Goal: Task Accomplishment & Management: Complete application form

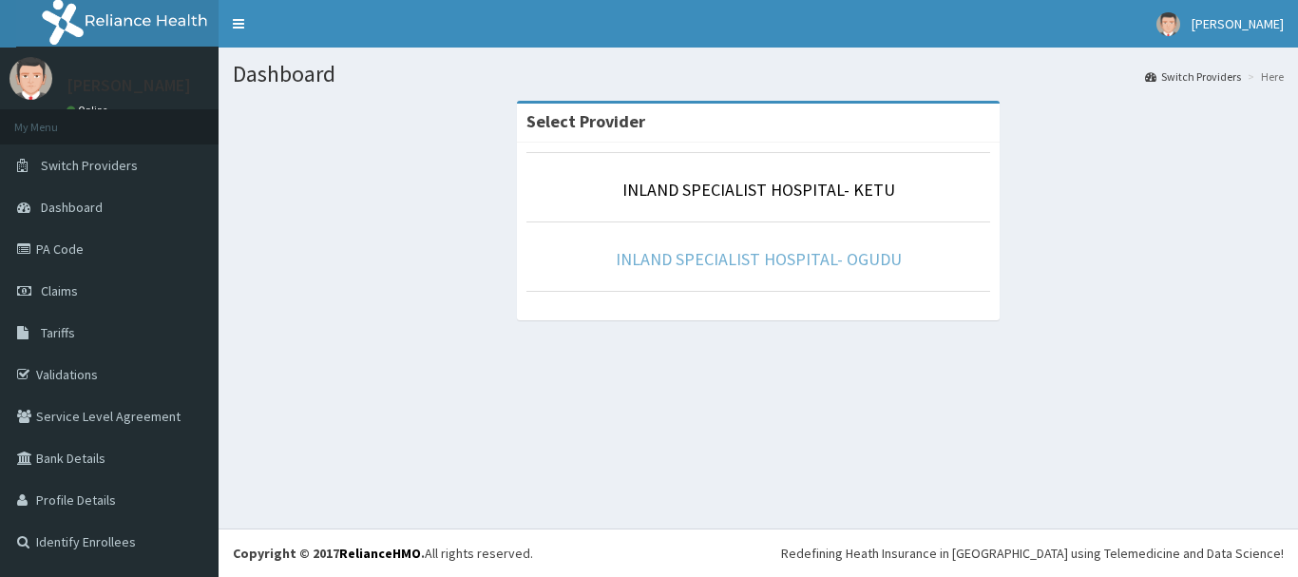
click at [751, 264] on link "INLAND SPECIALIST HOSPITAL- OGUDU" at bounding box center [759, 259] width 286 height 22
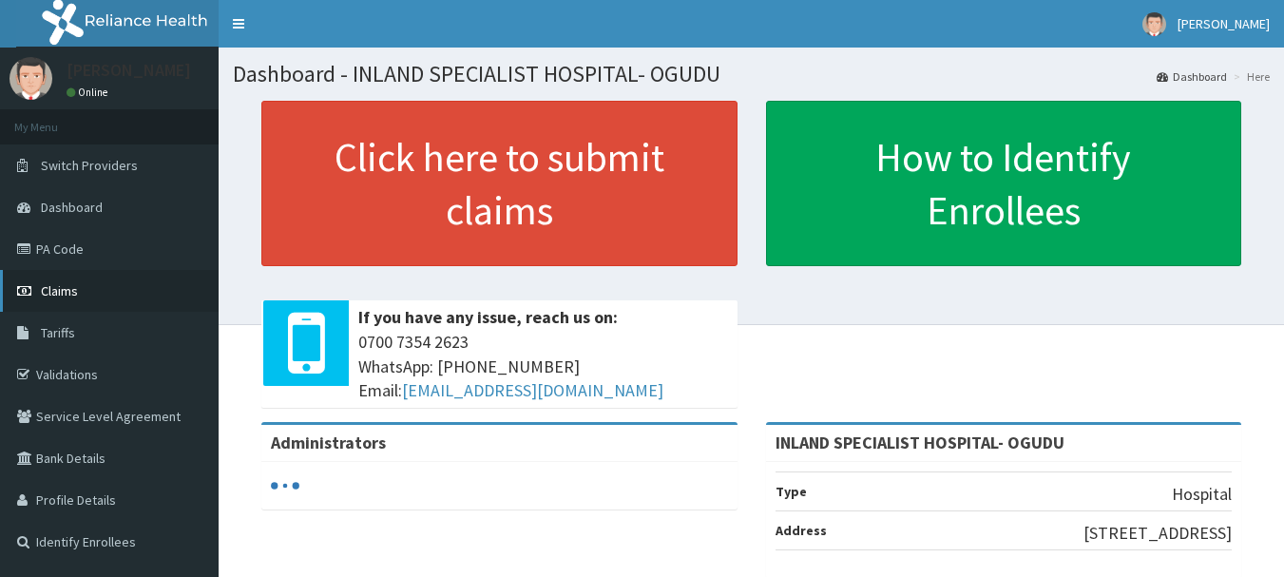
click at [54, 293] on span "Claims" at bounding box center [59, 290] width 37 height 17
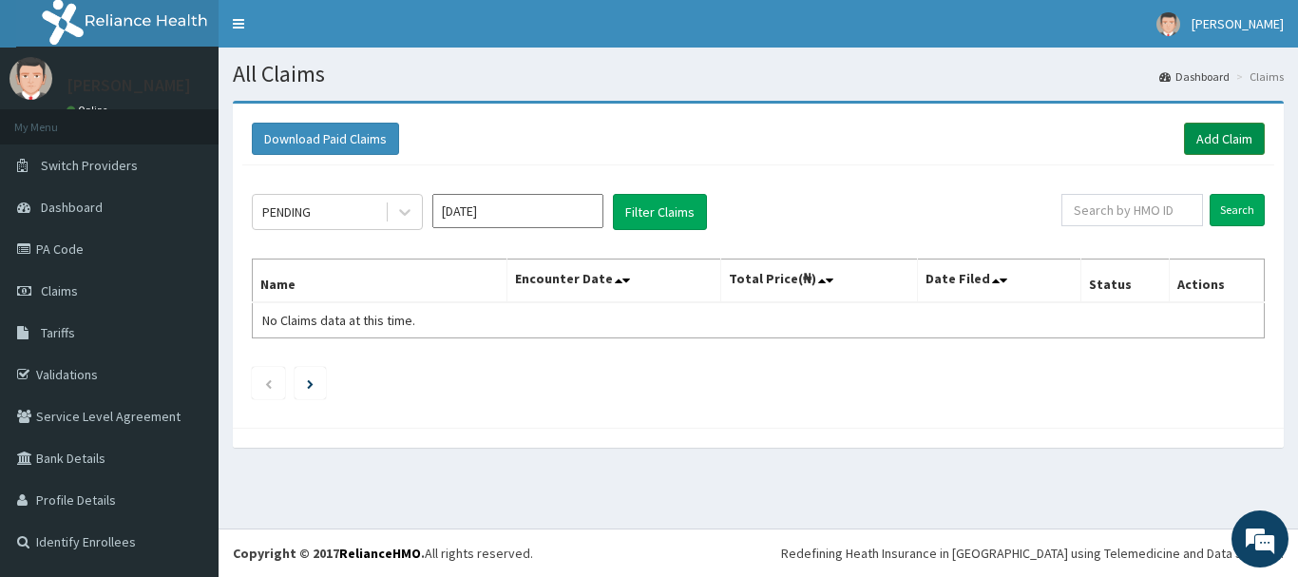
click at [1208, 136] on link "Add Claim" at bounding box center [1224, 139] width 81 height 32
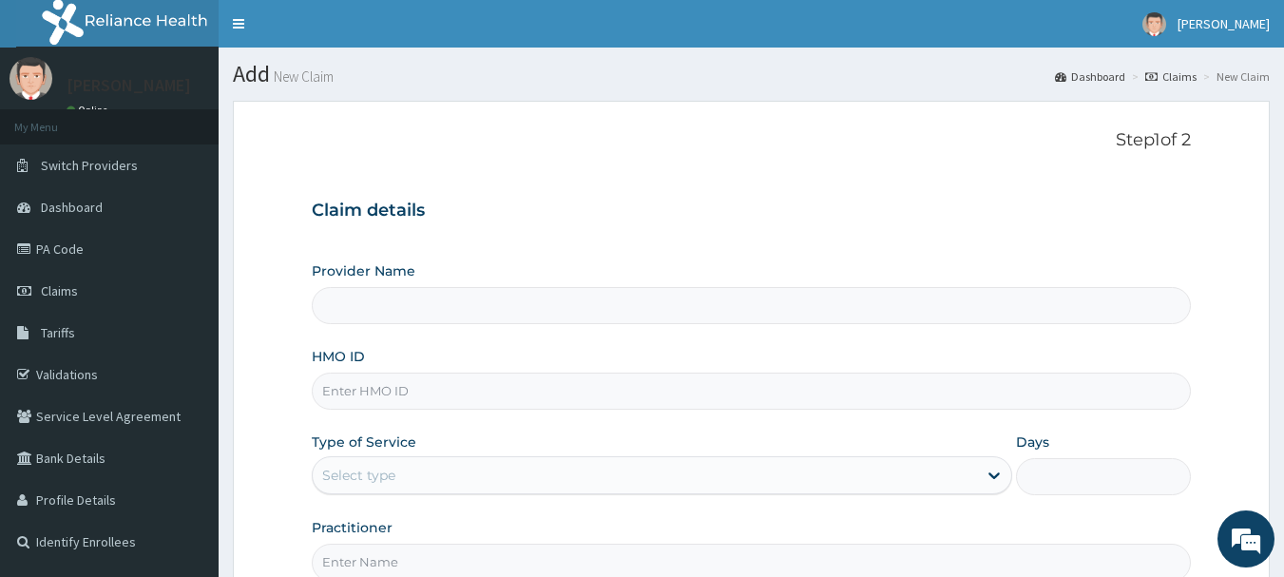
type input "INLAND SPECIALIST HOSPITAL- OGUDU"
click at [432, 394] on input "HMO ID" at bounding box center [752, 391] width 880 height 37
paste input "BKS/10004/B"
type input "BKS/10004/B"
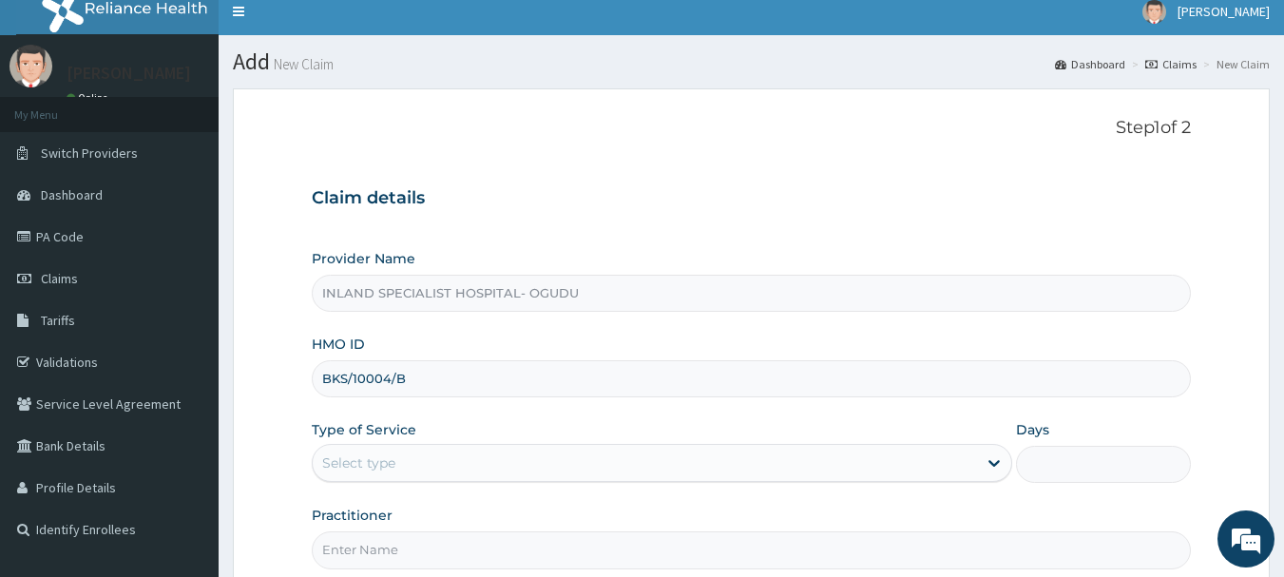
scroll to position [95, 0]
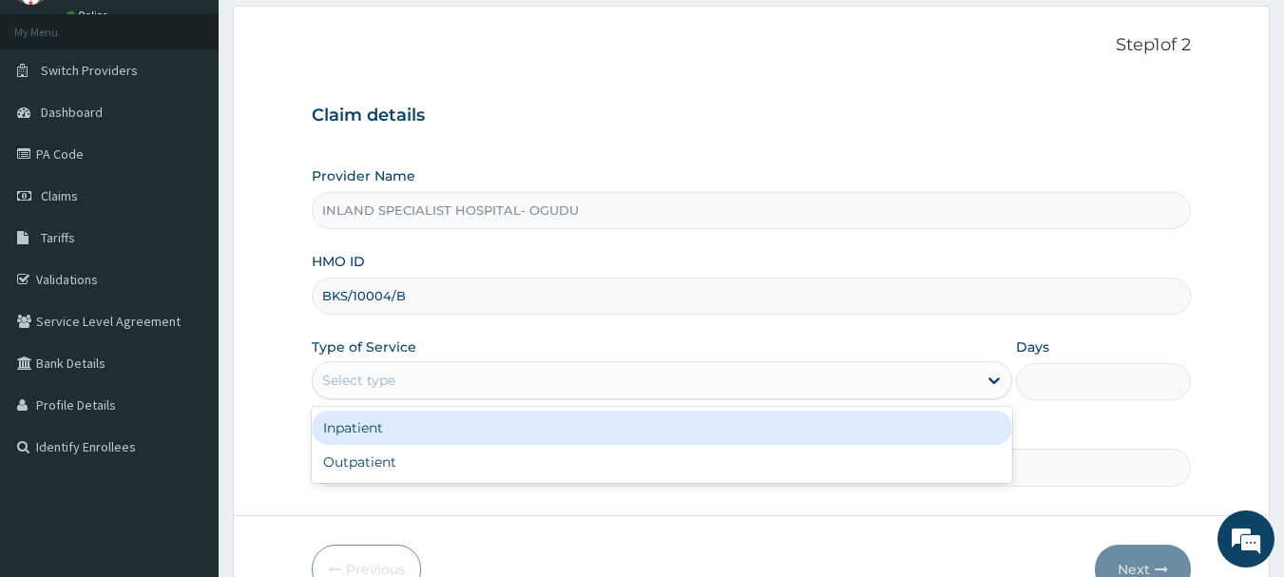
click at [385, 375] on div "Select type" at bounding box center [358, 380] width 73 height 19
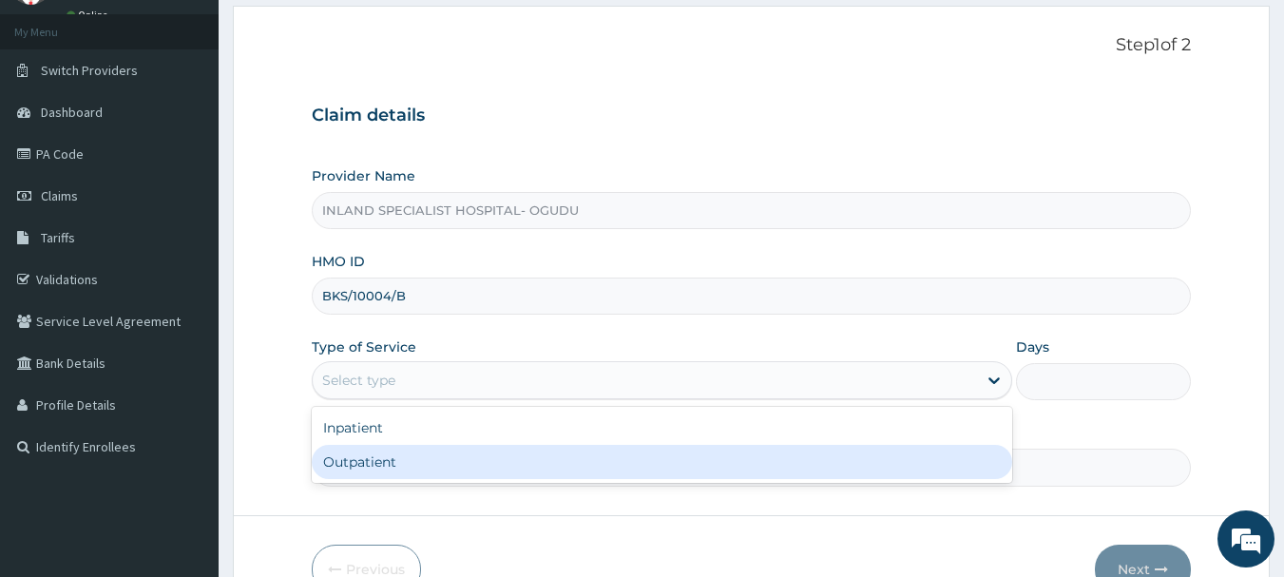
click at [382, 469] on div "Outpatient" at bounding box center [662, 462] width 701 height 34
type input "1"
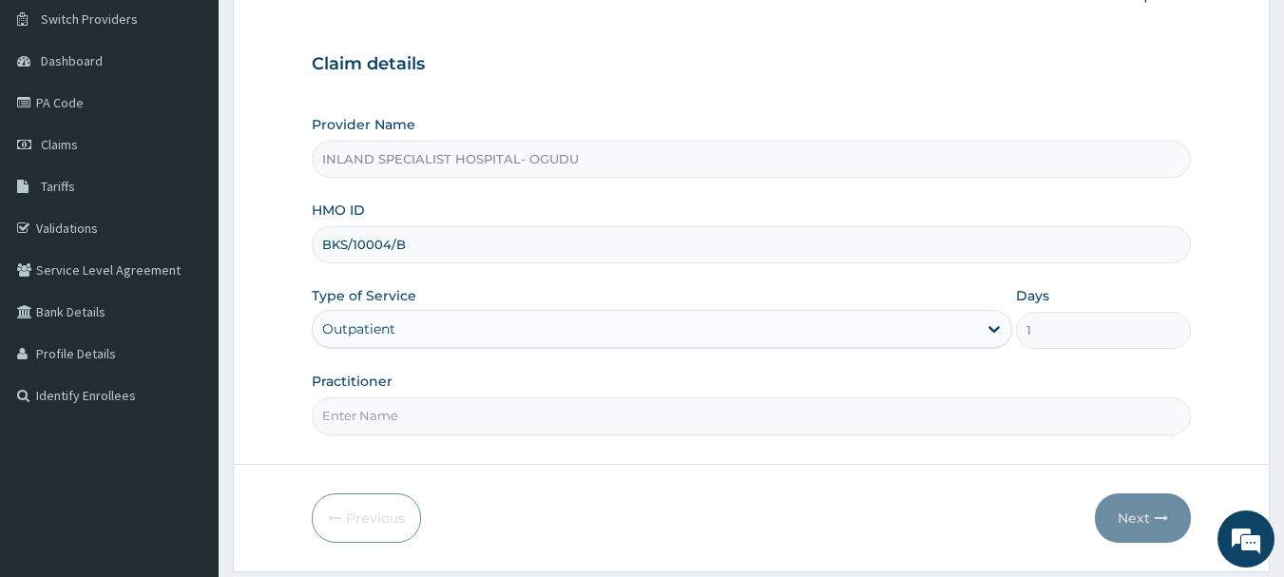
scroll to position [190, 0]
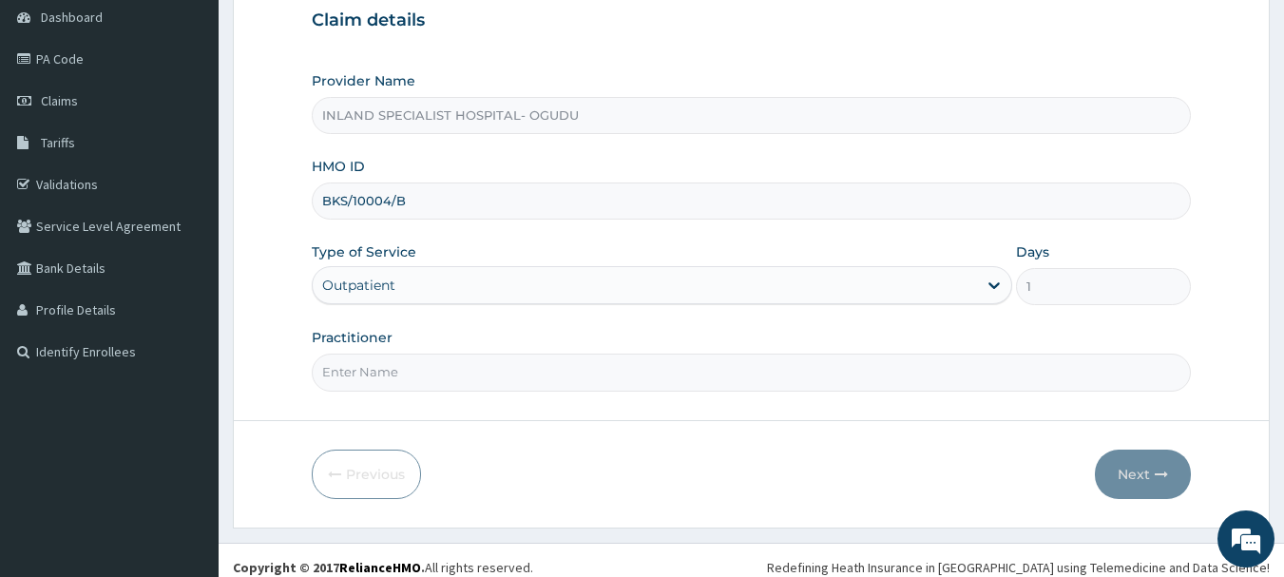
click at [395, 371] on input "Practitioner" at bounding box center [752, 372] width 880 height 37
paste input "DR ASHAOLU TIMOTHY"
type input "DR ASHAOLU TIMOTHY"
click at [1142, 481] on button "Next" at bounding box center [1143, 474] width 96 height 49
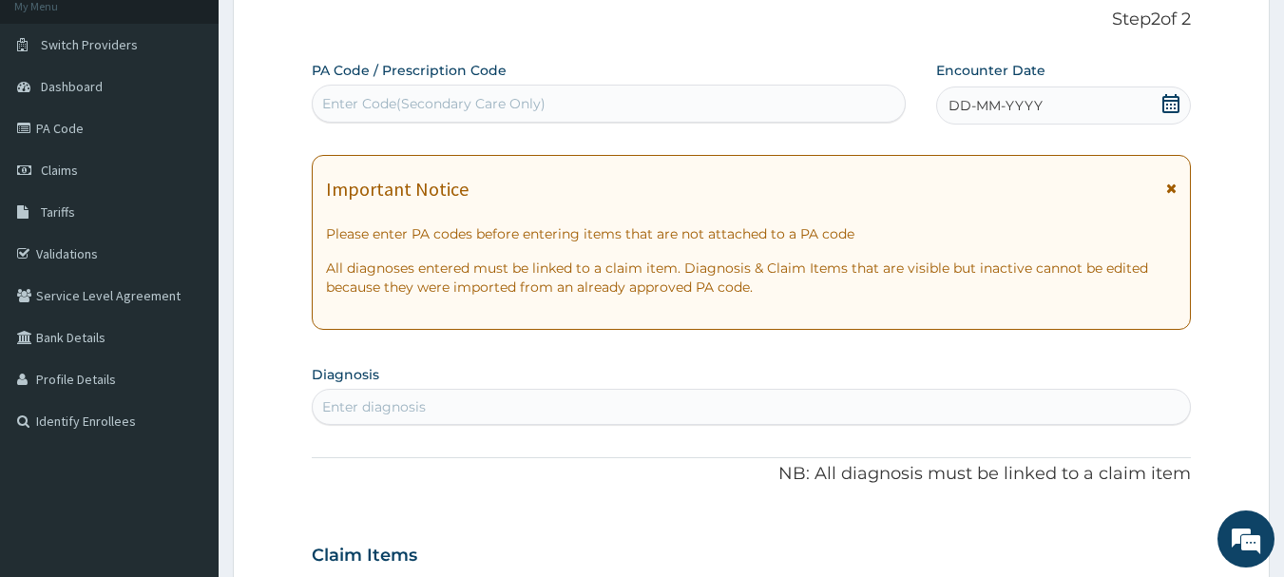
scroll to position [0, 0]
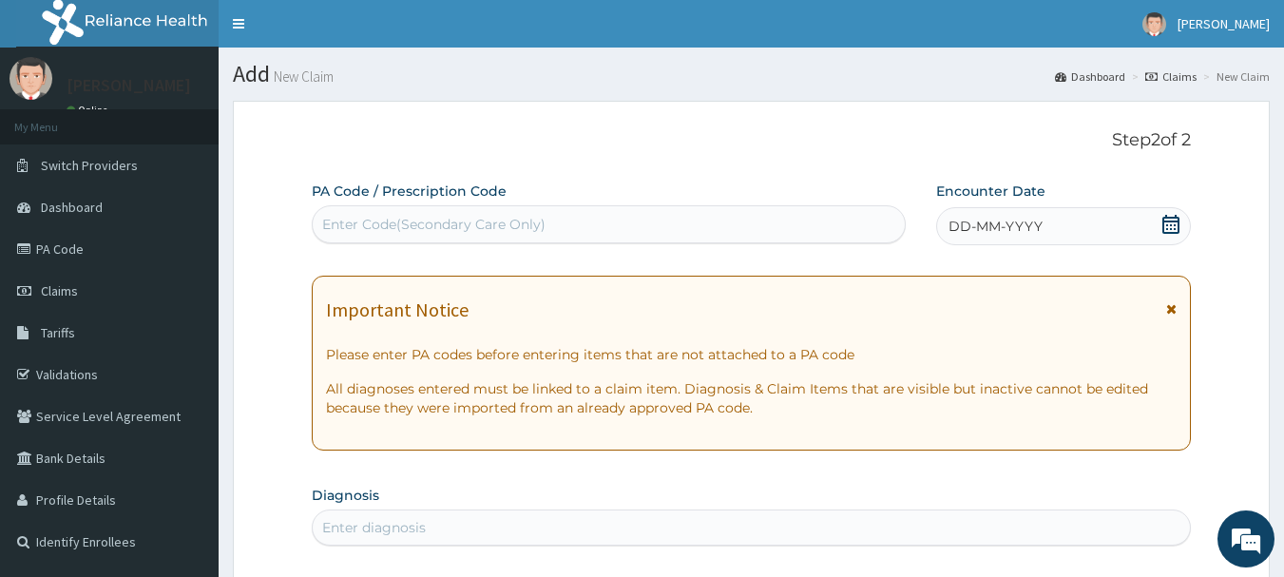
click at [1167, 209] on div "DD-MM-YYYY" at bounding box center [1063, 226] width 255 height 38
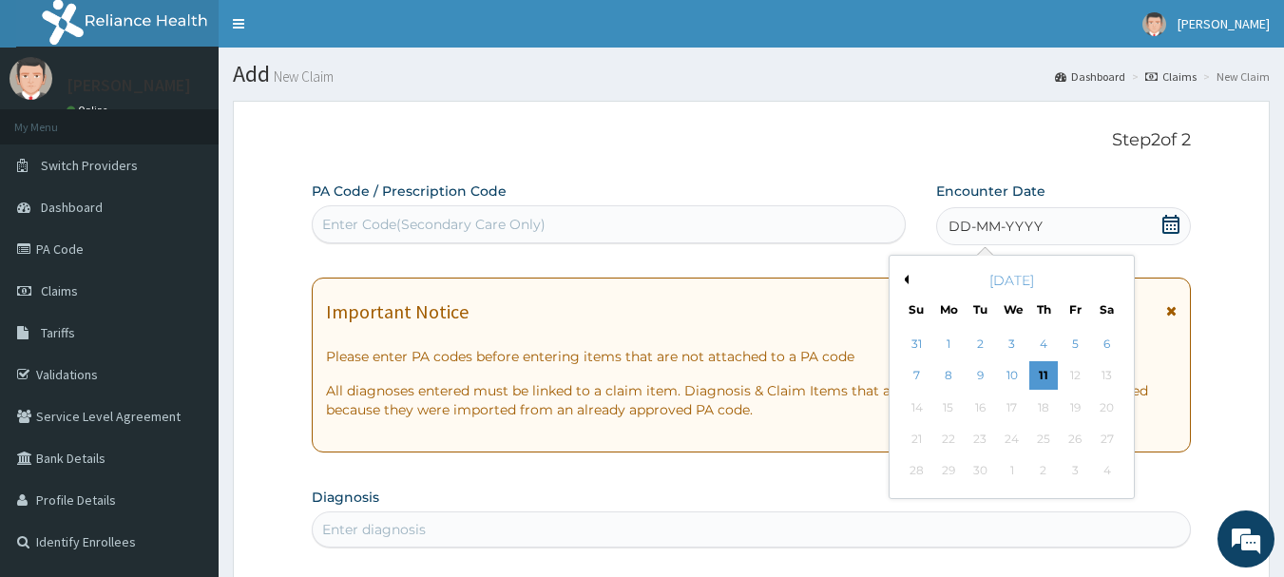
click at [906, 278] on button "Previous Month" at bounding box center [904, 280] width 10 height 10
click at [1008, 373] on div "6" at bounding box center [1012, 376] width 29 height 29
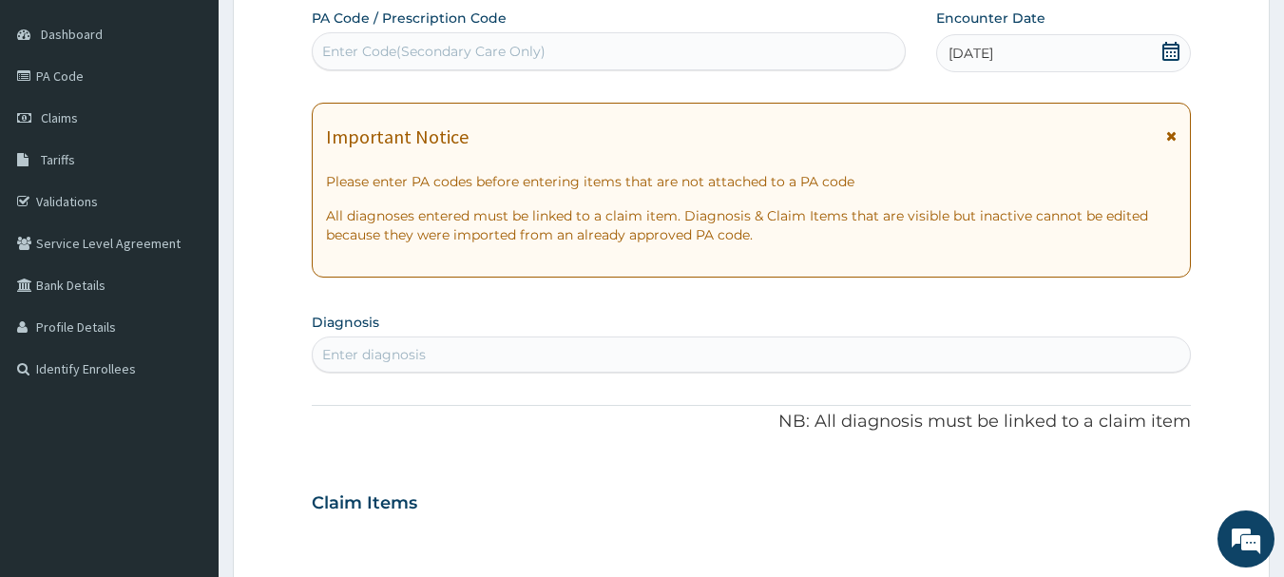
scroll to position [190, 0]
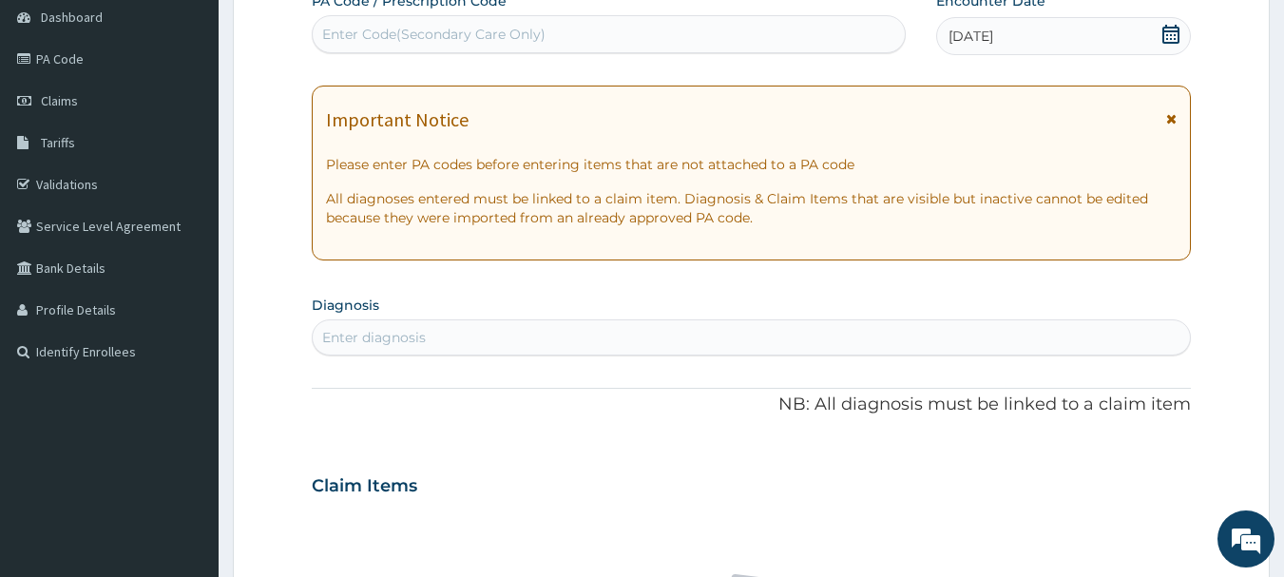
click at [393, 334] on div "Enter diagnosis" at bounding box center [374, 337] width 104 height 19
type input "[MEDICAL_DATA]"
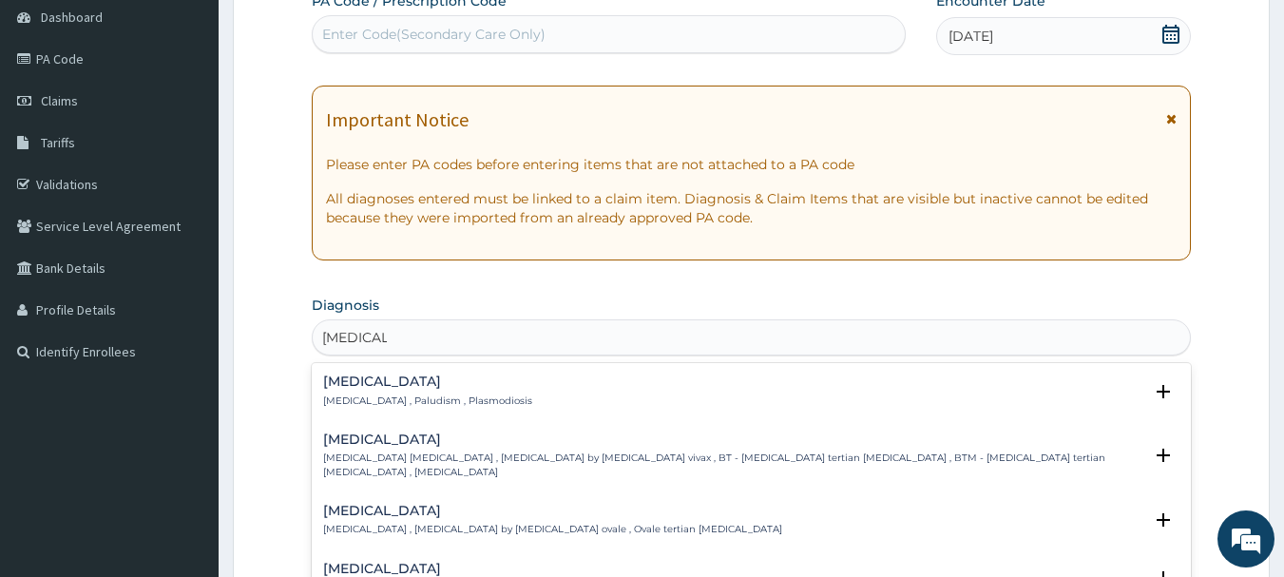
click at [345, 388] on h4 "[MEDICAL_DATA]" at bounding box center [427, 381] width 209 height 14
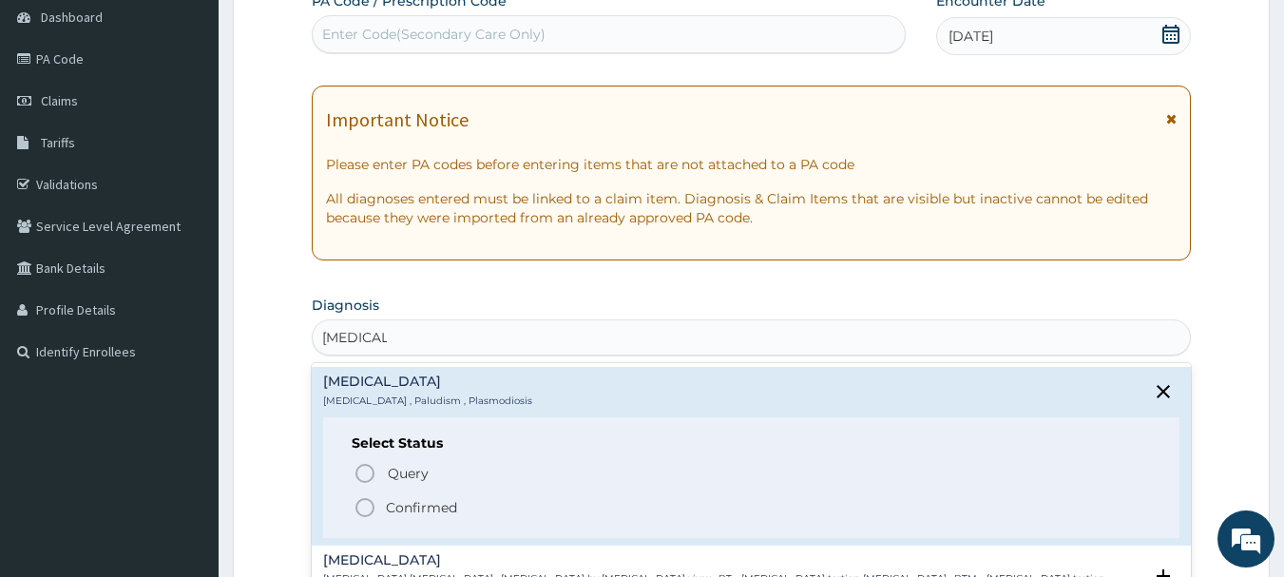
click at [357, 509] on icon "status option filled" at bounding box center [365, 507] width 23 height 23
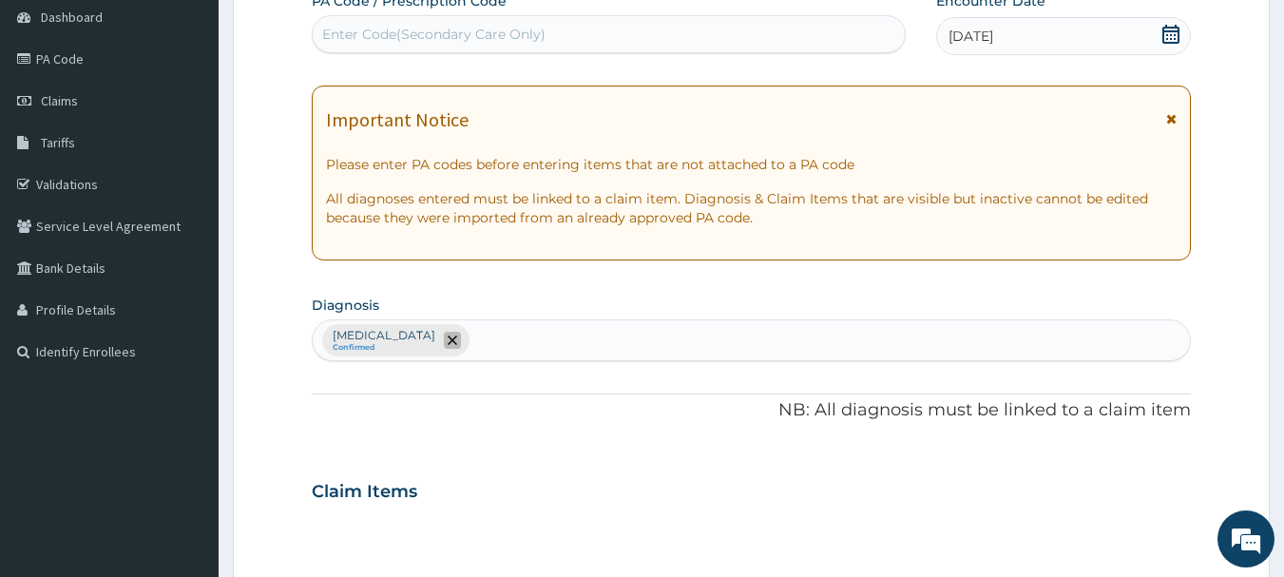
click at [448, 341] on icon "remove selection option" at bounding box center [453, 341] width 10 height 10
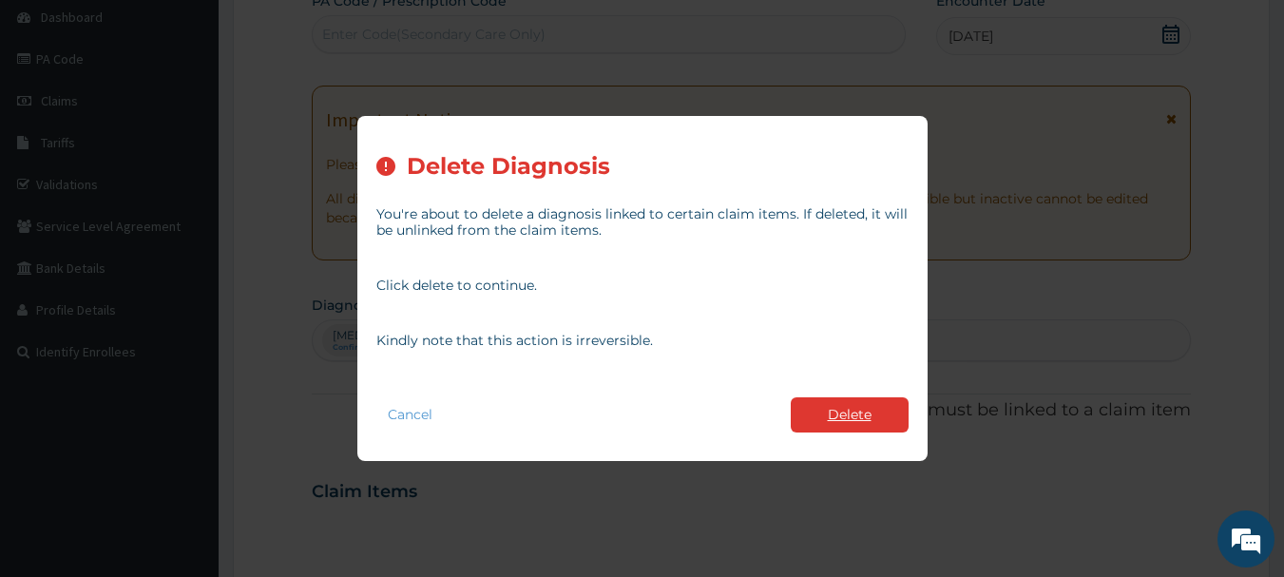
click at [822, 417] on button "Delete" at bounding box center [850, 414] width 118 height 35
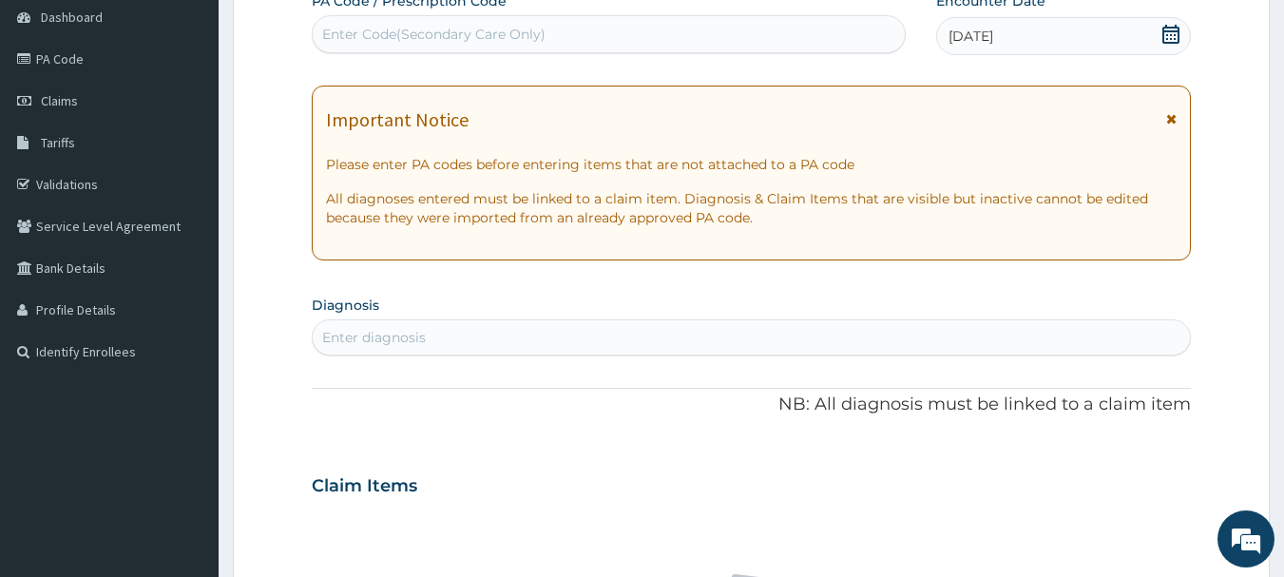
click at [469, 349] on div "Enter diagnosis" at bounding box center [752, 337] width 878 height 30
type input "MALARIA"
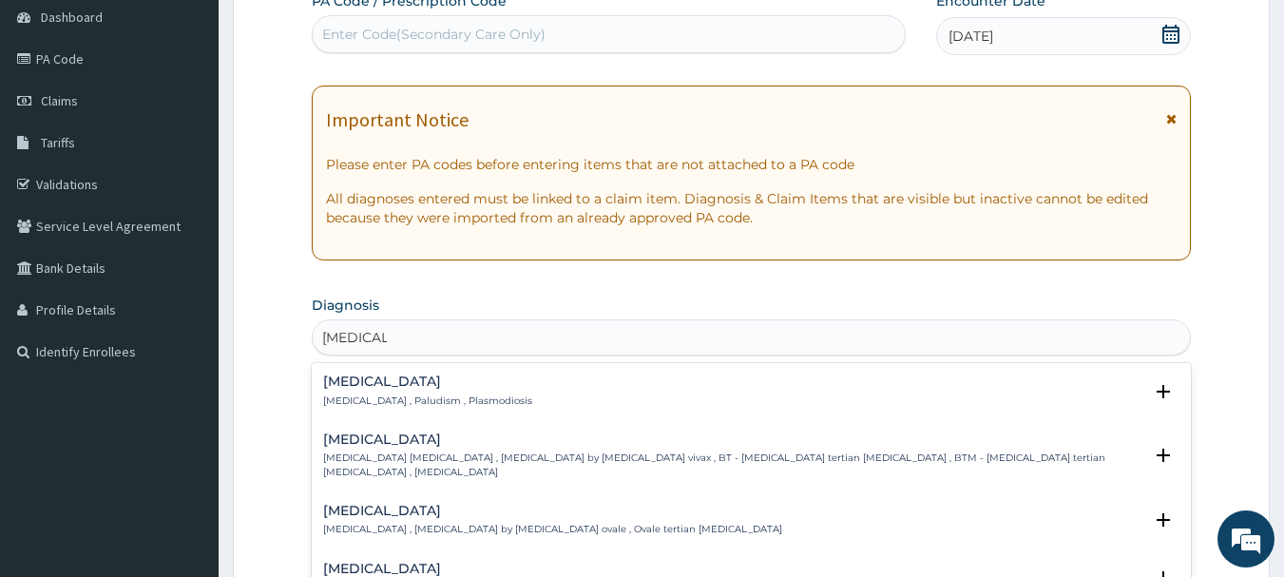
click at [346, 376] on h4 "Malaria" at bounding box center [427, 381] width 209 height 14
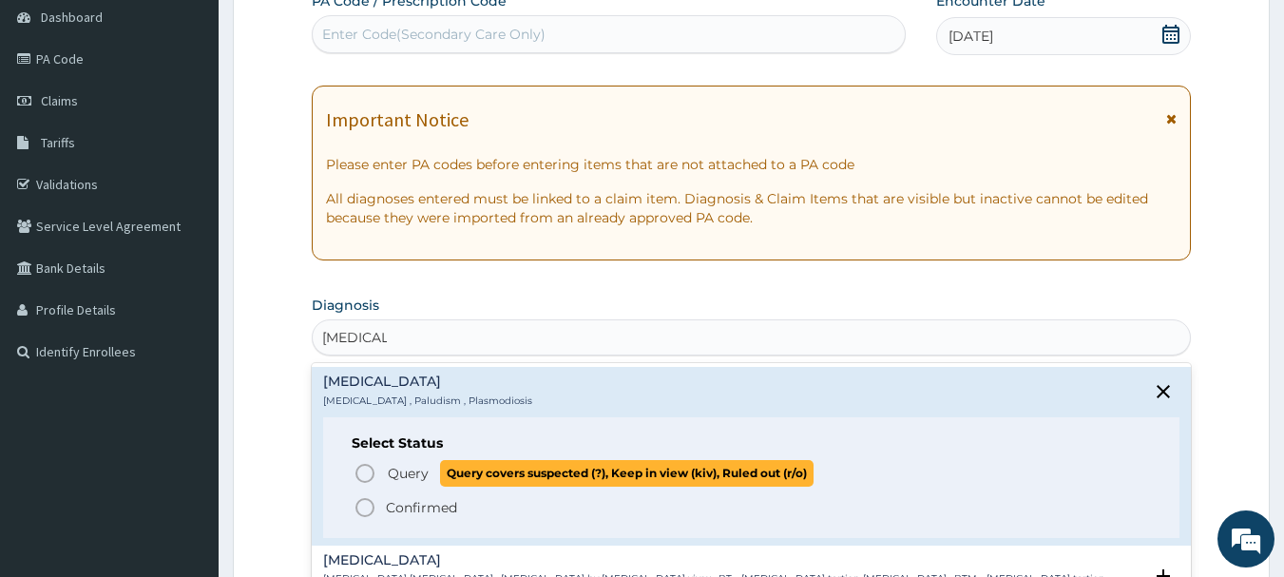
click at [366, 462] on icon "status option query" at bounding box center [365, 473] width 23 height 23
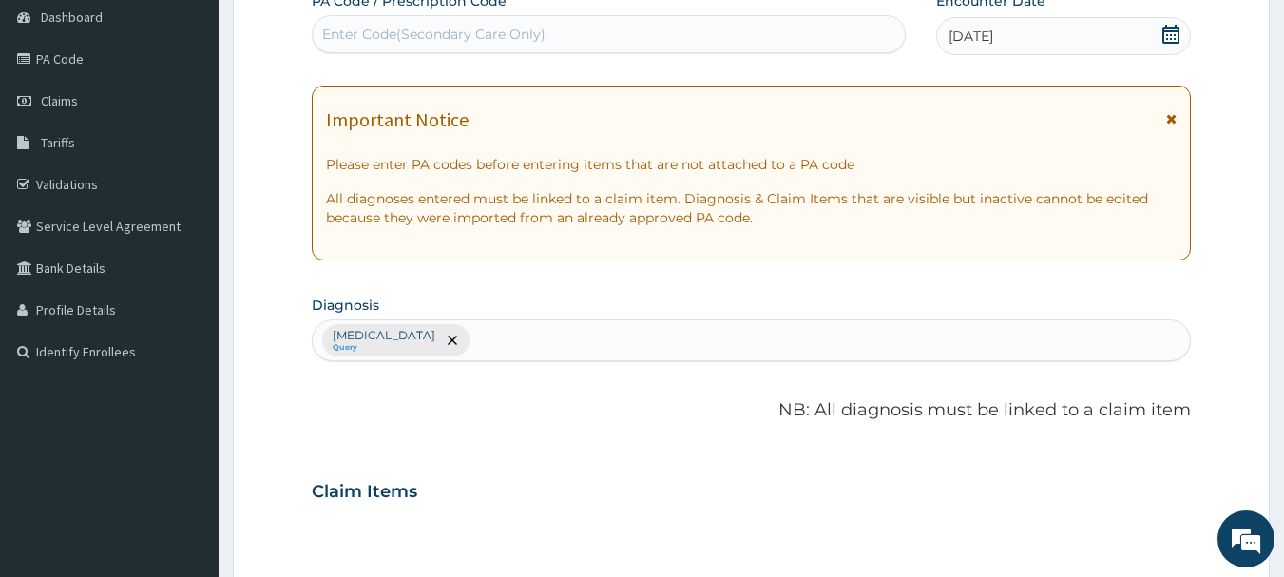
click at [468, 318] on section "Diagnosis Malaria Query" at bounding box center [752, 326] width 880 height 70
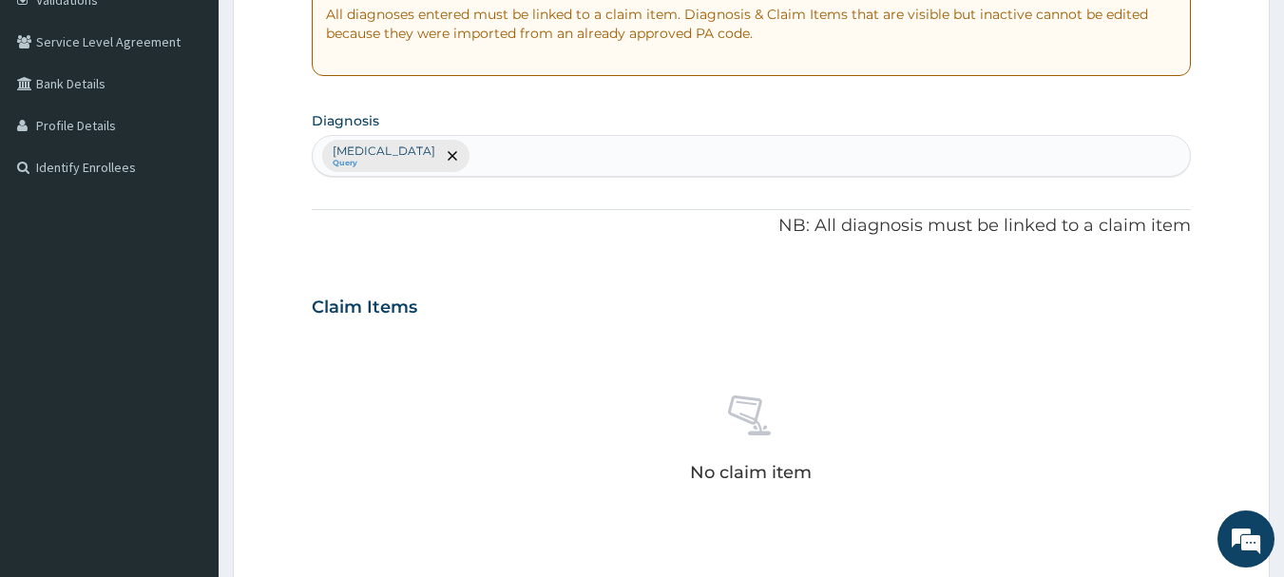
scroll to position [315, 0]
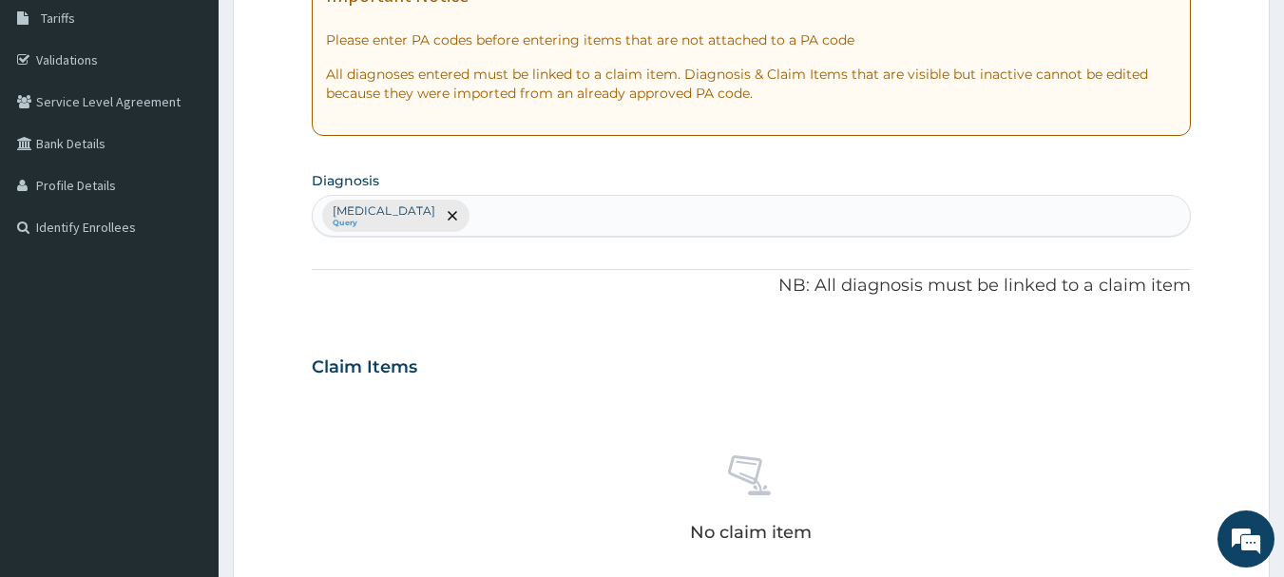
click at [463, 211] on div "Malaria Query" at bounding box center [752, 216] width 878 height 40
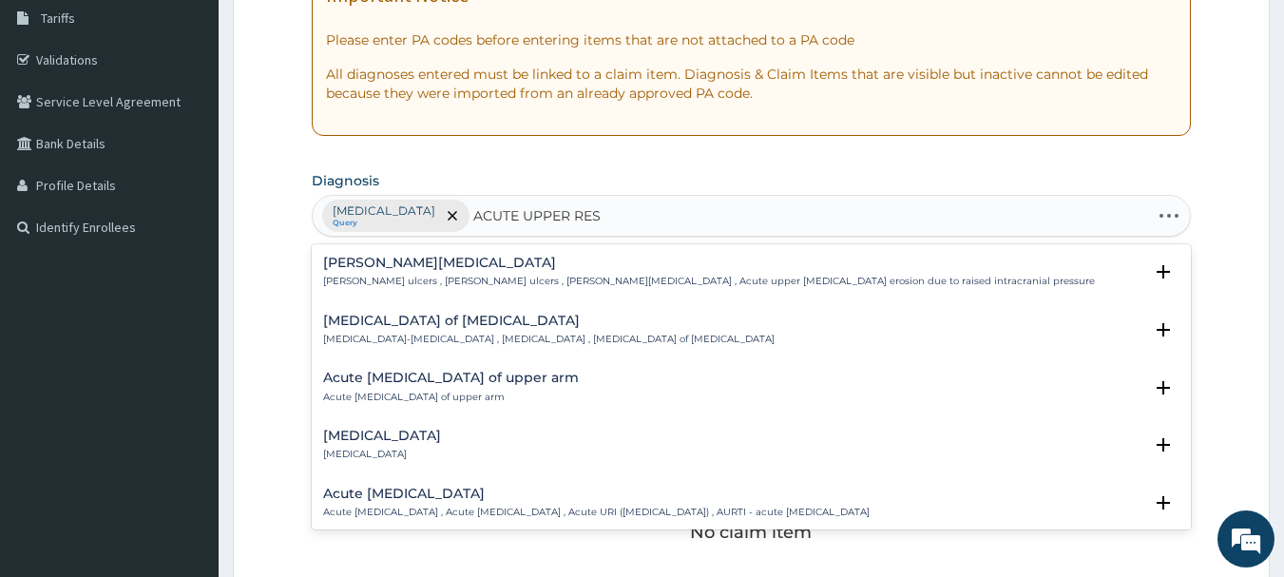
type input "ACUTE UPPER RESP"
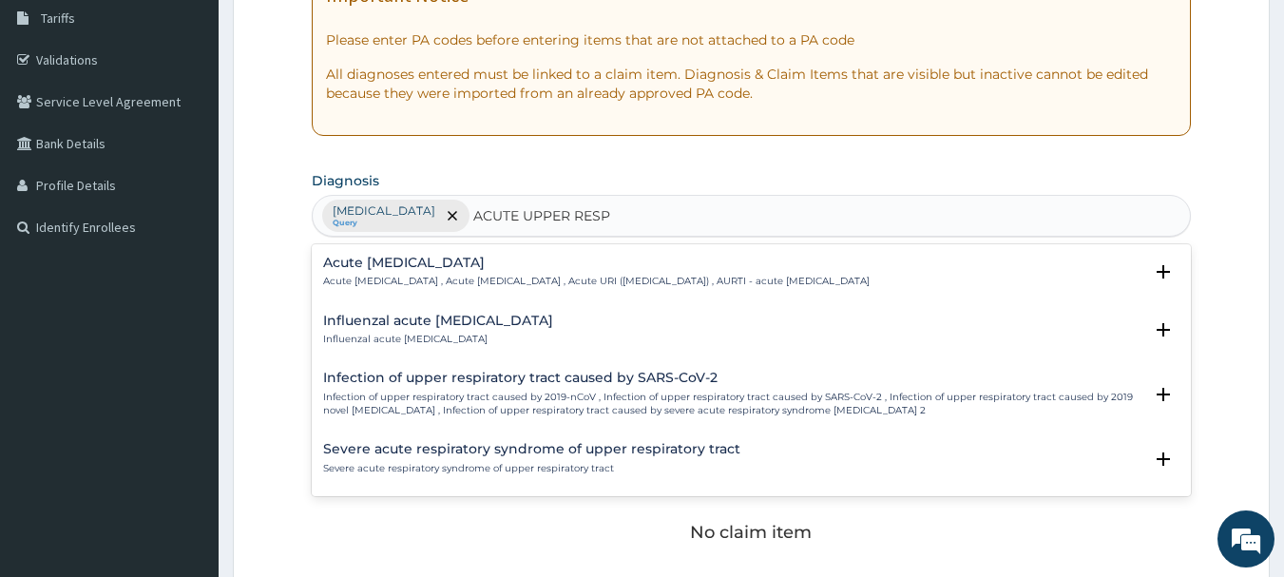
click at [459, 264] on h4 "Acute upper respiratory infection" at bounding box center [596, 263] width 547 height 14
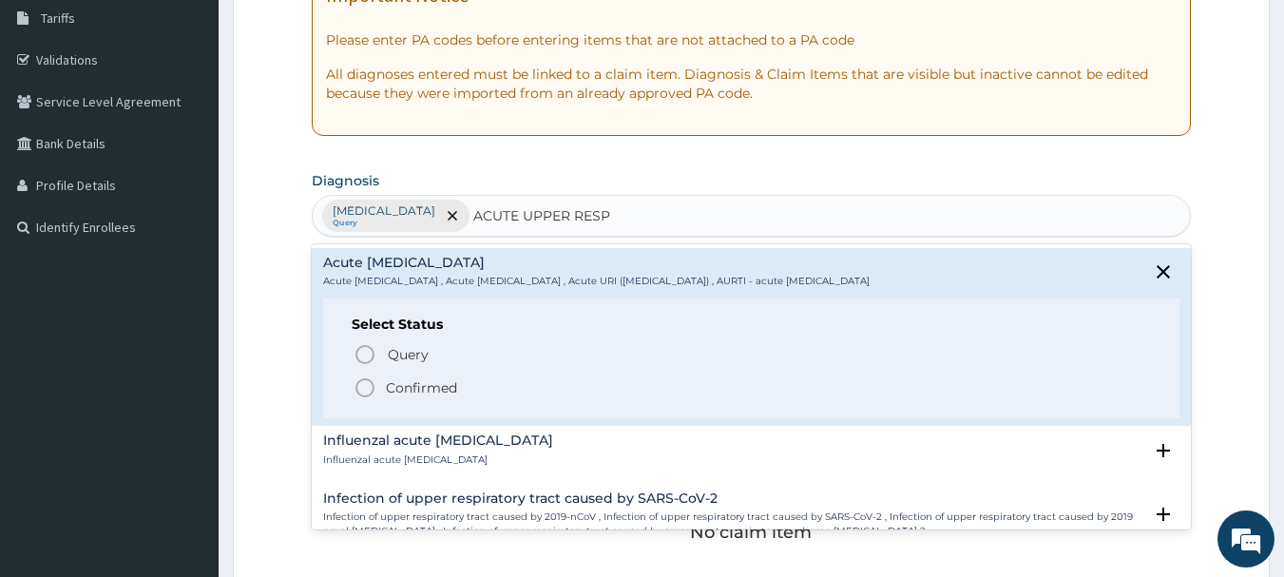
click at [362, 390] on icon "status option filled" at bounding box center [365, 387] width 23 height 23
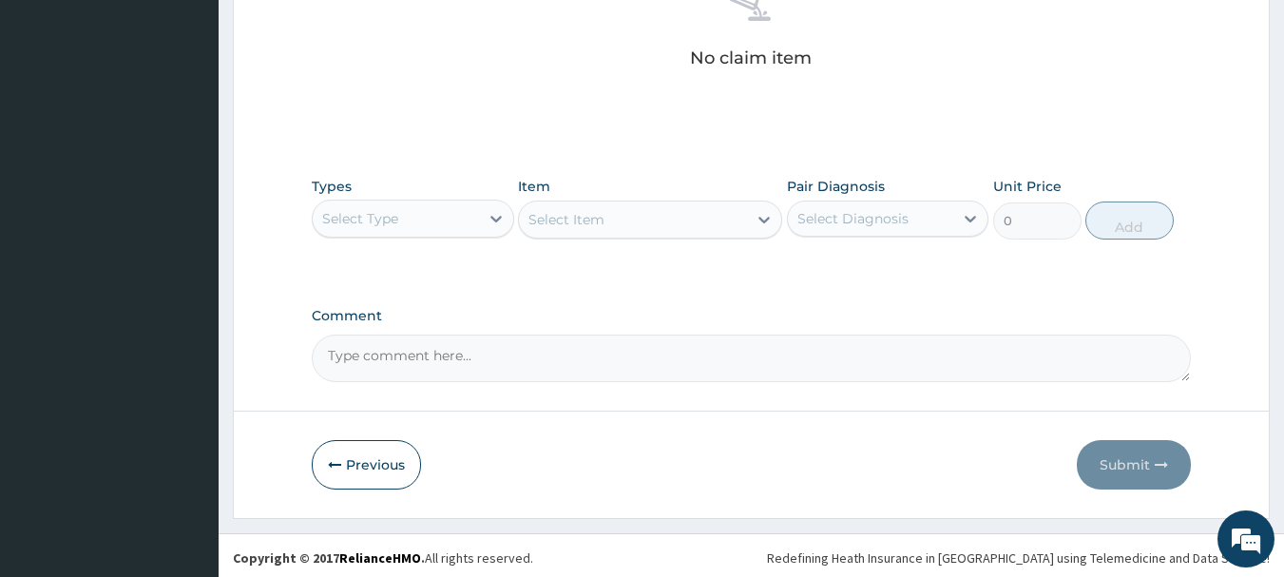
scroll to position [794, 0]
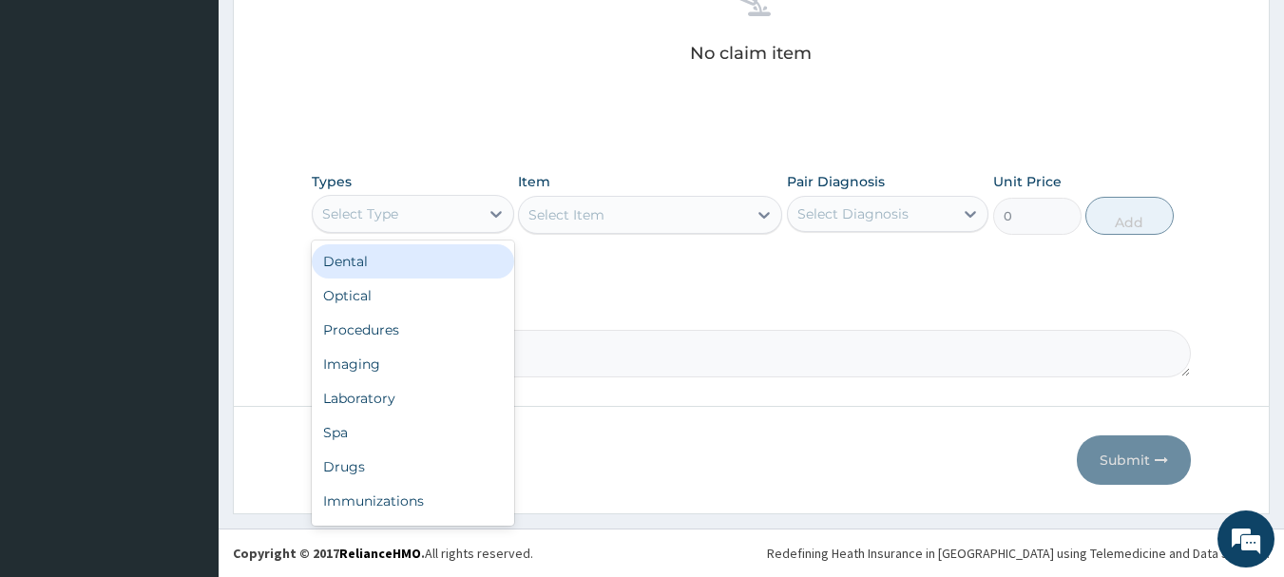
click at [392, 214] on div "Select Type" at bounding box center [360, 213] width 76 height 19
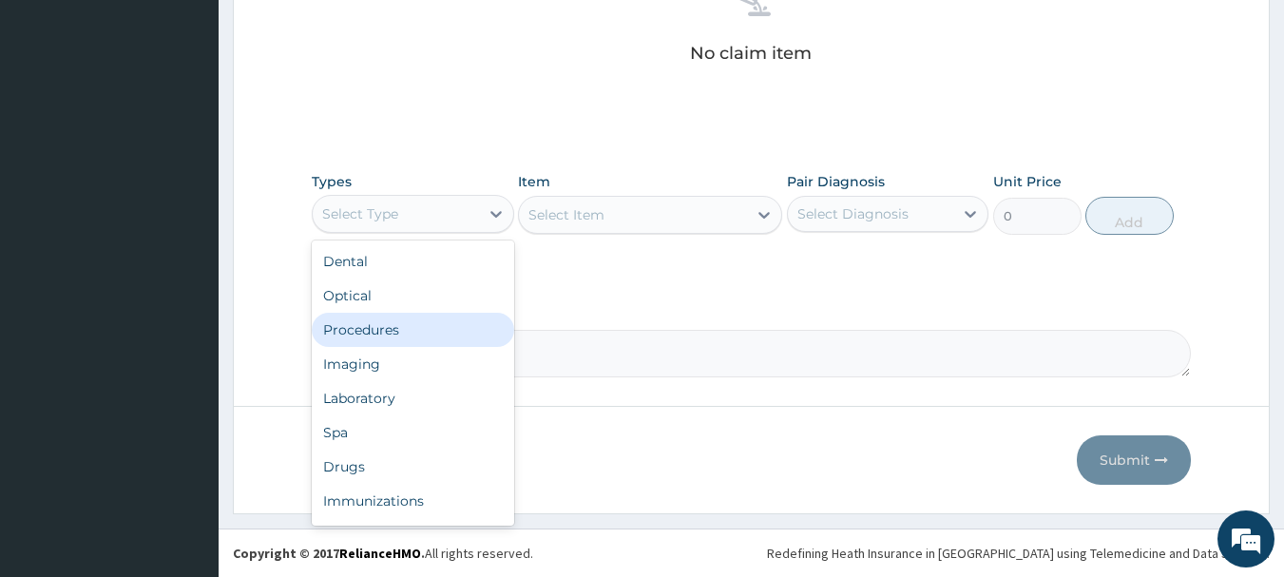
click at [355, 335] on div "Procedures" at bounding box center [413, 330] width 202 height 34
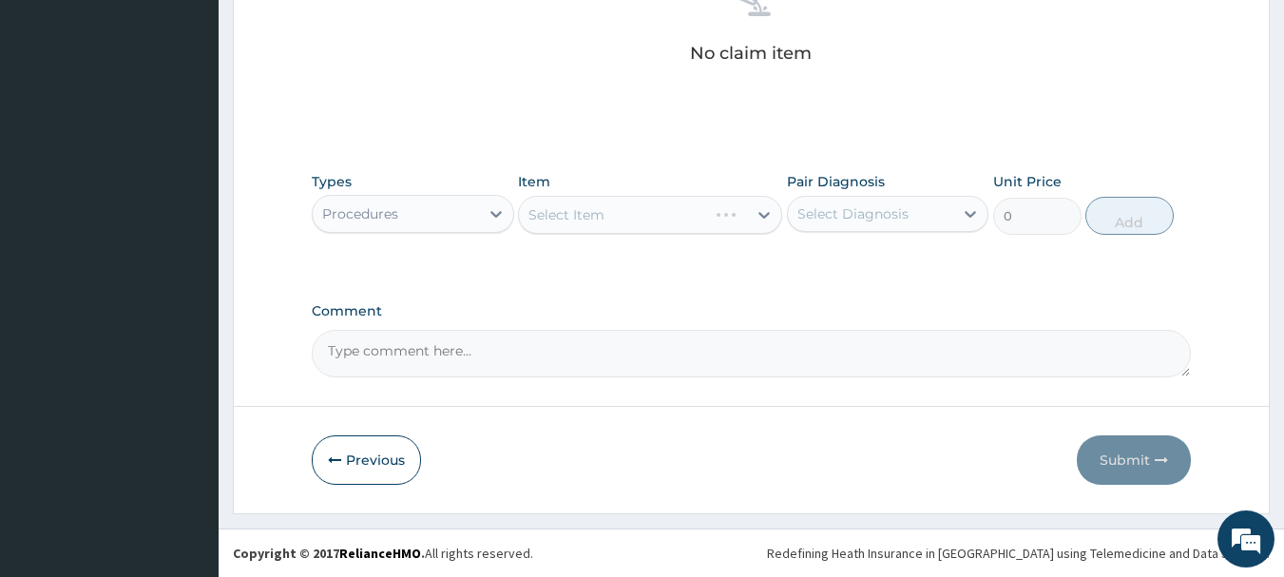
click at [618, 218] on div "Select Item" at bounding box center [650, 215] width 264 height 38
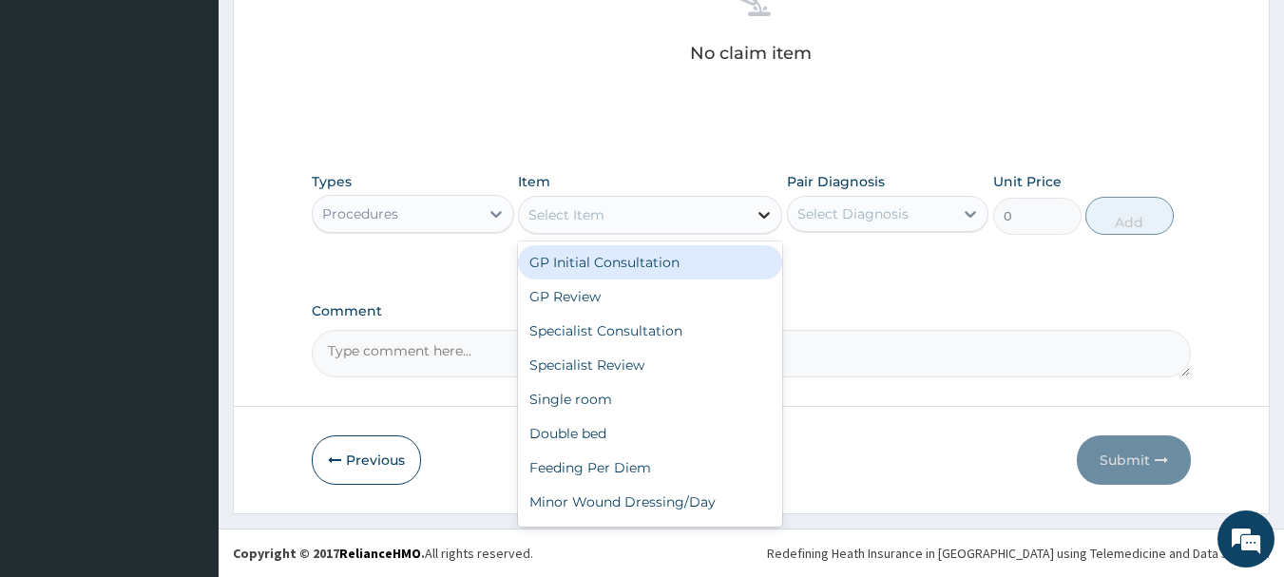
click at [747, 221] on div at bounding box center [764, 215] width 34 height 34
click at [727, 258] on div "GP Initial Consultation" at bounding box center [650, 262] width 264 height 34
type input "3000"
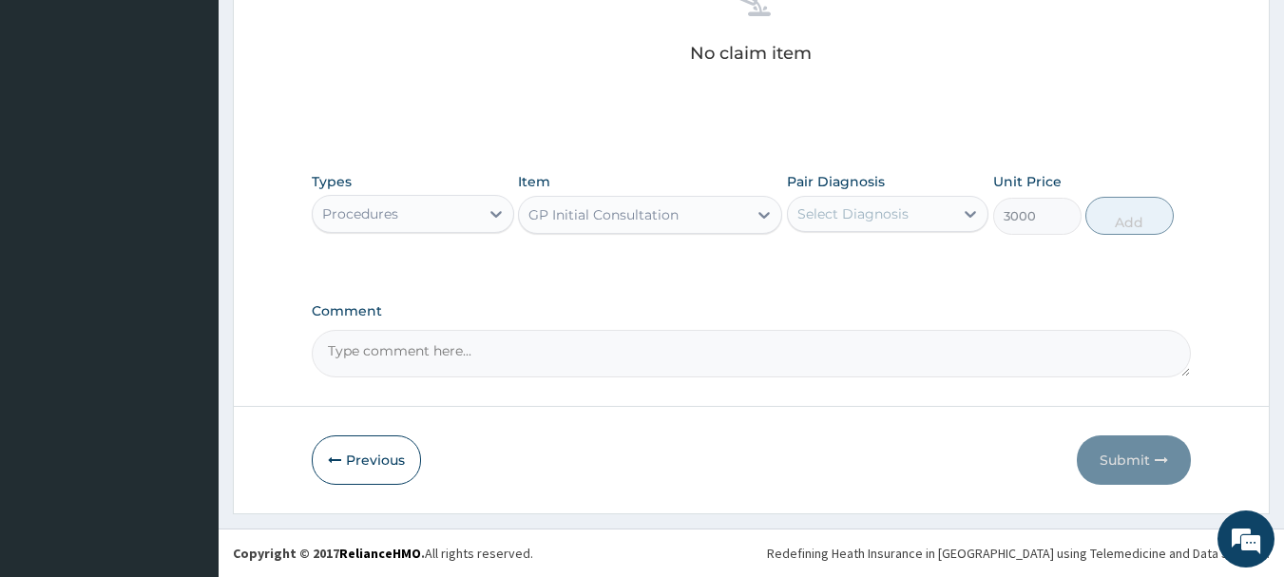
click at [847, 208] on div "Select Diagnosis" at bounding box center [852, 213] width 111 height 19
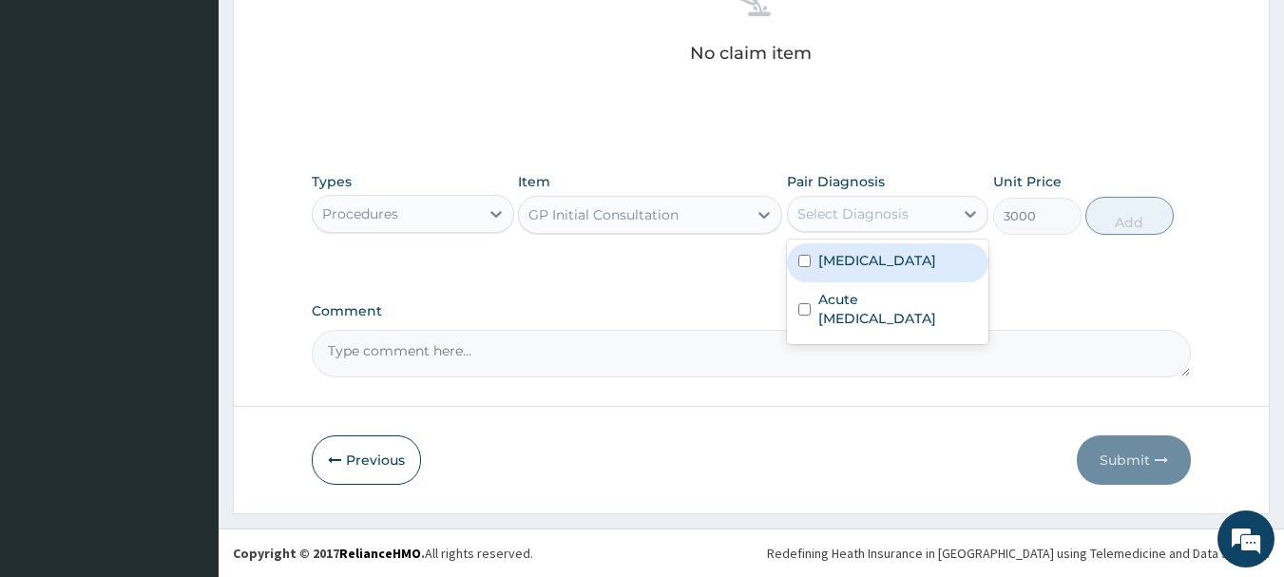
click at [828, 274] on div "Malaria" at bounding box center [888, 262] width 202 height 39
checkbox input "true"
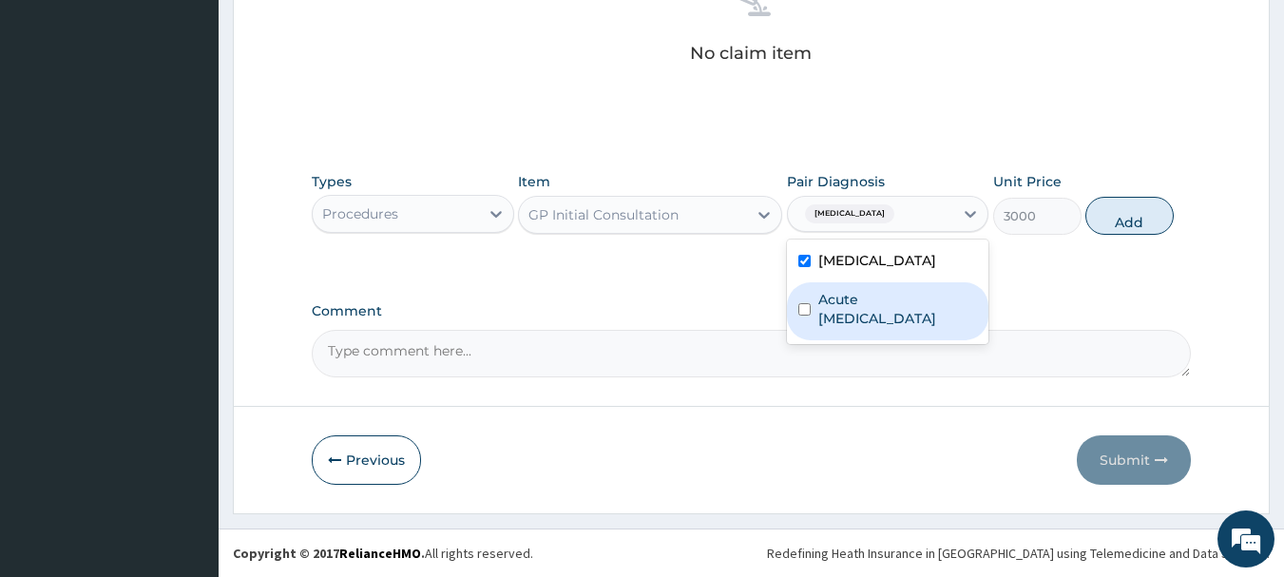
click at [844, 321] on label "Acute upper respiratory infection" at bounding box center [898, 309] width 160 height 38
checkbox input "true"
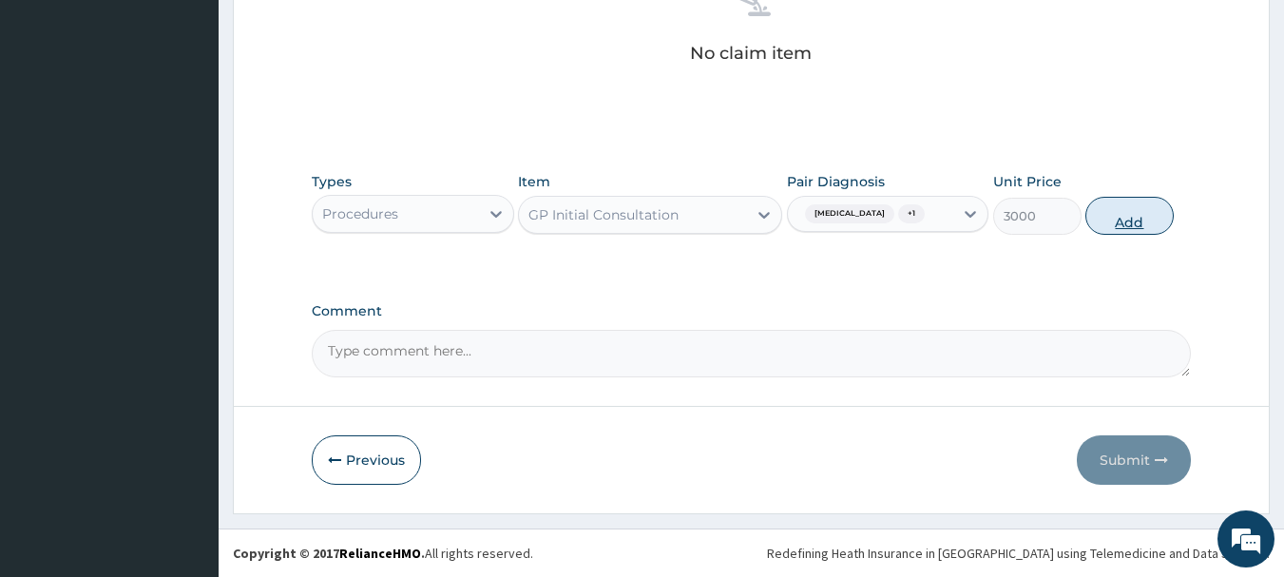
click at [1105, 208] on button "Add" at bounding box center [1129, 216] width 88 height 38
type input "0"
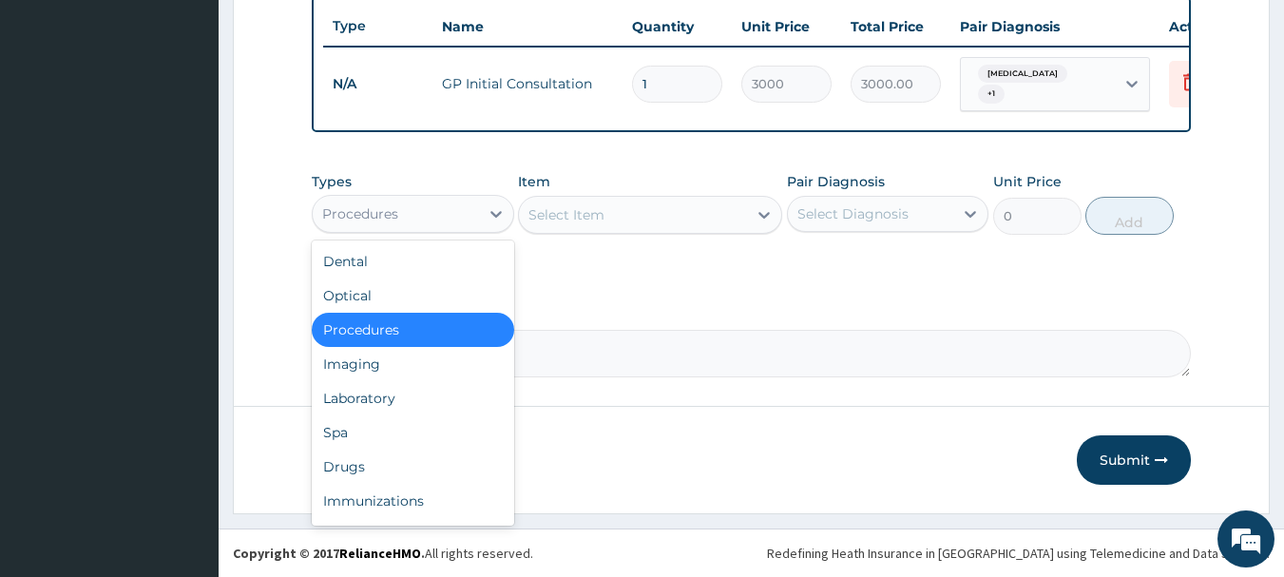
click at [415, 221] on div "Procedures" at bounding box center [396, 214] width 166 height 30
drag, startPoint x: 355, startPoint y: 398, endPoint x: 387, endPoint y: 402, distance: 32.5
click at [355, 400] on div "Laboratory" at bounding box center [413, 398] width 202 height 34
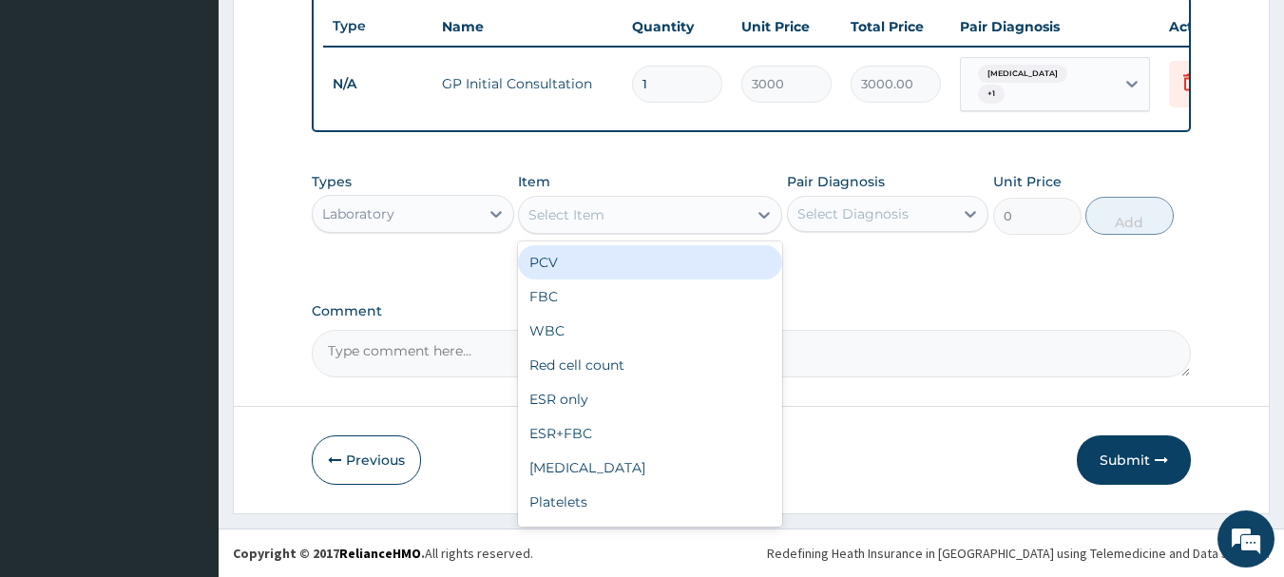
click at [599, 218] on div "Select Item" at bounding box center [566, 214] width 76 height 19
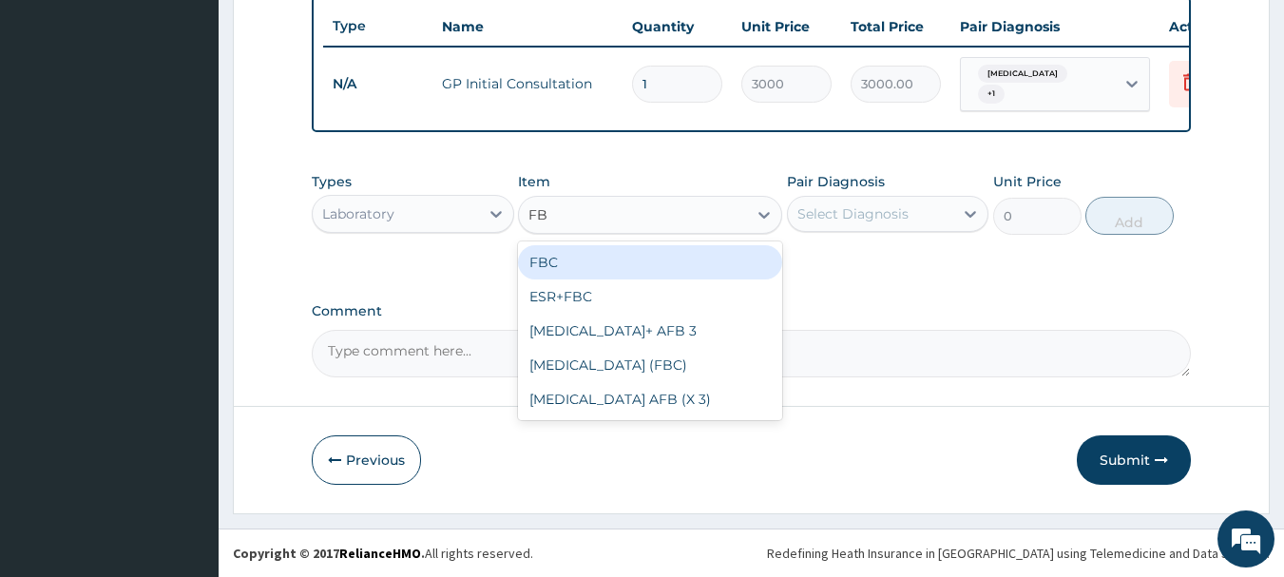
type input "FBC"
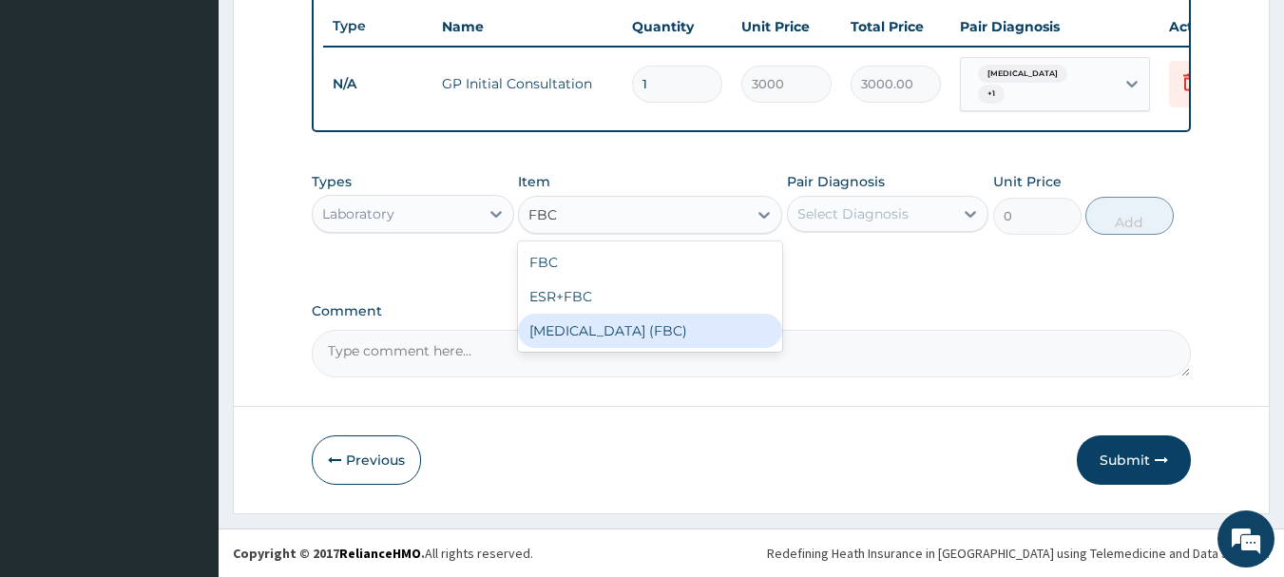
click at [652, 320] on div "FULL BLOOD COUNT (FBC)" at bounding box center [650, 331] width 264 height 34
type input "5000"
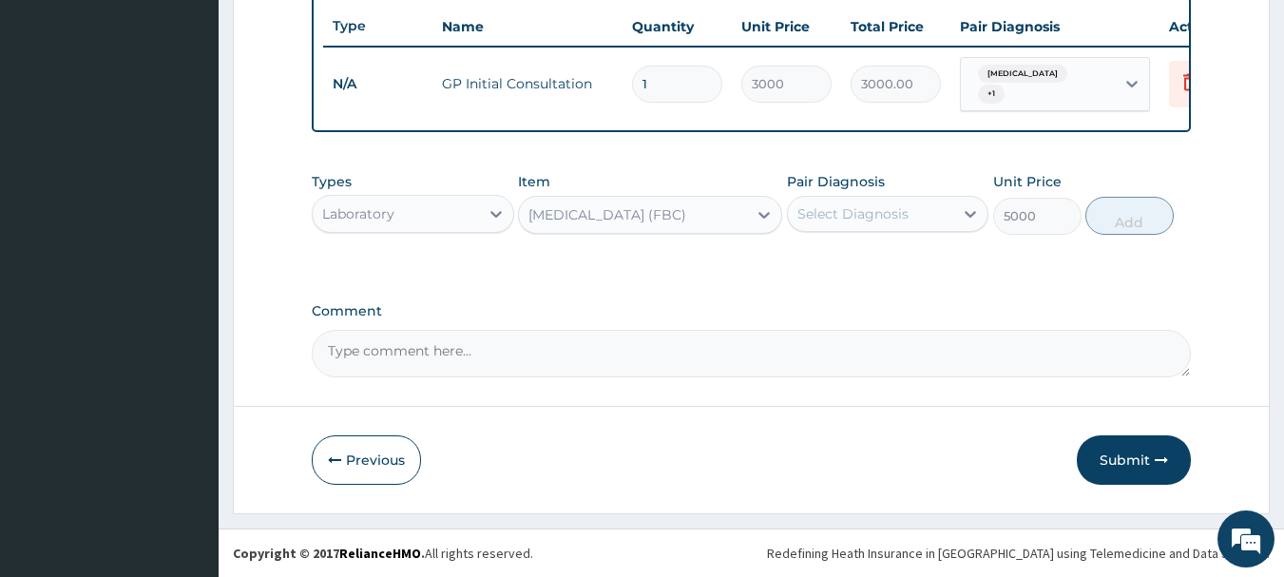
click at [908, 199] on div "Select Diagnosis" at bounding box center [871, 214] width 166 height 30
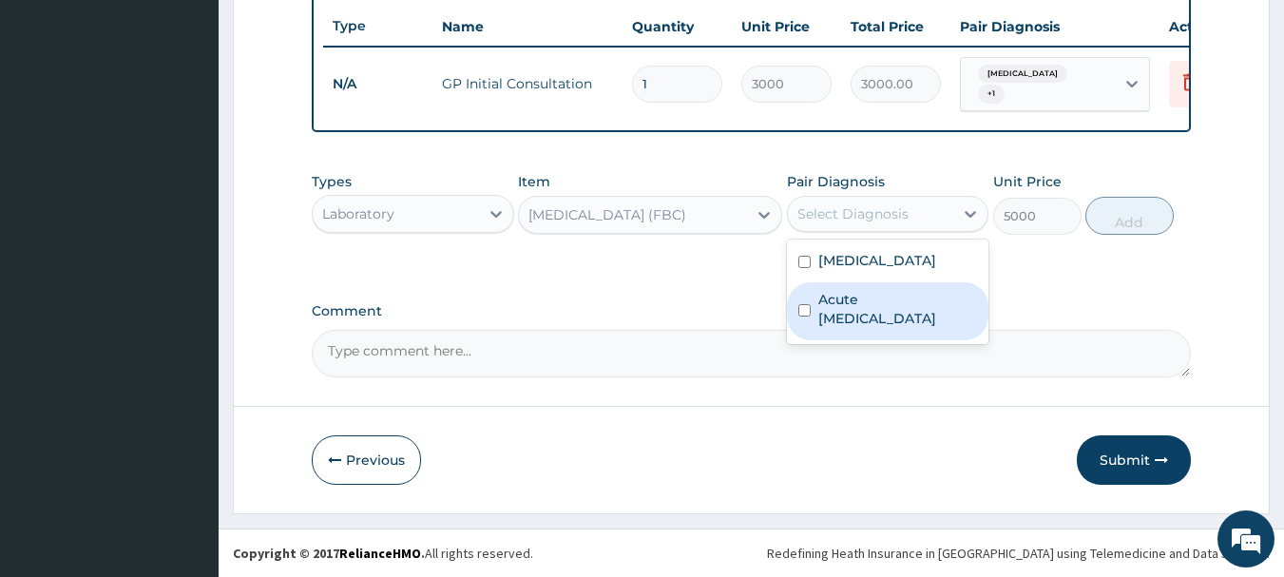
drag, startPoint x: 865, startPoint y: 321, endPoint x: 885, endPoint y: 318, distance: 20.2
click at [871, 320] on label "Acute upper respiratory infection" at bounding box center [898, 309] width 160 height 38
checkbox input "true"
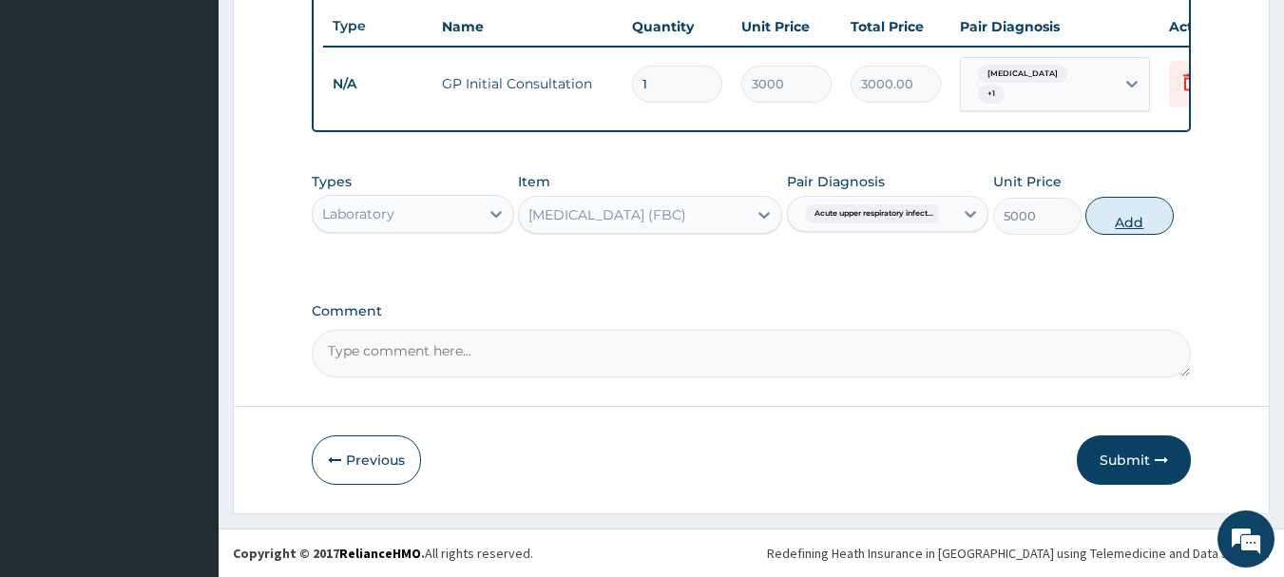
click at [1107, 227] on button "Add" at bounding box center [1129, 216] width 88 height 38
type input "0"
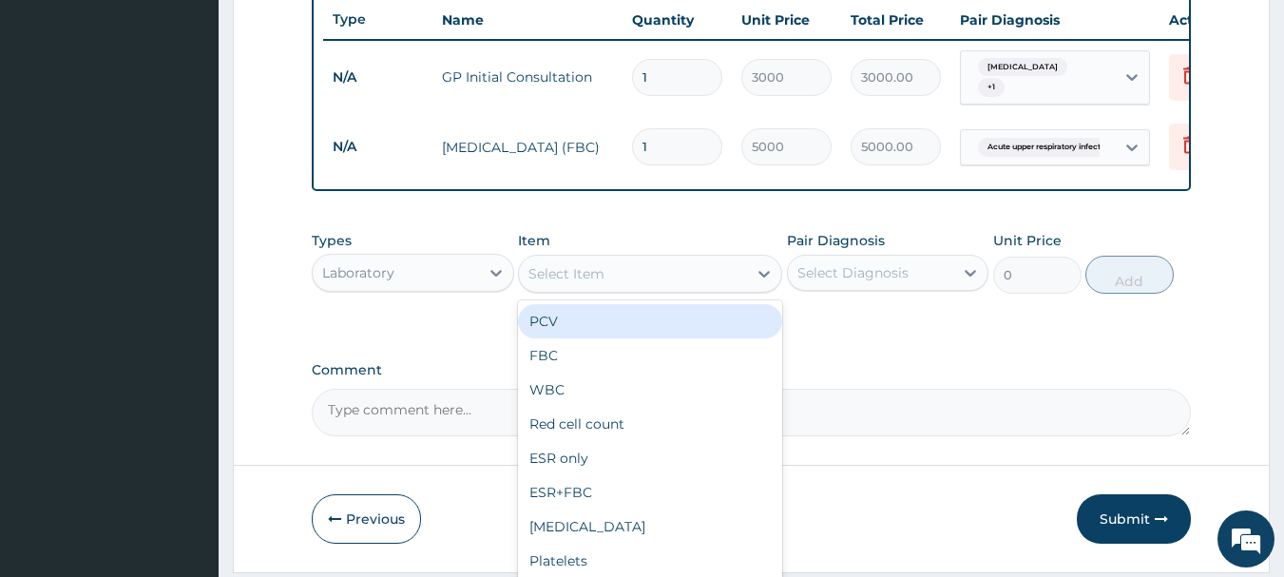
click at [630, 269] on div "Select Item" at bounding box center [633, 274] width 228 height 30
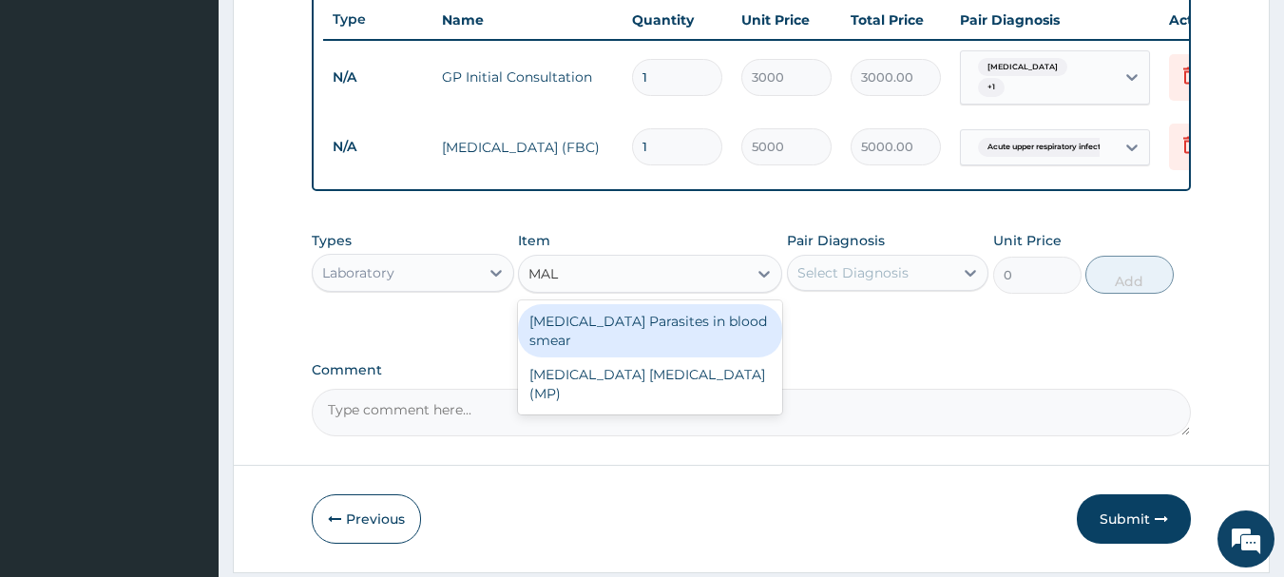
type input "MALA"
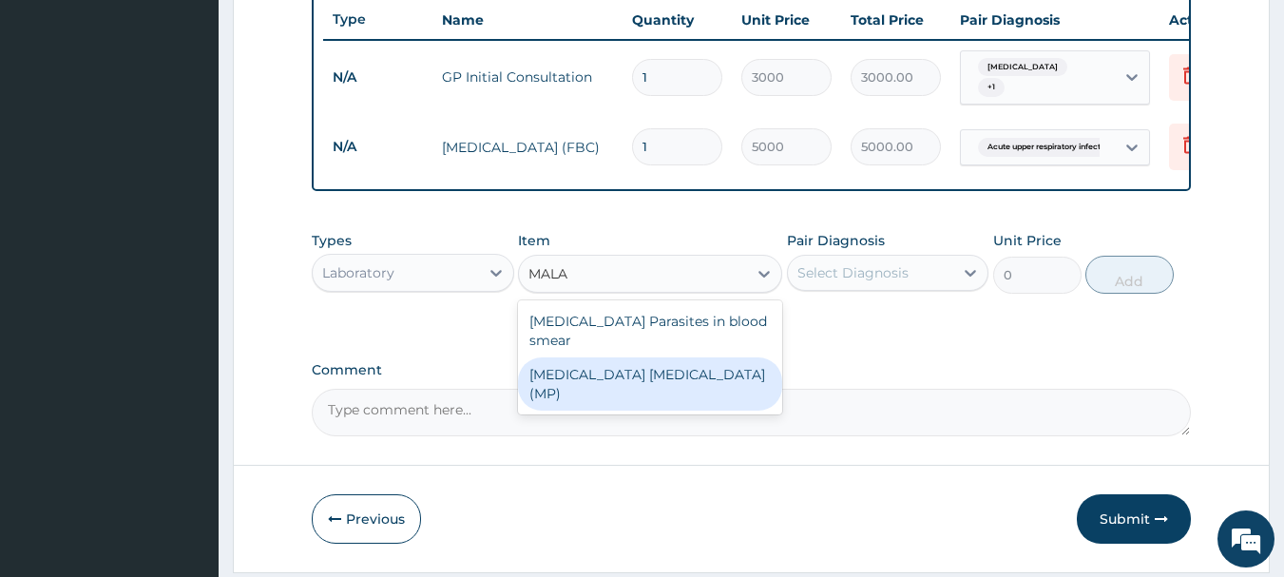
click at [663, 357] on div "MALARIA PARASITE (MP)" at bounding box center [650, 383] width 264 height 53
type input "2000"
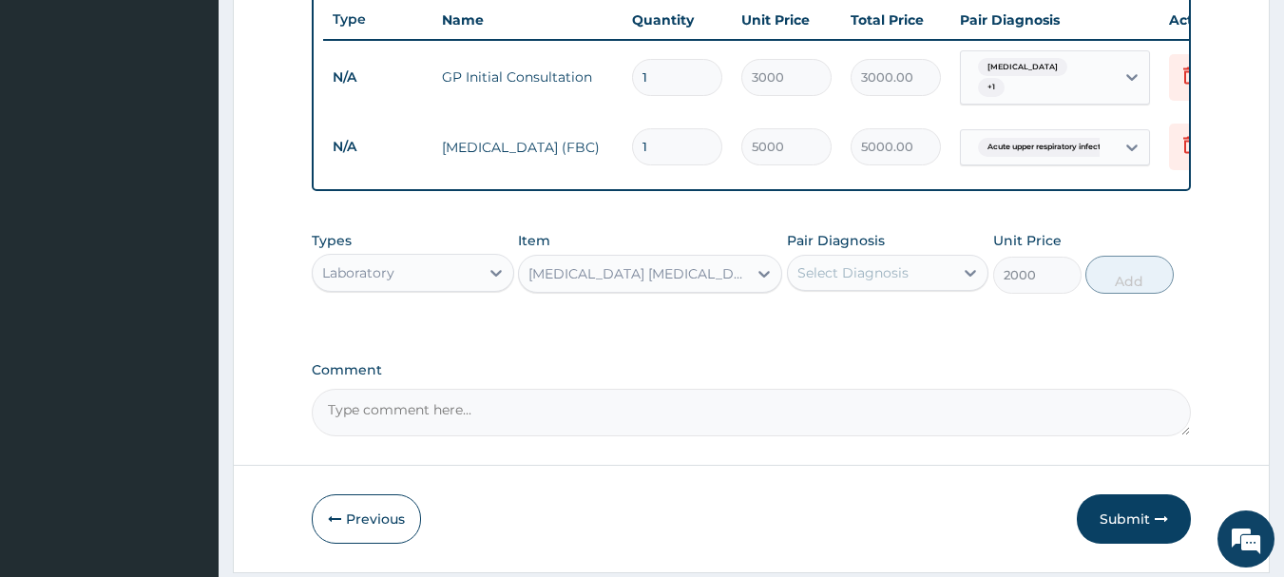
click at [824, 282] on div "Select Diagnosis" at bounding box center [852, 272] width 111 height 19
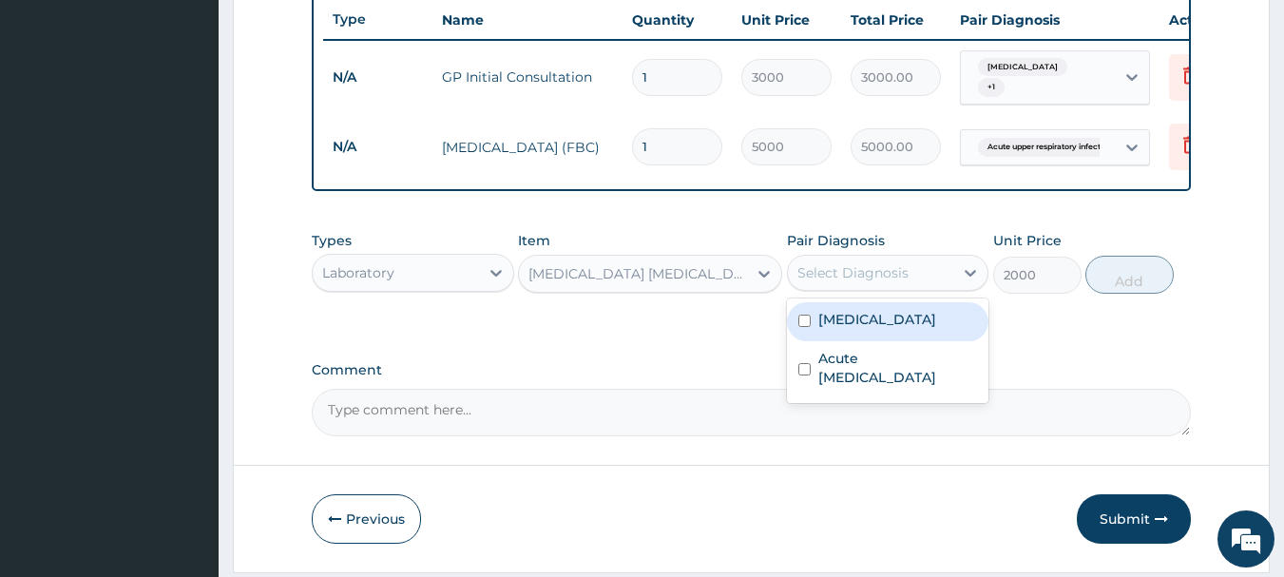
click at [837, 329] on label "Malaria" at bounding box center [877, 319] width 118 height 19
checkbox input "true"
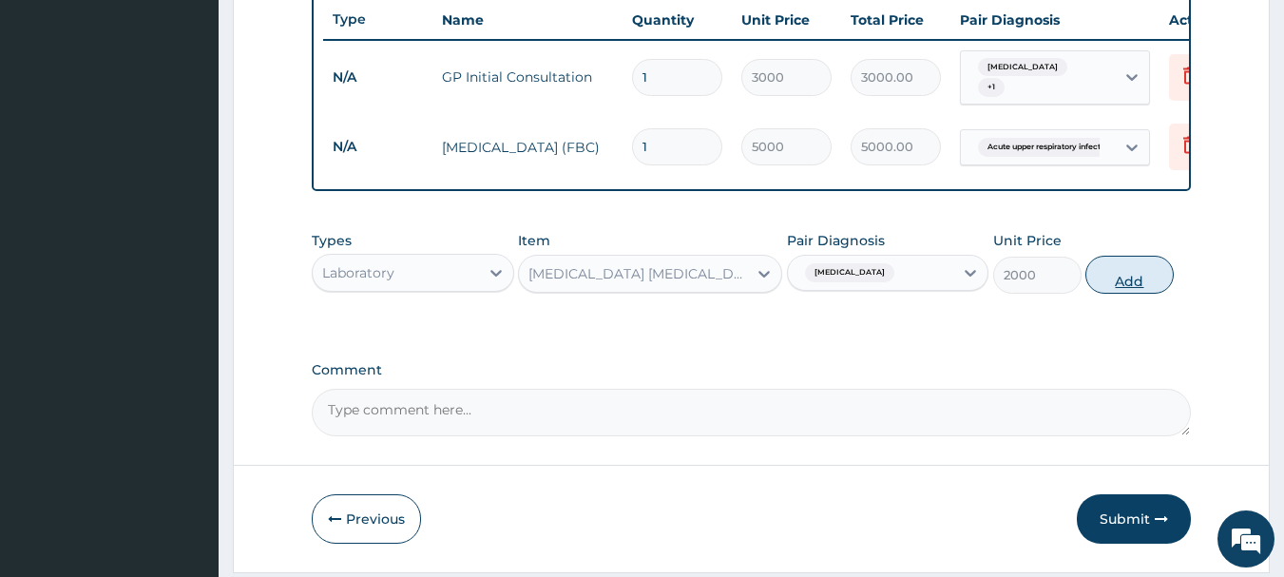
click at [1113, 287] on button "Add" at bounding box center [1129, 275] width 88 height 38
type input "0"
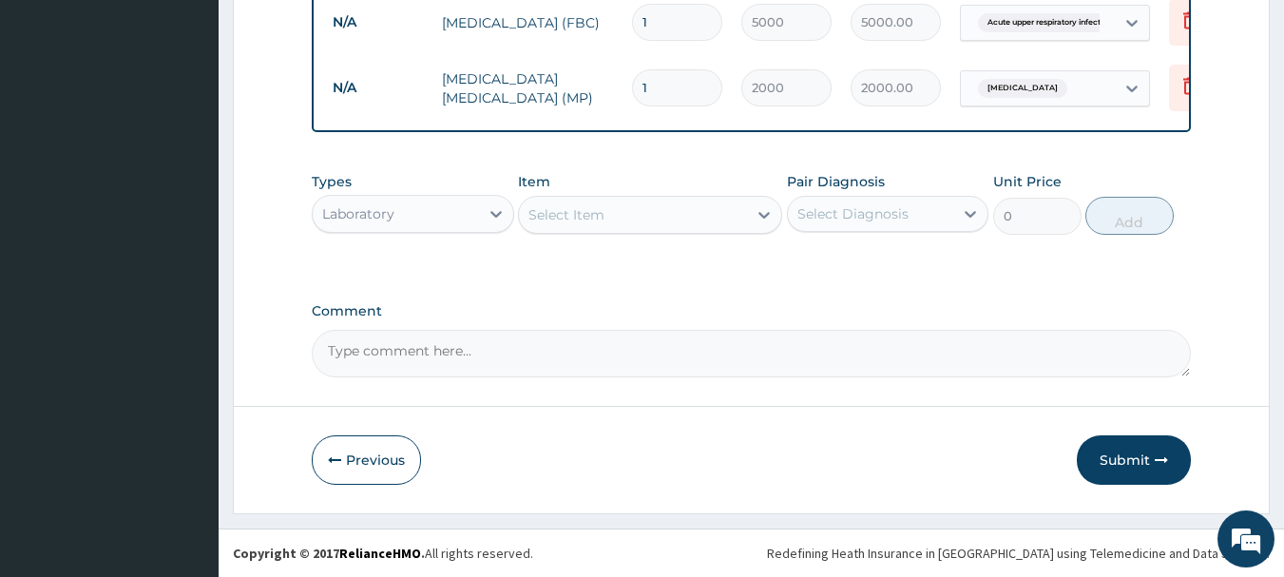
scroll to position [849, 0]
click at [365, 219] on div "Laboratory" at bounding box center [358, 213] width 72 height 19
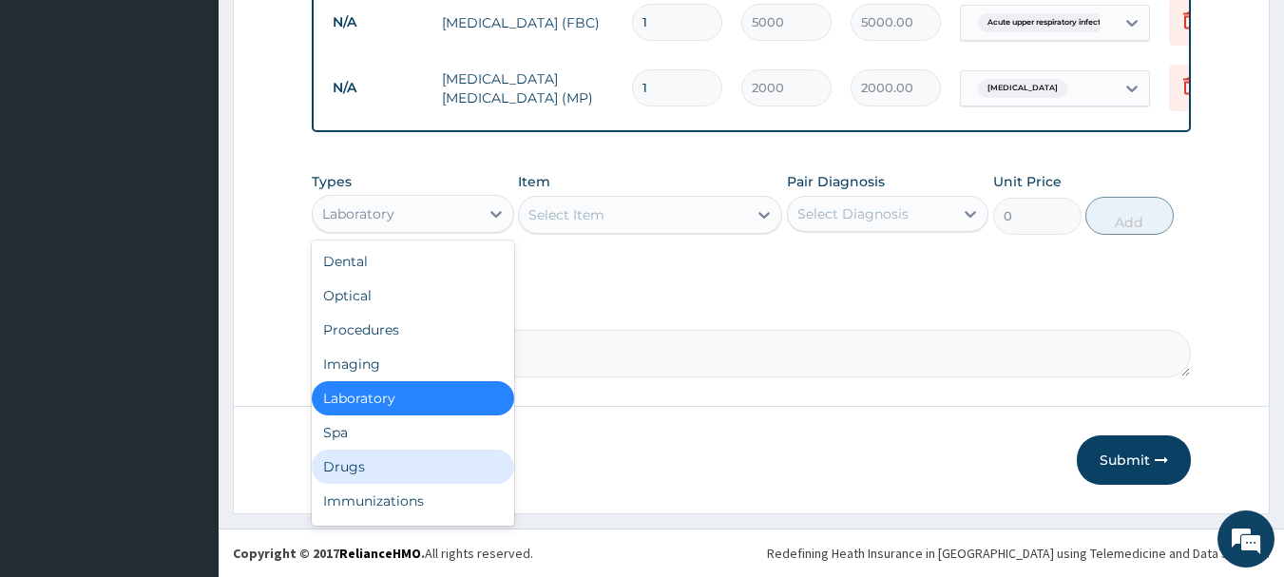
click at [339, 471] on div "Drugs" at bounding box center [413, 467] width 202 height 34
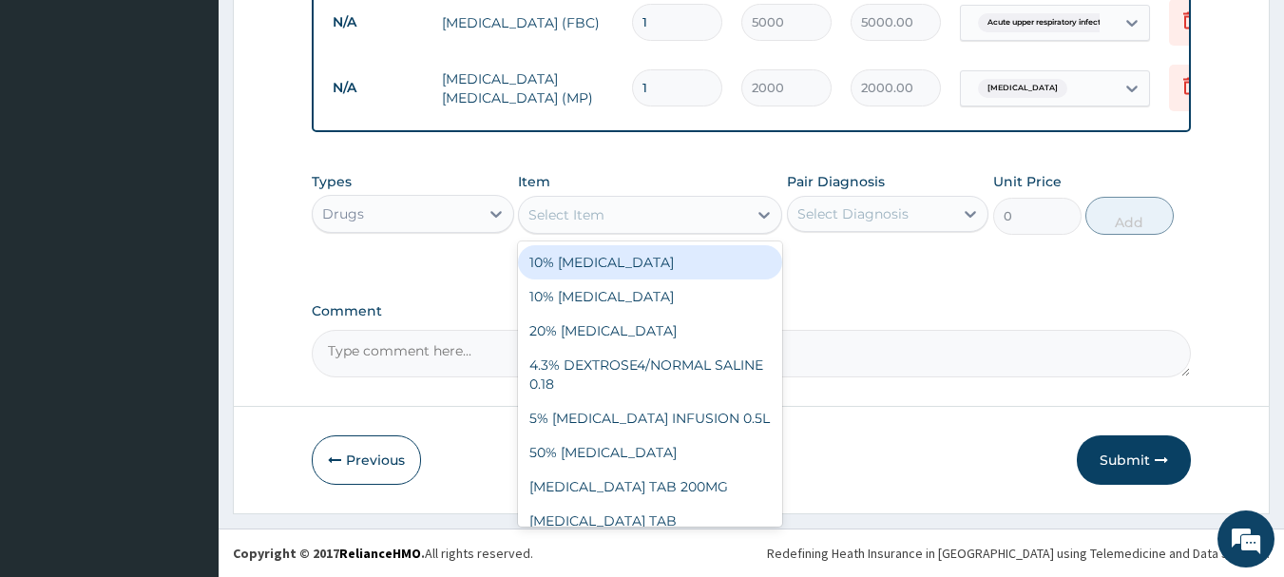
click at [568, 220] on div "Select Item" at bounding box center [566, 214] width 76 height 19
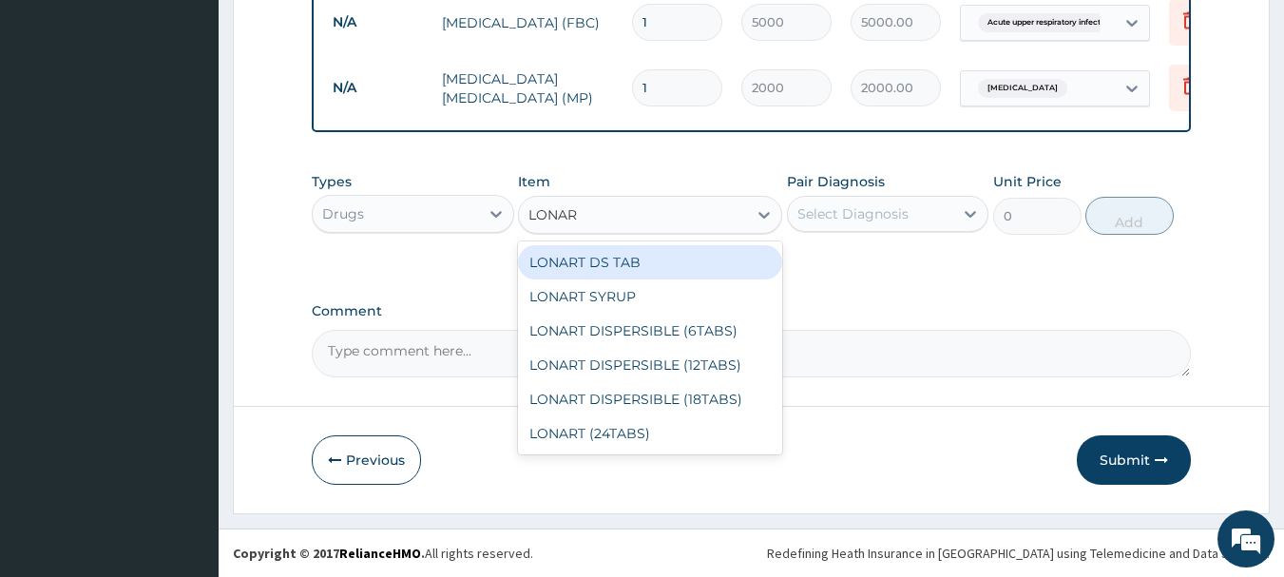
type input "LONART"
click at [568, 247] on div "LONART DS TAB" at bounding box center [650, 262] width 264 height 34
type input "350"
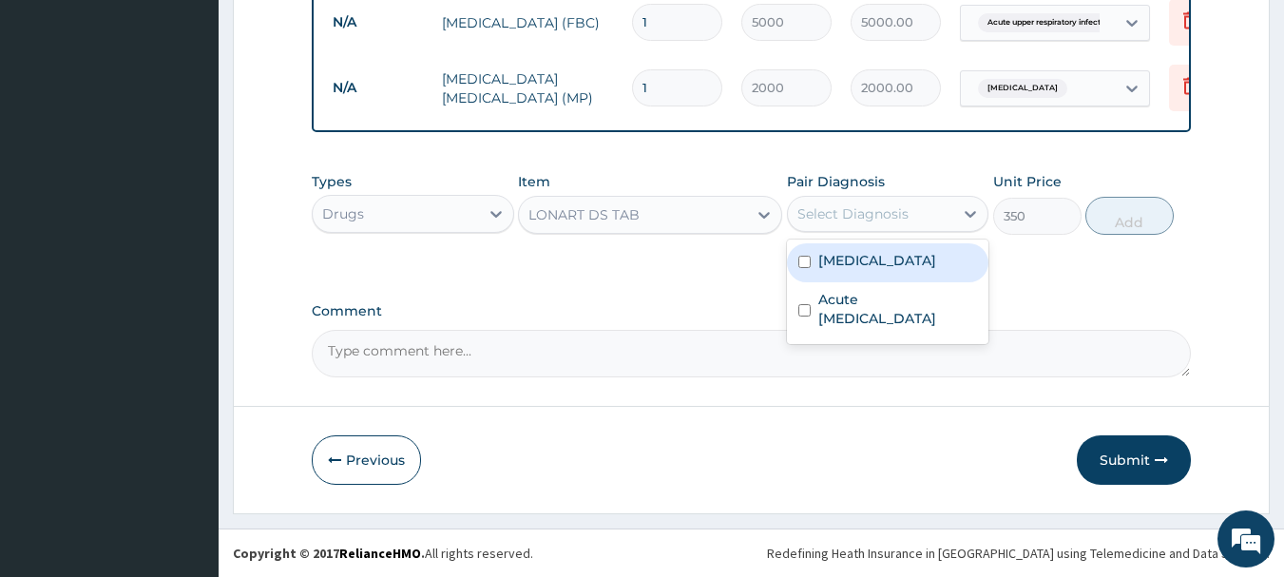
click at [826, 209] on div "Select Diagnosis" at bounding box center [852, 213] width 111 height 19
drag, startPoint x: 860, startPoint y: 269, endPoint x: 928, endPoint y: 267, distance: 67.5
click at [861, 269] on label "Malaria" at bounding box center [877, 260] width 118 height 19
checkbox input "true"
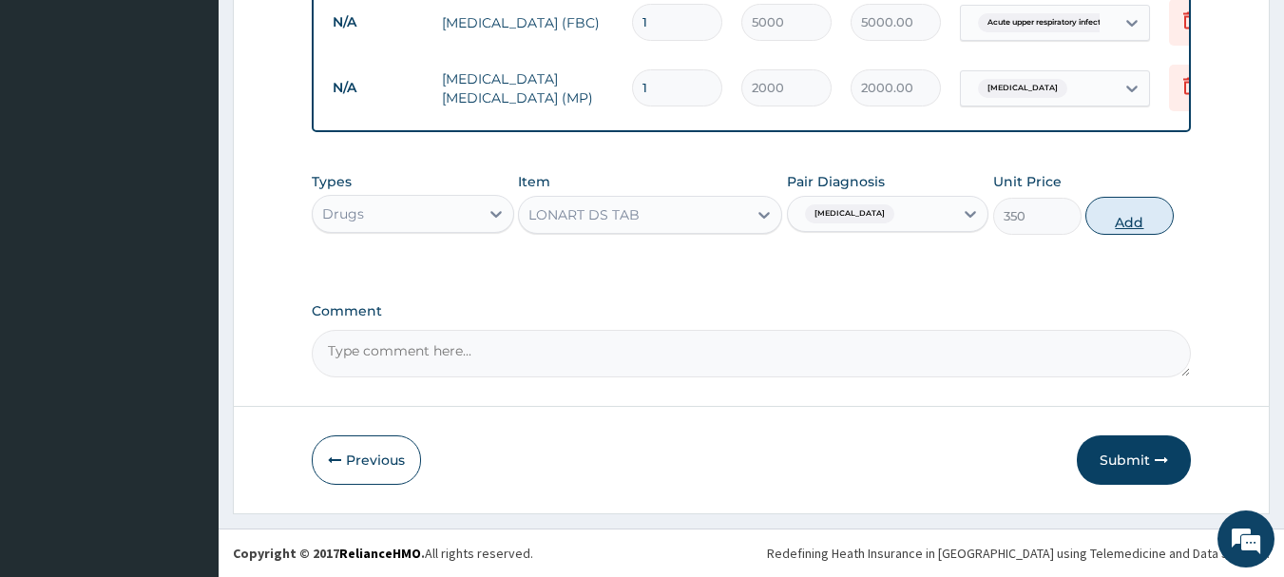
click at [1128, 212] on button "Add" at bounding box center [1129, 216] width 88 height 38
type input "0"
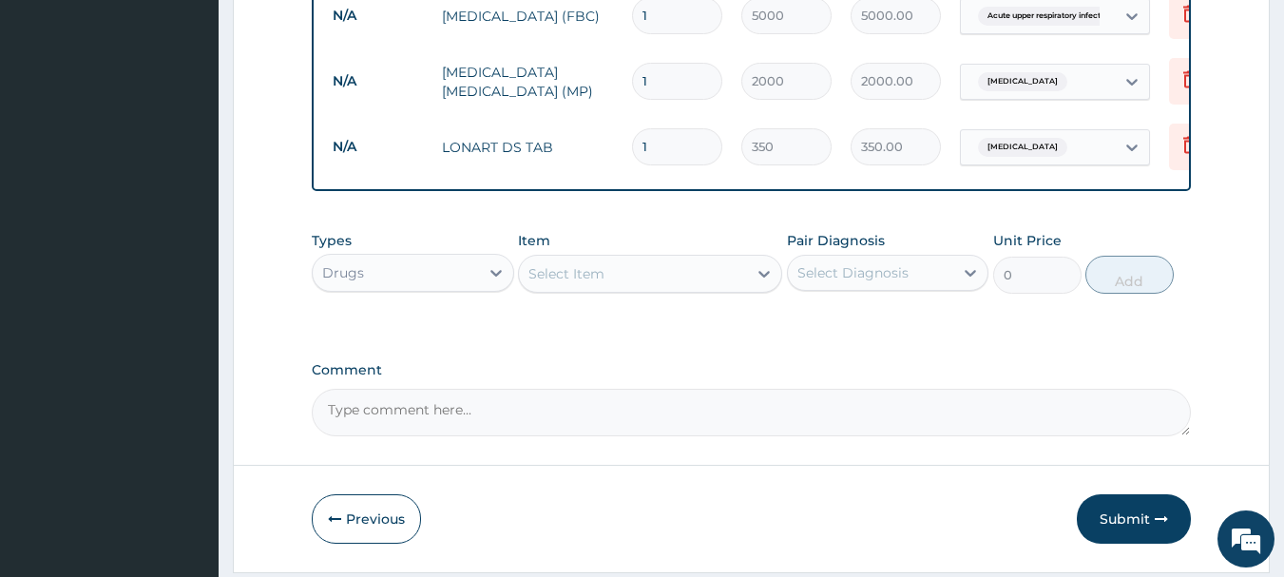
type input "0.00"
type input "6"
type input "2100.00"
type input "6"
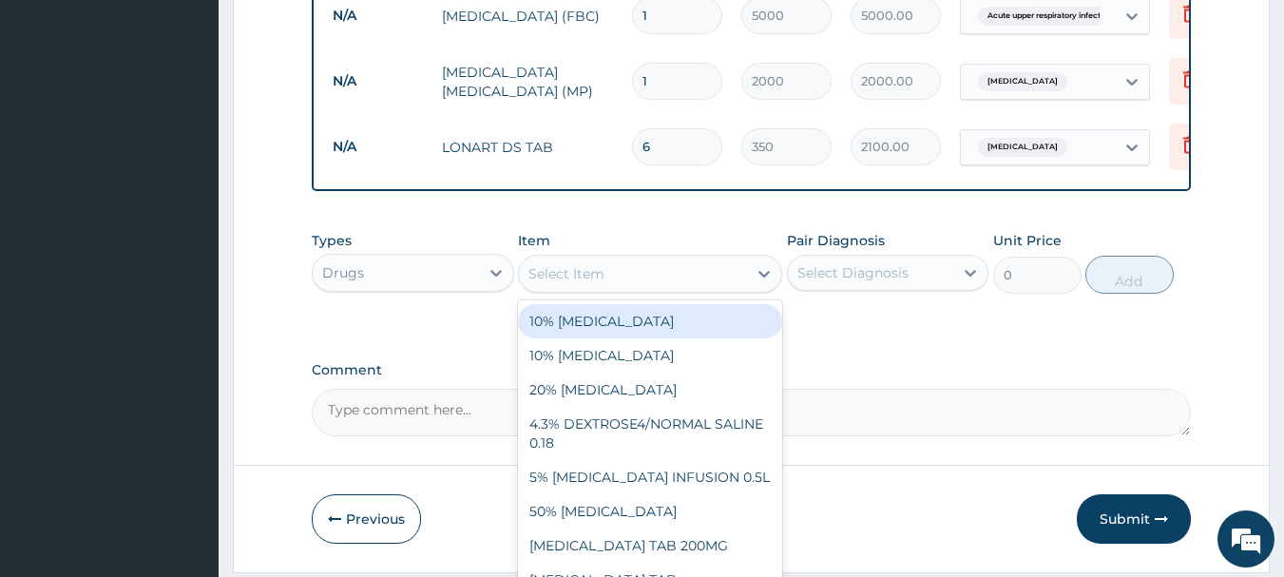
click at [632, 284] on div "Select Item" at bounding box center [633, 274] width 228 height 30
type input "["
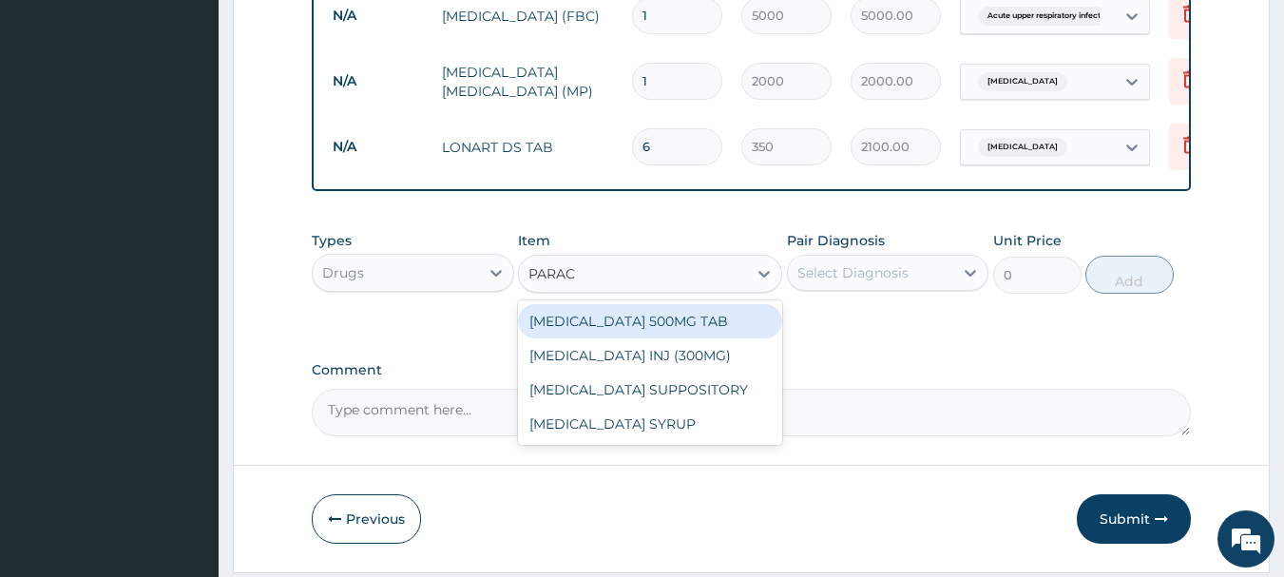
type input "PARACE"
drag, startPoint x: 643, startPoint y: 323, endPoint x: 694, endPoint y: 328, distance: 50.6
click at [656, 323] on div "PARACETAMOL 500MG TAB" at bounding box center [650, 321] width 264 height 34
type input "20"
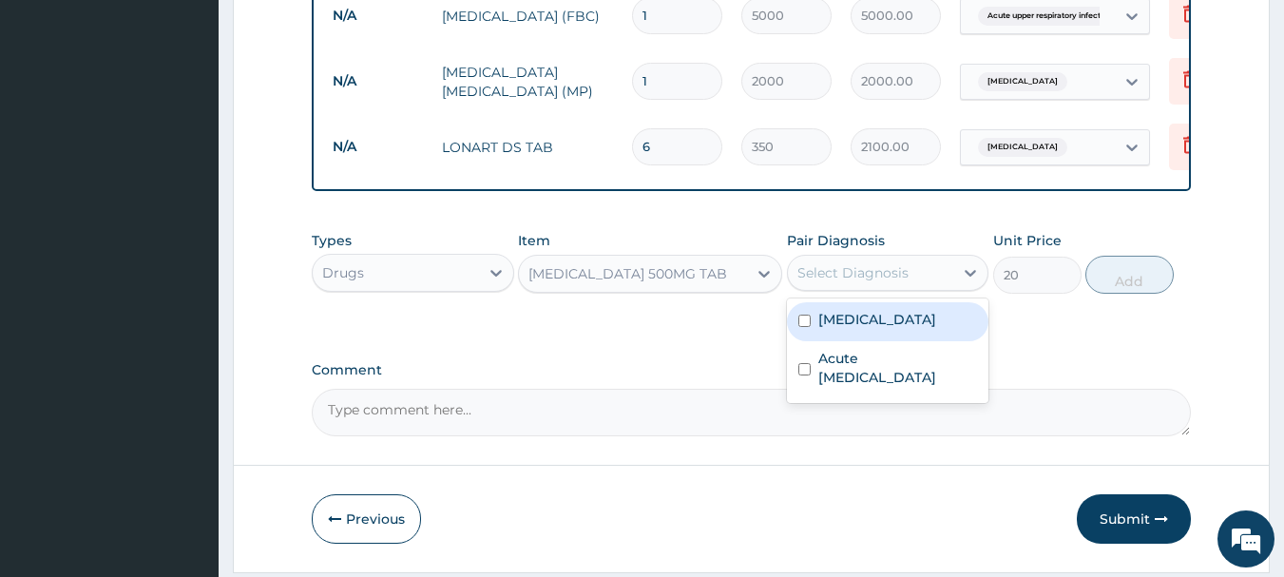
click at [845, 288] on div "Select Diagnosis" at bounding box center [871, 273] width 166 height 30
drag, startPoint x: 843, startPoint y: 332, endPoint x: 1059, endPoint y: 306, distance: 217.3
click at [869, 329] on div "Malaria" at bounding box center [888, 321] width 202 height 39
checkbox input "true"
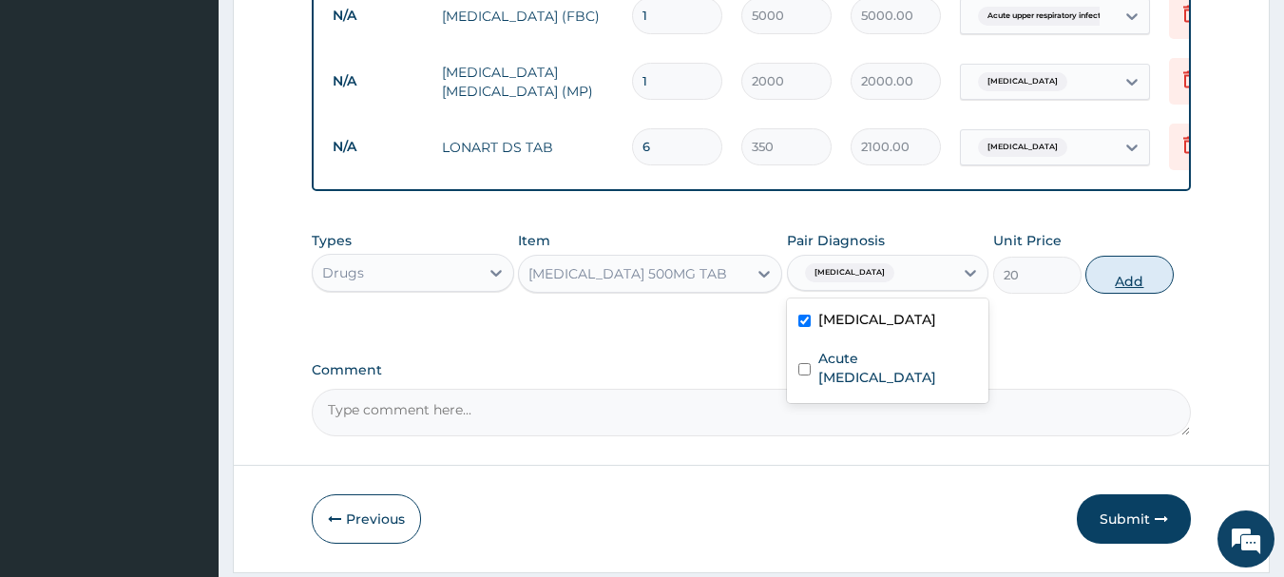
click at [1140, 282] on button "Add" at bounding box center [1129, 275] width 88 height 38
type input "0"
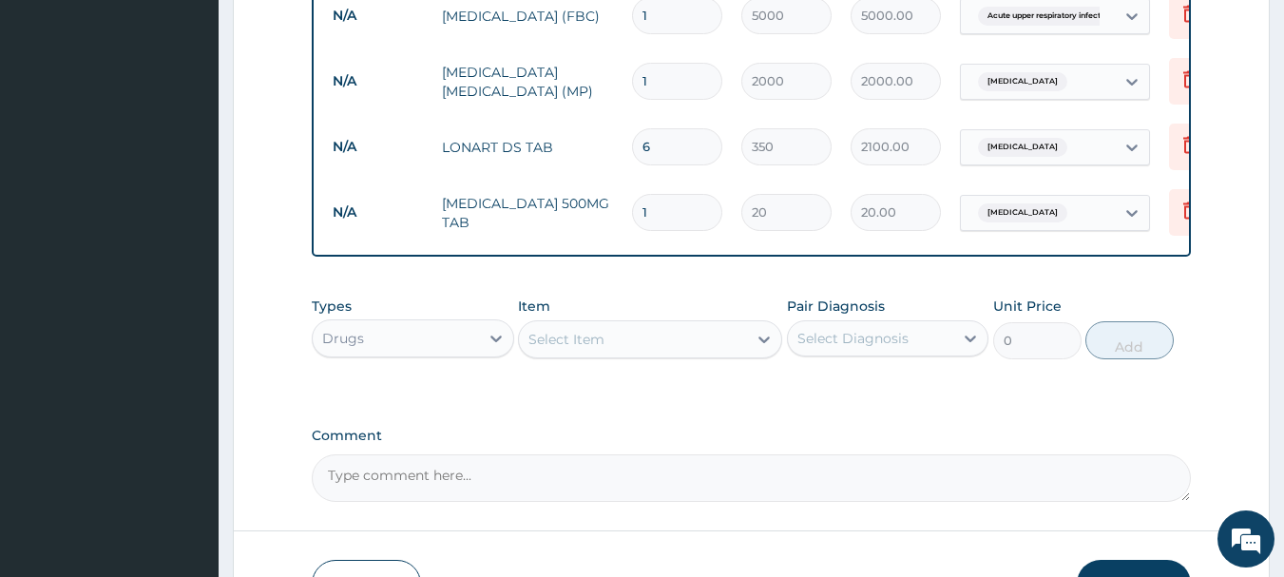
type input "18"
type input "360.00"
type input "18"
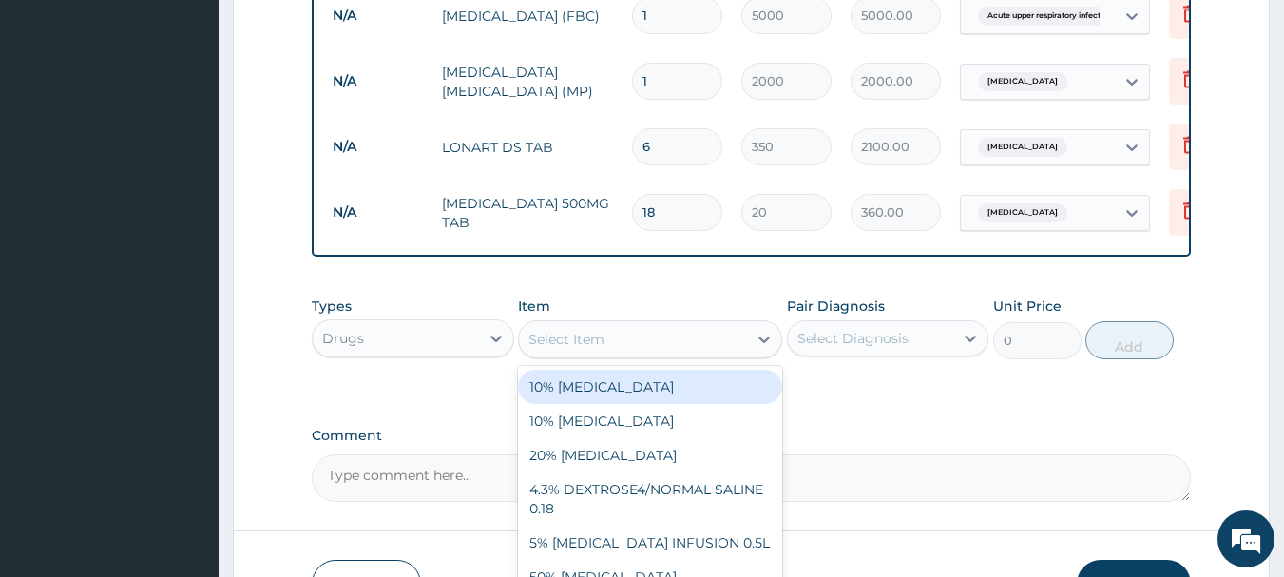
click at [579, 340] on div "Select Item" at bounding box center [566, 339] width 76 height 19
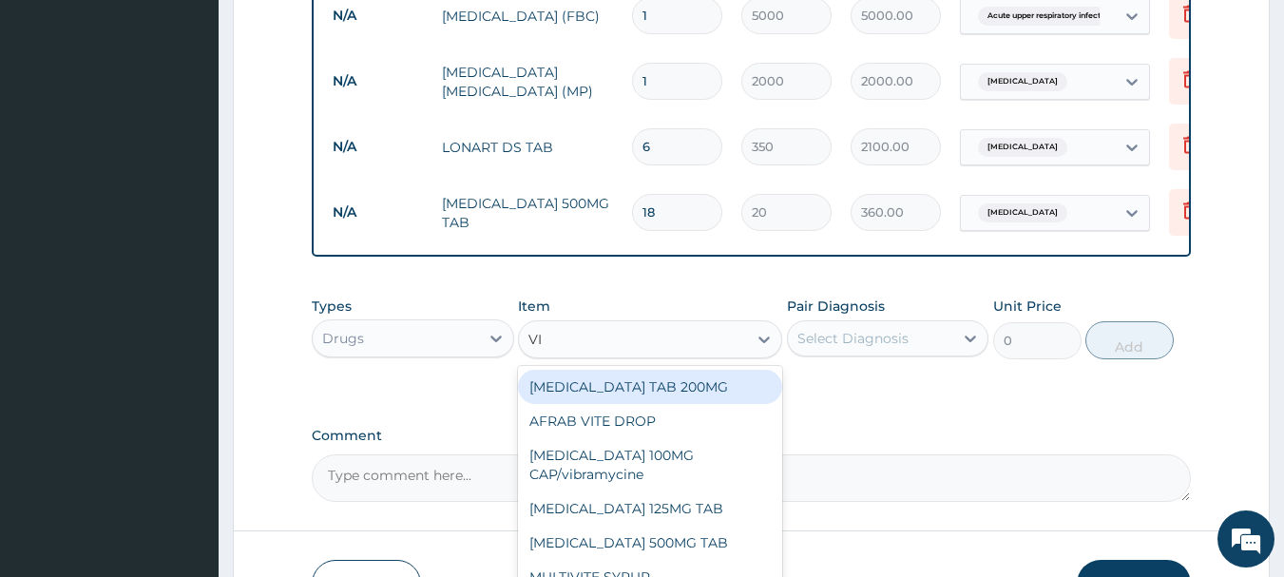
type input "VIT"
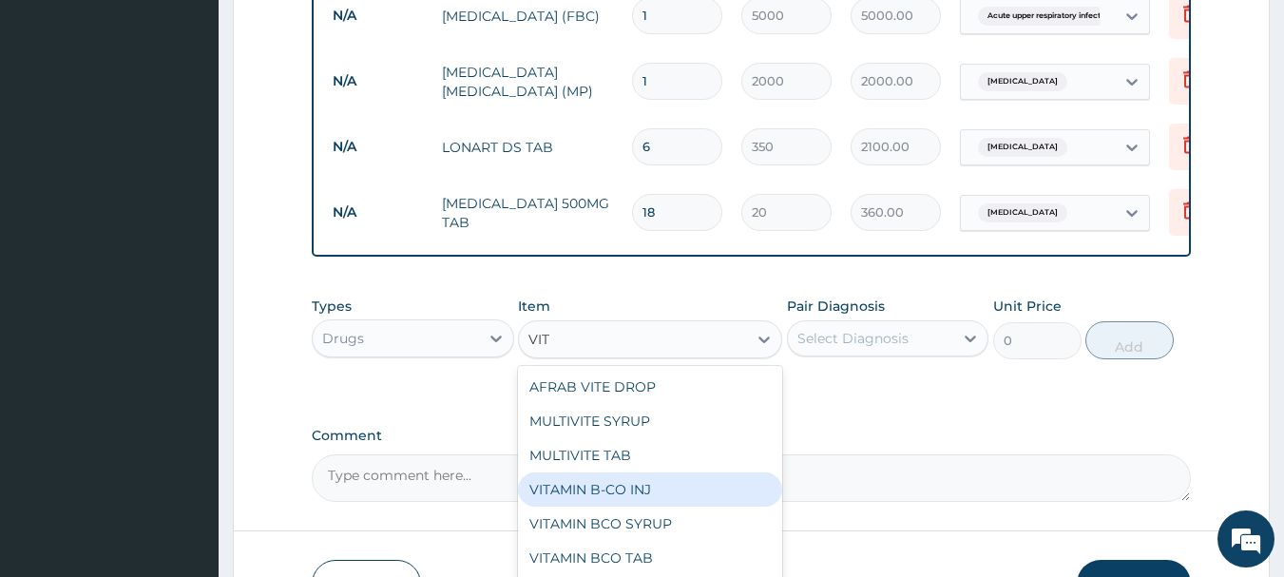
scroll to position [65, 0]
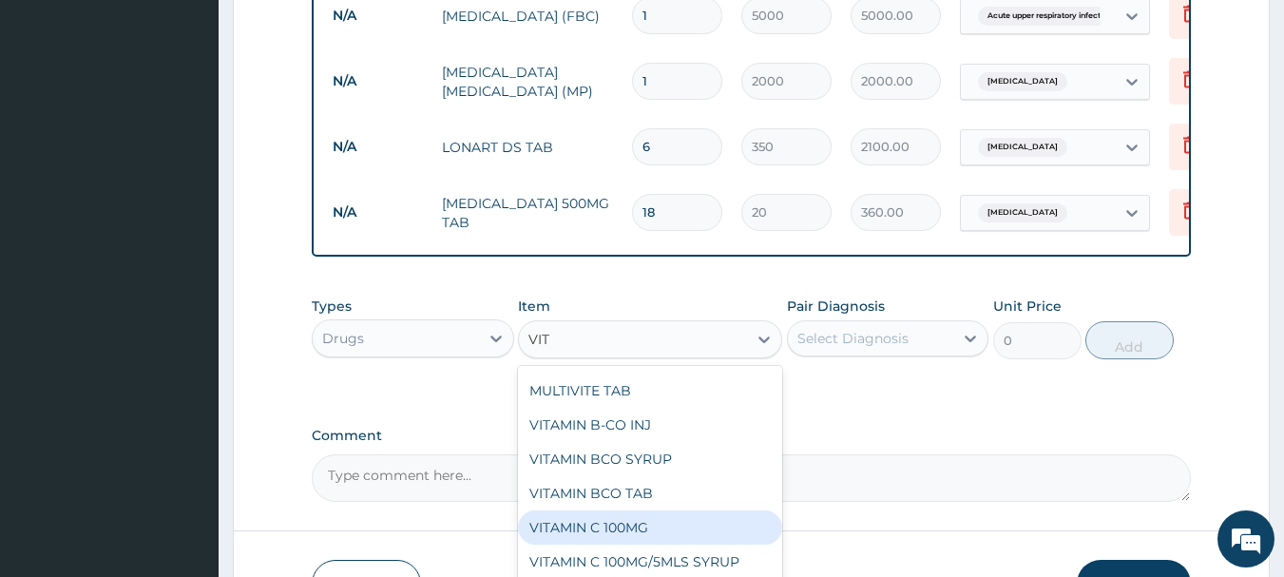
drag, startPoint x: 611, startPoint y: 546, endPoint x: 807, endPoint y: 434, distance: 225.2
click at [614, 542] on div "VITAMIN C 100MG" at bounding box center [650, 527] width 264 height 34
type input "30"
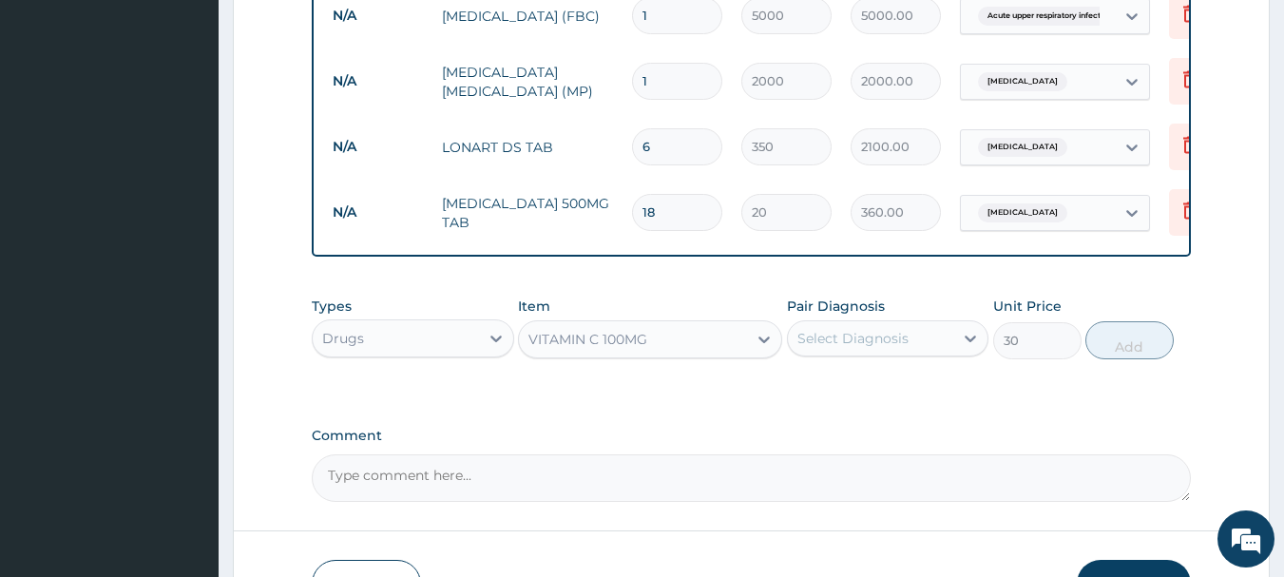
click at [915, 354] on div "Select Diagnosis" at bounding box center [871, 338] width 166 height 30
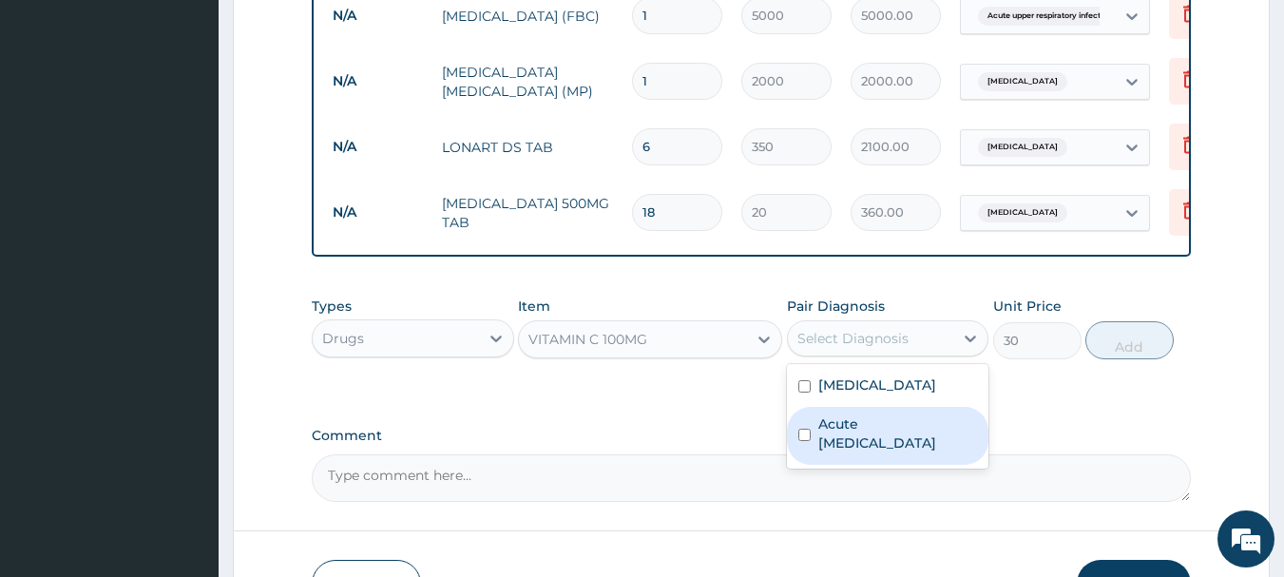
drag, startPoint x: 888, startPoint y: 441, endPoint x: 1025, endPoint y: 402, distance: 142.3
click at [891, 442] on label "Acute upper respiratory infection" at bounding box center [898, 433] width 160 height 38
checkbox input "true"
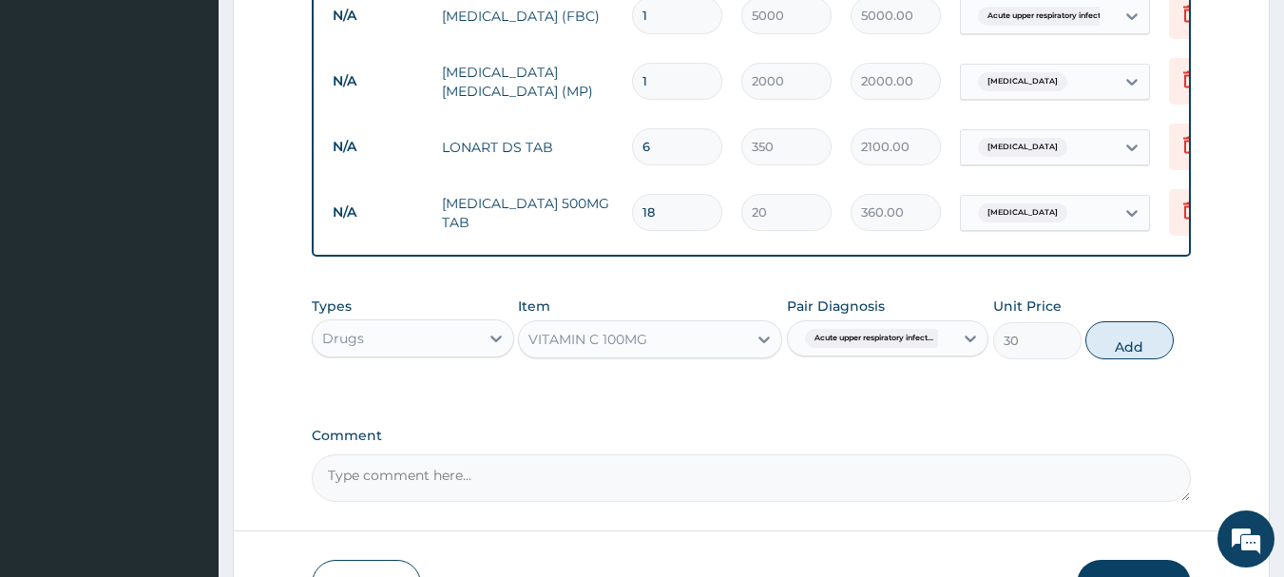
drag, startPoint x: 1126, startPoint y: 358, endPoint x: 889, endPoint y: 346, distance: 237.9
click at [1126, 357] on button "Add" at bounding box center [1129, 340] width 88 height 38
type input "0"
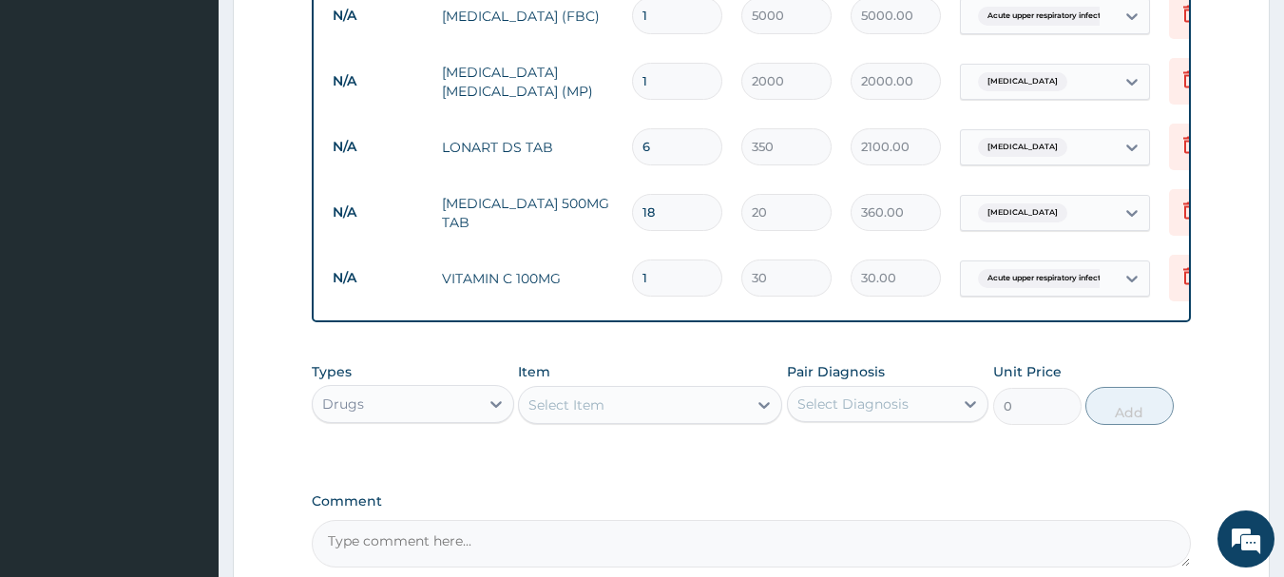
type input "0.00"
type input "3"
type input "90.00"
type input "30"
type input "900.00"
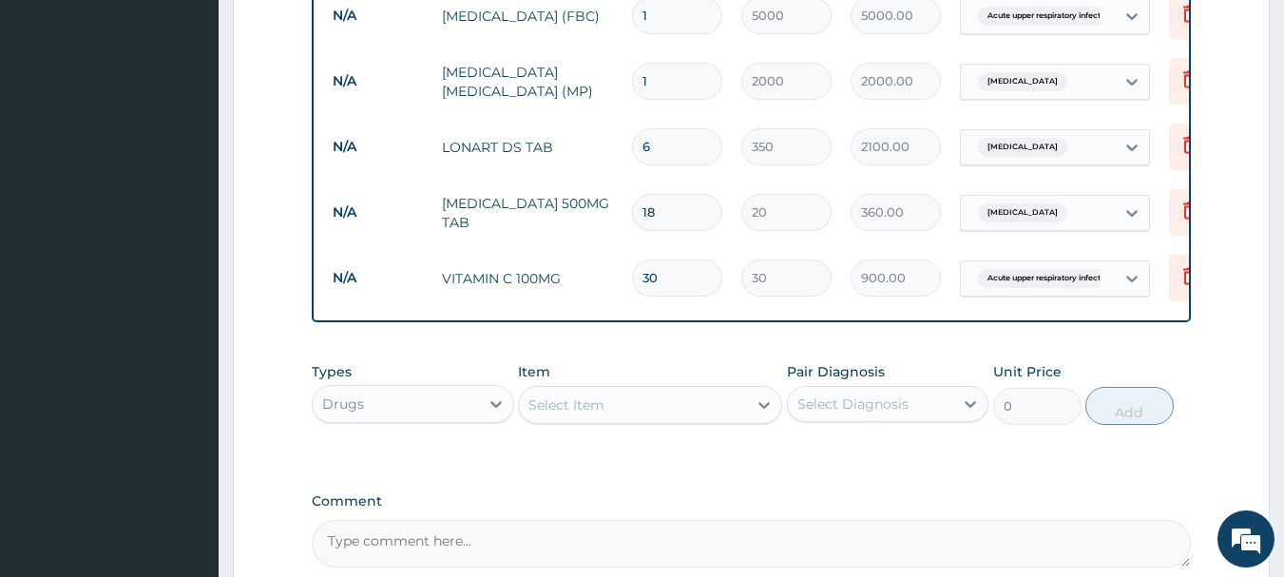
type input "30"
click at [593, 403] on div "Select Item" at bounding box center [566, 404] width 76 height 19
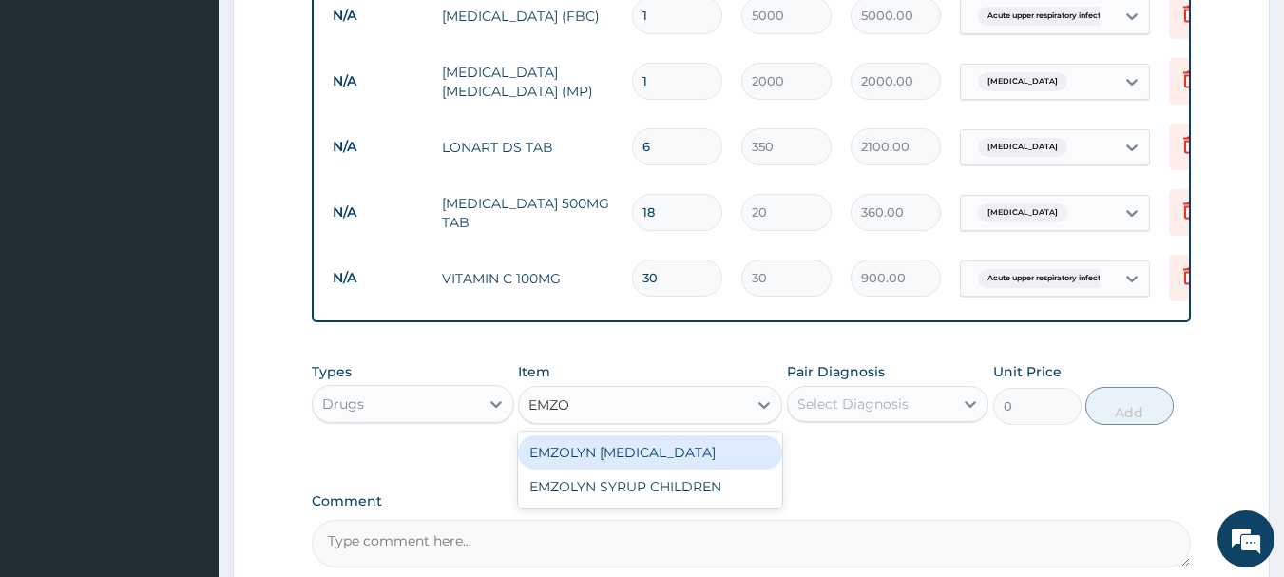
type input "EMZOL"
click at [609, 457] on div "EMZOLYN EXPECTORANT" at bounding box center [650, 452] width 264 height 34
type input "500"
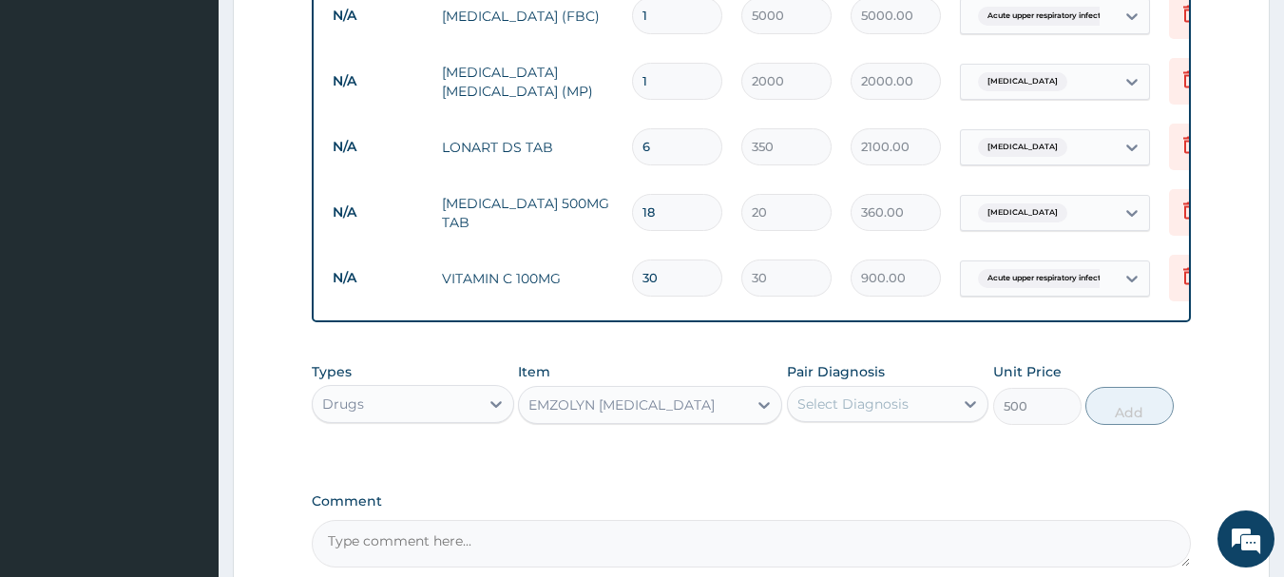
click at [854, 413] on div "Select Diagnosis" at bounding box center [852, 403] width 111 height 19
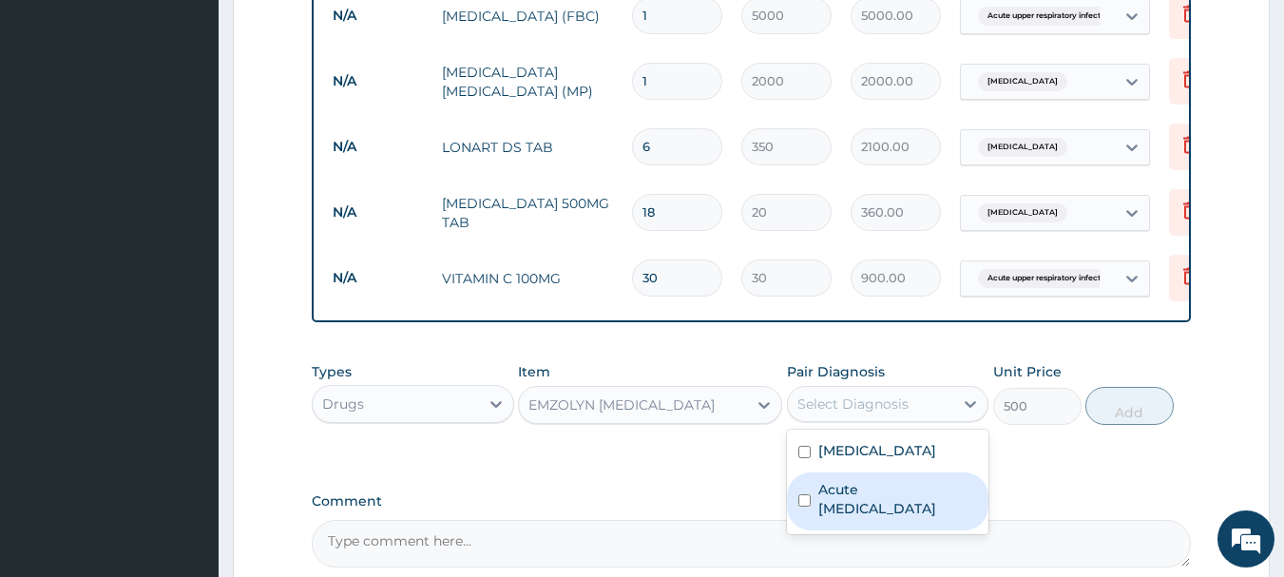
drag, startPoint x: 845, startPoint y: 518, endPoint x: 930, endPoint y: 510, distance: 84.9
click at [854, 518] on label "Acute upper respiratory infection" at bounding box center [898, 499] width 160 height 38
checkbox input "true"
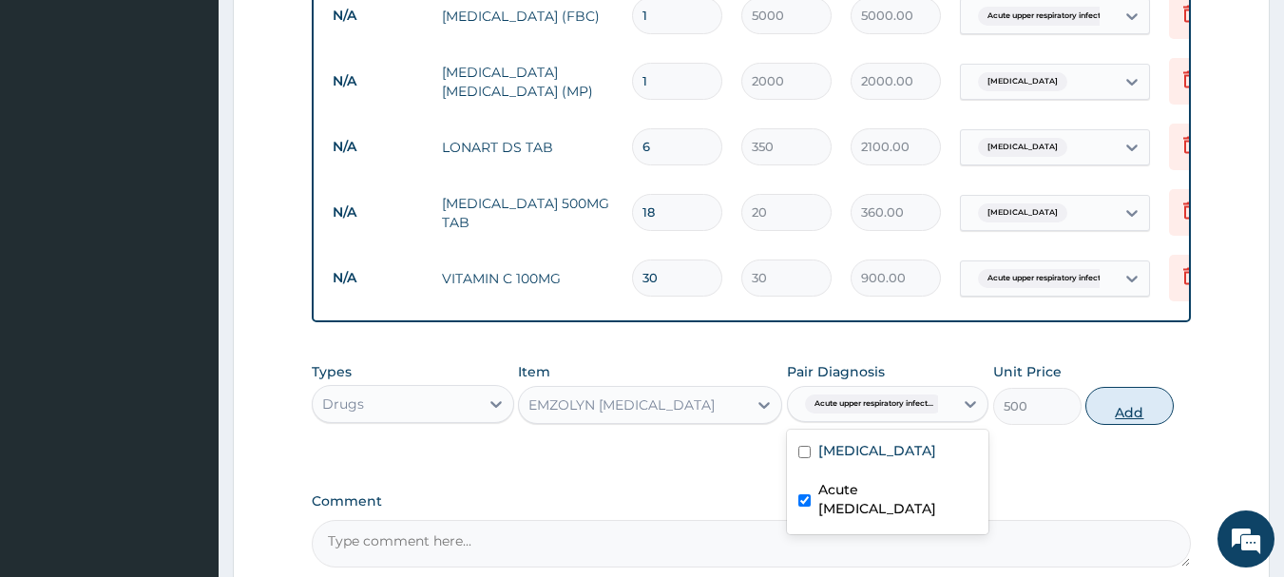
click at [1103, 418] on button "Add" at bounding box center [1129, 406] width 88 height 38
type input "0"
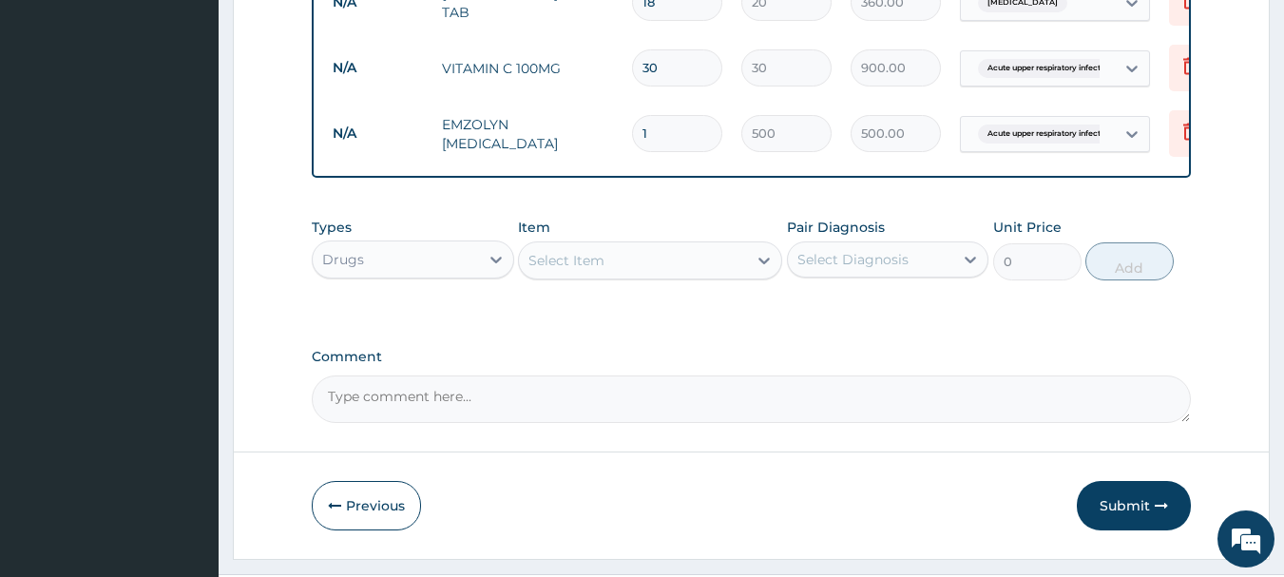
scroll to position [1111, 0]
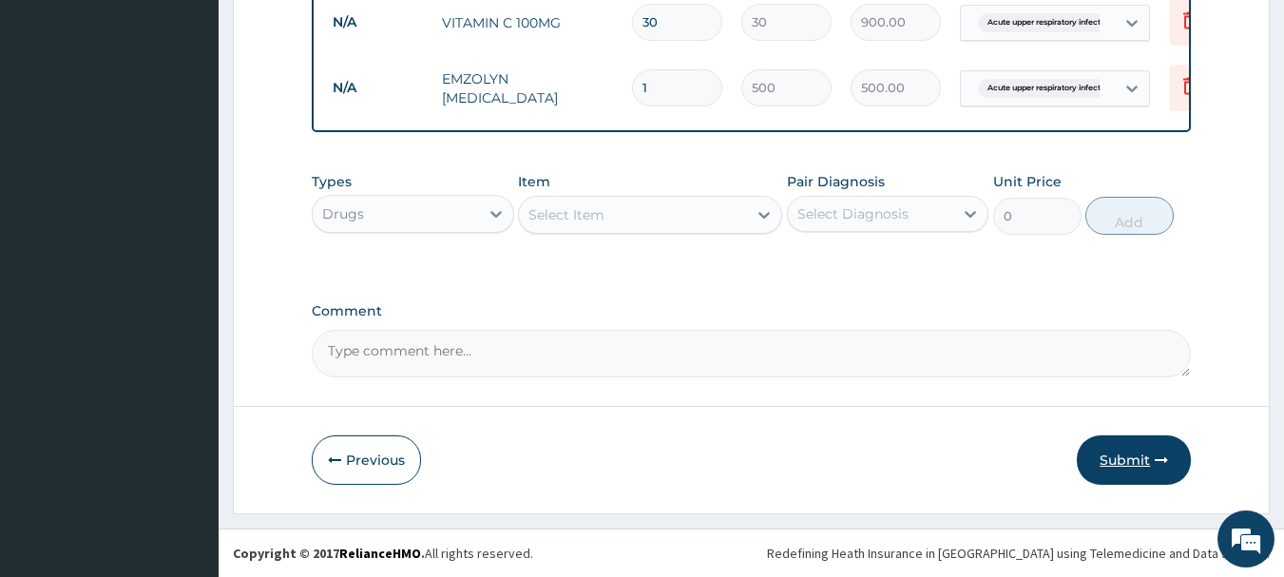
click at [1129, 468] on button "Submit" at bounding box center [1134, 459] width 114 height 49
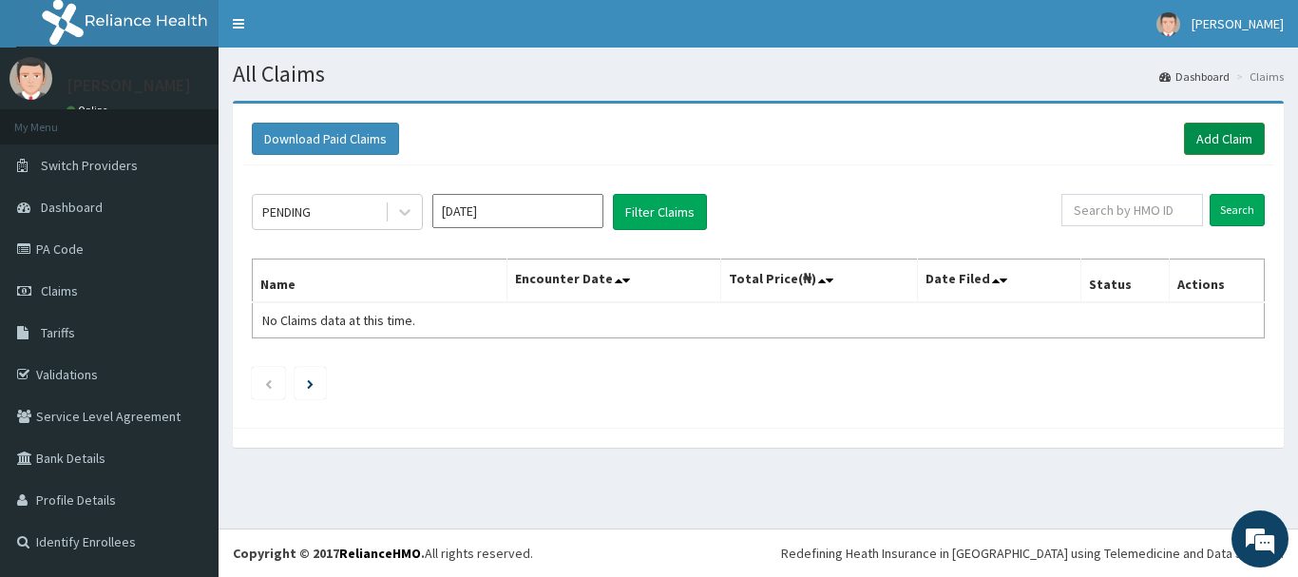
click at [1211, 129] on link "Add Claim" at bounding box center [1224, 139] width 81 height 32
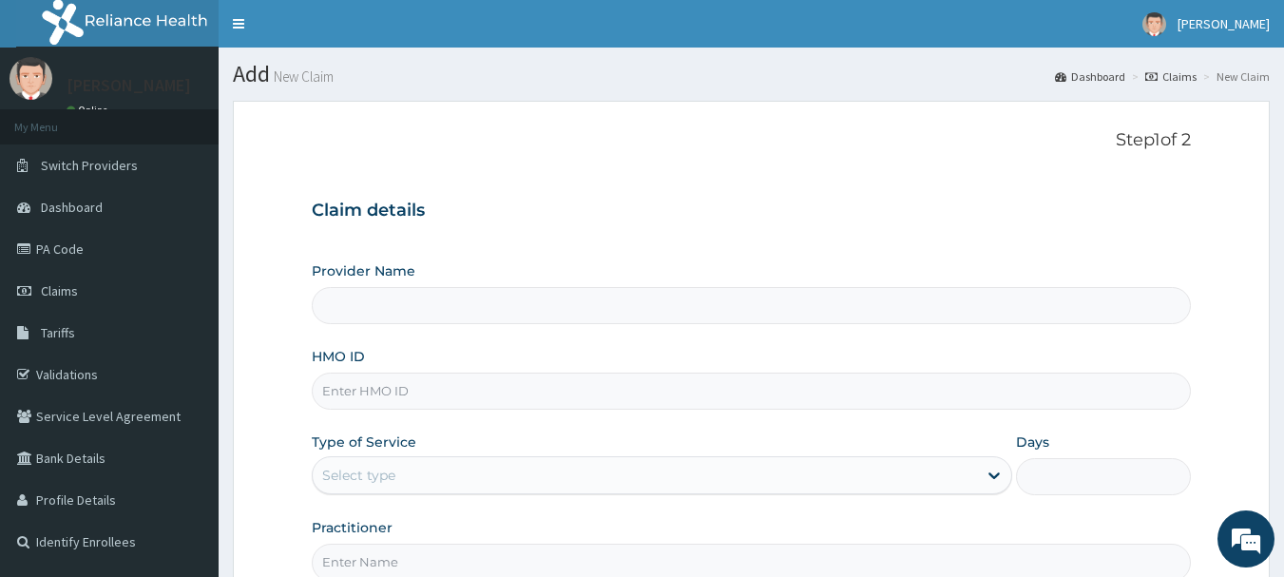
type input "INLAND SPECIALIST HOSPITAL- OGUDU"
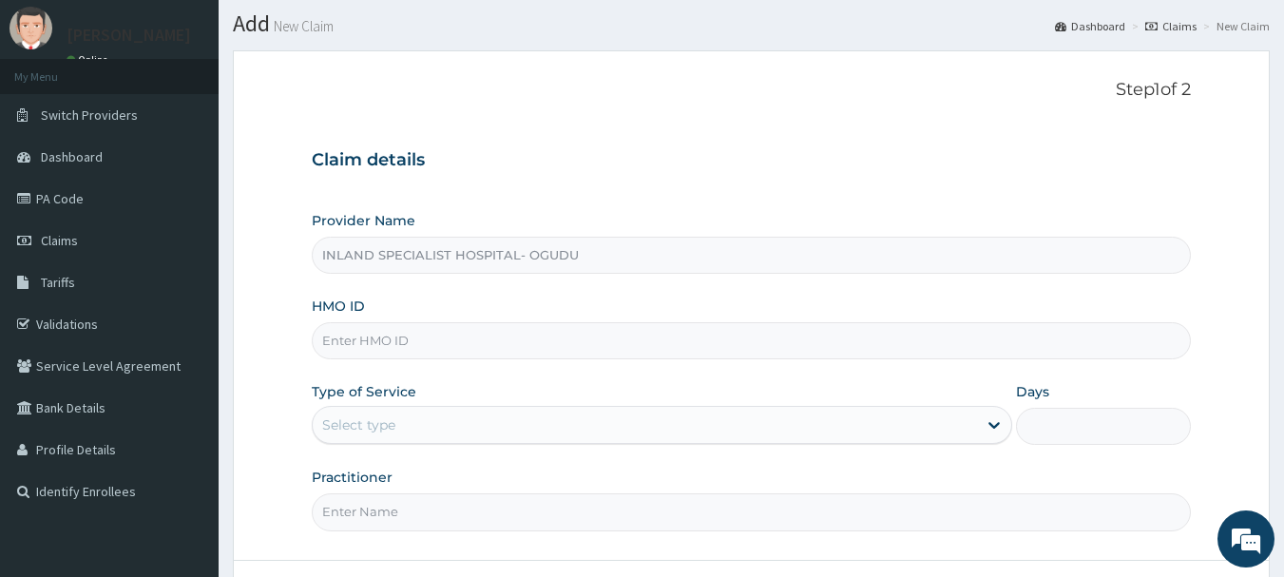
scroll to position [95, 0]
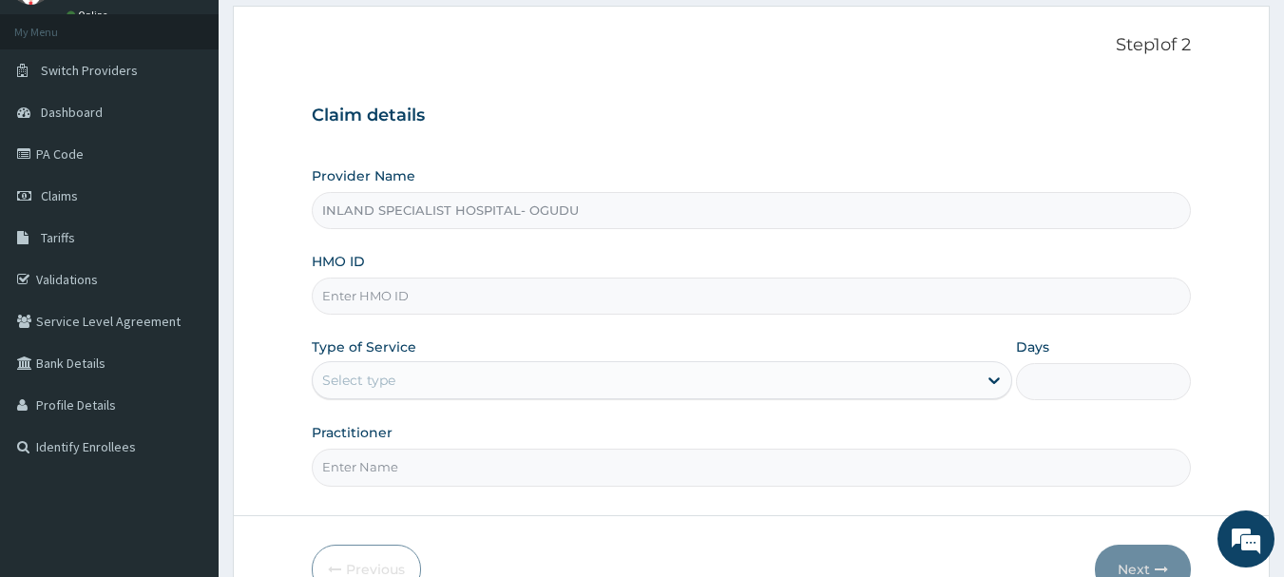
click at [361, 293] on input "HMO ID" at bounding box center [752, 296] width 880 height 37
paste input "SUG/10025/A"
type input "SUG/10025/A"
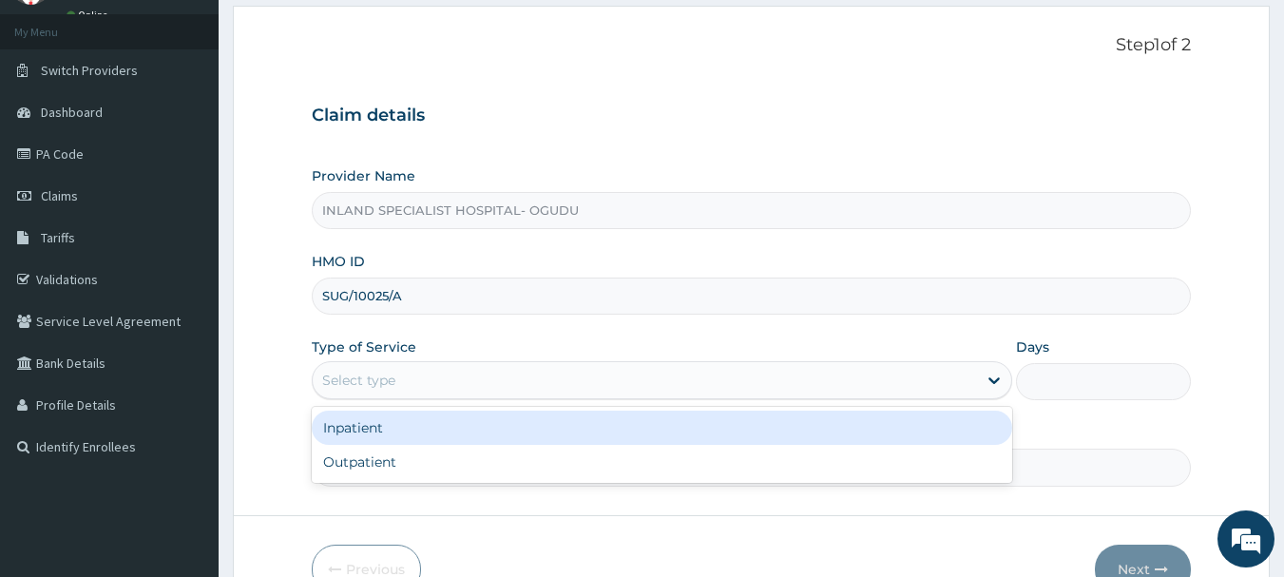
click at [393, 386] on div "Select type" at bounding box center [358, 380] width 73 height 19
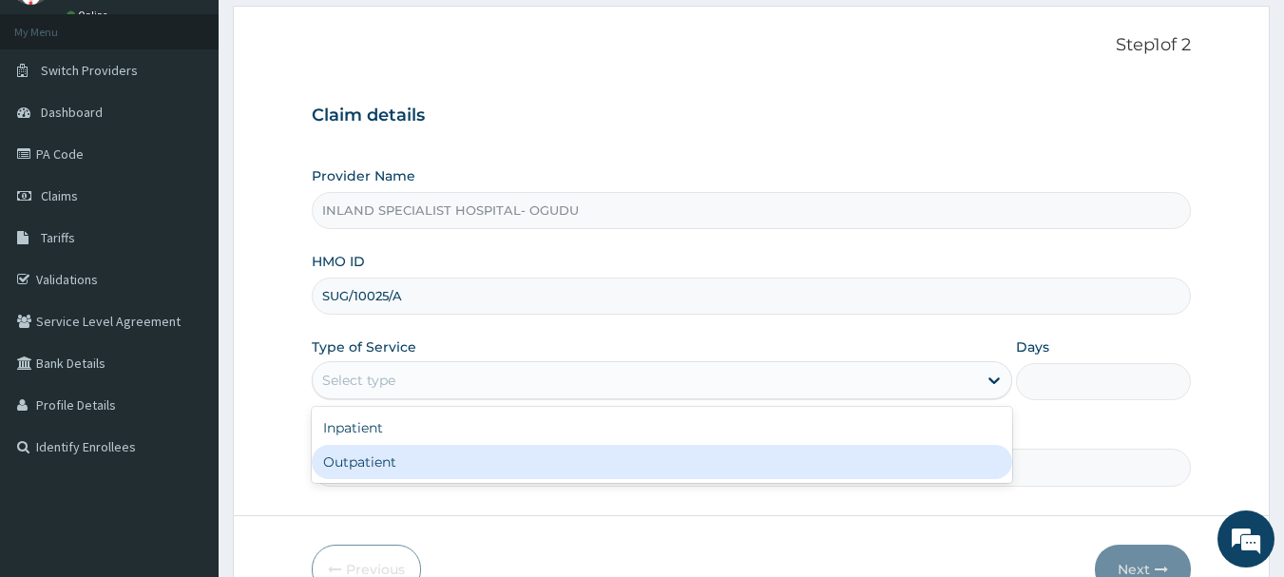
click at [363, 461] on div "Outpatient" at bounding box center [662, 462] width 701 height 34
type input "1"
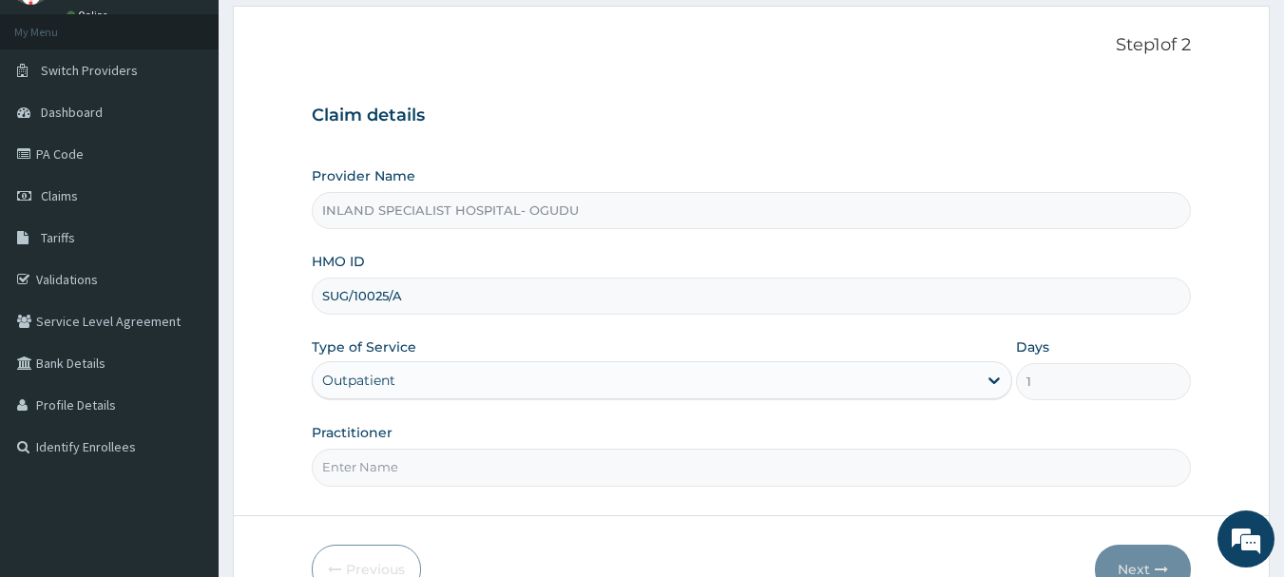
click at [426, 468] on input "Practitioner" at bounding box center [752, 467] width 880 height 37
click at [381, 468] on input "Practitioner" at bounding box center [752, 467] width 880 height 37
paste input "Dr. Omogbemi"
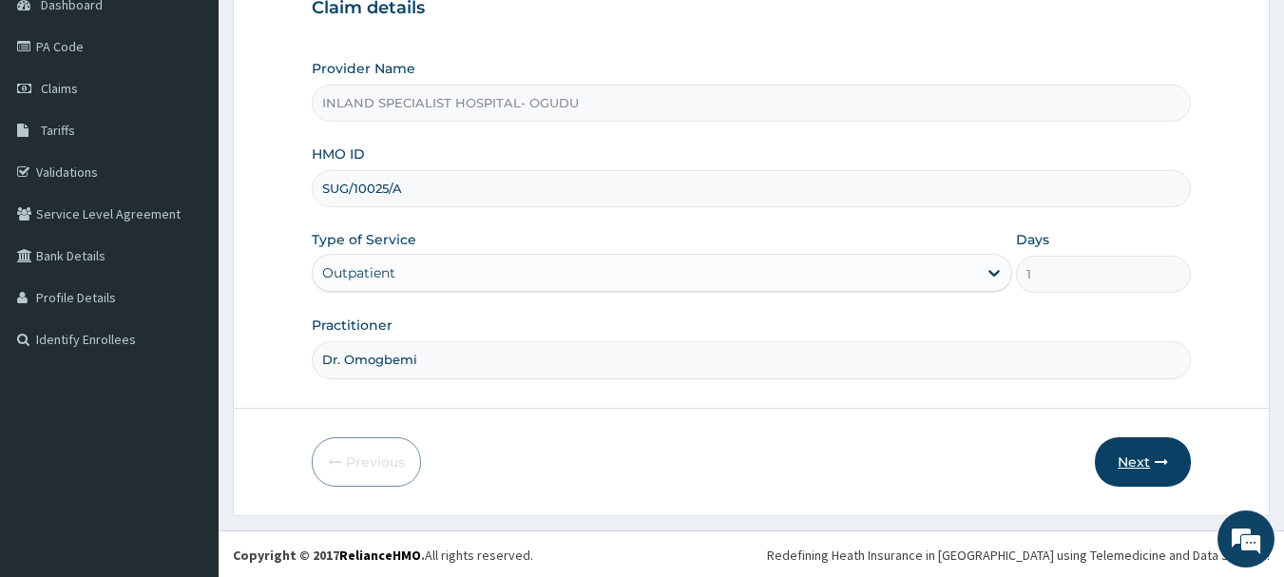
scroll to position [204, 0]
type input "Dr. Omogbemi"
click at [1129, 462] on button "Next" at bounding box center [1143, 459] width 96 height 49
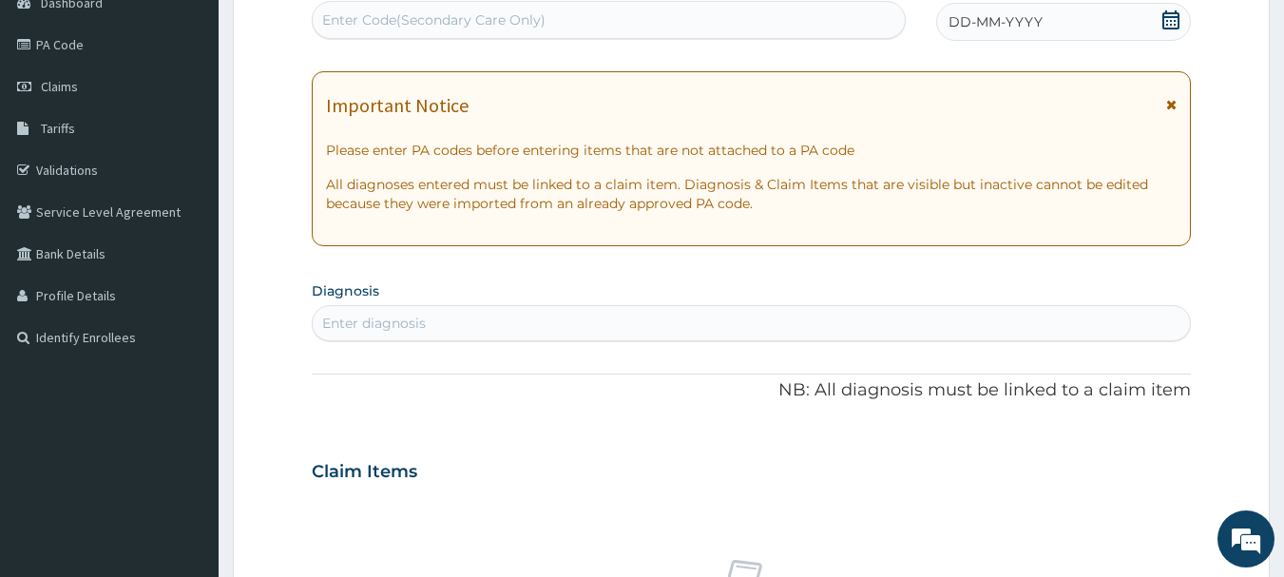
click at [1164, 15] on icon at bounding box center [1170, 19] width 17 height 19
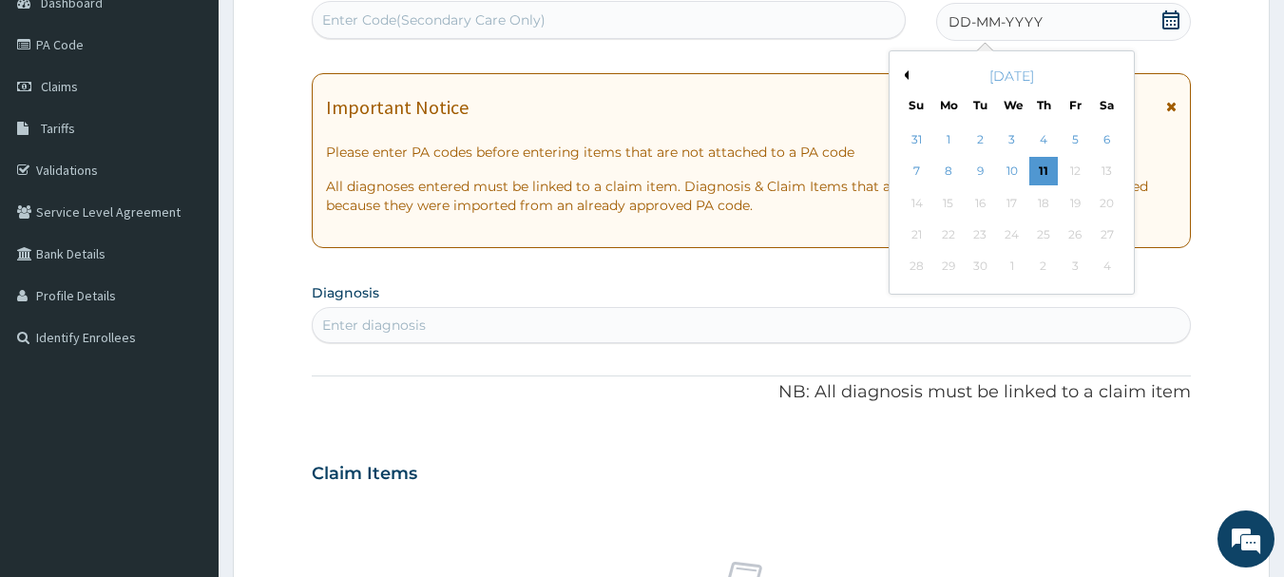
click at [909, 71] on div "[DATE]" at bounding box center [1011, 76] width 229 height 19
click at [906, 71] on button "Previous Month" at bounding box center [904, 75] width 10 height 10
click at [1107, 169] on div "9" at bounding box center [1107, 172] width 29 height 29
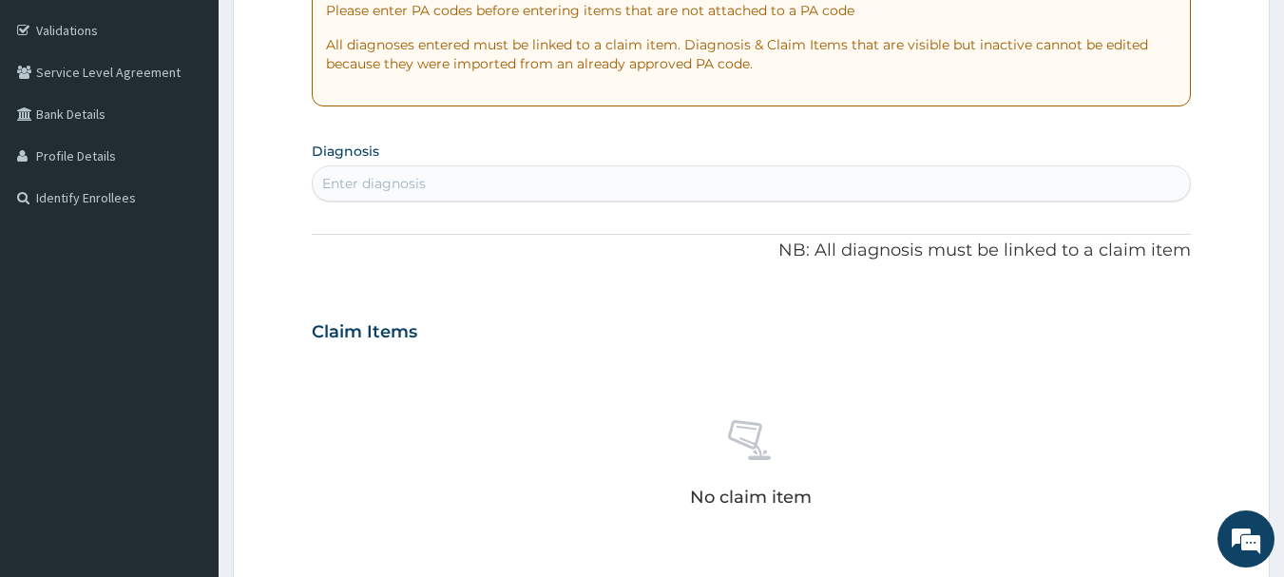
scroll to position [394, 0]
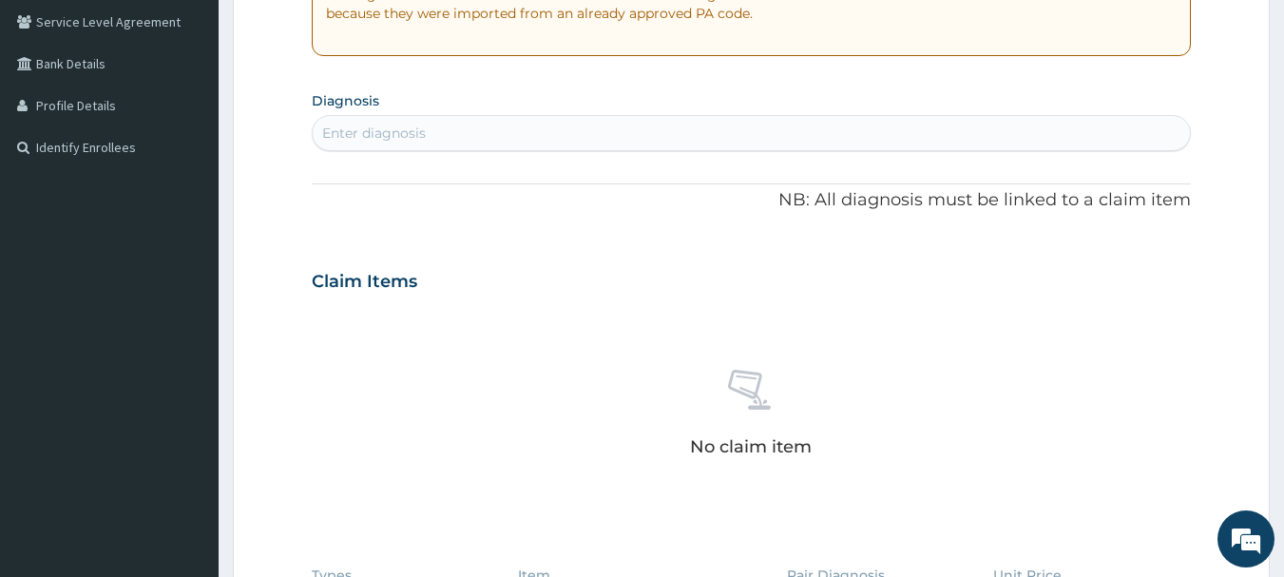
click at [366, 139] on div "Enter diagnosis" at bounding box center [752, 133] width 878 height 30
type input "MALARIA"
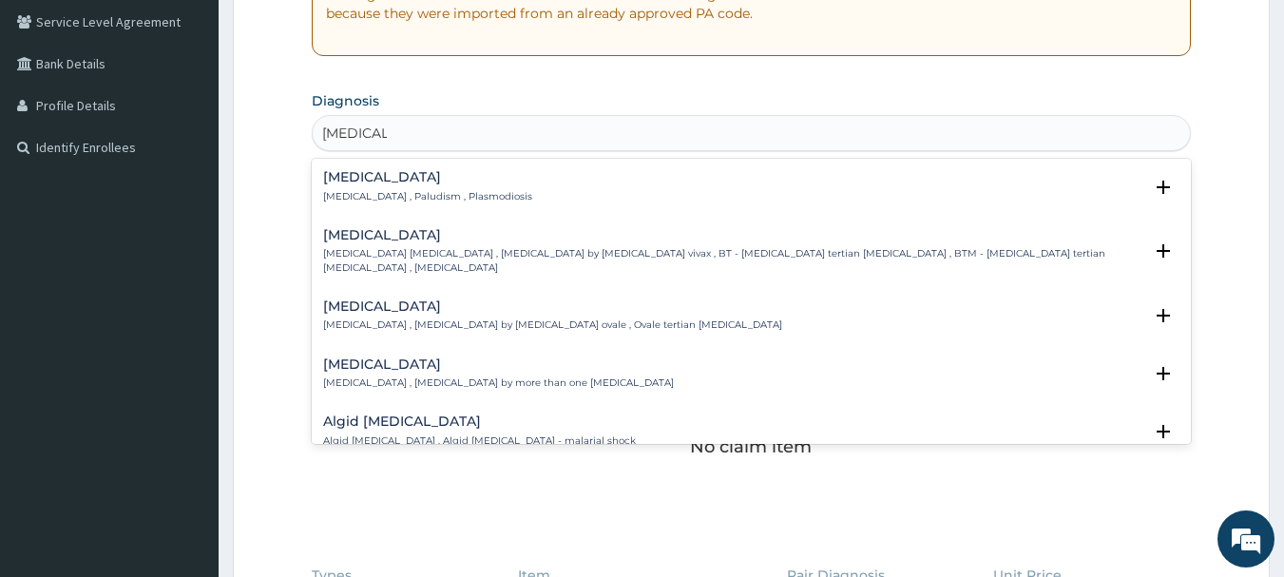
click at [344, 188] on div "Malaria Malaria , Paludism , Plasmodiosis" at bounding box center [427, 186] width 209 height 33
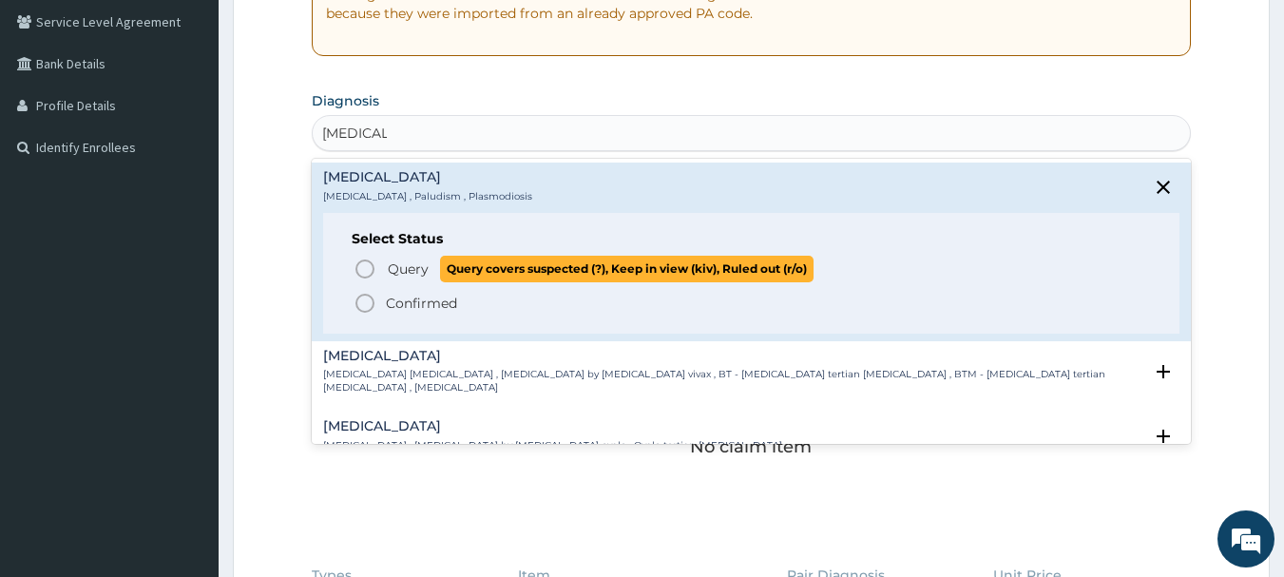
click at [360, 269] on icon "status option query" at bounding box center [365, 269] width 23 height 23
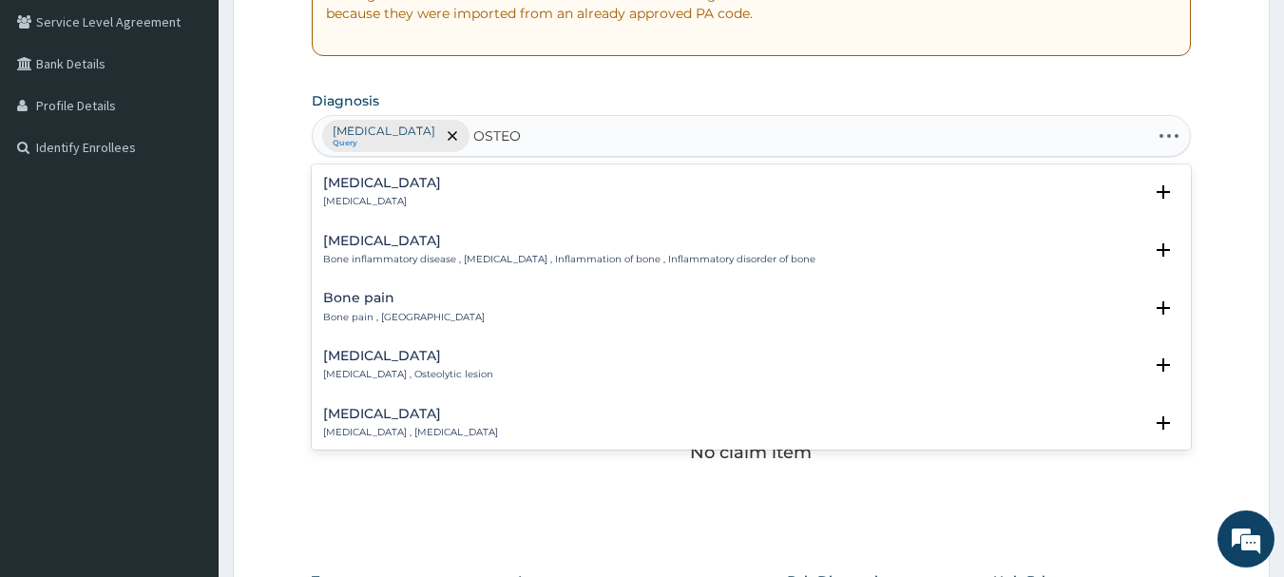
type input "OSTEOA"
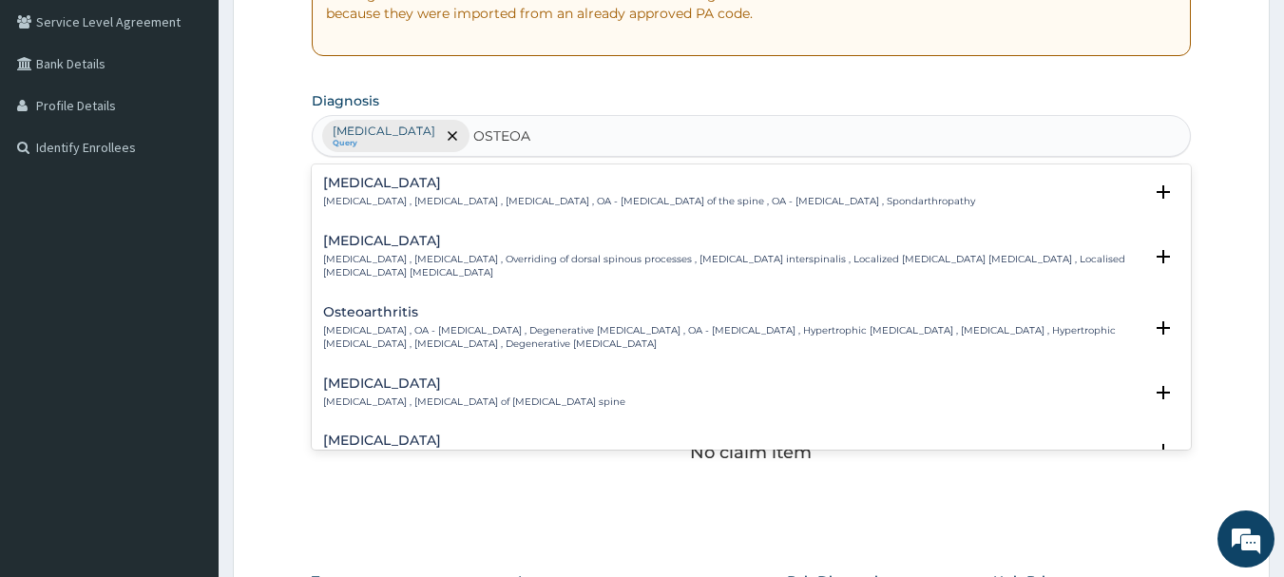
click at [400, 330] on p "Osteoarthritis , OA - Osteoarthritis , Degenerative arthritis , OA - Osteoarthr…" at bounding box center [733, 338] width 820 height 28
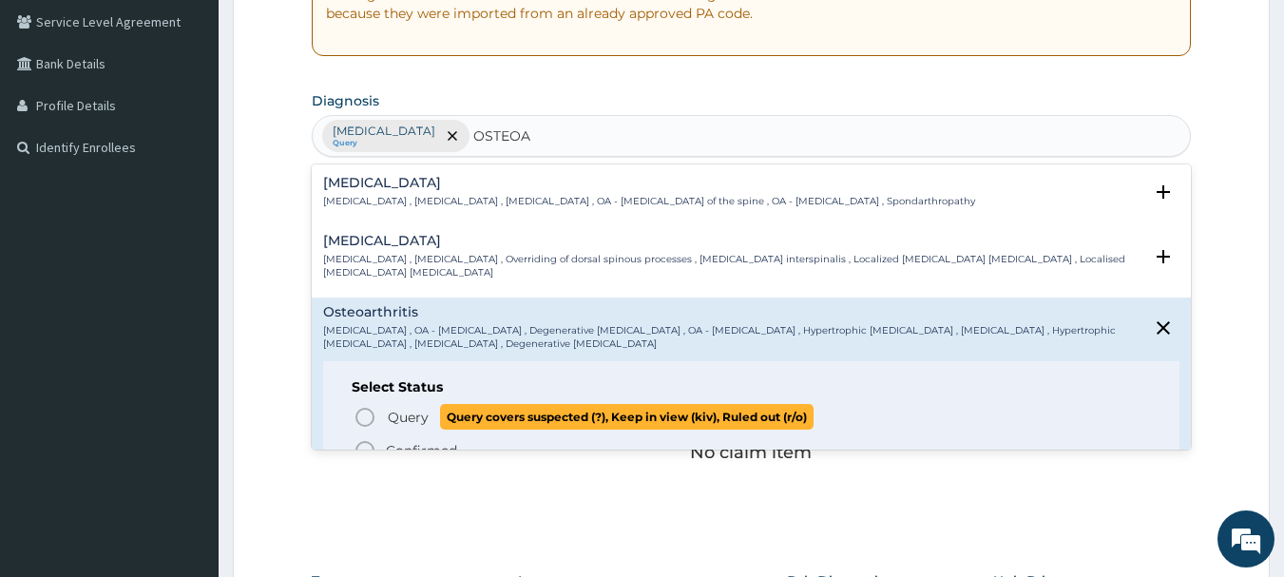
click at [361, 414] on icon "status option query" at bounding box center [365, 417] width 23 height 23
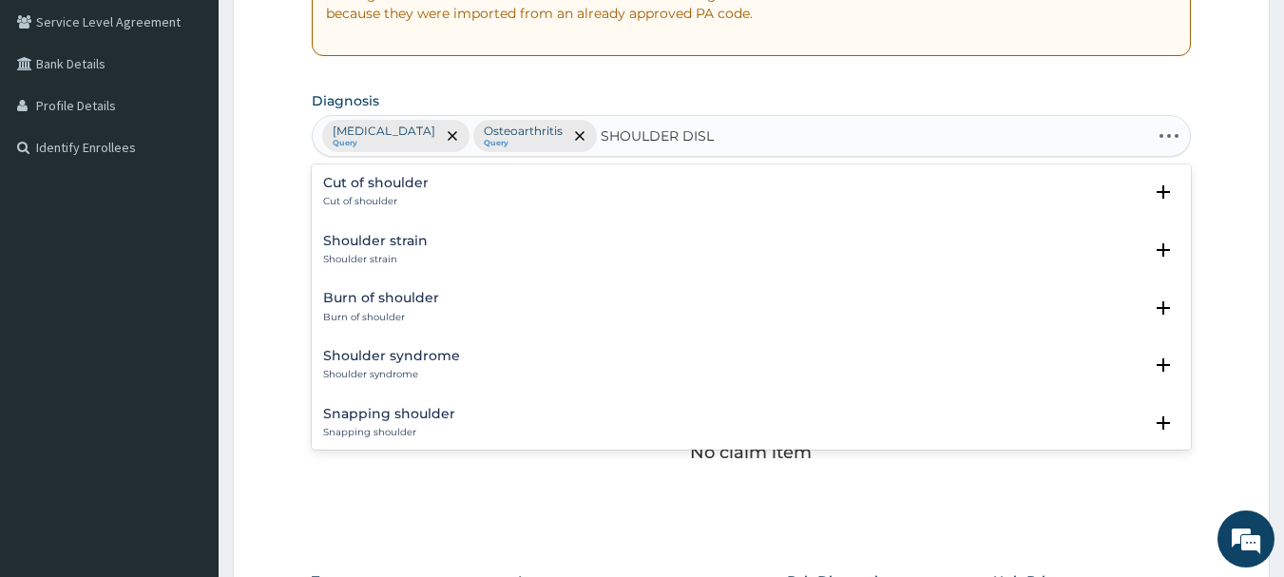
type input "SHOULDER DISLO"
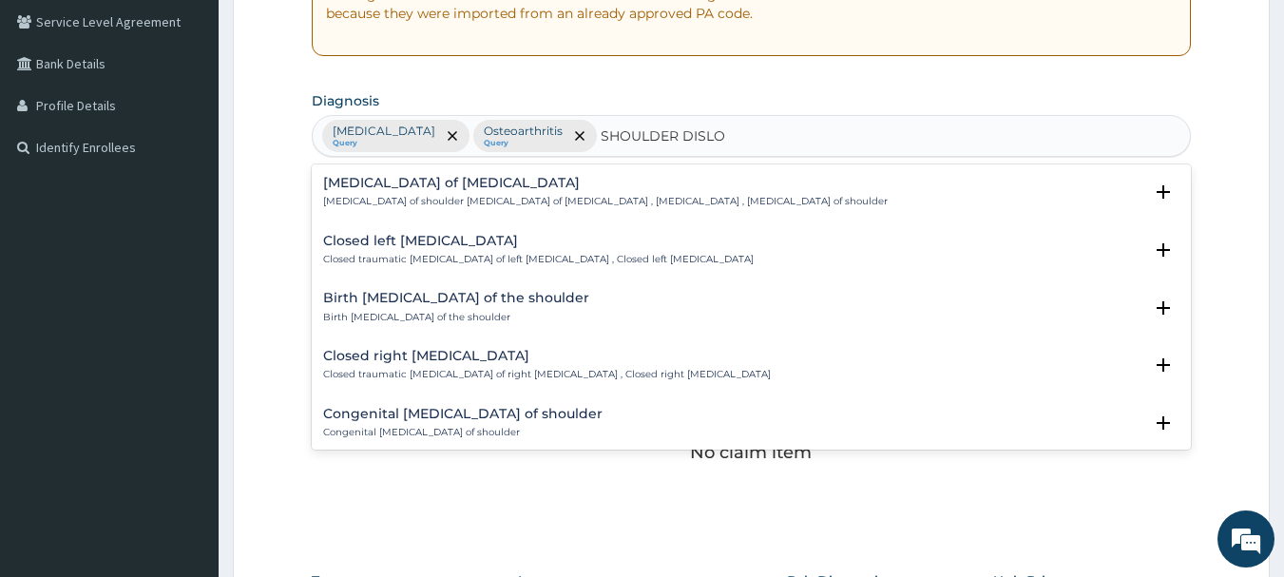
click at [424, 189] on h4 "Dislocation of shoulder joint" at bounding box center [605, 183] width 565 height 14
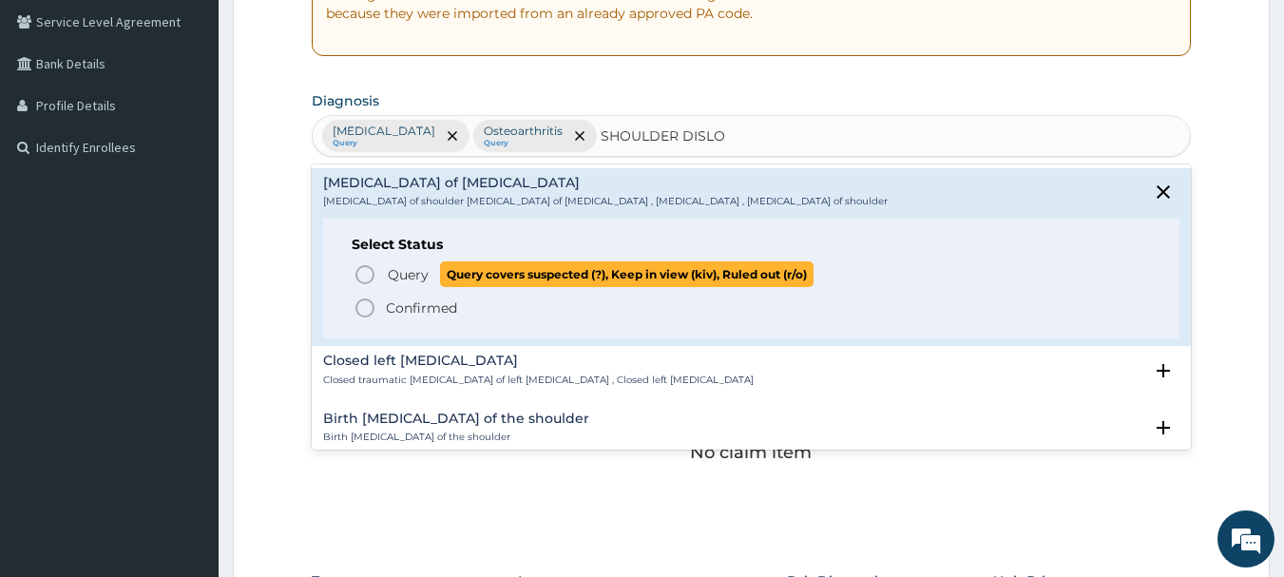
click at [362, 275] on icon "status option query" at bounding box center [365, 274] width 23 height 23
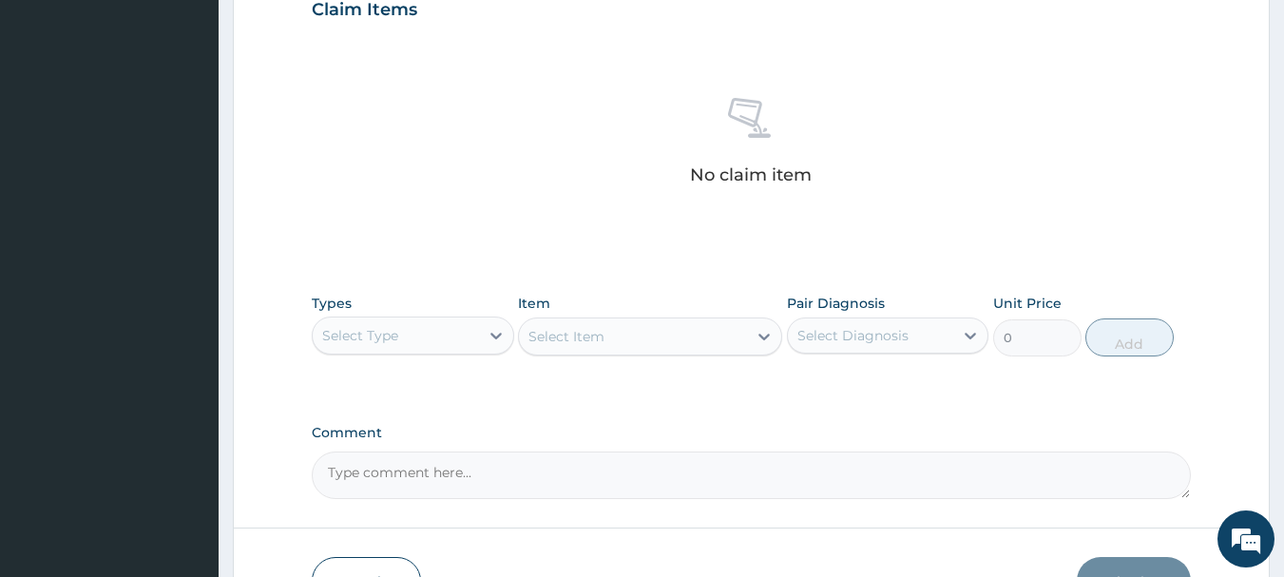
scroll to position [680, 0]
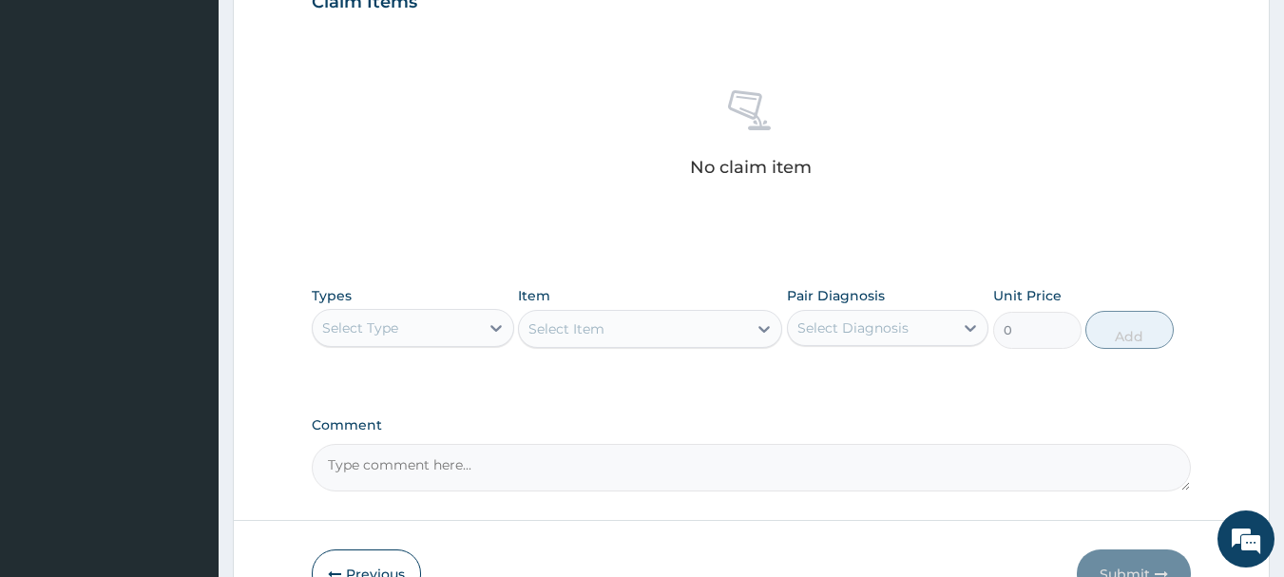
click at [408, 333] on div "Select Type" at bounding box center [396, 328] width 166 height 30
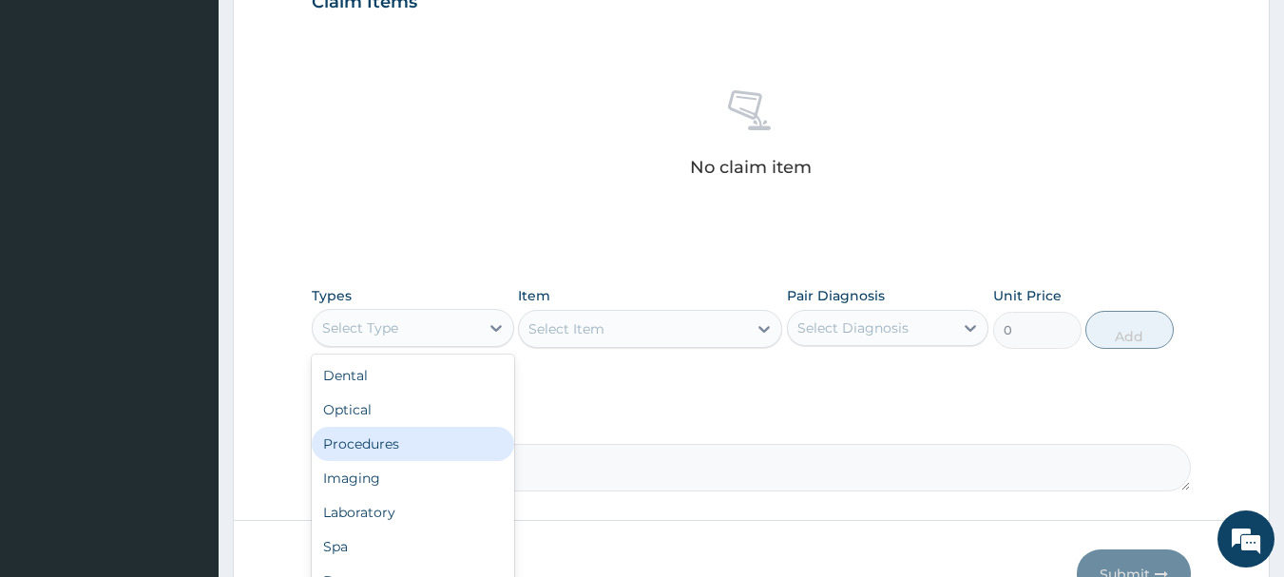
drag, startPoint x: 381, startPoint y: 438, endPoint x: 613, endPoint y: 399, distance: 235.2
click at [391, 439] on div "Procedures" at bounding box center [413, 444] width 202 height 34
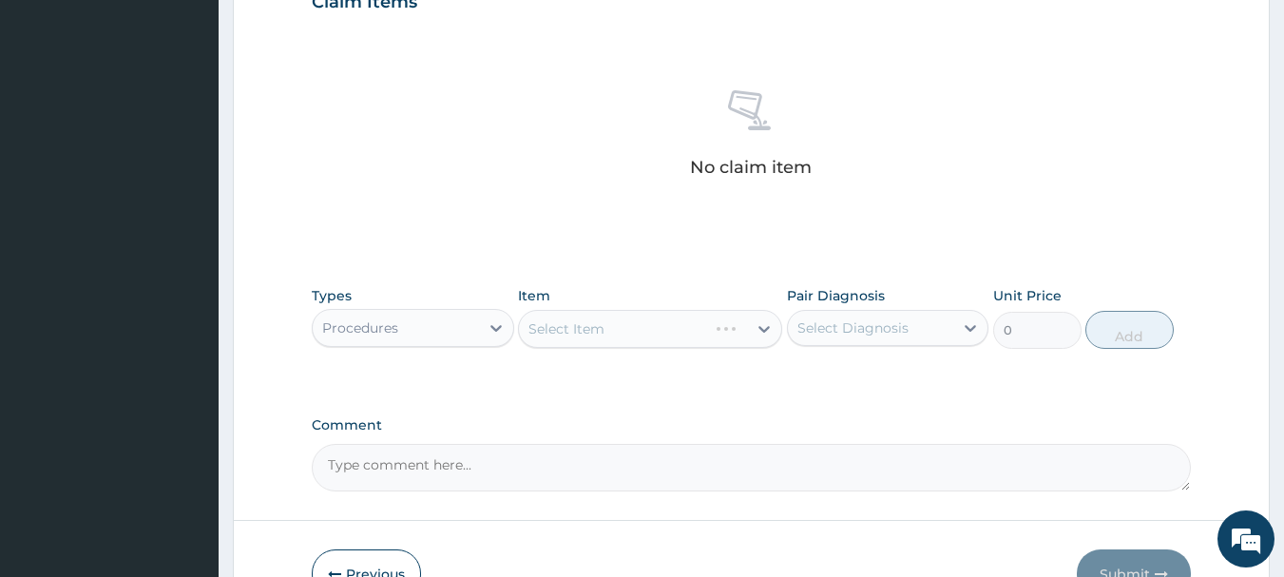
click at [614, 322] on div "Select Item" at bounding box center [650, 329] width 264 height 38
click at [614, 332] on div "Select Item" at bounding box center [650, 329] width 264 height 38
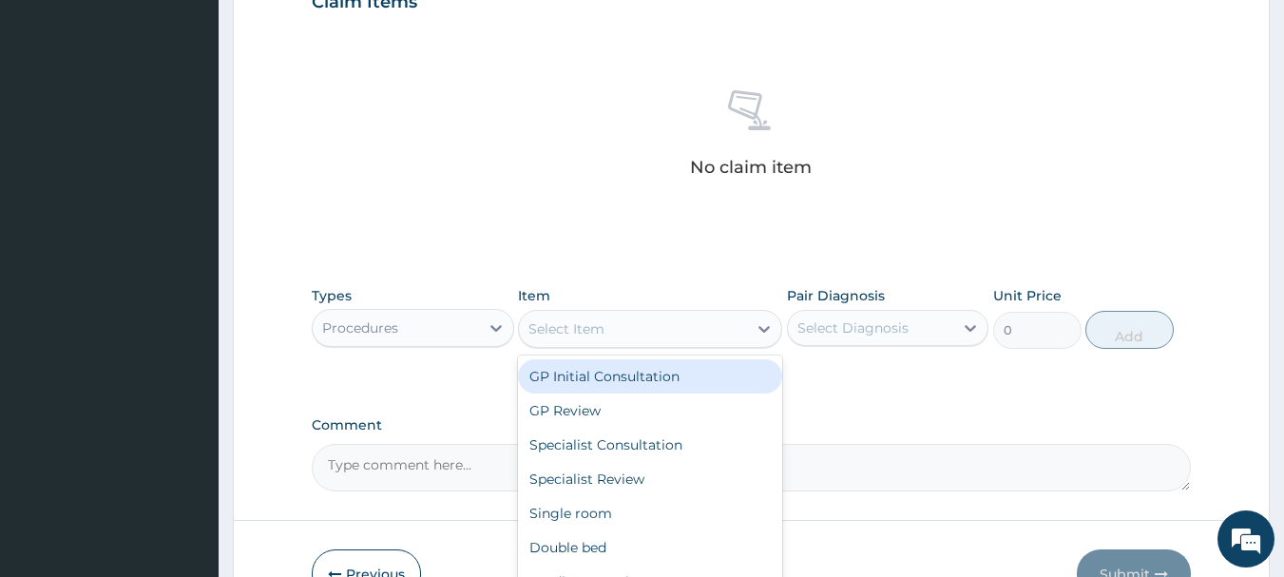
click at [620, 326] on div "Select Item" at bounding box center [633, 329] width 228 height 30
click at [605, 374] on div "GP Initial Consultation" at bounding box center [650, 376] width 264 height 34
type input "3000"
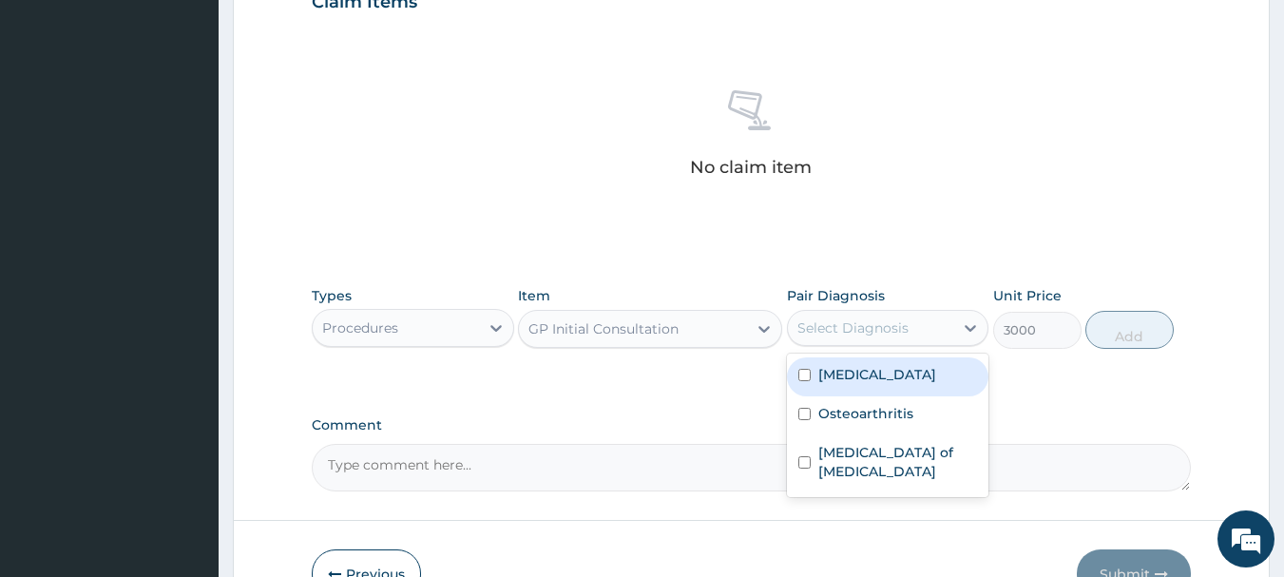
click at [873, 329] on div "Select Diagnosis" at bounding box center [852, 327] width 111 height 19
click at [852, 374] on label "Malaria" at bounding box center [877, 374] width 118 height 19
checkbox input "true"
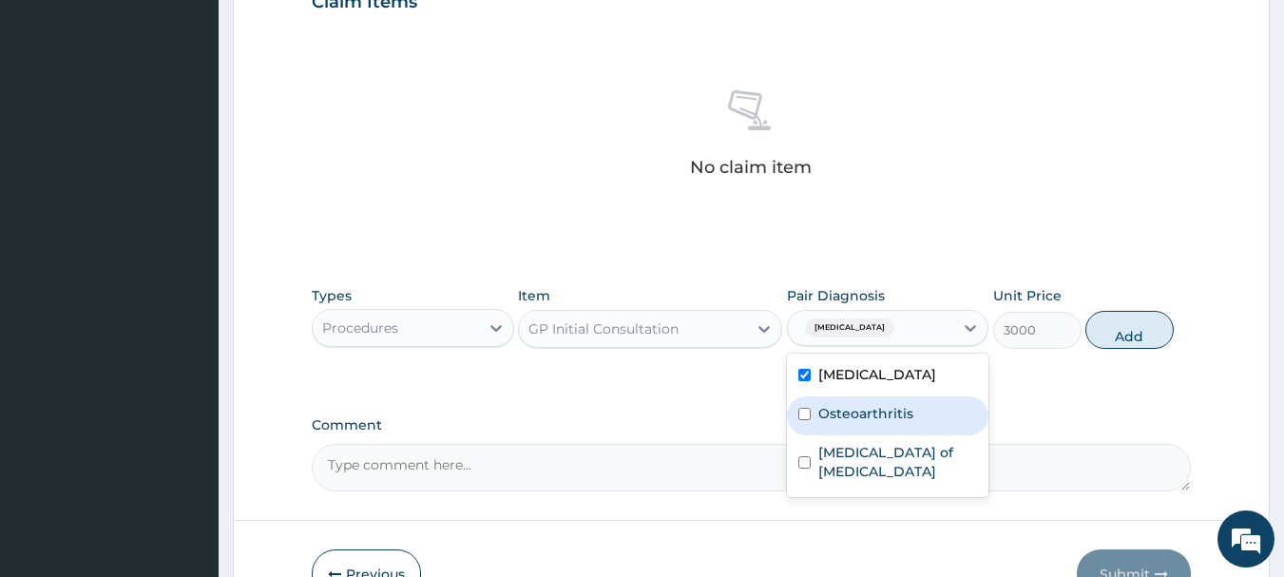
drag, startPoint x: 846, startPoint y: 423, endPoint x: 844, endPoint y: 456, distance: 33.3
click at [845, 424] on div "Osteoarthritis" at bounding box center [888, 415] width 202 height 39
checkbox input "true"
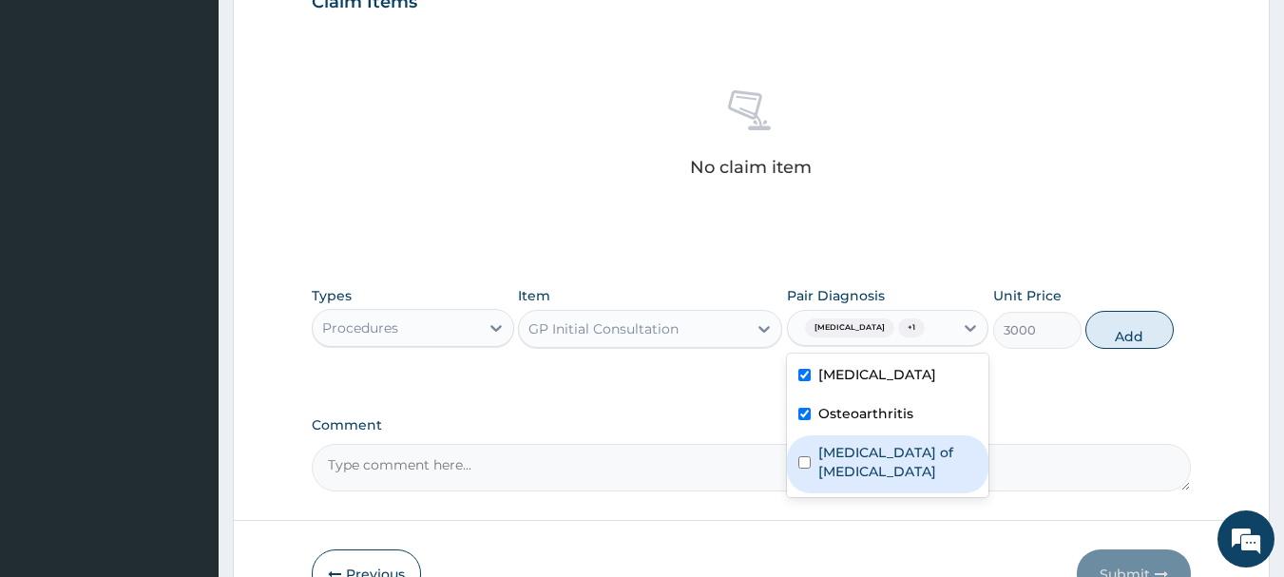
click at [844, 465] on label "Dislocation of shoulder joint" at bounding box center [898, 462] width 160 height 38
checkbox input "true"
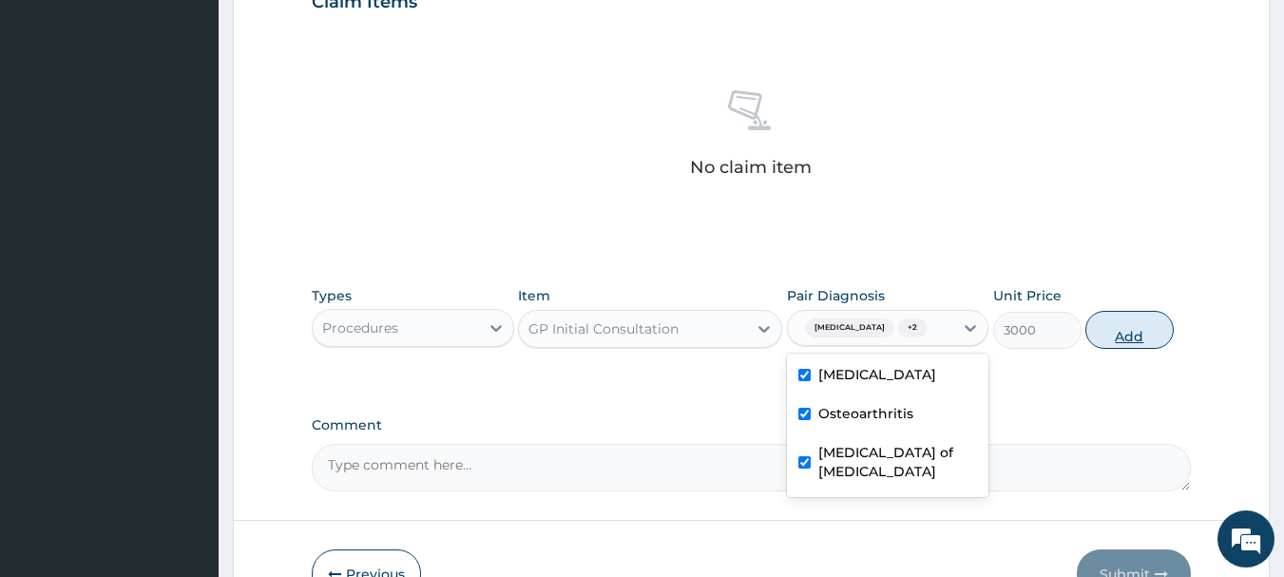
click at [1137, 339] on button "Add" at bounding box center [1129, 330] width 88 height 38
type input "0"
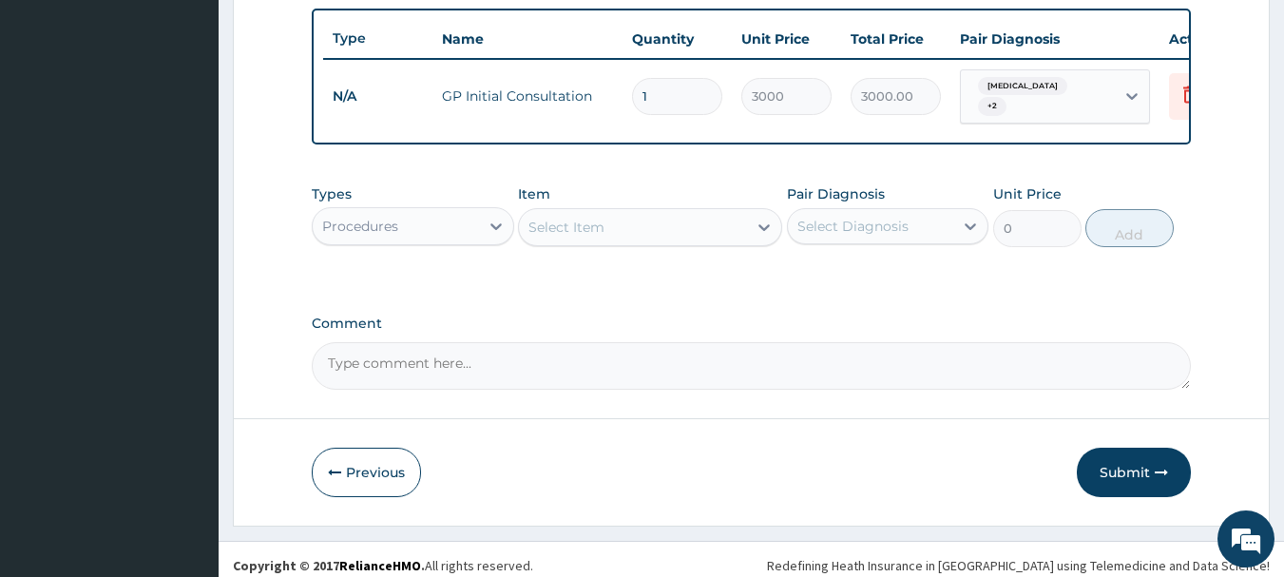
scroll to position [718, 0]
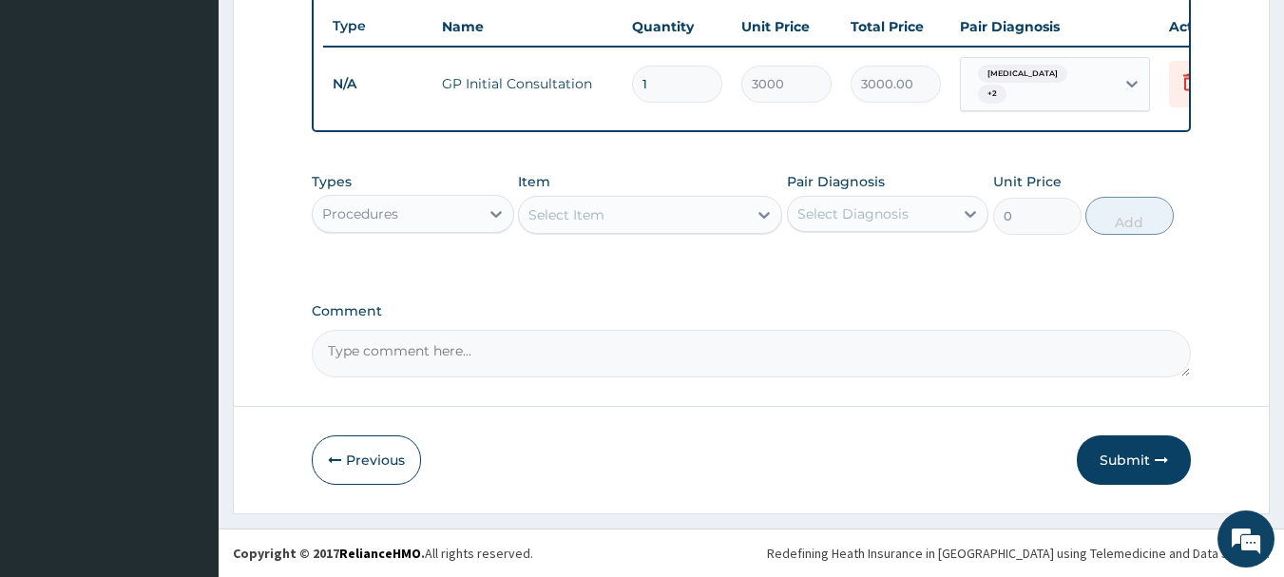
click at [382, 213] on div "Procedures" at bounding box center [360, 213] width 76 height 19
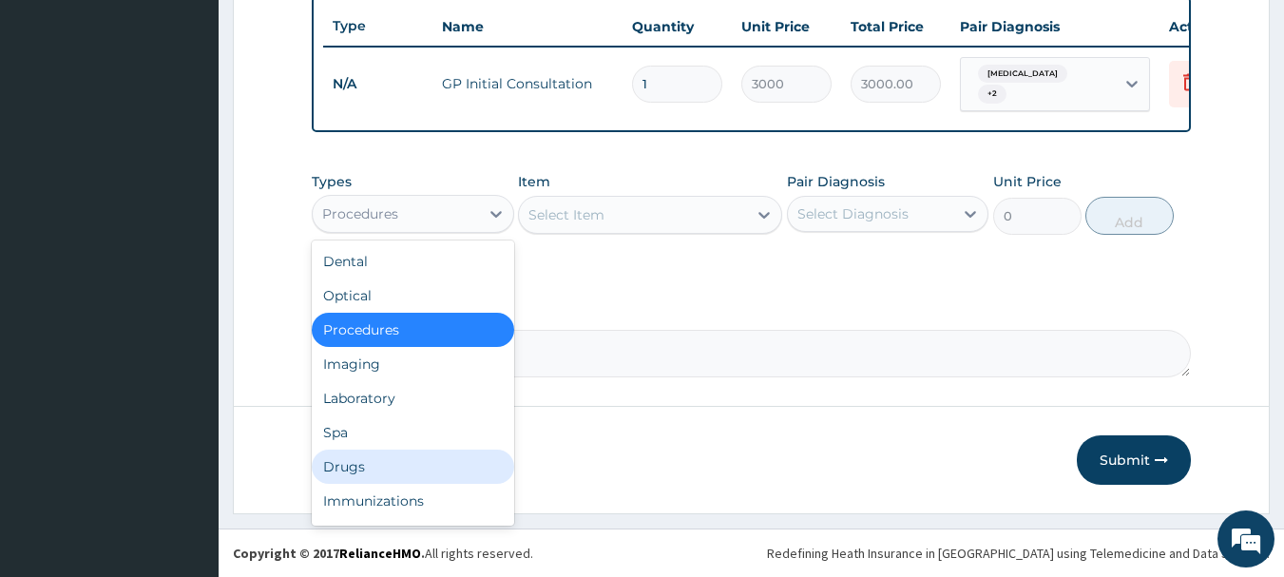
drag, startPoint x: 343, startPoint y: 466, endPoint x: 478, endPoint y: 419, distance: 142.8
click at [345, 466] on div "Drugs" at bounding box center [413, 467] width 202 height 34
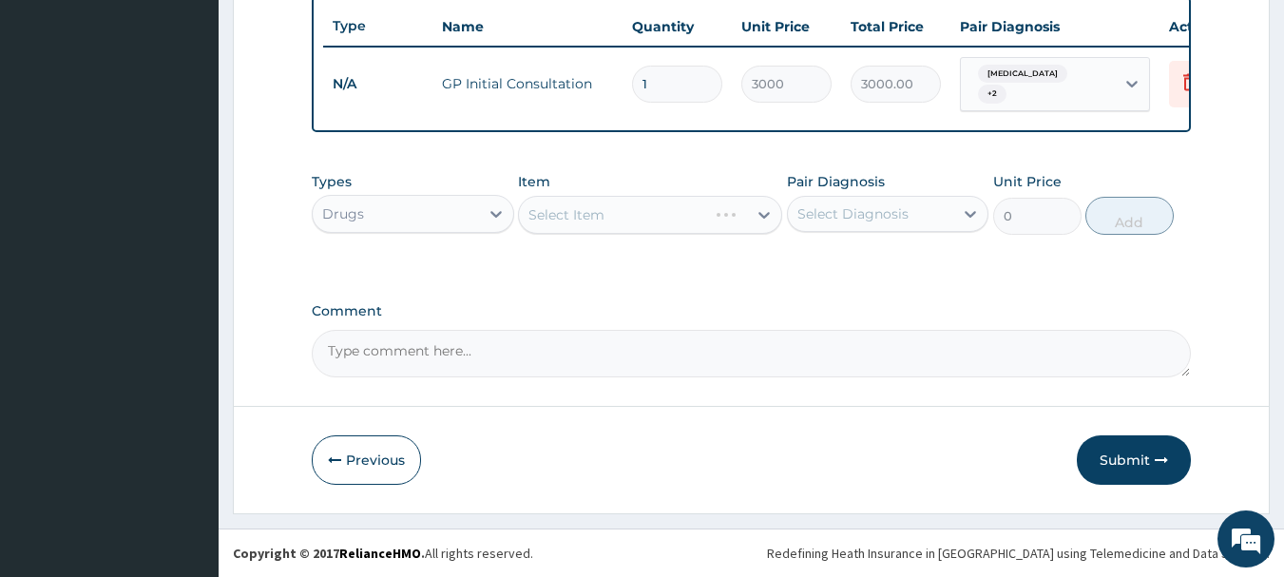
click at [573, 209] on div "Select Item" at bounding box center [650, 215] width 264 height 38
click at [572, 216] on div "Select Item" at bounding box center [650, 215] width 264 height 38
click at [733, 211] on div "Select Item" at bounding box center [650, 215] width 264 height 38
click at [763, 217] on icon at bounding box center [763, 215] width 11 height 7
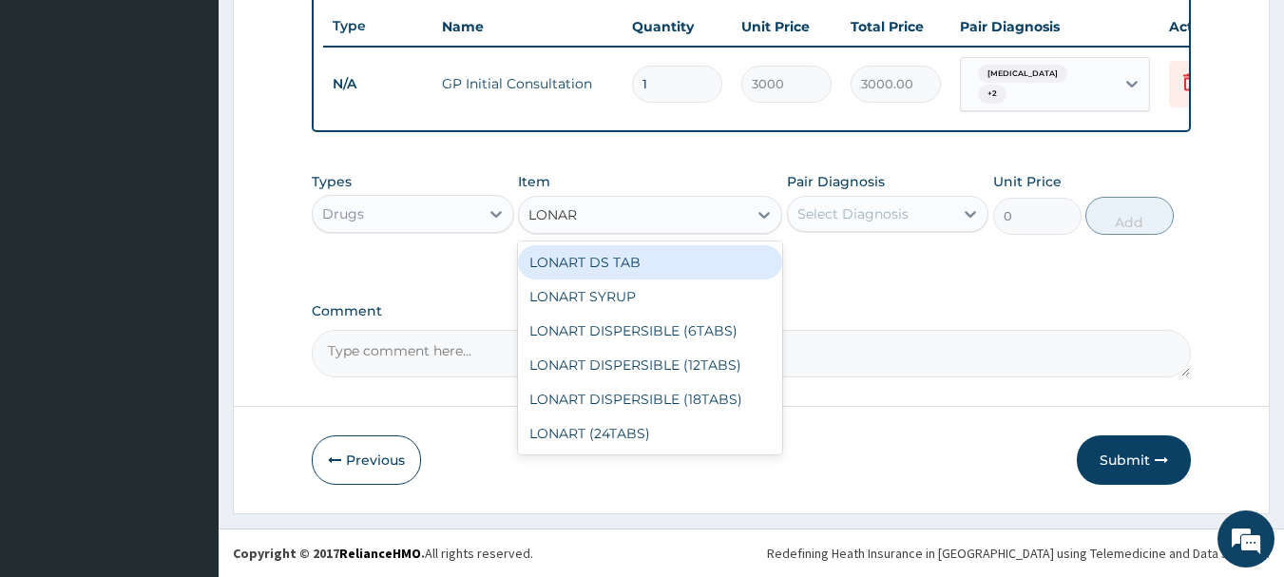
type input "LONART"
click at [714, 271] on div "LONART DS TAB" at bounding box center [650, 262] width 264 height 34
type input "350"
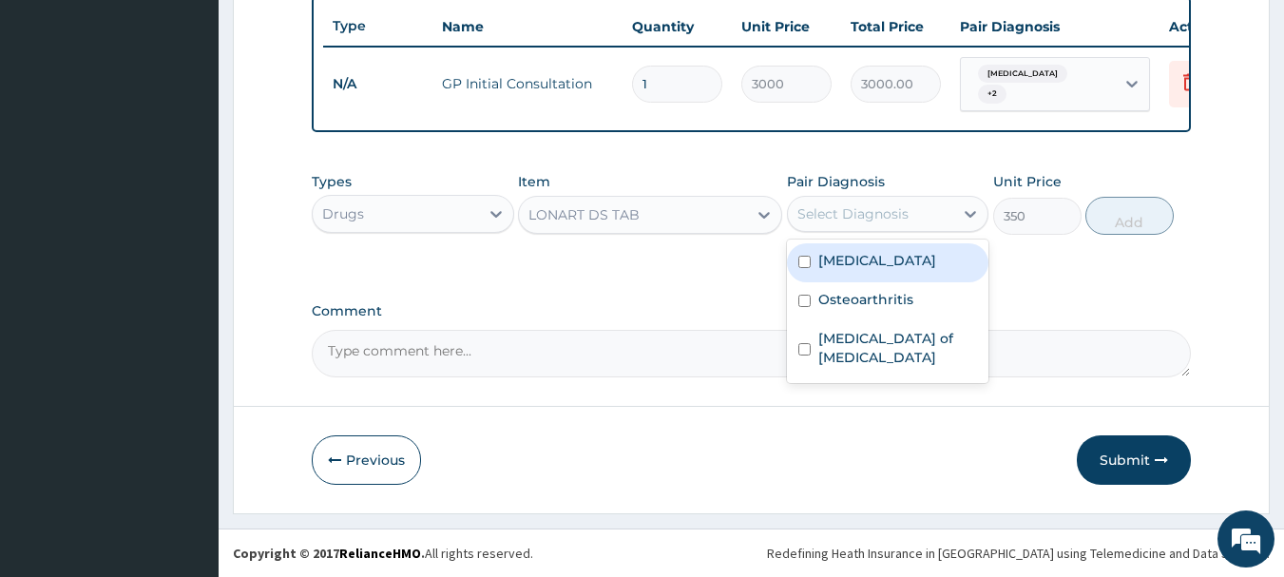
click at [867, 208] on div "Select Diagnosis" at bounding box center [852, 213] width 111 height 19
click at [863, 266] on label "Malaria" at bounding box center [877, 260] width 118 height 19
checkbox input "true"
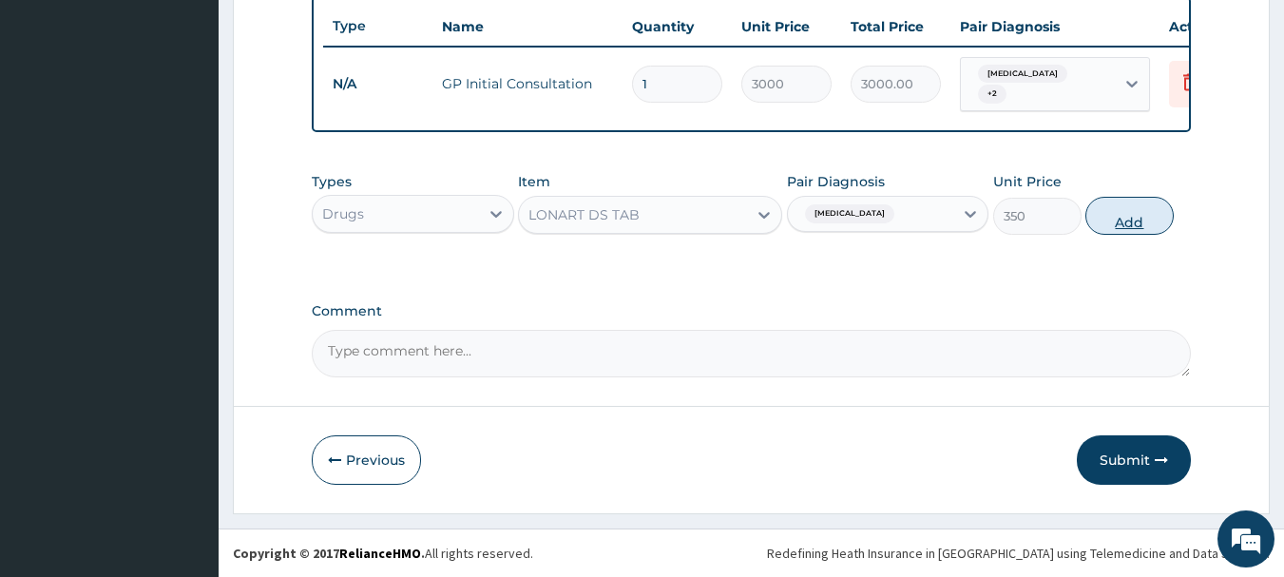
click at [1118, 207] on button "Add" at bounding box center [1129, 216] width 88 height 38
type input "0"
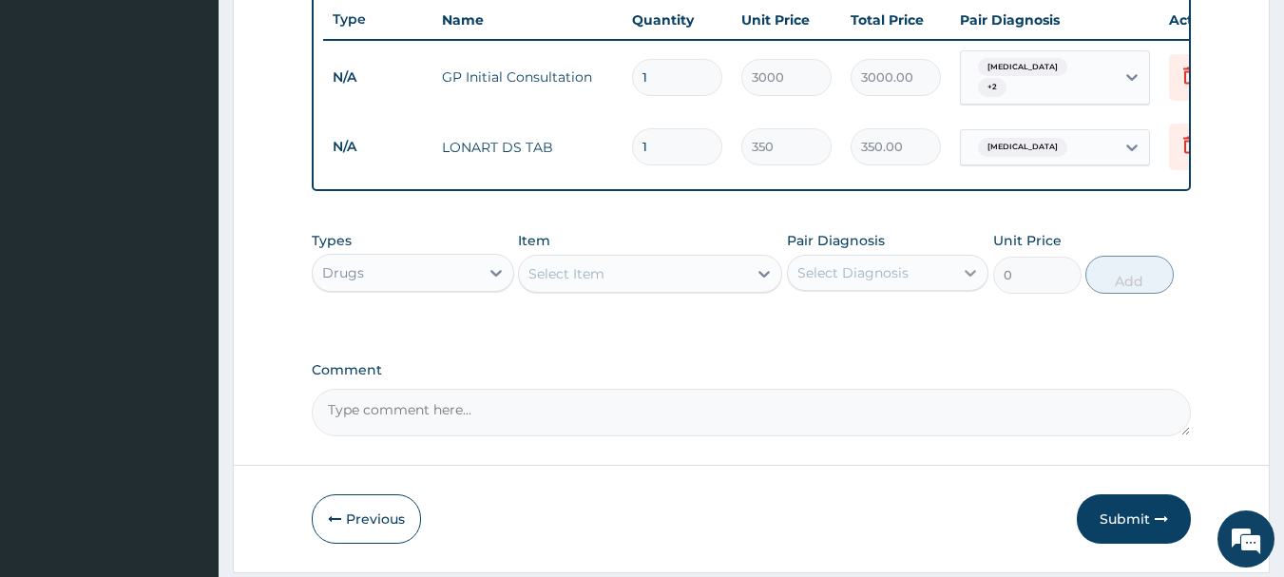
type input "0.00"
type input "6"
type input "2100.00"
type input "6"
click at [659, 273] on div "Select Item" at bounding box center [633, 274] width 228 height 30
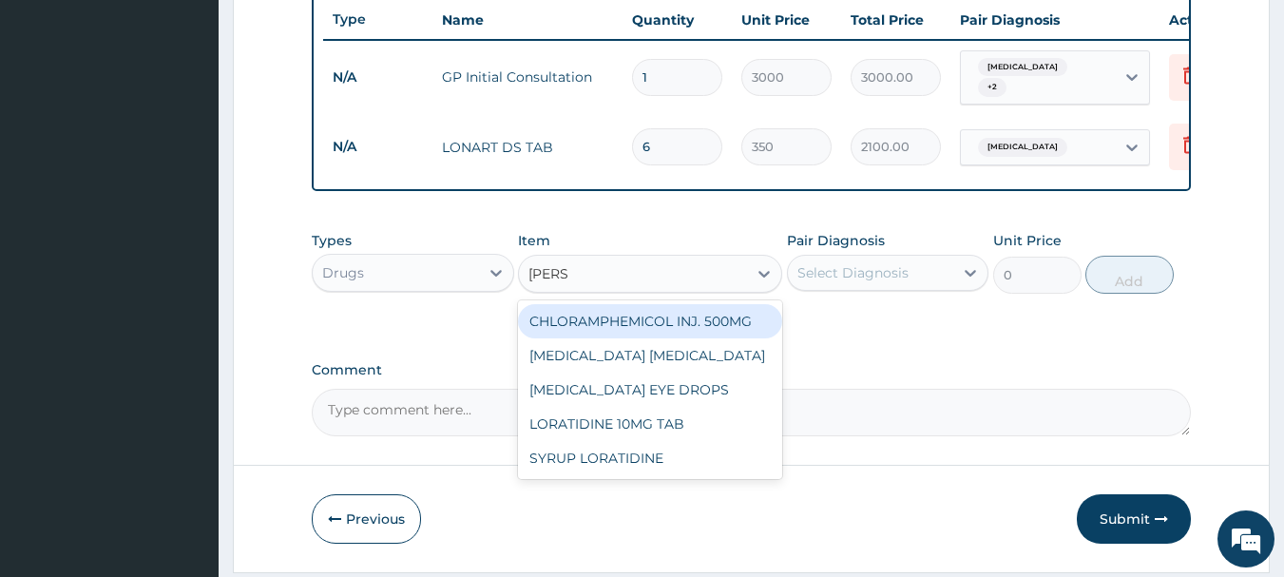
type input "LORAT"
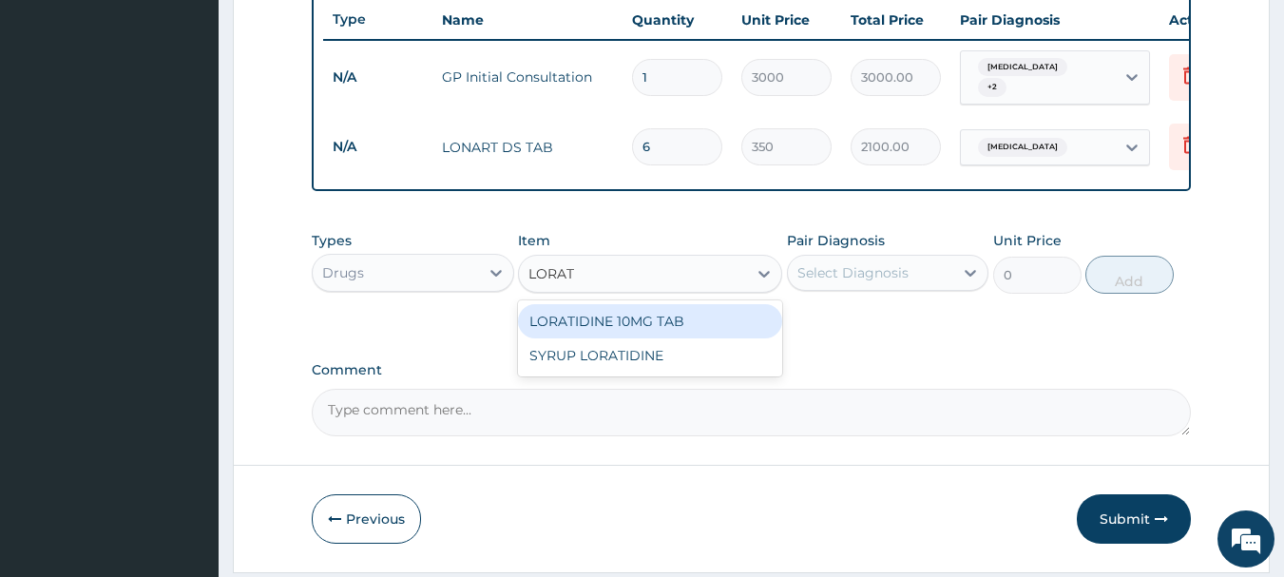
click at [646, 318] on div "LORATIDINE 10MG TAB" at bounding box center [650, 321] width 264 height 34
type input "70"
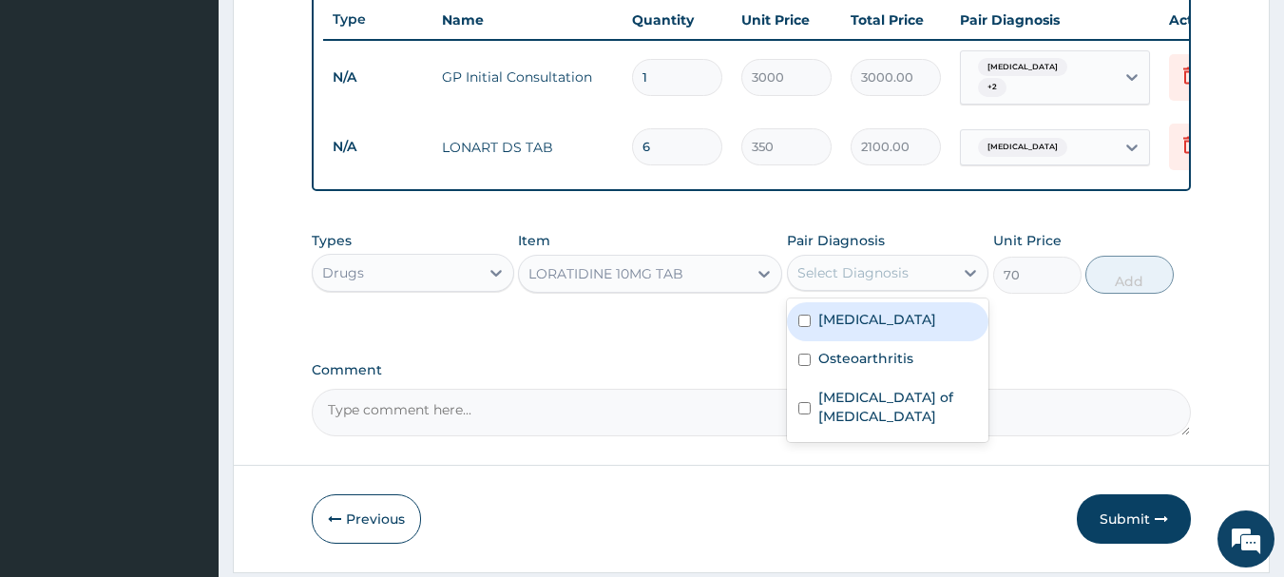
click at [850, 278] on div "Select Diagnosis" at bounding box center [852, 272] width 111 height 19
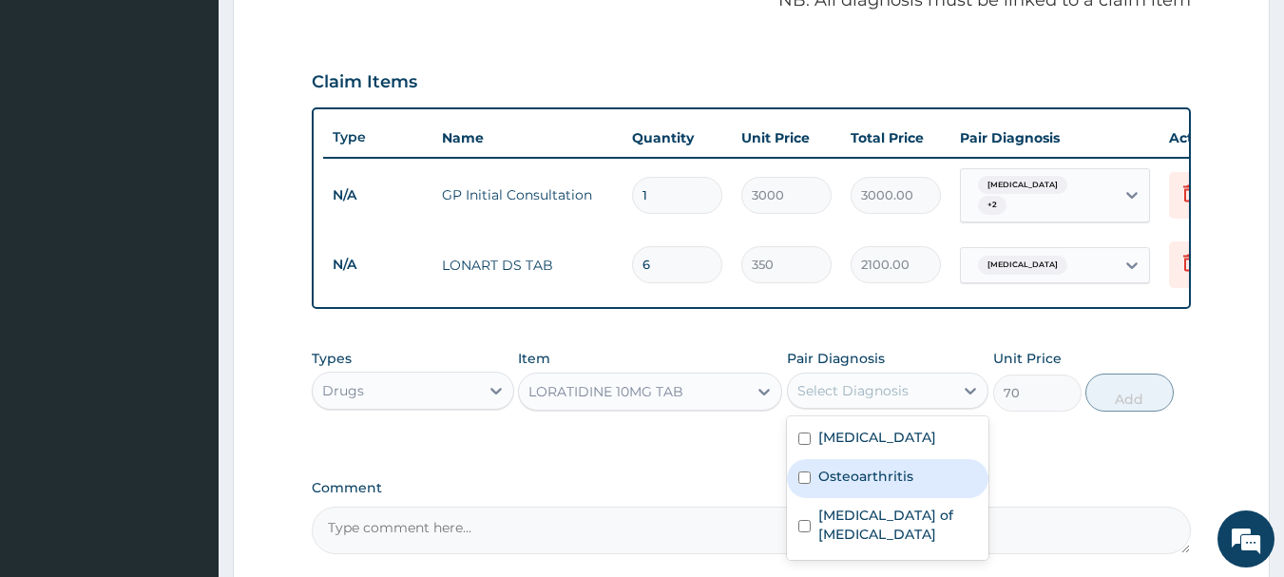
scroll to position [432, 0]
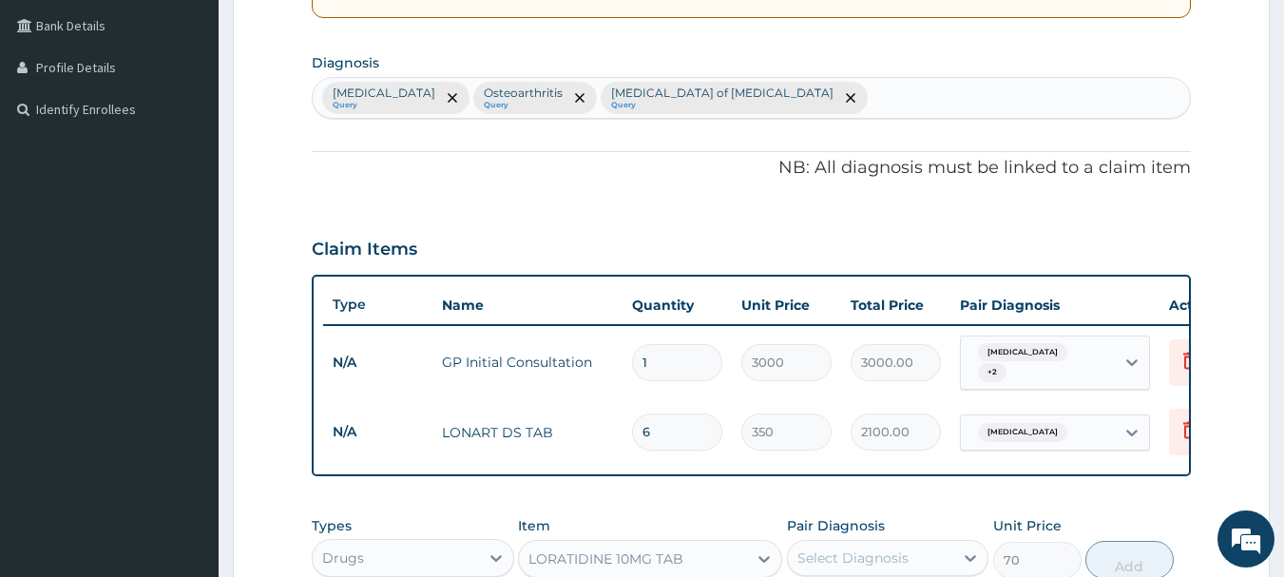
click at [761, 89] on div "Malaria Query Osteoarthritis Query Dislocation of shoulder joint Query" at bounding box center [752, 98] width 878 height 40
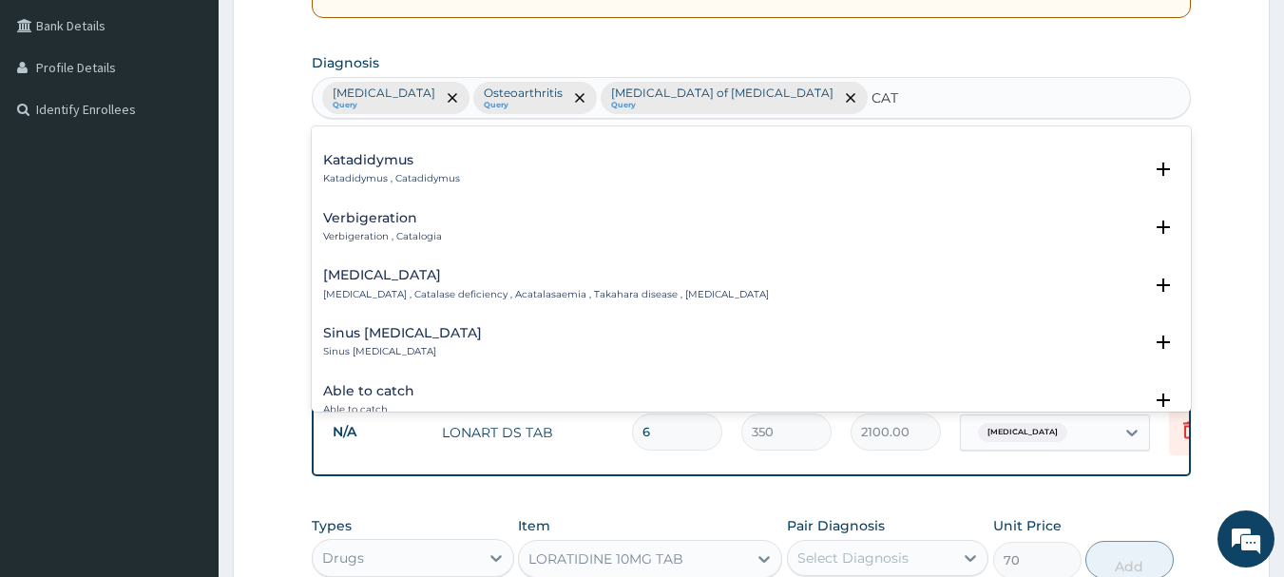
scroll to position [570, 0]
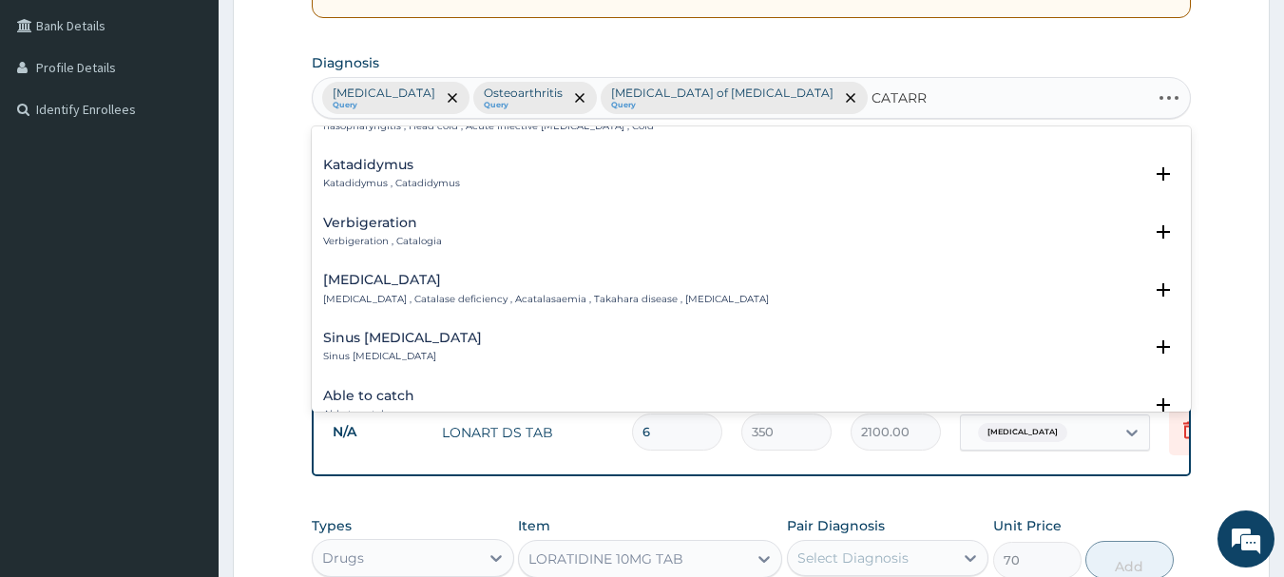
type input "CATARRH"
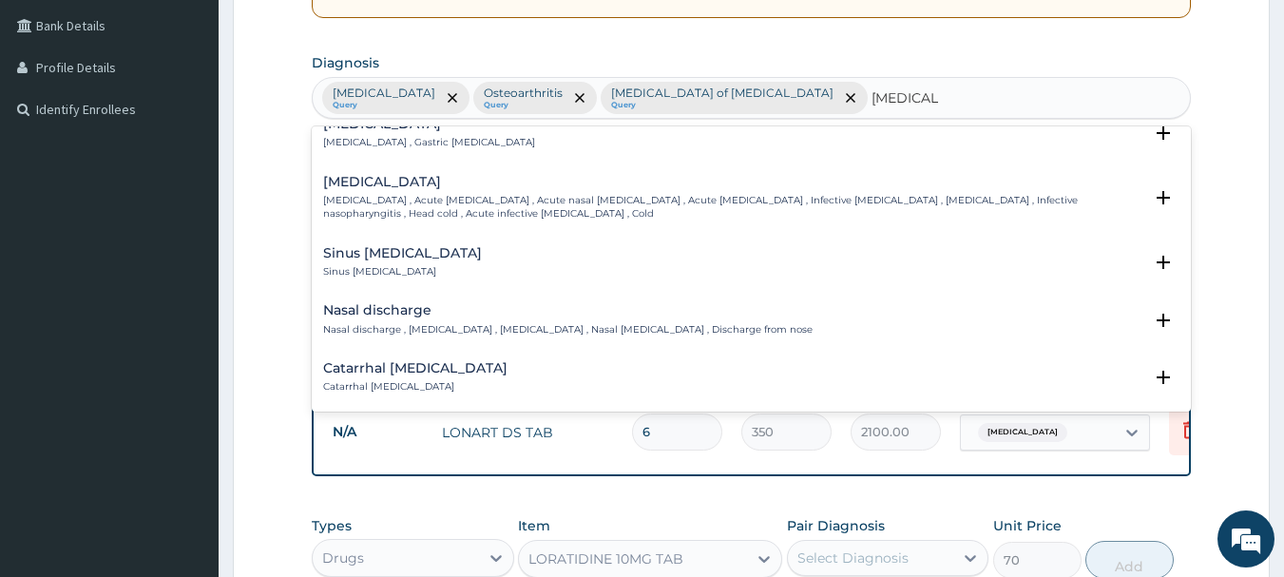
scroll to position [0, 0]
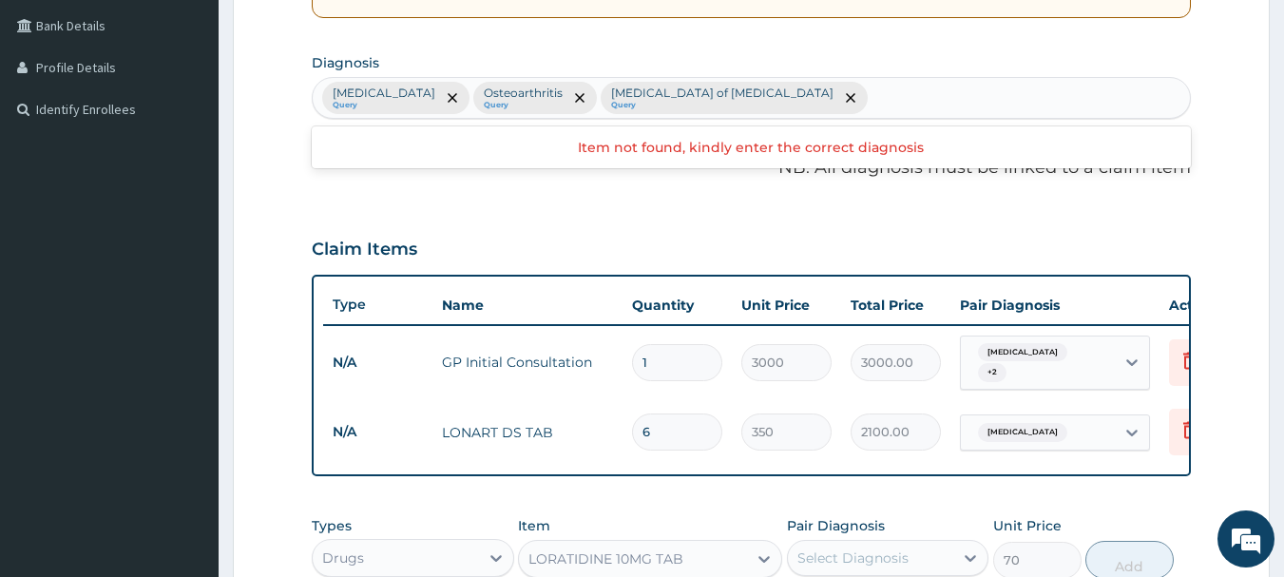
drag, startPoint x: 820, startPoint y: 96, endPoint x: 789, endPoint y: 96, distance: 31.4
click at [789, 96] on div "Malaria Query Osteoarthritis Query Dislocation of shoulder joint Query" at bounding box center [752, 98] width 878 height 40
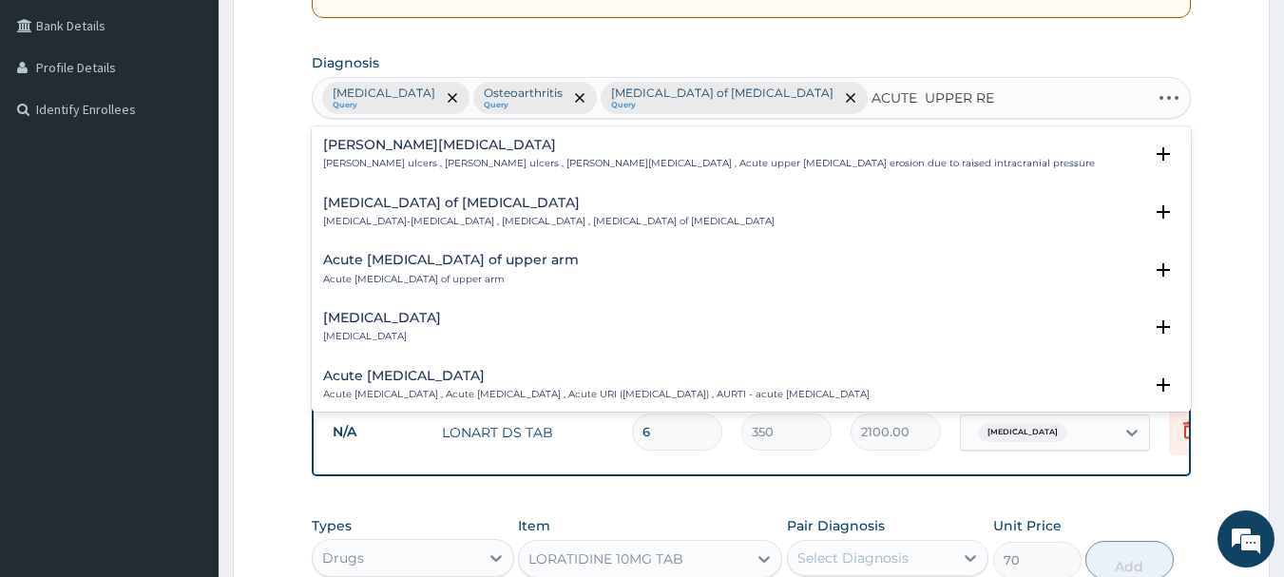
type input "ACUTE UPPER RES"
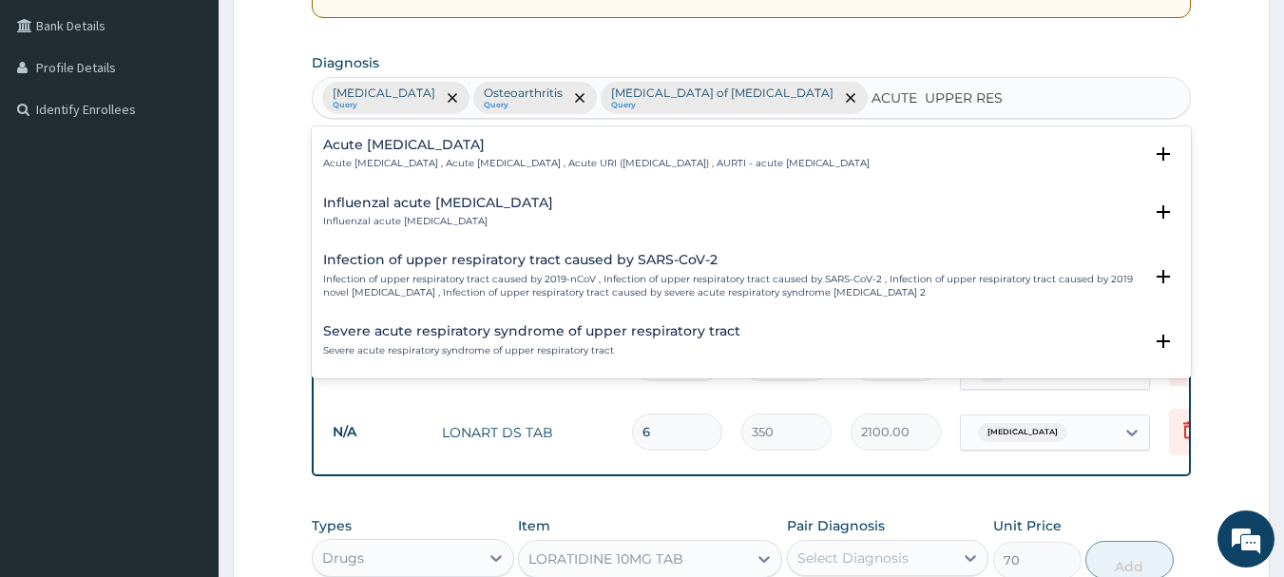
click at [400, 151] on h4 "Acute upper respiratory infection" at bounding box center [596, 145] width 547 height 14
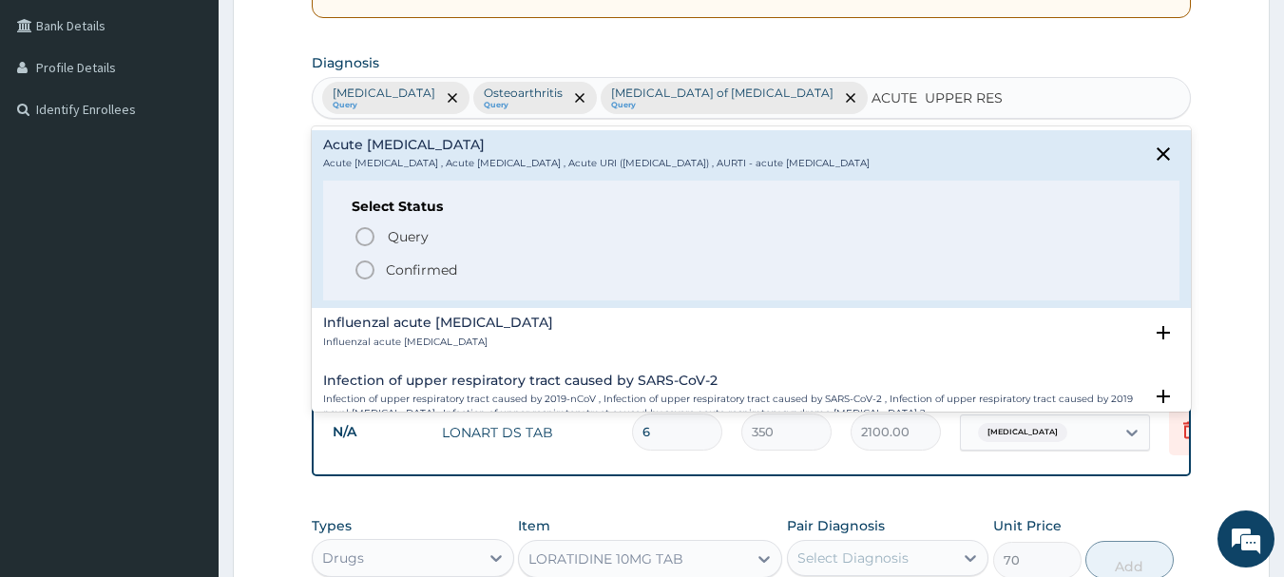
click at [363, 269] on icon "status option filled" at bounding box center [365, 270] width 23 height 23
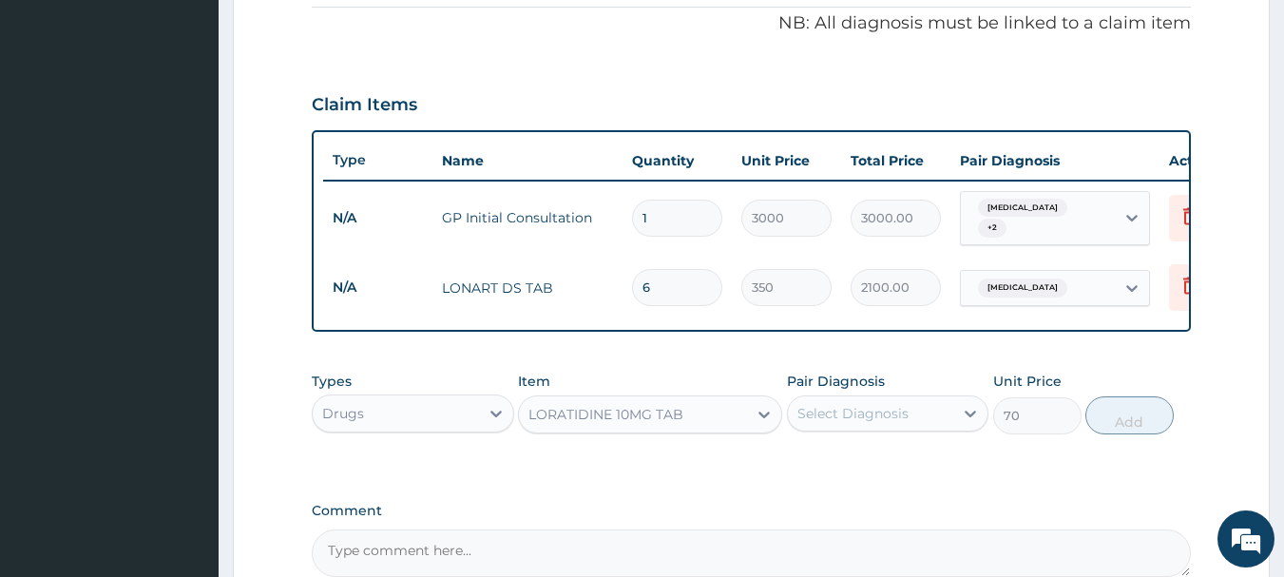
scroll to position [623, 0]
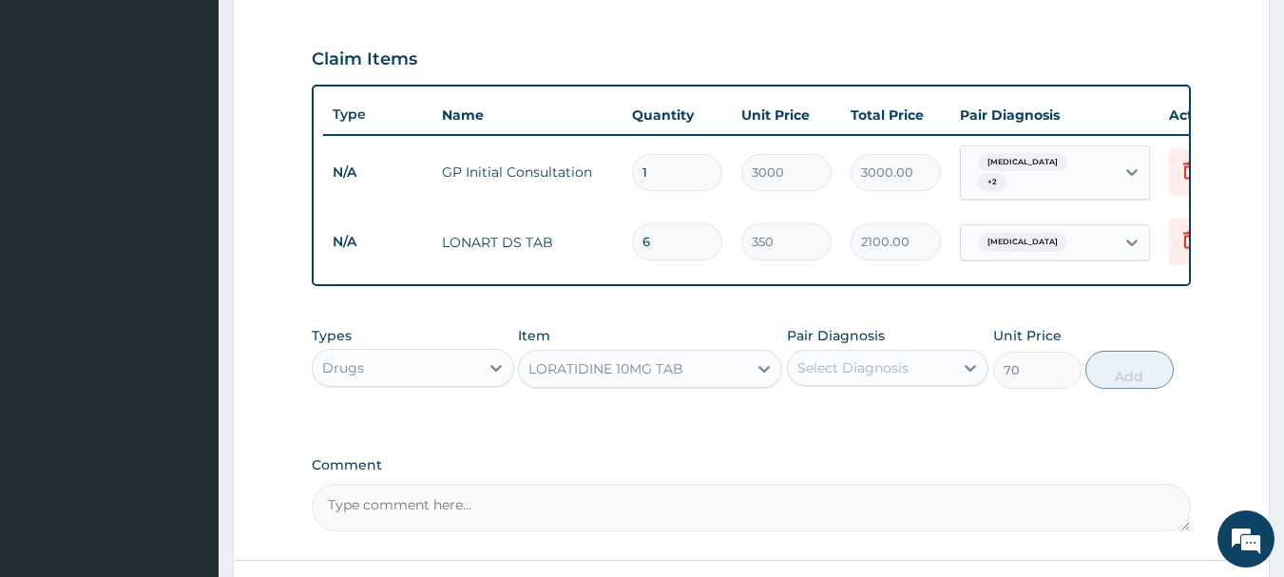
click at [892, 370] on div "Select Diagnosis" at bounding box center [852, 367] width 111 height 19
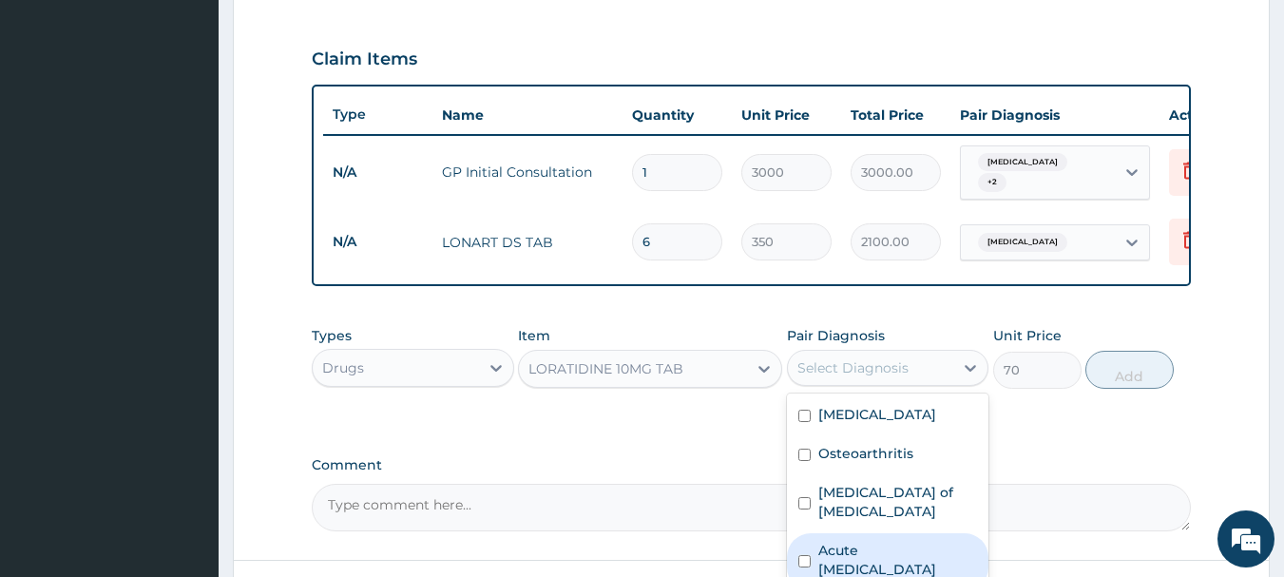
click at [856, 562] on label "Acute upper respiratory infection" at bounding box center [898, 560] width 160 height 38
checkbox input "true"
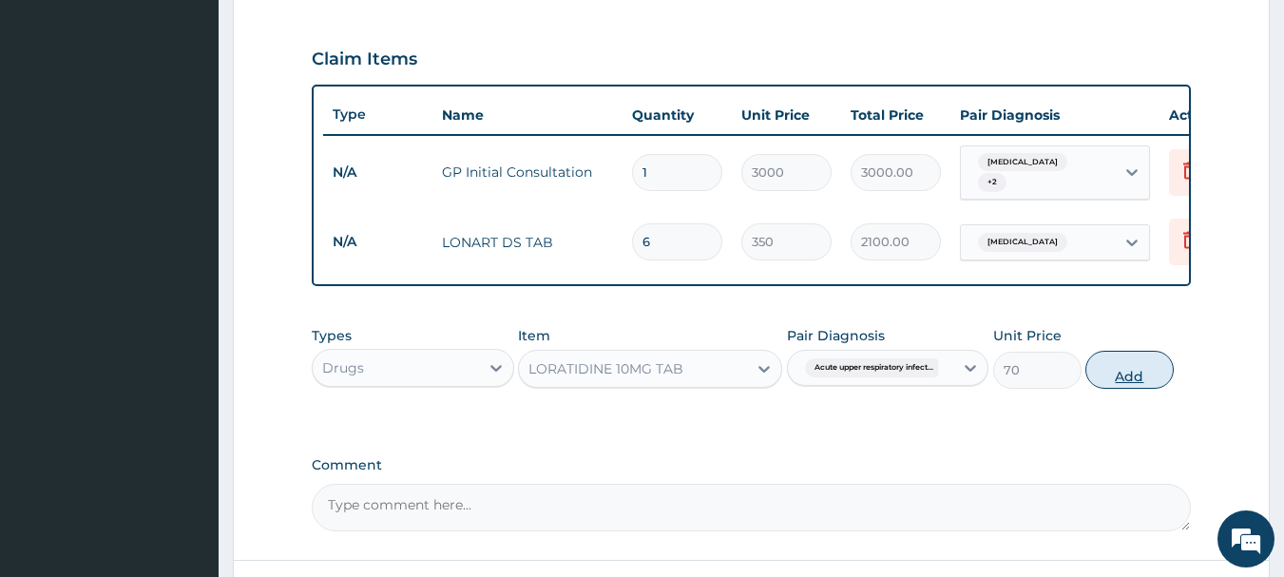
click at [1137, 382] on button "Add" at bounding box center [1129, 370] width 88 height 38
type input "0"
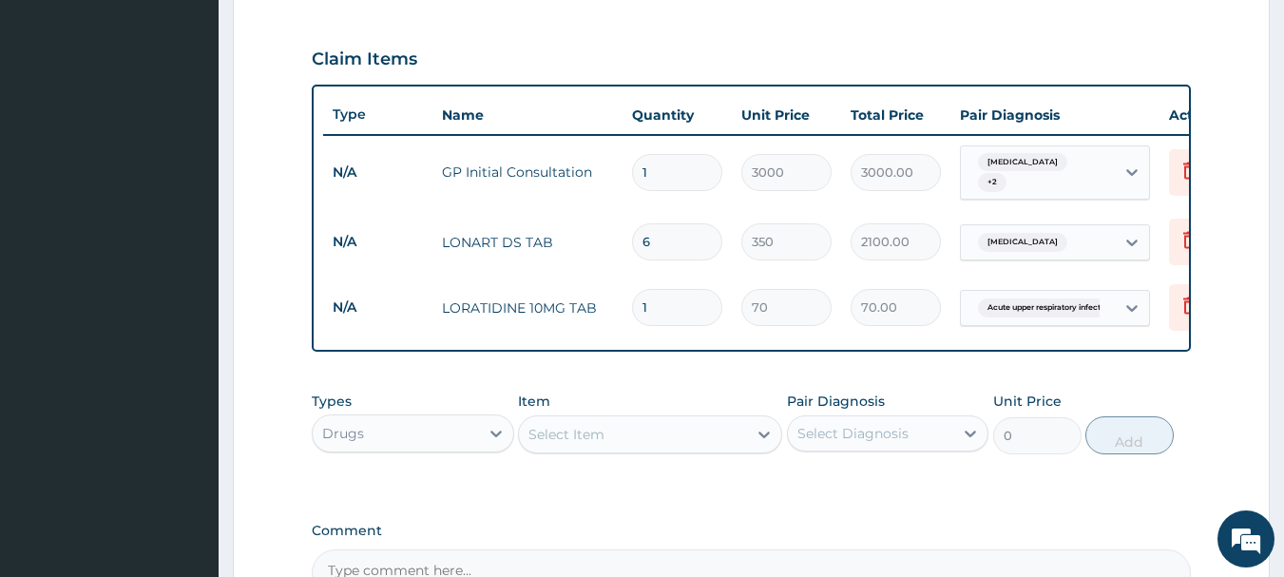
type input "0.00"
type input "5"
type input "350.00"
type input "5"
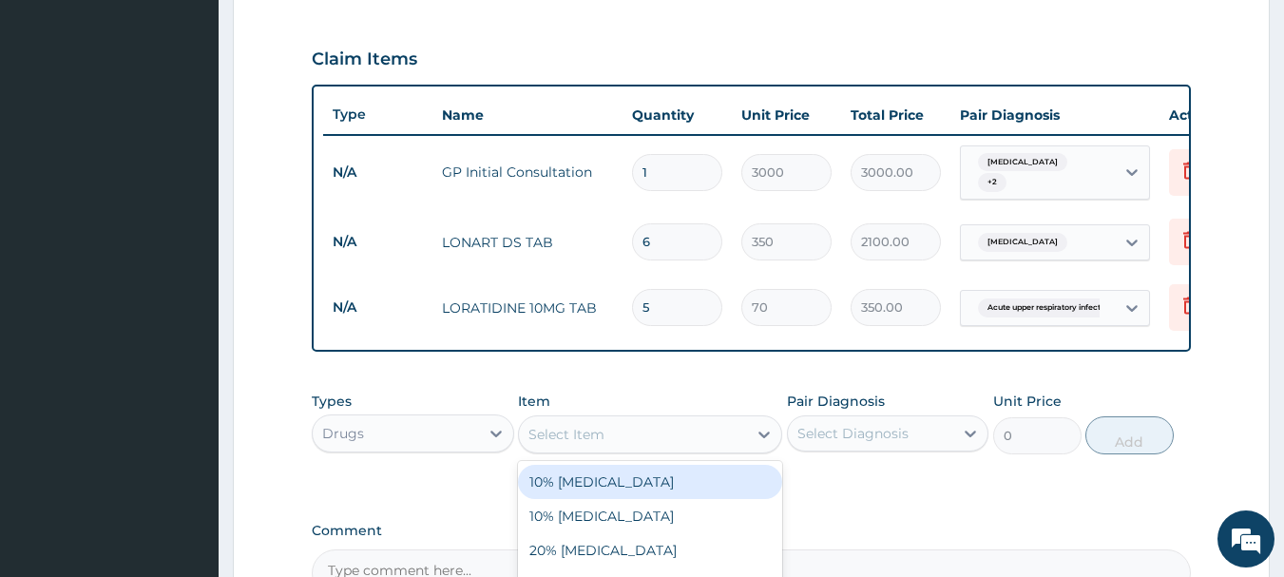
click at [543, 438] on div "Select Item" at bounding box center [566, 434] width 76 height 19
type input "DICLO"
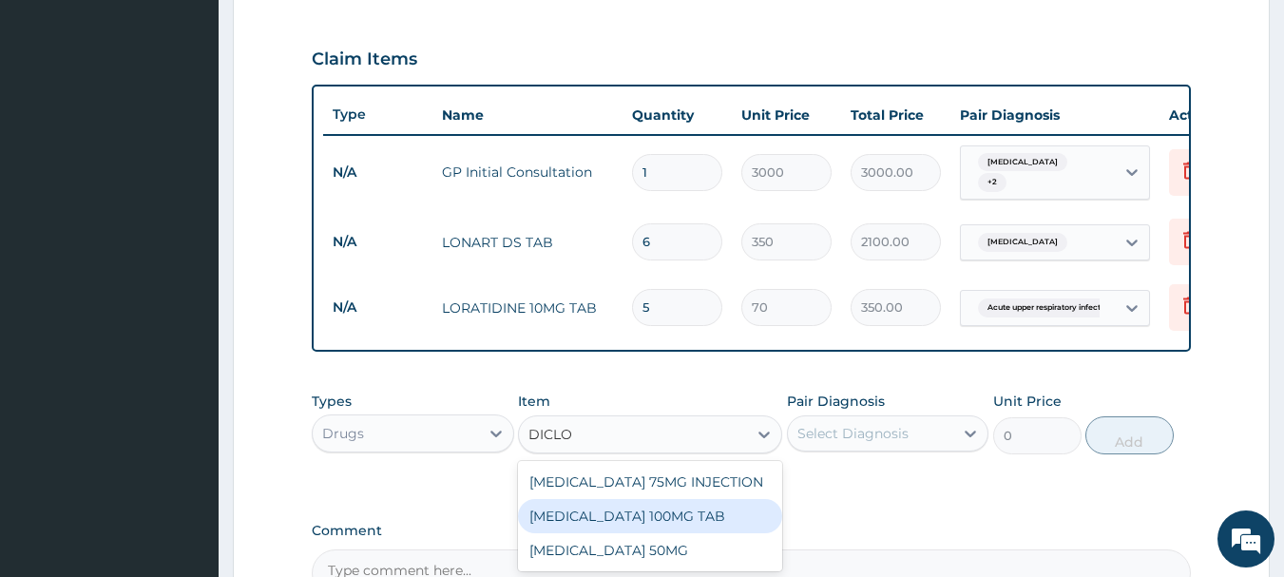
drag, startPoint x: 608, startPoint y: 520, endPoint x: 624, endPoint y: 518, distance: 16.3
click at [609, 521] on div "DICLOFENAC SODIUM 100MG TAB" at bounding box center [650, 516] width 264 height 34
type input "120"
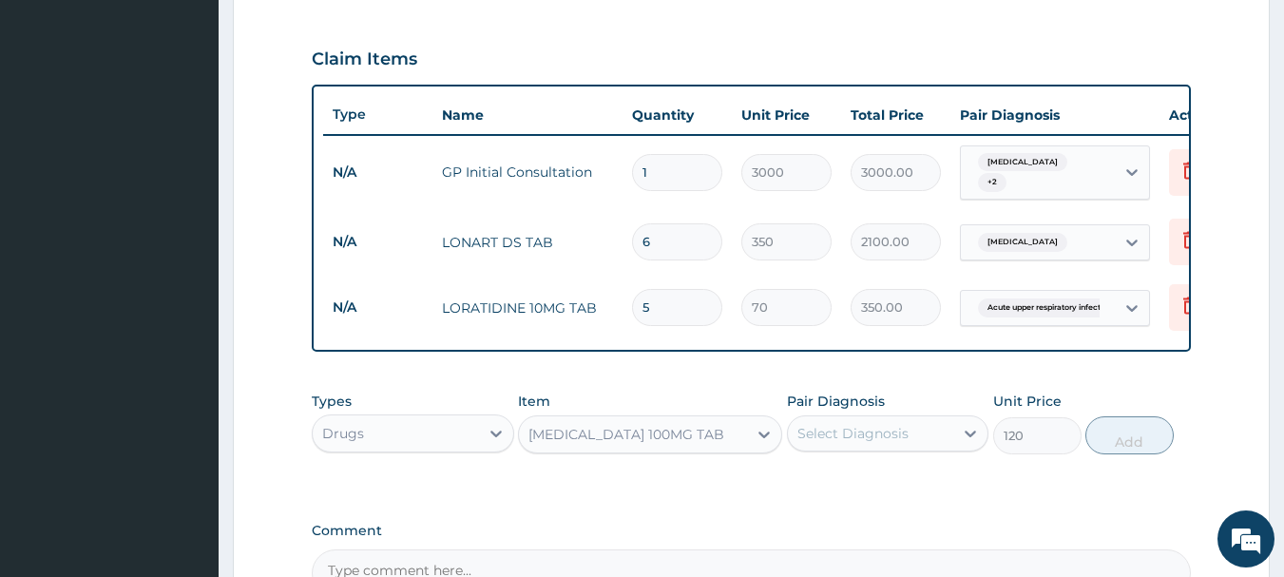
click at [865, 449] on div "Select Diagnosis" at bounding box center [871, 433] width 166 height 30
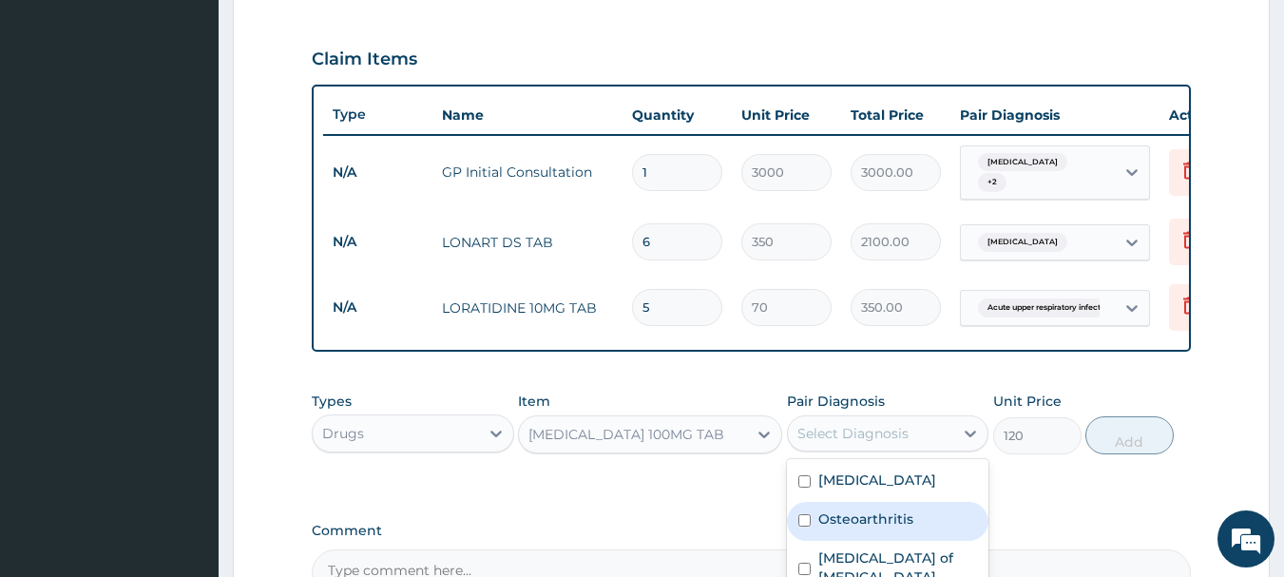
click at [862, 525] on label "Osteoarthritis" at bounding box center [865, 518] width 95 height 19
checkbox input "true"
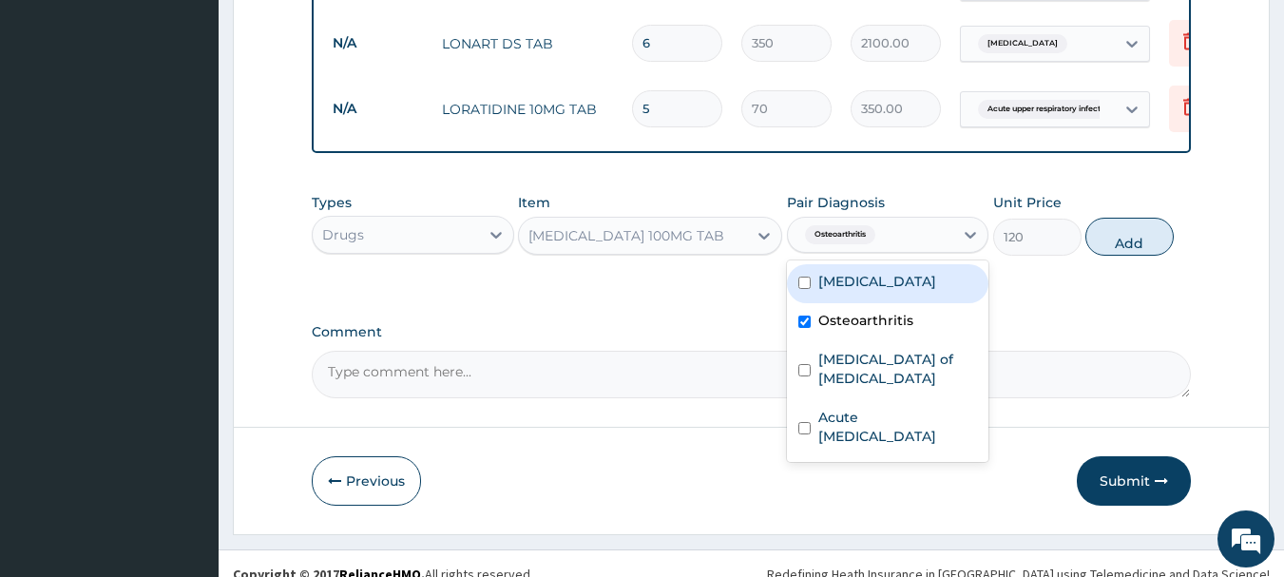
scroll to position [849, 0]
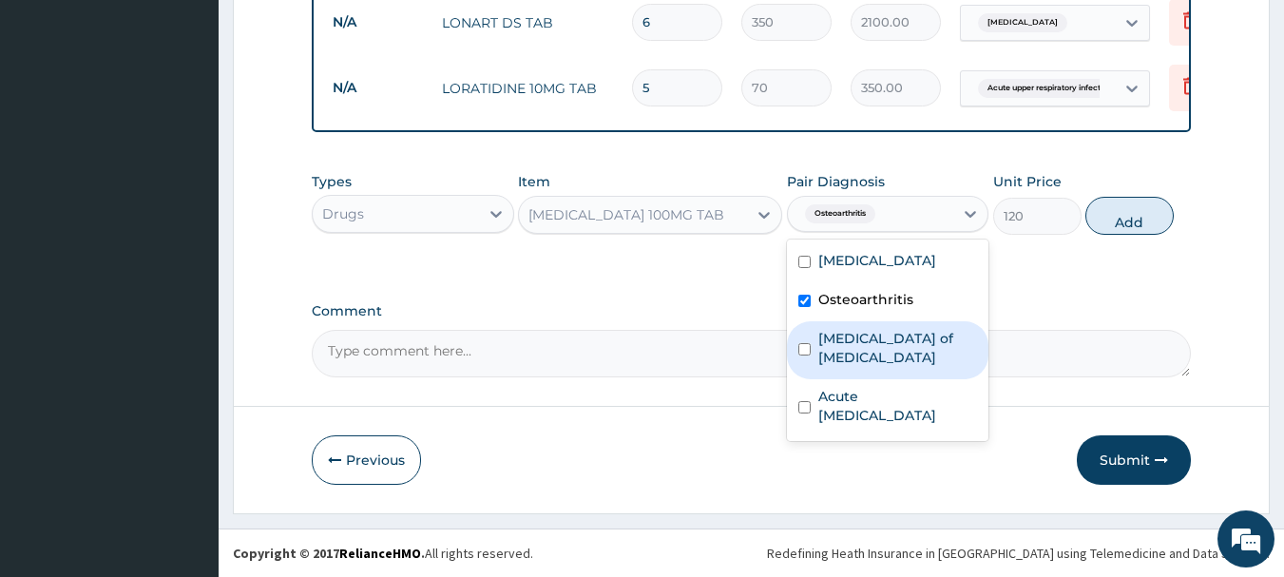
drag, startPoint x: 891, startPoint y: 338, endPoint x: 988, endPoint y: 310, distance: 101.1
click at [899, 331] on label "Dislocation of shoulder joint" at bounding box center [898, 348] width 160 height 38
checkbox input "true"
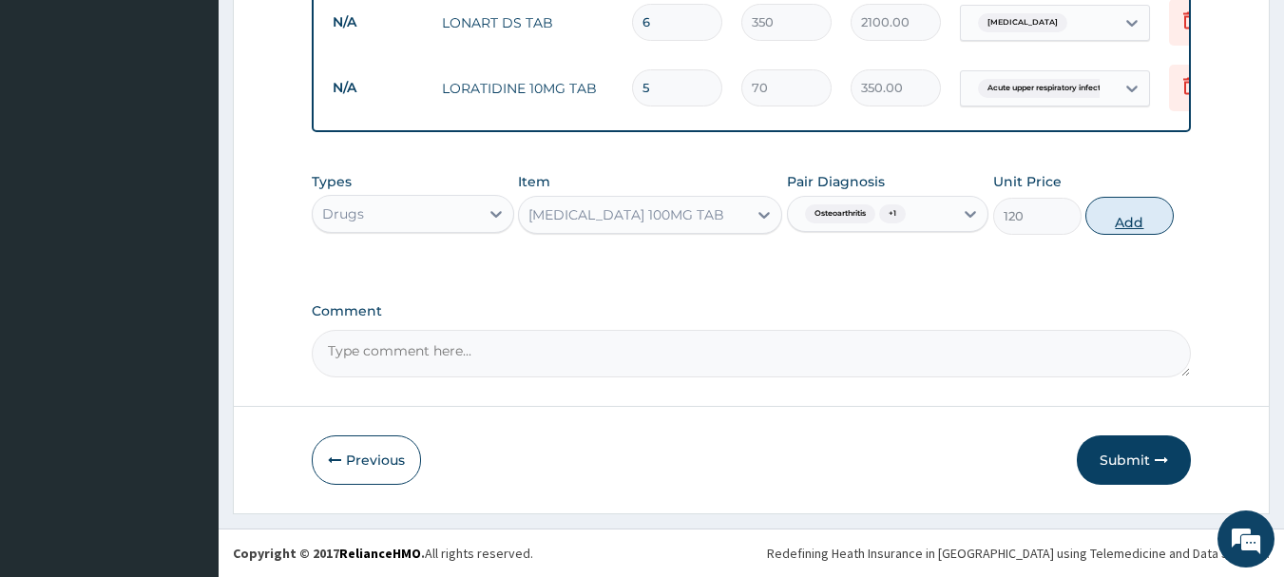
click at [1120, 215] on button "Add" at bounding box center [1129, 216] width 88 height 38
type input "0"
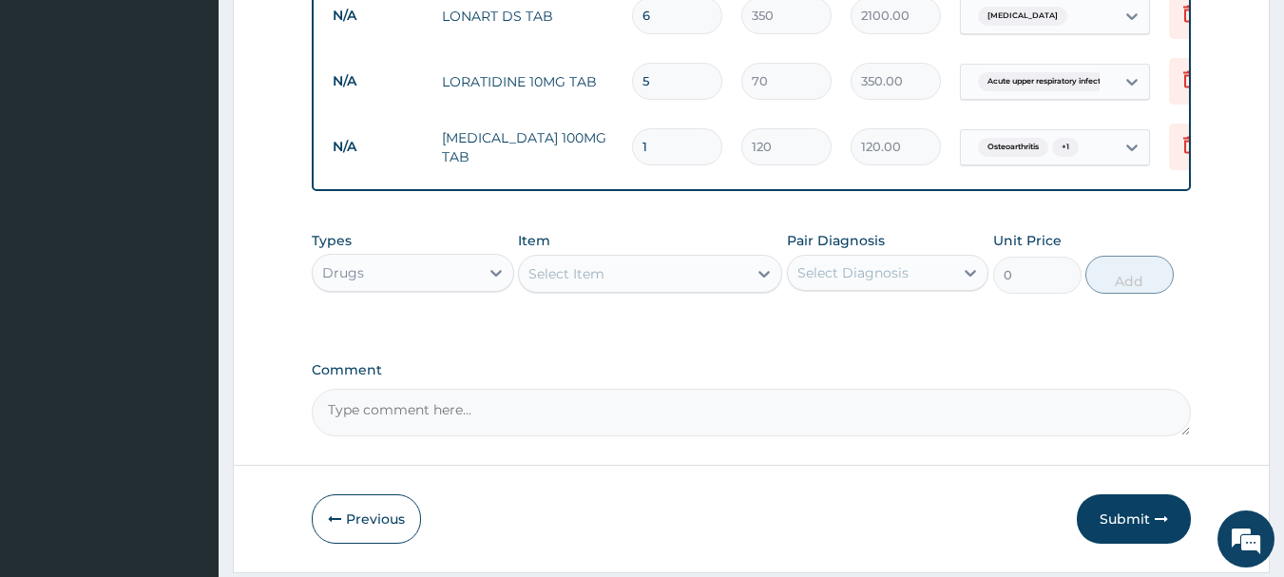
type input "10"
type input "1200.00"
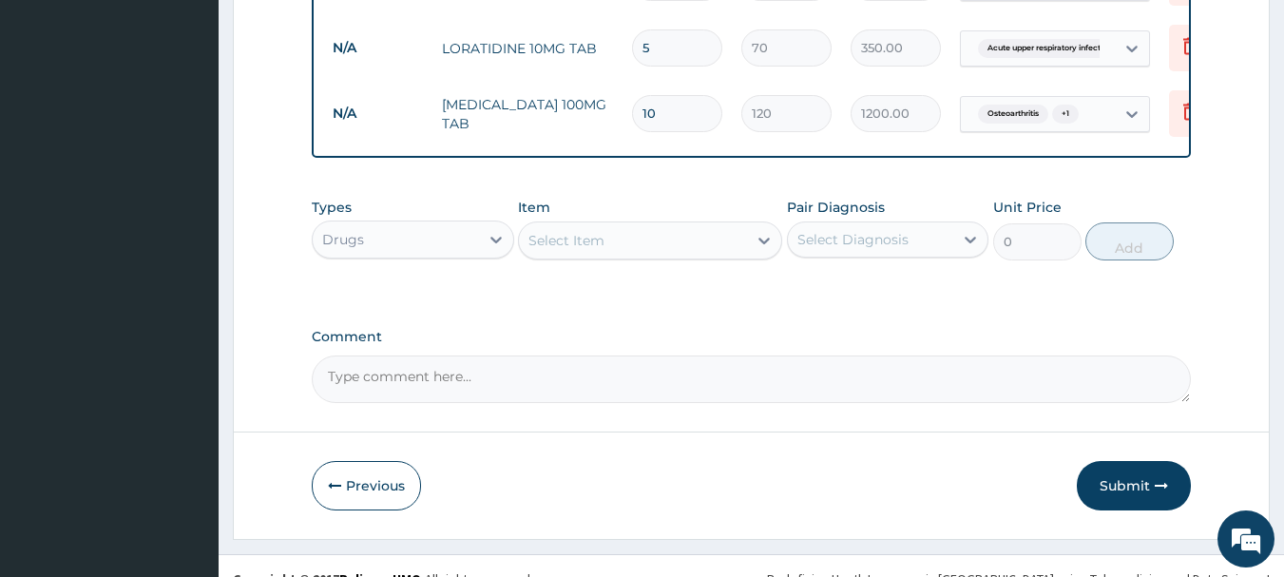
scroll to position [914, 0]
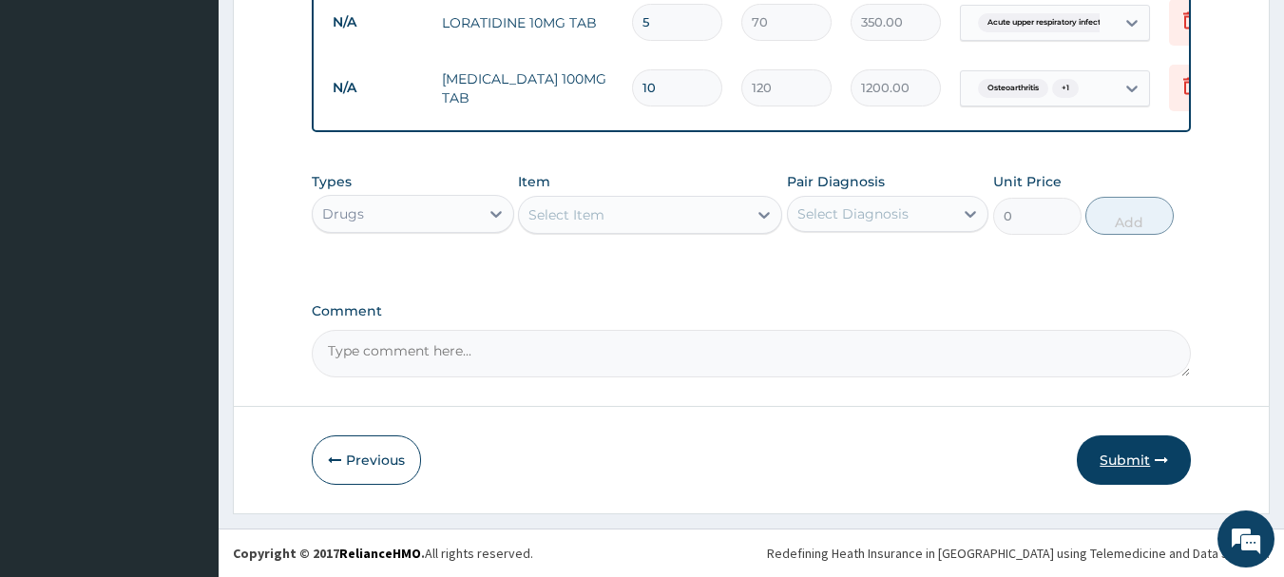
type input "10"
click at [1124, 458] on button "Submit" at bounding box center [1134, 459] width 114 height 49
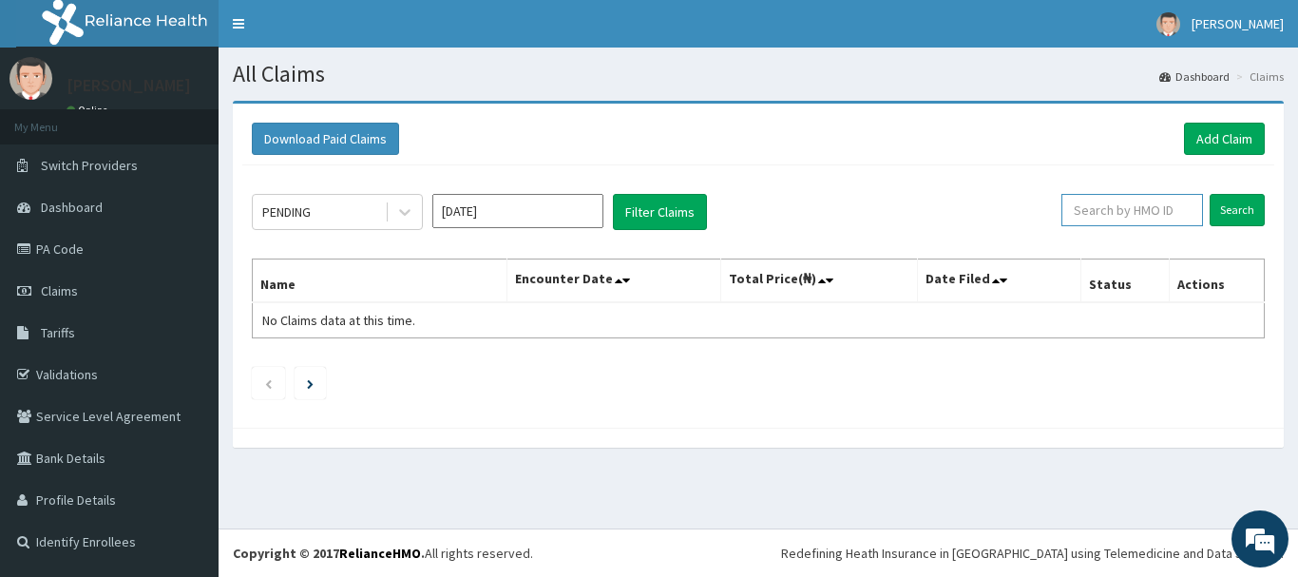
click at [1151, 214] on input "text" at bounding box center [1133, 210] width 142 height 32
paste input "TRE/10047/A"
type input "TRE/10047/A"
click at [1246, 213] on input "Search" at bounding box center [1237, 210] width 55 height 32
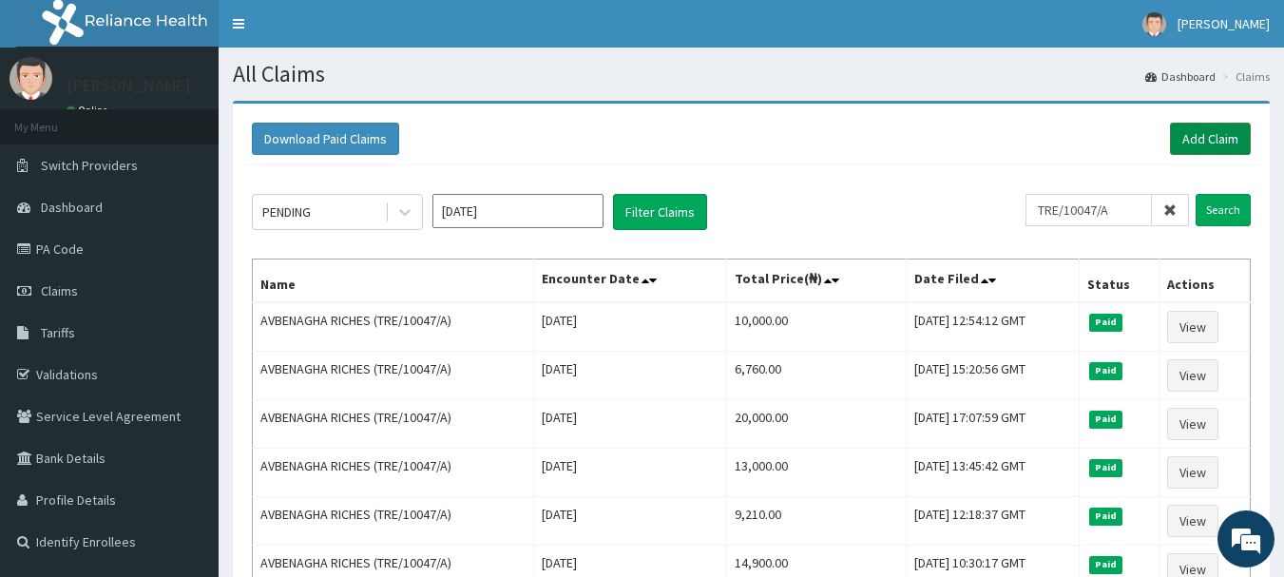
click at [1187, 132] on link "Add Claim" at bounding box center [1210, 139] width 81 height 32
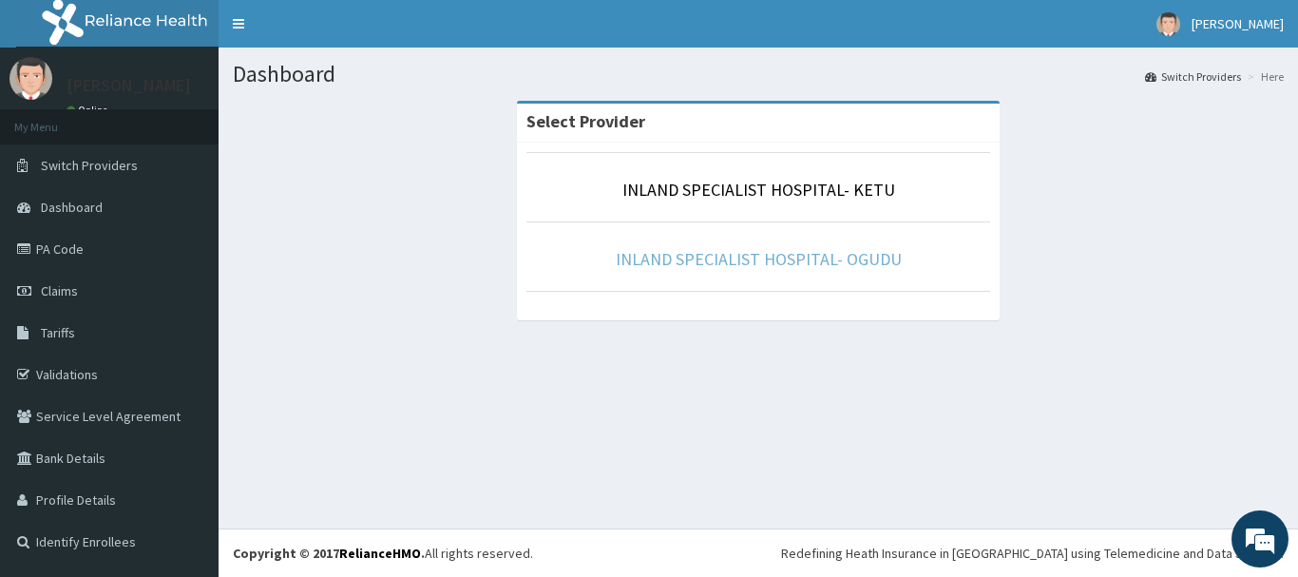
click at [666, 263] on link "INLAND SPECIALIST HOSPITAL- OGUDU" at bounding box center [759, 259] width 286 height 22
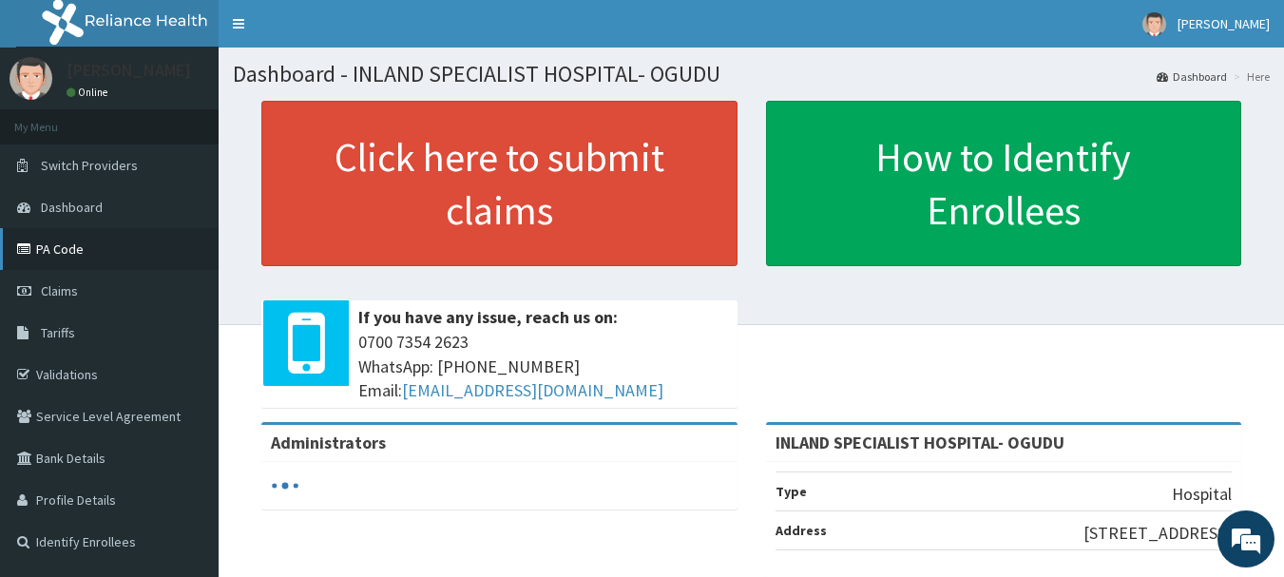
click at [67, 259] on link "PA Code" at bounding box center [109, 249] width 219 height 42
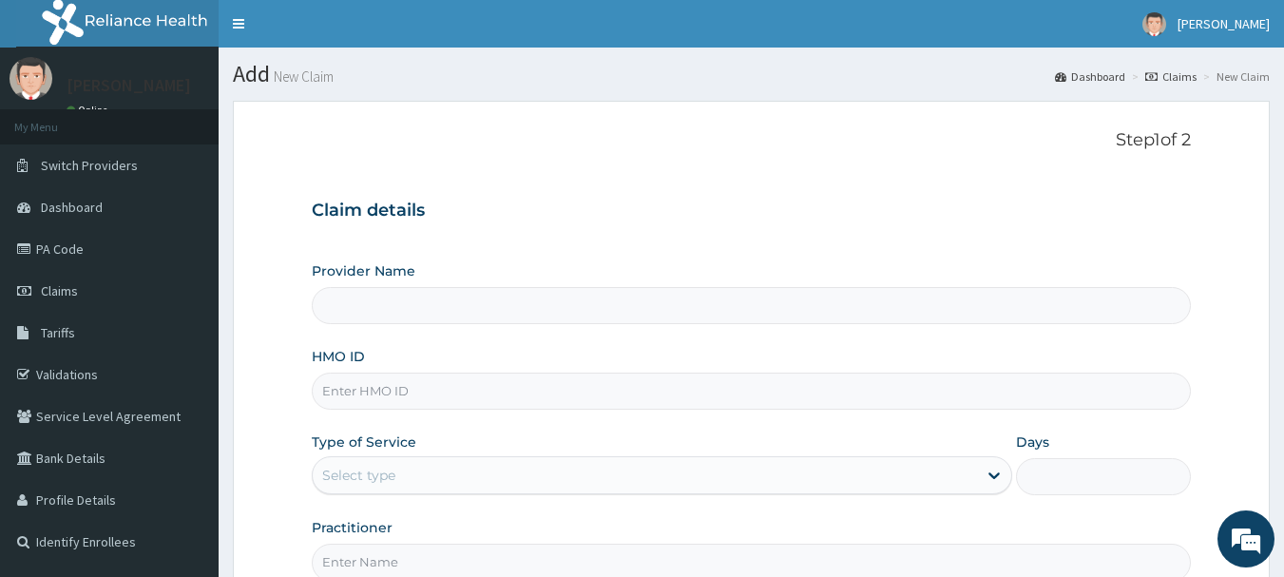
type input "INLAND SPECIALIST HOSPITAL- OGUDU"
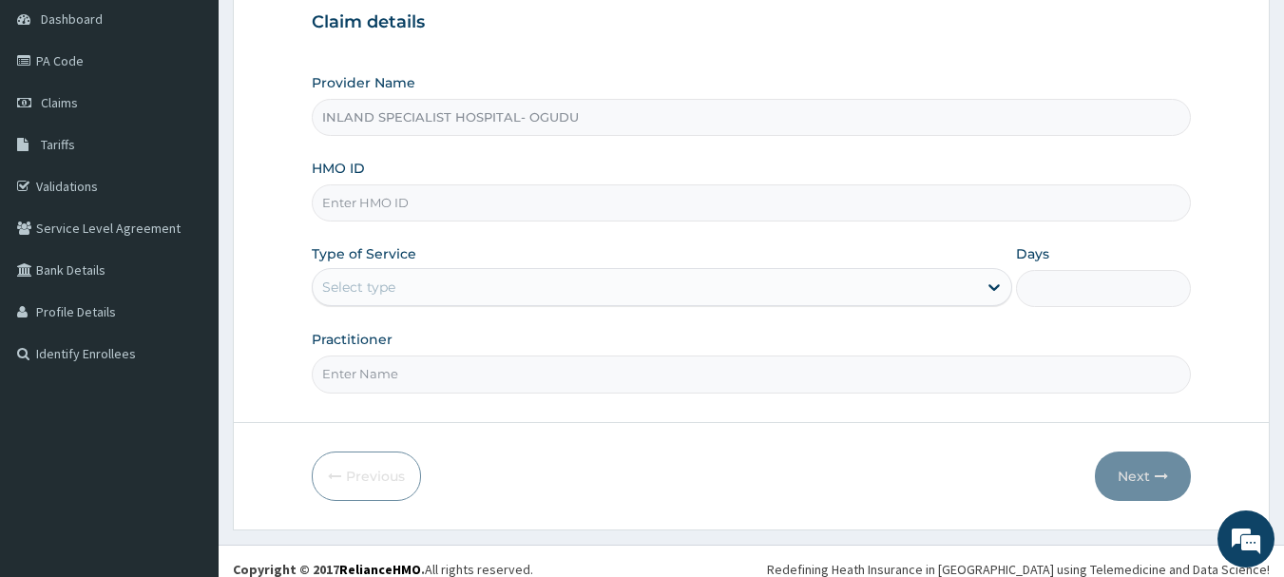
scroll to position [190, 0]
click at [374, 199] on input "HMO ID" at bounding box center [752, 200] width 880 height 37
paste input "TRE/10047/A"
type input "TRE/10047/A"
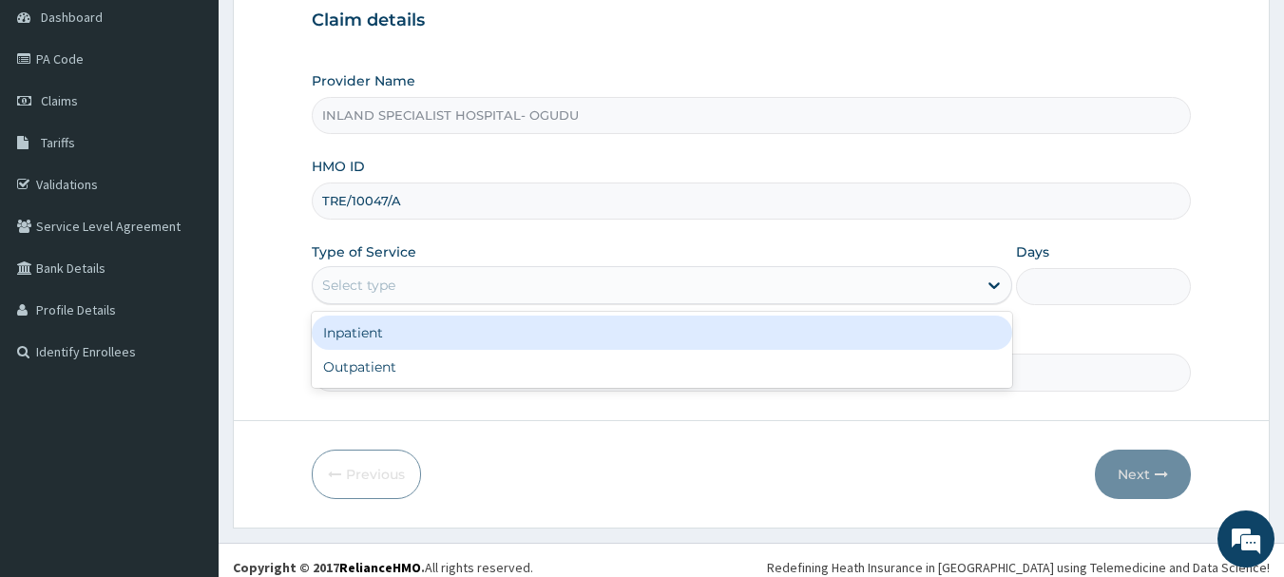
click at [408, 283] on div "Select type" at bounding box center [645, 285] width 664 height 30
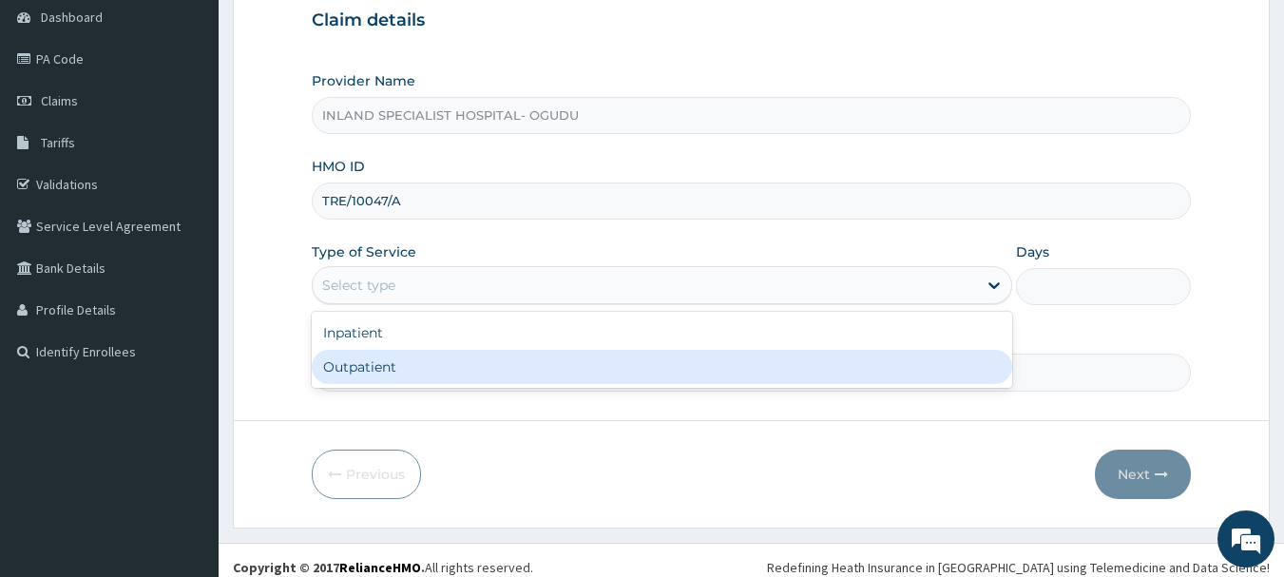
click at [395, 374] on div "Outpatient" at bounding box center [662, 367] width 701 height 34
type input "1"
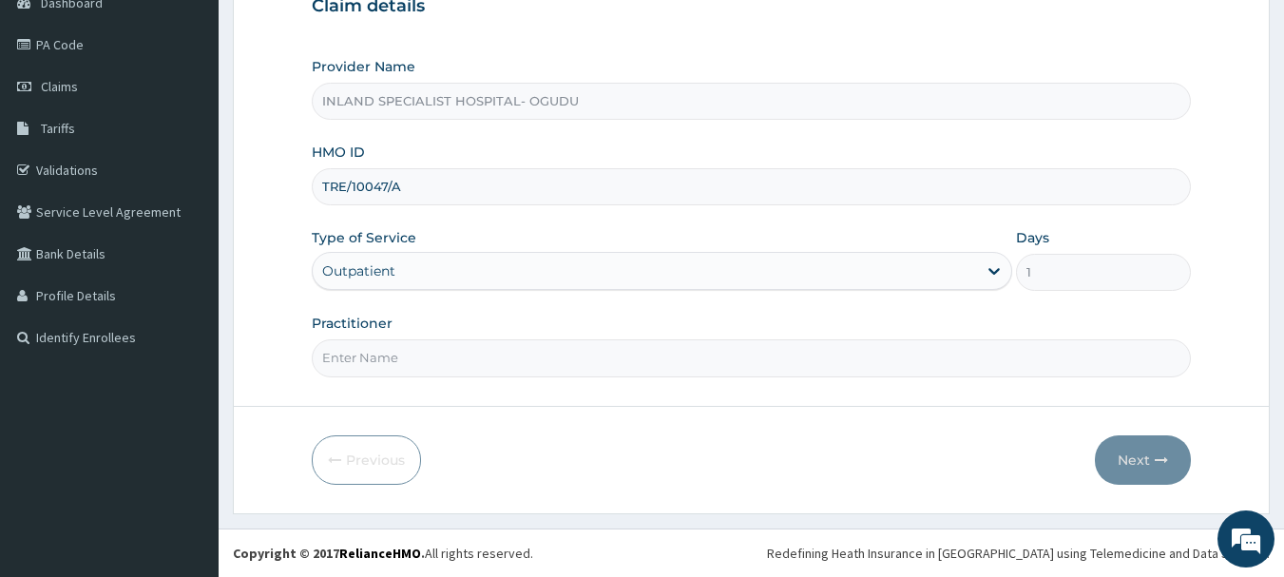
scroll to position [0, 0]
click at [376, 360] on input "Practitioner" at bounding box center [752, 357] width 880 height 37
click at [352, 366] on input "Practitioner" at bounding box center [752, 357] width 880 height 37
paste input "DR ASHAOLU TIMOTHY"
type input "DR ASHAOLU TIMOTHY"
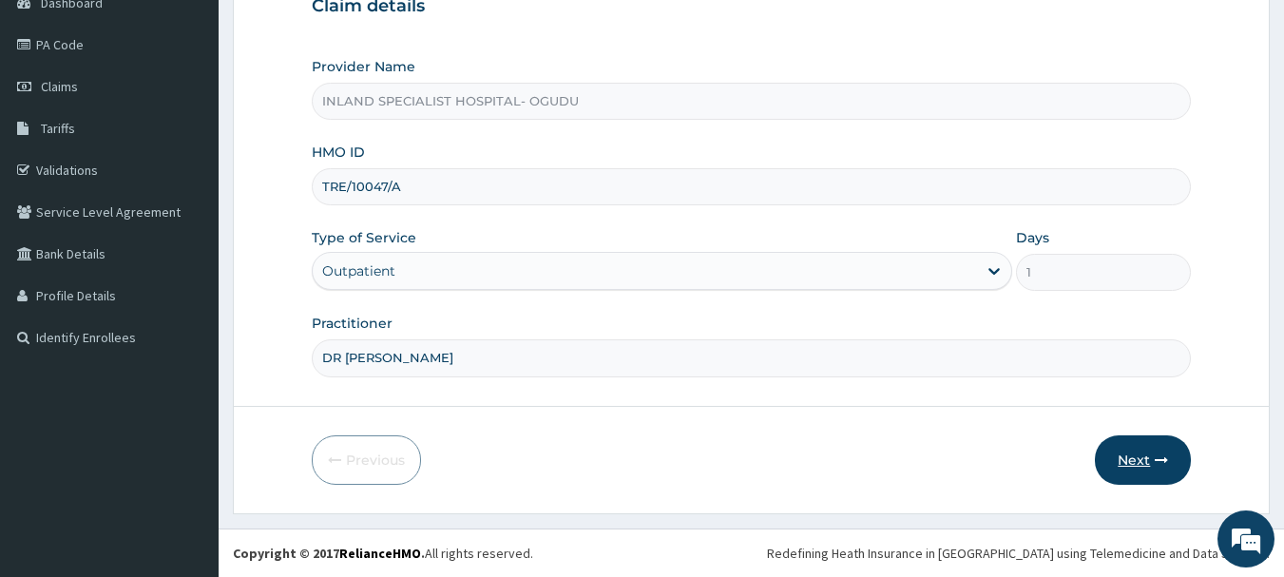
click at [1142, 459] on button "Next" at bounding box center [1143, 459] width 96 height 49
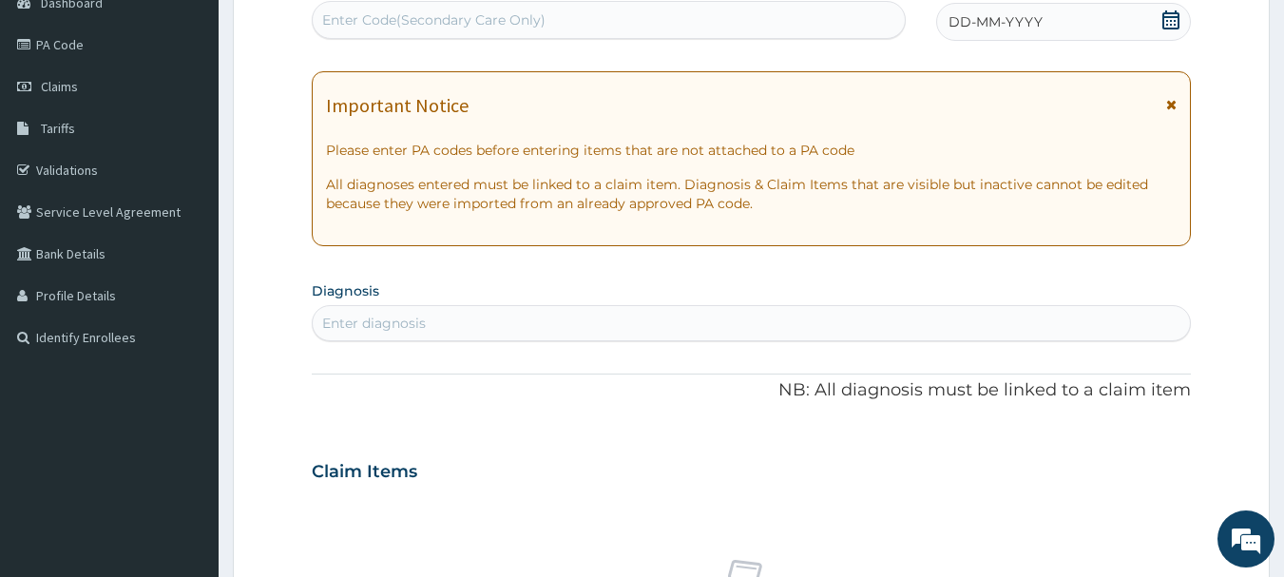
click at [1167, 18] on icon at bounding box center [1170, 19] width 19 height 19
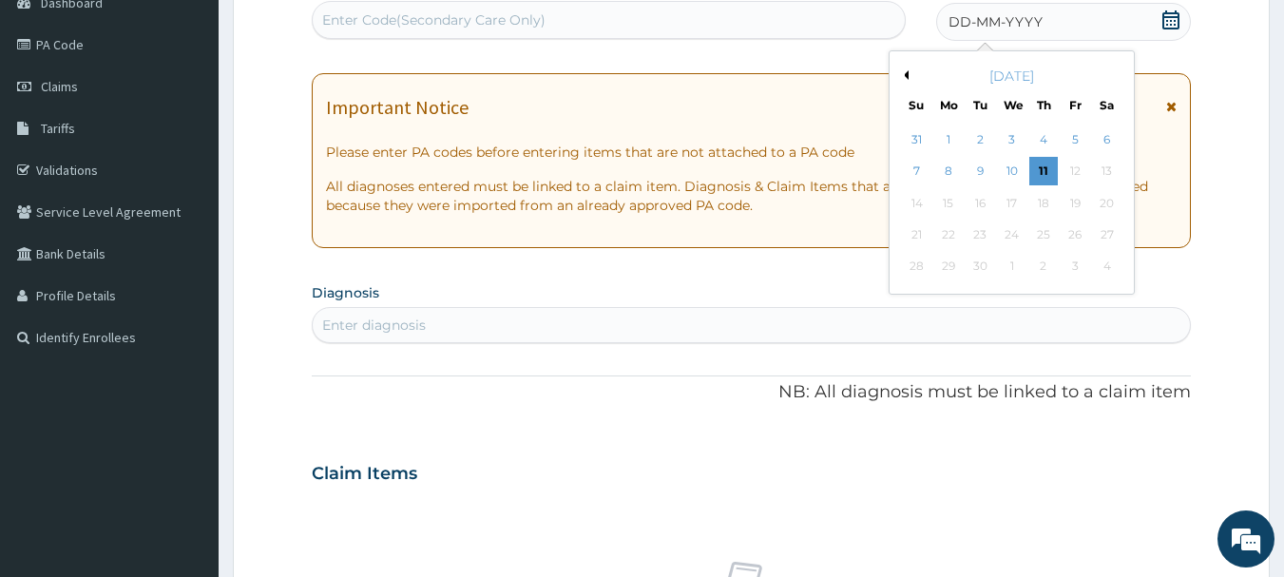
click at [906, 70] on button "Previous Month" at bounding box center [904, 75] width 10 height 10
click at [1106, 236] on div "23" at bounding box center [1107, 235] width 29 height 29
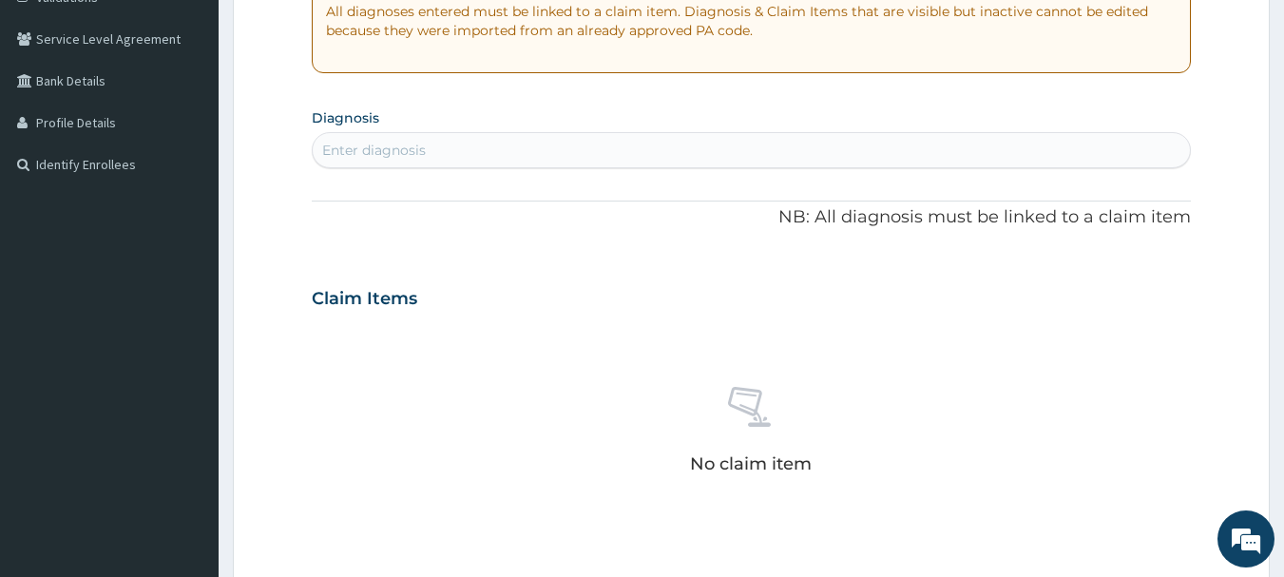
scroll to position [394, 0]
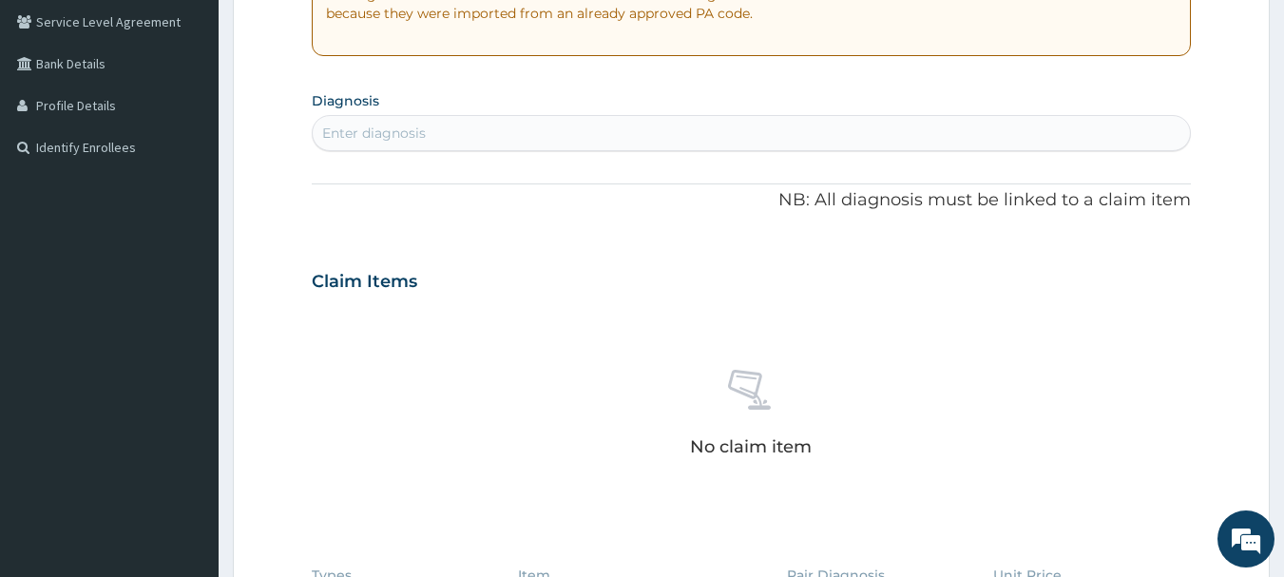
click at [408, 132] on div "Enter diagnosis" at bounding box center [374, 133] width 104 height 19
type input "HYPERTENSION"
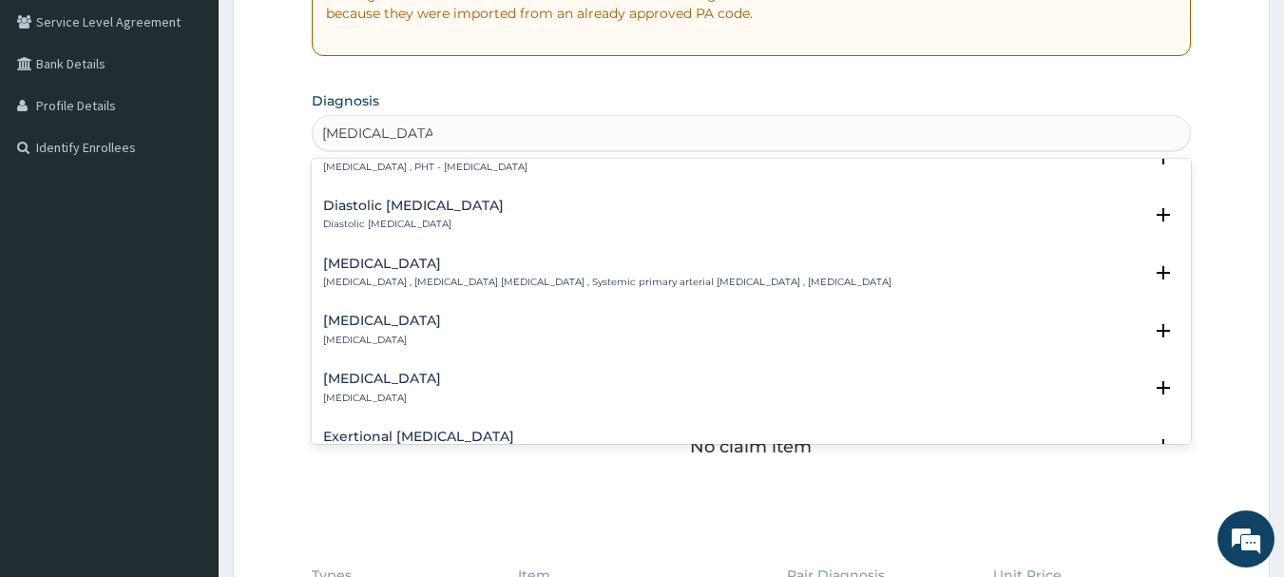
scroll to position [1521, 0]
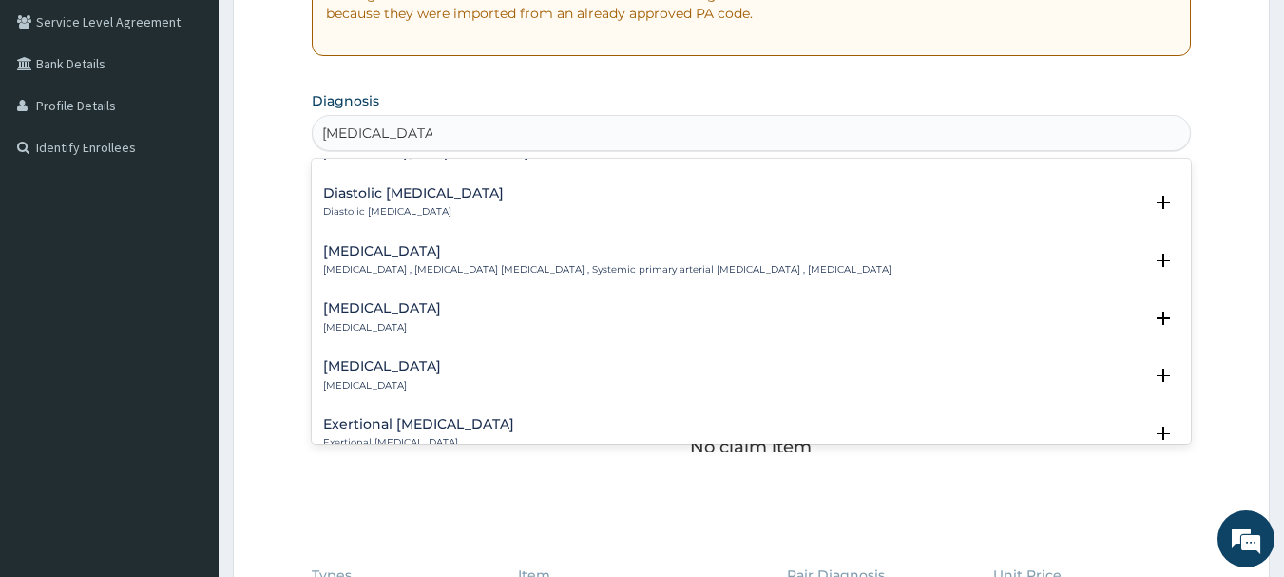
click at [374, 244] on h4 "Essential hypertension" at bounding box center [607, 251] width 568 height 14
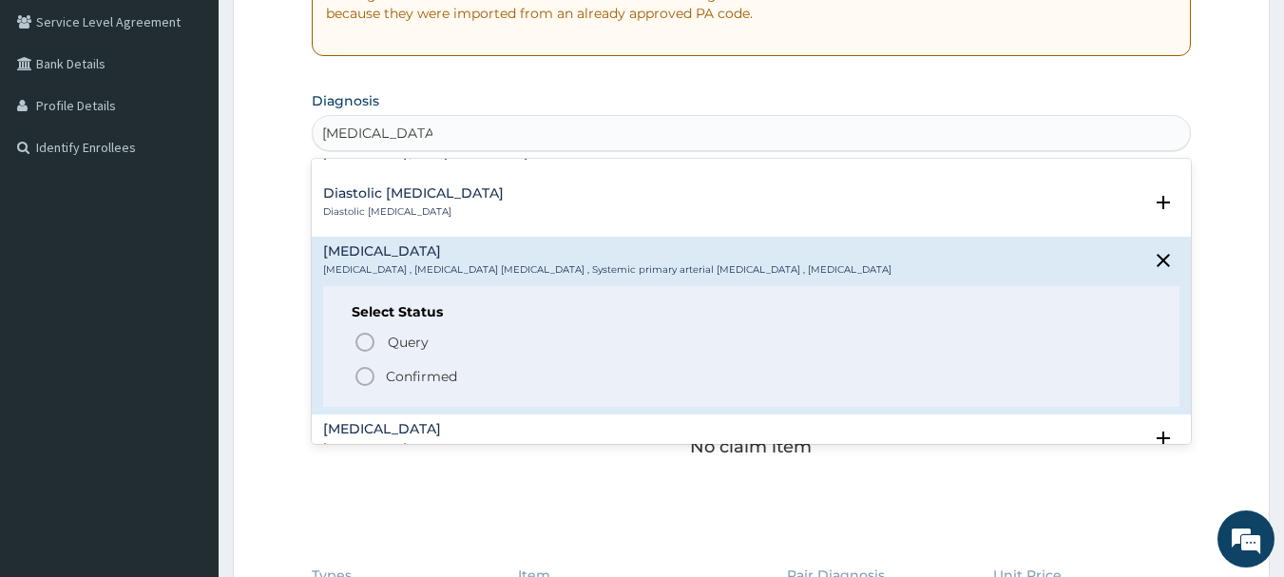
click at [358, 365] on icon "status option filled" at bounding box center [365, 376] width 23 height 23
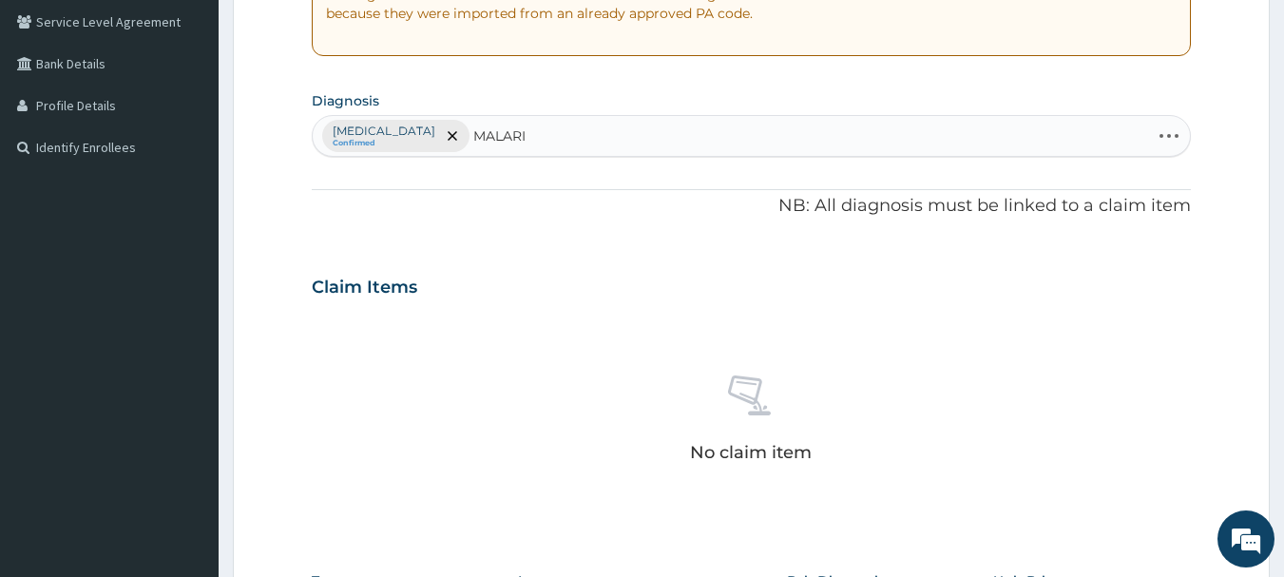
type input "[MEDICAL_DATA]"
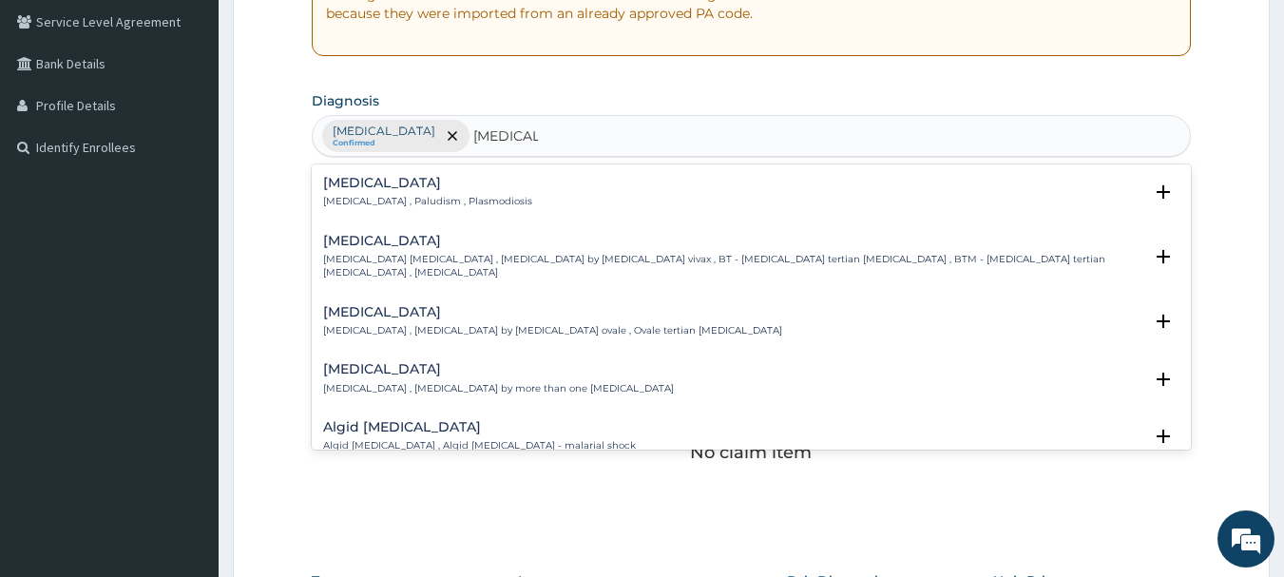
click at [370, 183] on h4 "Malaria" at bounding box center [427, 183] width 209 height 14
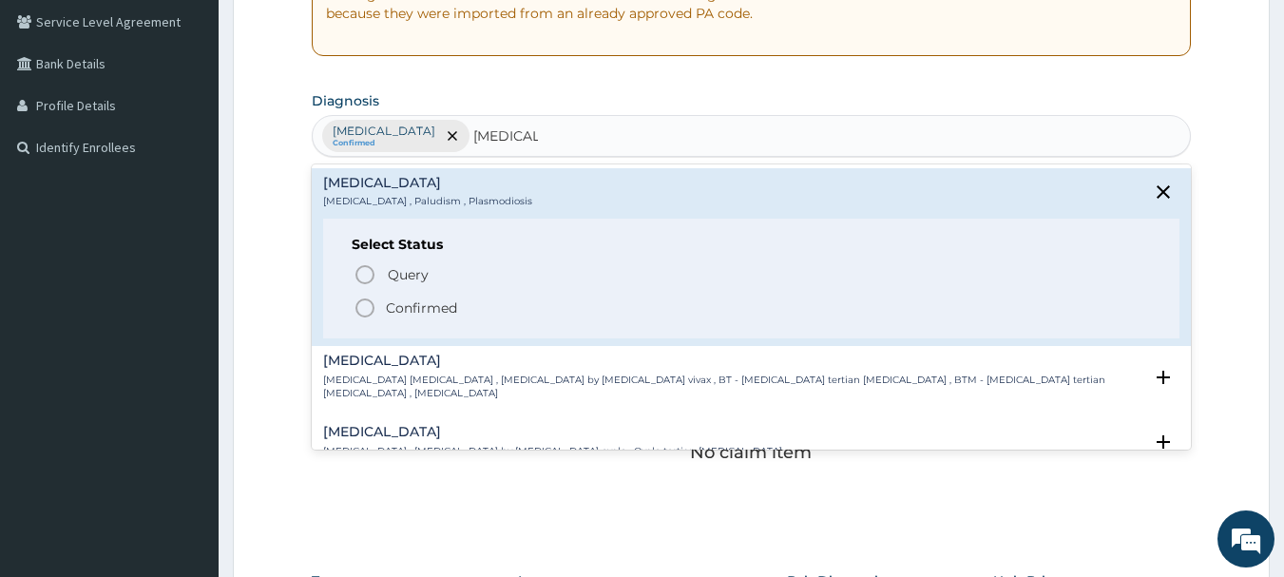
click at [363, 303] on icon "status option filled" at bounding box center [365, 308] width 23 height 23
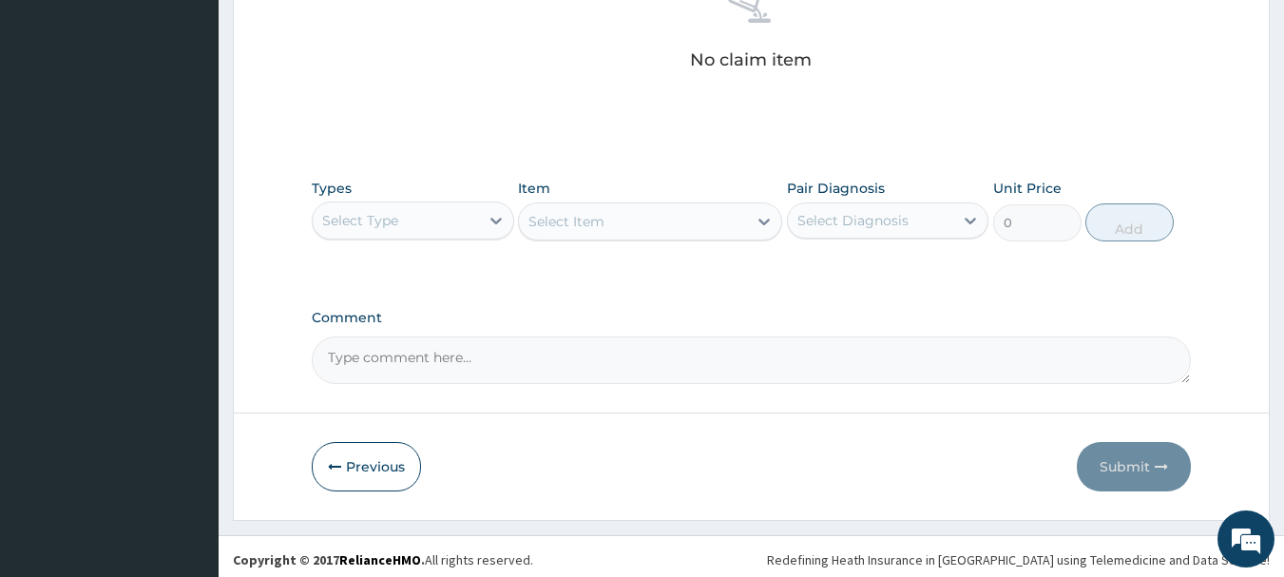
scroll to position [794, 0]
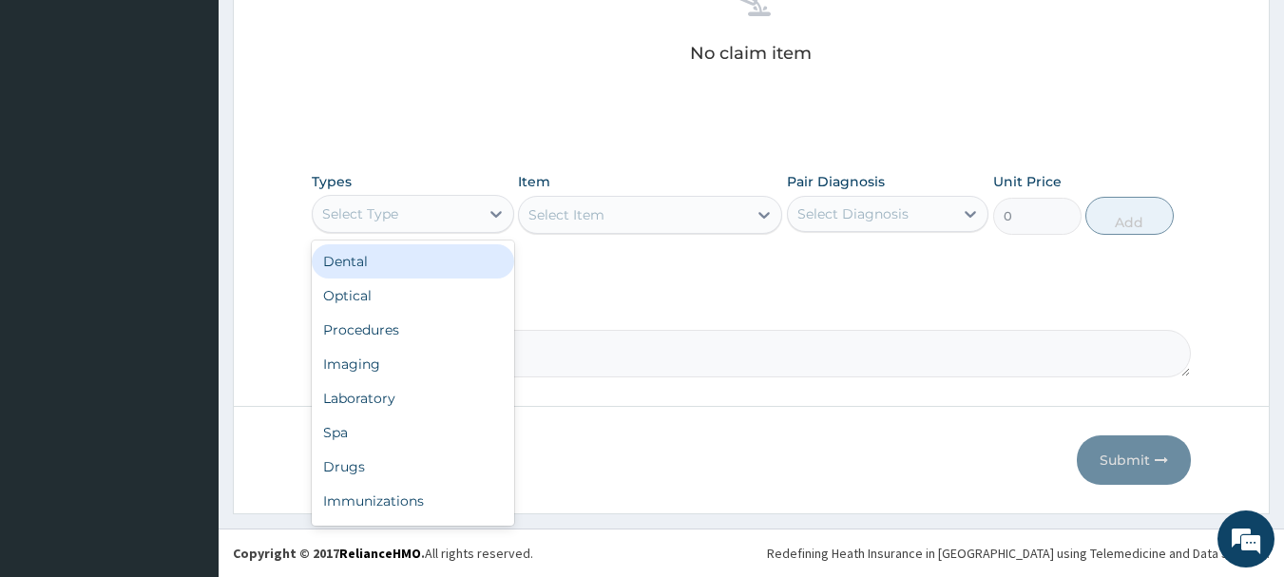
click at [435, 219] on div "Select Type" at bounding box center [396, 214] width 166 height 30
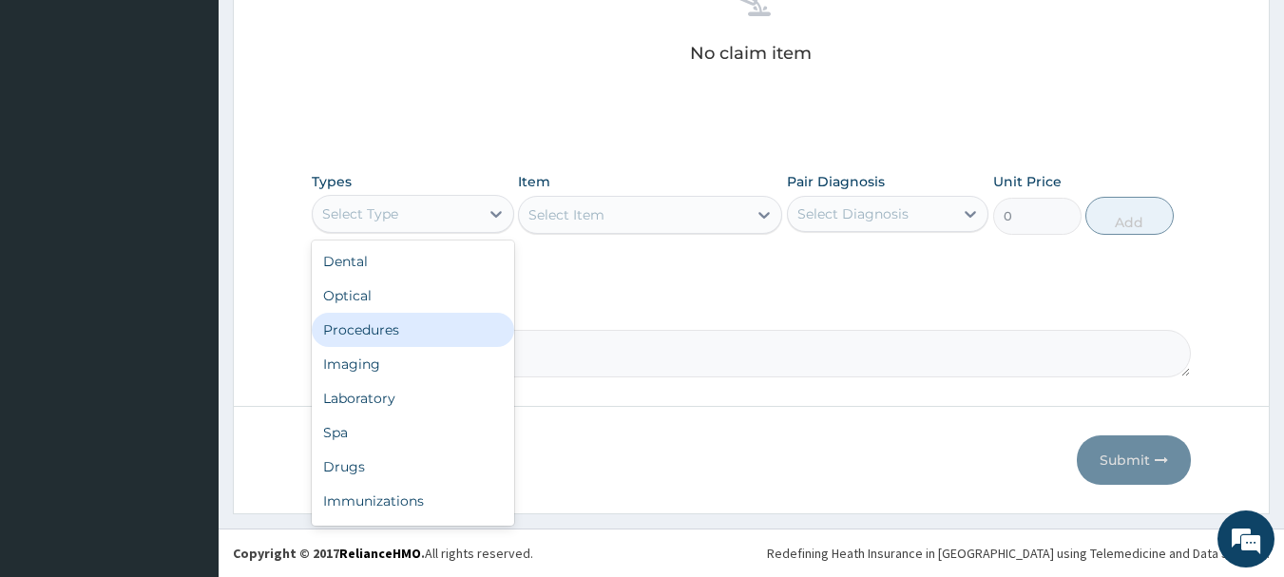
click at [394, 326] on div "Procedures" at bounding box center [413, 330] width 202 height 34
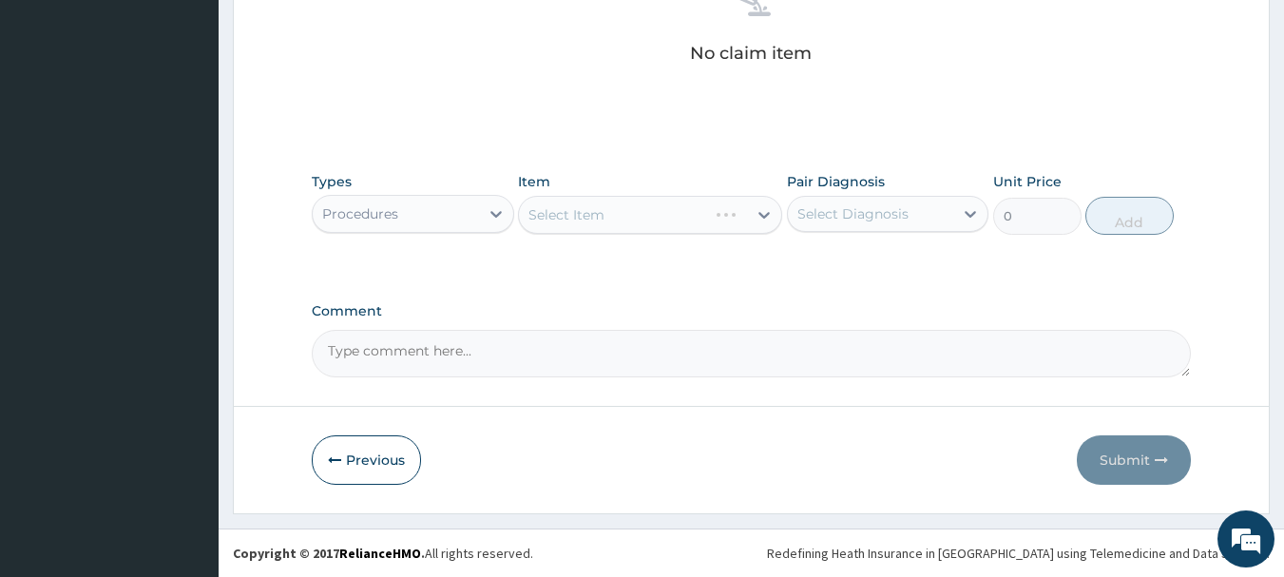
click at [628, 207] on div "Select Item" at bounding box center [650, 215] width 264 height 38
click at [730, 218] on div "Select Item" at bounding box center [650, 215] width 264 height 38
click at [736, 217] on div "Select Item" at bounding box center [650, 215] width 264 height 38
click at [757, 212] on div "Select Item" at bounding box center [650, 215] width 264 height 38
click at [735, 214] on div "Select Item" at bounding box center [633, 215] width 228 height 30
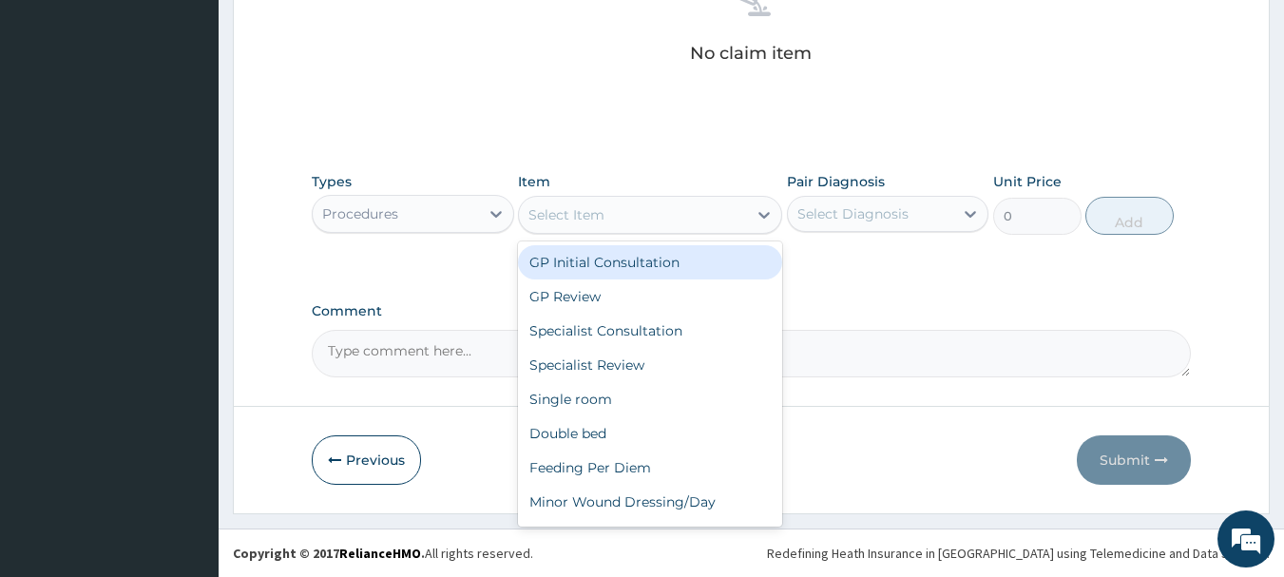
drag, startPoint x: 698, startPoint y: 259, endPoint x: 892, endPoint y: 235, distance: 195.5
click at [700, 259] on div "GP Initial Consultation" at bounding box center [650, 262] width 264 height 34
type input "3000"
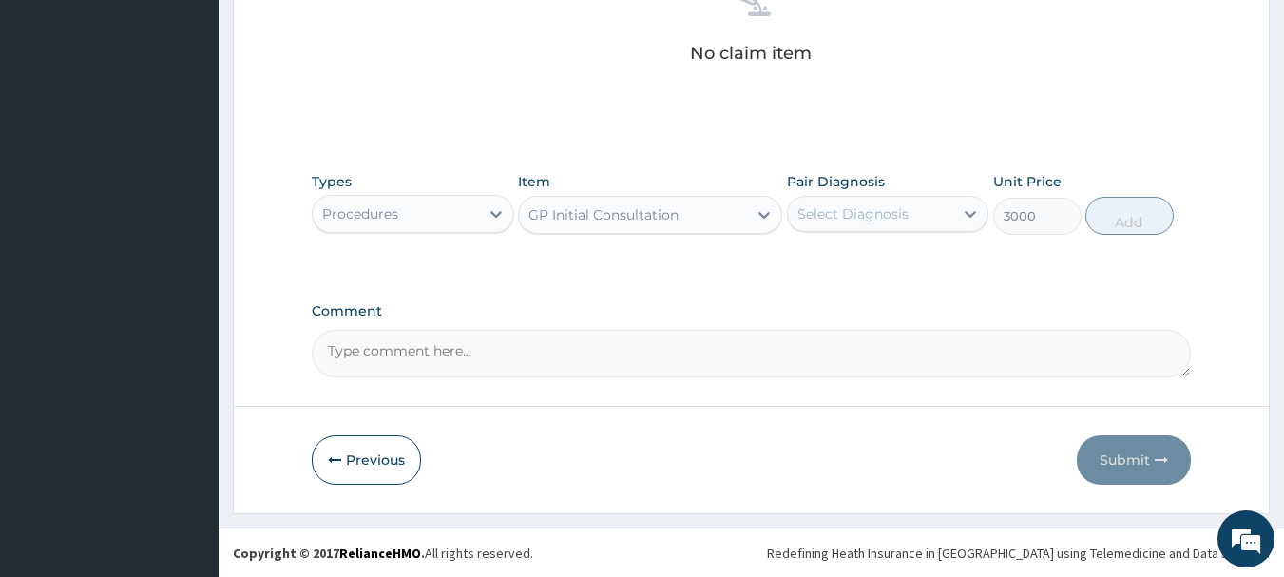
click at [893, 224] on div "Select Diagnosis" at bounding box center [871, 214] width 166 height 30
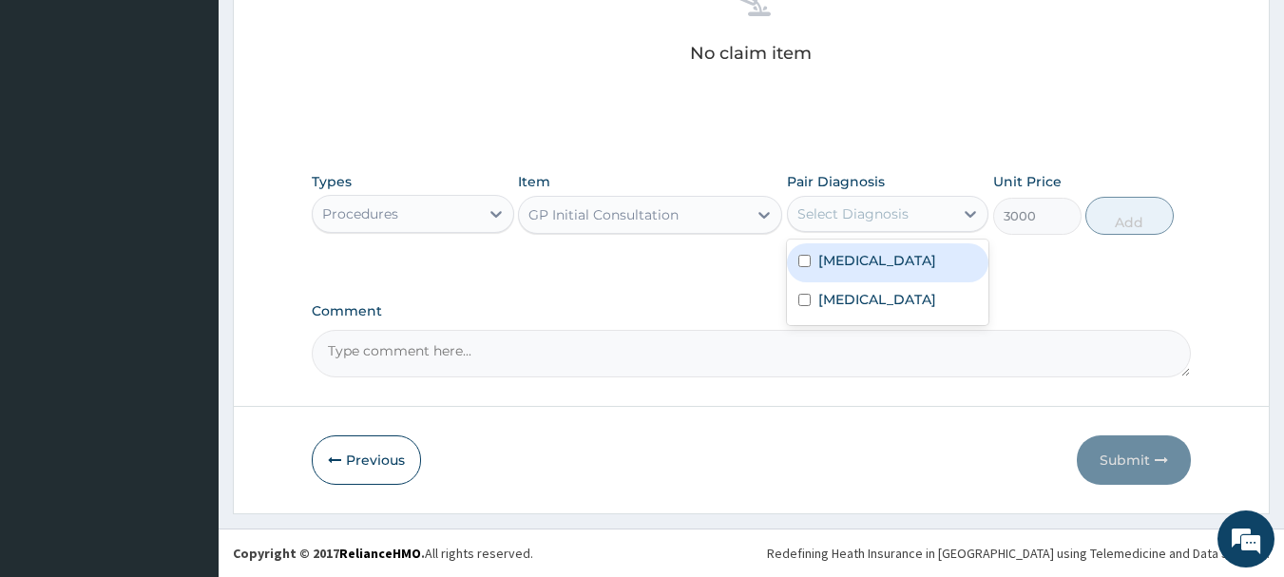
click at [875, 272] on div "Essential hypertension" at bounding box center [888, 262] width 202 height 39
checkbox input "true"
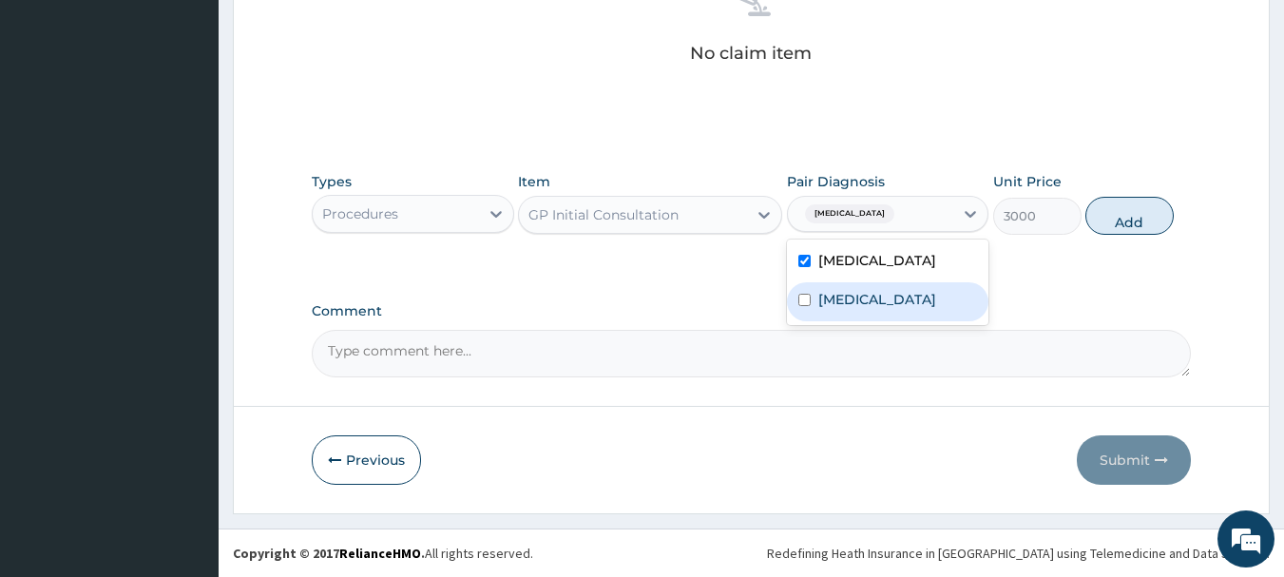
drag, startPoint x: 836, startPoint y: 312, endPoint x: 874, endPoint y: 303, distance: 38.0
click at [841, 311] on div "Malaria" at bounding box center [888, 301] width 202 height 39
checkbox input "true"
click at [1139, 227] on button "Add" at bounding box center [1129, 216] width 88 height 38
type input "0"
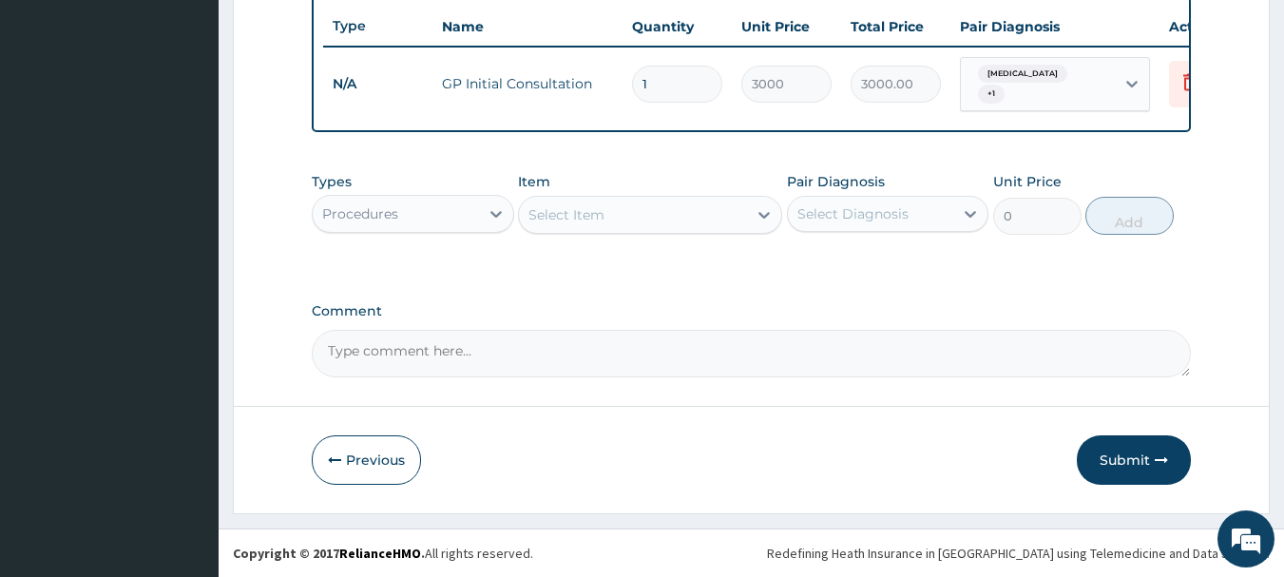
scroll to position [725, 0]
click at [422, 198] on div "Procedures" at bounding box center [413, 214] width 202 height 38
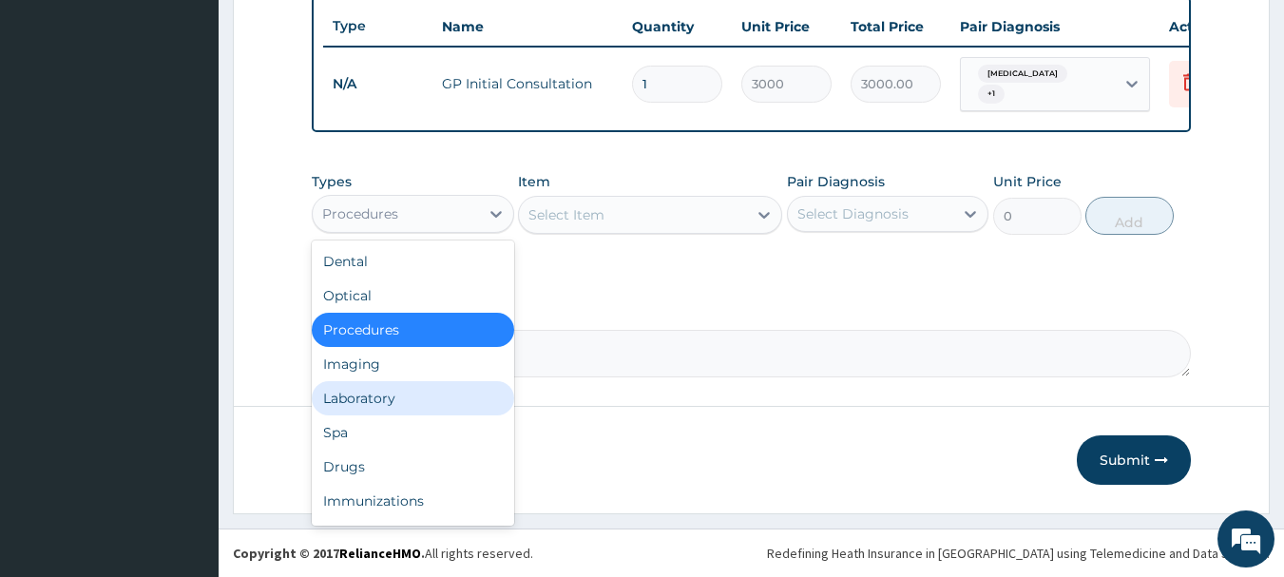
drag, startPoint x: 345, startPoint y: 410, endPoint x: 583, endPoint y: 367, distance: 241.4
click at [346, 410] on div "Laboratory" at bounding box center [413, 398] width 202 height 34
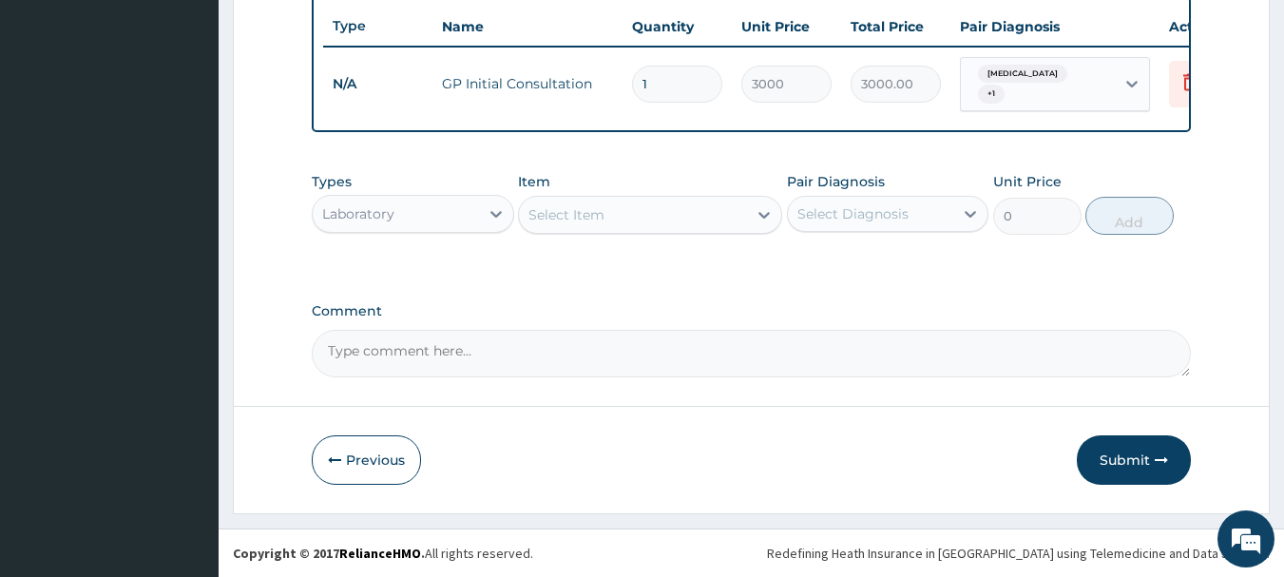
click at [726, 211] on div "Select Item" at bounding box center [633, 215] width 228 height 30
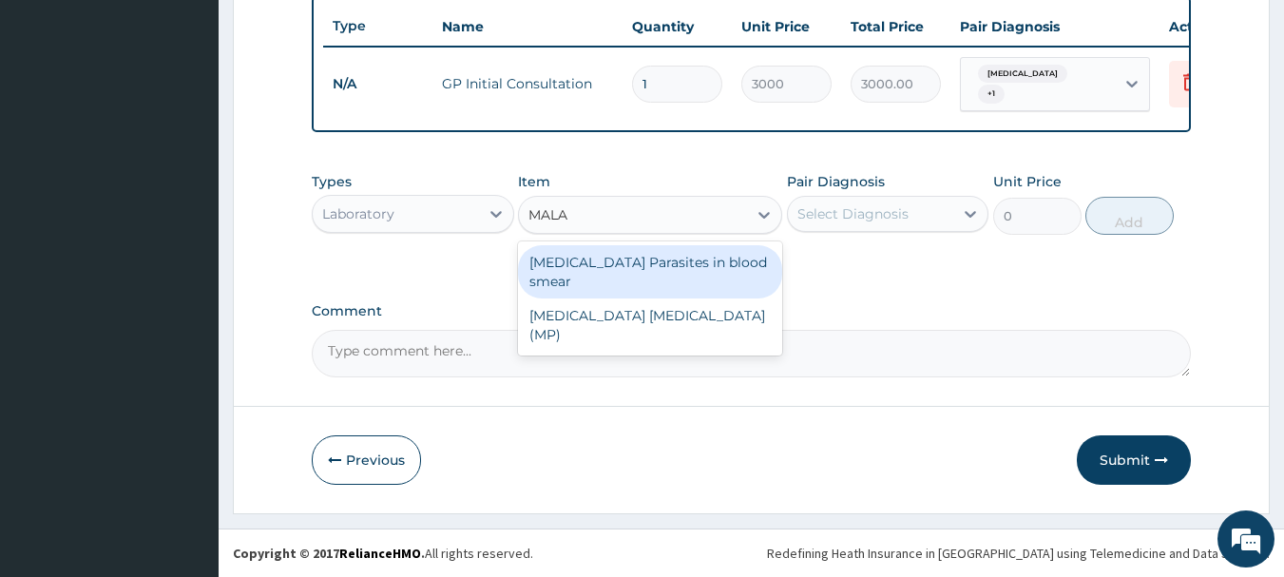
type input "MALAR"
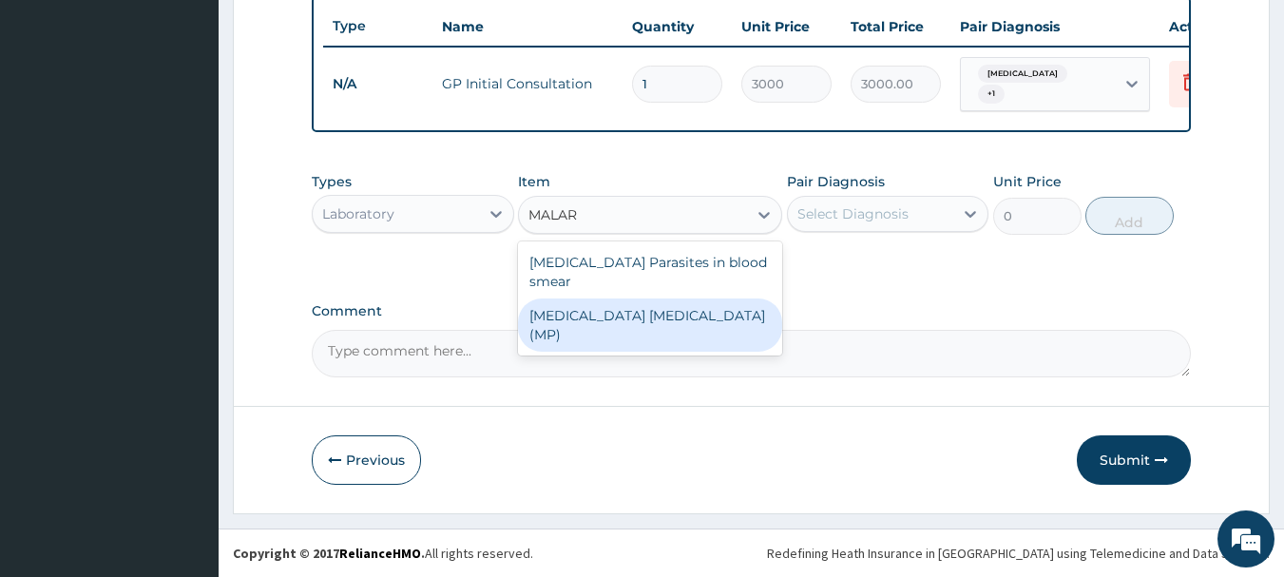
click at [666, 317] on div "Malaria Parasites in blood smear MALARIA PARASITE (MP)" at bounding box center [650, 298] width 264 height 114
drag, startPoint x: 683, startPoint y: 297, endPoint x: 744, endPoint y: 280, distance: 62.9
click at [701, 298] on div "[MEDICAL_DATA] [MEDICAL_DATA] (MP)" at bounding box center [650, 324] width 264 height 53
type input "2000"
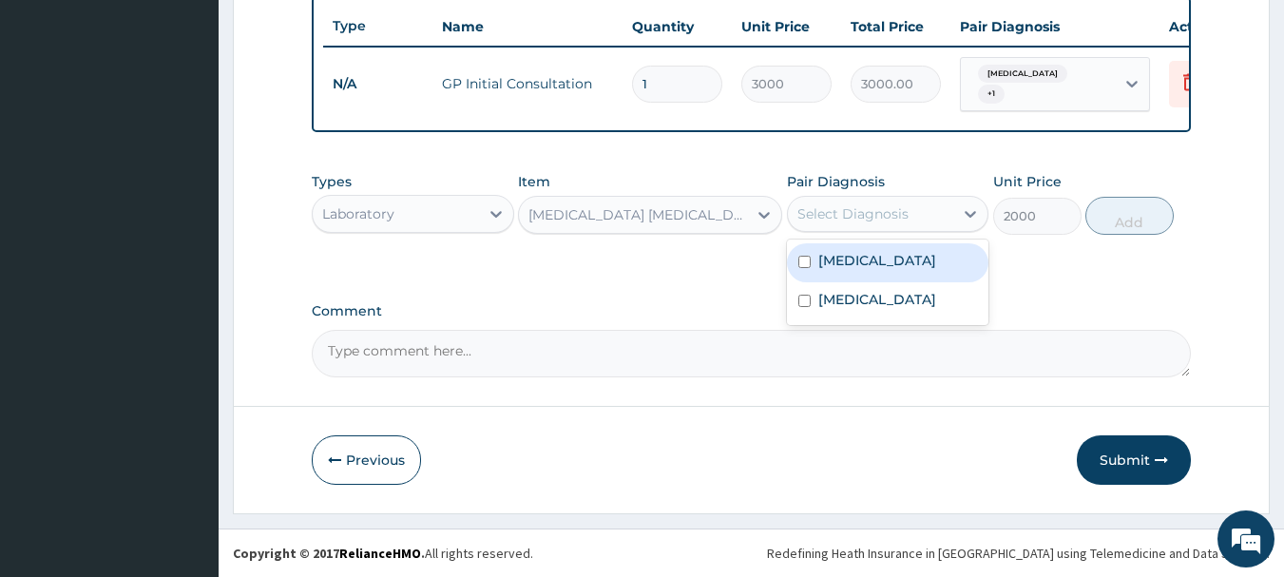
click at [874, 218] on div "Select Diagnosis" at bounding box center [852, 213] width 111 height 19
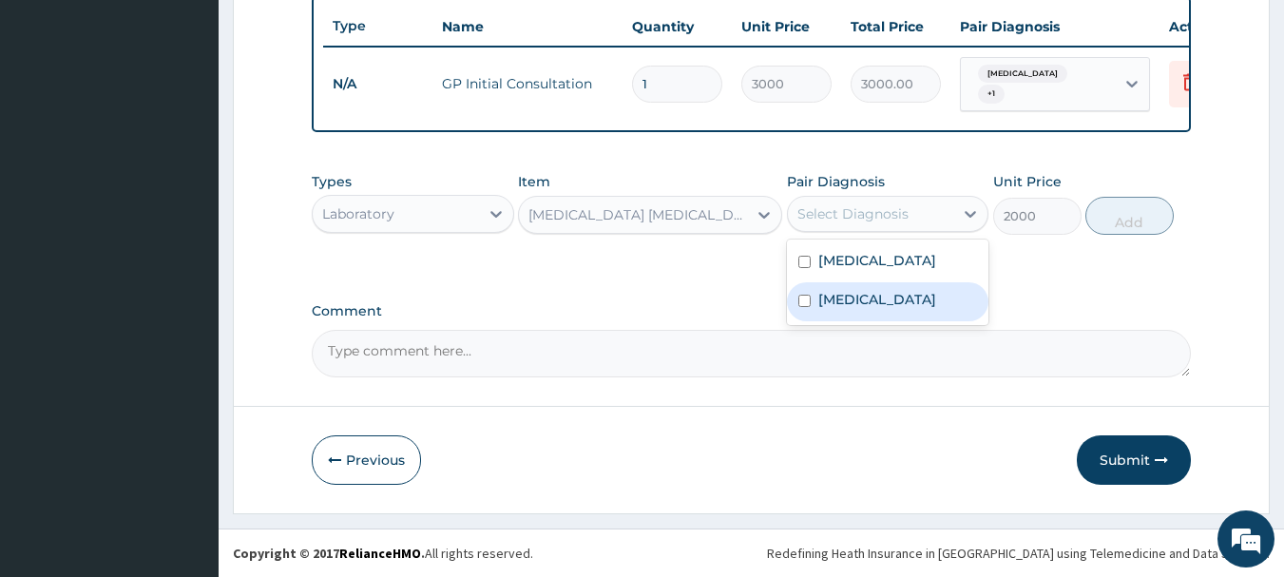
drag, startPoint x: 854, startPoint y: 300, endPoint x: 1043, endPoint y: 218, distance: 206.4
click at [863, 298] on label "[MEDICAL_DATA]" at bounding box center [877, 299] width 118 height 19
checkbox input "true"
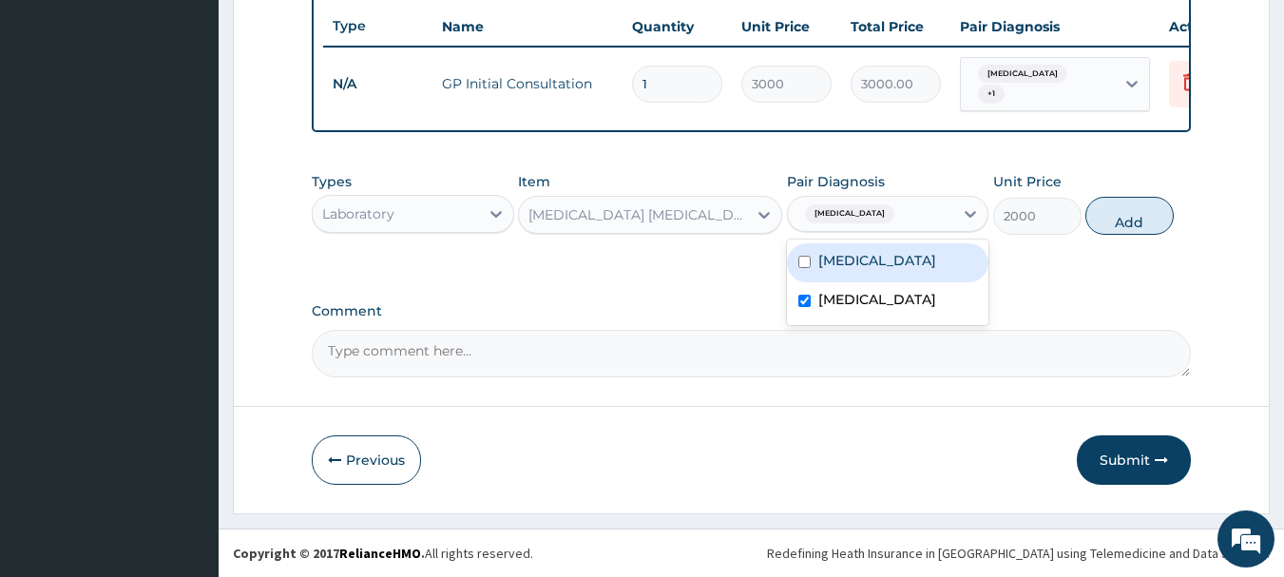
click at [1111, 222] on button "Add" at bounding box center [1129, 216] width 88 height 38
type input "0"
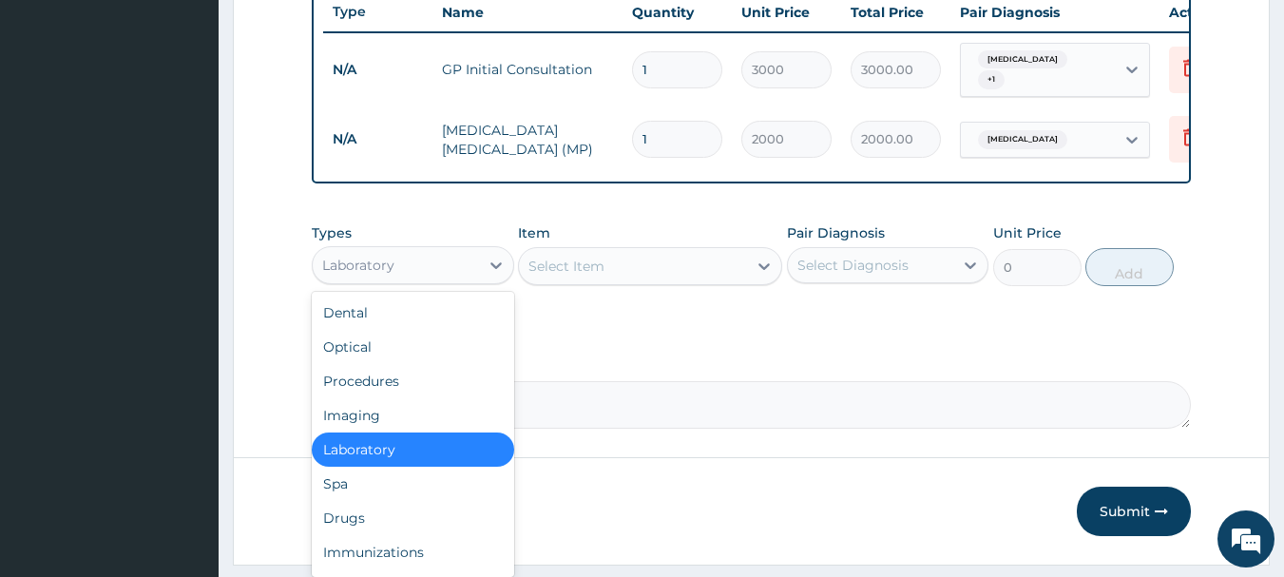
click at [413, 275] on div "Laboratory" at bounding box center [396, 265] width 166 height 30
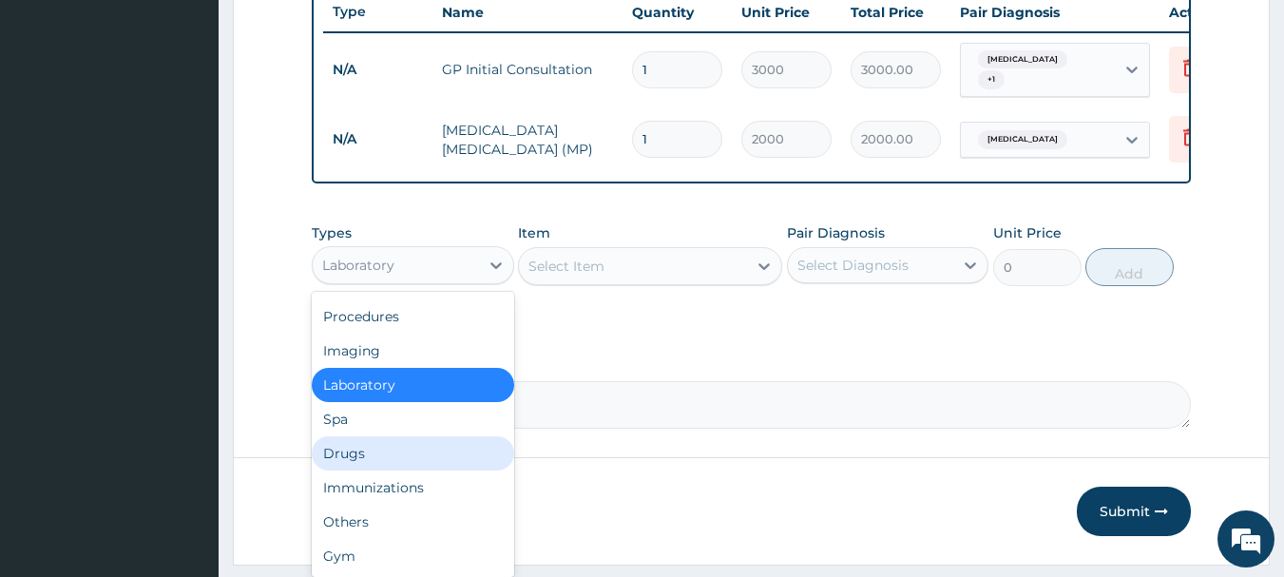
drag, startPoint x: 323, startPoint y: 463, endPoint x: 430, endPoint y: 464, distance: 106.5
click at [335, 464] on div "Drugs" at bounding box center [413, 453] width 202 height 34
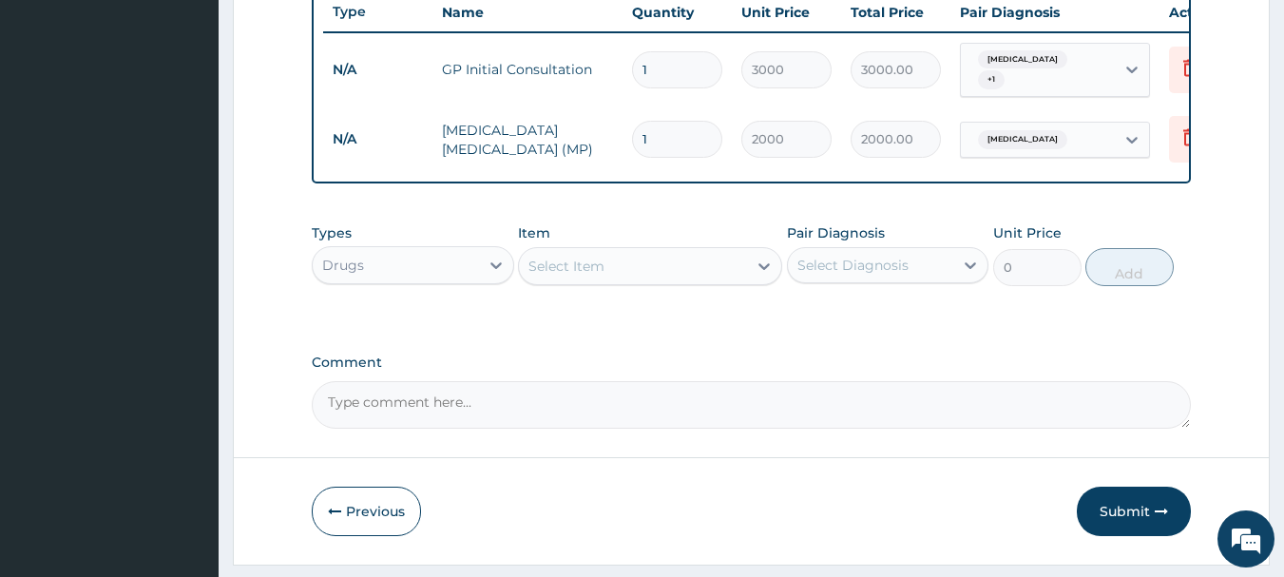
click at [695, 275] on div "Select Item" at bounding box center [633, 266] width 228 height 30
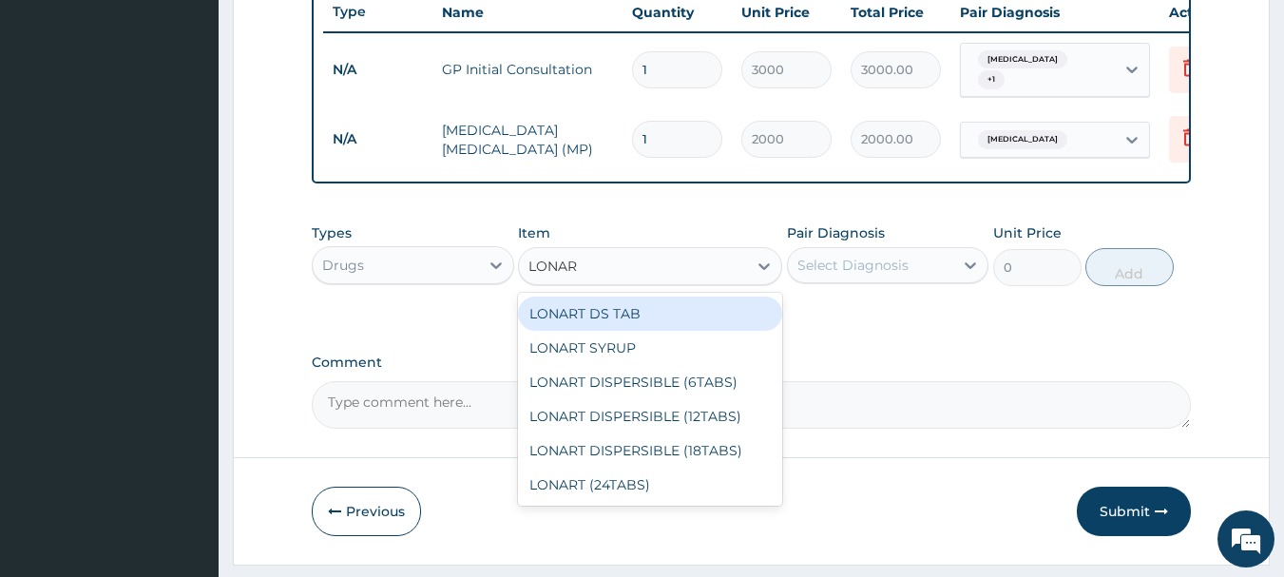
type input "LONART"
drag, startPoint x: 651, startPoint y: 337, endPoint x: 719, endPoint y: 313, distance: 71.9
click at [657, 331] on div "LONART DS TAB" at bounding box center [650, 314] width 264 height 34
type input "350"
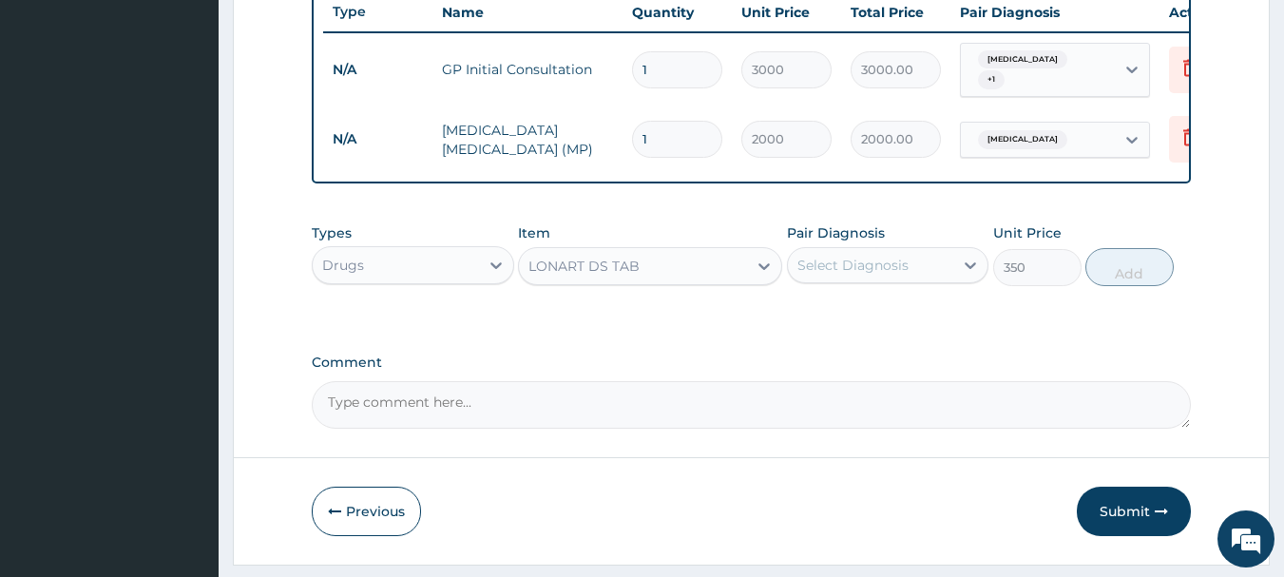
click at [845, 262] on div "Select Diagnosis" at bounding box center [888, 265] width 202 height 36
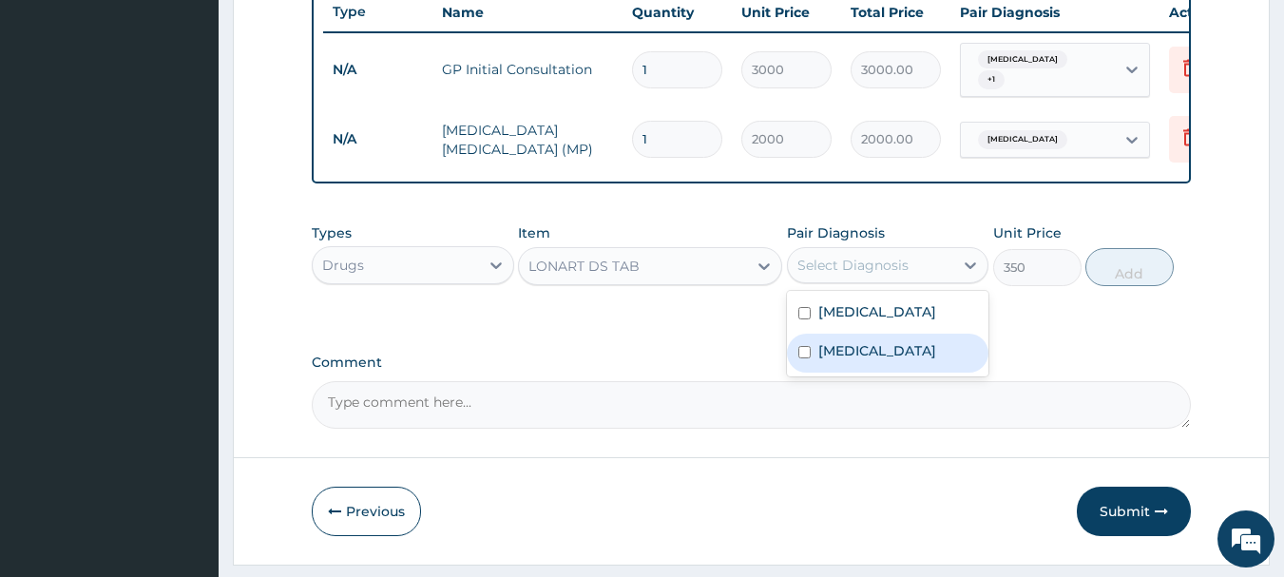
click at [830, 373] on div "[MEDICAL_DATA]" at bounding box center [888, 353] width 202 height 39
checkbox input "true"
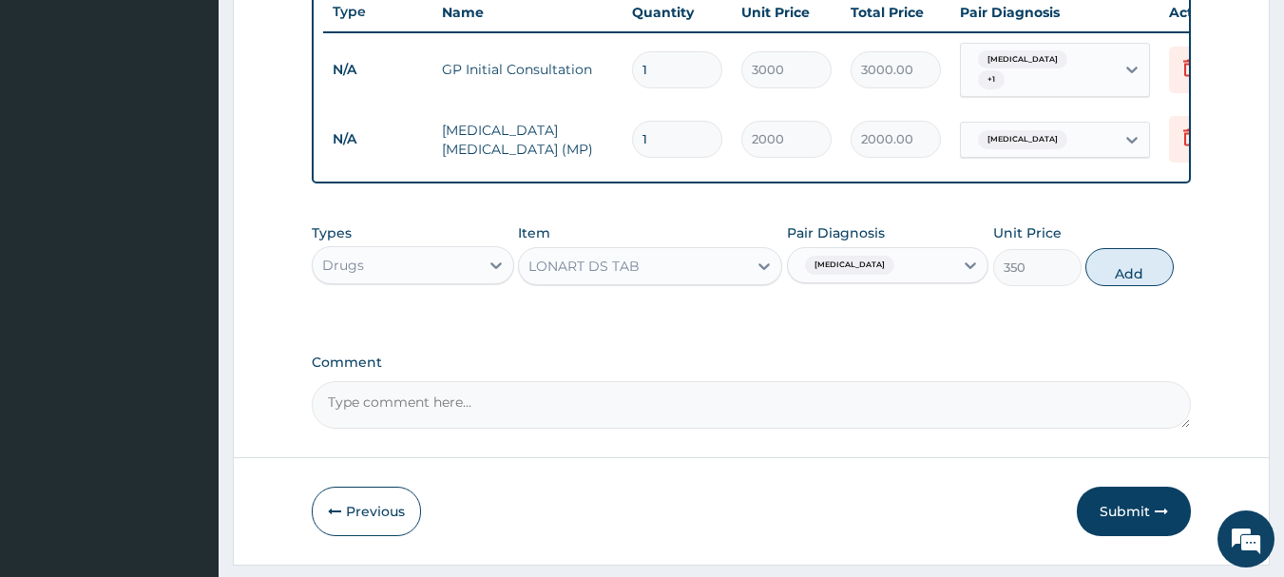
drag, startPoint x: 1140, startPoint y: 276, endPoint x: 939, endPoint y: 284, distance: 200.7
click at [1140, 277] on button "Add" at bounding box center [1129, 267] width 88 height 38
type input "0"
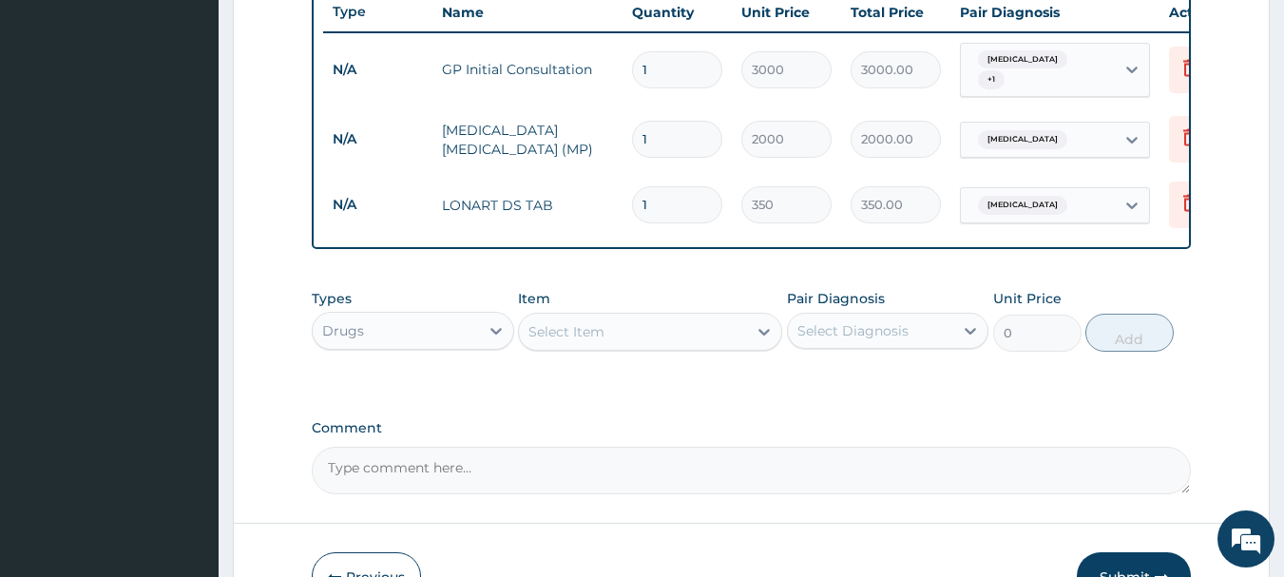
type input "0.00"
type input "6"
type input "2100.00"
type input "6"
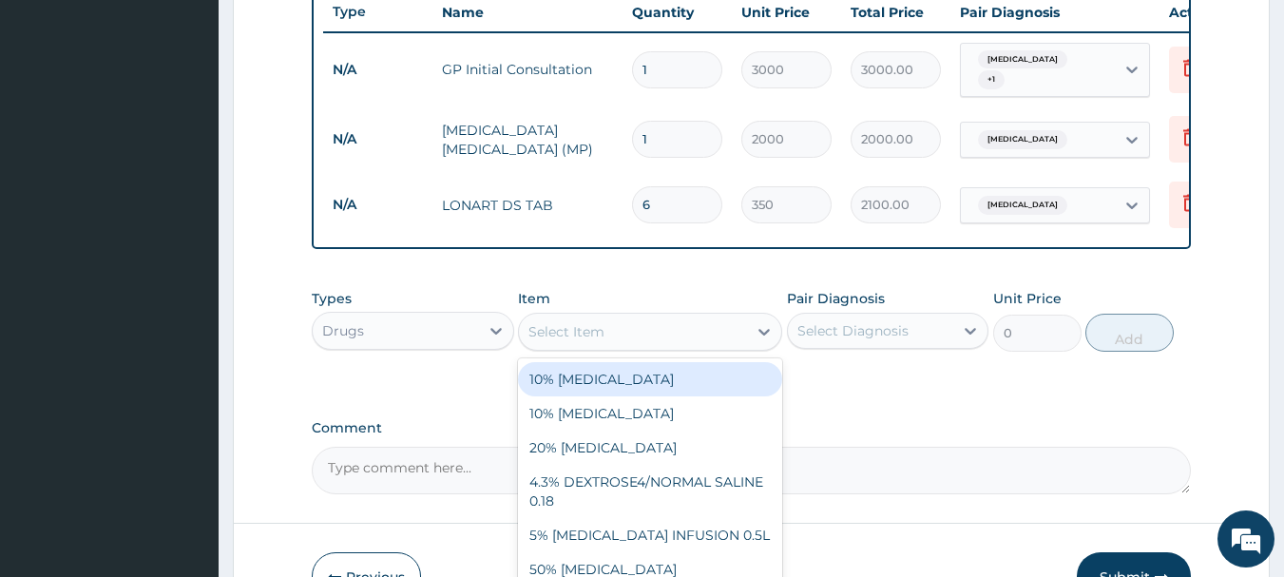
click at [589, 341] on div "Select Item" at bounding box center [566, 331] width 76 height 19
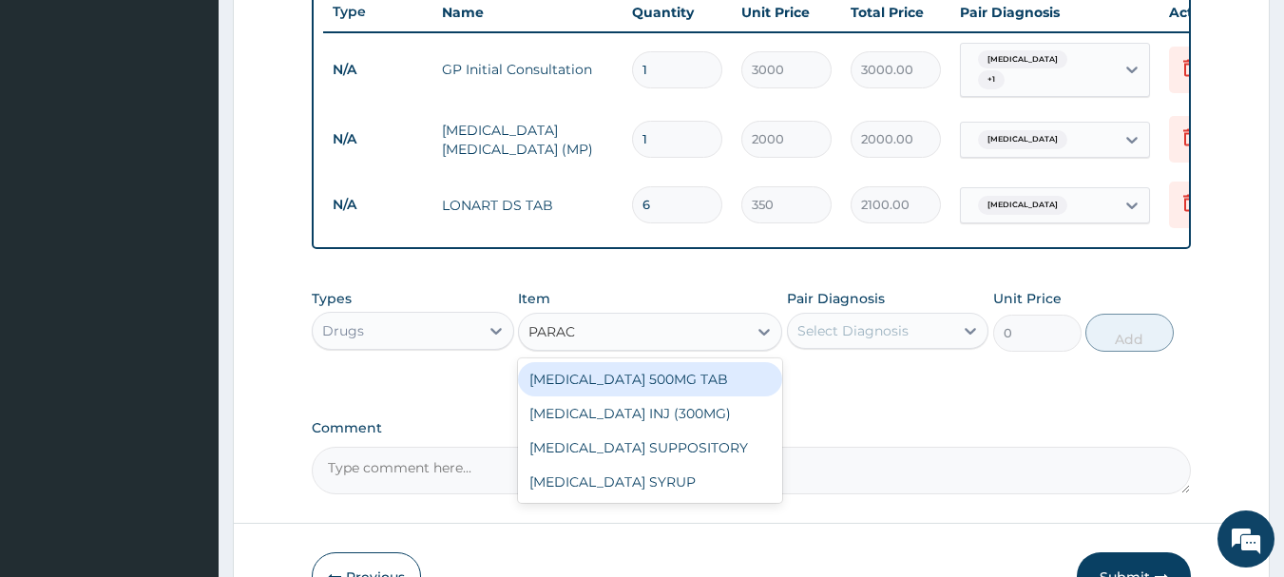
type input "PARACE"
click at [612, 394] on div "[MEDICAL_DATA] 500MG TAB" at bounding box center [650, 379] width 264 height 34
type input "20"
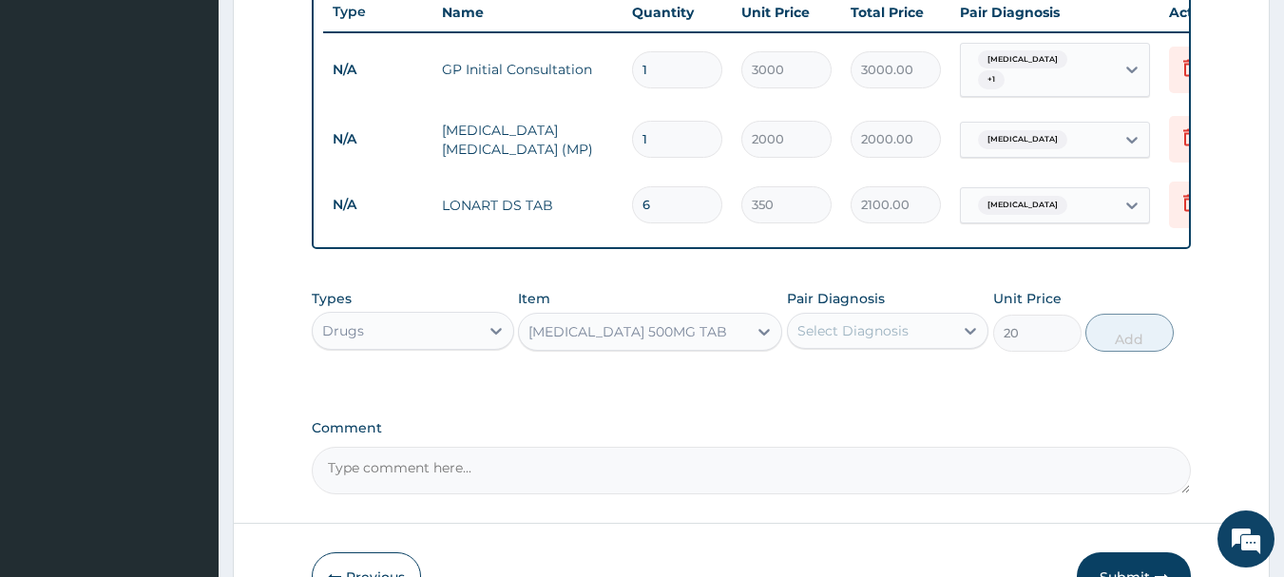
click at [901, 340] on div "Select Diagnosis" at bounding box center [852, 330] width 111 height 19
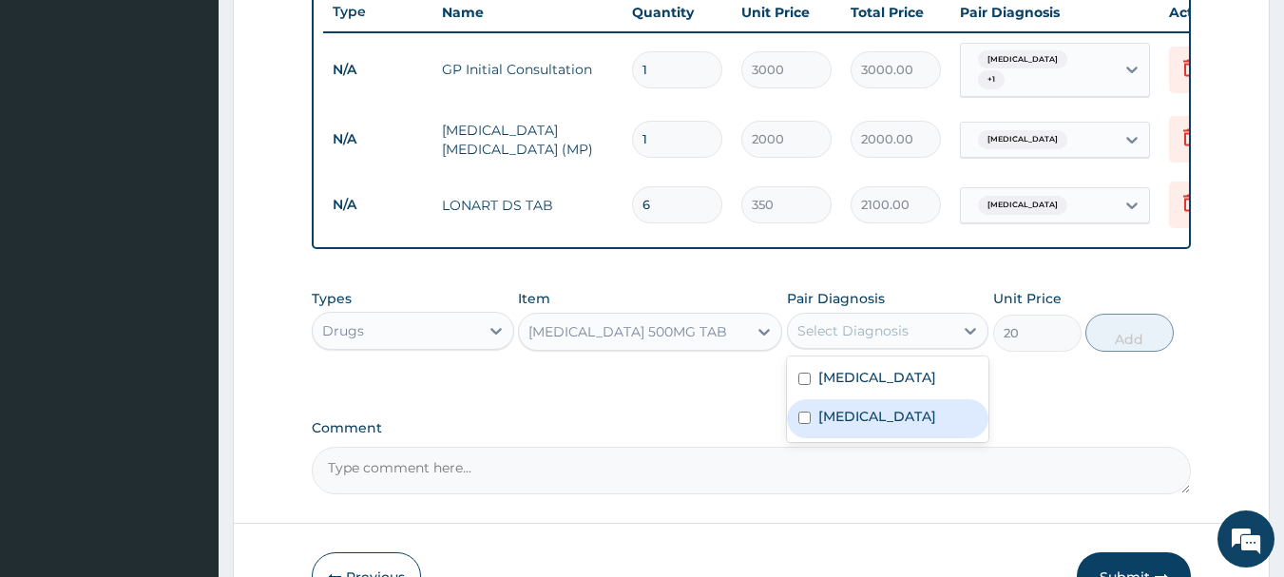
drag, startPoint x: 876, startPoint y: 432, endPoint x: 1072, endPoint y: 387, distance: 201.0
click at [877, 432] on div "[MEDICAL_DATA]" at bounding box center [888, 418] width 202 height 39
checkbox input "true"
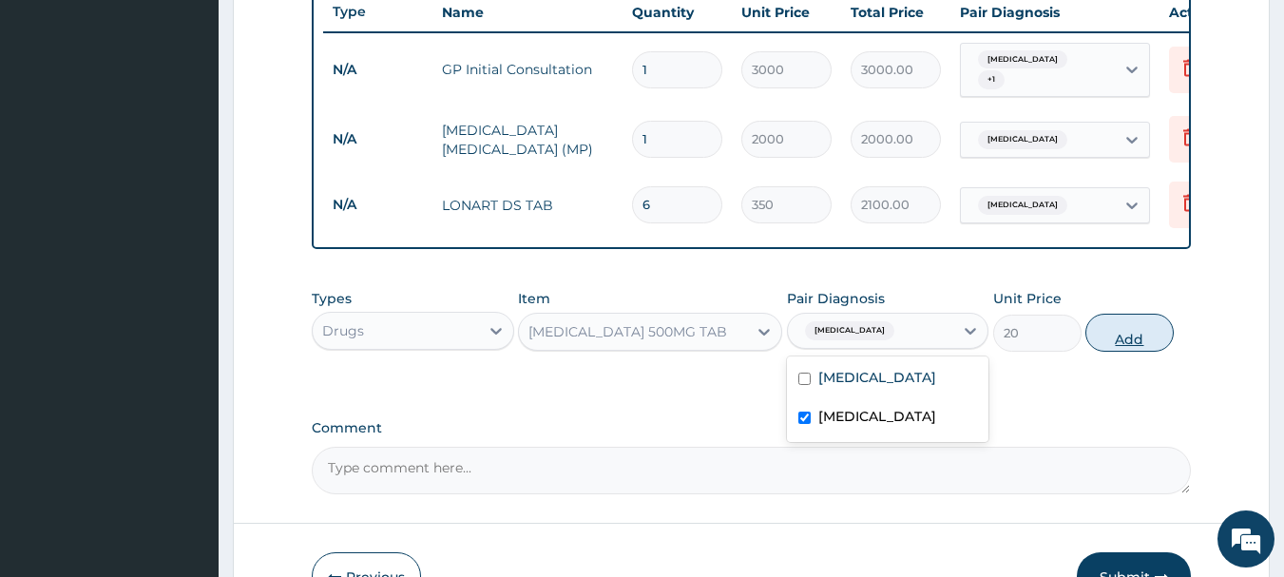
click at [1114, 340] on button "Add" at bounding box center [1129, 333] width 88 height 38
type input "0"
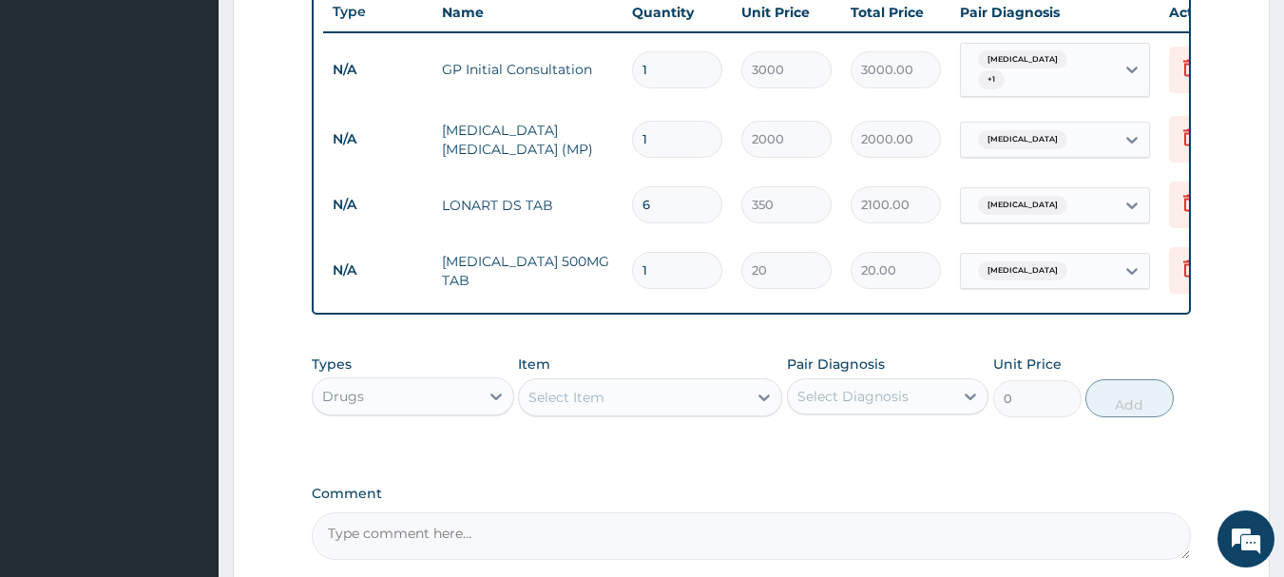
type input "18"
type input "360.00"
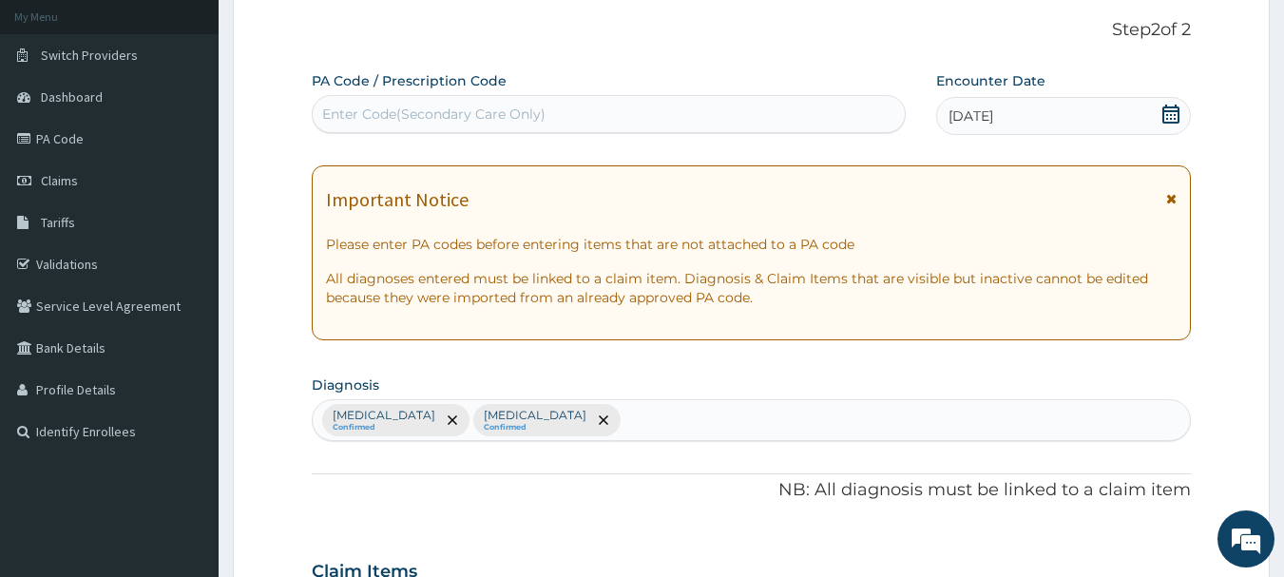
scroll to position [0, 0]
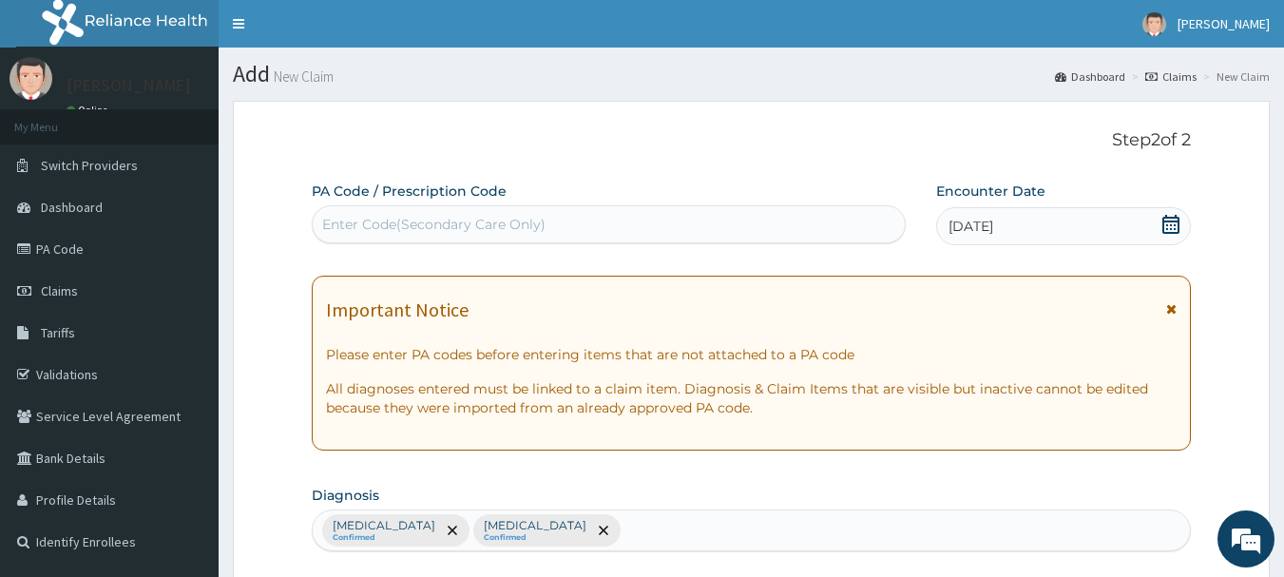
type input "18"
click at [436, 217] on div "Enter Code(Secondary Care Only)" at bounding box center [433, 224] width 223 height 19
type input "PA/726301"
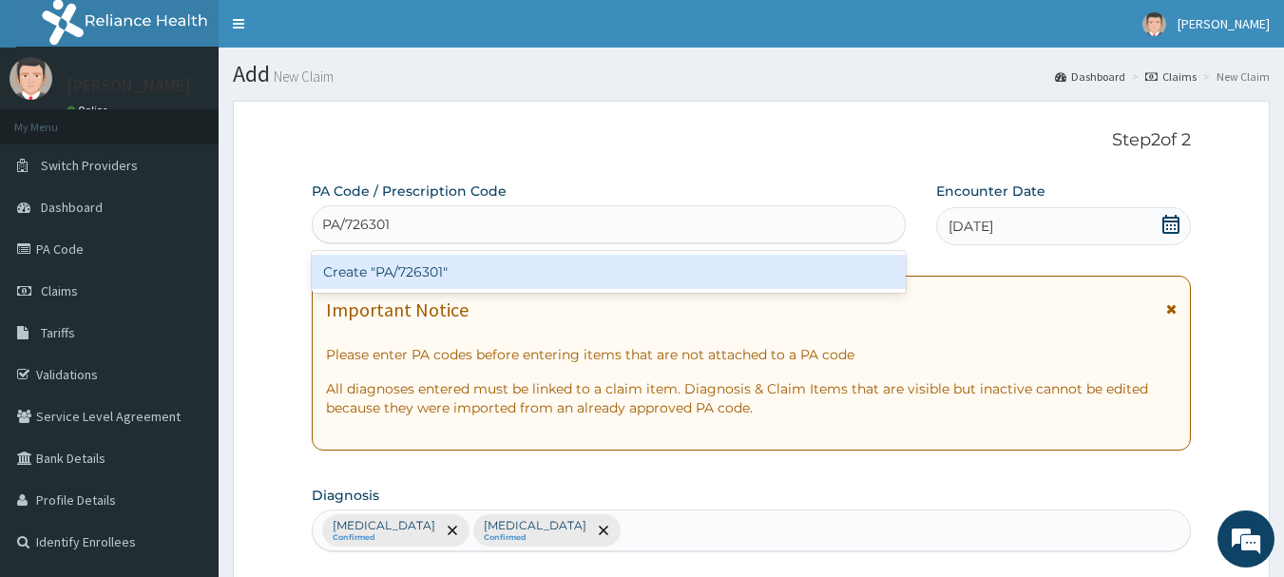
click at [433, 269] on div "Create "PA/726301"" at bounding box center [609, 272] width 595 height 34
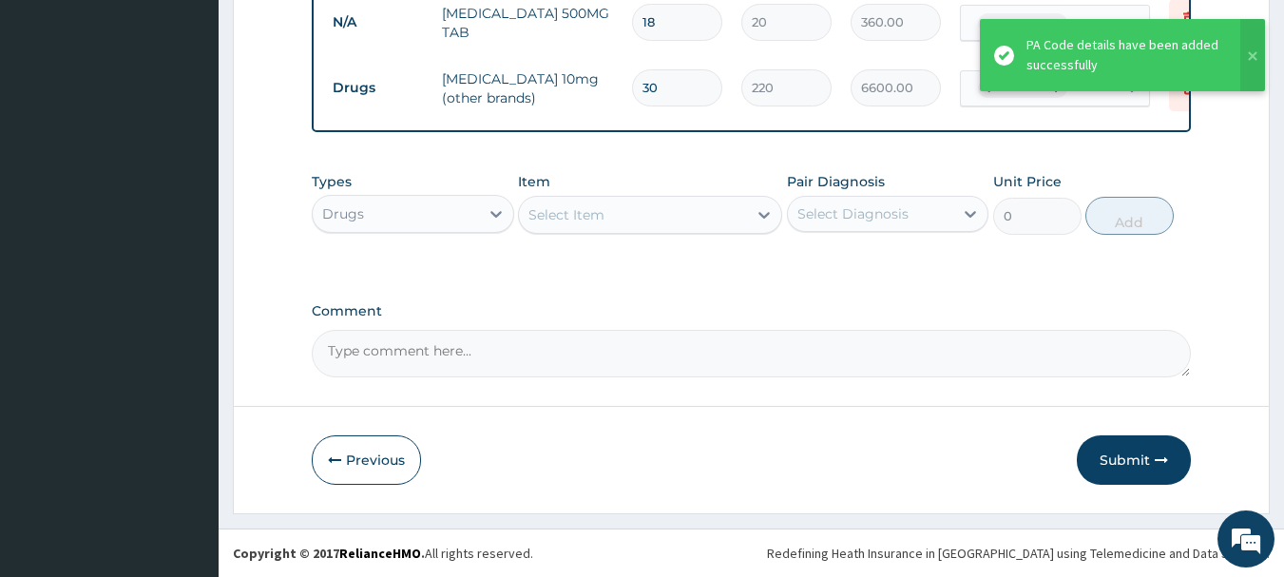
scroll to position [988, 0]
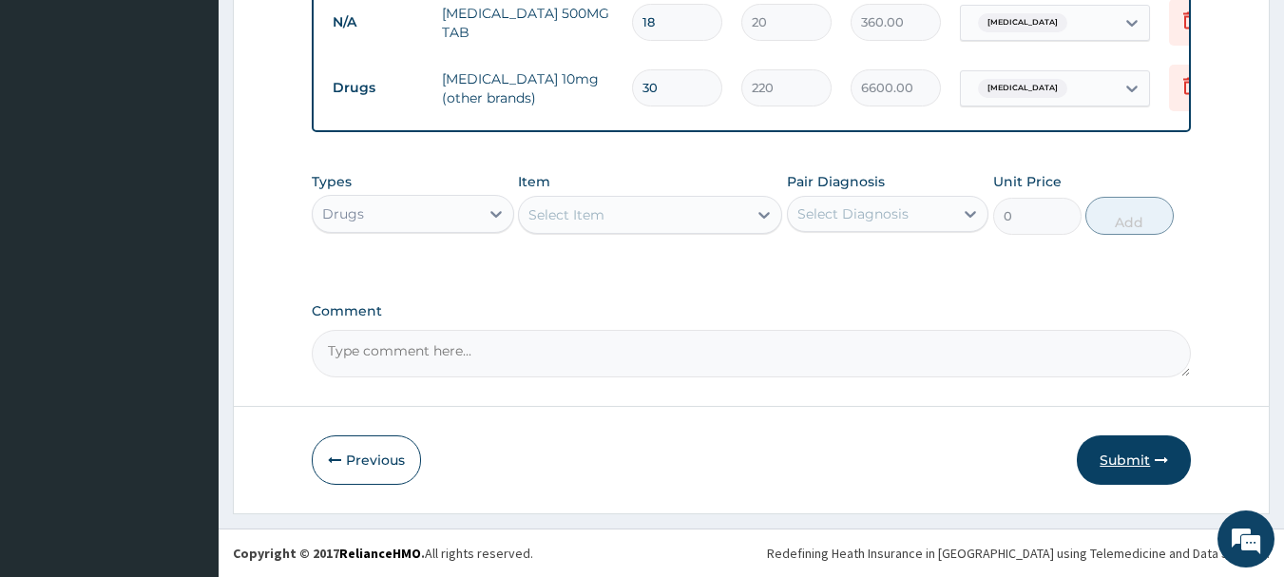
click at [1123, 460] on button "Submit" at bounding box center [1134, 459] width 114 height 49
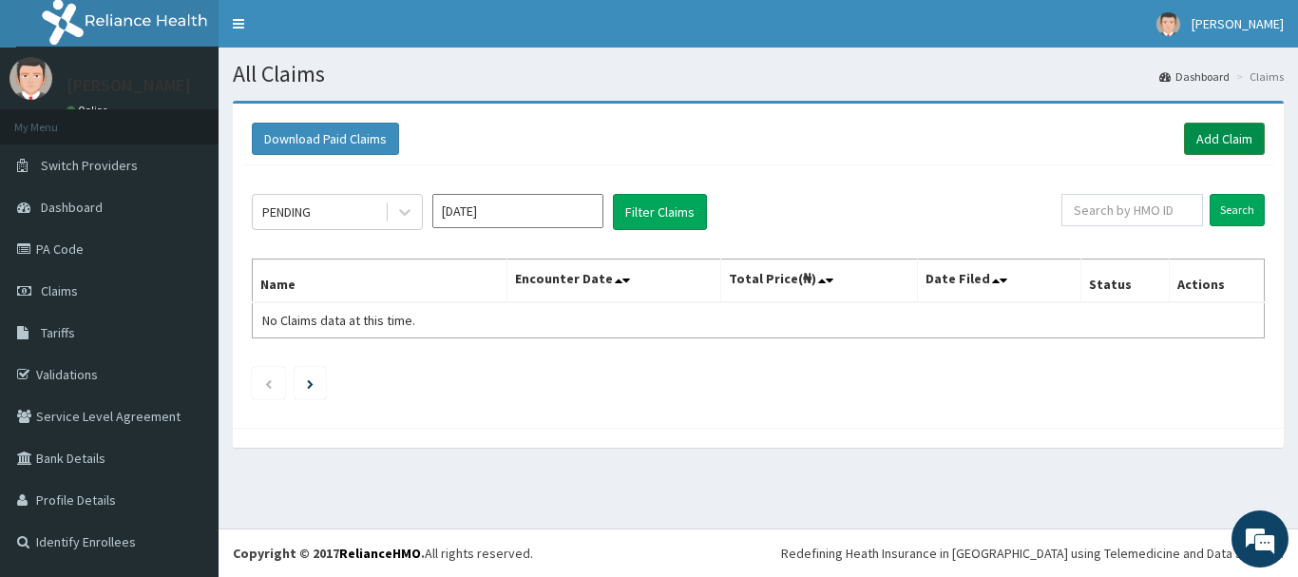
click at [1217, 135] on link "Add Claim" at bounding box center [1224, 139] width 81 height 32
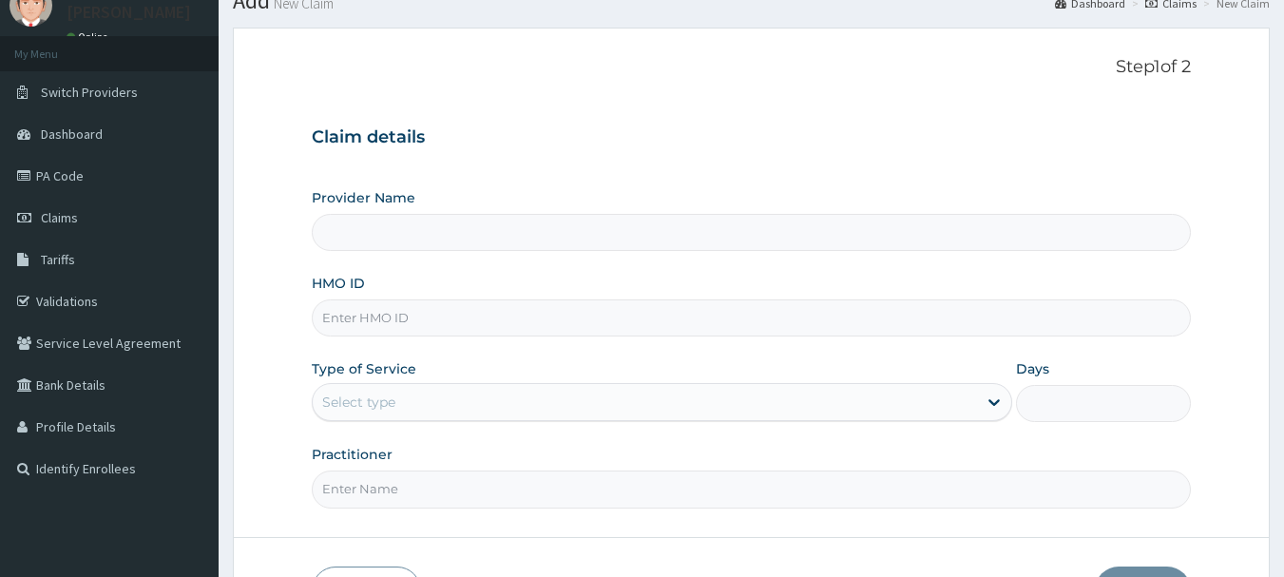
scroll to position [95, 0]
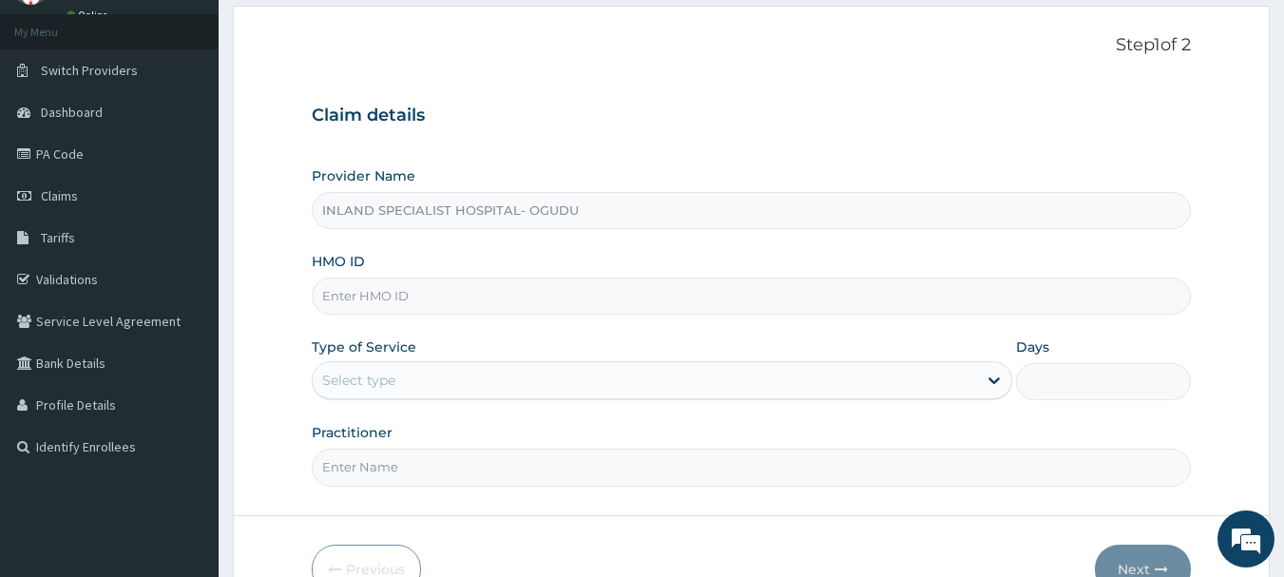
type input "INLAND SPECIALIST HOSPITAL- OGUDU"
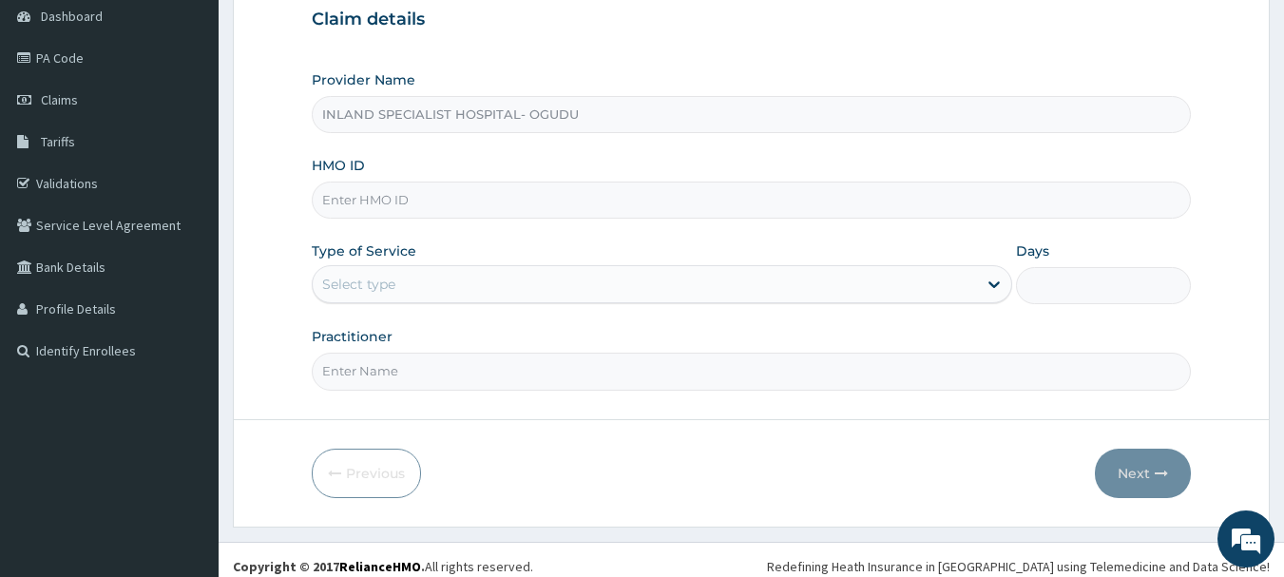
scroll to position [204, 0]
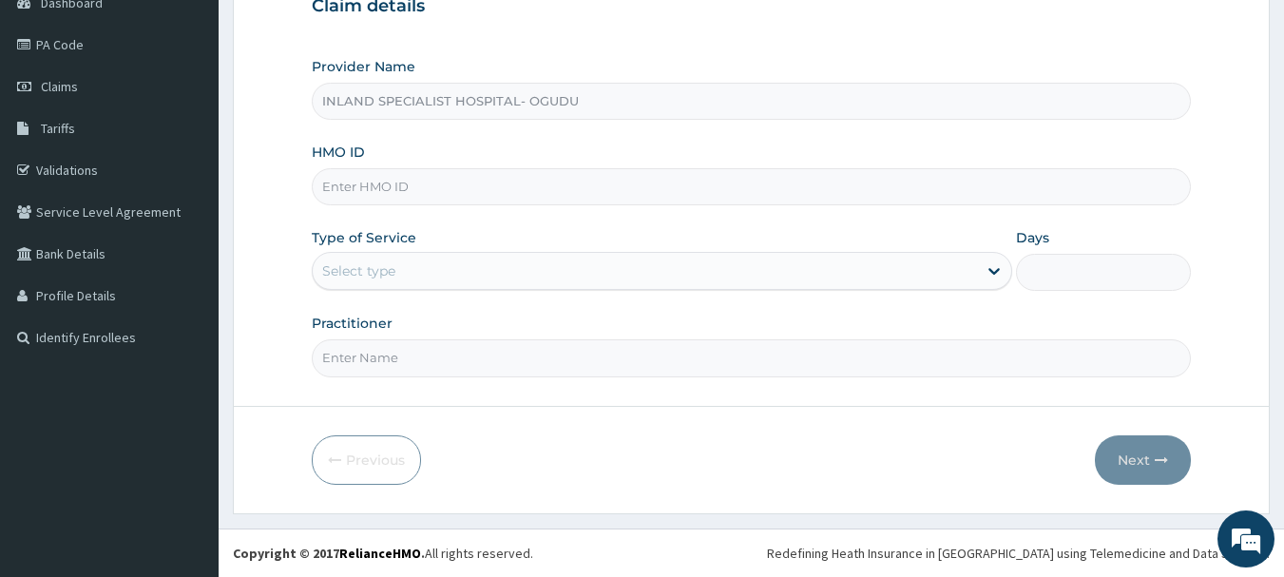
click at [418, 183] on input "HMO ID" at bounding box center [752, 186] width 880 height 37
paste input "JTA/10005/A"
type input "JTA/10005/A"
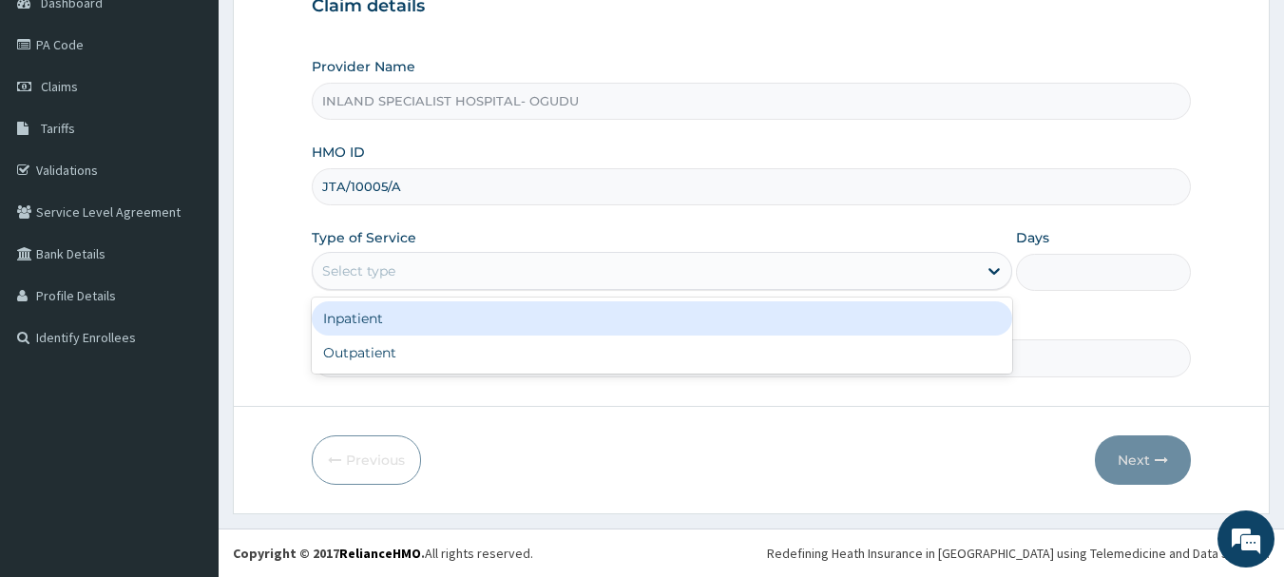
click at [391, 271] on div "Select type" at bounding box center [358, 270] width 73 height 19
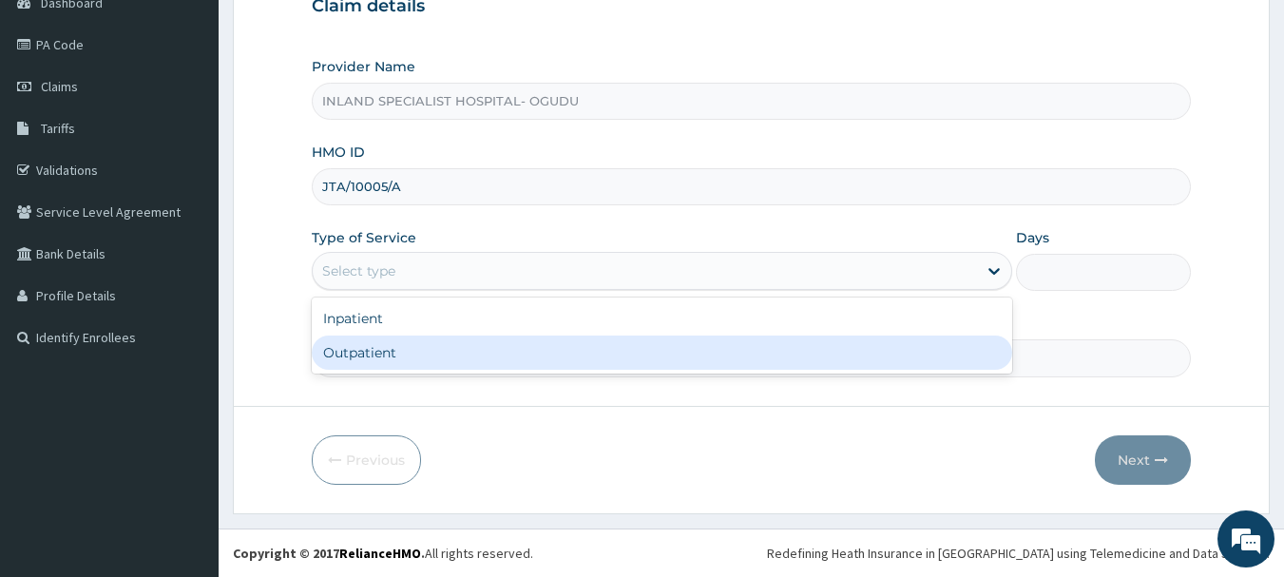
click at [377, 342] on div "Outpatient" at bounding box center [662, 353] width 701 height 34
type input "1"
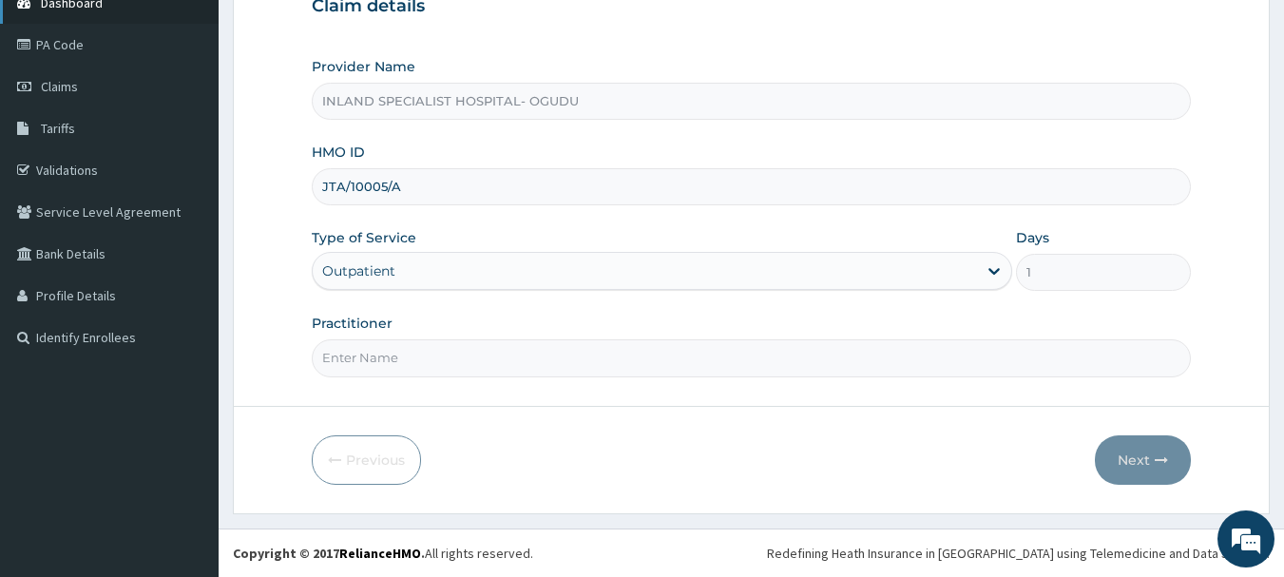
scroll to position [0, 0]
click at [423, 352] on input "Practitioner" at bounding box center [752, 357] width 880 height 37
paste input "DR ASHAOLU TIMOTHY"
type input "DR ASHAOLU TIMOTHY"
click at [1123, 454] on button "Next" at bounding box center [1143, 459] width 96 height 49
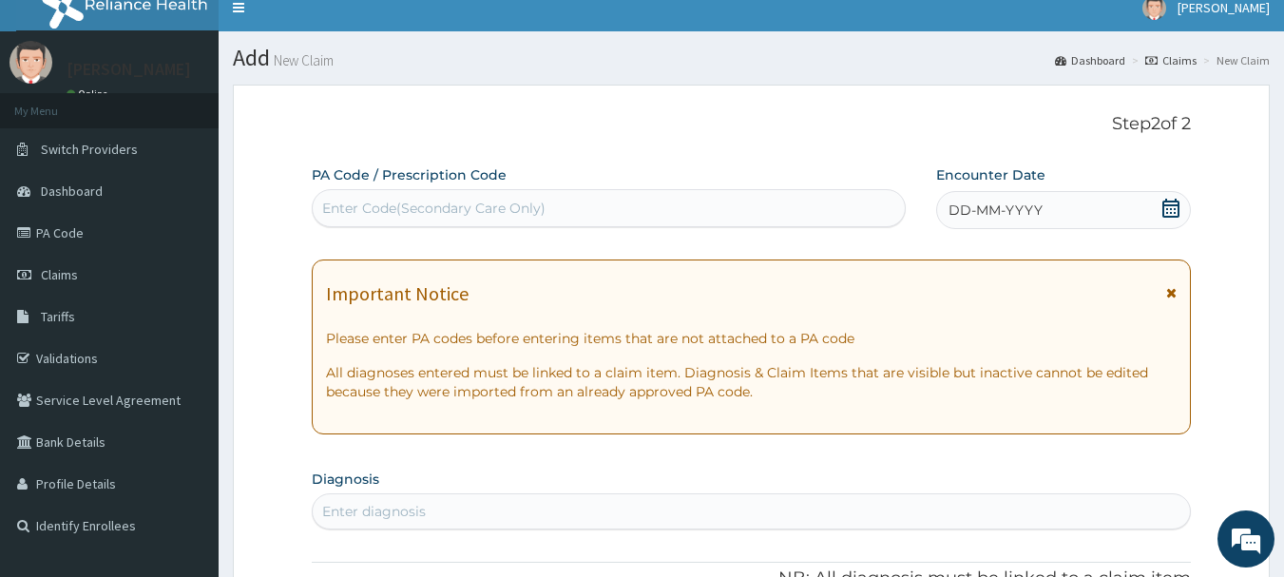
scroll to position [14, 0]
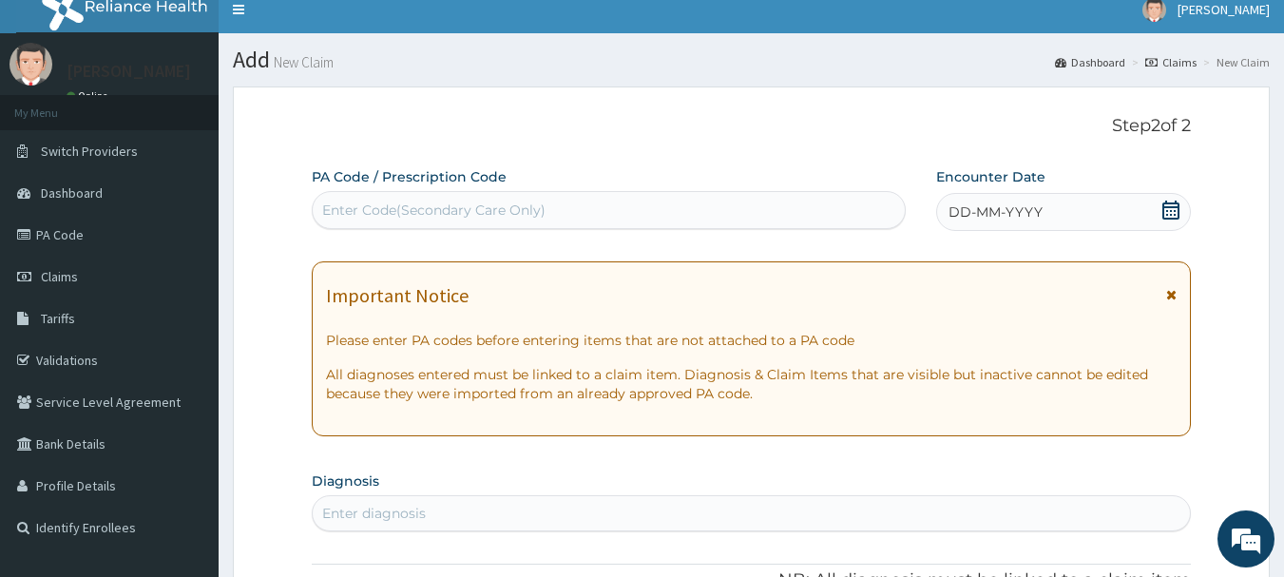
click at [1162, 213] on icon at bounding box center [1170, 210] width 19 height 19
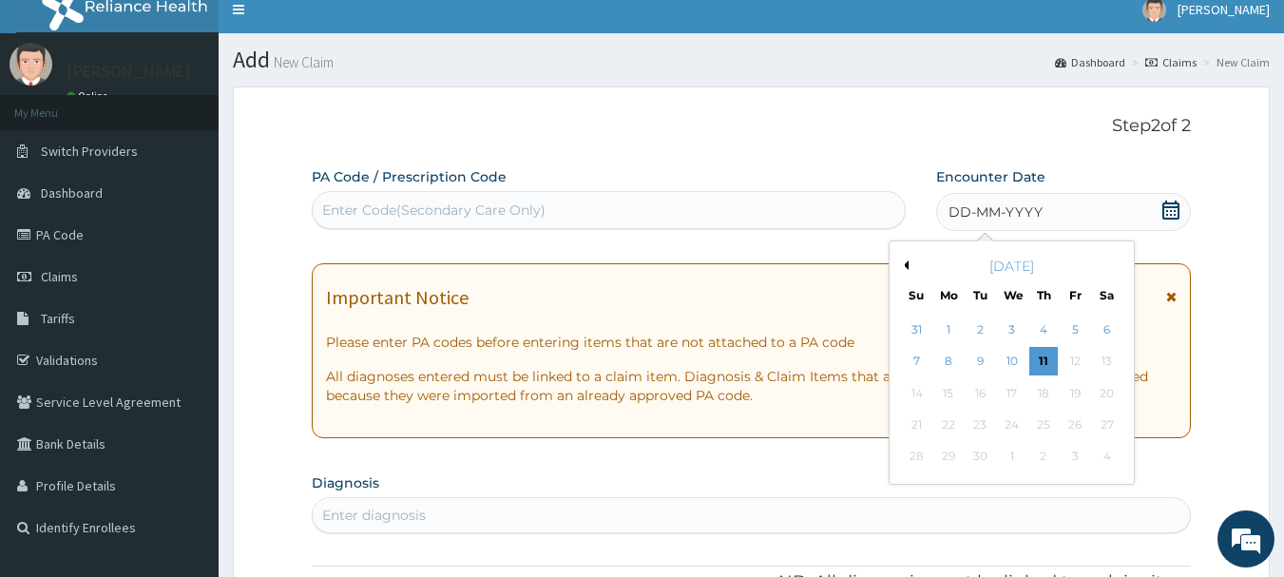
click at [904, 263] on button "Previous Month" at bounding box center [904, 265] width 10 height 10
click at [1108, 337] on div "2" at bounding box center [1107, 330] width 29 height 29
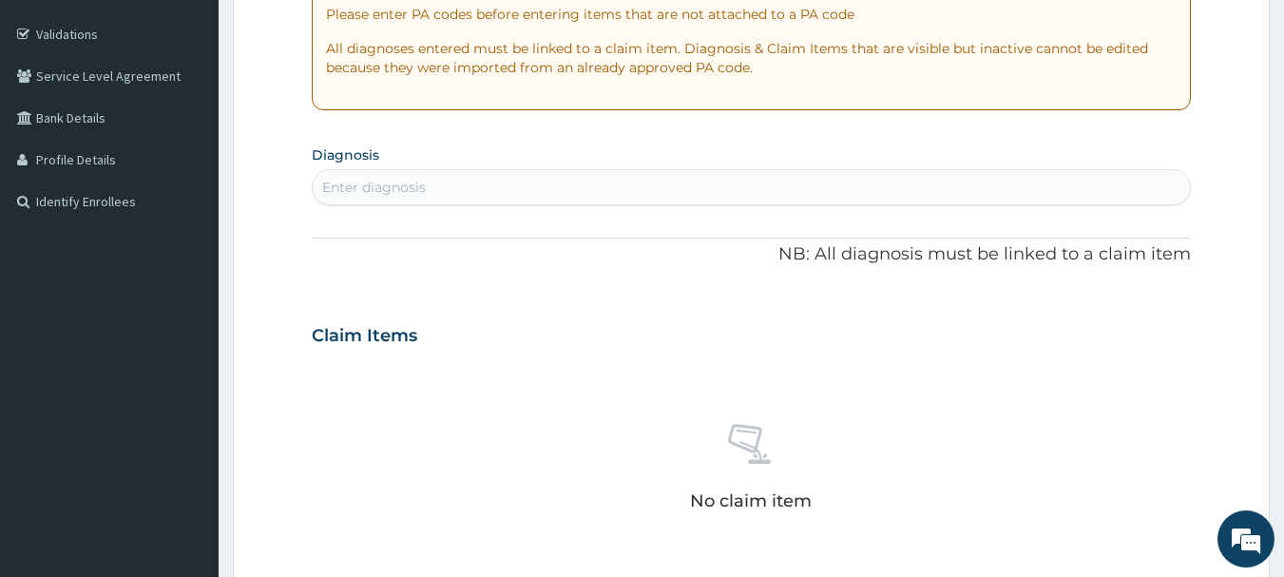
scroll to position [394, 0]
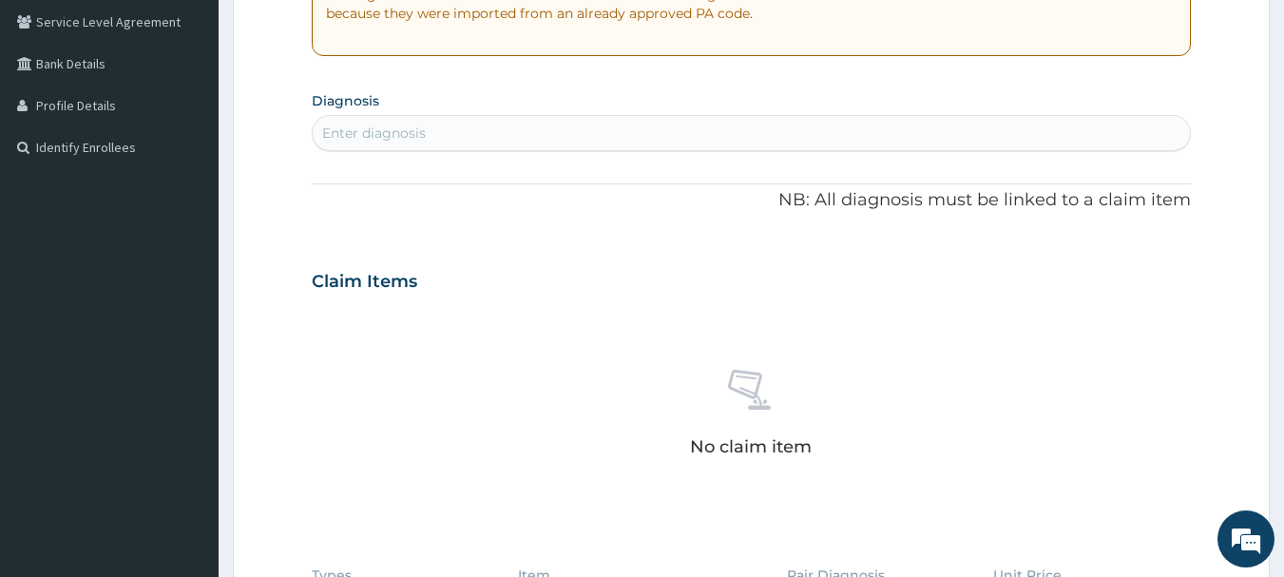
click at [447, 132] on div "Enter diagnosis" at bounding box center [752, 133] width 878 height 30
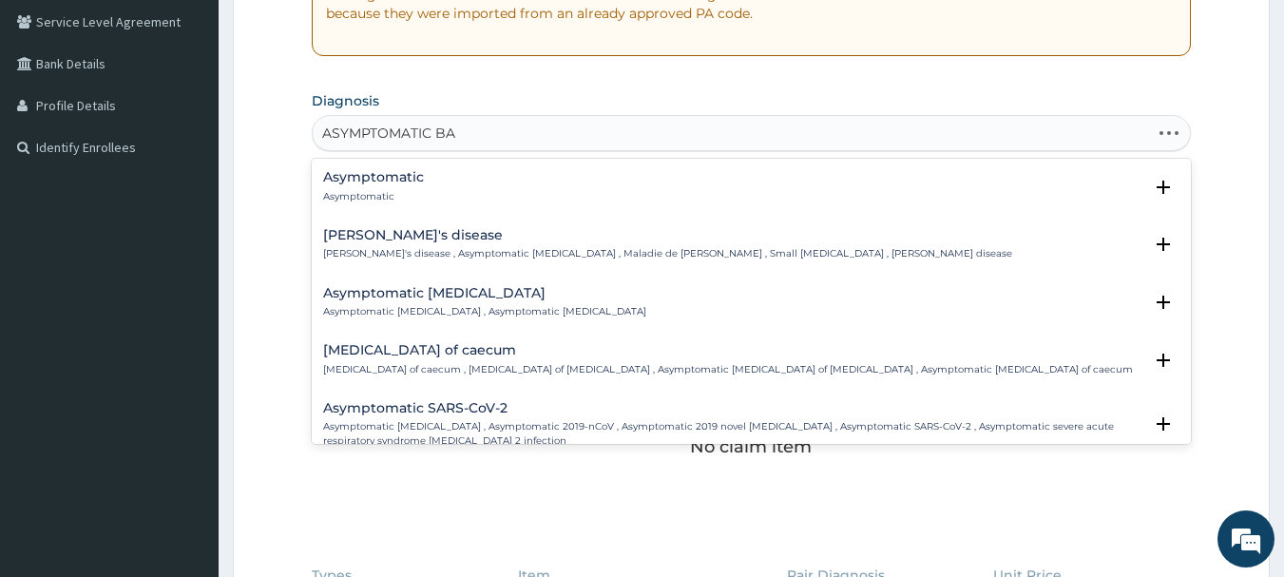
type input "ASYMPTOMATIC BAC"
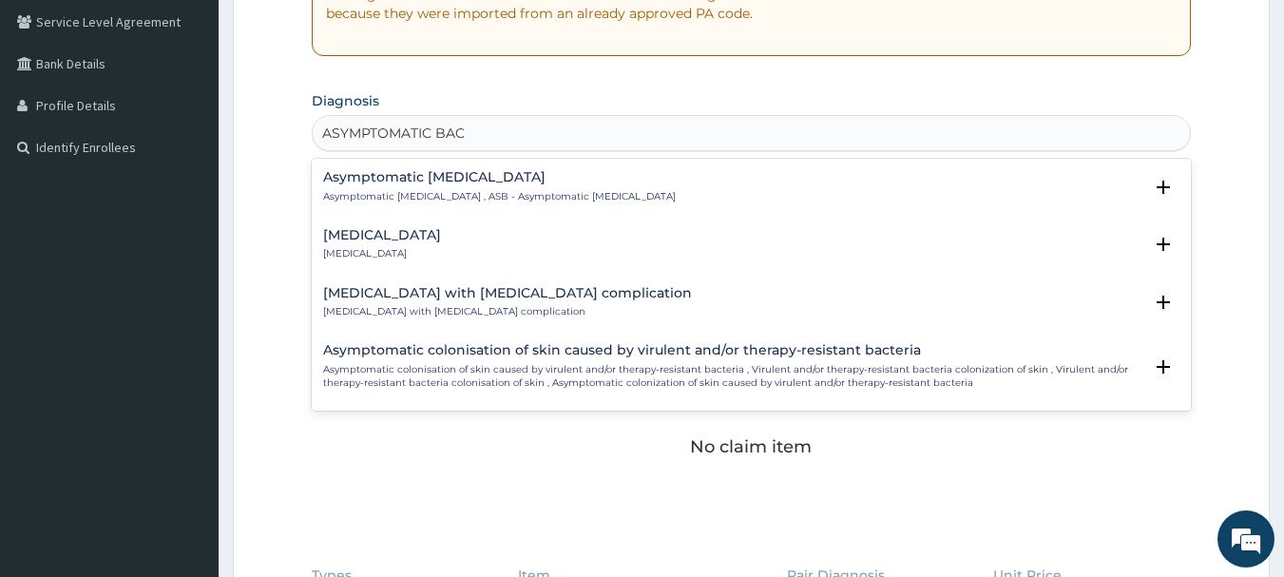
click at [457, 174] on h4 "Asymptomatic bacteriuria" at bounding box center [499, 177] width 353 height 14
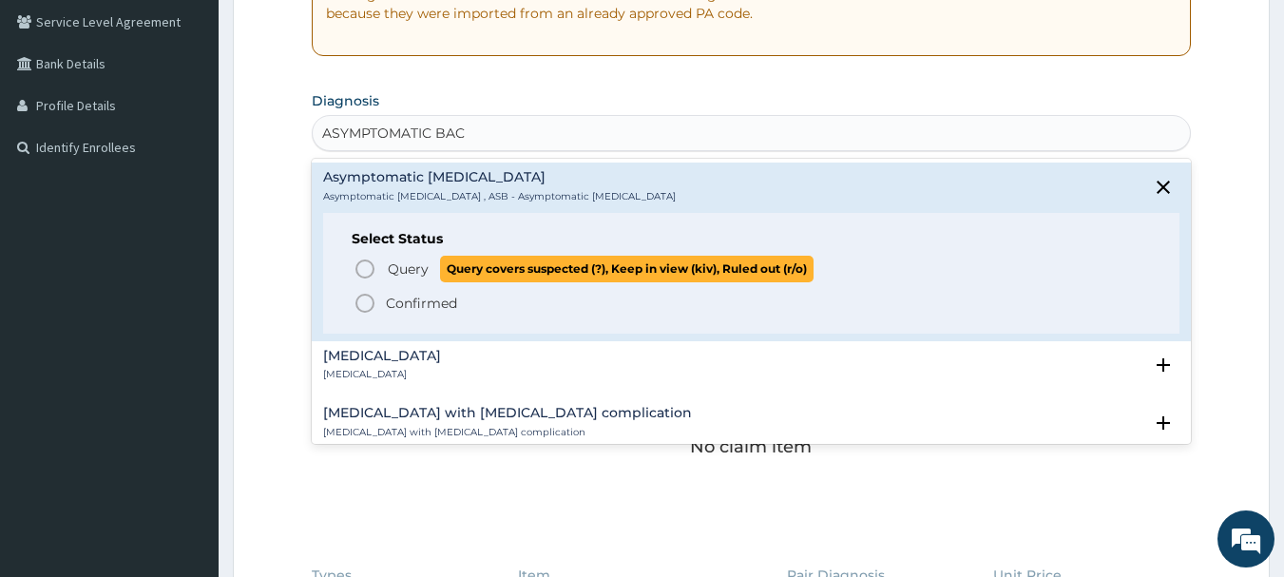
click at [364, 268] on icon "status option query" at bounding box center [365, 269] width 23 height 23
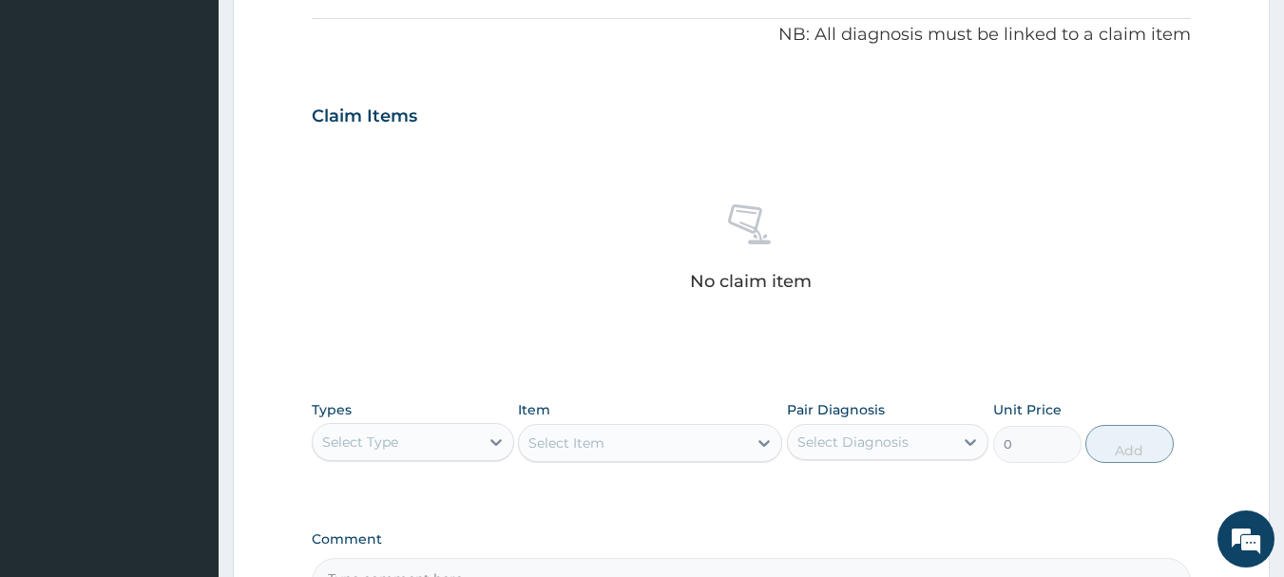
scroll to position [680, 0]
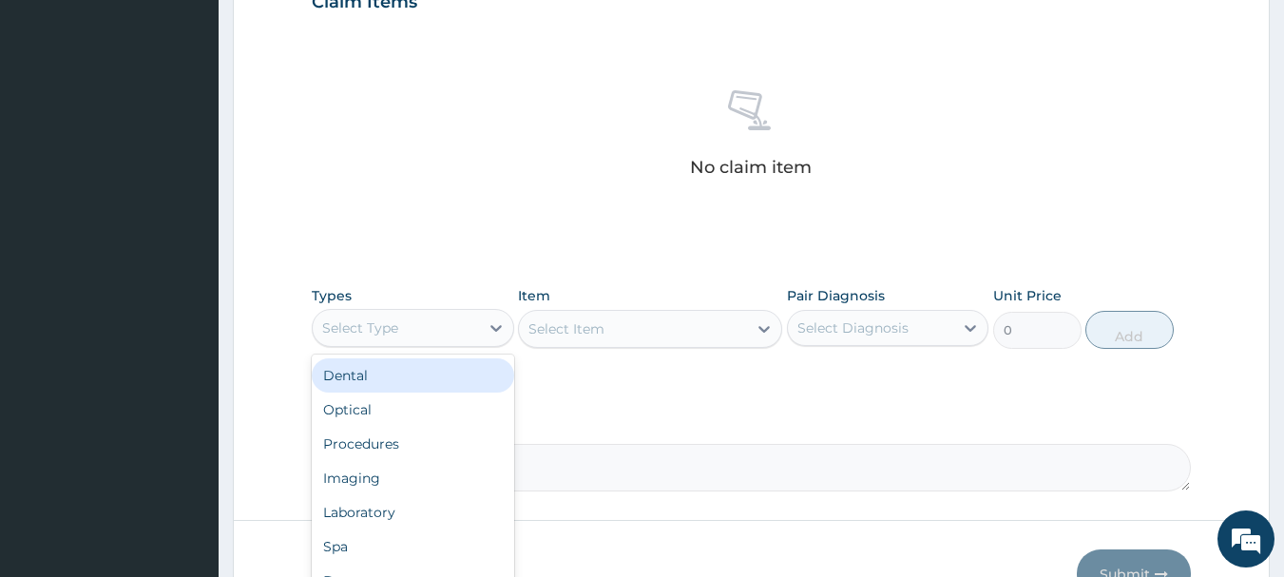
click at [390, 313] on div "Select Type" at bounding box center [396, 328] width 166 height 30
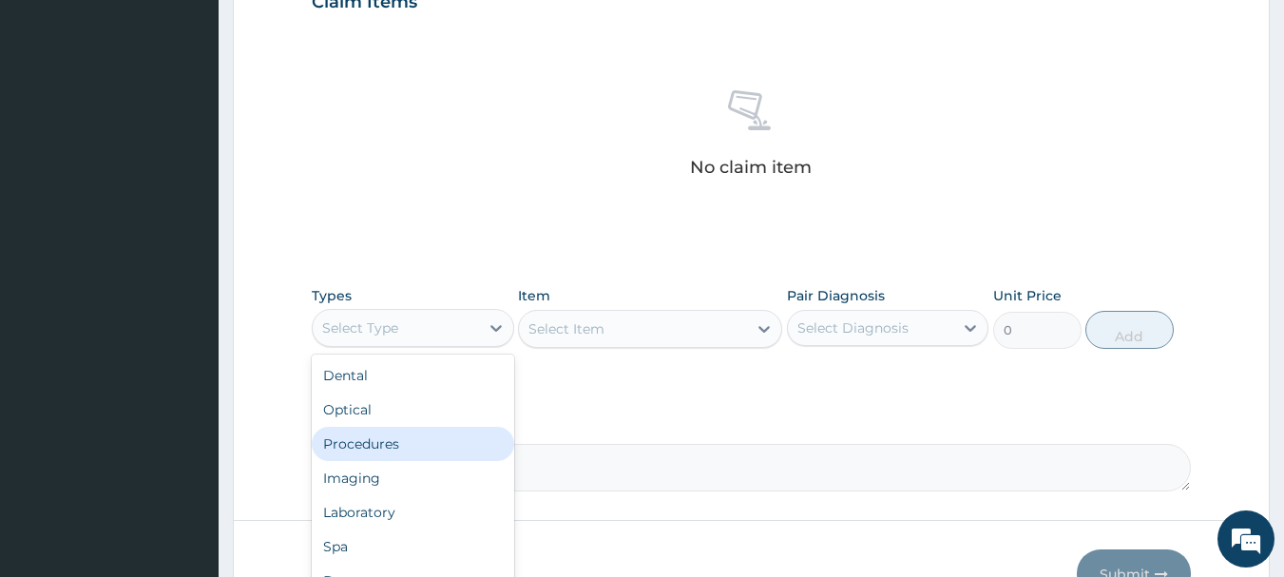
drag, startPoint x: 364, startPoint y: 439, endPoint x: 536, endPoint y: 413, distance: 174.1
click at [365, 440] on div "Procedures" at bounding box center [413, 444] width 202 height 34
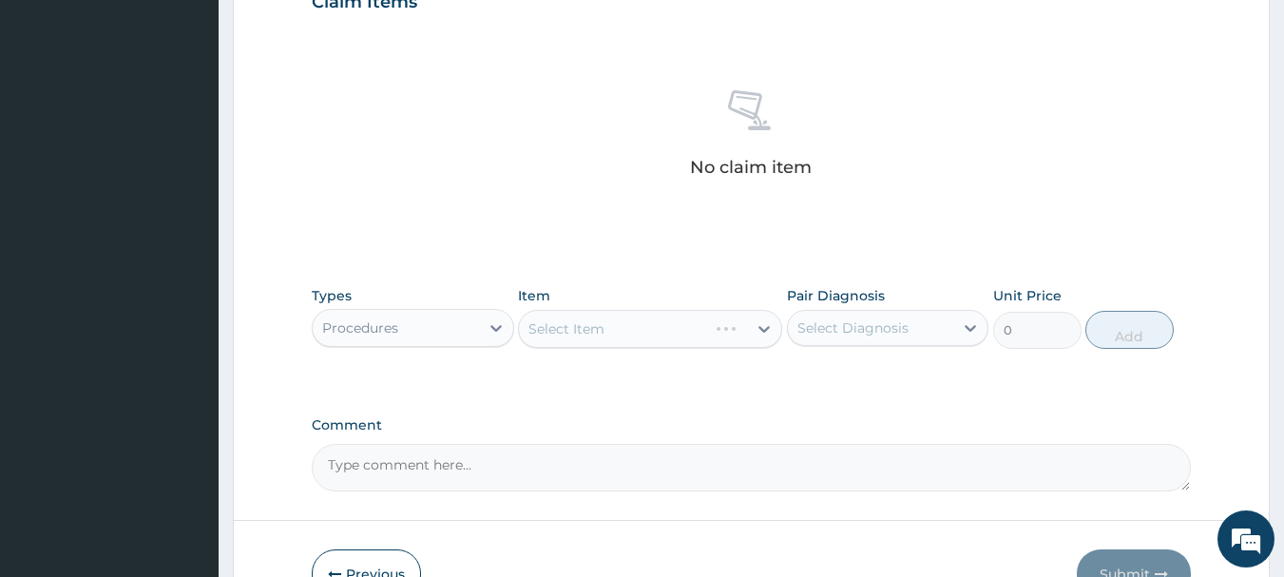
click at [652, 332] on div "Select Item" at bounding box center [650, 329] width 264 height 38
click at [729, 322] on div "Select Item" at bounding box center [633, 329] width 228 height 30
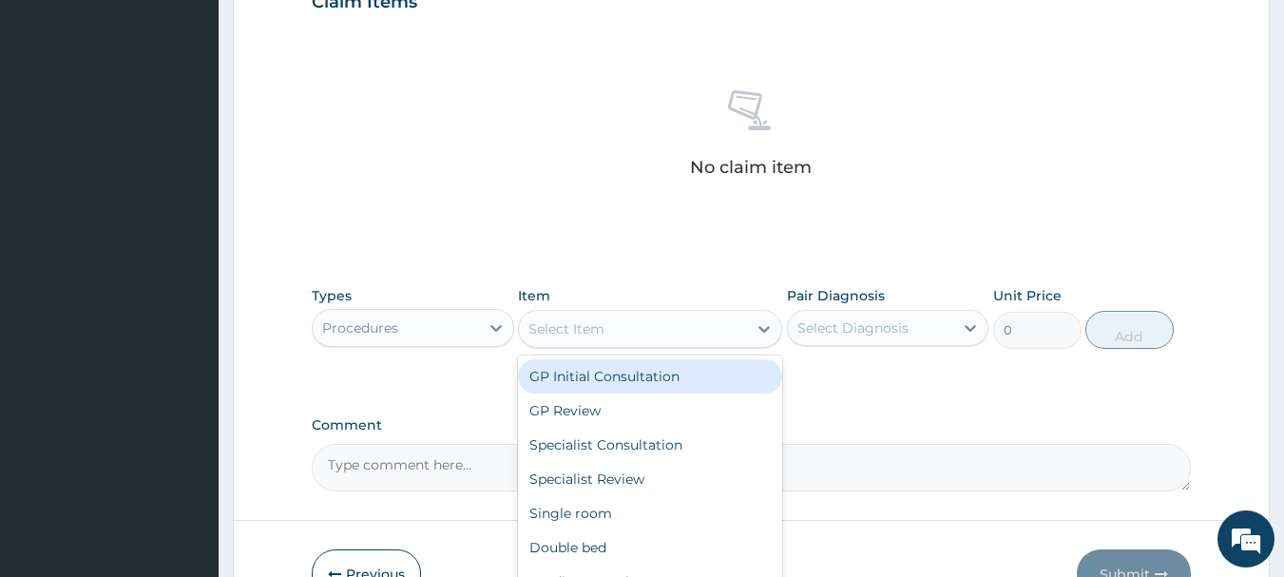
click at [688, 385] on div "GP Initial Consultation" at bounding box center [650, 376] width 264 height 34
type input "3000"
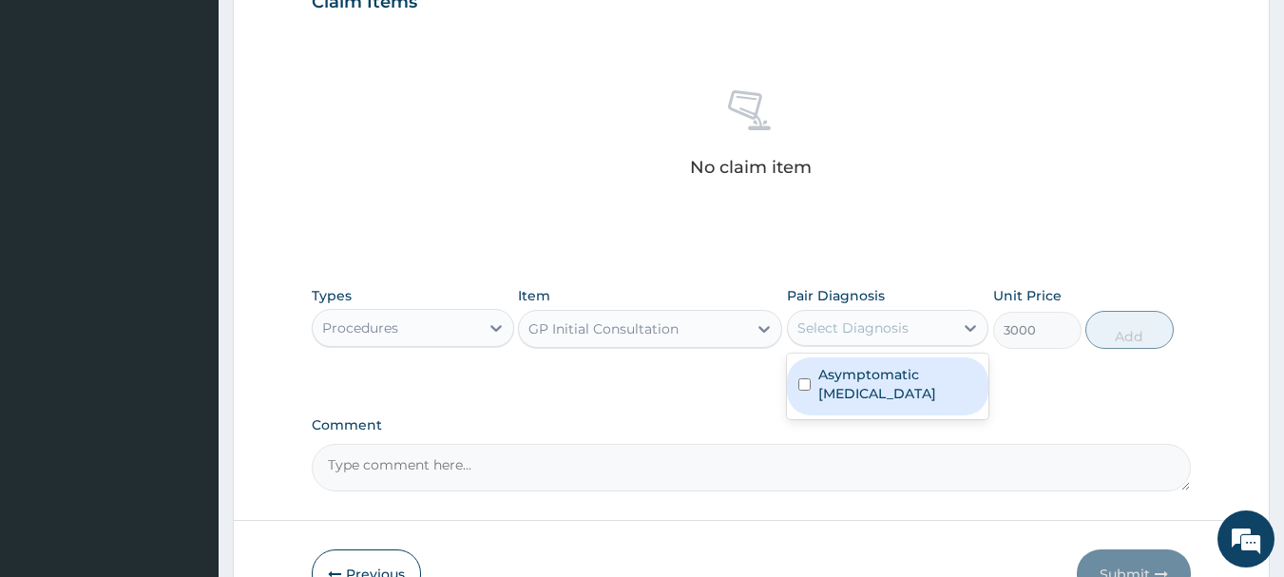
click at [853, 327] on div "Select Diagnosis" at bounding box center [852, 327] width 111 height 19
drag, startPoint x: 853, startPoint y: 381, endPoint x: 1026, endPoint y: 372, distance: 173.3
click at [854, 382] on label "Asymptomatic bacteriuria" at bounding box center [898, 384] width 160 height 38
checkbox input "true"
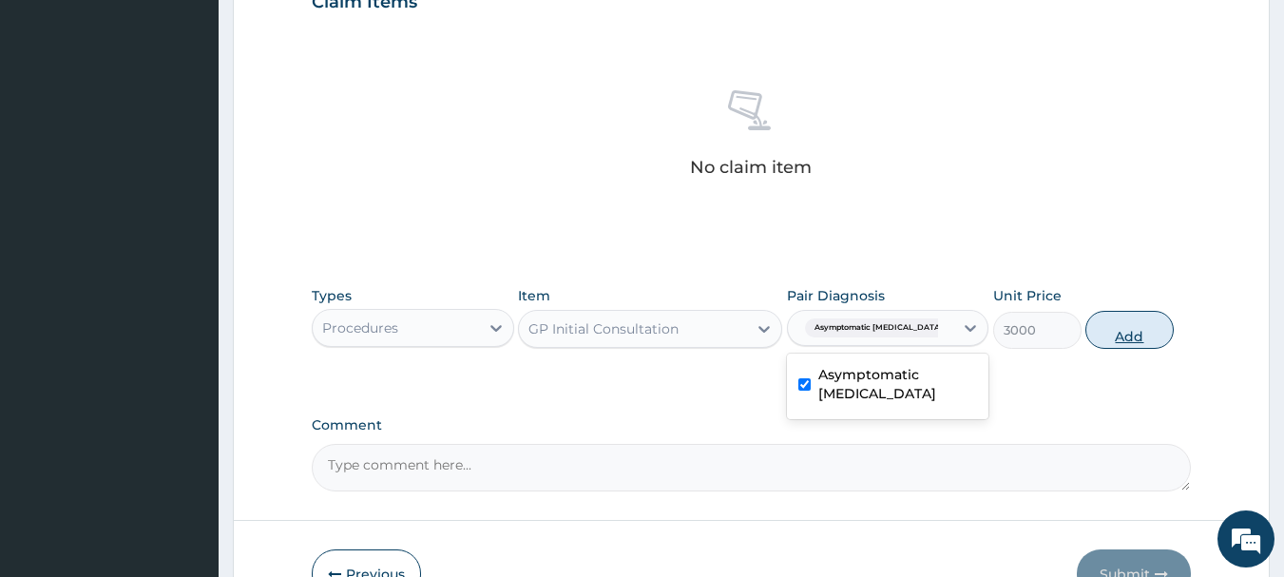
click at [1110, 335] on button "Add" at bounding box center [1129, 330] width 88 height 38
type input "0"
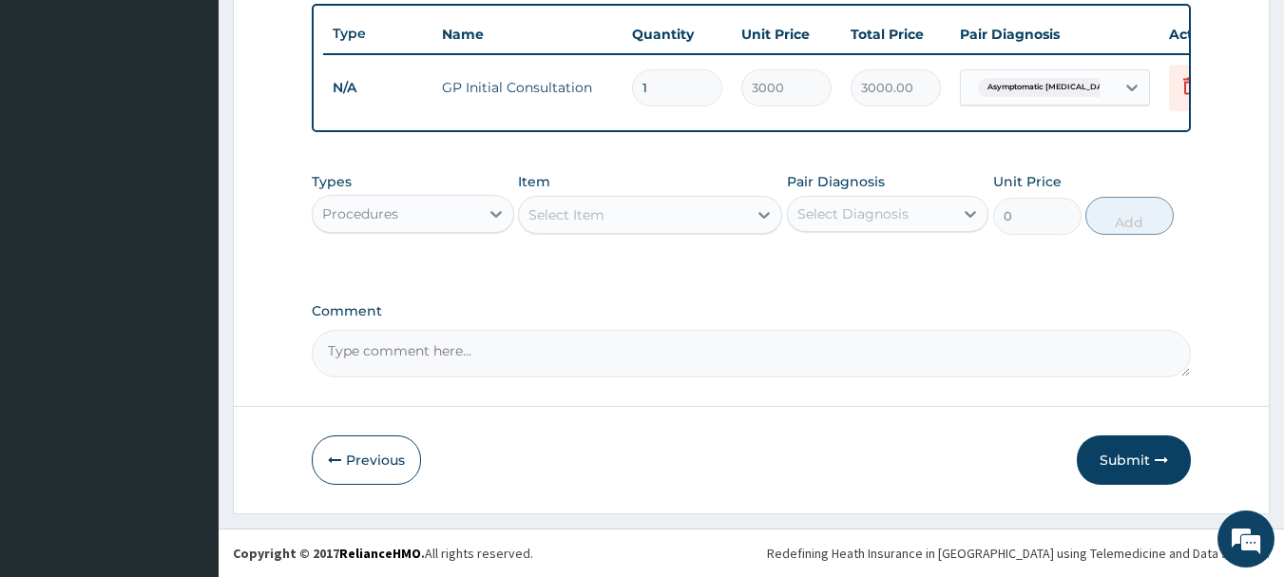
scroll to position [718, 0]
click at [1115, 459] on button "Submit" at bounding box center [1134, 459] width 114 height 49
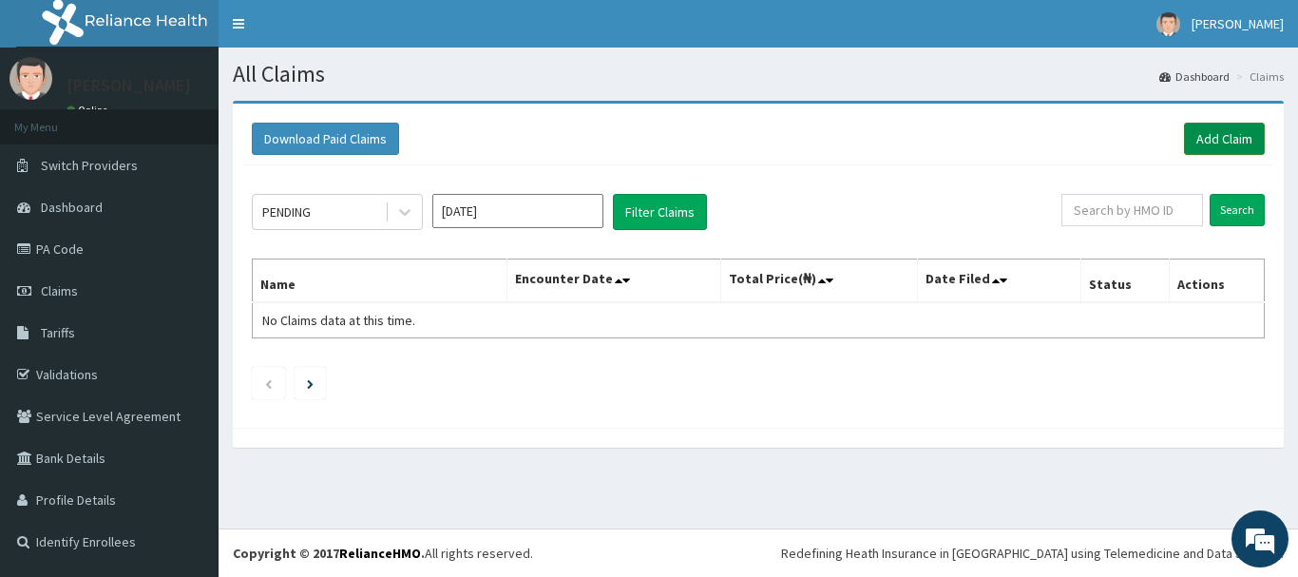
click at [1211, 130] on link "Add Claim" at bounding box center [1224, 139] width 81 height 32
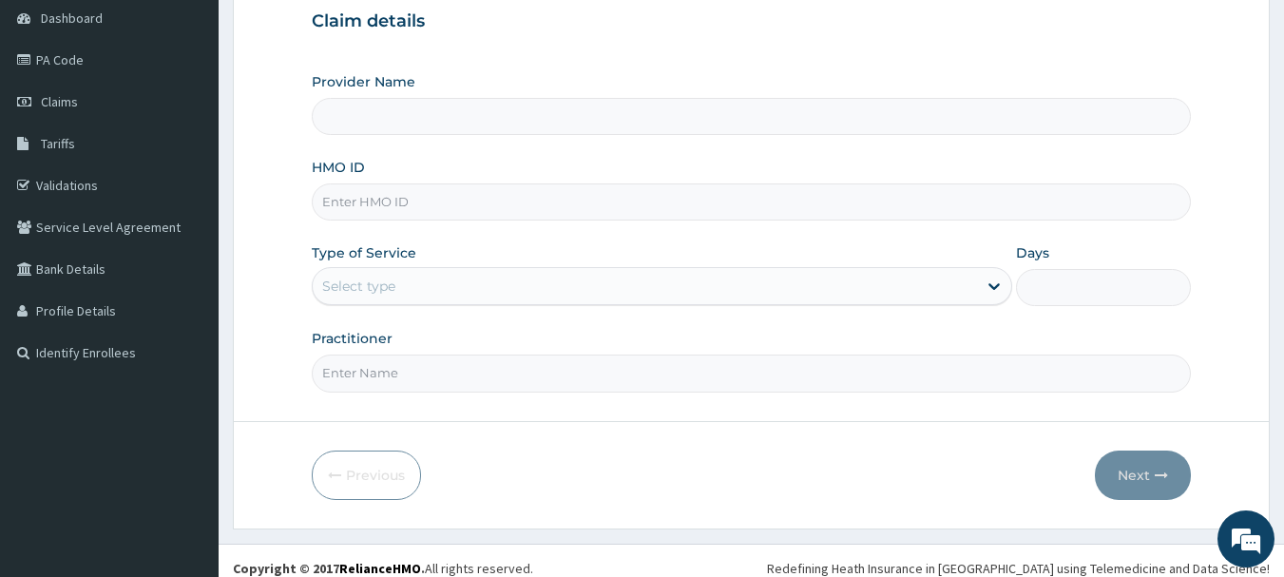
scroll to position [190, 0]
type input "INLAND SPECIALIST HOSPITAL- OGUDU"
click at [495, 200] on input "HMO ID" at bounding box center [752, 200] width 880 height 37
paste input "RGI/10034/E"
type input "RGI/10034/E"
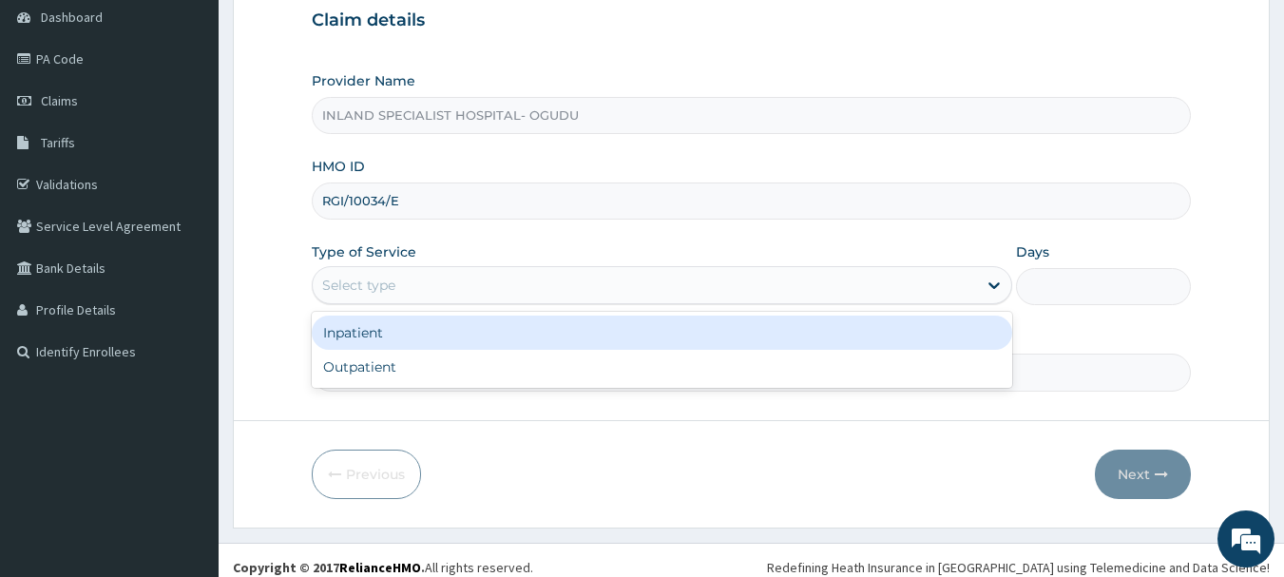
click at [409, 285] on div "Select type" at bounding box center [645, 285] width 664 height 30
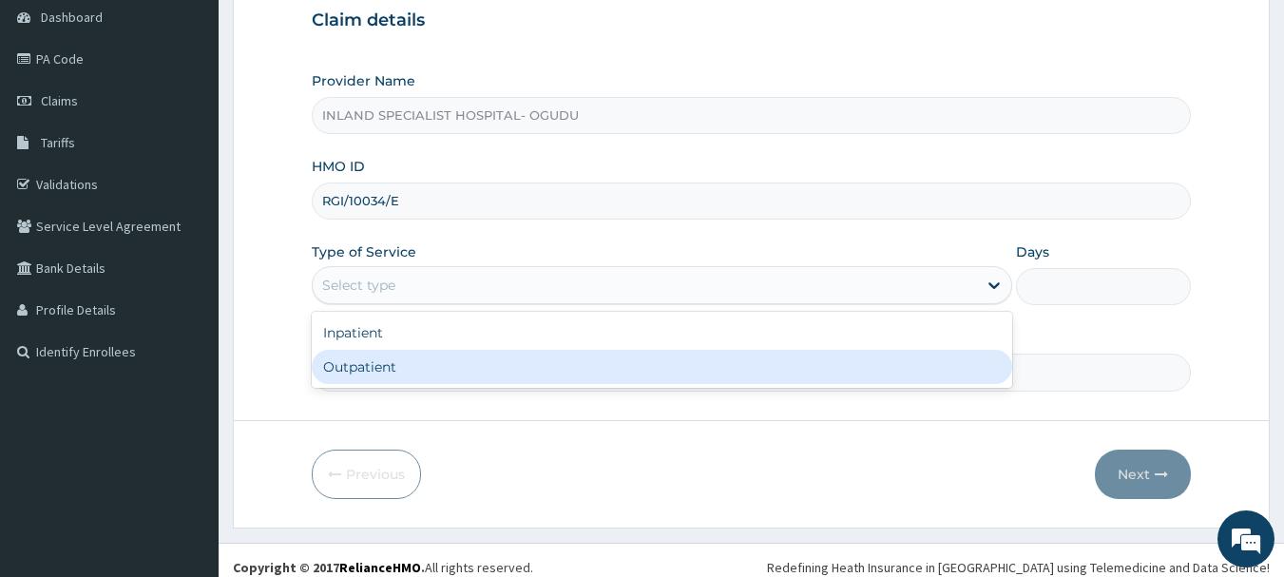
click at [384, 368] on div "Outpatient" at bounding box center [662, 367] width 701 height 34
type input "1"
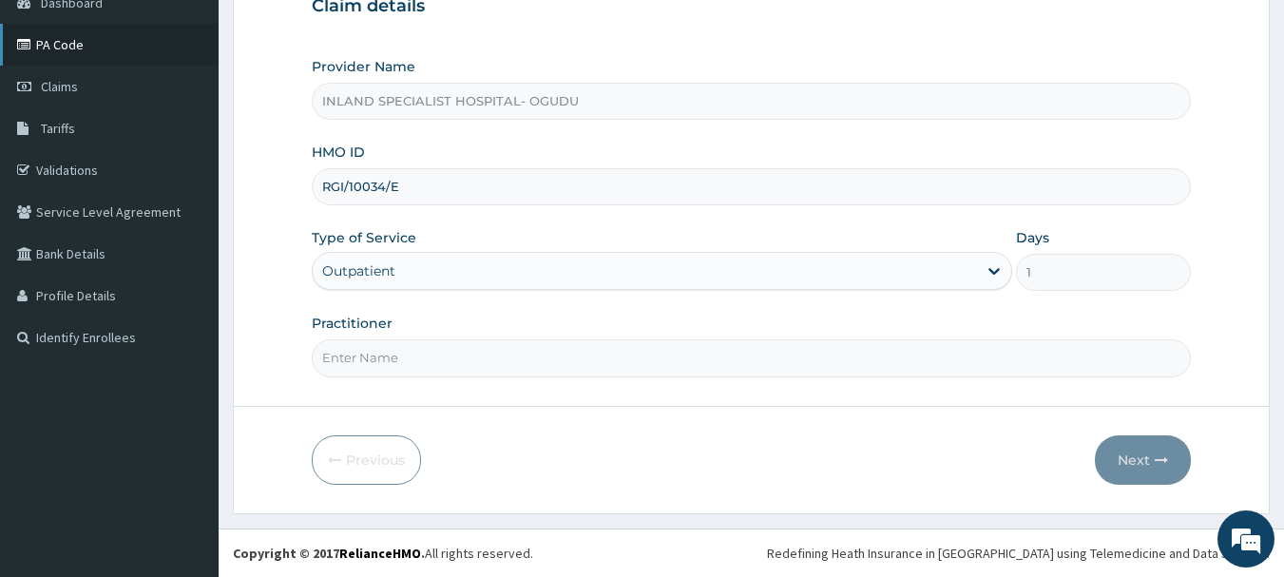
scroll to position [0, 0]
click at [356, 361] on input "Practitioner" at bounding box center [752, 357] width 880 height 37
paste input "DR [PERSON_NAME]"
type input "DR [PERSON_NAME]"
click at [1135, 452] on button "Next" at bounding box center [1143, 459] width 96 height 49
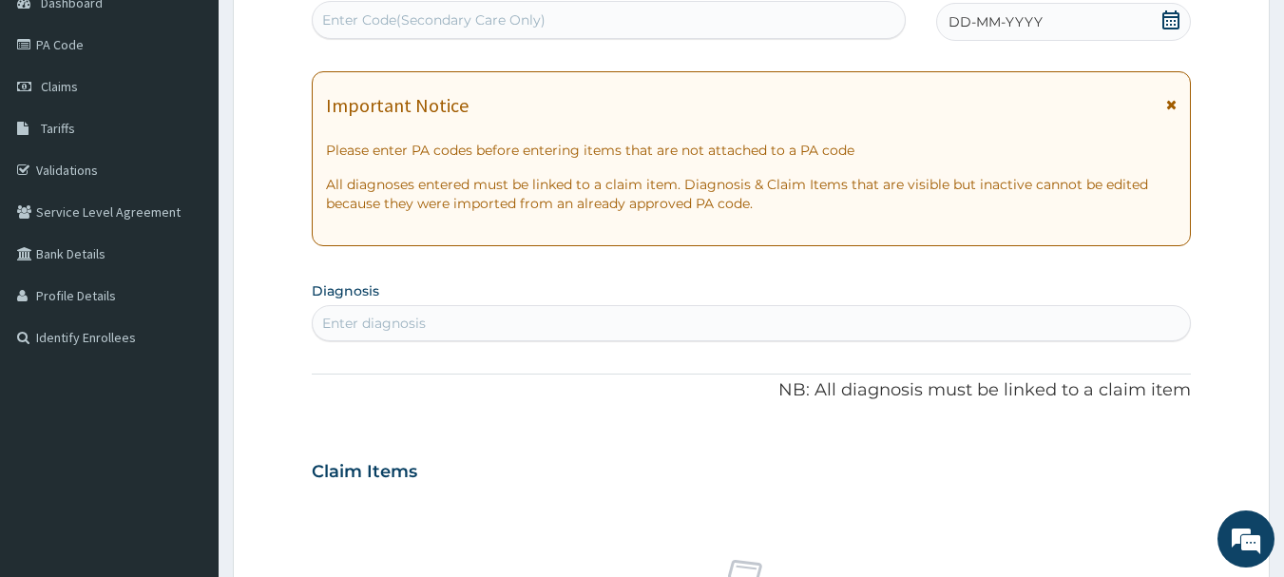
click at [1169, 22] on icon at bounding box center [1170, 19] width 19 height 19
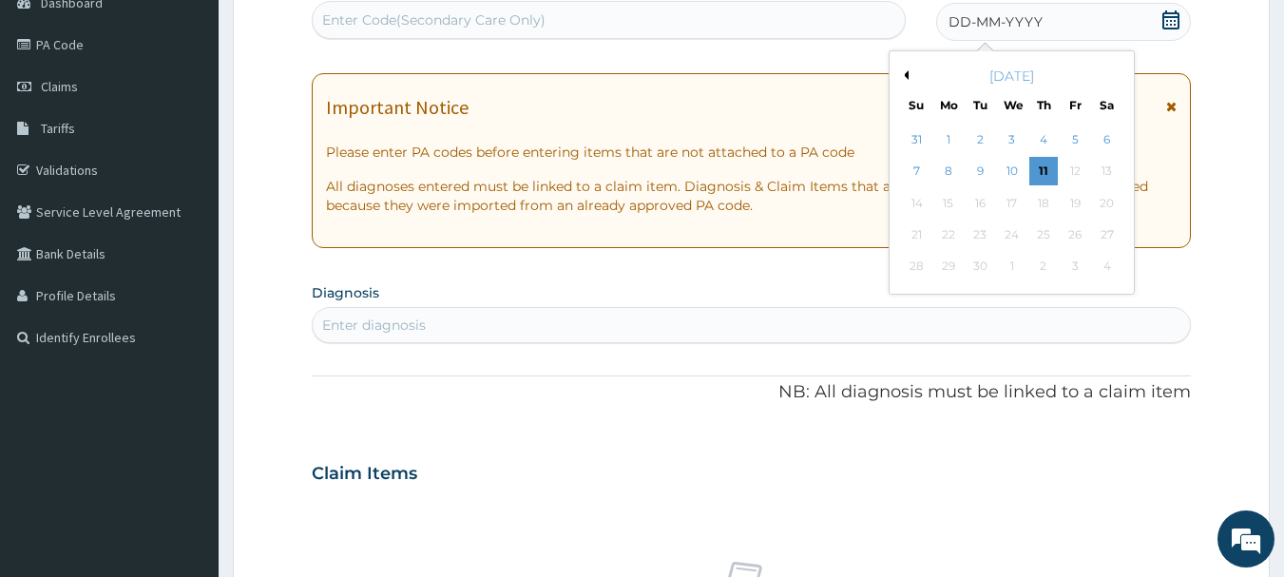
click at [906, 75] on button "Previous Month" at bounding box center [904, 75] width 10 height 10
click at [1107, 136] on div "2" at bounding box center [1107, 139] width 29 height 29
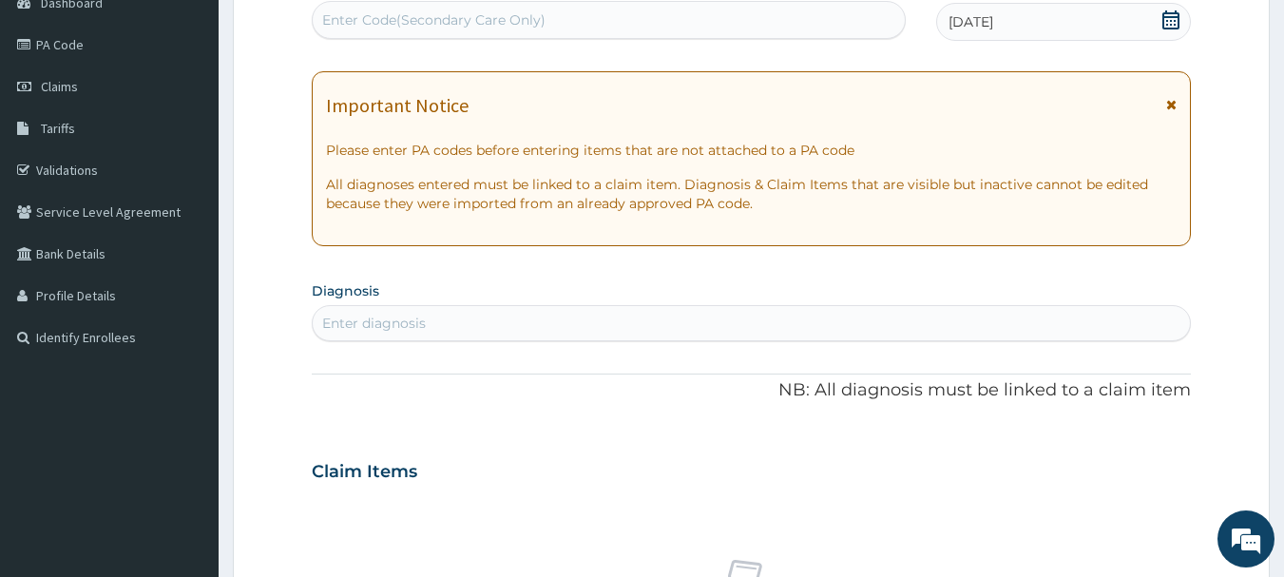
click at [367, 324] on div "Enter diagnosis" at bounding box center [374, 323] width 104 height 19
type input "[MEDICAL_DATA]"
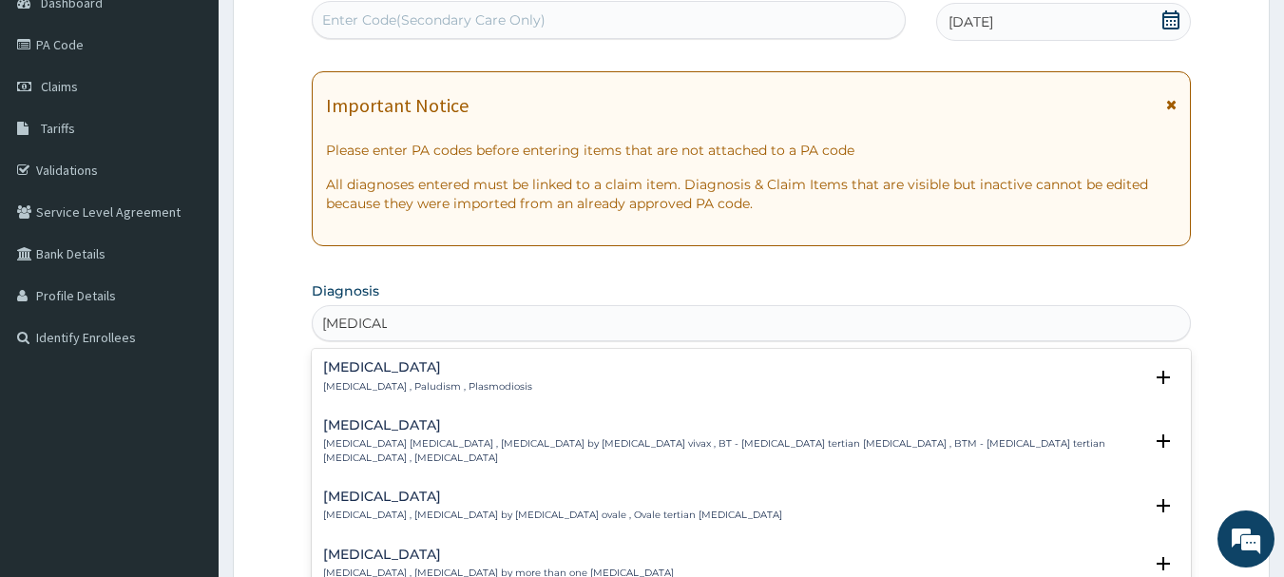
click at [341, 362] on h4 "[MEDICAL_DATA]" at bounding box center [427, 367] width 209 height 14
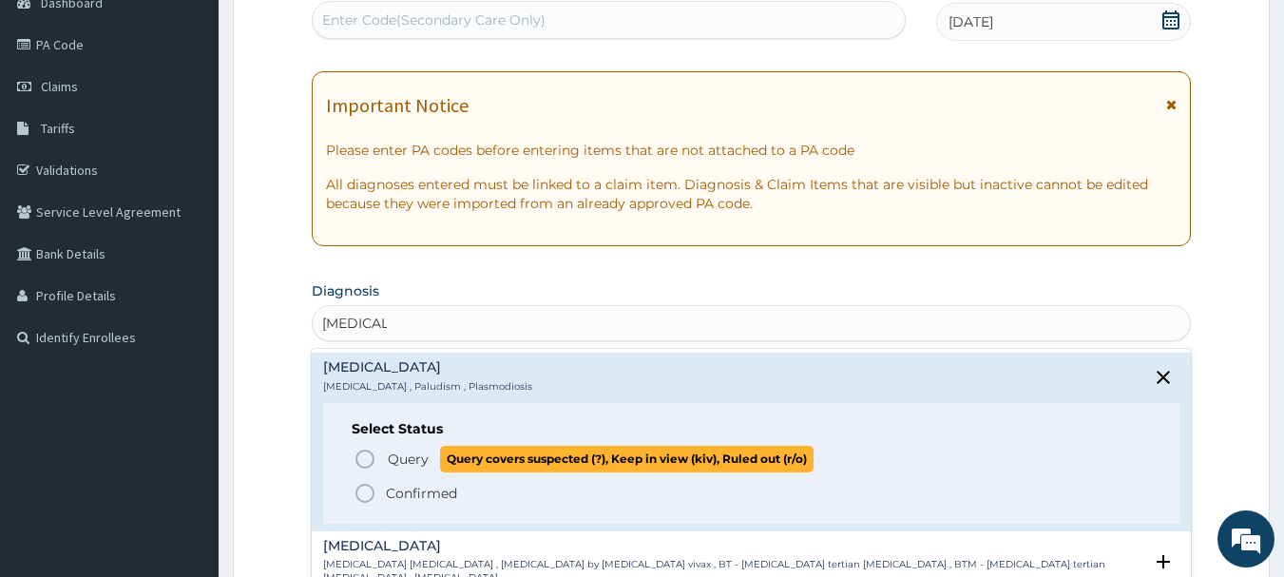
drag, startPoint x: 360, startPoint y: 454, endPoint x: 378, endPoint y: 424, distance: 35.4
click at [364, 451] on icon "status option query" at bounding box center [365, 459] width 23 height 23
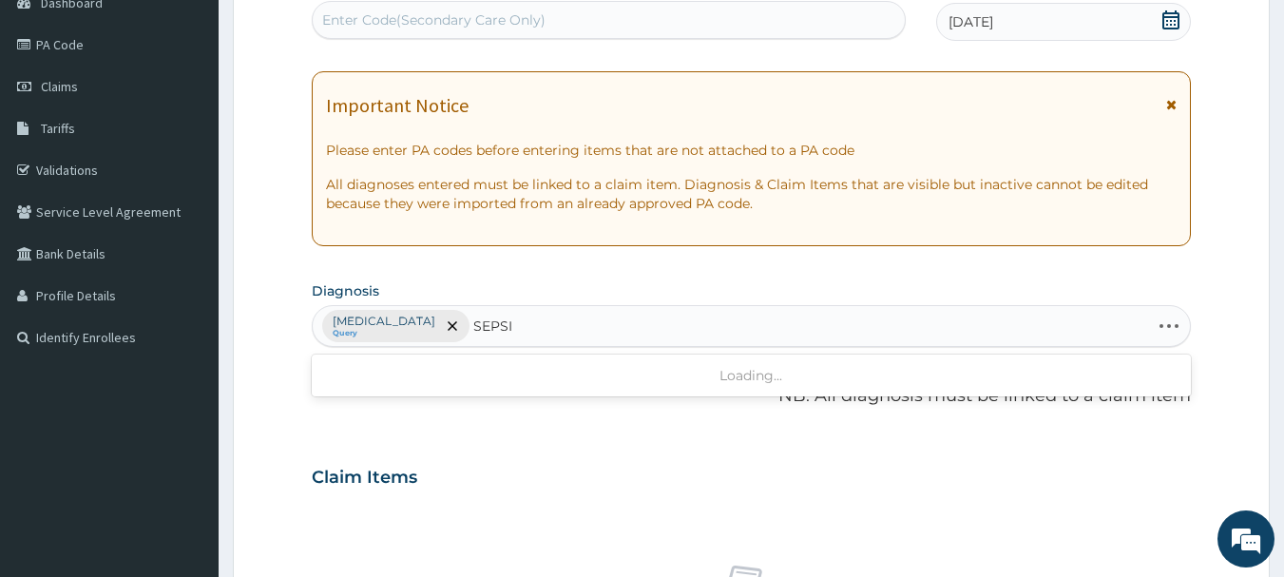
type input "SEPSIS"
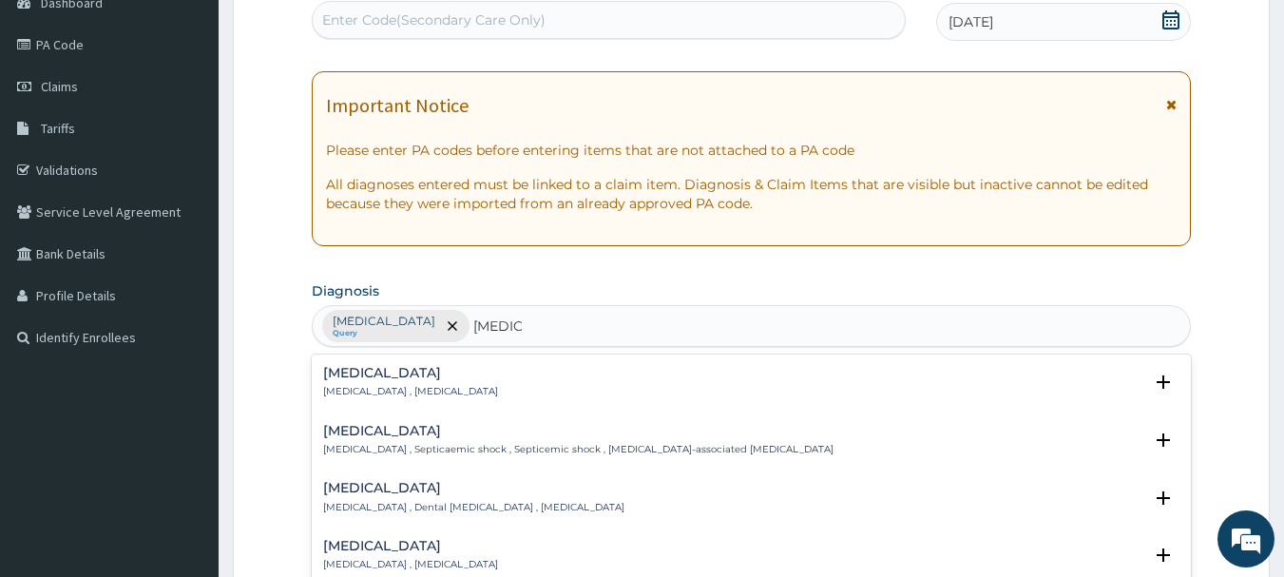
click at [342, 367] on h4 "Sepsis" at bounding box center [410, 373] width 175 height 14
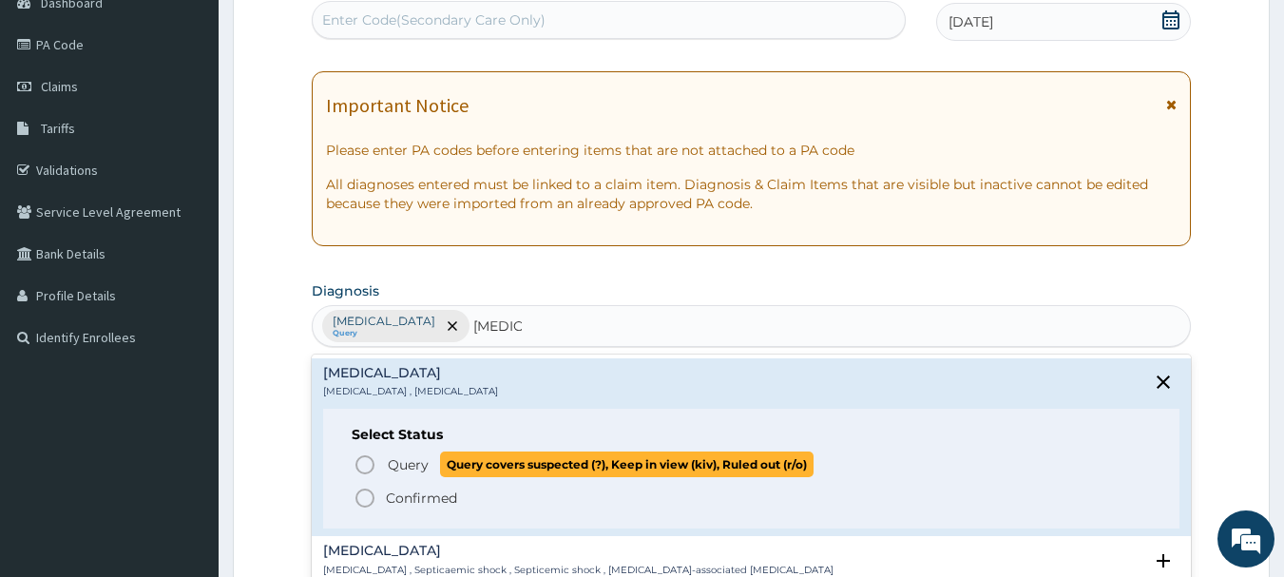
click at [371, 461] on icon "status option query" at bounding box center [365, 464] width 23 height 23
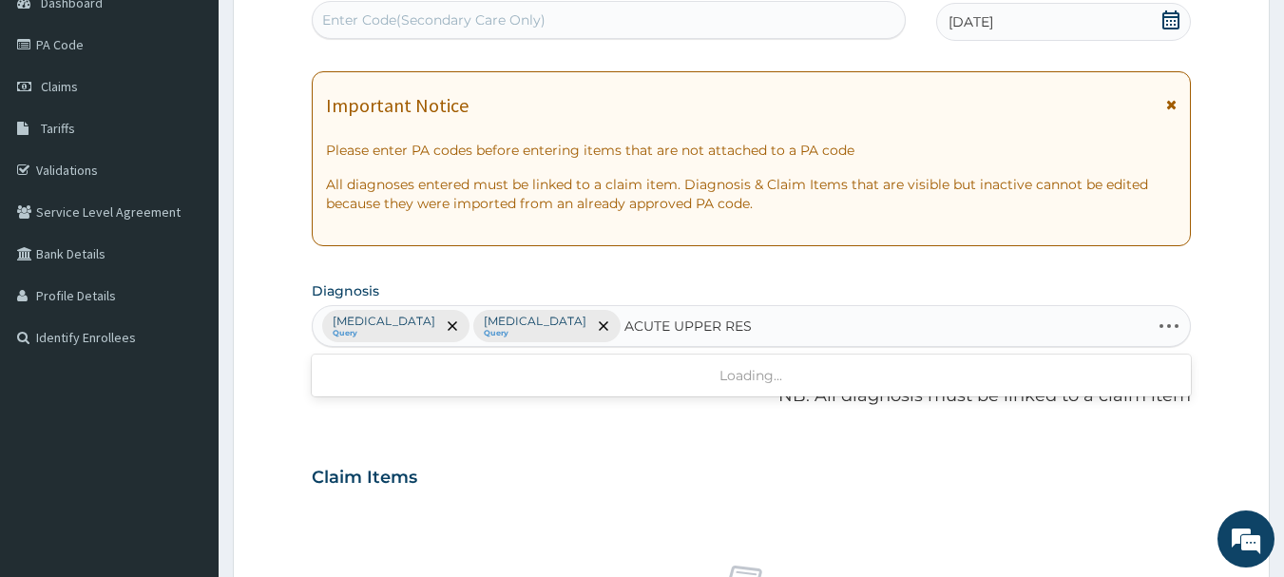
type input "ACUTE UPPER RESP"
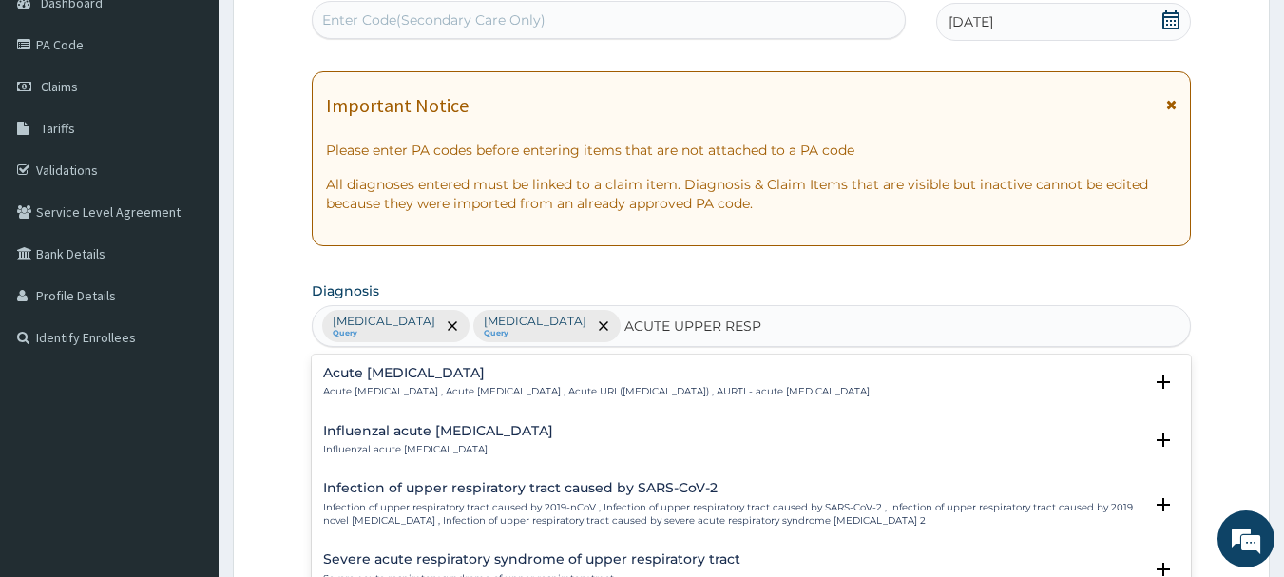
click at [520, 384] on div "Acute upper respiratory infection Acute upper respiratory infection , Acute upp…" at bounding box center [596, 382] width 547 height 33
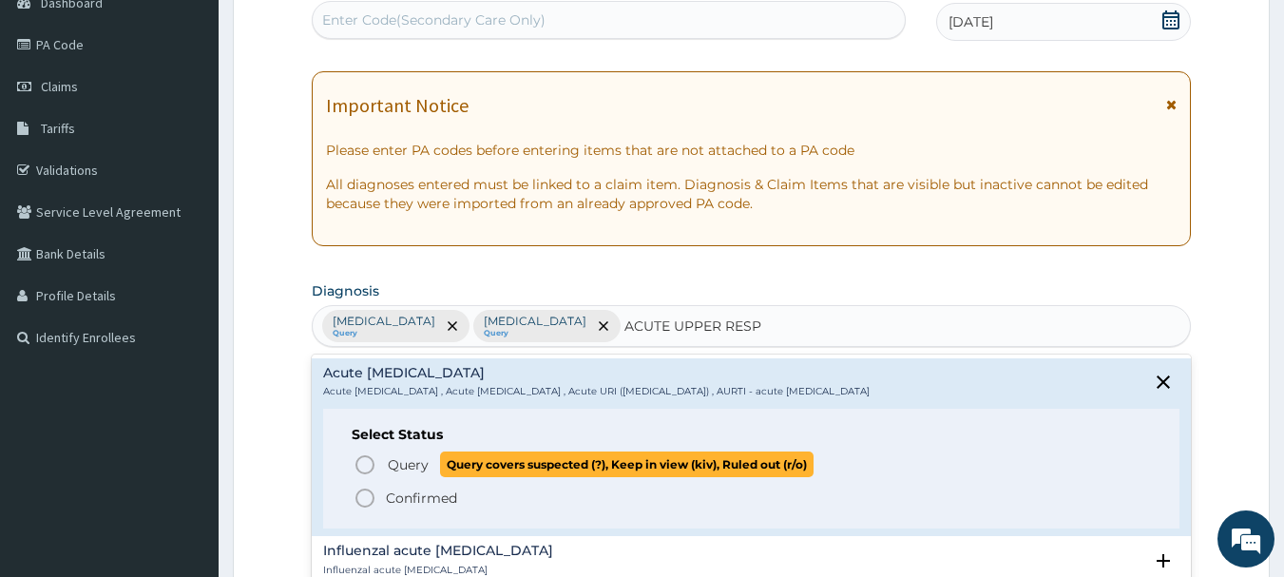
click at [368, 459] on icon "status option query" at bounding box center [365, 464] width 23 height 23
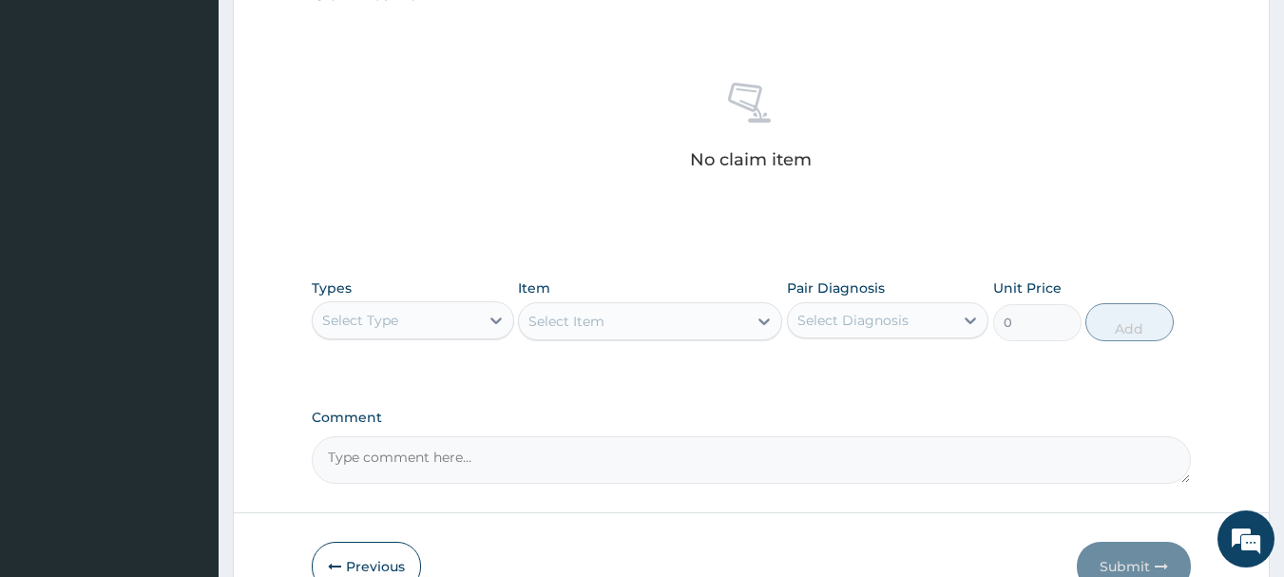
scroll to position [794, 0]
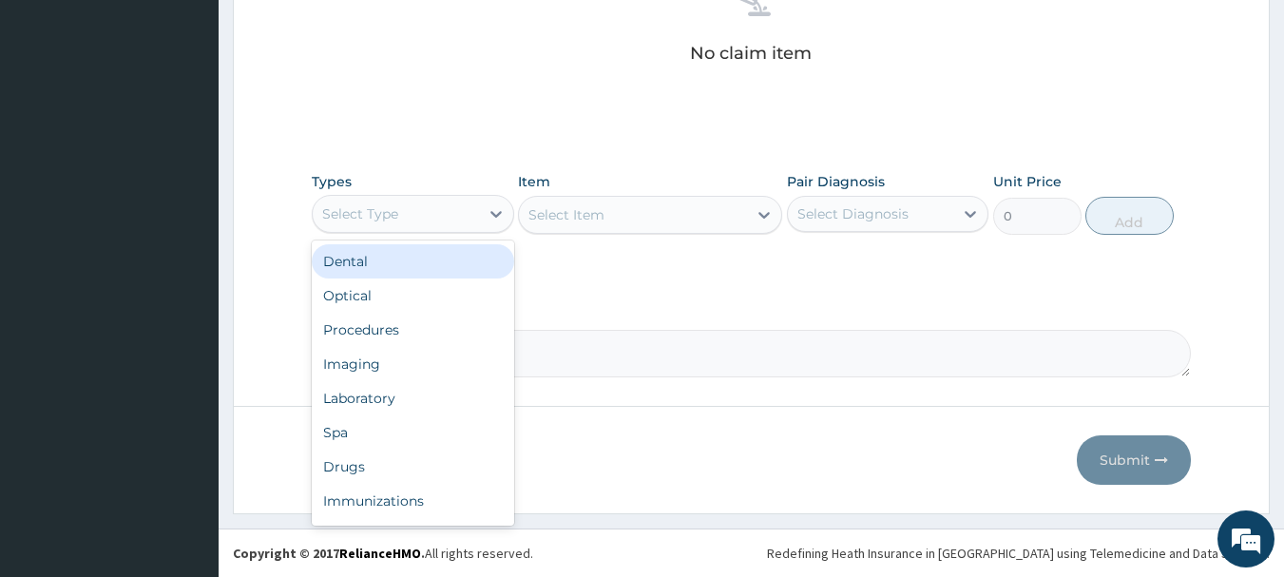
click at [431, 209] on div "Select Type" at bounding box center [396, 214] width 166 height 30
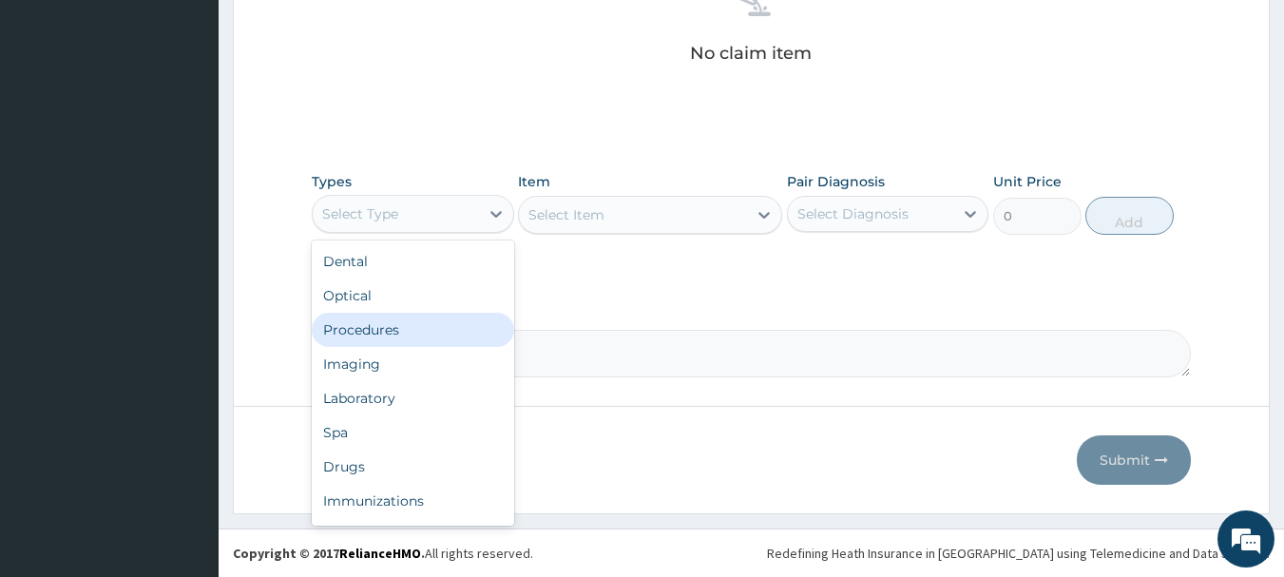
click at [399, 317] on div "Procedures" at bounding box center [413, 330] width 202 height 34
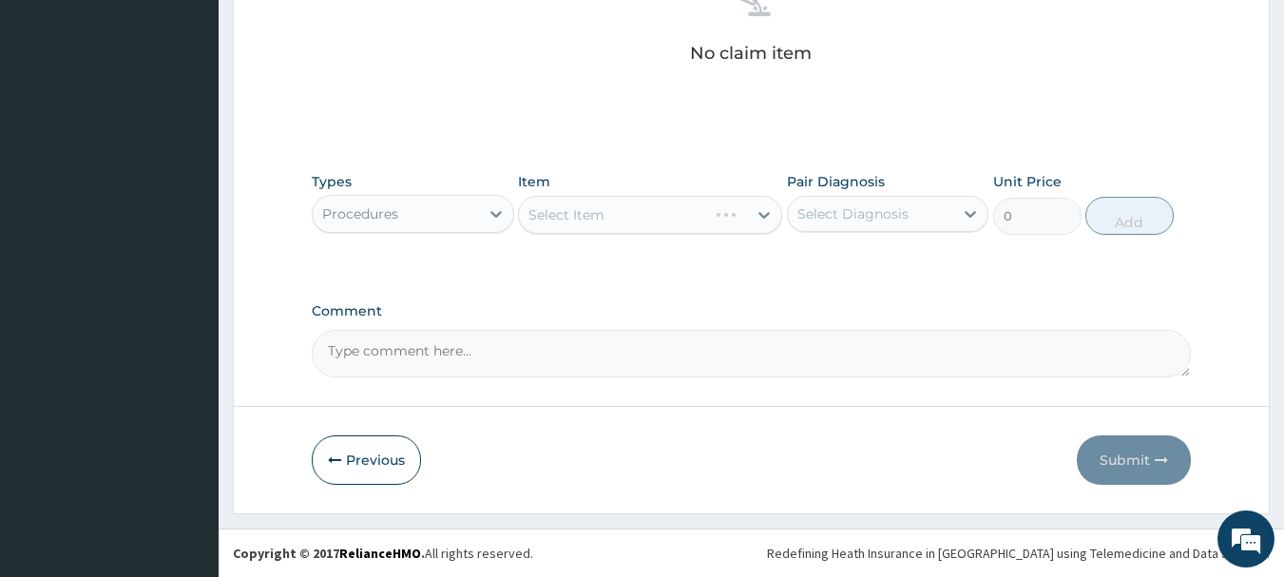
click at [771, 212] on div "Select Item" at bounding box center [650, 215] width 264 height 38
click at [761, 216] on div "Select Item" at bounding box center [650, 215] width 264 height 38
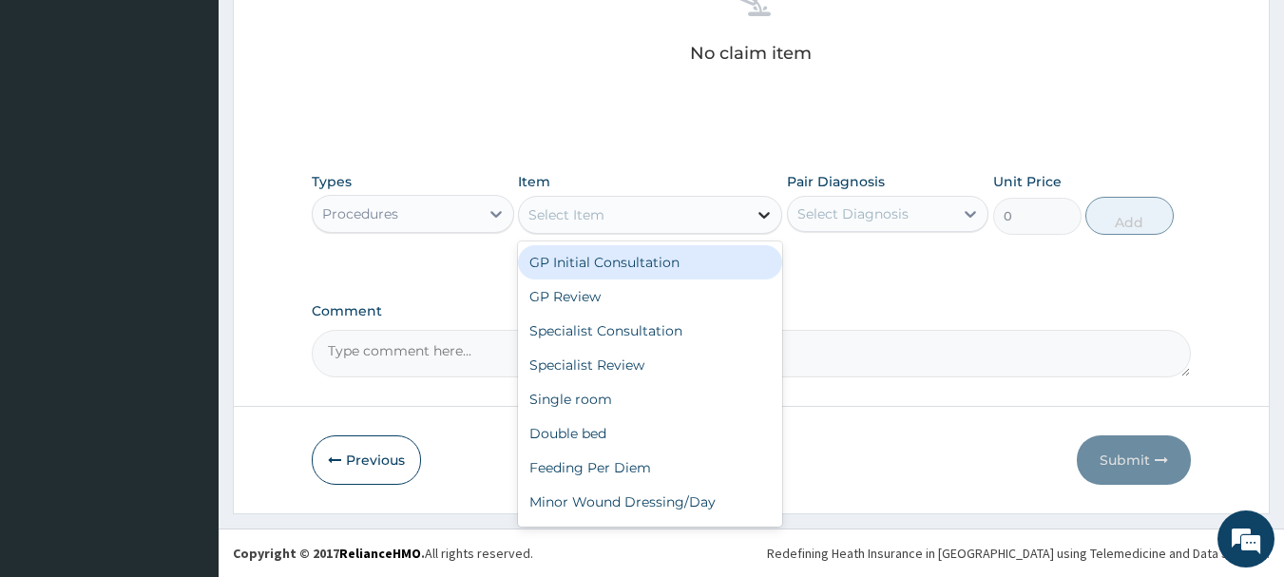
click at [763, 216] on icon at bounding box center [763, 215] width 11 height 7
click at [734, 251] on div "GP Initial Consultation" at bounding box center [650, 262] width 264 height 34
type input "3000"
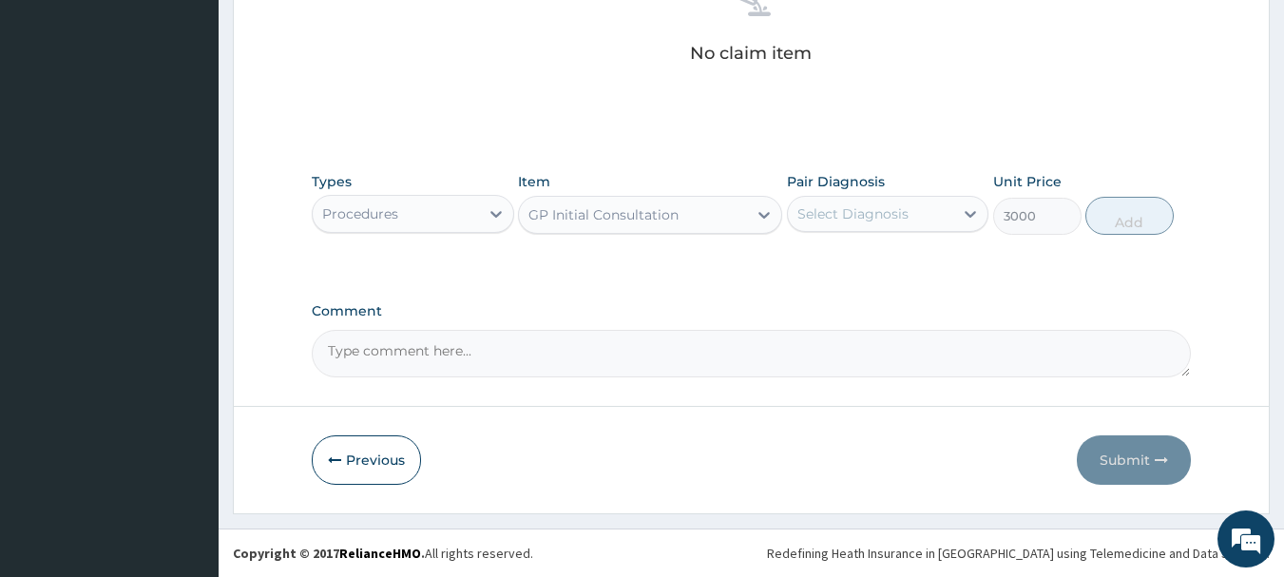
click at [876, 217] on div "Select Diagnosis" at bounding box center [852, 213] width 111 height 19
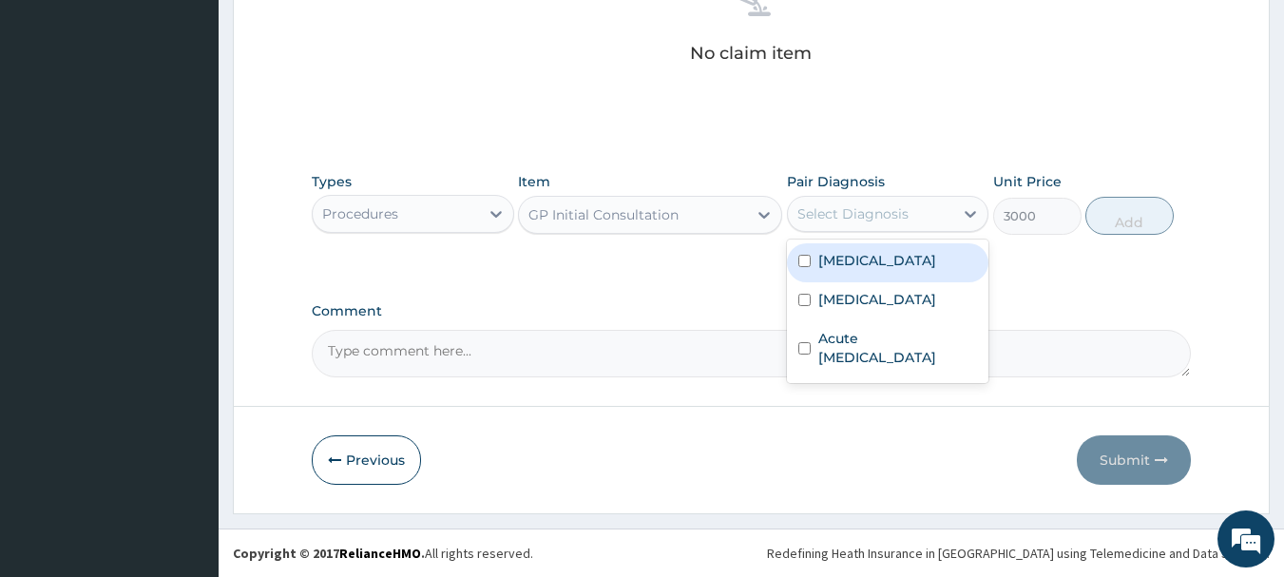
click at [858, 261] on label "Malaria" at bounding box center [877, 260] width 118 height 19
checkbox input "true"
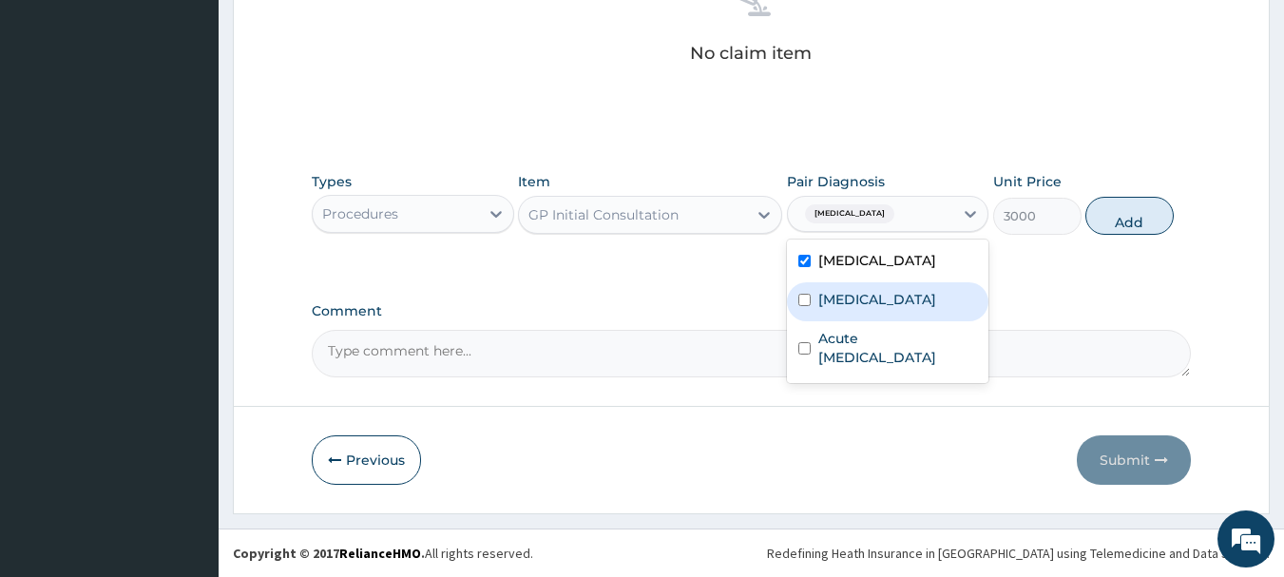
drag, startPoint x: 850, startPoint y: 289, endPoint x: 886, endPoint y: 346, distance: 67.5
click at [850, 290] on label "Sepsis" at bounding box center [877, 299] width 118 height 19
checkbox input "true"
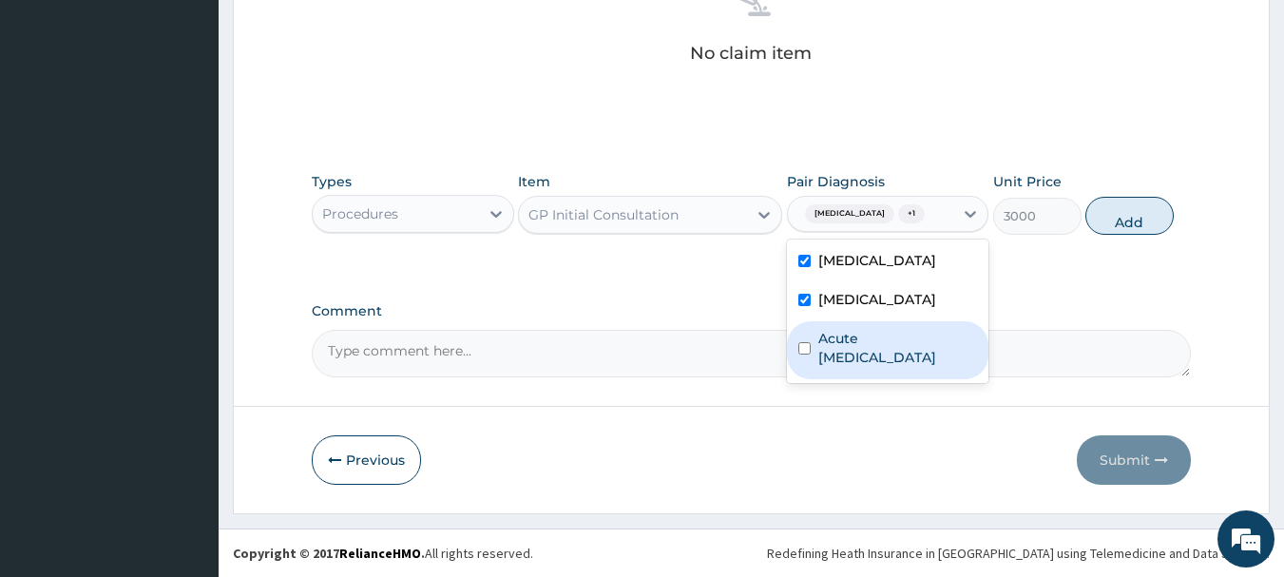
drag, startPoint x: 878, startPoint y: 352, endPoint x: 966, endPoint y: 333, distance: 89.5
click at [895, 352] on label "Acute upper respiratory infection" at bounding box center [898, 348] width 160 height 38
checkbox input "true"
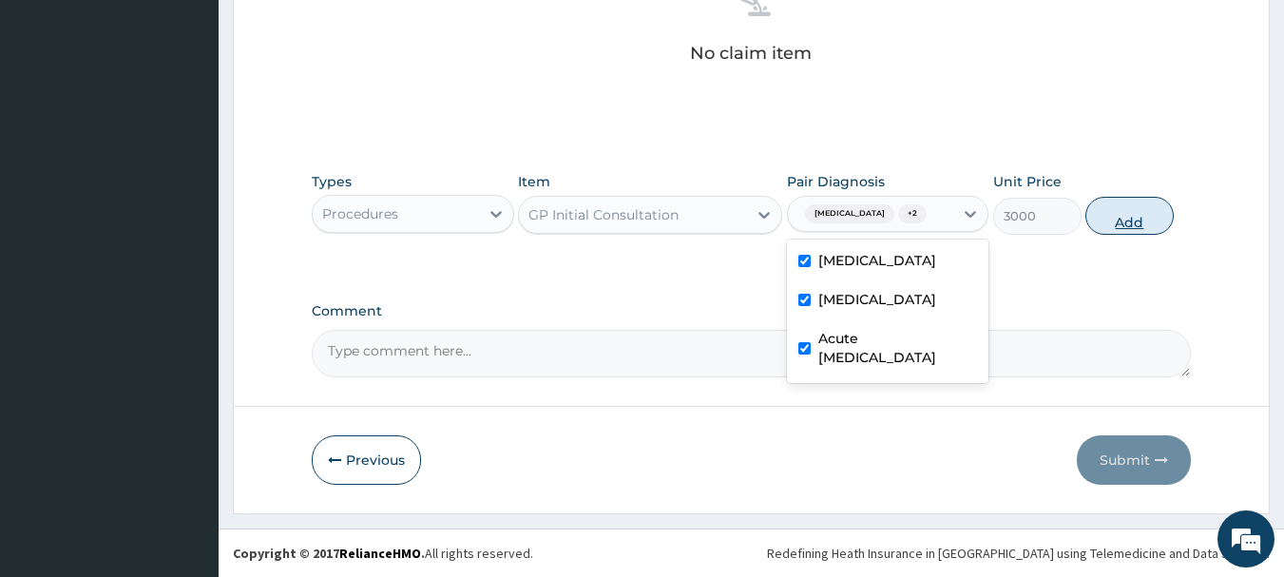
click at [1140, 224] on button "Add" at bounding box center [1129, 216] width 88 height 38
type input "0"
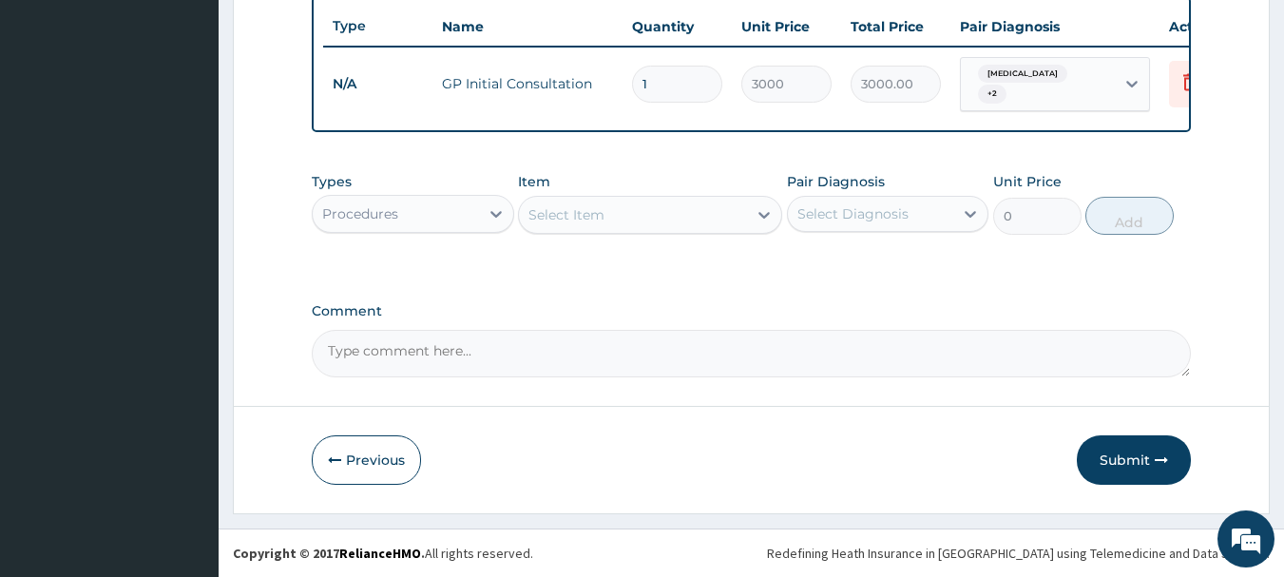
scroll to position [718, 0]
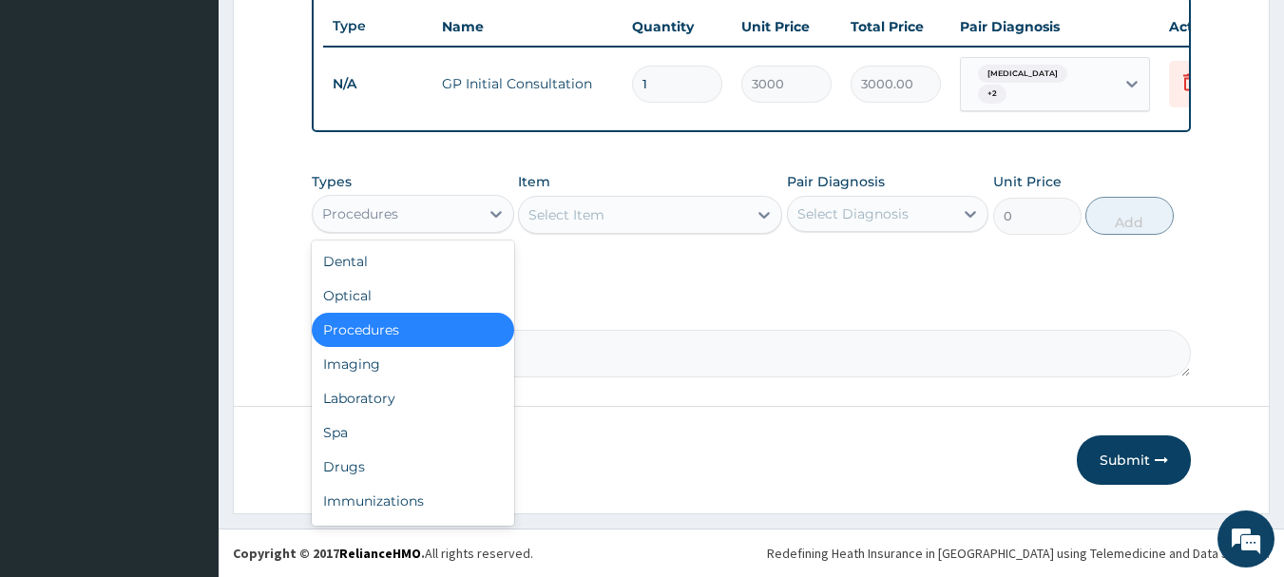
click at [357, 200] on div "Procedures" at bounding box center [396, 214] width 166 height 30
drag, startPoint x: 356, startPoint y: 403, endPoint x: 544, endPoint y: 374, distance: 189.6
click at [357, 403] on div "Laboratory" at bounding box center [413, 398] width 202 height 34
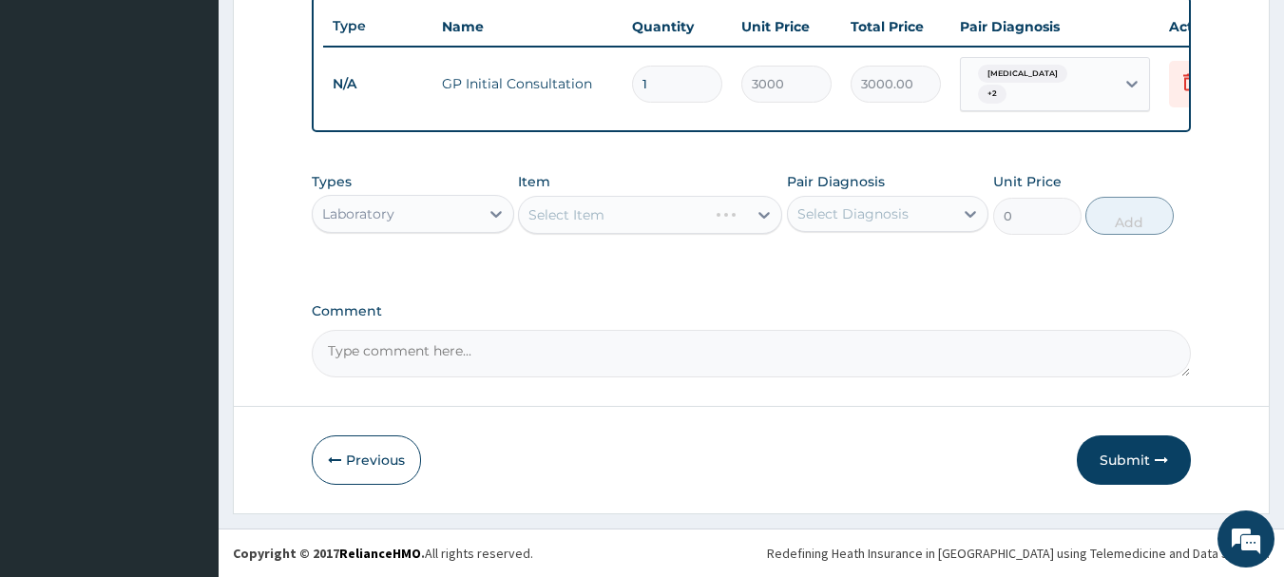
click at [762, 213] on div "Select Item" at bounding box center [650, 215] width 264 height 38
click at [756, 216] on icon at bounding box center [764, 214] width 19 height 19
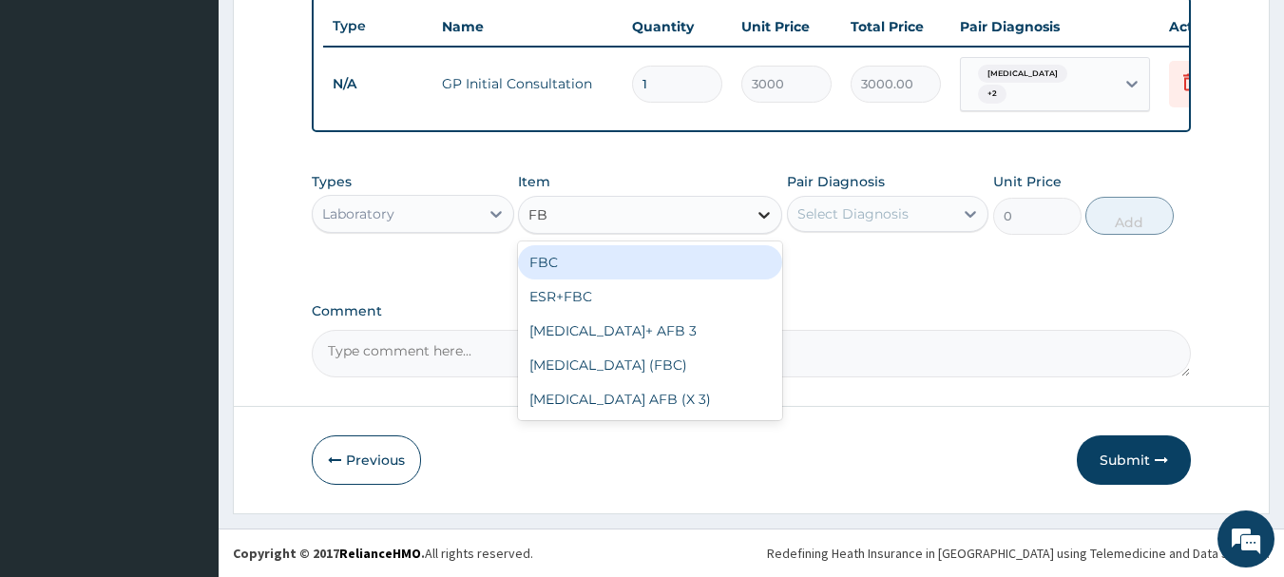
type input "FBC"
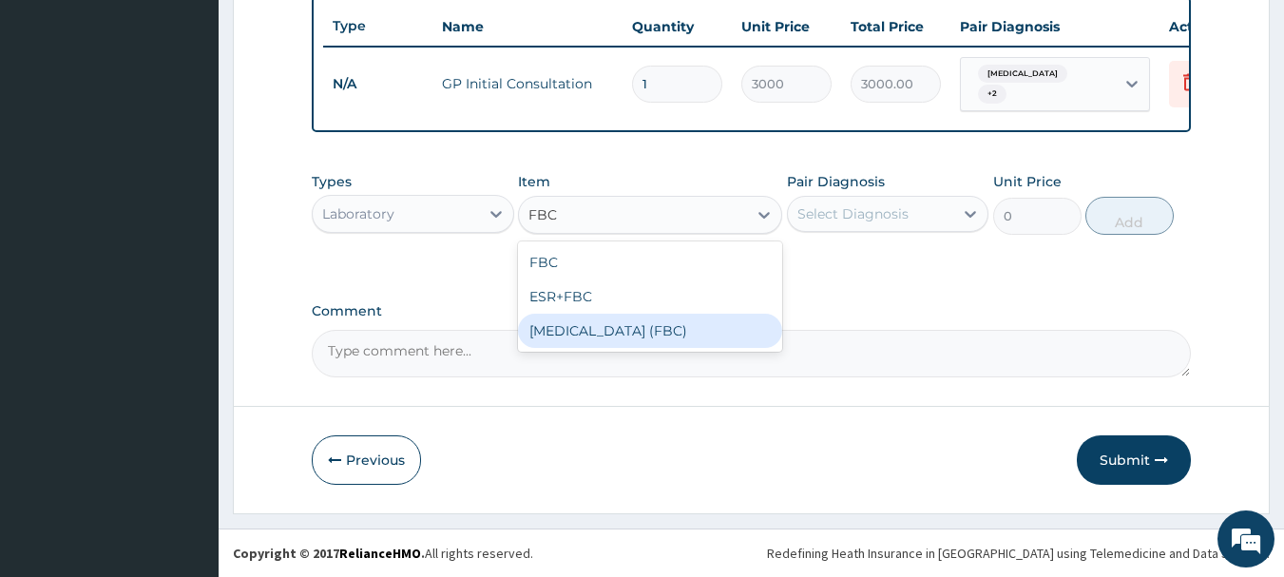
drag, startPoint x: 672, startPoint y: 327, endPoint x: 792, endPoint y: 316, distance: 120.3
click at [681, 327] on div "FULL BLOOD COUNT (FBC)" at bounding box center [650, 331] width 264 height 34
type input "5000"
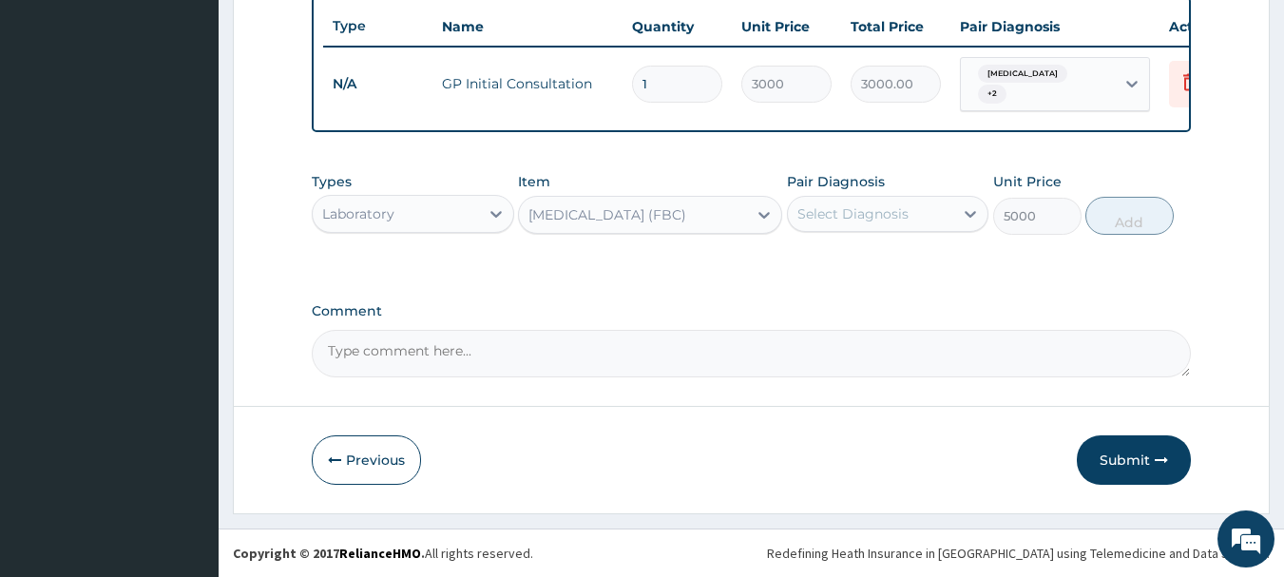
click at [867, 212] on div "Select Diagnosis" at bounding box center [852, 213] width 111 height 19
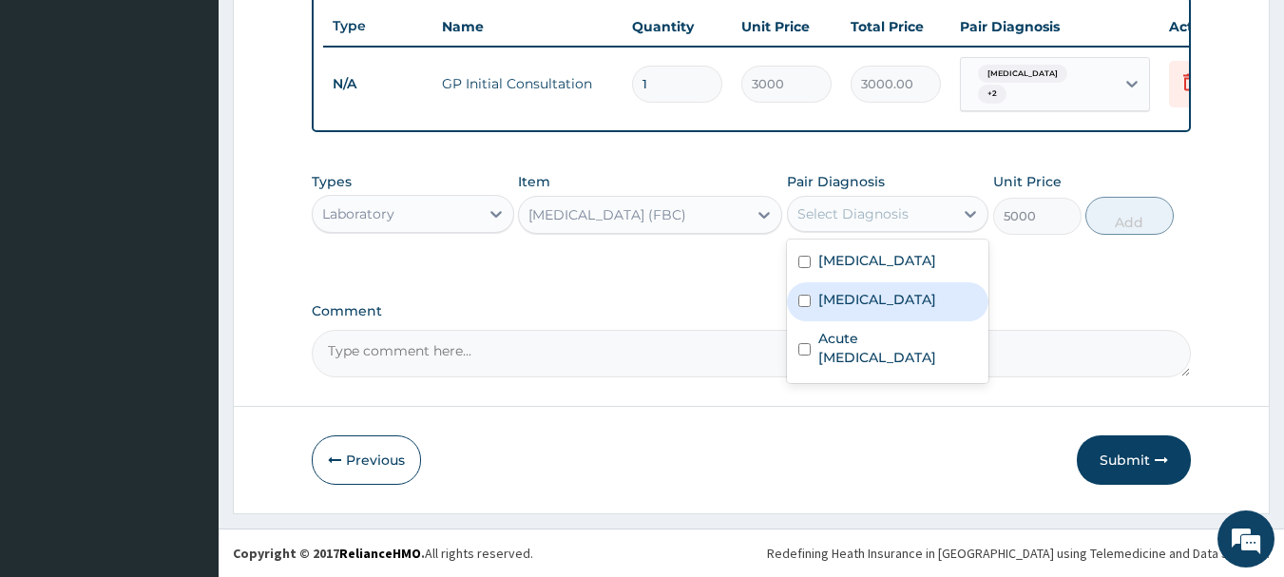
click at [843, 304] on label "Sepsis" at bounding box center [877, 299] width 118 height 19
checkbox input "true"
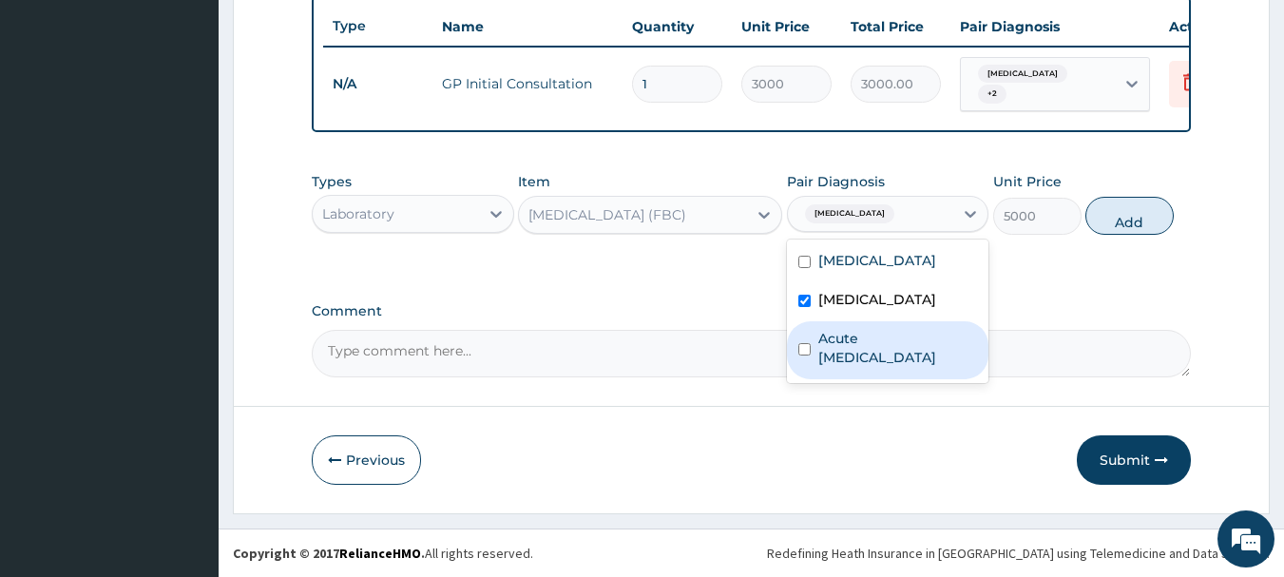
drag, startPoint x: 853, startPoint y: 350, endPoint x: 1120, endPoint y: 270, distance: 278.8
click at [869, 350] on label "Acute [MEDICAL_DATA]" at bounding box center [898, 348] width 160 height 38
checkbox input "true"
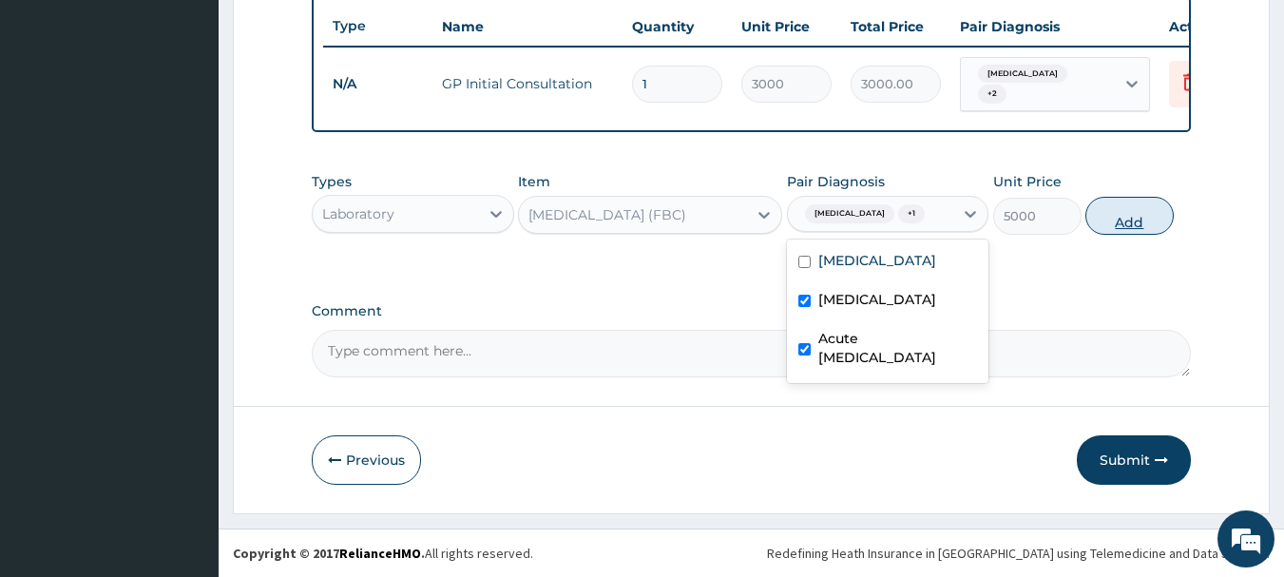
click at [1143, 221] on button "Add" at bounding box center [1129, 216] width 88 height 38
type input "0"
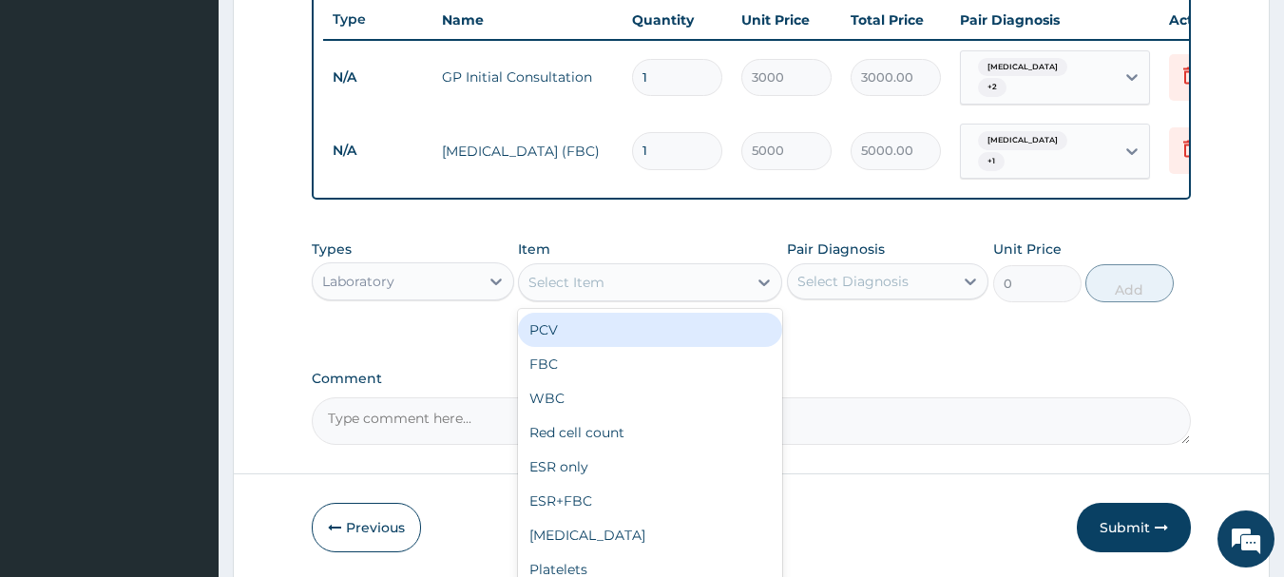
click at [651, 280] on div "Select Item" at bounding box center [633, 282] width 228 height 30
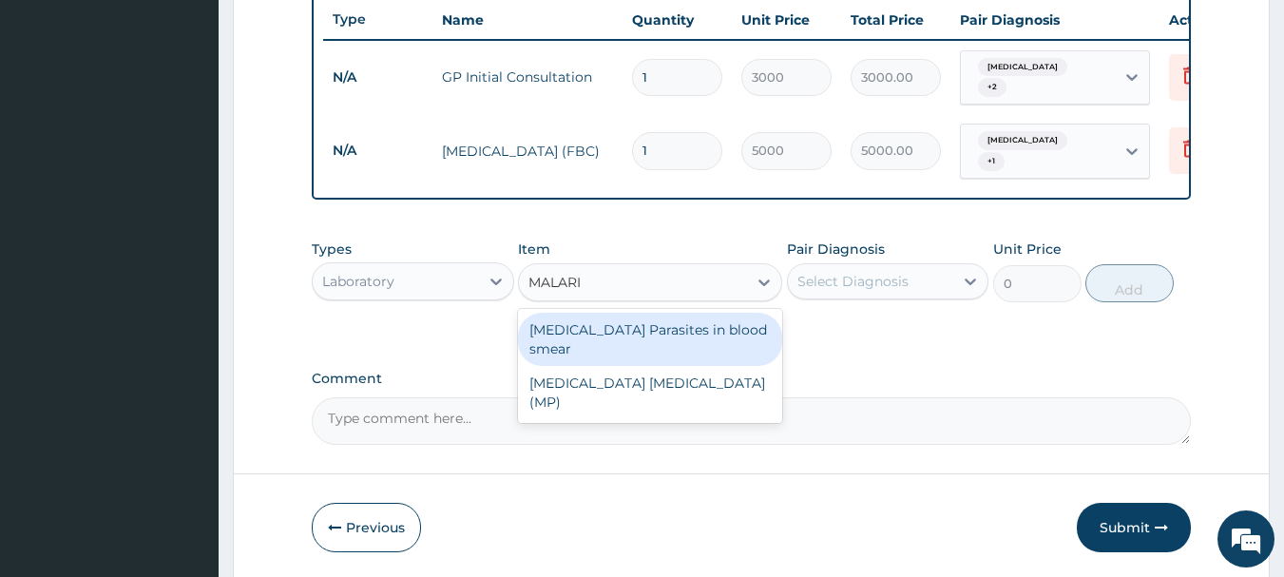
type input "[MEDICAL_DATA]"
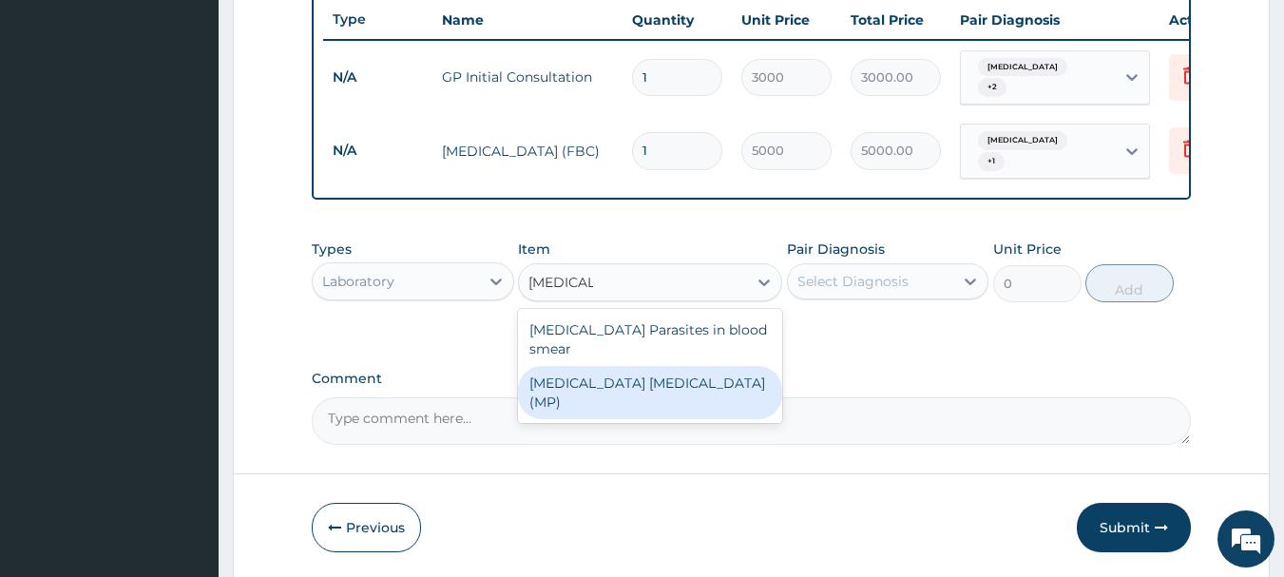
drag, startPoint x: 632, startPoint y: 364, endPoint x: 799, endPoint y: 294, distance: 181.5
click at [640, 366] on div "[MEDICAL_DATA] [MEDICAL_DATA] (MP)" at bounding box center [650, 392] width 264 height 53
type input "2000"
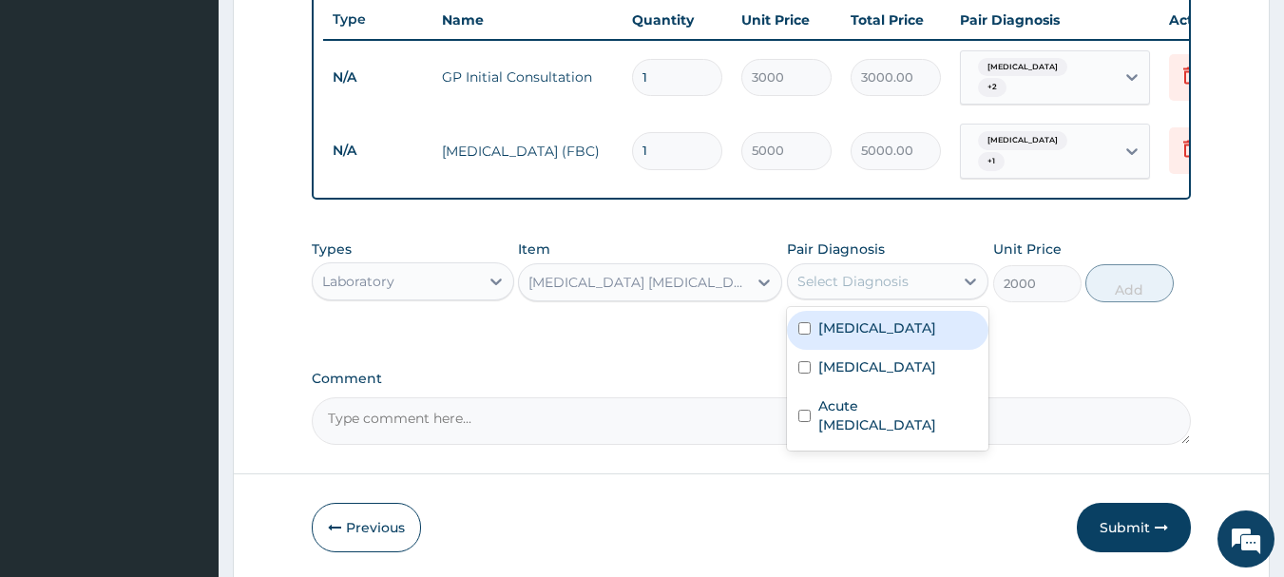
click at [839, 274] on div "Select Diagnosis" at bounding box center [852, 281] width 111 height 19
drag, startPoint x: 837, startPoint y: 333, endPoint x: 935, endPoint y: 331, distance: 97.9
click at [840, 331] on label "[MEDICAL_DATA]" at bounding box center [877, 327] width 118 height 19
checkbox input "true"
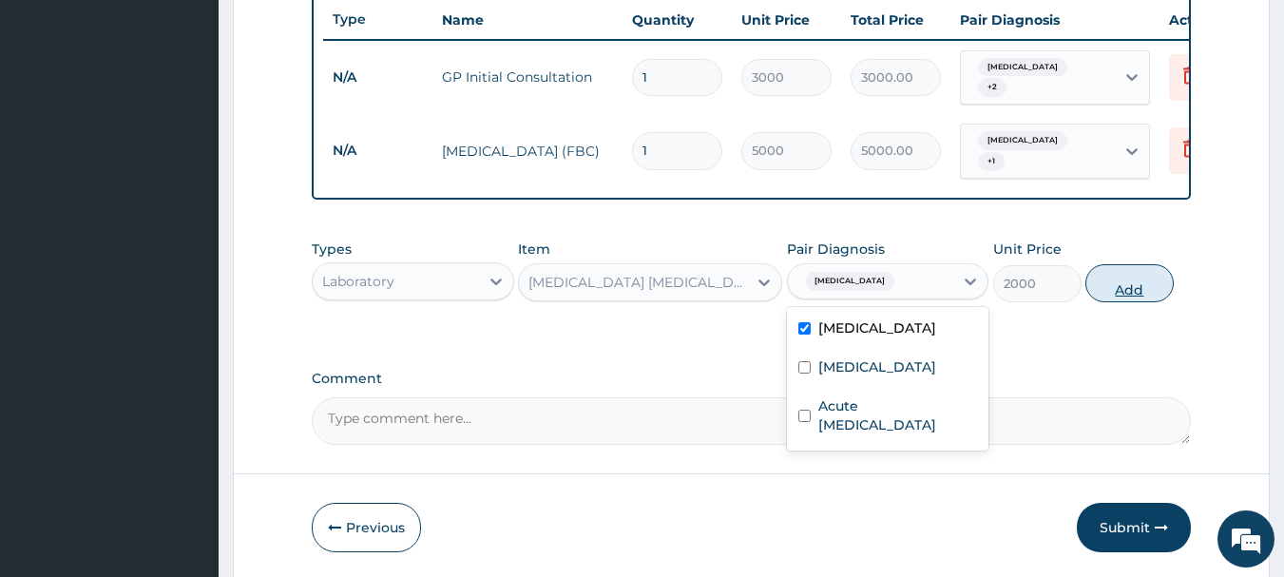
click at [1108, 287] on button "Add" at bounding box center [1129, 283] width 88 height 38
type input "0"
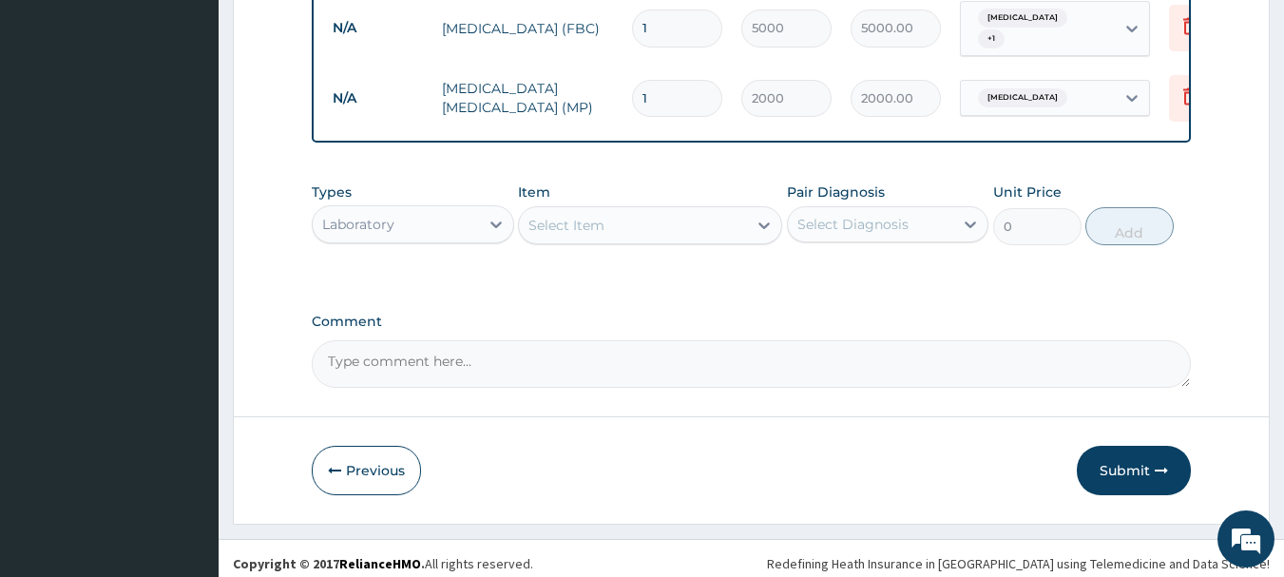
scroll to position [849, 0]
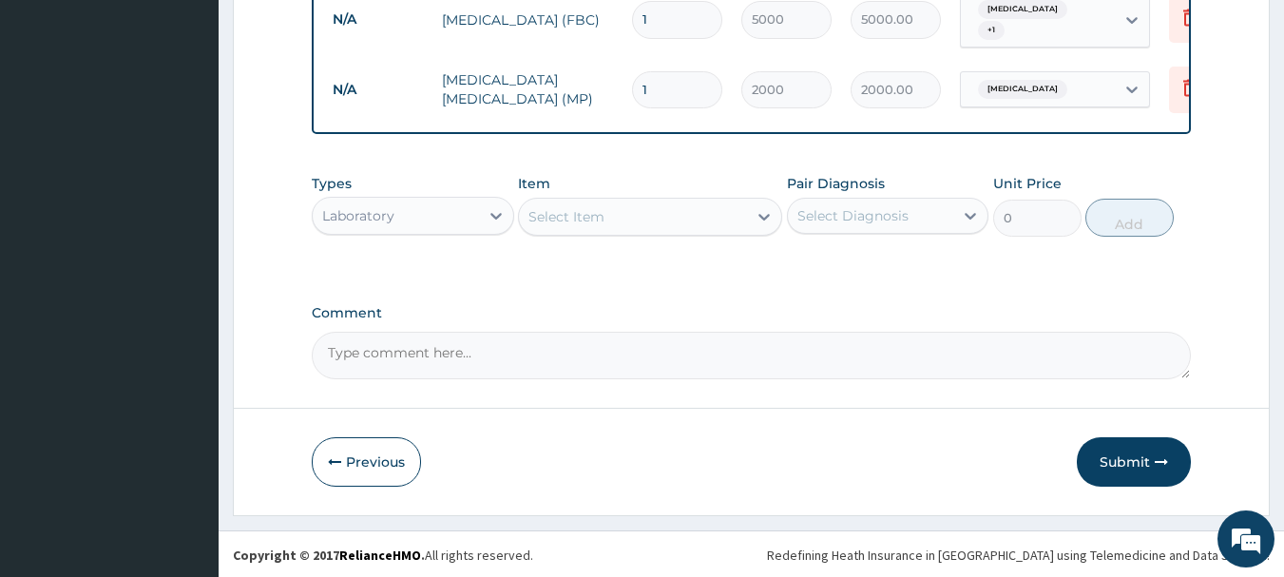
click at [394, 221] on div "Laboratory" at bounding box center [358, 215] width 72 height 19
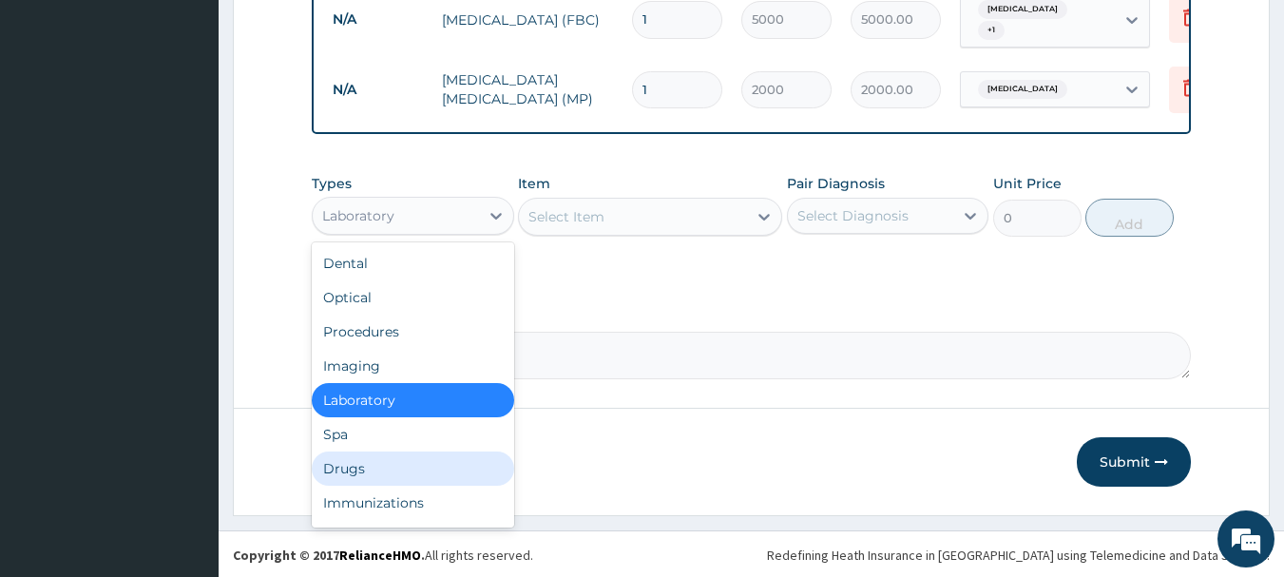
click at [352, 464] on div "Drugs" at bounding box center [413, 468] width 202 height 34
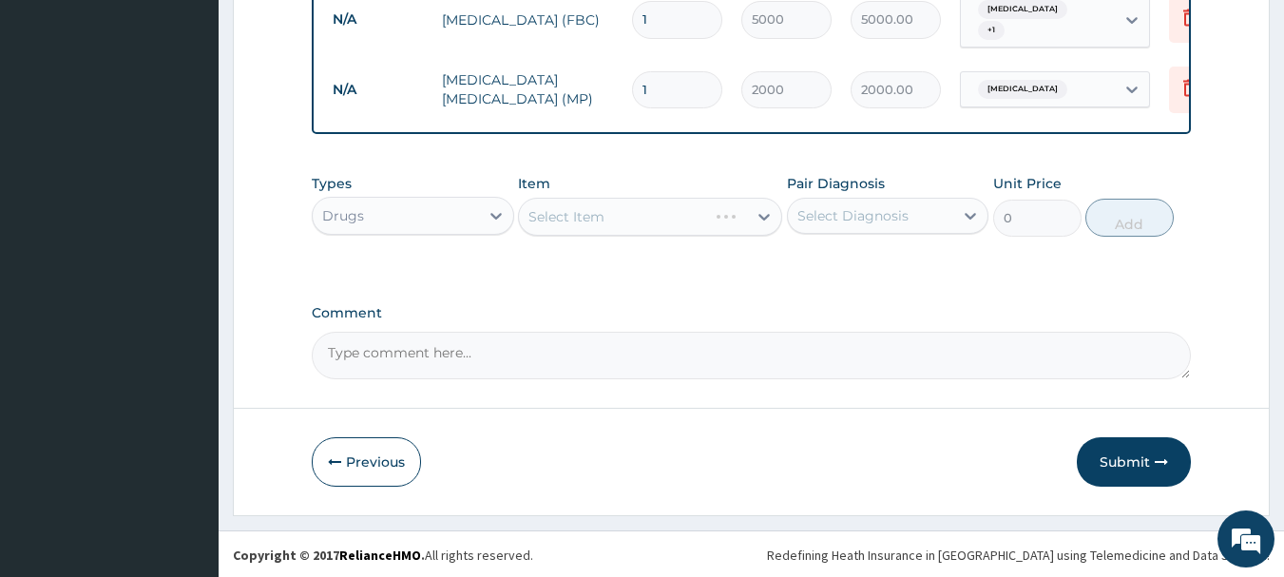
click at [589, 207] on div "Select Item" at bounding box center [650, 217] width 264 height 38
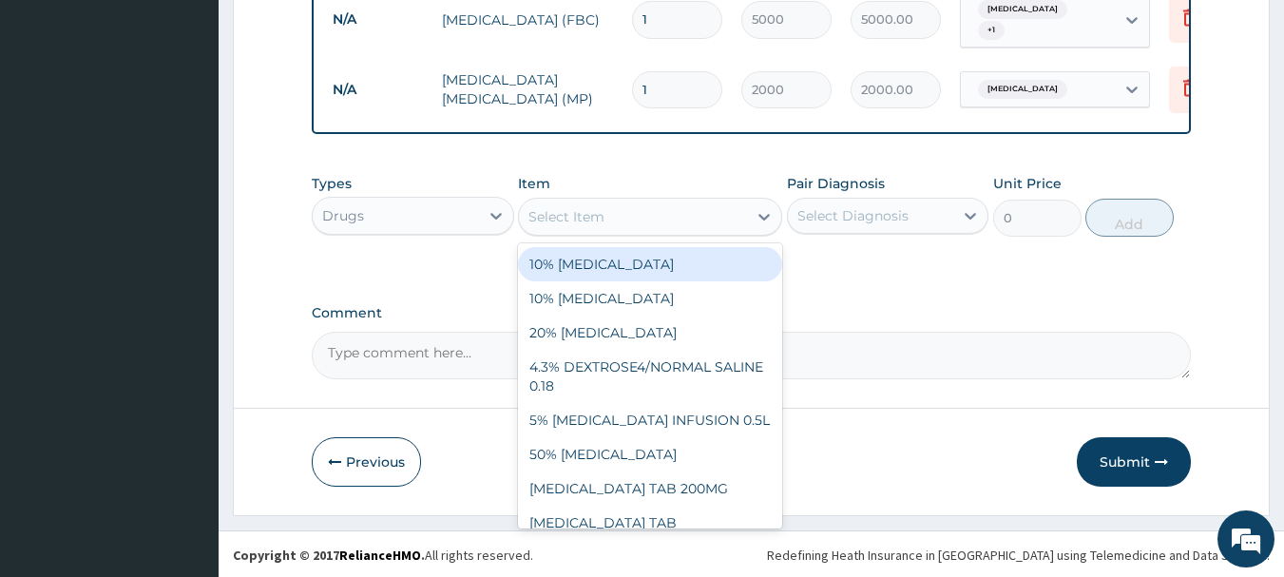
click at [601, 208] on div "Select Item" at bounding box center [566, 216] width 76 height 19
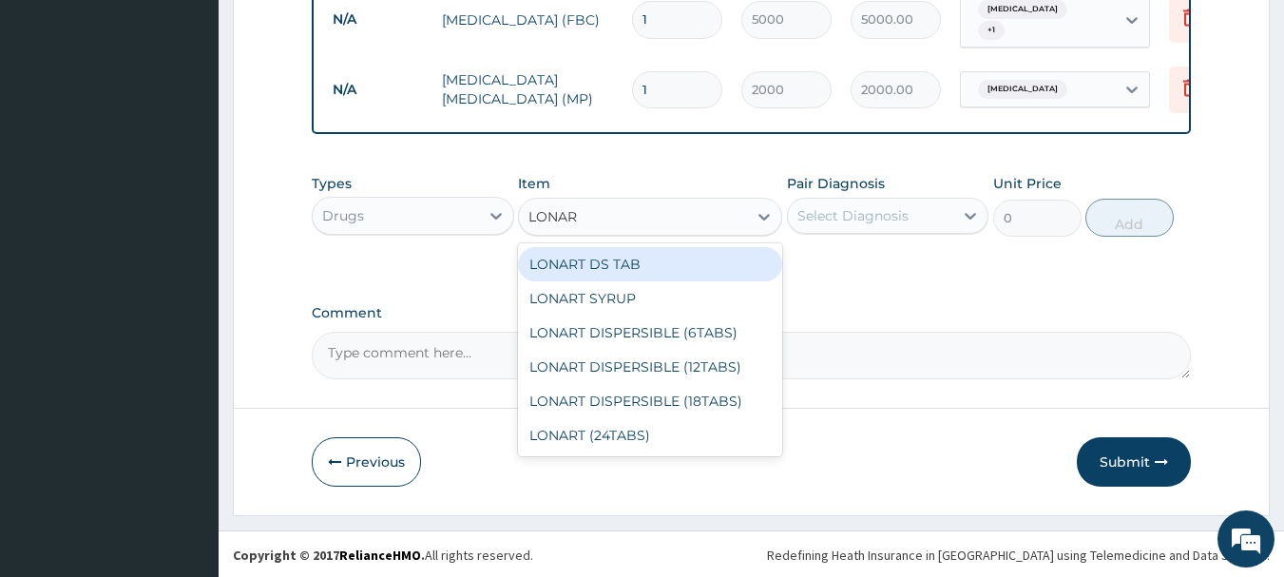
type input "LONART"
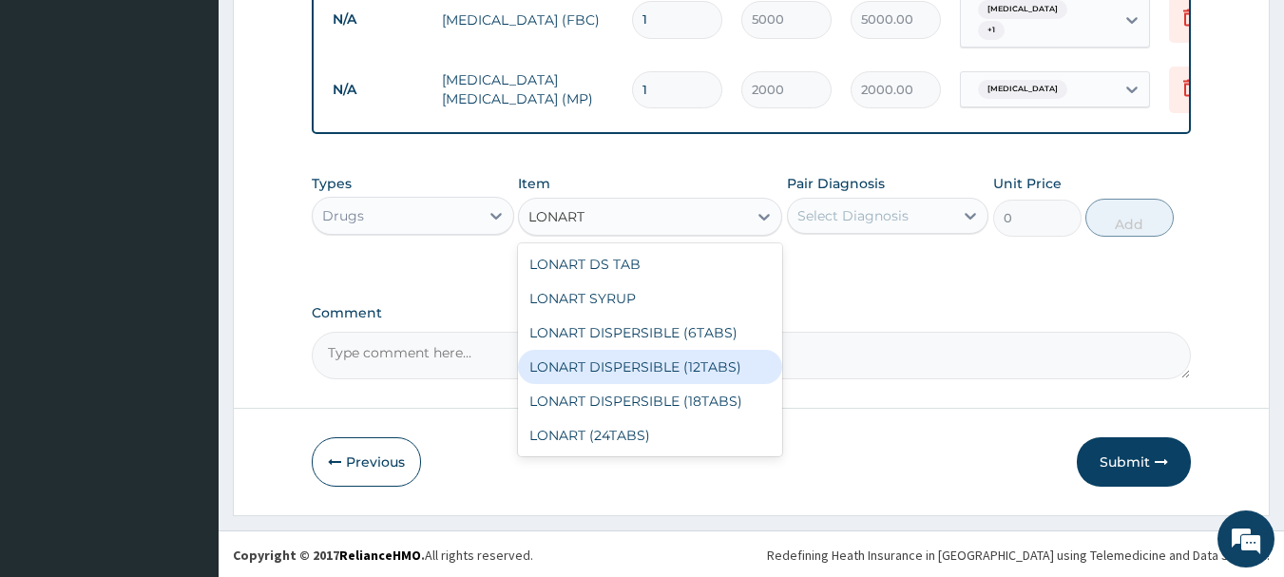
click at [698, 374] on div "LONART DISPERSIBLE (12TABS)" at bounding box center [650, 367] width 264 height 34
type input "1800"
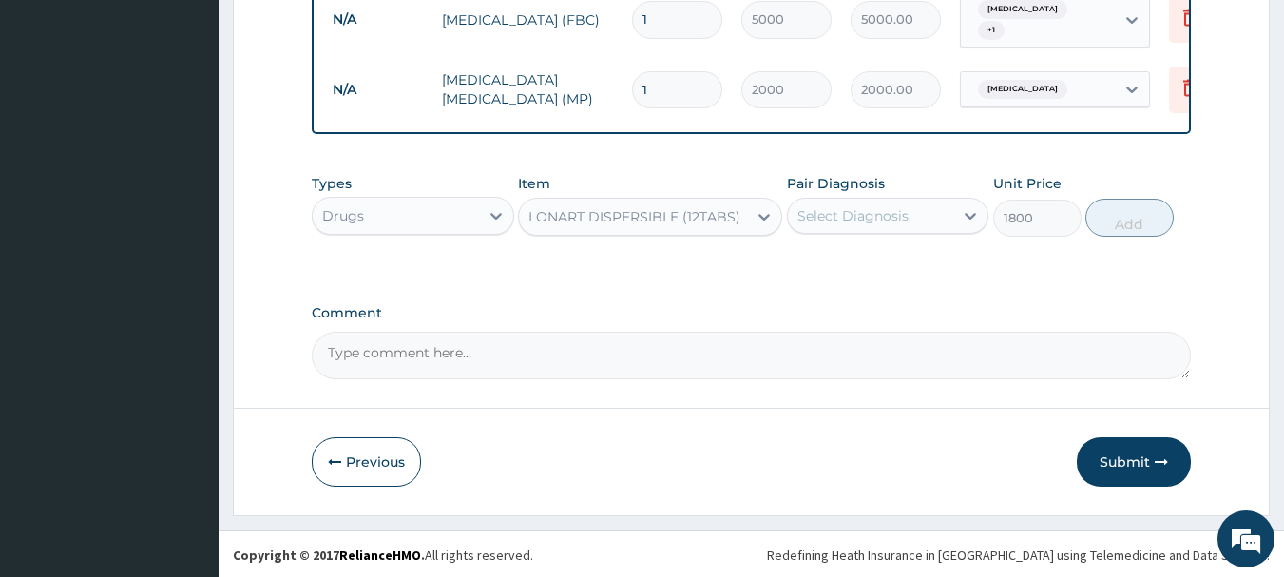
click at [856, 198] on div "Select Diagnosis" at bounding box center [888, 216] width 202 height 36
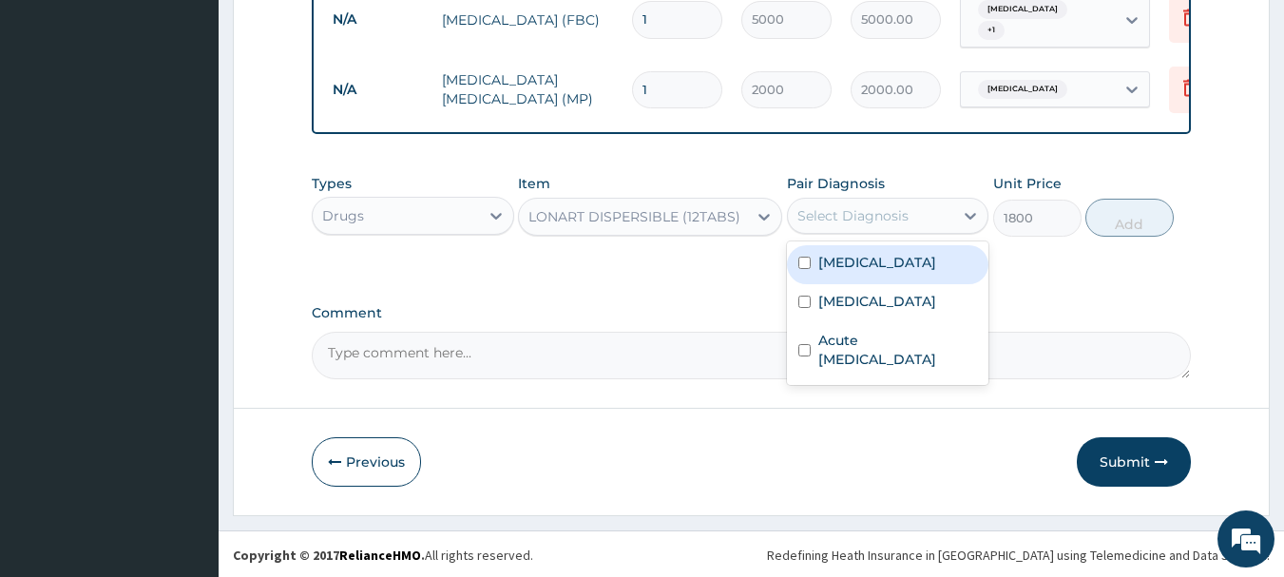
drag, startPoint x: 850, startPoint y: 268, endPoint x: 1088, endPoint y: 252, distance: 239.1
click at [852, 266] on label "[MEDICAL_DATA]" at bounding box center [877, 262] width 118 height 19
checkbox input "true"
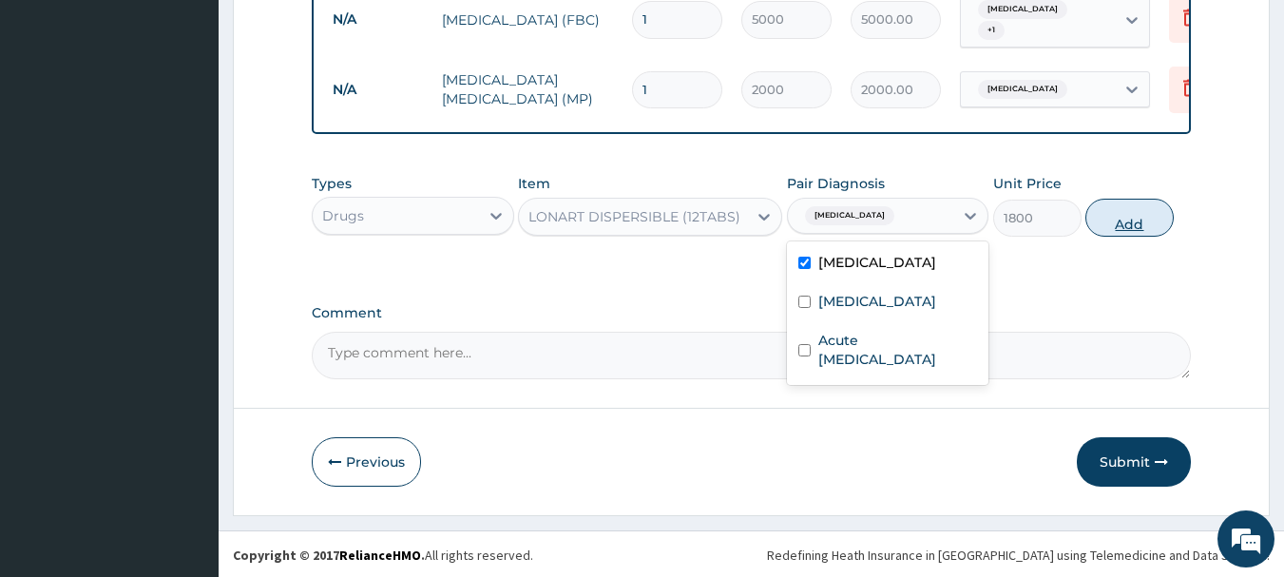
click at [1150, 221] on button "Add" at bounding box center [1129, 218] width 88 height 38
type input "0"
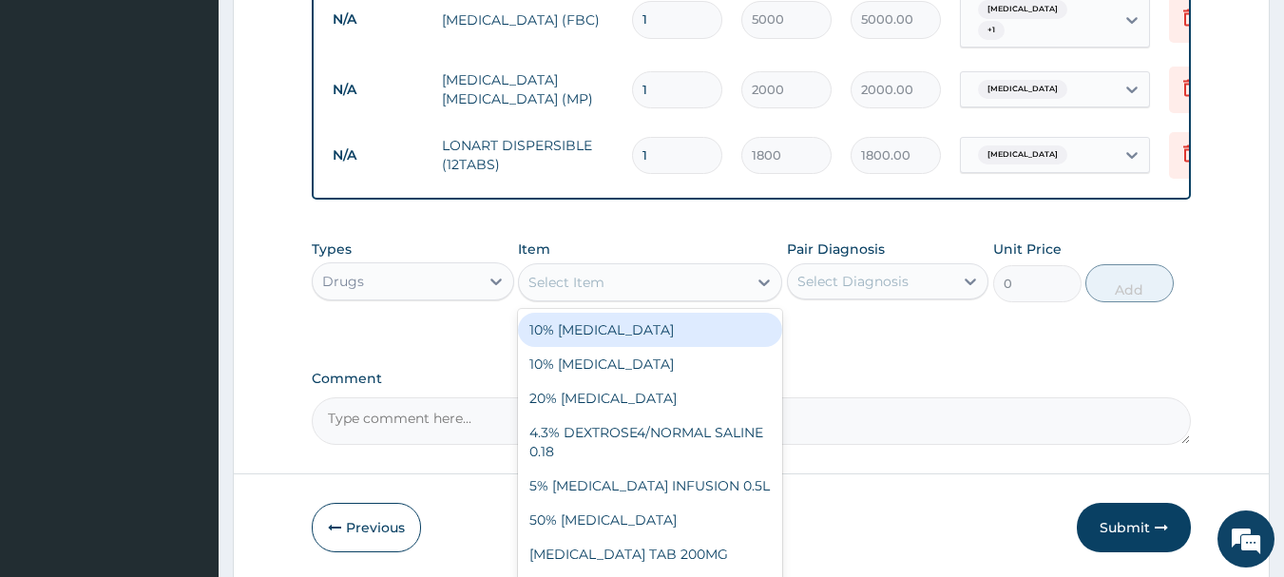
click at [662, 282] on div "Select Item" at bounding box center [633, 282] width 228 height 30
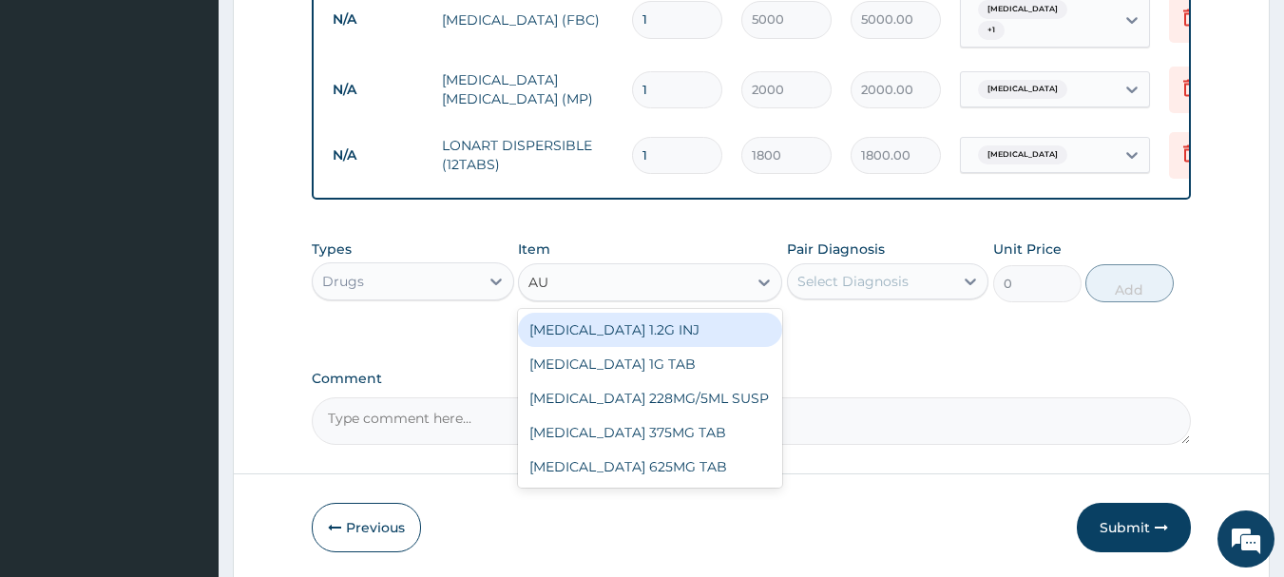
type input "AUG"
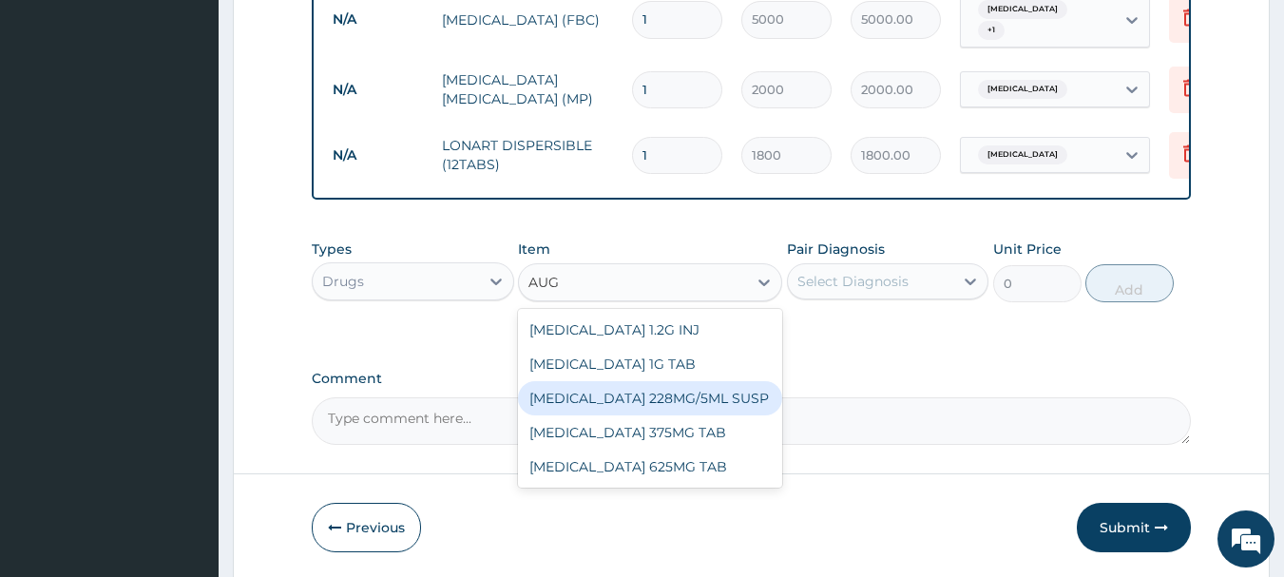
drag, startPoint x: 651, startPoint y: 398, endPoint x: 775, endPoint y: 371, distance: 126.6
click at [653, 398] on div "AUGMENTIN 228MG/5ML SUSP" at bounding box center [650, 398] width 264 height 34
type input "2500"
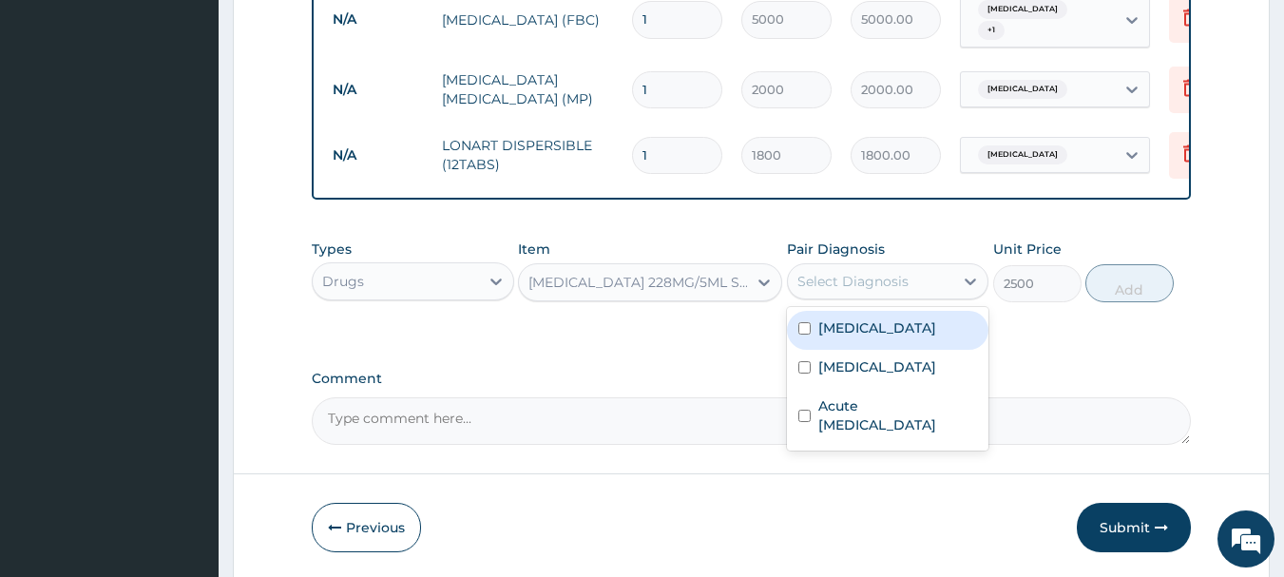
click at [841, 282] on div "Select Diagnosis" at bounding box center [852, 281] width 111 height 19
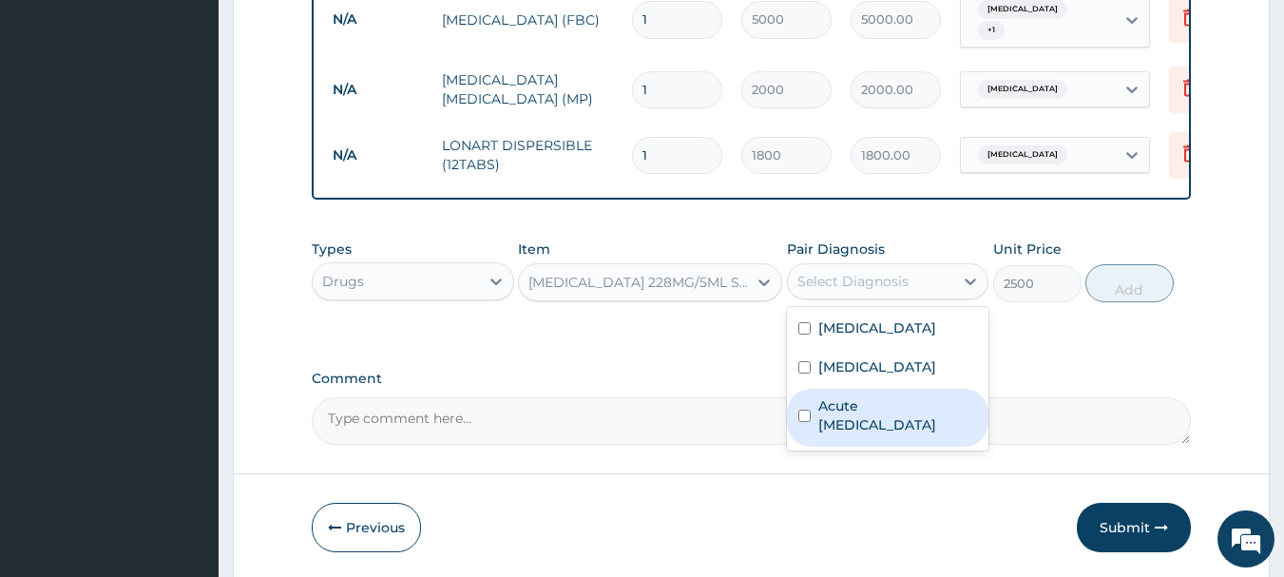
click at [836, 412] on label "Acute [MEDICAL_DATA]" at bounding box center [898, 415] width 160 height 38
checkbox input "true"
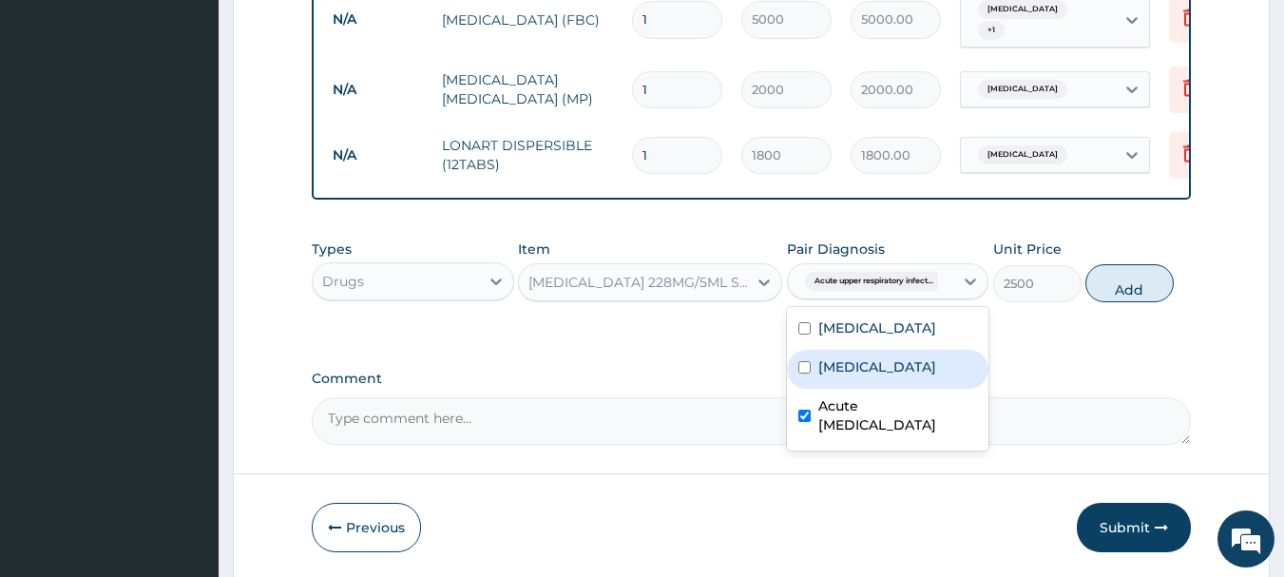
click at [835, 364] on label "[MEDICAL_DATA]" at bounding box center [877, 366] width 118 height 19
checkbox input "true"
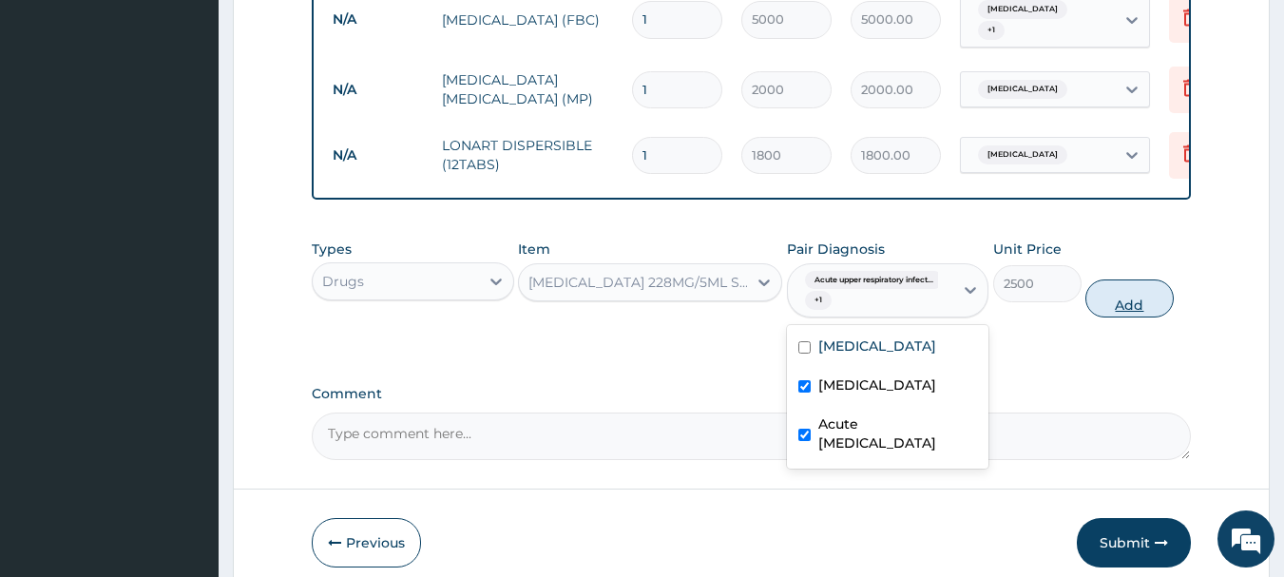
click at [1123, 286] on button "Add" at bounding box center [1129, 298] width 88 height 38
type input "0"
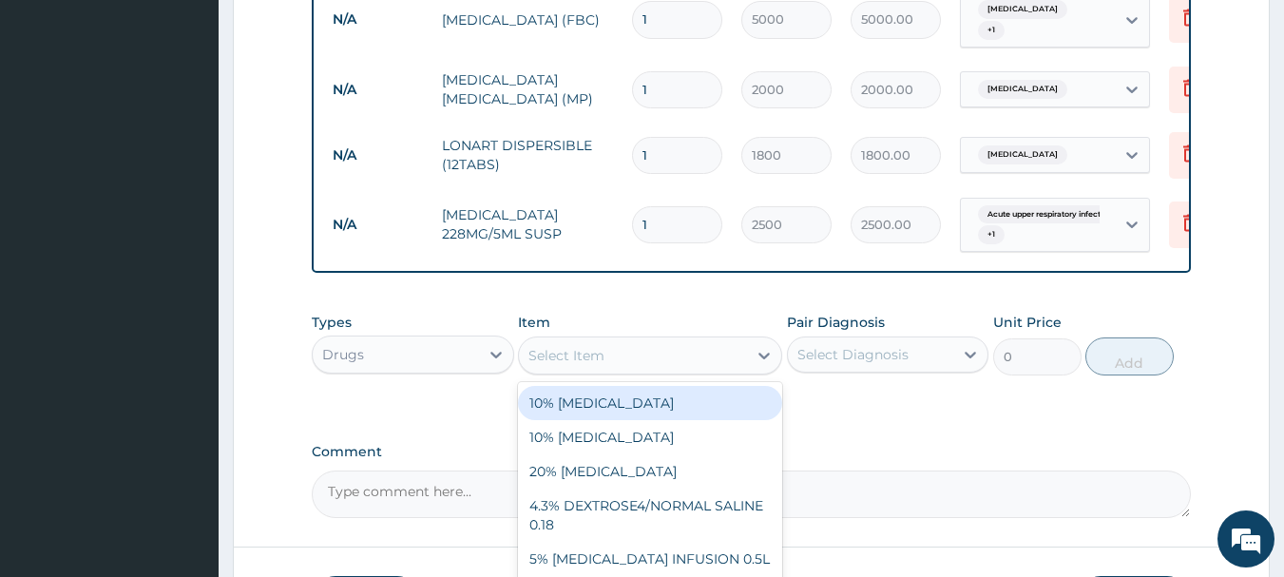
click at [630, 356] on div "Select Item" at bounding box center [633, 355] width 228 height 30
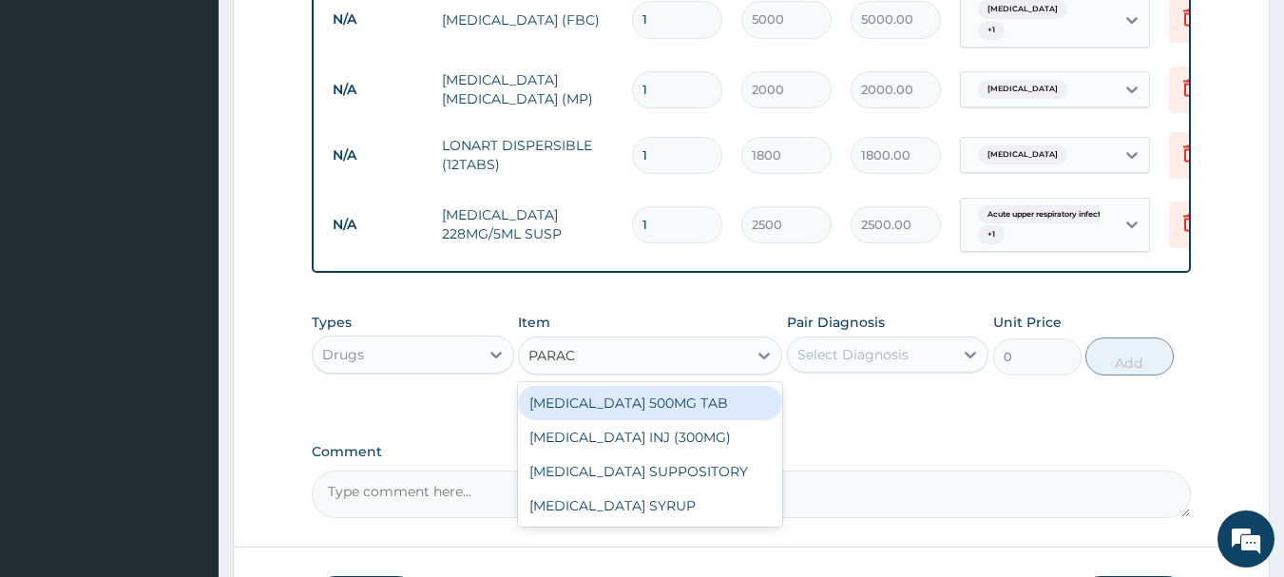
type input "PARACE"
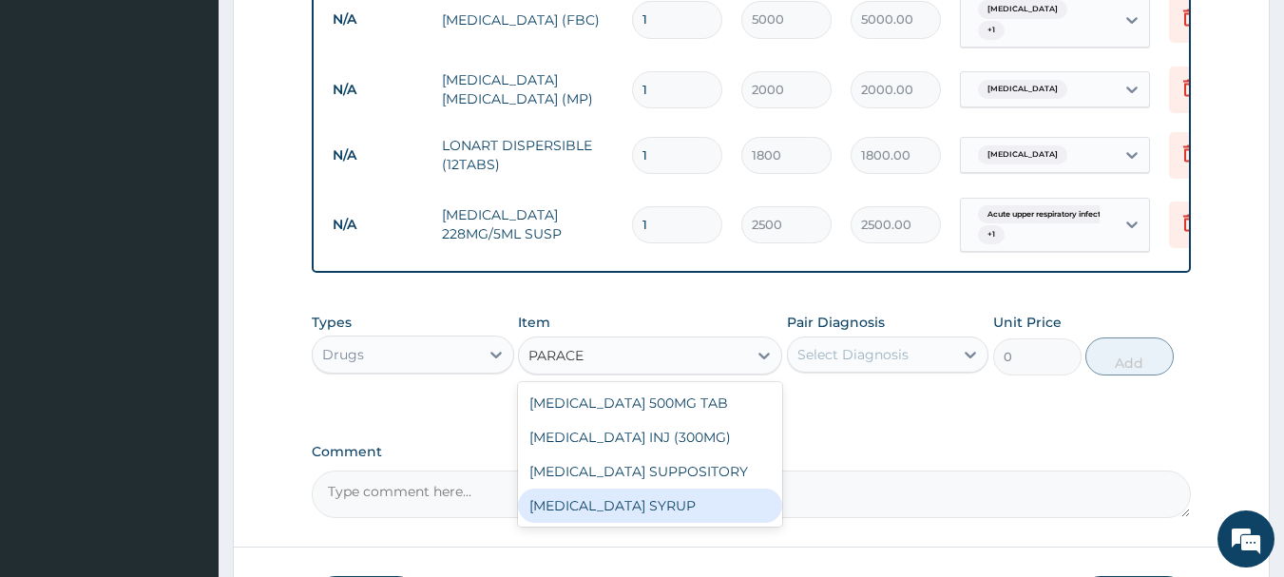
drag, startPoint x: 636, startPoint y: 502, endPoint x: 799, endPoint y: 416, distance: 184.5
click at [637, 502] on div "PARACETAMOL SYRUP" at bounding box center [650, 506] width 264 height 34
type input "400"
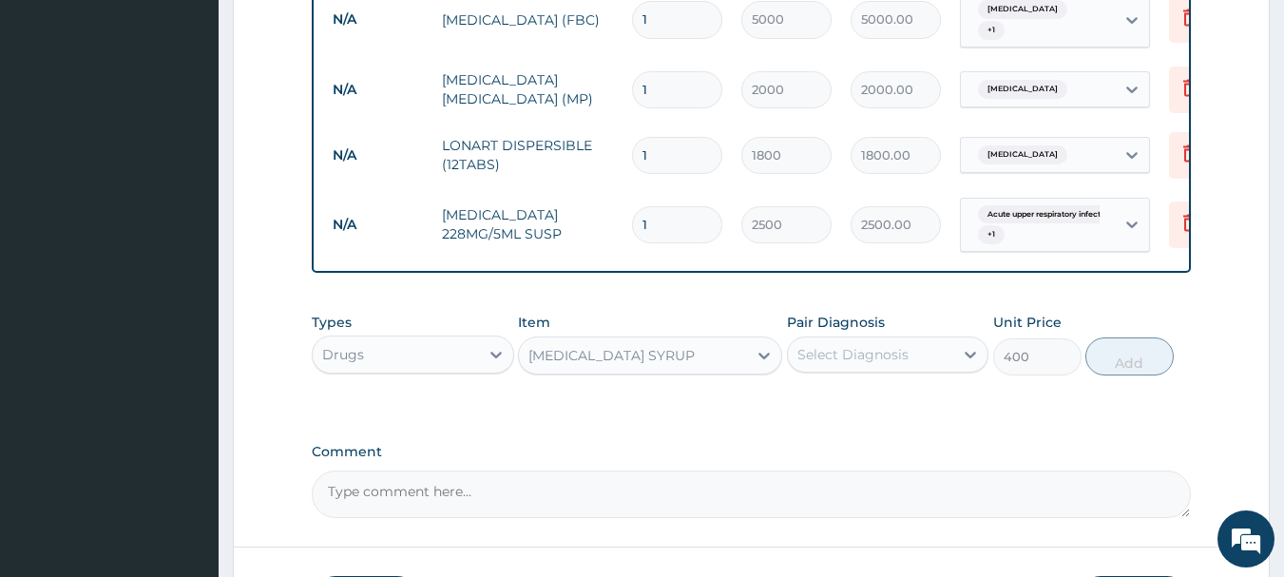
click at [844, 349] on div "Select Diagnosis" at bounding box center [852, 354] width 111 height 19
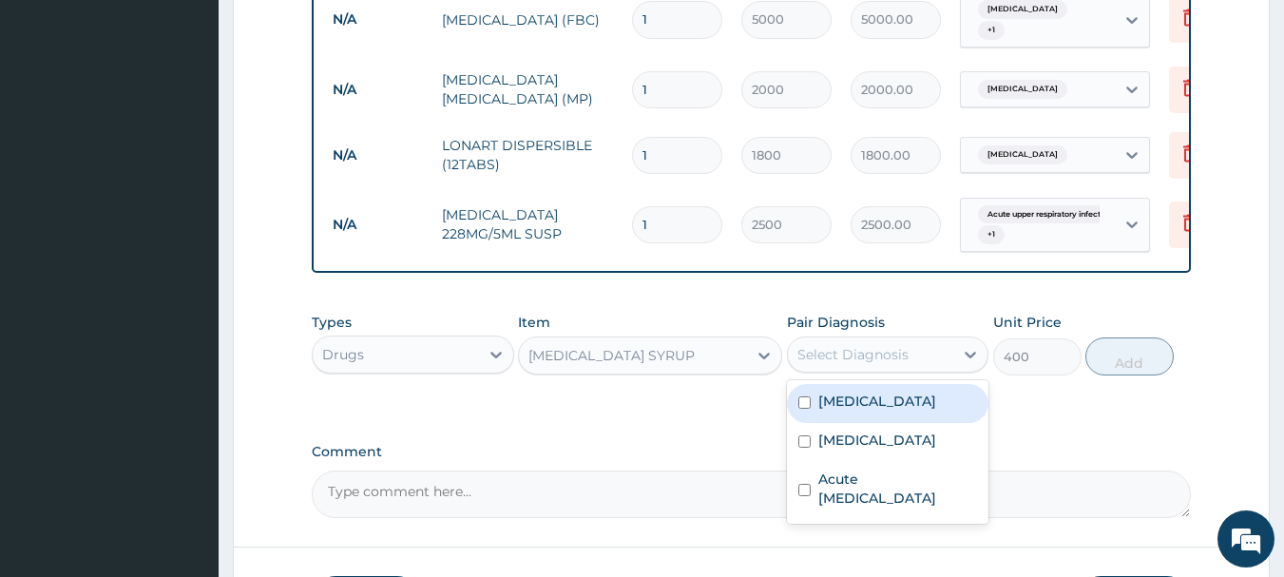
click at [838, 400] on label "Malaria" at bounding box center [877, 401] width 118 height 19
checkbox input "true"
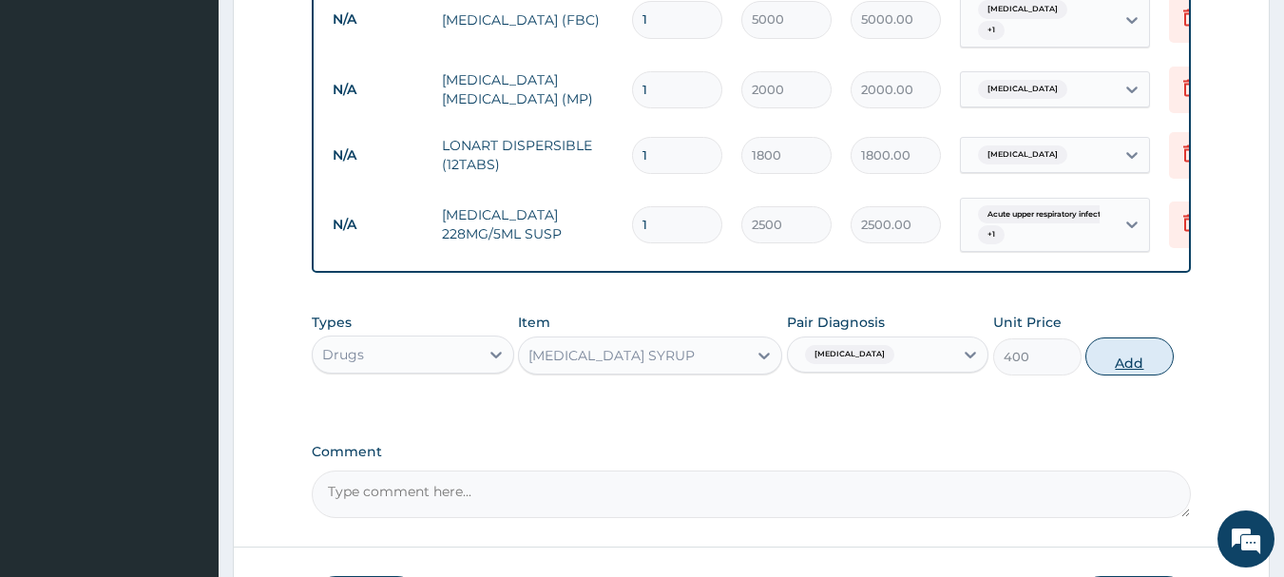
click at [1123, 364] on button "Add" at bounding box center [1129, 356] width 88 height 38
type input "0"
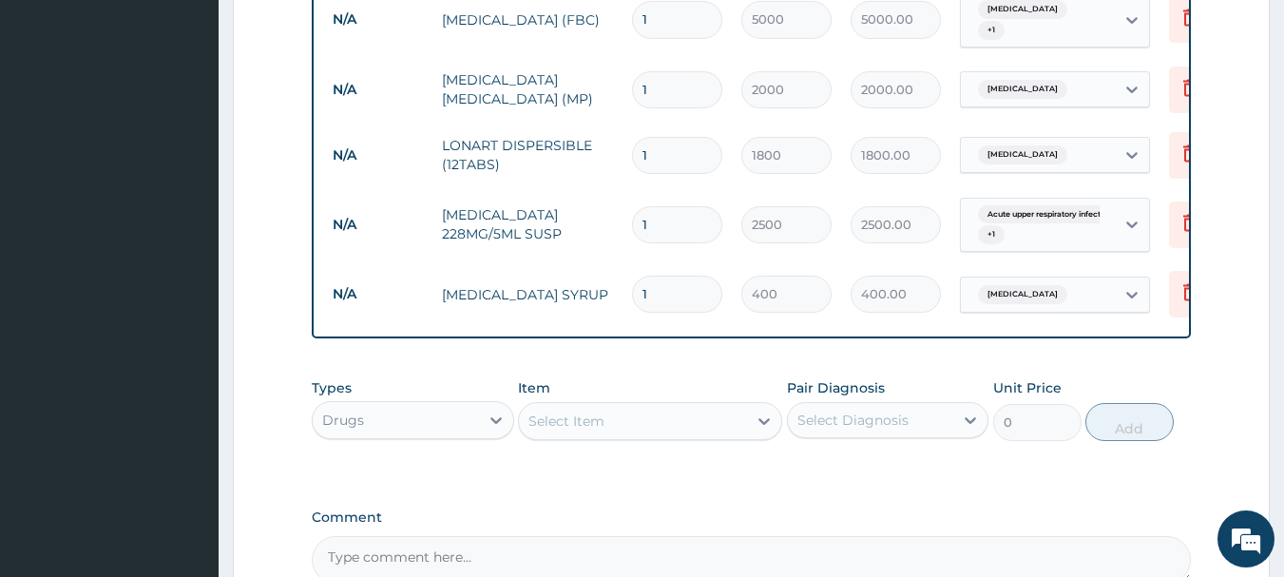
click at [604, 414] on div "Select Item" at bounding box center [566, 421] width 76 height 19
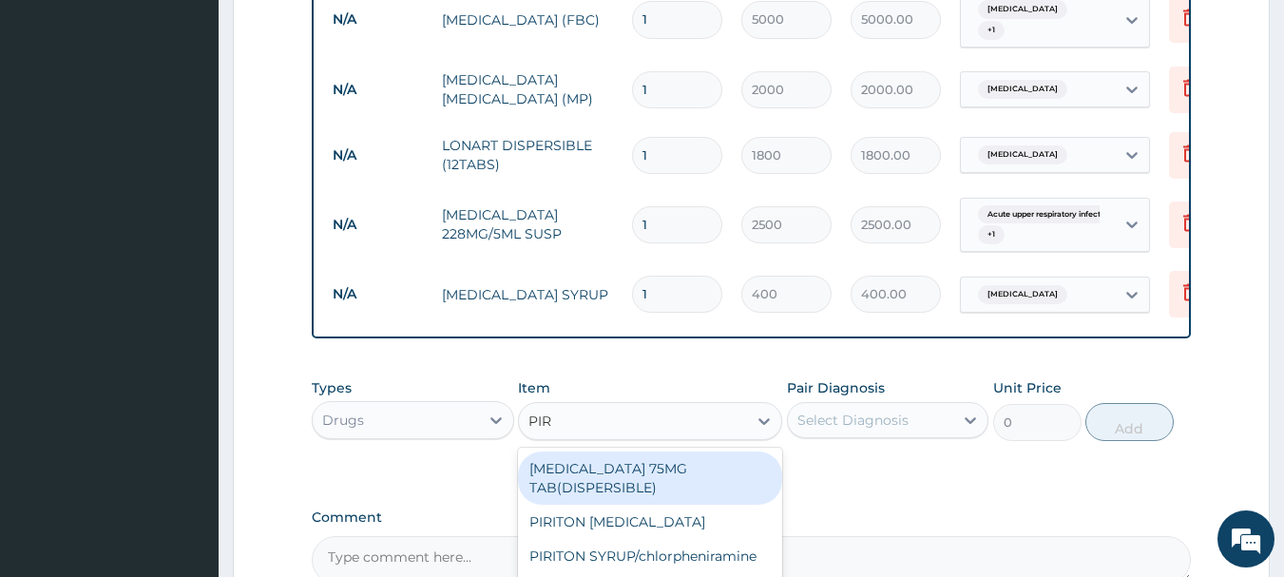
type input "PIRI"
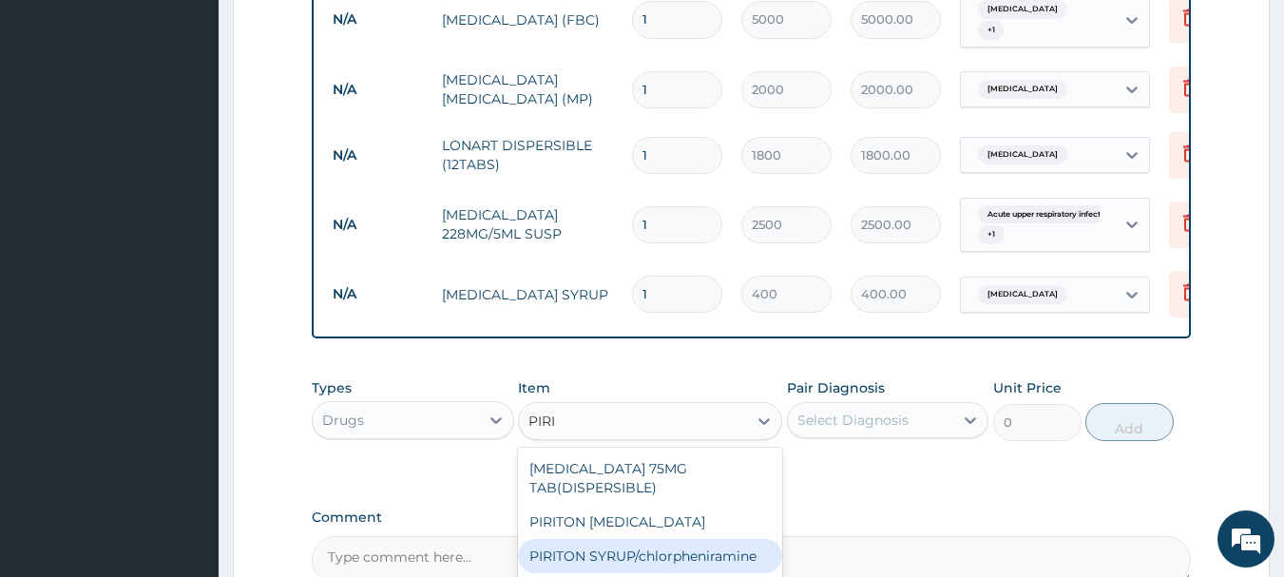
click at [616, 541] on div "PIRITON SYRUP/chlorpheniramine" at bounding box center [650, 556] width 264 height 34
type input "700"
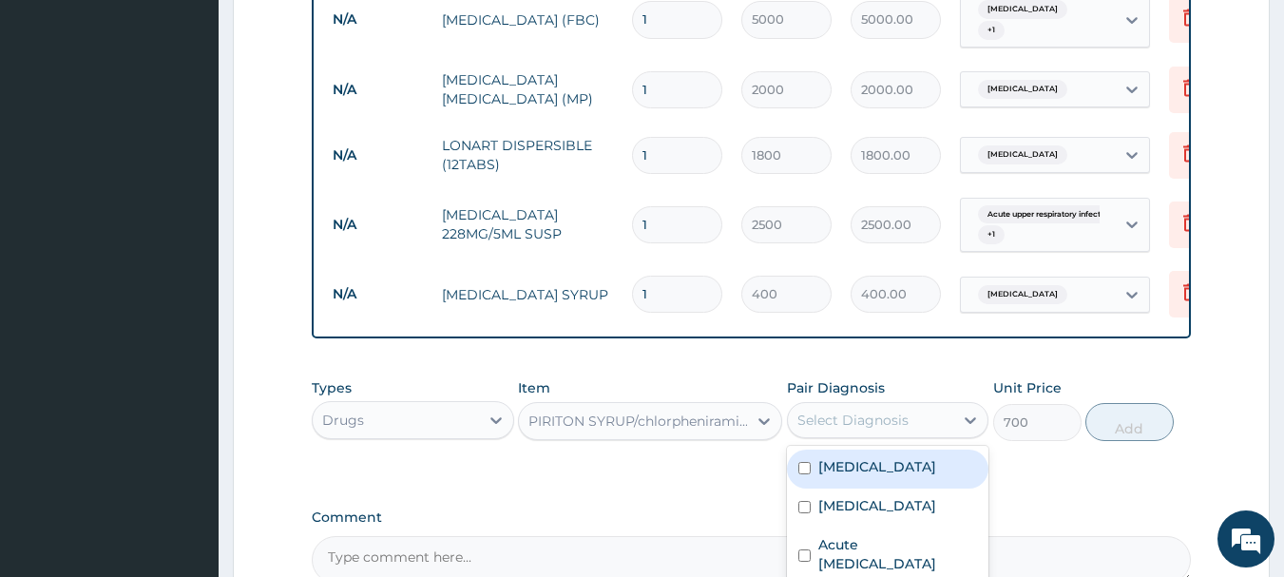
click at [832, 416] on div "Select Diagnosis" at bounding box center [852, 420] width 111 height 19
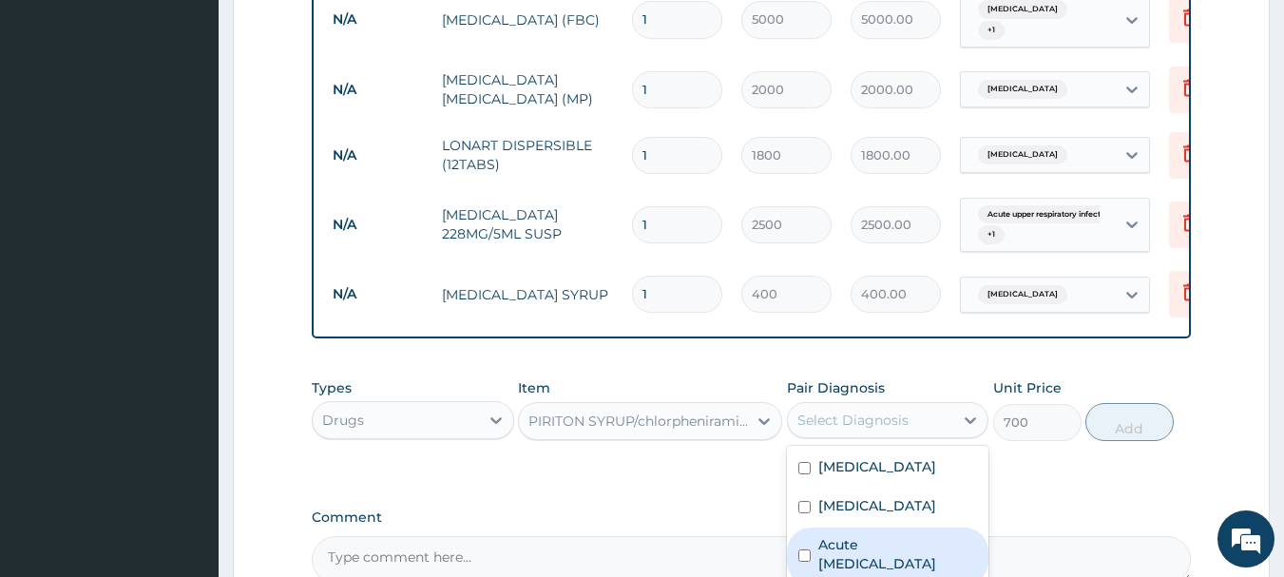
click at [835, 544] on label "Acute [MEDICAL_DATA]" at bounding box center [898, 554] width 160 height 38
checkbox input "true"
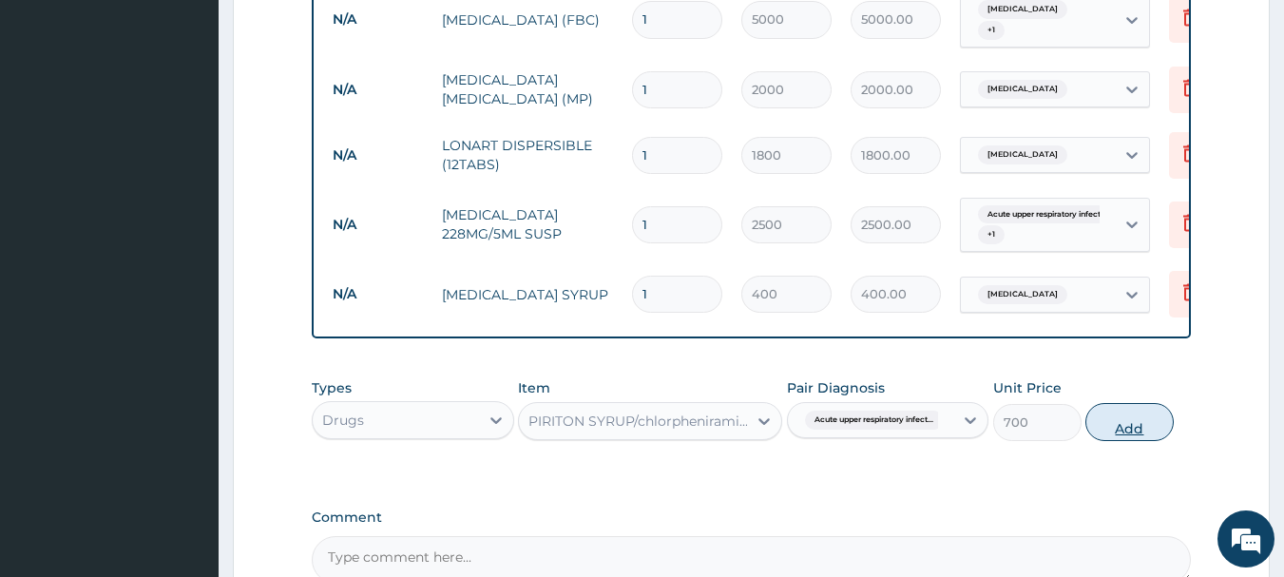
click at [1124, 431] on button "Add" at bounding box center [1129, 422] width 88 height 38
type input "0"
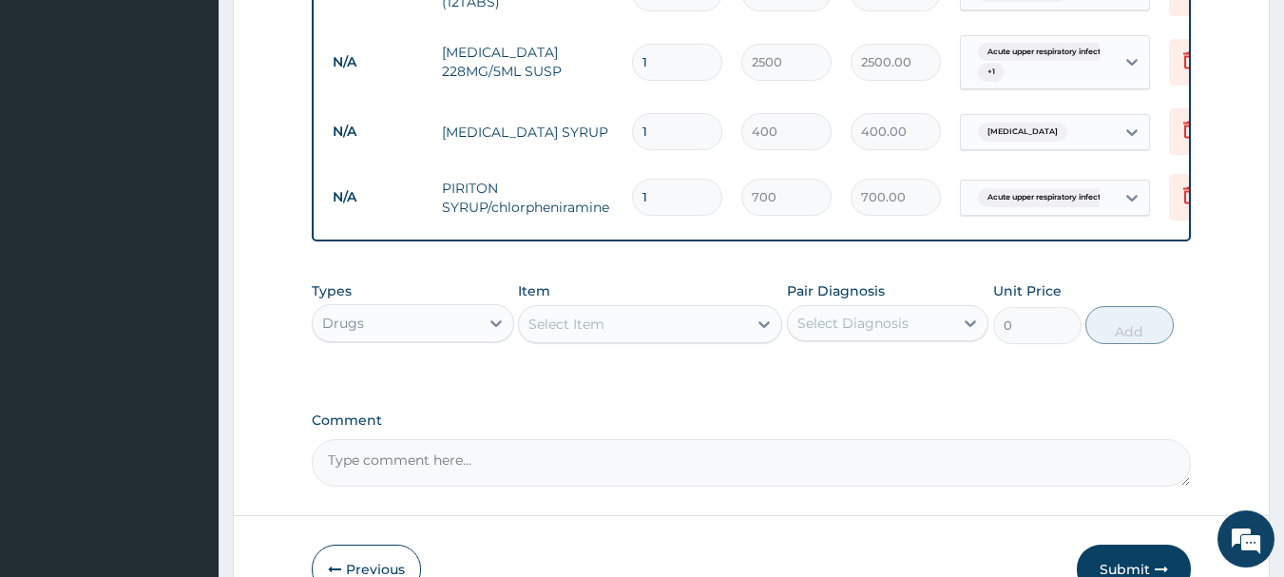
scroll to position [1119, 0]
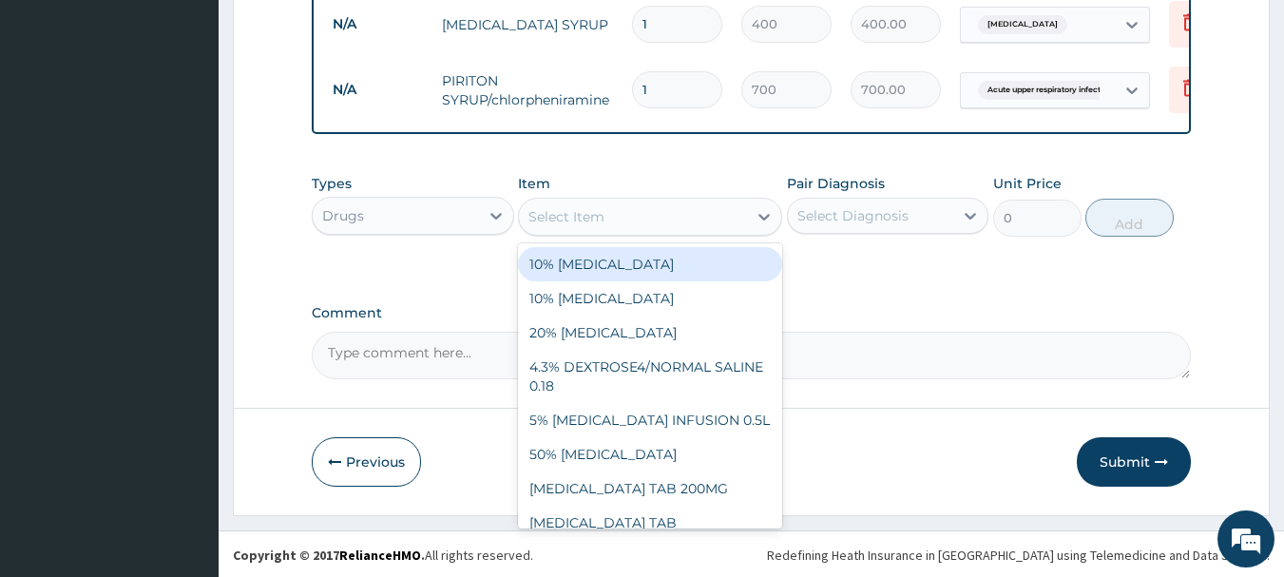
click at [564, 216] on div "Select Item" at bounding box center [566, 216] width 76 height 19
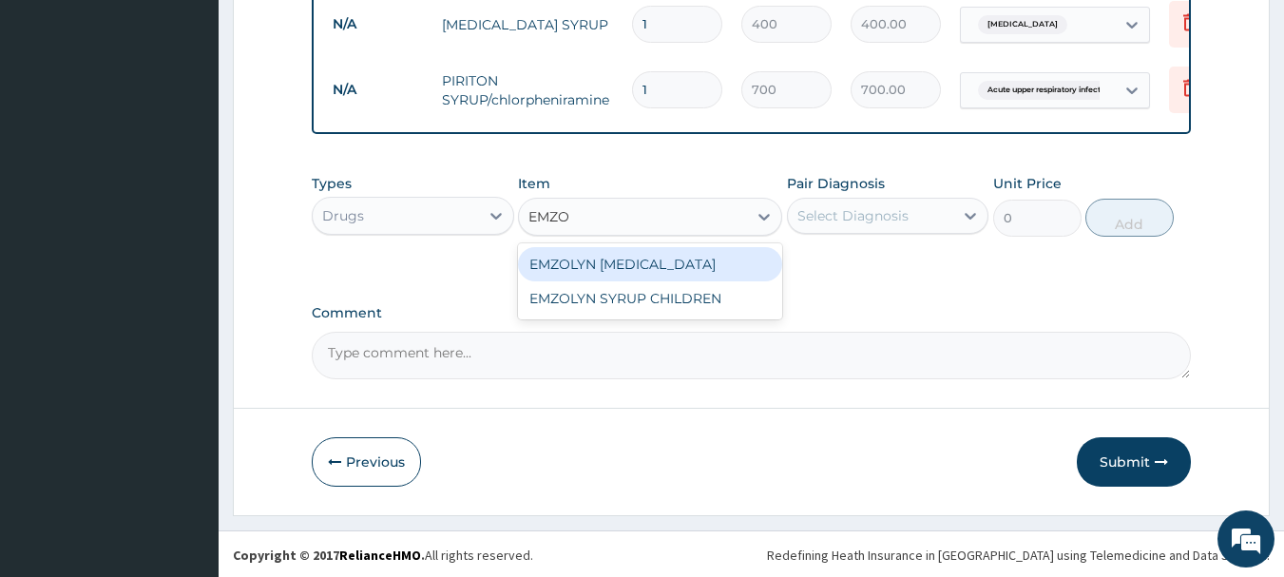
type input "EMZOL"
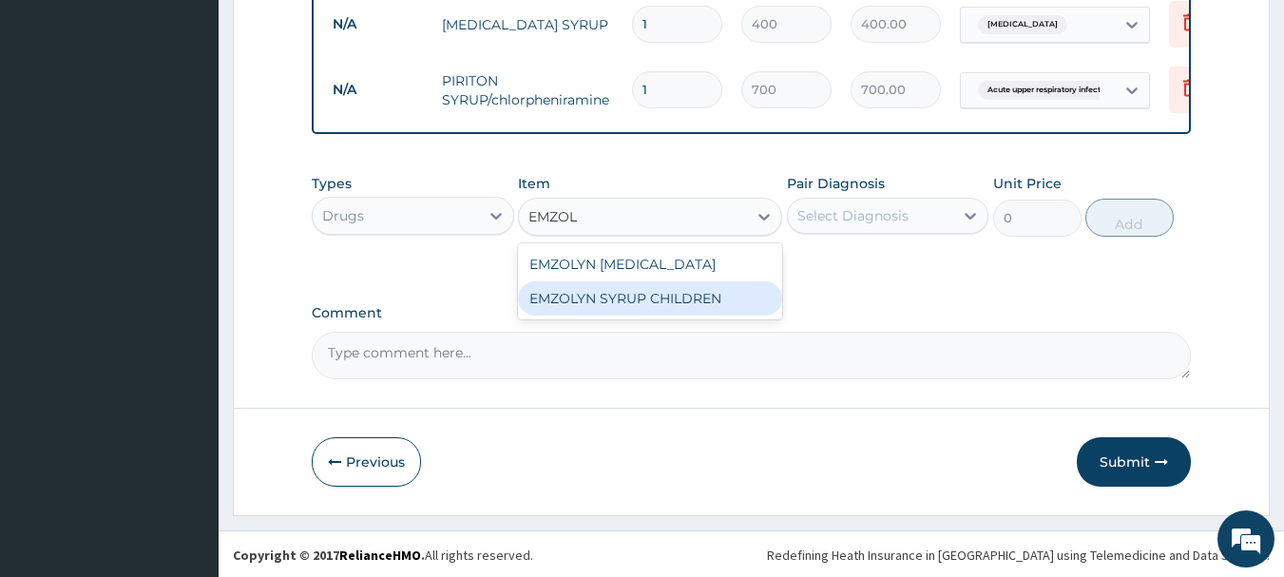
click at [557, 298] on div "EMZOLYN SYRUP CHILDREN" at bounding box center [650, 298] width 264 height 34
type input "500"
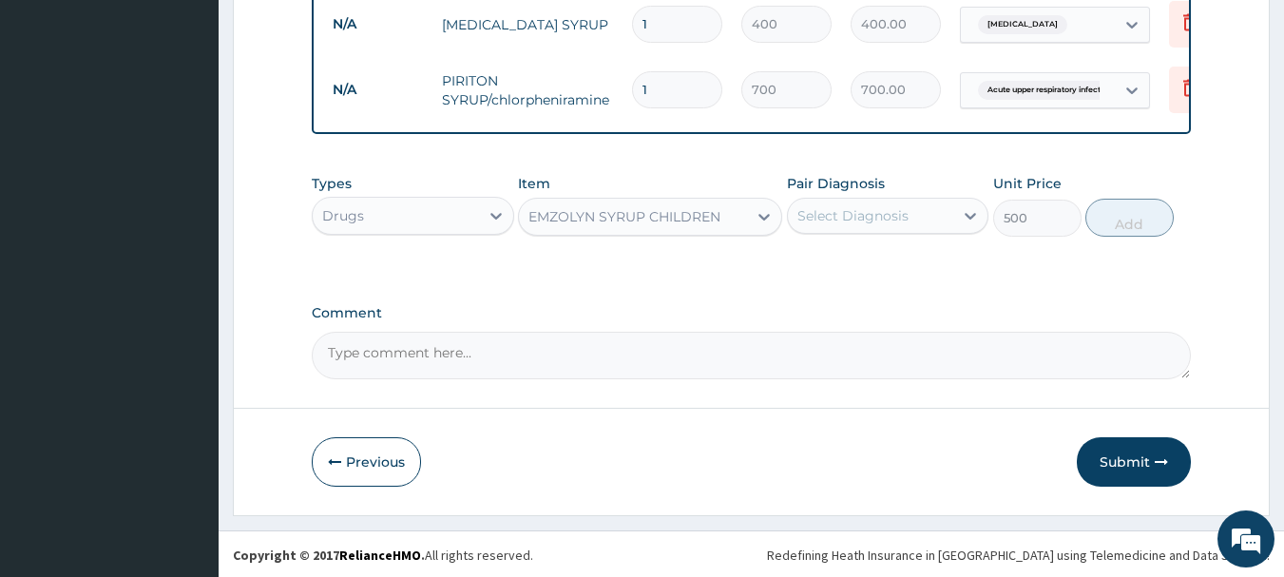
click at [878, 218] on div "Select Diagnosis" at bounding box center [852, 215] width 111 height 19
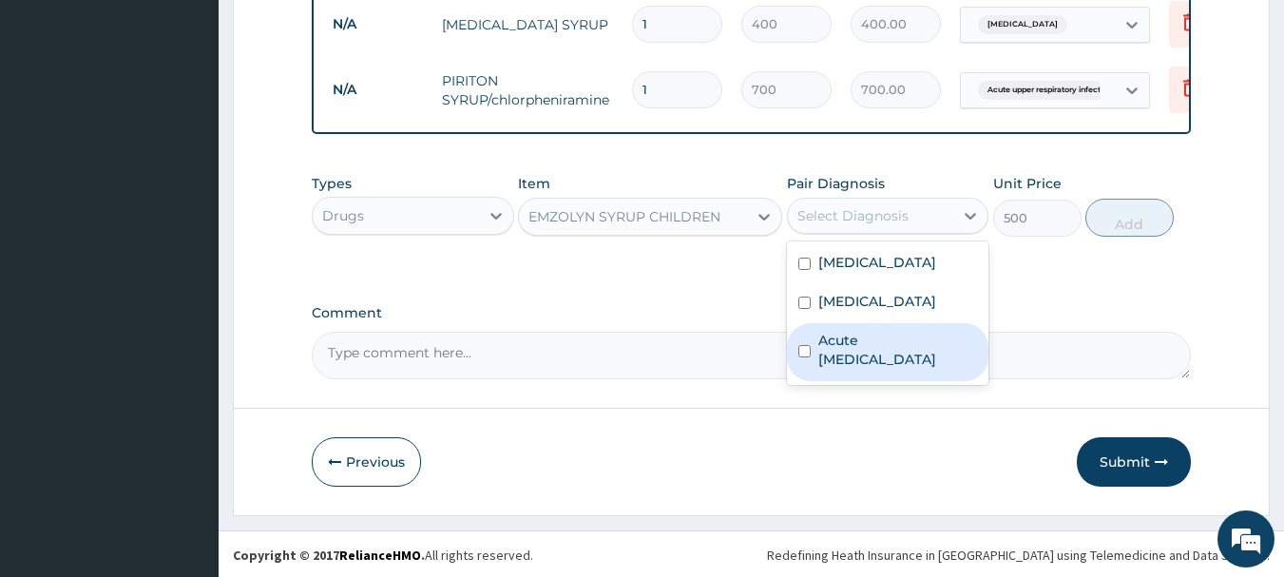
drag, startPoint x: 863, startPoint y: 343, endPoint x: 1022, endPoint y: 287, distance: 168.3
click at [866, 343] on label "Acute [MEDICAL_DATA]" at bounding box center [898, 350] width 160 height 38
checkbox input "true"
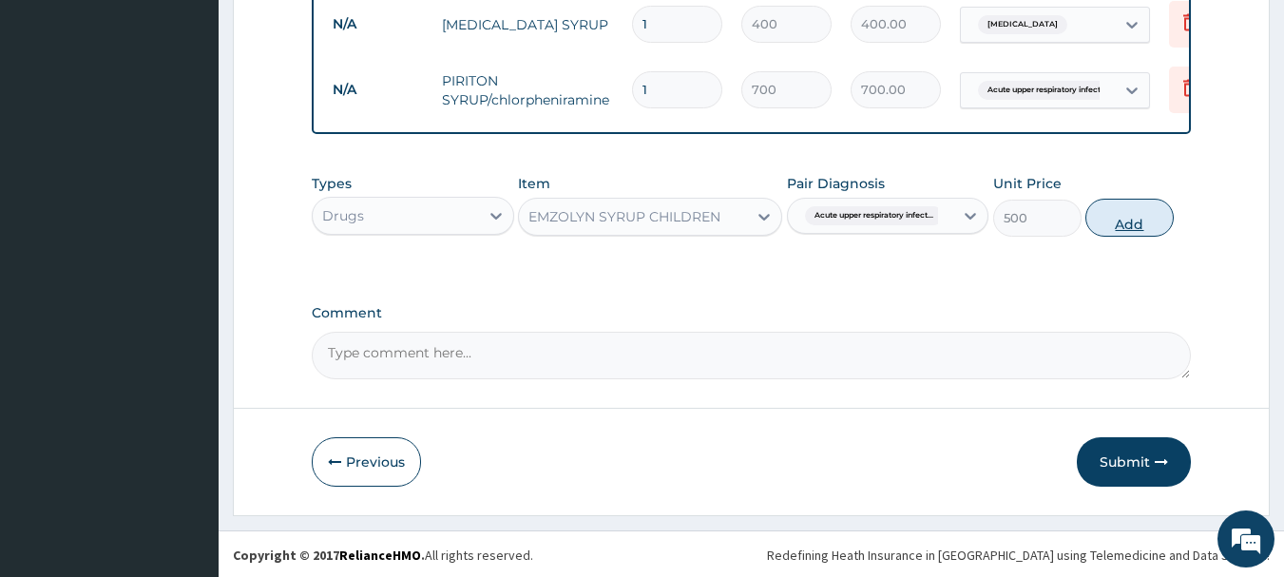
click at [1145, 224] on button "Add" at bounding box center [1129, 218] width 88 height 38
type input "0"
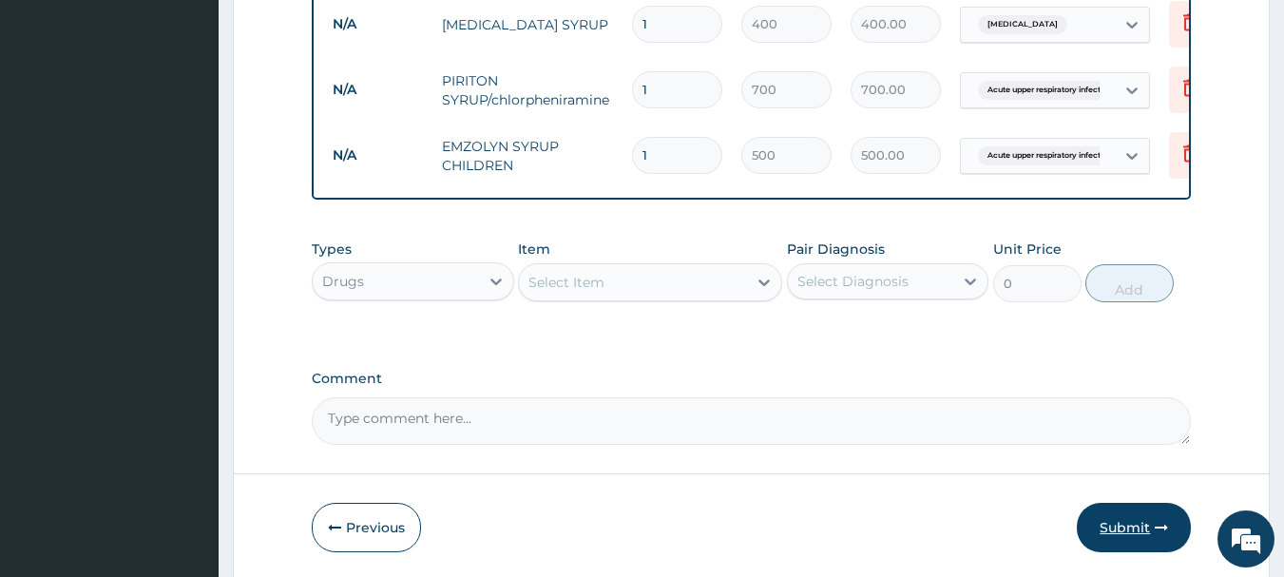
click at [1138, 519] on button "Submit" at bounding box center [1134, 527] width 114 height 49
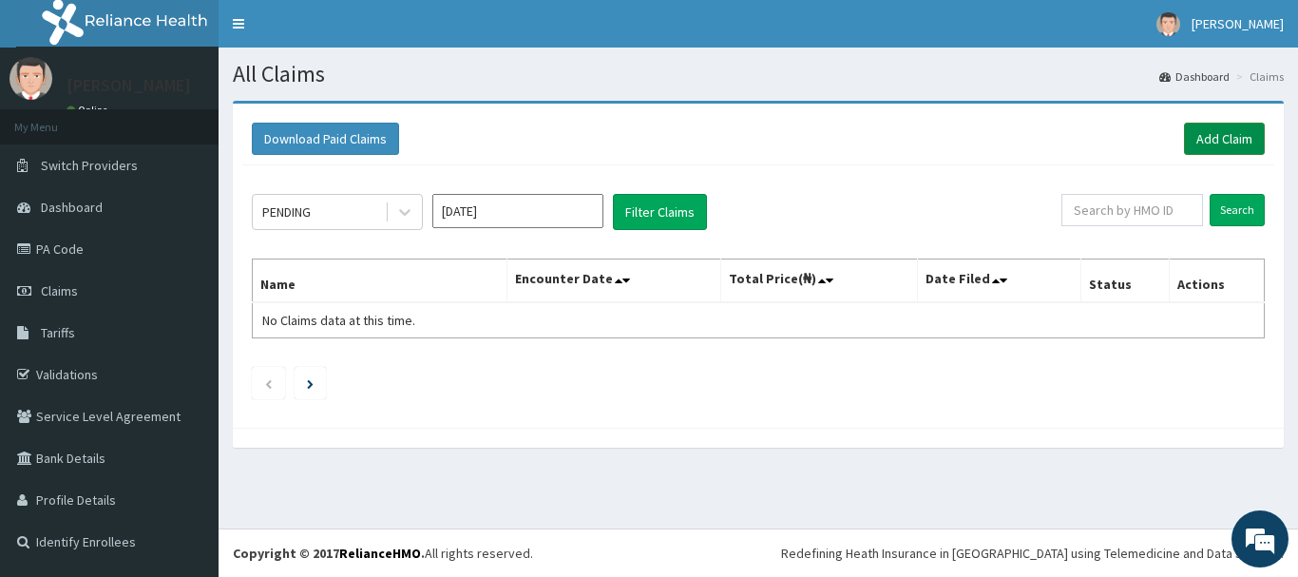
click at [1203, 133] on link "Add Claim" at bounding box center [1224, 139] width 81 height 32
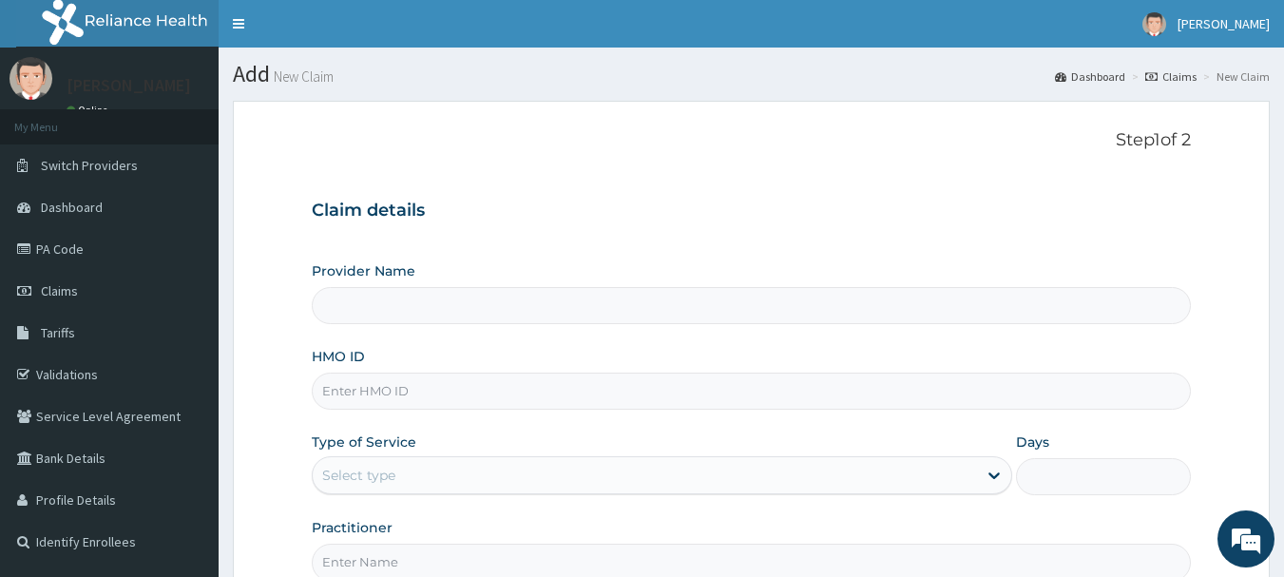
type input "INLAND SPECIALIST HOSPITAL- OGUDU"
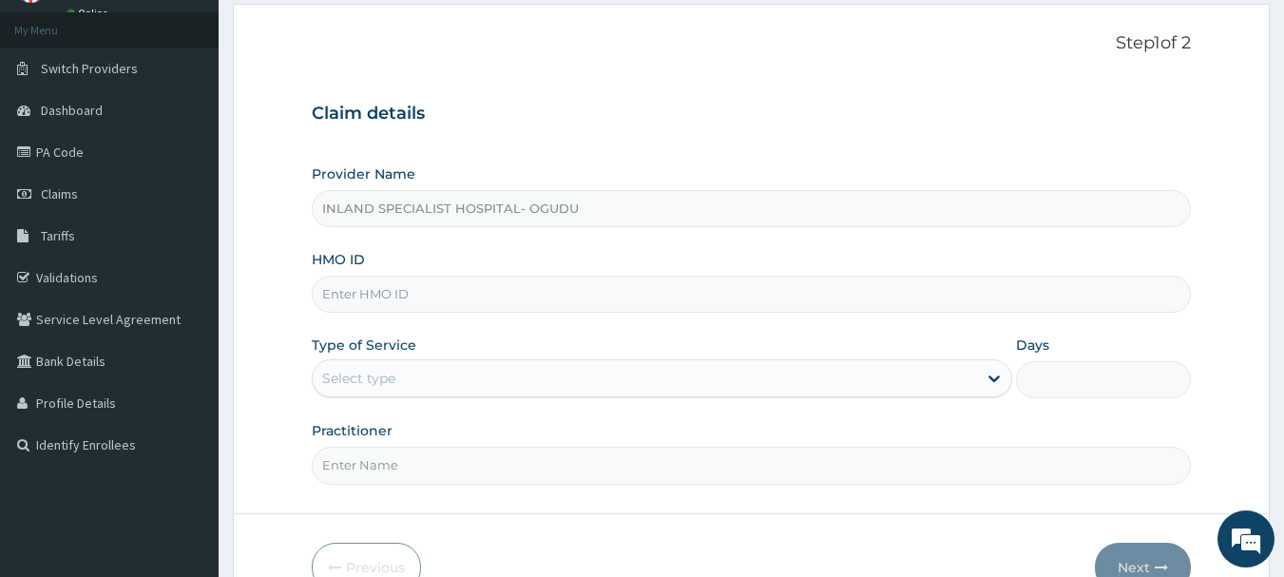
scroll to position [190, 0]
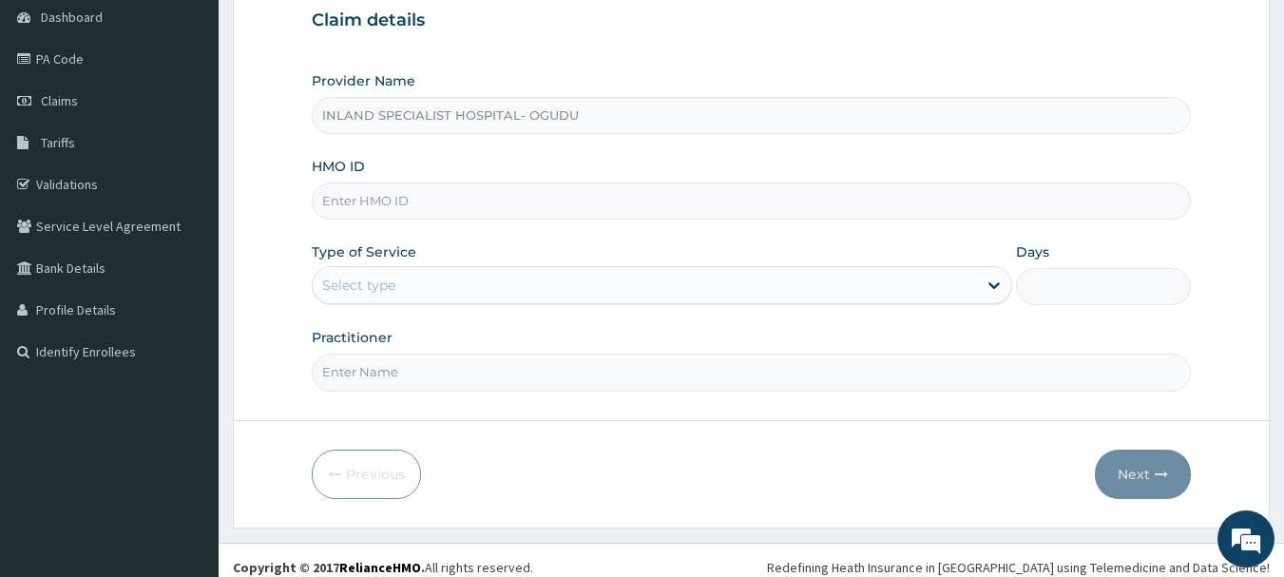
click at [397, 202] on input "HMO ID" at bounding box center [752, 200] width 880 height 37
paste input "RGI/10034/D"
type input "RGI/10034/D"
click at [382, 280] on div "Select type" at bounding box center [358, 285] width 73 height 19
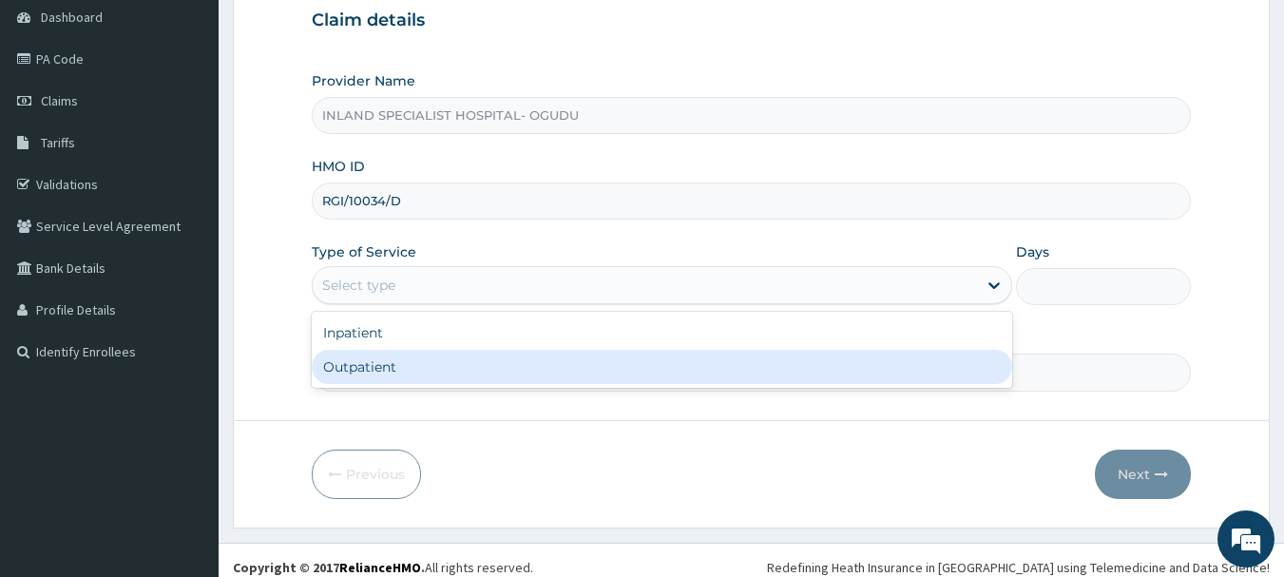
click at [372, 369] on div "Outpatient" at bounding box center [662, 367] width 701 height 34
type input "1"
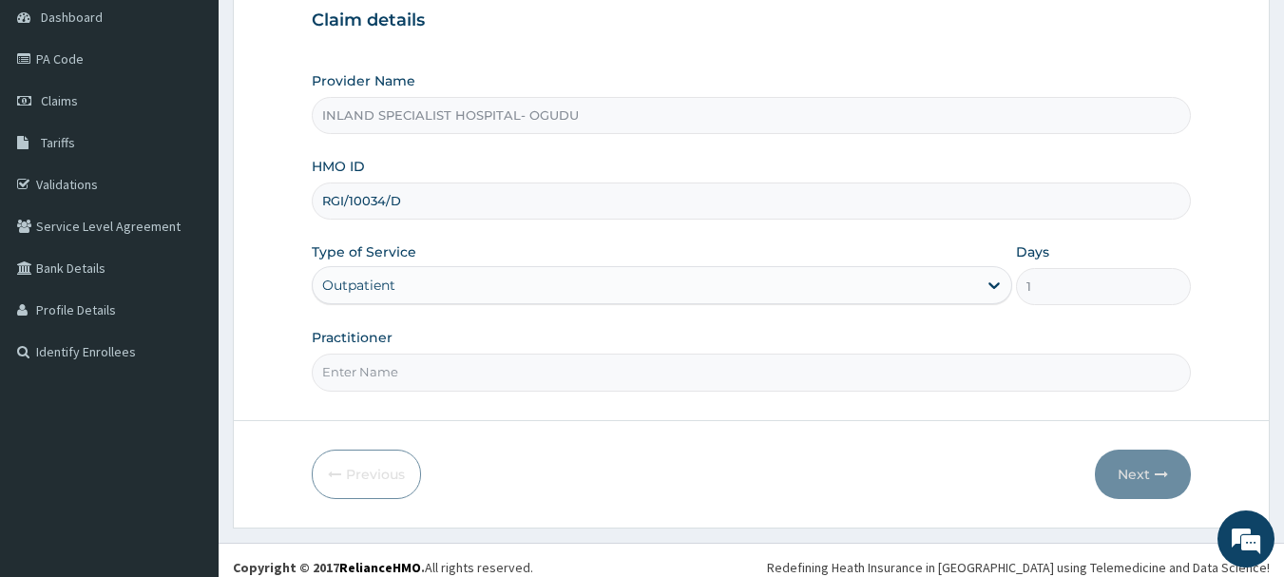
click at [413, 374] on input "Practitioner" at bounding box center [752, 372] width 880 height 37
paste input "DR [PERSON_NAME]"
type input "DR [PERSON_NAME]"
click at [1115, 471] on button "Next" at bounding box center [1143, 474] width 96 height 49
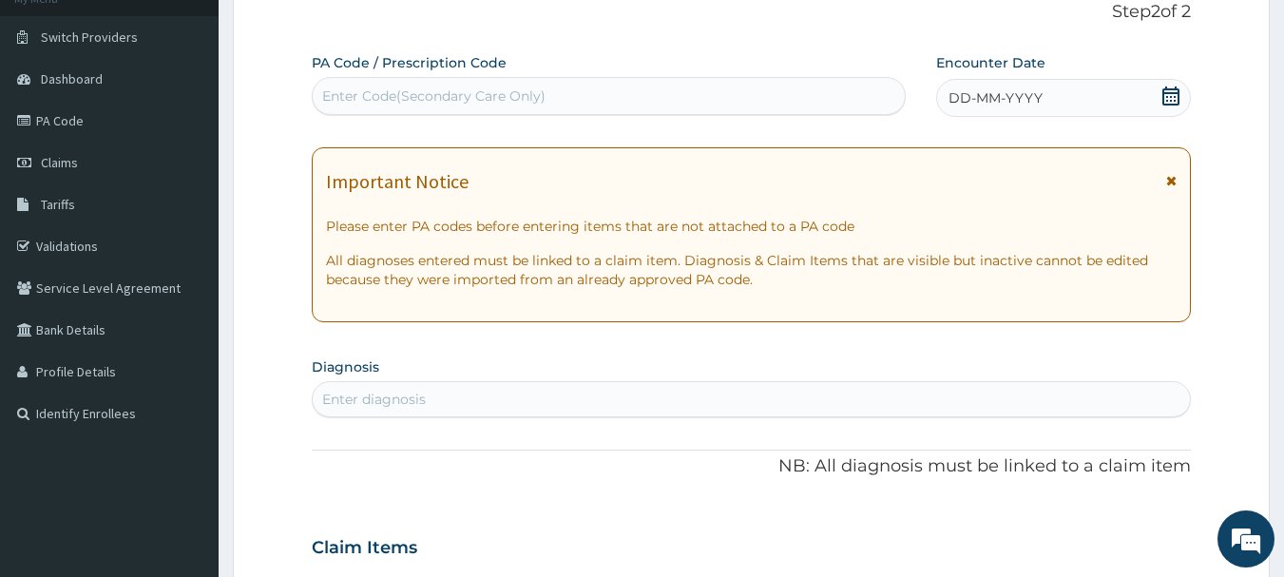
scroll to position [95, 0]
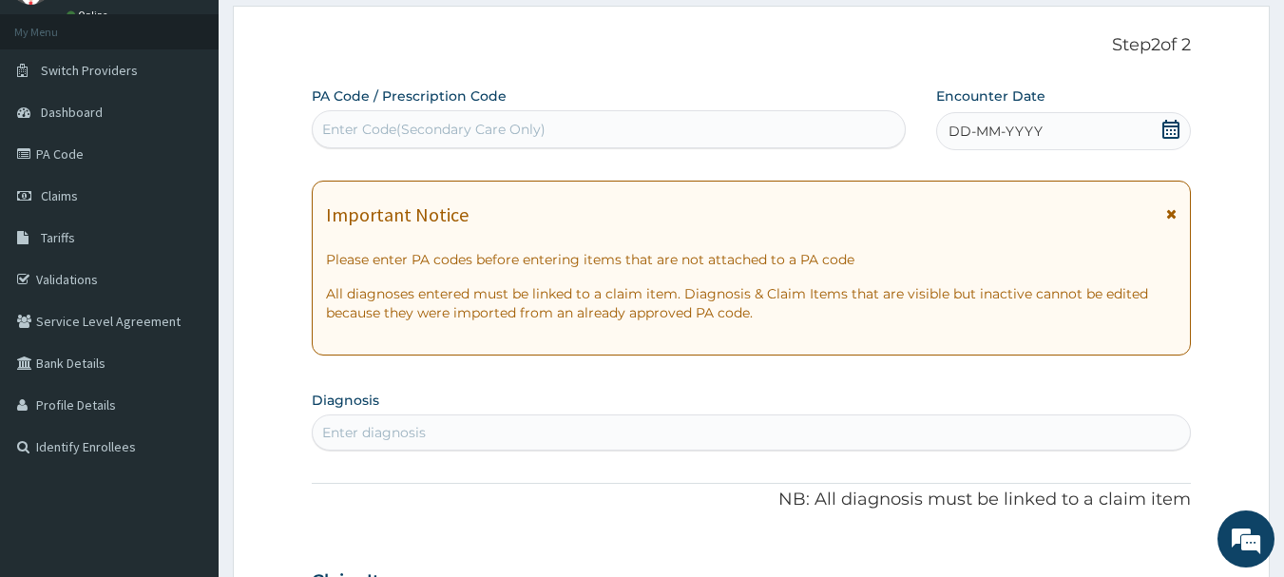
click at [1167, 128] on icon at bounding box center [1170, 129] width 19 height 19
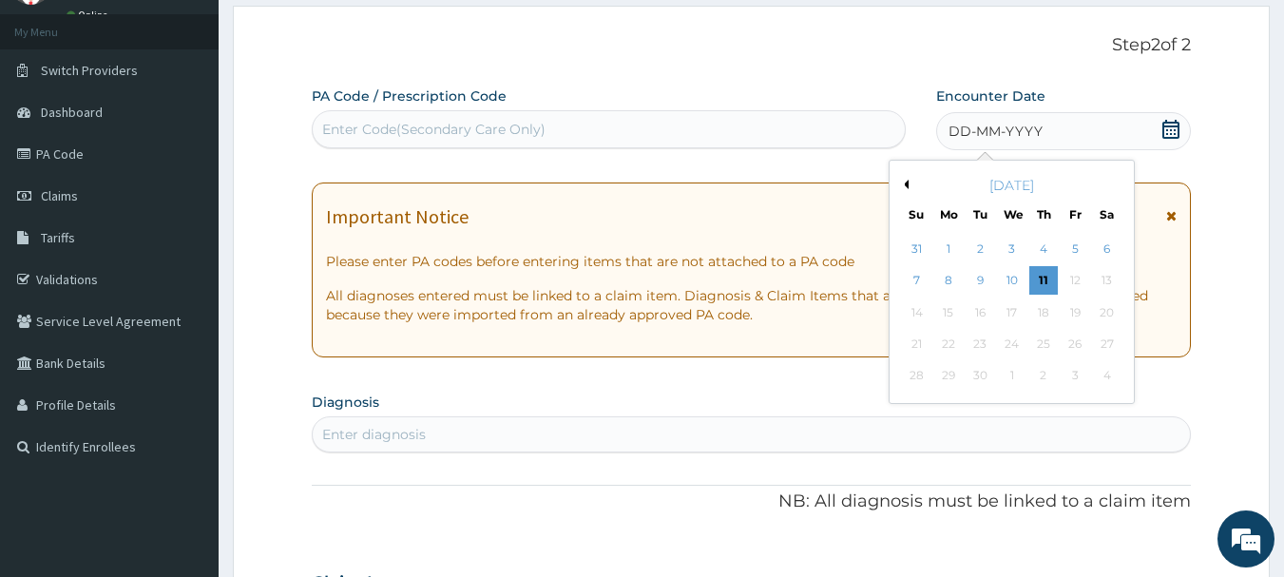
click at [906, 183] on button "Previous Month" at bounding box center [904, 185] width 10 height 10
click at [1108, 252] on div "2" at bounding box center [1107, 249] width 29 height 29
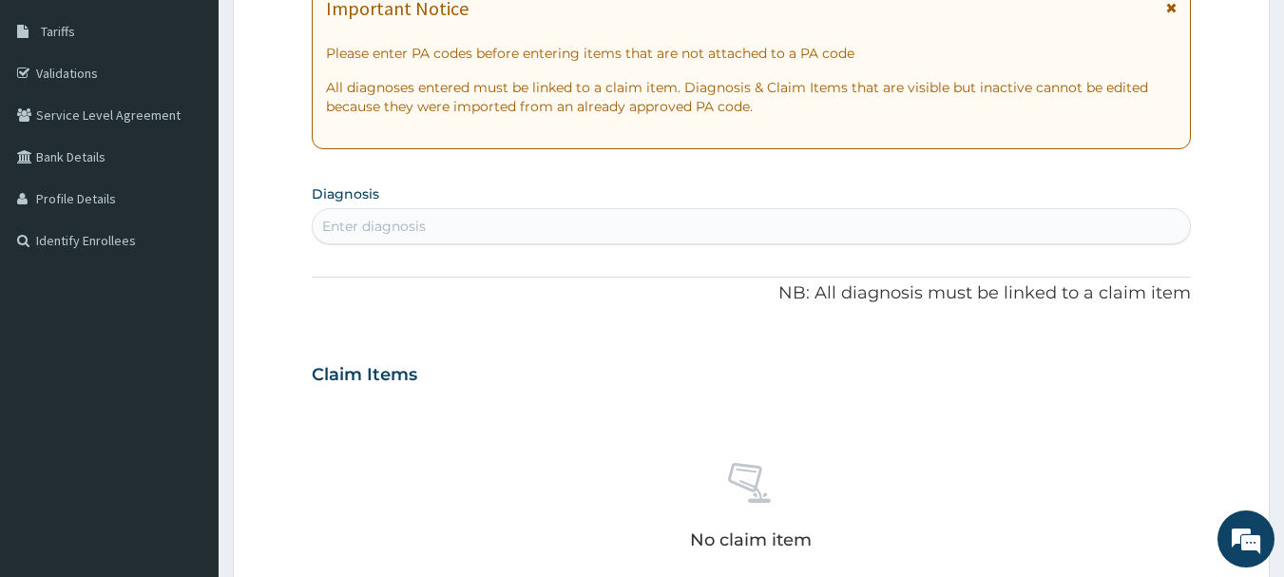
scroll to position [380, 0]
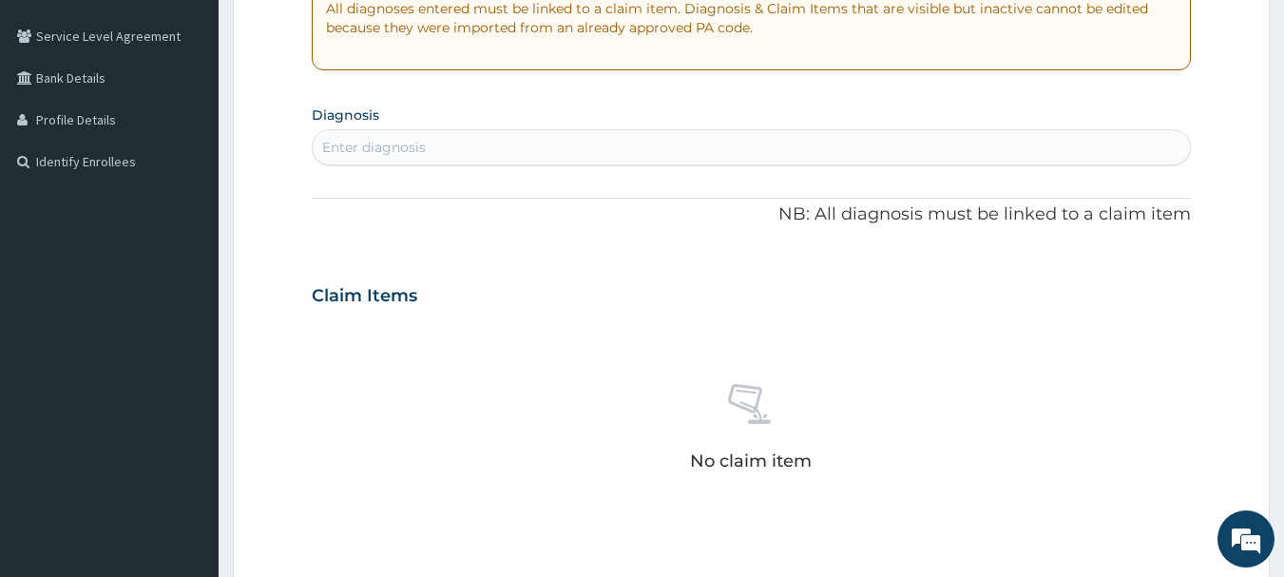
click at [482, 140] on div "Enter diagnosis" at bounding box center [752, 147] width 878 height 30
type input "[MEDICAL_DATA]"
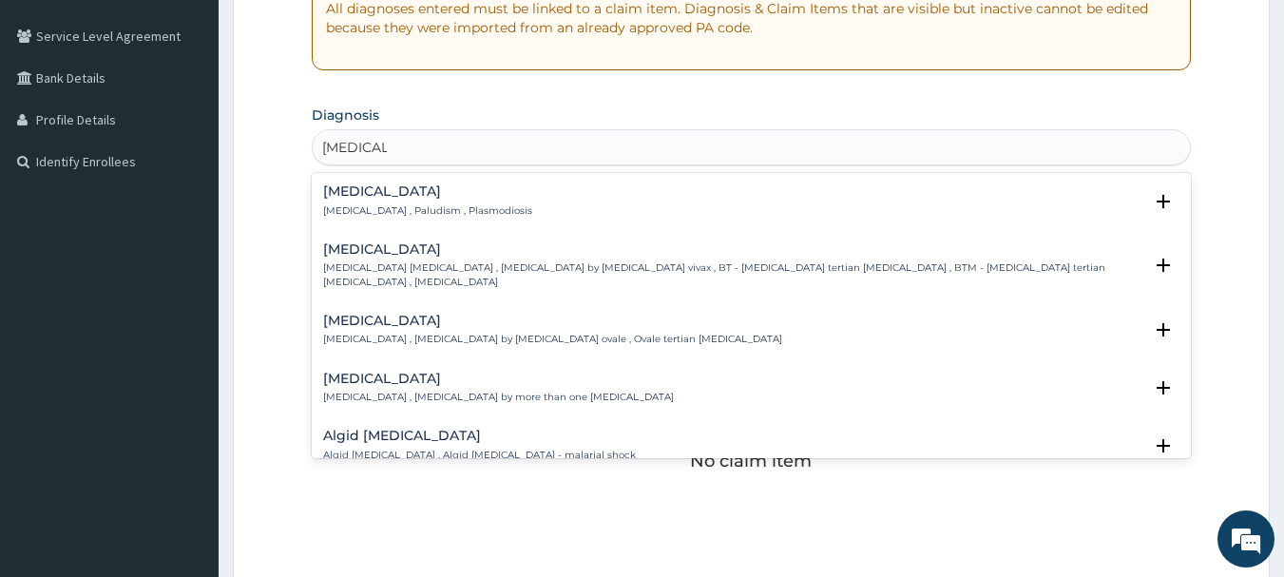
click at [387, 194] on h4 "[MEDICAL_DATA]" at bounding box center [427, 191] width 209 height 14
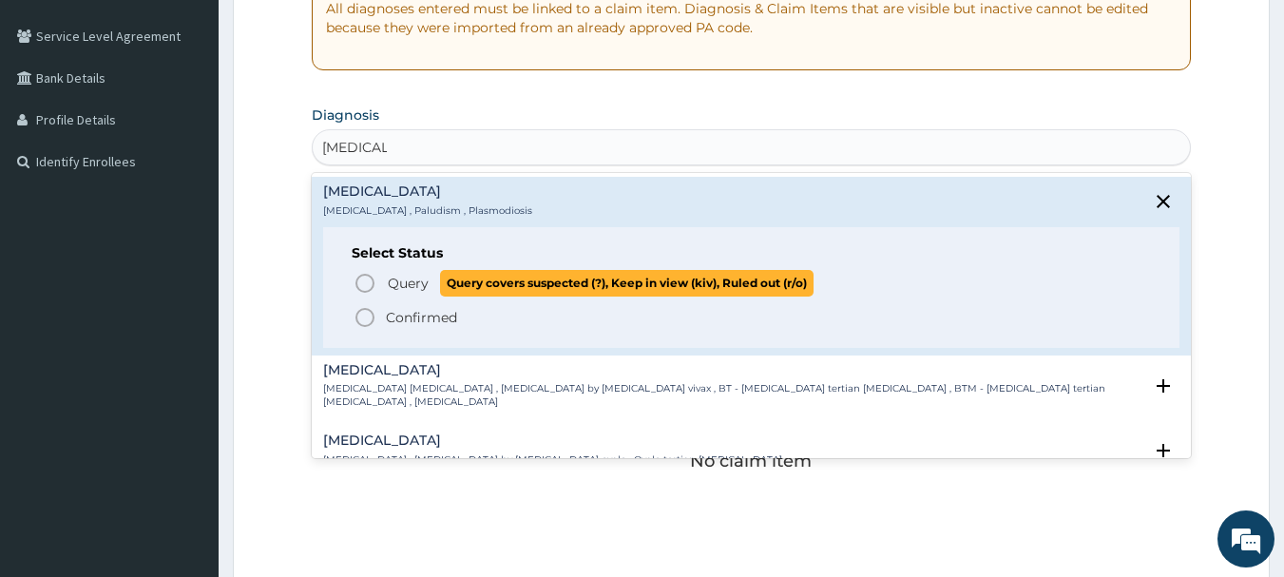
click at [363, 281] on icon "status option query" at bounding box center [365, 283] width 23 height 23
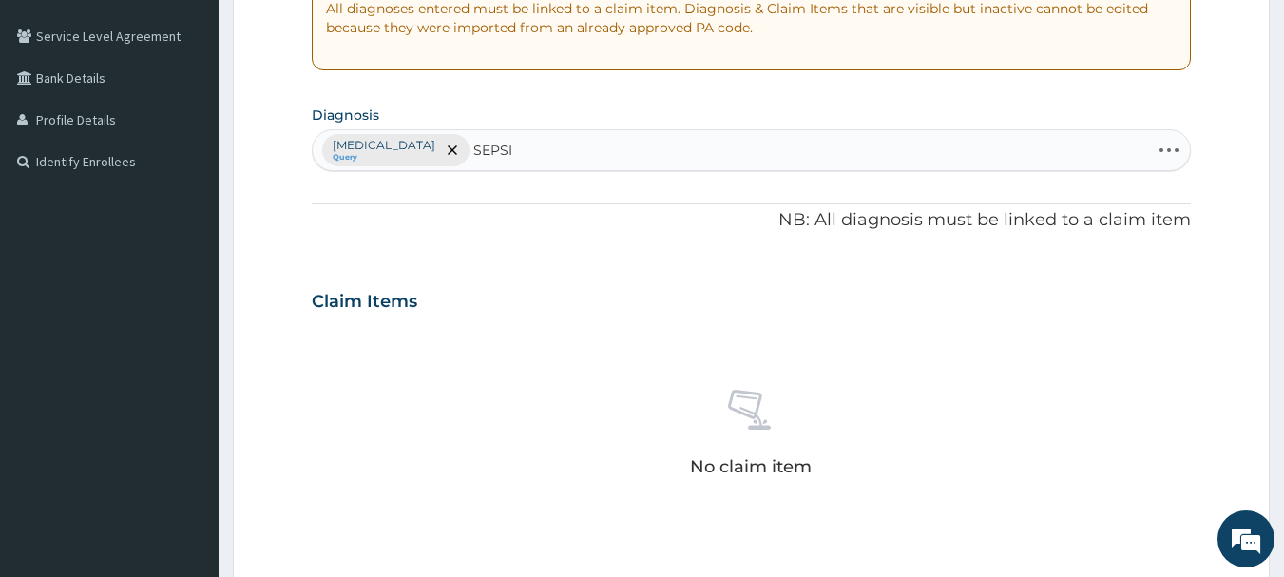
type input "[MEDICAL_DATA]"
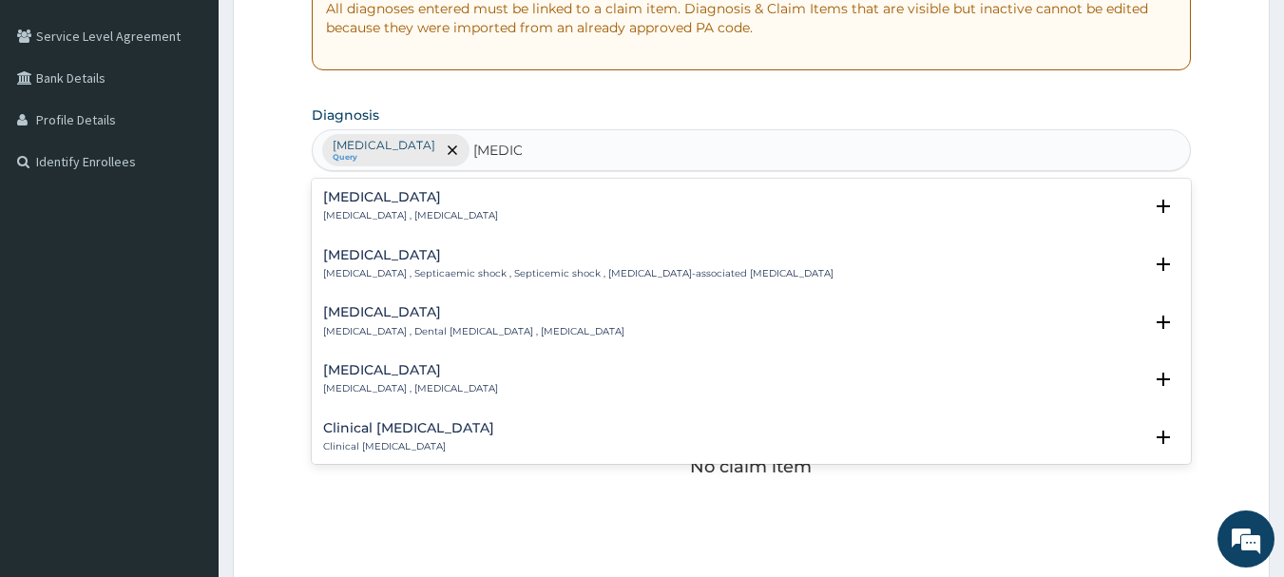
click at [371, 202] on h4 "[MEDICAL_DATA]" at bounding box center [410, 197] width 175 height 14
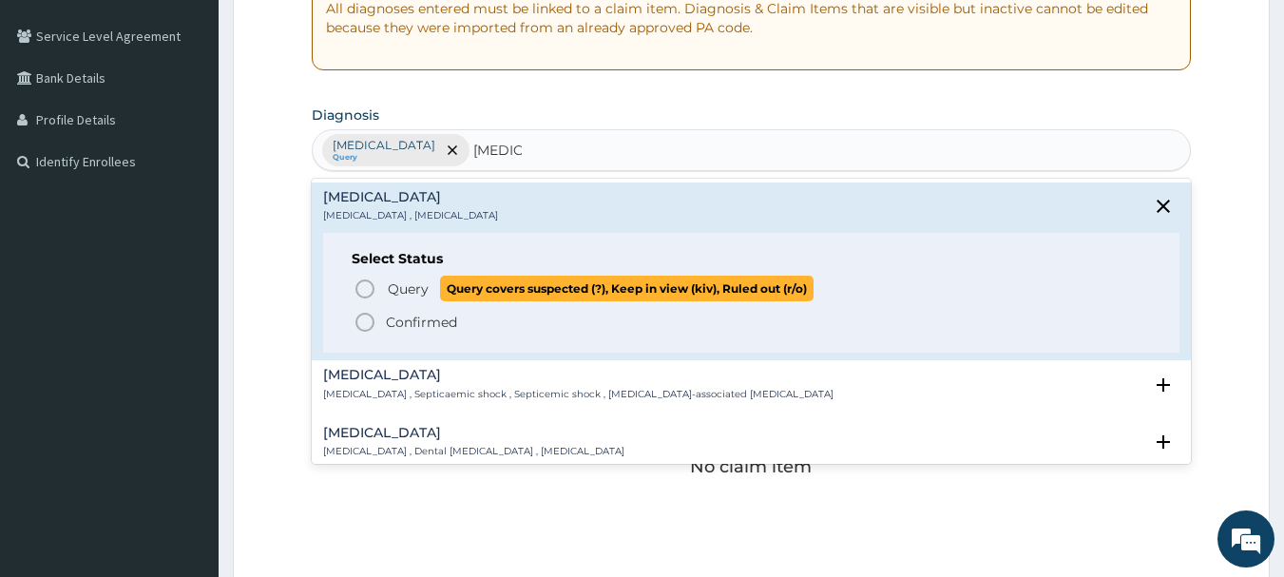
click at [366, 282] on icon "status option query" at bounding box center [365, 289] width 23 height 23
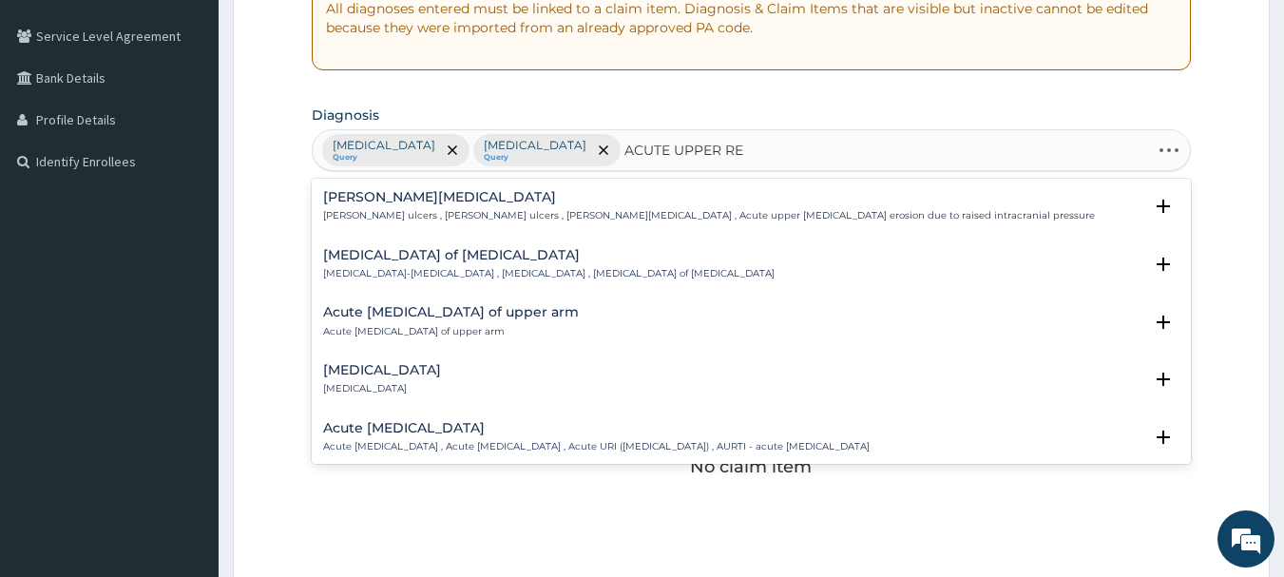
type input "ACUTE UPPER RES"
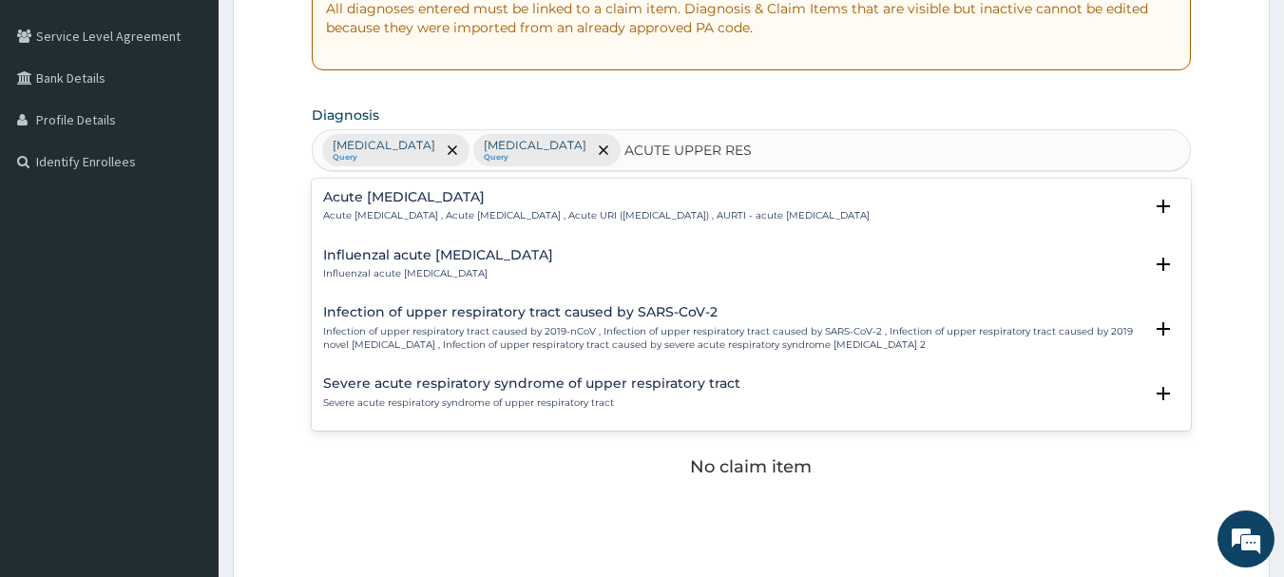
click at [348, 179] on div "Acute [MEDICAL_DATA] Acute [MEDICAL_DATA] , Acute [MEDICAL_DATA] , Acute URI ([…" at bounding box center [752, 305] width 880 height 252
click at [350, 201] on h4 "Acute [MEDICAL_DATA]" at bounding box center [596, 197] width 547 height 14
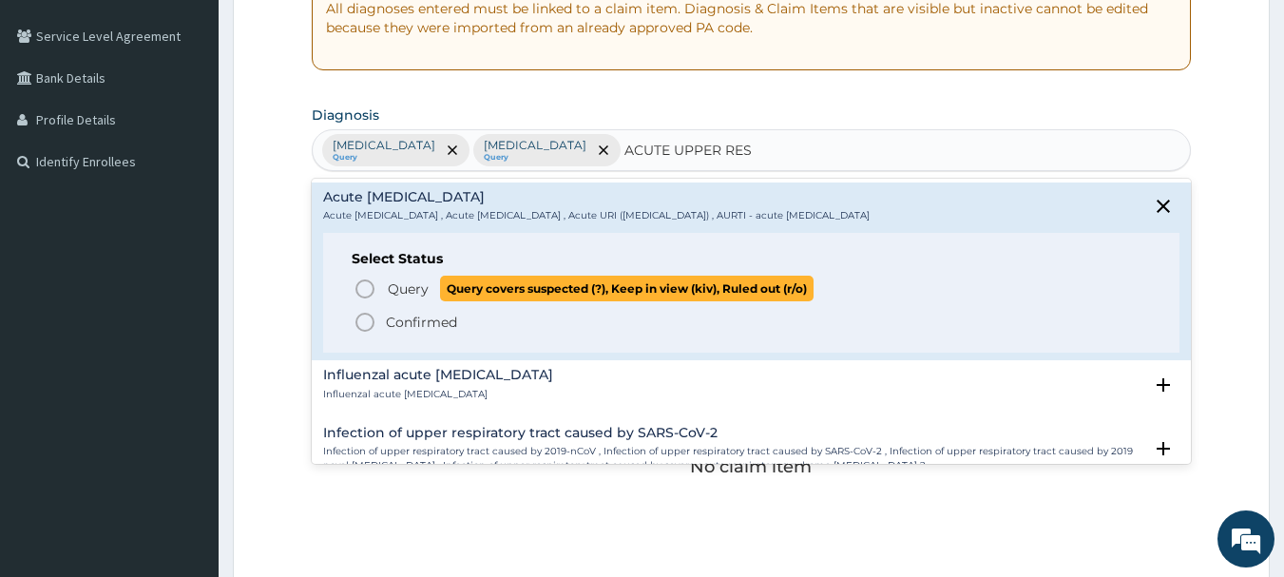
click at [364, 290] on icon "status option query" at bounding box center [365, 289] width 23 height 23
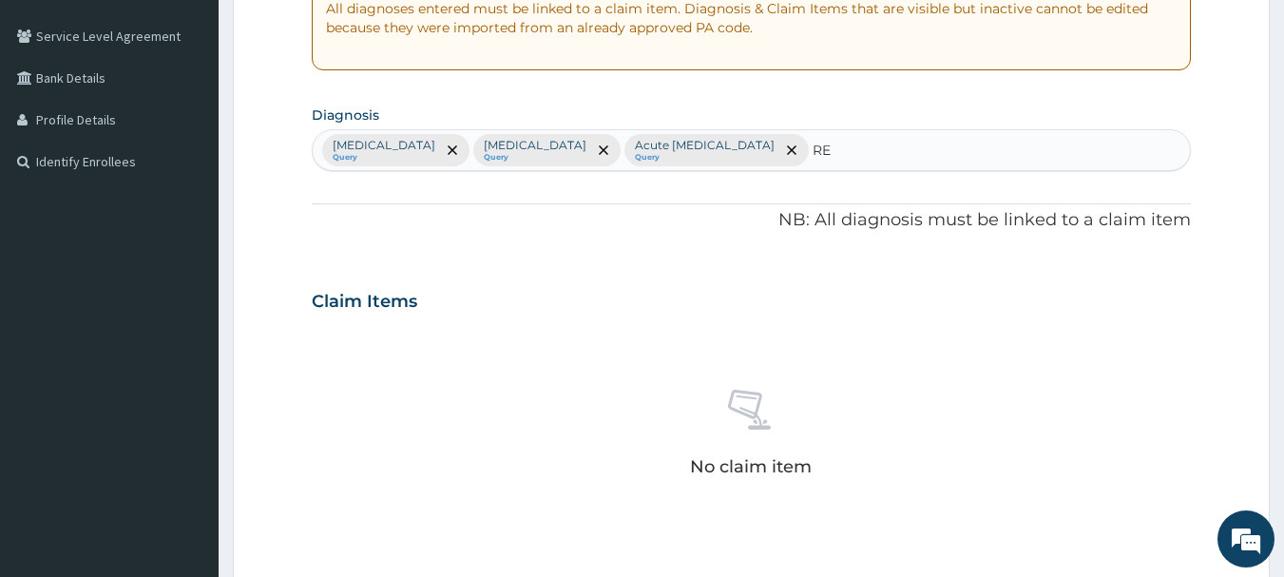
type input "R"
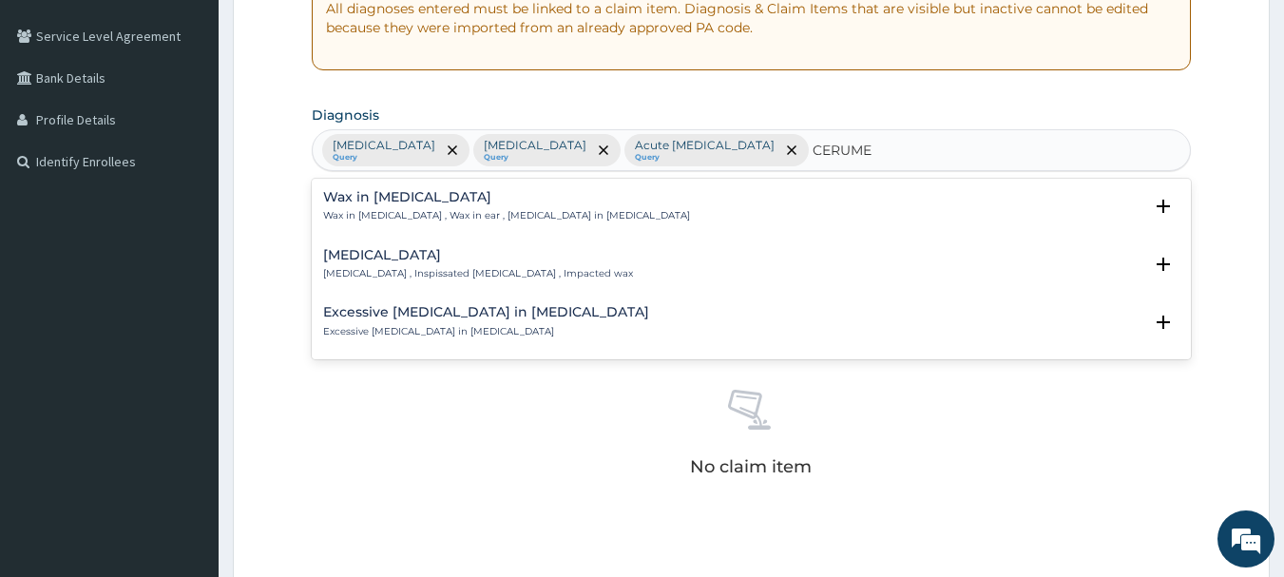
type input "[MEDICAL_DATA]"
click at [422, 259] on h4 "[MEDICAL_DATA]" at bounding box center [478, 255] width 310 height 14
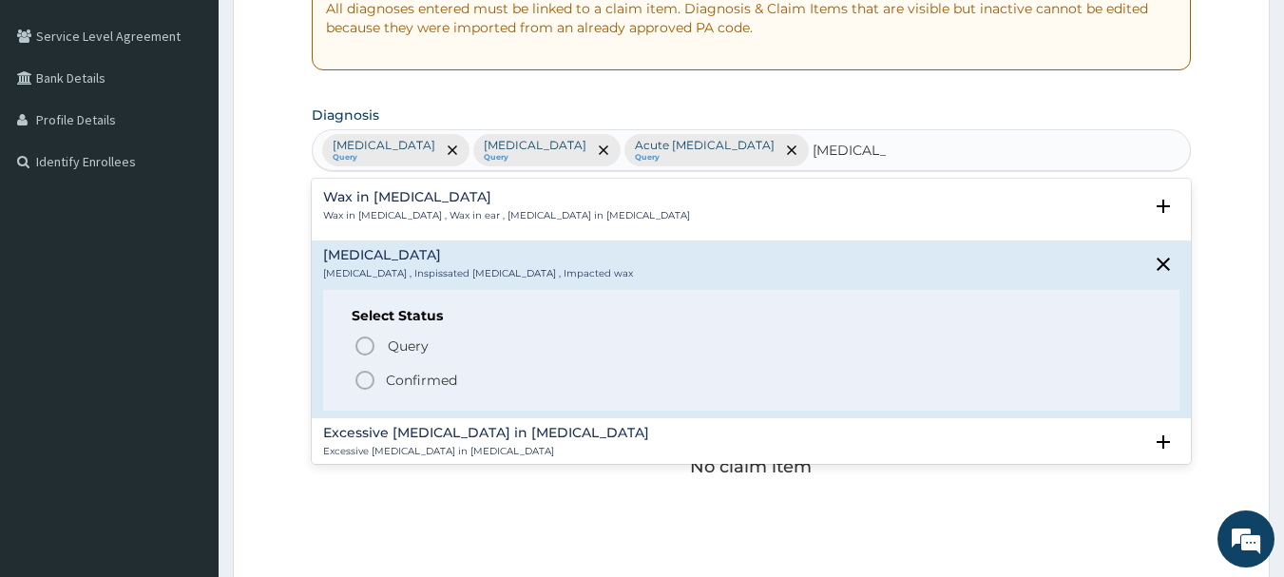
click at [623, 191] on div "Wax in [MEDICAL_DATA] Wax in [MEDICAL_DATA] , Wax in ear , [MEDICAL_DATA] in [M…" at bounding box center [751, 206] width 857 height 33
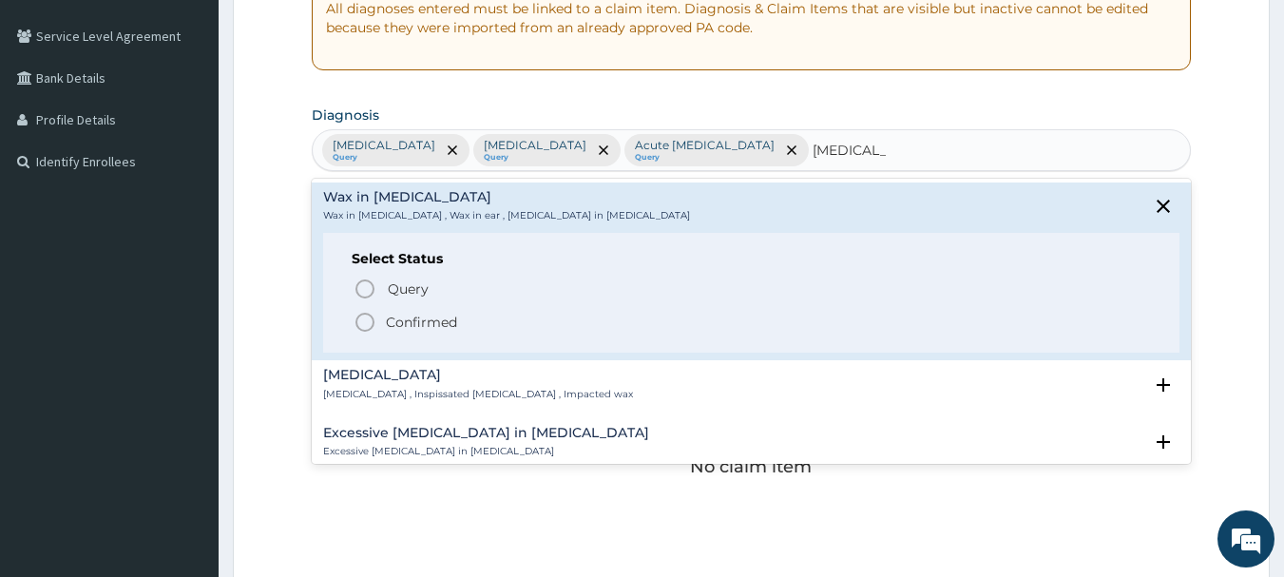
click at [418, 369] on h4 "[MEDICAL_DATA]" at bounding box center [478, 375] width 310 height 14
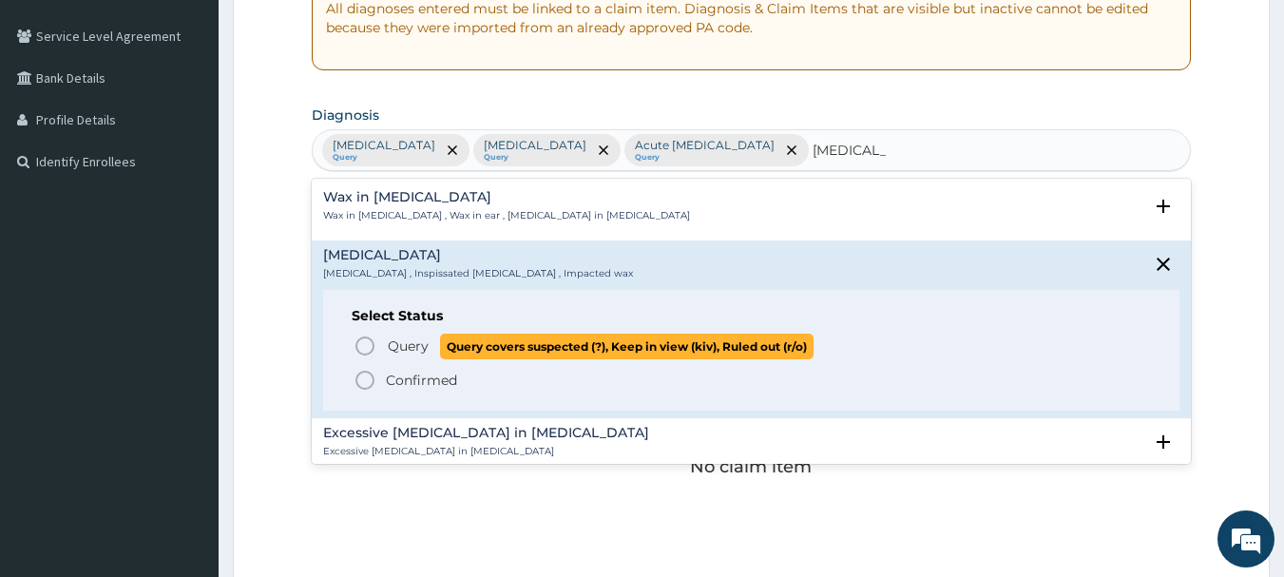
click at [364, 341] on icon "status option query" at bounding box center [365, 346] width 23 height 23
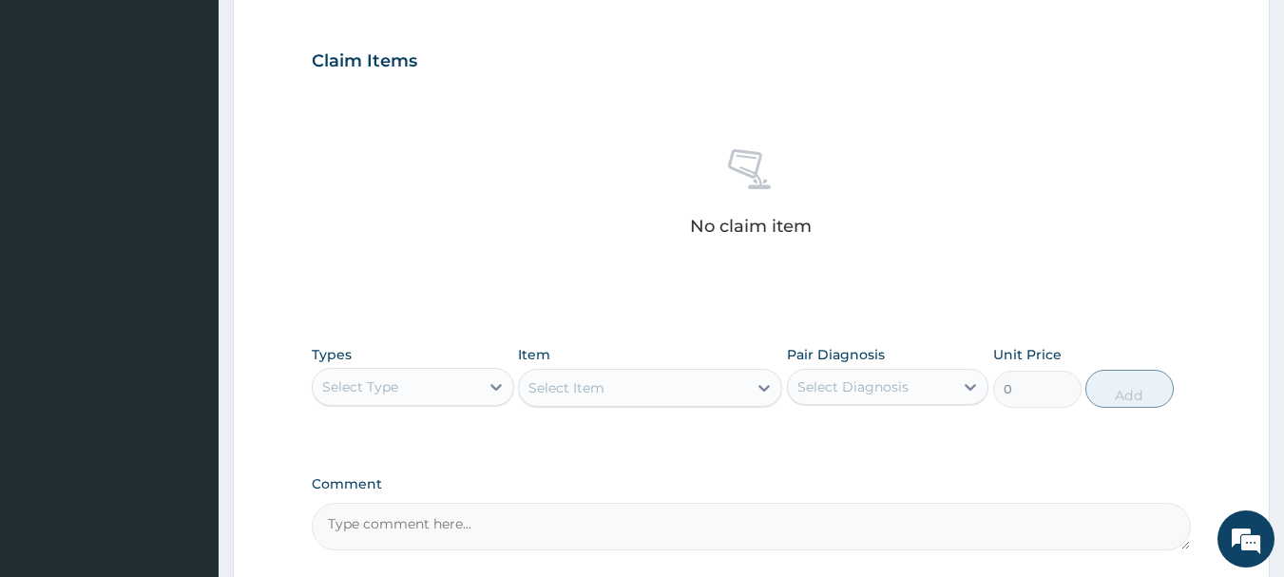
scroll to position [794, 0]
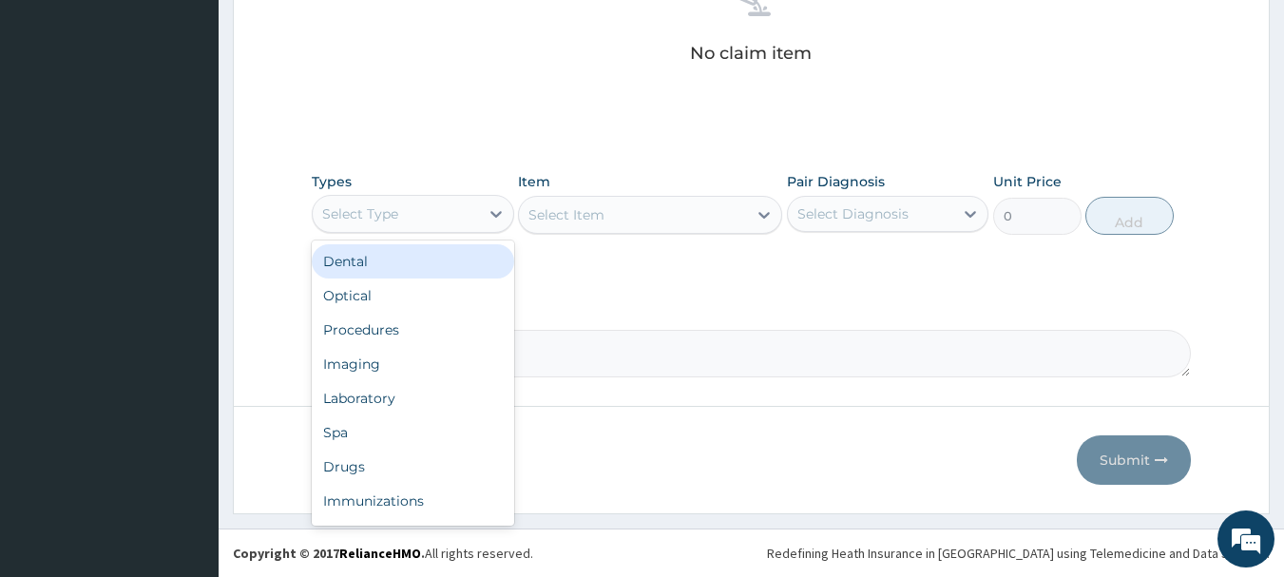
click at [424, 214] on div "Select Type" at bounding box center [396, 214] width 166 height 30
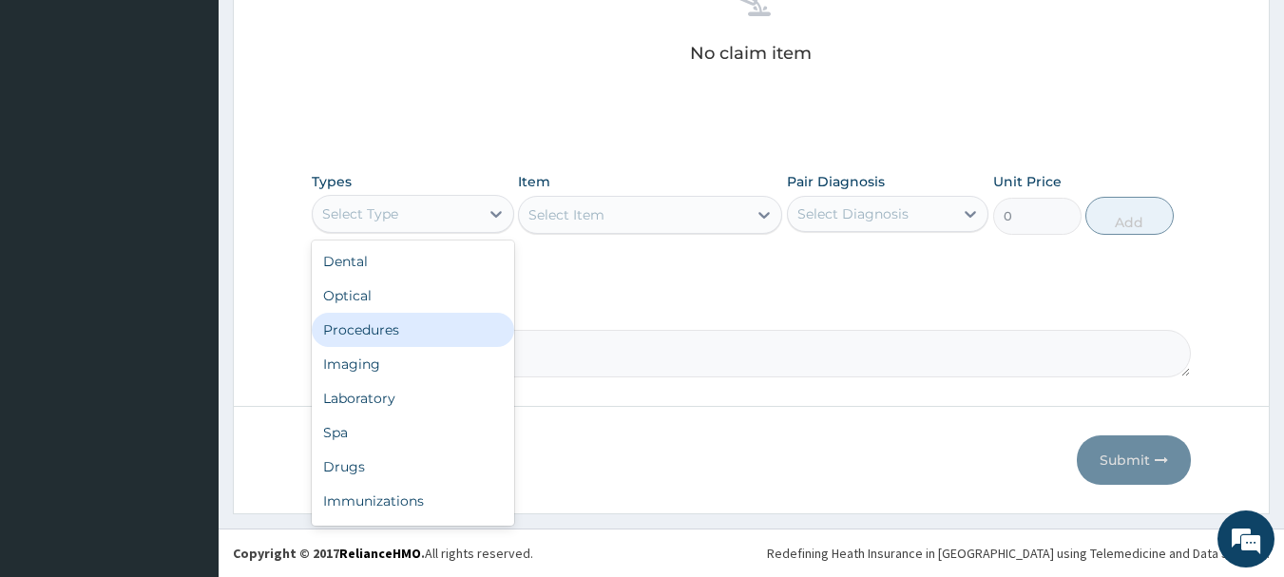
drag, startPoint x: 397, startPoint y: 319, endPoint x: 432, endPoint y: 316, distance: 35.4
click at [401, 319] on div "Procedures" at bounding box center [413, 330] width 202 height 34
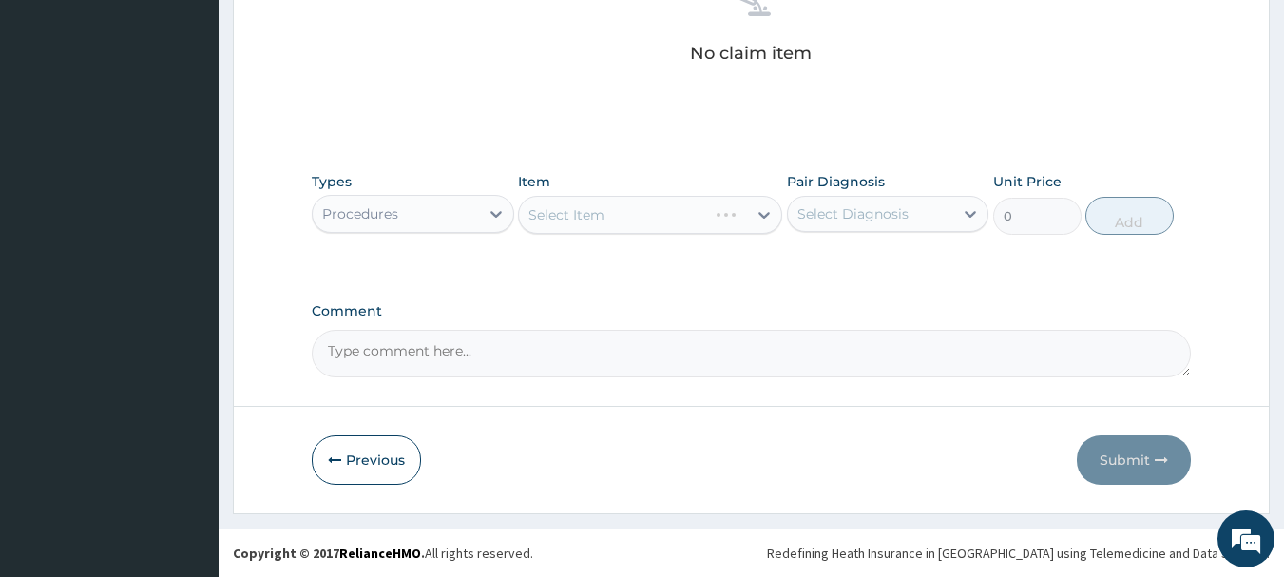
click at [654, 211] on div "Select Item" at bounding box center [650, 215] width 264 height 38
click at [698, 216] on div "Select Item" at bounding box center [650, 215] width 264 height 38
click at [750, 217] on div at bounding box center [764, 215] width 34 height 34
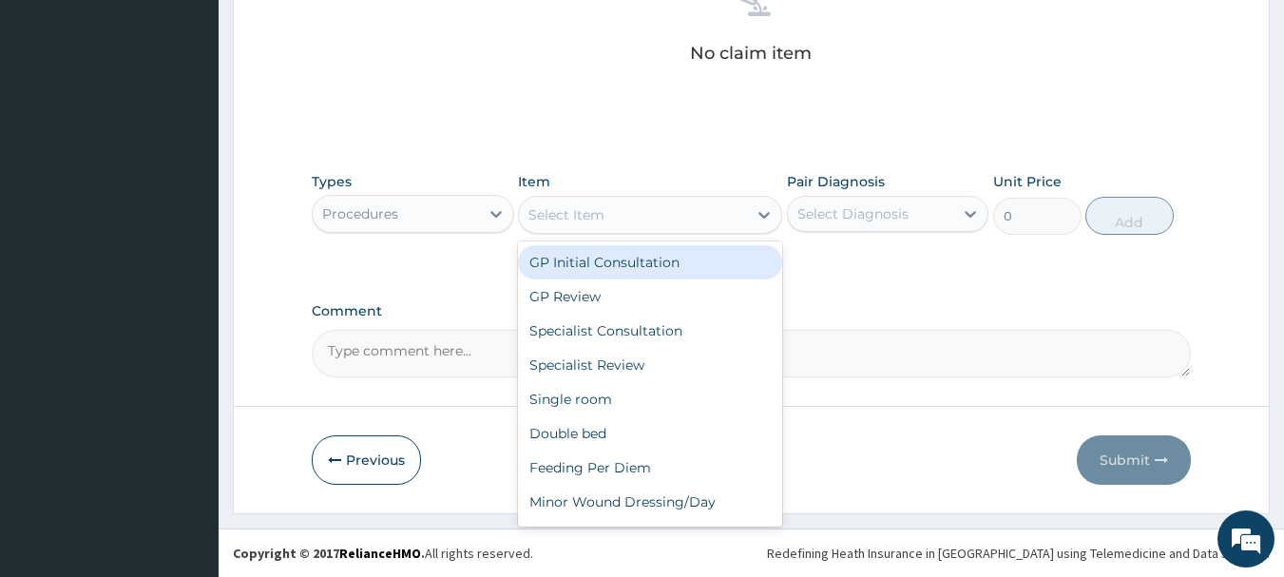
click at [715, 268] on div "GP Initial Consultation" at bounding box center [650, 262] width 264 height 34
type input "3000"
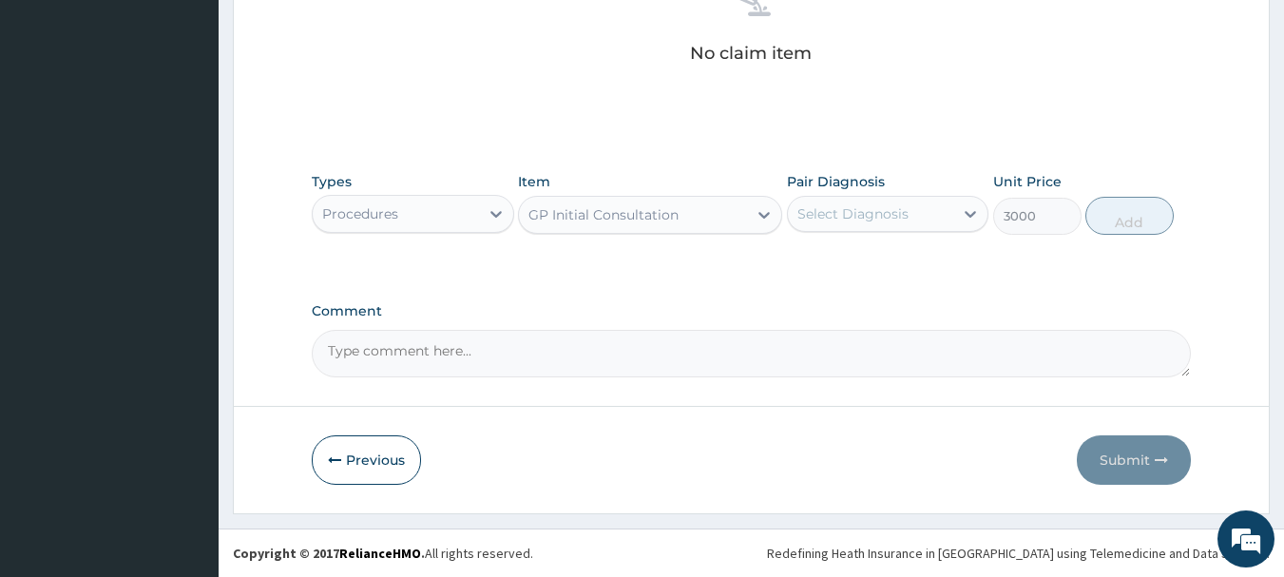
click at [893, 210] on div "Select Diagnosis" at bounding box center [852, 213] width 111 height 19
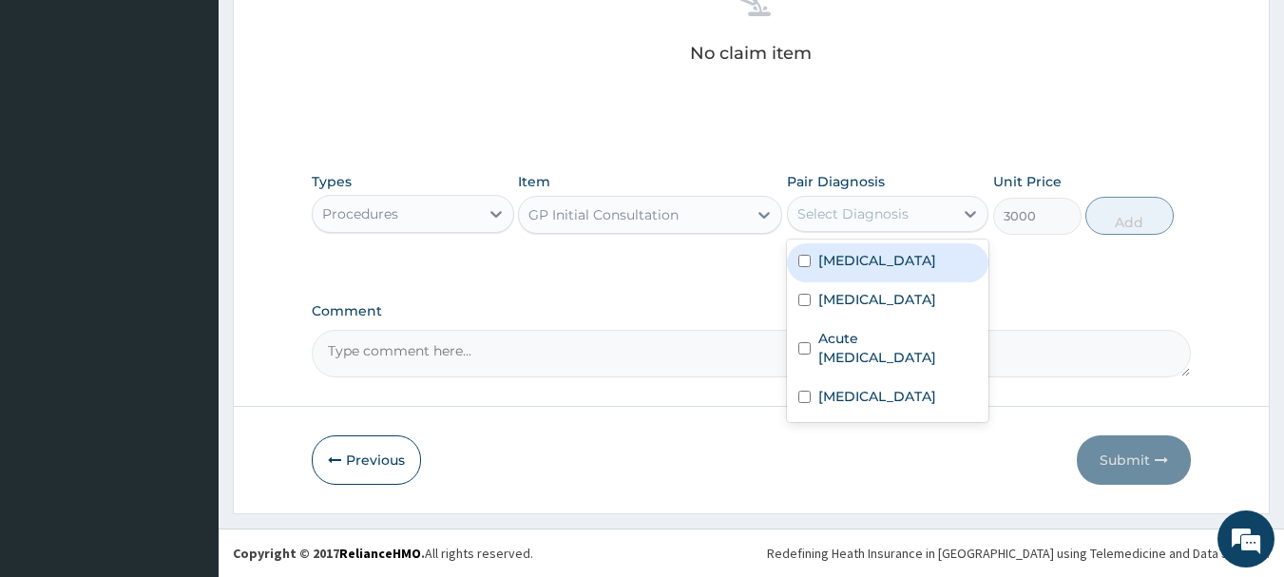
drag, startPoint x: 862, startPoint y: 263, endPoint x: 854, endPoint y: 302, distance: 39.7
click at [861, 267] on label "[MEDICAL_DATA]" at bounding box center [877, 260] width 118 height 19
checkbox input "true"
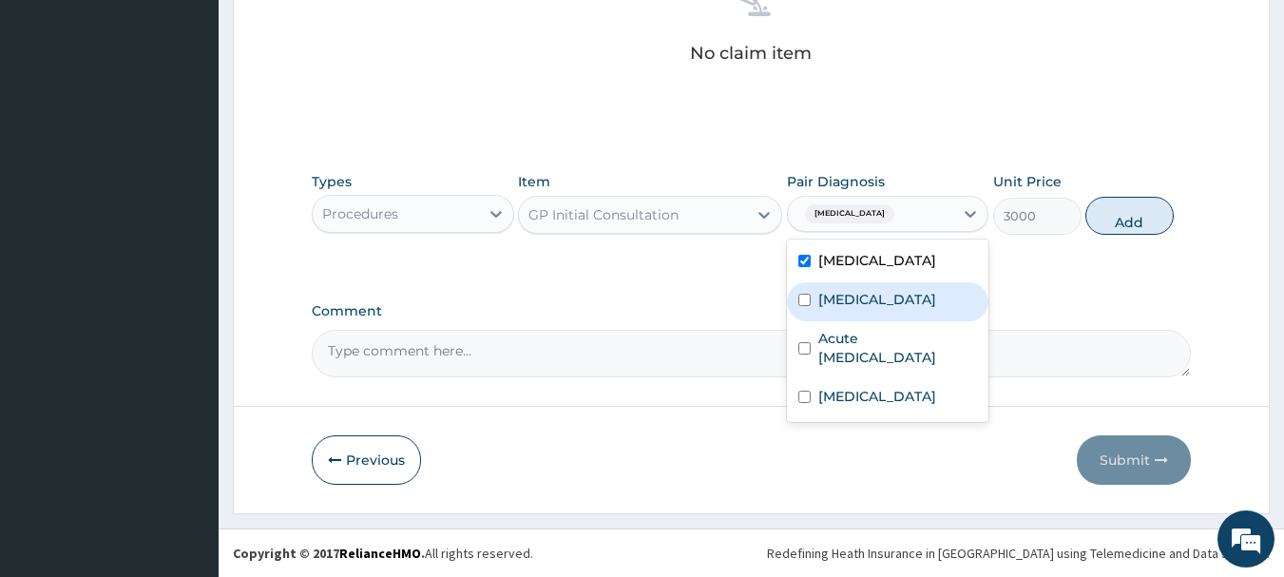
drag, startPoint x: 852, startPoint y: 308, endPoint x: 853, endPoint y: 322, distance: 14.3
click at [852, 316] on div "[MEDICAL_DATA]" at bounding box center [888, 301] width 202 height 39
checkbox input "true"
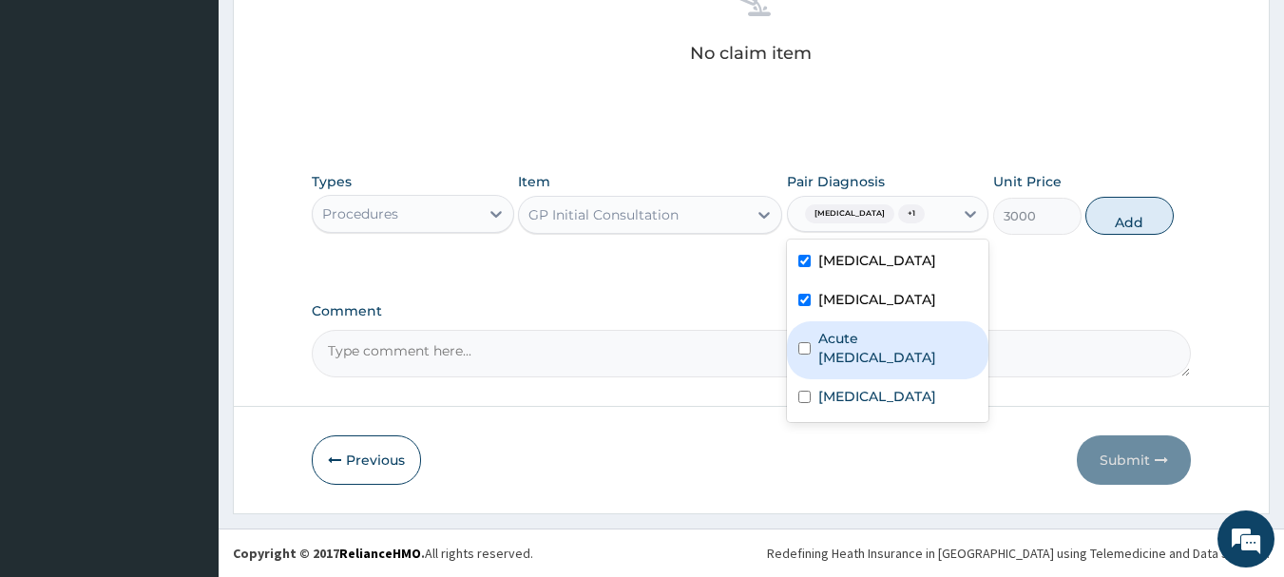
click at [853, 364] on label "Acute [MEDICAL_DATA]" at bounding box center [898, 348] width 160 height 38
checkbox input "true"
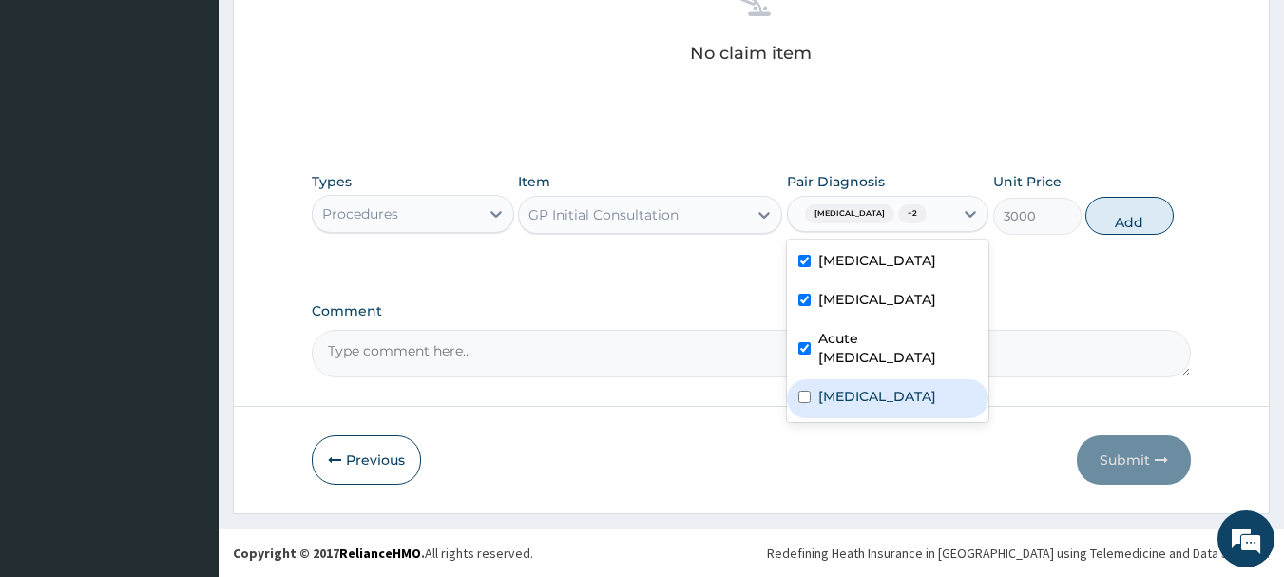
drag, startPoint x: 851, startPoint y: 394, endPoint x: 1025, endPoint y: 311, distance: 193.0
click at [856, 394] on label "[MEDICAL_DATA]" at bounding box center [877, 396] width 118 height 19
checkbox input "true"
click at [1137, 222] on button "Add" at bounding box center [1129, 216] width 88 height 38
type input "0"
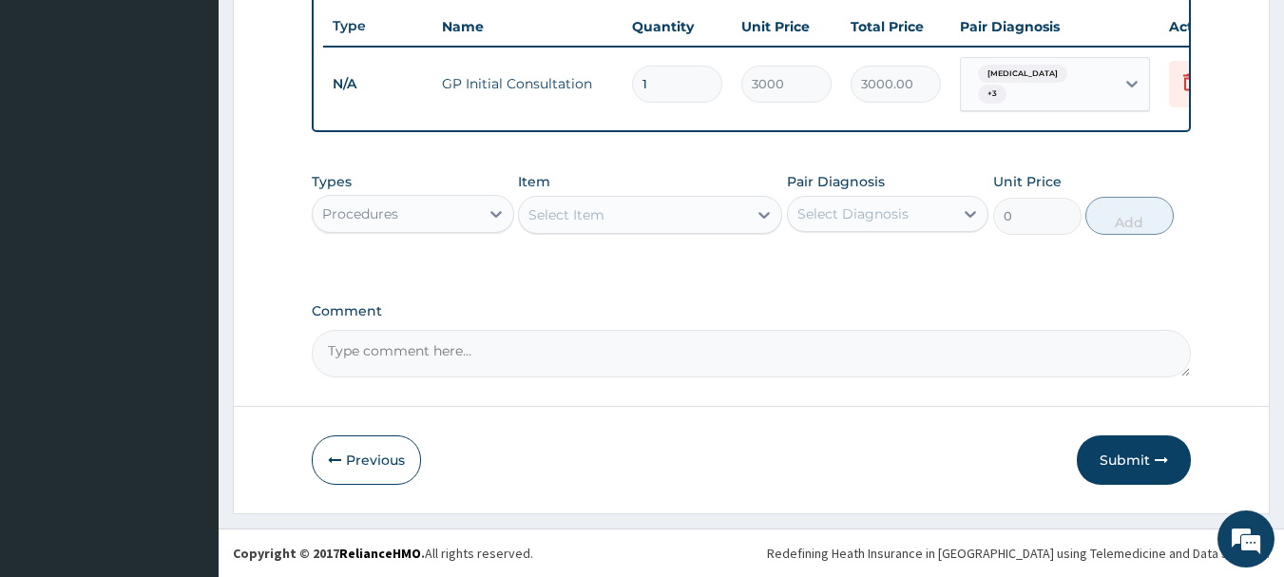
scroll to position [718, 0]
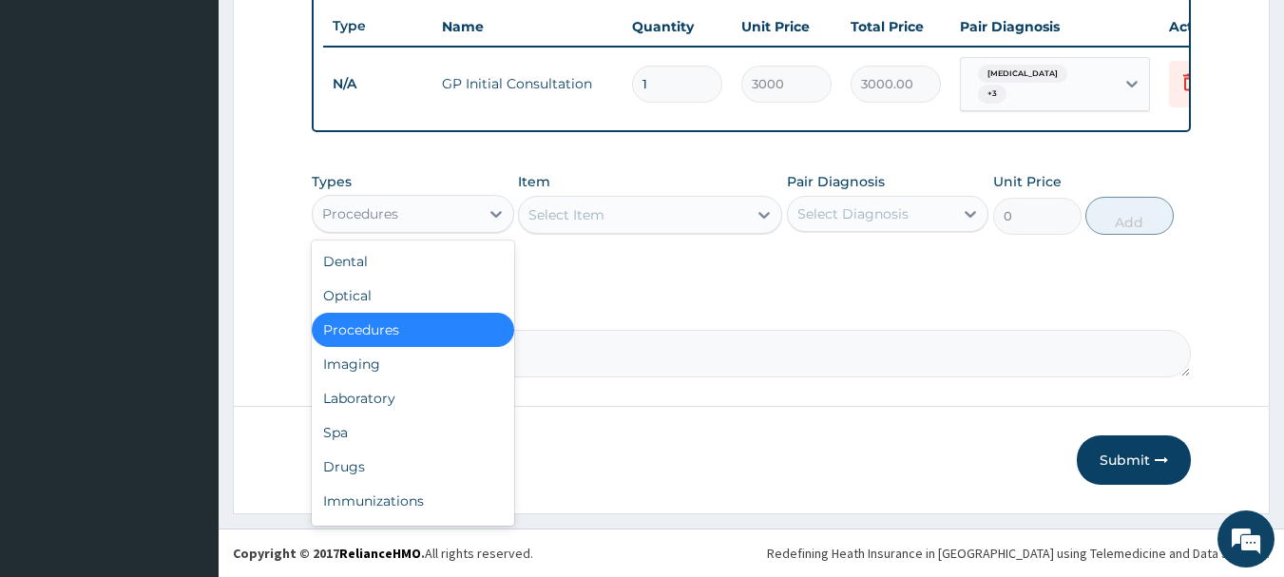
click at [412, 213] on div "Procedures" at bounding box center [396, 214] width 166 height 30
drag, startPoint x: 359, startPoint y: 392, endPoint x: 378, endPoint y: 396, distance: 19.6
click at [360, 392] on div "Laboratory" at bounding box center [413, 398] width 202 height 34
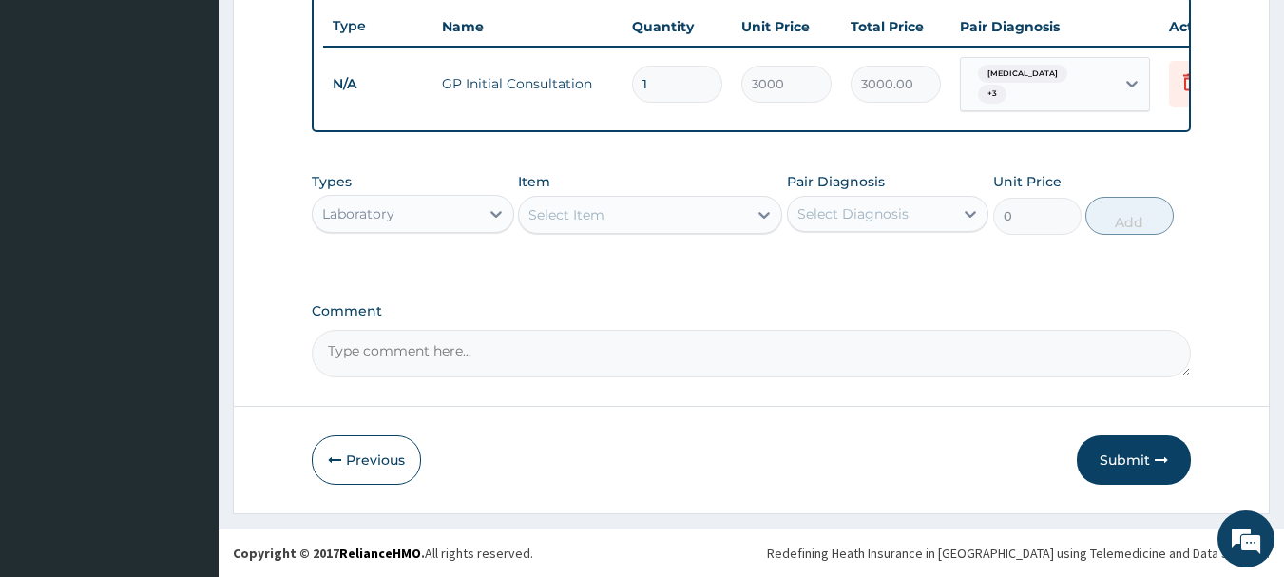
click at [606, 215] on div "Select Item" at bounding box center [633, 215] width 228 height 30
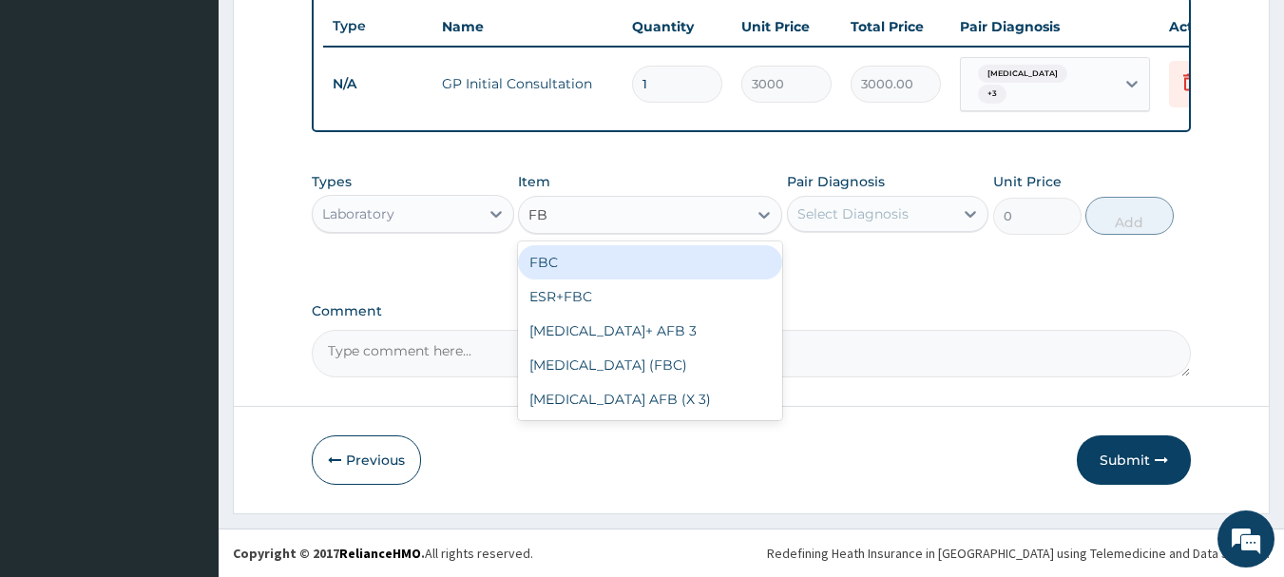
type input "FBC"
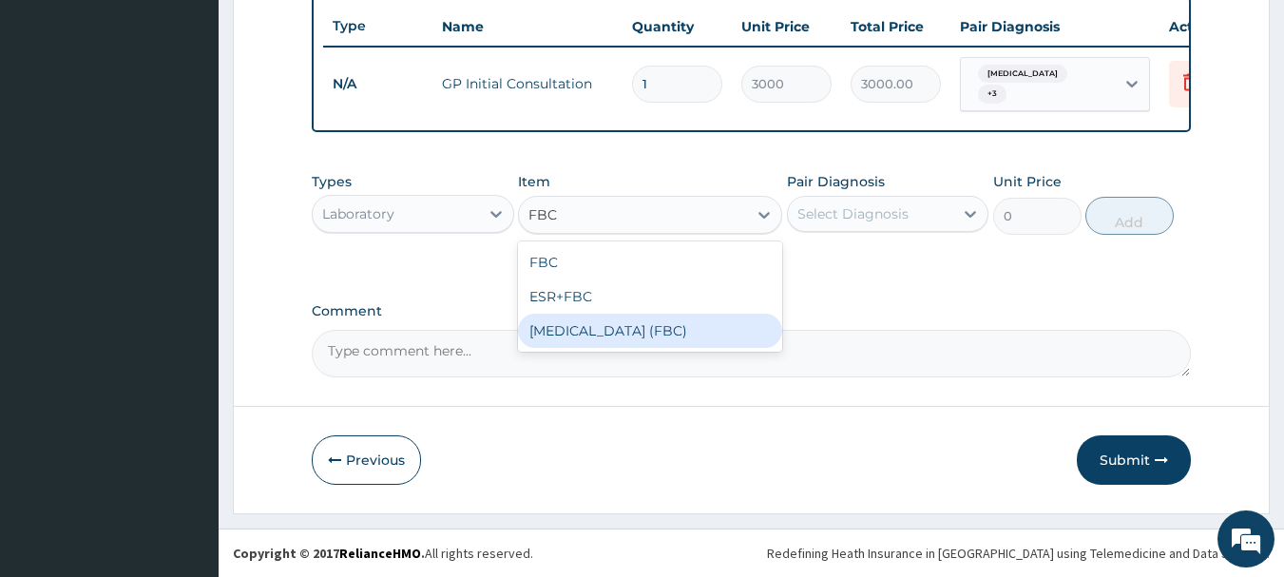
click at [667, 326] on div "[MEDICAL_DATA] (FBC)" at bounding box center [650, 331] width 264 height 34
type input "5000"
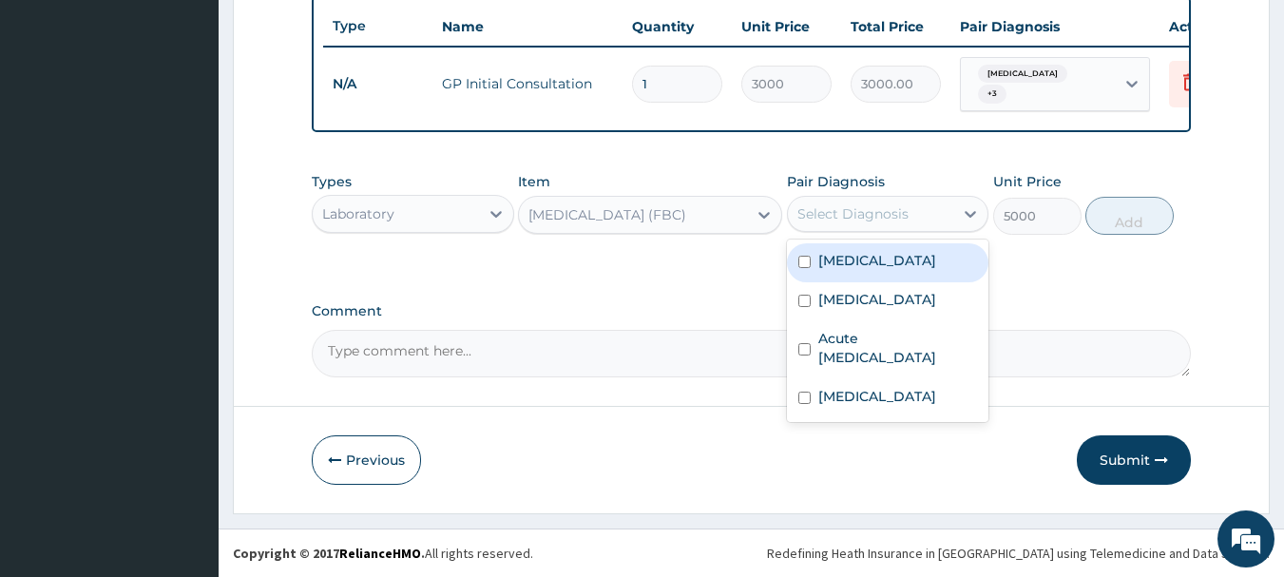
click at [835, 214] on div "Select Diagnosis" at bounding box center [852, 213] width 111 height 19
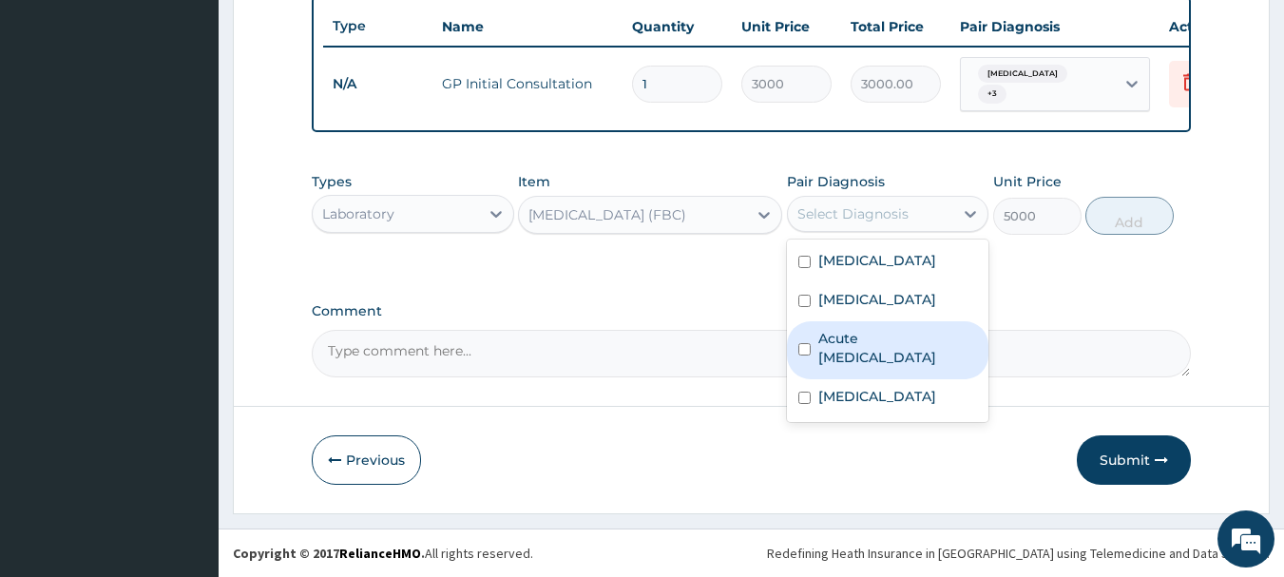
click at [833, 360] on label "Acute [MEDICAL_DATA]" at bounding box center [898, 348] width 160 height 38
checkbox input "true"
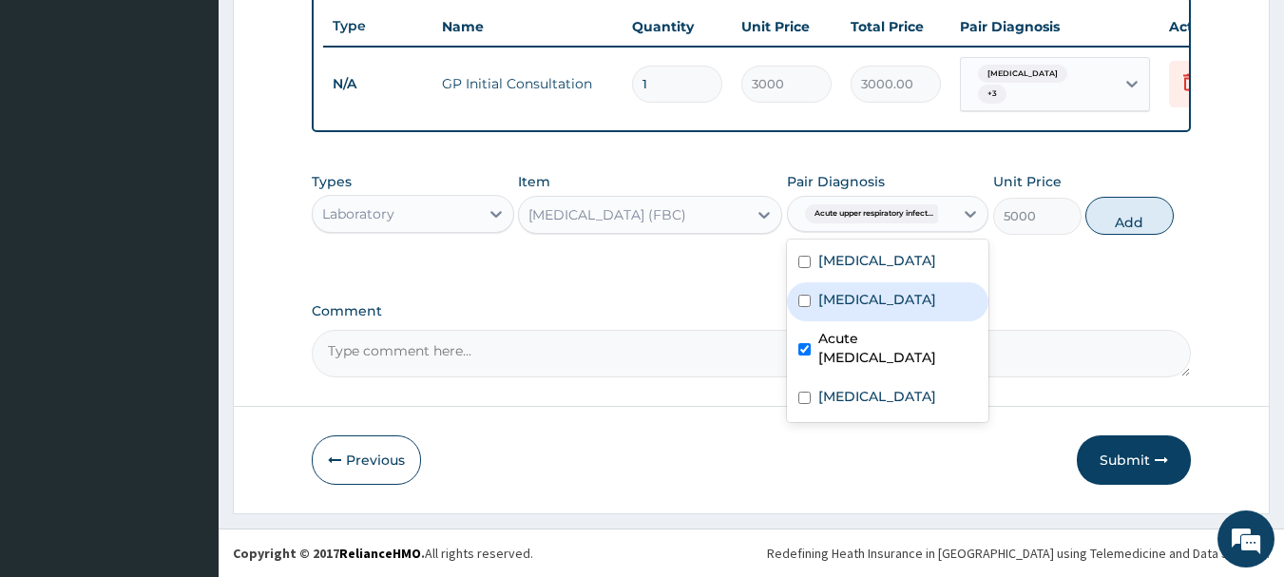
click at [838, 299] on label "[MEDICAL_DATA]" at bounding box center [877, 299] width 118 height 19
checkbox input "true"
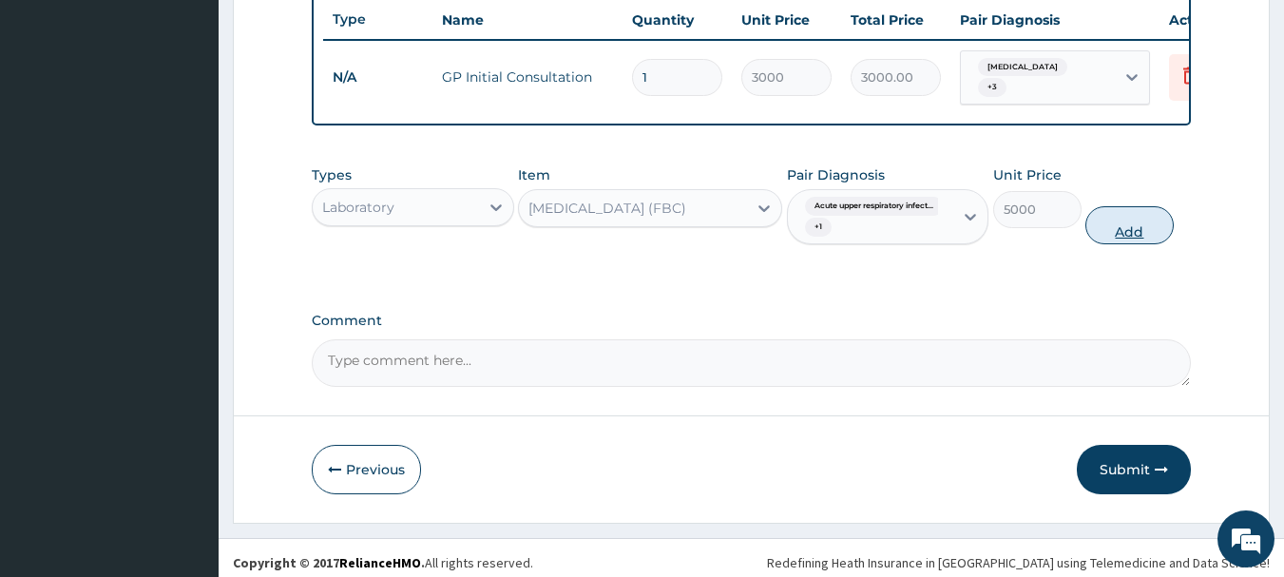
click at [1120, 239] on button "Add" at bounding box center [1129, 225] width 88 height 38
type input "0"
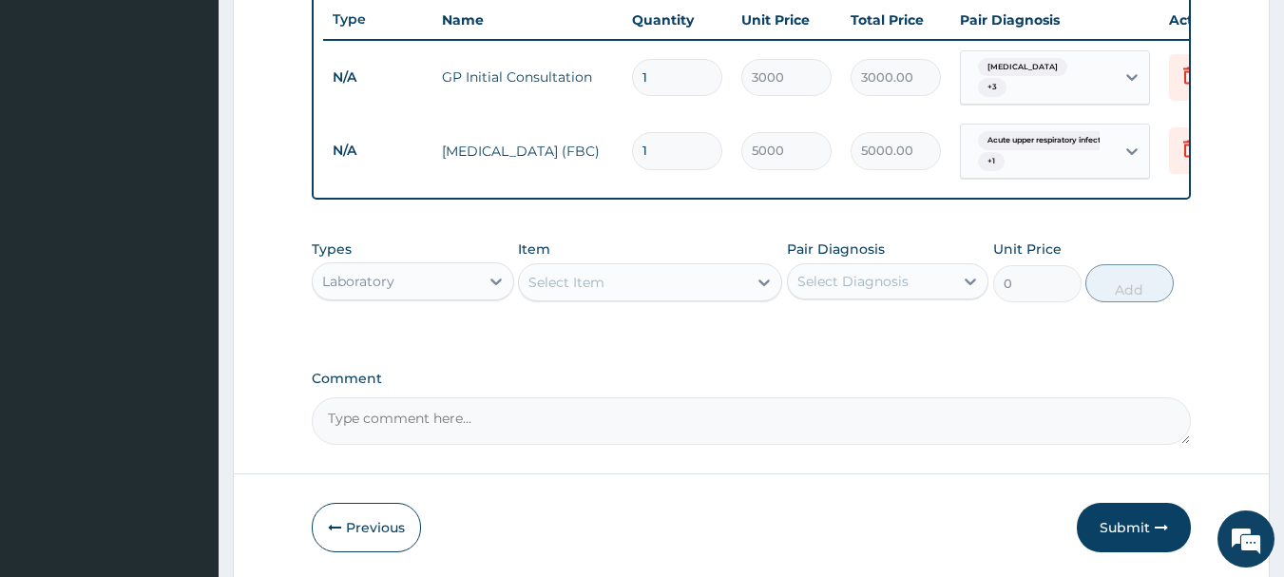
click at [663, 295] on div "Select Item" at bounding box center [633, 282] width 228 height 30
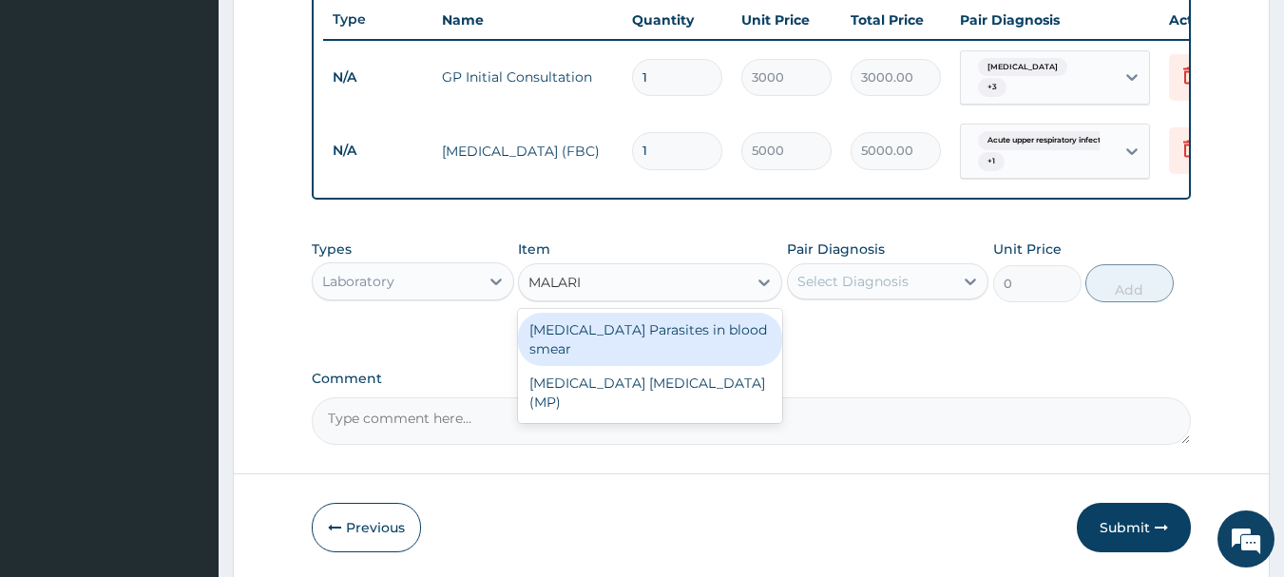
type input "[MEDICAL_DATA]"
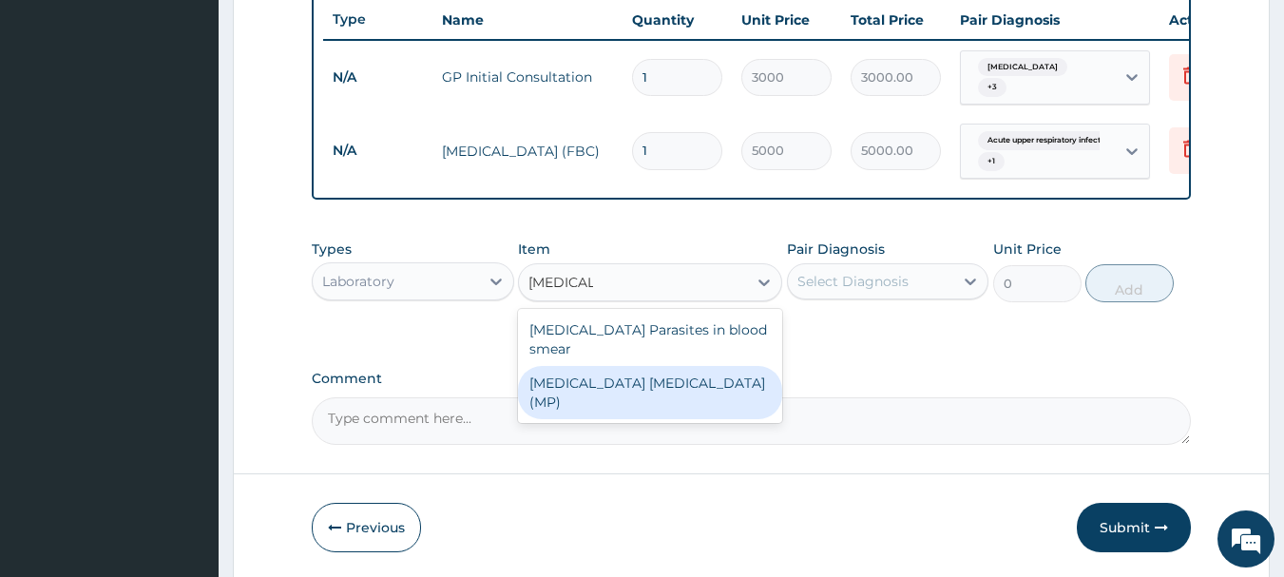
drag, startPoint x: 629, startPoint y: 360, endPoint x: 803, endPoint y: 308, distance: 181.6
click at [630, 366] on div "[MEDICAL_DATA] [MEDICAL_DATA] (MP)" at bounding box center [650, 392] width 264 height 53
type input "2000"
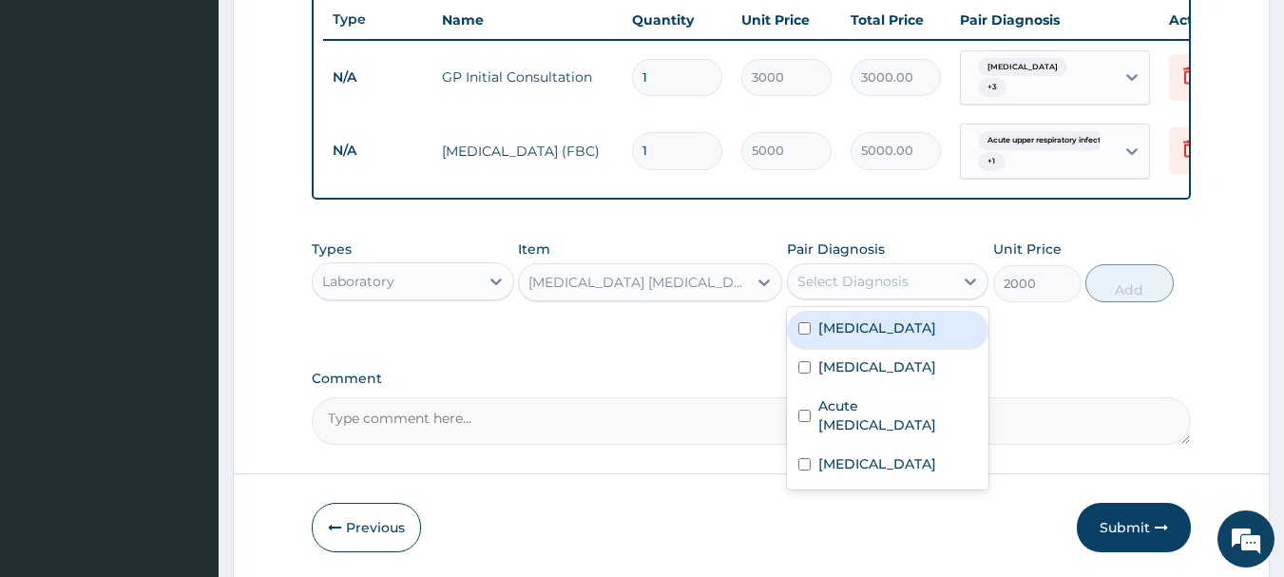
click at [836, 272] on div "Select Diagnosis" at bounding box center [871, 281] width 166 height 30
click at [842, 346] on div "[MEDICAL_DATA]" at bounding box center [888, 330] width 202 height 39
checkbox input "true"
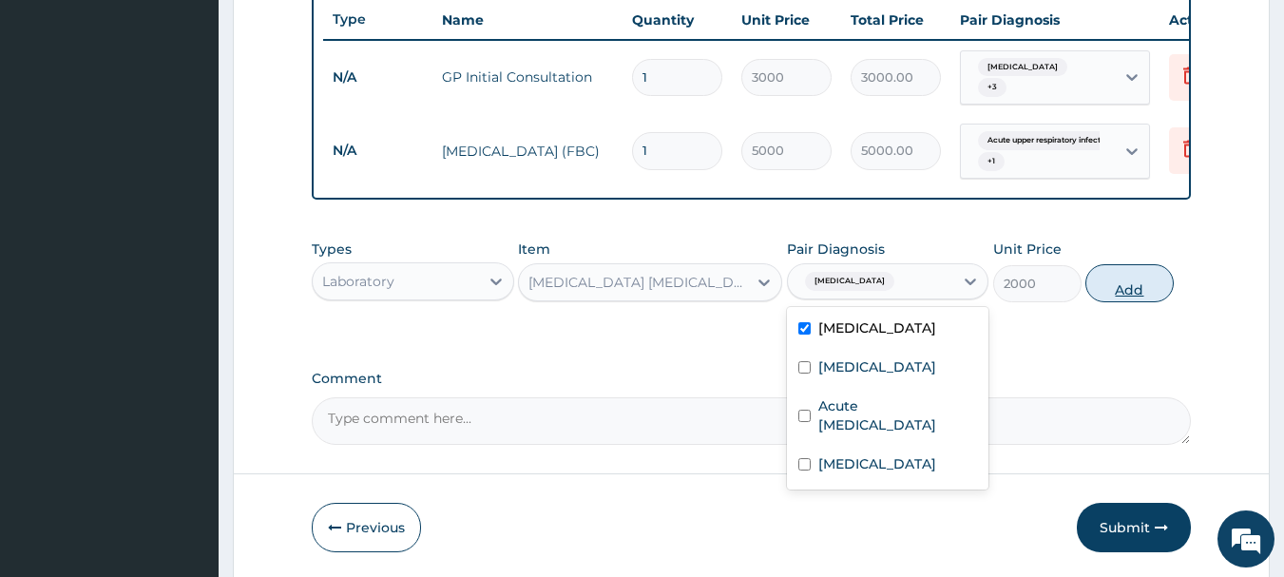
click at [1123, 297] on button "Add" at bounding box center [1129, 283] width 88 height 38
type input "0"
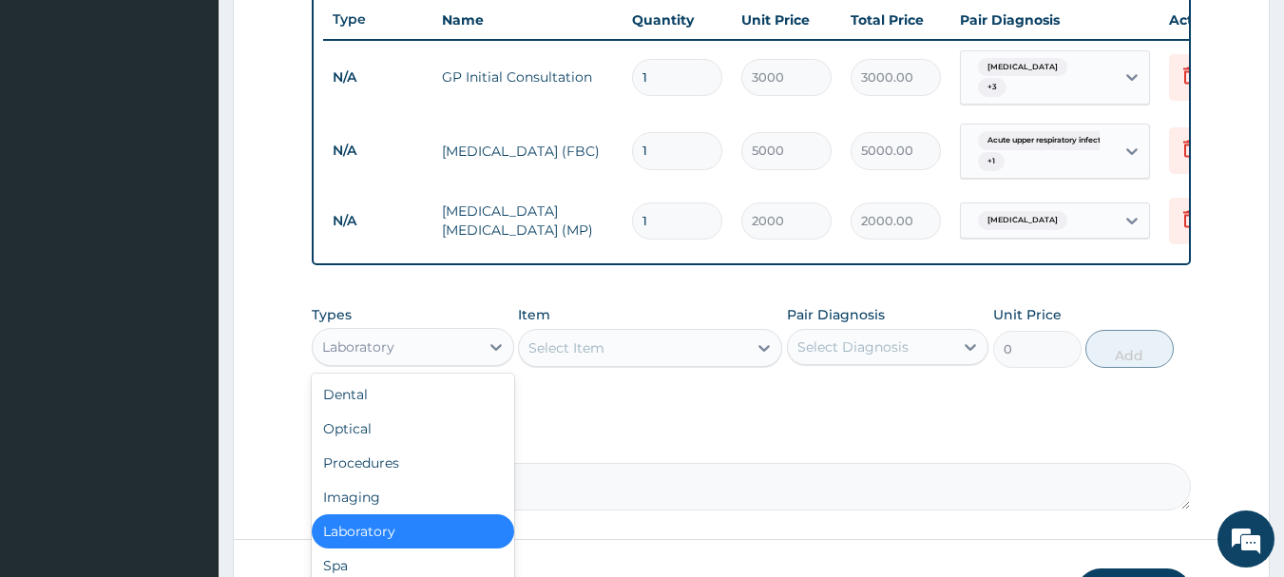
click at [428, 344] on div "Laboratory" at bounding box center [396, 347] width 166 height 30
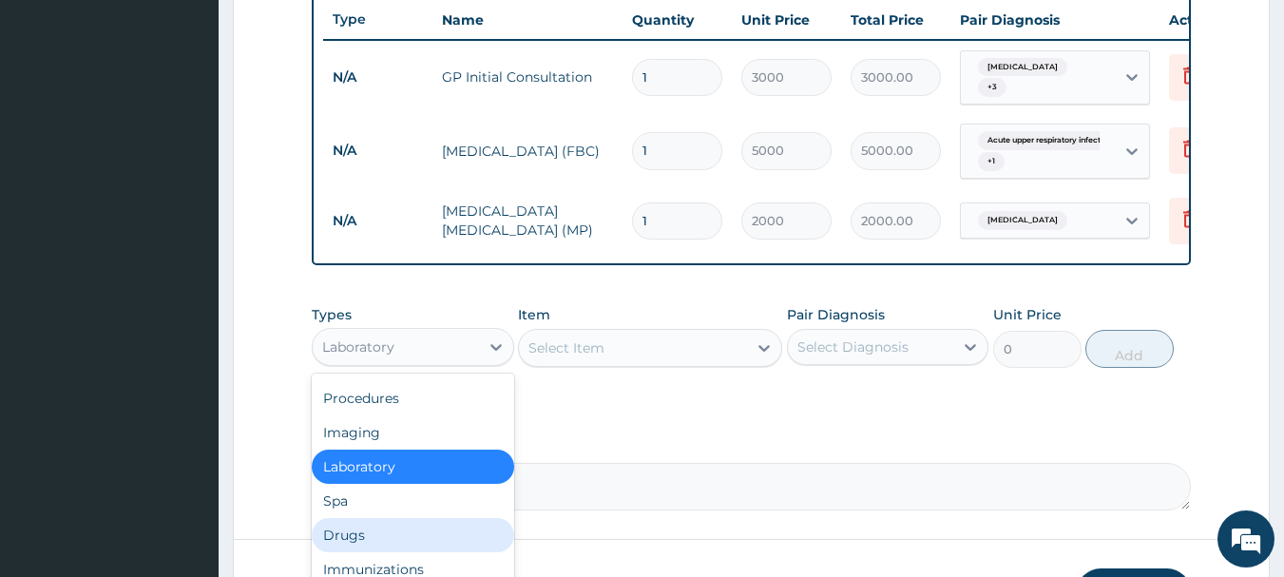
click at [368, 532] on div "Drugs" at bounding box center [413, 535] width 202 height 34
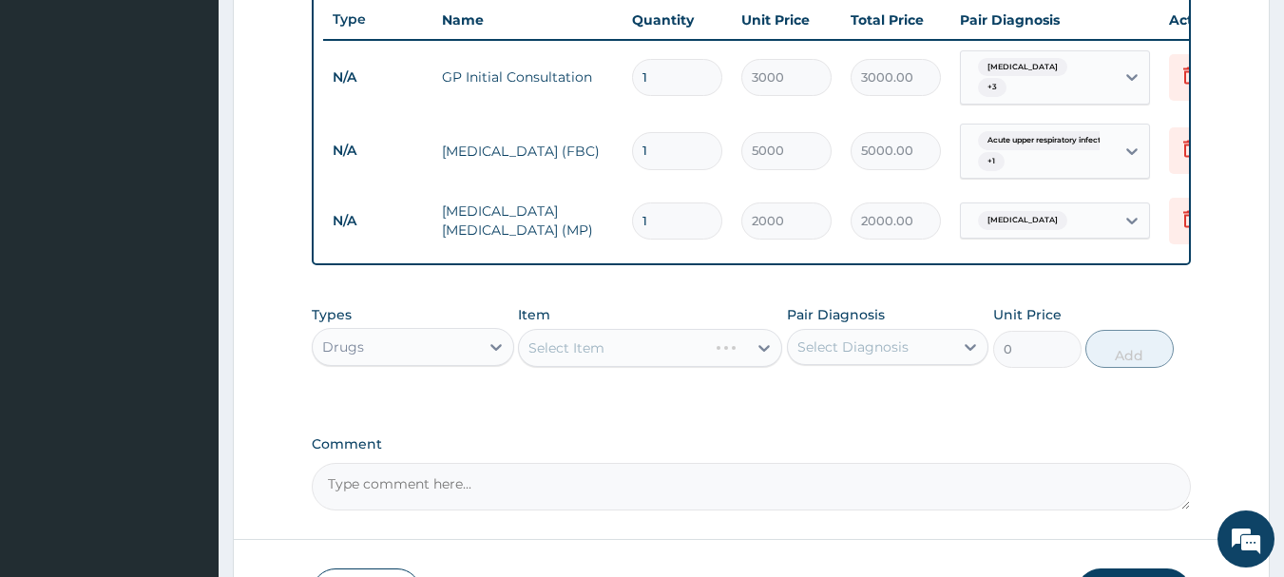
click at [602, 350] on div "Select Item" at bounding box center [650, 348] width 264 height 38
click at [611, 354] on div "Select Item" at bounding box center [650, 348] width 264 height 38
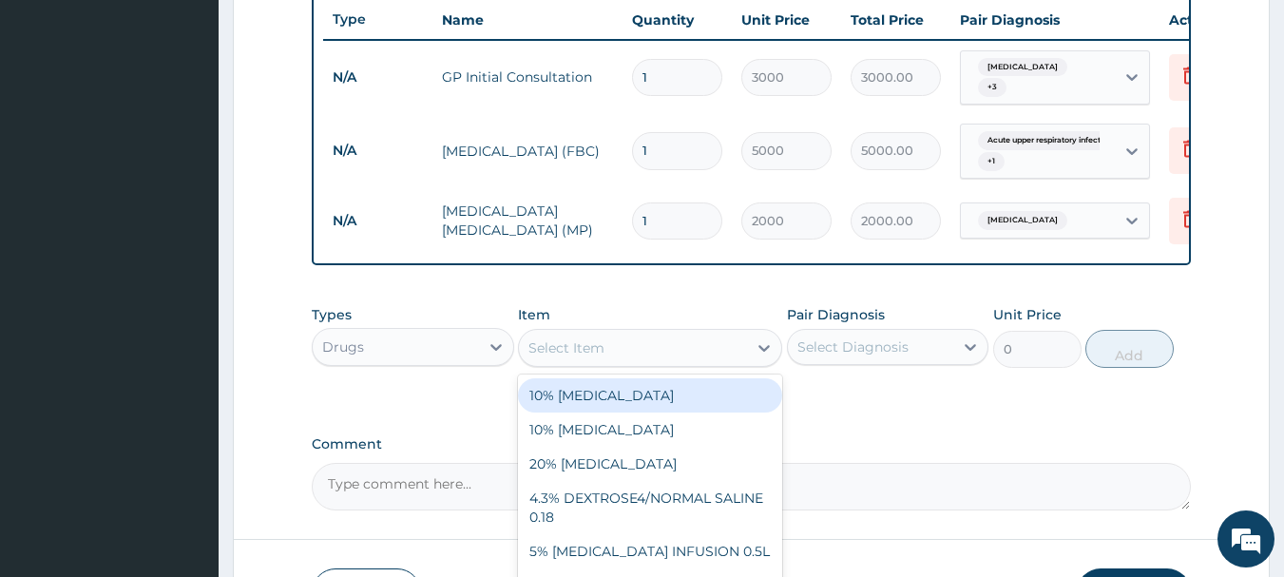
click at [689, 355] on div "Select Item" at bounding box center [633, 348] width 228 height 30
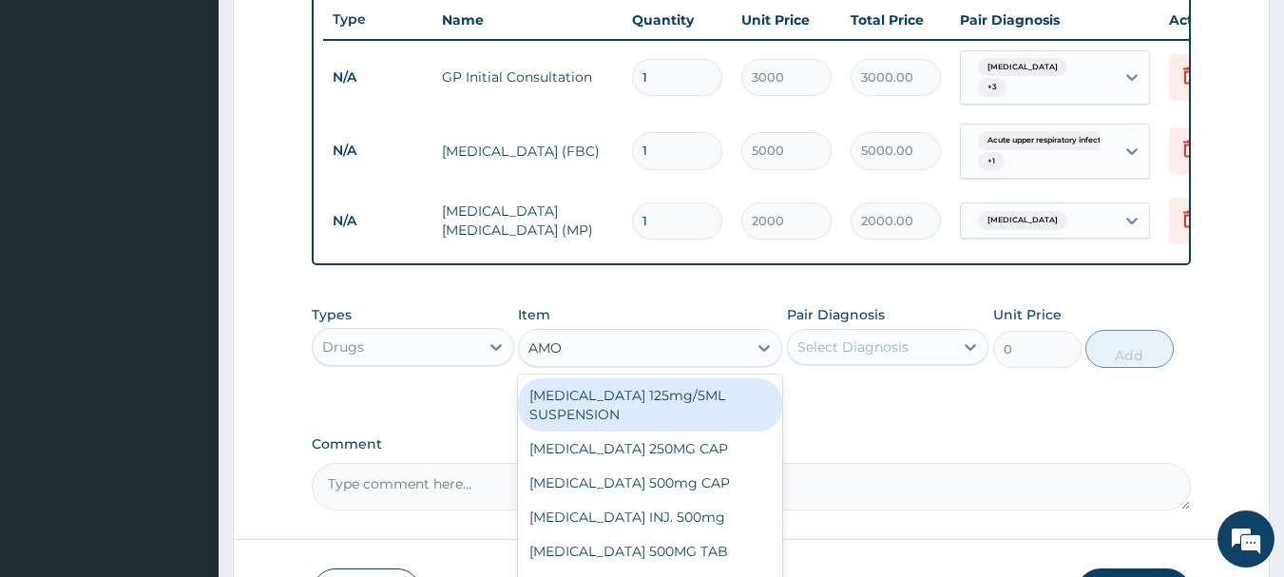
type input "AMOX"
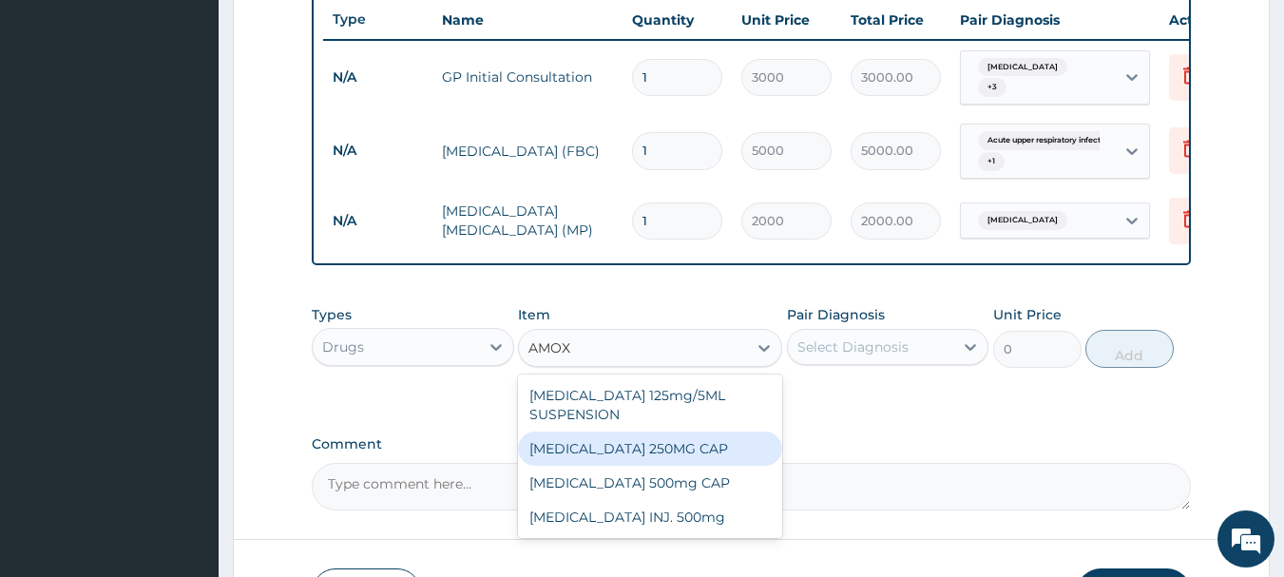
click at [662, 461] on div "AMOXYCILLIN 250MG CAP" at bounding box center [650, 449] width 264 height 34
type input "70"
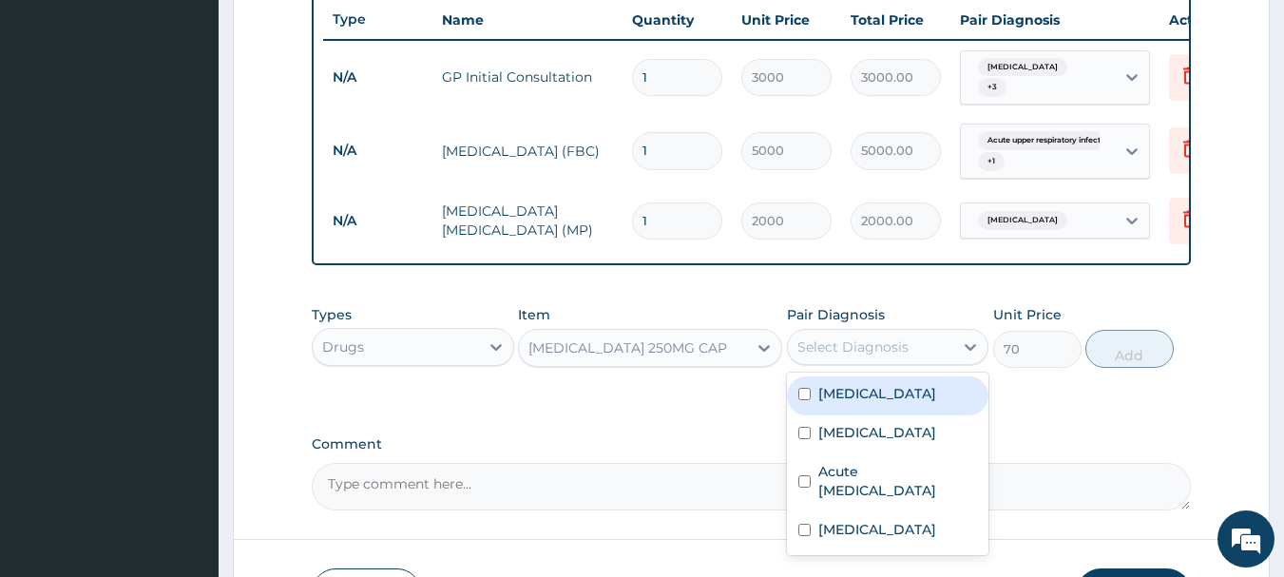
click at [849, 352] on div "Select Diagnosis" at bounding box center [852, 346] width 111 height 19
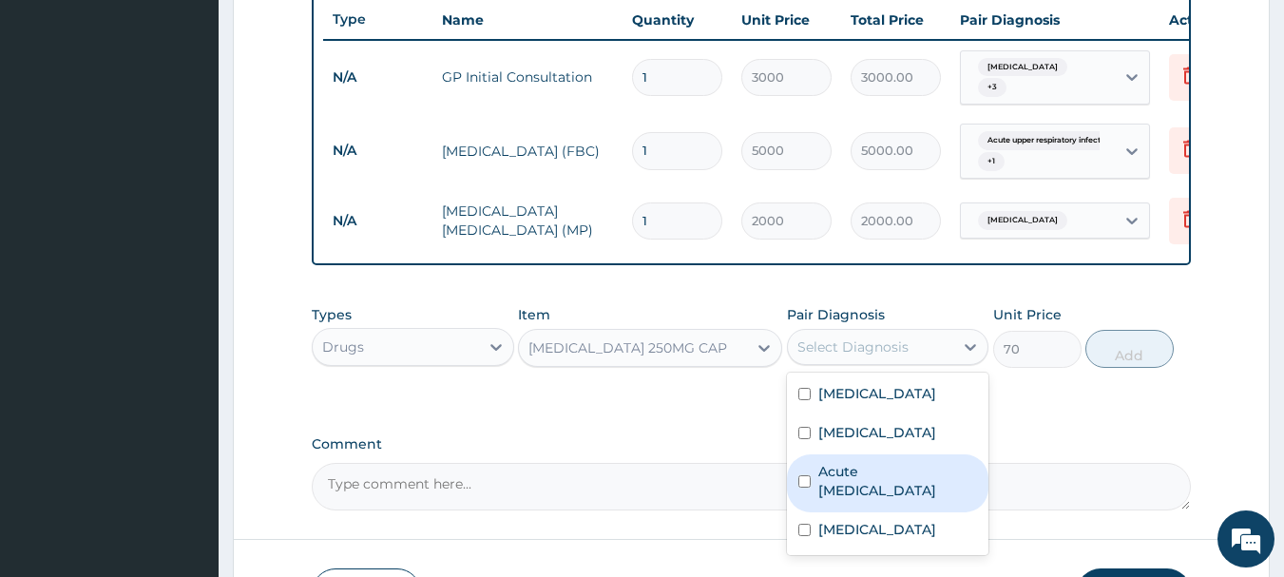
click at [850, 489] on label "Acute upper respiratory infection" at bounding box center [898, 481] width 160 height 38
checkbox input "true"
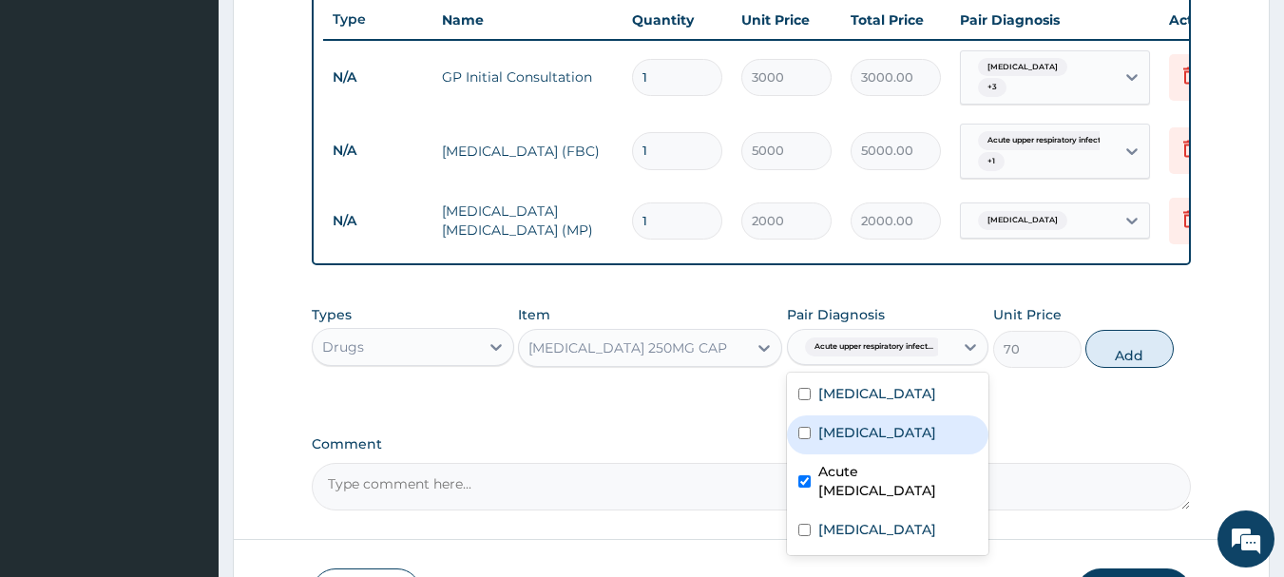
click at [842, 436] on label "Sepsis" at bounding box center [877, 432] width 118 height 19
checkbox input "true"
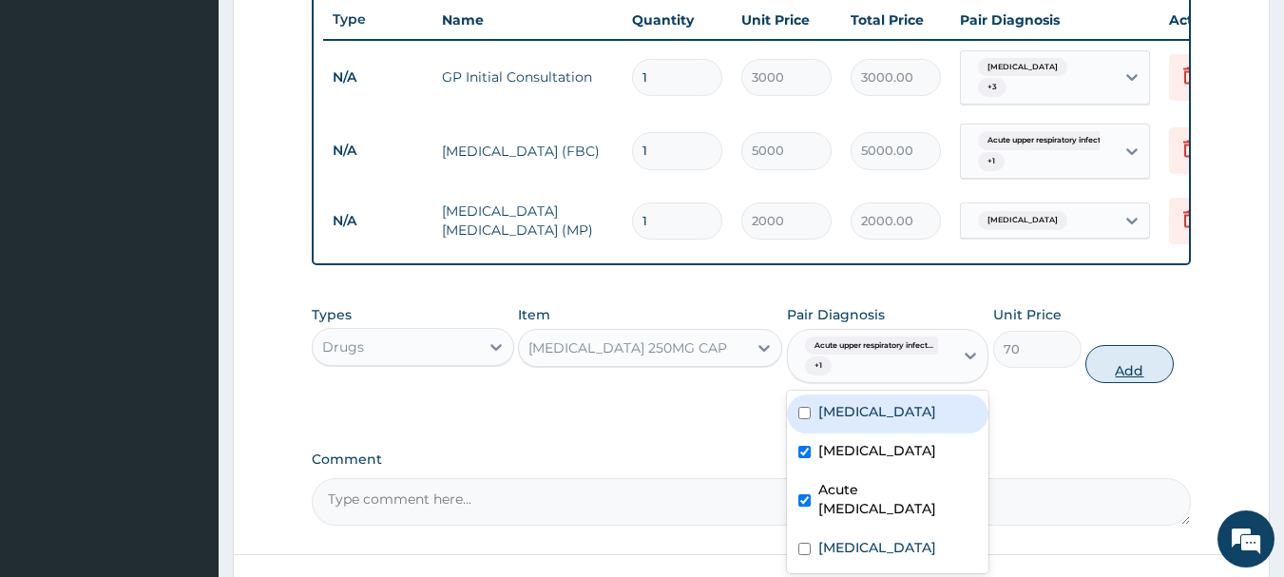
click at [1121, 374] on button "Add" at bounding box center [1129, 364] width 88 height 38
type input "0"
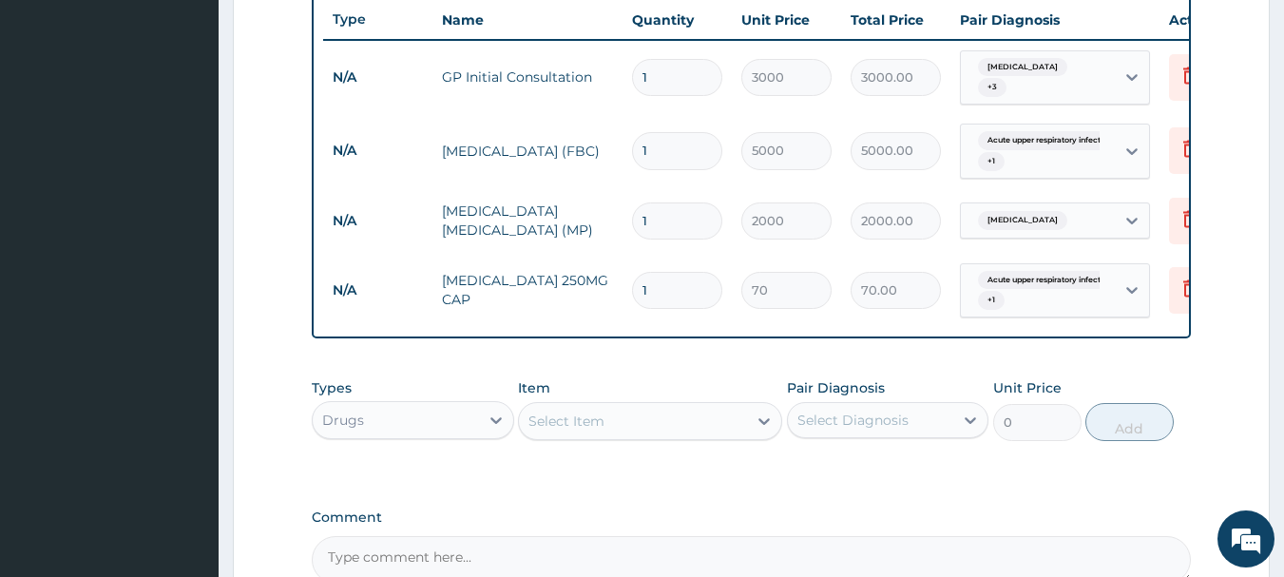
type input "15"
type input "1050.00"
type input "15"
click at [577, 421] on div "Select Item" at bounding box center [566, 421] width 76 height 19
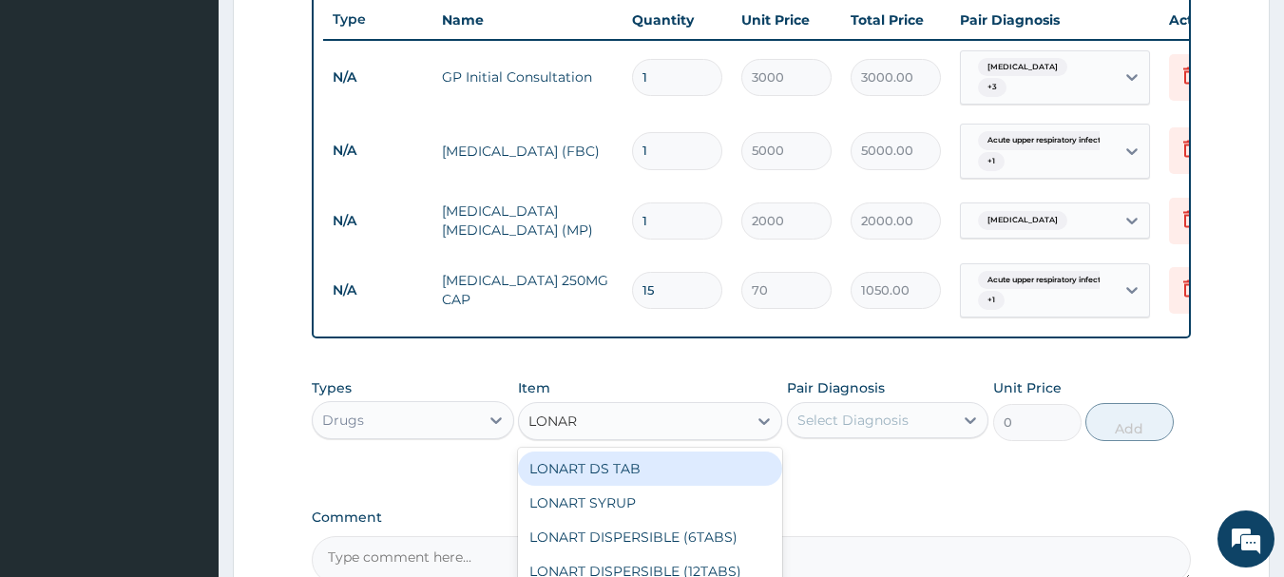
type input "LONART"
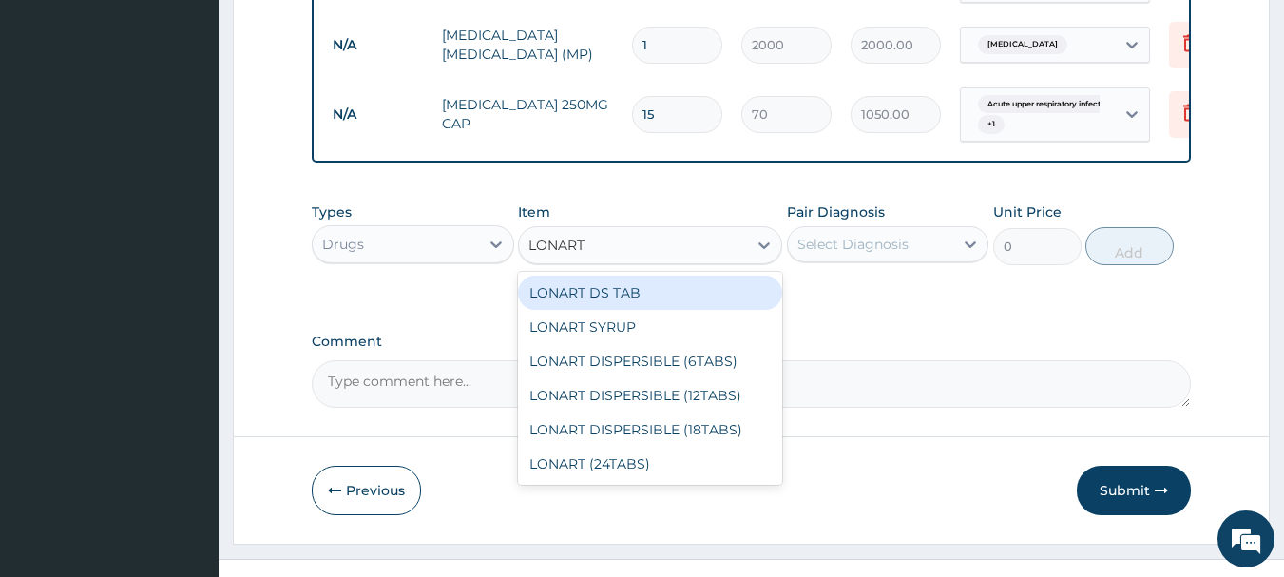
scroll to position [931, 0]
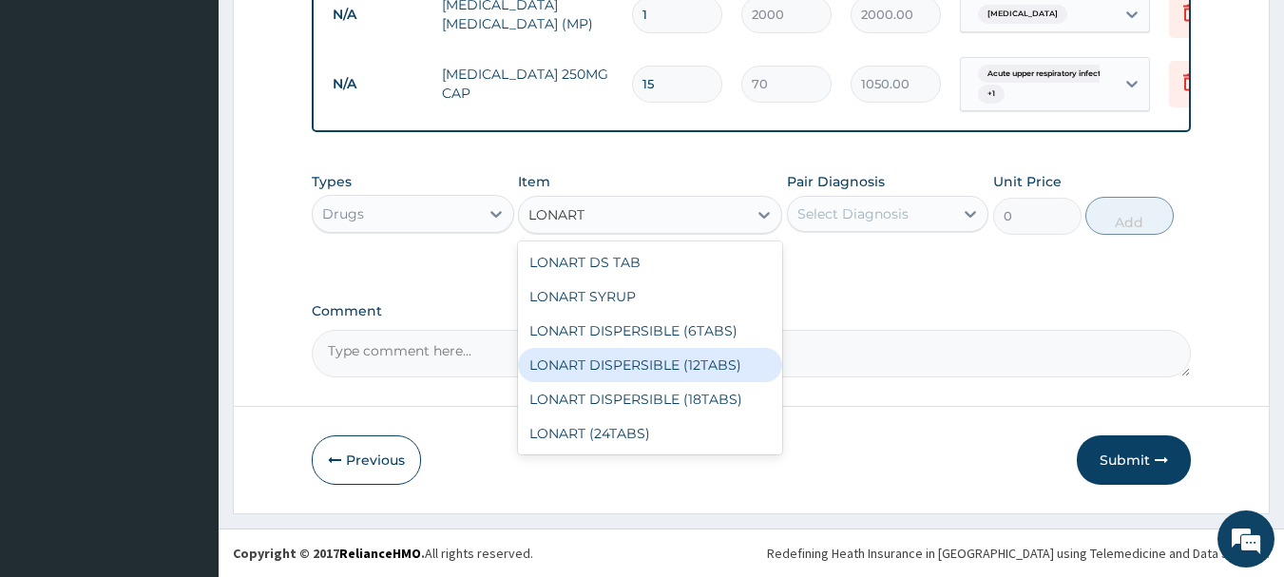
click at [686, 364] on div "LONART DISPERSIBLE (12TABS)" at bounding box center [650, 365] width 264 height 34
type input "1800"
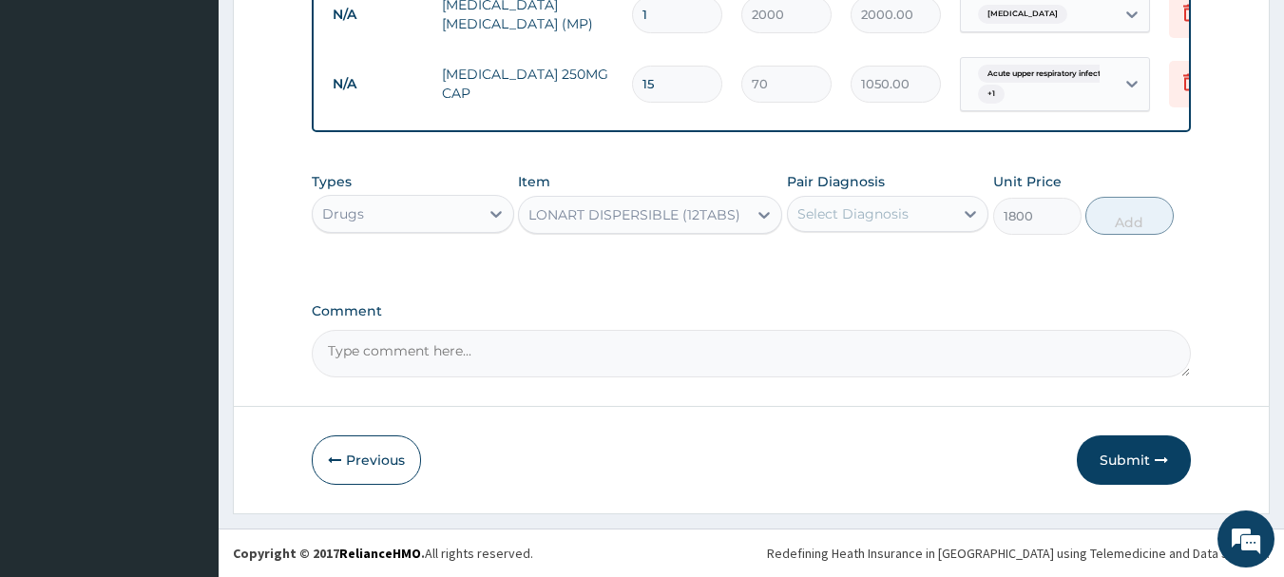
click at [865, 221] on div "Select Diagnosis" at bounding box center [852, 213] width 111 height 19
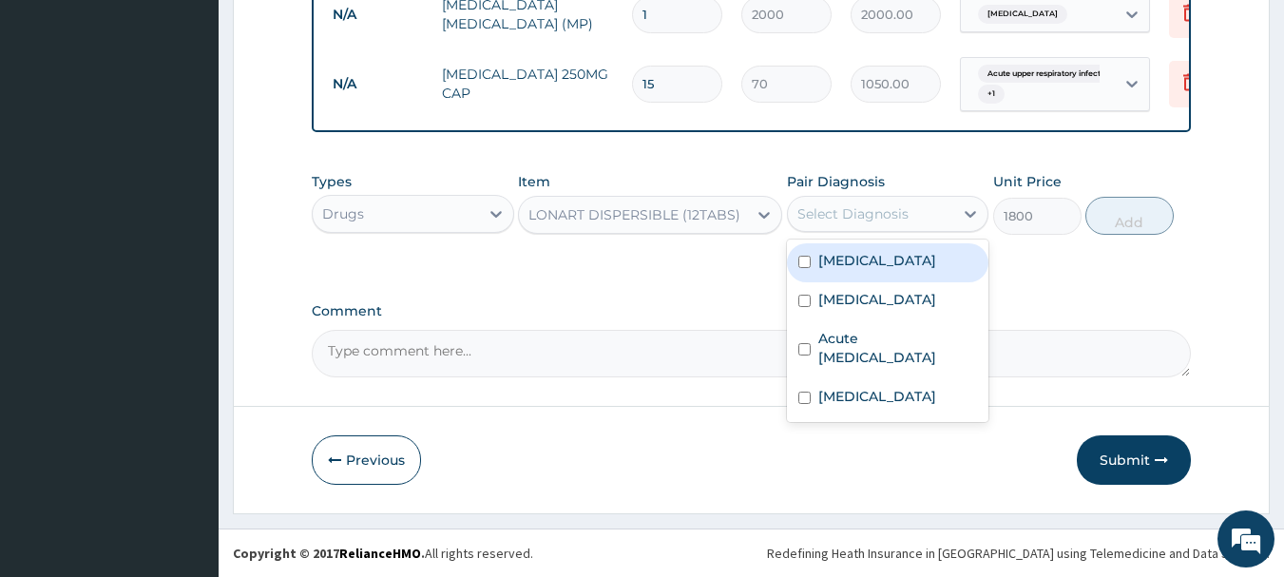
click at [861, 270] on div "Malaria" at bounding box center [888, 262] width 202 height 39
checkbox input "true"
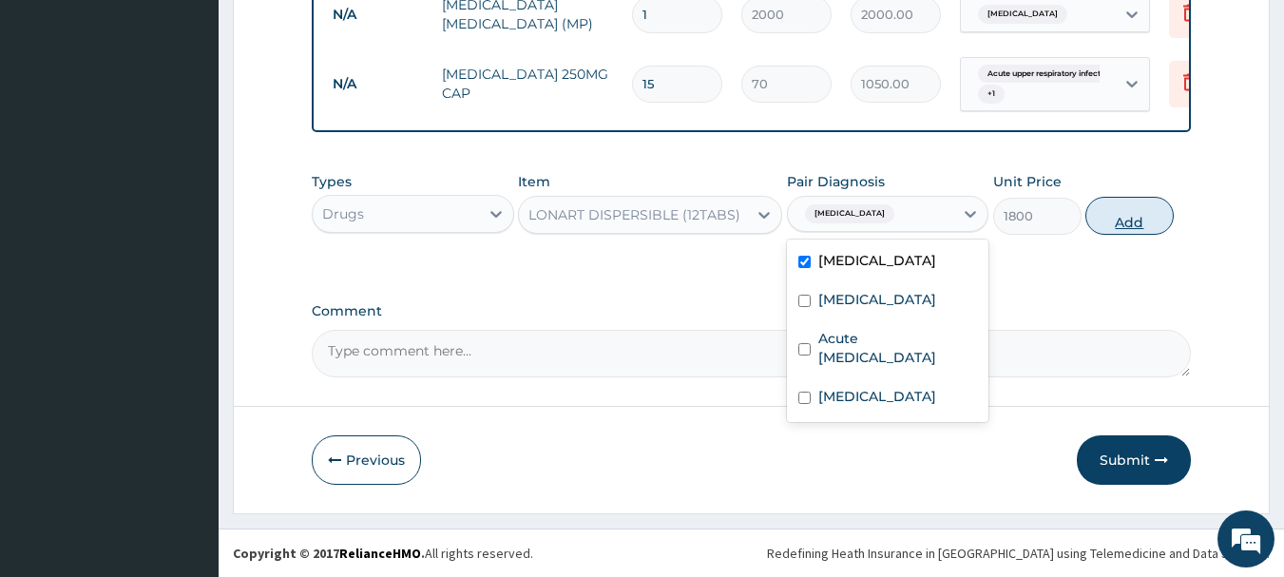
click at [1138, 215] on button "Add" at bounding box center [1129, 216] width 88 height 38
type input "0"
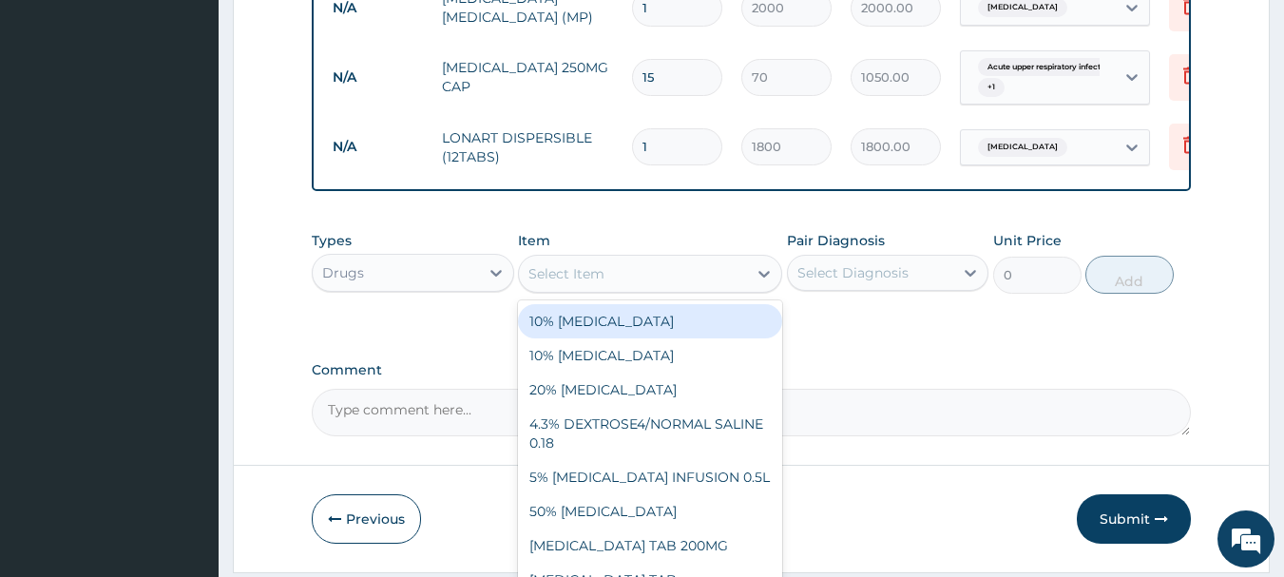
click at [612, 288] on div "Select Item" at bounding box center [633, 274] width 228 height 30
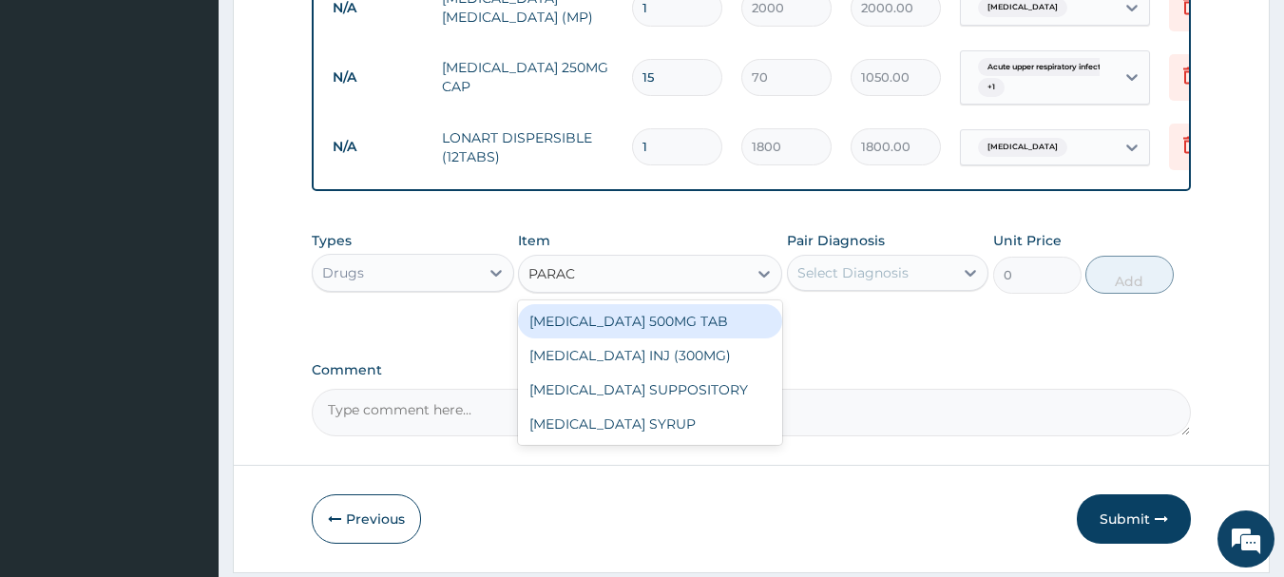
type input "PARACE"
drag, startPoint x: 622, startPoint y: 323, endPoint x: 758, endPoint y: 303, distance: 137.4
click at [628, 323] on div "PARACETAMOL 500MG TAB" at bounding box center [650, 321] width 264 height 34
type input "20"
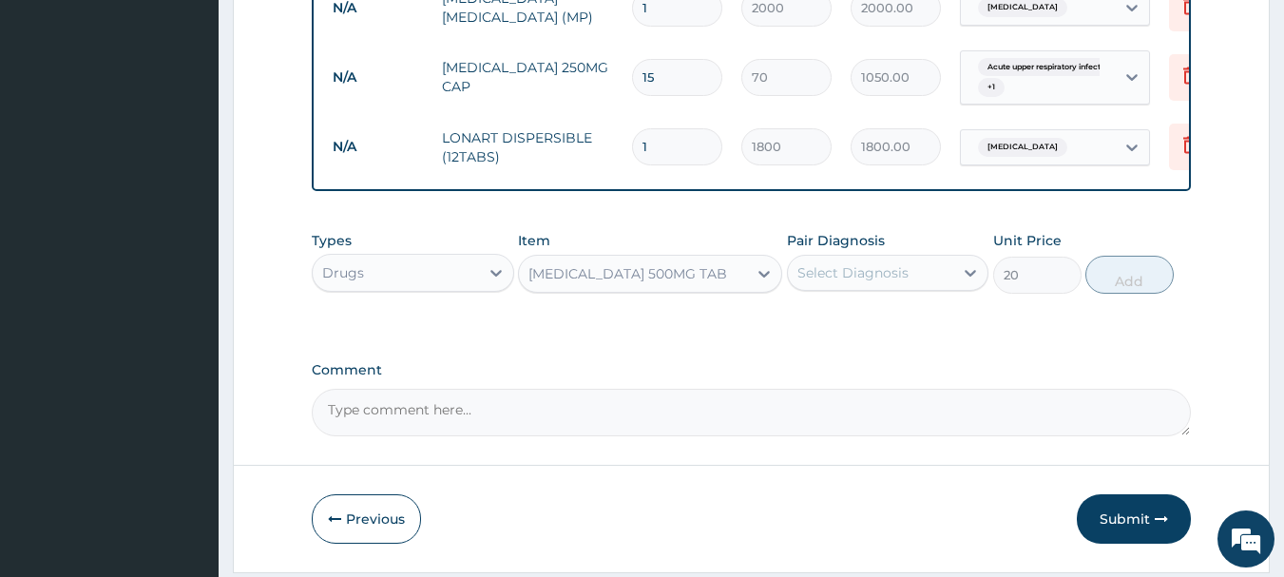
click at [846, 282] on div "Select Diagnosis" at bounding box center [852, 272] width 111 height 19
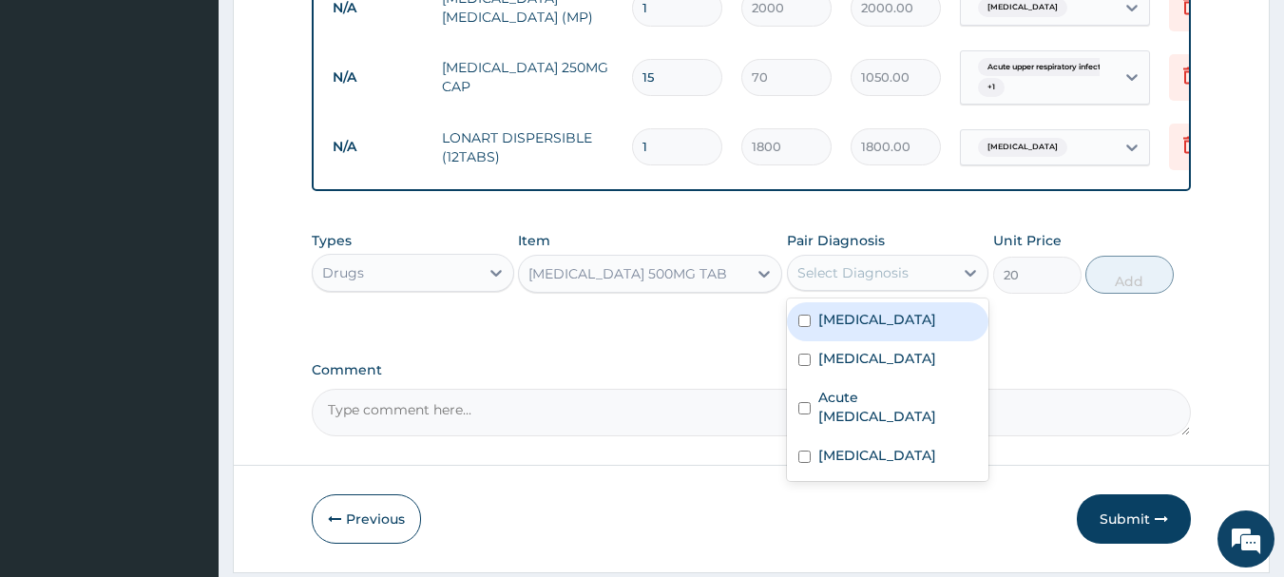
click at [857, 329] on label "Malaria" at bounding box center [877, 319] width 118 height 19
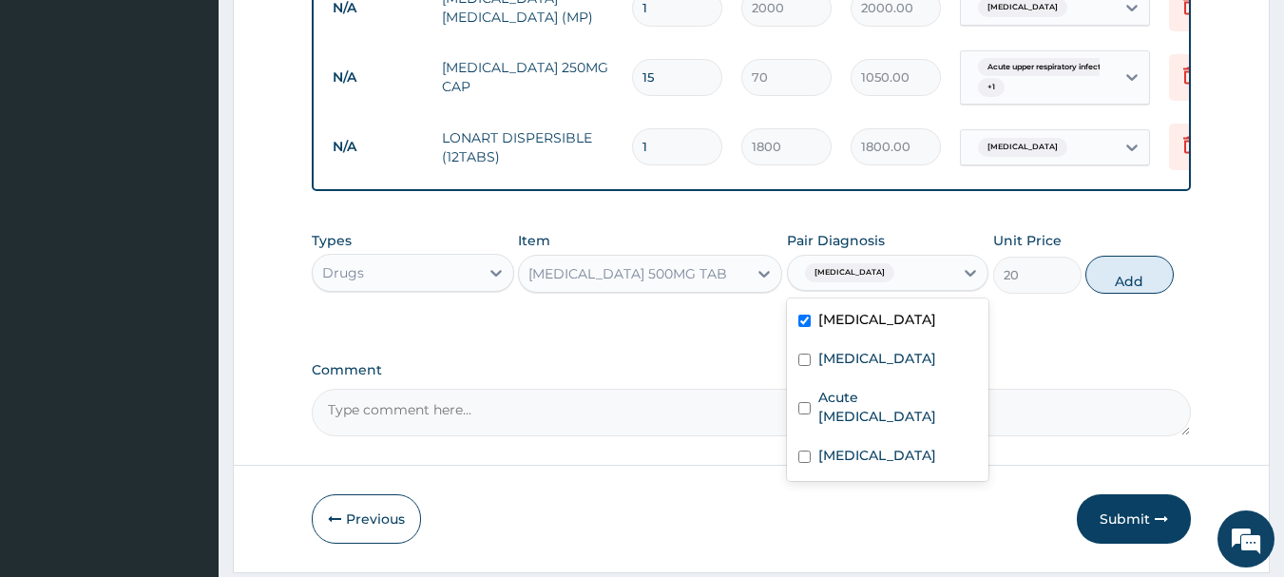
checkbox input "true"
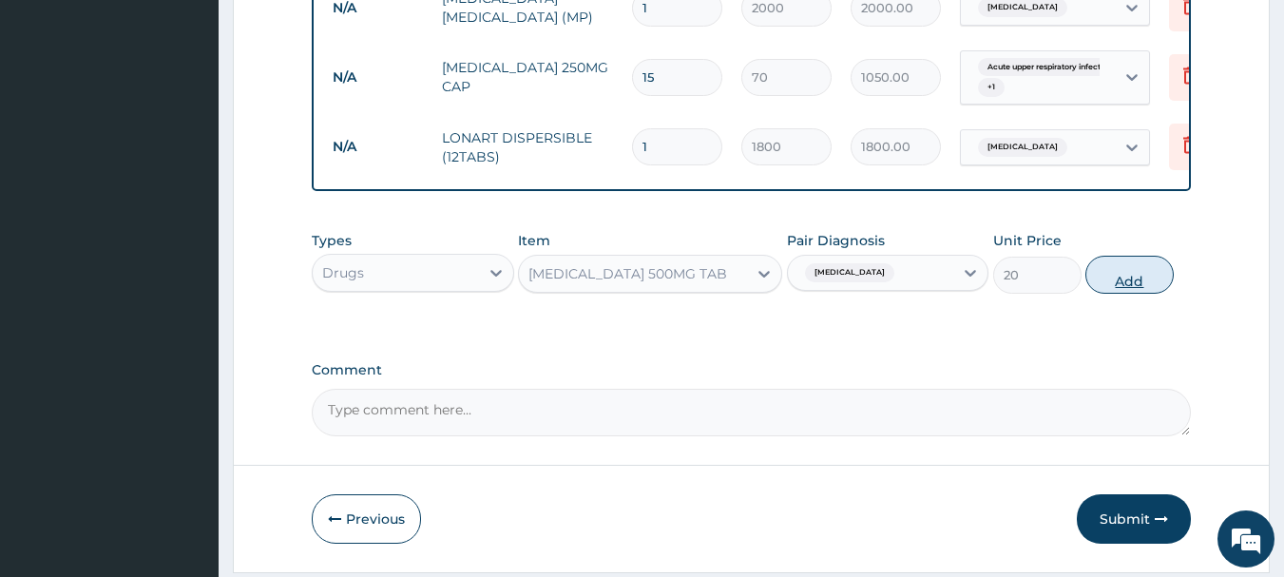
click at [1107, 287] on button "Add" at bounding box center [1129, 275] width 88 height 38
type input "0"
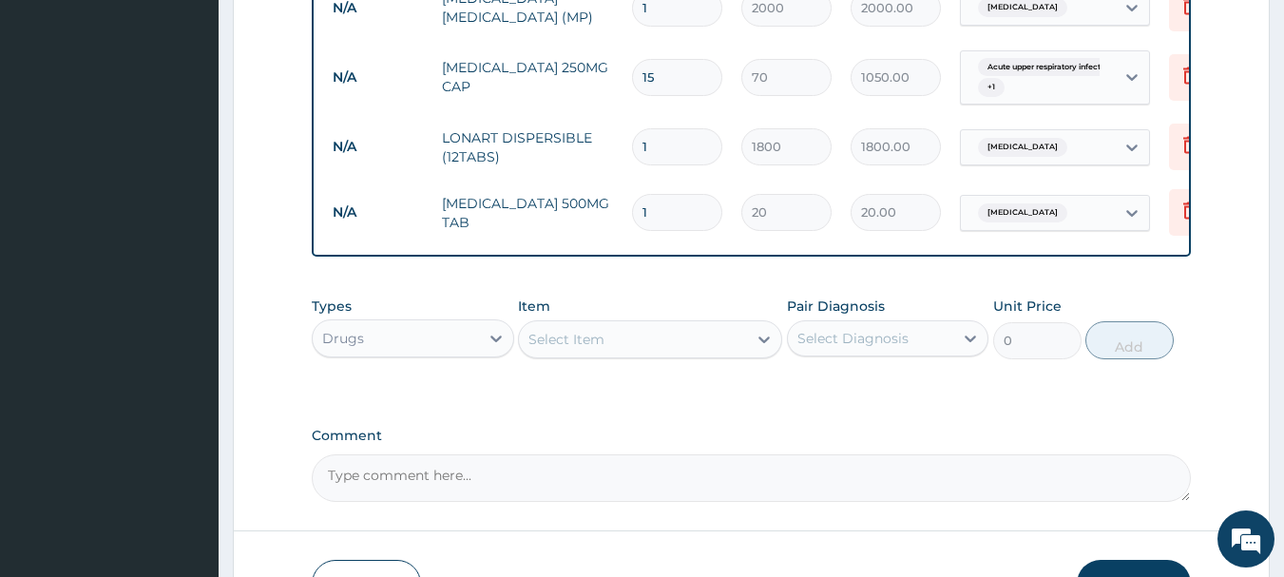
type input "0.00"
type input "6"
type input "120.00"
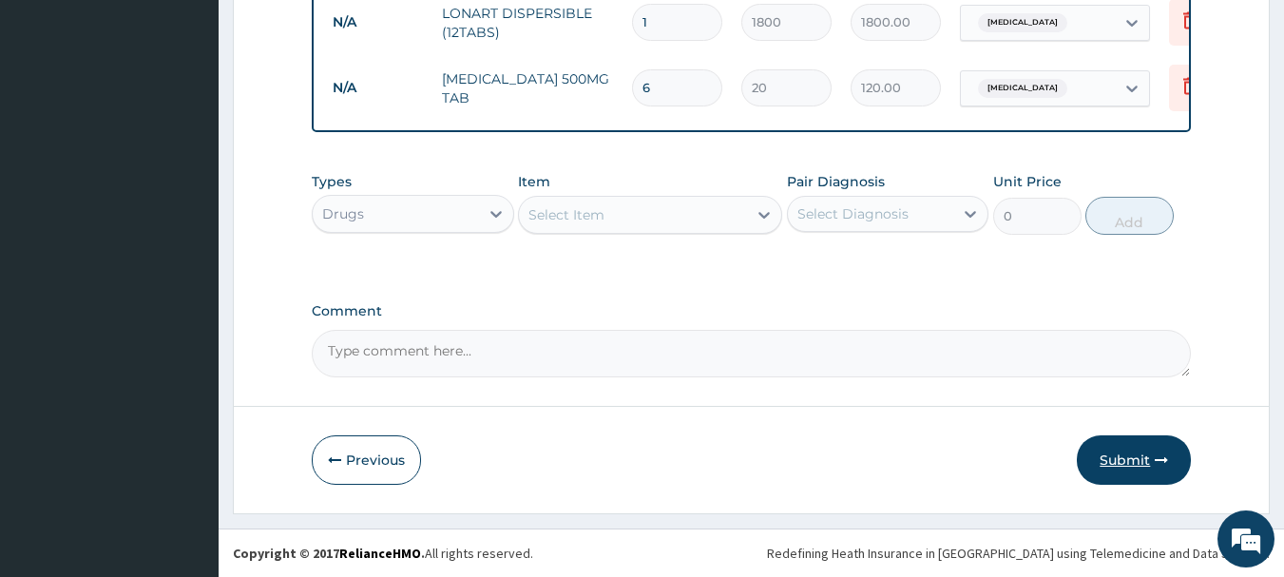
type input "6"
click at [1124, 452] on button "Submit" at bounding box center [1134, 459] width 114 height 49
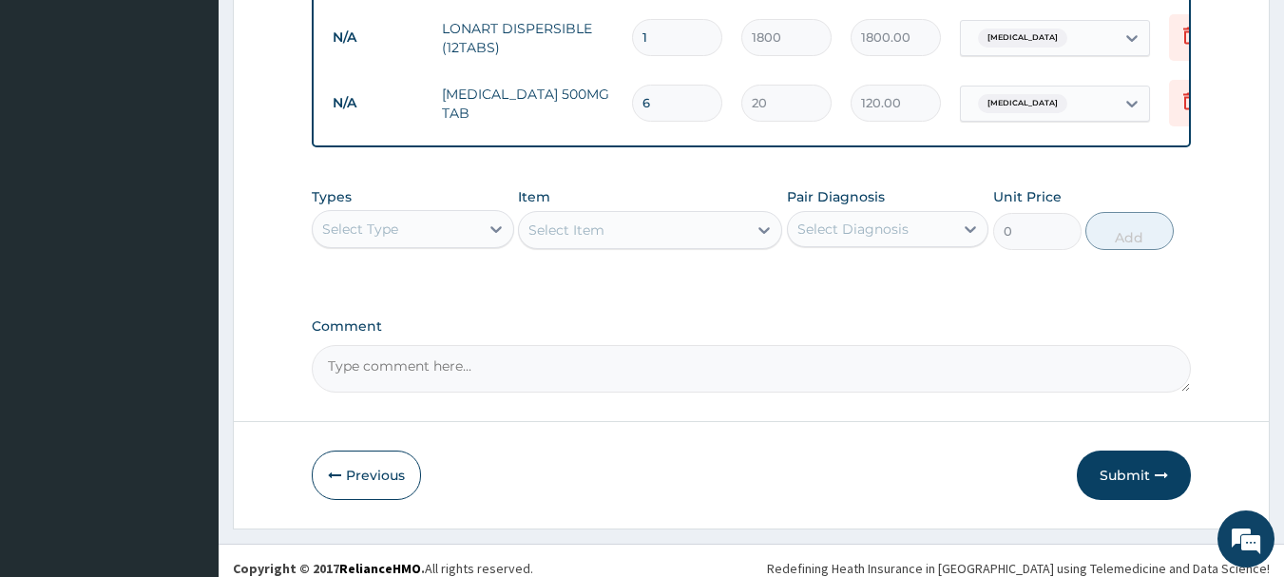
scroll to position [1062, 0]
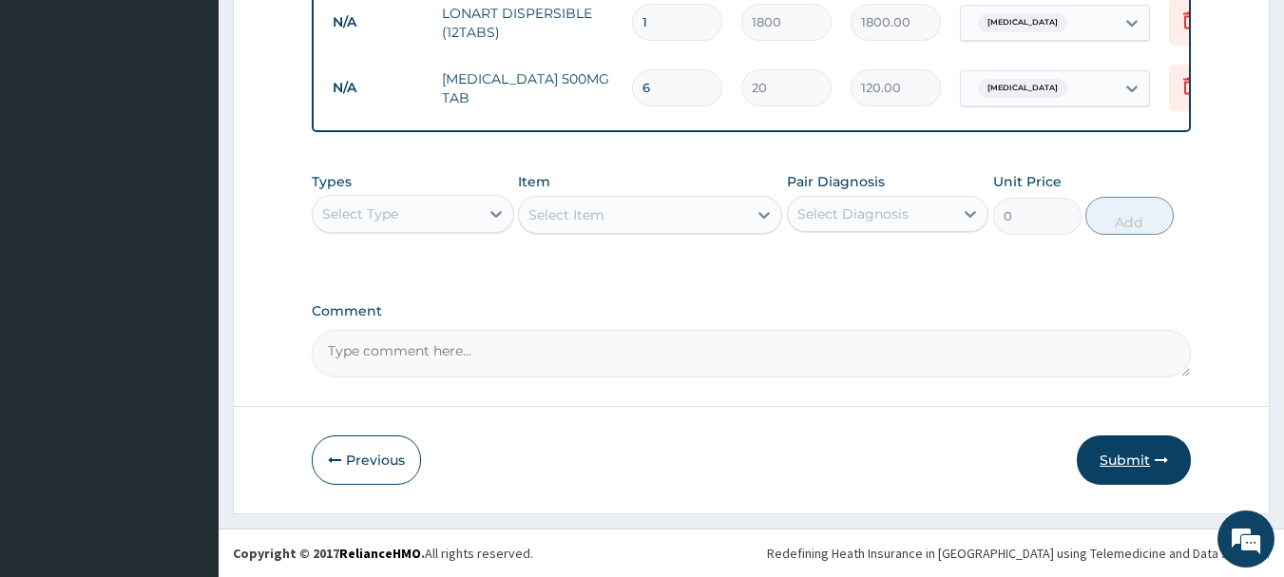
click at [1123, 464] on button "Submit" at bounding box center [1134, 459] width 114 height 49
click at [377, 458] on button "Previous" at bounding box center [366, 459] width 109 height 49
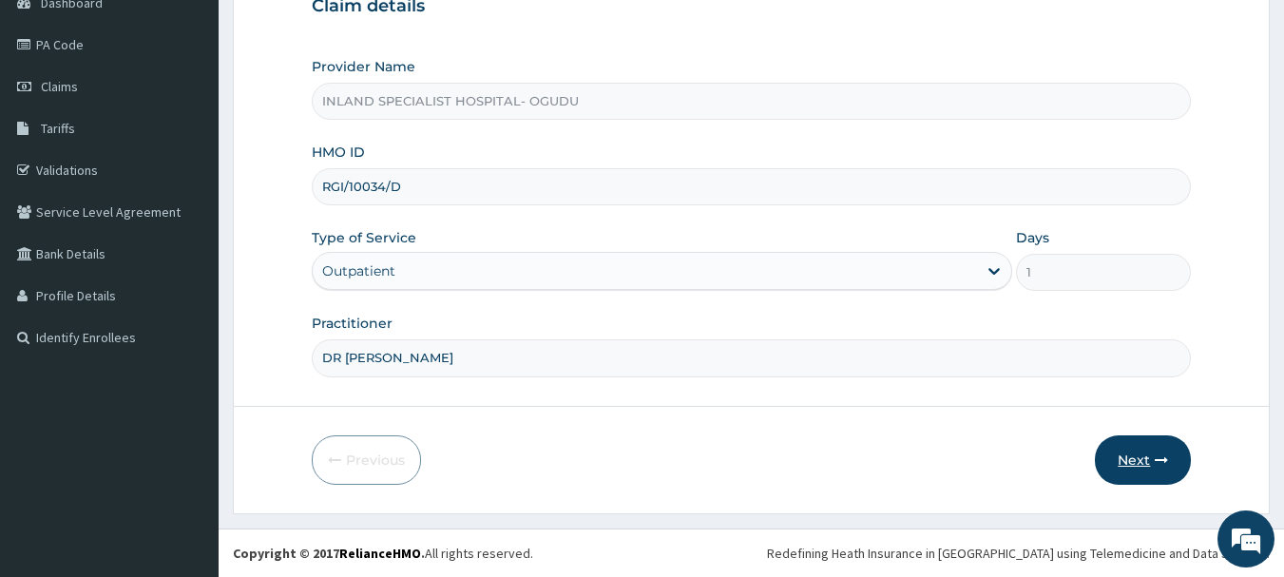
click at [1135, 458] on button "Next" at bounding box center [1143, 459] width 96 height 49
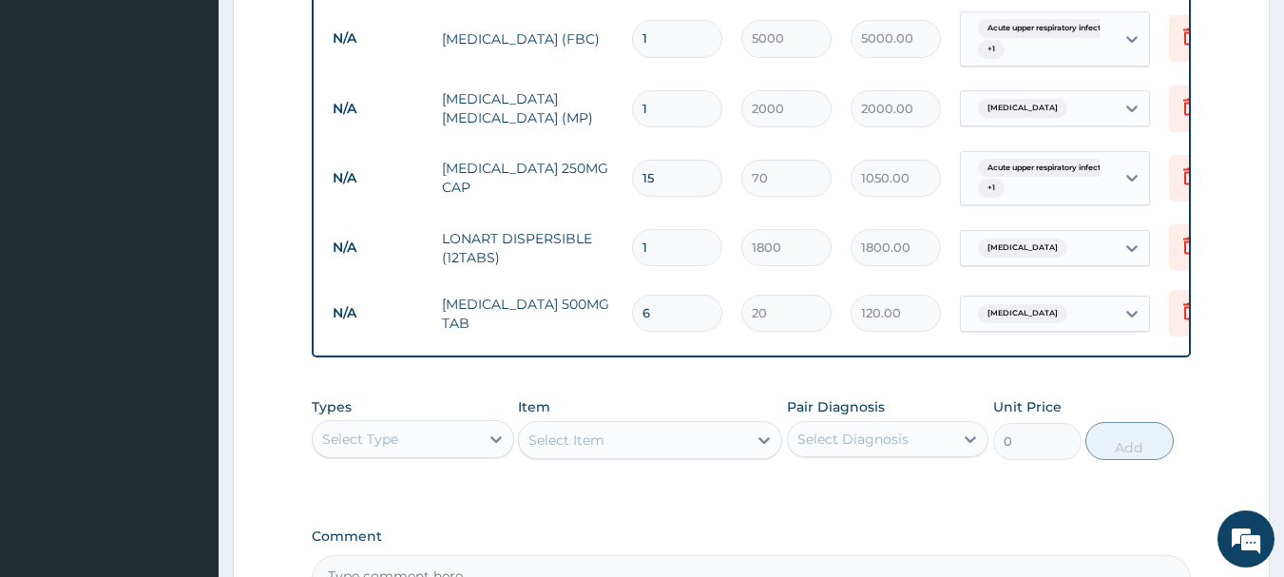
scroll to position [1062, 0]
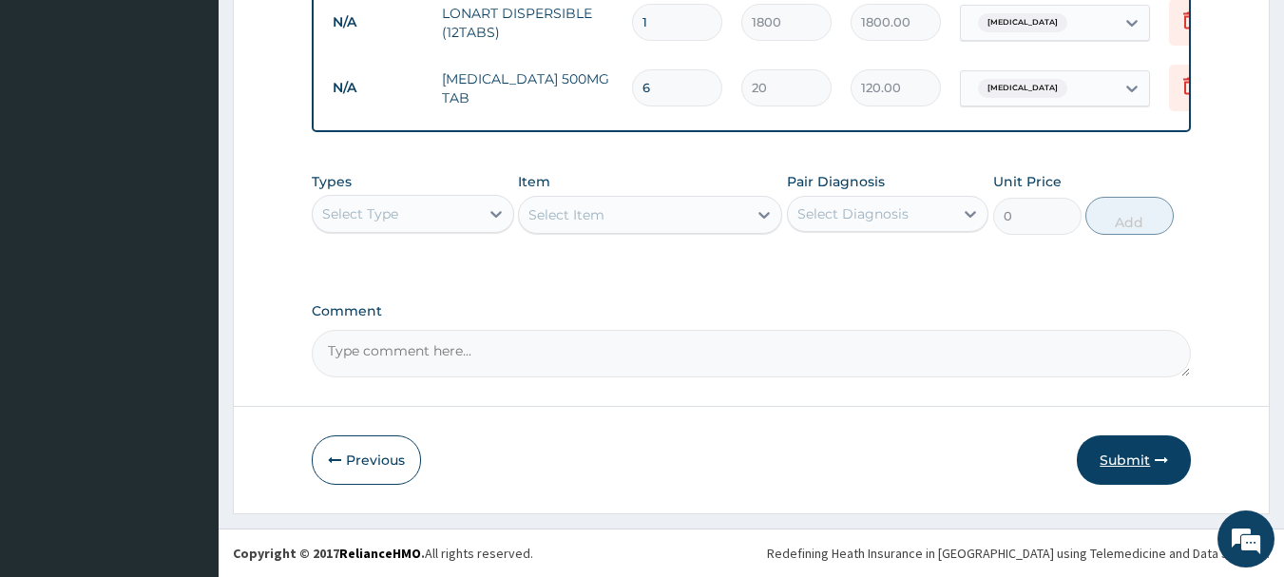
drag, startPoint x: 1117, startPoint y: 448, endPoint x: 1099, endPoint y: 460, distance: 21.9
click at [1117, 447] on button "Submit" at bounding box center [1134, 459] width 114 height 49
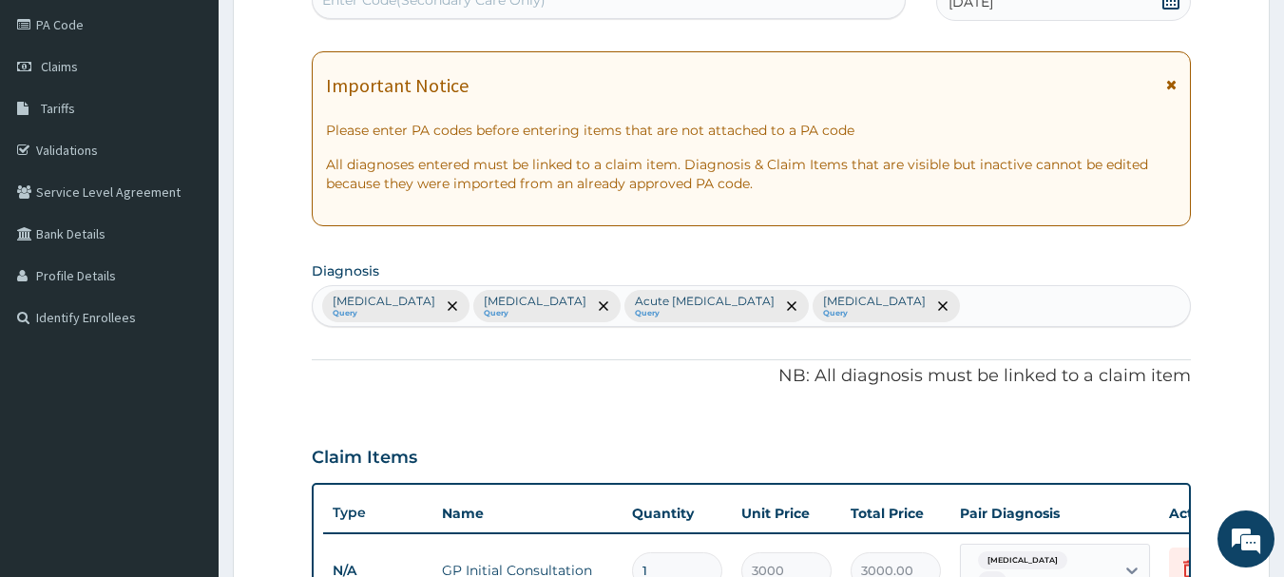
scroll to position [285, 0]
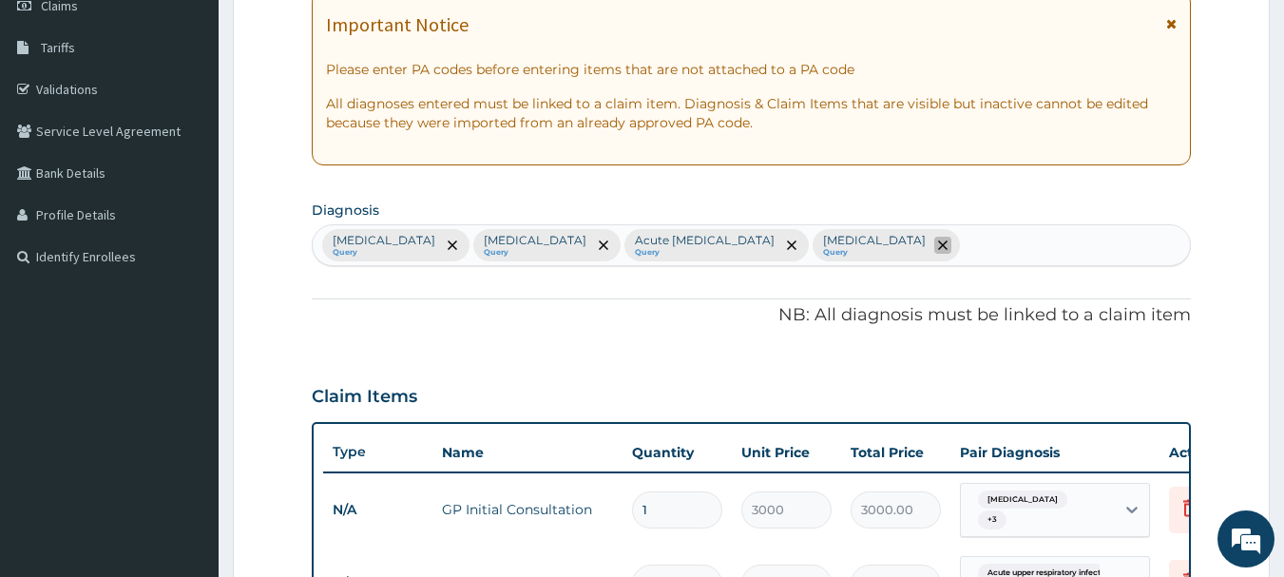
click at [938, 243] on icon "remove selection option" at bounding box center [943, 245] width 10 height 10
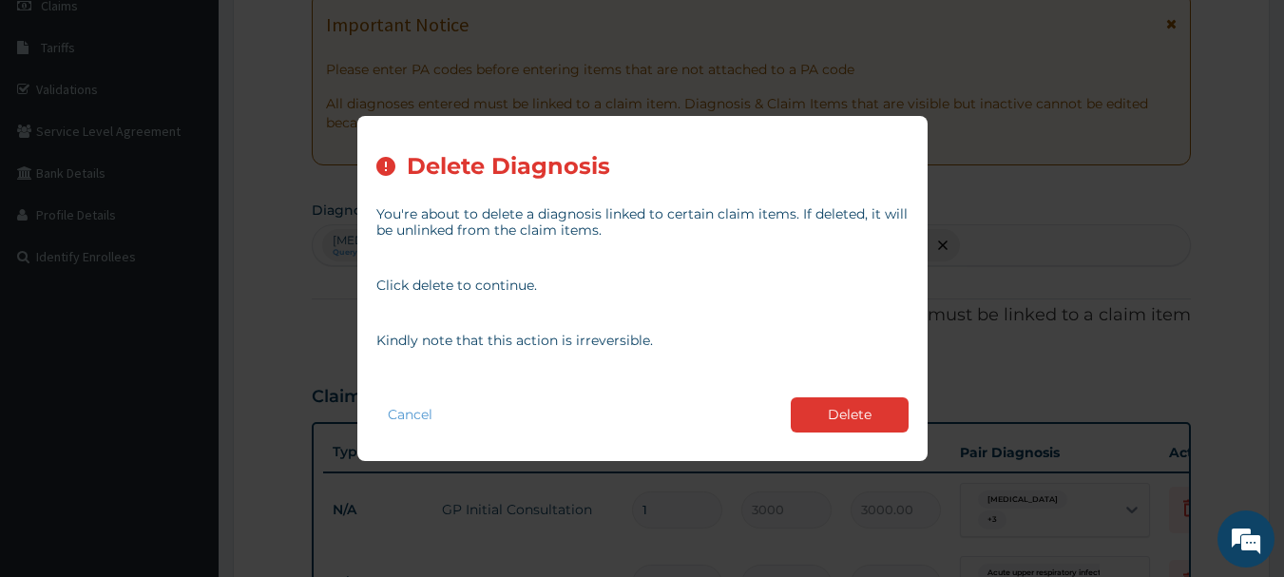
drag, startPoint x: 843, startPoint y: 416, endPoint x: 855, endPoint y: 408, distance: 15.0
click at [843, 417] on button "Delete" at bounding box center [850, 414] width 118 height 35
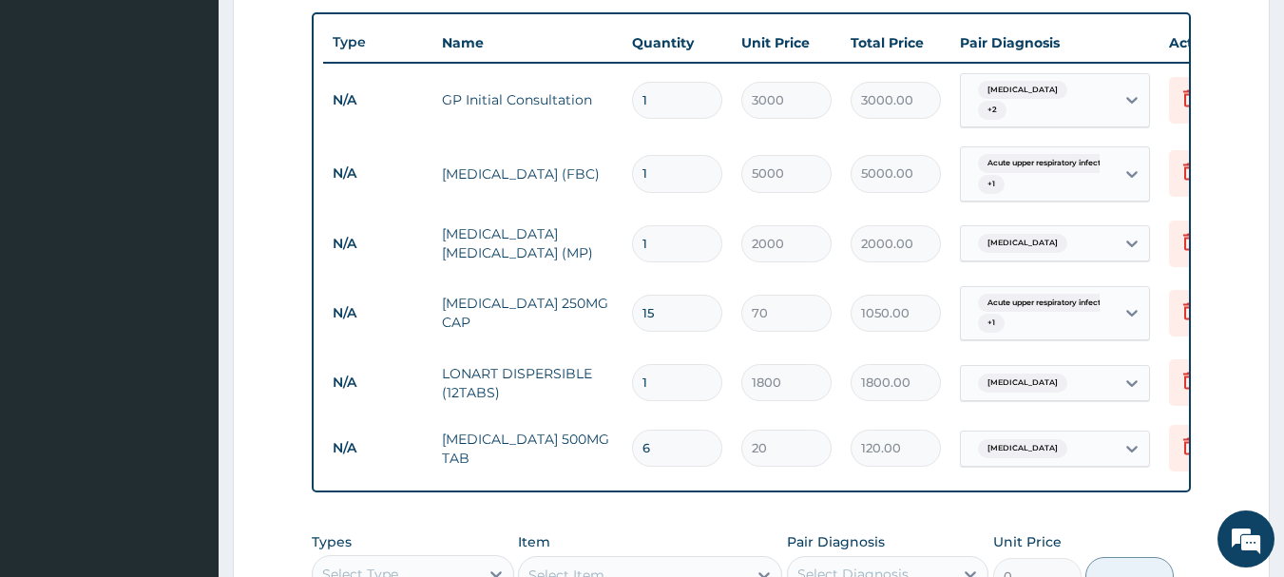
scroll to position [1062, 0]
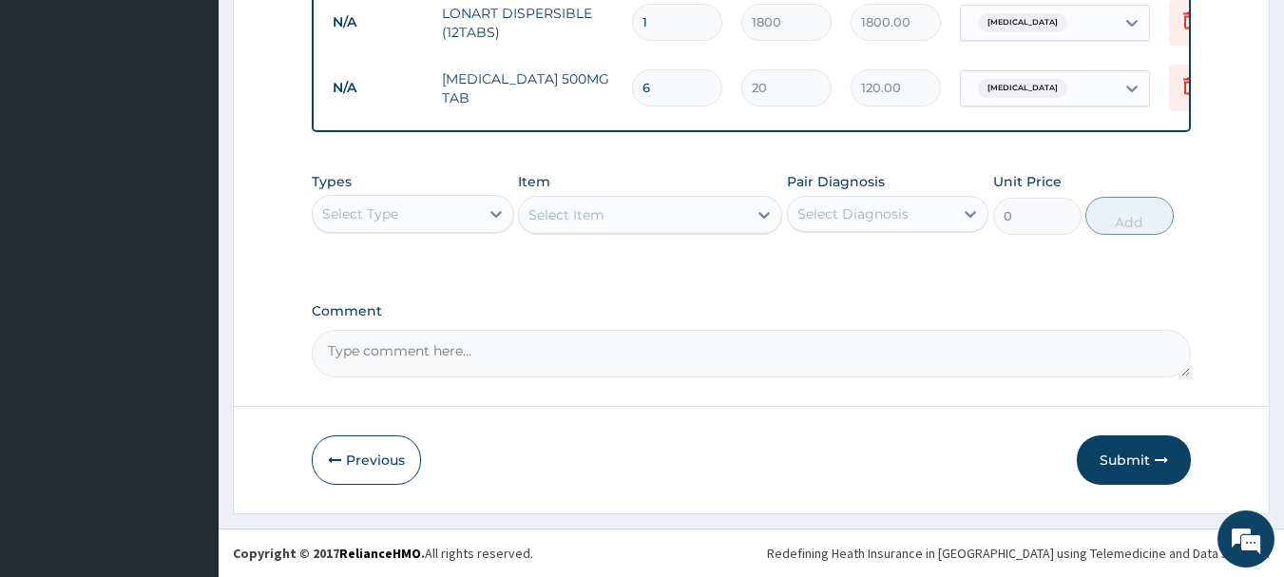
drag, startPoint x: 1135, startPoint y: 463, endPoint x: 1098, endPoint y: 461, distance: 37.1
click at [1134, 462] on button "Submit" at bounding box center [1134, 459] width 114 height 49
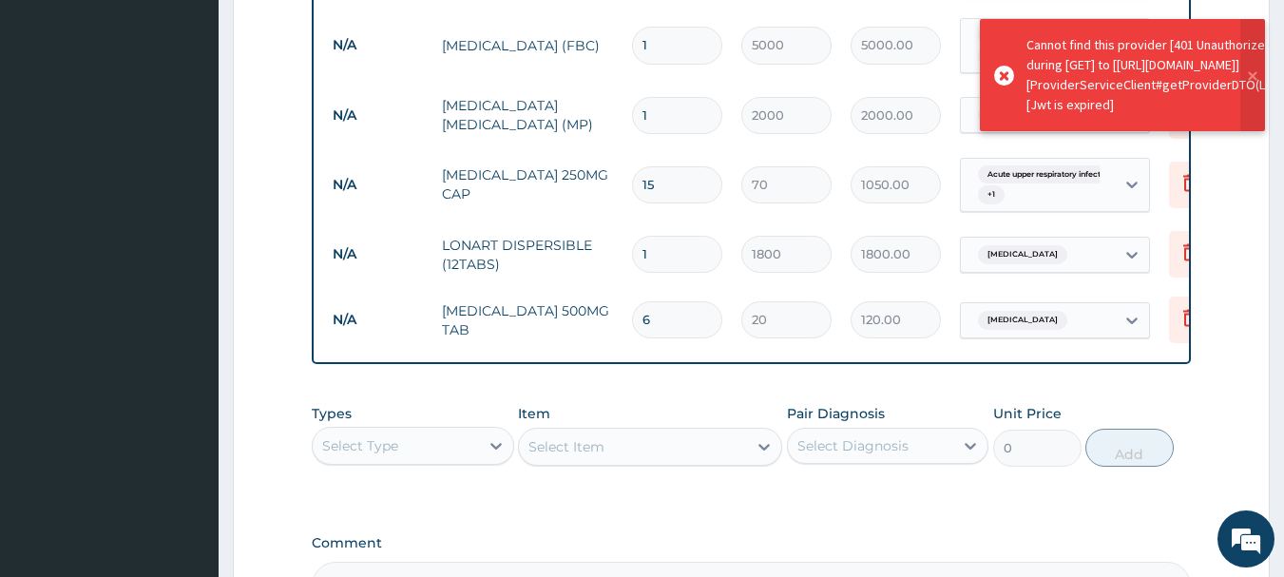
scroll to position [777, 0]
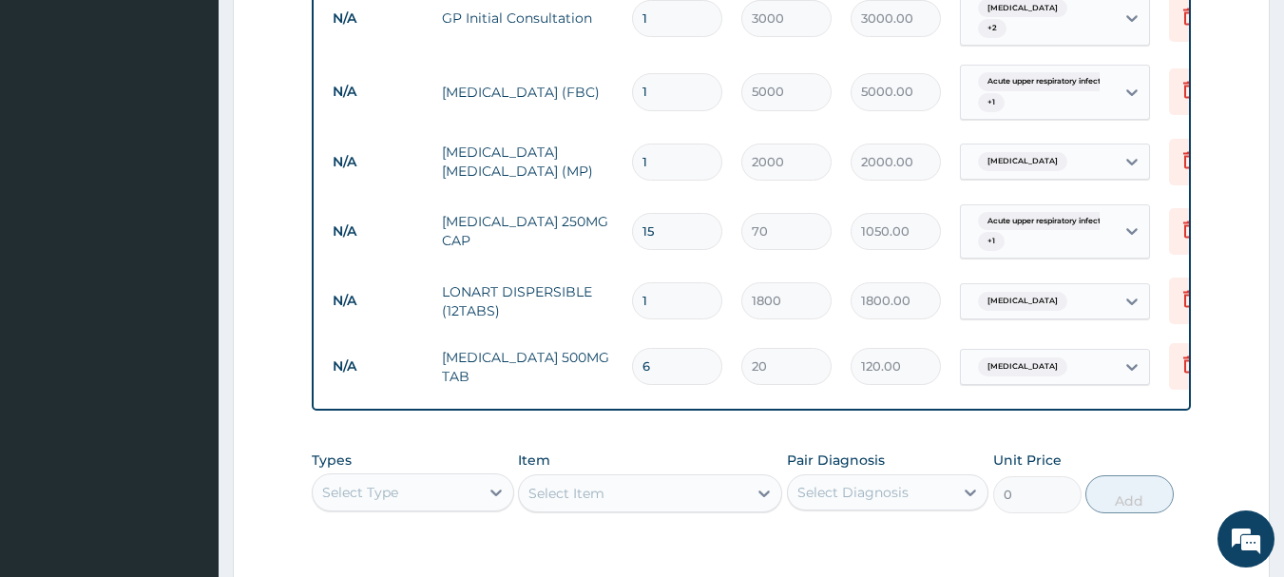
click at [683, 353] on input "6" at bounding box center [677, 366] width 90 height 37
type input "0.00"
type input "9"
type input "180.00"
type input "10"
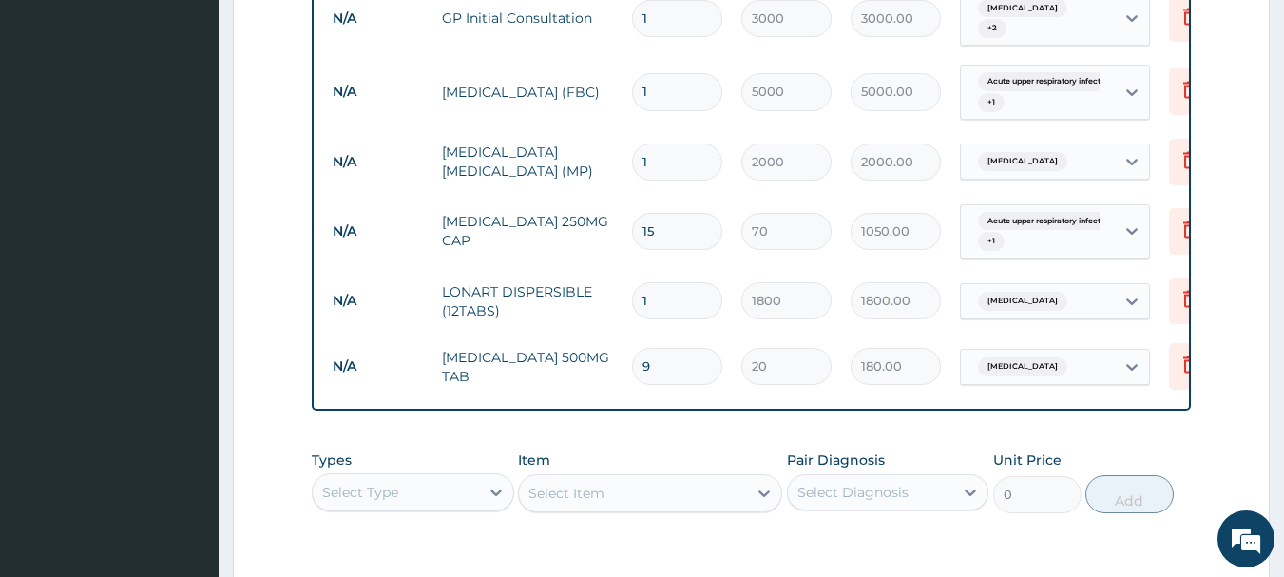
type input "200.00"
type input "11"
type input "220.00"
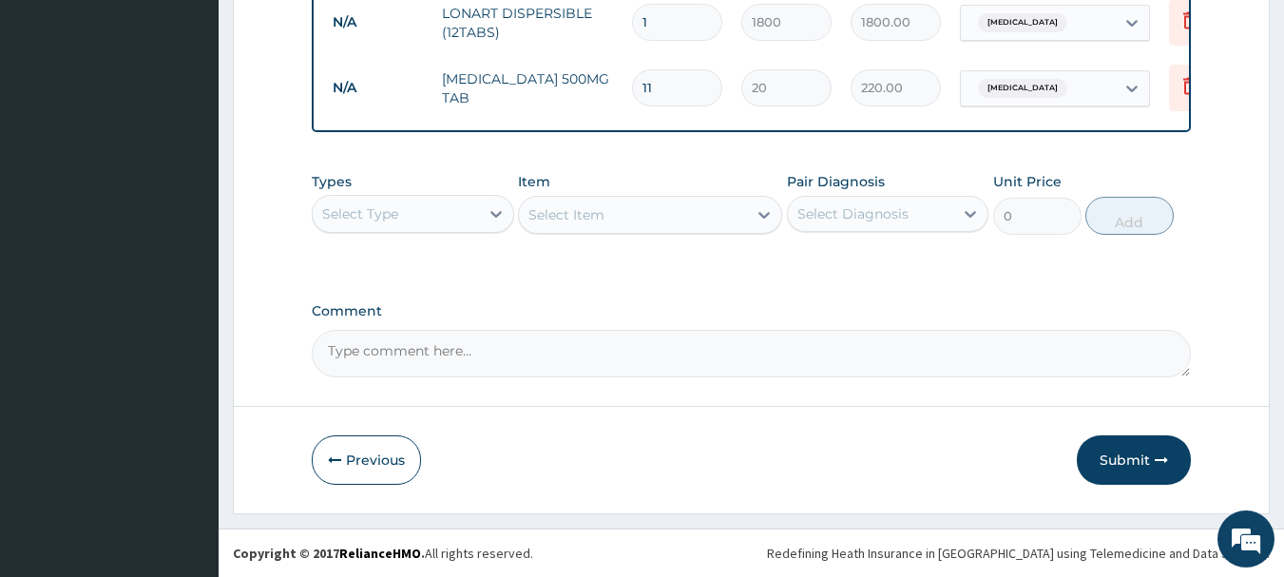
scroll to position [1062, 0]
type input "11"
click at [1127, 466] on button "Submit" at bounding box center [1134, 459] width 114 height 49
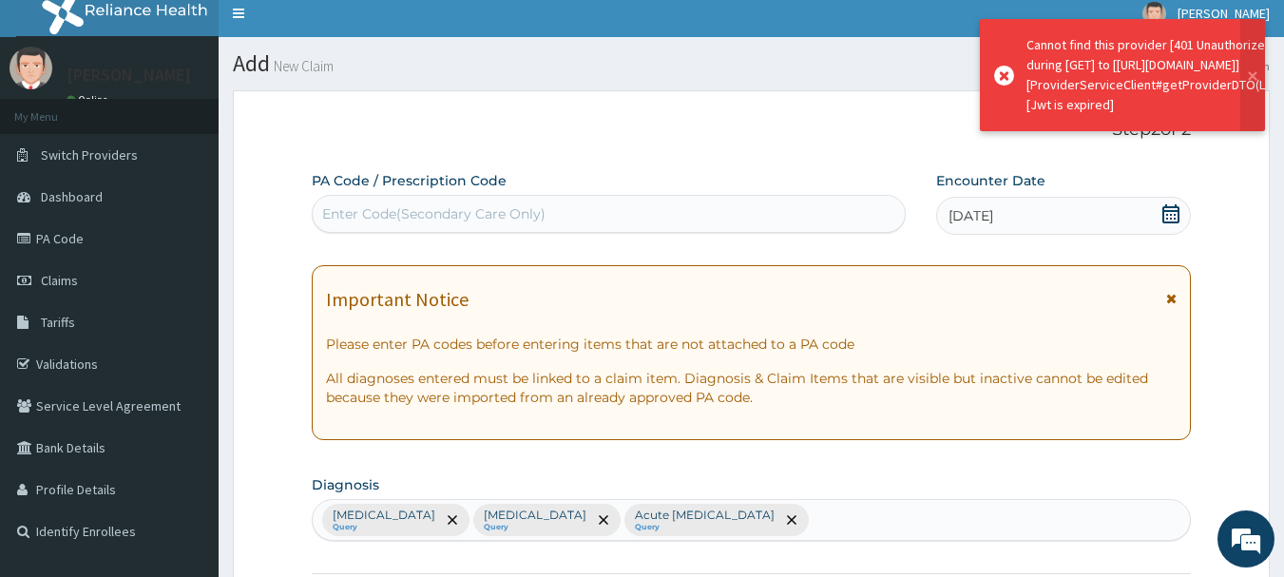
scroll to position [0, 0]
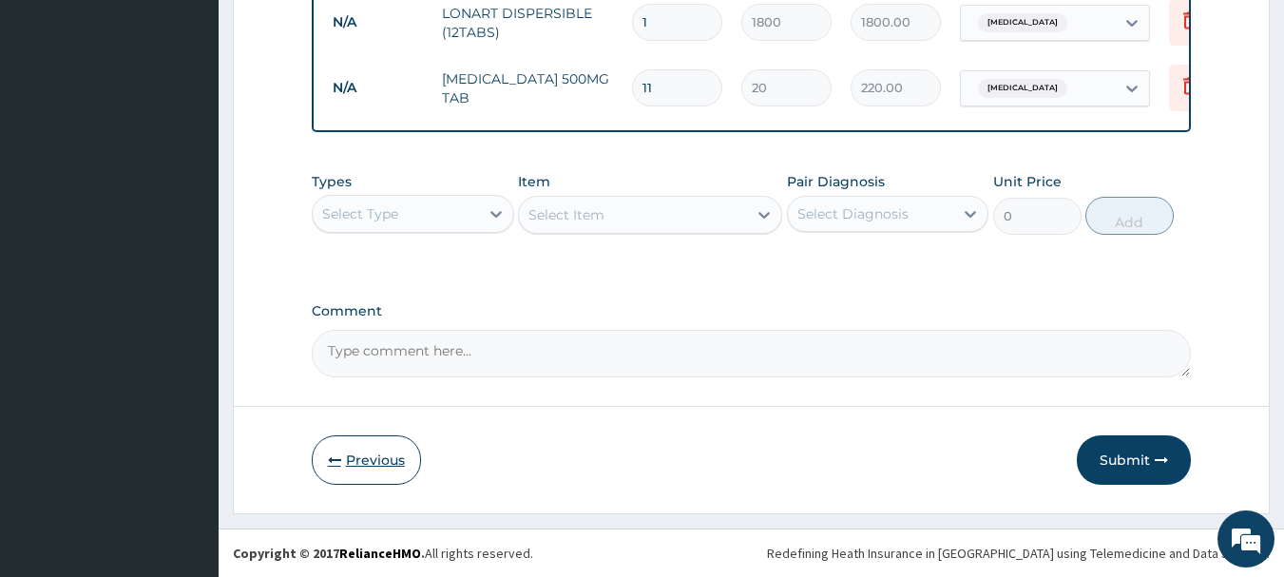
click at [374, 464] on button "Previous" at bounding box center [366, 459] width 109 height 49
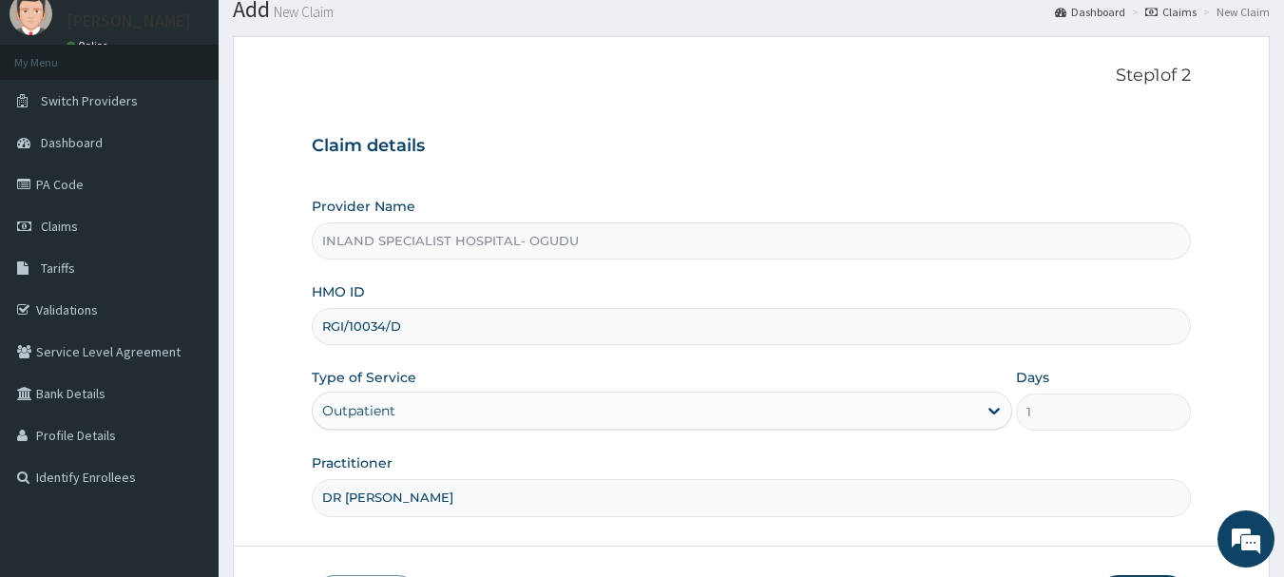
scroll to position [109, 0]
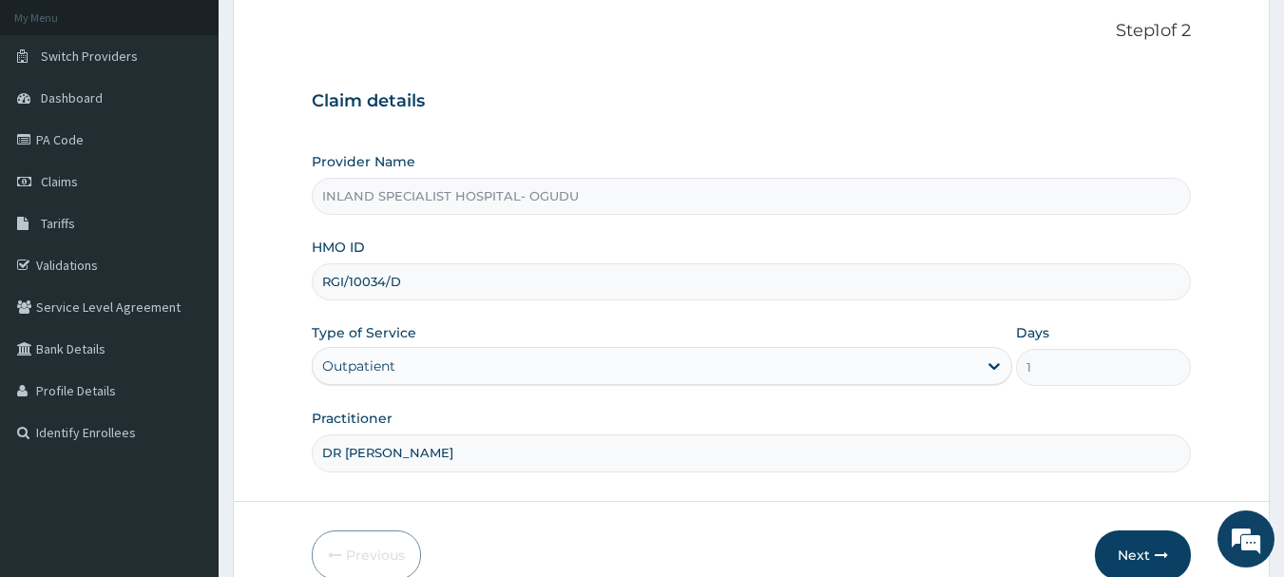
click at [585, 364] on div "Outpatient" at bounding box center [645, 366] width 664 height 30
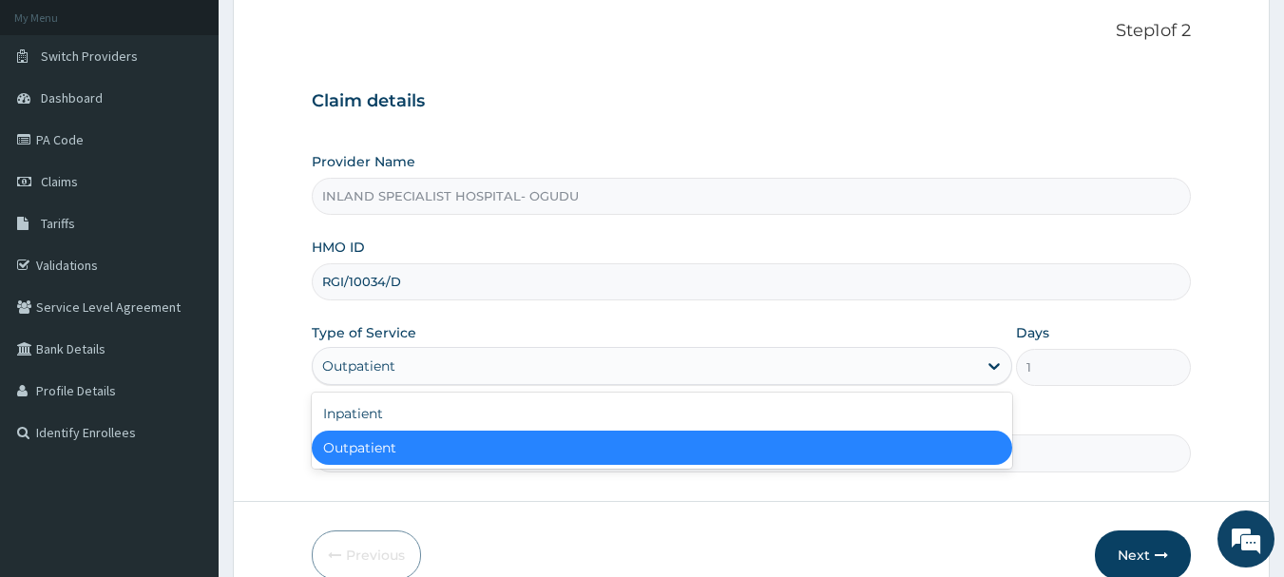
click at [555, 450] on div "Outpatient" at bounding box center [662, 448] width 701 height 34
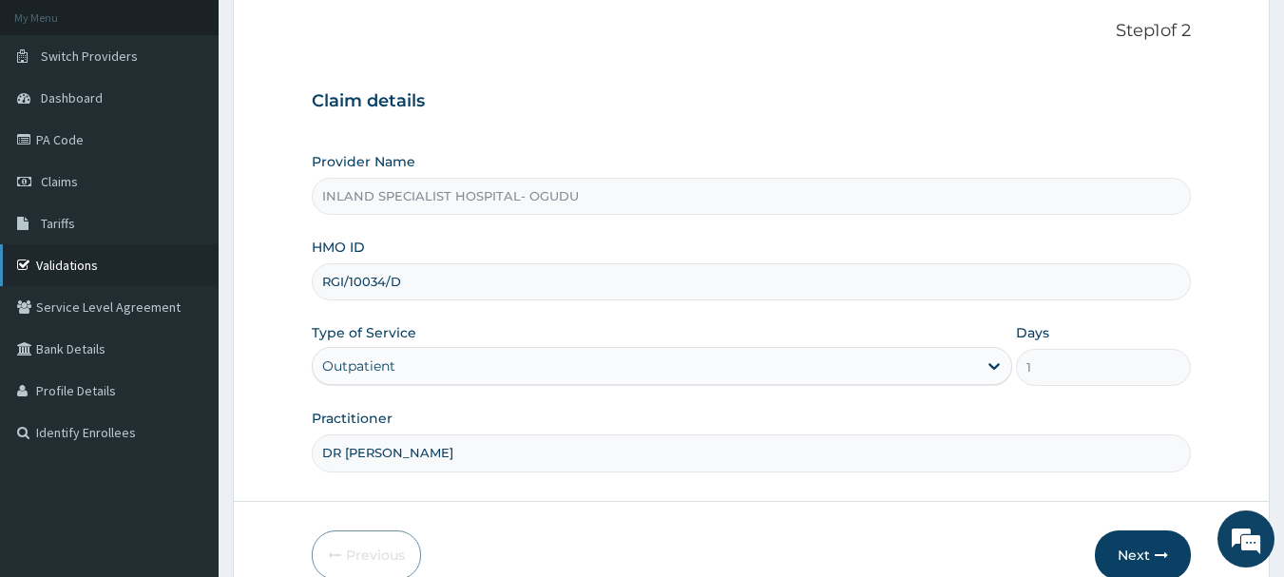
drag, startPoint x: 431, startPoint y: 281, endPoint x: 182, endPoint y: 272, distance: 249.2
click at [182, 272] on div "R EL Toggle navigation olu catherine olu catherine - inlandspecialisthospitalla…" at bounding box center [642, 281] width 1284 height 781
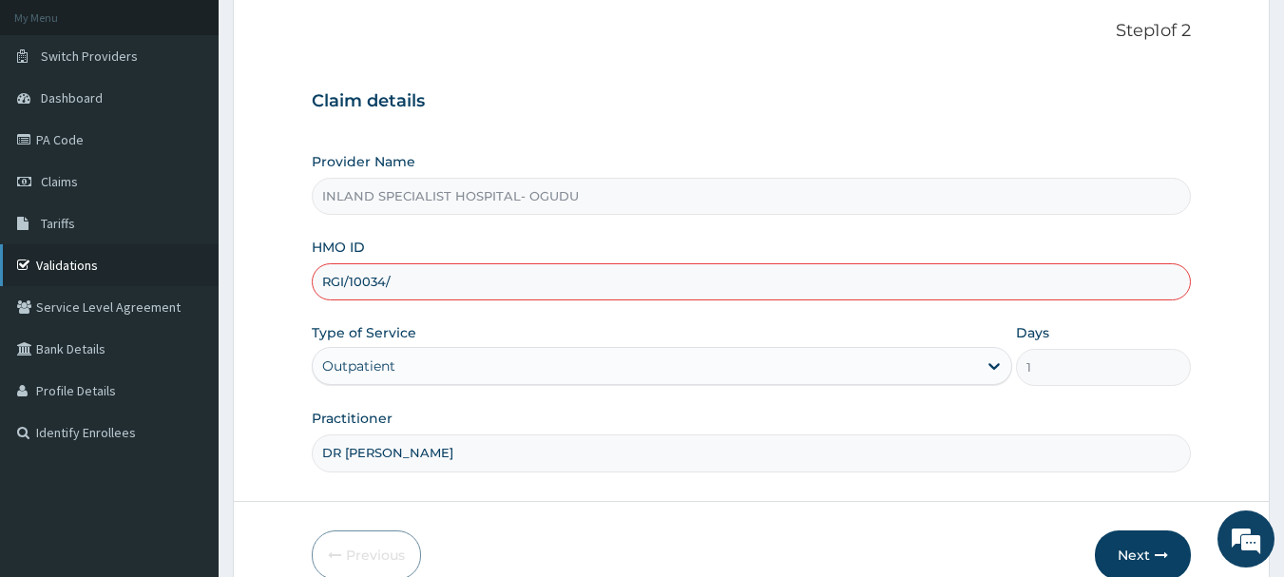
type input "RGI/10034/D"
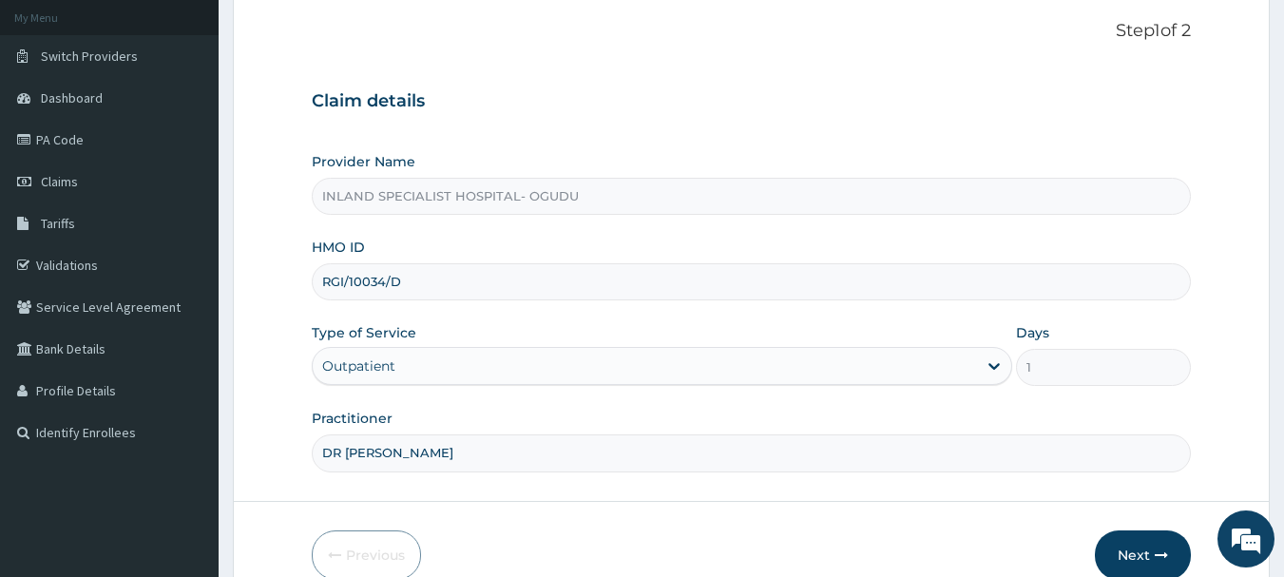
click at [544, 270] on input "RGI/10034/D" at bounding box center [752, 281] width 880 height 37
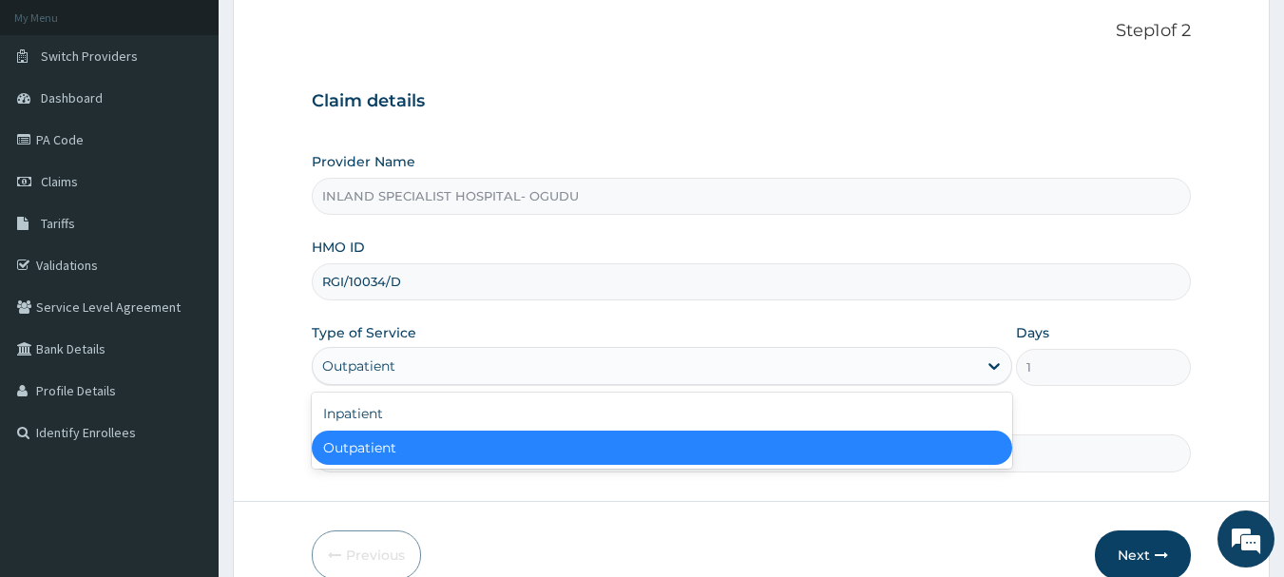
click at [509, 359] on div "Outpatient" at bounding box center [645, 366] width 664 height 30
click at [508, 450] on div "Outpatient" at bounding box center [662, 448] width 701 height 34
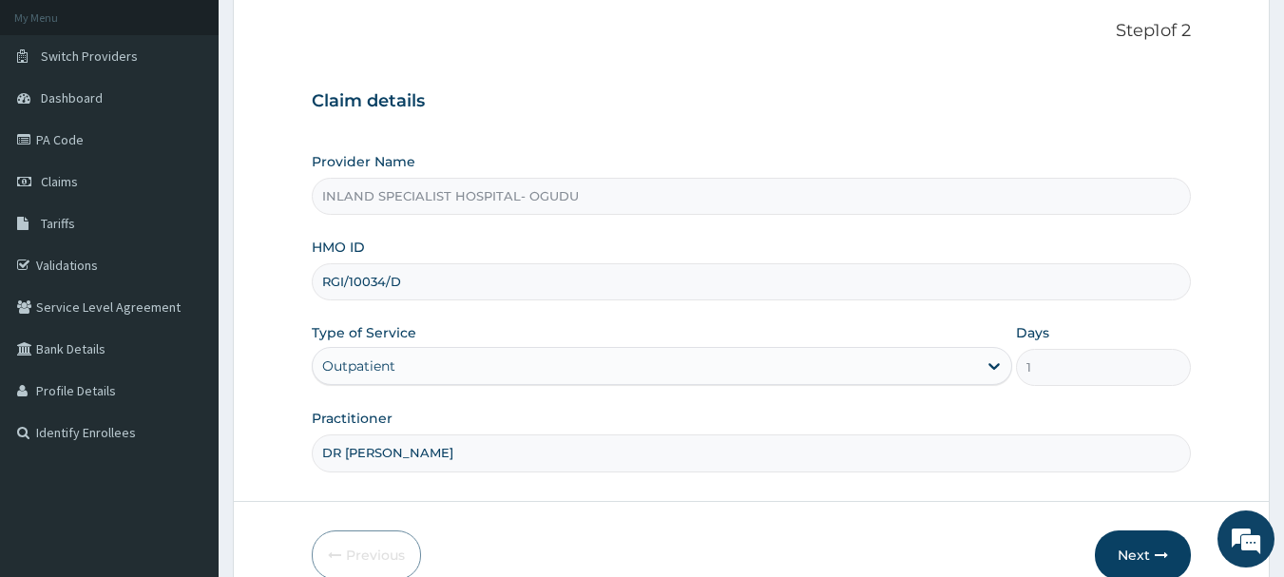
click at [513, 456] on input "DR ASHAOLU TIMOTHY" at bounding box center [752, 452] width 880 height 37
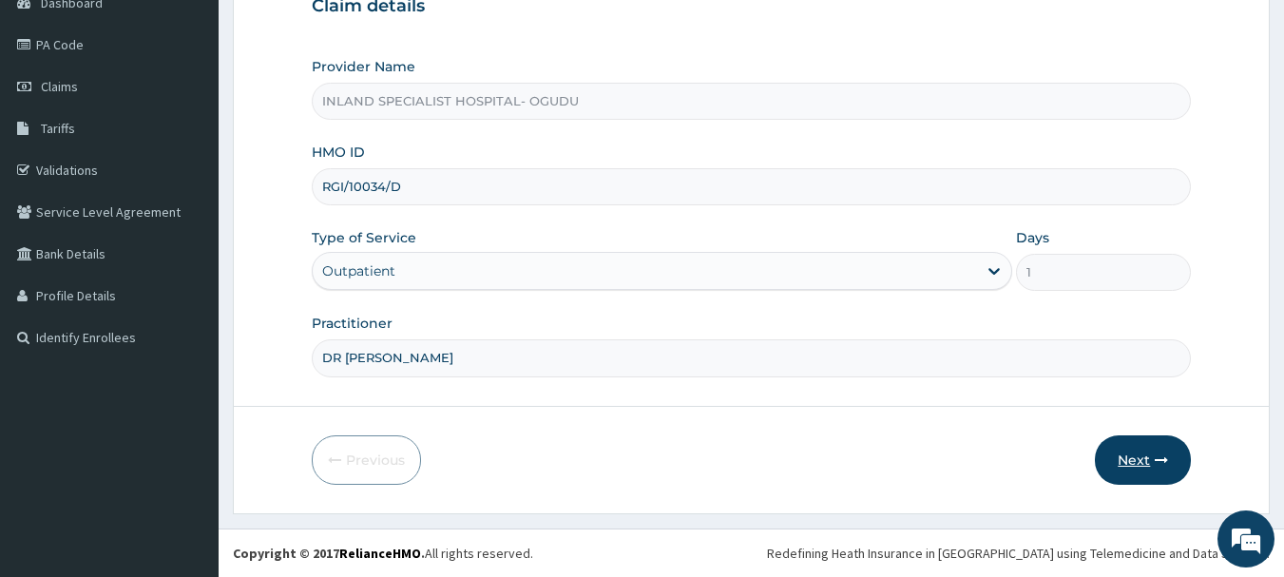
click at [1141, 471] on button "Next" at bounding box center [1143, 459] width 96 height 49
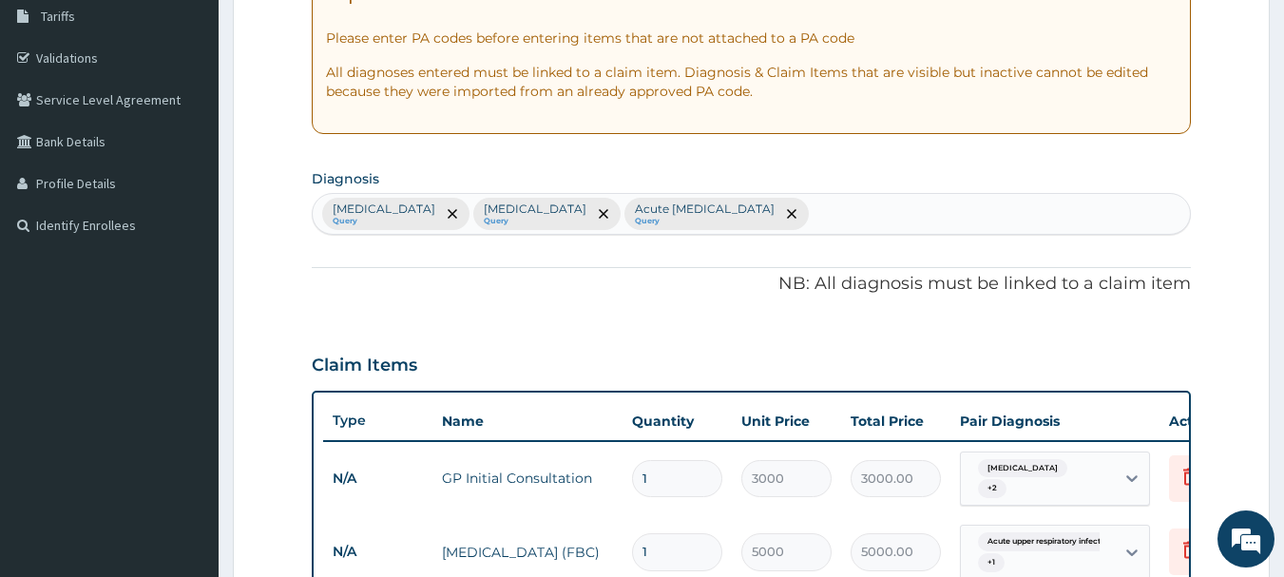
scroll to position [394, 0]
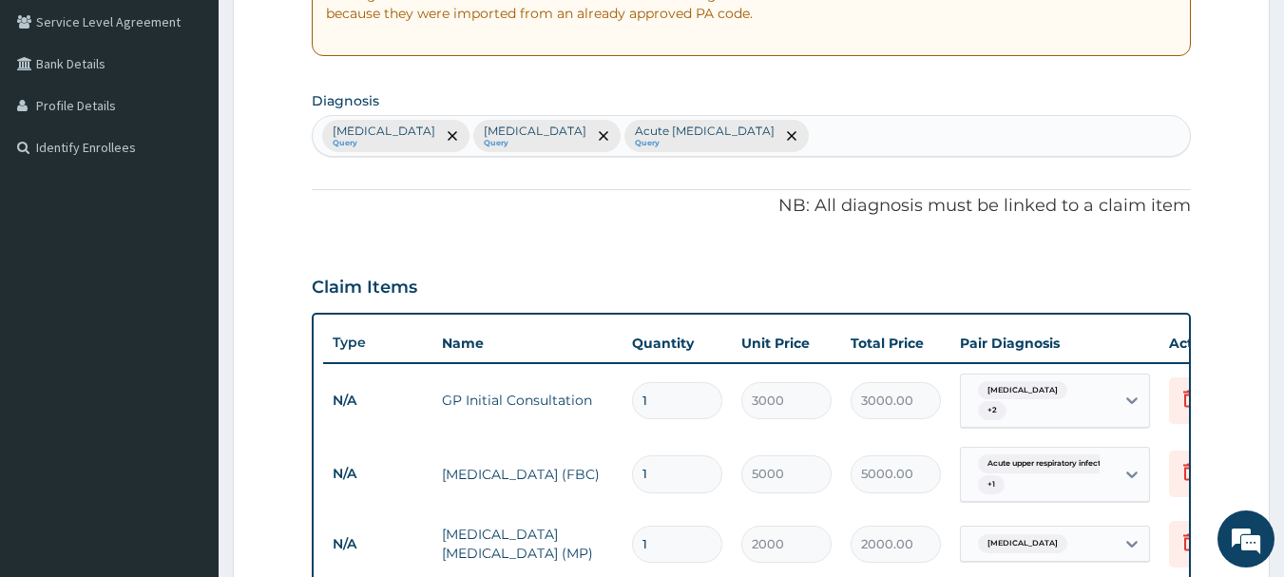
click at [839, 142] on div "Malaria Query Sepsis Query Acute upper respiratory infection Query" at bounding box center [752, 136] width 878 height 40
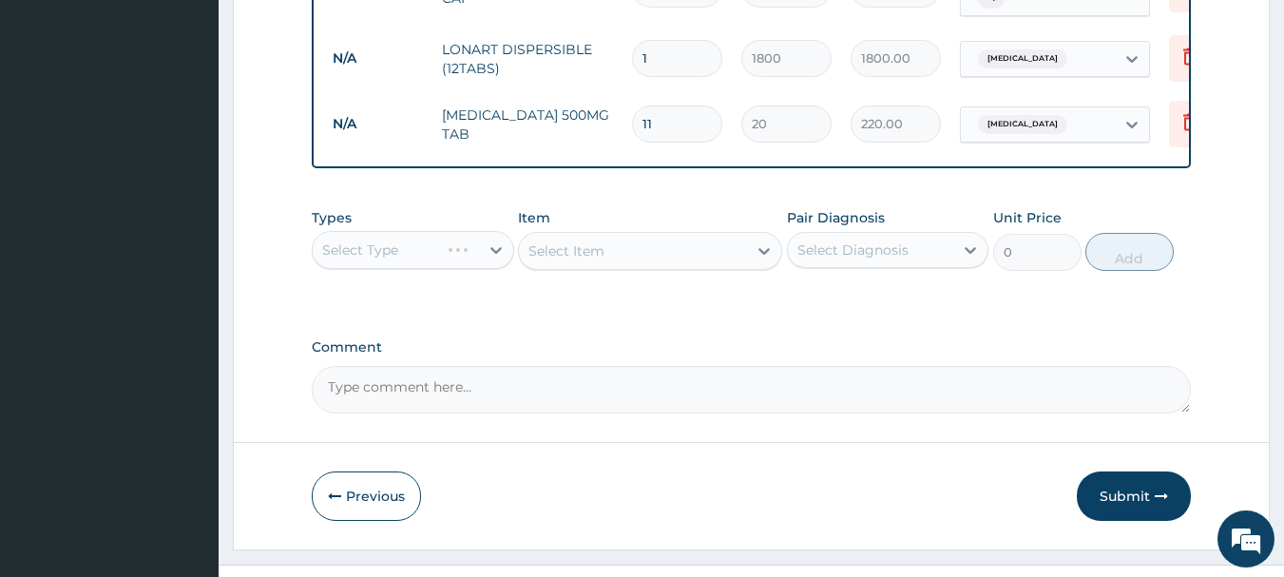
scroll to position [1060, 0]
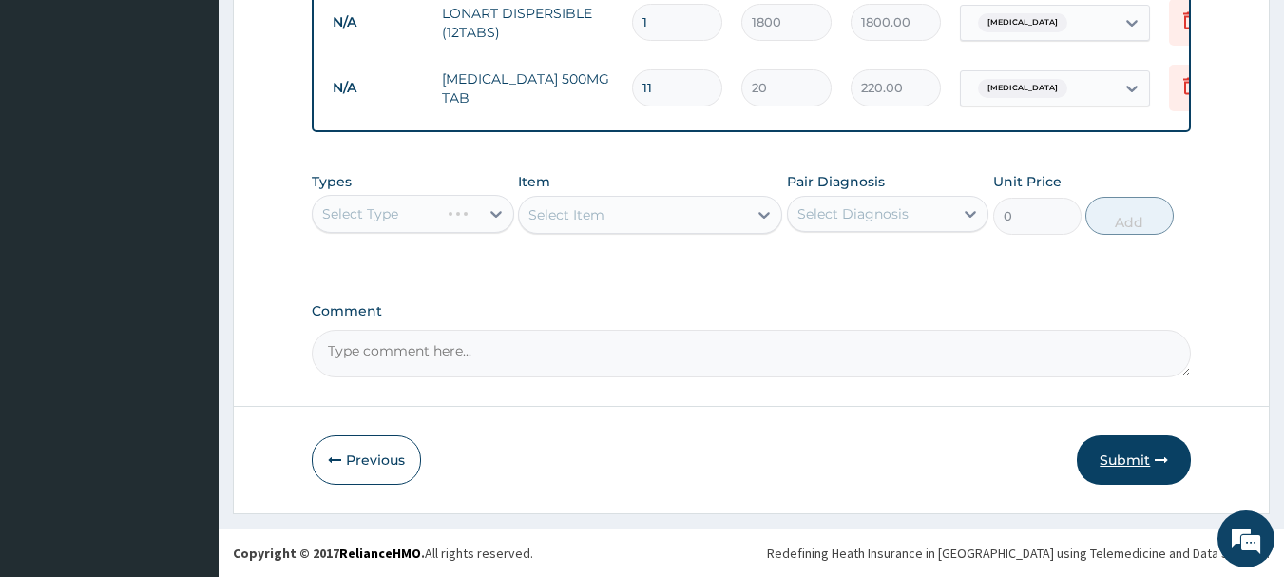
click at [1122, 455] on button "Submit" at bounding box center [1134, 459] width 114 height 49
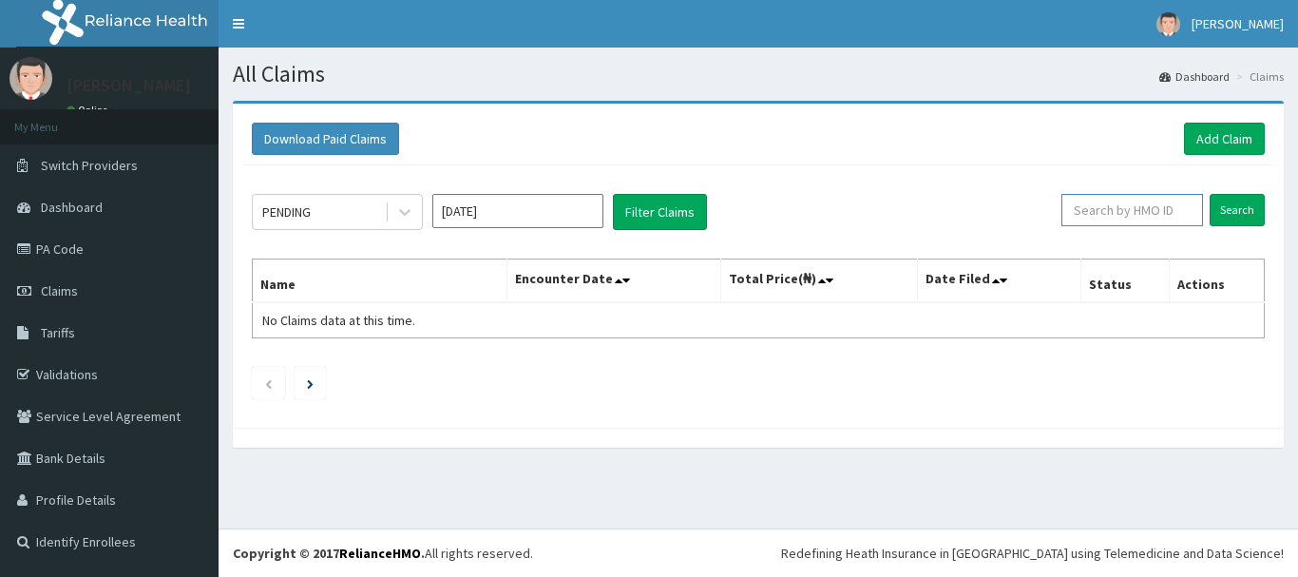
click at [1119, 210] on input "text" at bounding box center [1133, 210] width 142 height 32
paste input "DR [PERSON_NAME]"
click at [1240, 212] on input "Search" at bounding box center [1237, 210] width 55 height 32
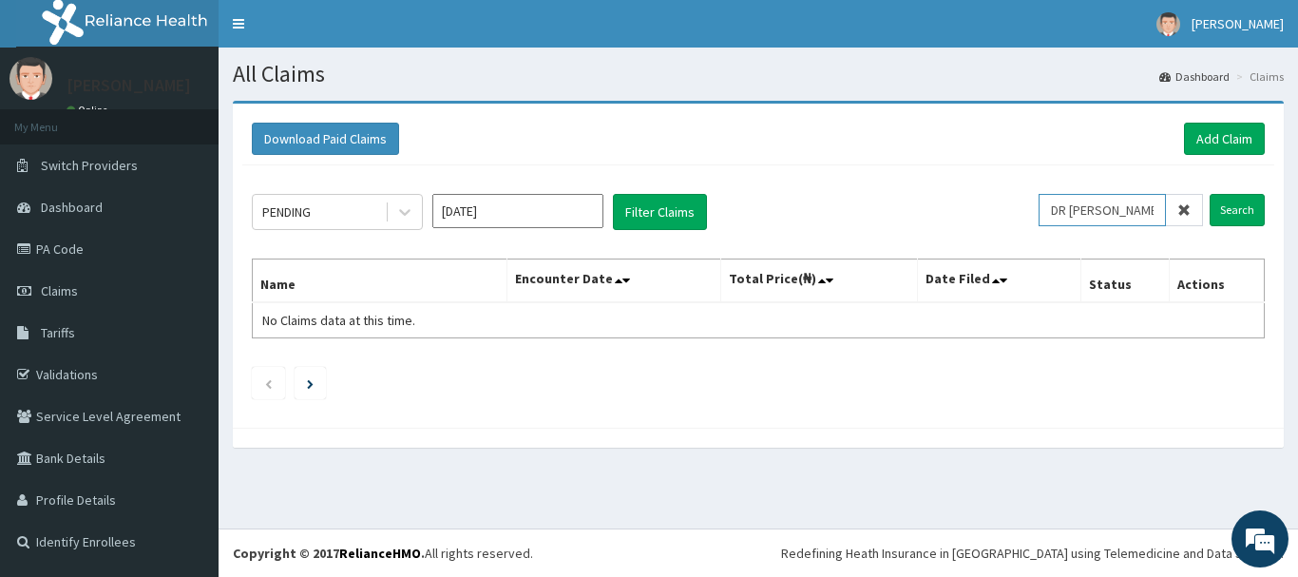
drag, startPoint x: 1153, startPoint y: 210, endPoint x: 1020, endPoint y: 210, distance: 133.1
click at [1020, 210] on div "PENDING [DATE] Filter Claims DR [PERSON_NAME] Search" at bounding box center [758, 212] width 1013 height 36
type input "MOTHY"
drag, startPoint x: 1110, startPoint y: 210, endPoint x: 970, endPoint y: 210, distance: 139.7
click at [970, 210] on div "PENDING [DATE] Filter Claims MOTHY Search" at bounding box center [758, 212] width 1013 height 36
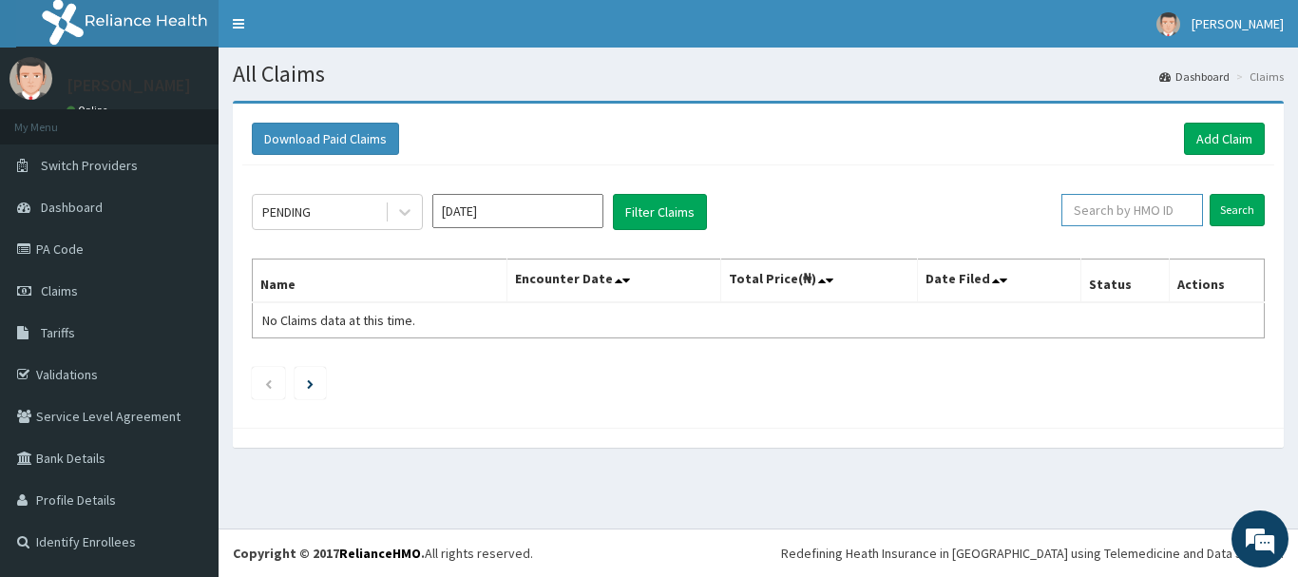
click at [1104, 210] on input "text" at bounding box center [1133, 210] width 142 height 32
paste input "RGI/10034/D"
type input "RGI/10034/D"
click at [1240, 218] on input "Search" at bounding box center [1237, 210] width 55 height 32
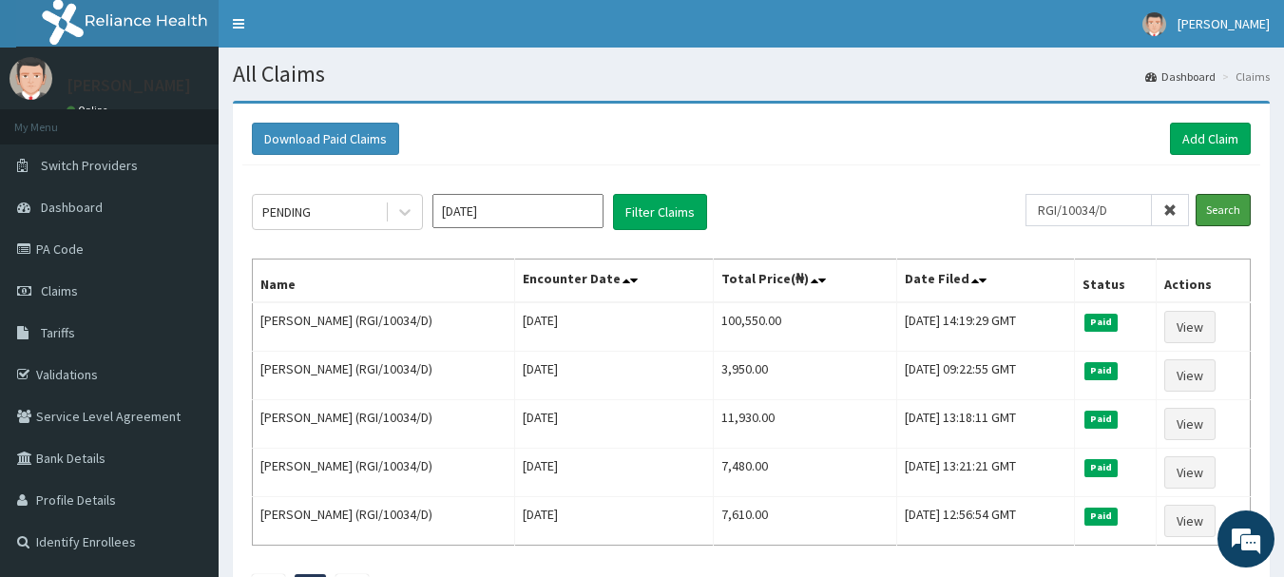
scroll to position [95, 0]
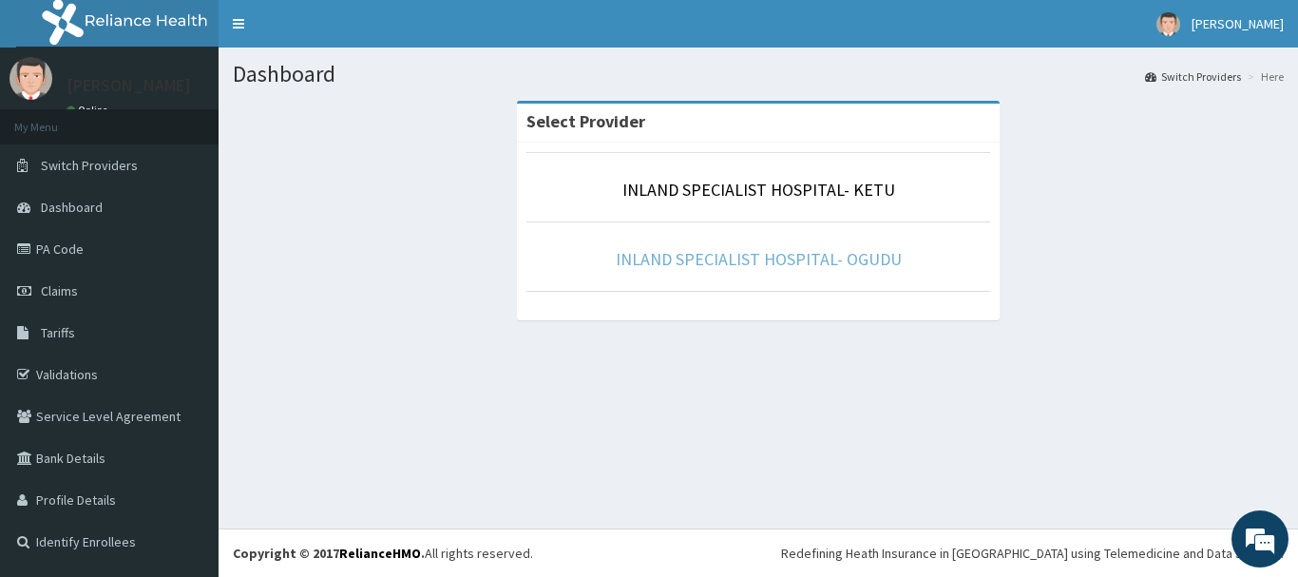
click at [813, 257] on link "INLAND SPECIALIST HOSPITAL- OGUDU" at bounding box center [759, 259] width 286 height 22
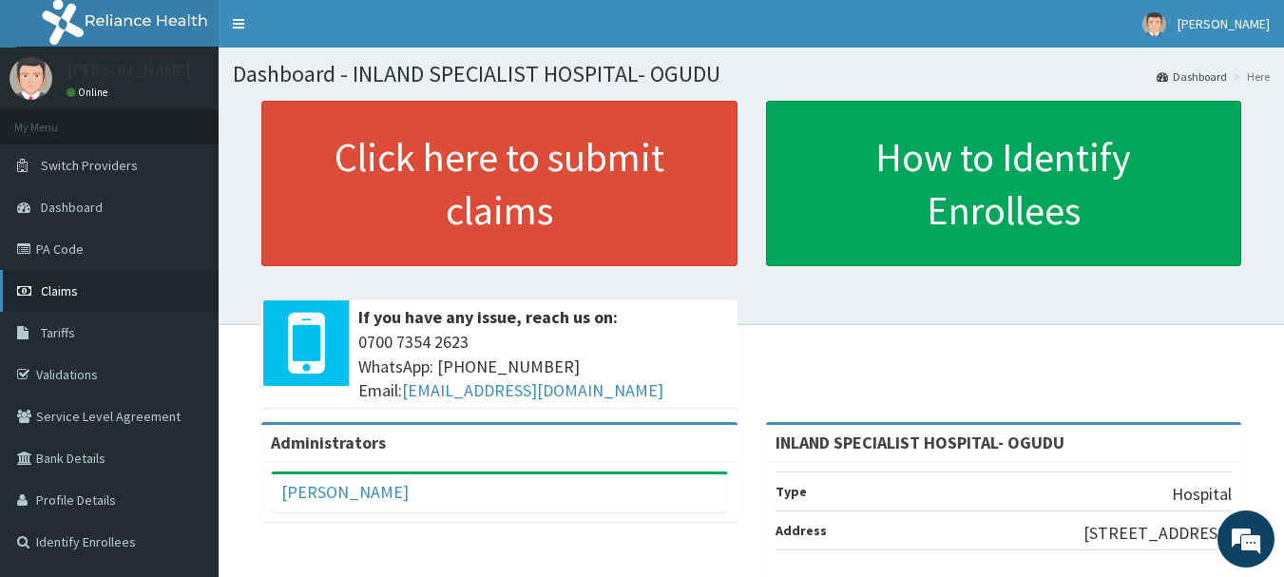
click at [48, 285] on span "Claims" at bounding box center [59, 290] width 37 height 17
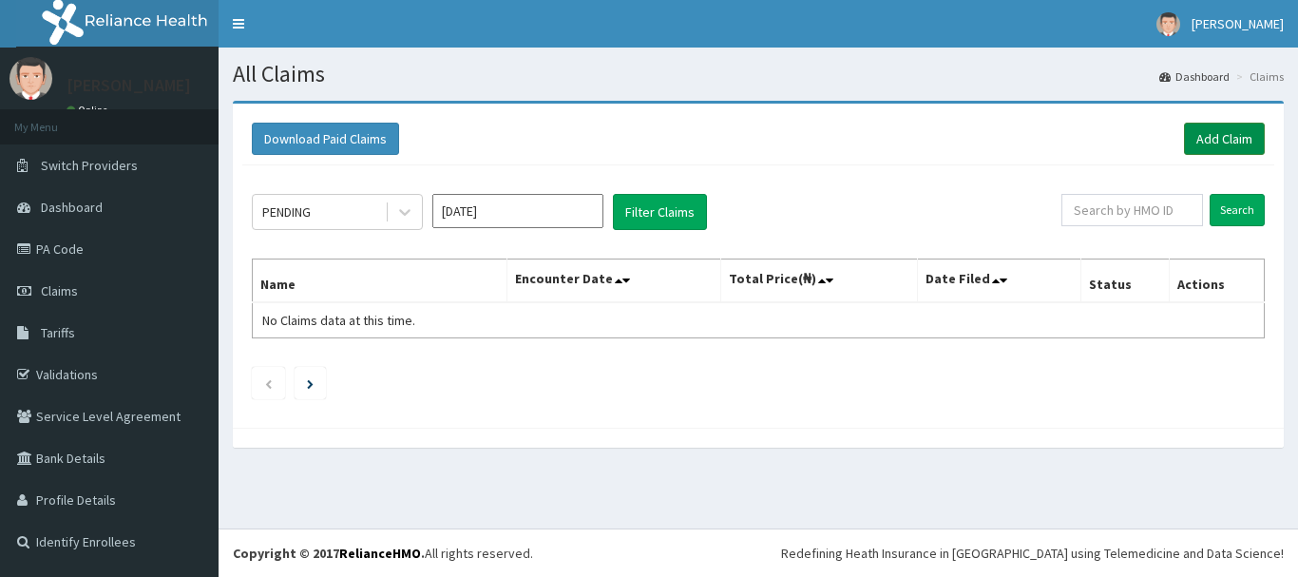
click at [1232, 134] on link "Add Claim" at bounding box center [1224, 139] width 81 height 32
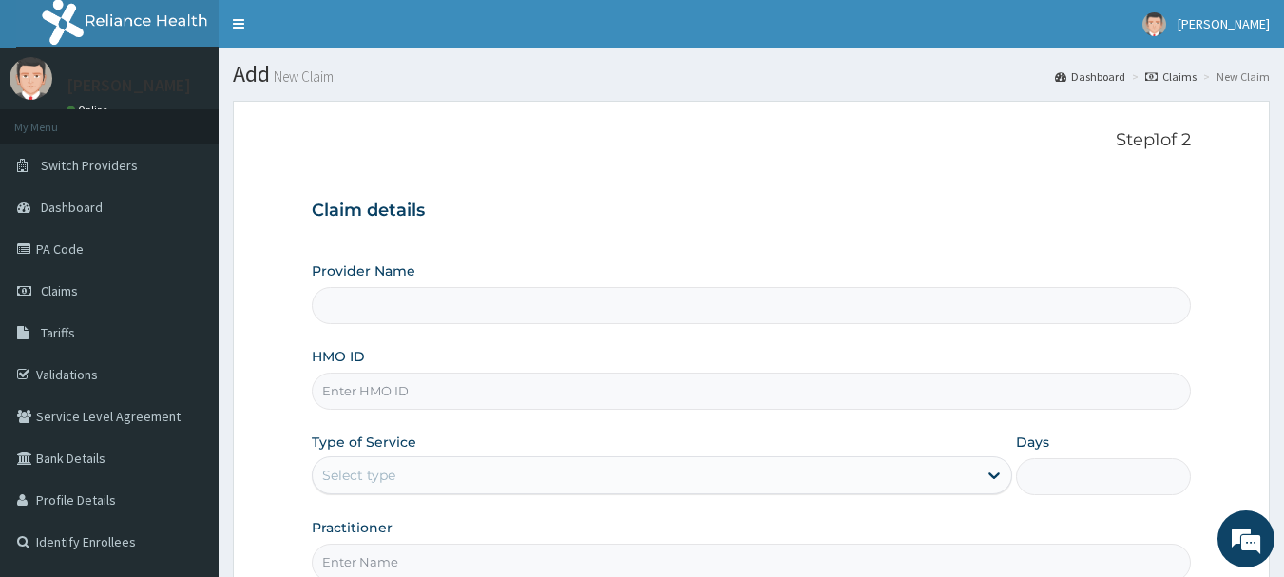
type input "INLAND SPECIALIST HOSPITAL- OGUDU"
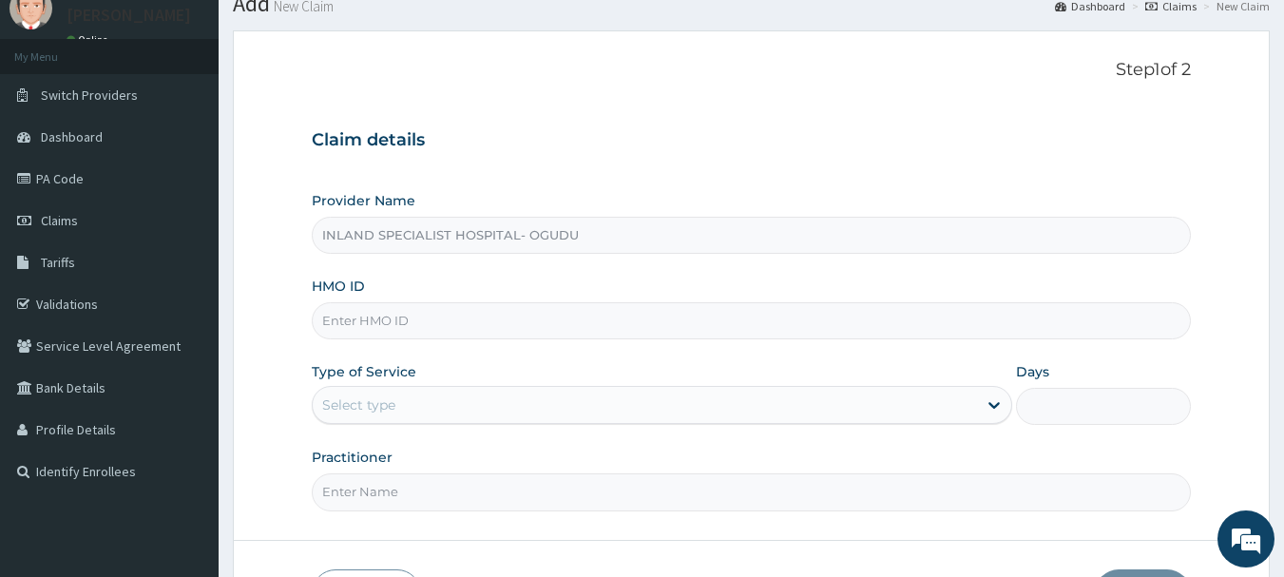
scroll to position [190, 0]
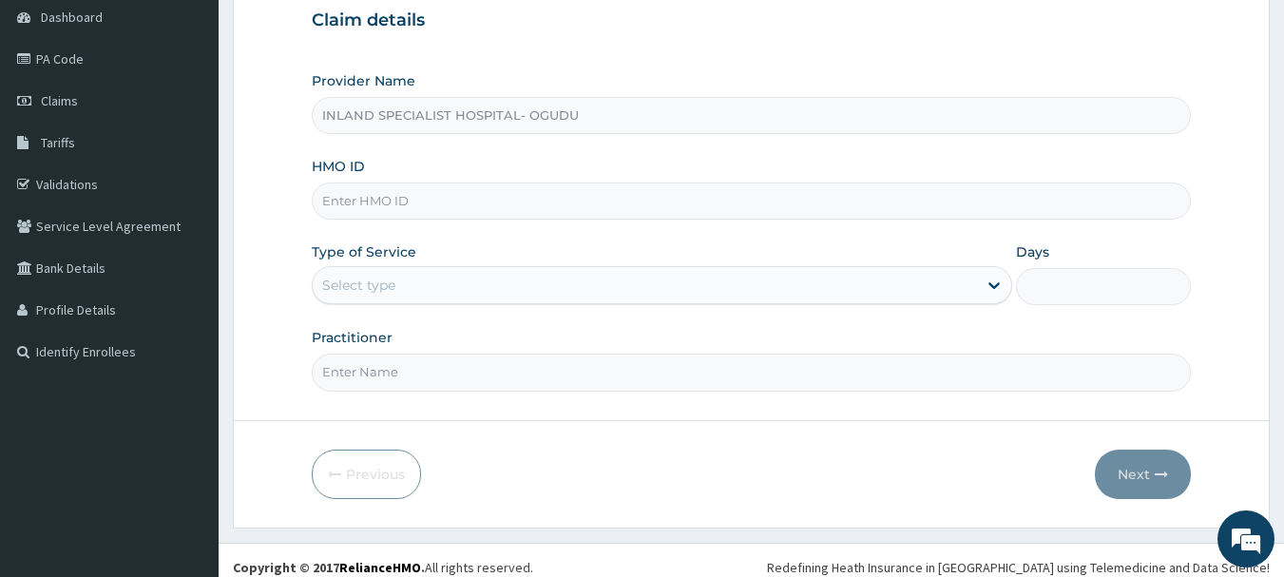
click at [380, 203] on input "HMO ID" at bounding box center [752, 200] width 880 height 37
paste input "RGI/10034/D"
type input "RGI/10034/D"
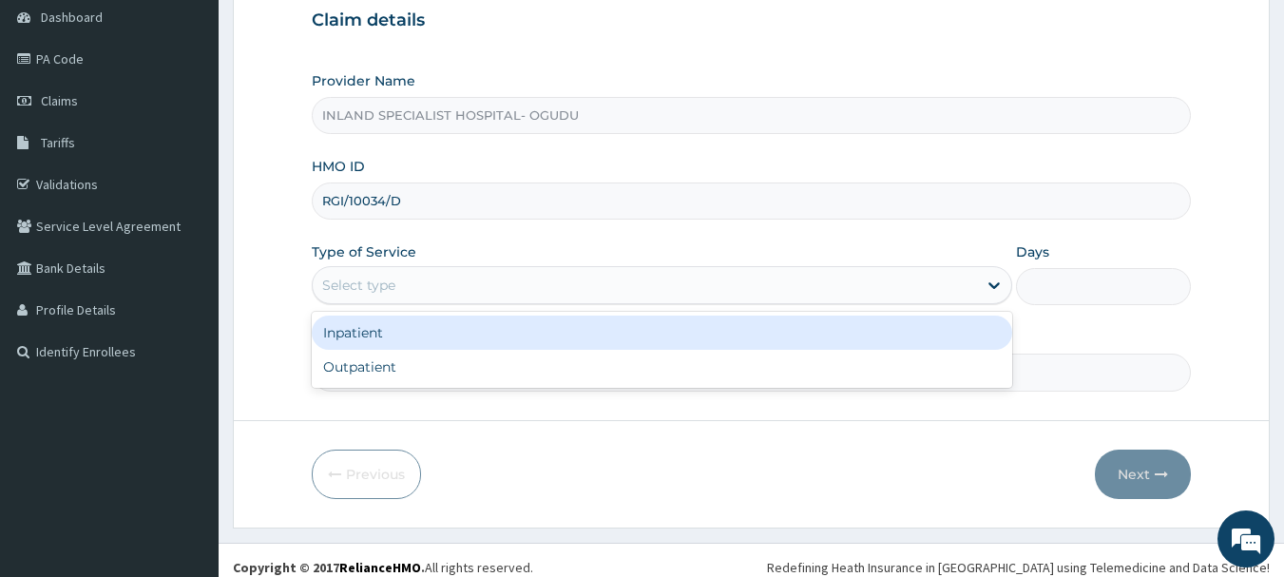
click at [395, 274] on div "Select type" at bounding box center [645, 285] width 664 height 30
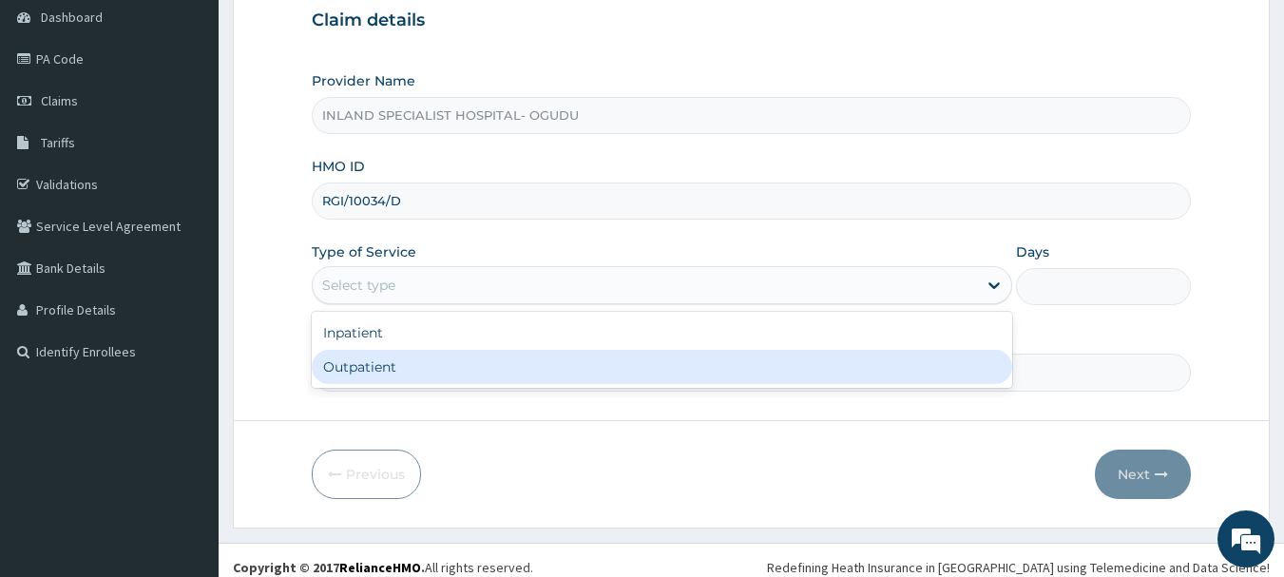
click at [374, 361] on div "Outpatient" at bounding box center [662, 367] width 701 height 34
type input "1"
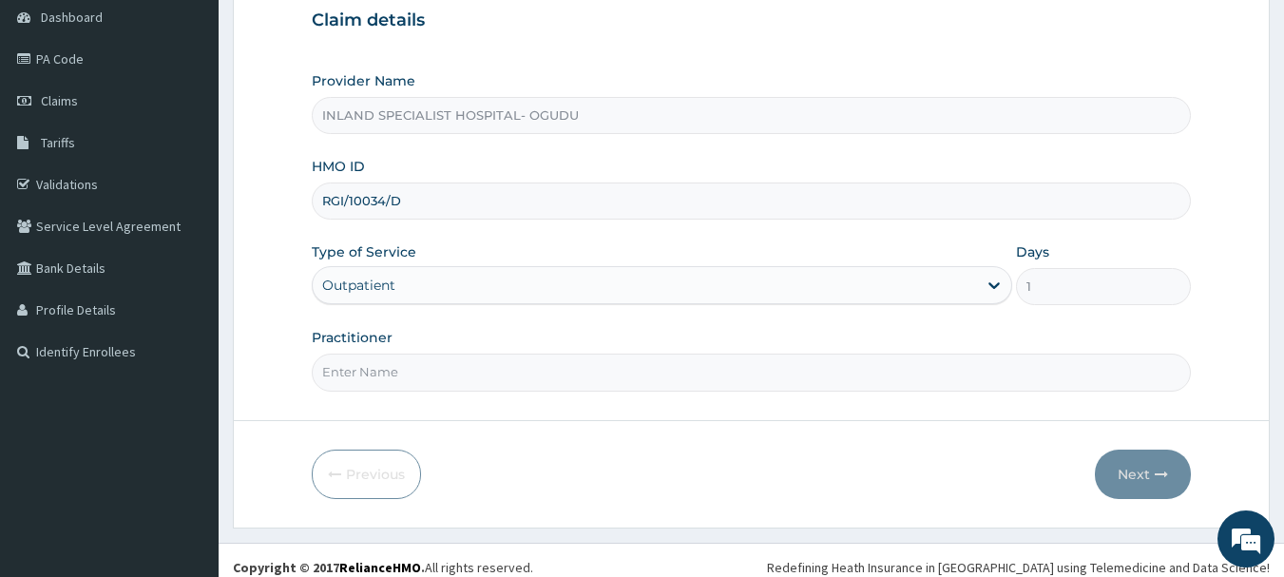
click at [363, 374] on input "Practitioner" at bounding box center [752, 372] width 880 height 37
paste input "DR [PERSON_NAME]"
type input "DR [PERSON_NAME]"
click at [1126, 470] on button "Next" at bounding box center [1143, 474] width 96 height 49
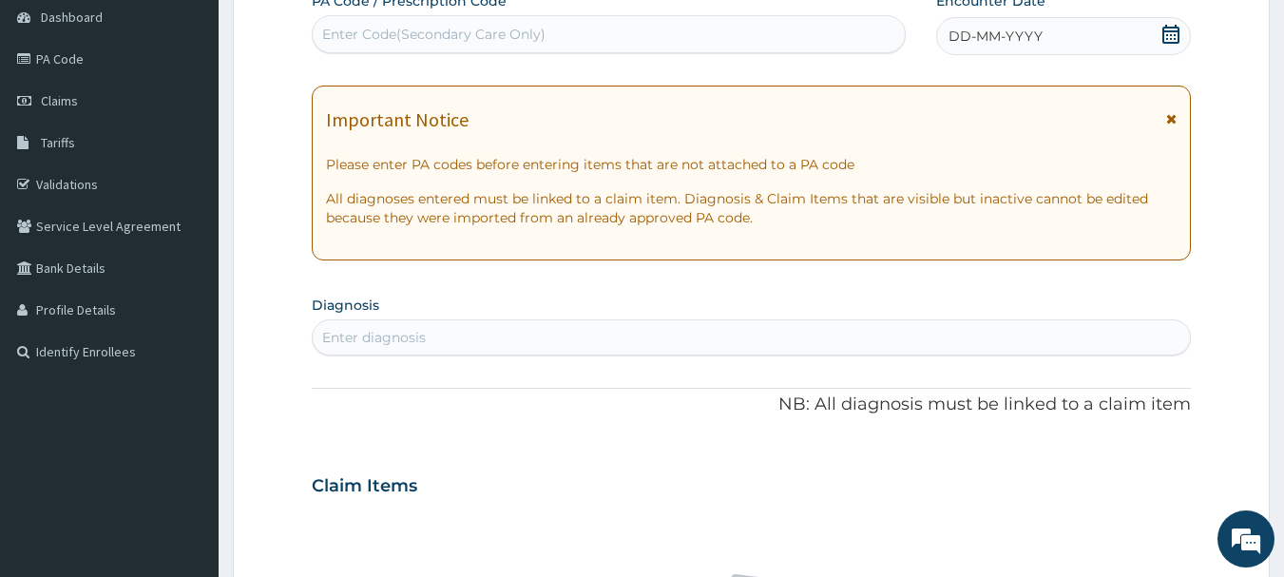
click at [1176, 32] on icon at bounding box center [1170, 34] width 19 height 19
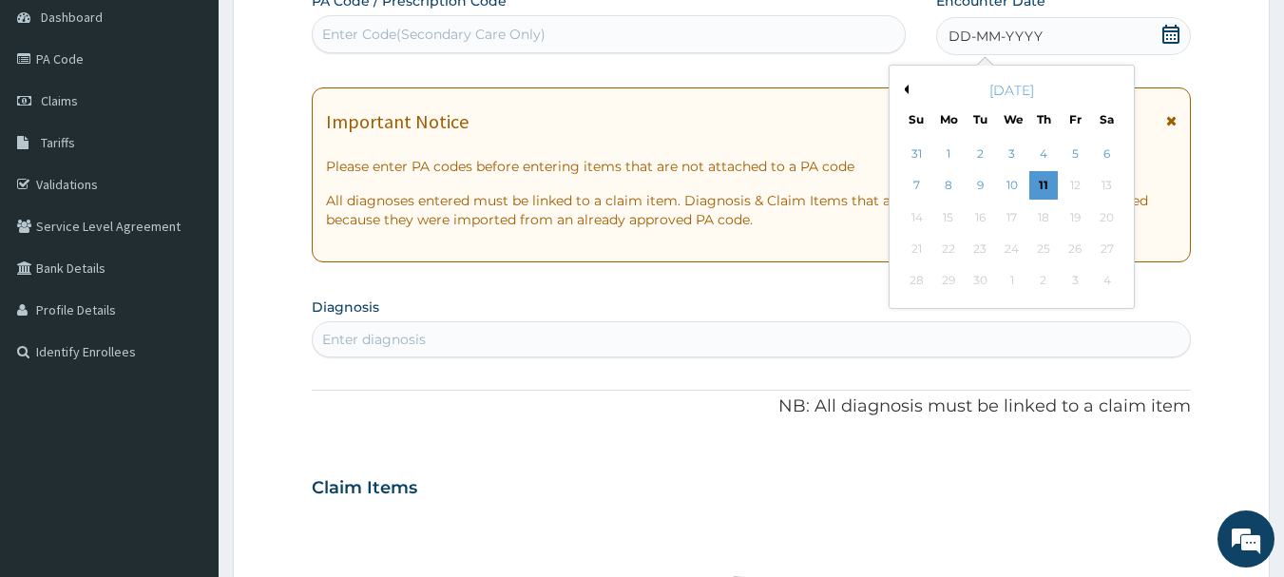
click at [905, 86] on button "Previous Month" at bounding box center [904, 90] width 10 height 10
click at [1112, 159] on div "2" at bounding box center [1107, 154] width 29 height 29
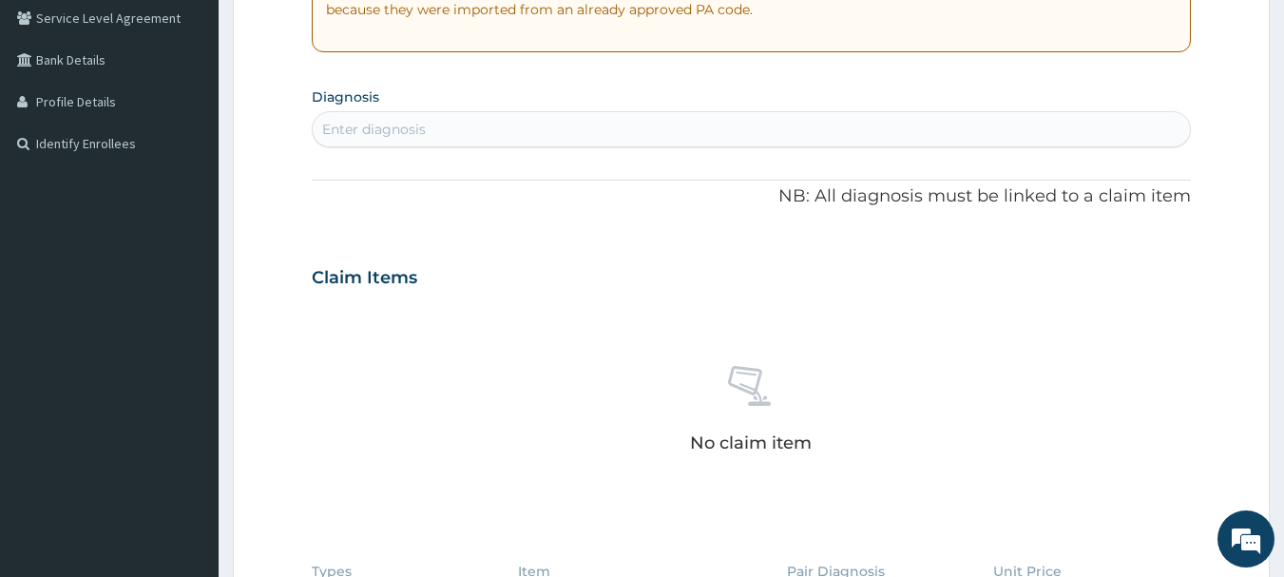
scroll to position [475, 0]
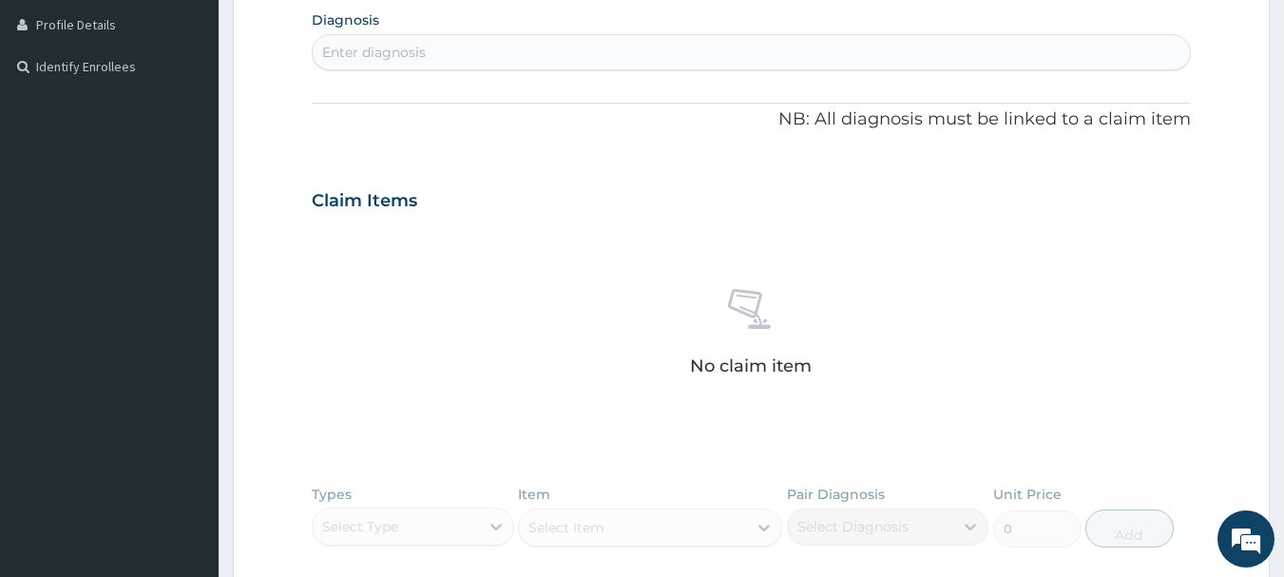
click at [486, 66] on div "Enter diagnosis" at bounding box center [752, 52] width 878 height 30
type input "MALARIA"
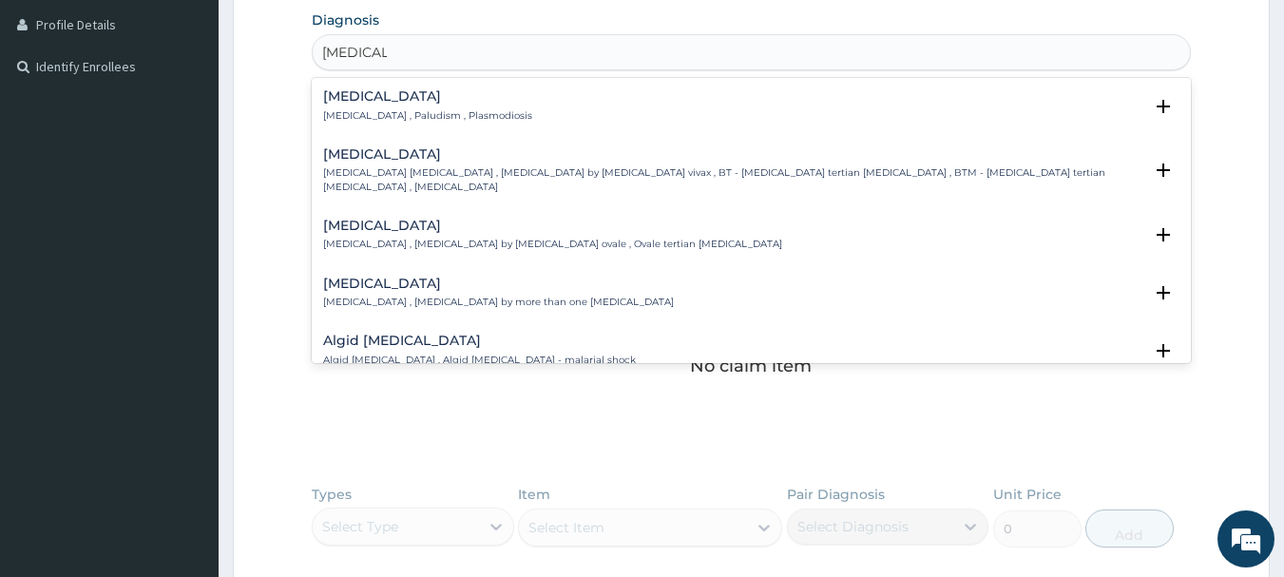
click at [367, 106] on div "Malaria Malaria , Paludism , Plasmodiosis" at bounding box center [427, 105] width 209 height 33
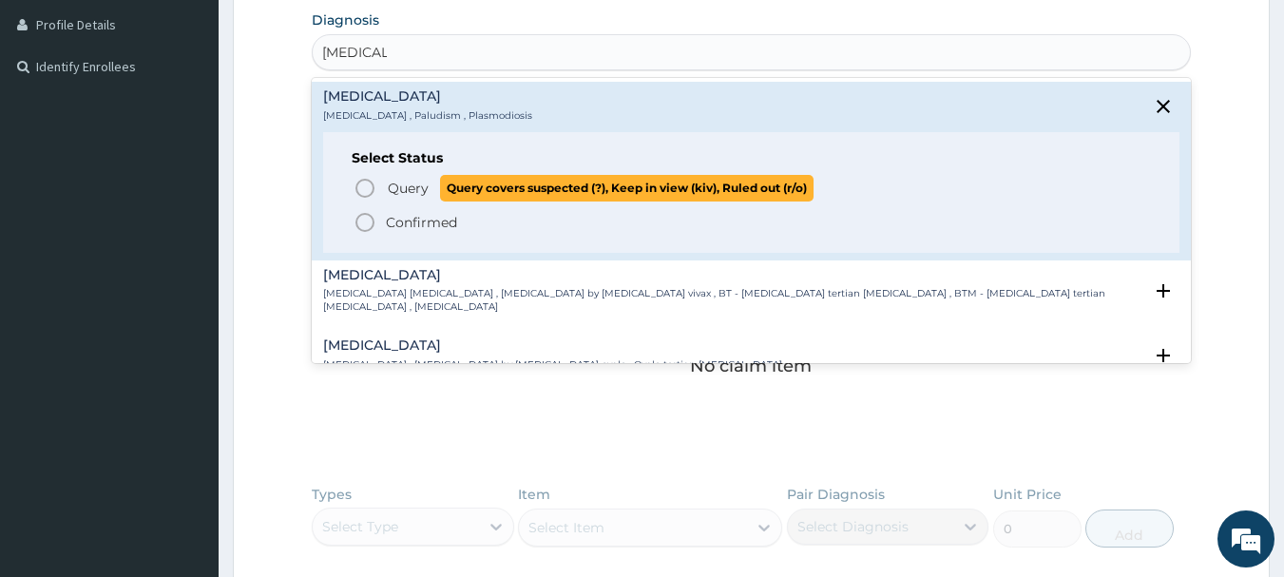
click at [361, 187] on icon "status option query" at bounding box center [365, 188] width 23 height 23
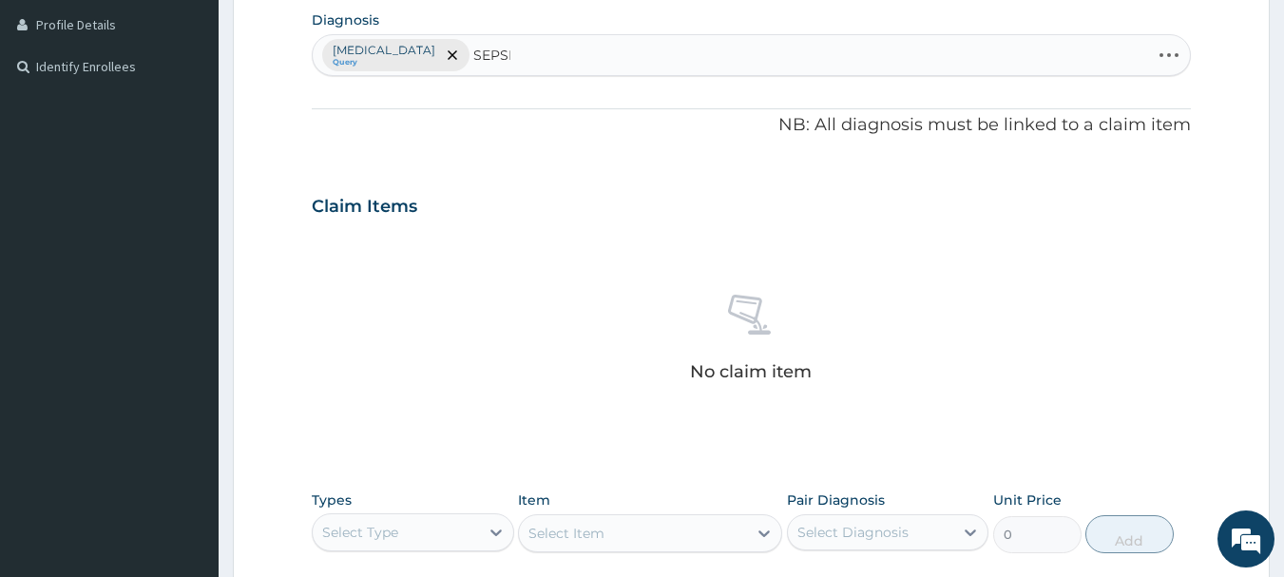
type input "[MEDICAL_DATA]"
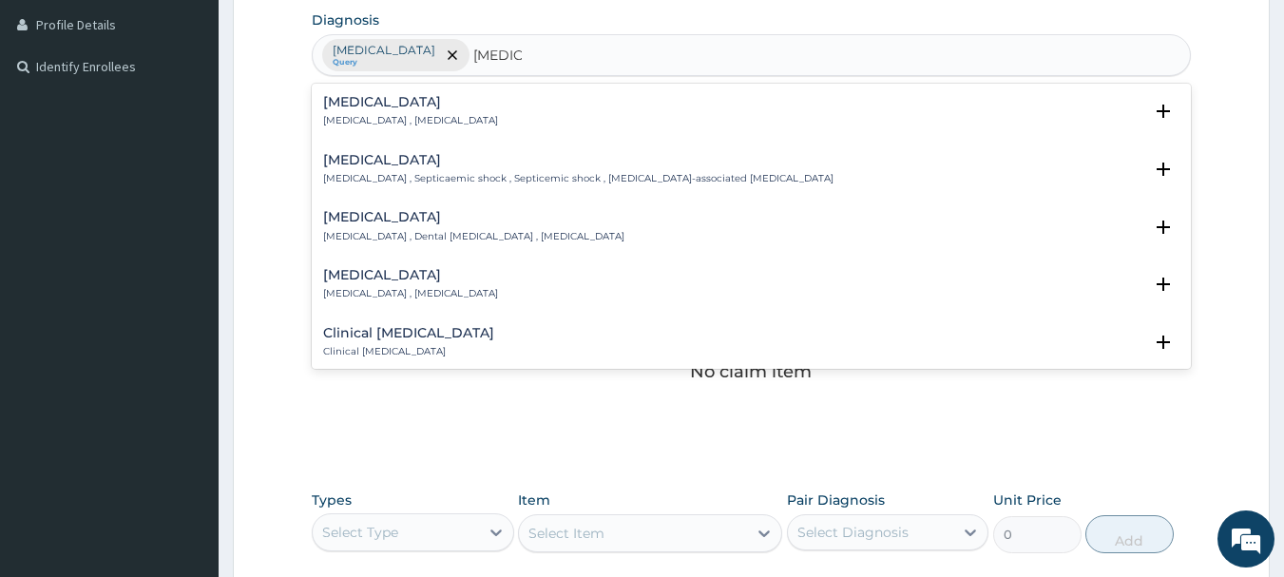
click at [348, 105] on h4 "[MEDICAL_DATA]" at bounding box center [410, 102] width 175 height 14
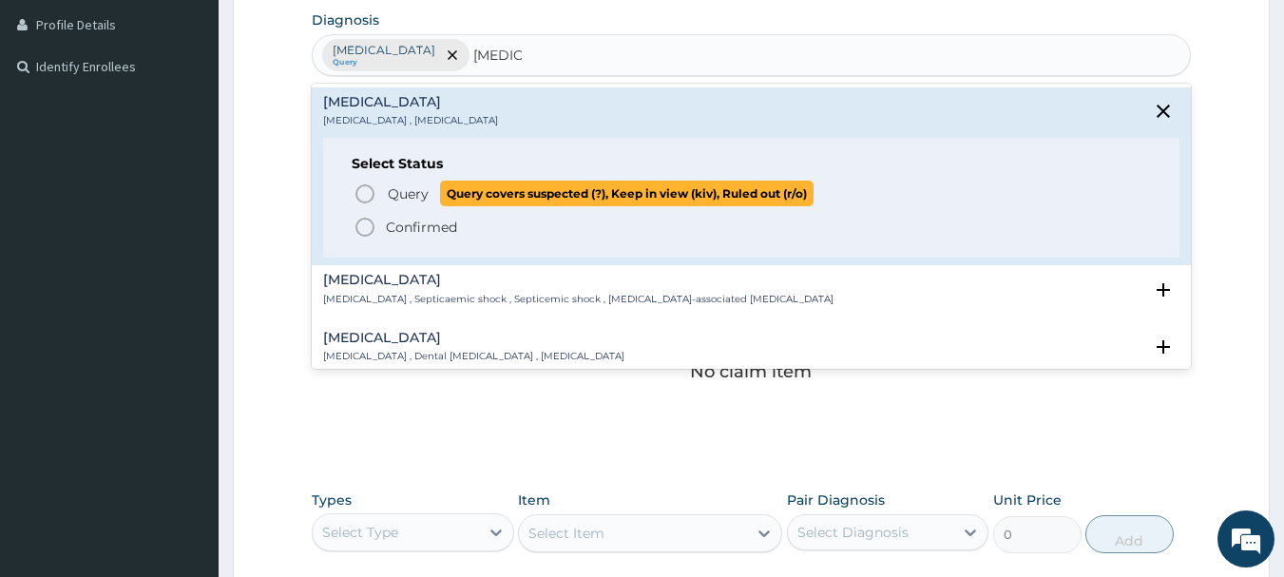
drag, startPoint x: 364, startPoint y: 189, endPoint x: 418, endPoint y: 132, distance: 78.7
click at [366, 189] on icon "status option query" at bounding box center [365, 193] width 23 height 23
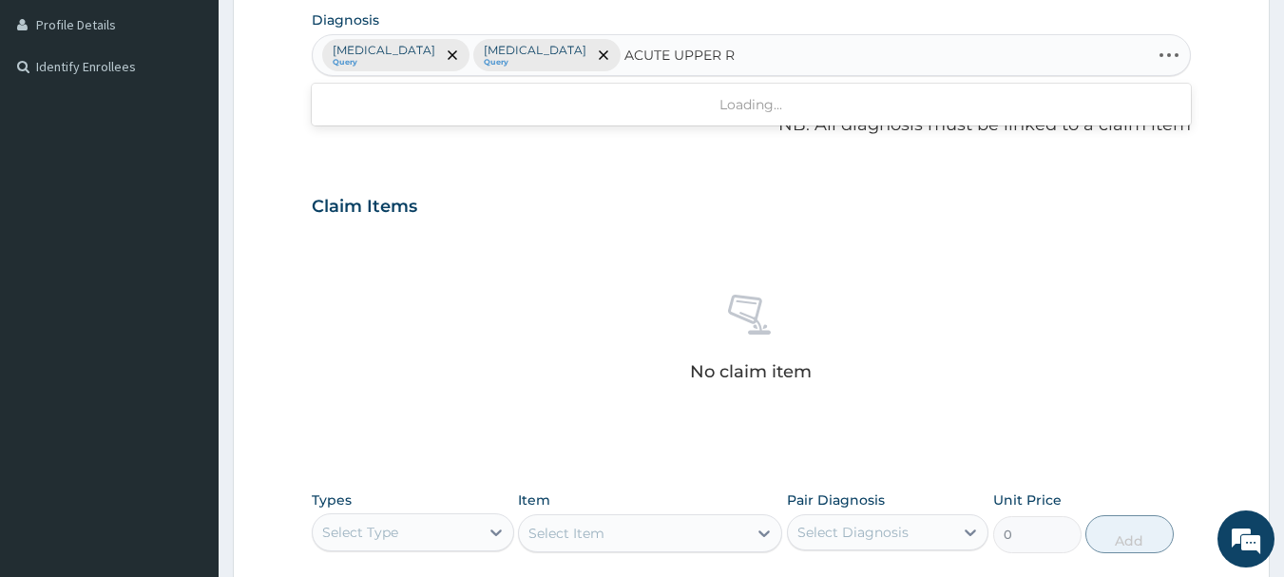
type input "ACUTE UPPER RE"
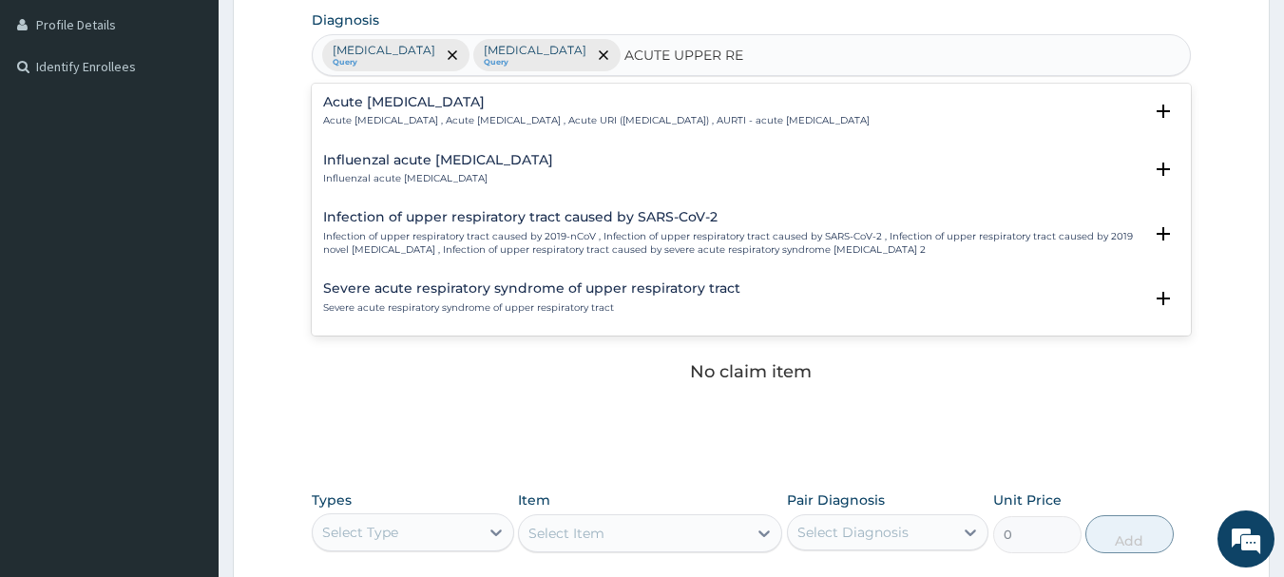
click at [522, 106] on h4 "Acute upper respiratory infection" at bounding box center [596, 102] width 547 height 14
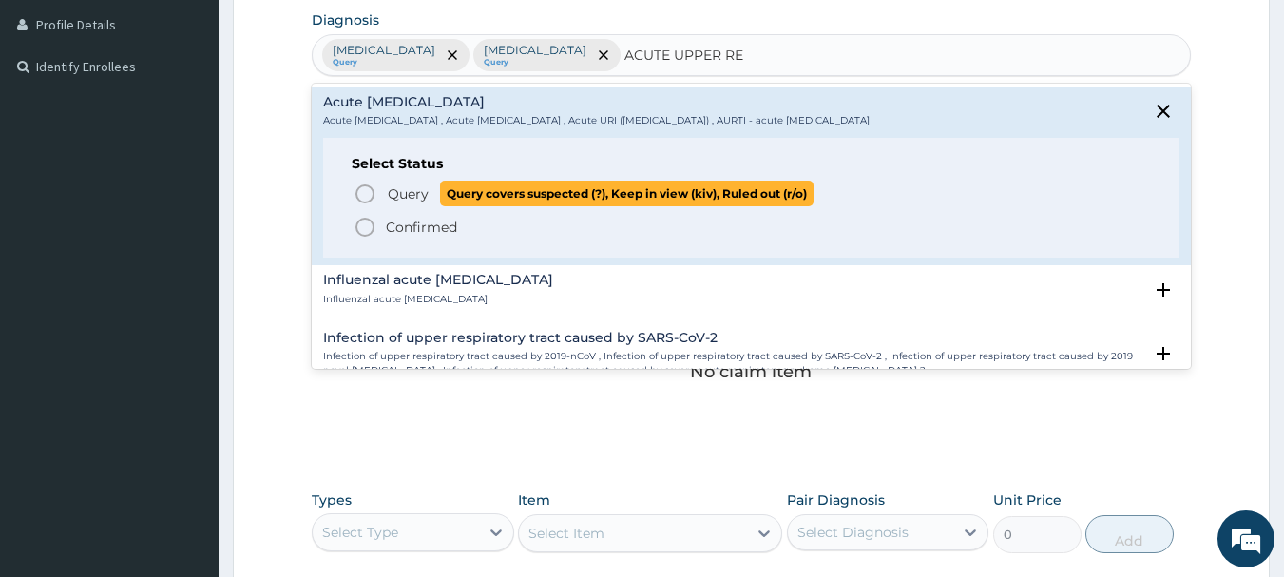
click at [362, 193] on icon "status option query" at bounding box center [365, 193] width 23 height 23
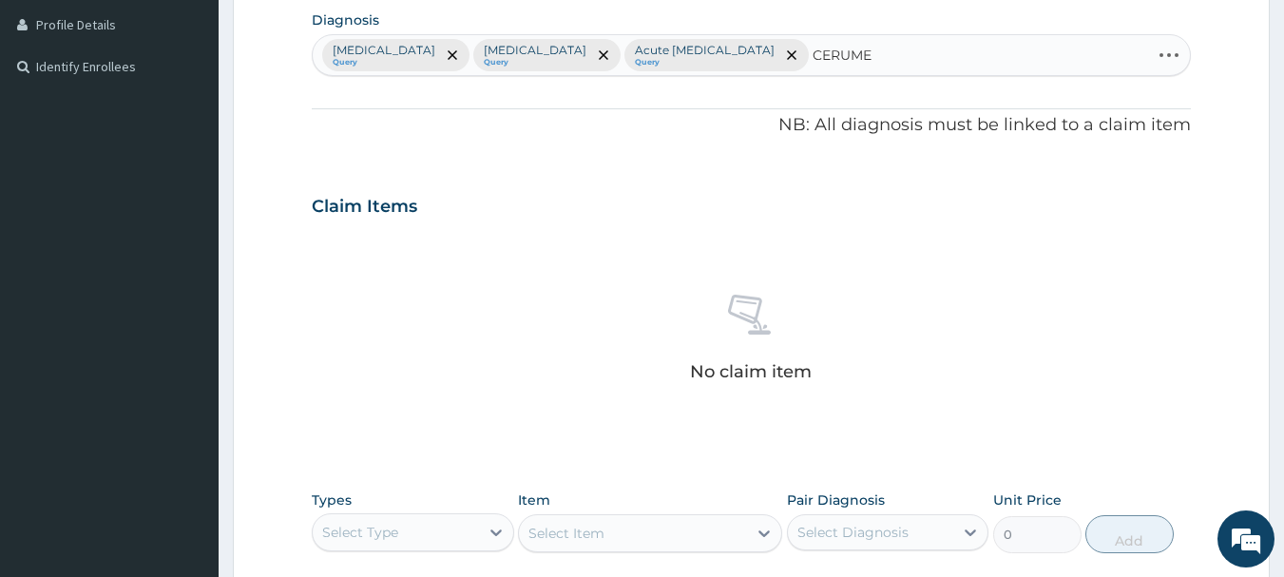
type input "CERUMEN"
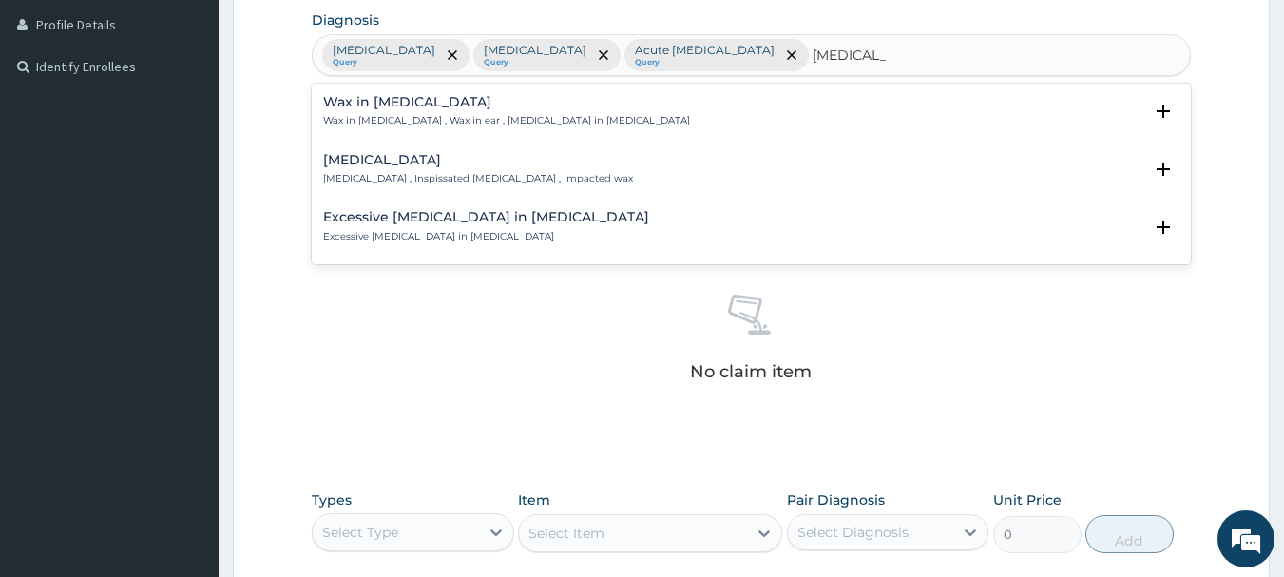
click at [407, 161] on h4 "Impacted cerumen" at bounding box center [478, 160] width 310 height 14
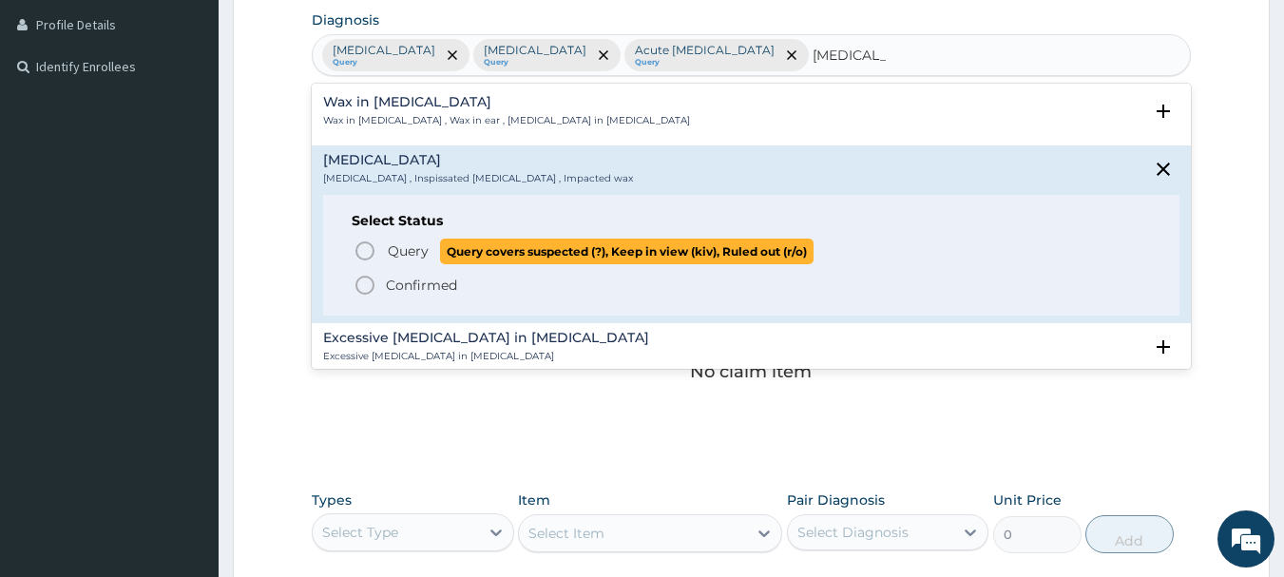
drag, startPoint x: 358, startPoint y: 245, endPoint x: 519, endPoint y: 246, distance: 160.6
click at [359, 245] on circle "status option query" at bounding box center [364, 250] width 17 height 17
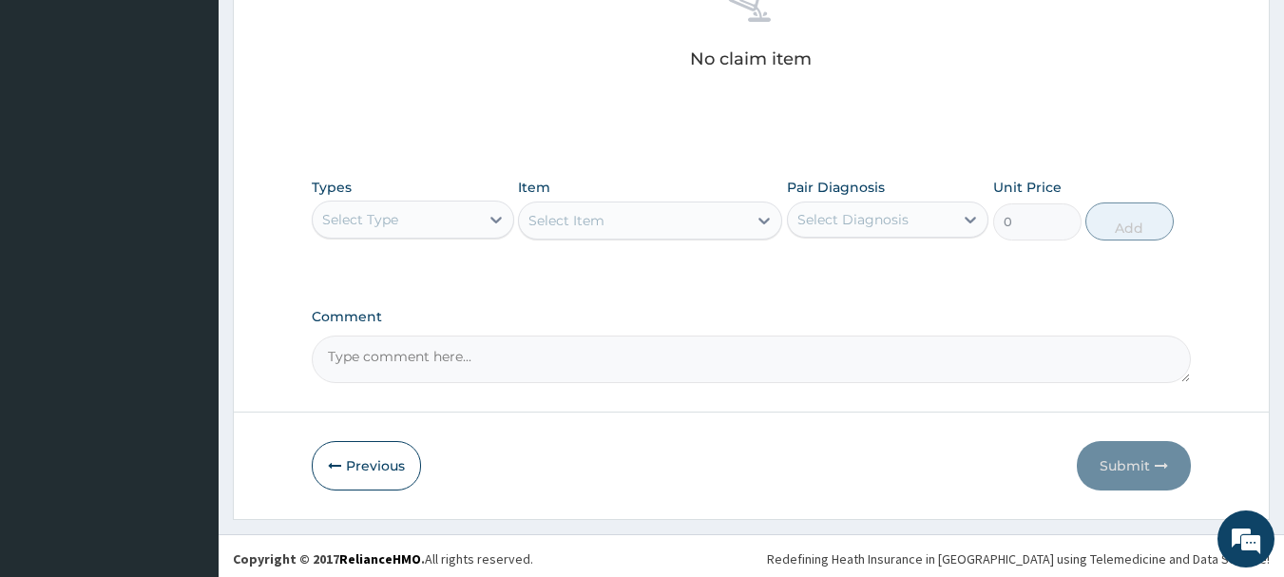
scroll to position [794, 0]
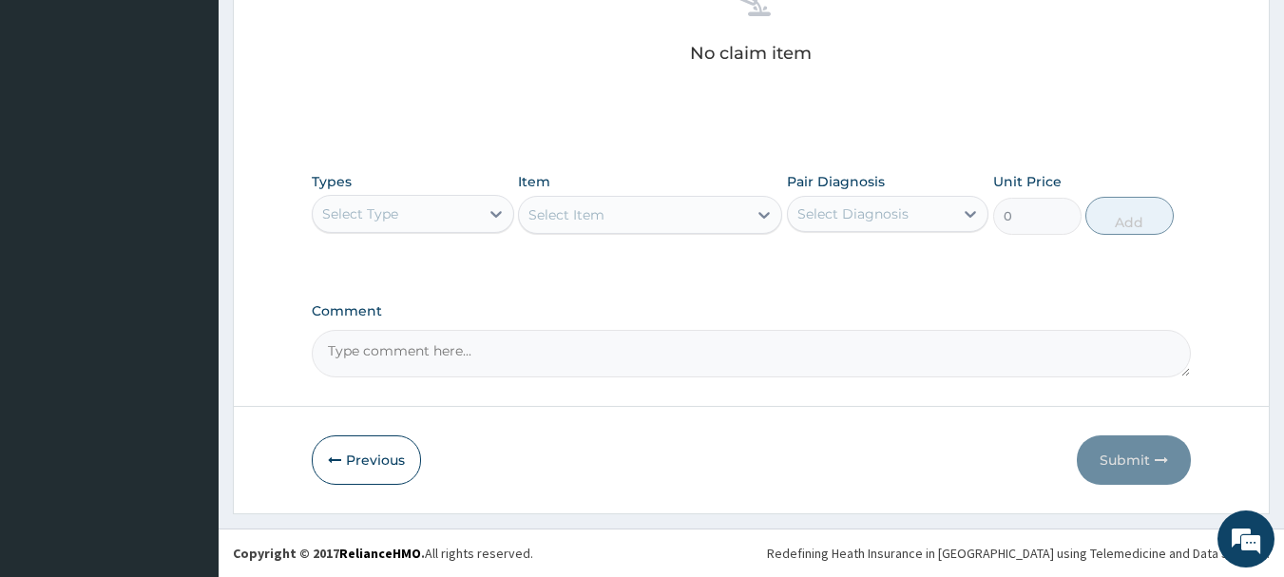
click at [423, 188] on div "Types Select Type" at bounding box center [413, 203] width 202 height 63
click at [417, 201] on div "Select Type" at bounding box center [396, 214] width 166 height 30
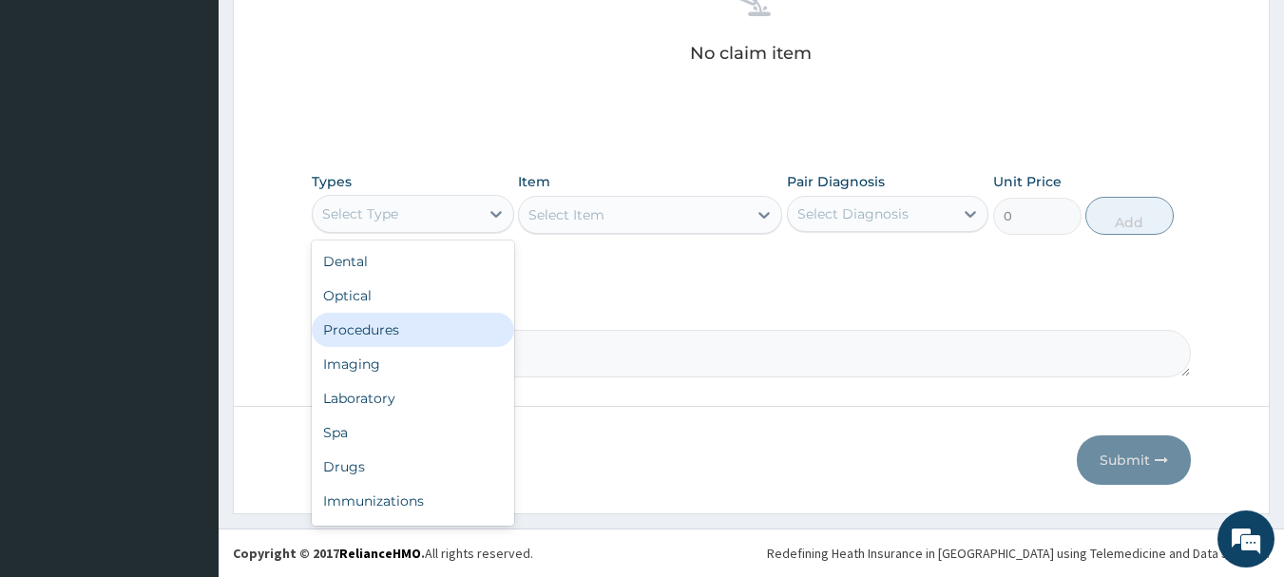
click at [384, 322] on div "Procedures" at bounding box center [413, 330] width 202 height 34
click at [450, 214] on div "Procedures" at bounding box center [396, 214] width 166 height 30
click at [422, 337] on div "Procedures" at bounding box center [413, 330] width 202 height 34
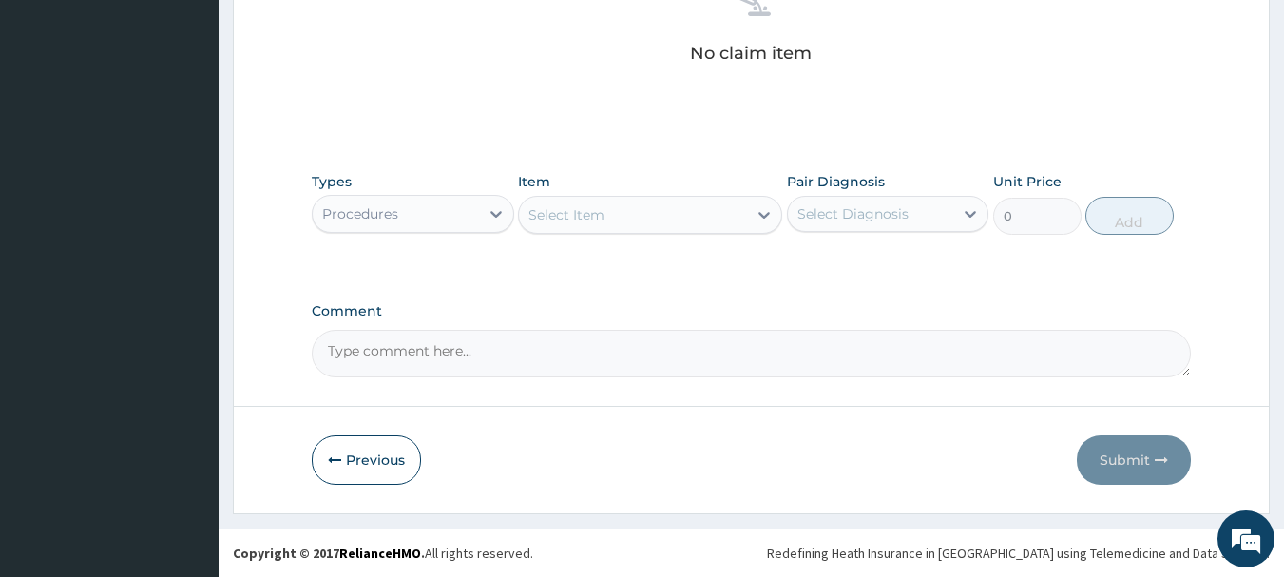
click at [621, 221] on div "Select Item" at bounding box center [633, 215] width 228 height 30
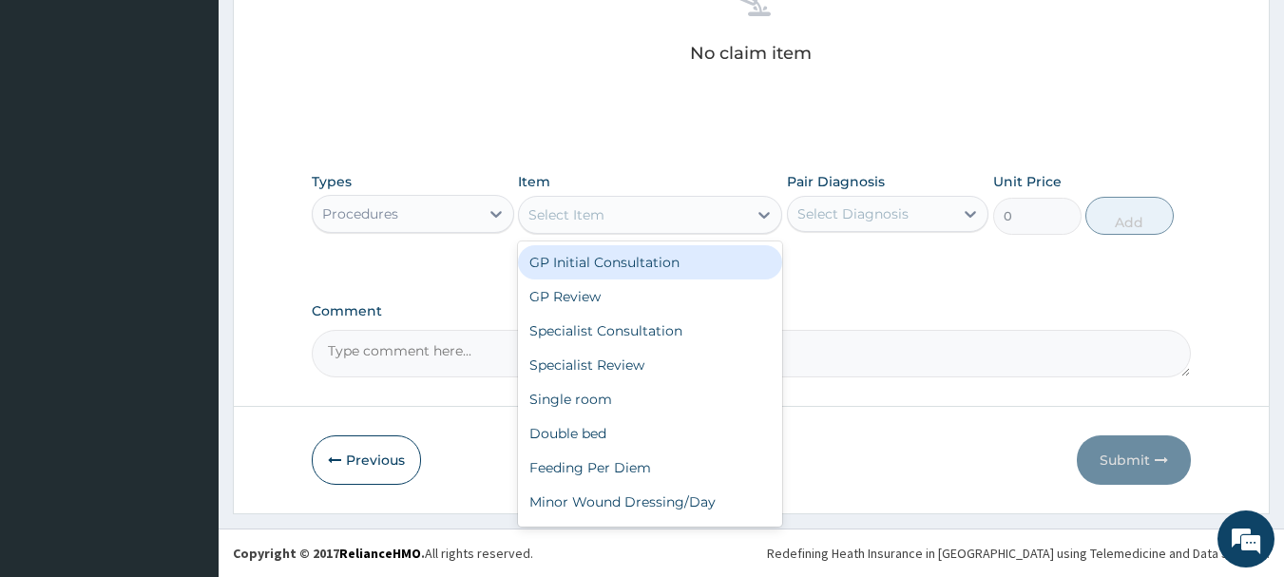
drag, startPoint x: 619, startPoint y: 259, endPoint x: 871, endPoint y: 221, distance: 254.6
click at [635, 258] on div "GP Initial Consultation" at bounding box center [650, 262] width 264 height 34
type input "3000"
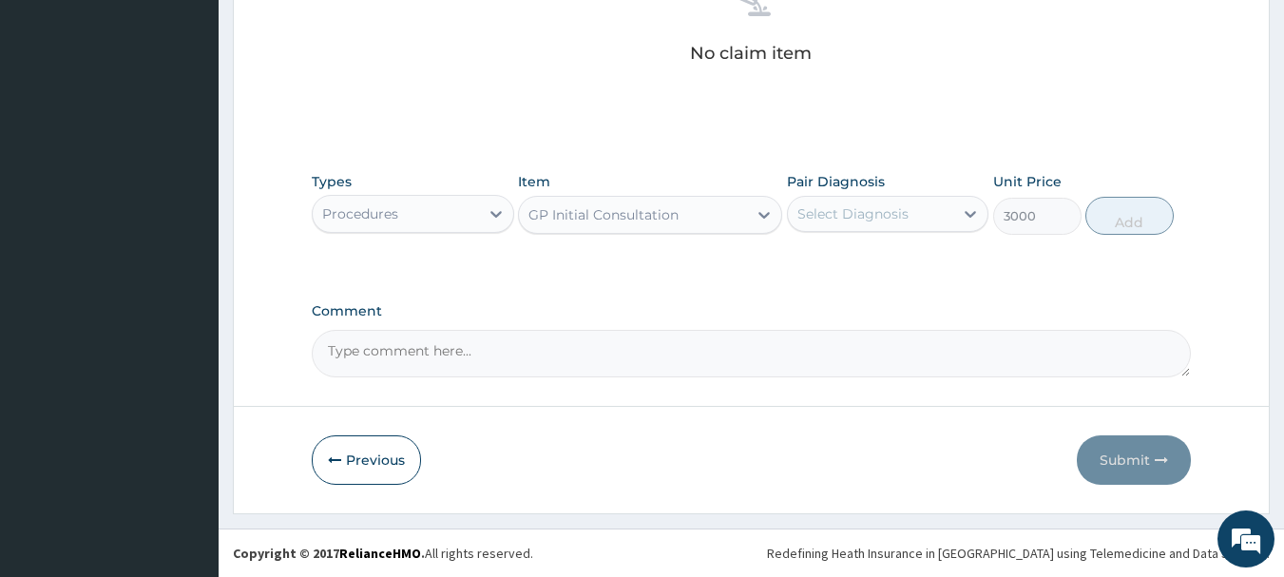
click at [875, 215] on div "Select Diagnosis" at bounding box center [852, 213] width 111 height 19
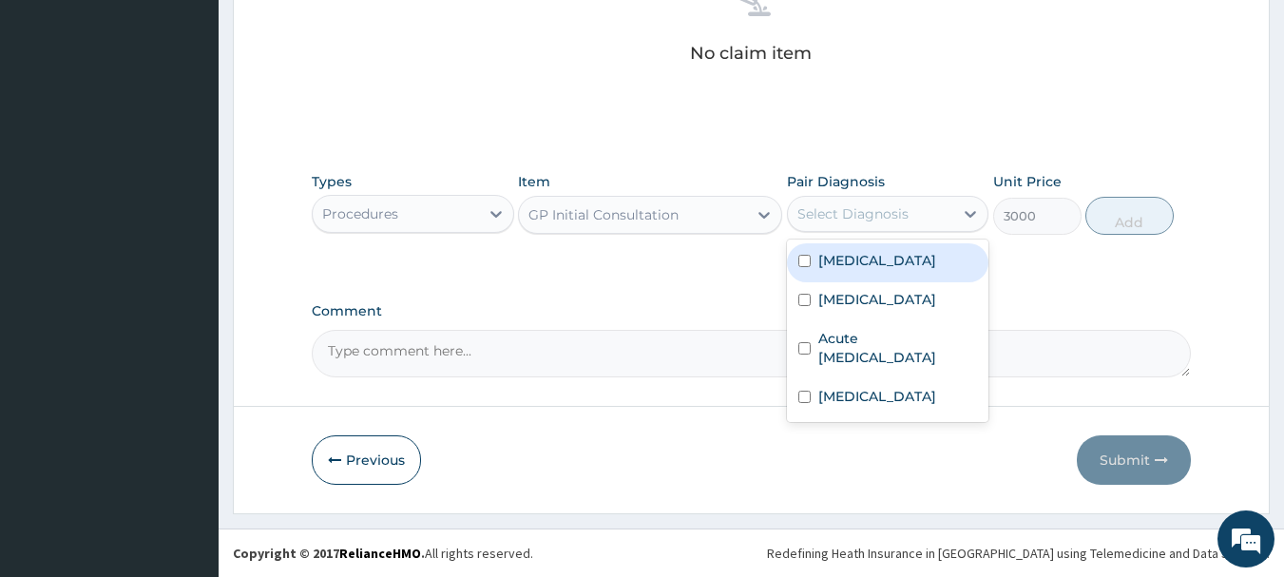
click at [872, 274] on div "[MEDICAL_DATA]" at bounding box center [888, 262] width 202 height 39
checkbox input "true"
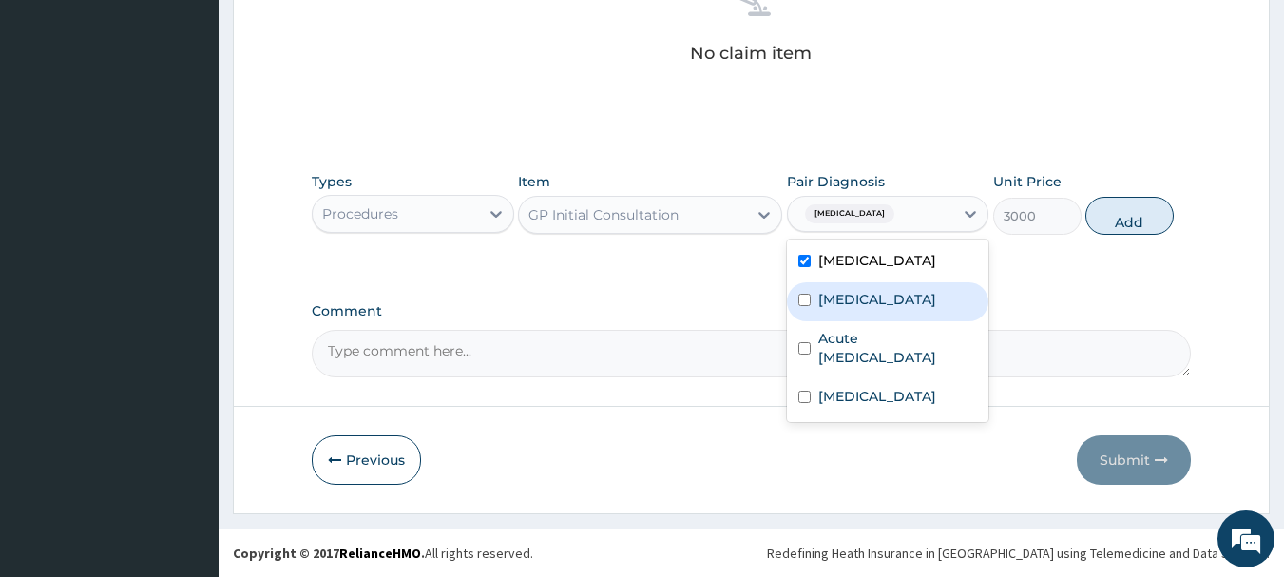
drag, startPoint x: 863, startPoint y: 299, endPoint x: 869, endPoint y: 373, distance: 73.4
click at [862, 312] on div "[MEDICAL_DATA]" at bounding box center [888, 301] width 202 height 39
checkbox input "true"
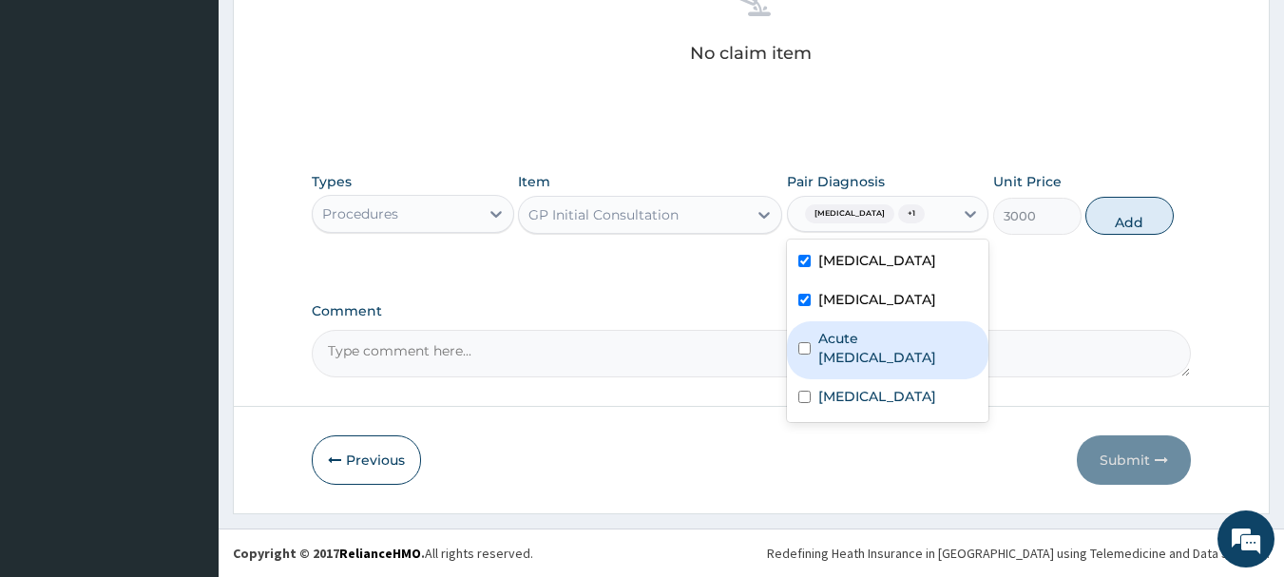
click at [868, 373] on div "Acute [MEDICAL_DATA]" at bounding box center [888, 350] width 202 height 58
checkbox input "true"
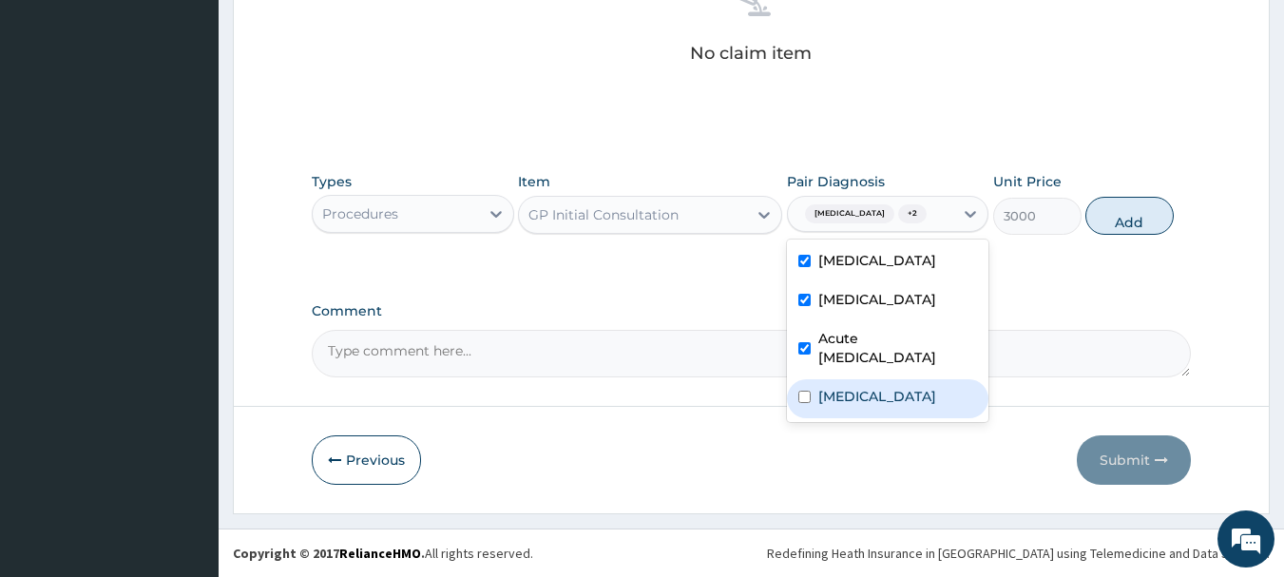
drag, startPoint x: 871, startPoint y: 408, endPoint x: 1060, endPoint y: 312, distance: 212.1
click at [883, 398] on div "Impacted cerumen" at bounding box center [888, 398] width 202 height 39
checkbox input "true"
click at [1117, 221] on button "Add" at bounding box center [1129, 216] width 88 height 38
type input "0"
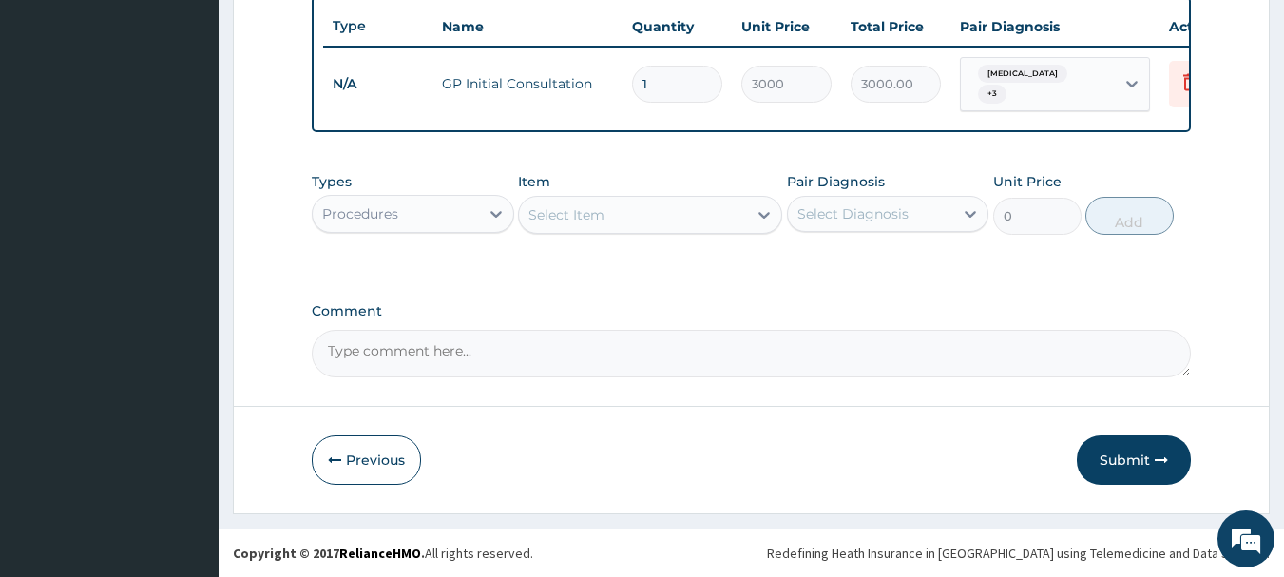
scroll to position [718, 0]
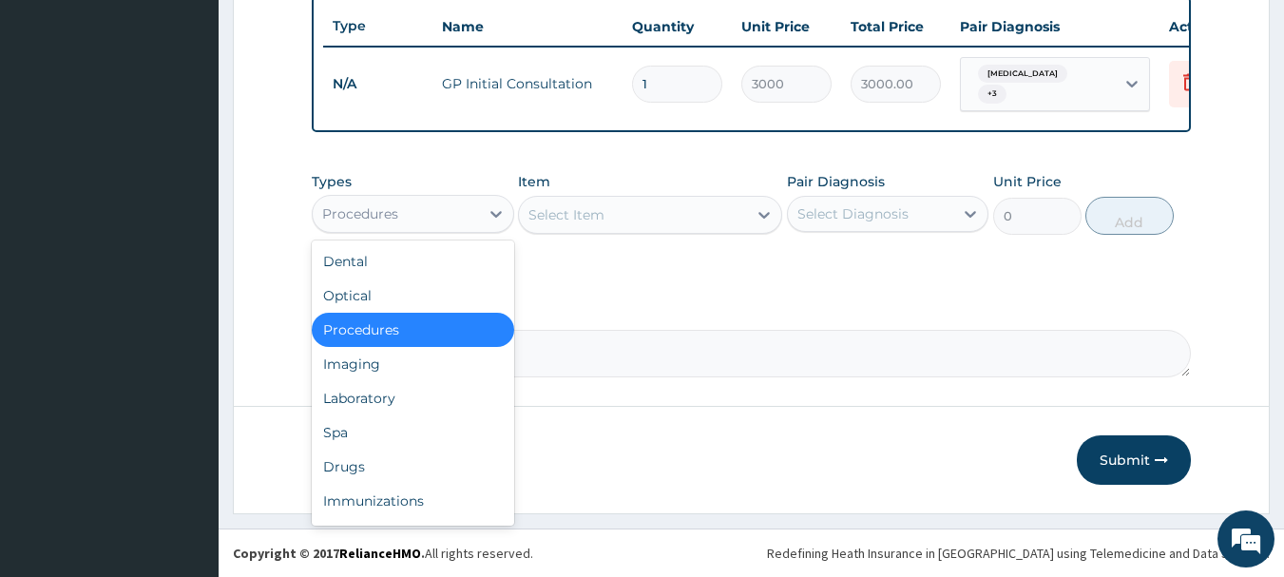
click at [444, 219] on div "Procedures" at bounding box center [396, 214] width 166 height 30
drag, startPoint x: 354, startPoint y: 394, endPoint x: 562, endPoint y: 372, distance: 209.3
click at [355, 394] on div "Laboratory" at bounding box center [413, 398] width 202 height 34
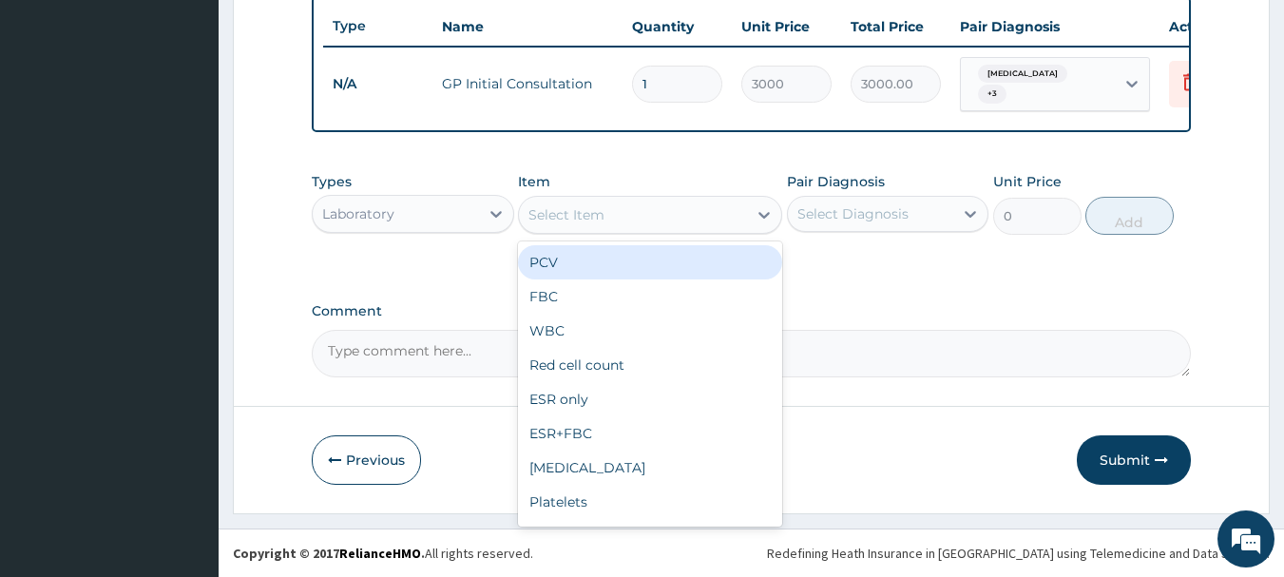
click at [694, 221] on div "Select Item" at bounding box center [633, 215] width 228 height 30
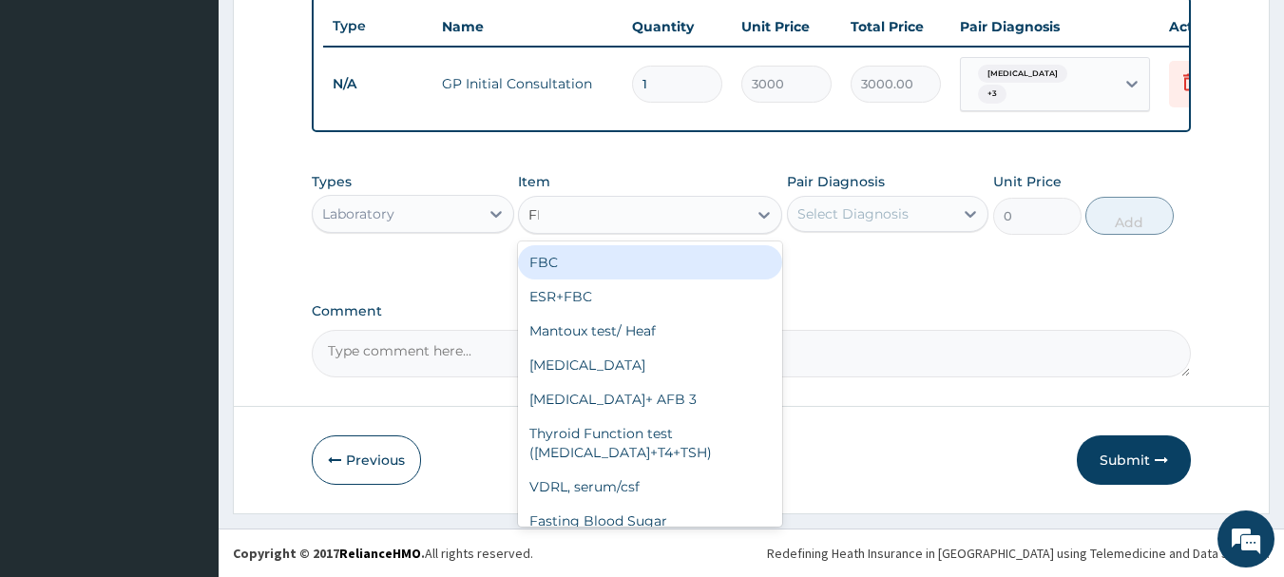
type input "FBC"
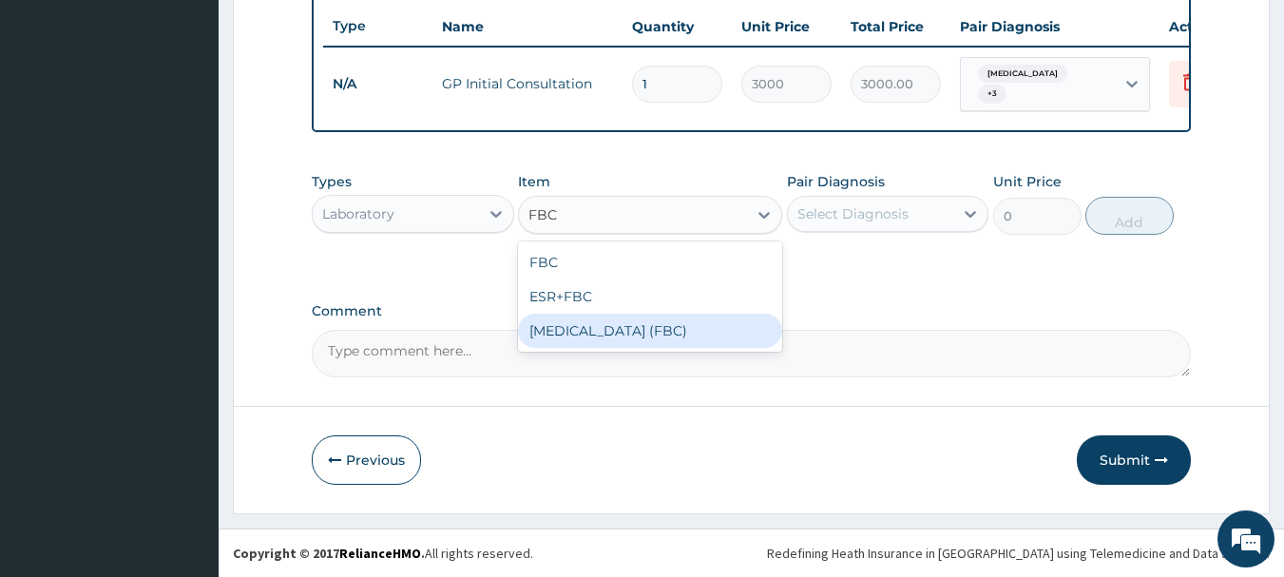
drag, startPoint x: 666, startPoint y: 328, endPoint x: 682, endPoint y: 324, distance: 15.7
click at [668, 328] on div "[MEDICAL_DATA] (FBC)" at bounding box center [650, 331] width 264 height 34
type input "5000"
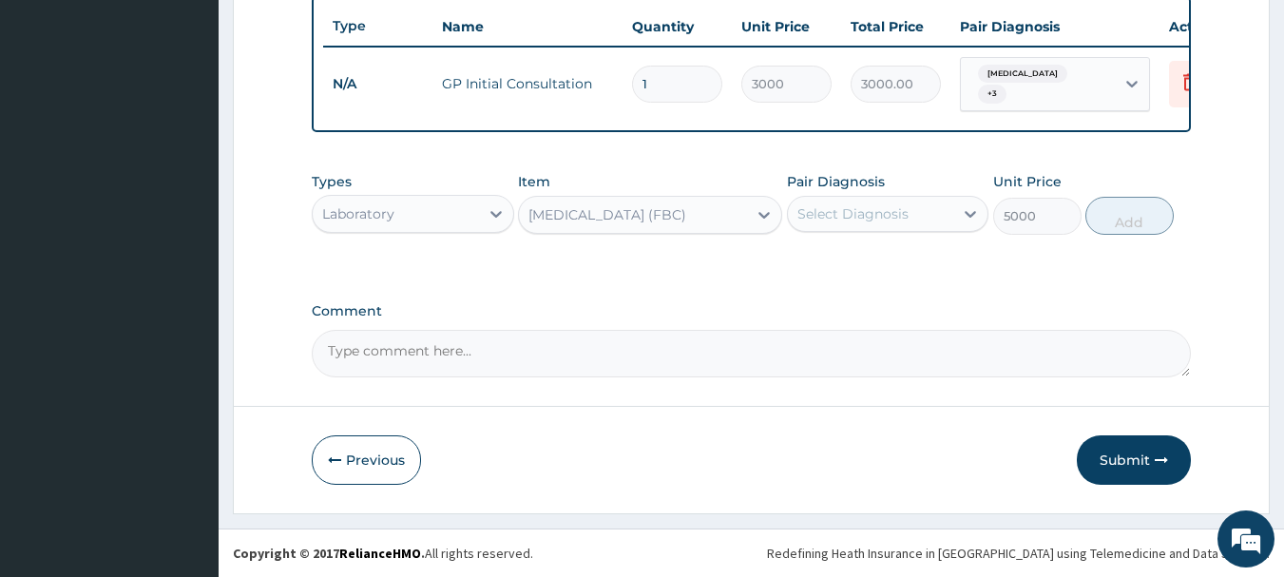
click at [928, 213] on div "Select Diagnosis" at bounding box center [871, 214] width 166 height 30
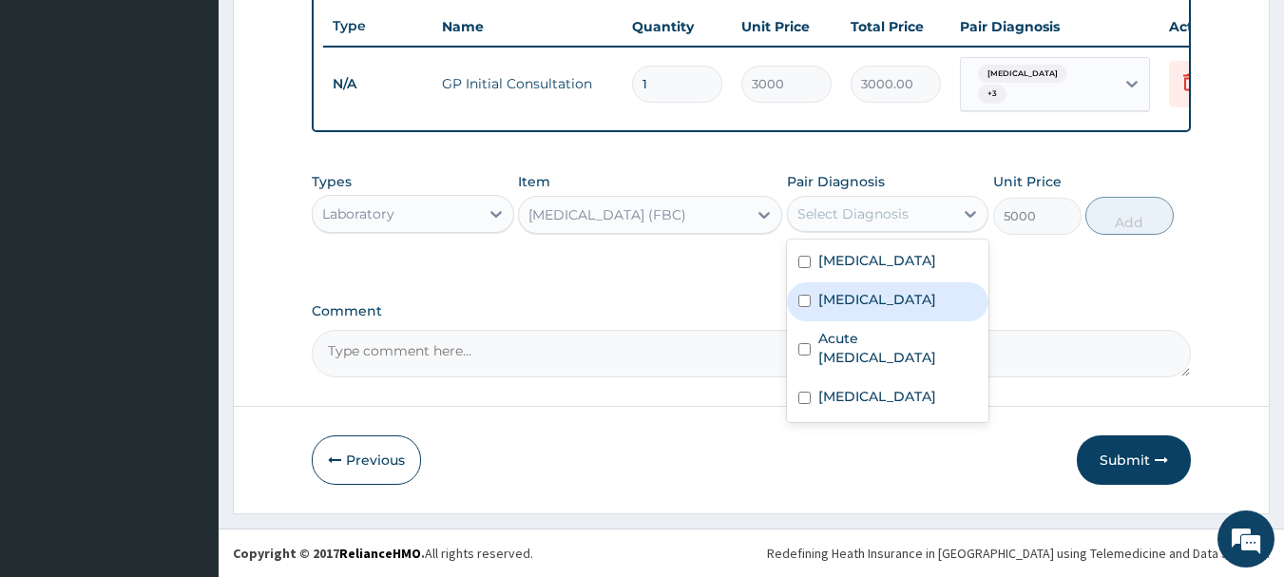
click at [893, 295] on div "[MEDICAL_DATA]" at bounding box center [888, 301] width 202 height 39
checkbox input "true"
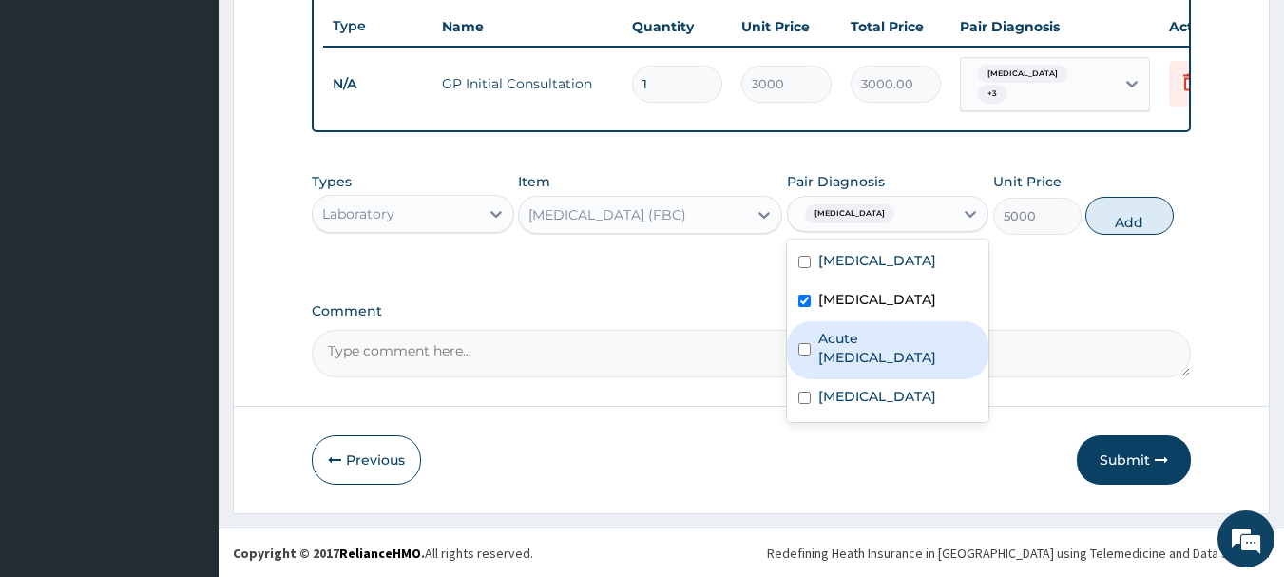
click at [912, 340] on label "Acute [MEDICAL_DATA]" at bounding box center [898, 348] width 160 height 38
checkbox input "true"
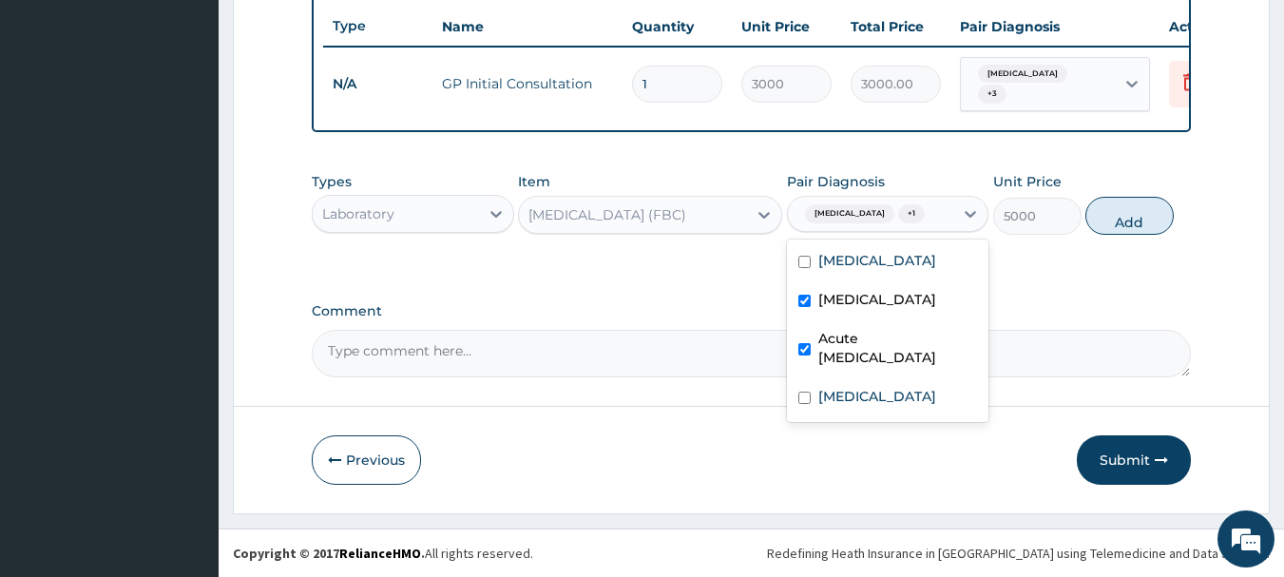
drag, startPoint x: 1135, startPoint y: 217, endPoint x: 925, endPoint y: 290, distance: 222.4
click at [1124, 218] on button "Add" at bounding box center [1129, 216] width 88 height 38
type input "0"
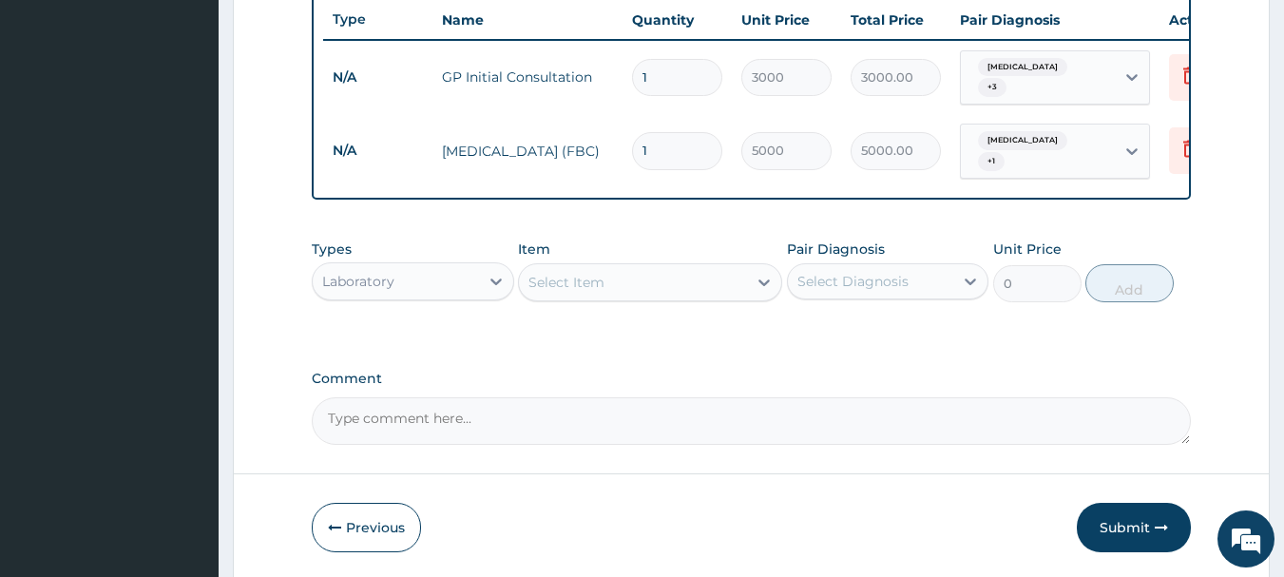
click at [644, 274] on div "Select Item" at bounding box center [633, 282] width 228 height 30
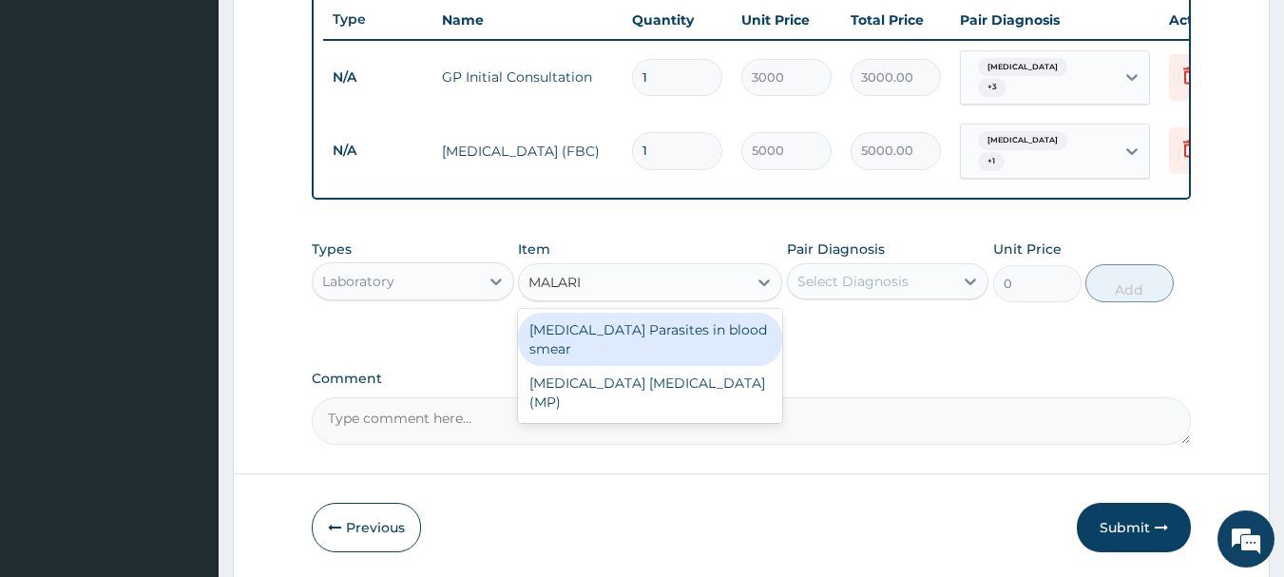
type input "[MEDICAL_DATA]"
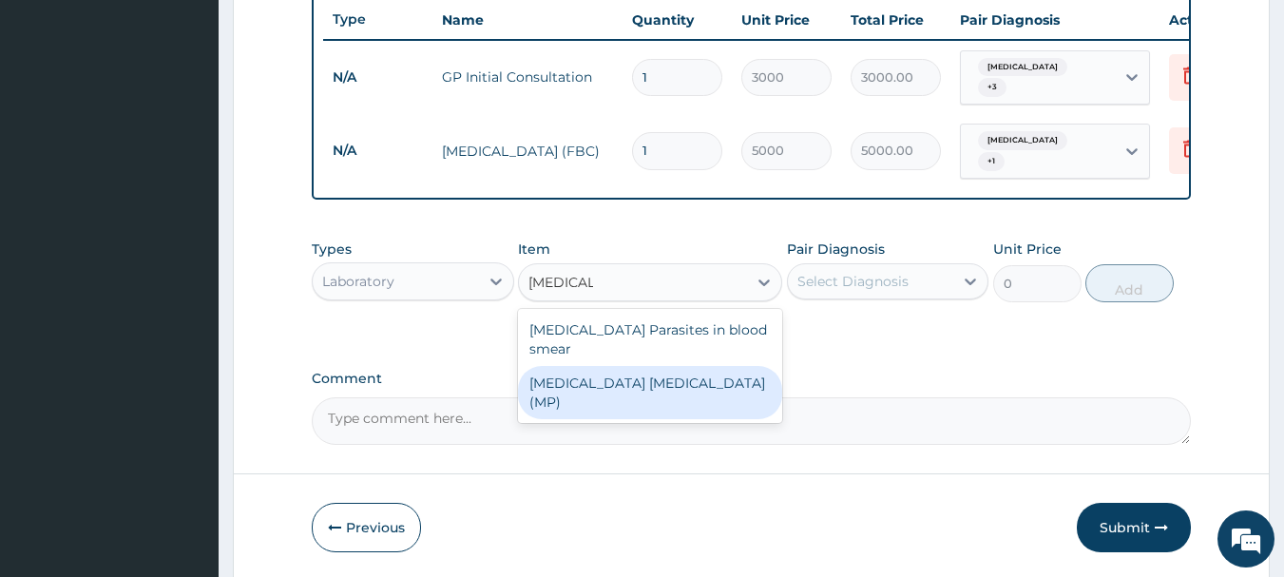
drag, startPoint x: 615, startPoint y: 363, endPoint x: 755, endPoint y: 302, distance: 152.4
click at [634, 366] on div "[MEDICAL_DATA] [MEDICAL_DATA] (MP)" at bounding box center [650, 392] width 264 height 53
type input "2000"
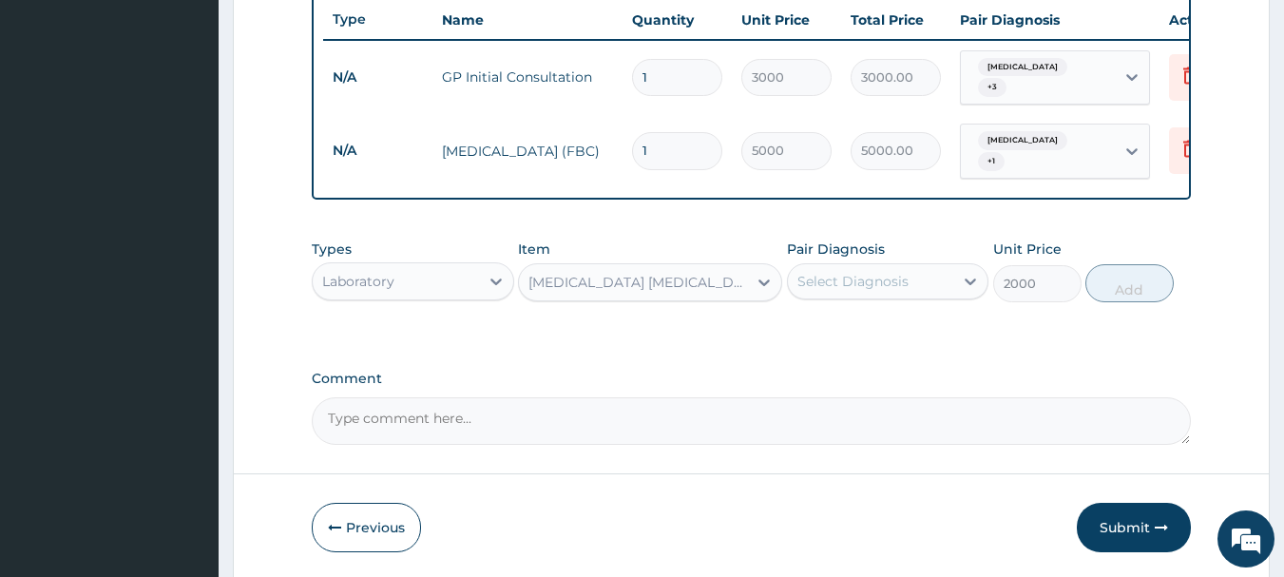
click at [809, 279] on div "Select Diagnosis" at bounding box center [852, 281] width 111 height 19
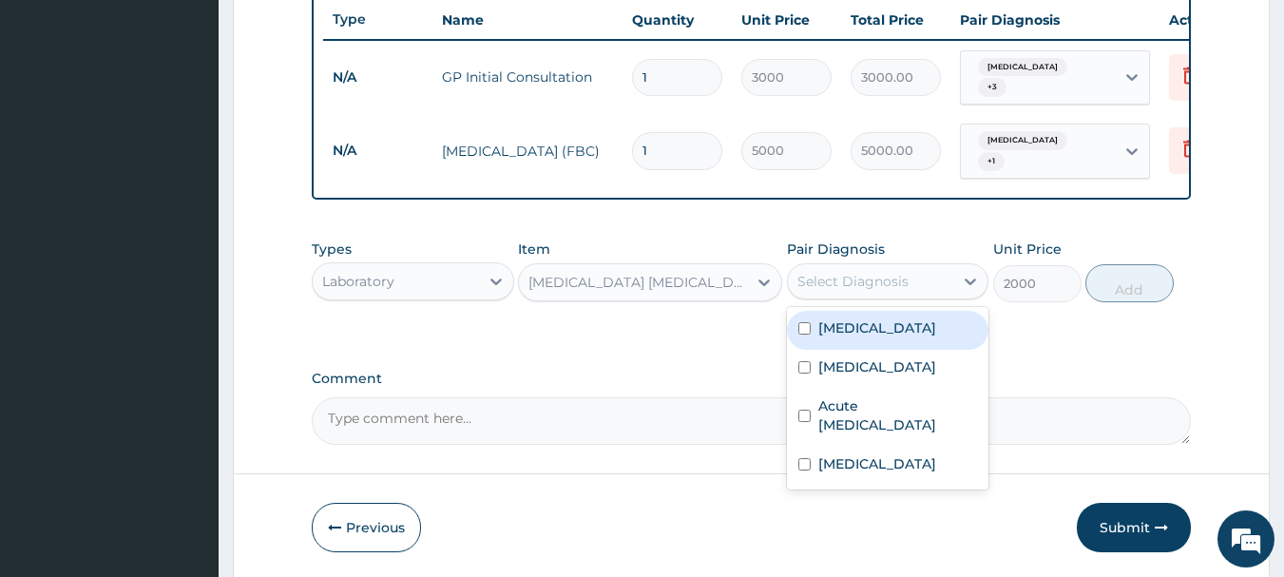
drag, startPoint x: 835, startPoint y: 331, endPoint x: 1111, endPoint y: 308, distance: 276.6
click at [842, 330] on label "[MEDICAL_DATA]" at bounding box center [877, 327] width 118 height 19
checkbox input "true"
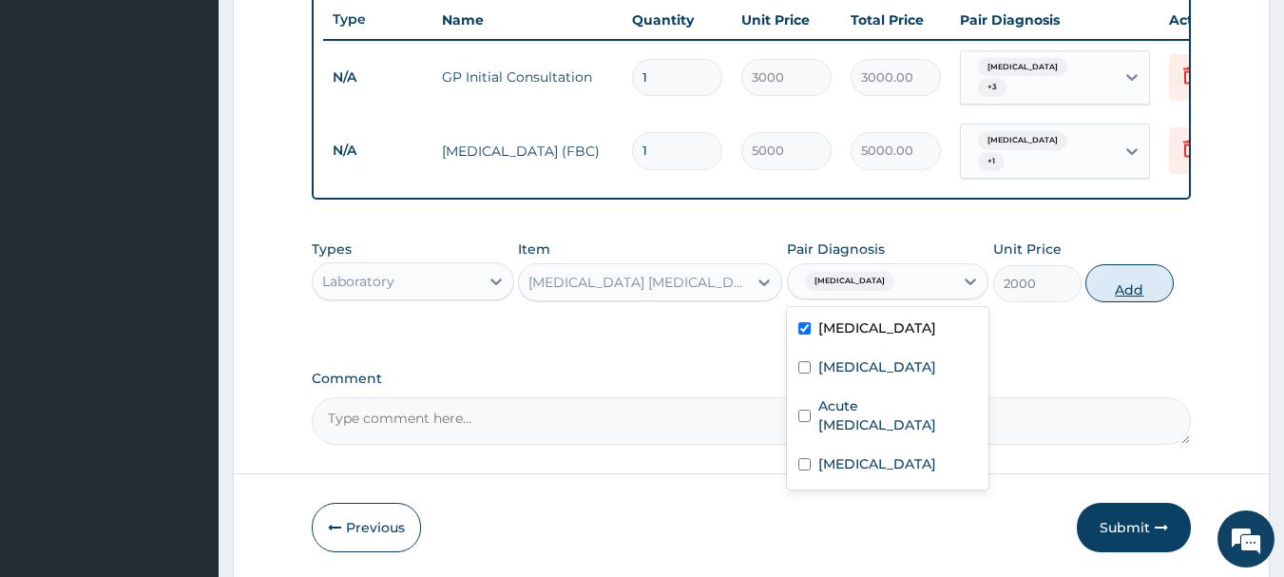
click at [1129, 291] on button "Add" at bounding box center [1129, 283] width 88 height 38
type input "0"
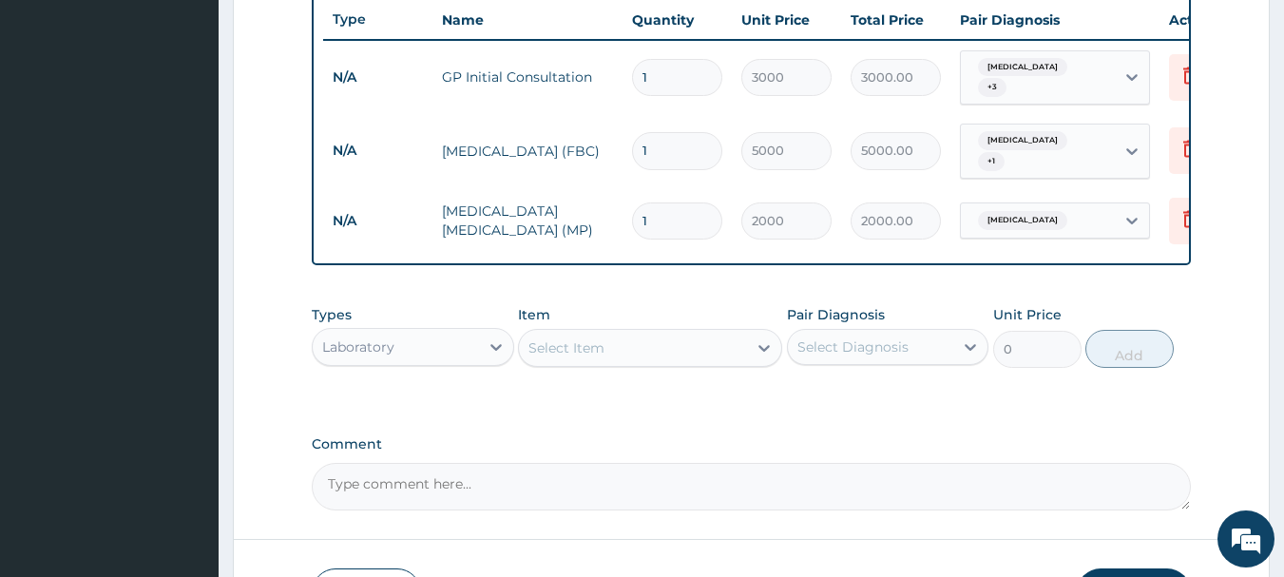
click at [410, 332] on div "Laboratory" at bounding box center [396, 347] width 166 height 30
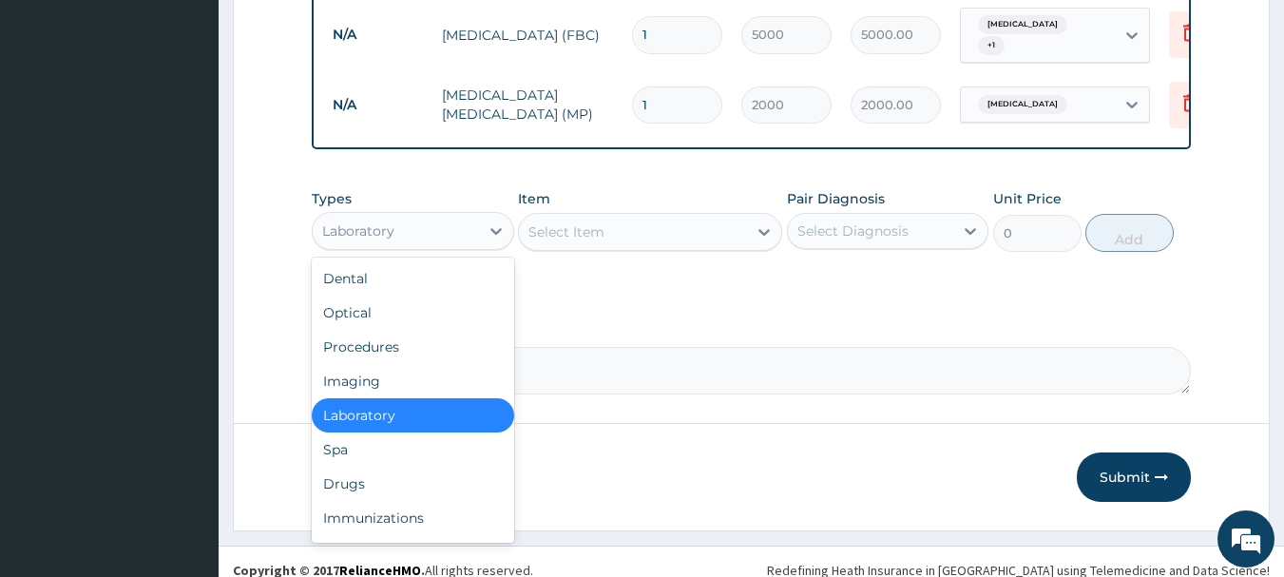
scroll to position [849, 0]
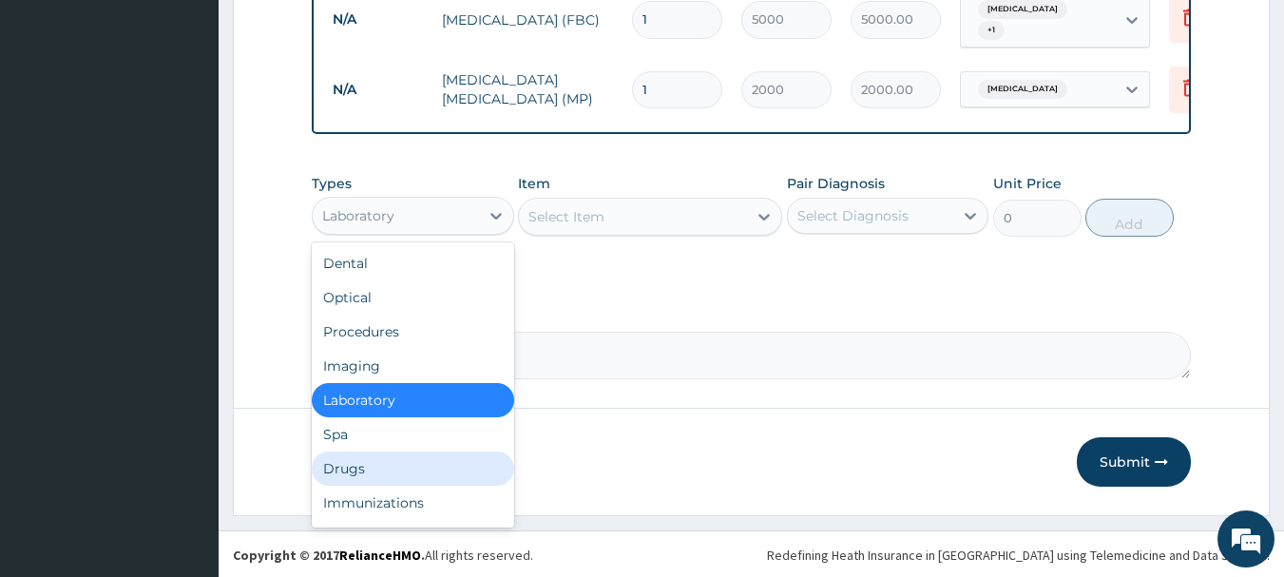
drag, startPoint x: 359, startPoint y: 472, endPoint x: 374, endPoint y: 465, distance: 16.2
click at [361, 470] on div "Drugs" at bounding box center [413, 468] width 202 height 34
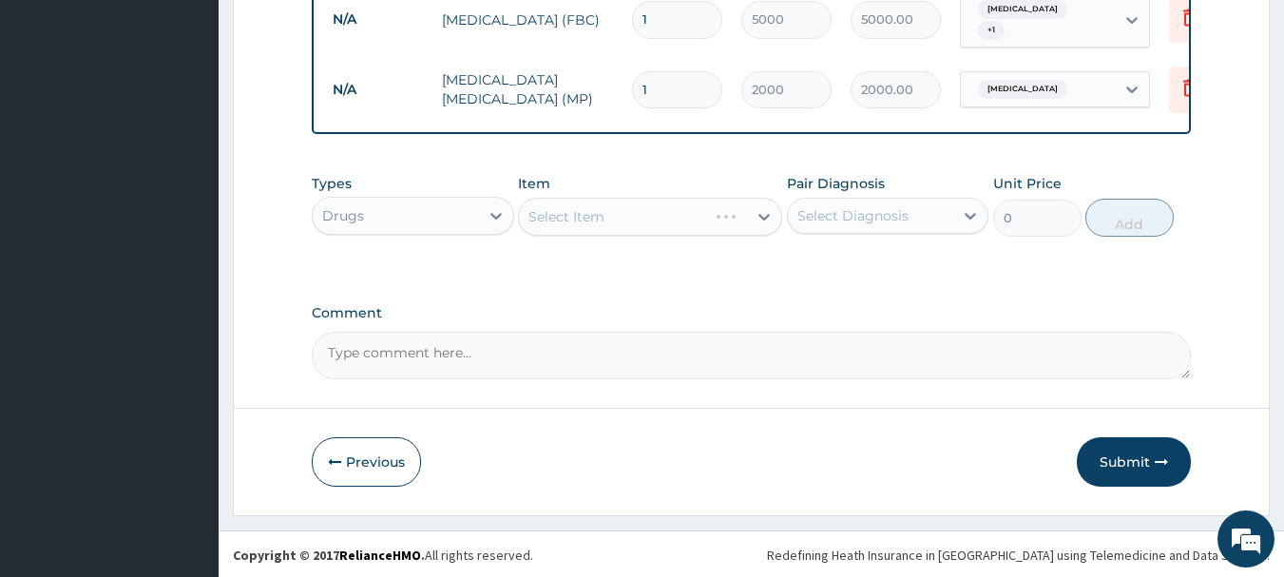
click at [622, 214] on div "Select Item" at bounding box center [650, 217] width 264 height 38
click at [629, 218] on div "Select Item" at bounding box center [650, 217] width 264 height 38
click at [633, 216] on div "Select Item" at bounding box center [650, 217] width 264 height 38
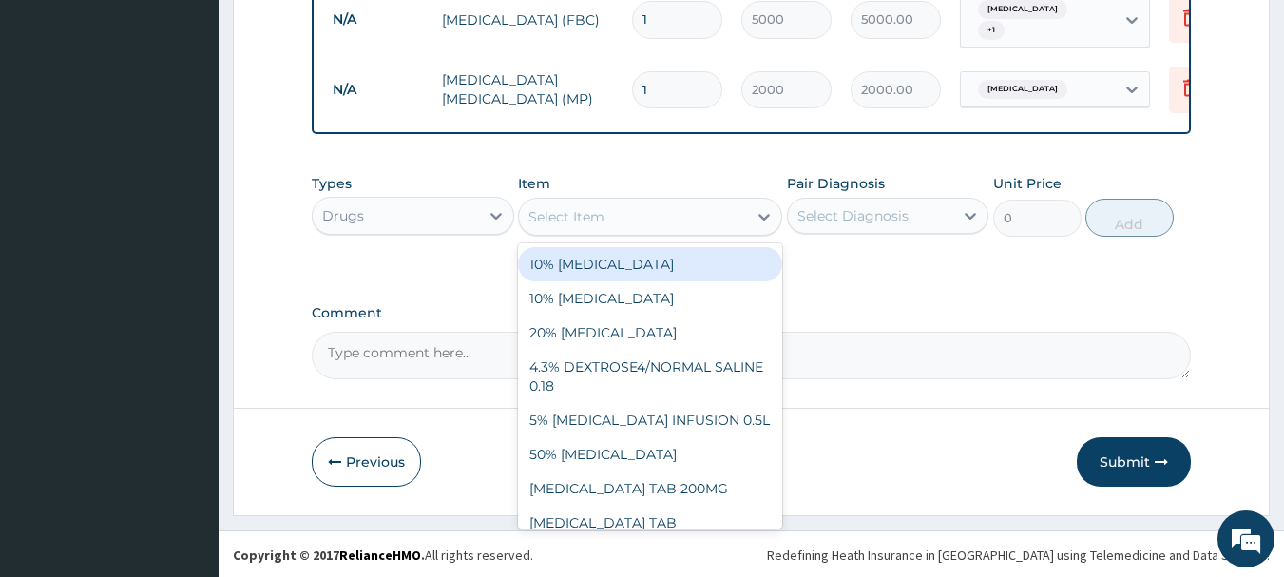
click at [661, 212] on div "Select Item" at bounding box center [633, 217] width 228 height 30
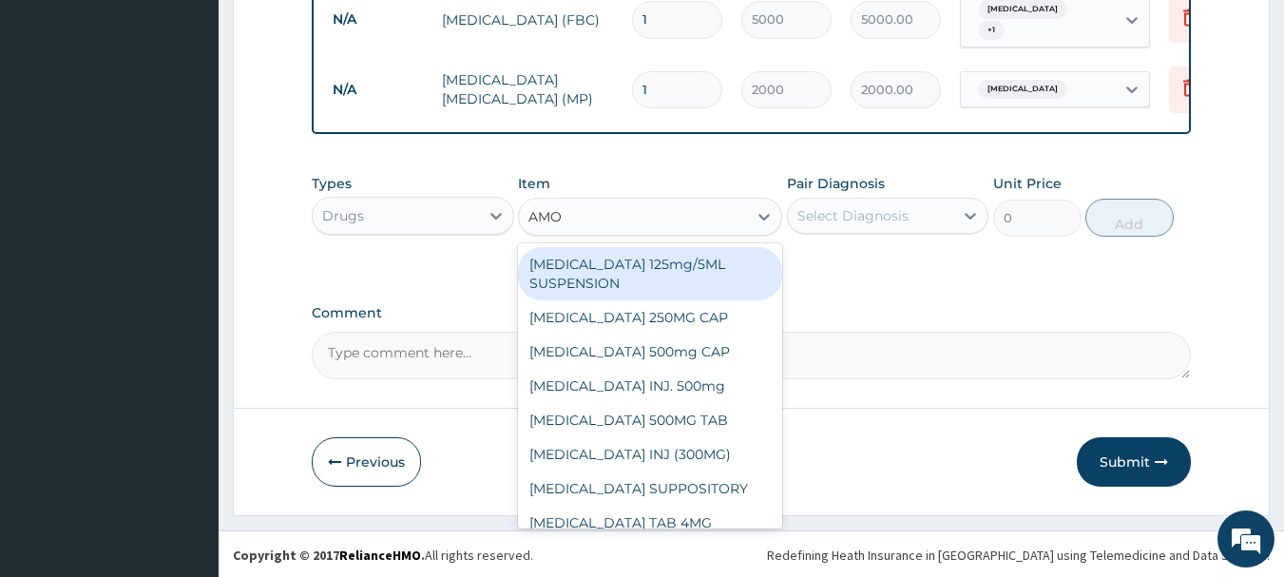
type input "AMOX"
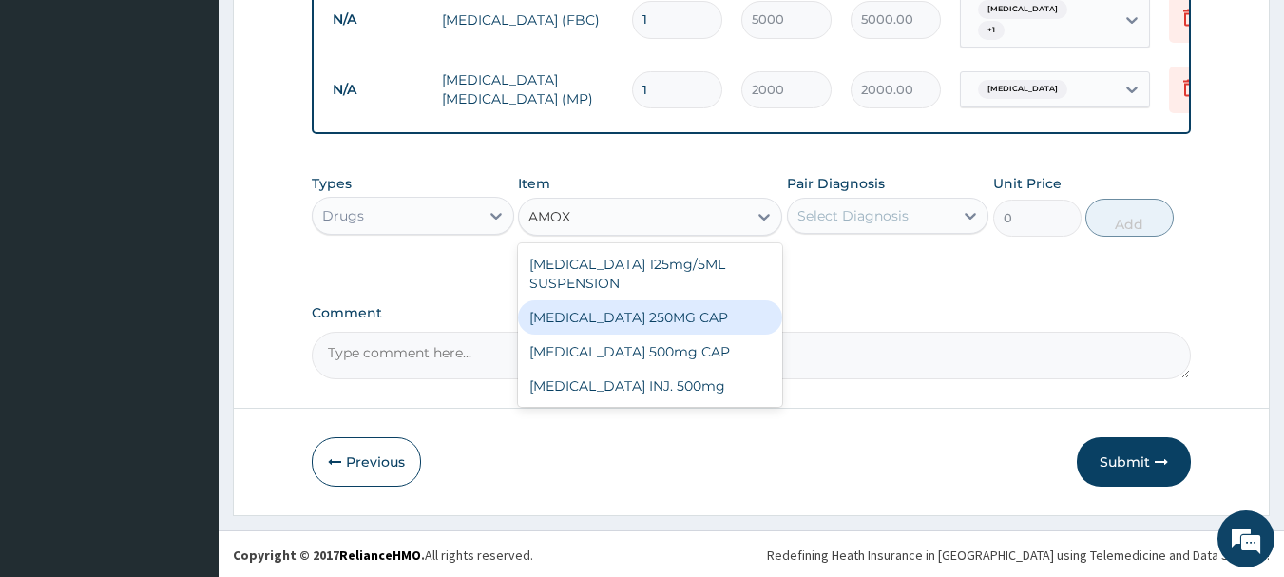
drag, startPoint x: 619, startPoint y: 310, endPoint x: 663, endPoint y: 310, distance: 44.7
click at [627, 310] on div "[MEDICAL_DATA] 250MG CAP" at bounding box center [650, 317] width 264 height 34
type input "70"
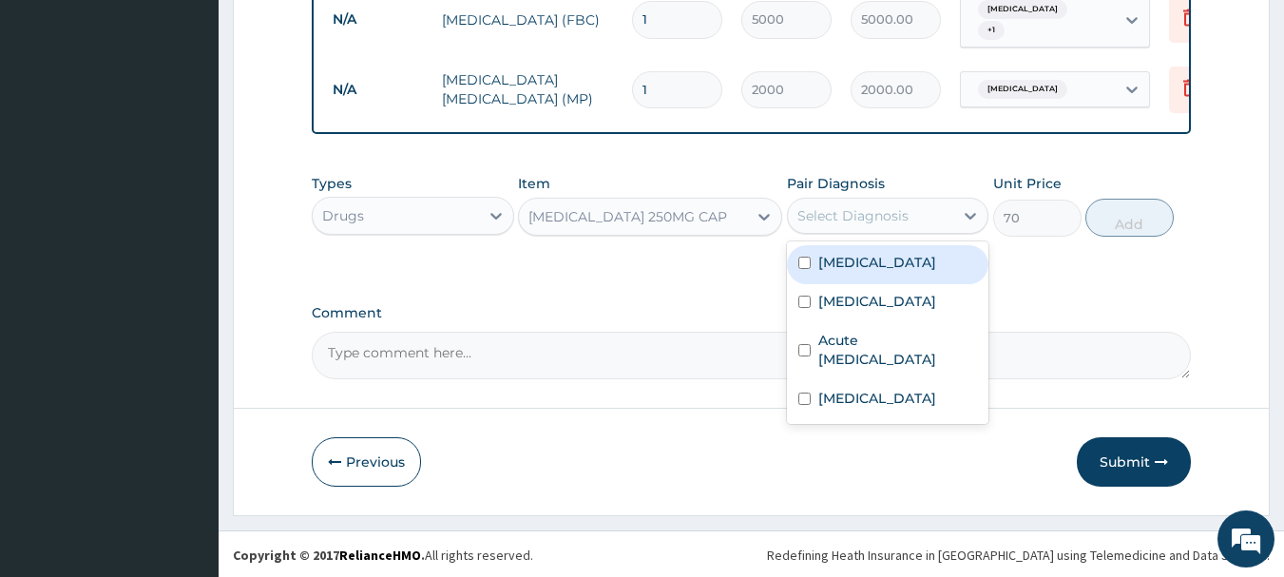
click at [855, 219] on div "Select Diagnosis" at bounding box center [852, 215] width 111 height 19
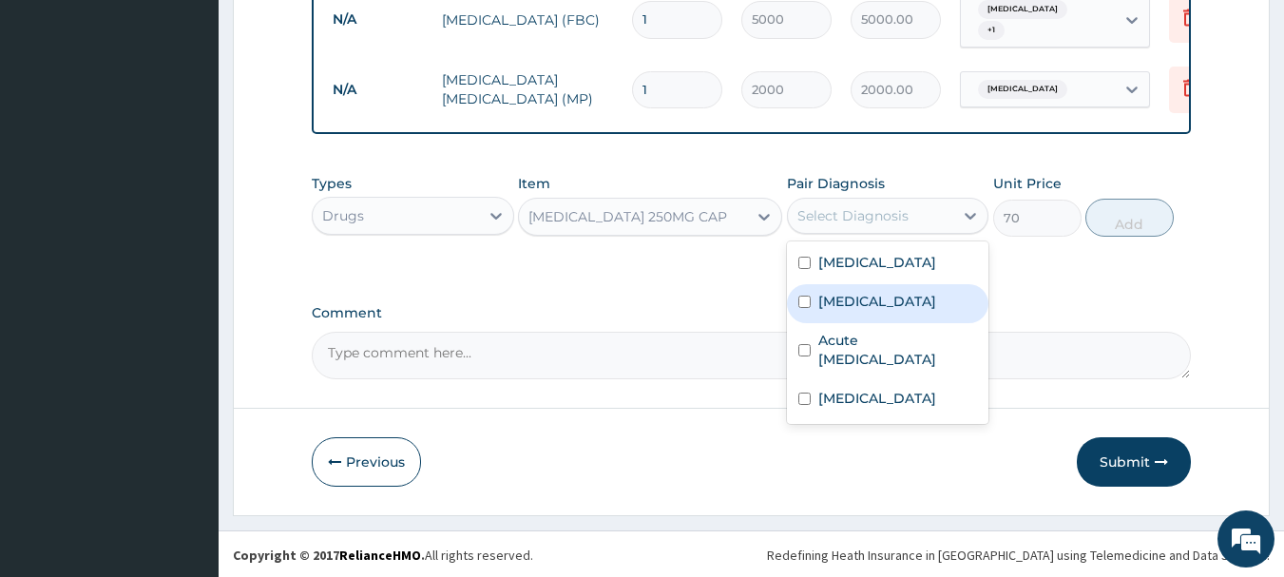
click at [844, 293] on label "[MEDICAL_DATA]" at bounding box center [877, 301] width 118 height 19
checkbox input "true"
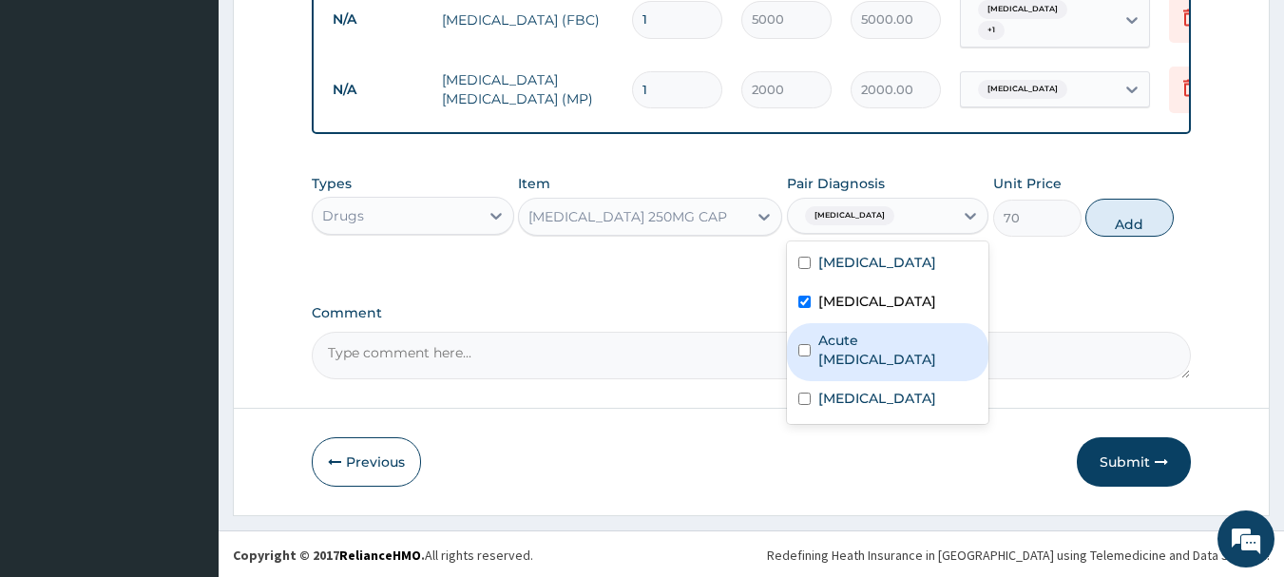
click at [861, 341] on label "Acute [MEDICAL_DATA]" at bounding box center [898, 350] width 160 height 38
checkbox input "true"
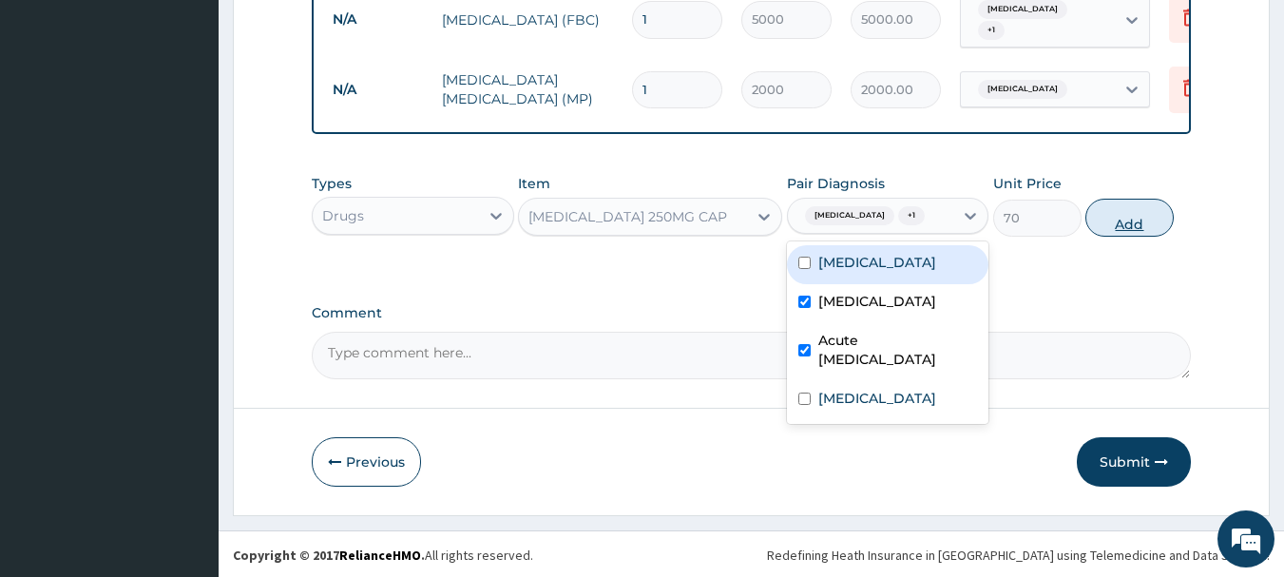
click at [1128, 209] on button "Add" at bounding box center [1129, 218] width 88 height 38
type input "0"
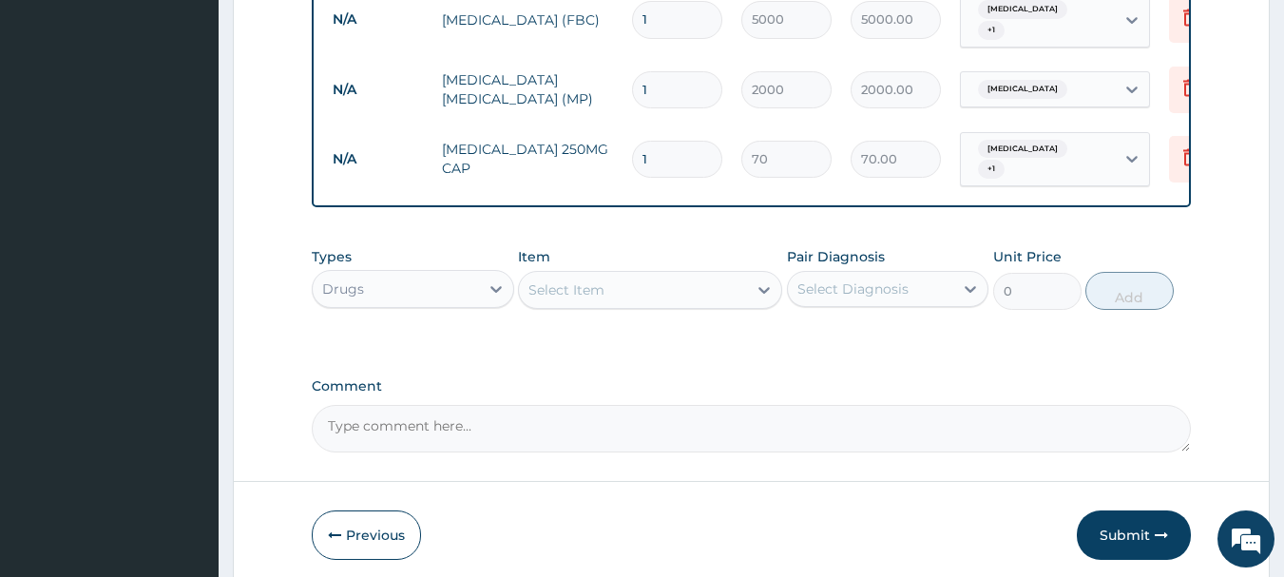
type input "15"
type input "1050.00"
type input "15"
click at [615, 282] on div "Select Item" at bounding box center [633, 290] width 228 height 30
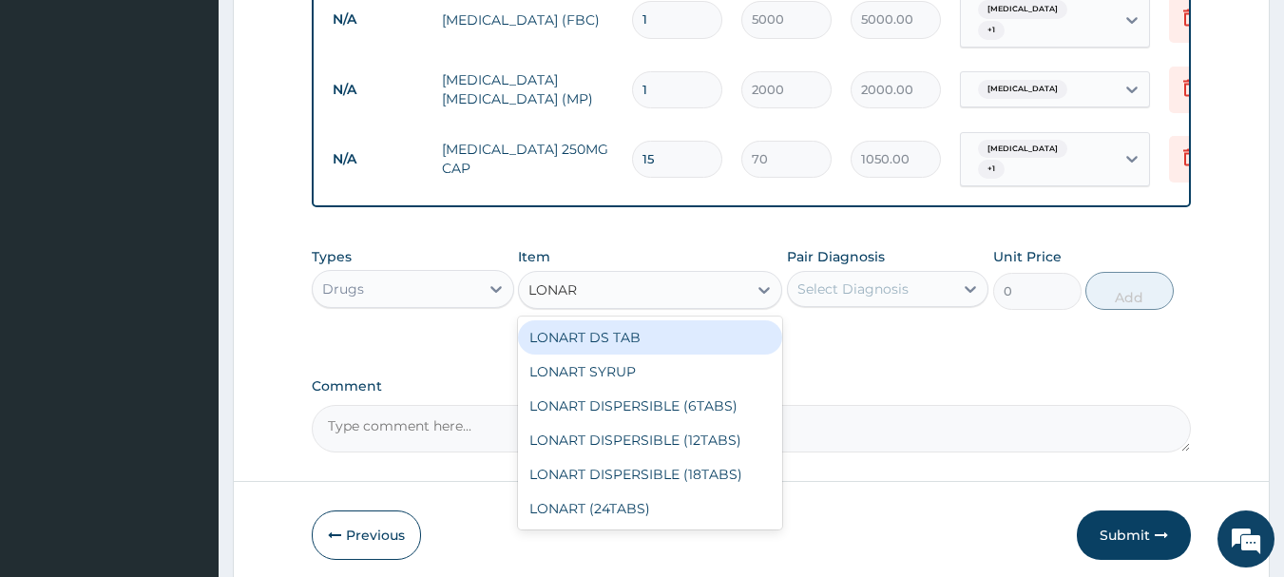
type input "LONART"
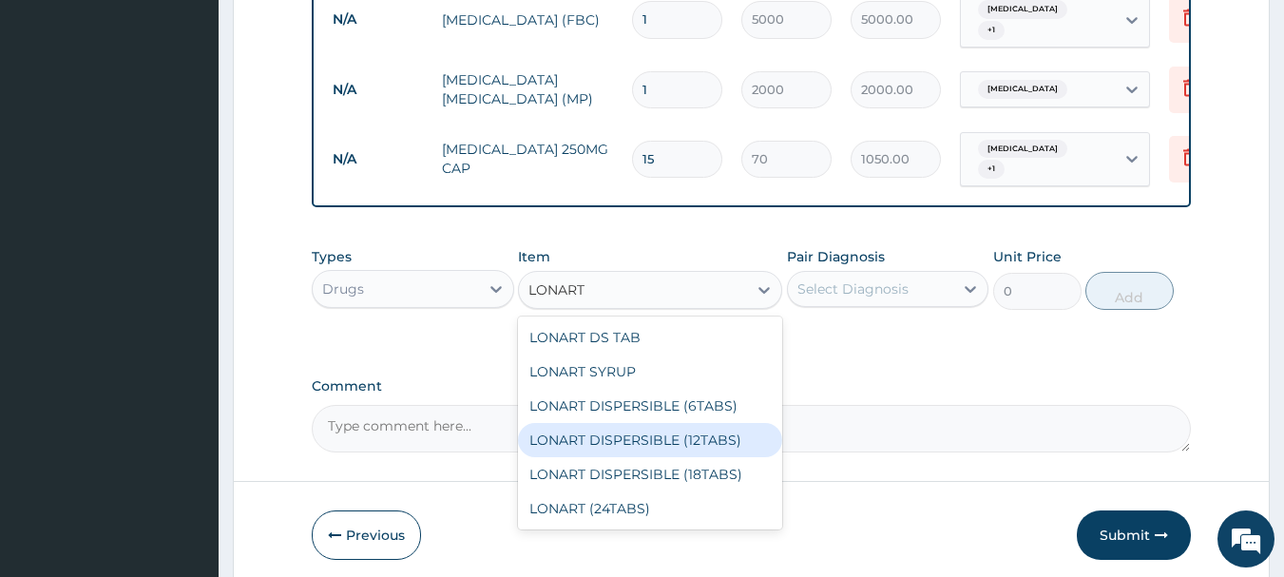
drag, startPoint x: 627, startPoint y: 431, endPoint x: 772, endPoint y: 389, distance: 150.4
click at [643, 423] on div "LONART DISPERSIBLE (12TABS)" at bounding box center [650, 440] width 264 height 34
type input "1800"
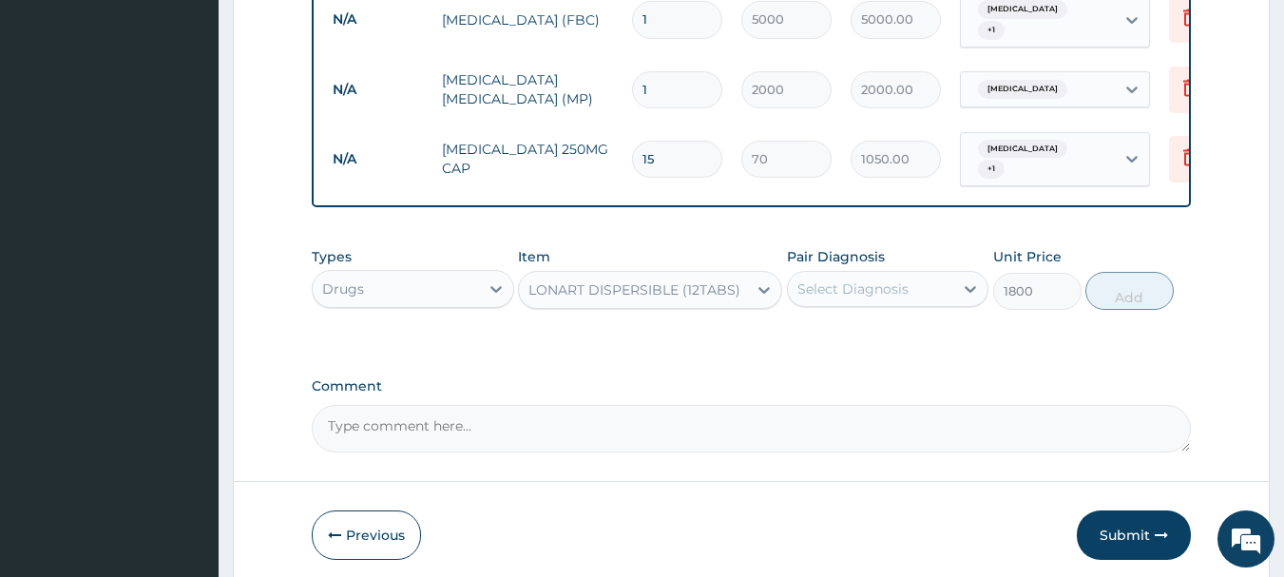
click at [875, 288] on div "Select Diagnosis" at bounding box center [852, 288] width 111 height 19
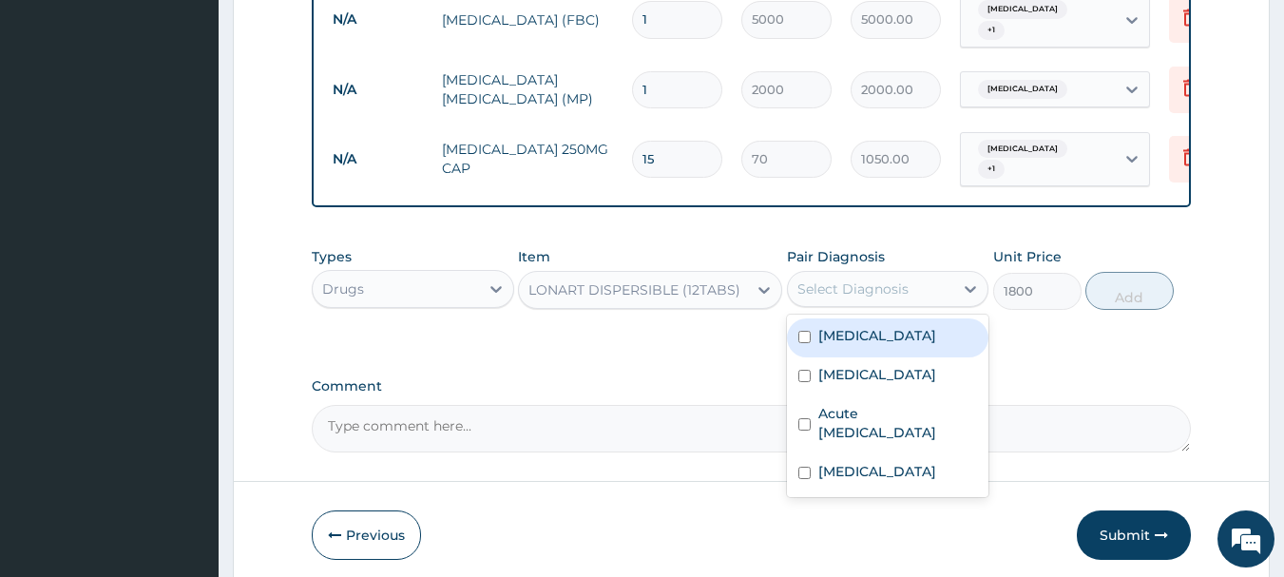
drag, startPoint x: 865, startPoint y: 329, endPoint x: 919, endPoint y: 316, distance: 55.8
click at [866, 327] on label "[MEDICAL_DATA]" at bounding box center [877, 335] width 118 height 19
checkbox input "true"
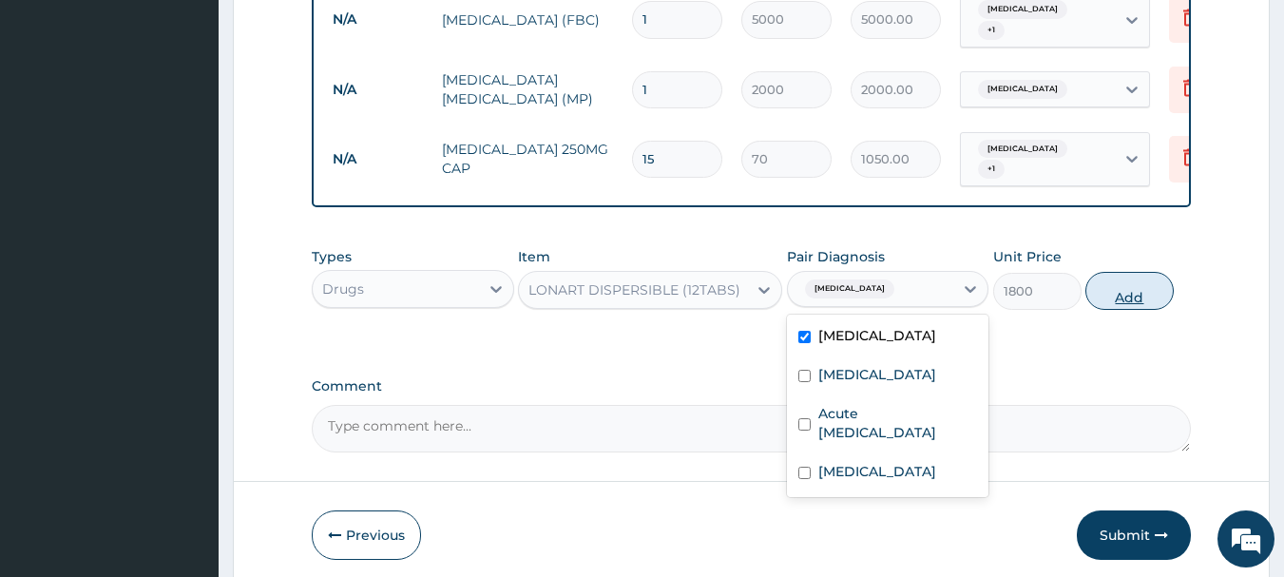
click at [1159, 278] on button "Add" at bounding box center [1129, 291] width 88 height 38
type input "0"
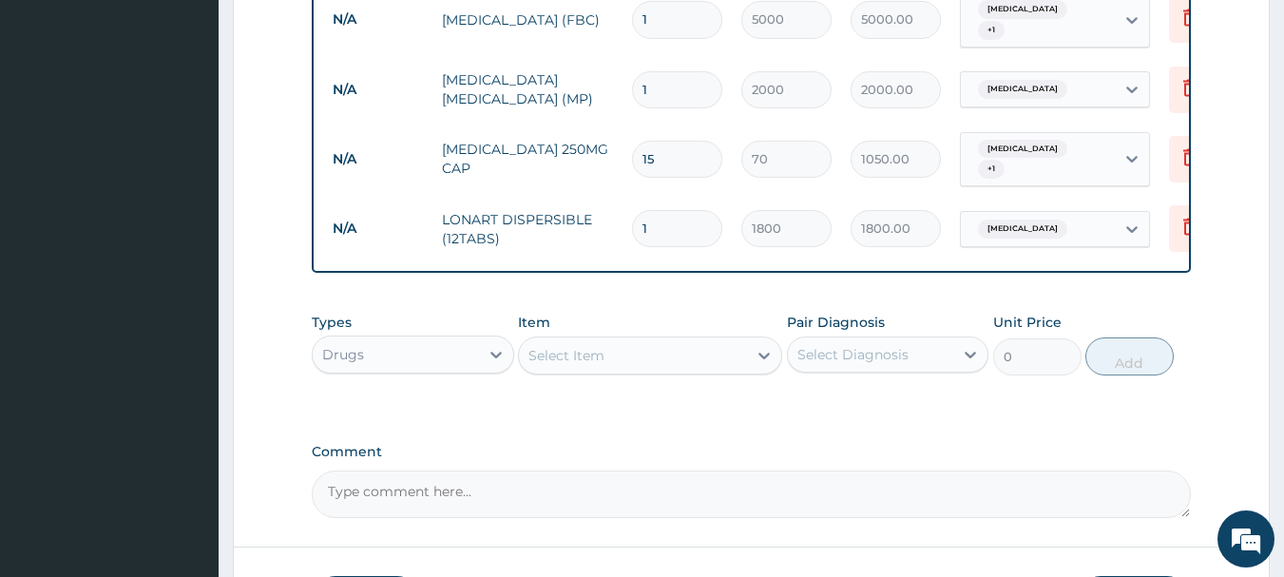
click at [665, 340] on div "Select Item" at bounding box center [633, 355] width 228 height 30
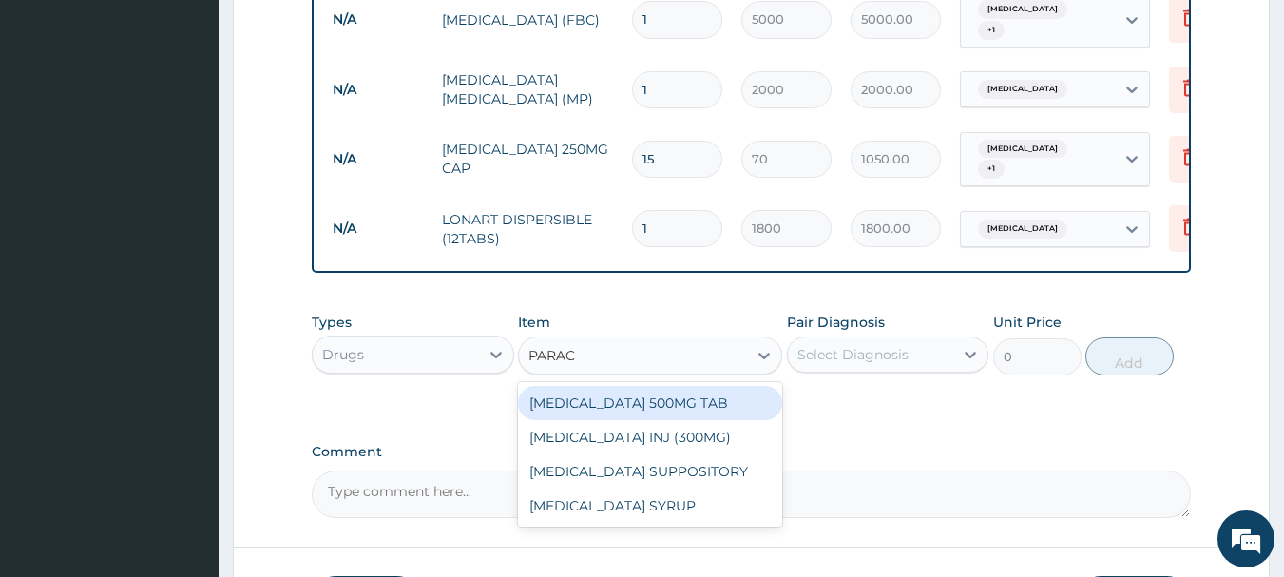
type input "PARACE"
click at [662, 405] on div "PARACETAMOL 500MG TAB" at bounding box center [650, 403] width 264 height 34
type input "20"
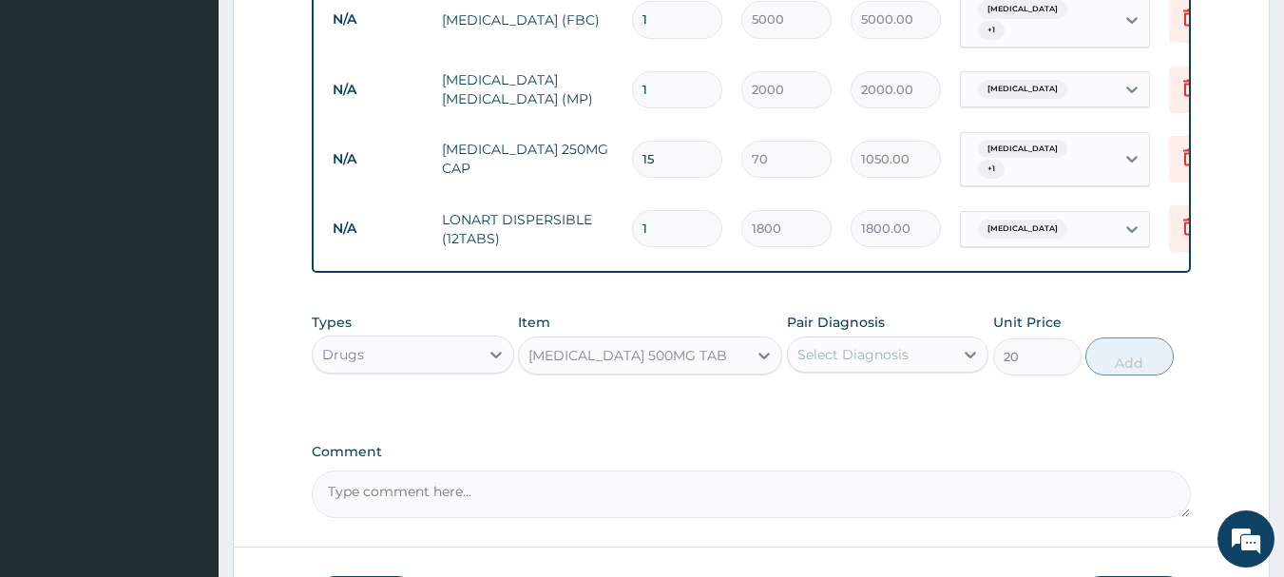
click at [836, 351] on div "Select Diagnosis" at bounding box center [852, 354] width 111 height 19
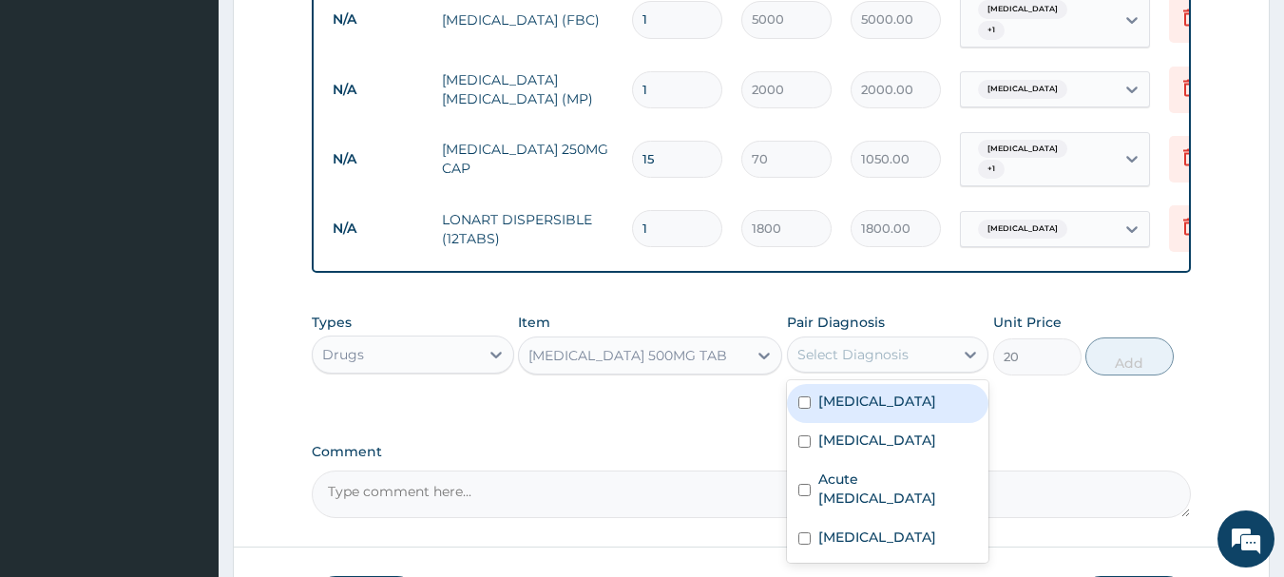
click at [851, 396] on label "Malaria" at bounding box center [877, 401] width 118 height 19
checkbox input "true"
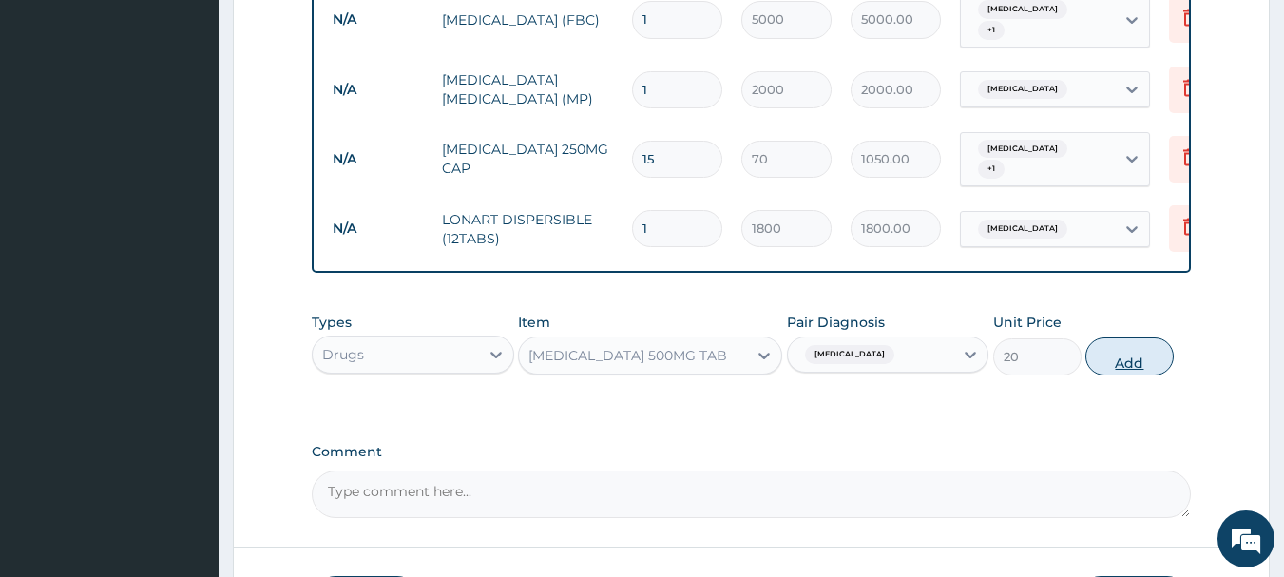
click at [1135, 351] on button "Add" at bounding box center [1129, 356] width 88 height 38
type input "0"
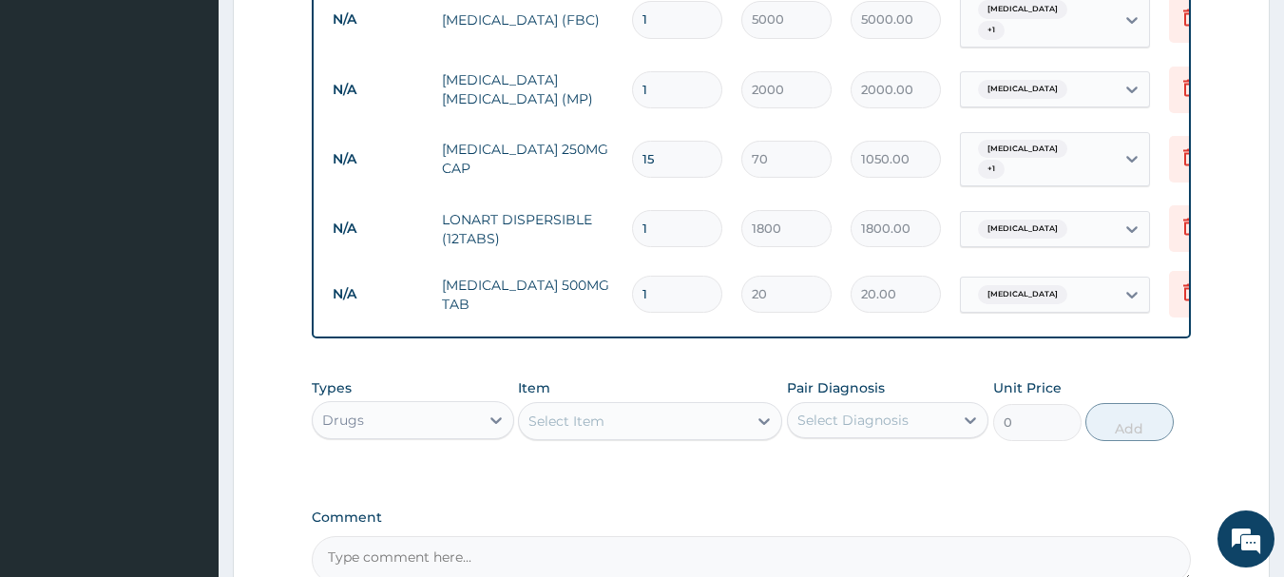
type input "0.00"
type input "9"
type input "180.00"
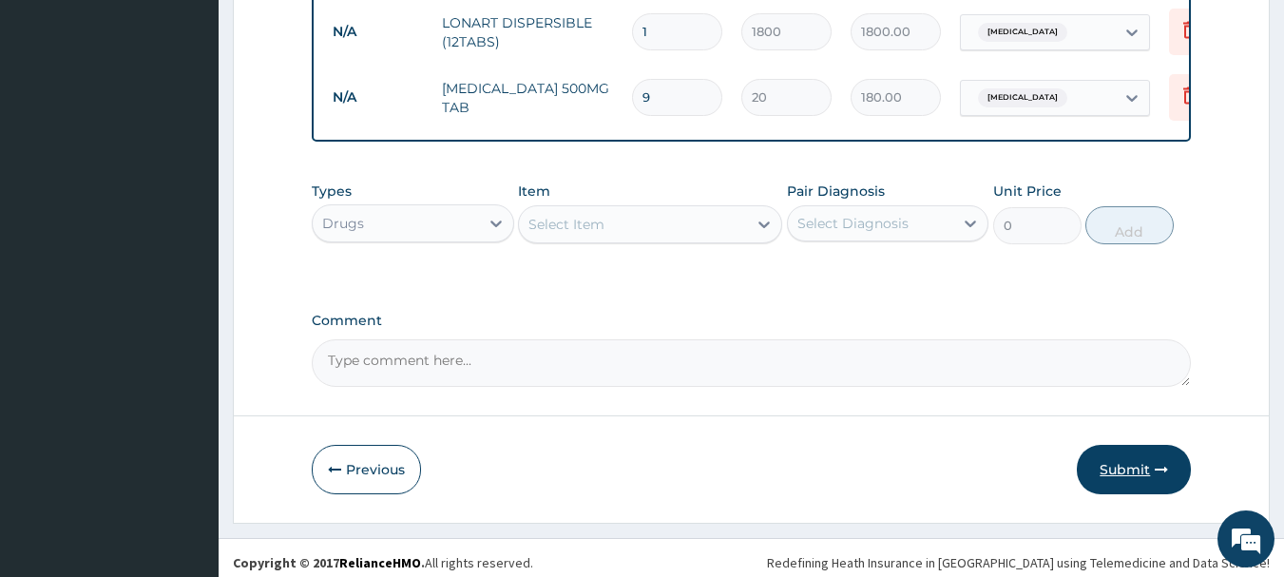
type input "9"
click at [1116, 459] on button "Submit" at bounding box center [1134, 469] width 114 height 49
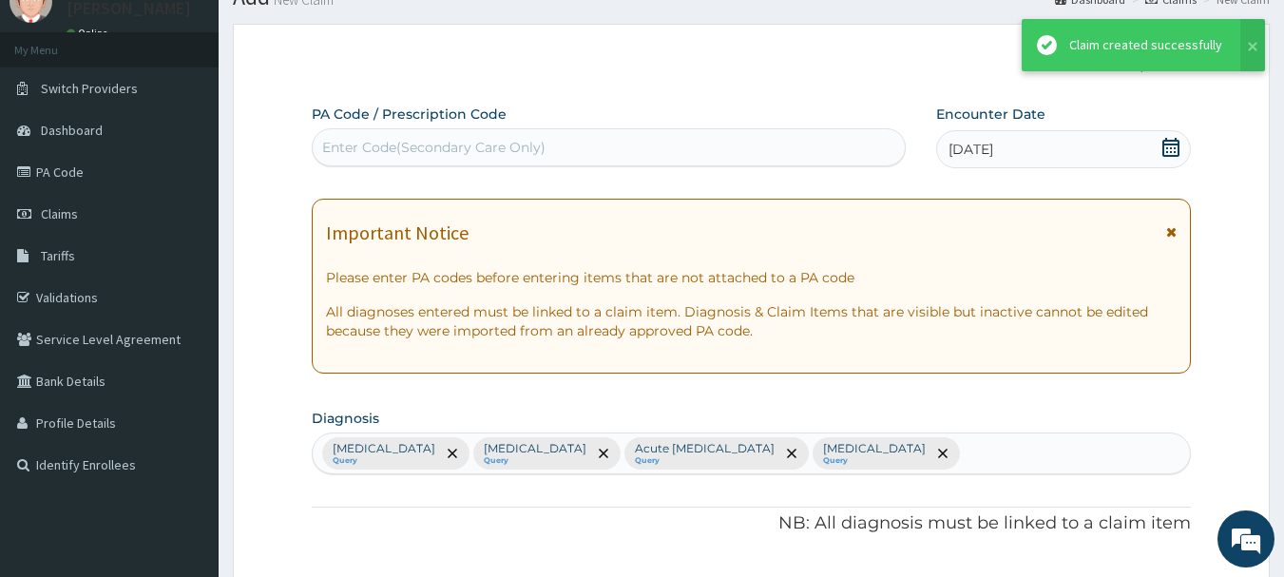
scroll to position [1046, 0]
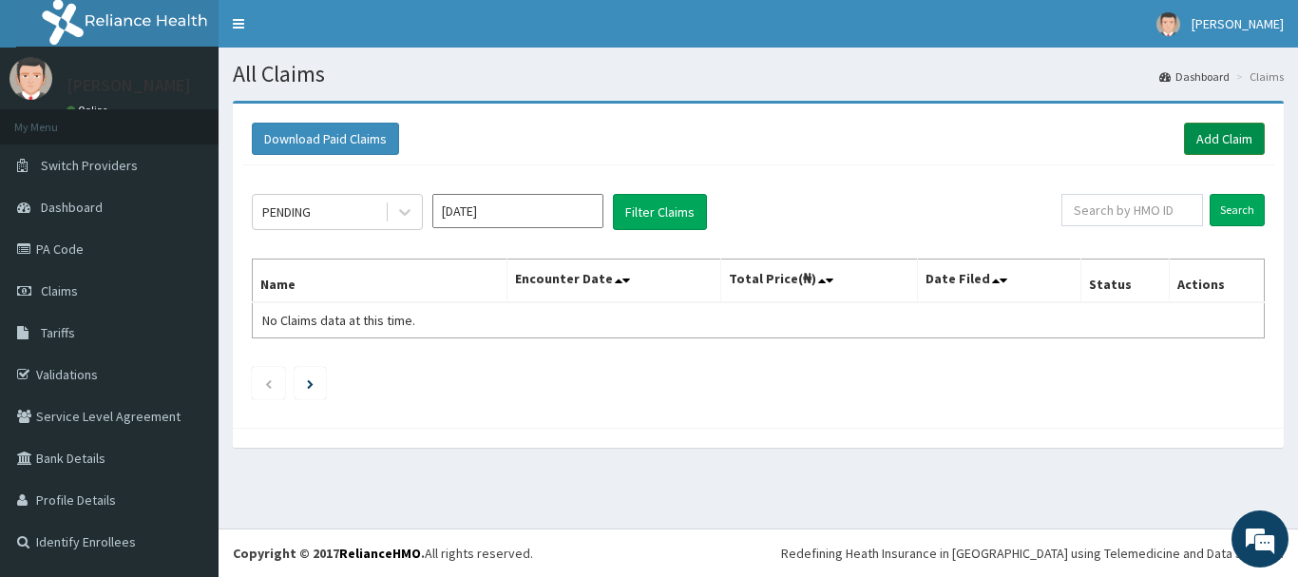
click at [1241, 136] on link "Add Claim" at bounding box center [1224, 139] width 81 height 32
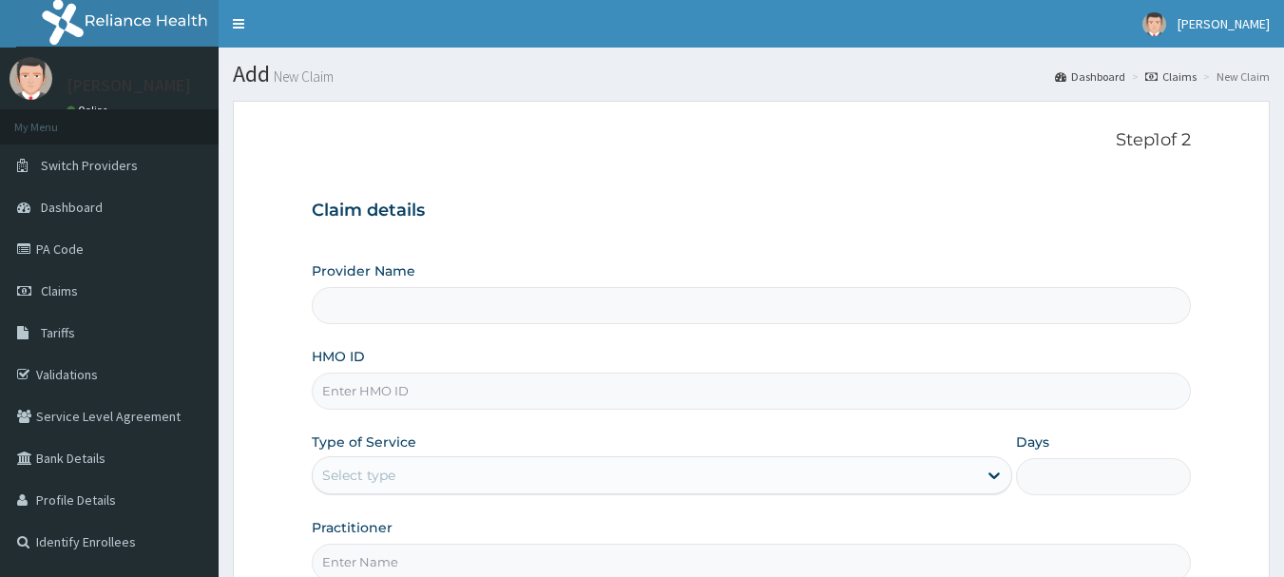
type input "INLAND SPECIALIST HOSPITAL- OGUDU"
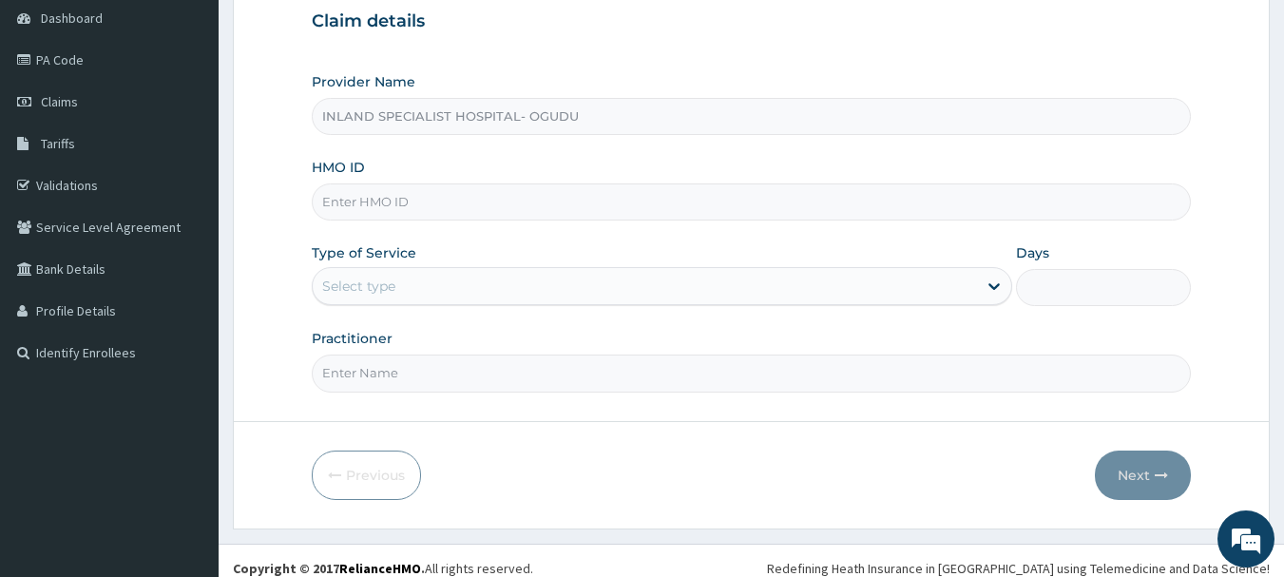
scroll to position [190, 0]
click at [412, 205] on input "HMO ID" at bounding box center [752, 200] width 880 height 37
paste input "RGI/10034/C"
type input "RGI/10034/C"
click at [404, 284] on div "Select type" at bounding box center [645, 285] width 664 height 30
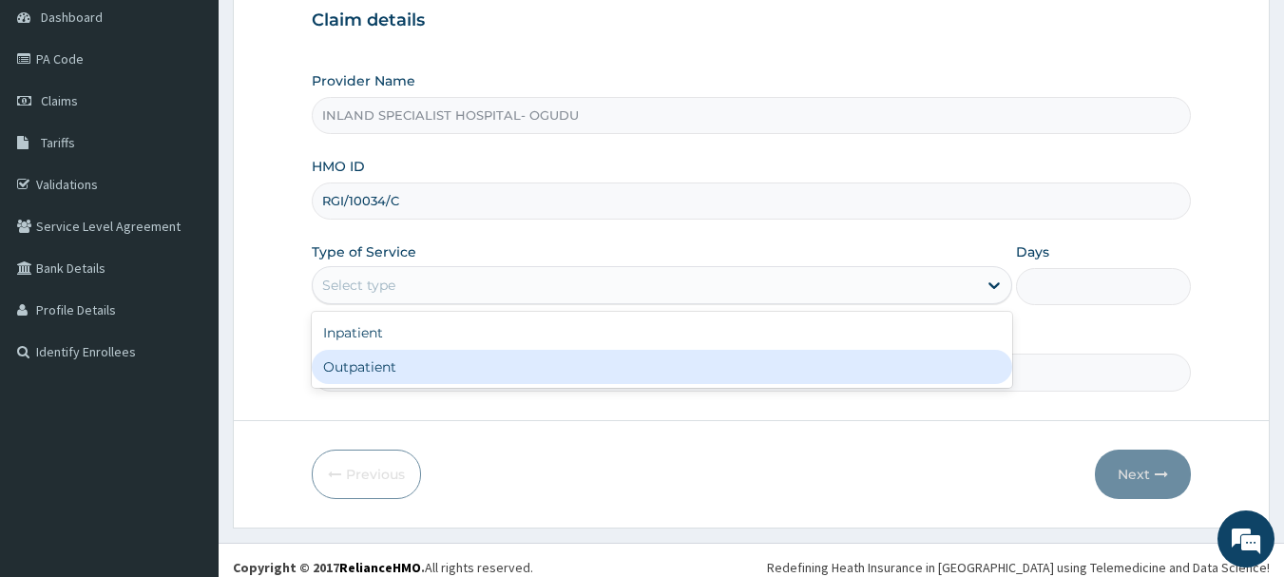
click at [364, 378] on div "Outpatient" at bounding box center [662, 367] width 701 height 34
type input "1"
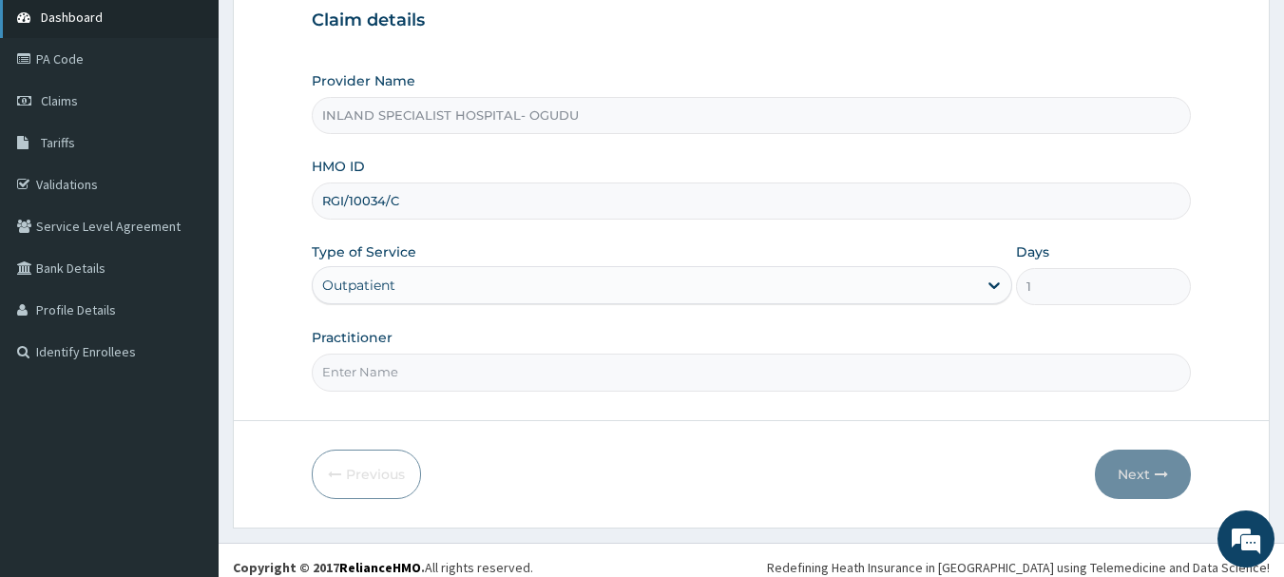
scroll to position [0, 0]
click at [350, 367] on input "Practitioner" at bounding box center [752, 372] width 880 height 37
paste input "DR [PERSON_NAME]"
type input "DR [PERSON_NAME]"
click at [1126, 476] on button "Next" at bounding box center [1143, 474] width 96 height 49
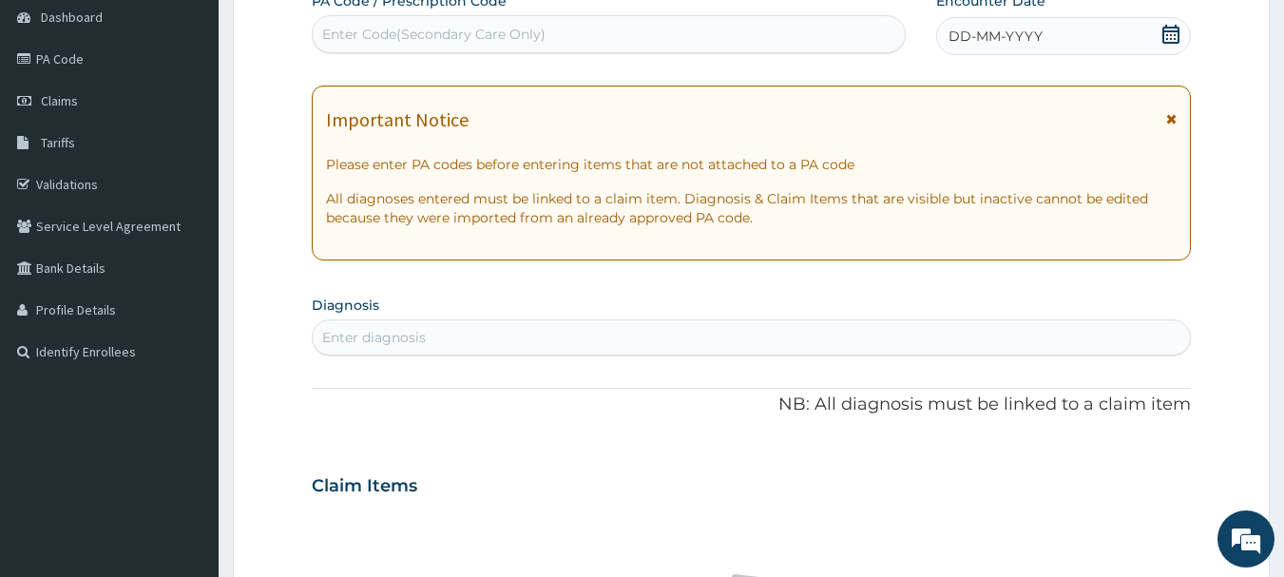
click at [1174, 29] on icon at bounding box center [1170, 34] width 19 height 19
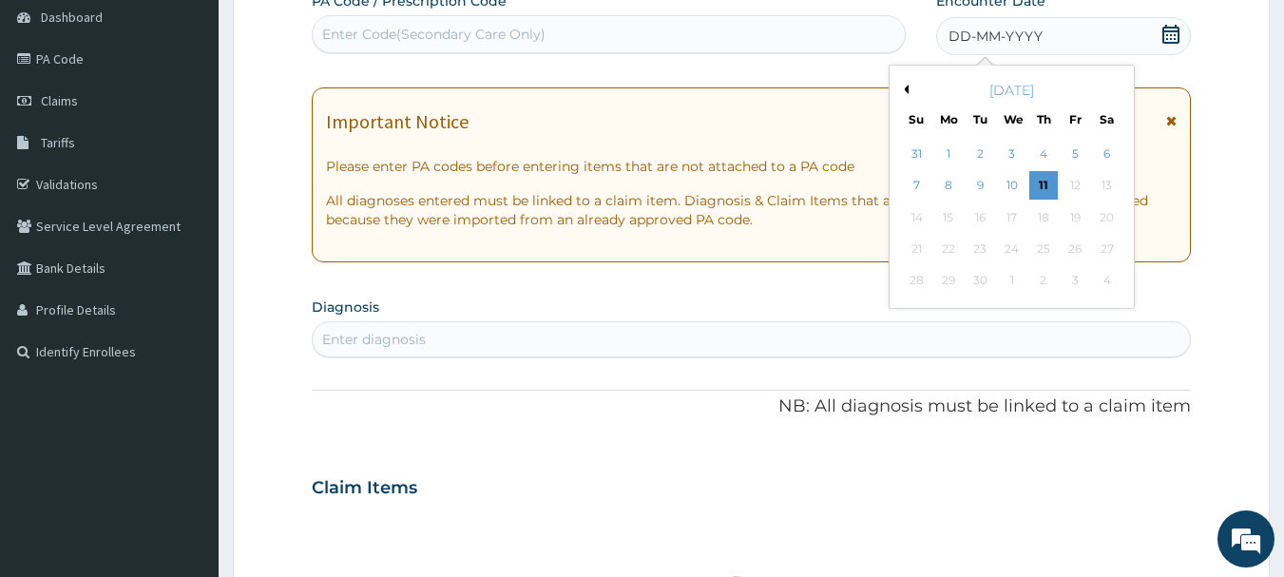
click at [907, 90] on button "Previous Month" at bounding box center [904, 90] width 10 height 10
click at [1104, 154] on div "2" at bounding box center [1107, 154] width 29 height 29
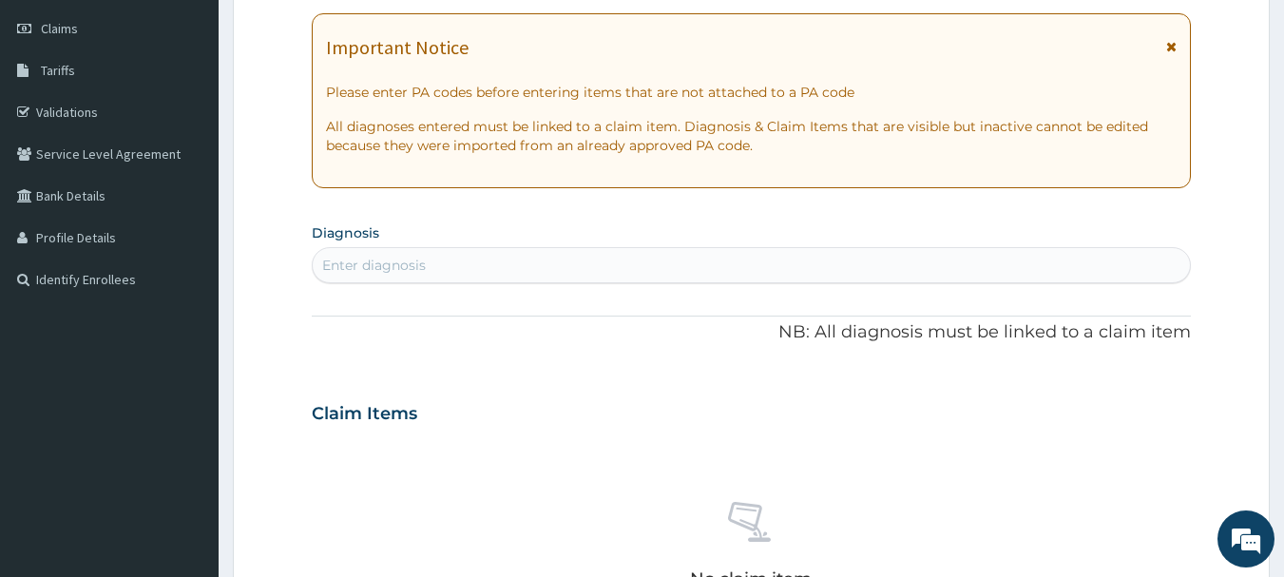
scroll to position [475, 0]
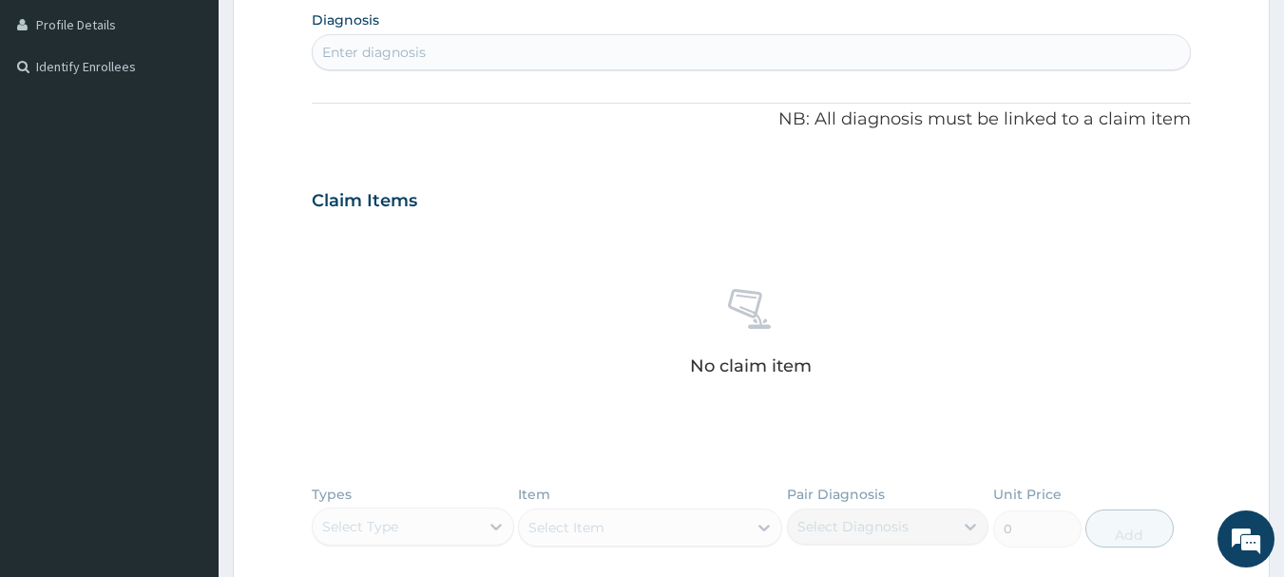
click at [462, 48] on div "Enter diagnosis" at bounding box center [752, 52] width 878 height 30
type input "A"
type input "[MEDICAL_DATA]"
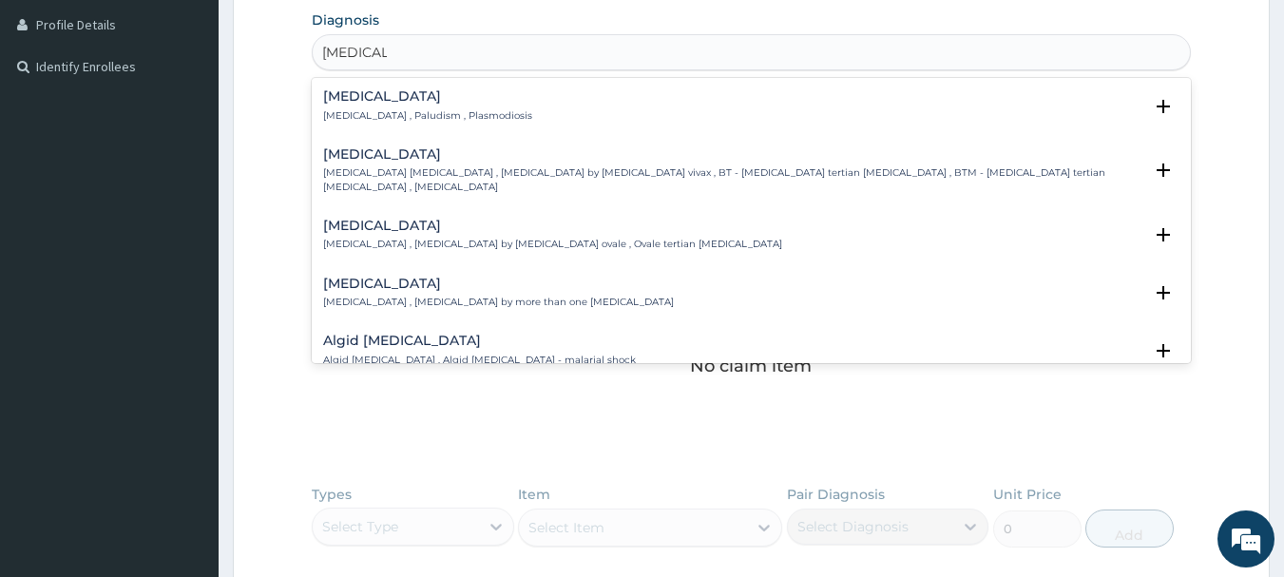
click at [394, 118] on p "[MEDICAL_DATA] , Paludism , Plasmodiosis" at bounding box center [427, 115] width 209 height 13
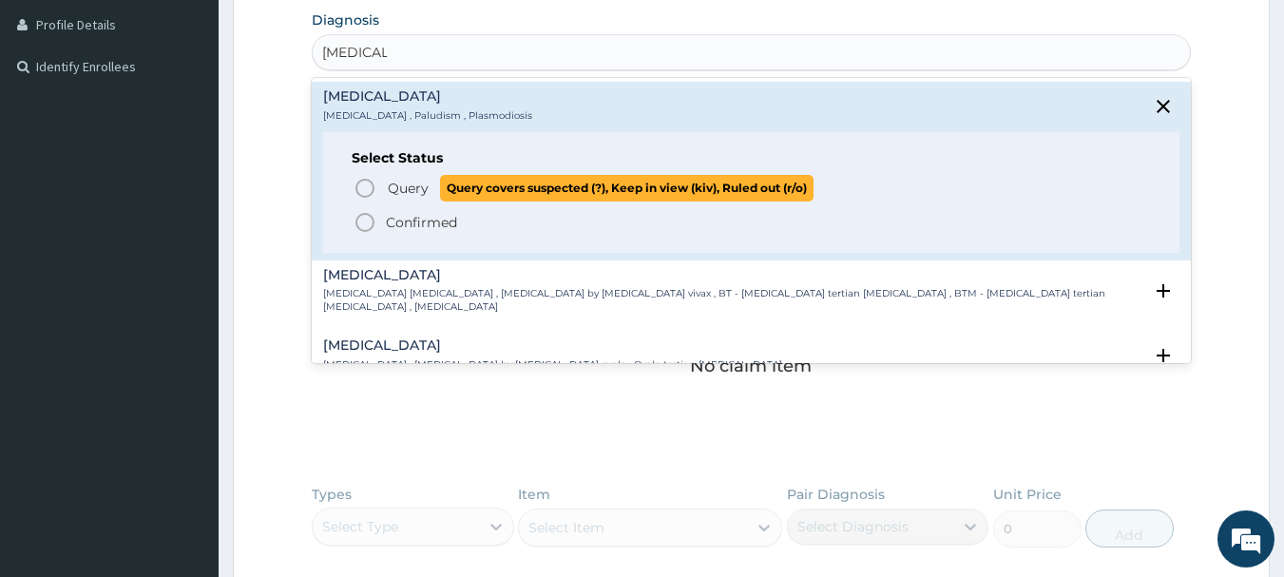
click at [364, 183] on icon "status option query" at bounding box center [365, 188] width 23 height 23
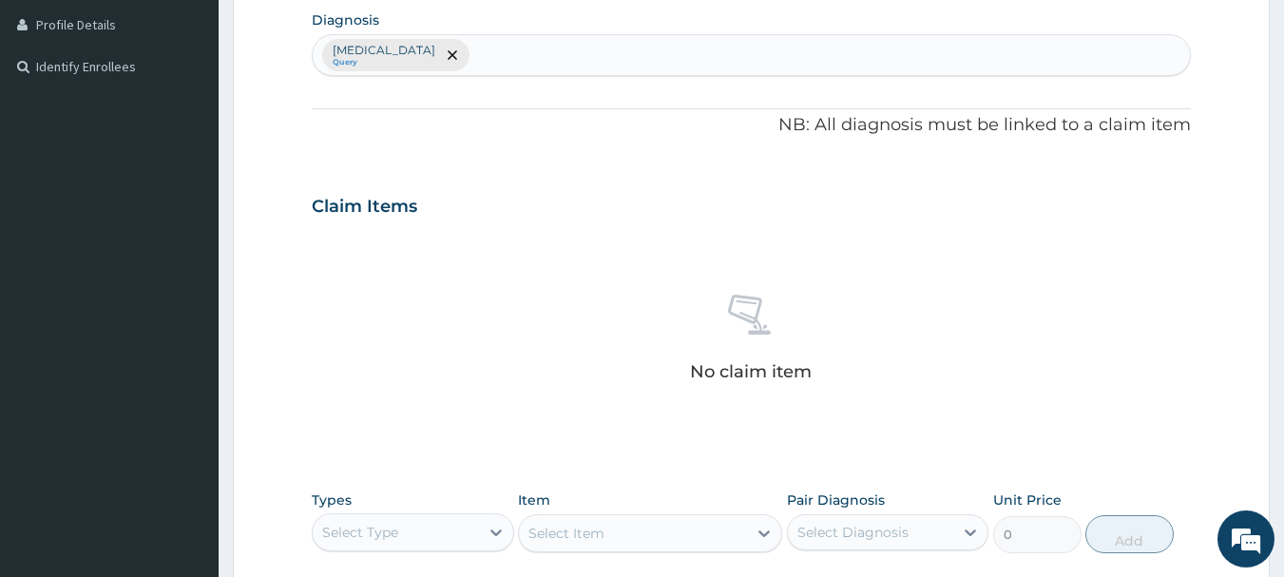
click at [472, 47] on div "[MEDICAL_DATA] Query" at bounding box center [752, 55] width 878 height 40
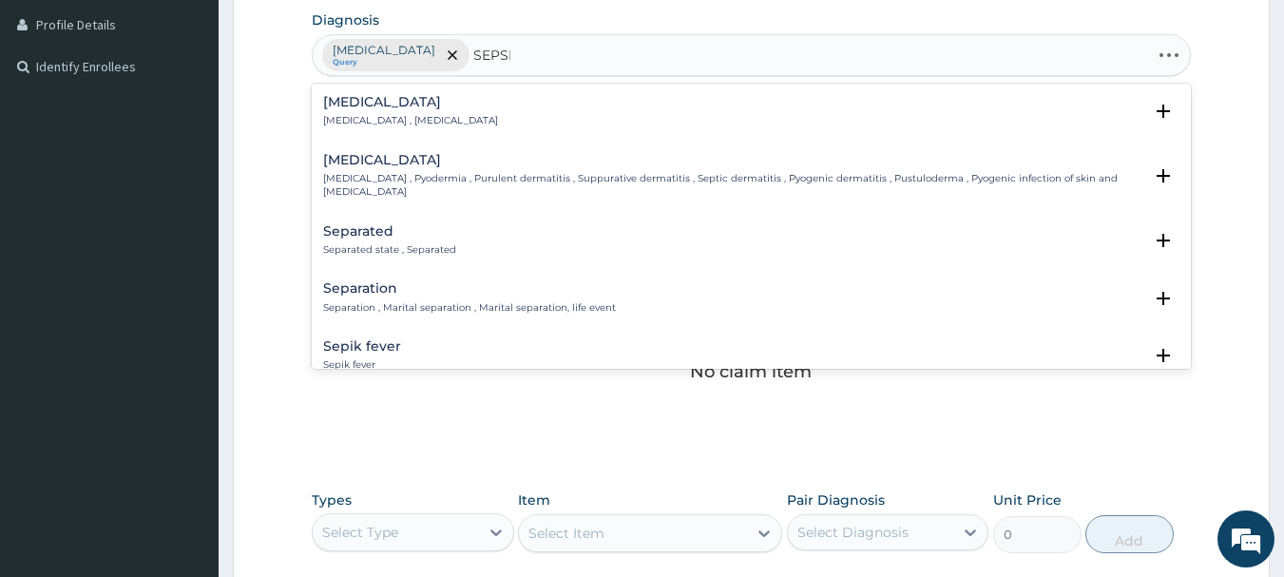
type input "[MEDICAL_DATA]"
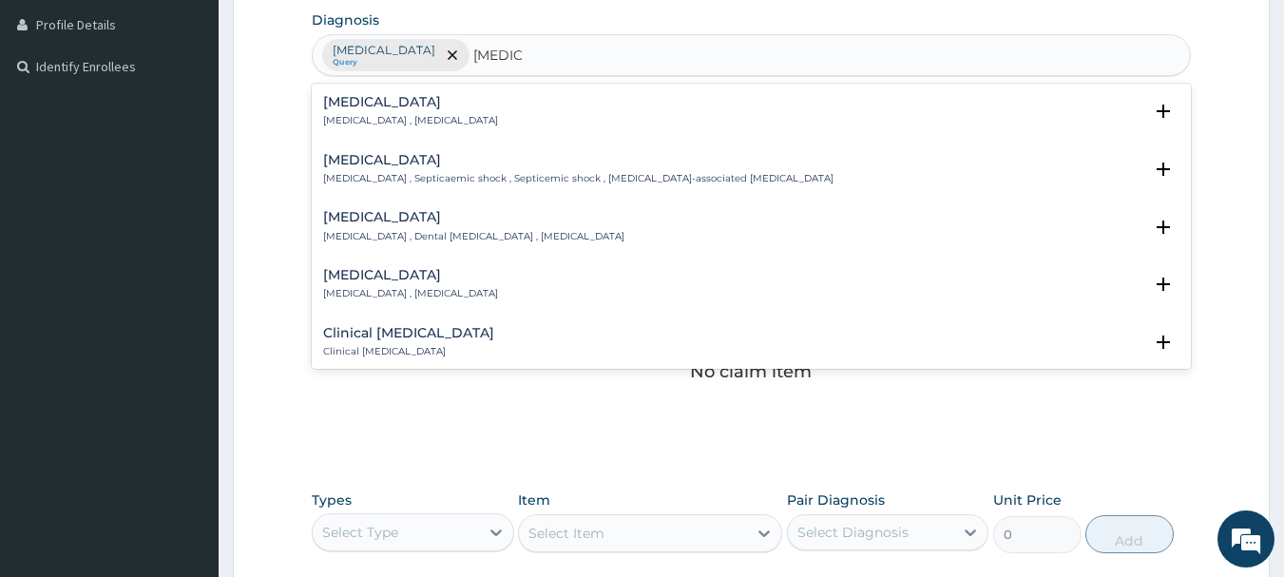
click at [408, 115] on p "[MEDICAL_DATA] , [MEDICAL_DATA]" at bounding box center [410, 120] width 175 height 13
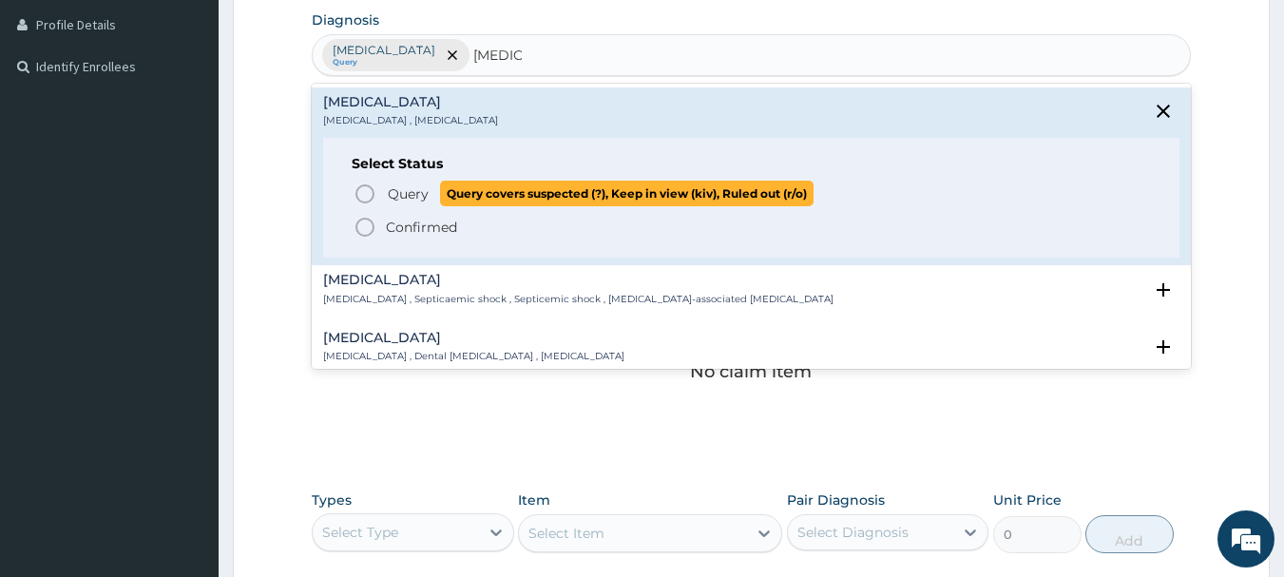
click at [365, 191] on icon "status option query" at bounding box center [365, 193] width 23 height 23
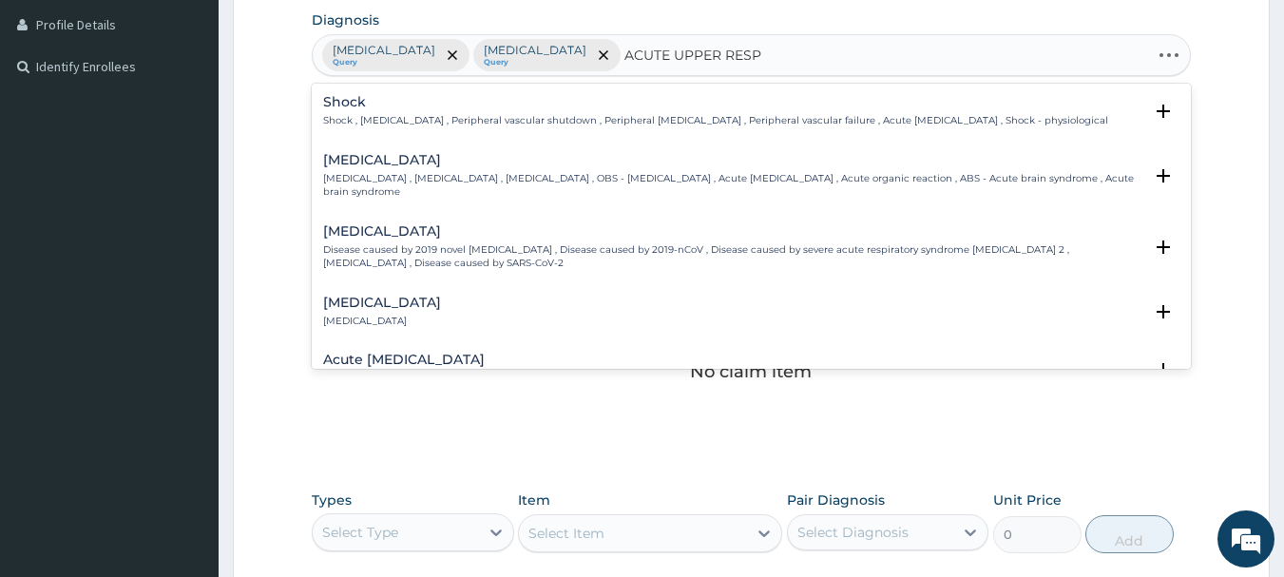
type input "ACUTE UPPER RESPI"
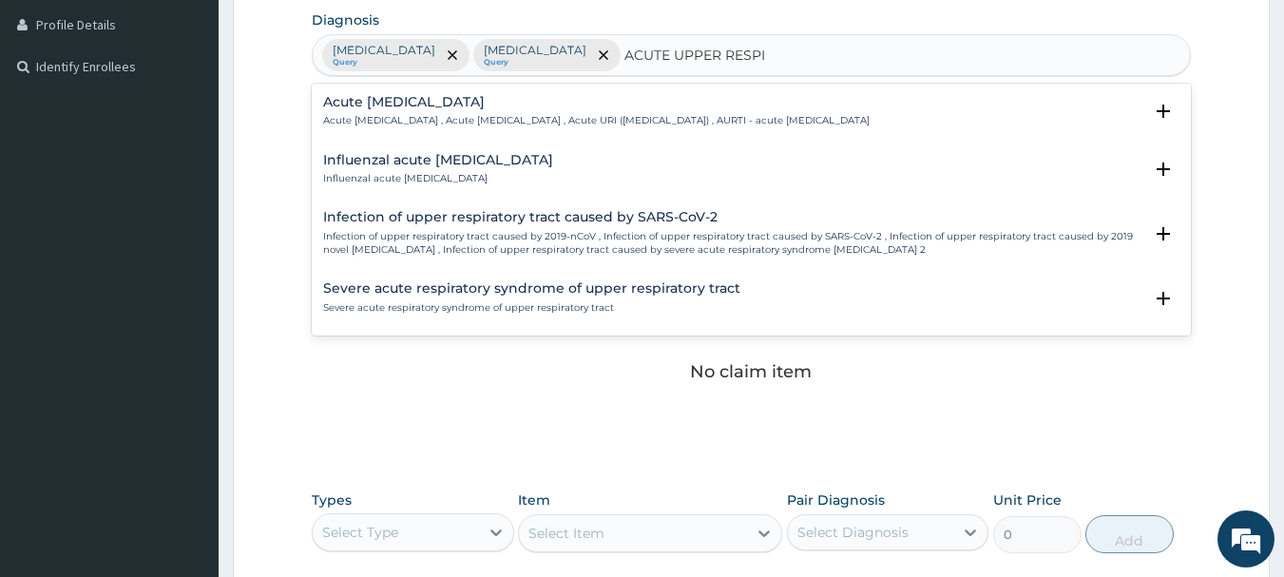
click at [541, 112] on div "Acute [MEDICAL_DATA] Acute [MEDICAL_DATA] , Acute [MEDICAL_DATA] , Acute URI ([…" at bounding box center [596, 111] width 547 height 33
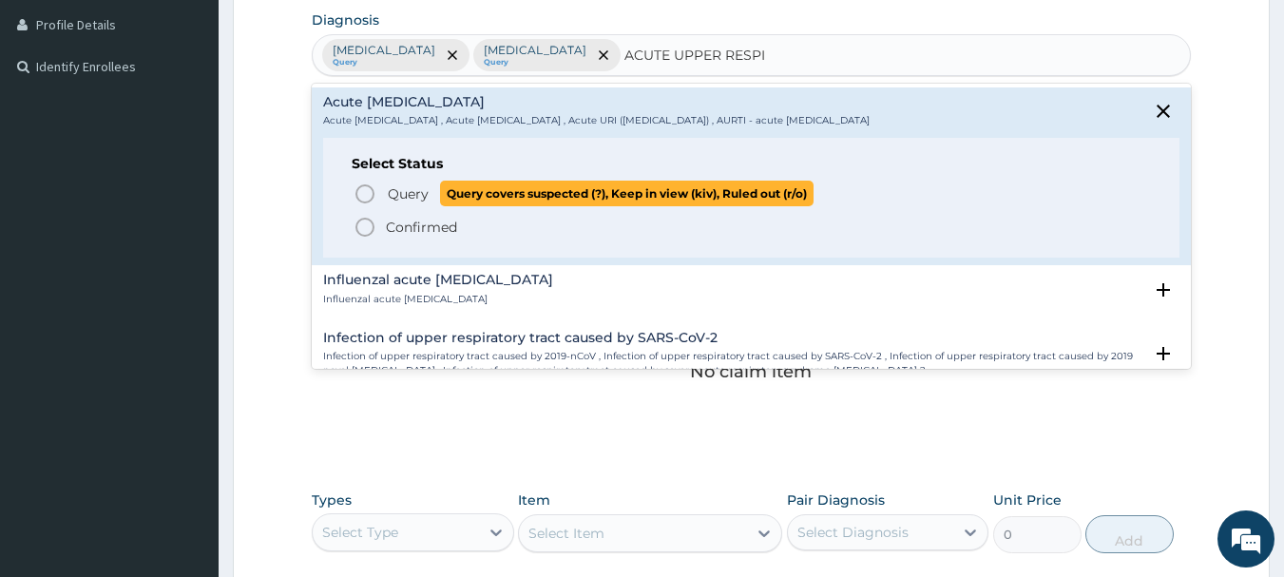
click at [368, 191] on icon "status option query" at bounding box center [365, 193] width 23 height 23
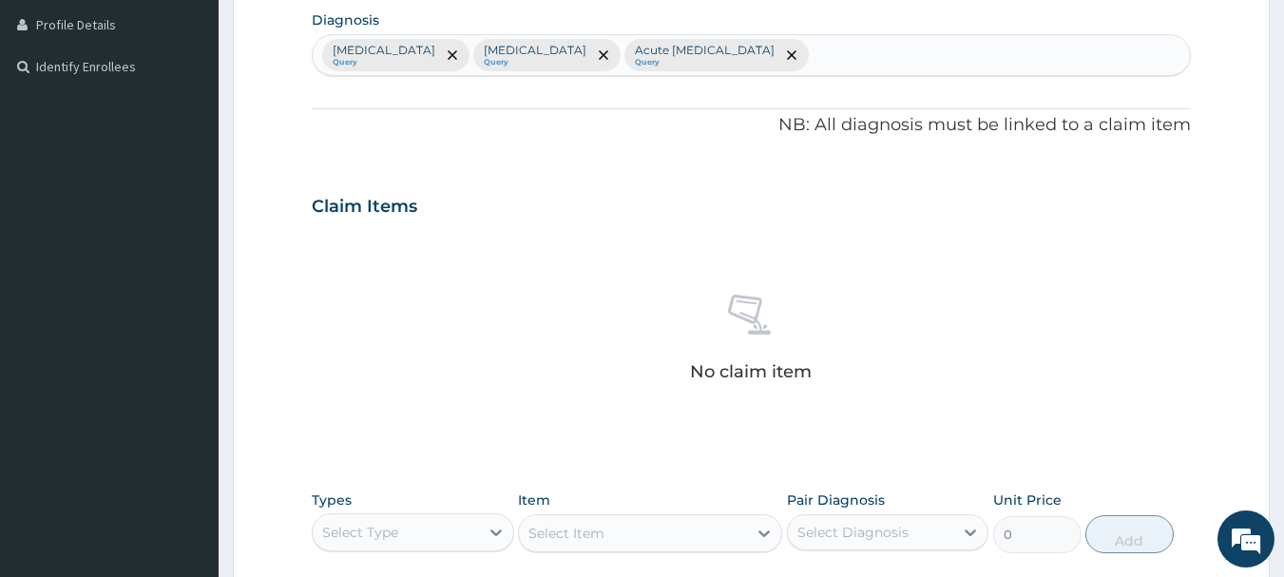
scroll to position [665, 0]
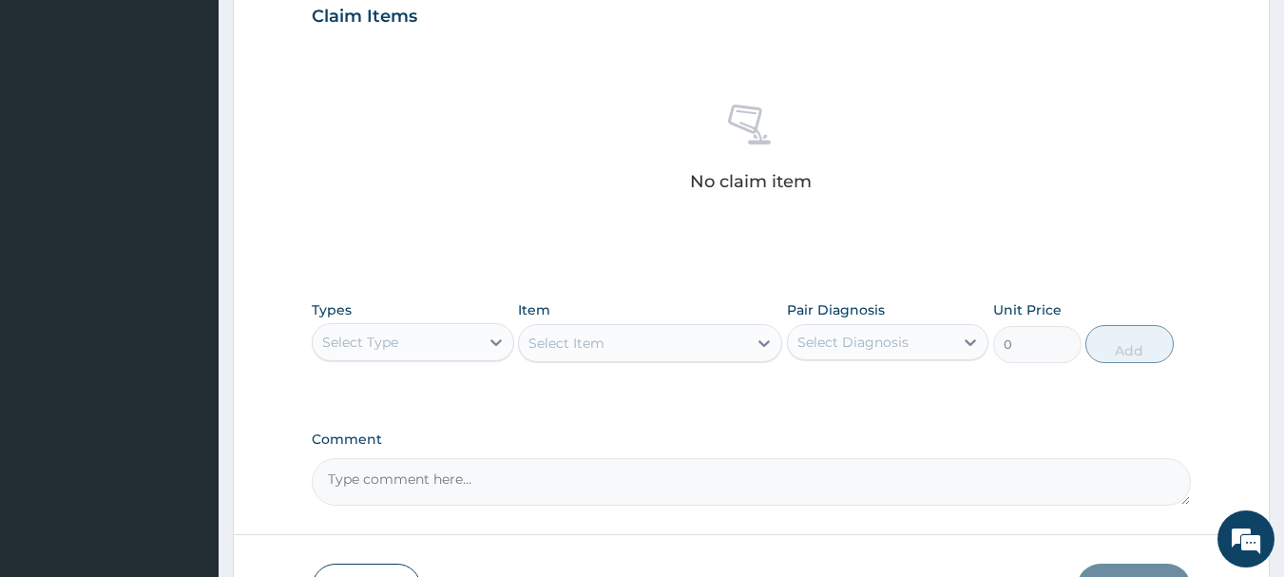
click at [418, 349] on div "Select Type" at bounding box center [396, 342] width 166 height 30
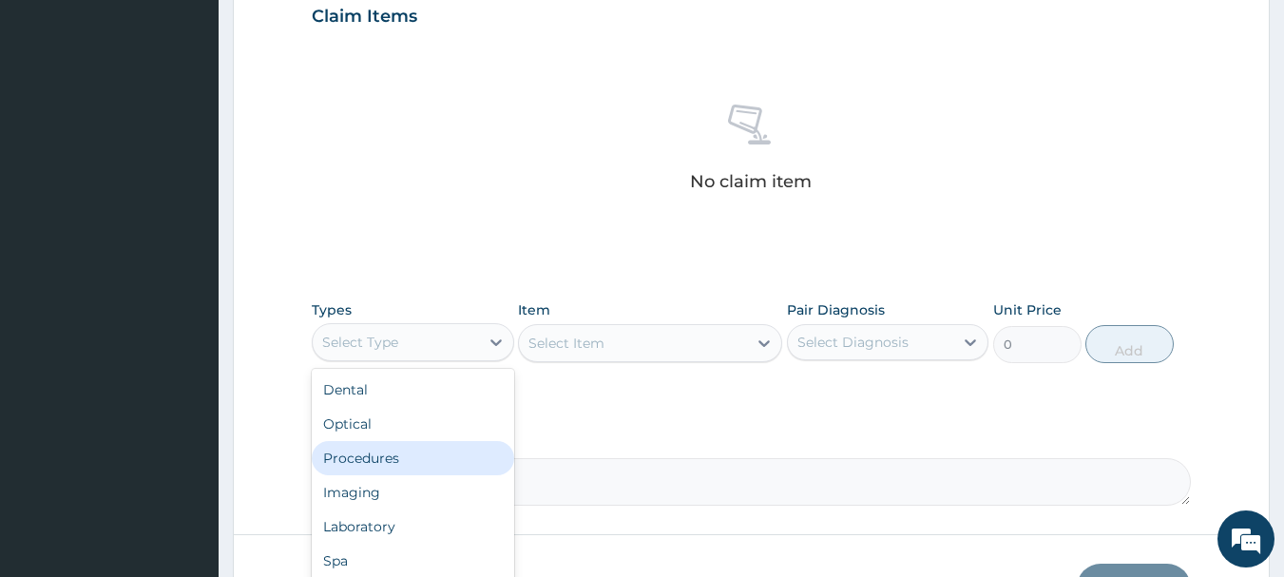
drag, startPoint x: 393, startPoint y: 460, endPoint x: 579, endPoint y: 386, distance: 200.5
click at [401, 459] on div "Procedures" at bounding box center [413, 458] width 202 height 34
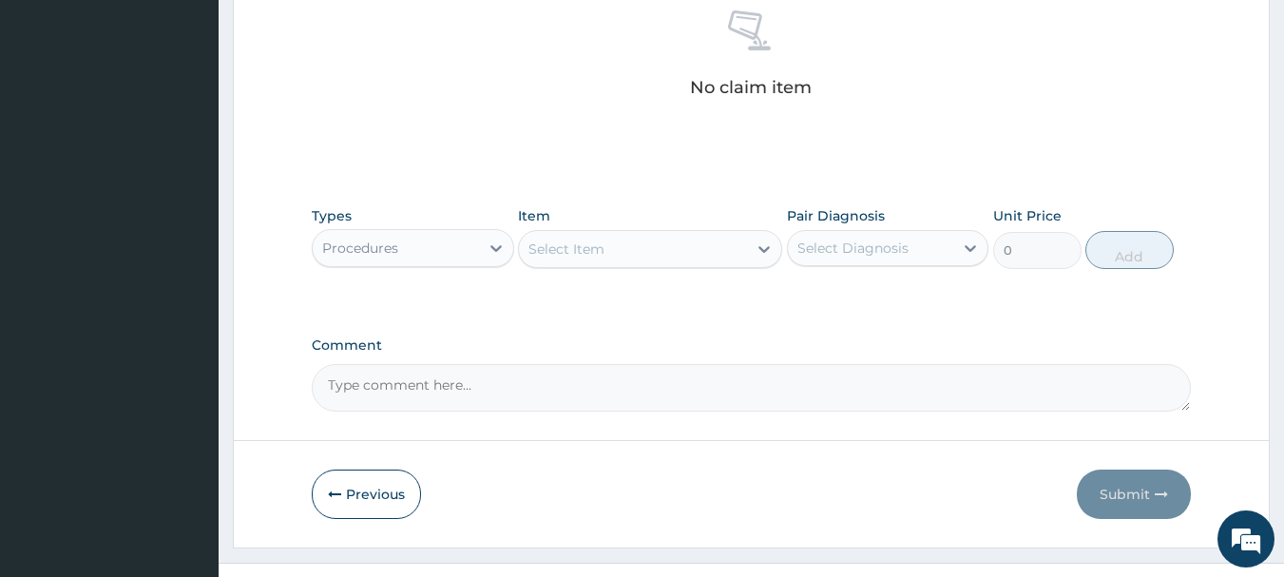
scroll to position [760, 0]
click at [658, 251] on div "Select Item" at bounding box center [633, 248] width 228 height 30
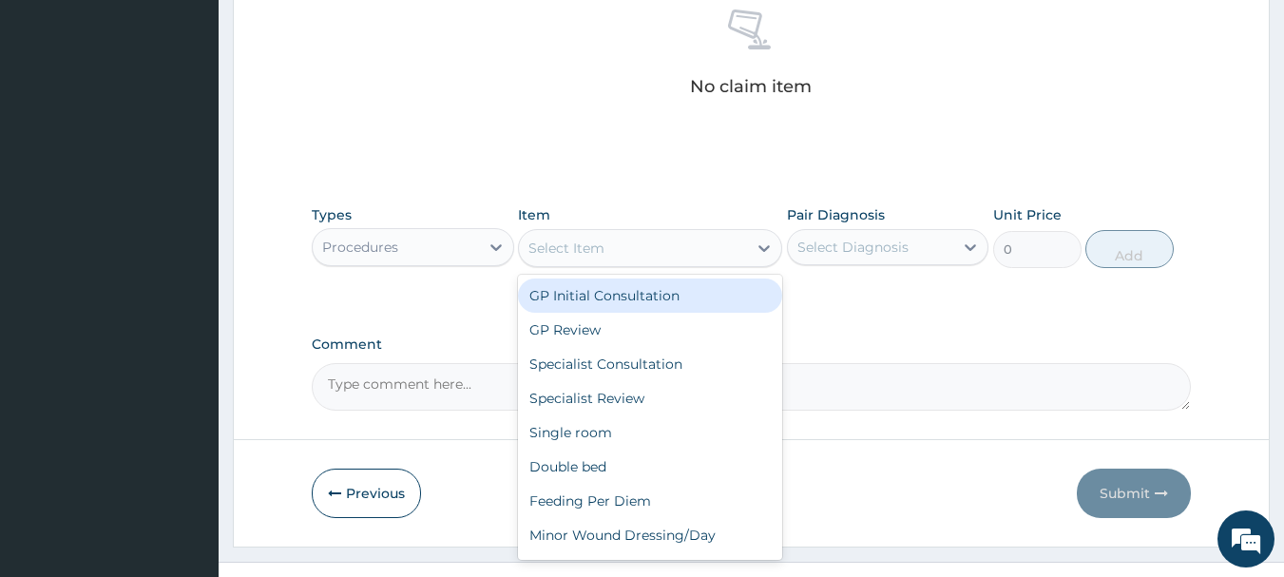
click at [651, 302] on div "GP Initial Consultation" at bounding box center [650, 295] width 264 height 34
type input "3000"
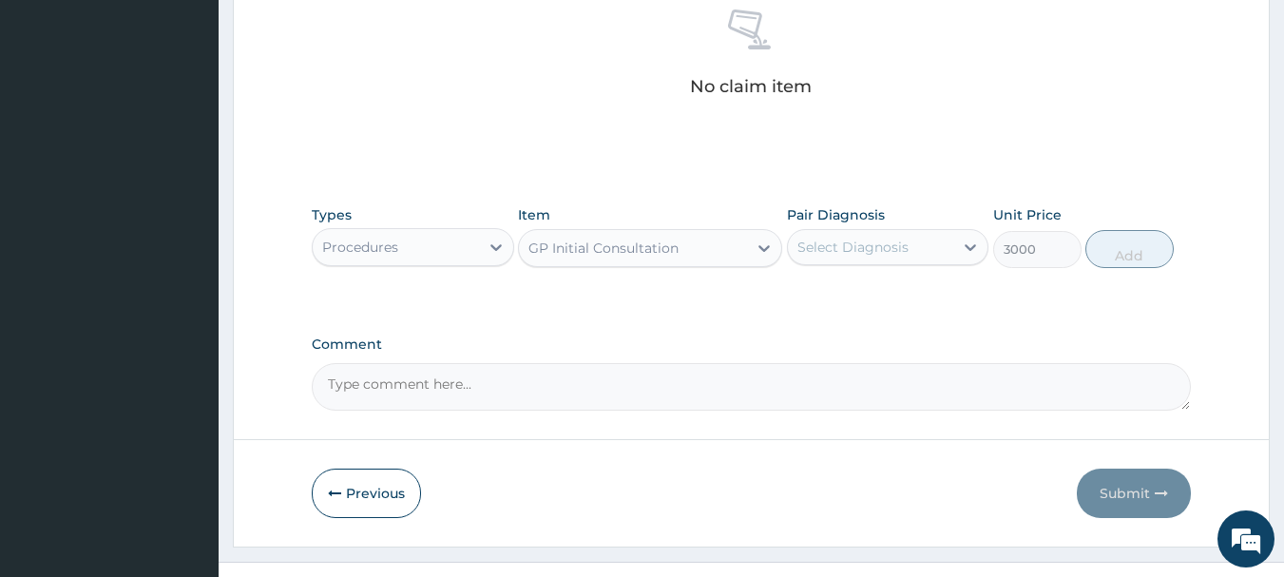
click at [859, 252] on div "Select Diagnosis" at bounding box center [852, 247] width 111 height 19
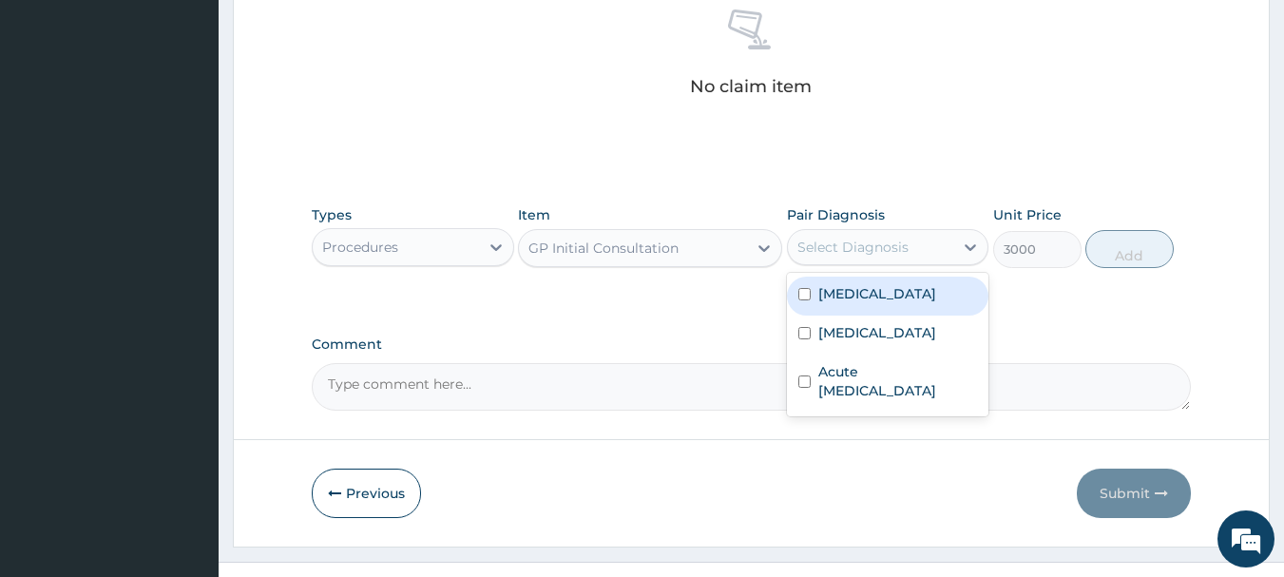
drag, startPoint x: 857, startPoint y: 292, endPoint x: 851, endPoint y: 340, distance: 48.9
click at [856, 293] on label "[MEDICAL_DATA]" at bounding box center [877, 293] width 118 height 19
checkbox input "true"
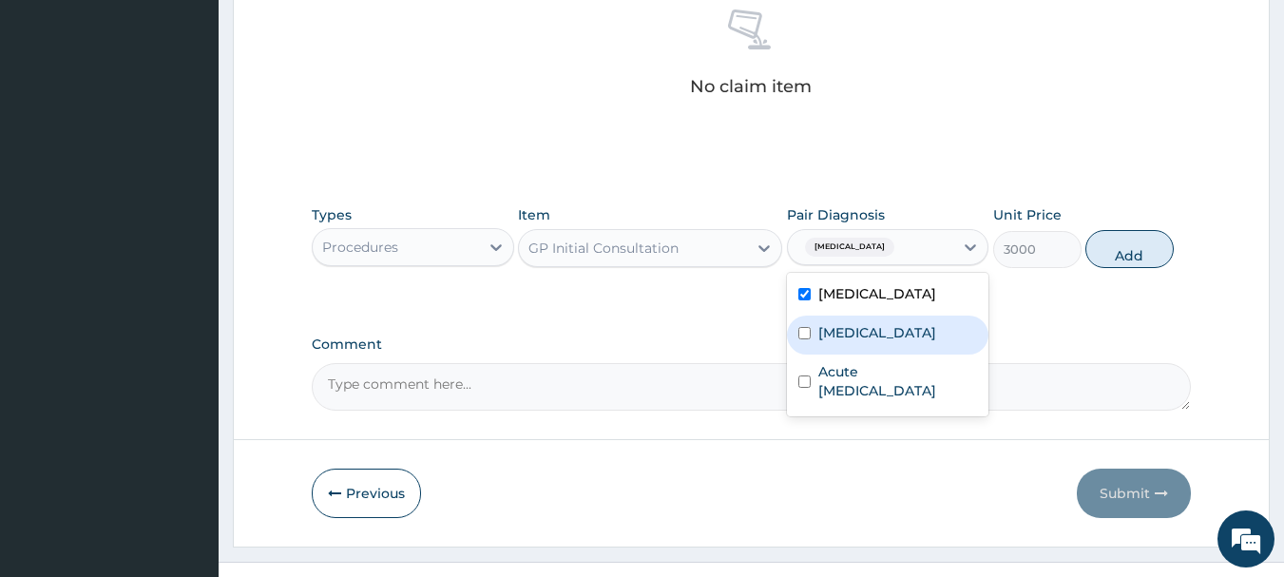
drag, startPoint x: 851, startPoint y: 341, endPoint x: 845, endPoint y: 366, distance: 25.4
click at [850, 345] on div "[MEDICAL_DATA]" at bounding box center [888, 335] width 202 height 39
checkbox input "true"
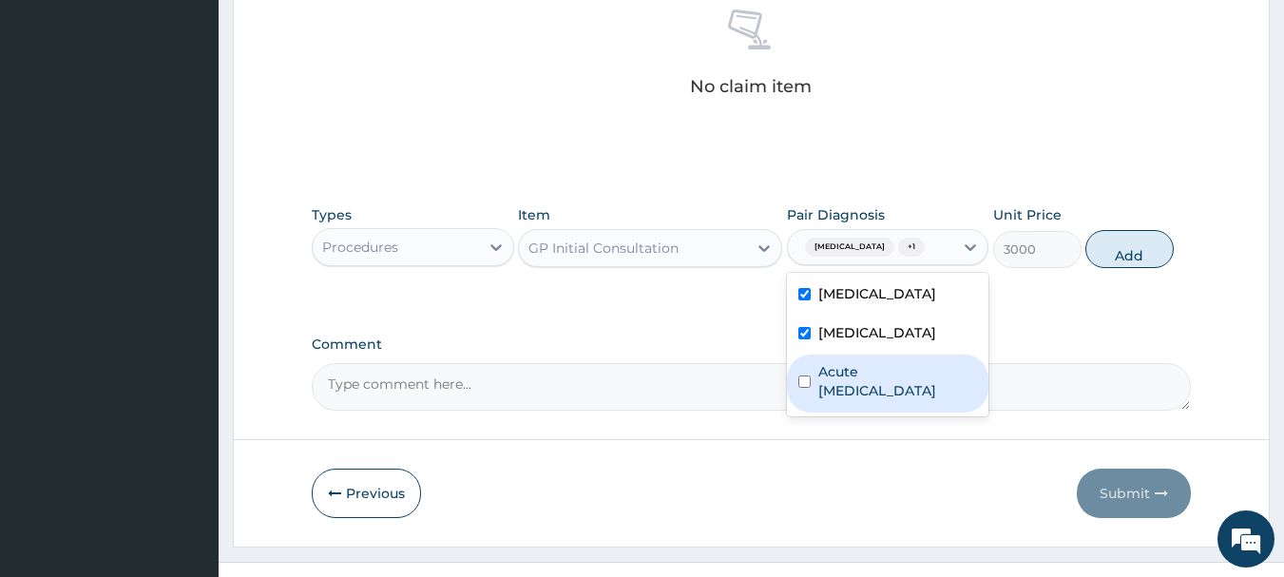
drag, startPoint x: 844, startPoint y: 377, endPoint x: 1128, endPoint y: 291, distance: 297.1
click at [850, 377] on label "Acute [MEDICAL_DATA]" at bounding box center [898, 381] width 160 height 38
checkbox input "true"
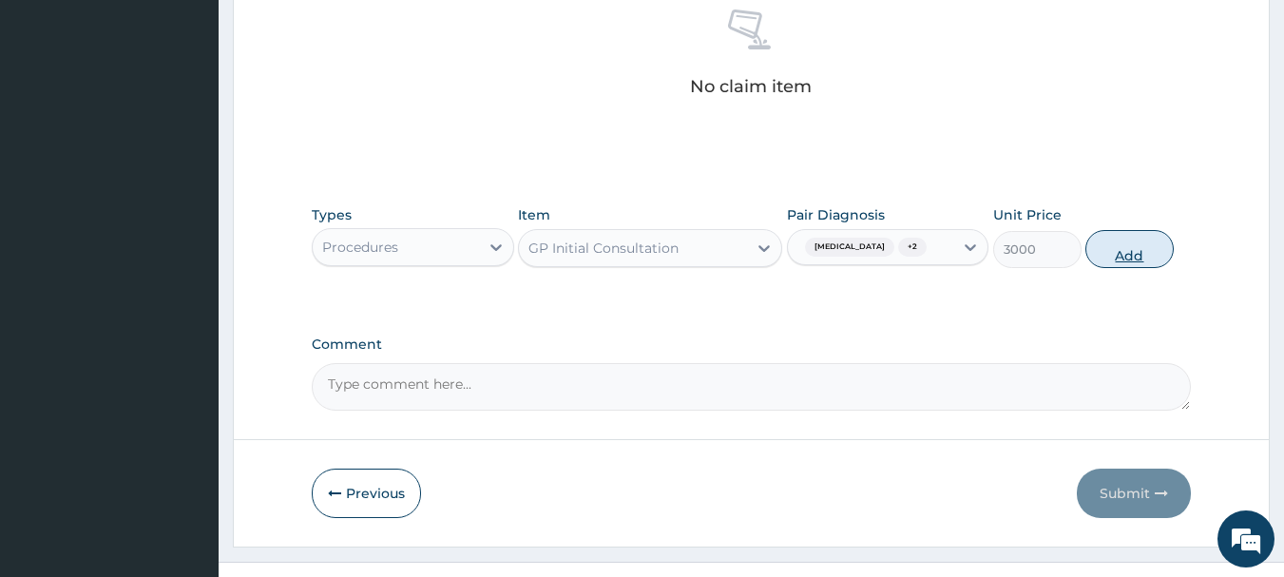
click at [1141, 238] on button "Add" at bounding box center [1129, 249] width 88 height 38
type input "0"
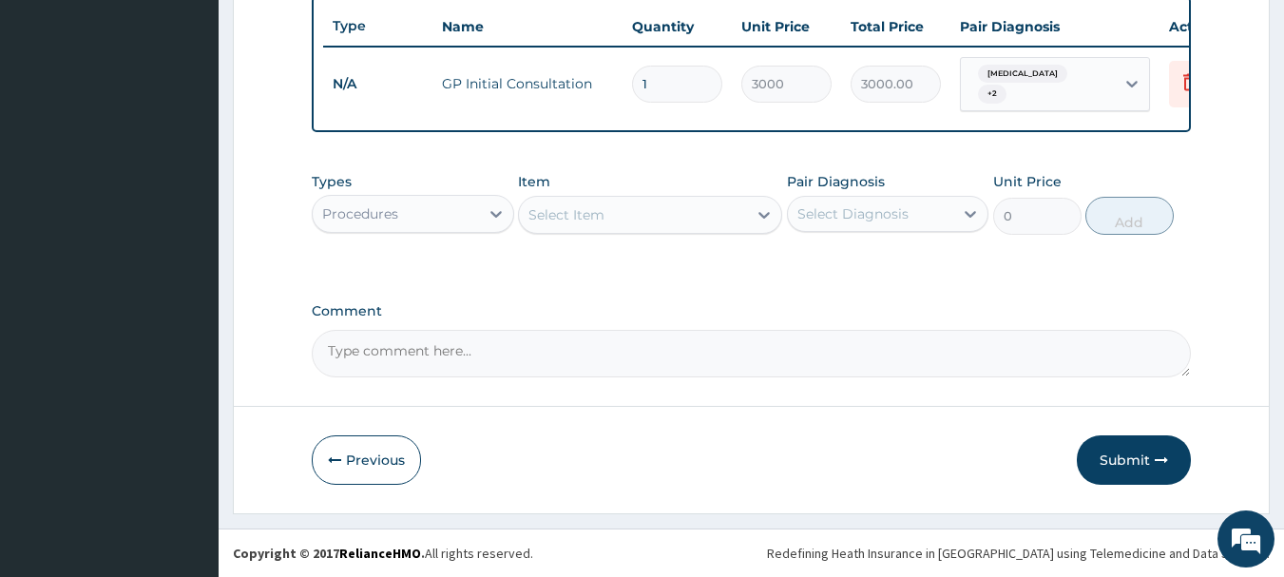
click at [445, 215] on div "Procedures" at bounding box center [396, 214] width 166 height 30
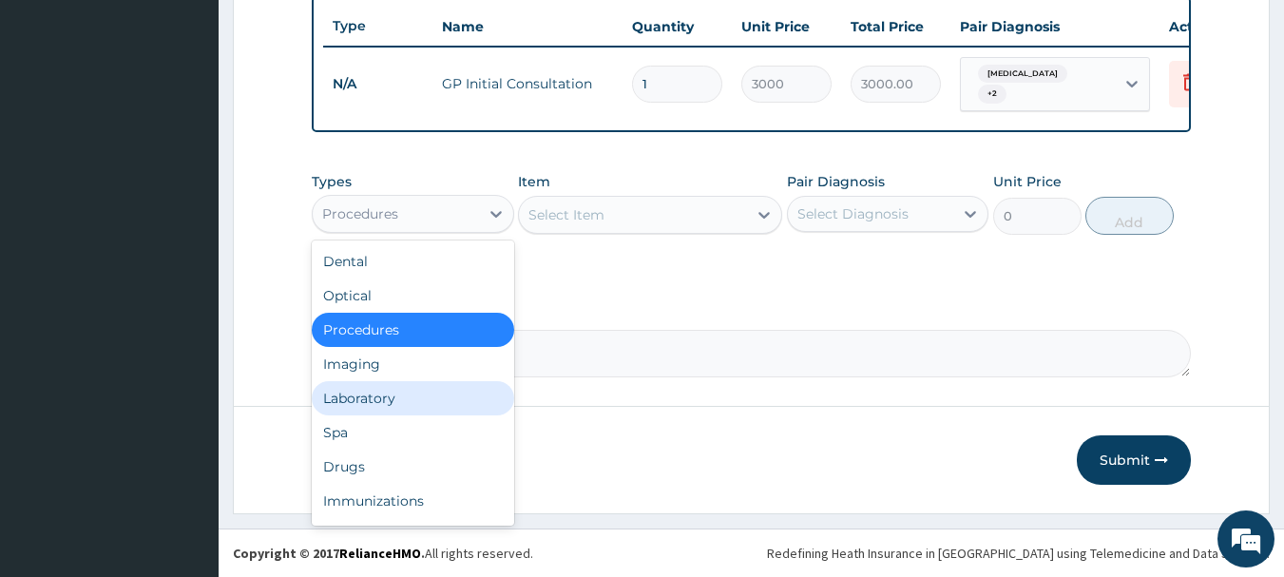
click at [394, 391] on div "Laboratory" at bounding box center [413, 398] width 202 height 34
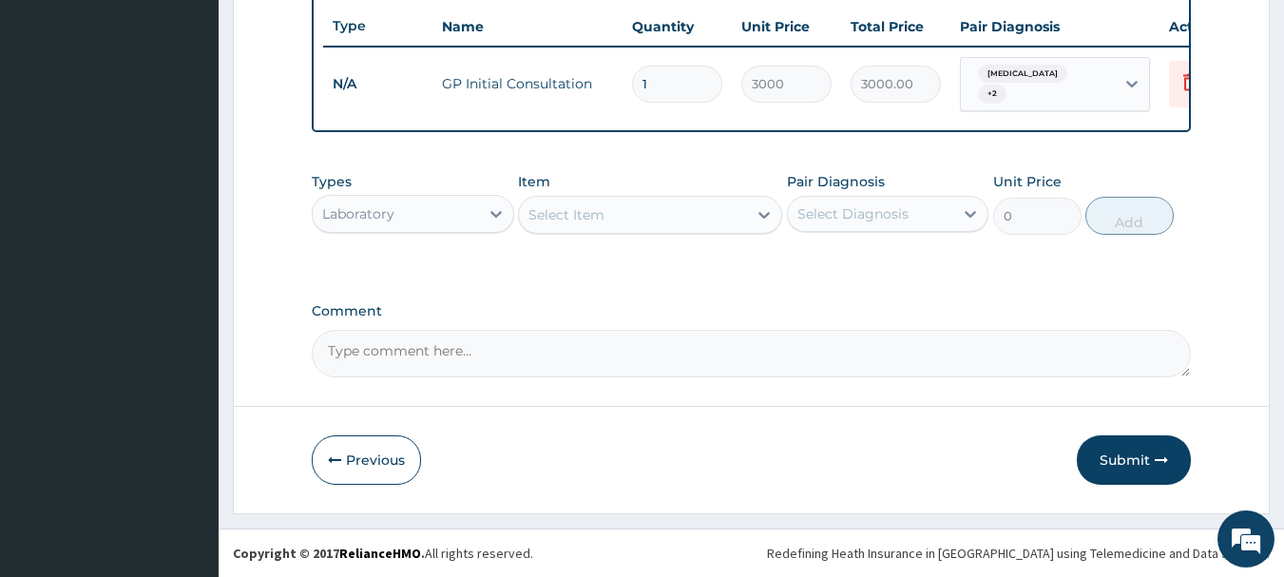
click at [707, 225] on div "Select Item" at bounding box center [633, 215] width 228 height 30
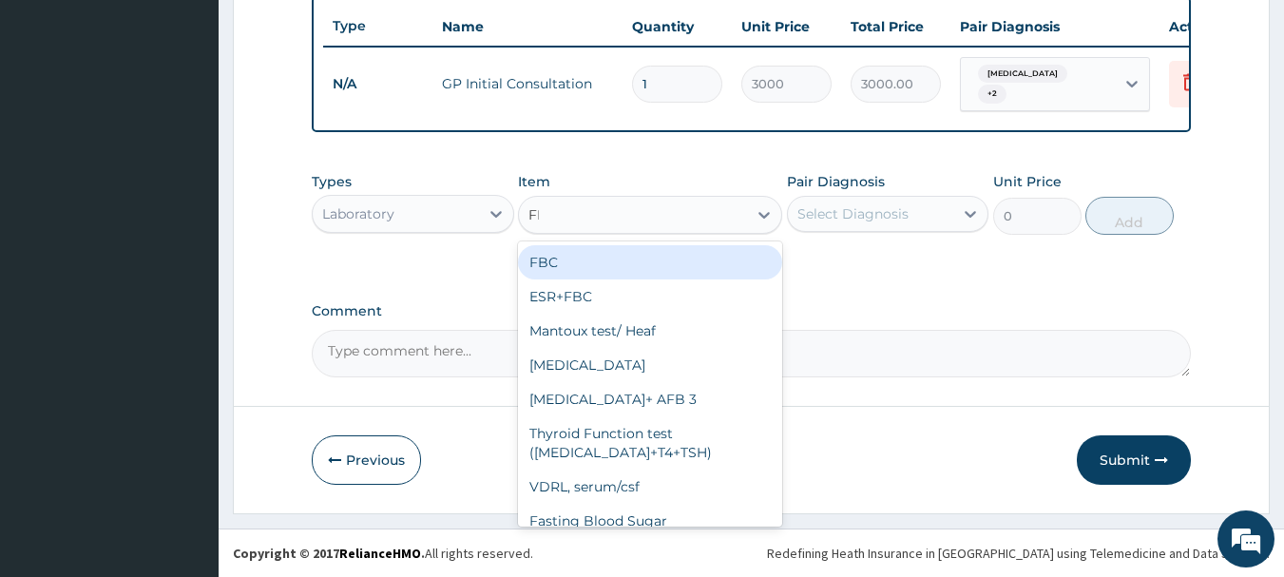
type input "FBC"
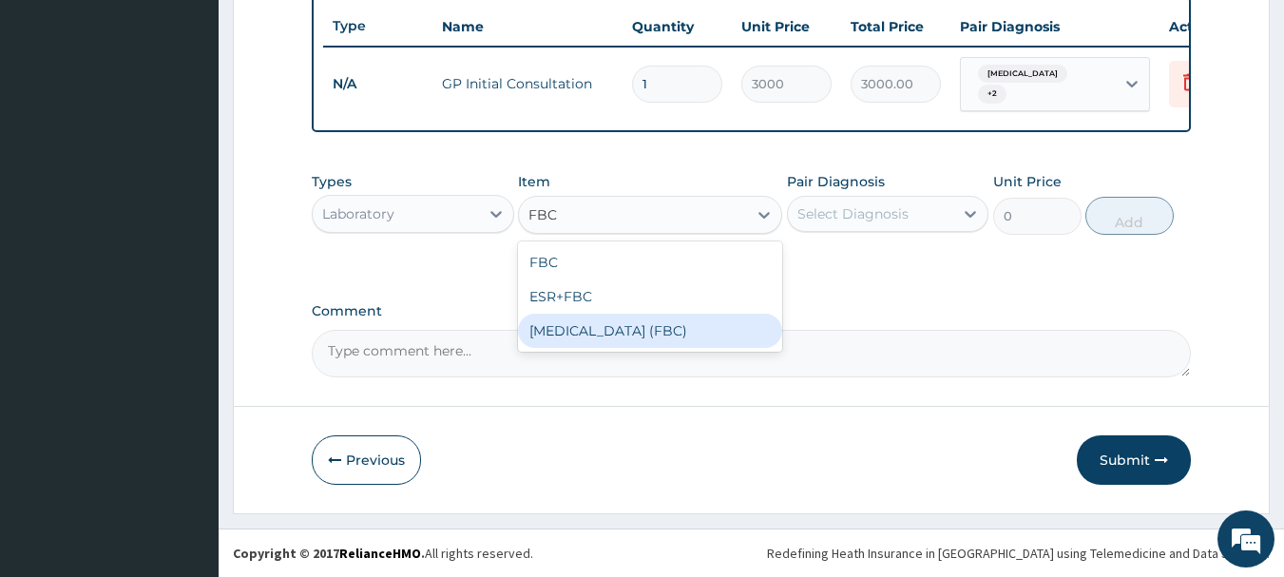
drag, startPoint x: 688, startPoint y: 327, endPoint x: 837, endPoint y: 243, distance: 171.1
click at [695, 328] on div "[MEDICAL_DATA] (FBC)" at bounding box center [650, 331] width 264 height 34
type input "5000"
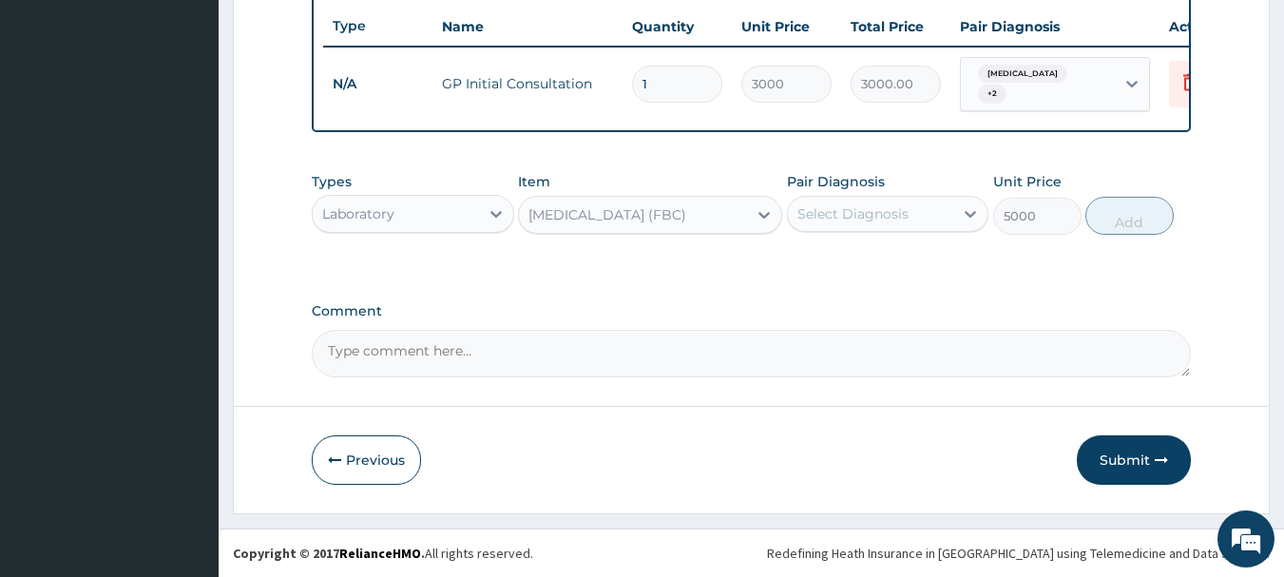
click at [857, 210] on div "Select Diagnosis" at bounding box center [852, 213] width 111 height 19
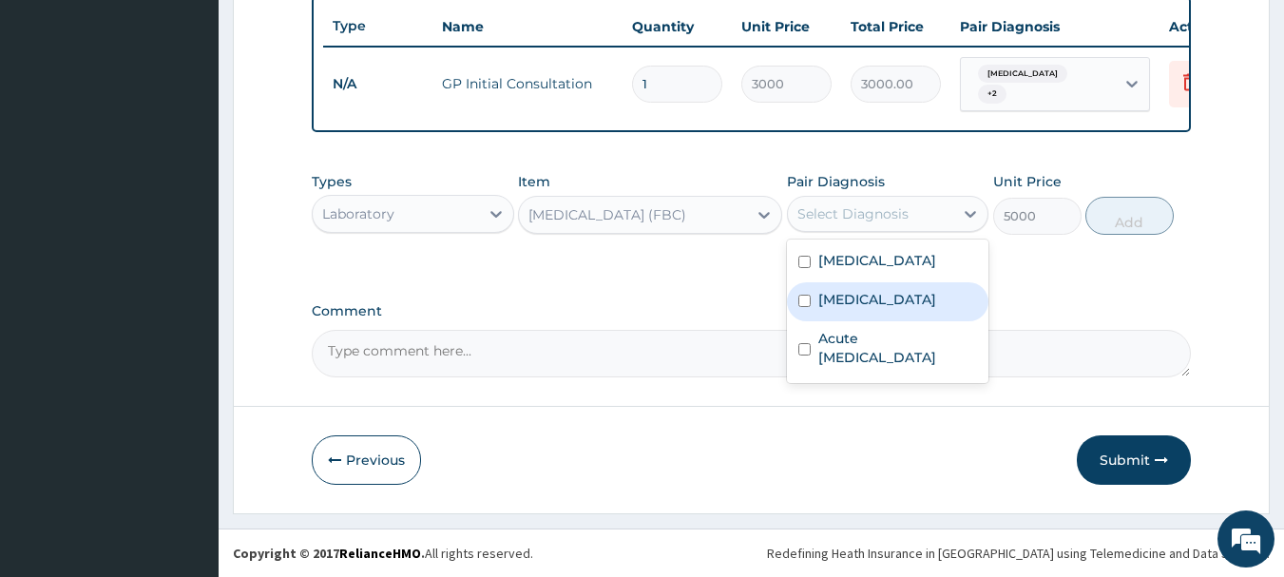
click at [849, 296] on label "[MEDICAL_DATA]" at bounding box center [877, 299] width 118 height 19
checkbox input "true"
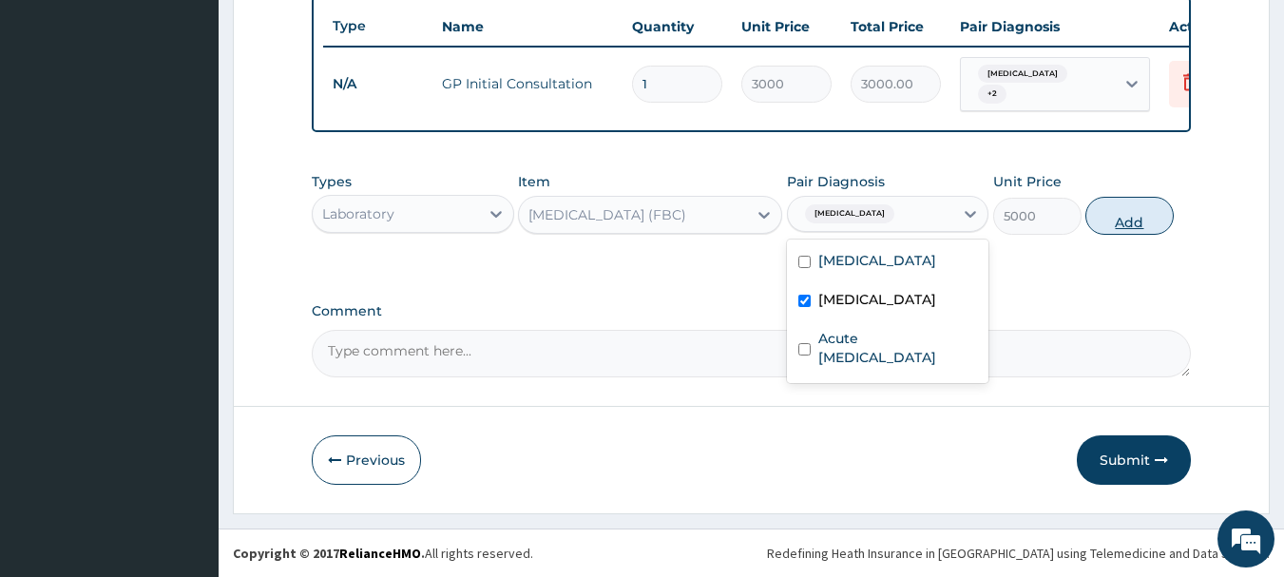
click at [1105, 223] on button "Add" at bounding box center [1129, 216] width 88 height 38
type input "0"
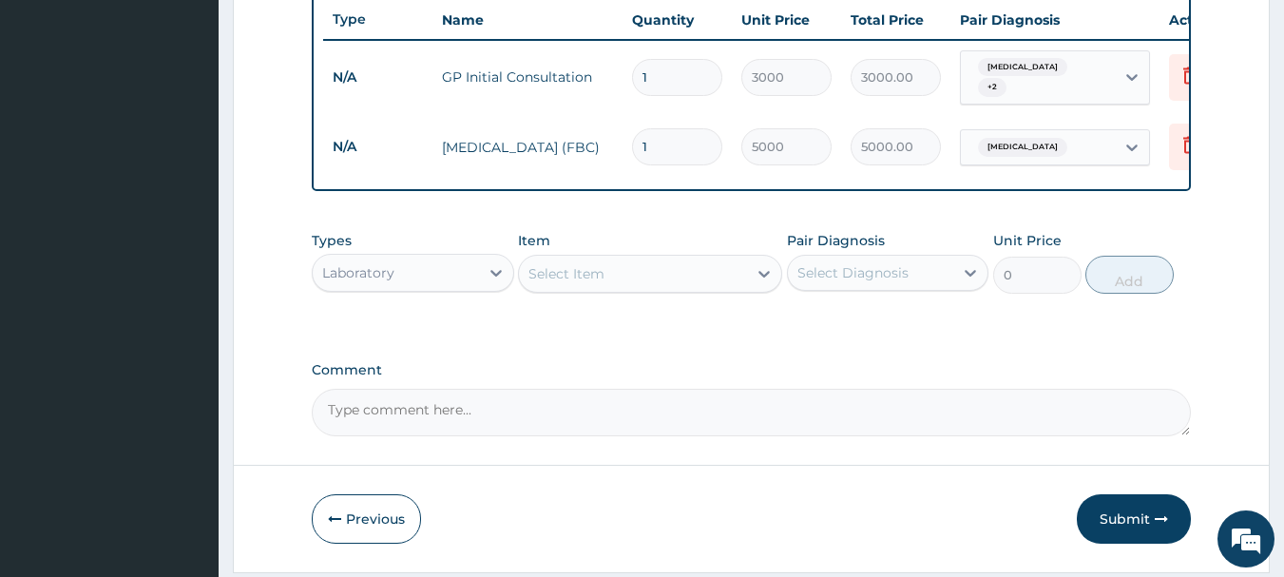
click at [1073, 138] on div "[MEDICAL_DATA]" at bounding box center [1038, 147] width 154 height 32
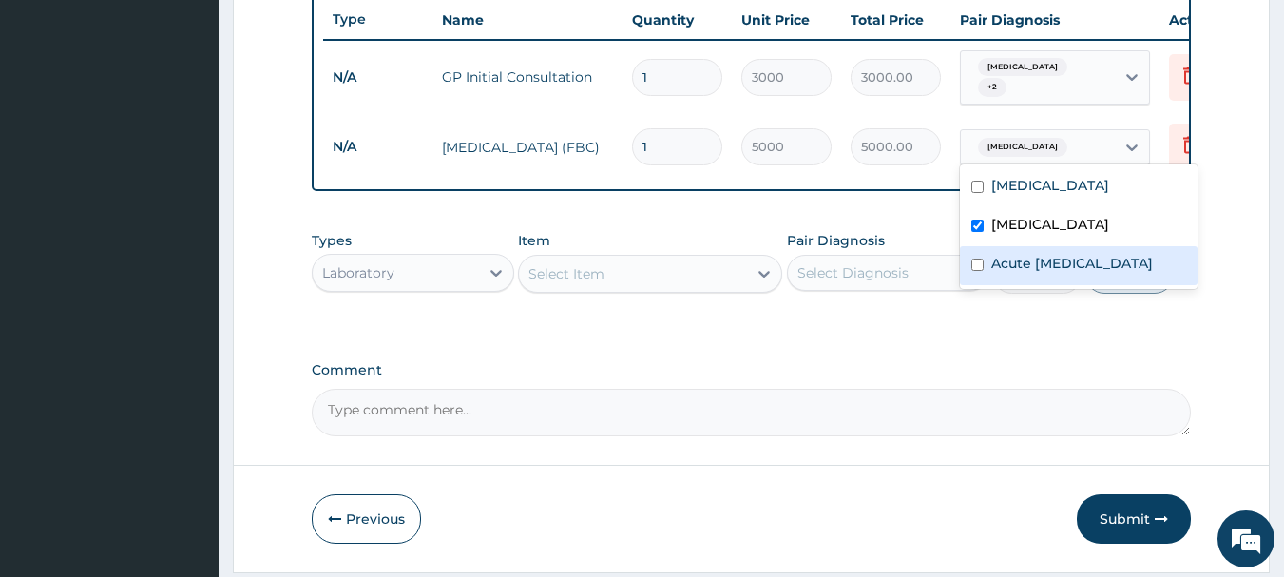
click at [1027, 273] on label "Acute [MEDICAL_DATA]" at bounding box center [1072, 263] width 162 height 19
checkbox input "true"
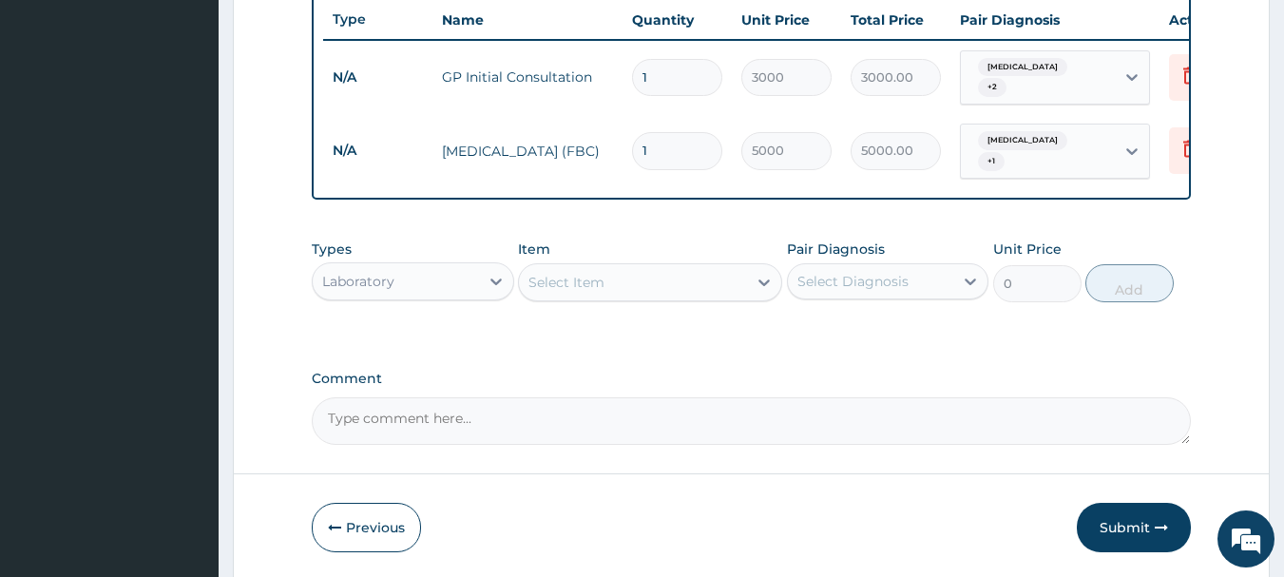
click at [964, 331] on div "Types Laboratory Item Select Item Pair Diagnosis Select Diagnosis Unit Price 0 …" at bounding box center [752, 285] width 880 height 110
click at [641, 267] on div "Select Item" at bounding box center [633, 282] width 228 height 30
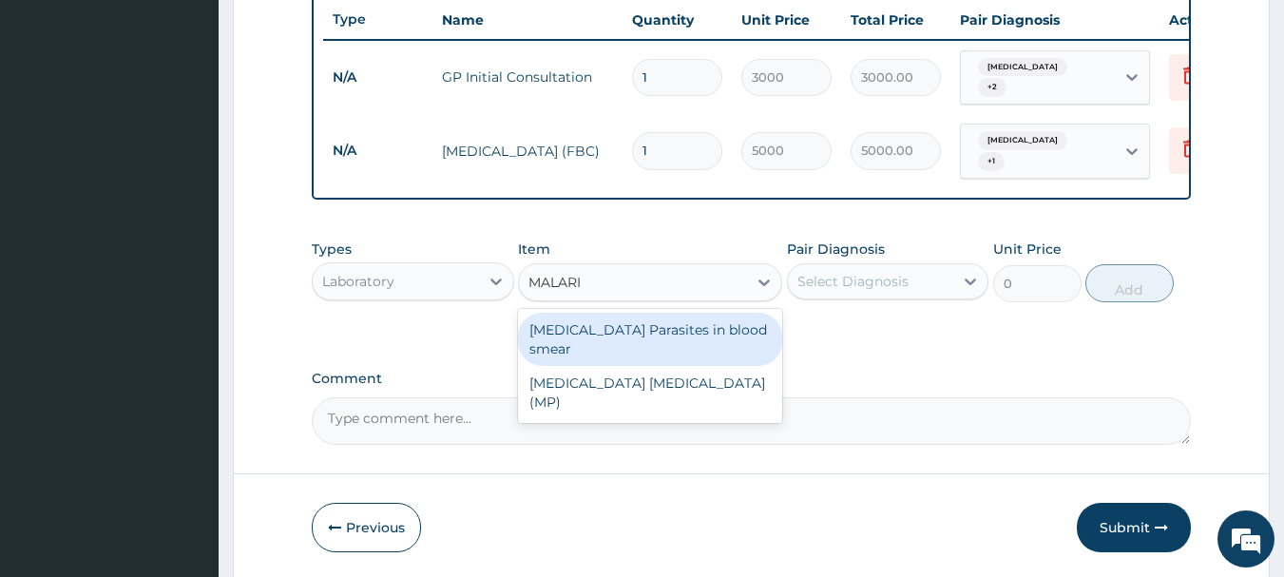
type input "[MEDICAL_DATA]"
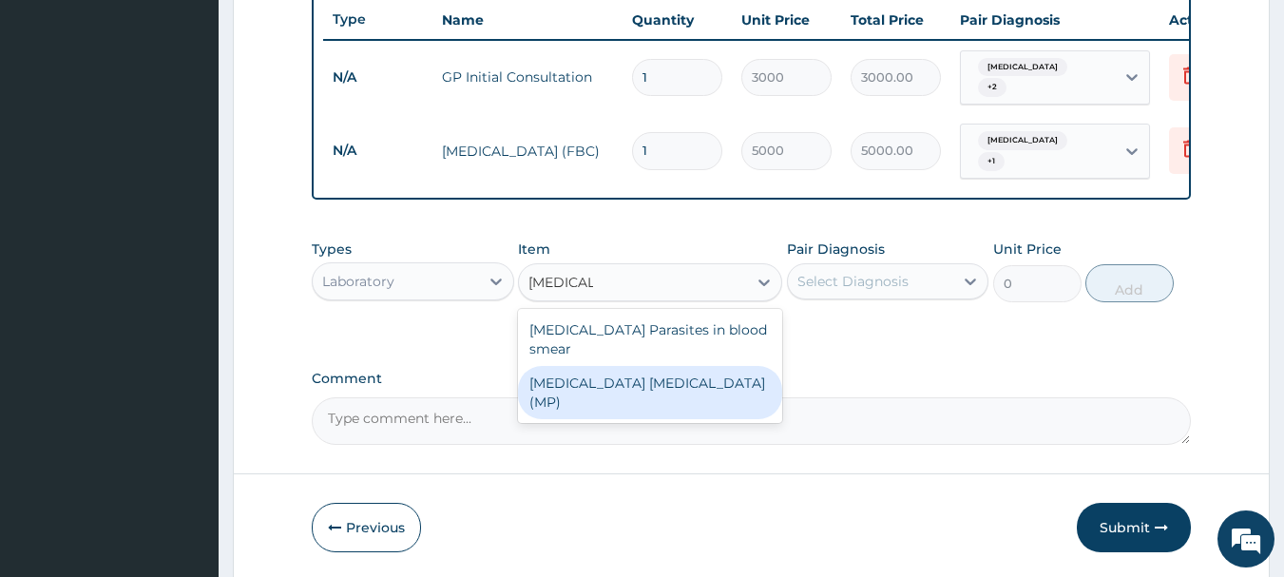
drag, startPoint x: 579, startPoint y: 357, endPoint x: 806, endPoint y: 270, distance: 243.4
click at [584, 366] on div "[MEDICAL_DATA] [MEDICAL_DATA] (MP)" at bounding box center [650, 392] width 264 height 53
type input "2000"
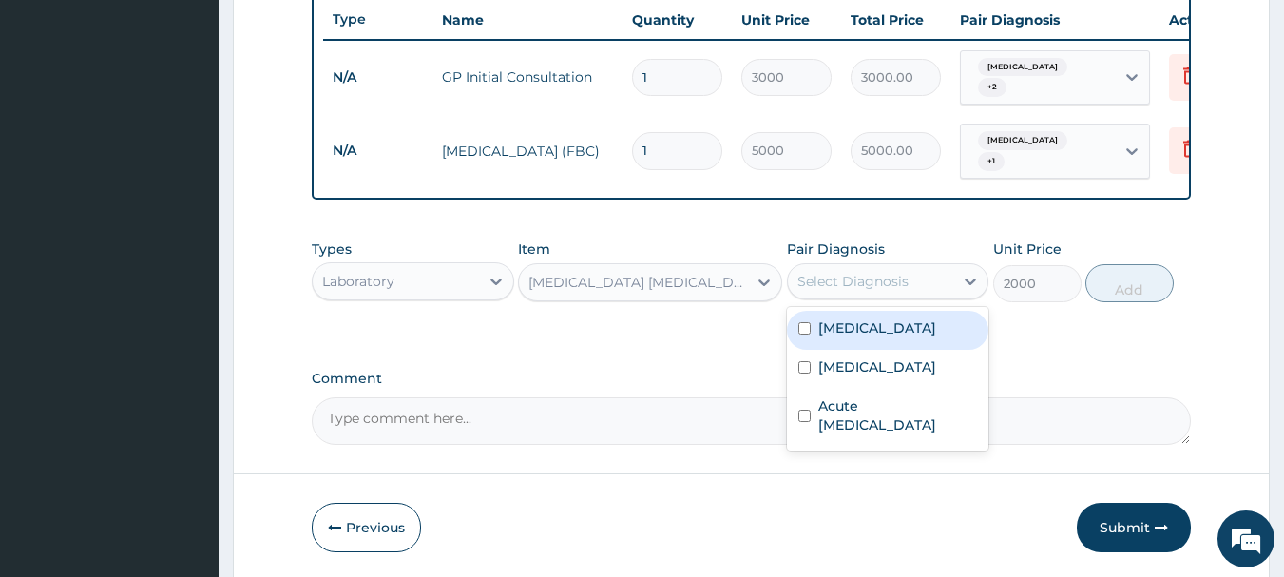
click at [818, 278] on div "Select Diagnosis" at bounding box center [852, 281] width 111 height 19
drag, startPoint x: 820, startPoint y: 334, endPoint x: 1104, endPoint y: 293, distance: 287.1
click at [836, 332] on label "[MEDICAL_DATA]" at bounding box center [877, 327] width 118 height 19
checkbox input "true"
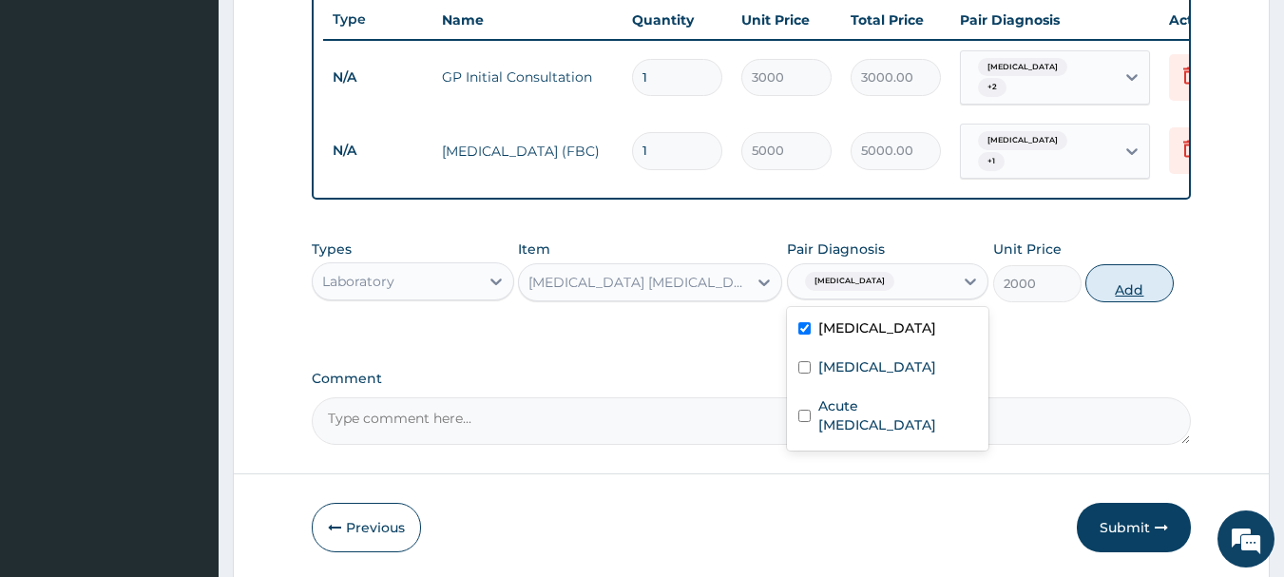
click at [1123, 280] on button "Add" at bounding box center [1129, 283] width 88 height 38
type input "0"
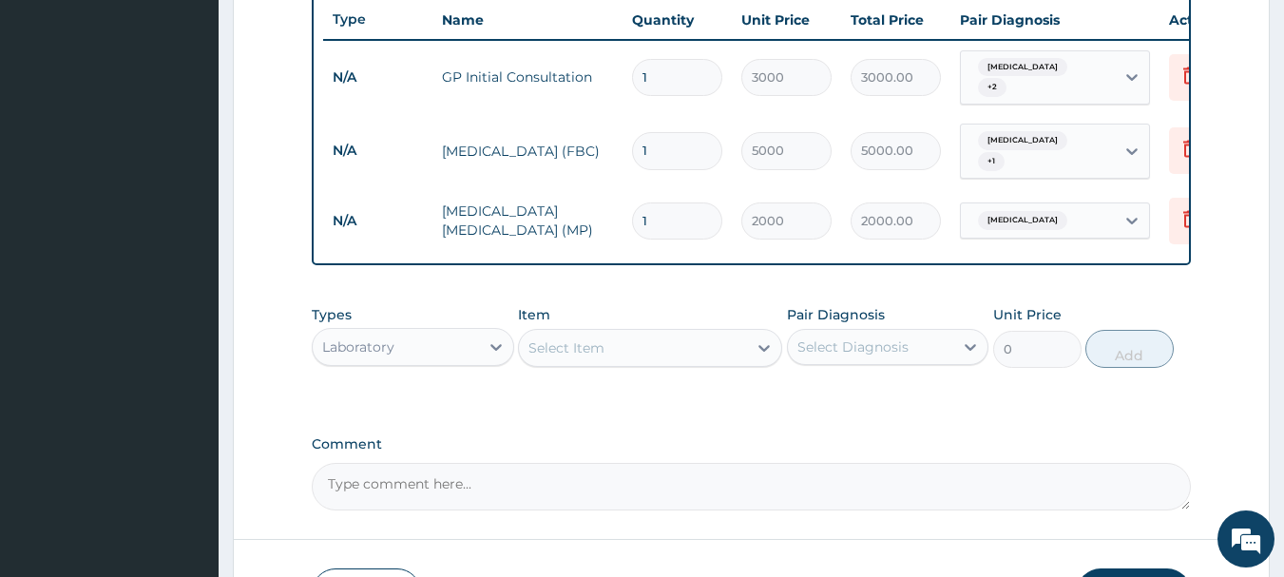
click at [474, 347] on div "Laboratory" at bounding box center [396, 347] width 166 height 30
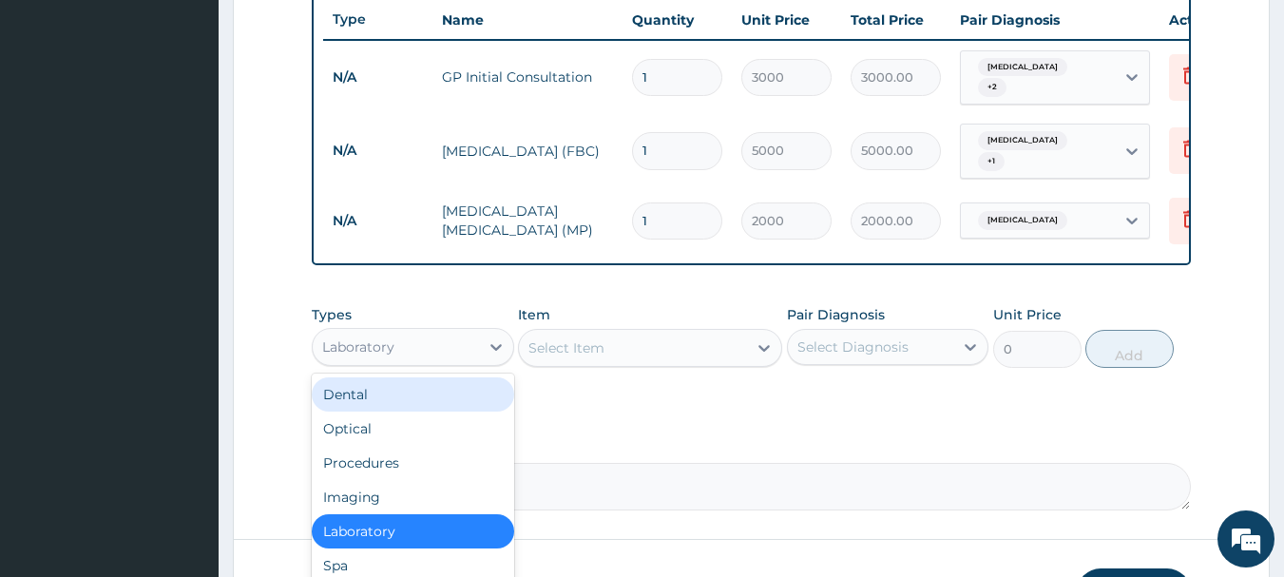
scroll to position [65, 0]
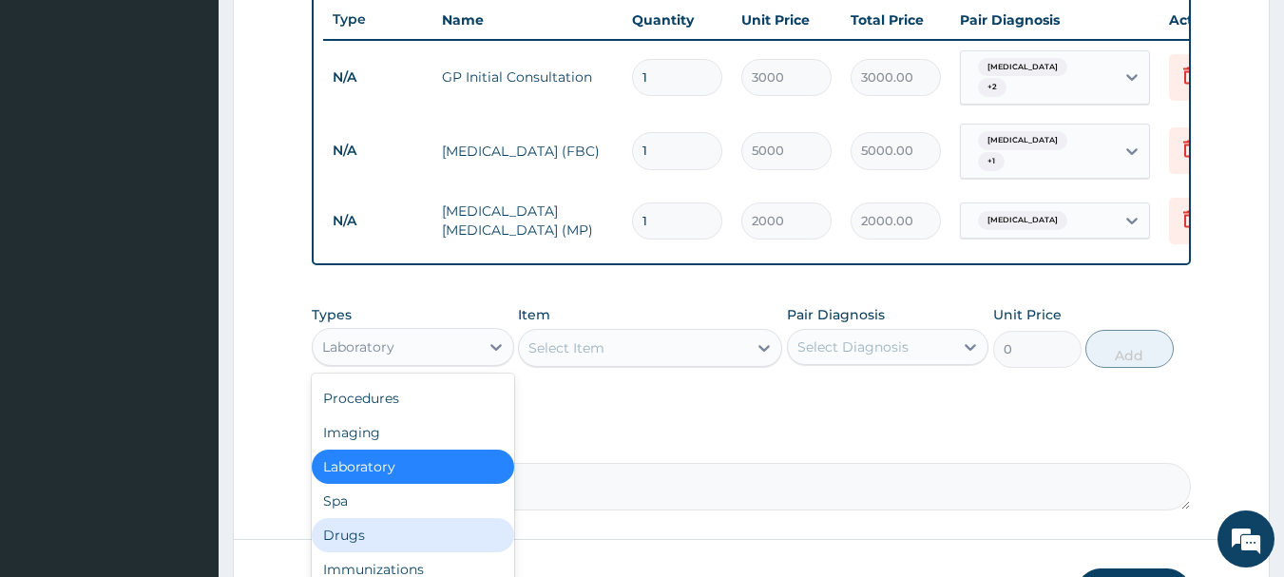
click at [333, 533] on div "Drugs" at bounding box center [413, 535] width 202 height 34
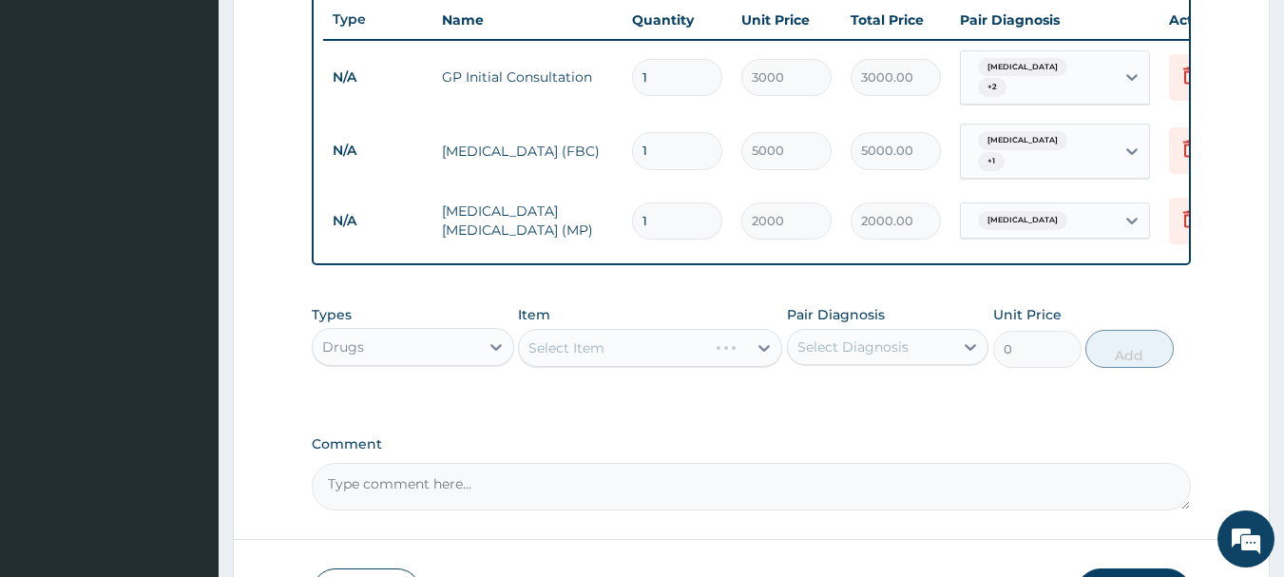
click at [612, 345] on div "Select Item" at bounding box center [650, 348] width 264 height 38
click at [634, 347] on div "Select Item" at bounding box center [650, 348] width 264 height 38
click at [673, 339] on div "Select Item" at bounding box center [650, 348] width 264 height 38
click at [762, 347] on div "Select Item" at bounding box center [650, 348] width 264 height 38
click at [755, 341] on div "Select Item" at bounding box center [650, 348] width 264 height 38
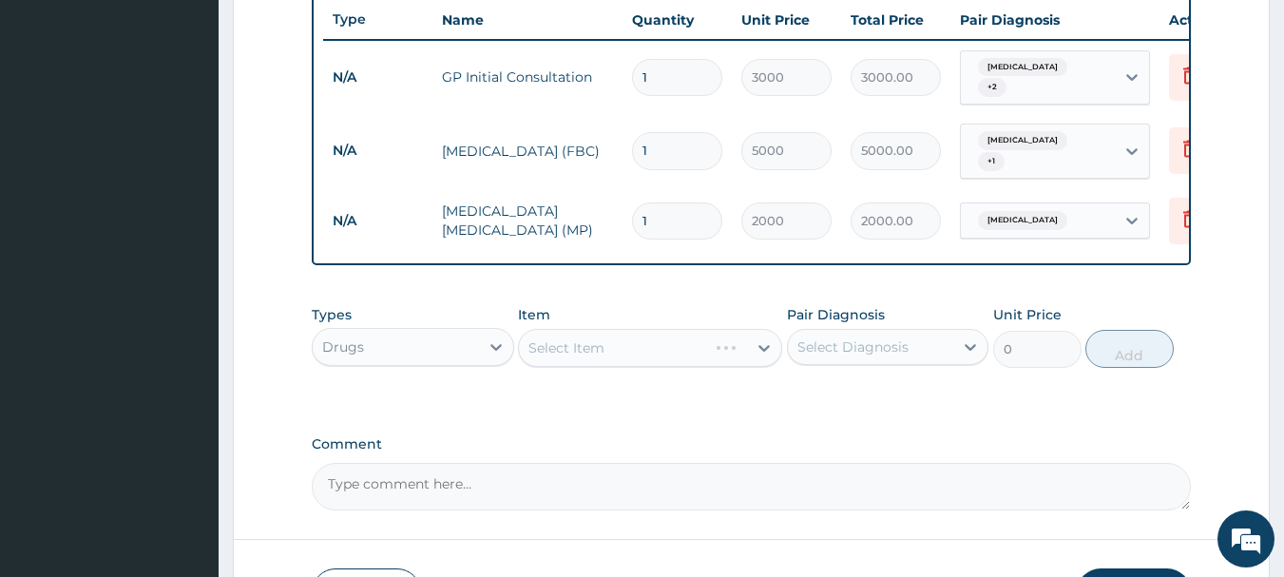
click at [748, 341] on div "Select Item" at bounding box center [650, 348] width 264 height 38
click at [763, 343] on div "Select Item" at bounding box center [650, 348] width 264 height 38
click at [763, 342] on div "Select Item" at bounding box center [650, 348] width 264 height 38
click at [759, 342] on div "Select Item" at bounding box center [650, 348] width 264 height 38
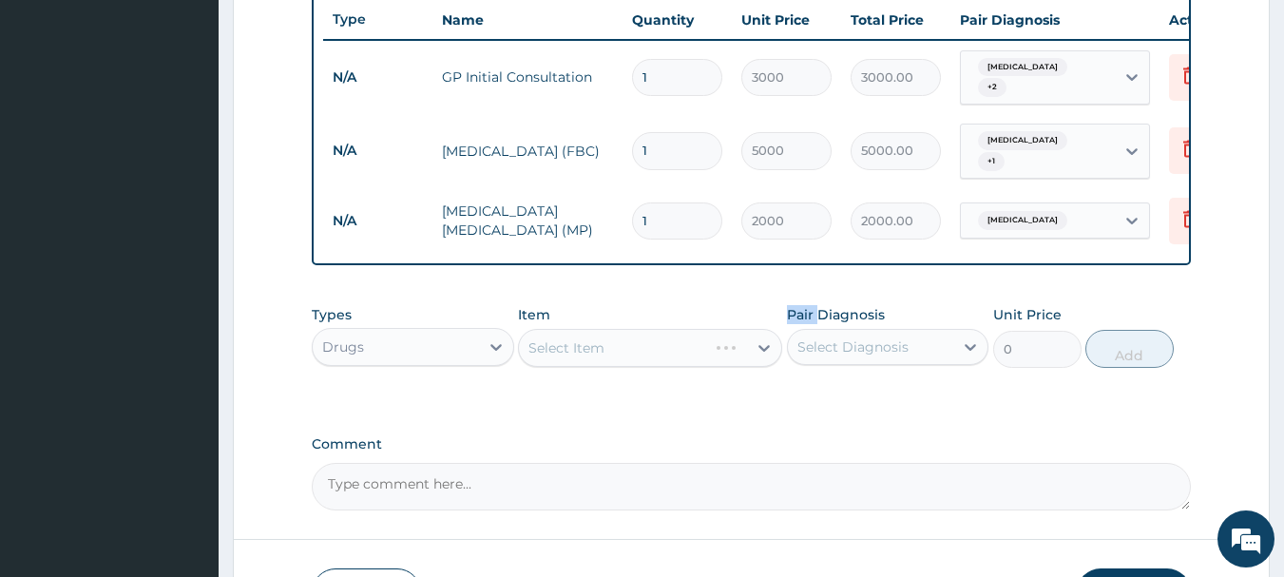
click at [759, 342] on div "Select Item" at bounding box center [650, 348] width 264 height 38
click at [750, 344] on div "Select Item" at bounding box center [650, 348] width 264 height 38
click at [760, 351] on div "Select Item" at bounding box center [650, 348] width 264 height 38
click at [768, 342] on div "Select Item" at bounding box center [650, 348] width 264 height 38
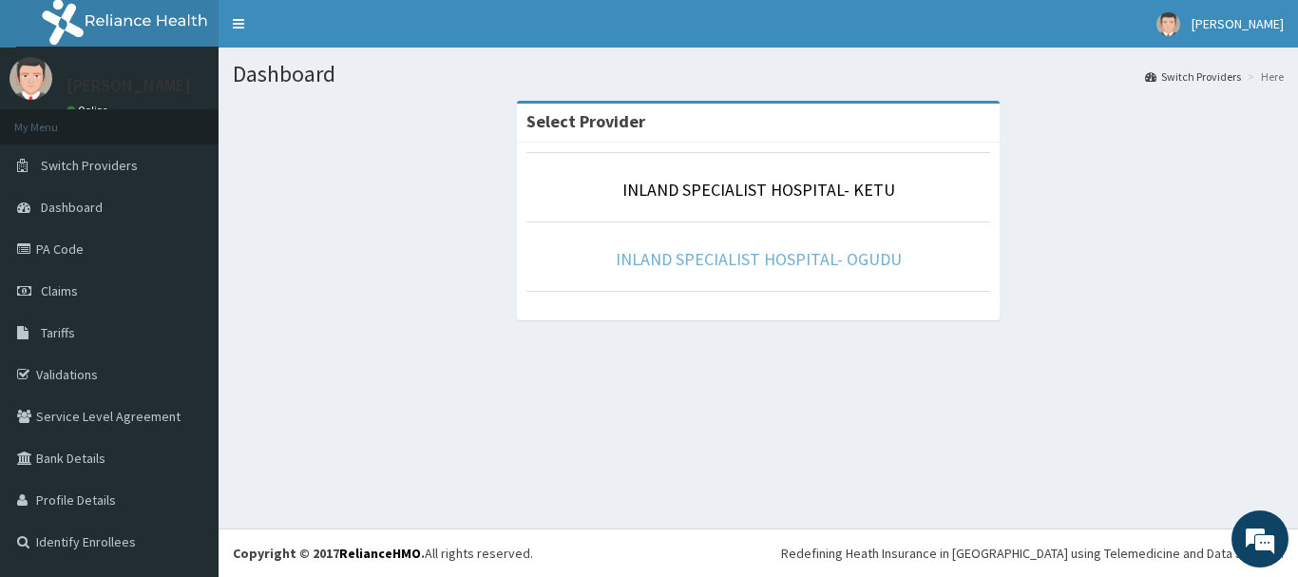
click at [807, 258] on link "INLAND SPECIALIST HOSPITAL- OGUDU" at bounding box center [759, 259] width 286 height 22
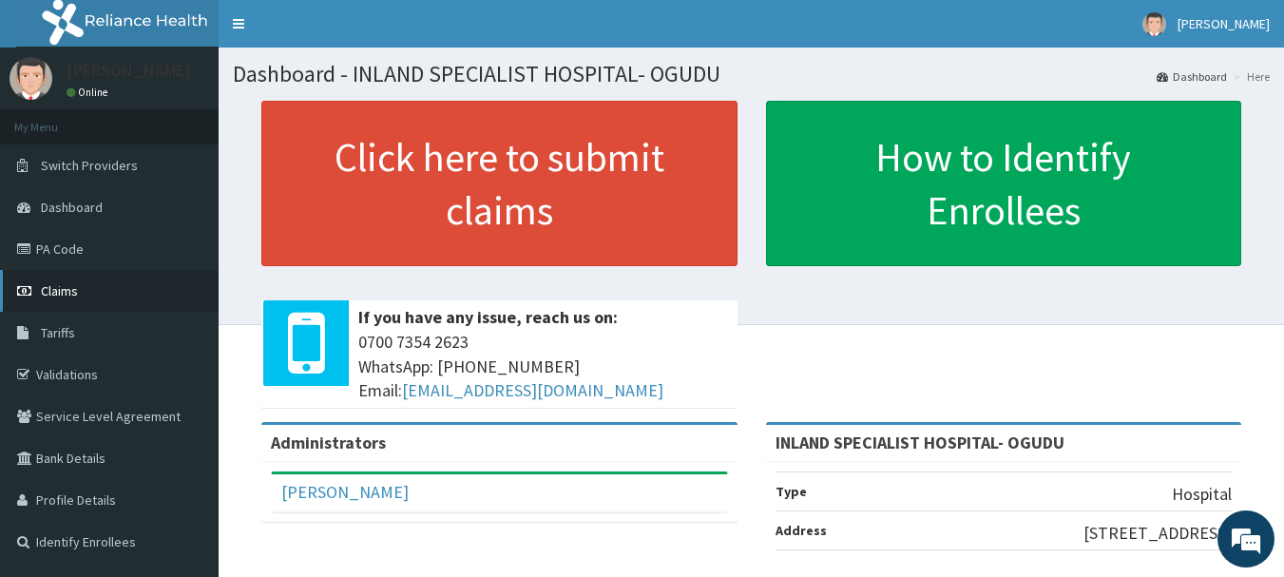
click at [59, 288] on span "Claims" at bounding box center [59, 290] width 37 height 17
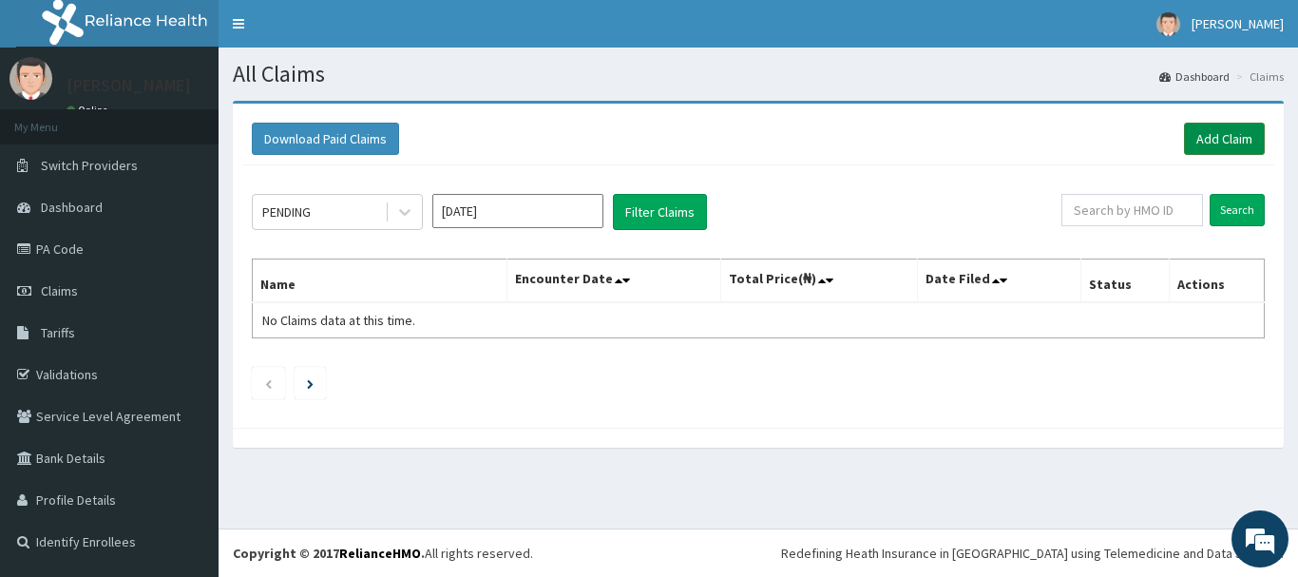
click at [1210, 131] on link "Add Claim" at bounding box center [1224, 139] width 81 height 32
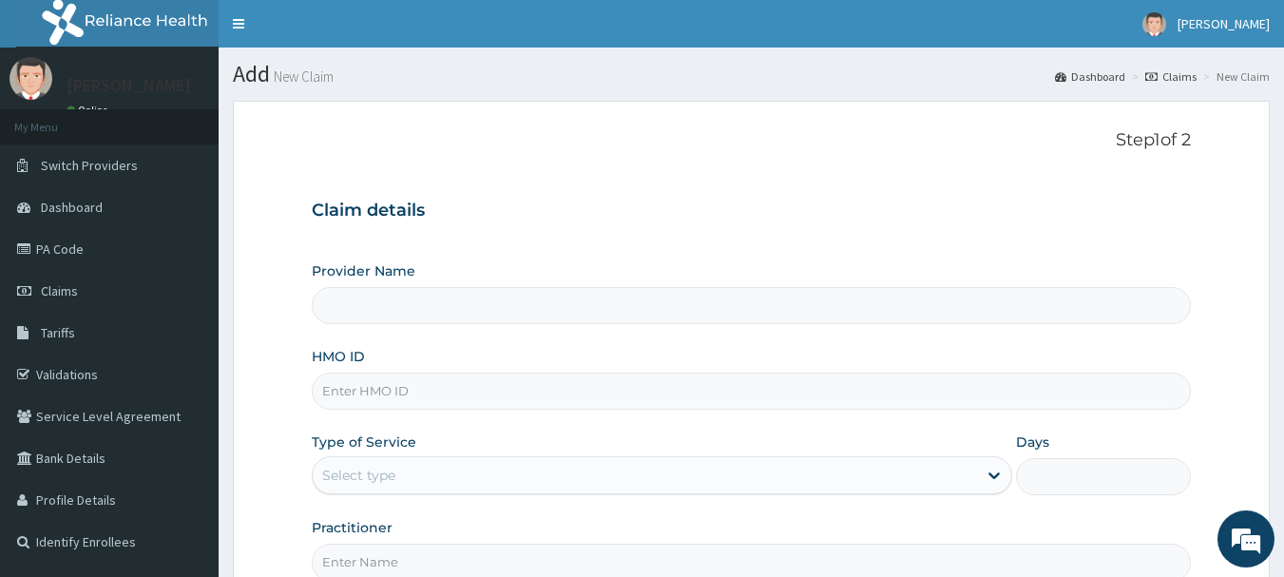
type input "INLAND SPECIALIST HOSPITAL- OGUDU"
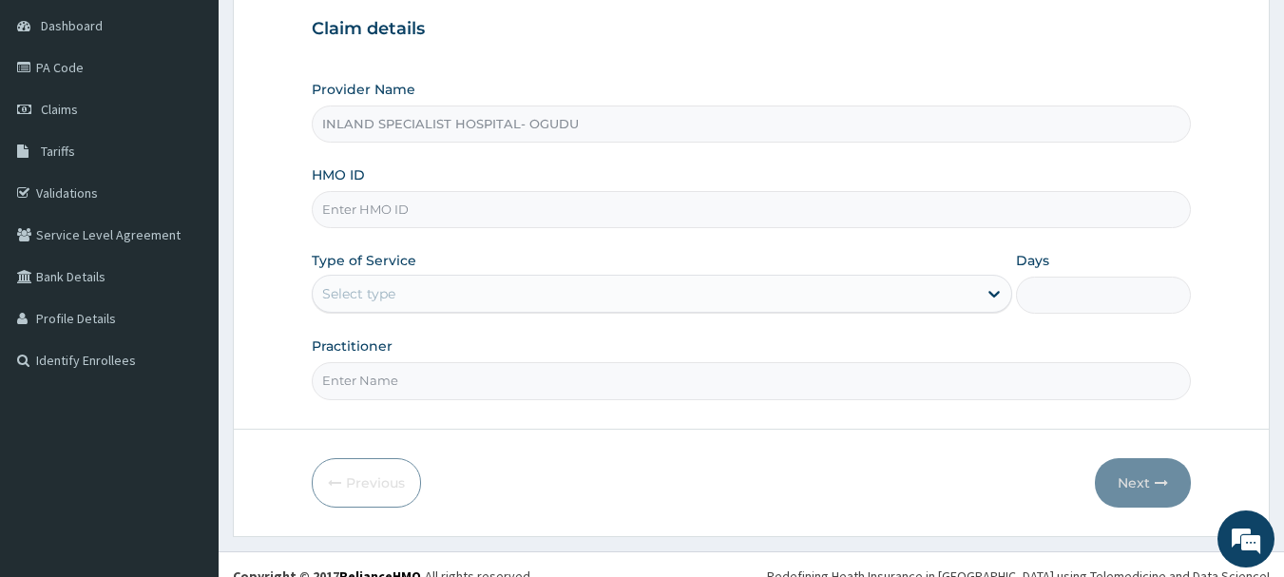
scroll to position [190, 0]
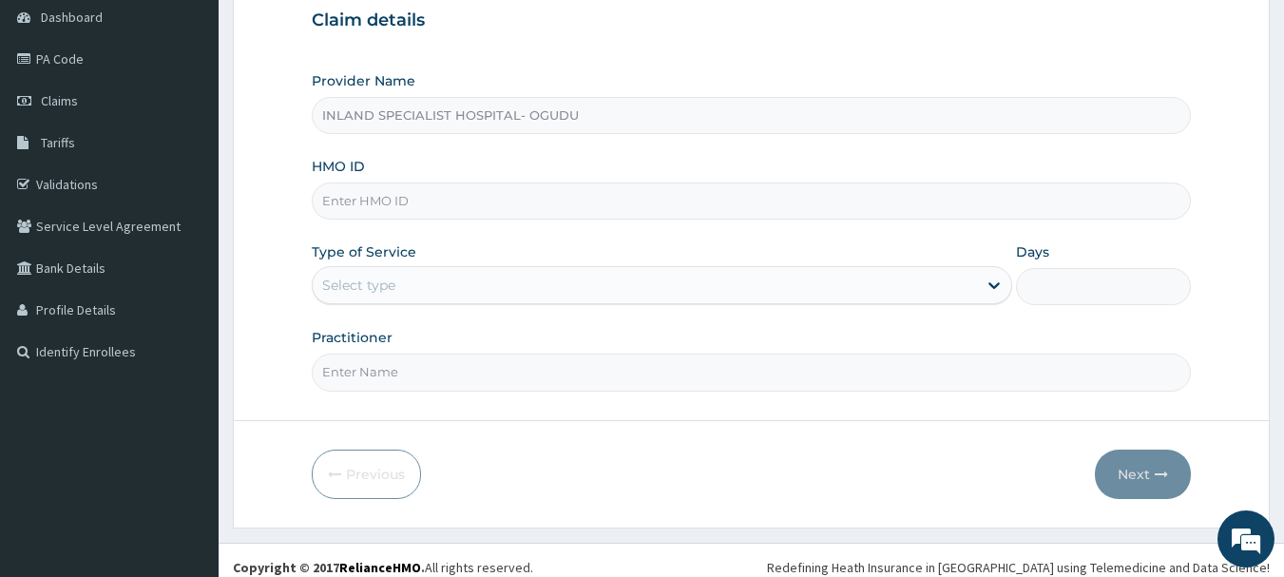
click at [406, 202] on input "HMO ID" at bounding box center [752, 200] width 880 height 37
click at [385, 195] on input "HMO ID" at bounding box center [752, 200] width 880 height 37
paste input "RGI/10034/C"
type input "RGI/10034/C"
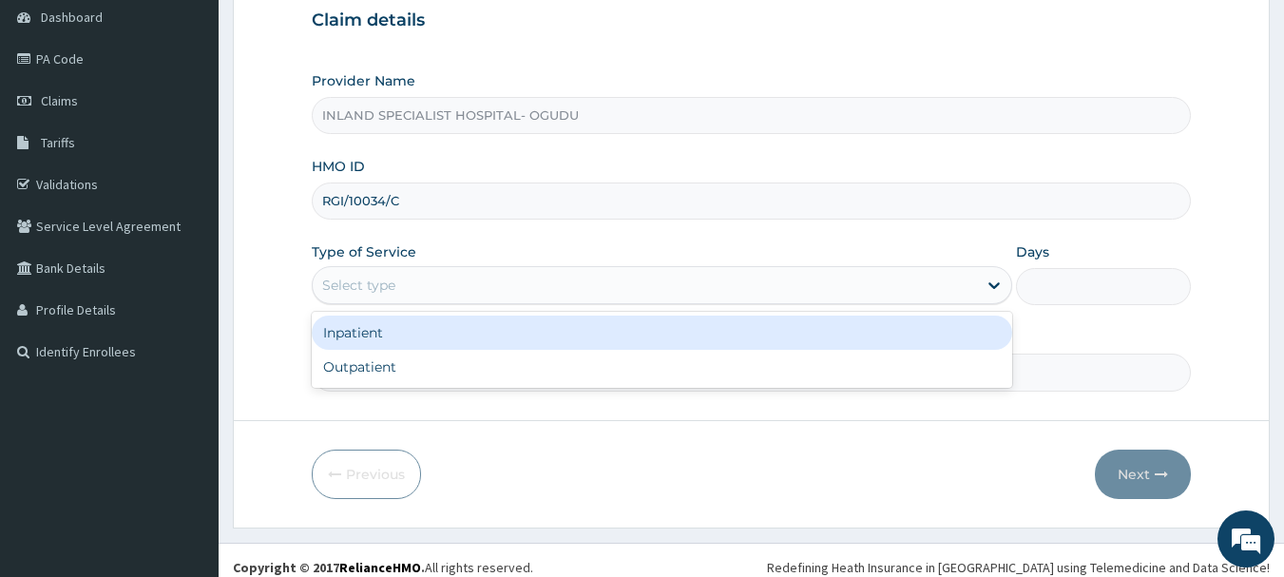
click at [378, 288] on div "Select type" at bounding box center [358, 285] width 73 height 19
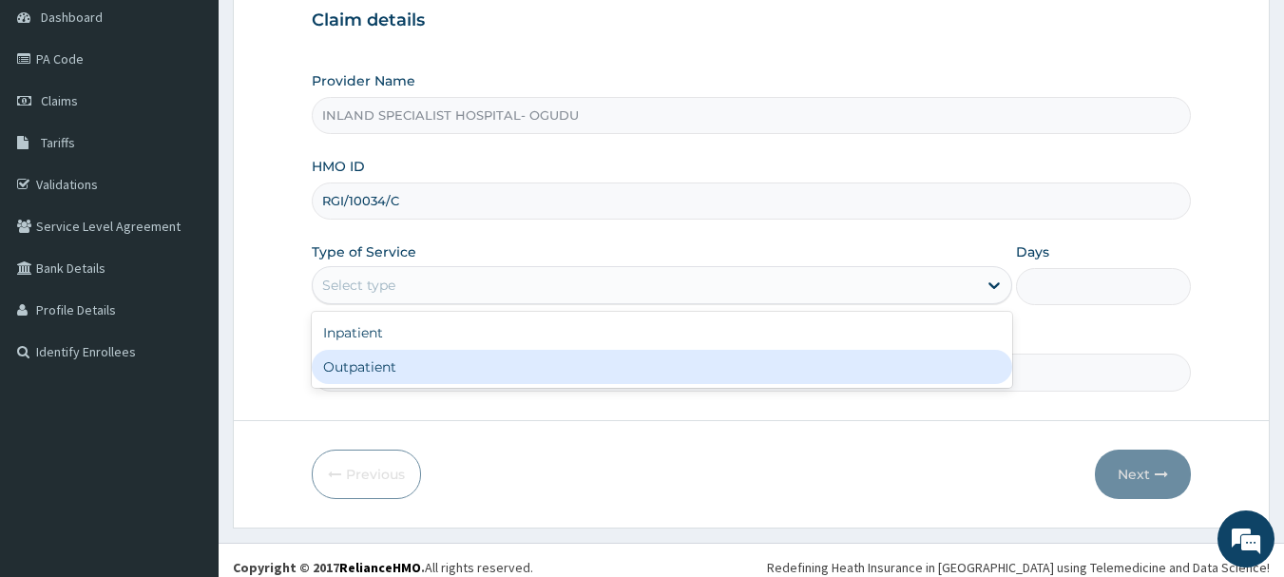
click at [374, 376] on div "Outpatient" at bounding box center [662, 367] width 701 height 34
type input "1"
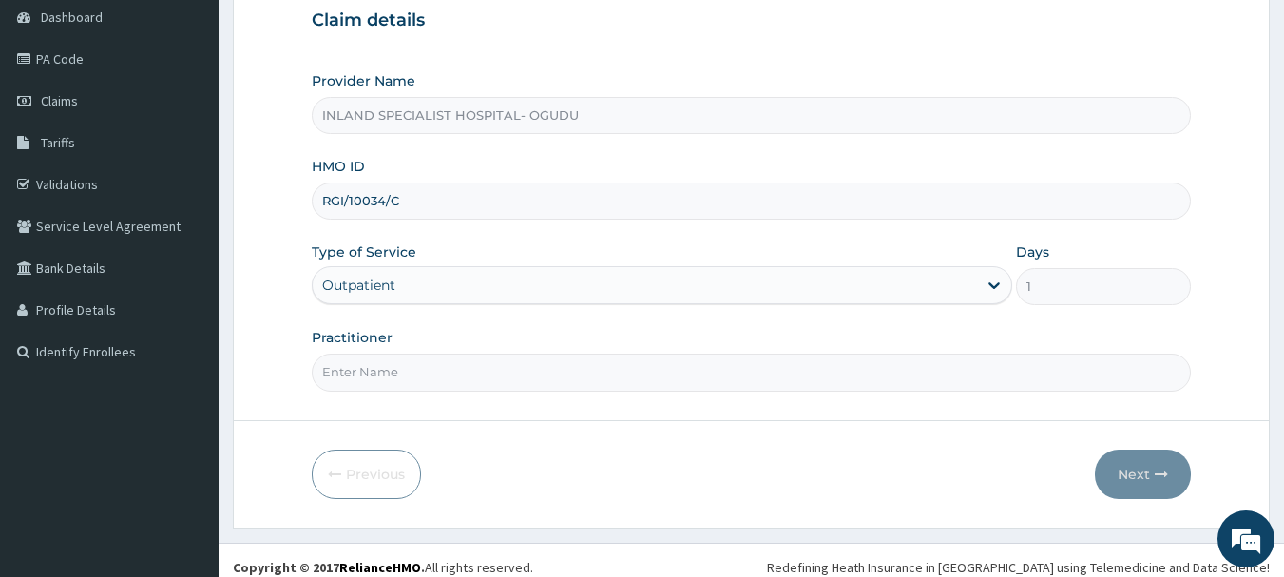
click at [386, 369] on input "Practitioner" at bounding box center [752, 372] width 880 height 37
paste input "DR [PERSON_NAME]"
type input "DR [PERSON_NAME]"
click at [1128, 471] on button "Next" at bounding box center [1143, 474] width 96 height 49
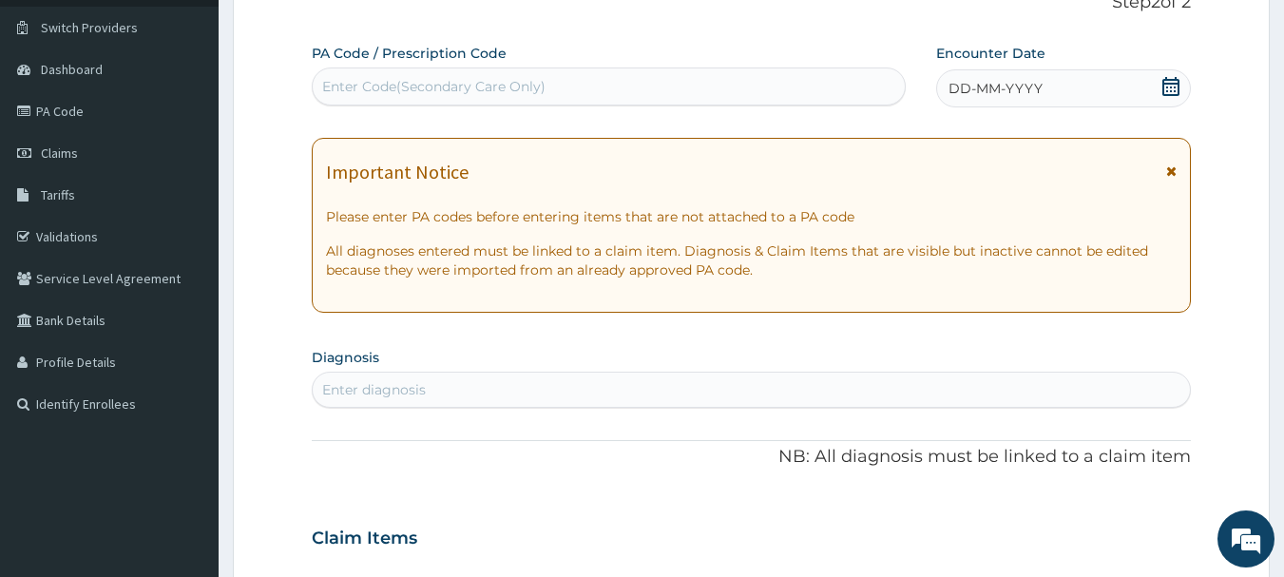
scroll to position [95, 0]
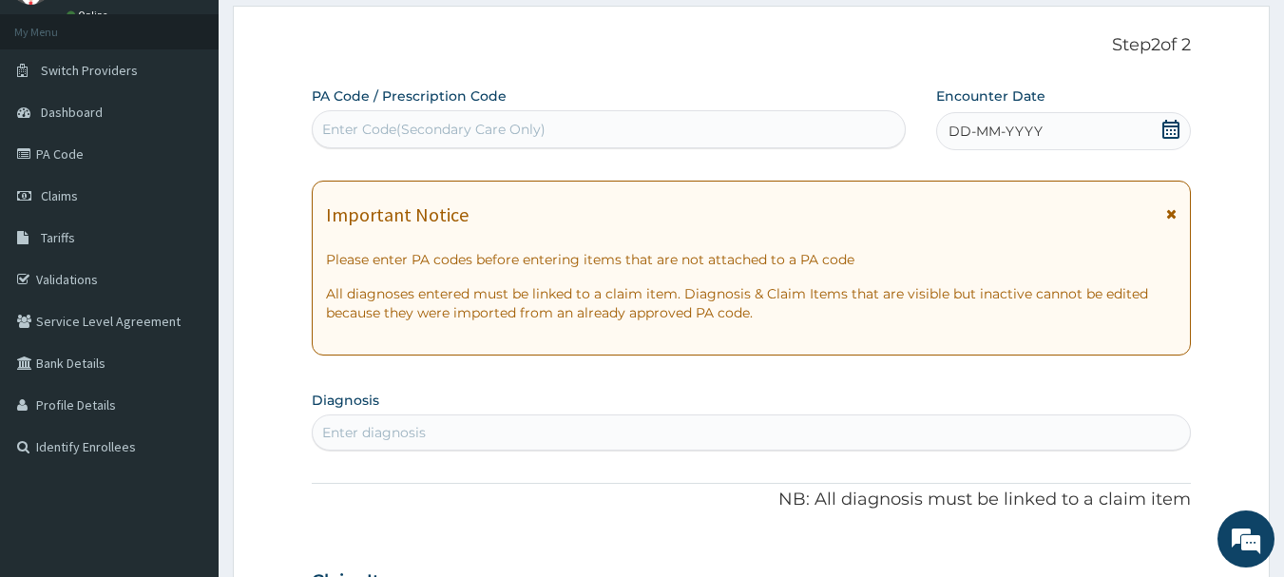
click at [1173, 130] on icon at bounding box center [1170, 129] width 19 height 19
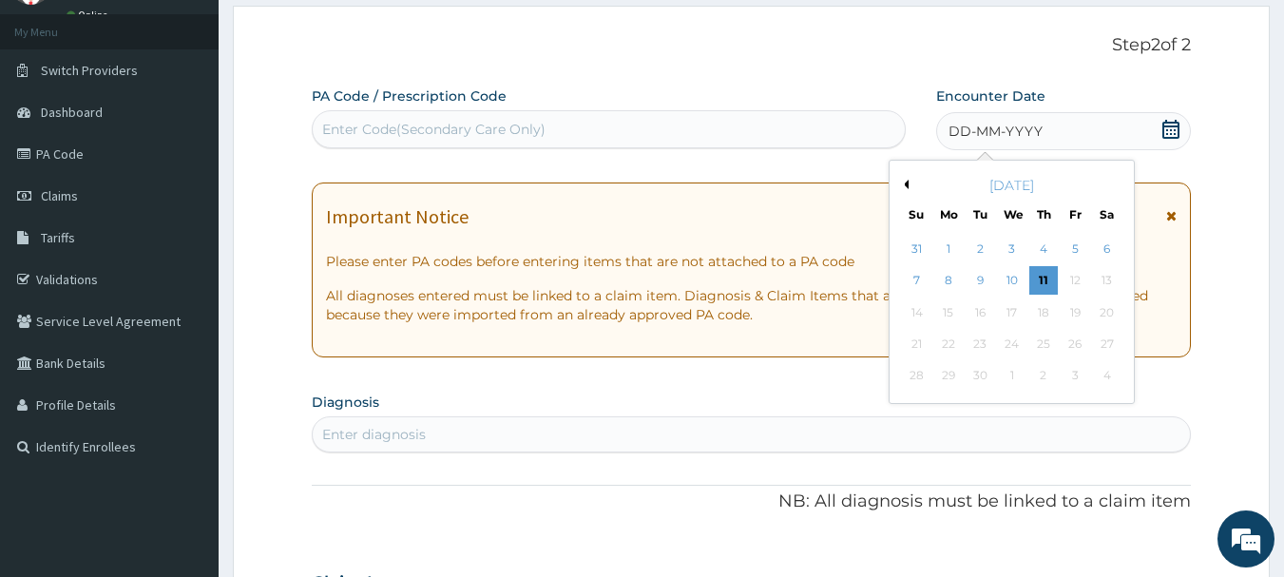
click at [904, 182] on button "Previous Month" at bounding box center [904, 185] width 10 height 10
click at [1101, 240] on div "2" at bounding box center [1107, 249] width 29 height 29
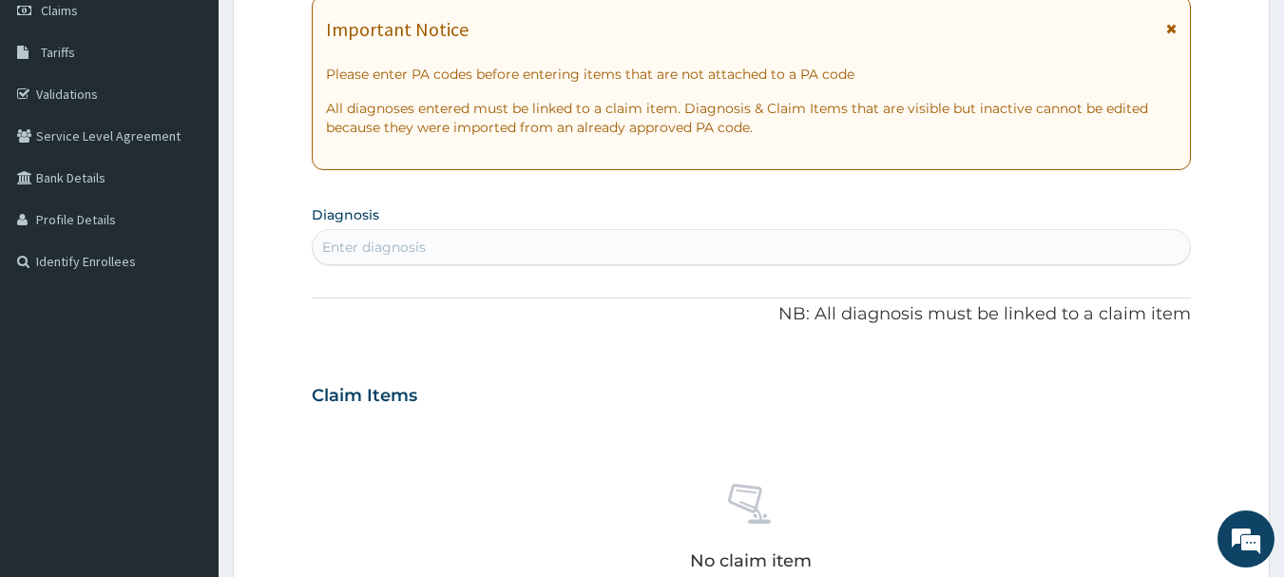
scroll to position [285, 0]
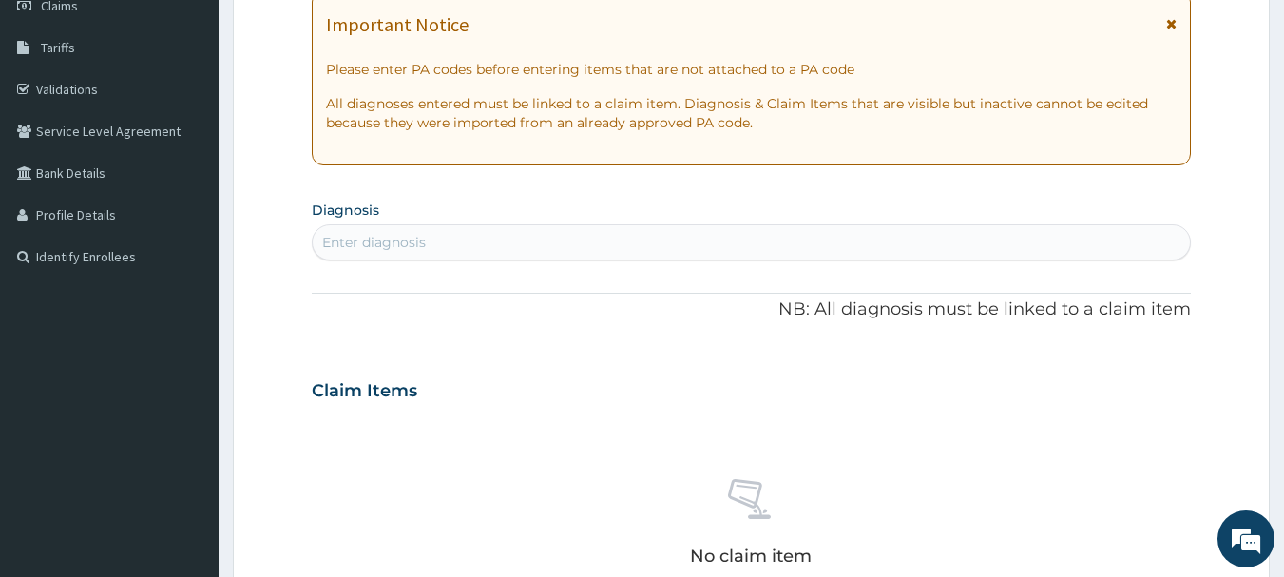
click at [437, 232] on div "Enter diagnosis" at bounding box center [752, 242] width 878 height 30
type input "[MEDICAL_DATA]"
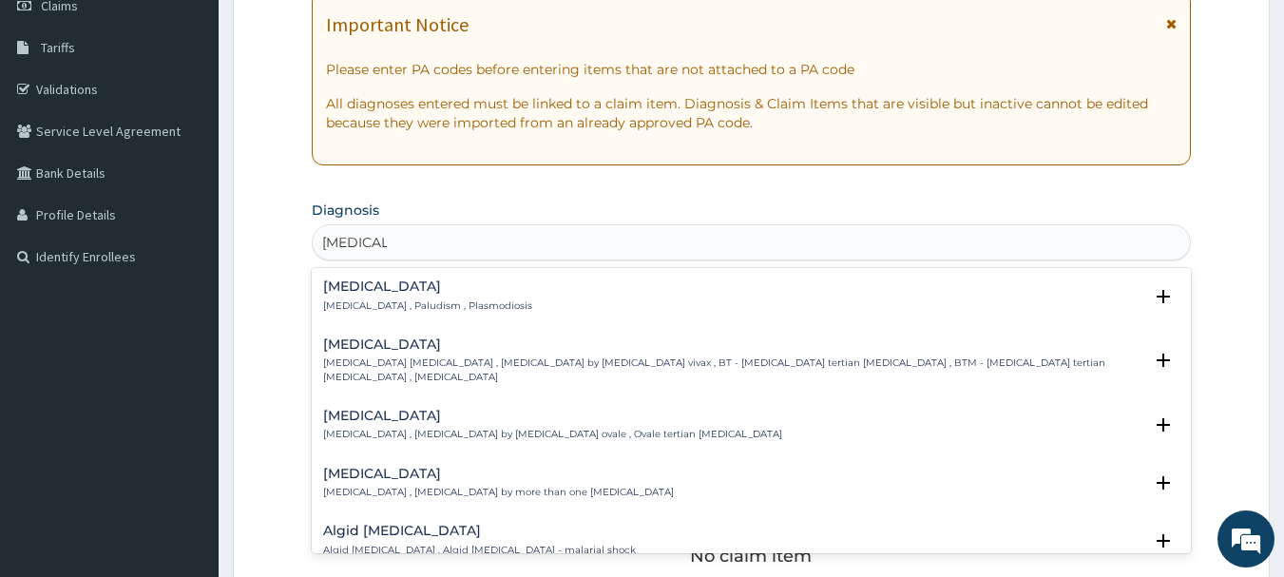
click at [368, 286] on h4 "[MEDICAL_DATA]" at bounding box center [427, 286] width 209 height 14
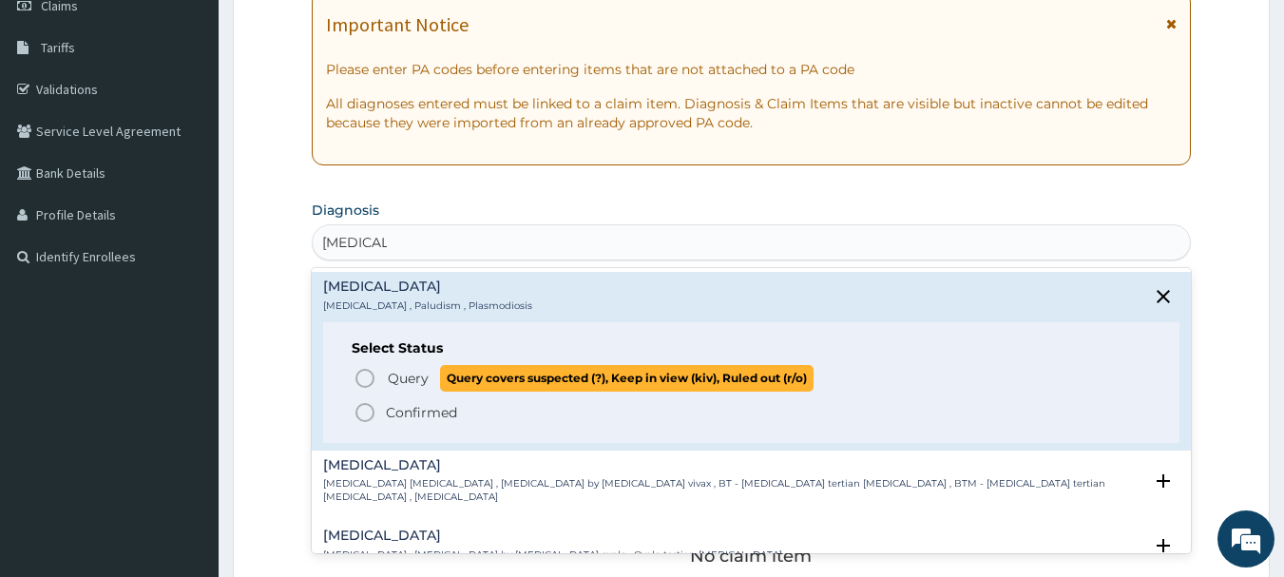
click at [363, 374] on icon "status option query" at bounding box center [365, 378] width 23 height 23
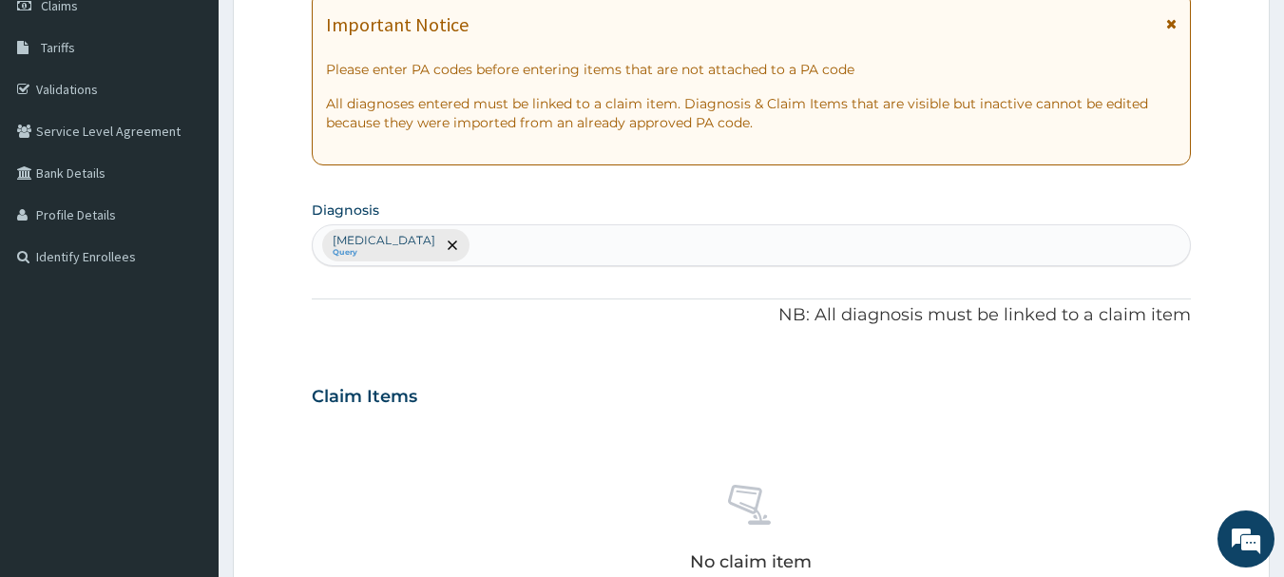
click at [447, 241] on div "[MEDICAL_DATA] Query" at bounding box center [752, 245] width 878 height 40
type input "ACUTE UPPER RESPI"
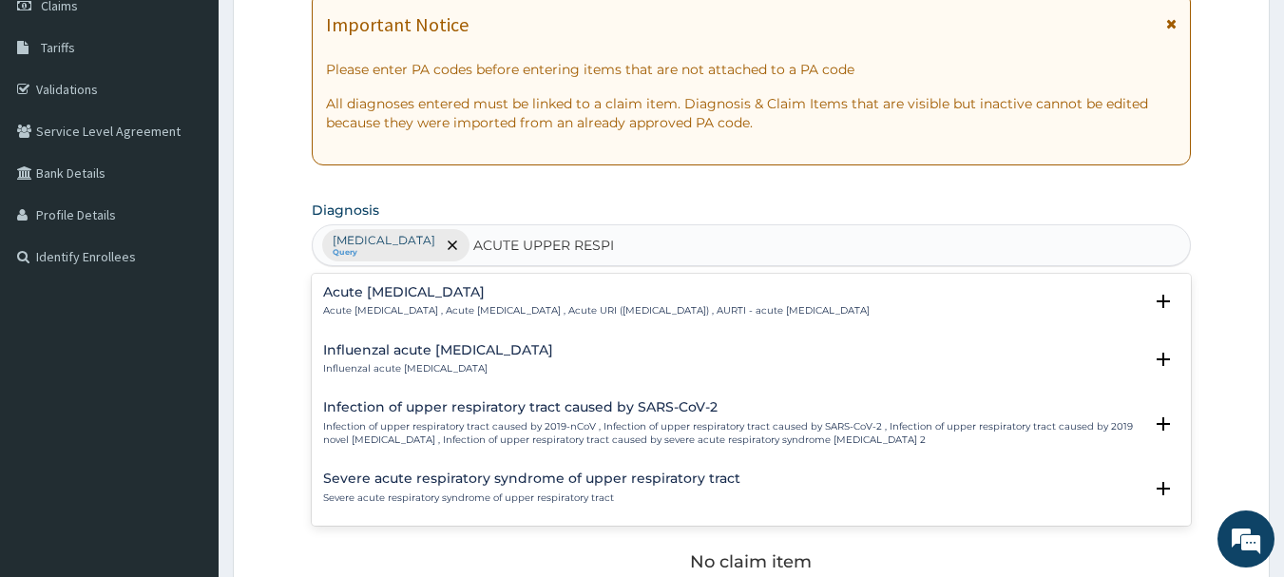
click at [407, 295] on h4 "Acute [MEDICAL_DATA]" at bounding box center [596, 292] width 547 height 14
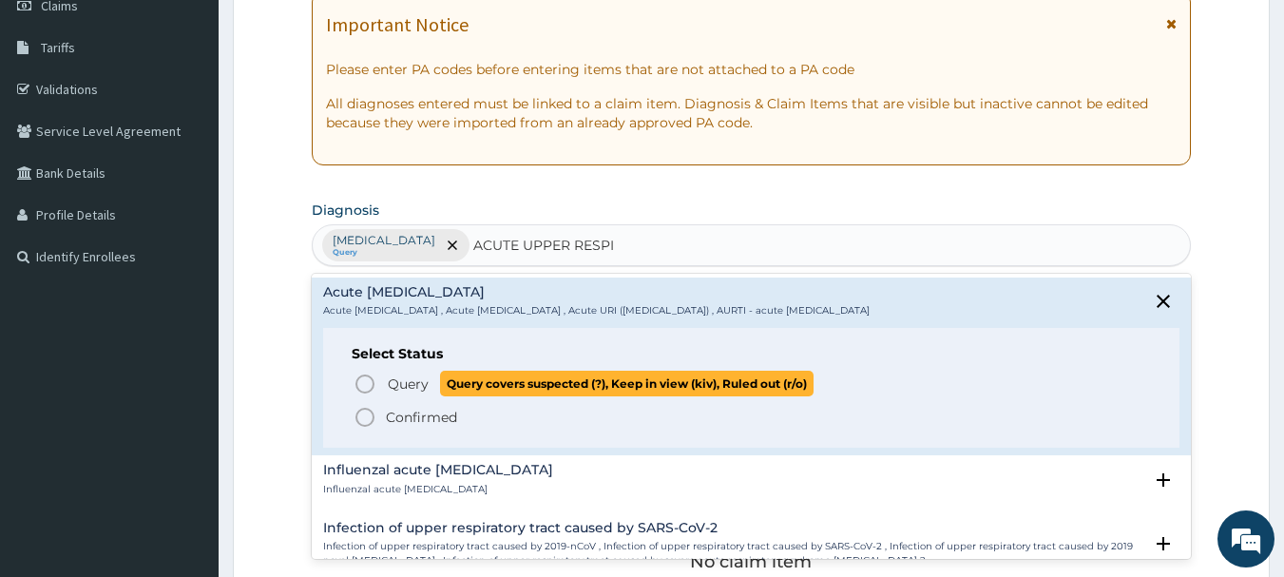
click at [359, 379] on icon "status option query" at bounding box center [365, 384] width 23 height 23
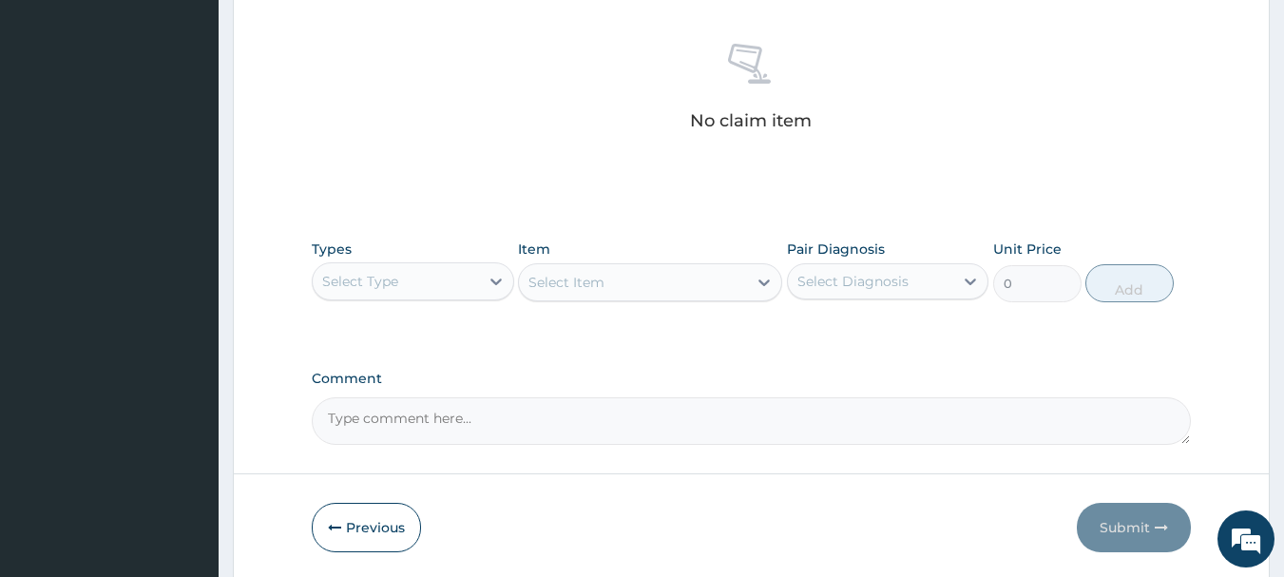
scroll to position [760, 0]
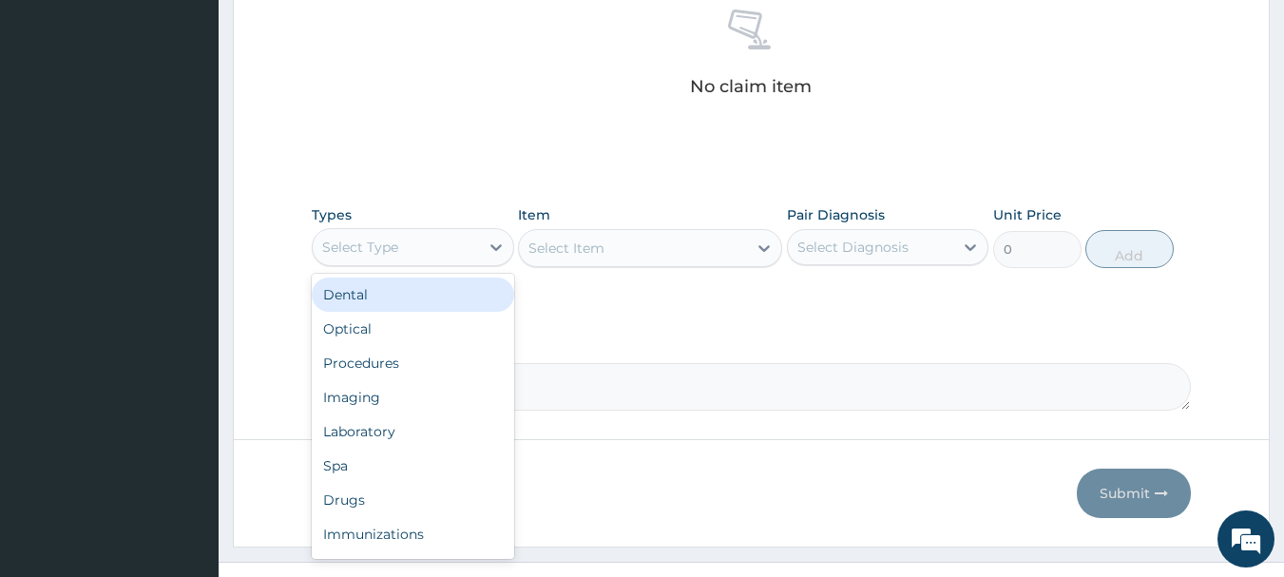
click at [422, 249] on div "Select Type" at bounding box center [396, 247] width 166 height 30
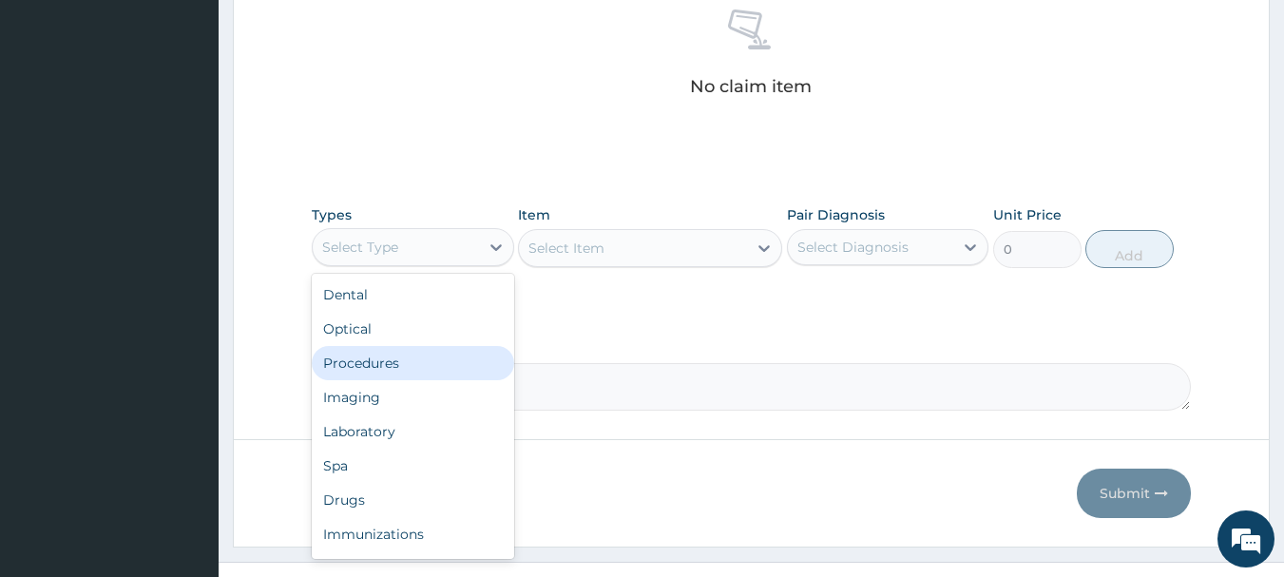
click at [390, 355] on div "Procedures" at bounding box center [413, 363] width 202 height 34
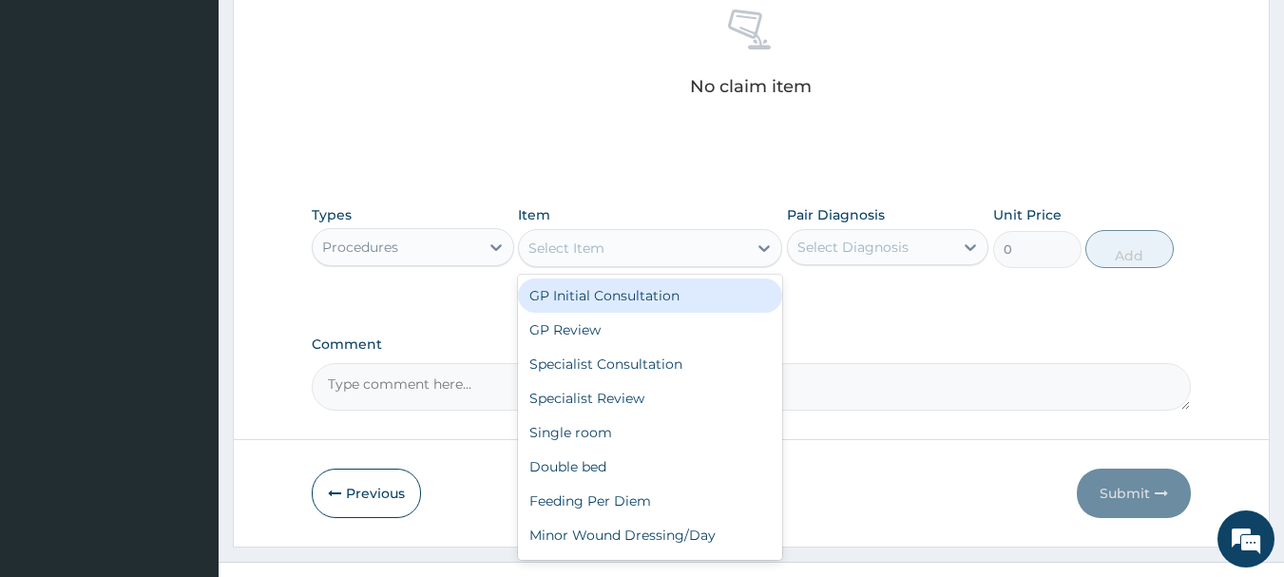
click at [593, 252] on div "Select Item" at bounding box center [566, 248] width 76 height 19
click at [593, 300] on div "GP Initial Consultation" at bounding box center [650, 295] width 264 height 34
type input "3000"
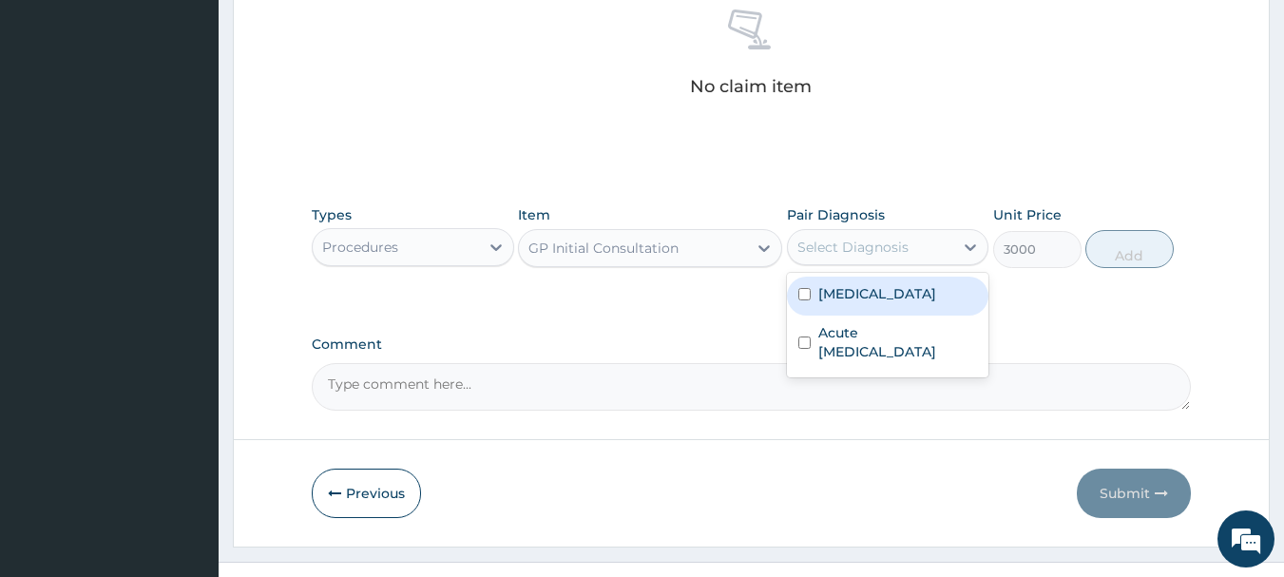
click at [828, 244] on div "Select Diagnosis" at bounding box center [852, 247] width 111 height 19
click at [826, 305] on div "[MEDICAL_DATA]" at bounding box center [888, 296] width 202 height 39
checkbox input "true"
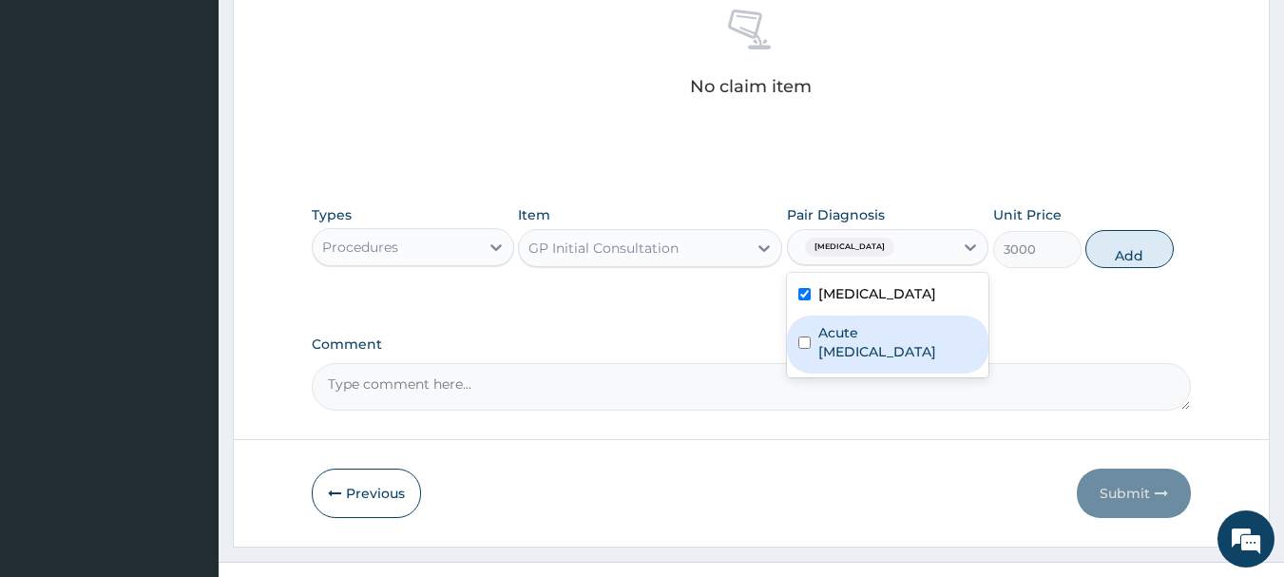
click at [839, 334] on label "Acute [MEDICAL_DATA]" at bounding box center [898, 342] width 160 height 38
checkbox input "true"
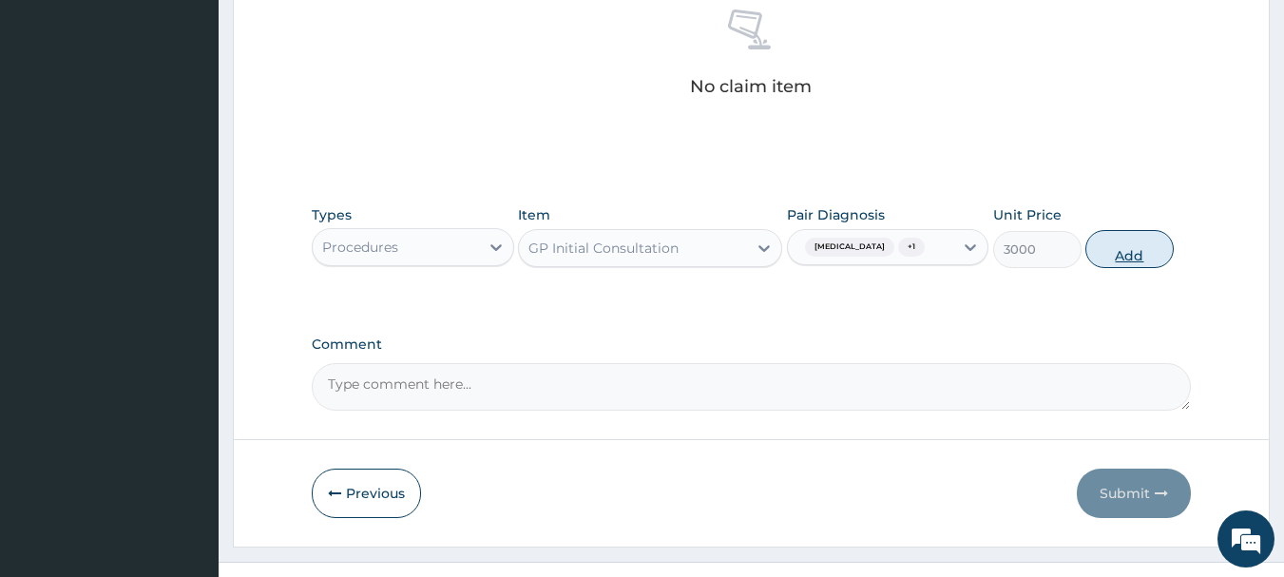
click at [1133, 240] on button "Add" at bounding box center [1129, 249] width 88 height 38
type input "0"
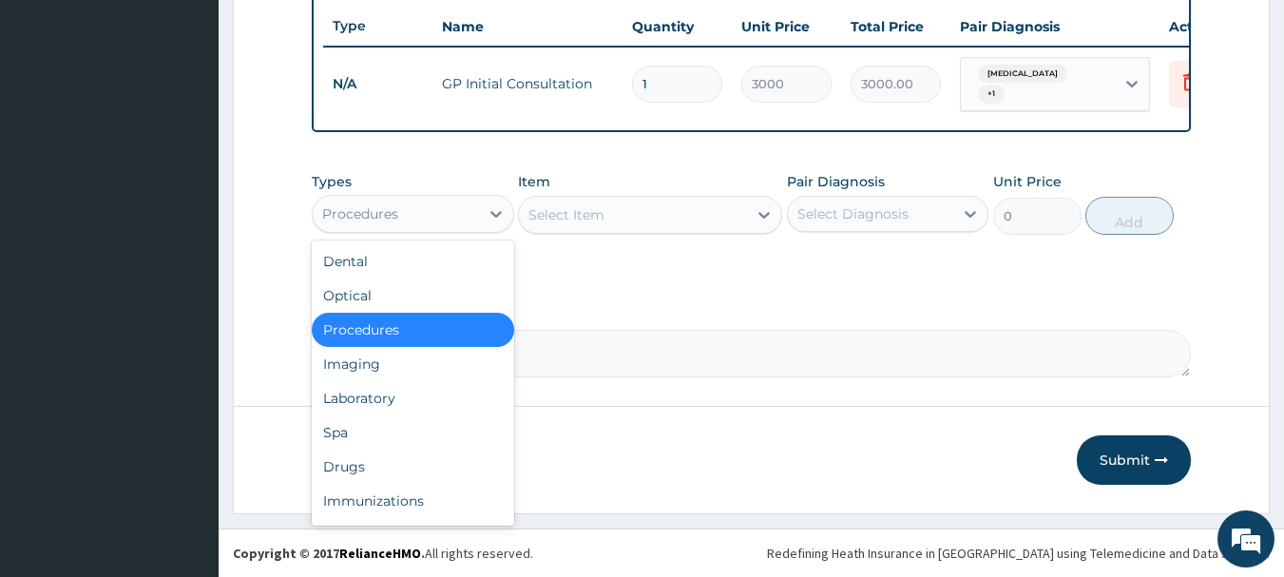
click at [413, 213] on div "Procedures" at bounding box center [396, 214] width 166 height 30
click at [373, 399] on div "Laboratory" at bounding box center [413, 398] width 202 height 34
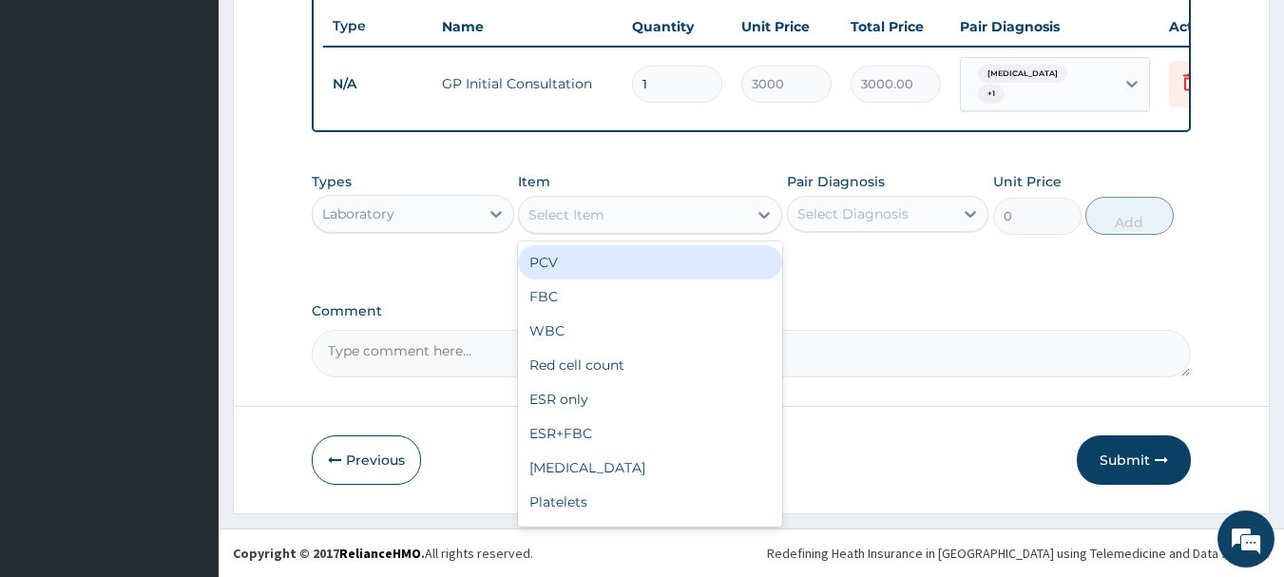
click at [663, 220] on div "Select Item" at bounding box center [633, 215] width 228 height 30
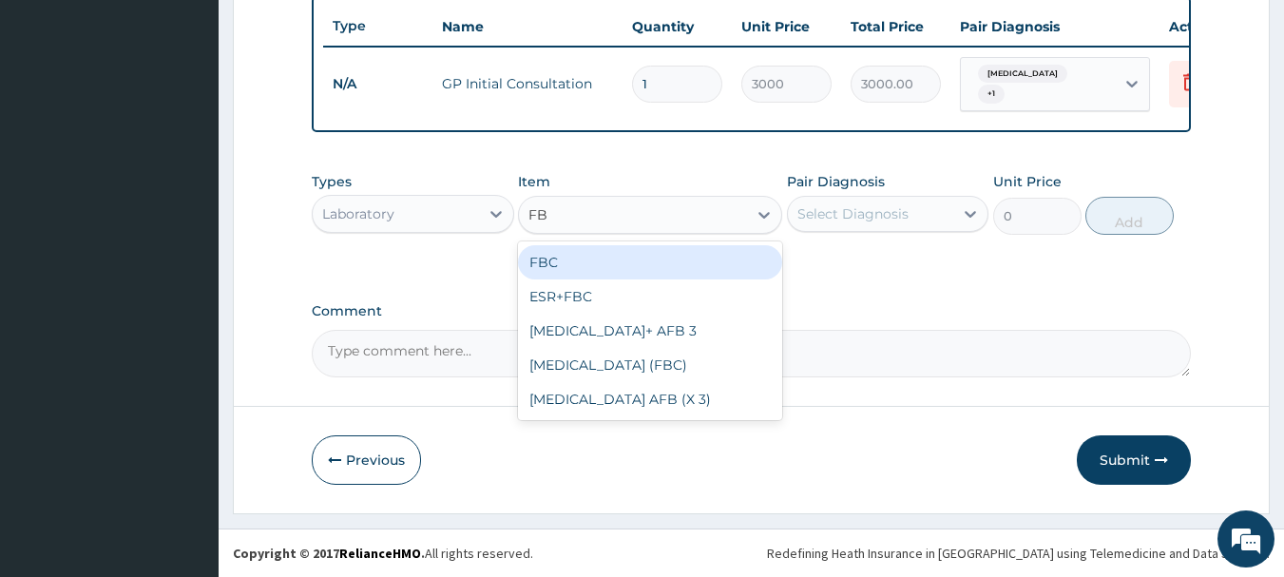
type input "FBC"
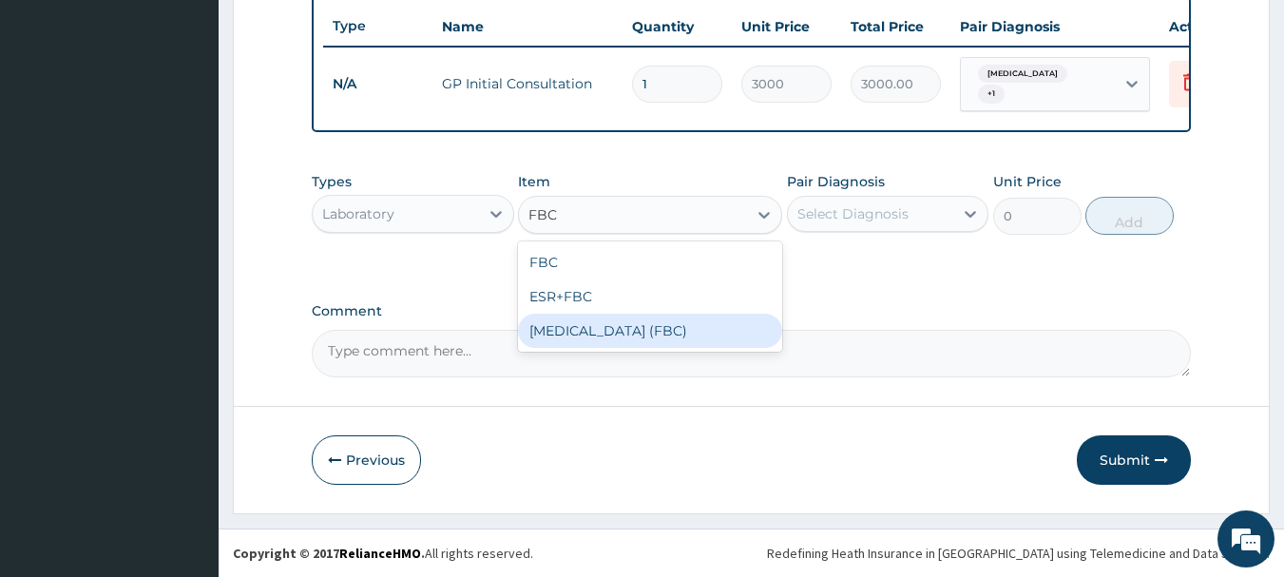
drag, startPoint x: 631, startPoint y: 325, endPoint x: 796, endPoint y: 261, distance: 176.3
click at [635, 326] on div "[MEDICAL_DATA] (FBC)" at bounding box center [650, 331] width 264 height 34
type input "5000"
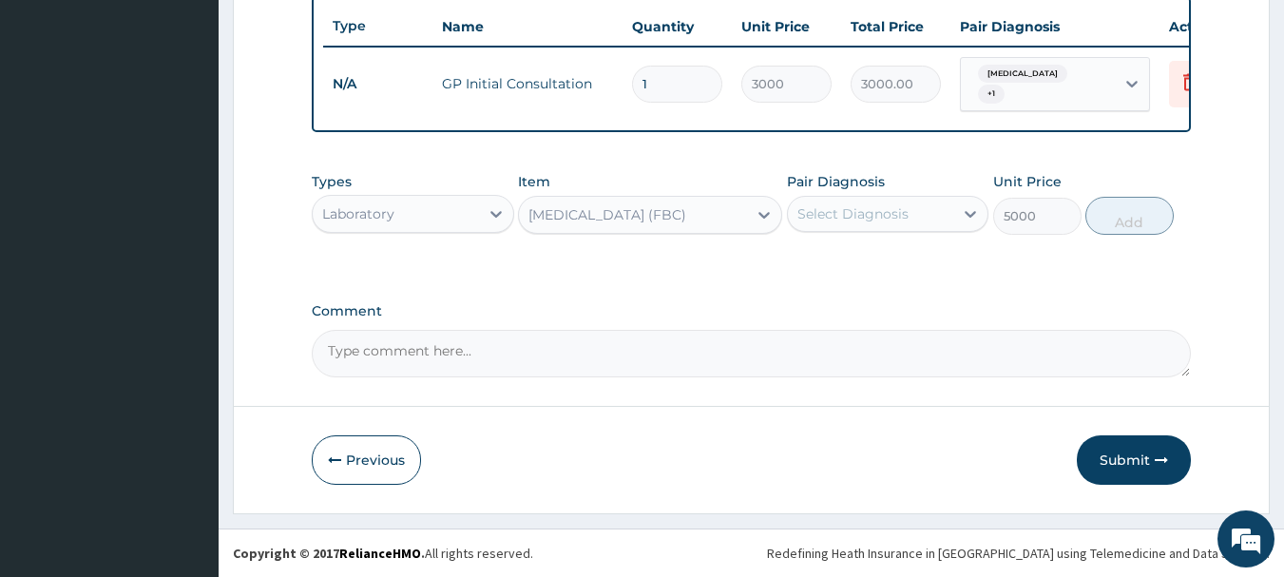
click at [847, 210] on div "Select Diagnosis" at bounding box center [852, 213] width 111 height 19
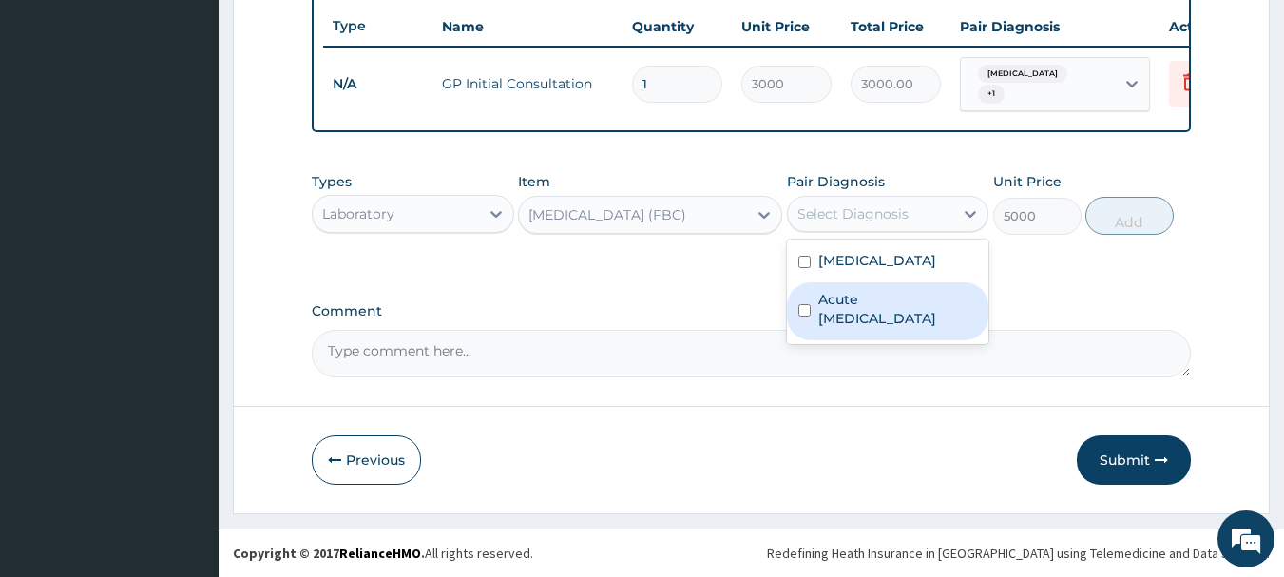
click at [852, 311] on label "Acute [MEDICAL_DATA]" at bounding box center [898, 309] width 160 height 38
checkbox input "true"
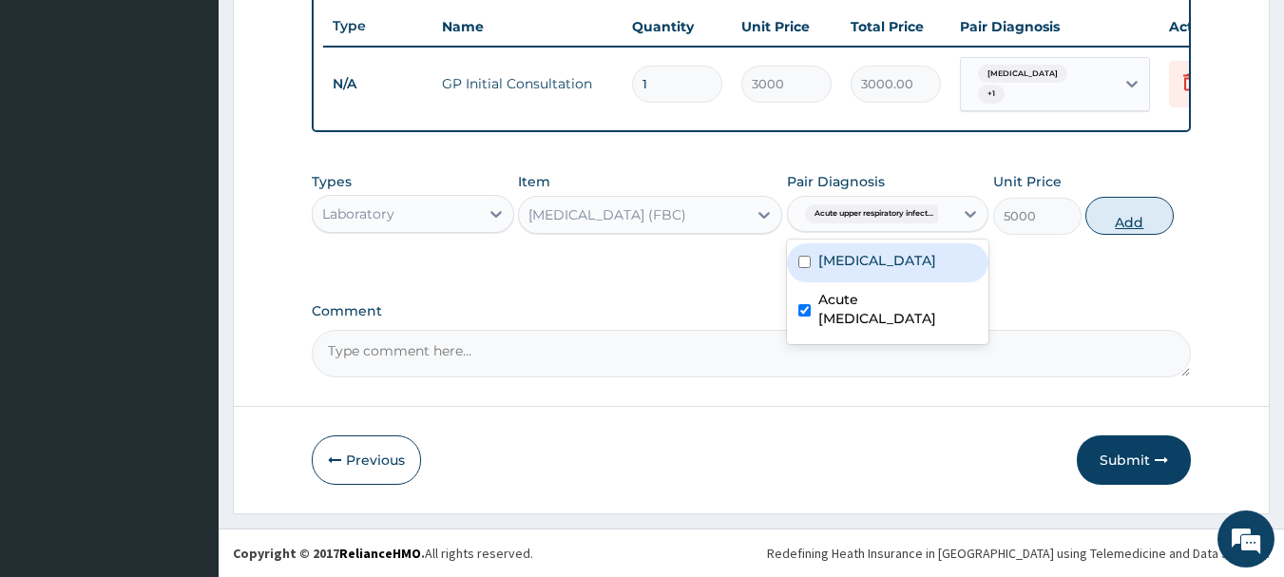
click at [1127, 222] on button "Add" at bounding box center [1129, 216] width 88 height 38
type input "0"
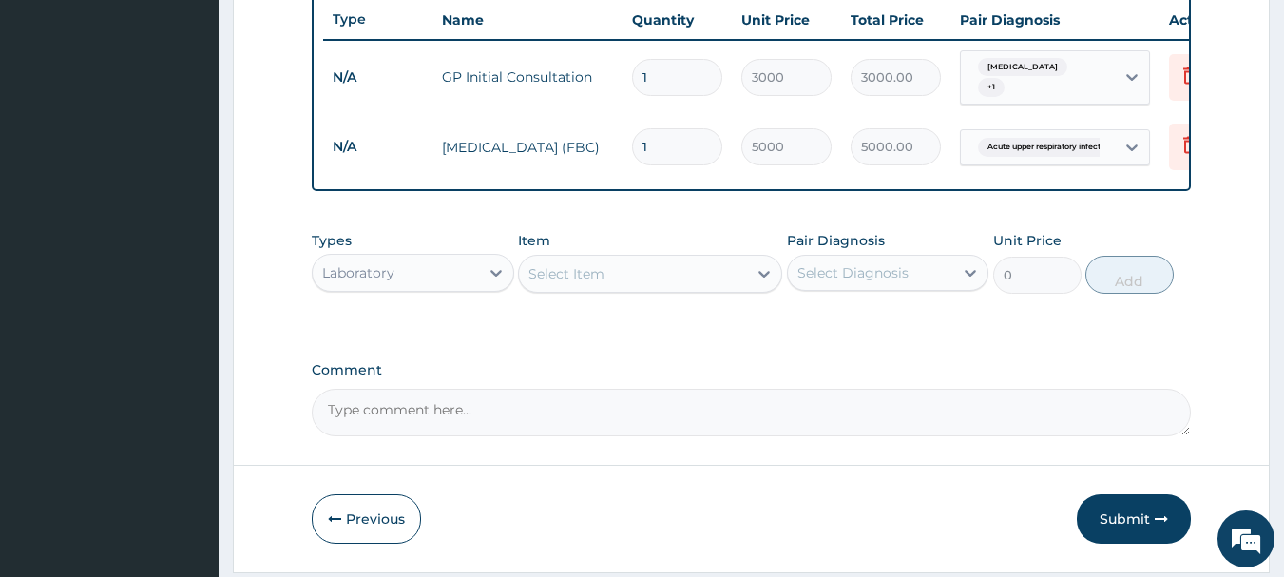
click at [624, 273] on div "Select Item" at bounding box center [633, 274] width 228 height 30
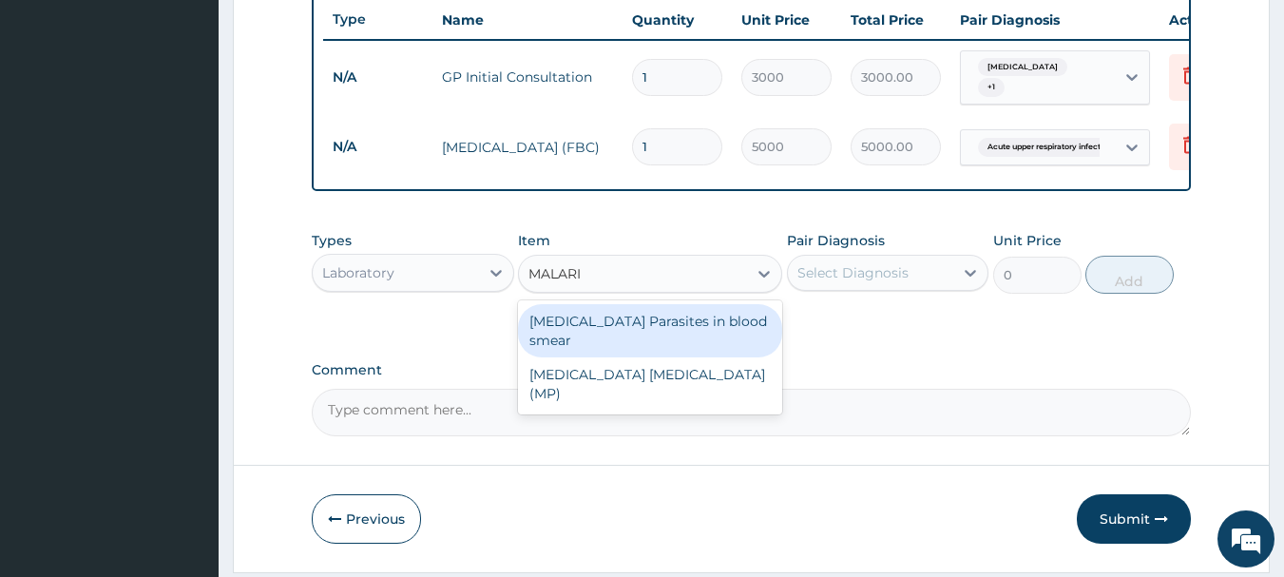
type input "[MEDICAL_DATA]"
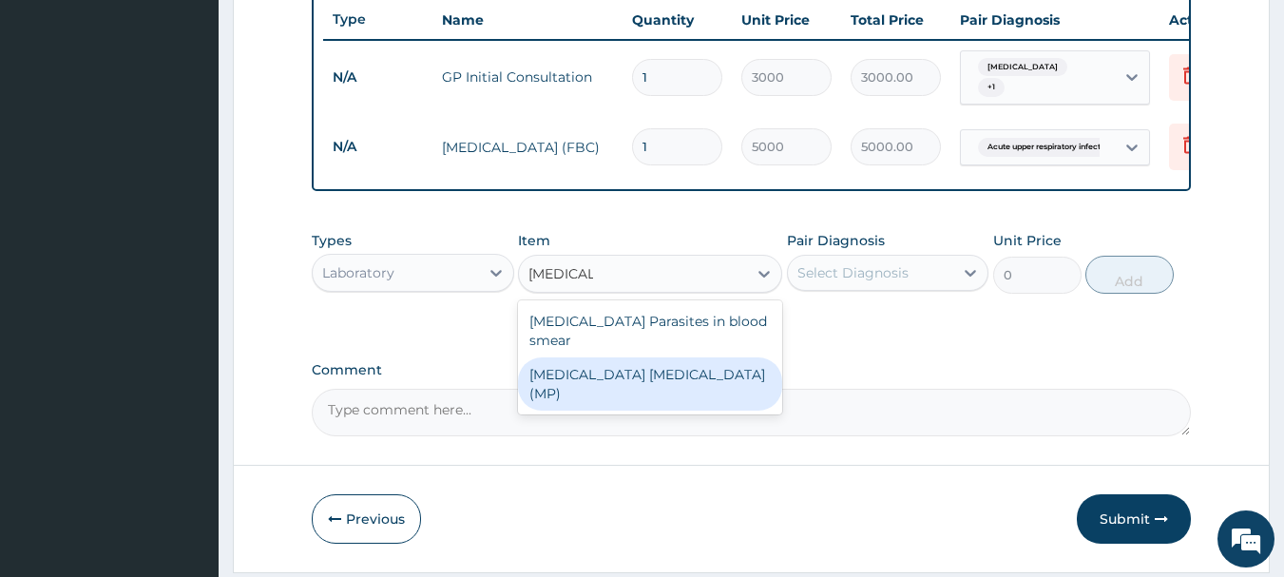
drag, startPoint x: 615, startPoint y: 355, endPoint x: 707, endPoint y: 350, distance: 92.4
click at [620, 357] on div "[MEDICAL_DATA] [MEDICAL_DATA] (MP)" at bounding box center [650, 383] width 264 height 53
type input "2000"
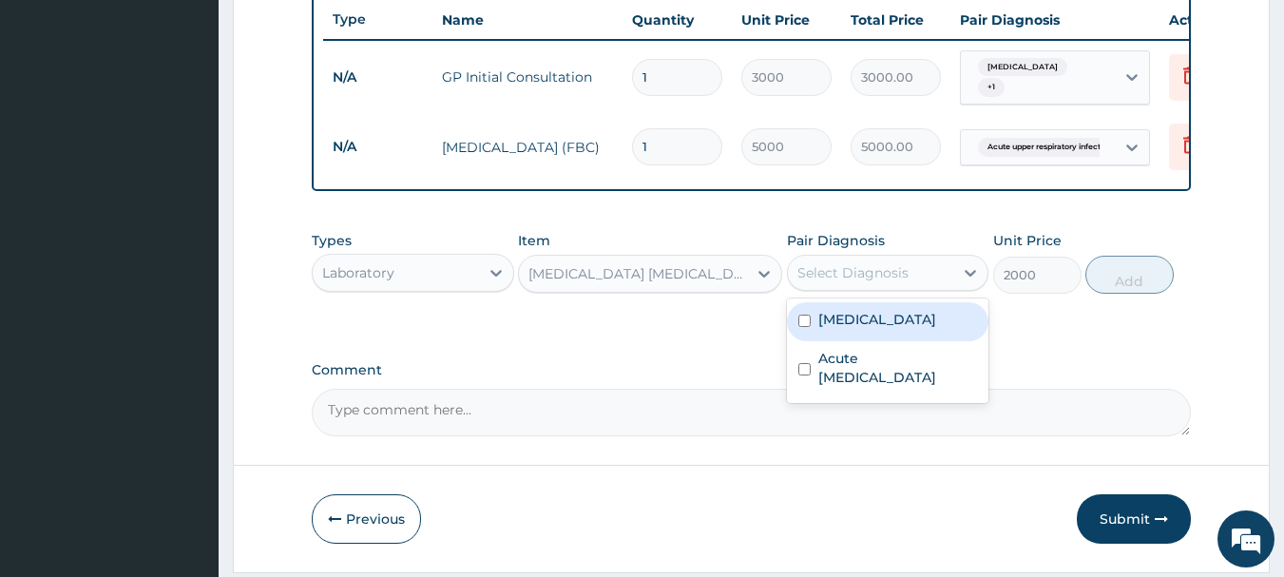
click at [831, 288] on div "Select Diagnosis" at bounding box center [871, 273] width 166 height 30
drag, startPoint x: 825, startPoint y: 325, endPoint x: 1025, endPoint y: 311, distance: 200.1
click at [832, 325] on label "[MEDICAL_DATA]" at bounding box center [877, 319] width 118 height 19
checkbox input "true"
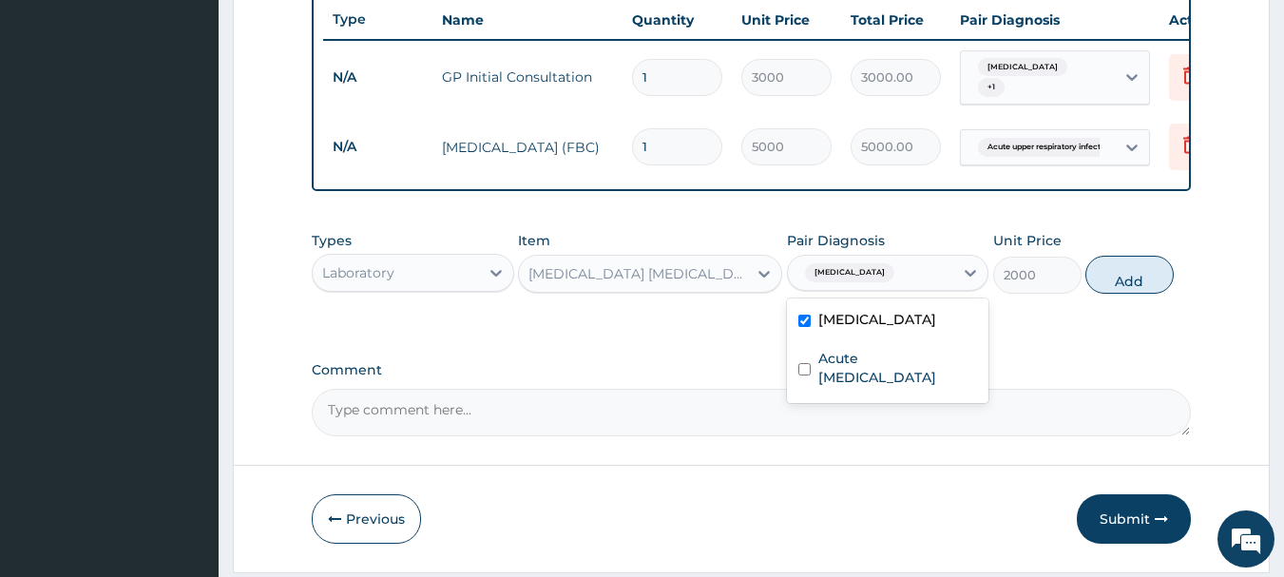
click at [1106, 278] on button "Add" at bounding box center [1129, 275] width 88 height 38
type input "0"
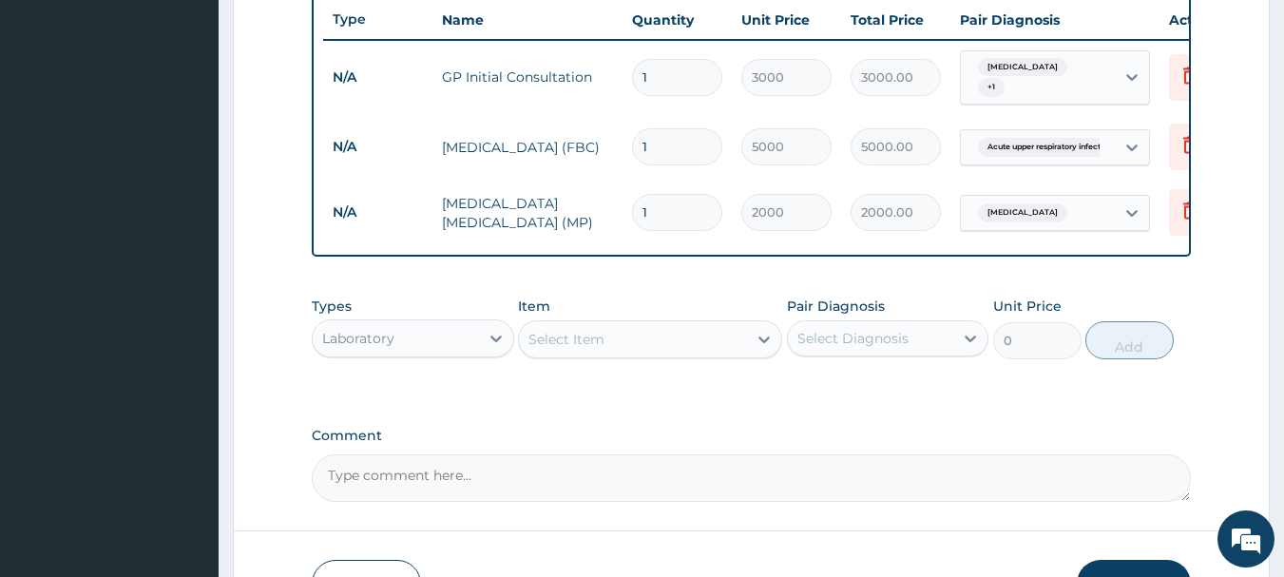
click at [378, 345] on div "Laboratory" at bounding box center [358, 338] width 72 height 19
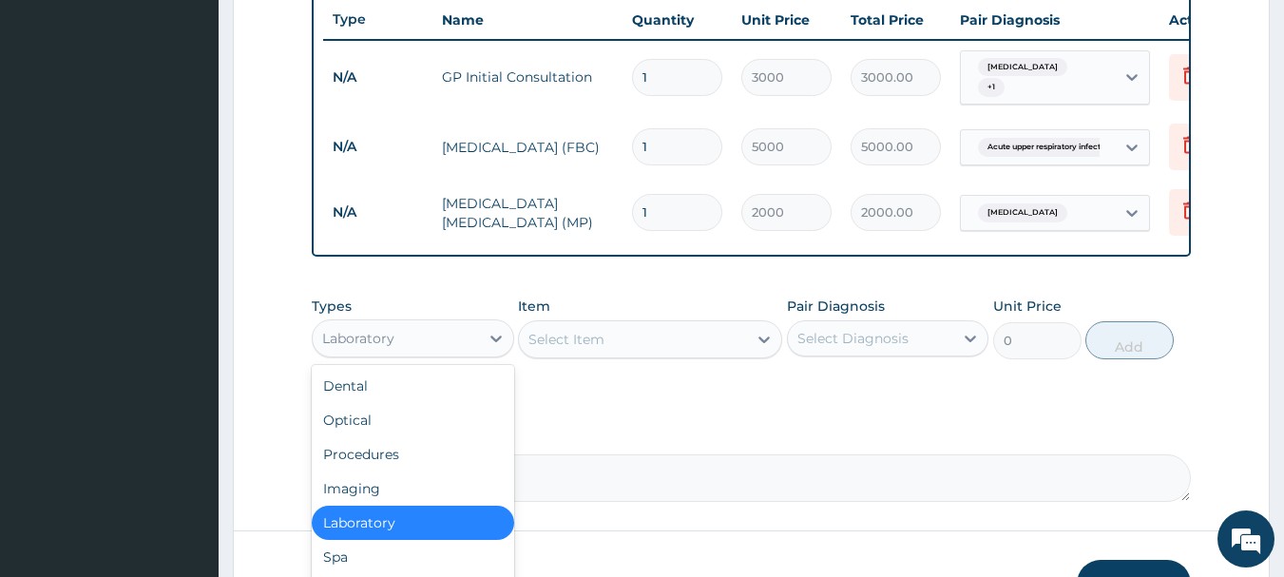
scroll to position [65, 0]
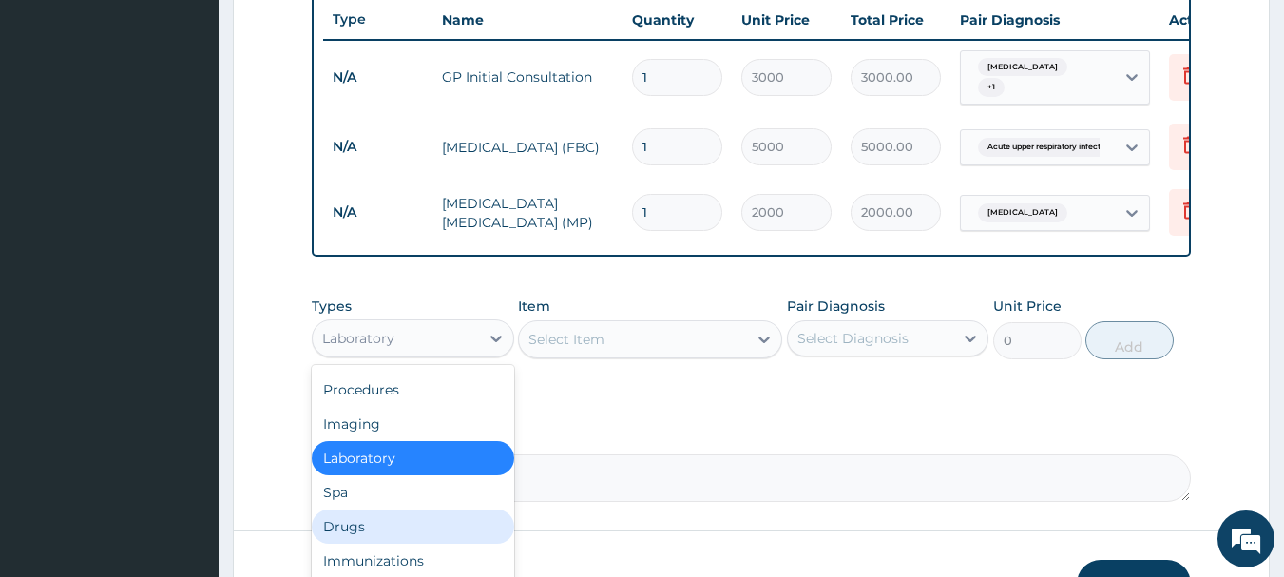
click at [355, 530] on div "Drugs" at bounding box center [413, 526] width 202 height 34
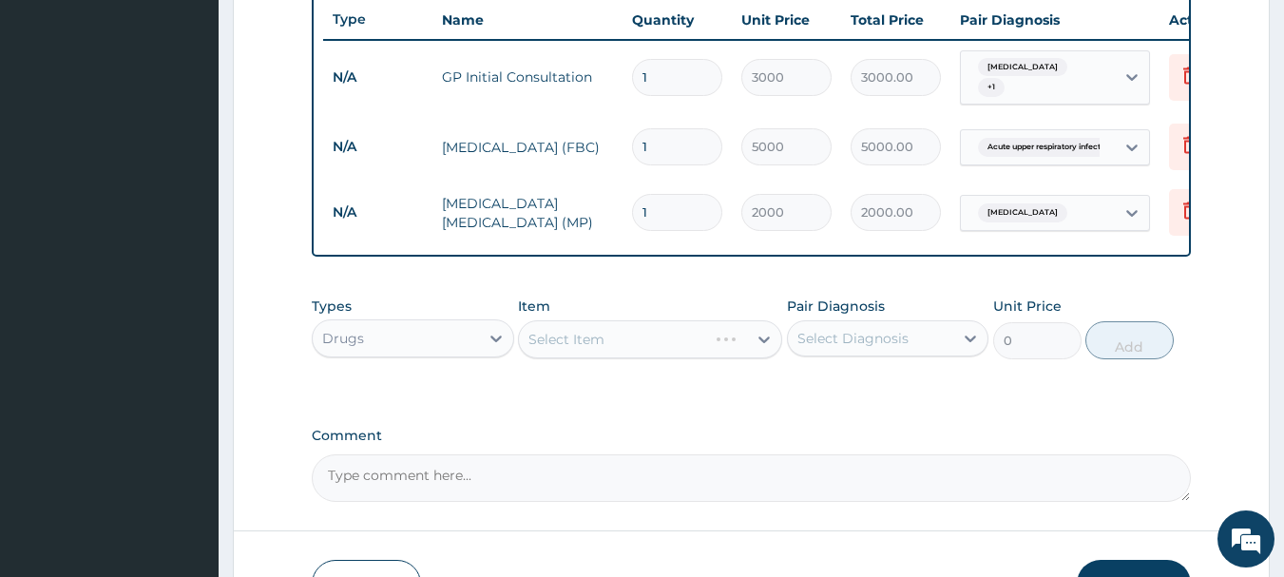
click at [587, 342] on div "Select Item" at bounding box center [650, 339] width 264 height 38
click at [598, 341] on div "Select Item" at bounding box center [650, 339] width 264 height 38
click at [687, 344] on div "Select Item" at bounding box center [650, 339] width 264 height 38
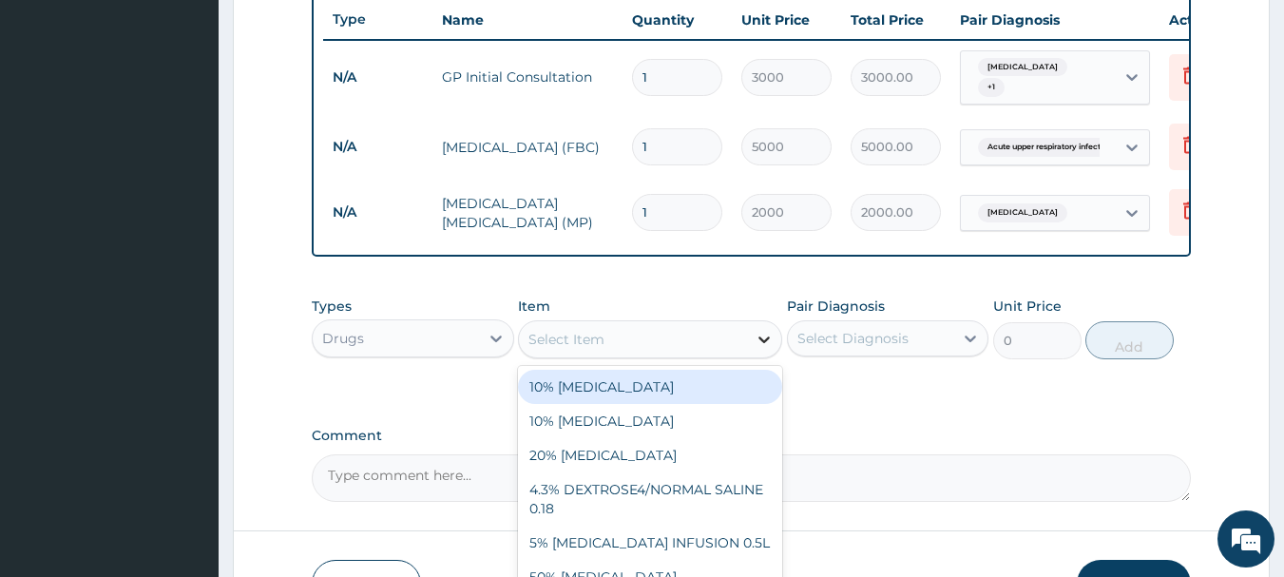
click at [760, 343] on icon at bounding box center [764, 339] width 19 height 19
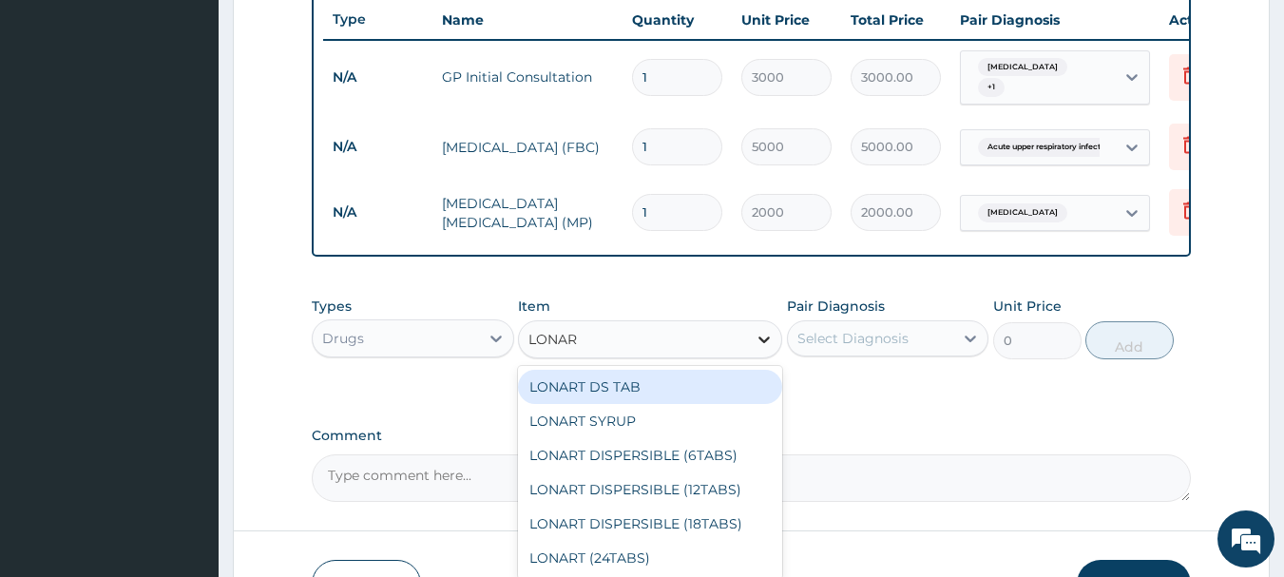
type input "LONART"
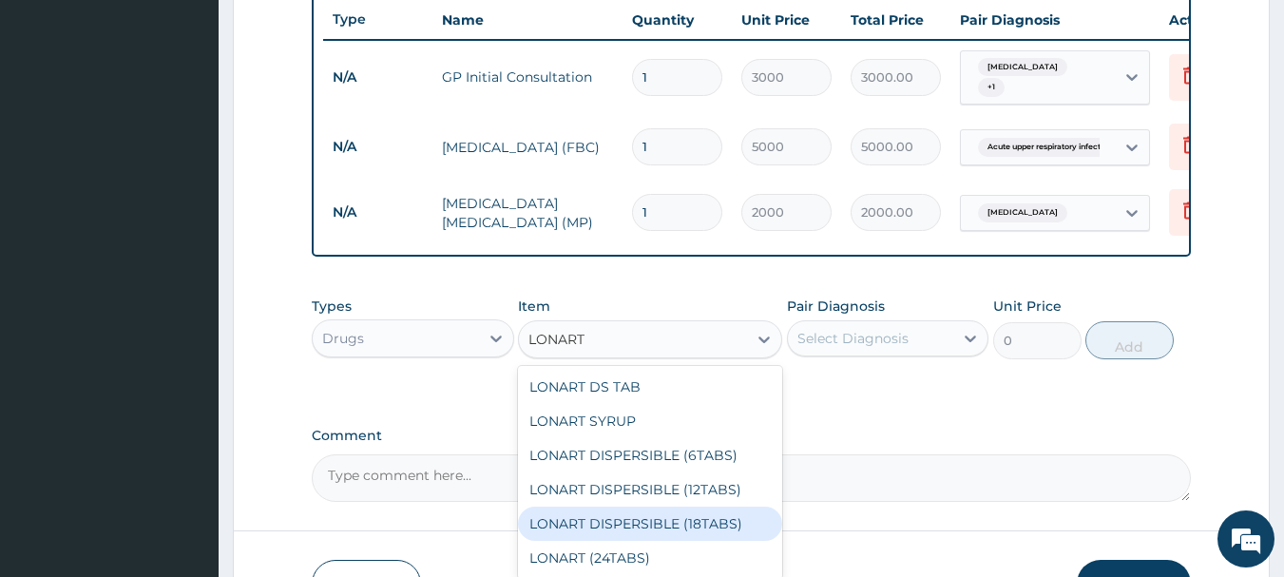
click at [720, 527] on div "LONART DISPERSIBLE (18TABS)" at bounding box center [650, 524] width 264 height 34
type input "2000"
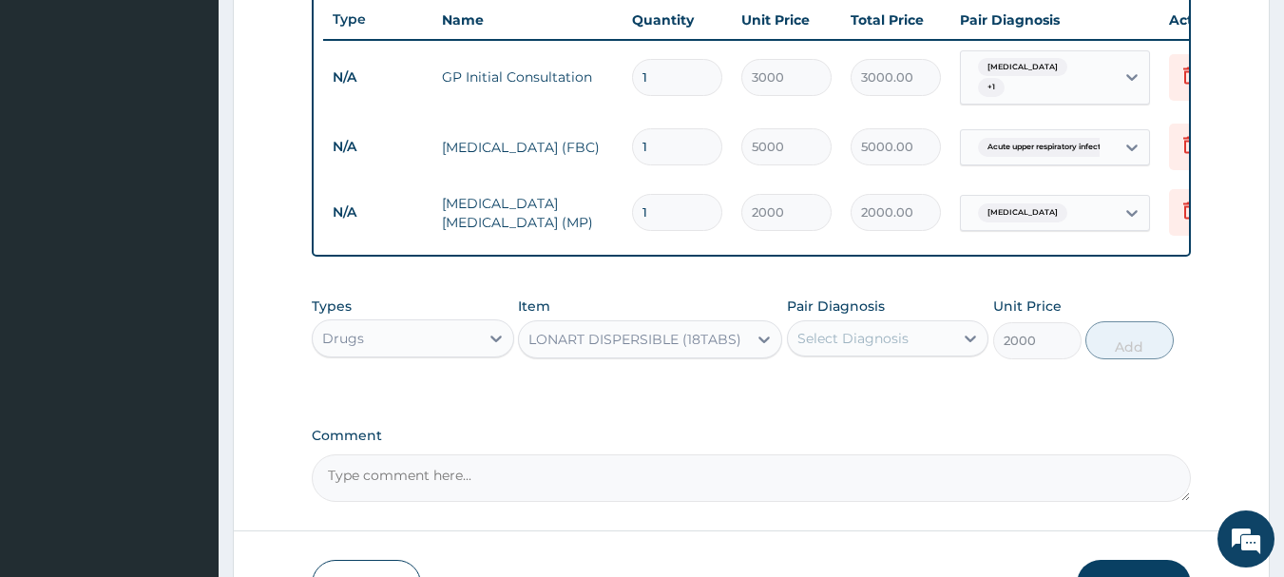
click at [885, 320] on div "Pair Diagnosis Select Diagnosis" at bounding box center [888, 328] width 202 height 63
click at [882, 339] on div "Select Diagnosis" at bounding box center [852, 338] width 111 height 19
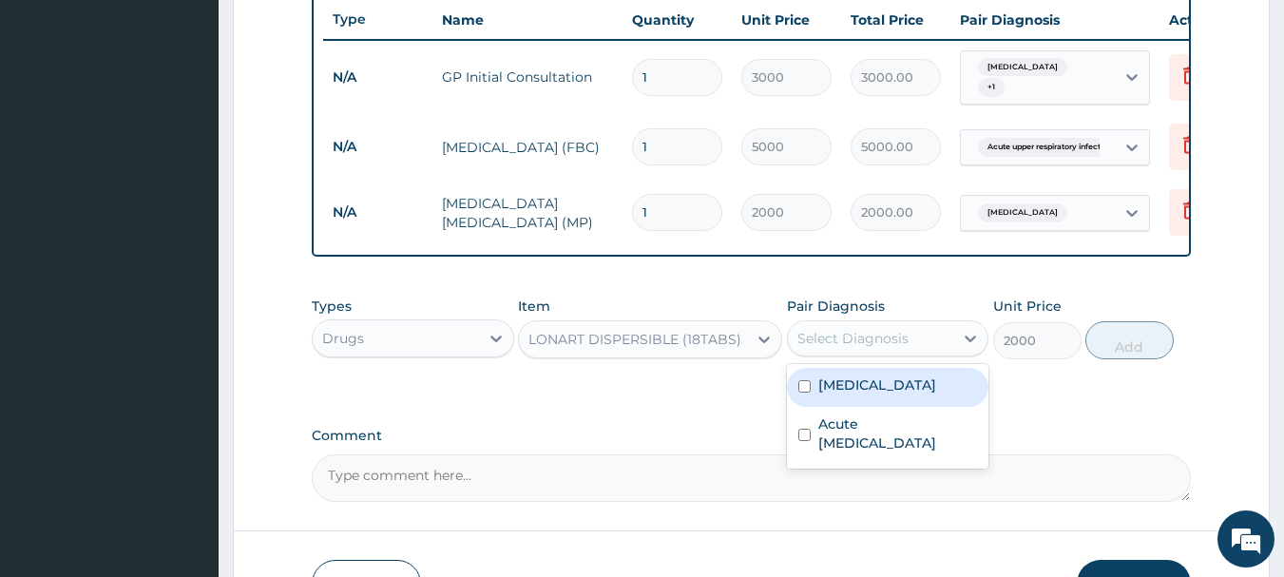
click at [874, 389] on div "[MEDICAL_DATA]" at bounding box center [888, 387] width 202 height 39
checkbox input "true"
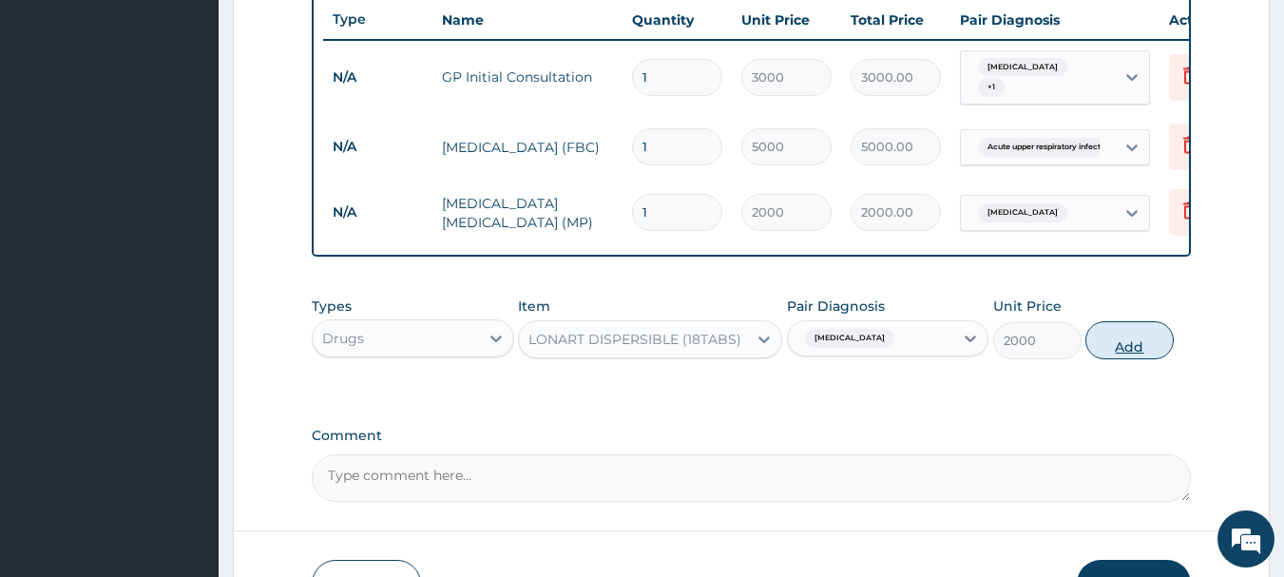
click at [1111, 347] on button "Add" at bounding box center [1129, 340] width 88 height 38
type input "0"
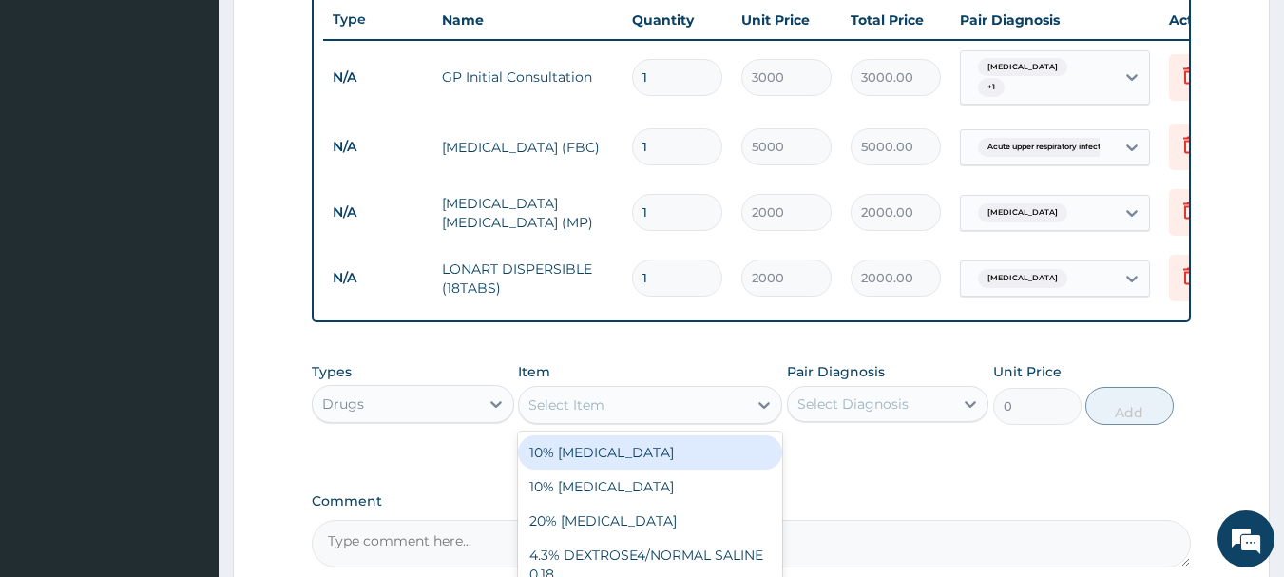
click at [608, 420] on div "Select Item" at bounding box center [633, 405] width 228 height 30
type input "PARACE"
click at [622, 459] on div "[MEDICAL_DATA] 500MG TAB" at bounding box center [650, 452] width 264 height 34
type input "20"
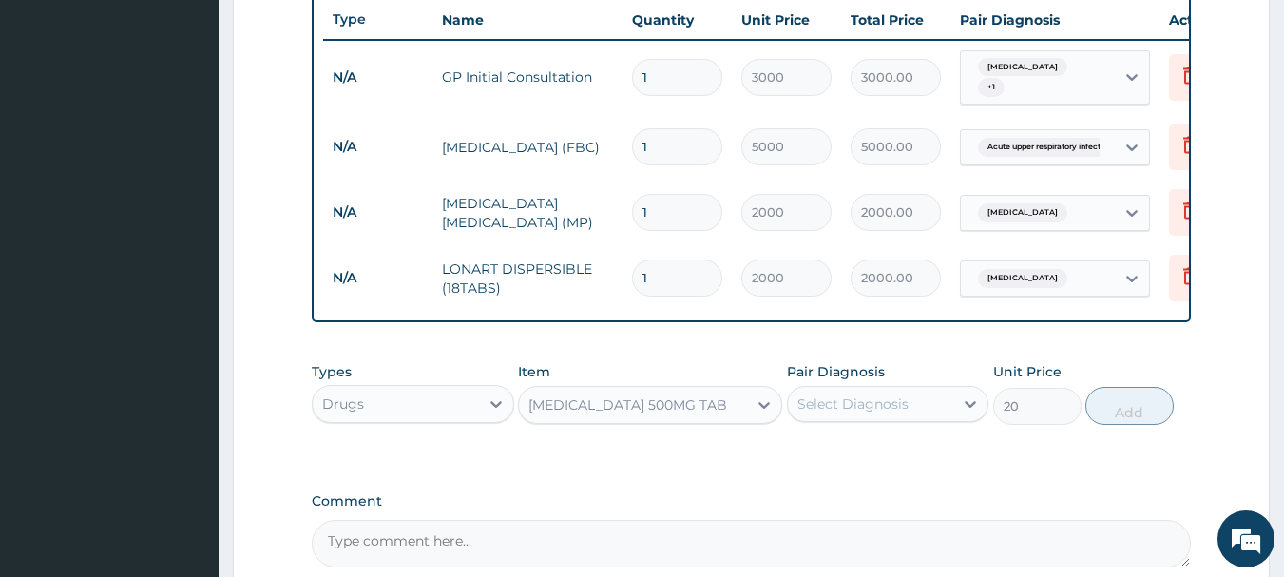
click at [829, 410] on div "Select Diagnosis" at bounding box center [852, 403] width 111 height 19
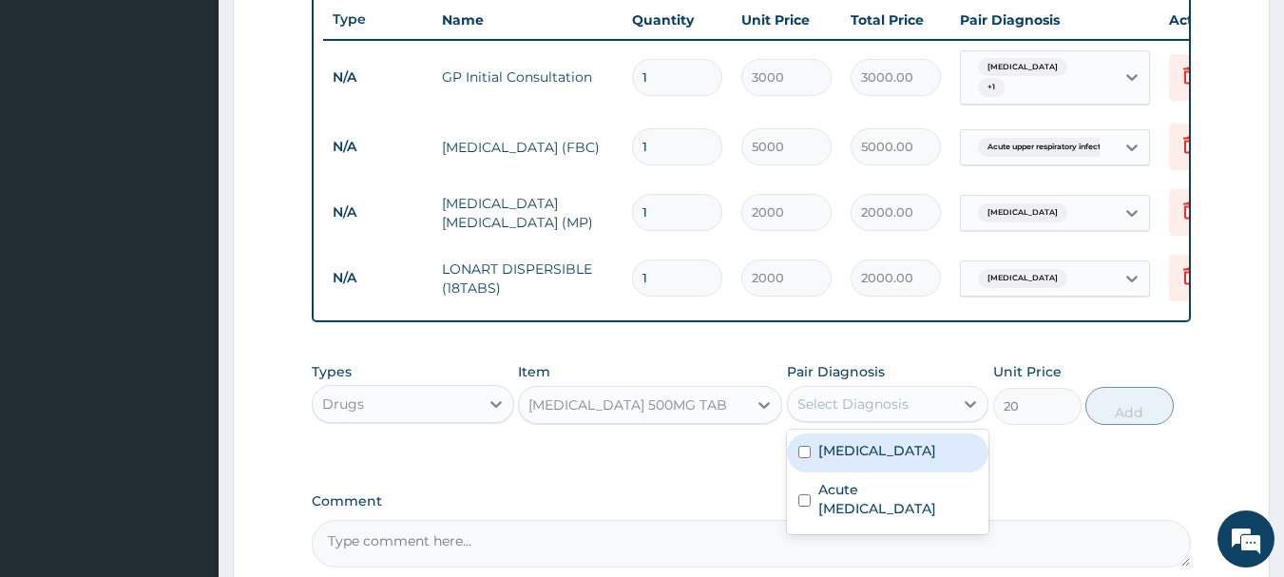
drag, startPoint x: 829, startPoint y: 454, endPoint x: 1095, endPoint y: 438, distance: 266.6
click at [829, 455] on label "[MEDICAL_DATA]" at bounding box center [877, 450] width 118 height 19
checkbox input "true"
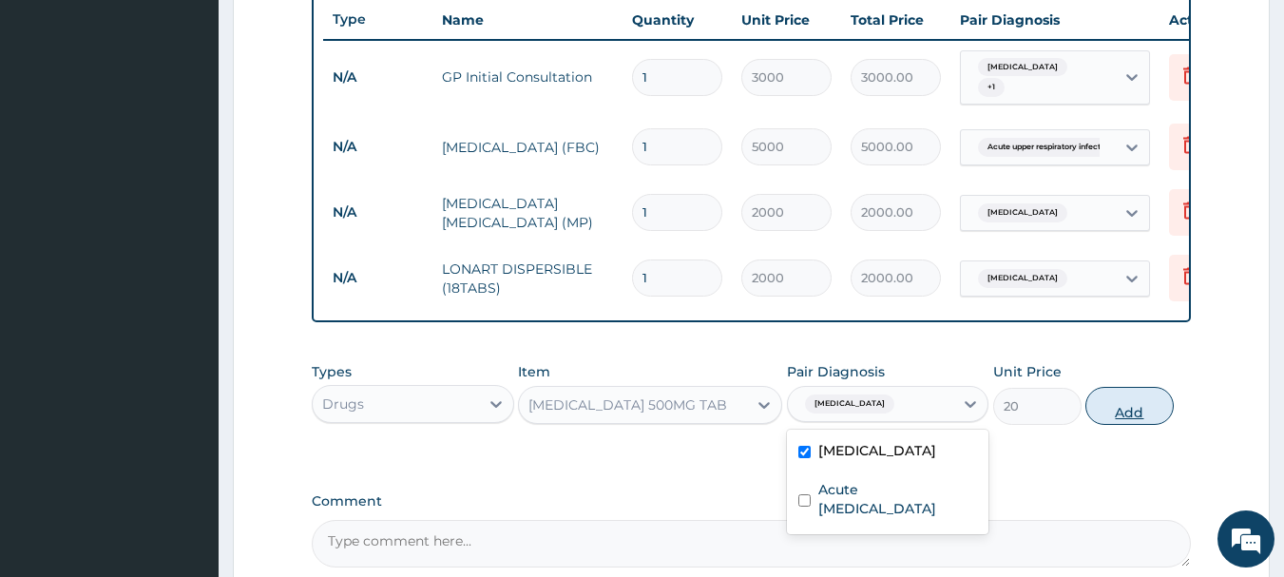
click at [1124, 419] on button "Add" at bounding box center [1129, 406] width 88 height 38
type input "0"
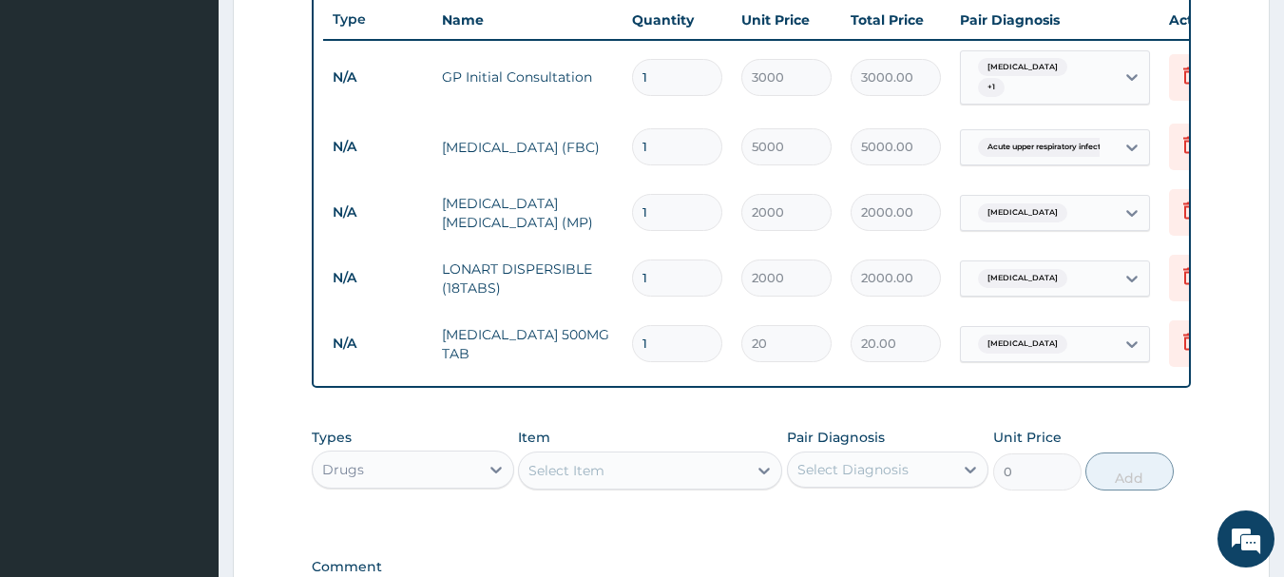
type input "0.00"
type input "9"
type input "180.00"
type input "9"
click at [705, 485] on div "Select Item" at bounding box center [633, 470] width 228 height 30
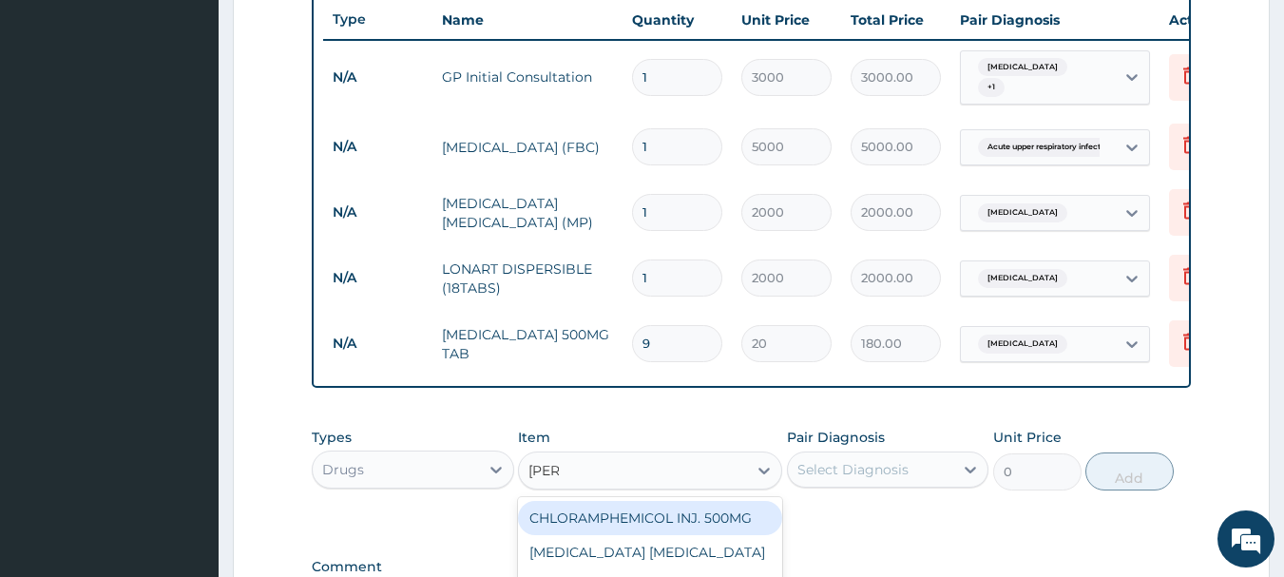
type input "LORAT"
drag, startPoint x: 670, startPoint y: 521, endPoint x: 870, endPoint y: 493, distance: 201.5
click at [671, 521] on div "LORATIDINE 10MG TAB" at bounding box center [650, 518] width 264 height 34
type input "70"
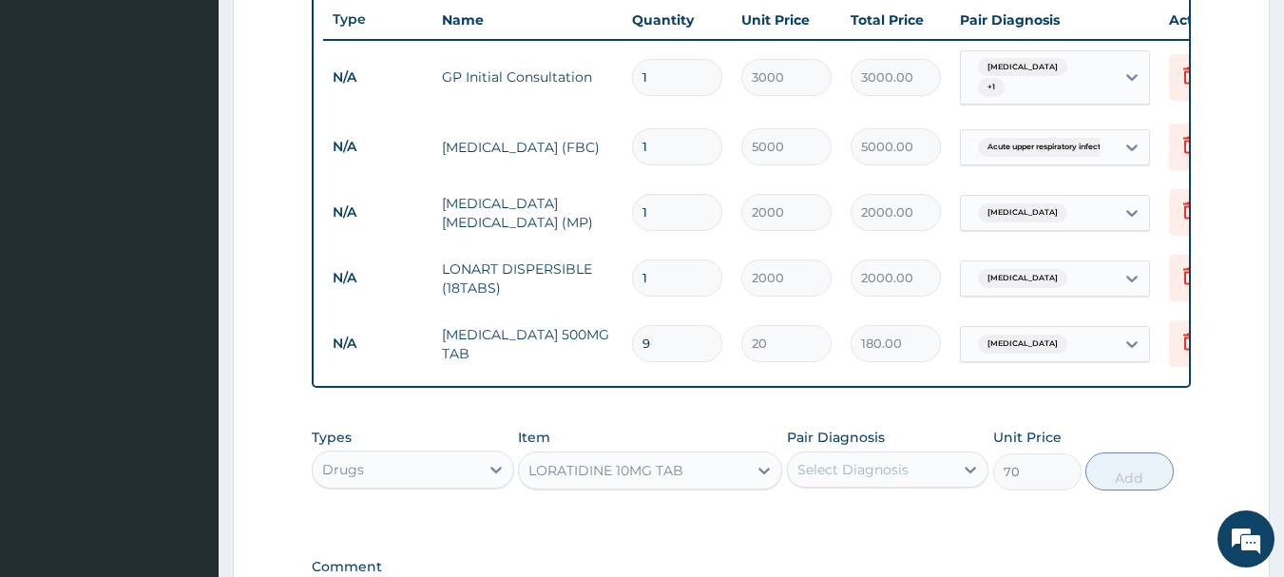
click at [880, 479] on div "Select Diagnosis" at bounding box center [852, 469] width 111 height 19
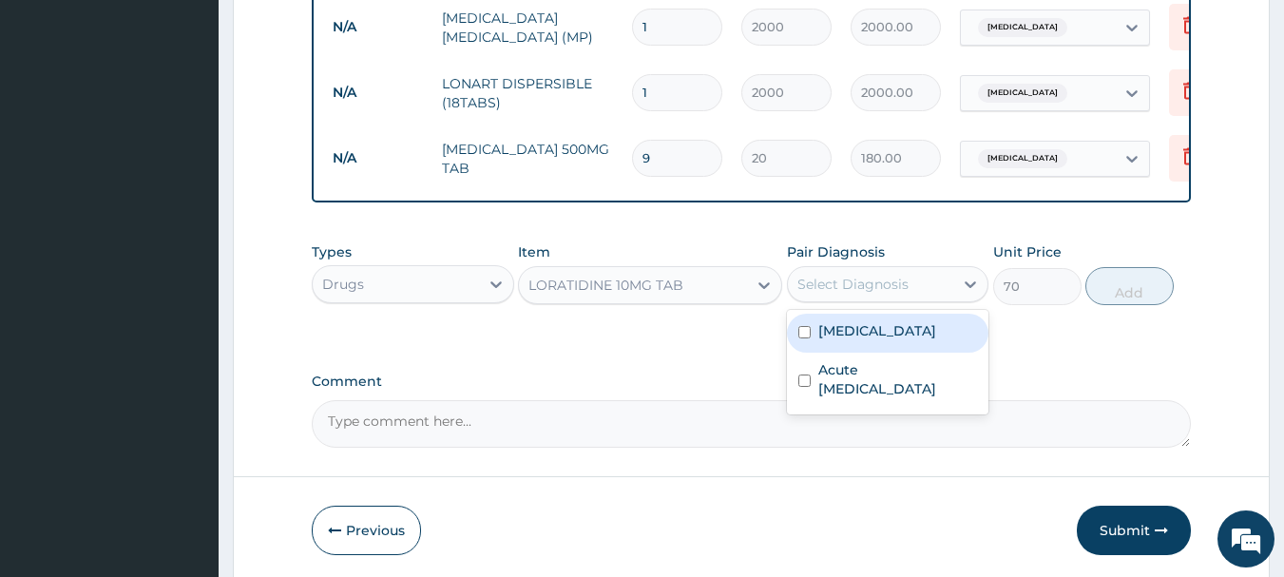
scroll to position [908, 0]
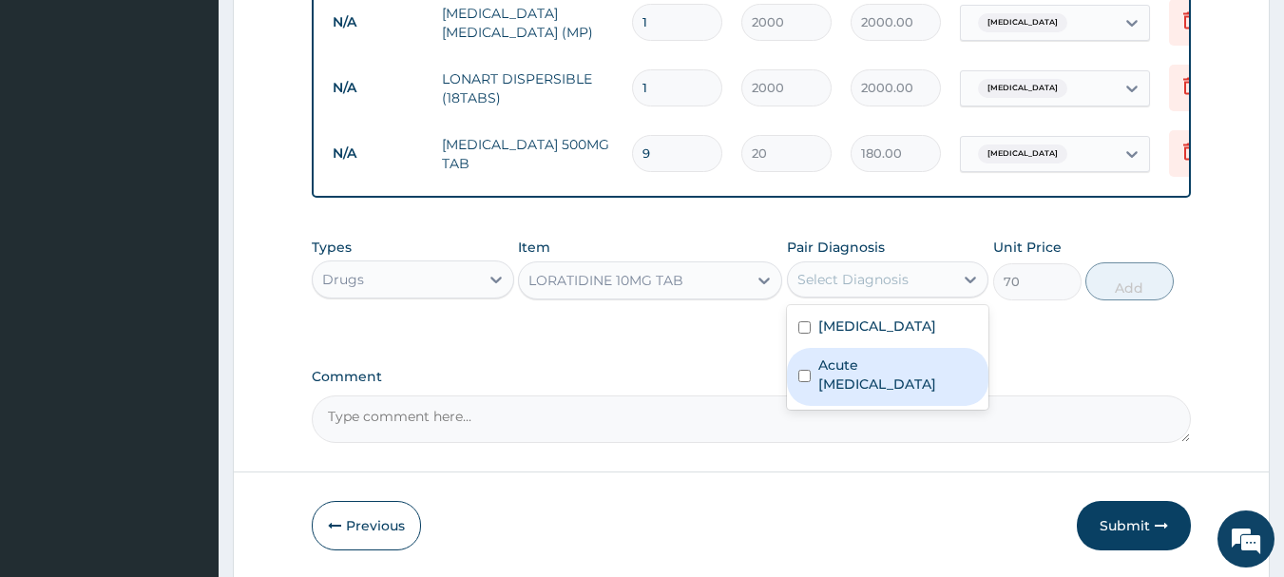
click at [894, 394] on label "Acute [MEDICAL_DATA]" at bounding box center [898, 374] width 160 height 38
checkbox input "true"
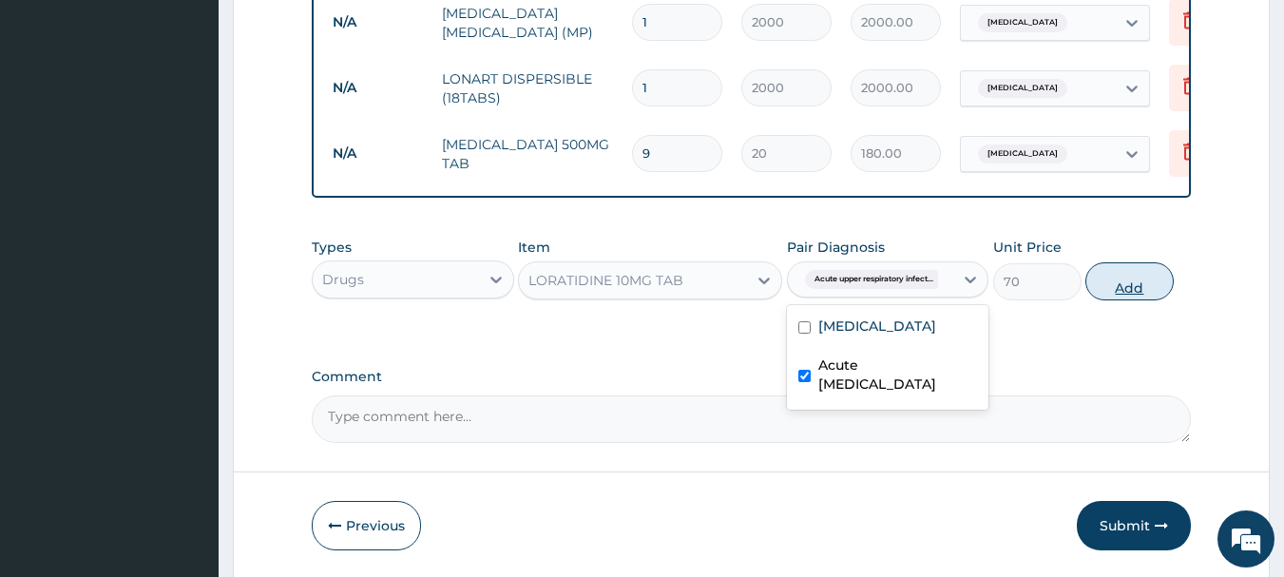
click at [1148, 297] on button "Add" at bounding box center [1129, 281] width 88 height 38
type input "0"
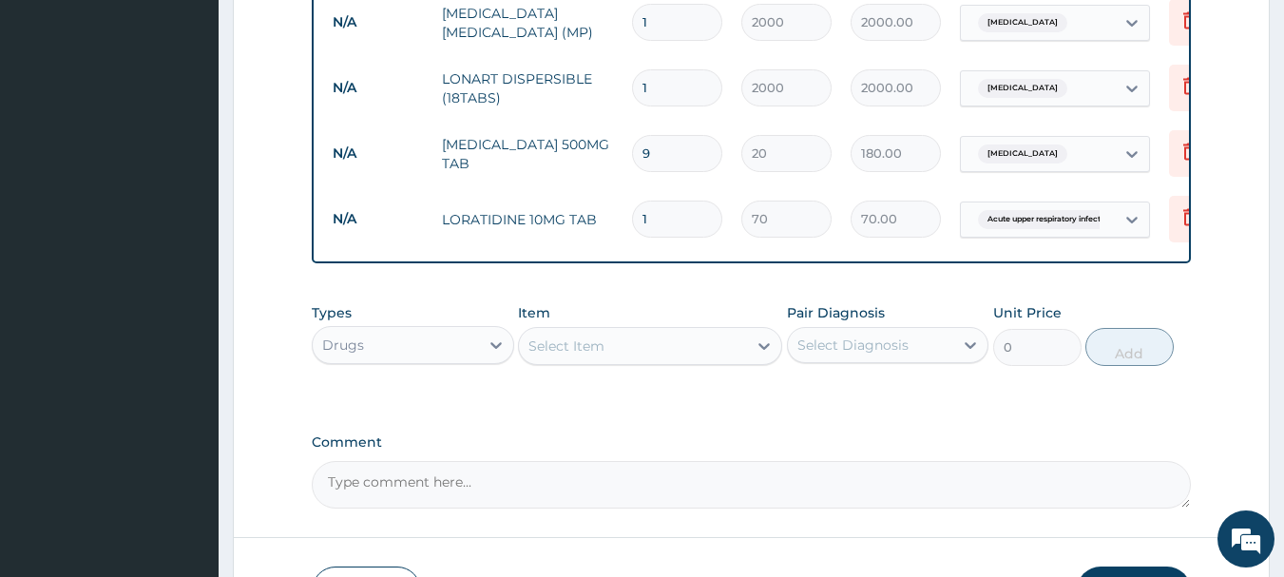
type input "0.00"
type input "5"
type input "350.00"
type input "5"
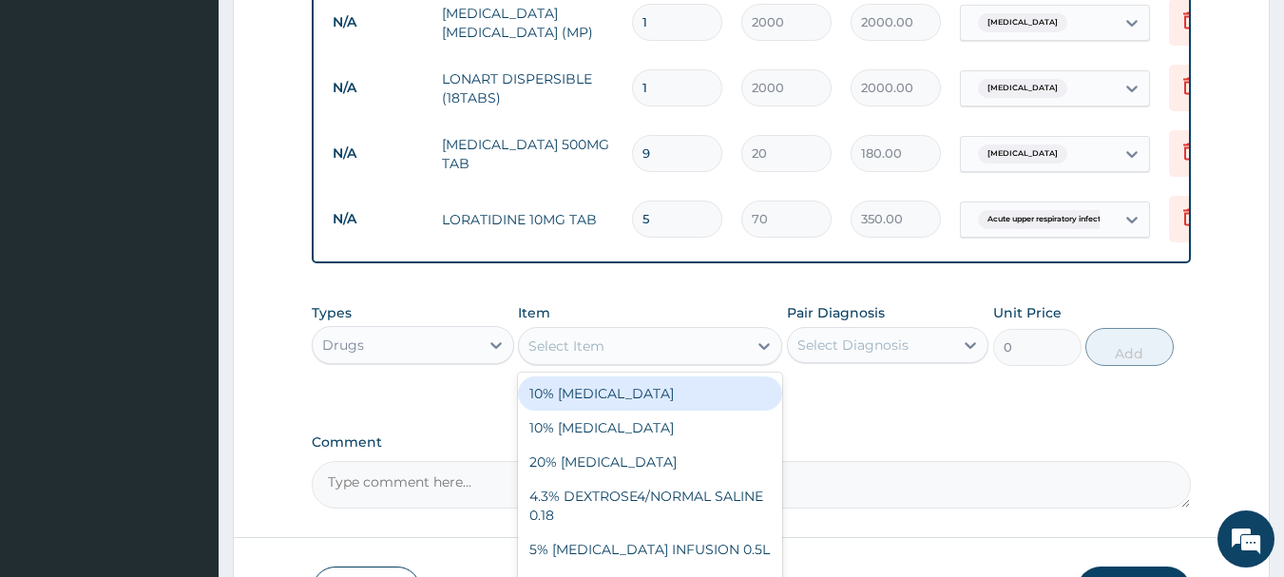
click at [650, 346] on div "Select Item" at bounding box center [633, 346] width 228 height 30
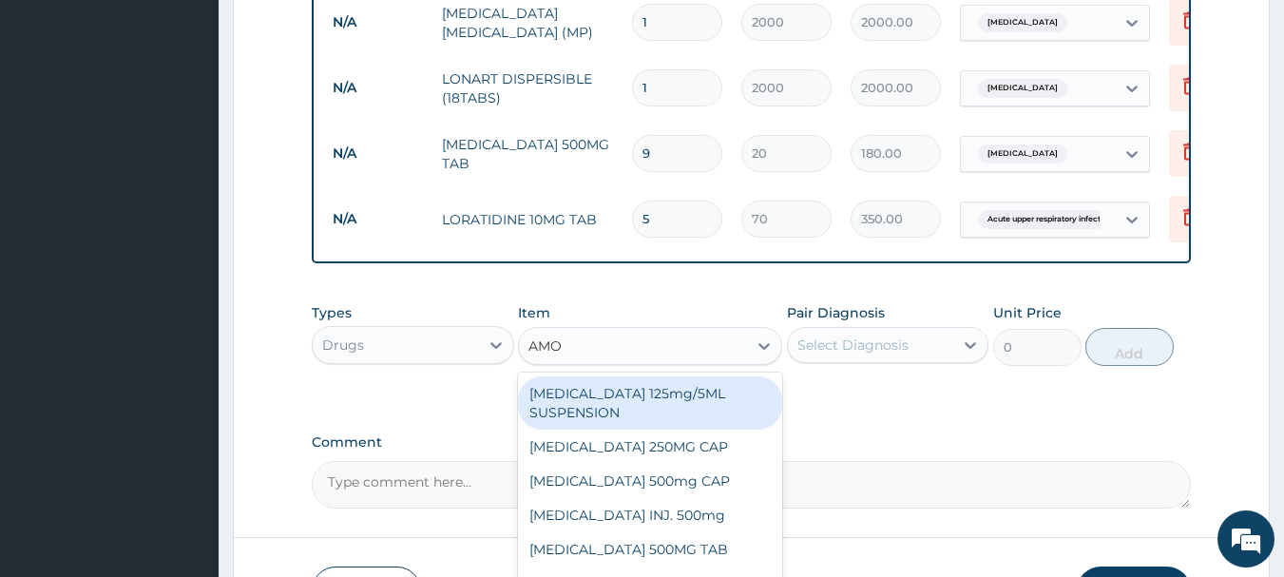
type input "AMOX"
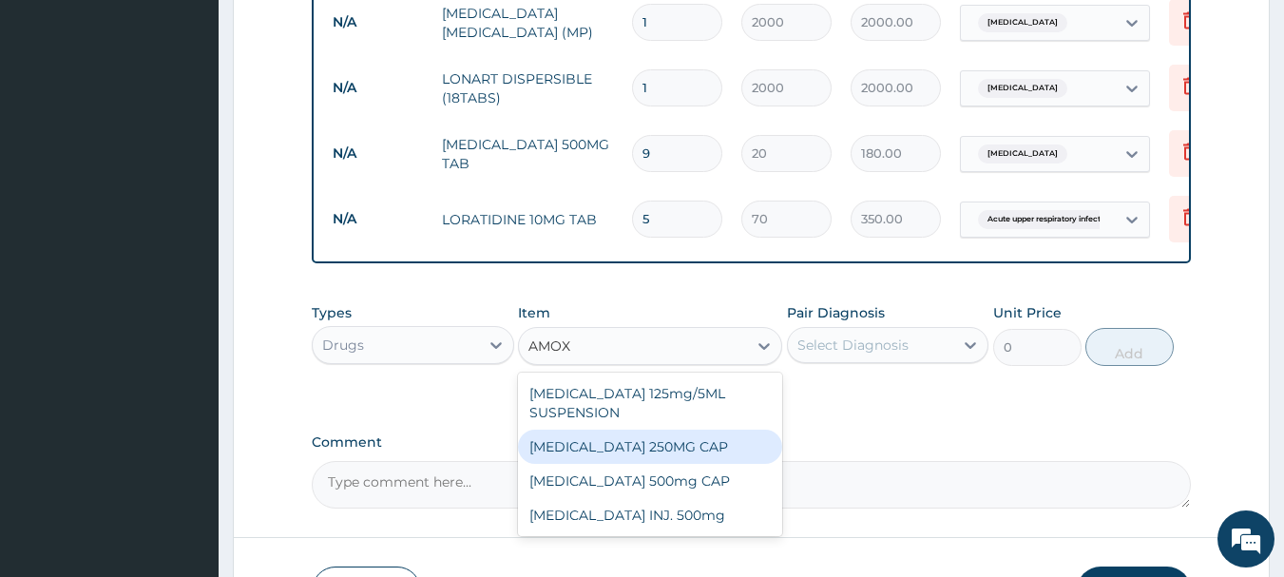
click at [646, 457] on div "AMOXYCILLIN 250MG CAP" at bounding box center [650, 447] width 264 height 34
type input "70"
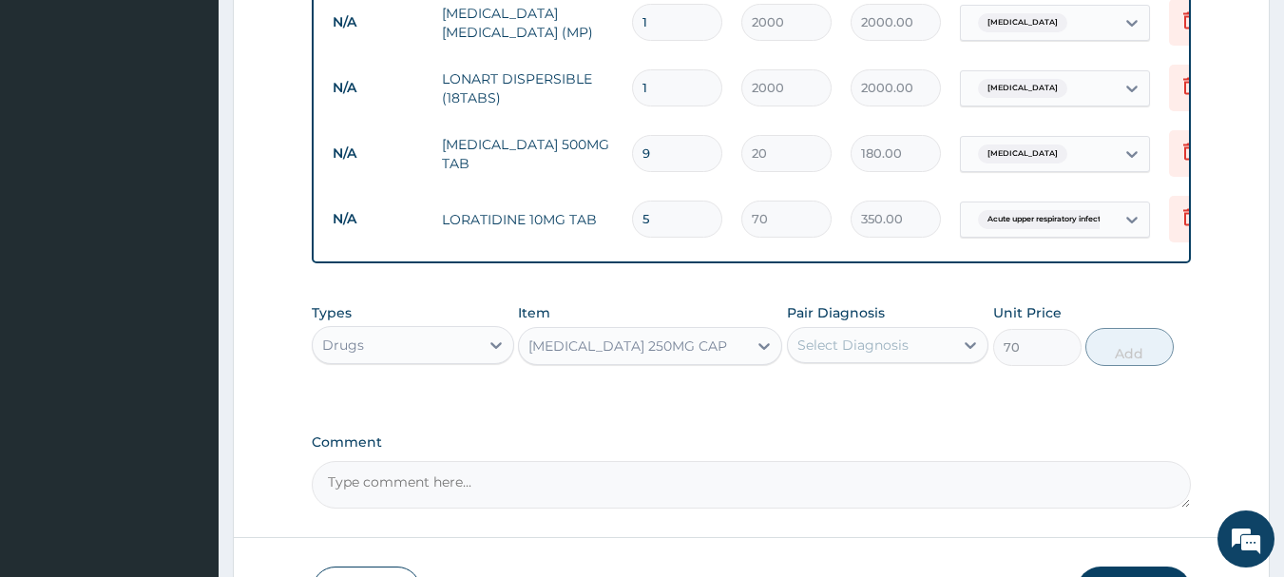
click at [863, 352] on div "Select Diagnosis" at bounding box center [852, 345] width 111 height 19
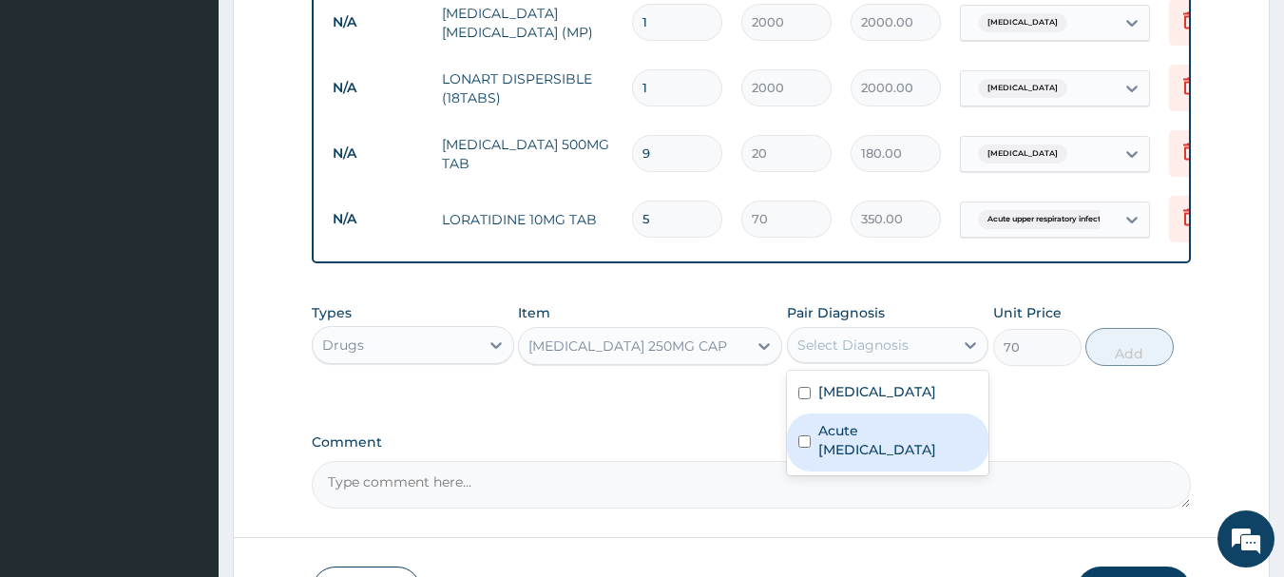
drag, startPoint x: 867, startPoint y: 452, endPoint x: 911, endPoint y: 434, distance: 47.3
click at [867, 451] on label "Acute upper respiratory infection" at bounding box center [898, 440] width 160 height 38
checkbox input "true"
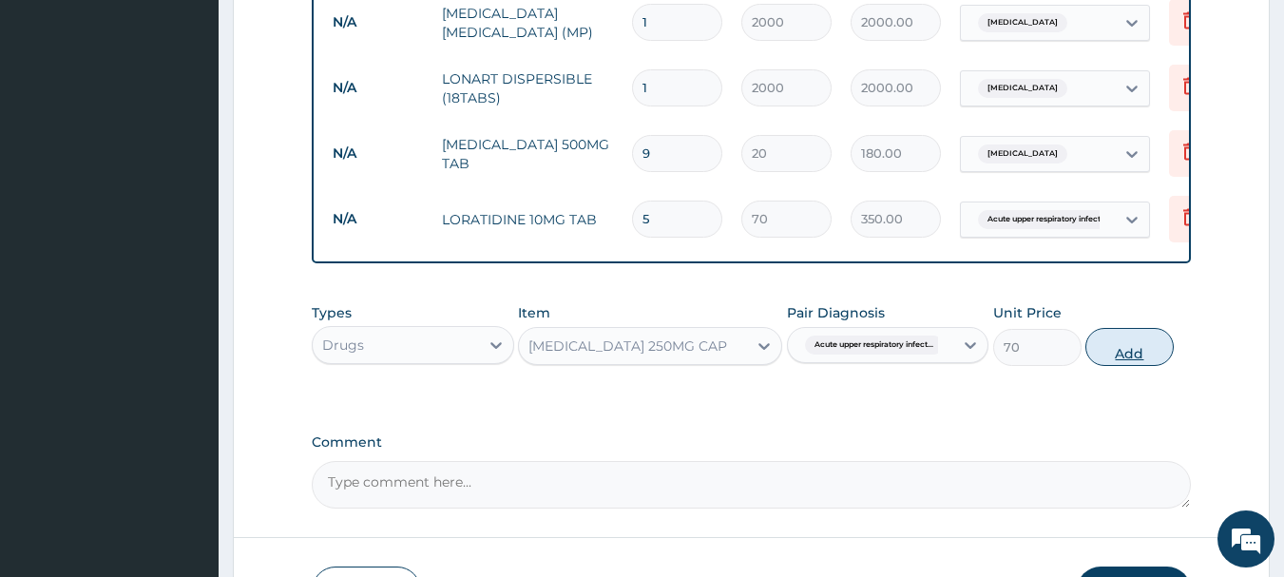
click at [1130, 362] on button "Add" at bounding box center [1129, 347] width 88 height 38
type input "0"
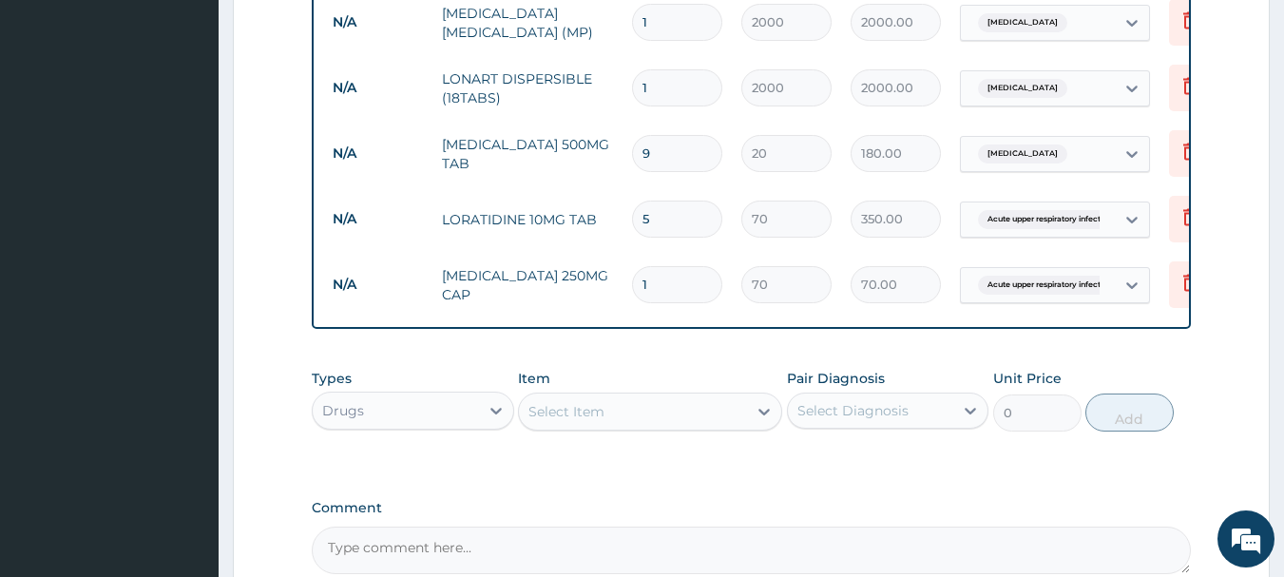
type input "15"
type input "1050.00"
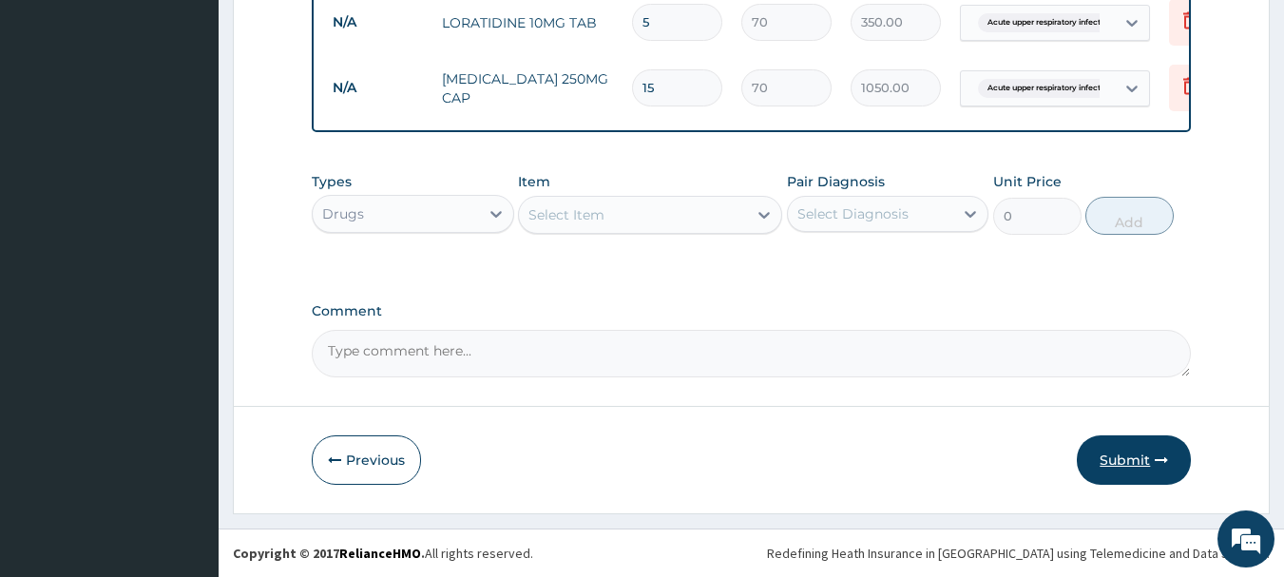
type input "15"
click at [1127, 461] on button "Submit" at bounding box center [1134, 459] width 114 height 49
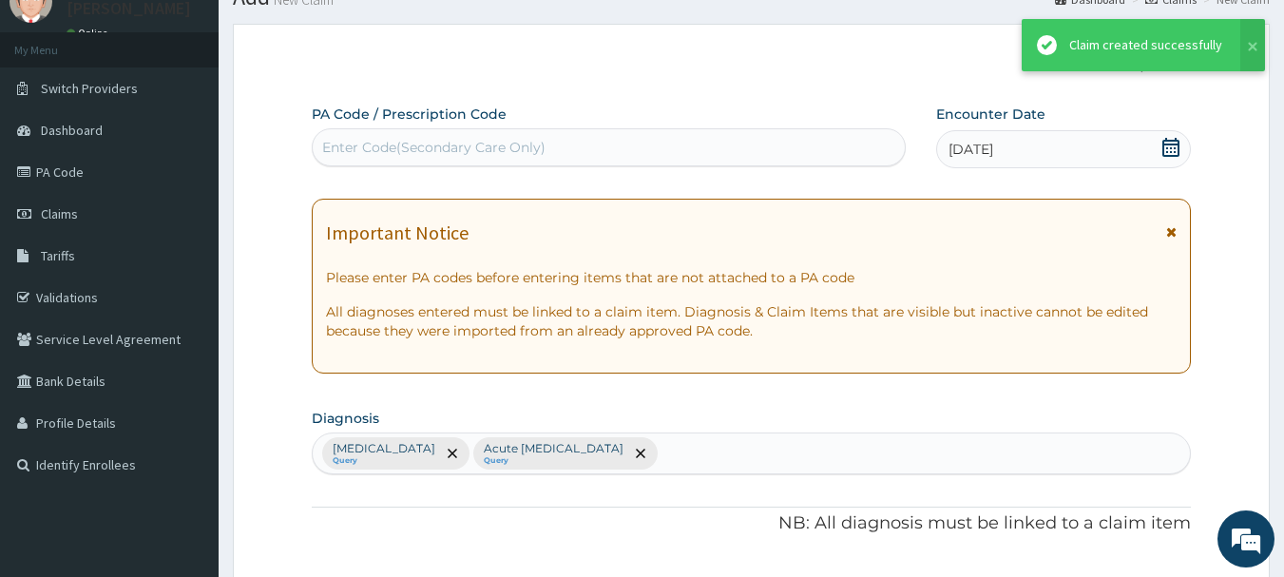
scroll to position [1111, 0]
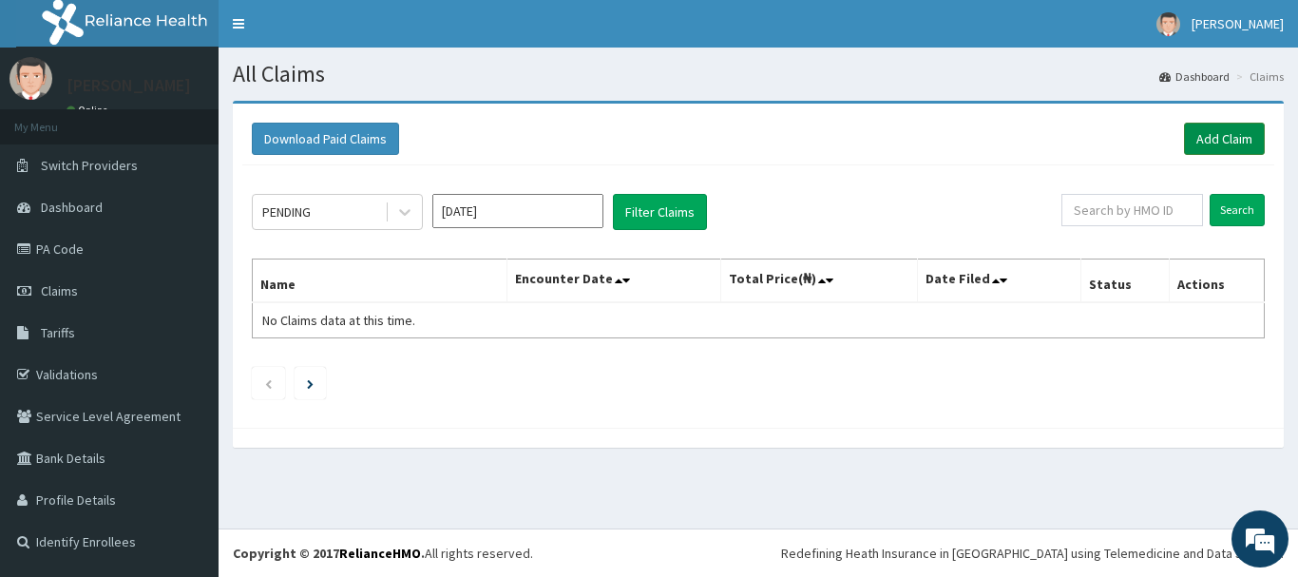
click at [1225, 138] on link "Add Claim" at bounding box center [1224, 139] width 81 height 32
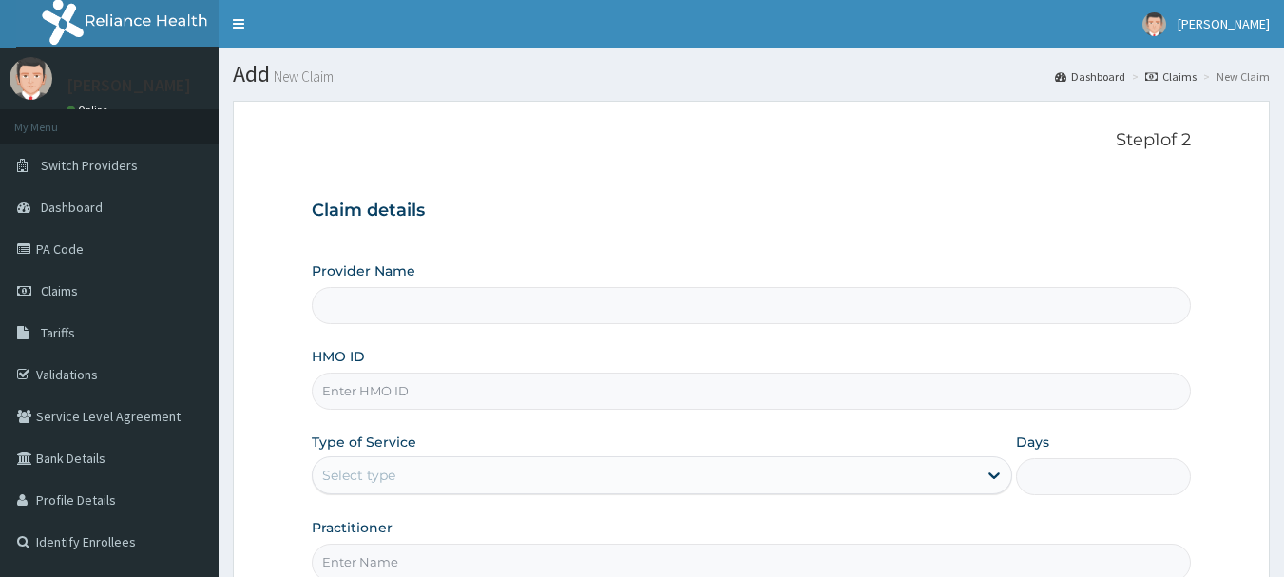
scroll to position [190, 0]
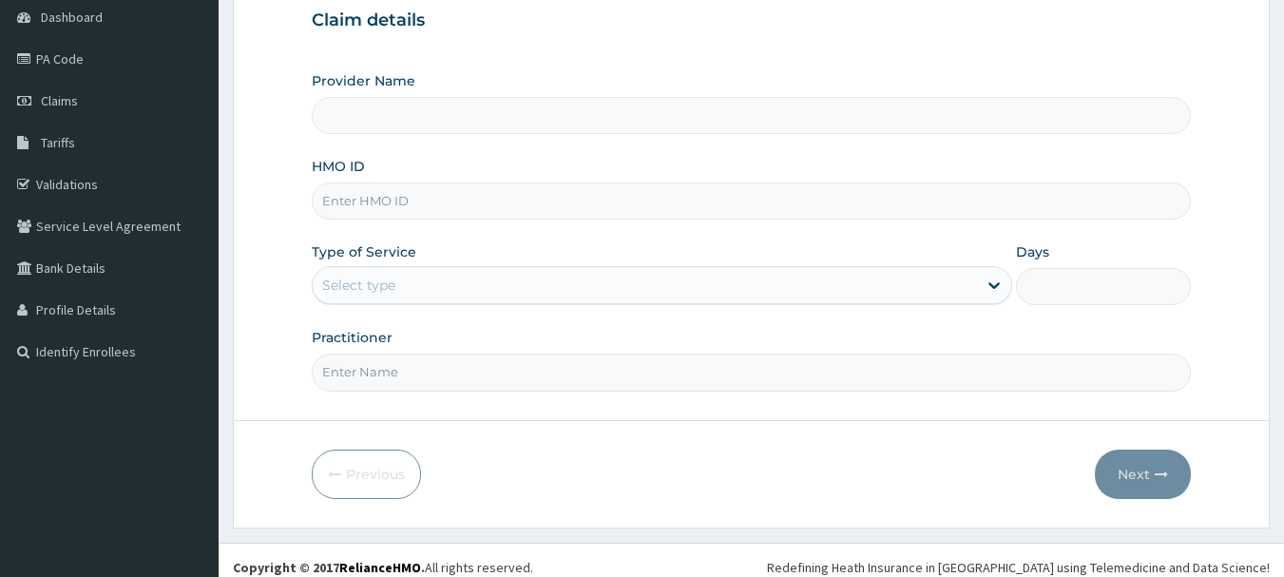
type input "INLAND SPECIALIST HOSPITAL- OGUDU"
click at [508, 204] on input "HMO ID" at bounding box center [752, 200] width 880 height 37
paste input "LTI/10190/A"
type input "LTI/10190/A"
click at [391, 281] on div "Select type" at bounding box center [358, 285] width 73 height 19
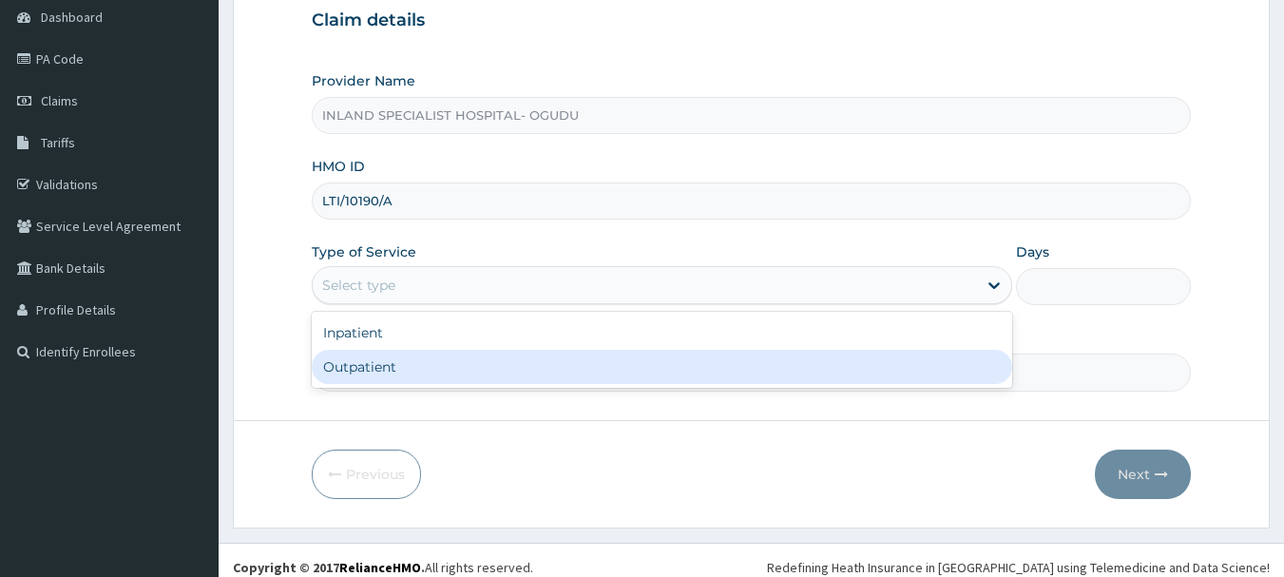
click at [386, 365] on div "Outpatient" at bounding box center [662, 367] width 701 height 34
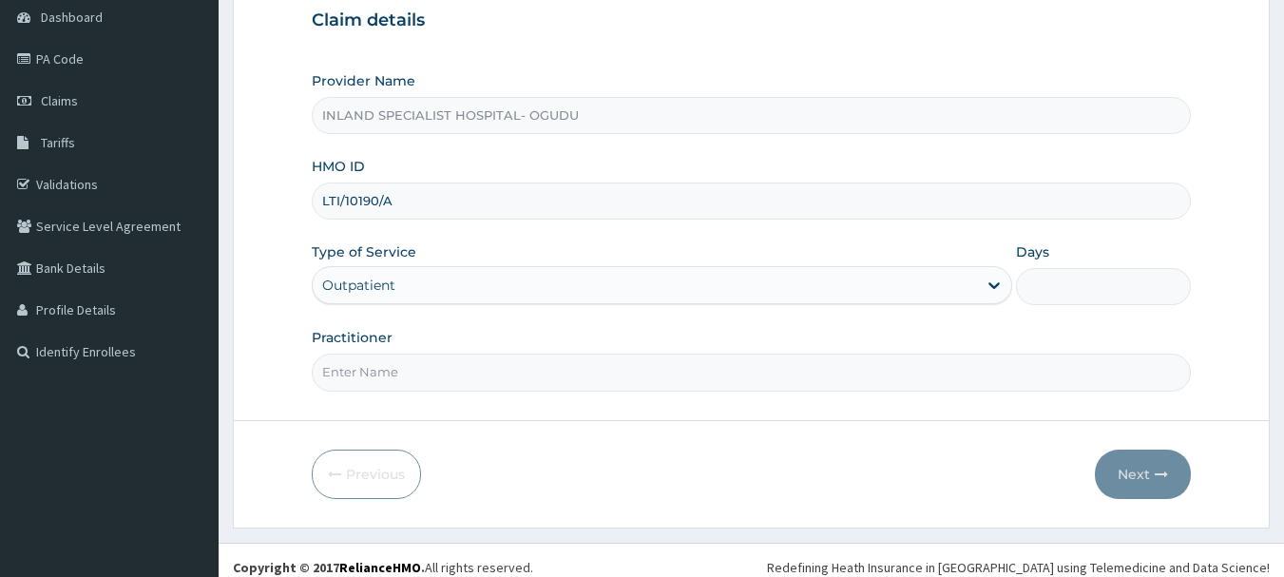
type input "1"
click at [355, 386] on input "Practitioner" at bounding box center [752, 372] width 880 height 37
paste input "Dr. Omogbemi"
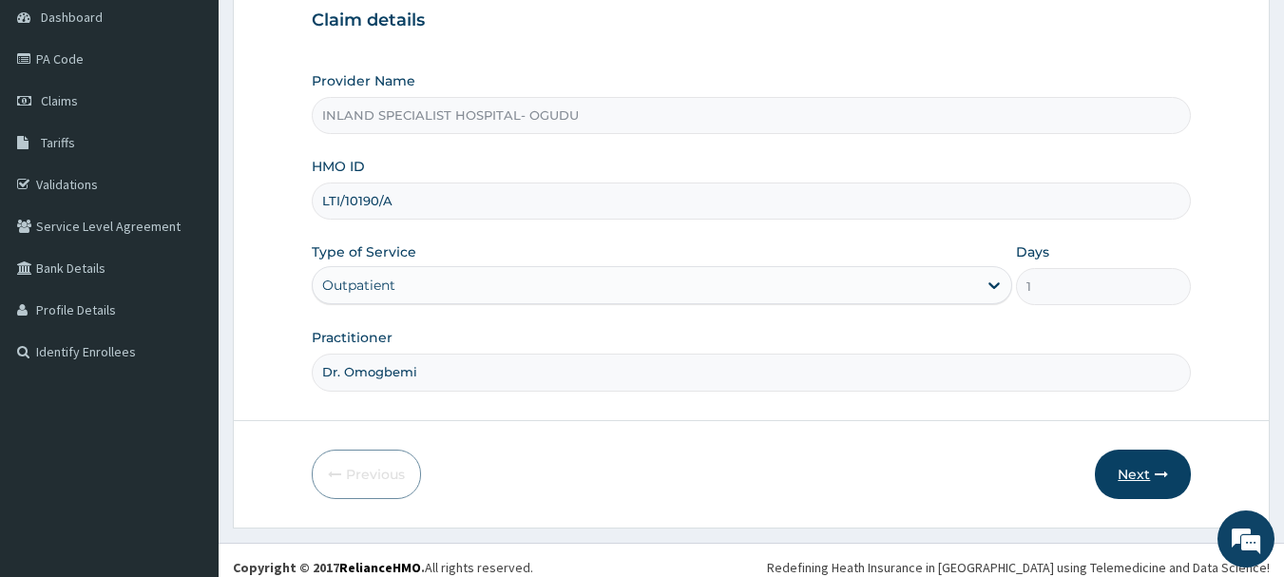
type input "Dr. Omogbemi"
click at [1125, 467] on button "Next" at bounding box center [1143, 474] width 96 height 49
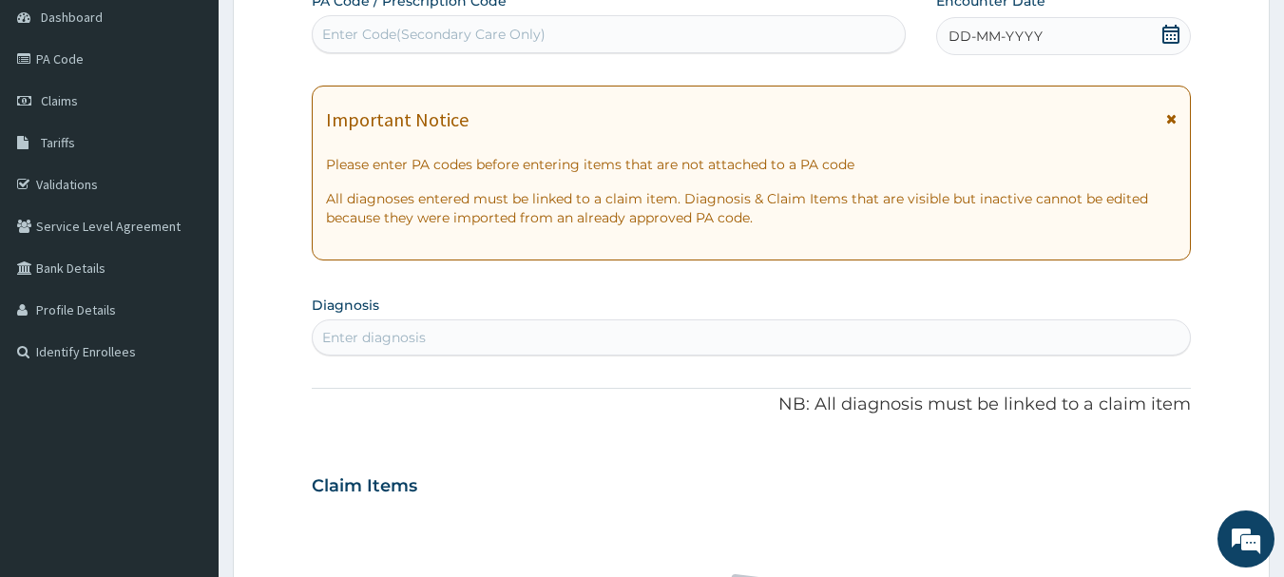
click at [1169, 29] on icon at bounding box center [1170, 34] width 19 height 19
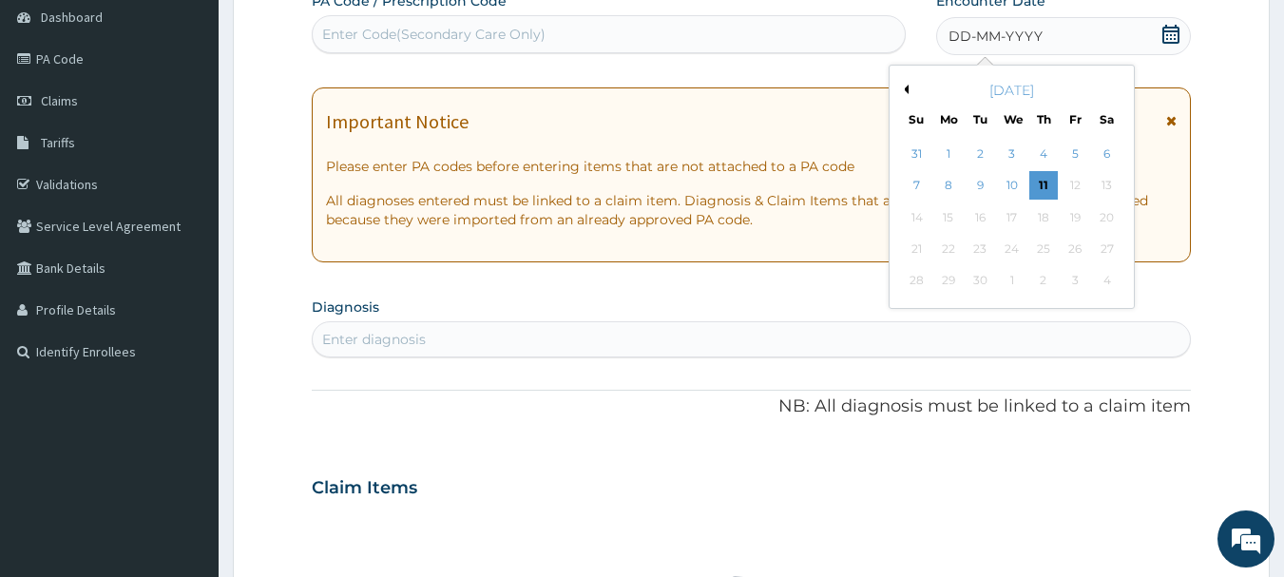
click at [905, 87] on button "Previous Month" at bounding box center [904, 90] width 10 height 10
click at [1074, 150] on div "1" at bounding box center [1075, 154] width 29 height 29
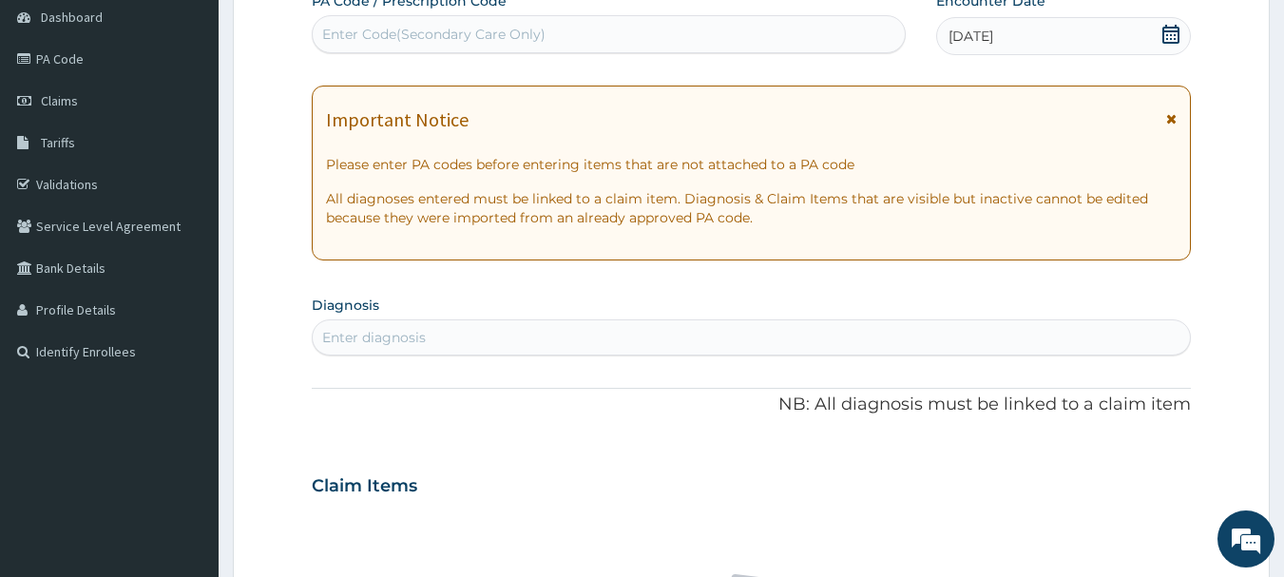
click at [513, 327] on div "Enter diagnosis" at bounding box center [752, 337] width 878 height 30
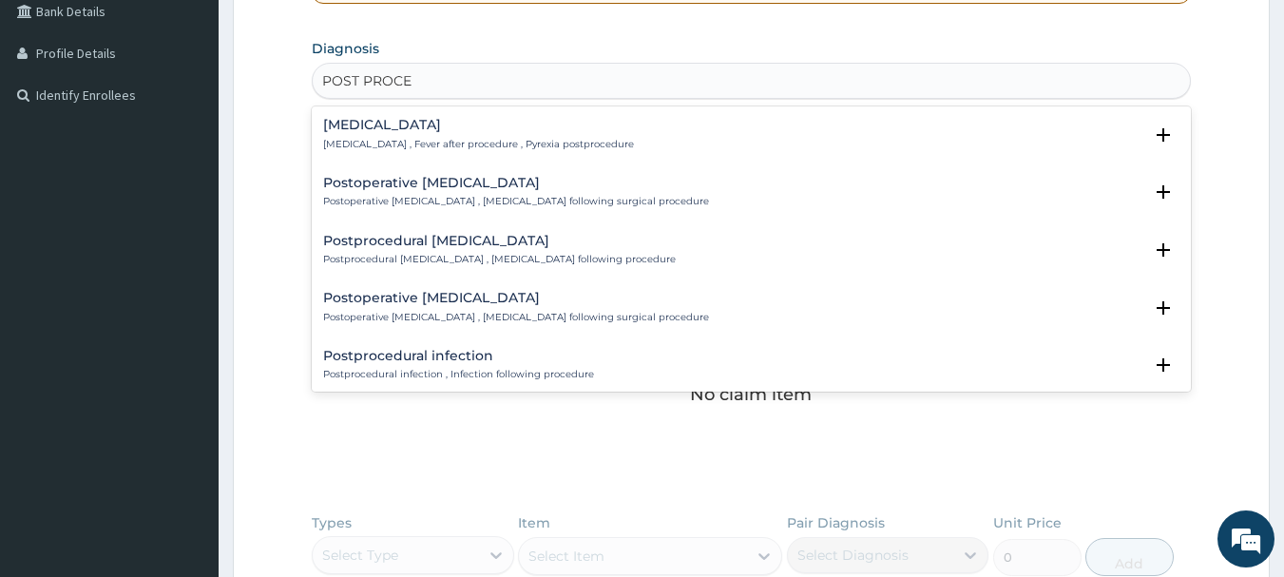
scroll to position [475, 0]
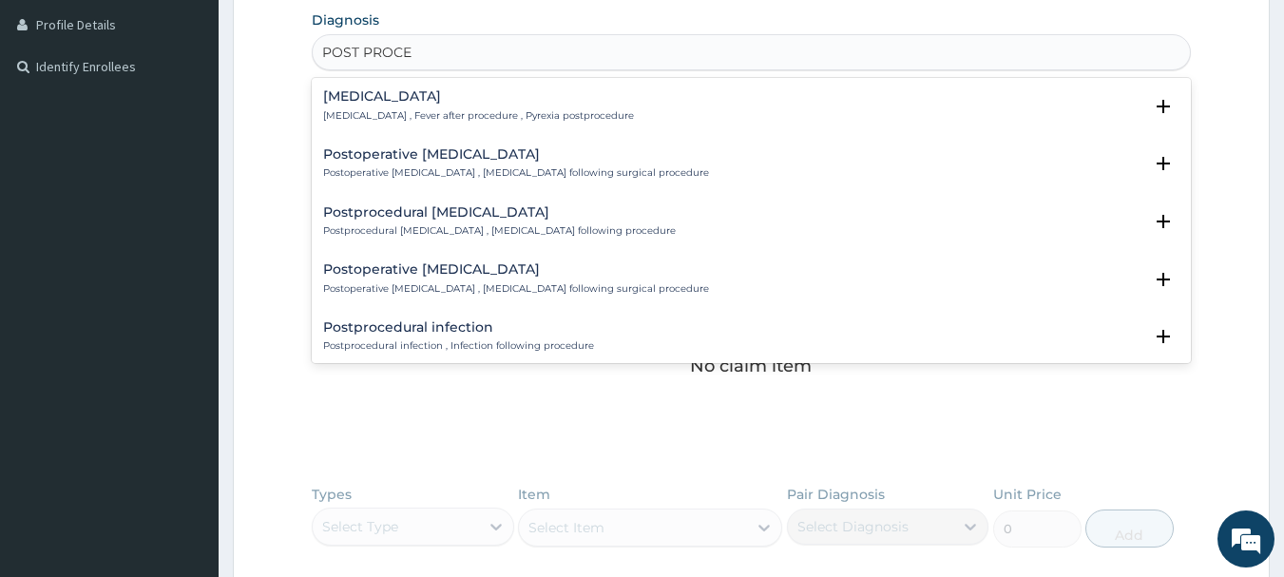
click at [365, 50] on input "POST PROCE" at bounding box center [367, 52] width 90 height 19
type input "POSTPROCE"
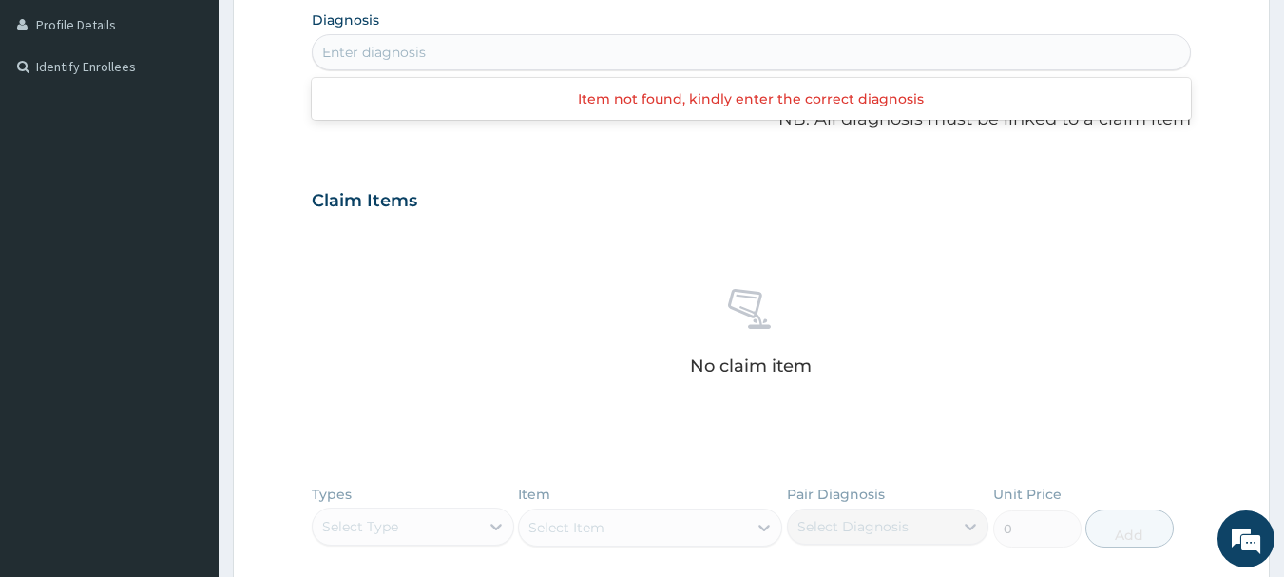
drag, startPoint x: 413, startPoint y: 55, endPoint x: 393, endPoint y: 55, distance: 20.9
click at [393, 55] on div "Enter diagnosis" at bounding box center [752, 52] width 878 height 30
click at [405, 43] on div "Enter diagnosis" at bounding box center [374, 52] width 104 height 19
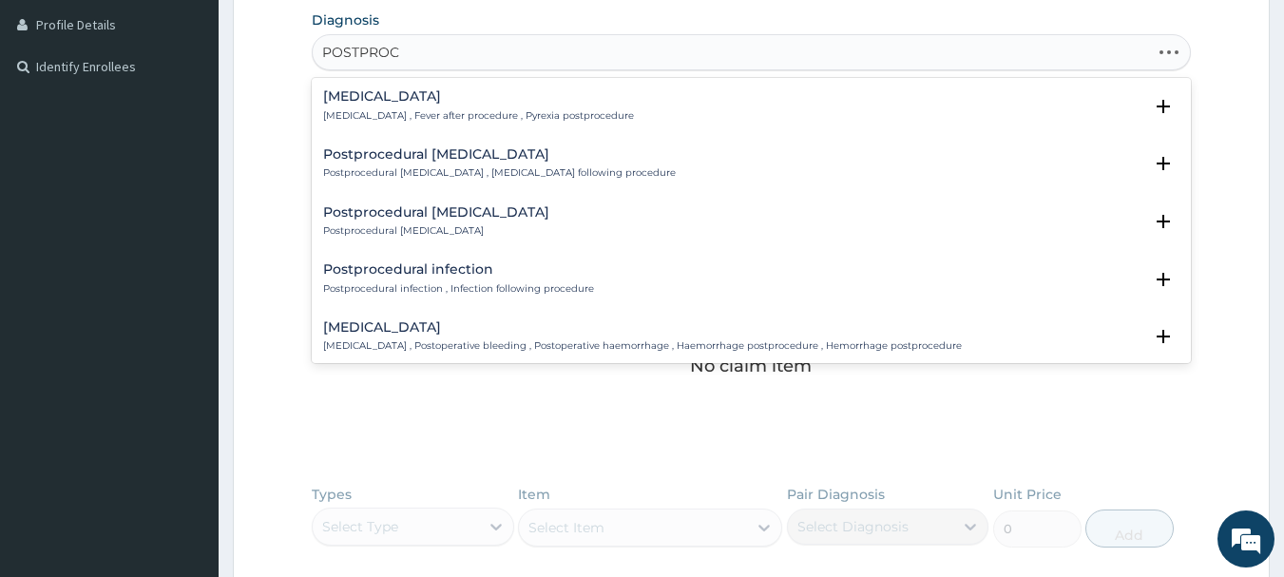
type input "POSTPROCE"
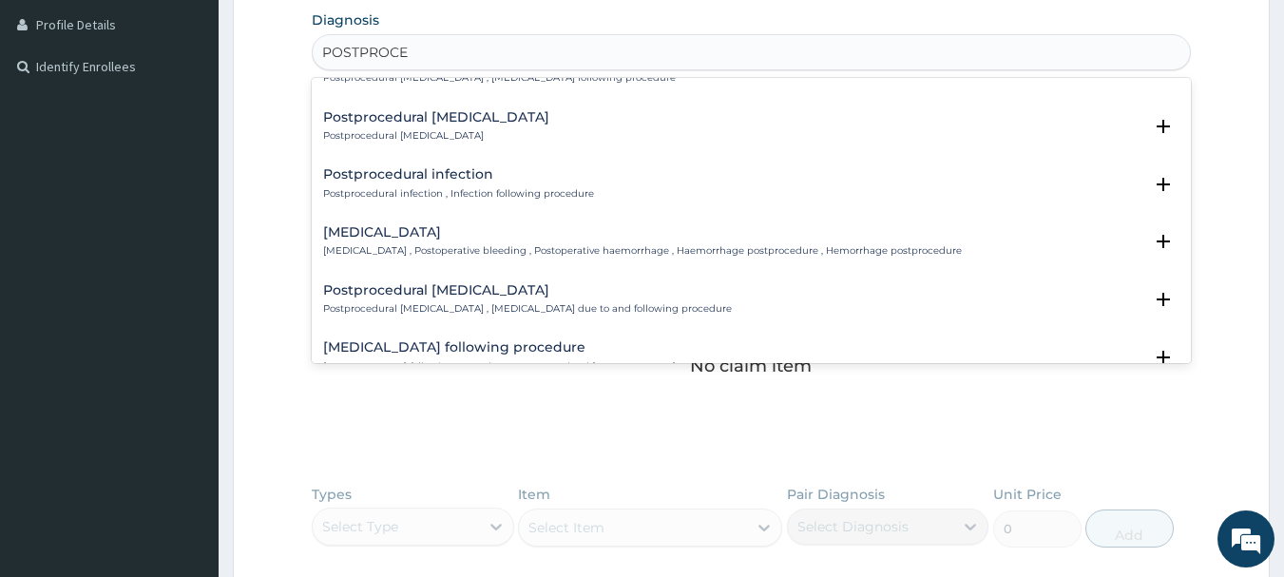
click at [491, 195] on p "Postprocedural infection , Infection following procedure" at bounding box center [458, 193] width 271 height 13
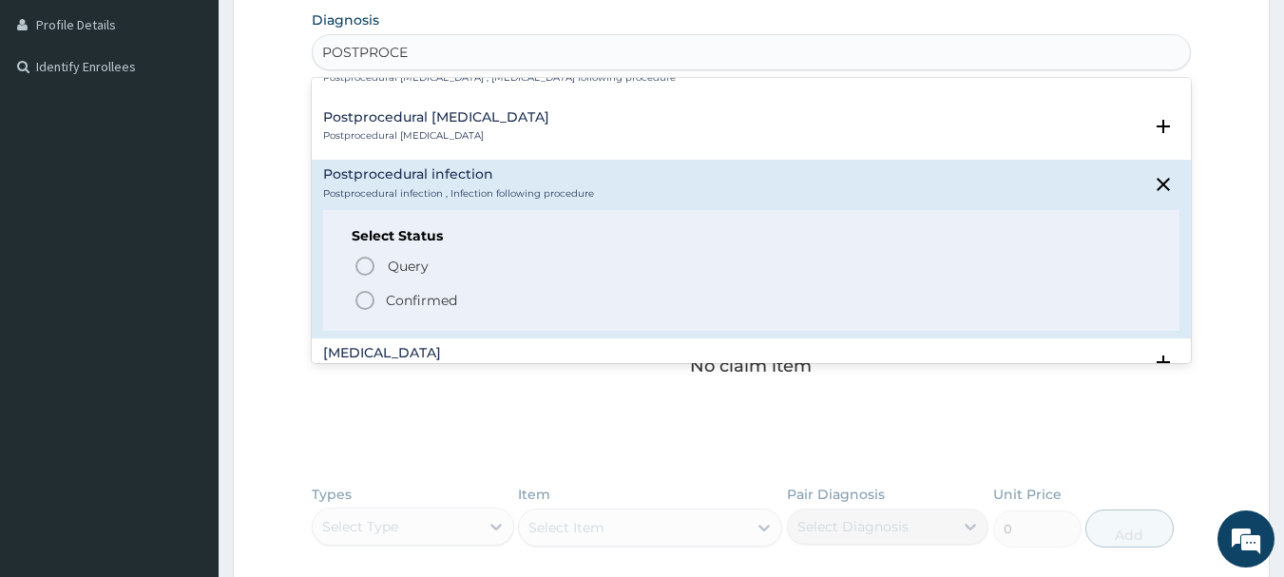
click at [562, 112] on div "Postprocedural blebitis Postprocedural blebitis" at bounding box center [751, 126] width 857 height 33
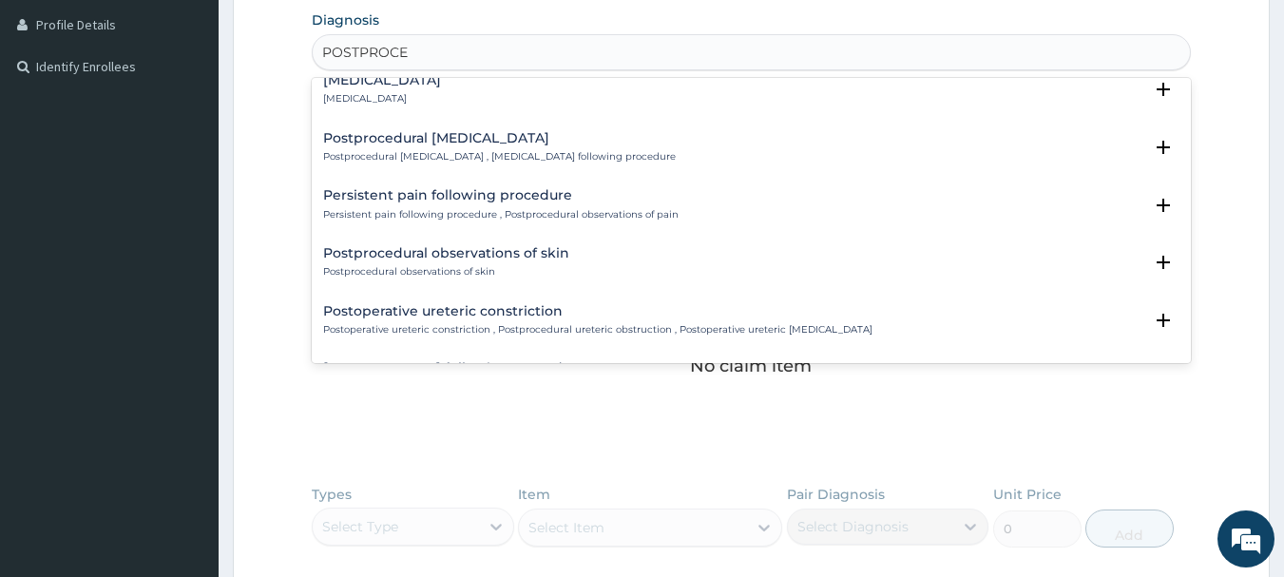
scroll to position [1616, 0]
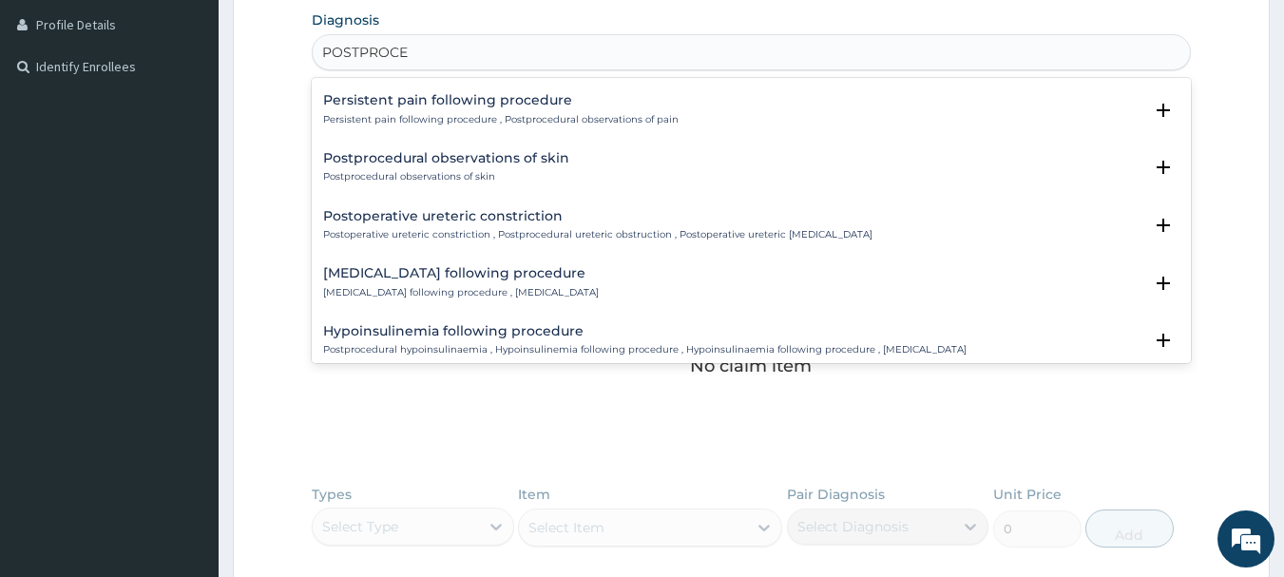
click at [528, 110] on div "Persistent pain following procedure Persistent pain following procedure , Postp…" at bounding box center [500, 109] width 355 height 33
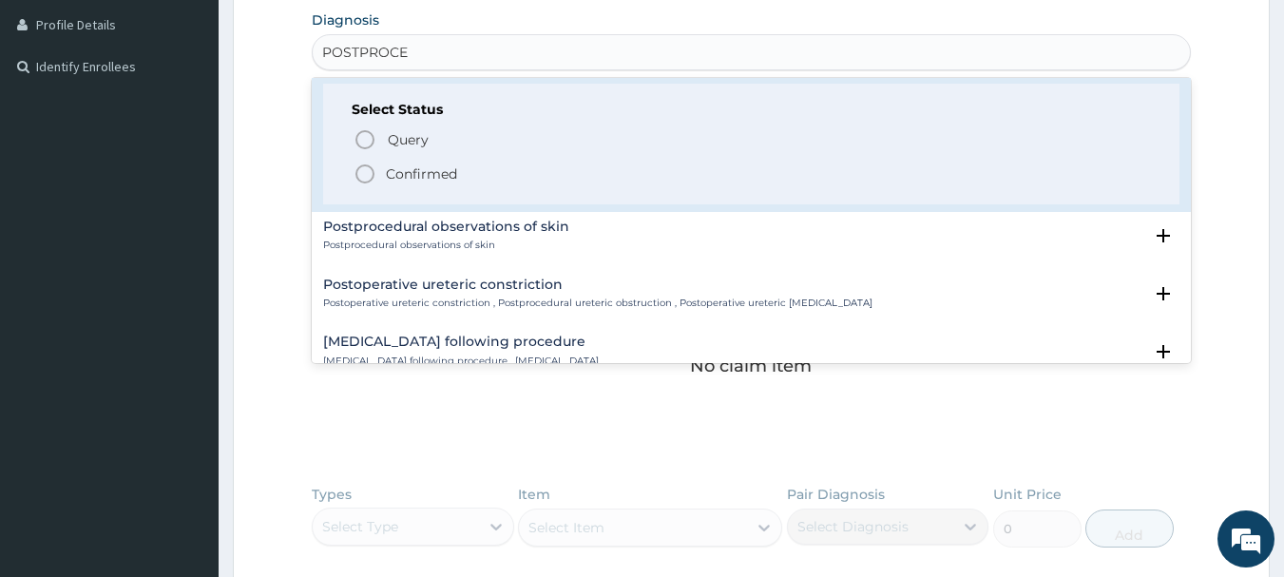
scroll to position [1521, 0]
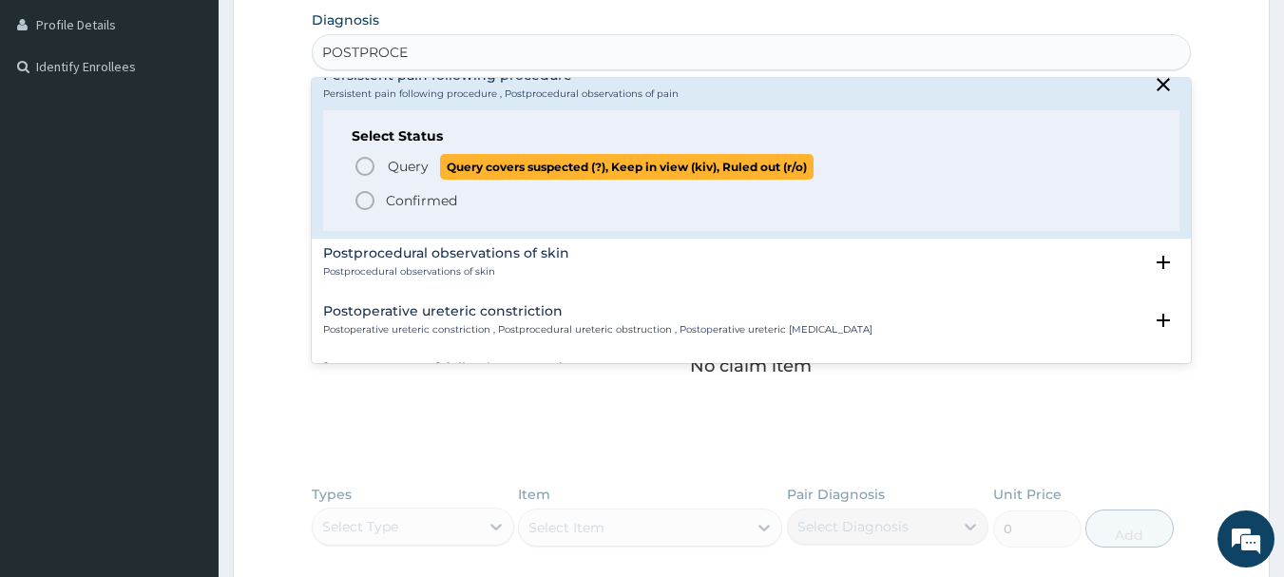
click at [368, 161] on icon "status option query" at bounding box center [365, 166] width 23 height 23
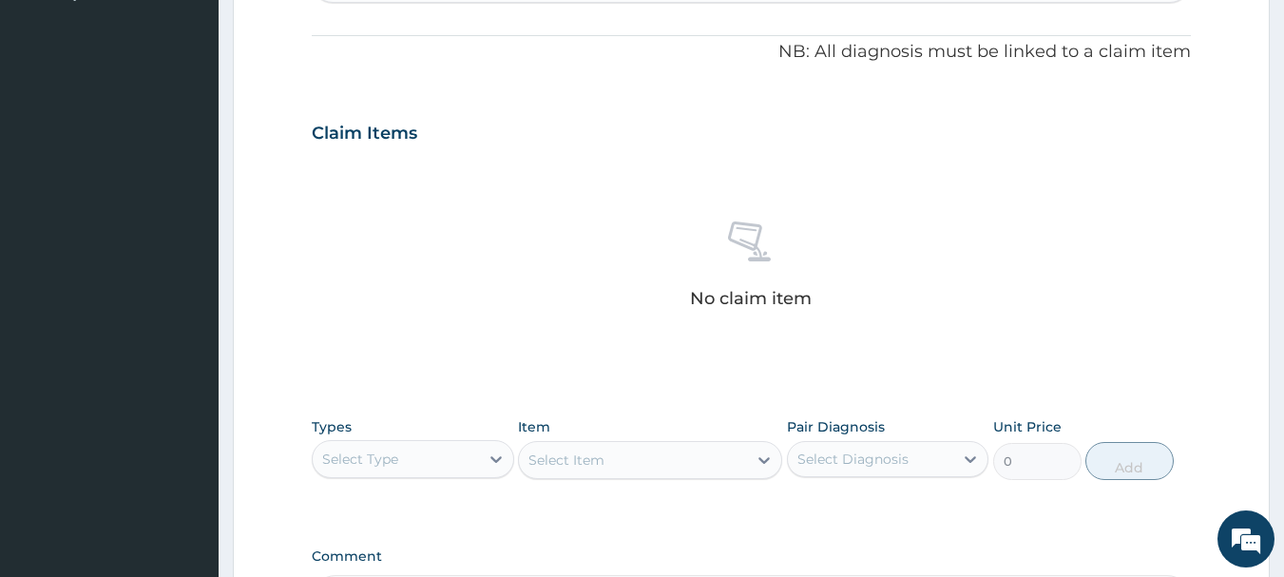
scroll to position [665, 0]
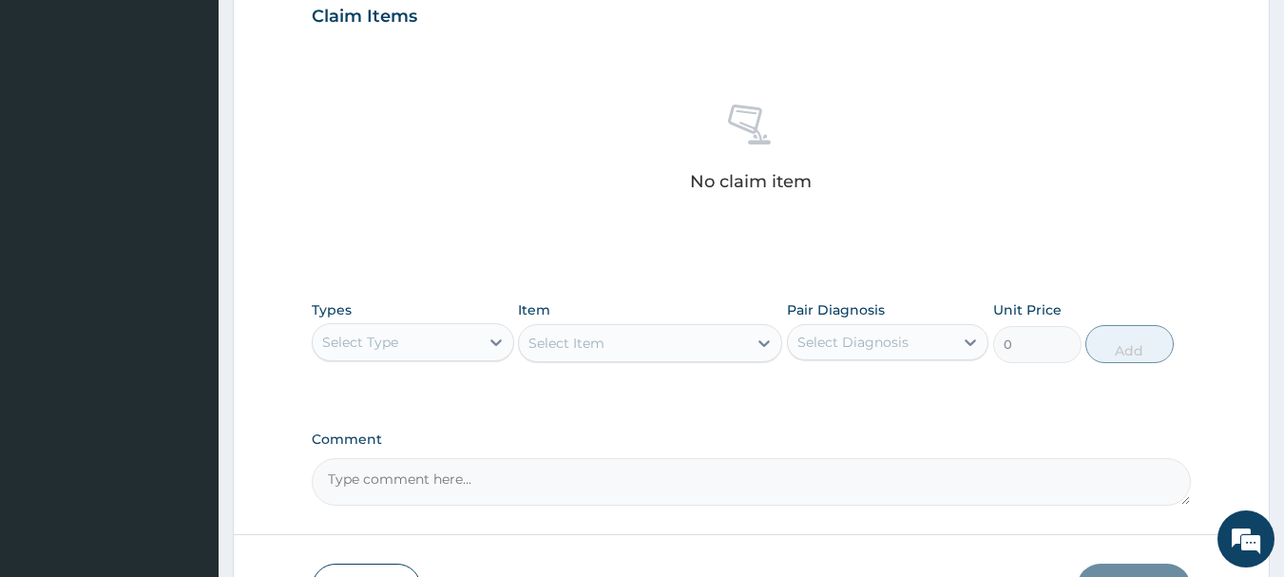
click at [419, 342] on div "Select Type" at bounding box center [396, 342] width 166 height 30
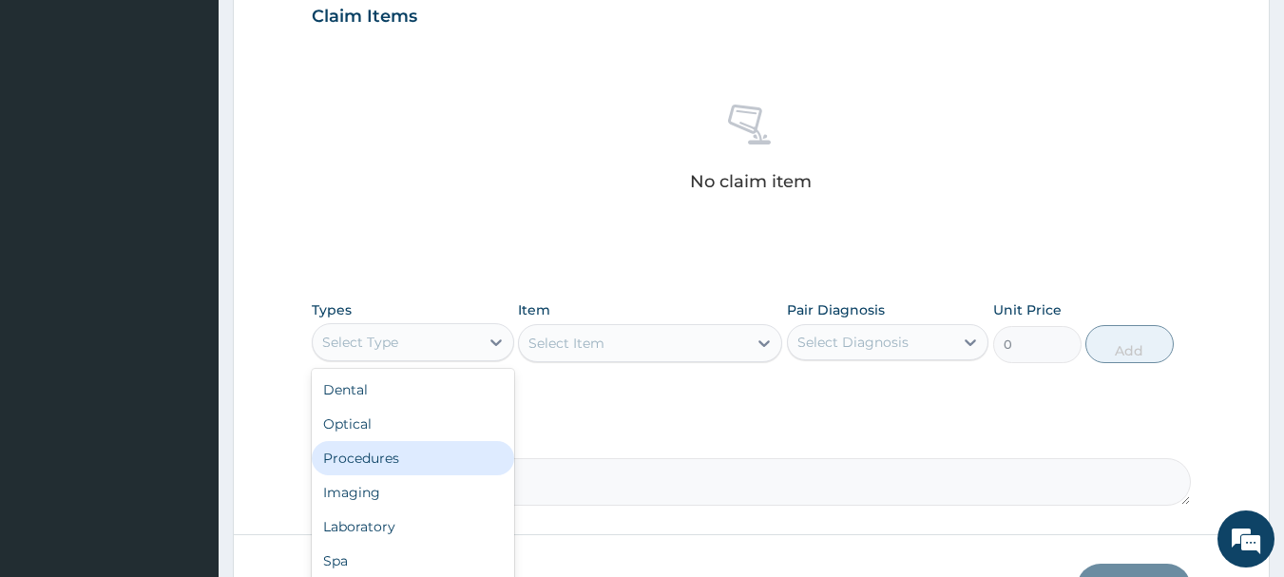
click at [387, 466] on div "Procedures" at bounding box center [413, 458] width 202 height 34
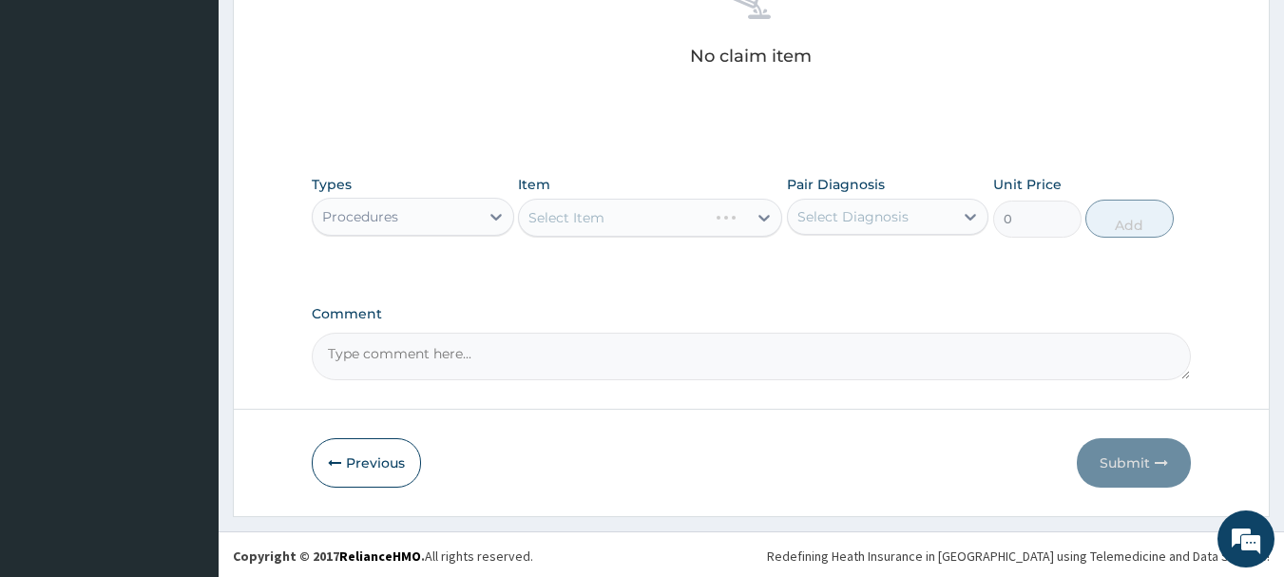
scroll to position [794, 0]
click at [678, 221] on div "Select Item" at bounding box center [650, 215] width 264 height 38
click at [694, 215] on div "Select Item" at bounding box center [650, 215] width 264 height 38
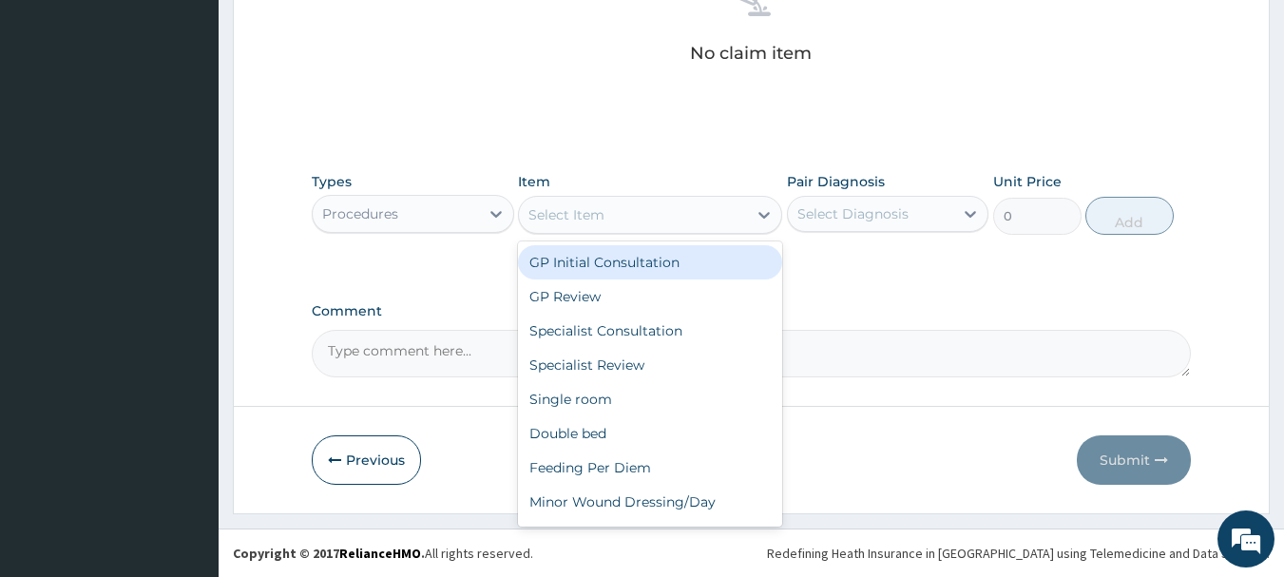
click at [716, 209] on div "Select Item" at bounding box center [633, 215] width 228 height 30
drag, startPoint x: 674, startPoint y: 264, endPoint x: 770, endPoint y: 234, distance: 100.7
click at [682, 265] on div "GP Initial Consultation" at bounding box center [650, 262] width 264 height 34
type input "3000"
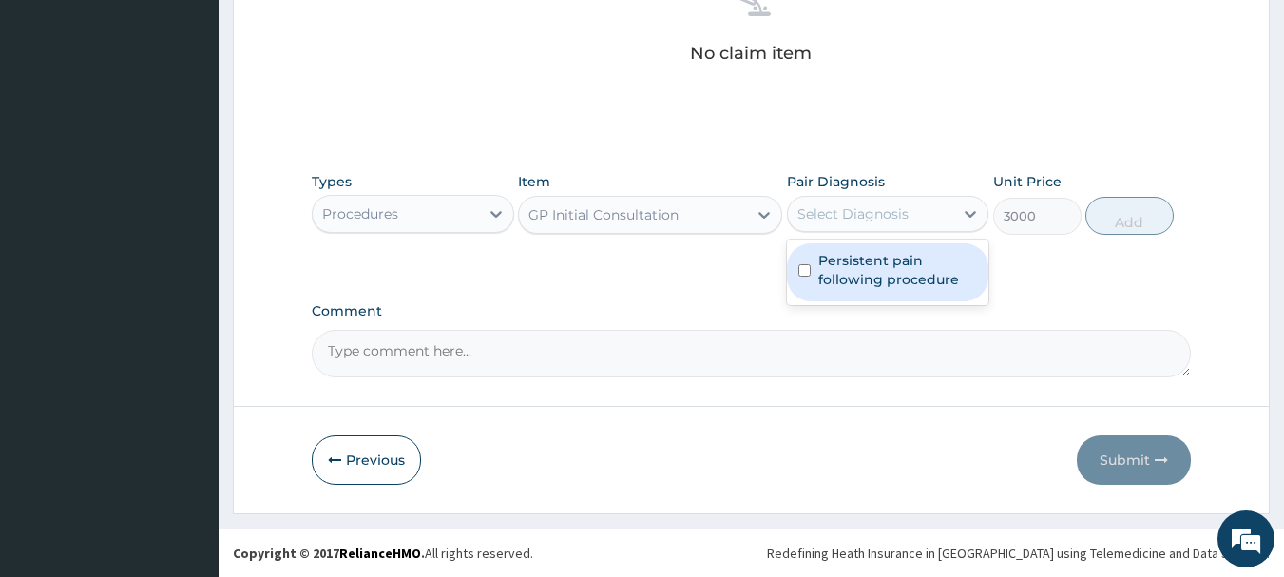
click at [830, 202] on div "Select Diagnosis" at bounding box center [871, 214] width 166 height 30
drag, startPoint x: 859, startPoint y: 263, endPoint x: 900, endPoint y: 257, distance: 41.4
click at [863, 262] on label "Persistent pain following procedure" at bounding box center [898, 270] width 160 height 38
checkbox input "true"
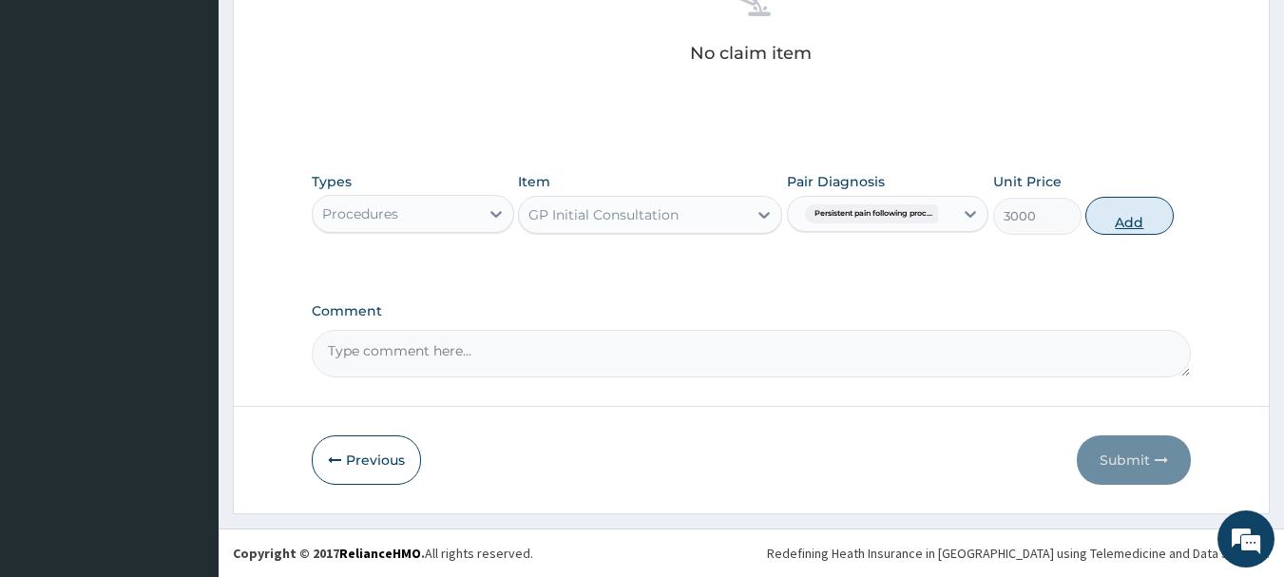
click at [1130, 217] on button "Add" at bounding box center [1129, 216] width 88 height 38
type input "0"
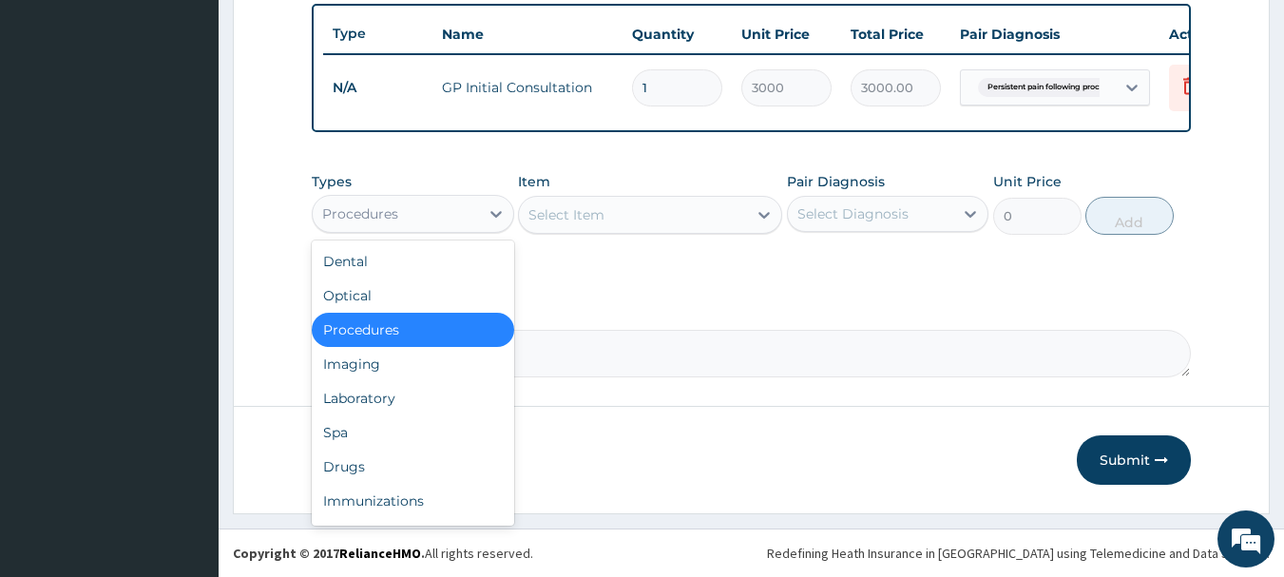
click at [398, 212] on div "Procedures" at bounding box center [396, 214] width 166 height 30
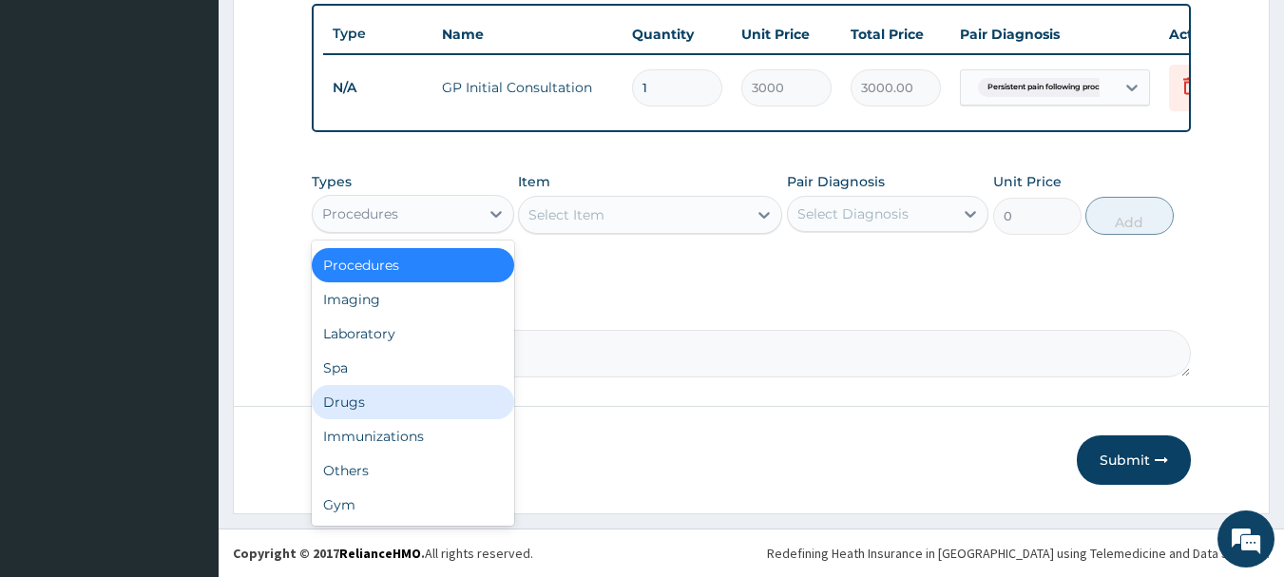
scroll to position [0, 0]
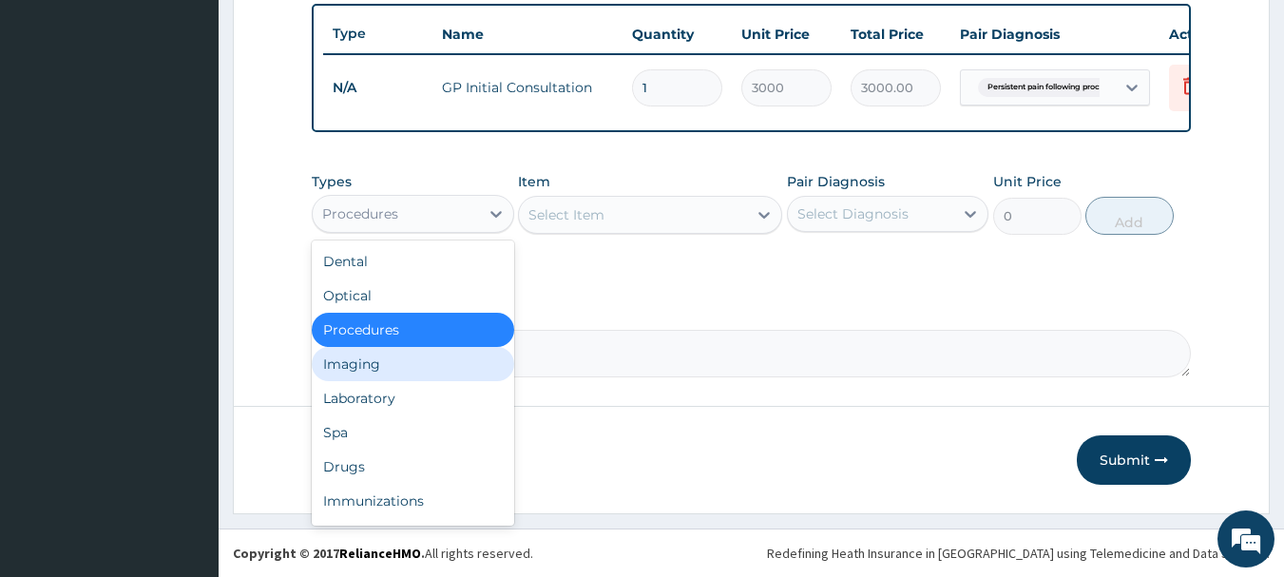
click at [374, 366] on div "Imaging" at bounding box center [413, 364] width 202 height 34
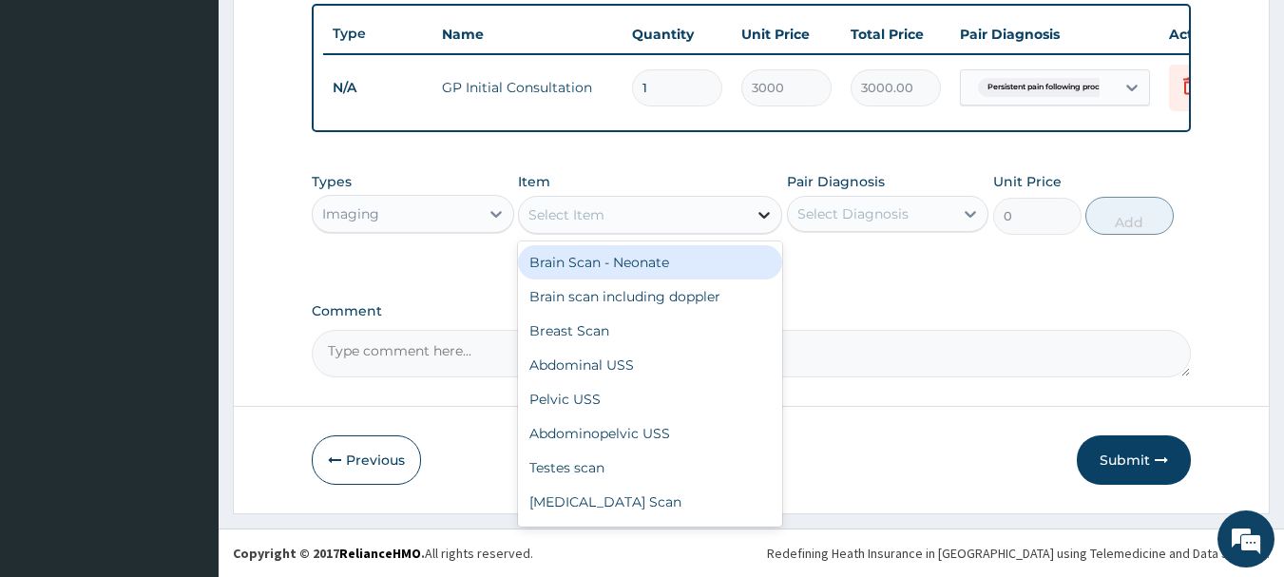
click at [762, 218] on icon at bounding box center [764, 214] width 19 height 19
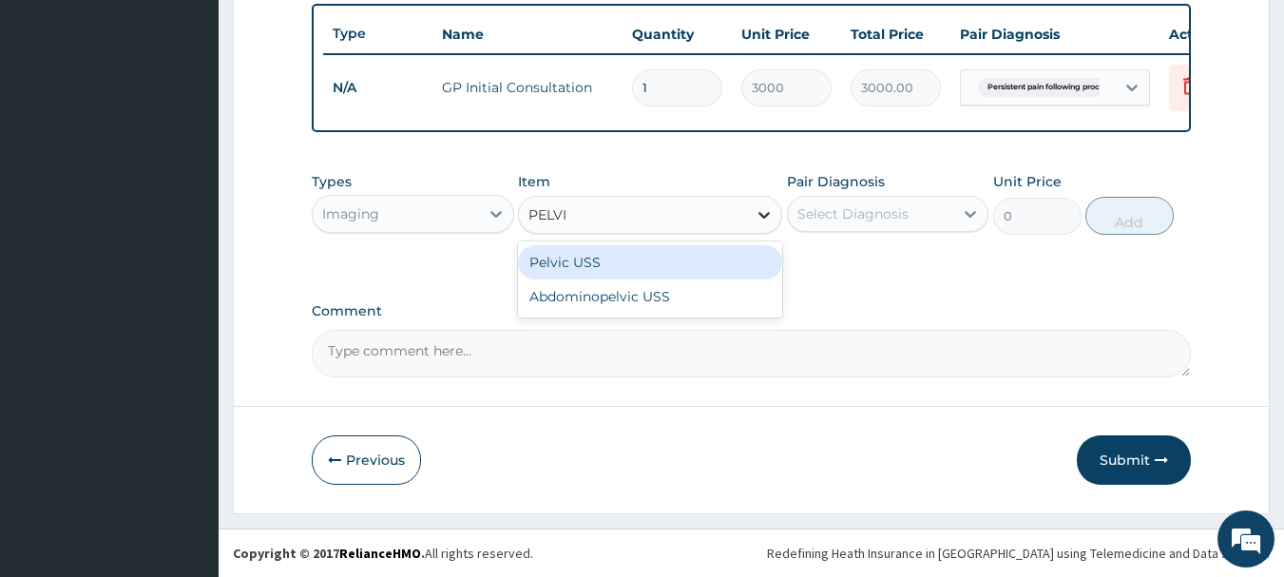
type input "PELVIC"
drag, startPoint x: 662, startPoint y: 256, endPoint x: 797, endPoint y: 233, distance: 135.9
click at [680, 257] on div "Pelvic USS" at bounding box center [650, 262] width 264 height 34
type input "4000"
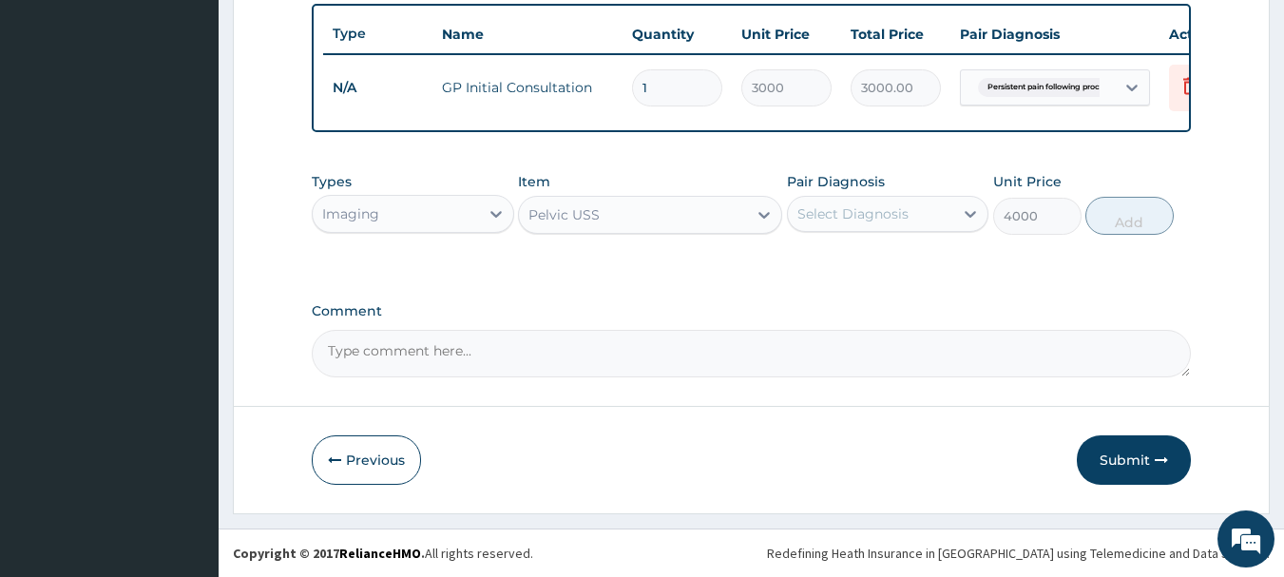
click at [864, 193] on div "Pair Diagnosis Select Diagnosis" at bounding box center [888, 203] width 202 height 63
click at [871, 215] on div "Select Diagnosis" at bounding box center [852, 213] width 111 height 19
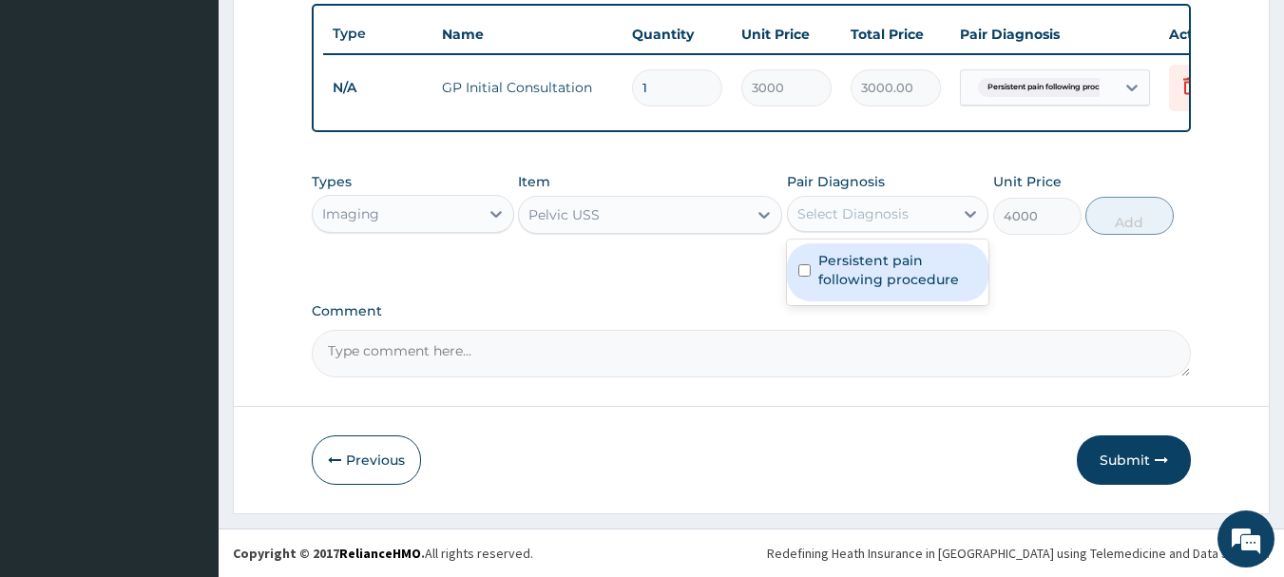
click at [871, 262] on label "Persistent pain following procedure" at bounding box center [898, 270] width 160 height 38
checkbox input "true"
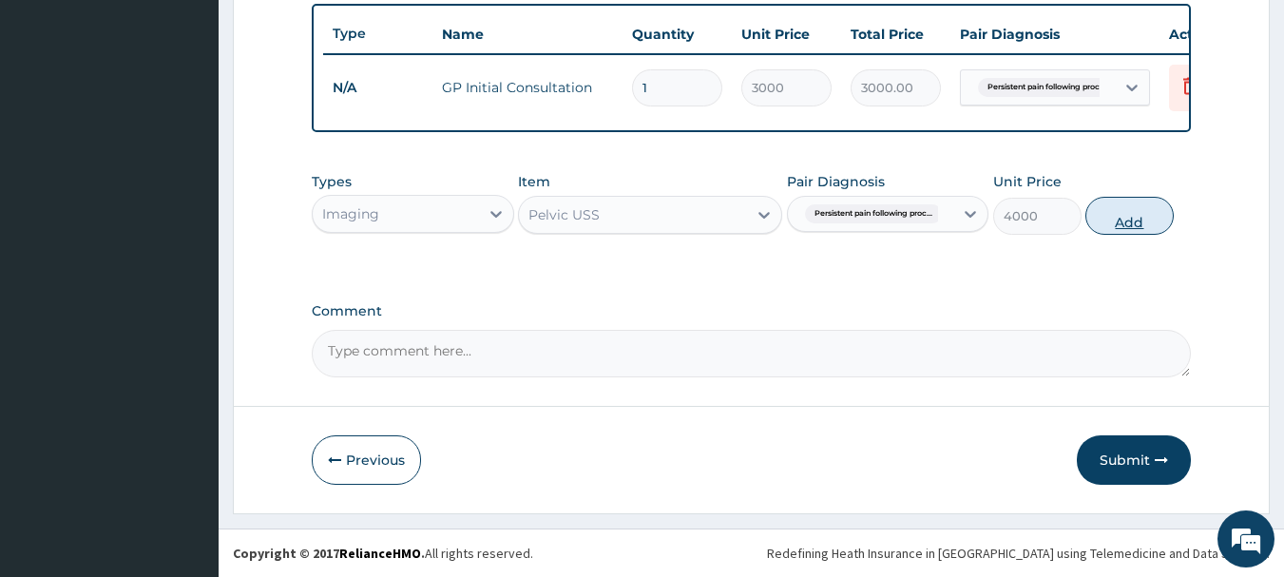
click at [1125, 204] on button "Add" at bounding box center [1129, 216] width 88 height 38
type input "0"
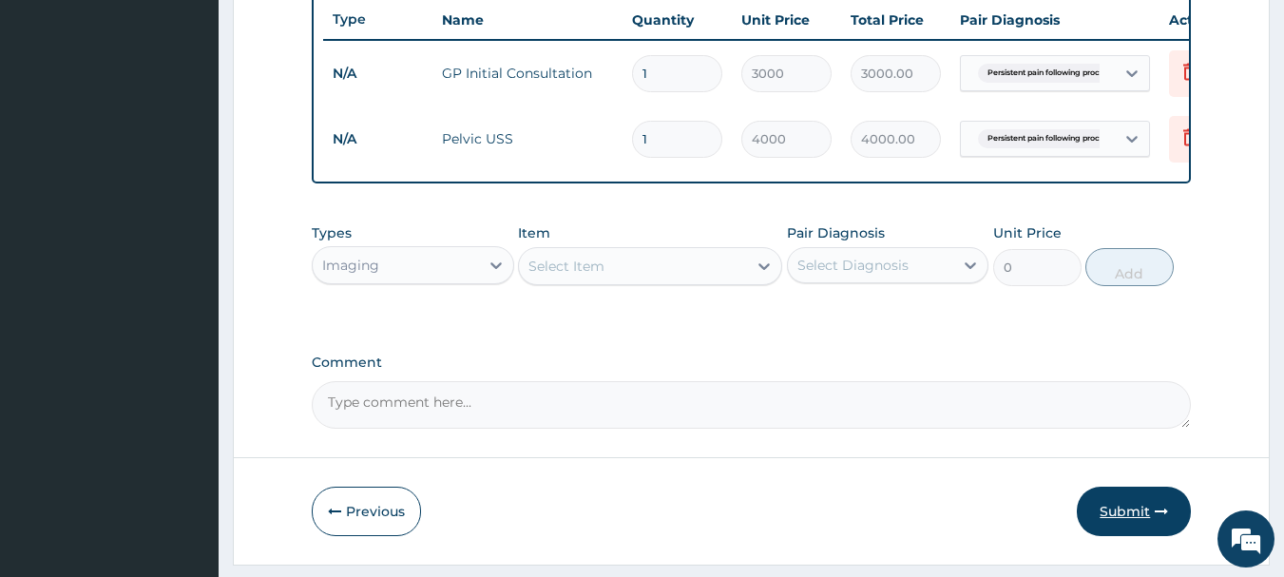
click at [1126, 522] on button "Submit" at bounding box center [1134, 511] width 114 height 49
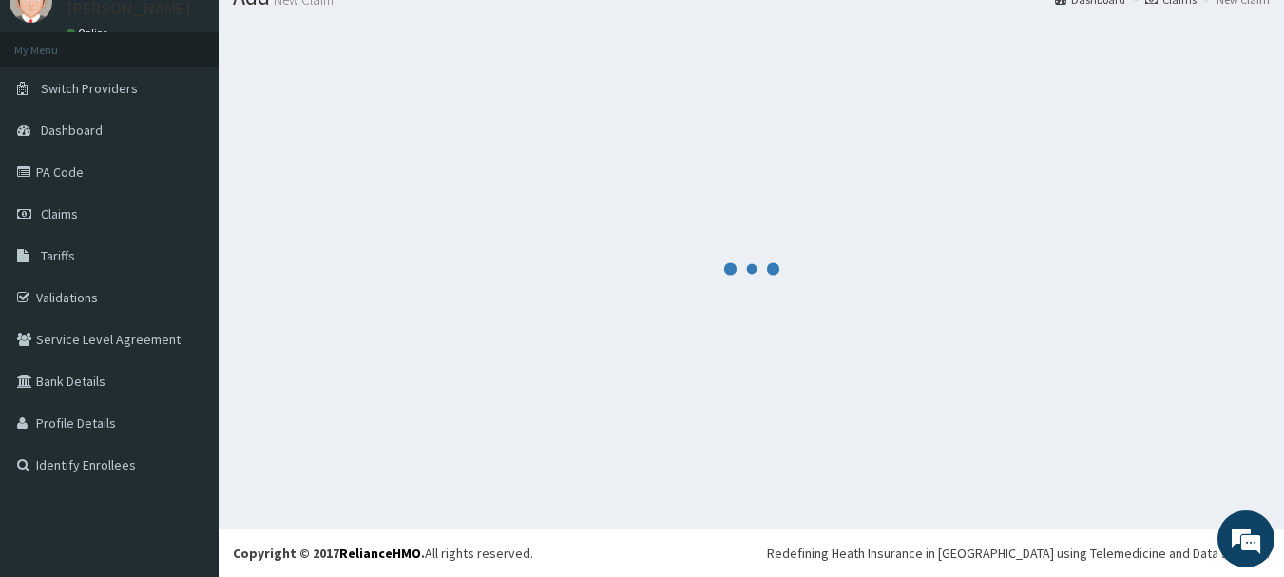
scroll to position [718, 0]
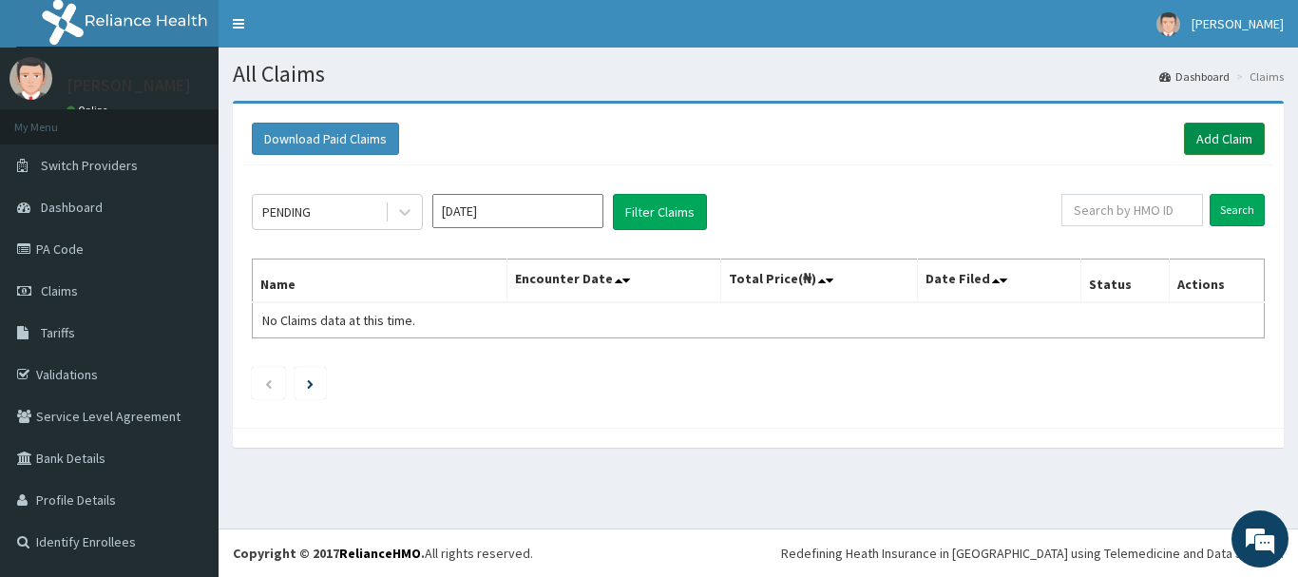
click at [1212, 144] on link "Add Claim" at bounding box center [1224, 139] width 81 height 32
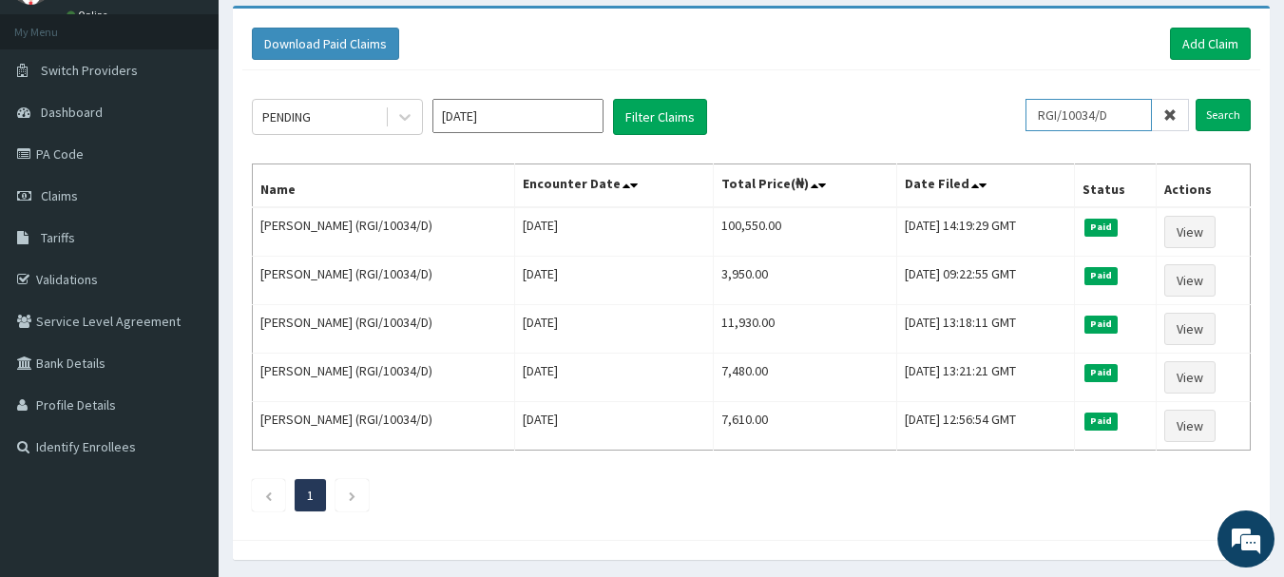
drag, startPoint x: 1128, startPoint y: 113, endPoint x: 971, endPoint y: 113, distance: 156.8
click at [971, 113] on div "PENDING [DATE] Filter Claims RGI/10034/D Search" at bounding box center [751, 117] width 999 height 36
paste input "EXT/10007/B"
click at [1224, 111] on input "Search" at bounding box center [1223, 115] width 55 height 32
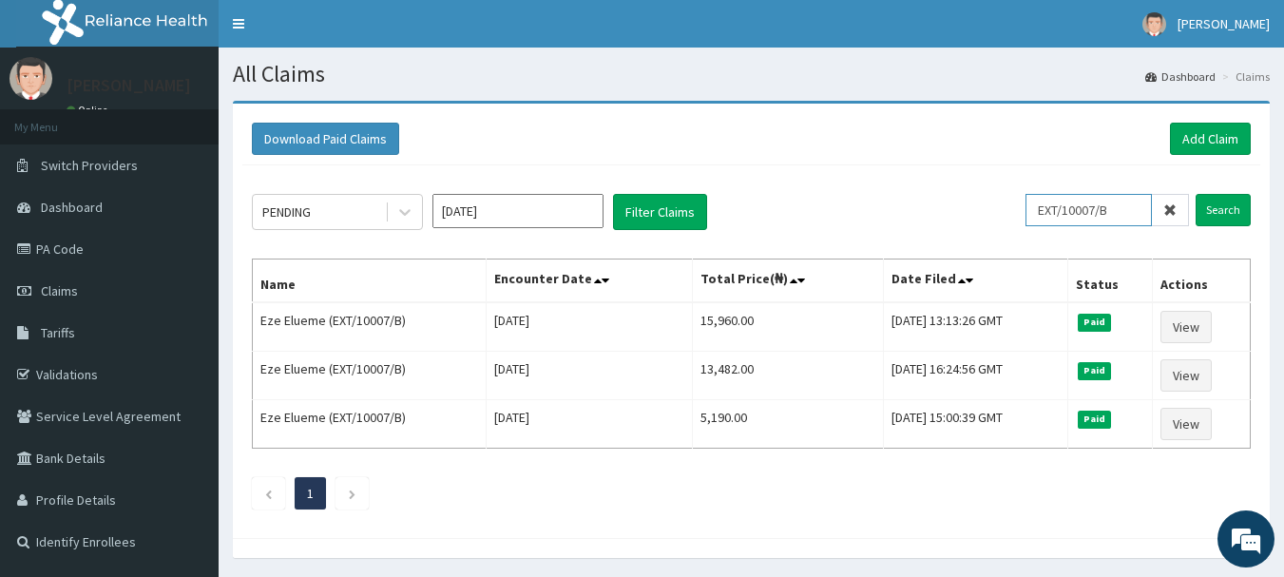
drag, startPoint x: 1058, startPoint y: 198, endPoint x: 1011, endPoint y: 198, distance: 46.6
click at [1011, 198] on div "PENDING [DATE] Filter Claims EXT/10007/B Search" at bounding box center [751, 212] width 999 height 36
drag, startPoint x: 1130, startPoint y: 207, endPoint x: 989, endPoint y: 207, distance: 141.6
click at [989, 207] on div "PENDING [DATE] Filter Claims EXT/10007/B Search" at bounding box center [751, 212] width 999 height 36
paste input "[PERSON_NAME] MIRACLE OYETOLA"
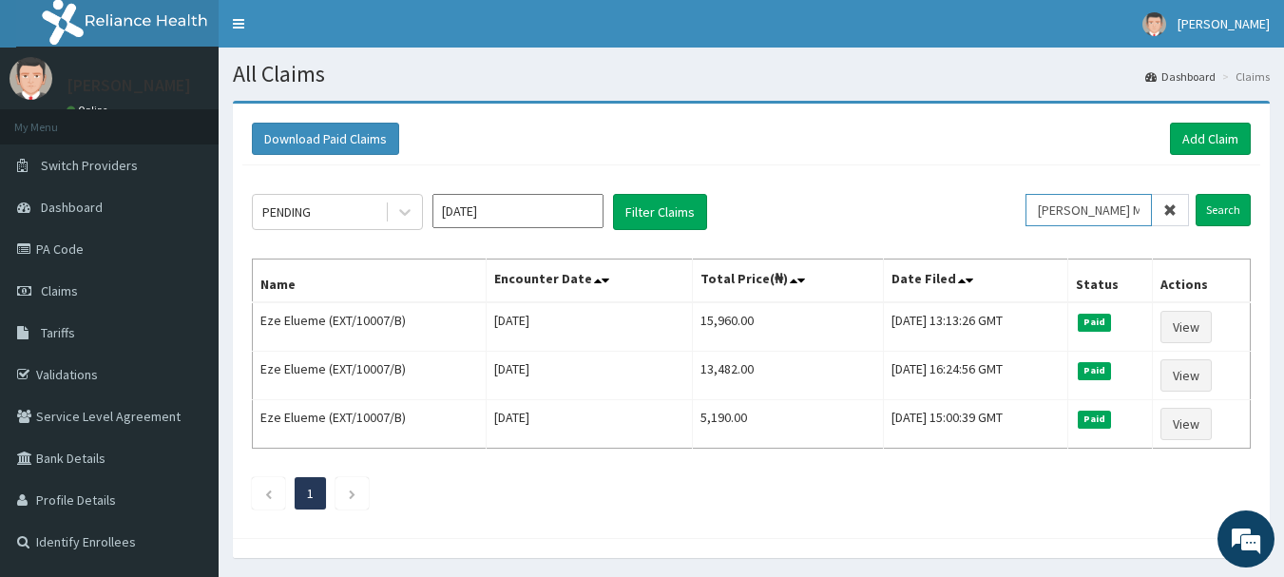
scroll to position [0, 86]
click at [1234, 212] on input "Search" at bounding box center [1223, 210] width 55 height 32
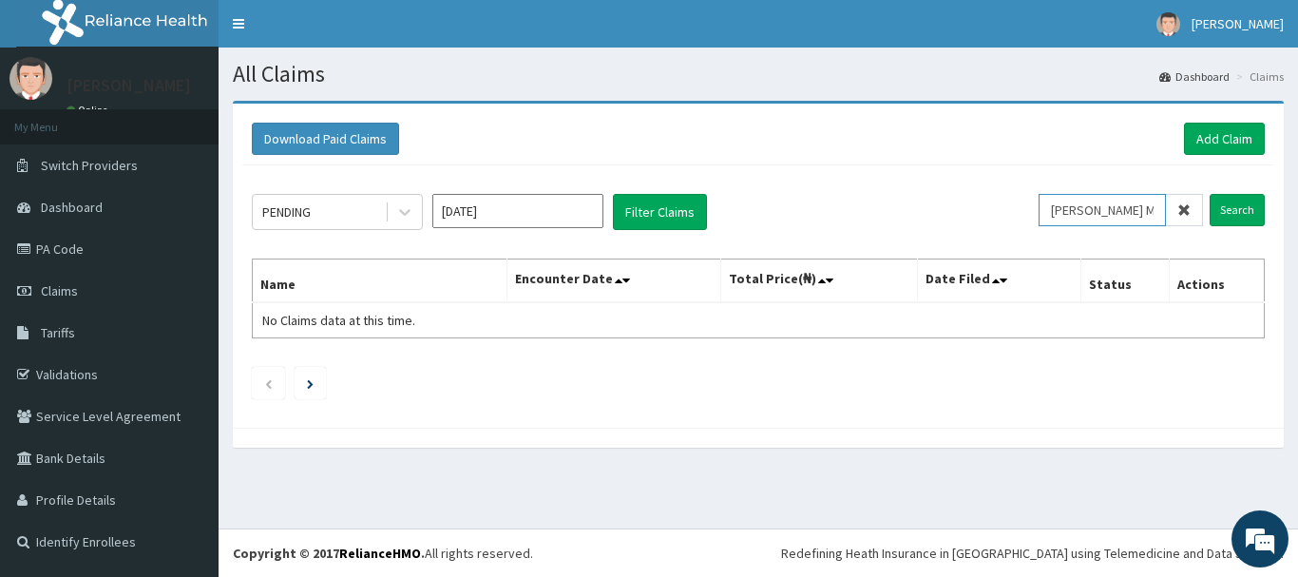
scroll to position [0, 0]
drag, startPoint x: 1157, startPoint y: 208, endPoint x: 986, endPoint y: 215, distance: 171.2
click at [986, 215] on div "PENDING [DATE] Filter Claims [PERSON_NAME] MIRACLE OYETOLA Search" at bounding box center [758, 212] width 1013 height 36
type input "ACLE OYETOLA"
drag, startPoint x: 1147, startPoint y: 211, endPoint x: 882, endPoint y: 202, distance: 265.3
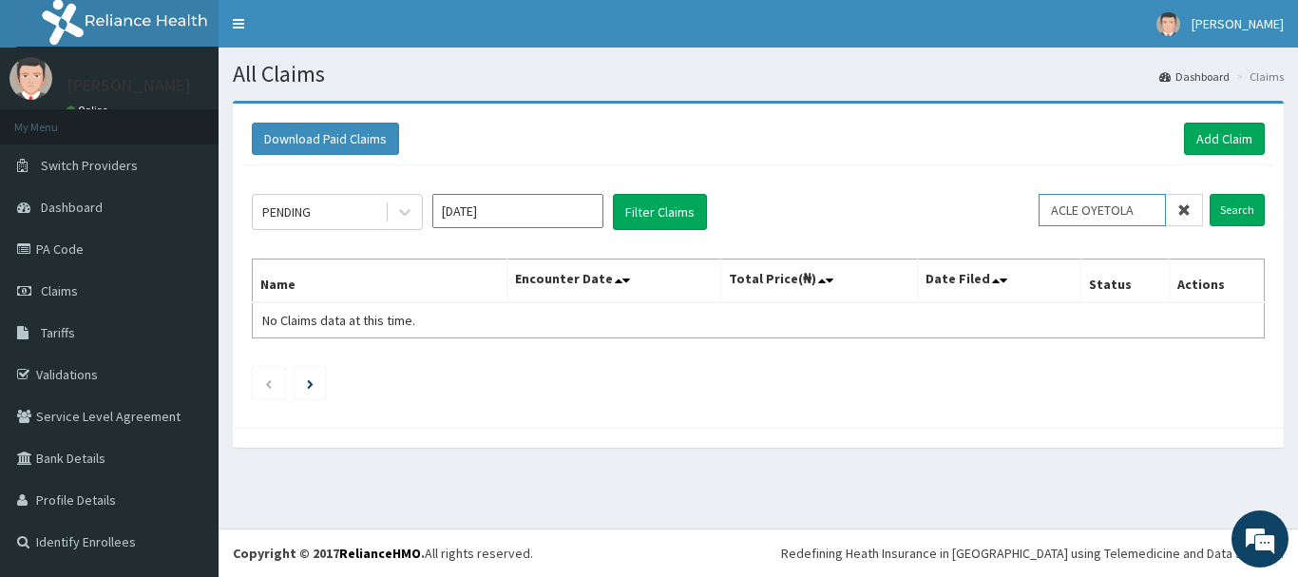
click at [882, 202] on div "PENDING [DATE] Filter Claims ACLE OYETOLA Search" at bounding box center [758, 212] width 1013 height 36
click at [1238, 134] on link "Add Claim" at bounding box center [1224, 139] width 81 height 32
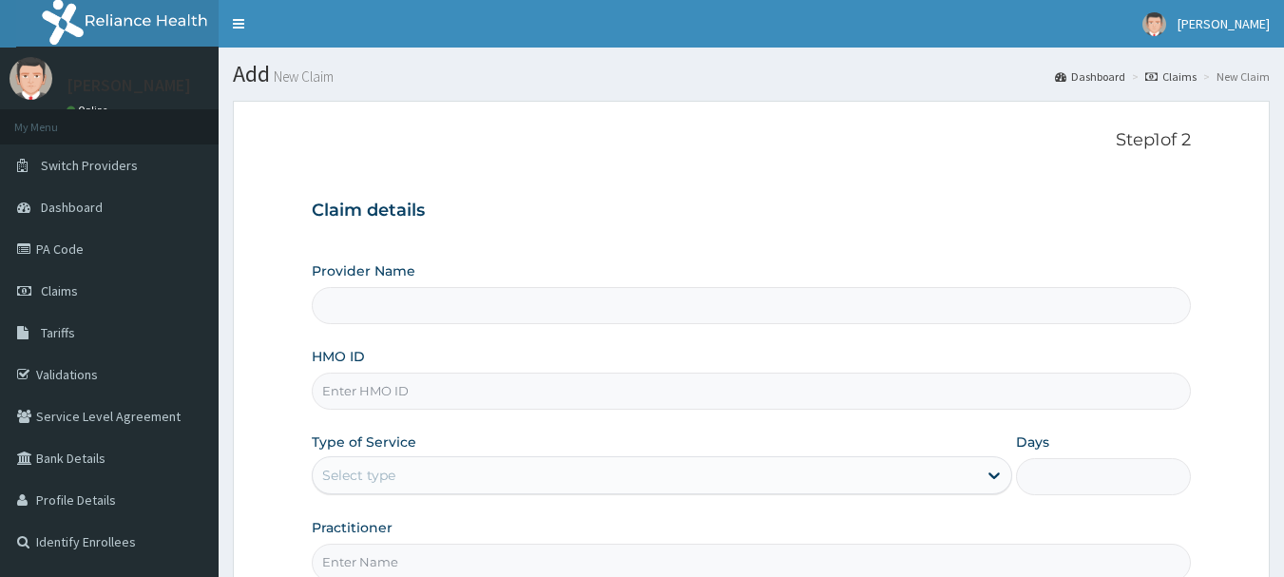
type input "INLAND SPECIALIST HOSPITAL- OGUDU"
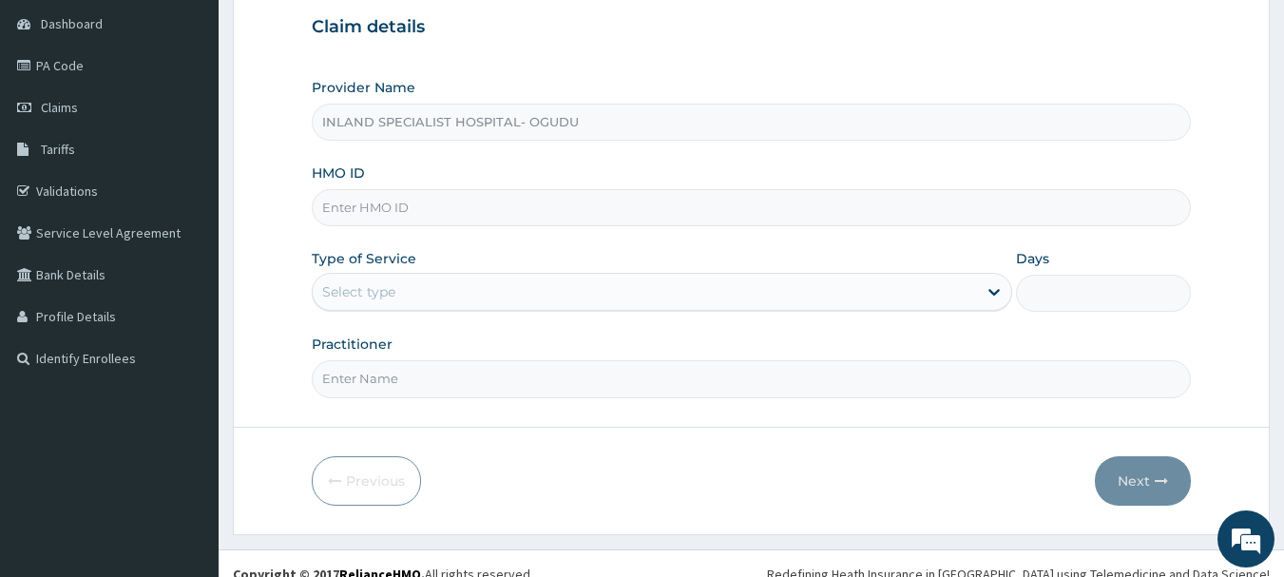
scroll to position [190, 0]
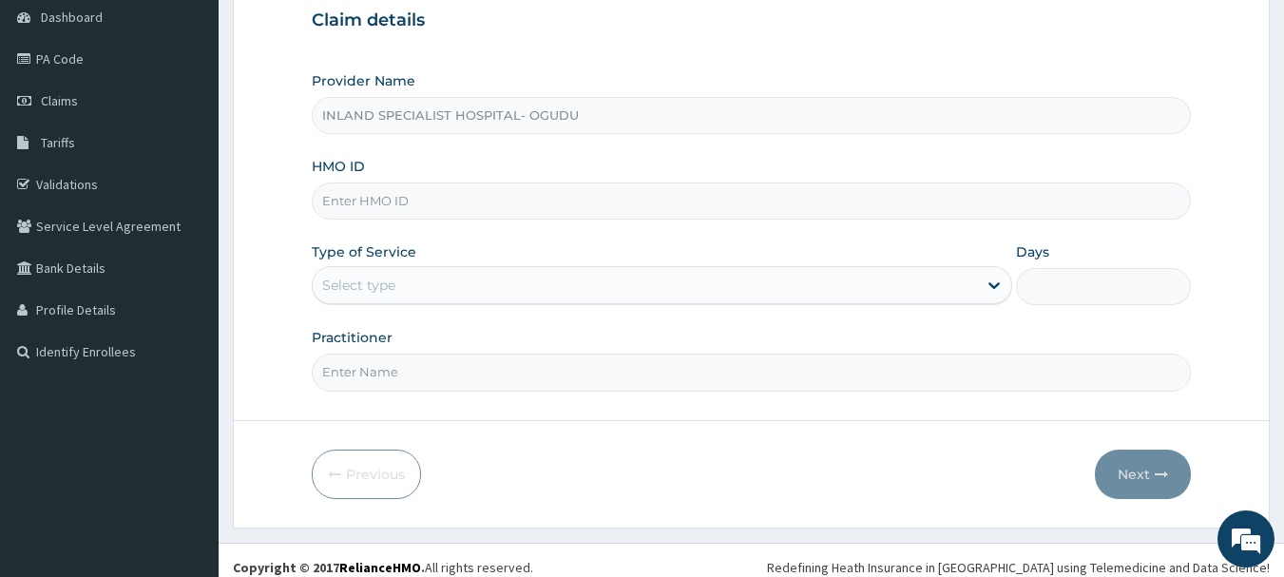
click at [405, 202] on input "HMO ID" at bounding box center [752, 200] width 880 height 37
paste input "EXT/10007/B"
type input "EXT/10007/B"
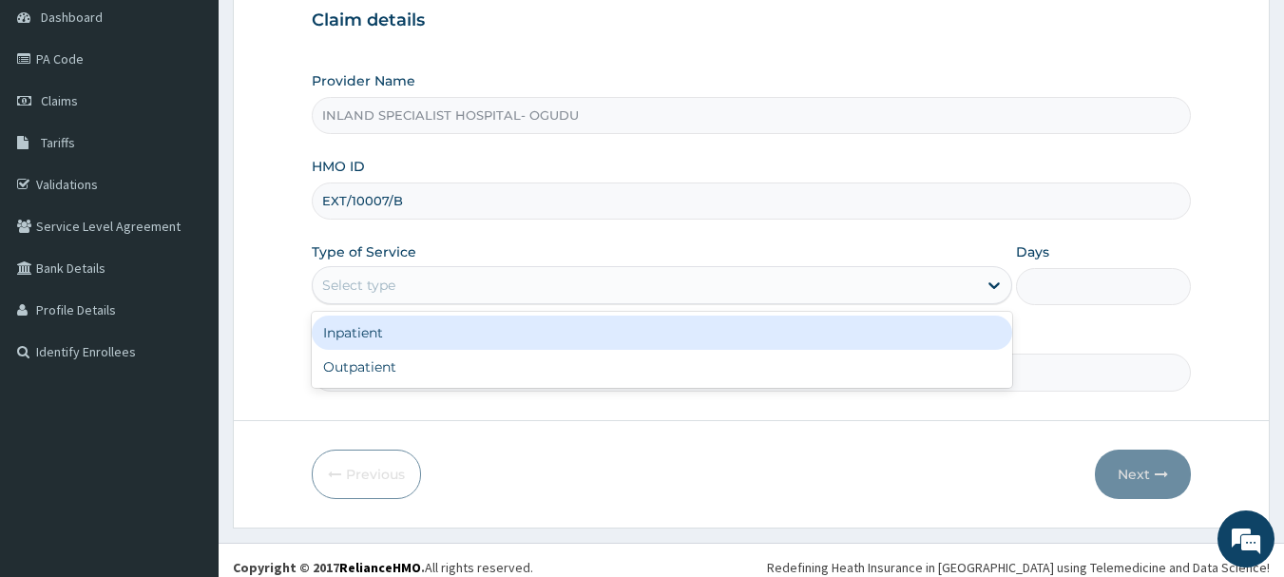
click at [409, 288] on div "Select type" at bounding box center [645, 285] width 664 height 30
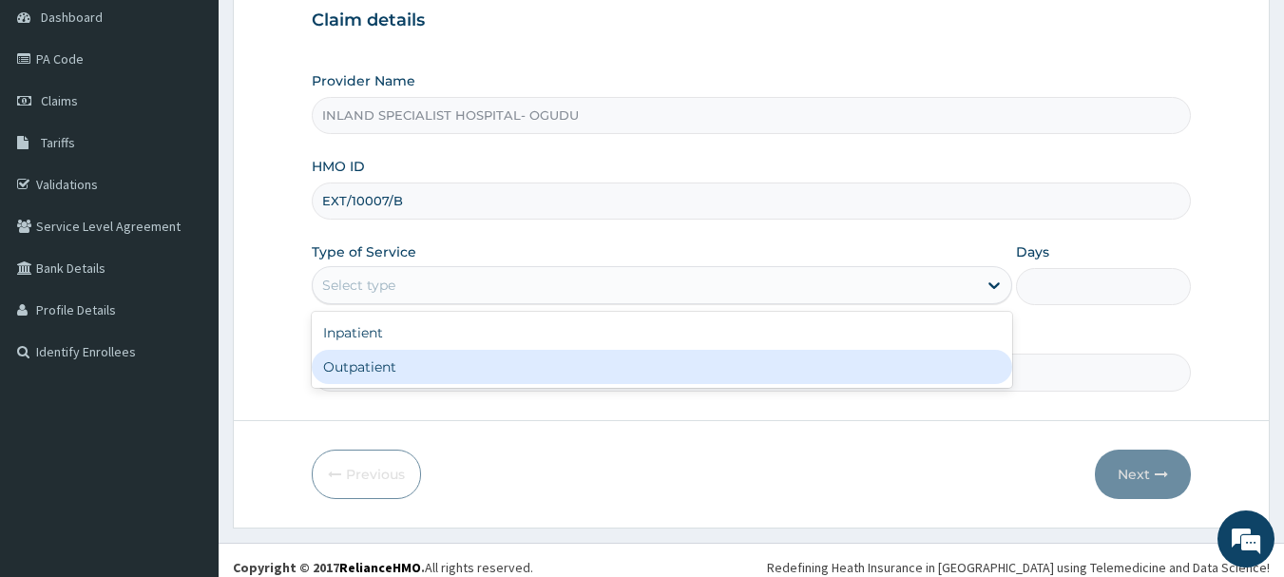
click at [389, 370] on div "Outpatient" at bounding box center [662, 367] width 701 height 34
type input "1"
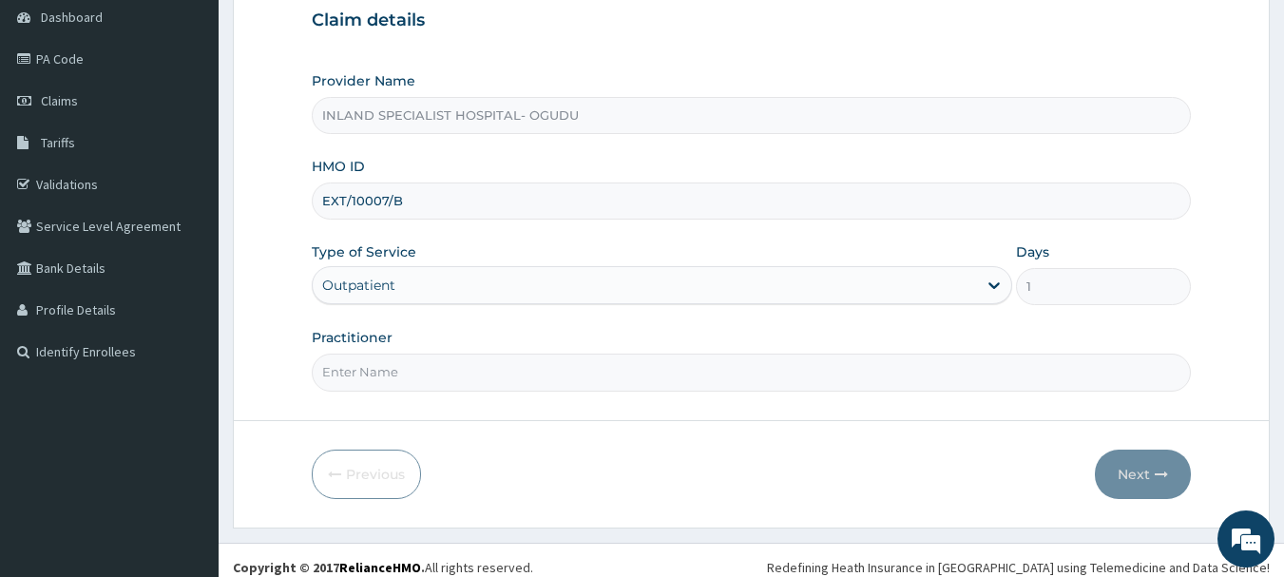
click at [424, 376] on input "Practitioner" at bounding box center [752, 372] width 880 height 37
click at [422, 369] on input "Practitioner" at bounding box center [752, 372] width 880 height 37
paste input "DR ASHAOLU TIMOTHY"
type input "DR ASHAOLU TIMOTHY"
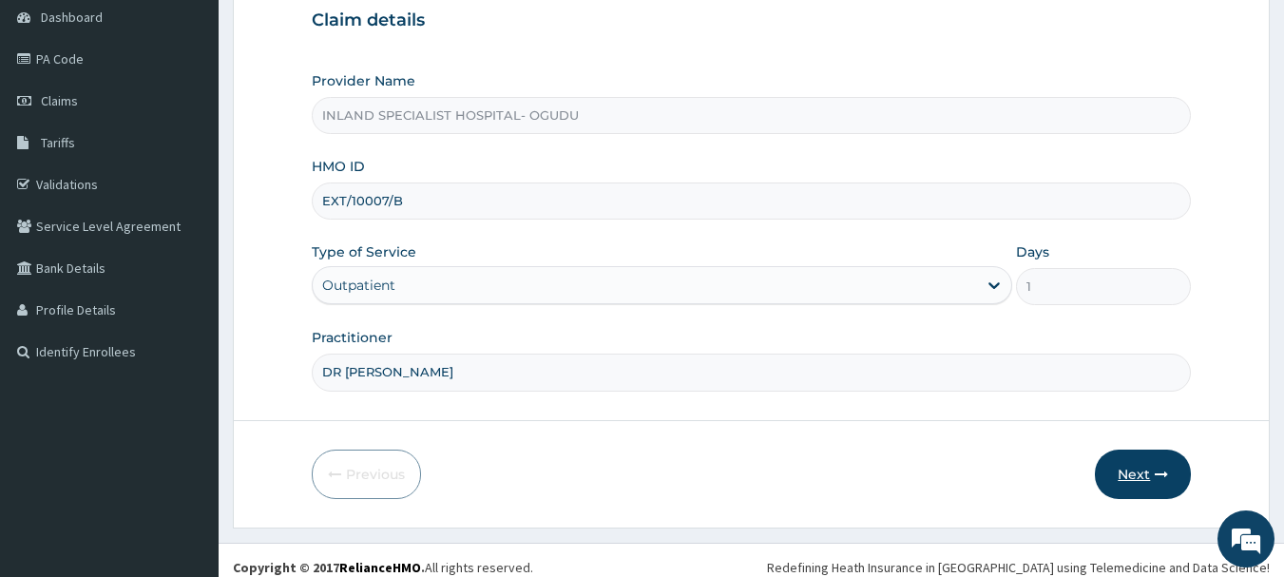
click at [1139, 473] on button "Next" at bounding box center [1143, 474] width 96 height 49
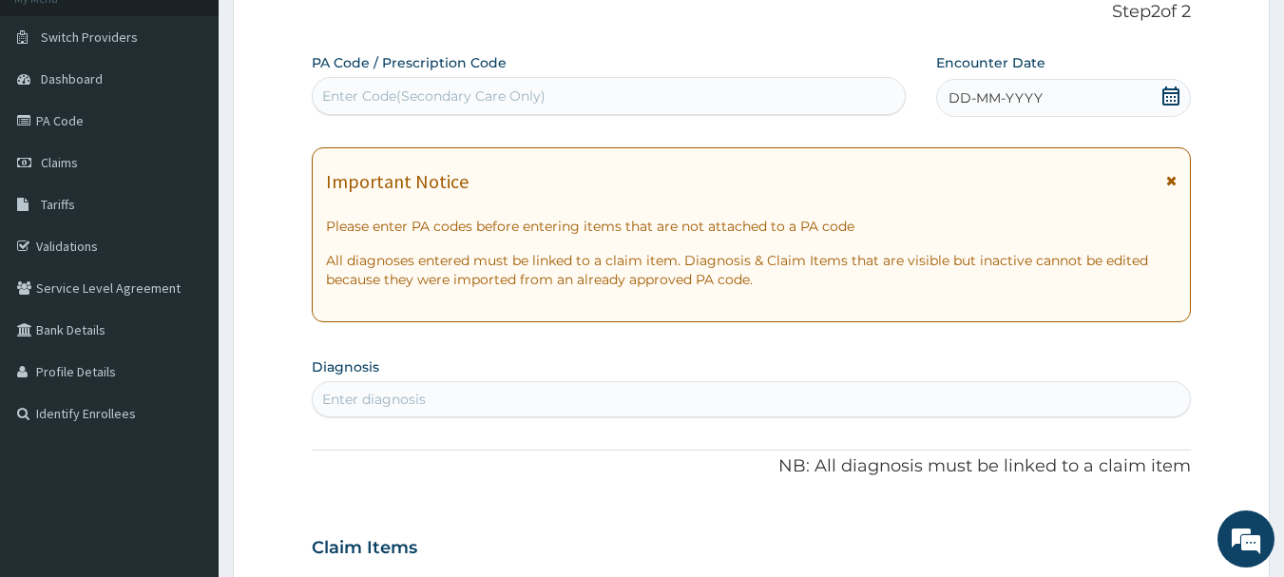
scroll to position [95, 0]
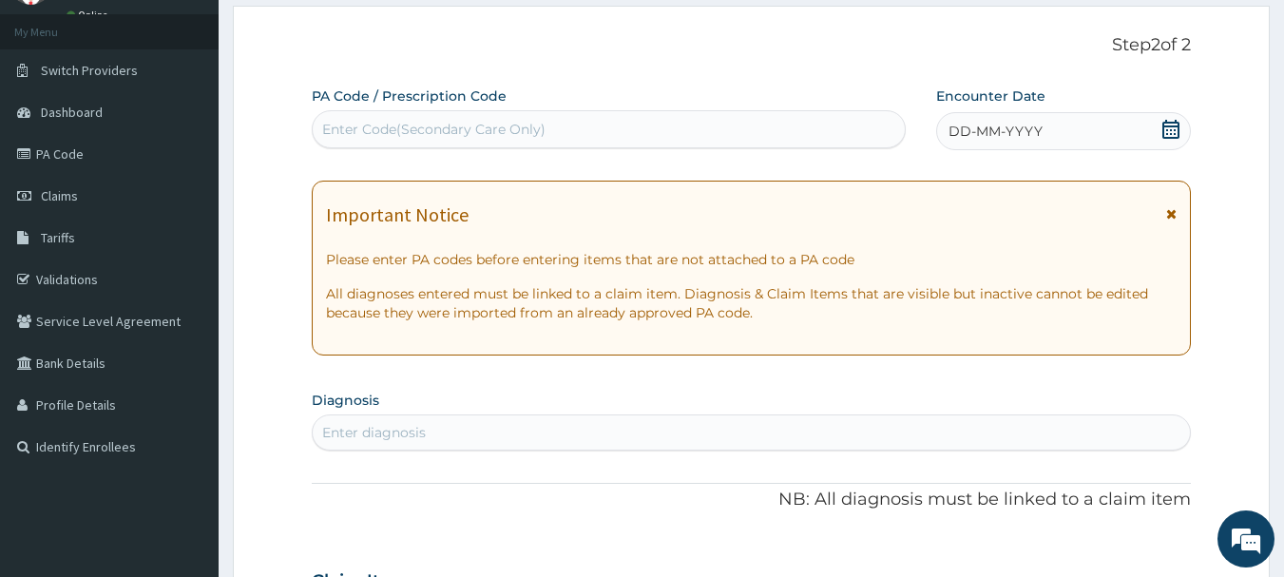
click at [1163, 128] on icon at bounding box center [1170, 129] width 17 height 19
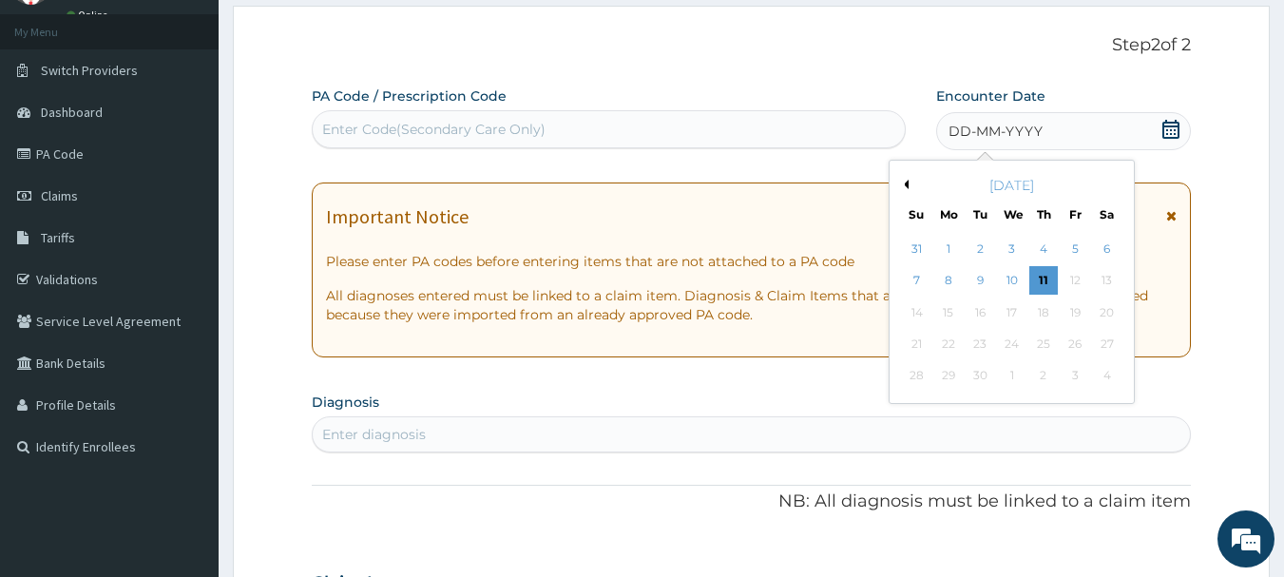
click at [905, 182] on button "Previous Month" at bounding box center [904, 185] width 10 height 10
click at [1016, 272] on div "6" at bounding box center [1012, 281] width 29 height 29
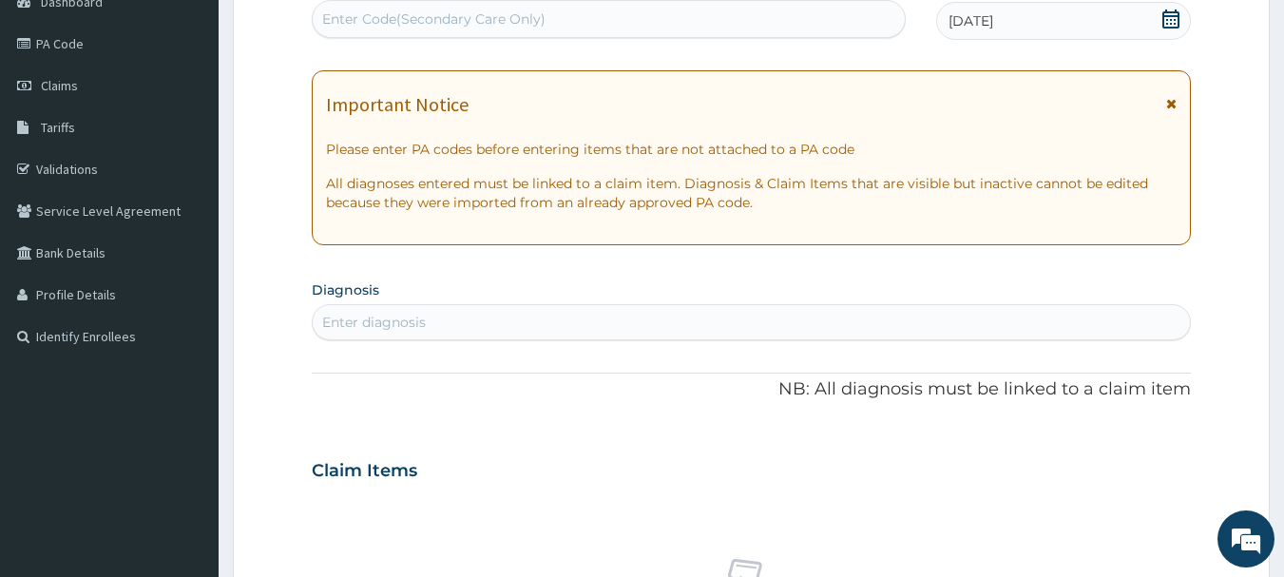
scroll to position [380, 0]
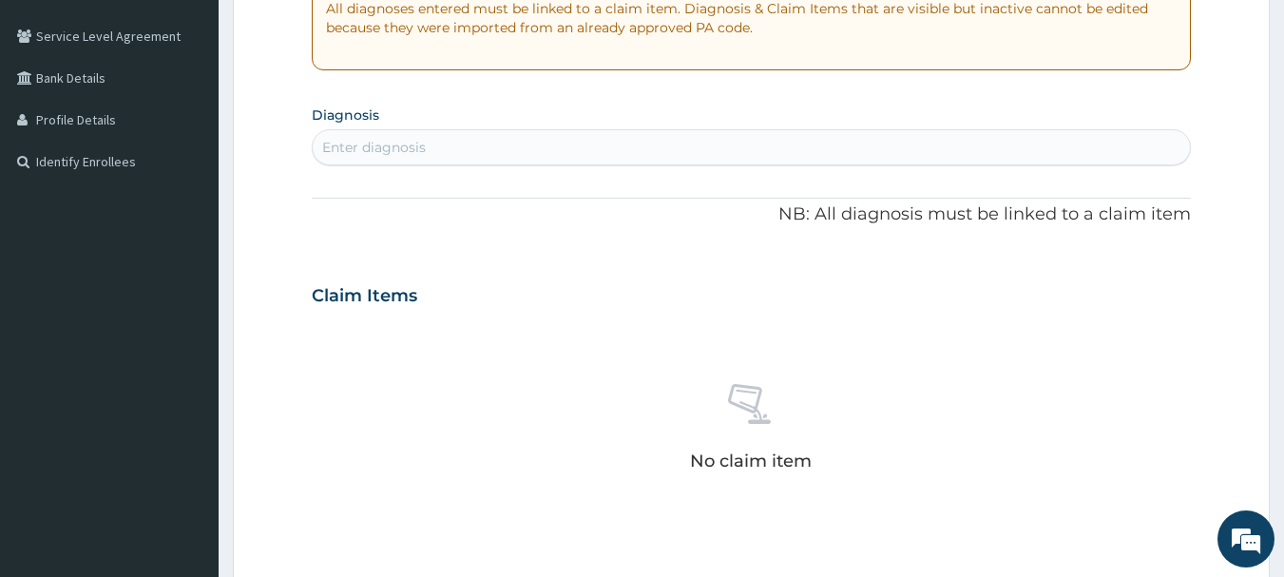
click at [394, 144] on div "Enter diagnosis" at bounding box center [374, 147] width 104 height 19
type input "[MEDICAL_DATA]"
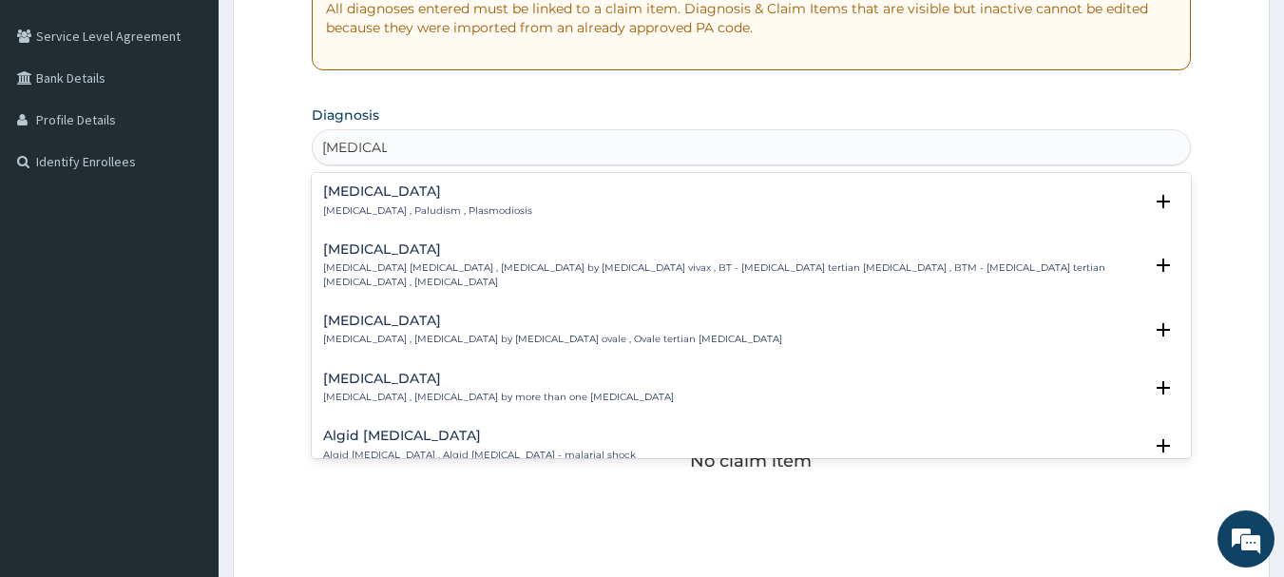
click at [399, 193] on h4 "[MEDICAL_DATA]" at bounding box center [427, 191] width 209 height 14
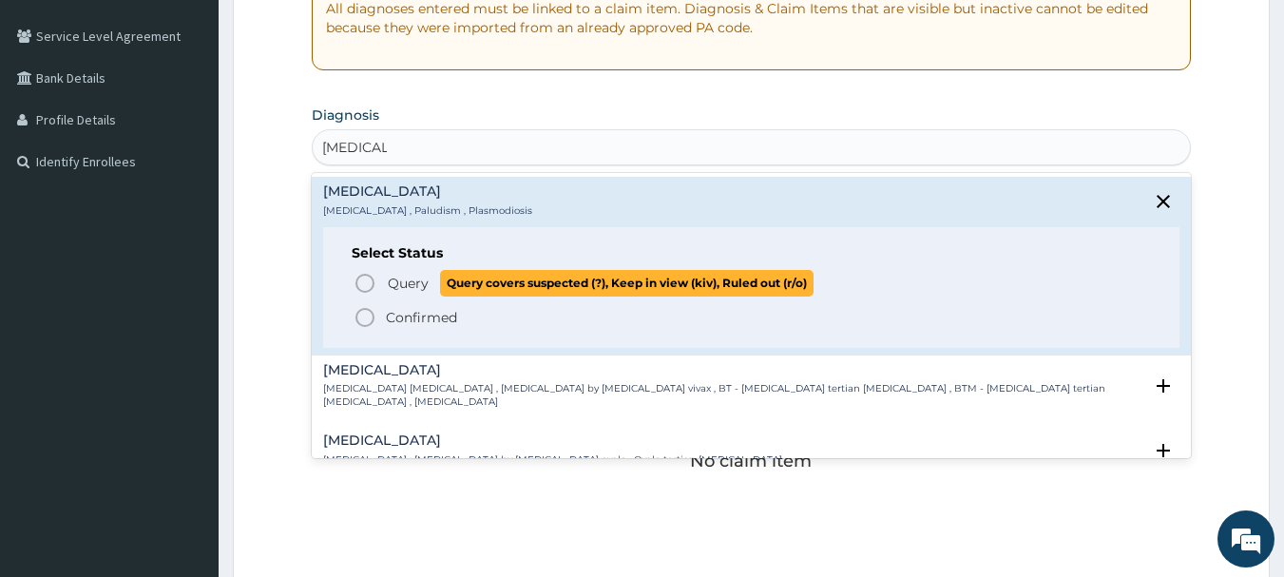
drag, startPoint x: 364, startPoint y: 277, endPoint x: 368, endPoint y: 258, distance: 19.4
click at [365, 277] on icon "status option query" at bounding box center [365, 283] width 23 height 23
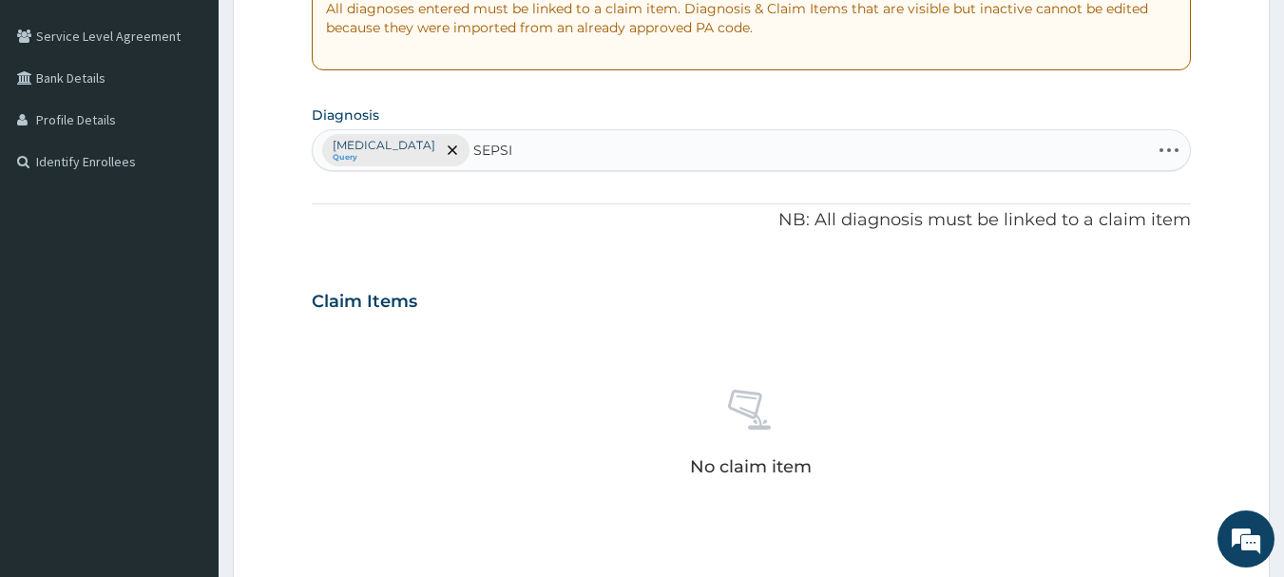
type input "[MEDICAL_DATA]"
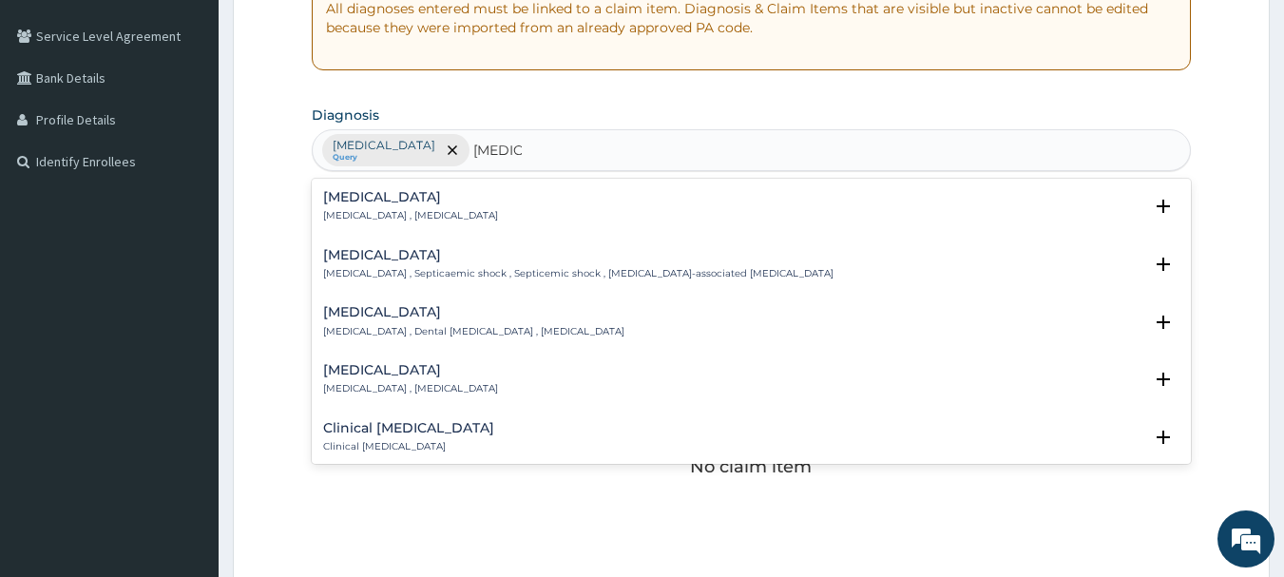
click at [346, 198] on h4 "[MEDICAL_DATA]" at bounding box center [410, 197] width 175 height 14
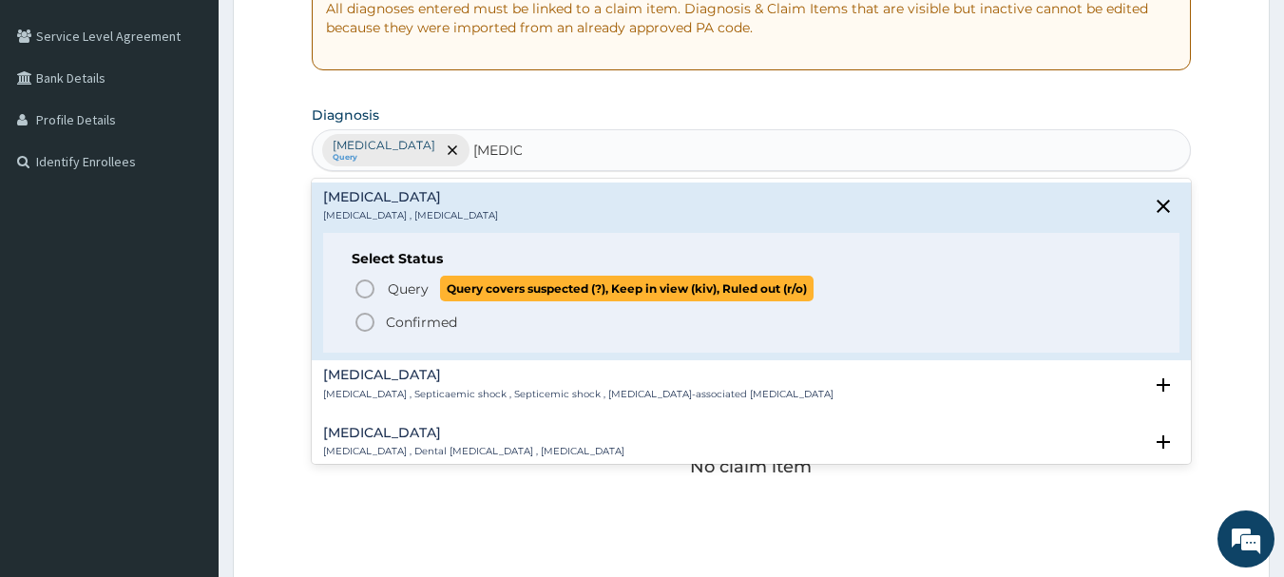
click at [360, 284] on icon "status option query" at bounding box center [365, 289] width 23 height 23
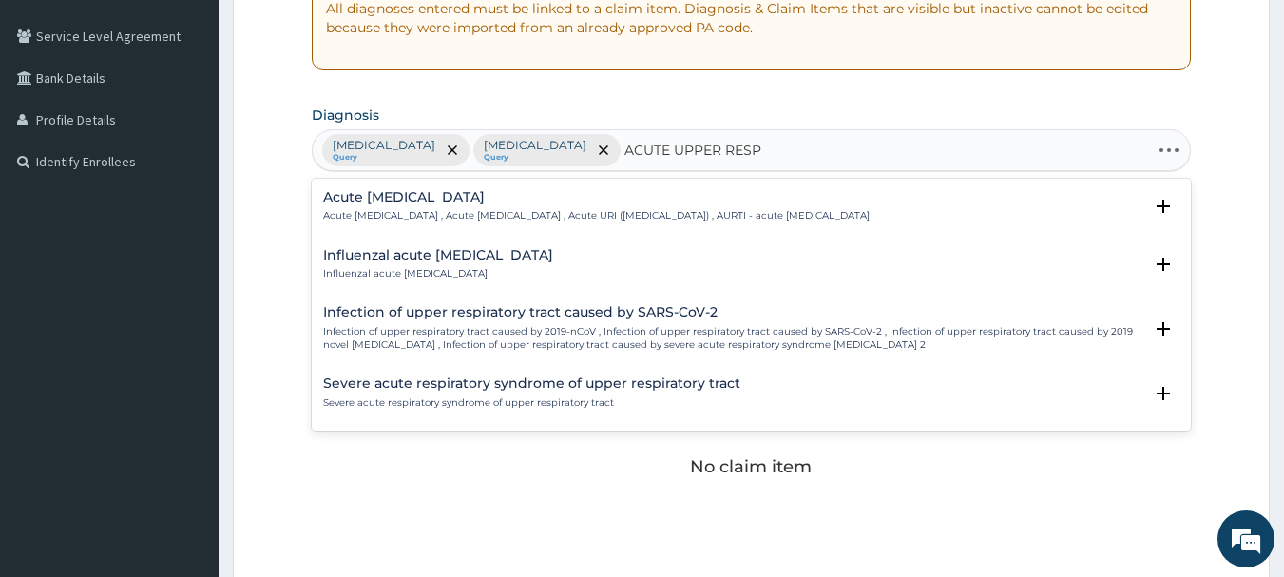
type input "ACUTE UPPER RESPI"
click at [380, 190] on h4 "Acute [MEDICAL_DATA]" at bounding box center [596, 197] width 547 height 14
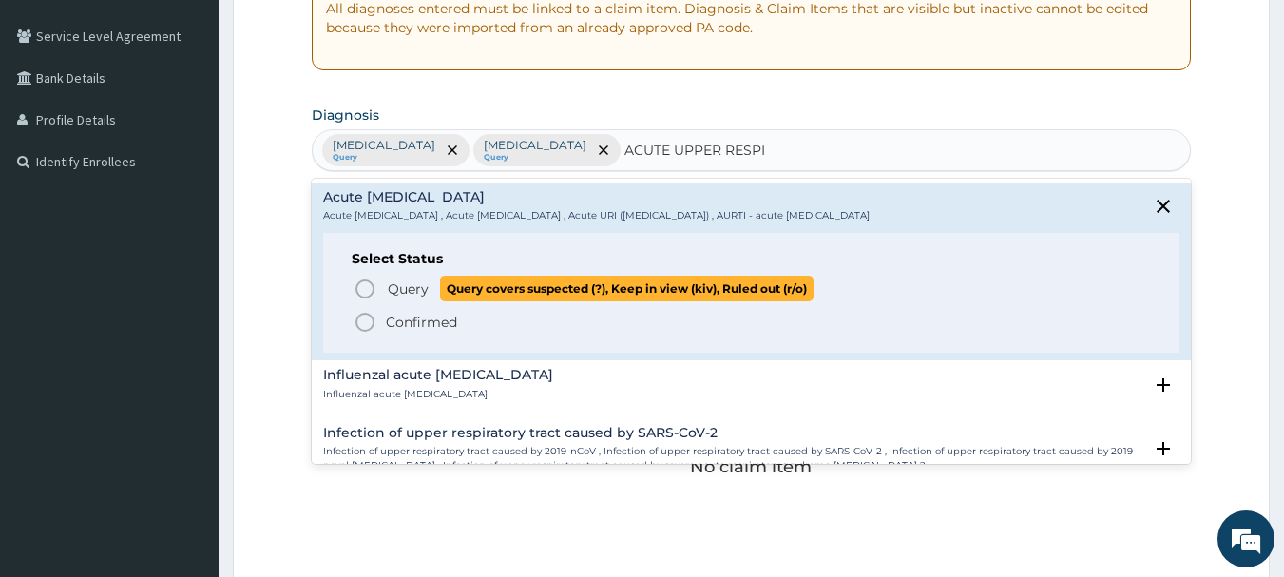
drag, startPoint x: 361, startPoint y: 279, endPoint x: 378, endPoint y: 271, distance: 19.1
click at [363, 279] on icon "status option query" at bounding box center [365, 289] width 23 height 23
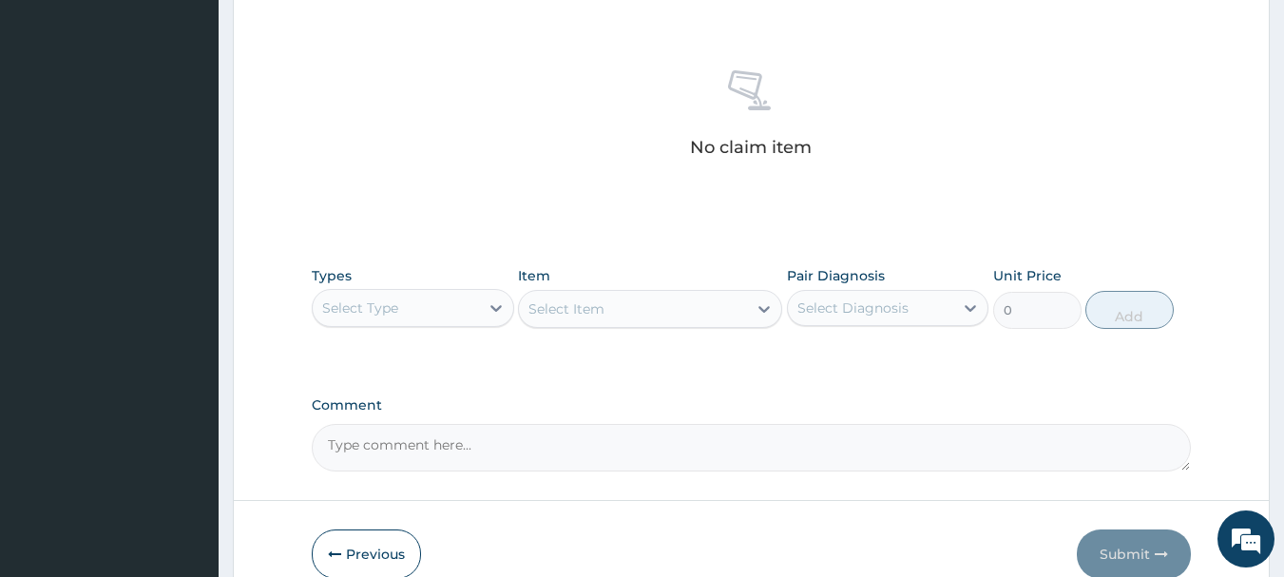
scroll to position [760, 0]
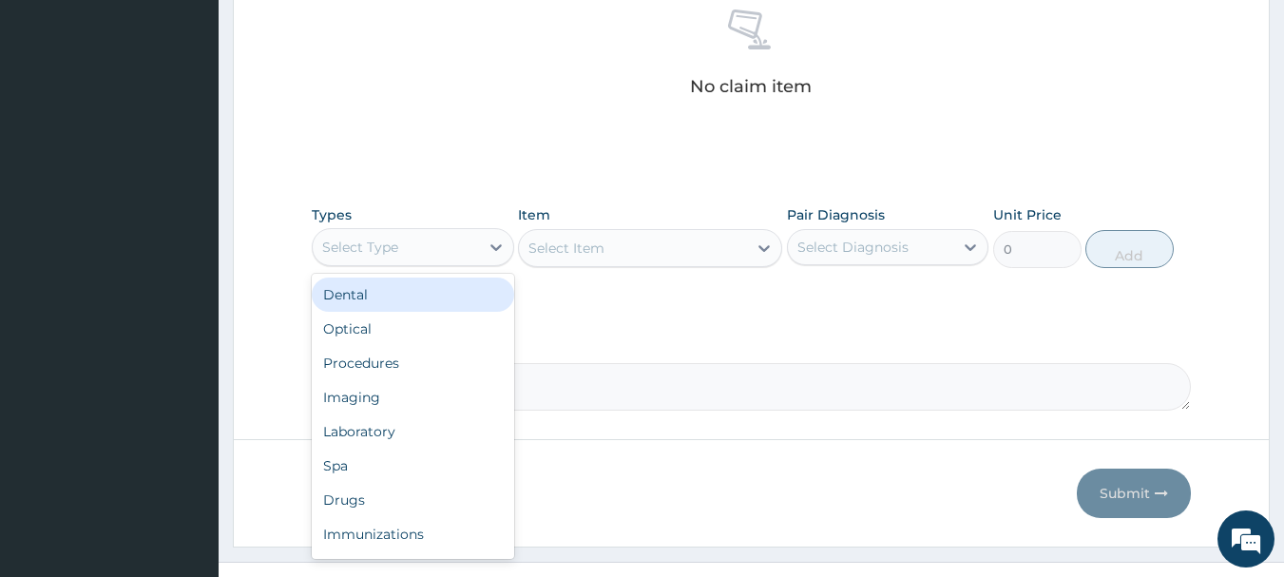
click at [475, 242] on div "Select Type" at bounding box center [396, 247] width 166 height 30
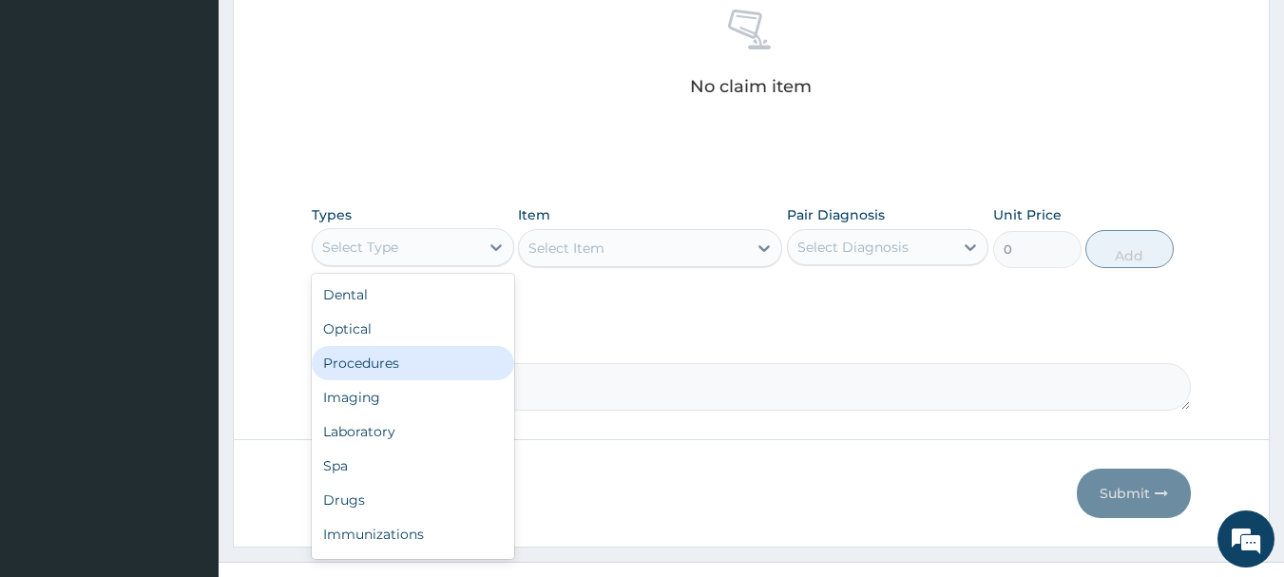
click at [410, 357] on div "Procedures" at bounding box center [413, 363] width 202 height 34
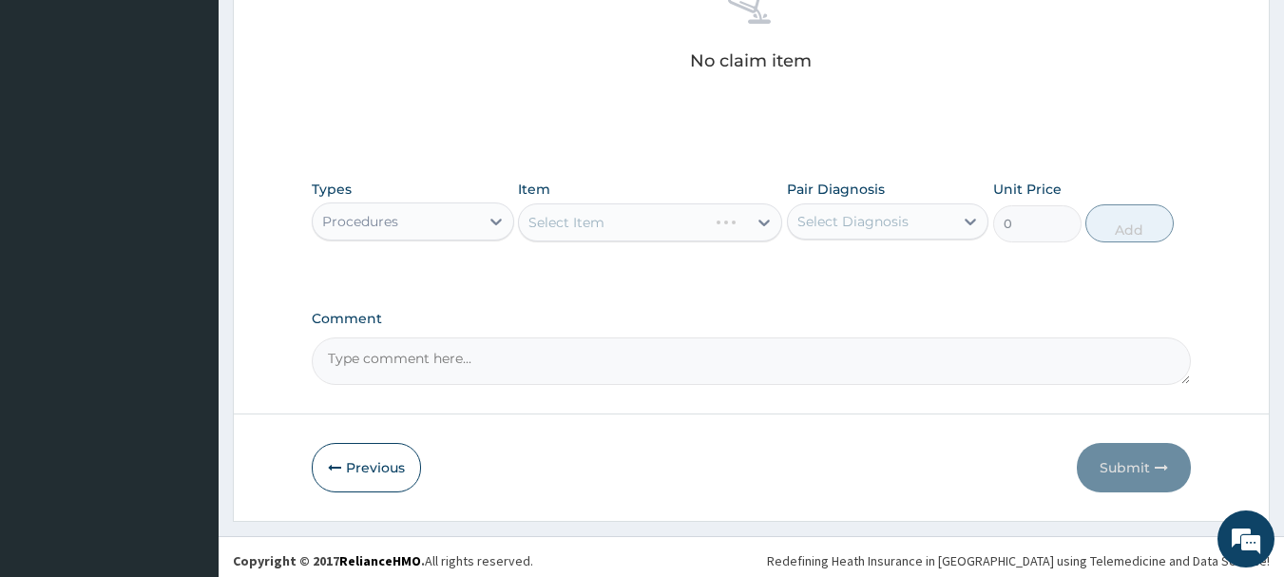
scroll to position [794, 0]
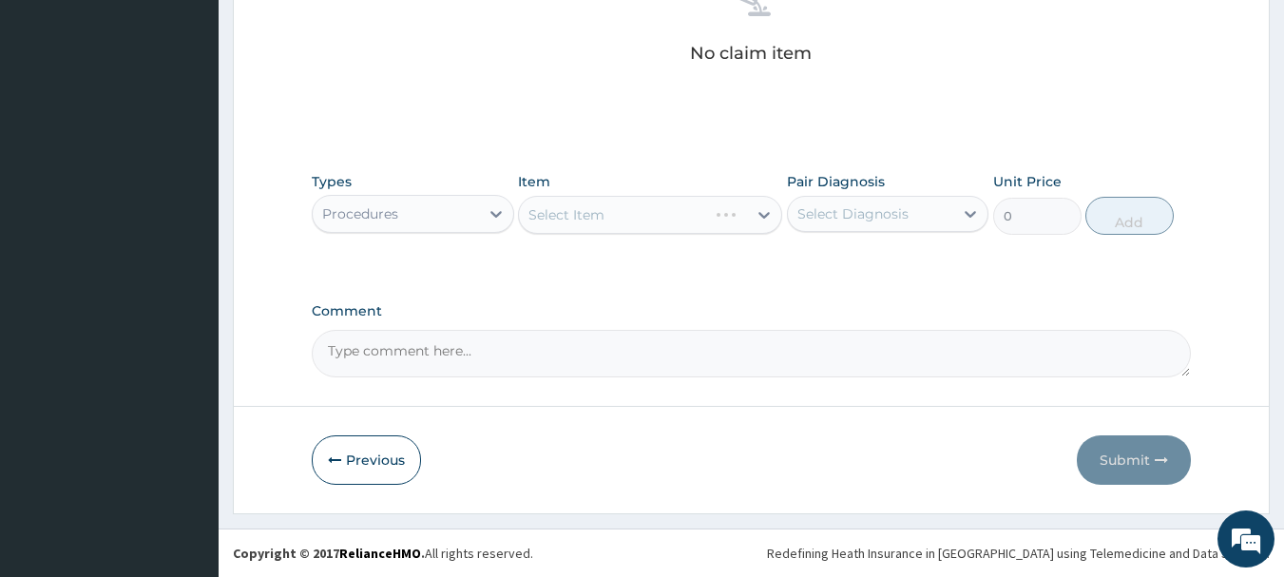
click at [647, 218] on div "Select Item" at bounding box center [650, 215] width 264 height 38
click at [643, 223] on div "Select Item" at bounding box center [650, 215] width 264 height 38
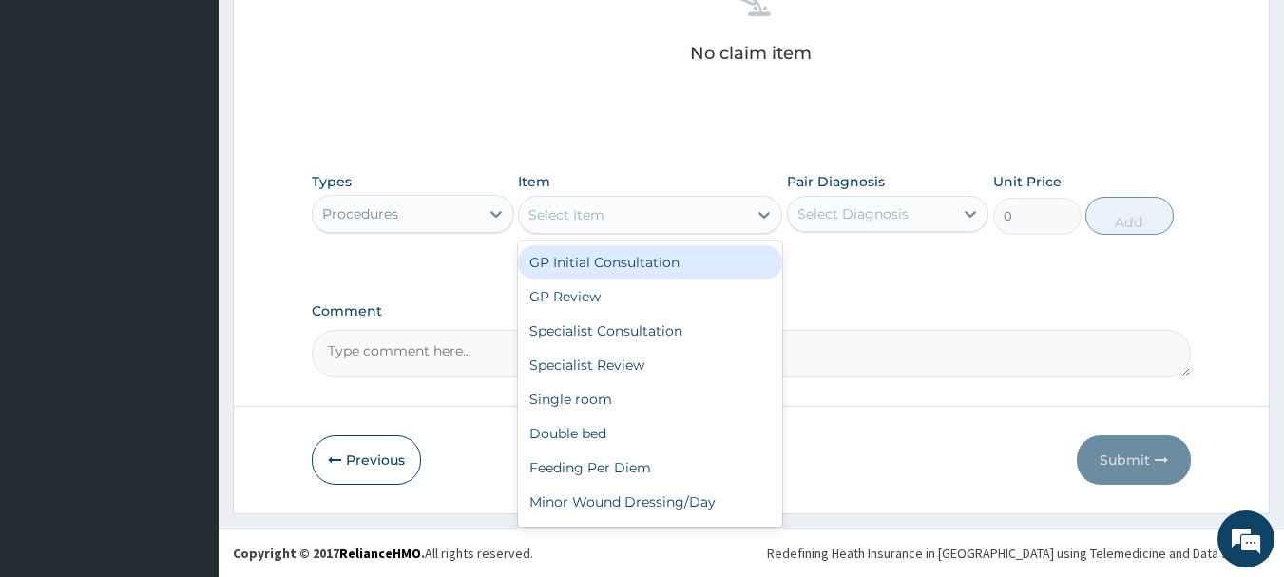
click at [736, 217] on div "Select Item" at bounding box center [633, 215] width 228 height 30
drag, startPoint x: 651, startPoint y: 263, endPoint x: 799, endPoint y: 235, distance: 151.0
click at [660, 264] on div "GP Initial Consultation" at bounding box center [650, 262] width 264 height 34
type input "3000"
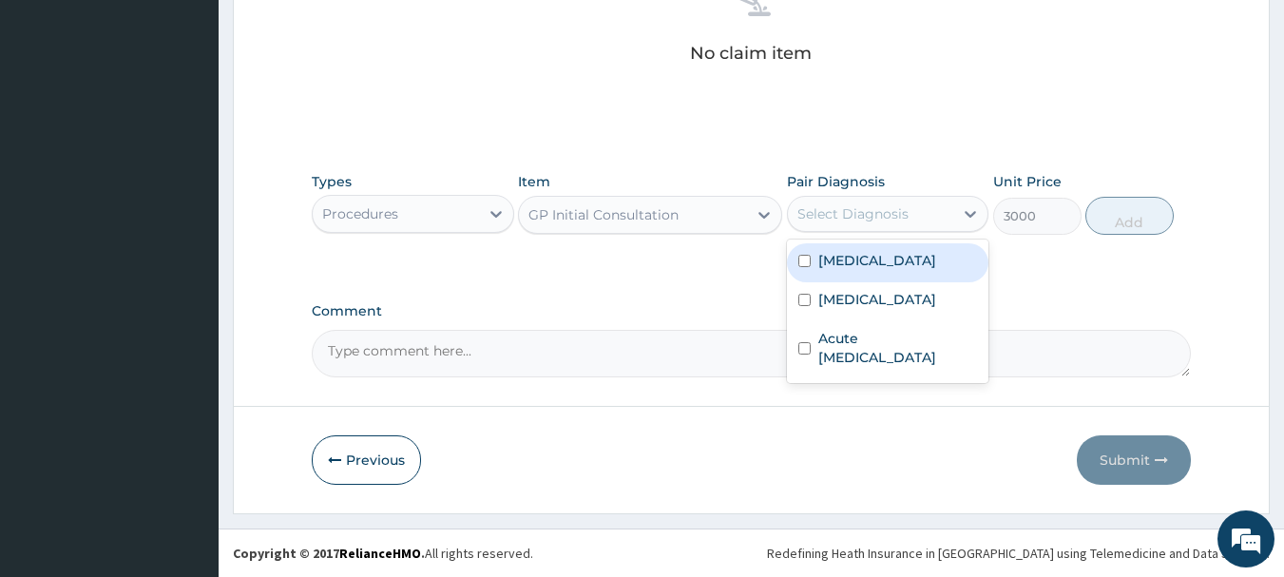
click at [829, 218] on div "Select Diagnosis" at bounding box center [852, 213] width 111 height 19
click at [835, 261] on label "[MEDICAL_DATA]" at bounding box center [877, 260] width 118 height 19
checkbox input "true"
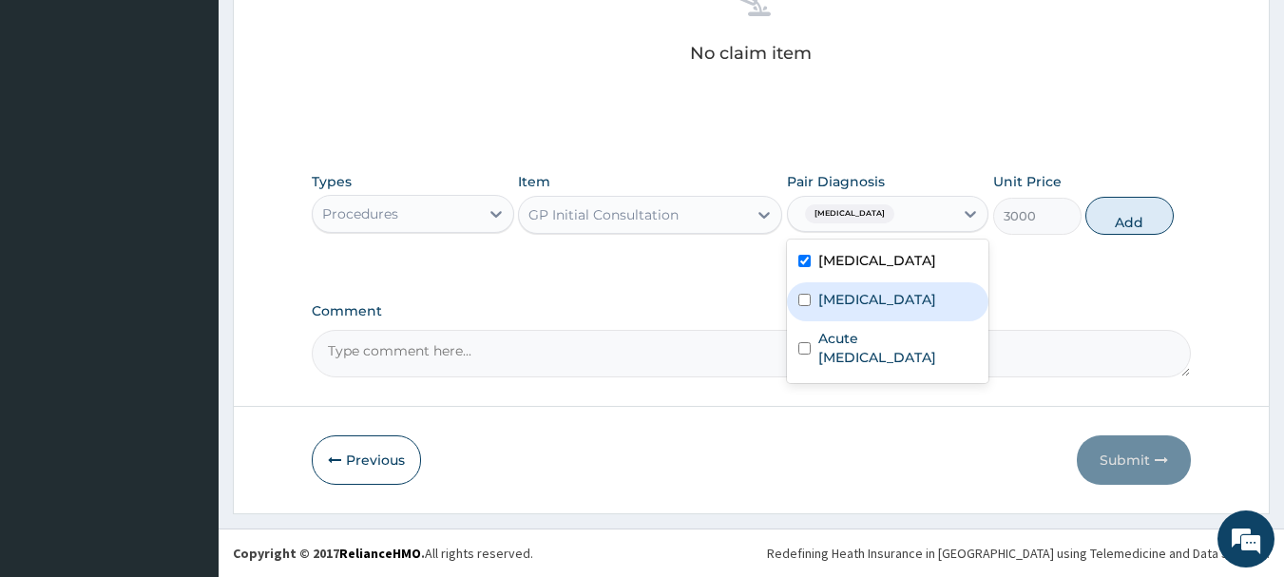
click at [833, 301] on label "[MEDICAL_DATA]" at bounding box center [877, 299] width 118 height 19
checkbox input "true"
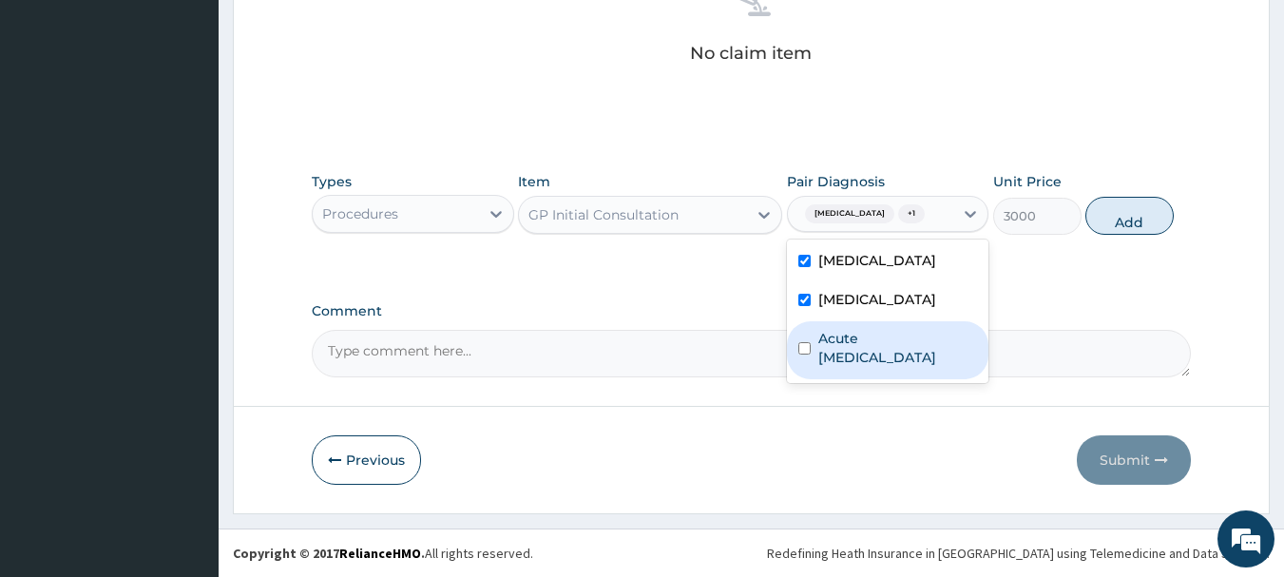
drag, startPoint x: 833, startPoint y: 353, endPoint x: 942, endPoint y: 298, distance: 122.0
click at [835, 352] on label "Acute [MEDICAL_DATA]" at bounding box center [898, 348] width 160 height 38
checkbox input "true"
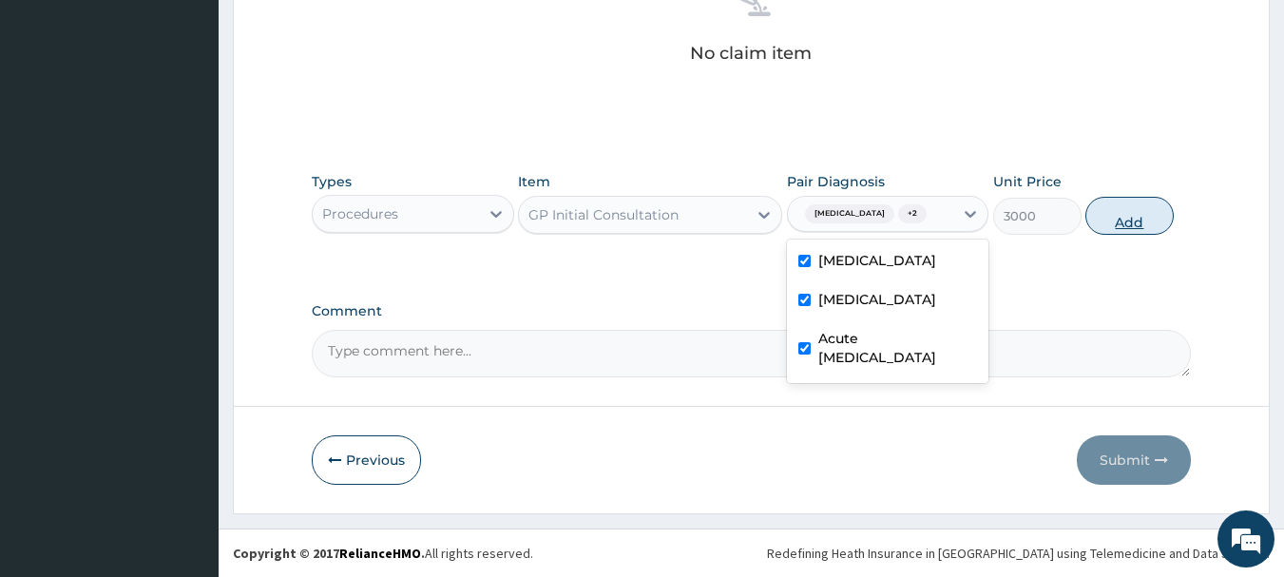
click at [1114, 214] on button "Add" at bounding box center [1129, 216] width 88 height 38
type input "0"
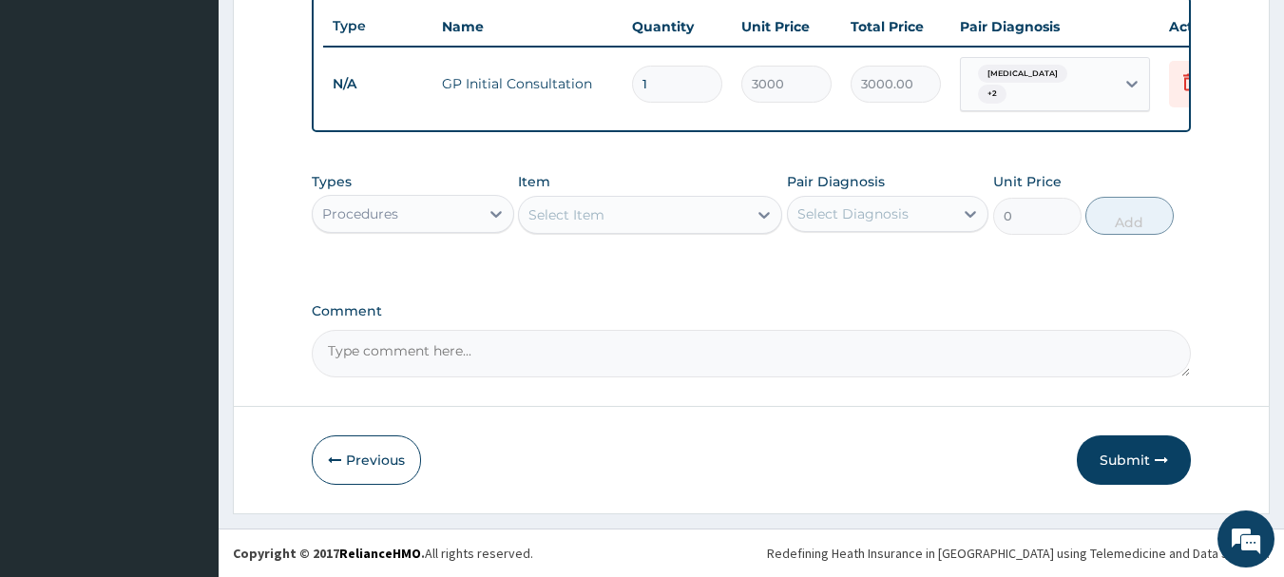
scroll to position [718, 0]
click at [342, 192] on div "Types Procedures" at bounding box center [413, 203] width 202 height 63
click at [375, 215] on div "Procedures" at bounding box center [360, 213] width 76 height 19
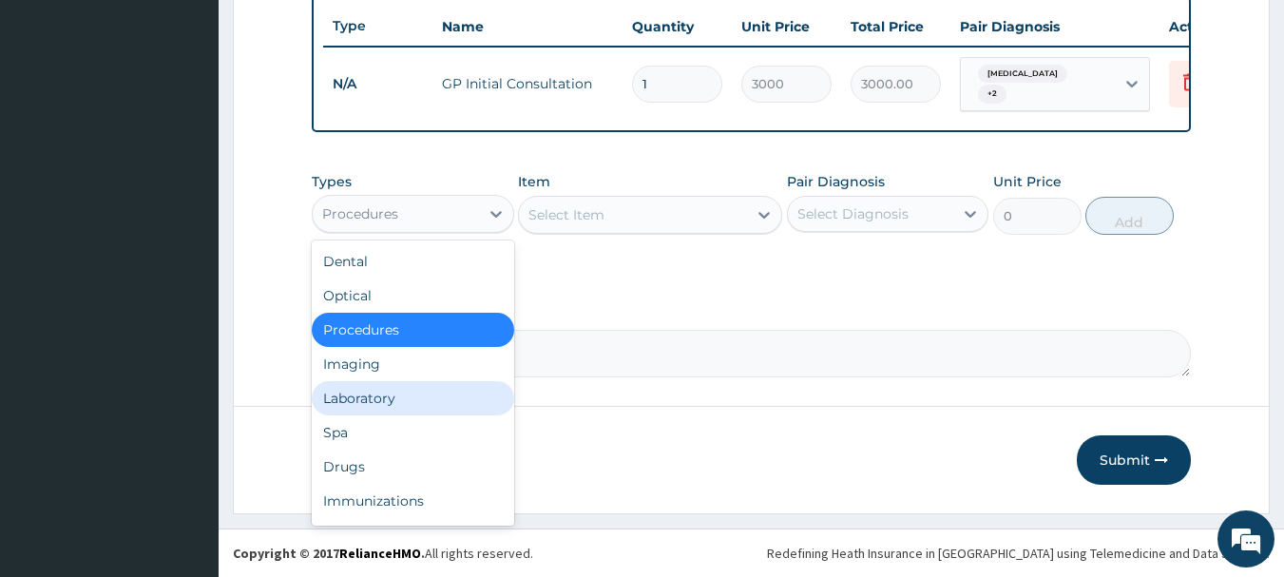
click at [387, 400] on div "Laboratory" at bounding box center [413, 398] width 202 height 34
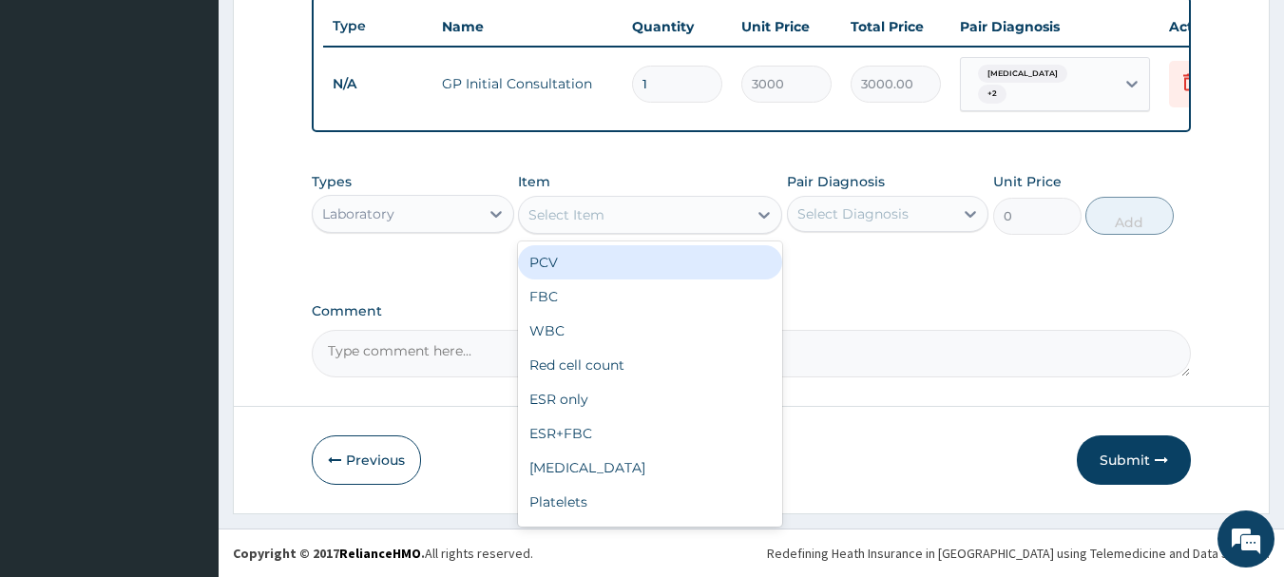
click at [605, 216] on div "Select Item" at bounding box center [633, 215] width 228 height 30
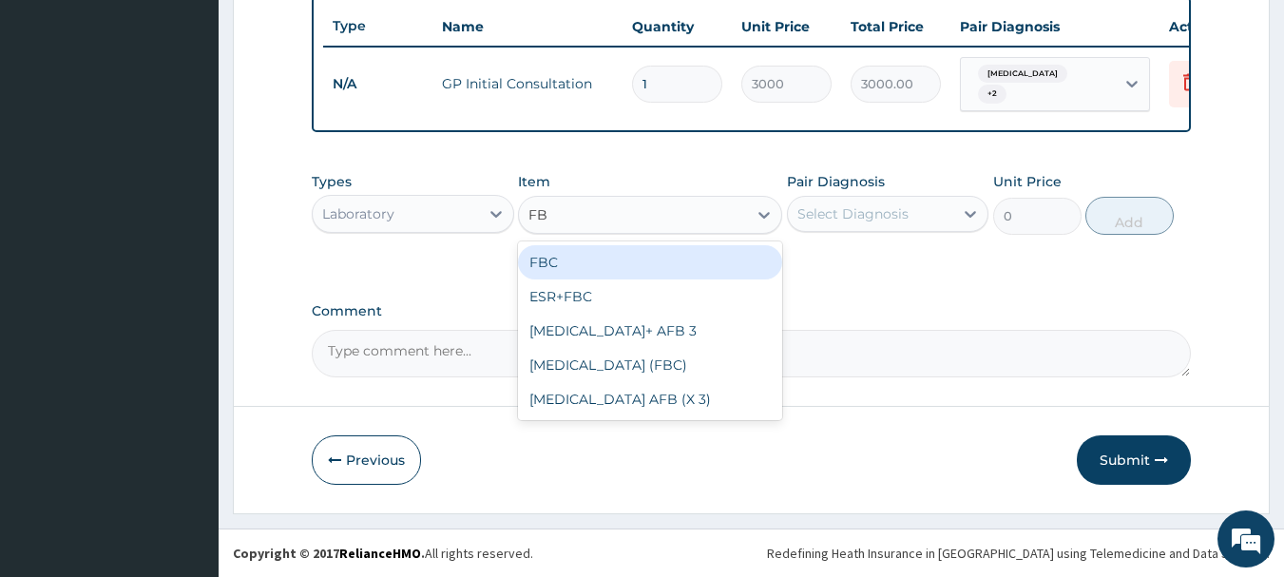
type input "FBC"
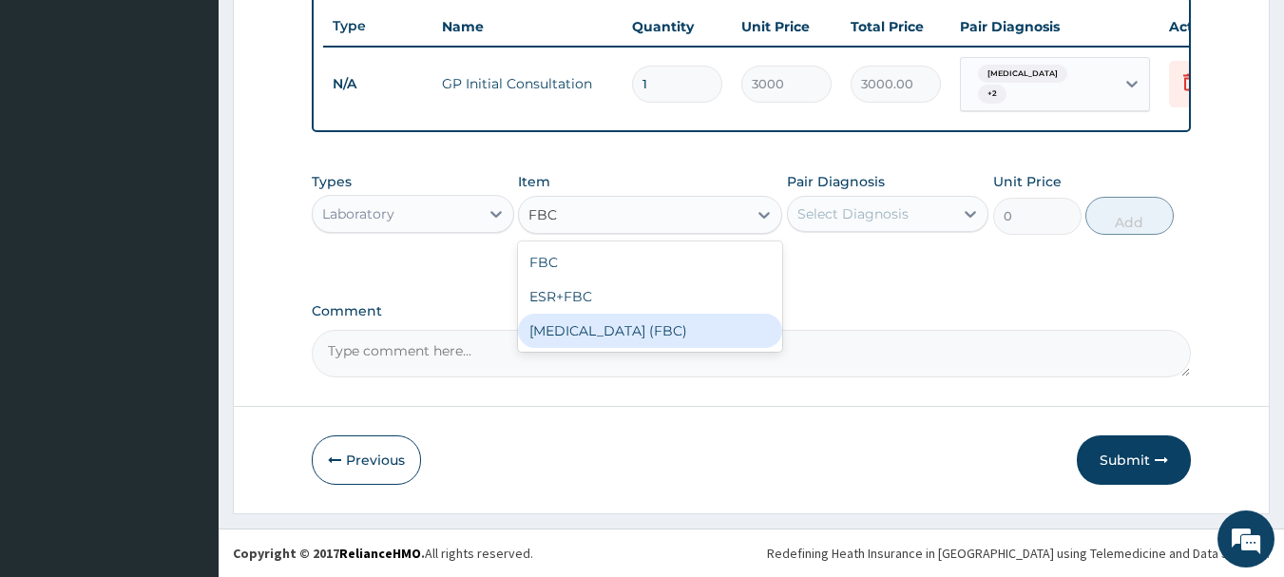
click at [552, 329] on div "[MEDICAL_DATA] (FBC)" at bounding box center [650, 331] width 264 height 34
type input "5000"
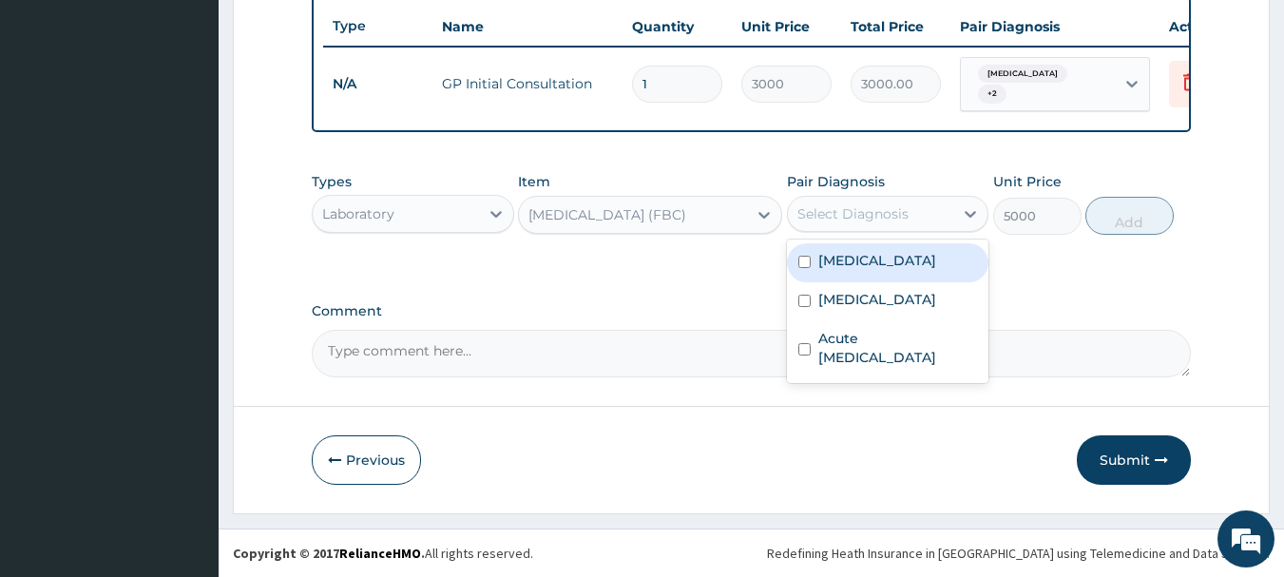
click at [837, 213] on div "Select Diagnosis" at bounding box center [852, 213] width 111 height 19
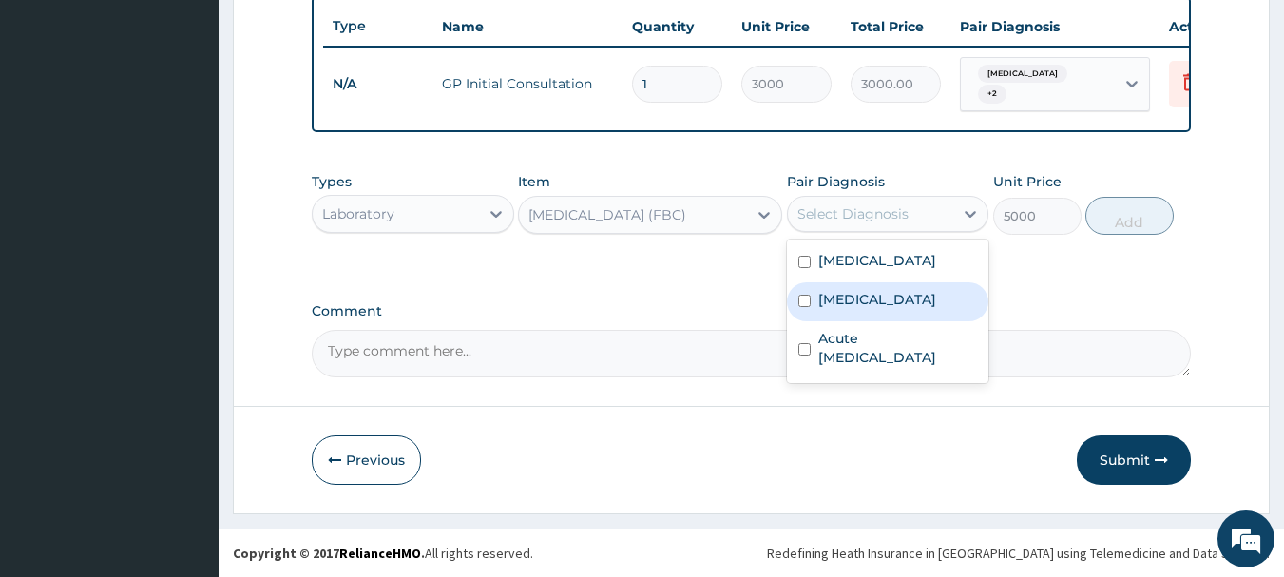
click at [842, 304] on label "[MEDICAL_DATA]" at bounding box center [877, 299] width 118 height 19
checkbox input "true"
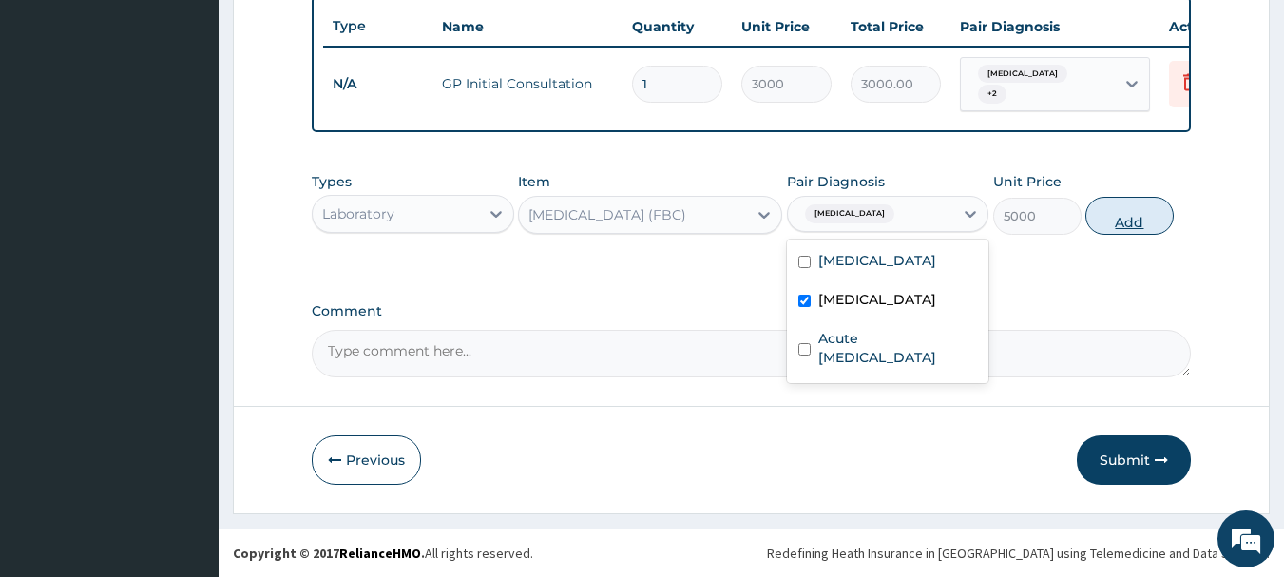
click at [1123, 218] on button "Add" at bounding box center [1129, 216] width 88 height 38
type input "0"
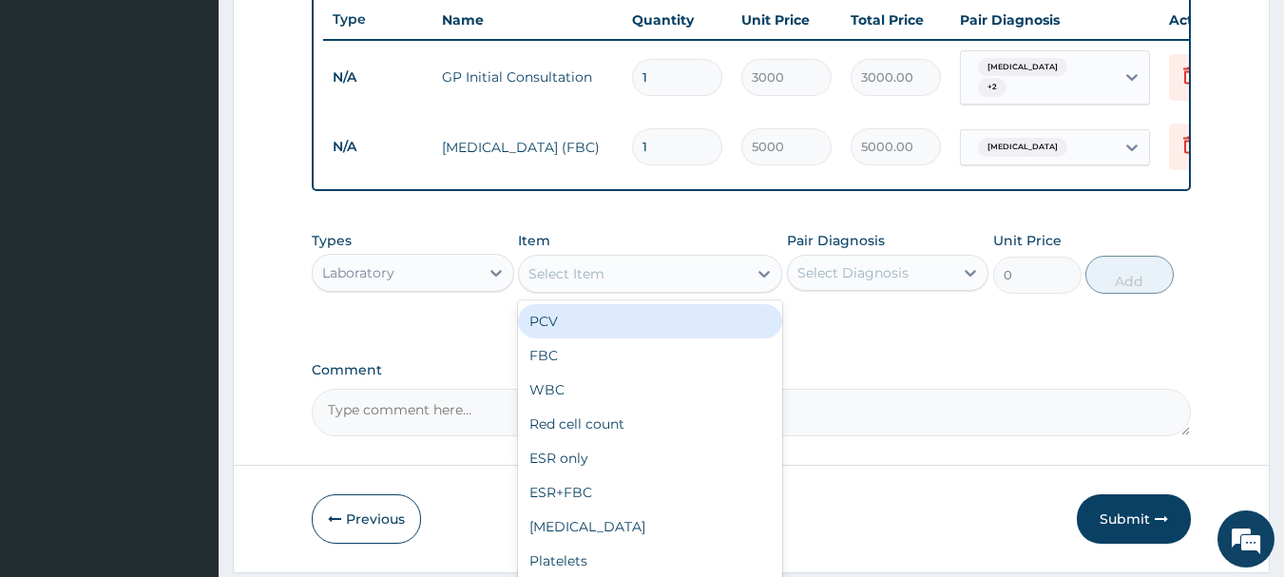
click at [561, 270] on div "Select Item" at bounding box center [566, 273] width 76 height 19
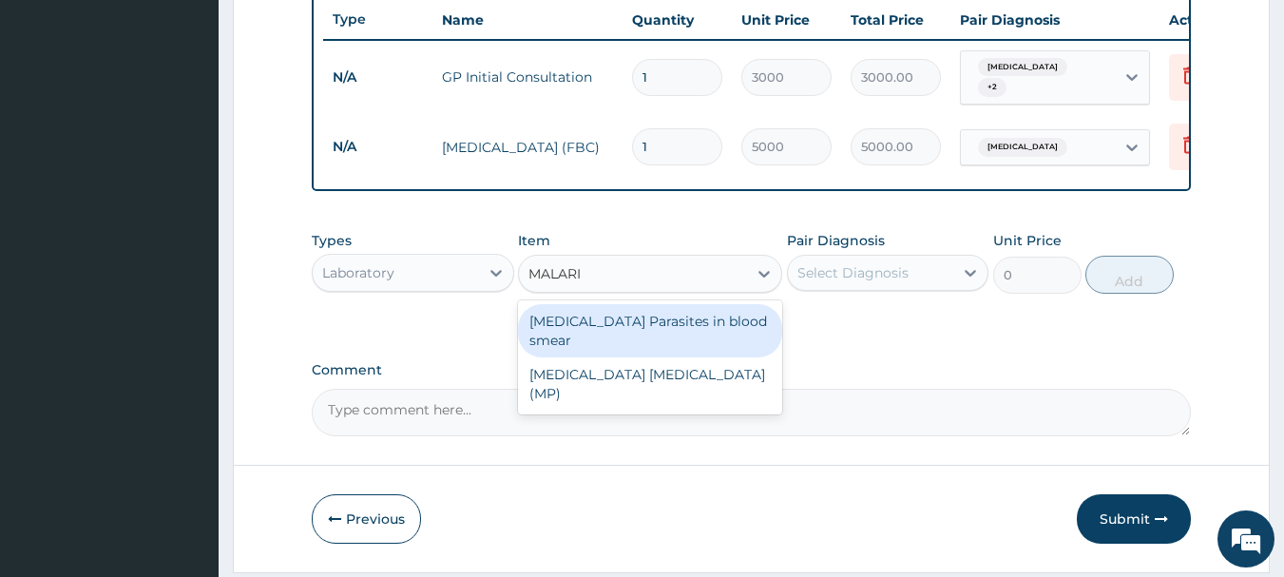
type input "MALARIA"
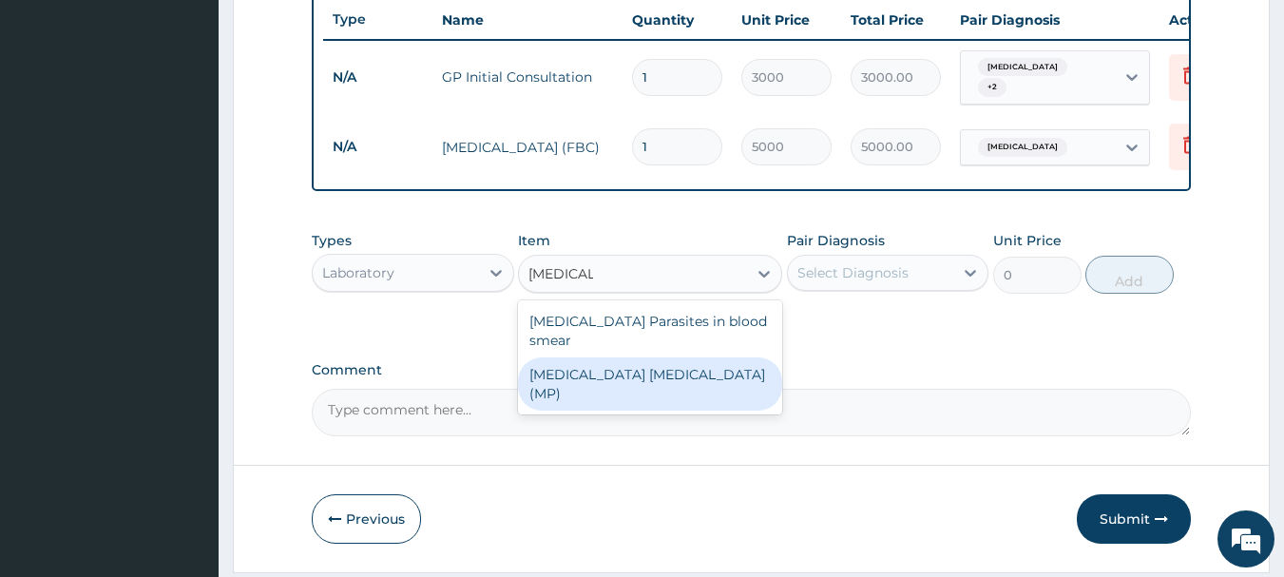
drag, startPoint x: 571, startPoint y: 365, endPoint x: 701, endPoint y: 326, distance: 135.0
click at [577, 359] on div "MALARIA PARASITE (MP)" at bounding box center [650, 383] width 264 height 53
type input "2000"
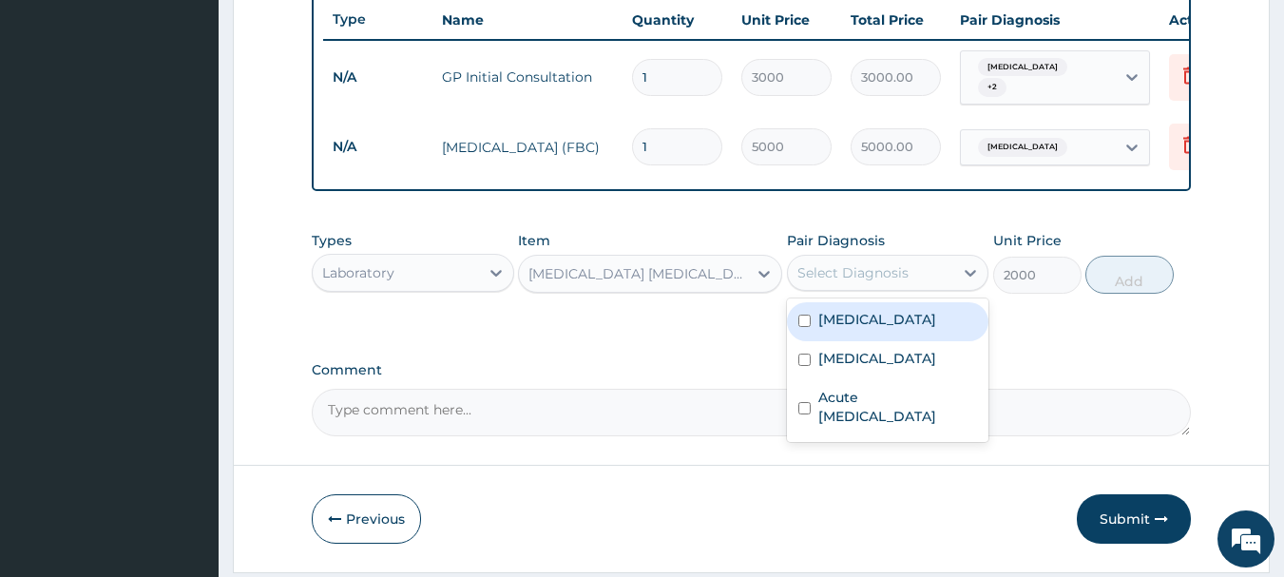
click at [839, 275] on div "Select Diagnosis" at bounding box center [852, 272] width 111 height 19
drag, startPoint x: 856, startPoint y: 336, endPoint x: 884, endPoint y: 324, distance: 30.2
click at [858, 335] on div "Malaria" at bounding box center [888, 321] width 202 height 39
checkbox input "true"
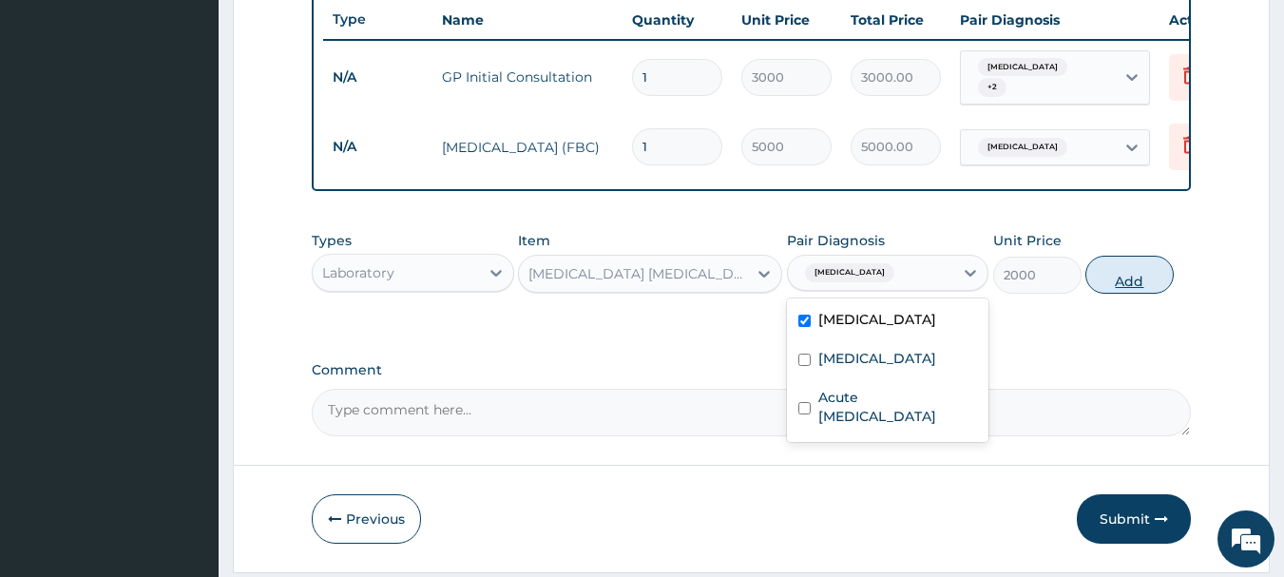
click at [1115, 288] on button "Add" at bounding box center [1129, 275] width 88 height 38
type input "0"
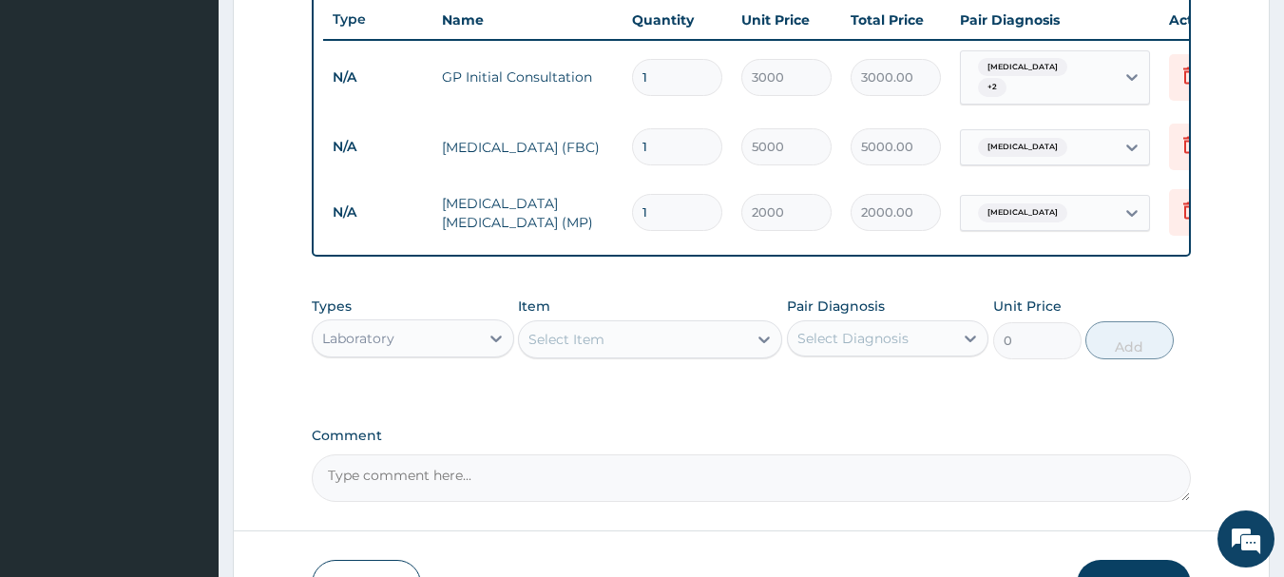
click at [418, 337] on div "Laboratory" at bounding box center [396, 338] width 166 height 30
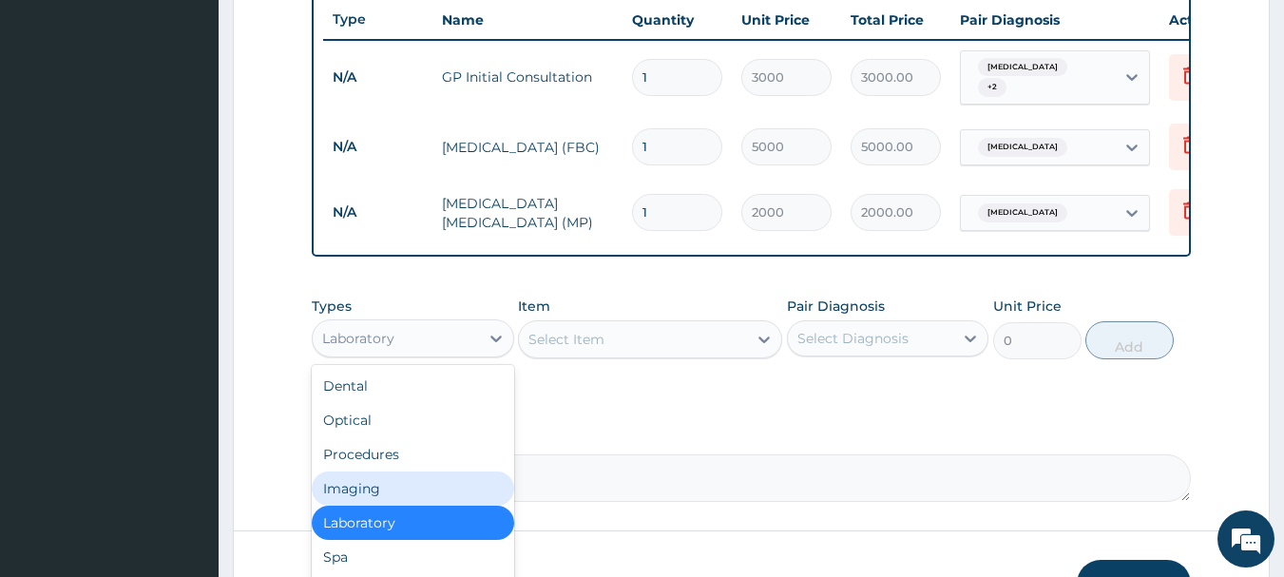
scroll to position [65, 0]
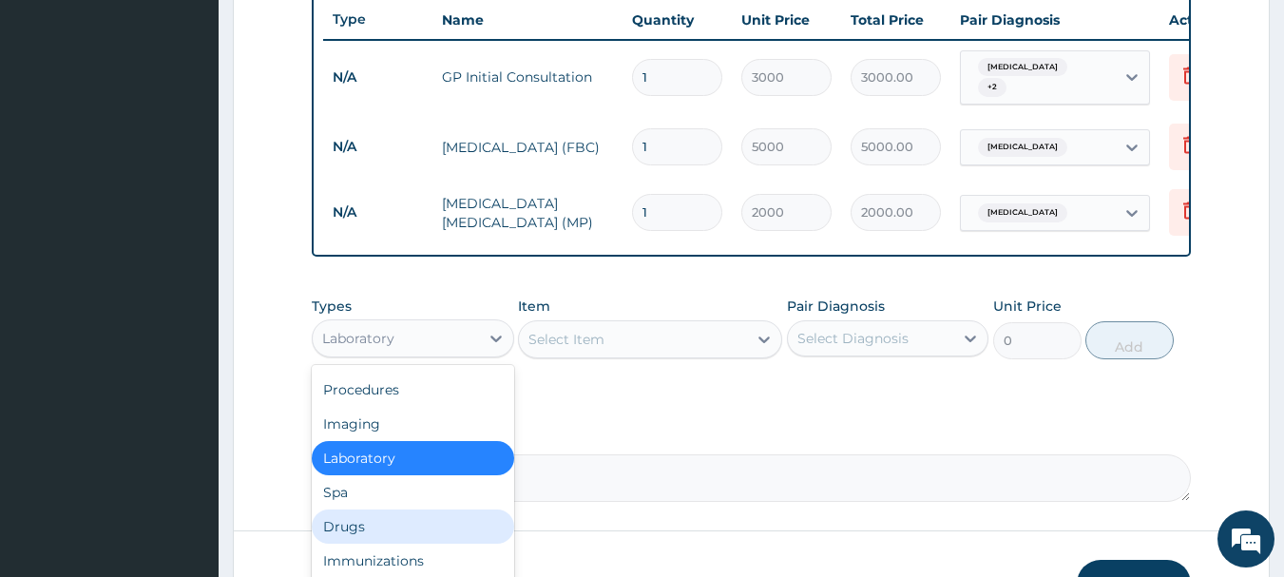
click at [358, 539] on div "Drugs" at bounding box center [413, 526] width 202 height 34
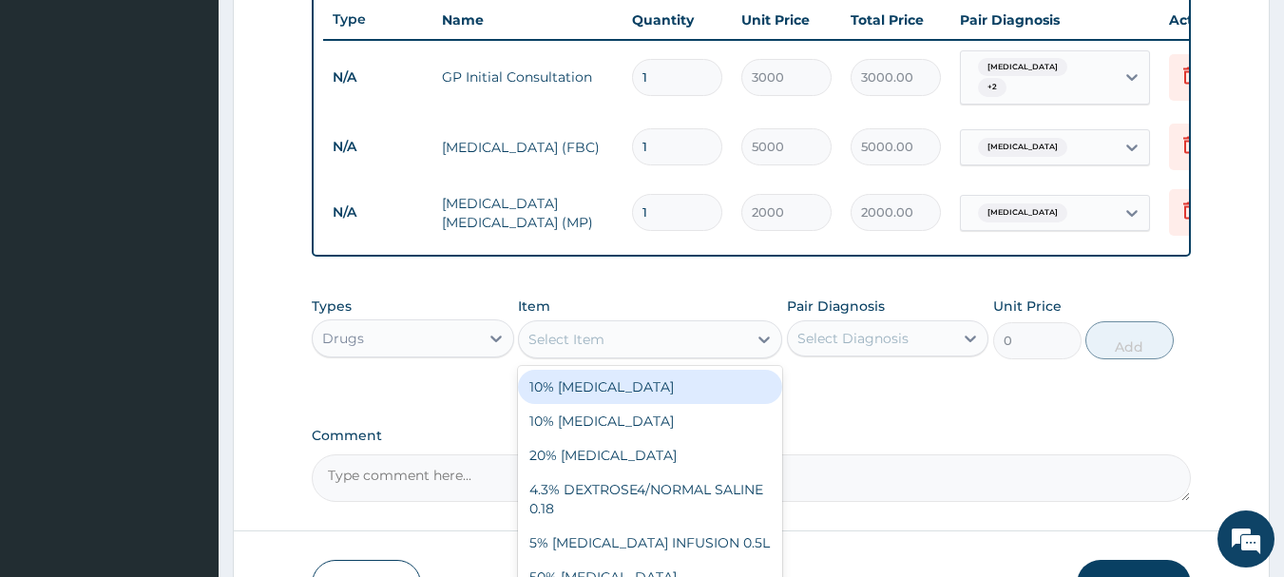
click at [610, 344] on div "Select Item" at bounding box center [633, 339] width 228 height 30
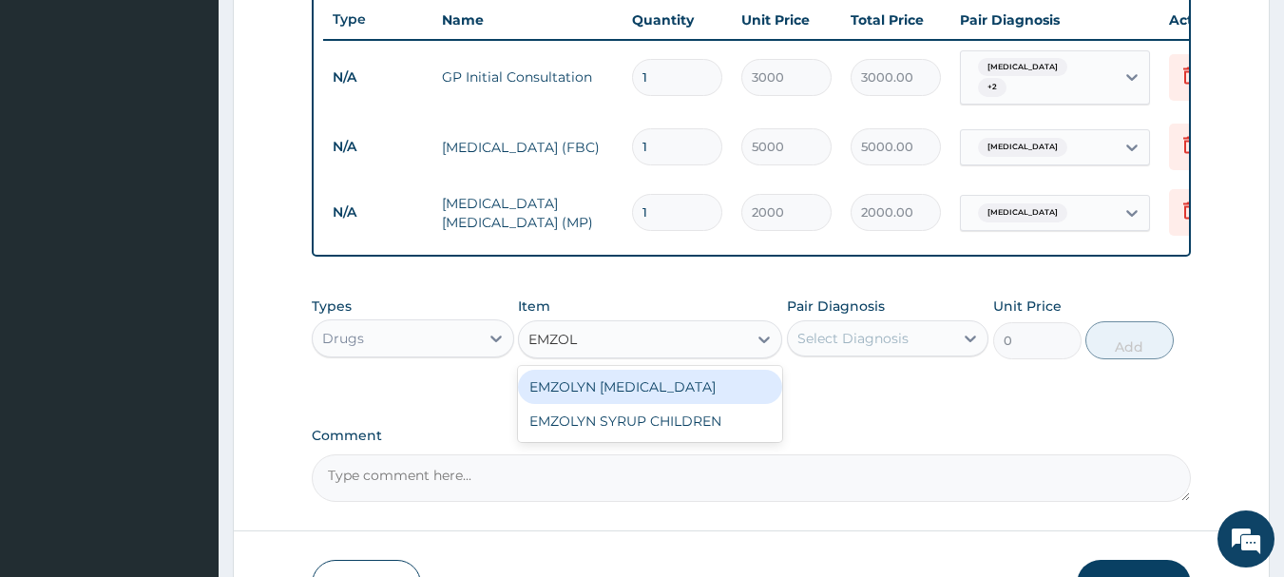
type input "EMZOL"
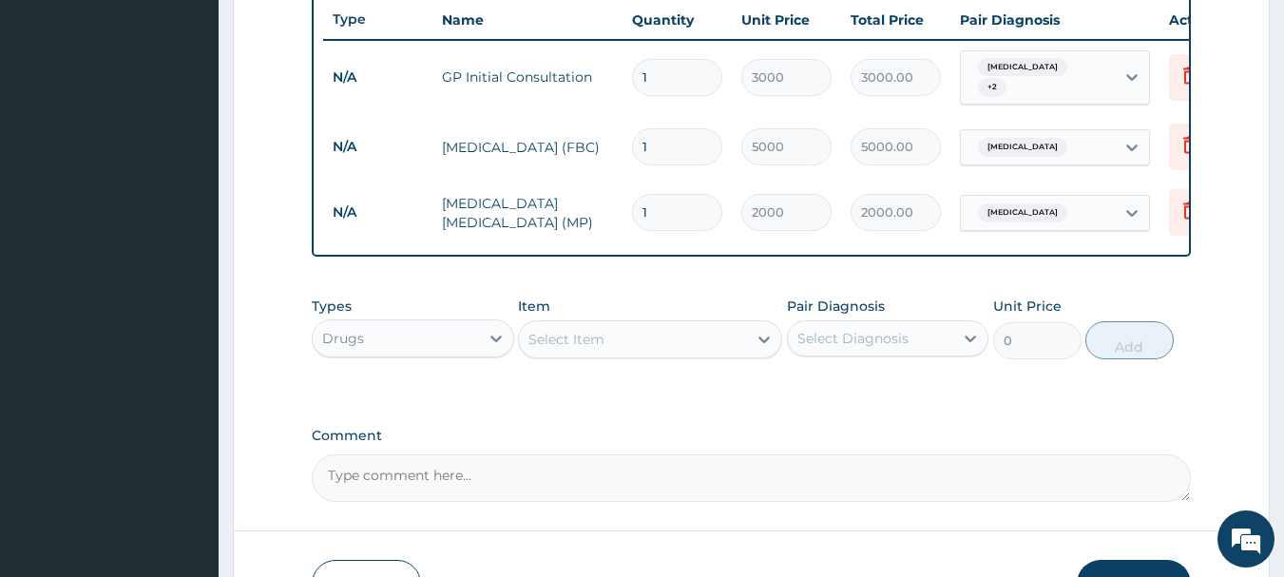
click at [574, 337] on div "Select Item" at bounding box center [566, 339] width 76 height 19
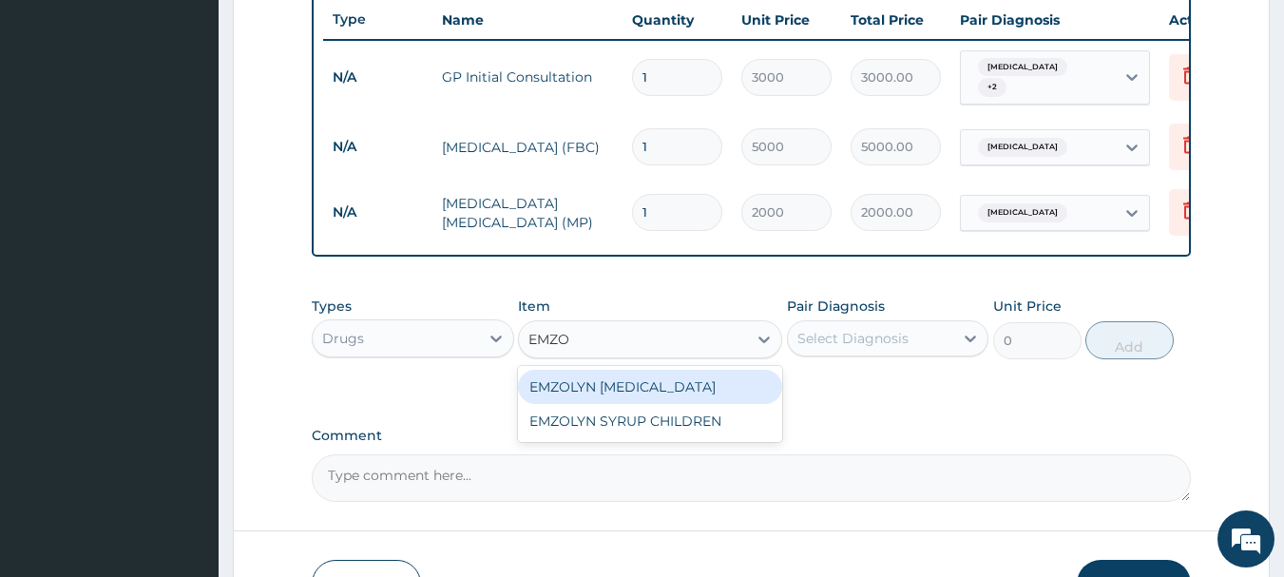
type input "EMZOL"
drag, startPoint x: 608, startPoint y: 381, endPoint x: 895, endPoint y: 350, distance: 288.8
click at [616, 381] on div "EMZOLYN [MEDICAL_DATA]" at bounding box center [650, 387] width 264 height 34
type input "500"
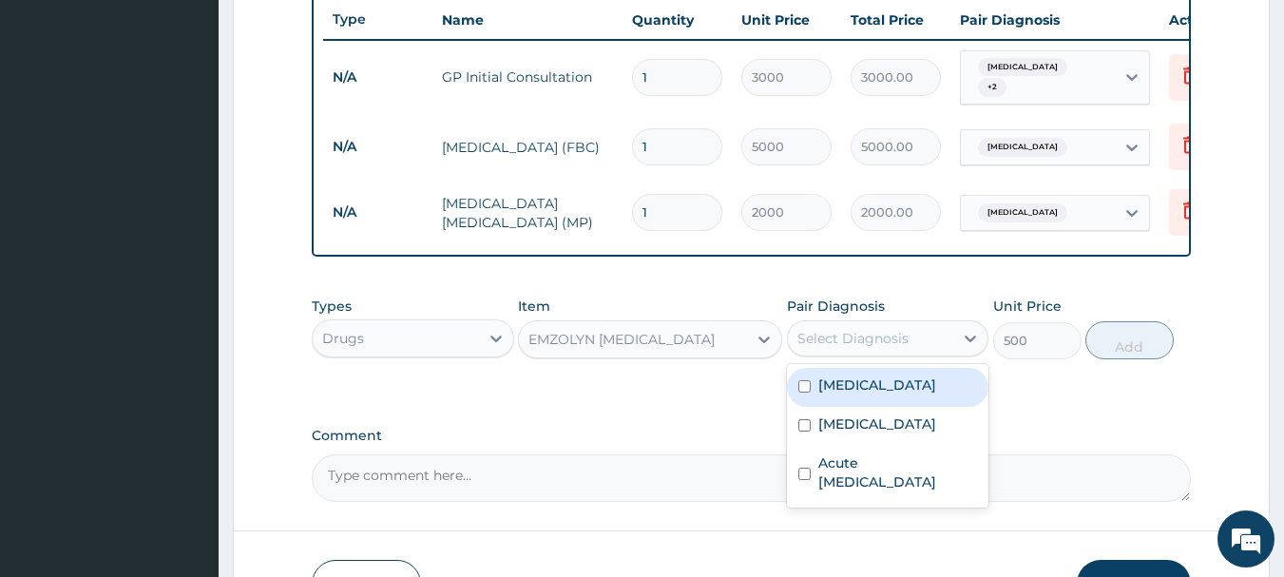
click at [908, 334] on div "Select Diagnosis" at bounding box center [871, 338] width 166 height 30
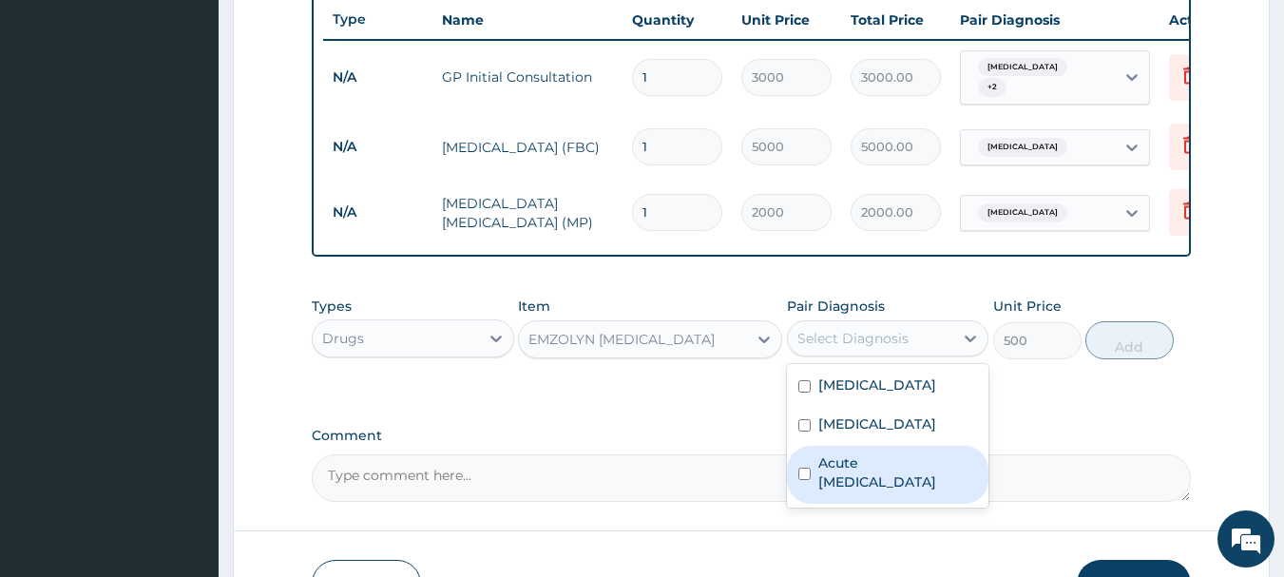
click at [868, 472] on label "Acute upper respiratory infection" at bounding box center [898, 472] width 160 height 38
checkbox input "true"
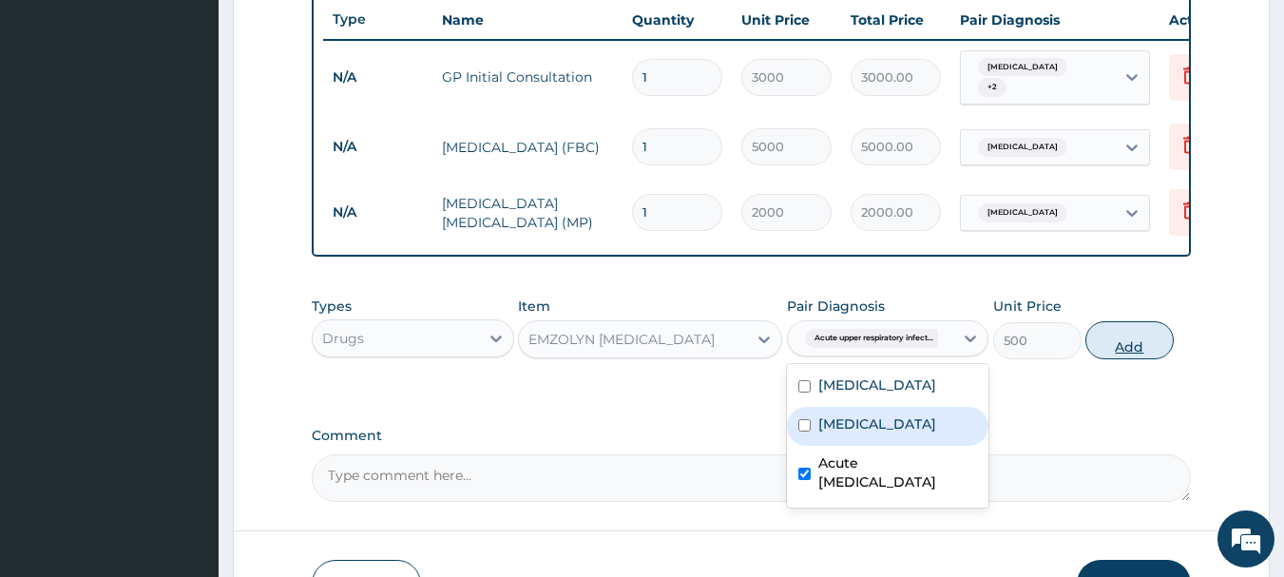
click at [1122, 350] on button "Add" at bounding box center [1129, 340] width 88 height 38
type input "0"
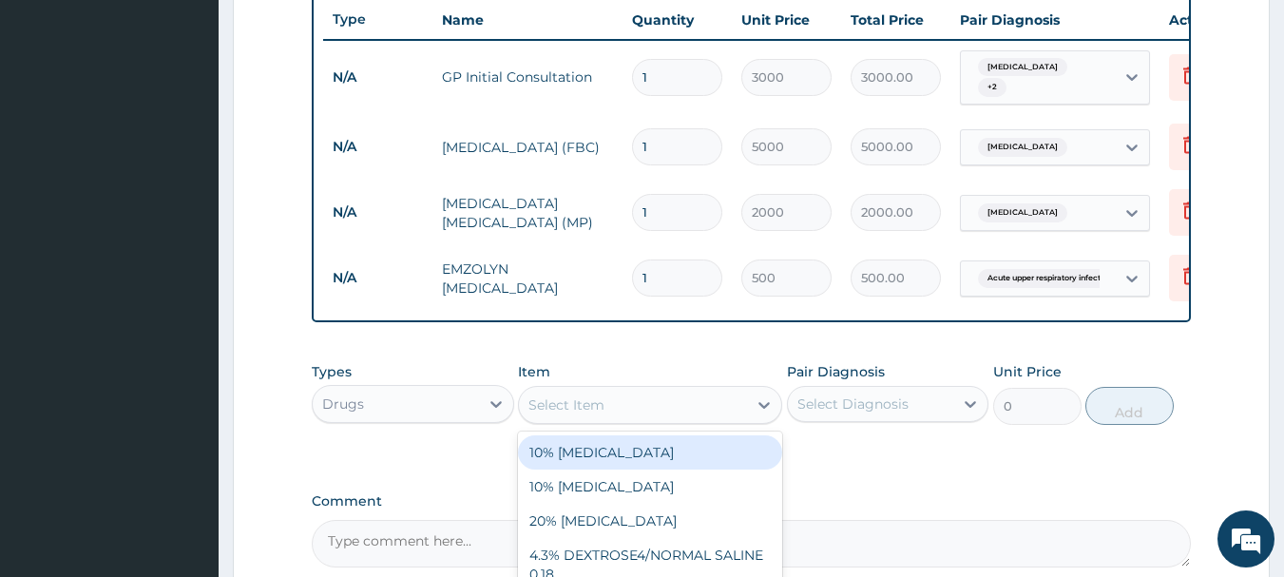
click at [574, 420] on div "Select Item" at bounding box center [633, 405] width 228 height 30
type input "LONART"
click at [569, 462] on div "LONART DS TAB" at bounding box center [650, 452] width 264 height 34
type input "350"
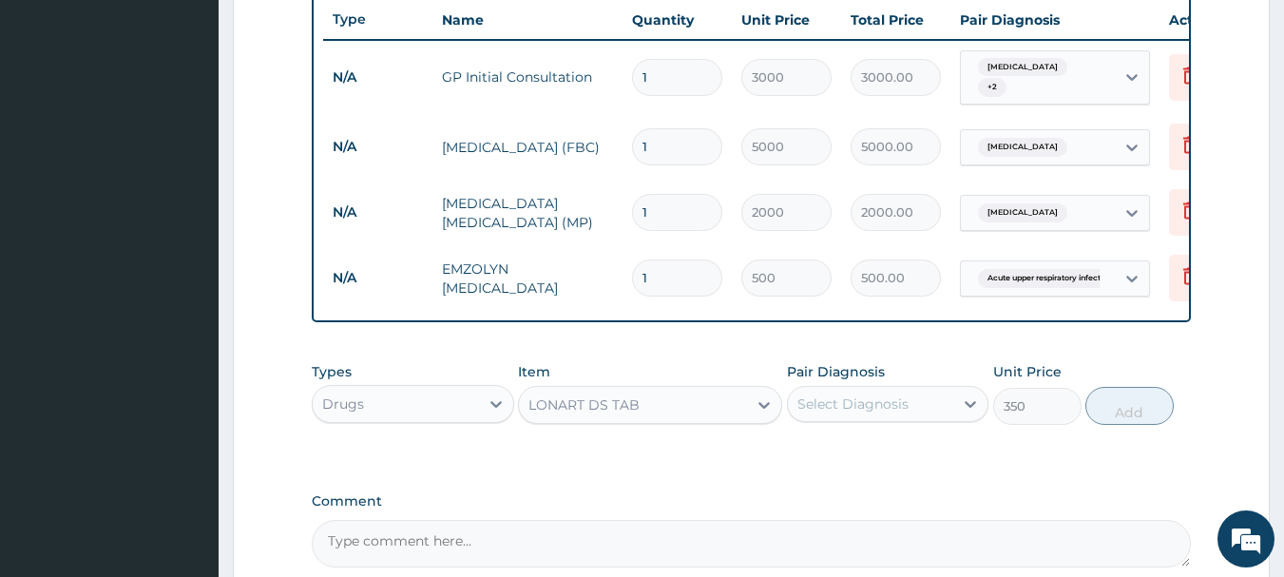
click at [868, 413] on div "Select Diagnosis" at bounding box center [852, 403] width 111 height 19
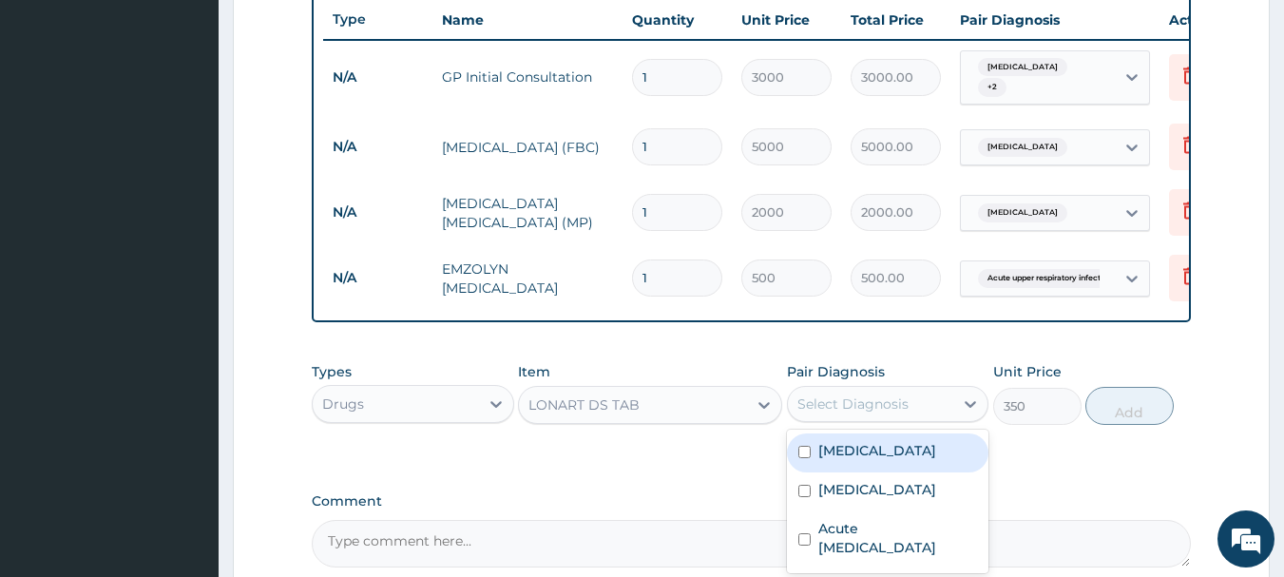
drag, startPoint x: 866, startPoint y: 464, endPoint x: 987, endPoint y: 437, distance: 123.6
click at [873, 462] on div "Malaria" at bounding box center [888, 452] width 202 height 39
checkbox input "true"
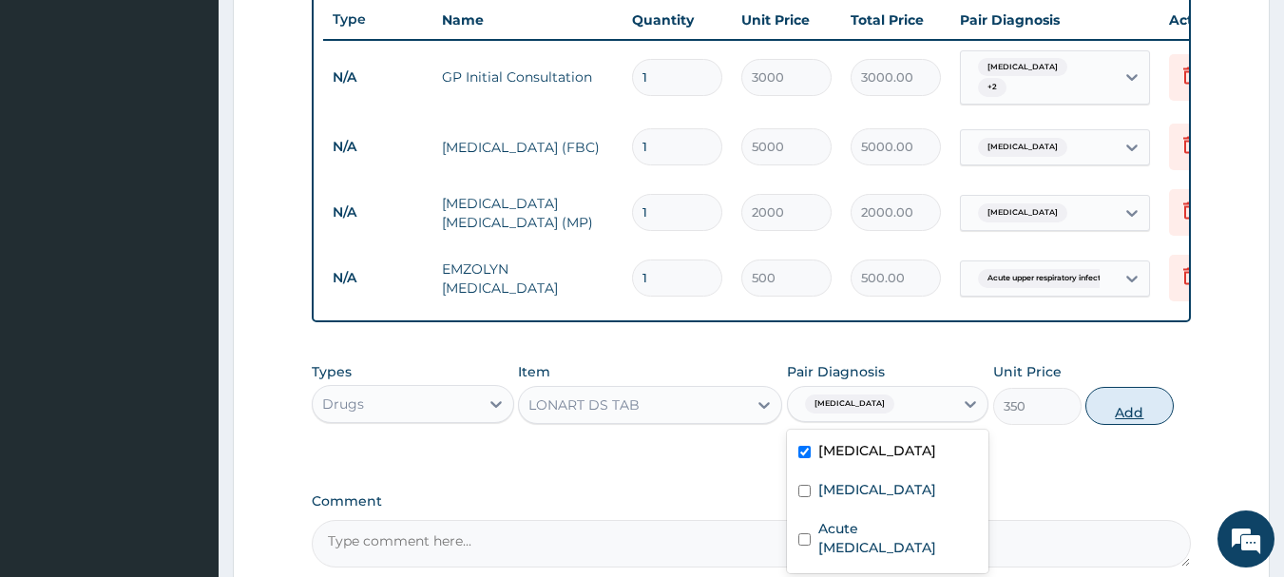
click at [1122, 400] on button "Add" at bounding box center [1129, 406] width 88 height 38
type input "0"
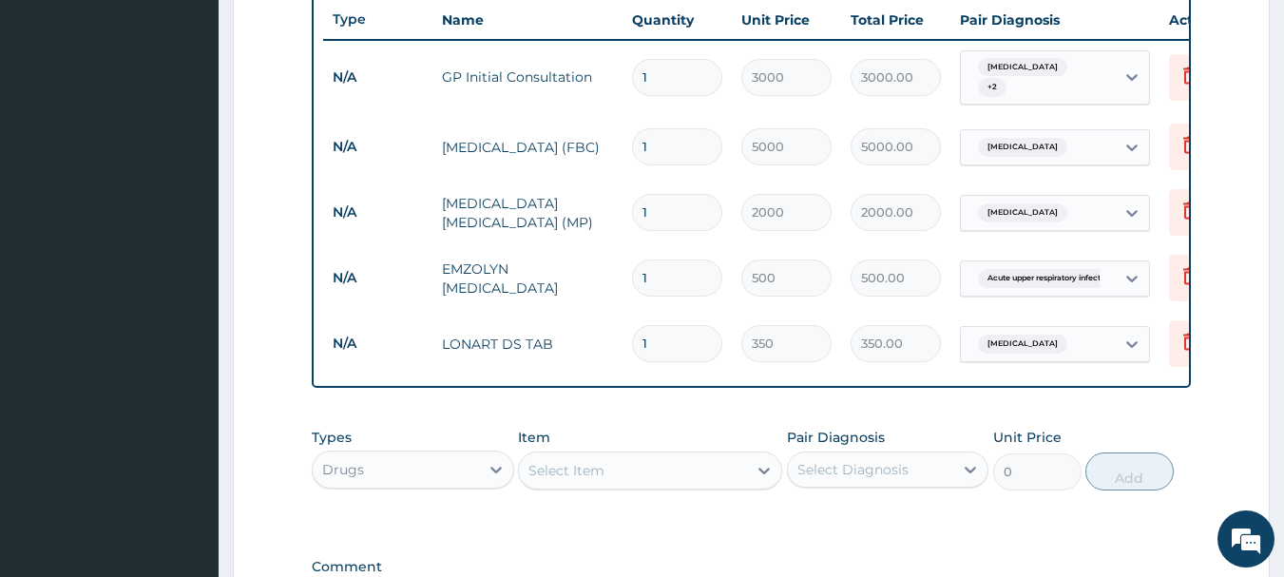
type input "0.00"
type input "6"
type input "2100.00"
type input "6"
click at [593, 480] on div "Select Item" at bounding box center [566, 470] width 76 height 19
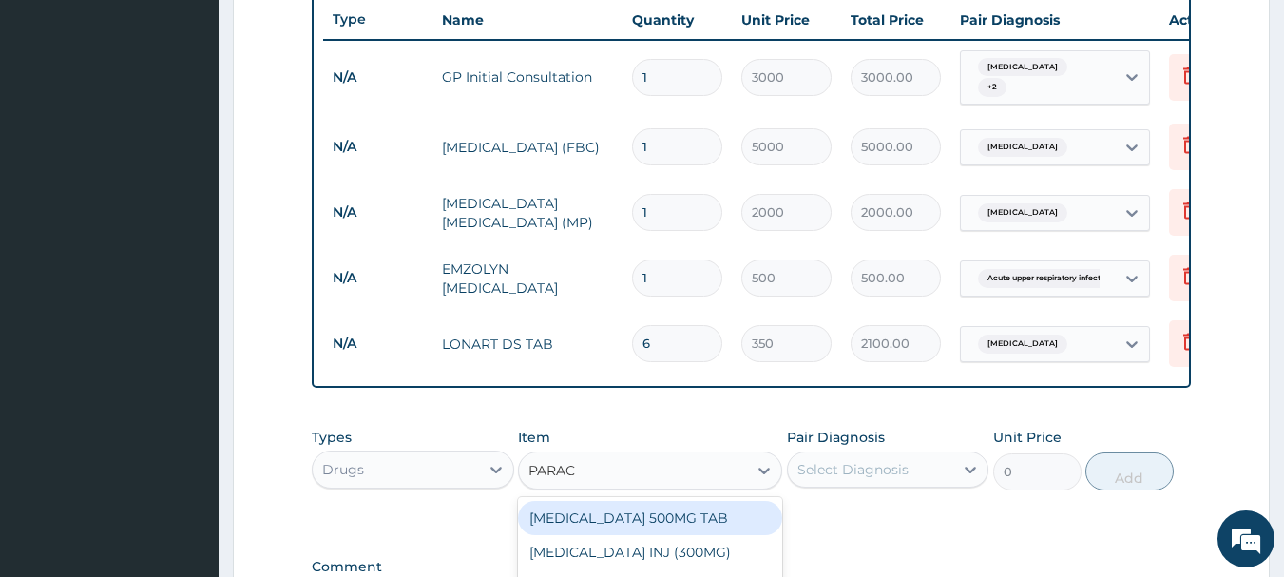
type input "PARACE"
drag, startPoint x: 595, startPoint y: 528, endPoint x: 749, endPoint y: 495, distance: 157.5
click at [607, 526] on div "PARACETAMOL 500MG TAB" at bounding box center [650, 518] width 264 height 34
type input "20"
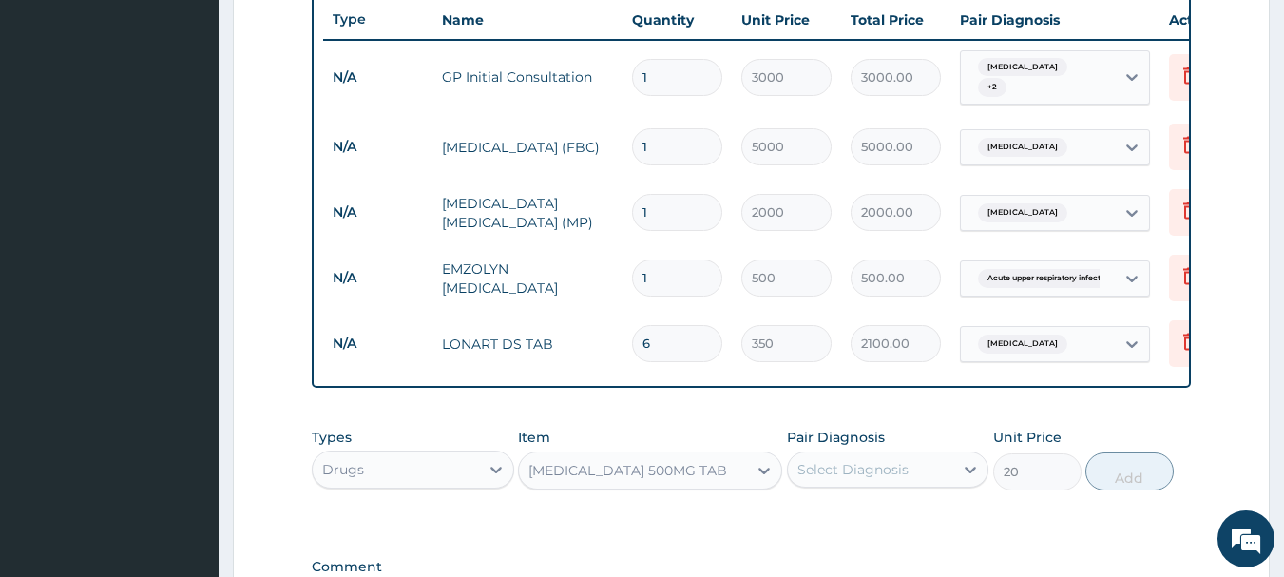
click at [815, 479] on div "Select Diagnosis" at bounding box center [852, 469] width 111 height 19
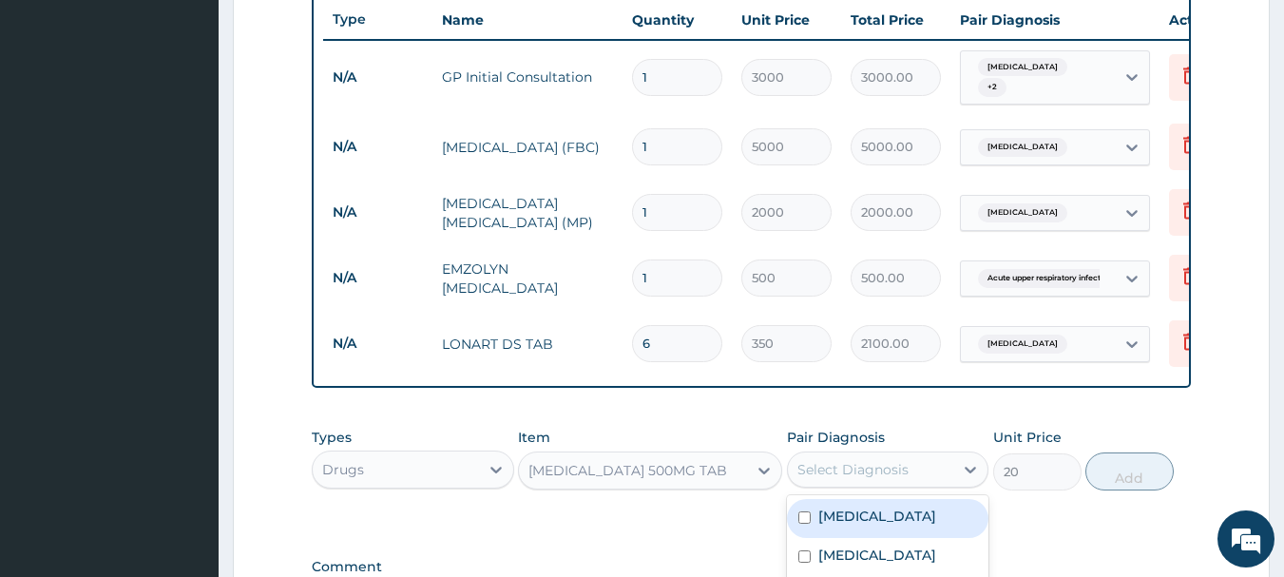
scroll to position [813, 0]
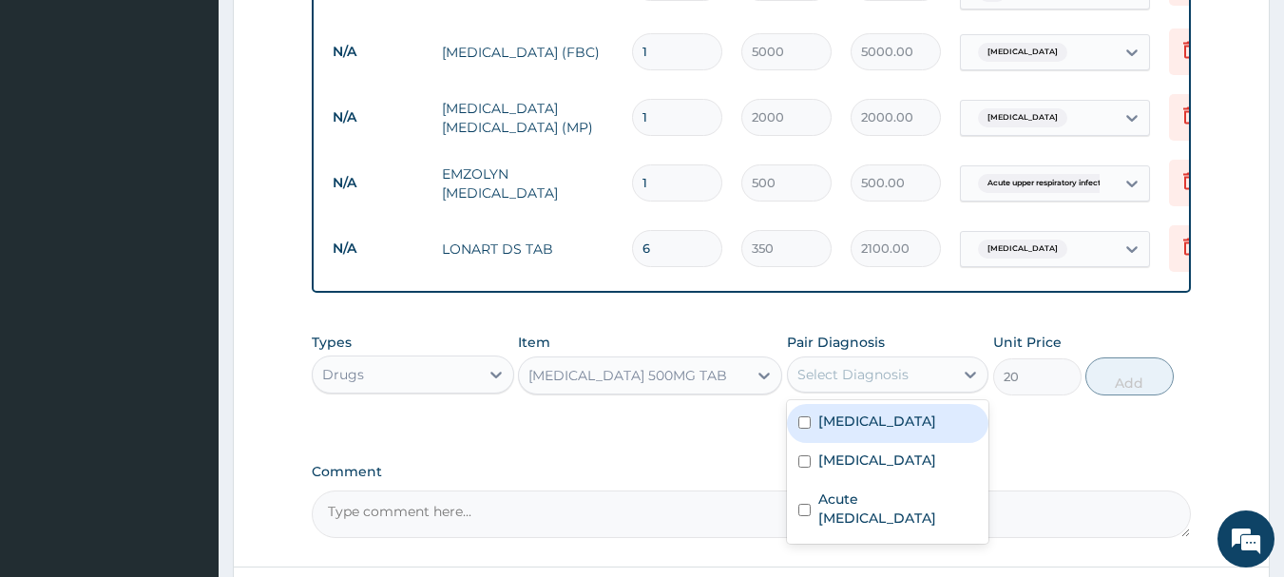
drag, startPoint x: 857, startPoint y: 432, endPoint x: 1027, endPoint y: 415, distance: 171.0
click at [864, 431] on label "Malaria" at bounding box center [877, 421] width 118 height 19
checkbox input "true"
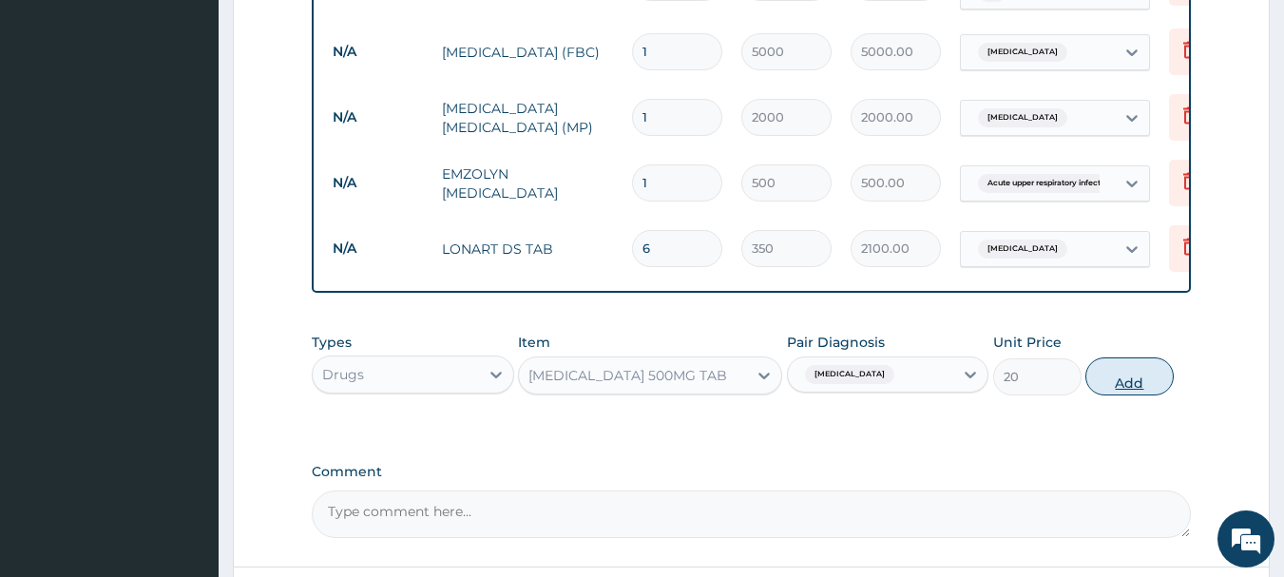
click at [1122, 386] on button "Add" at bounding box center [1129, 376] width 88 height 38
type input "0"
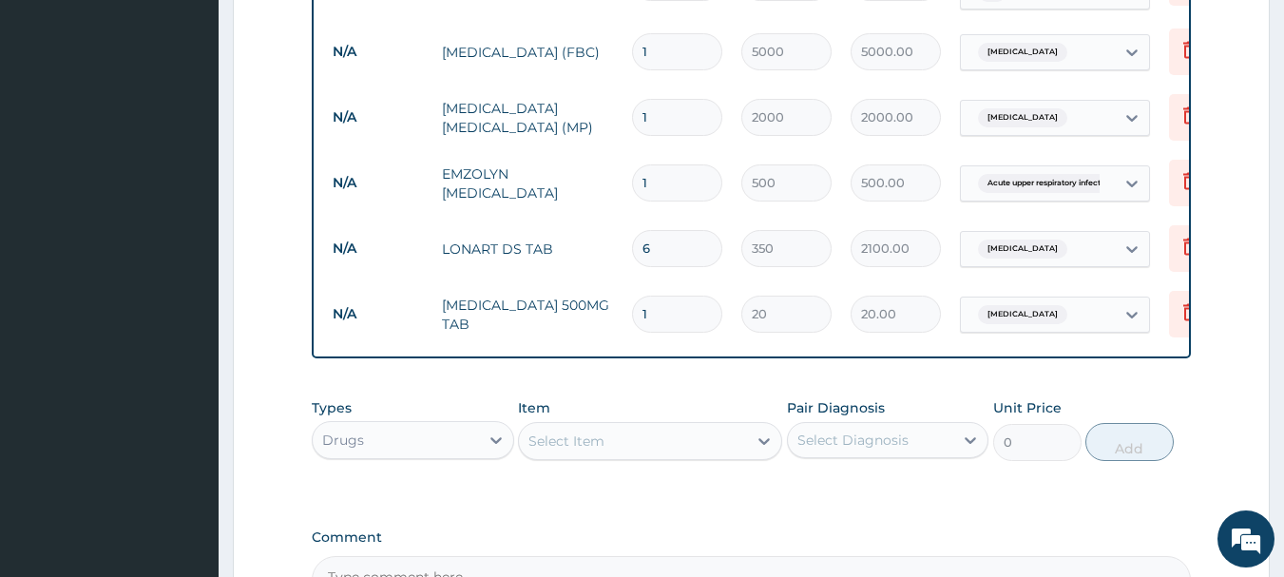
type input "18"
type input "360.00"
type input "18"
click at [594, 445] on div "Select Item" at bounding box center [566, 441] width 76 height 19
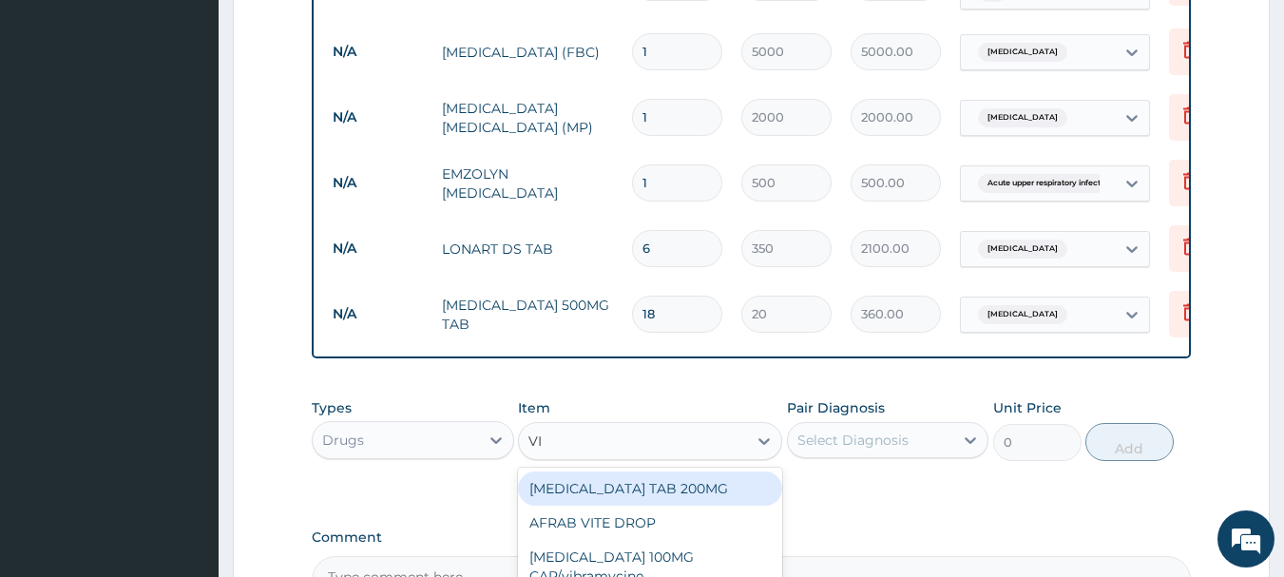
type input "VIT"
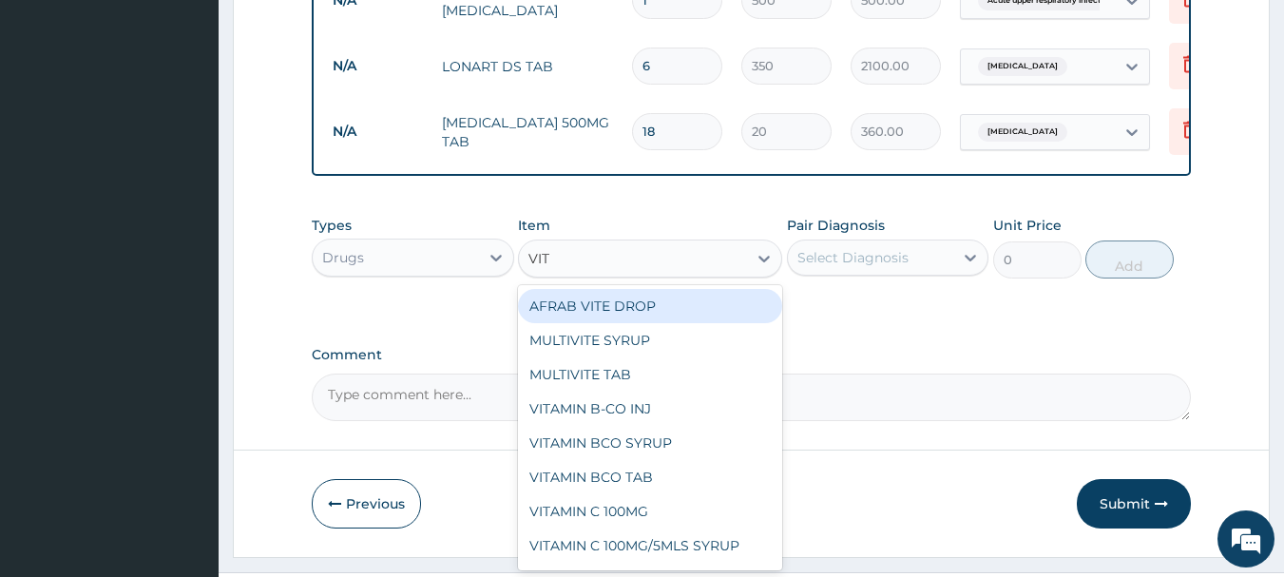
scroll to position [1003, 0]
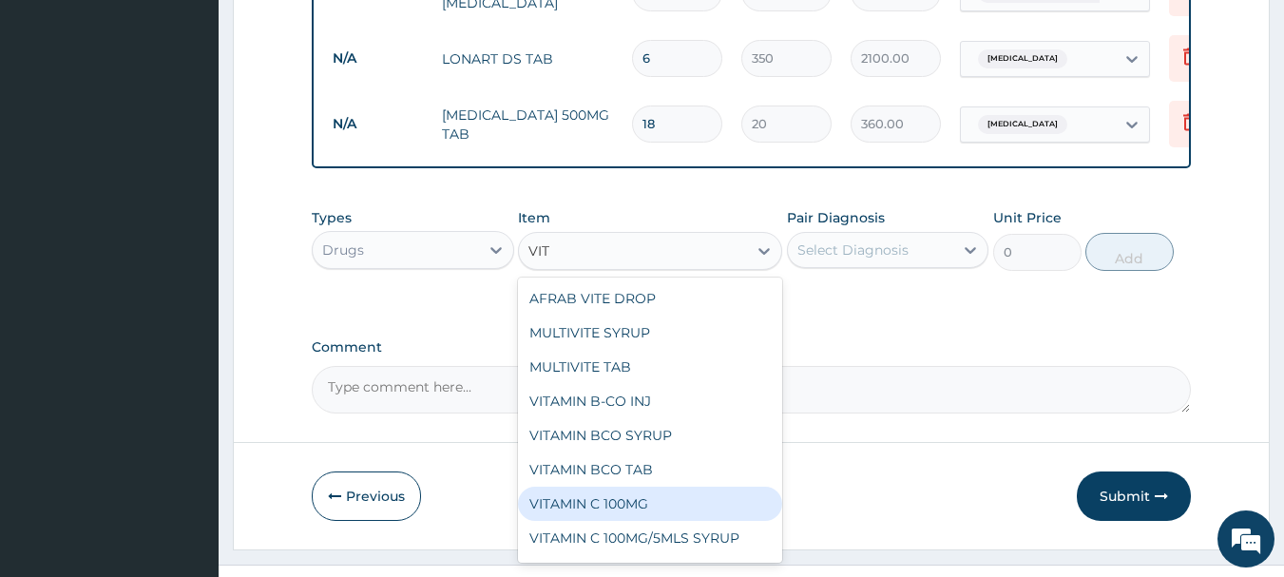
click at [609, 513] on div "VITAMIN C 100MG" at bounding box center [650, 504] width 264 height 34
type input "30"
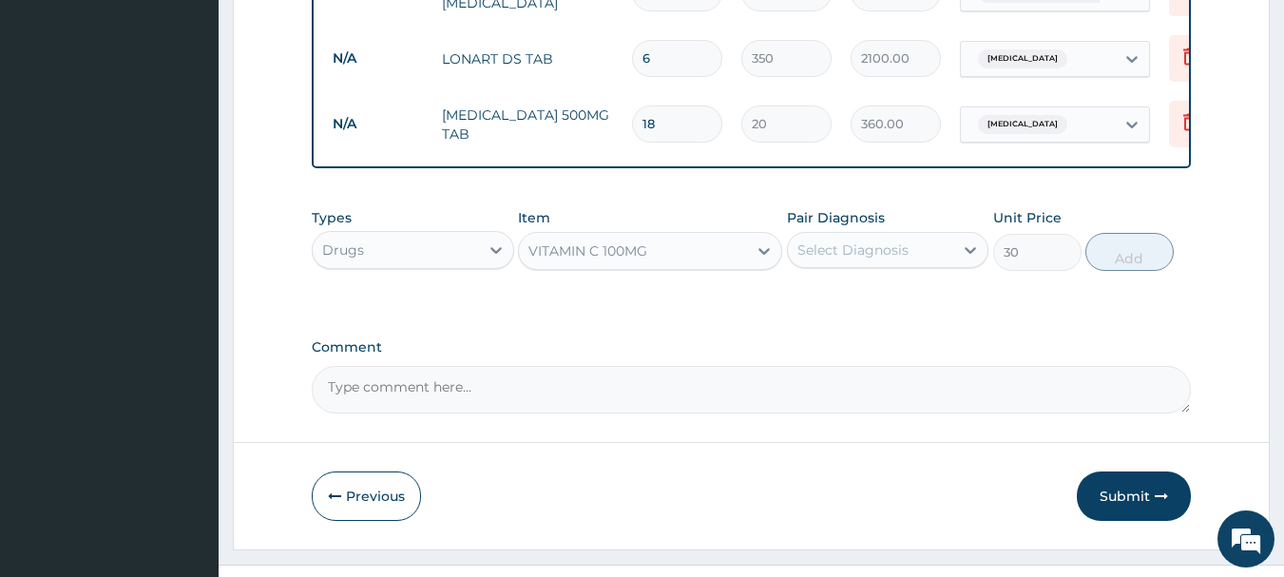
click at [872, 250] on div "Select Diagnosis" at bounding box center [852, 249] width 111 height 19
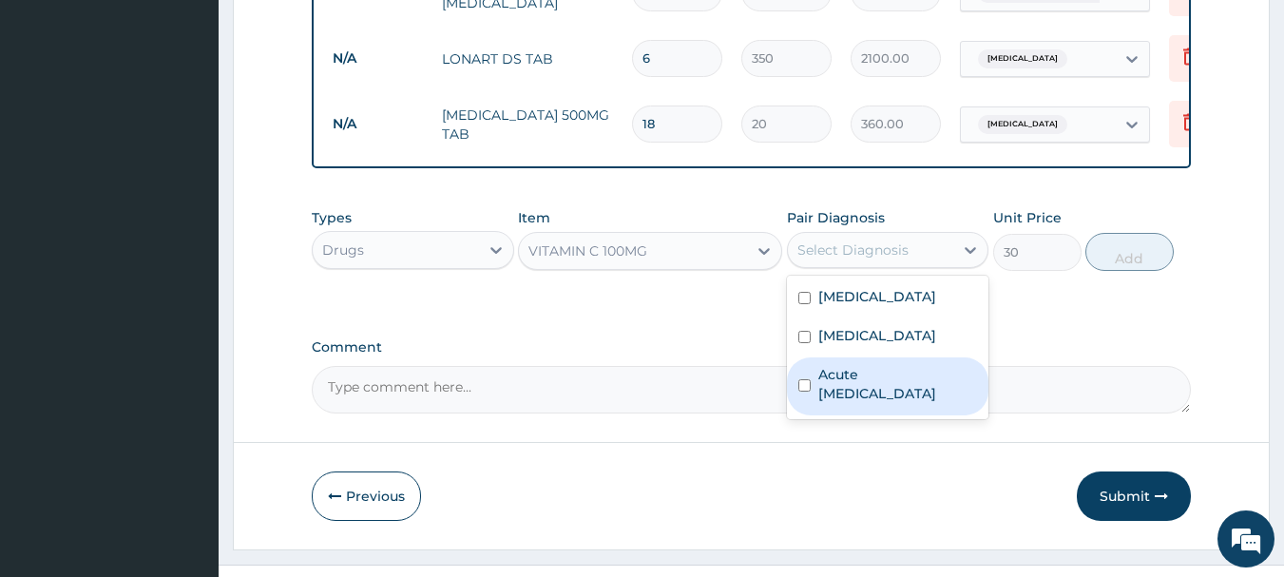
drag, startPoint x: 861, startPoint y: 393, endPoint x: 927, endPoint y: 367, distance: 70.4
click at [862, 394] on label "Acute upper respiratory infection" at bounding box center [898, 384] width 160 height 38
checkbox input "true"
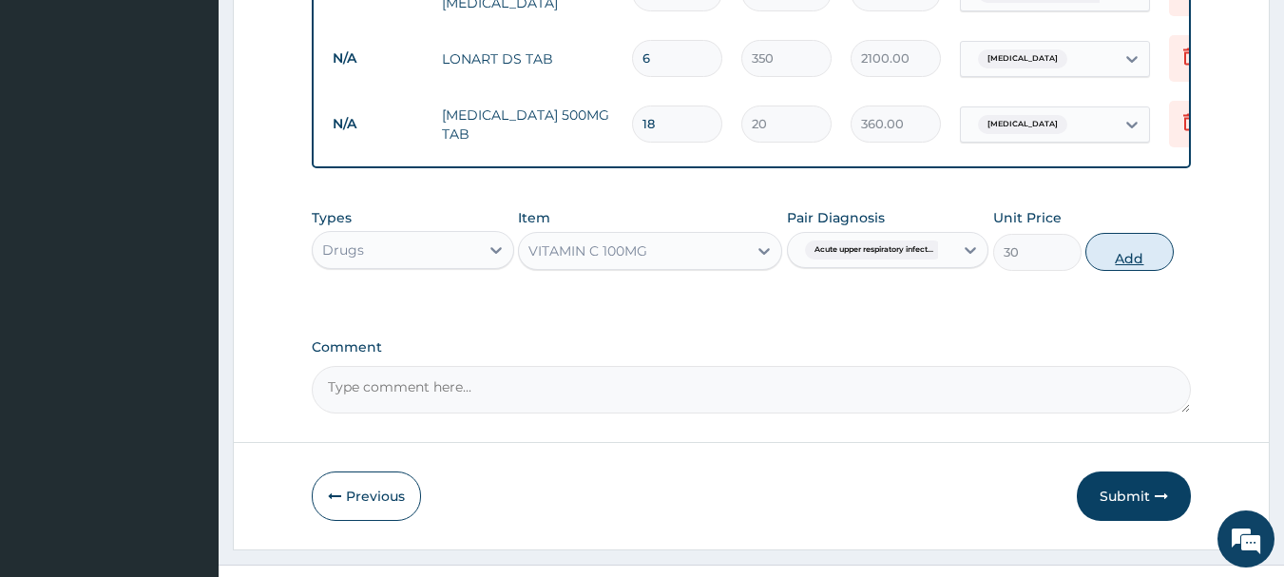
click at [1112, 268] on button "Add" at bounding box center [1129, 252] width 88 height 38
type input "0"
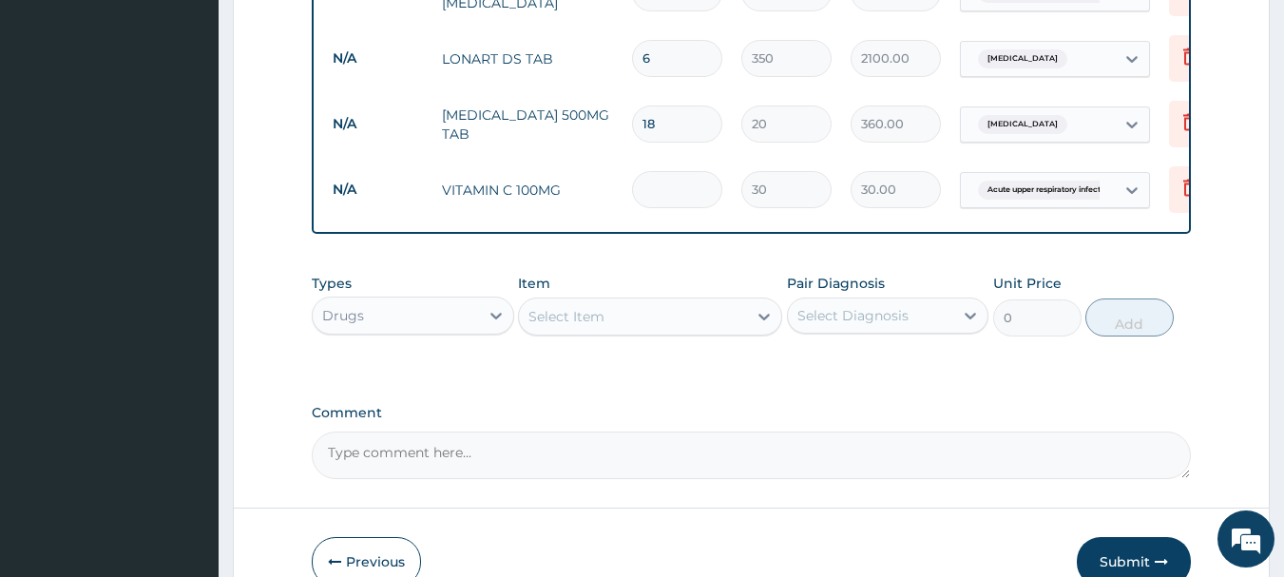
type input "0.00"
type input "3"
type input "90.00"
type input "30"
type input "900.00"
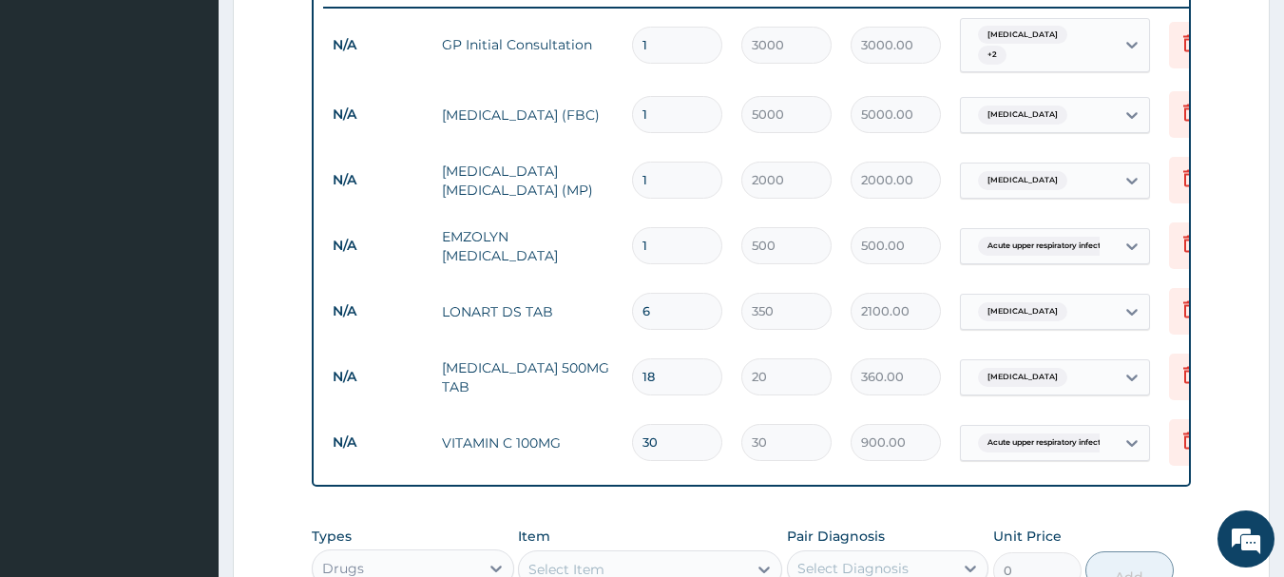
scroll to position [718, 0]
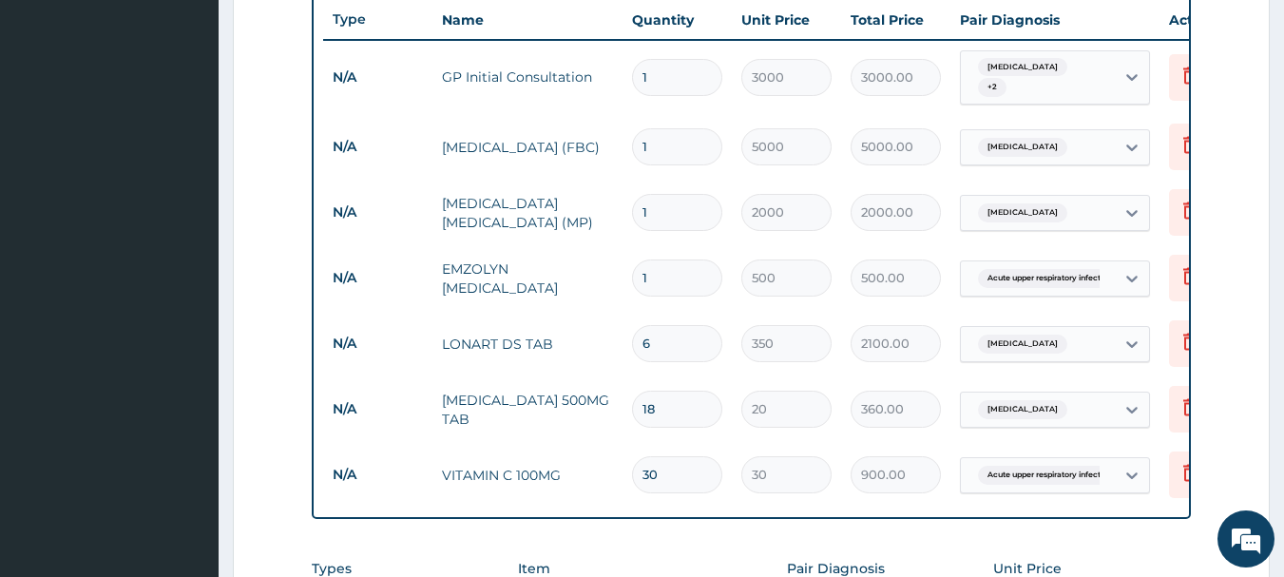
type input "30"
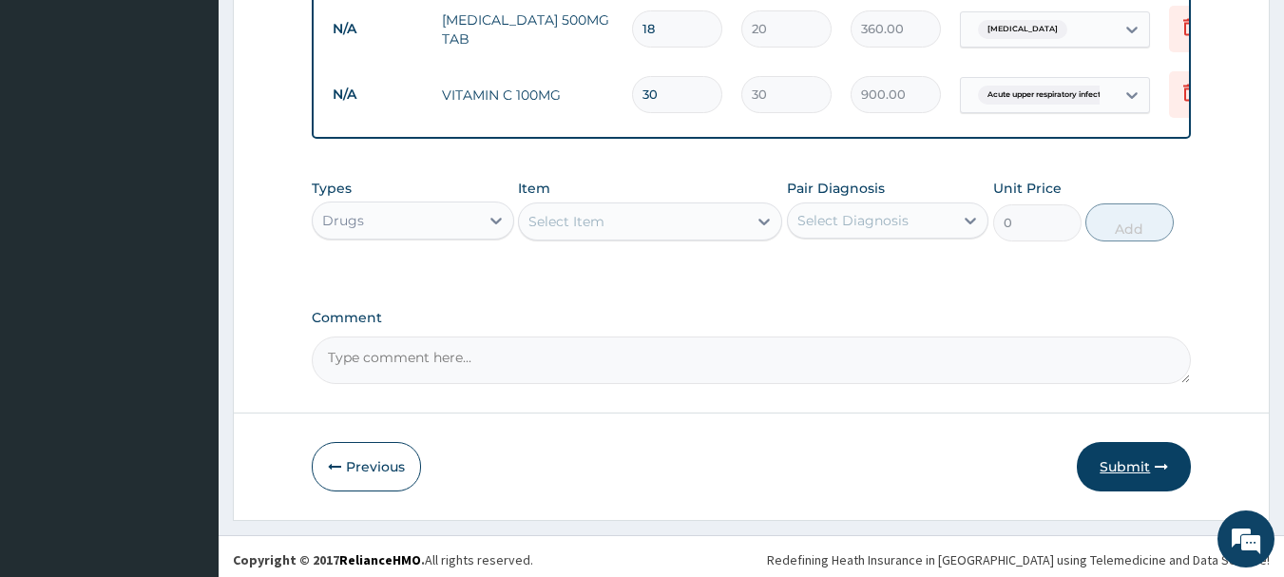
click at [1112, 467] on button "Submit" at bounding box center [1134, 466] width 114 height 49
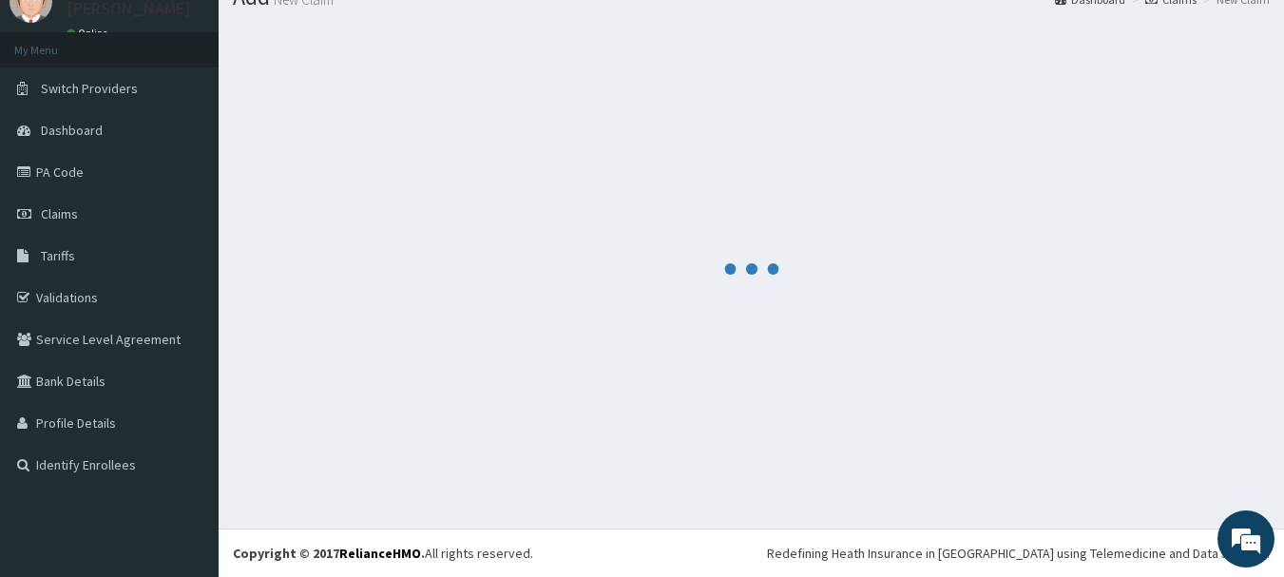
scroll to position [77, 0]
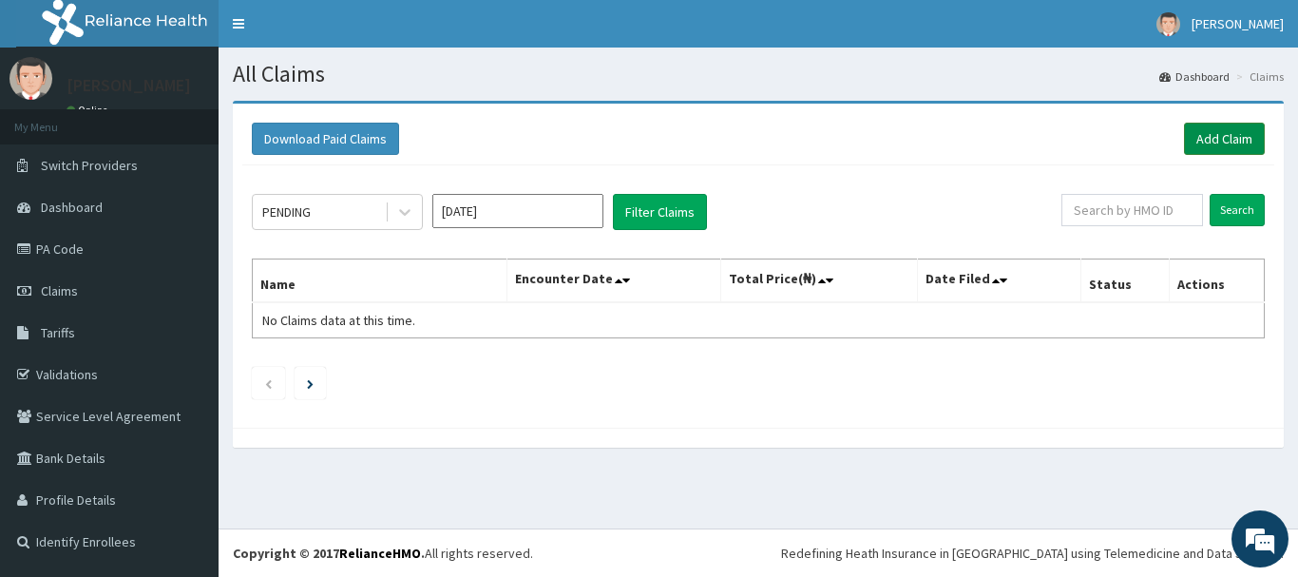
click at [1219, 130] on link "Add Claim" at bounding box center [1224, 139] width 81 height 32
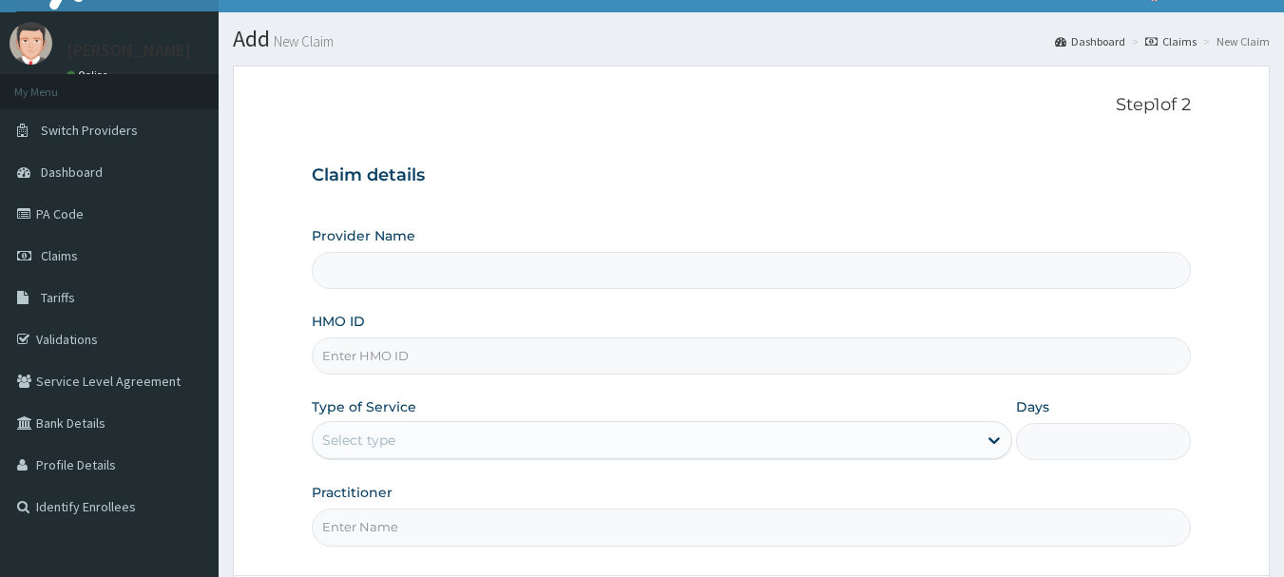
scroll to position [95, 0]
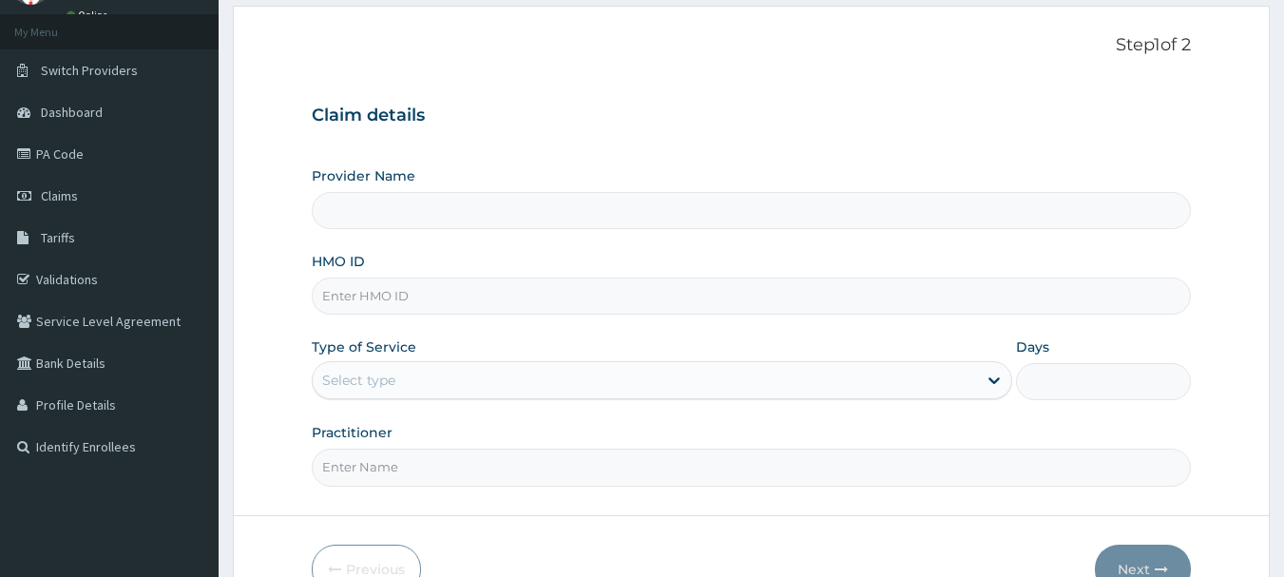
click at [473, 218] on input "Provider Name" at bounding box center [752, 210] width 880 height 37
type input "INLAND SPECIALIST HOSPITAL- OGUDU"
click at [415, 294] on input "HMO ID" at bounding box center [752, 296] width 880 height 37
paste input "GTG/10005/B"
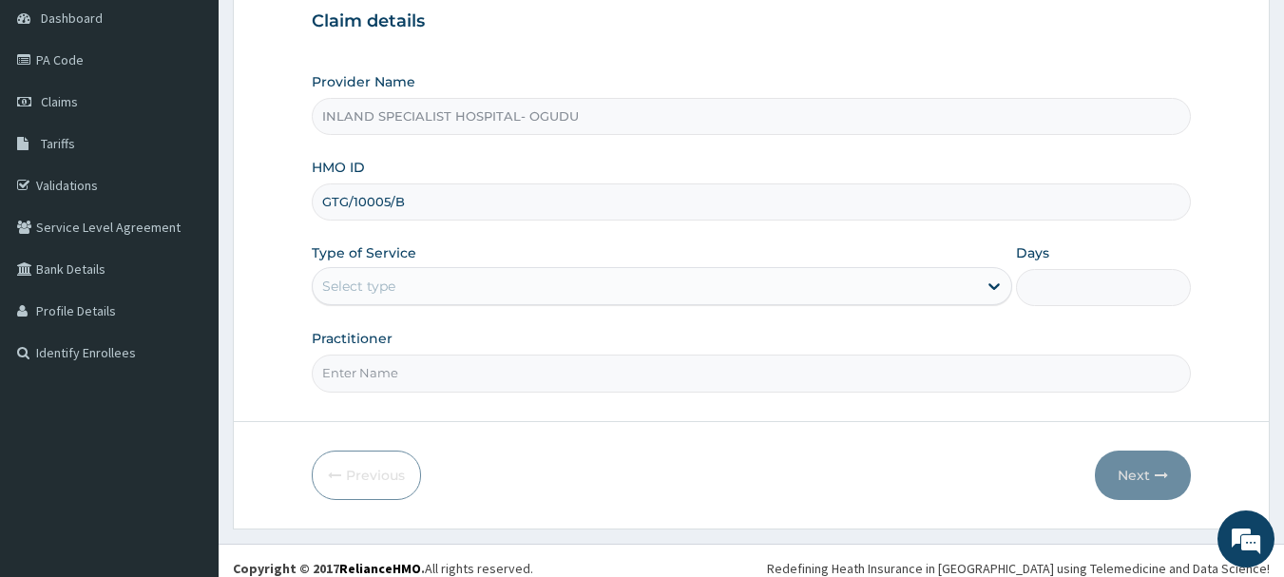
scroll to position [190, 0]
type input "GTG/10005/B"
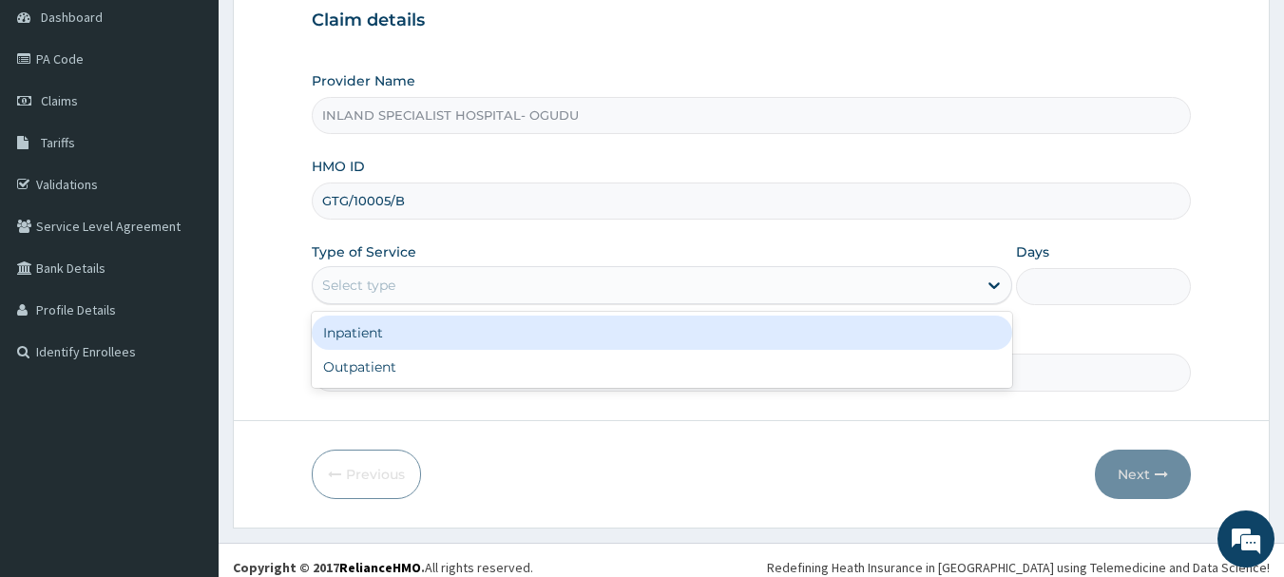
click at [466, 289] on div "Select type" at bounding box center [645, 285] width 664 height 30
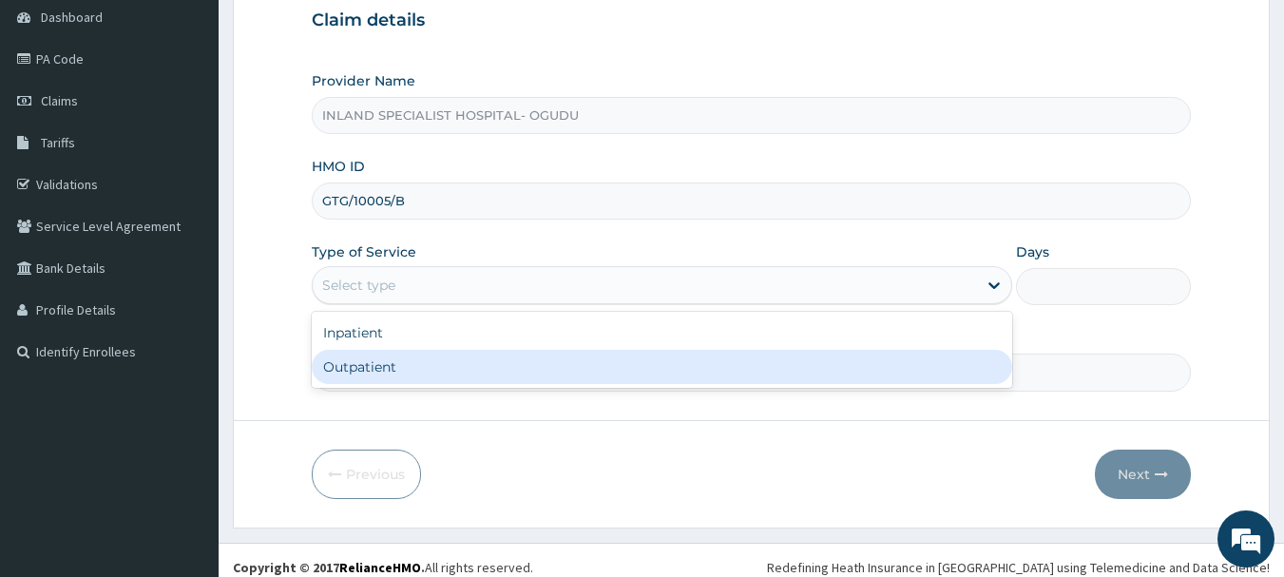
click at [450, 354] on div "Outpatient" at bounding box center [662, 367] width 701 height 34
type input "1"
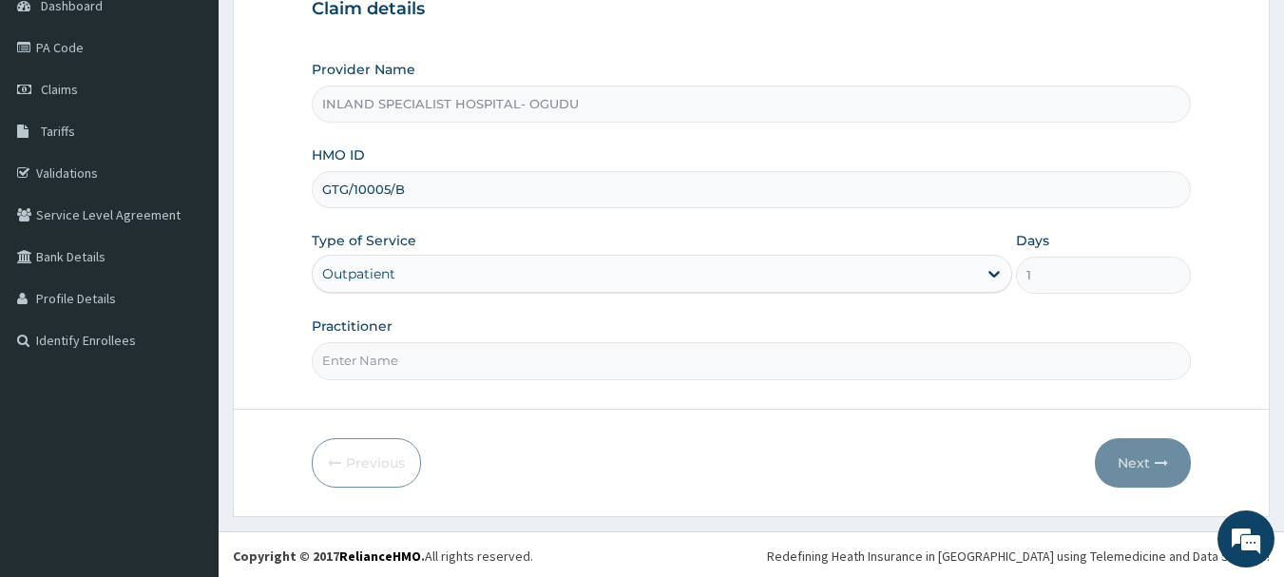
scroll to position [204, 0]
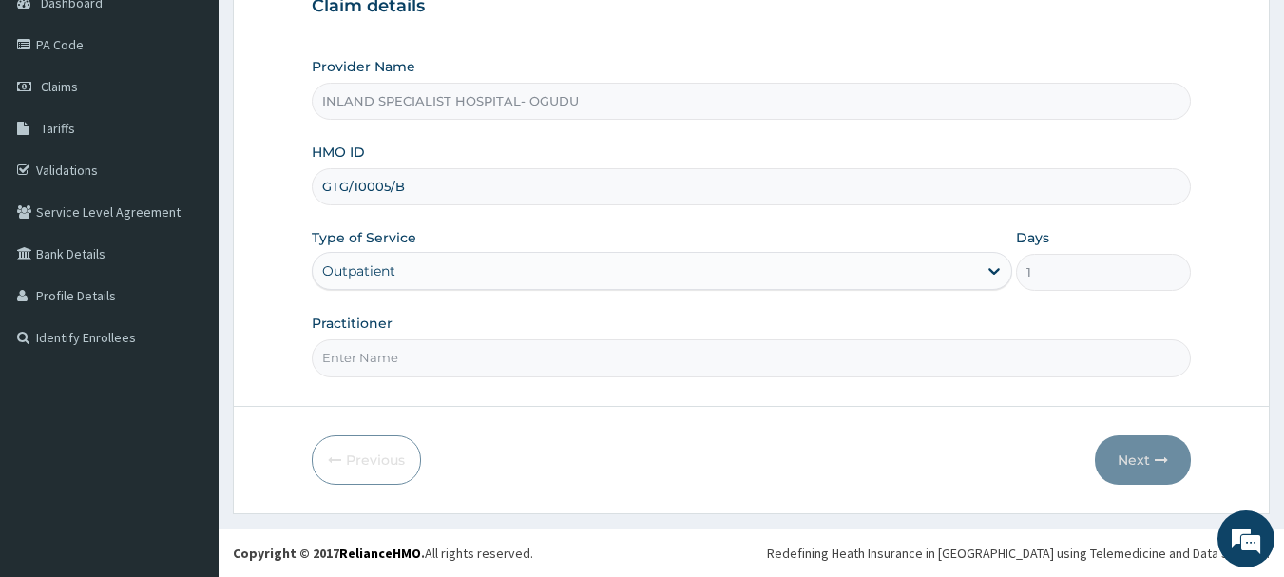
click at [460, 351] on input "Practitioner" at bounding box center [752, 357] width 880 height 37
paste input "[PERSON_NAME] [PERSON_NAME]"
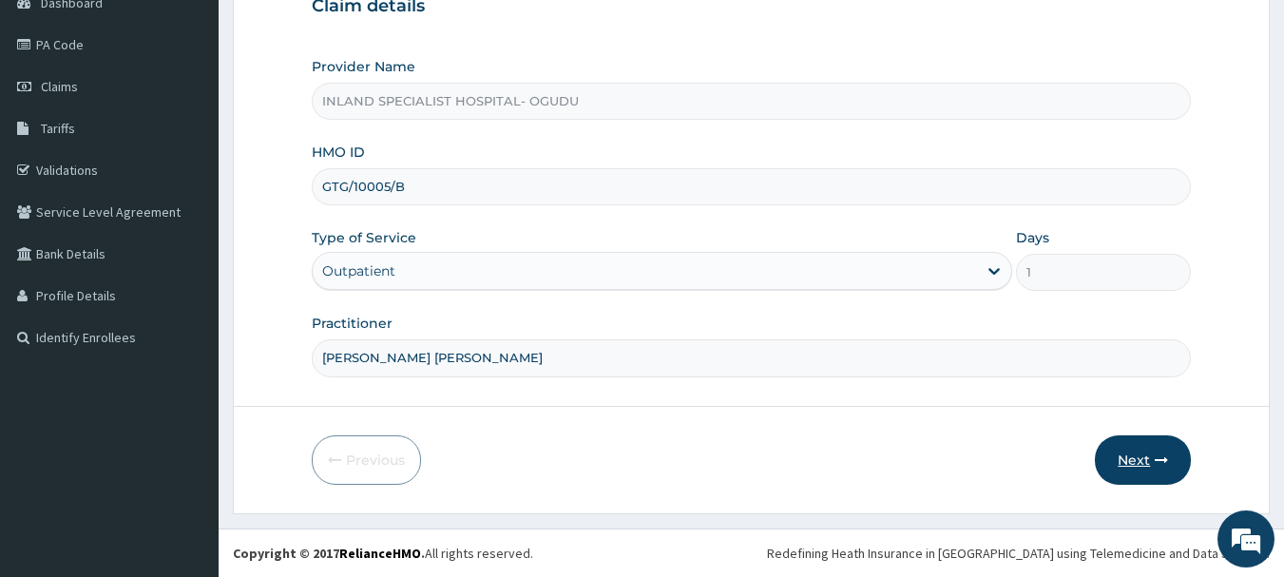
type input "[PERSON_NAME] [PERSON_NAME]"
click at [1135, 457] on button "Next" at bounding box center [1143, 459] width 96 height 49
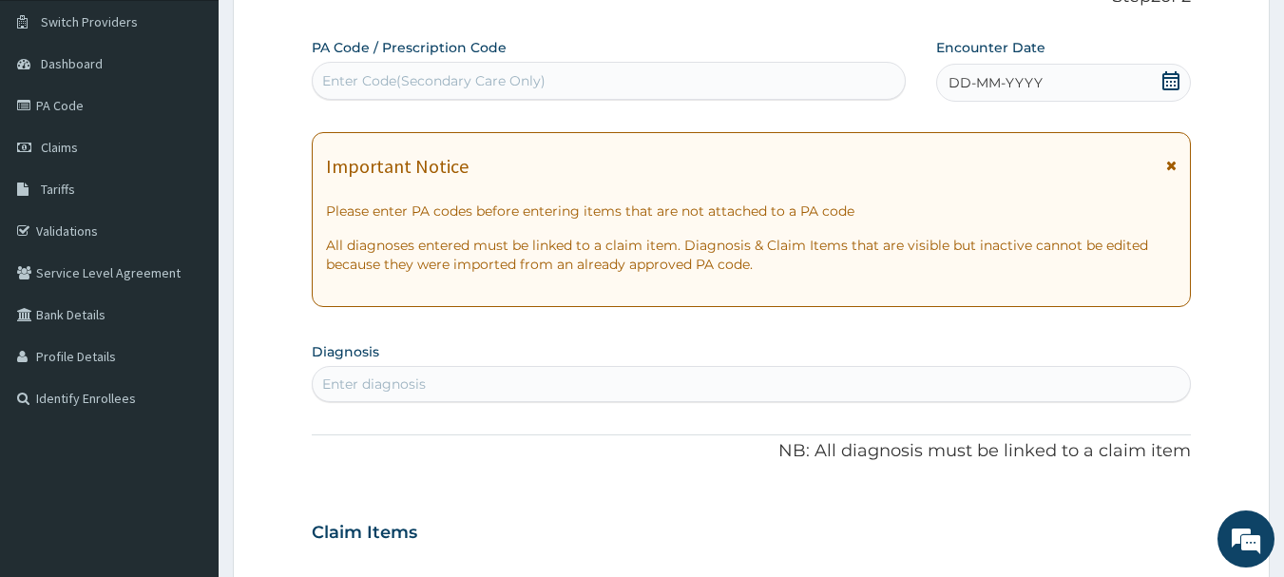
scroll to position [109, 0]
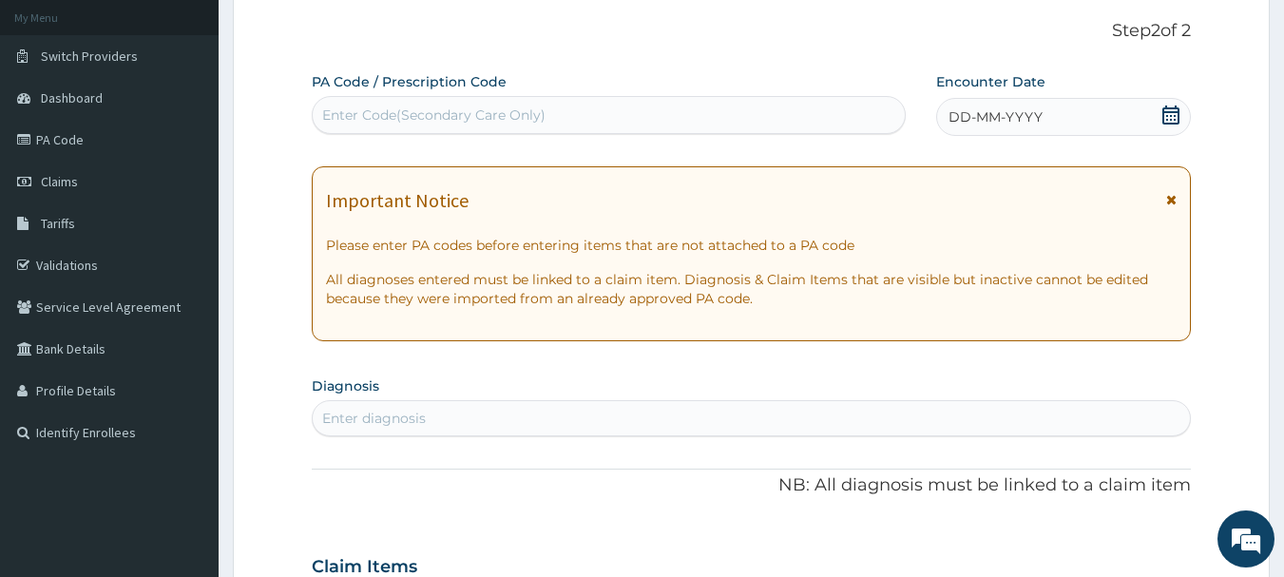
click at [1166, 116] on icon at bounding box center [1170, 115] width 19 height 19
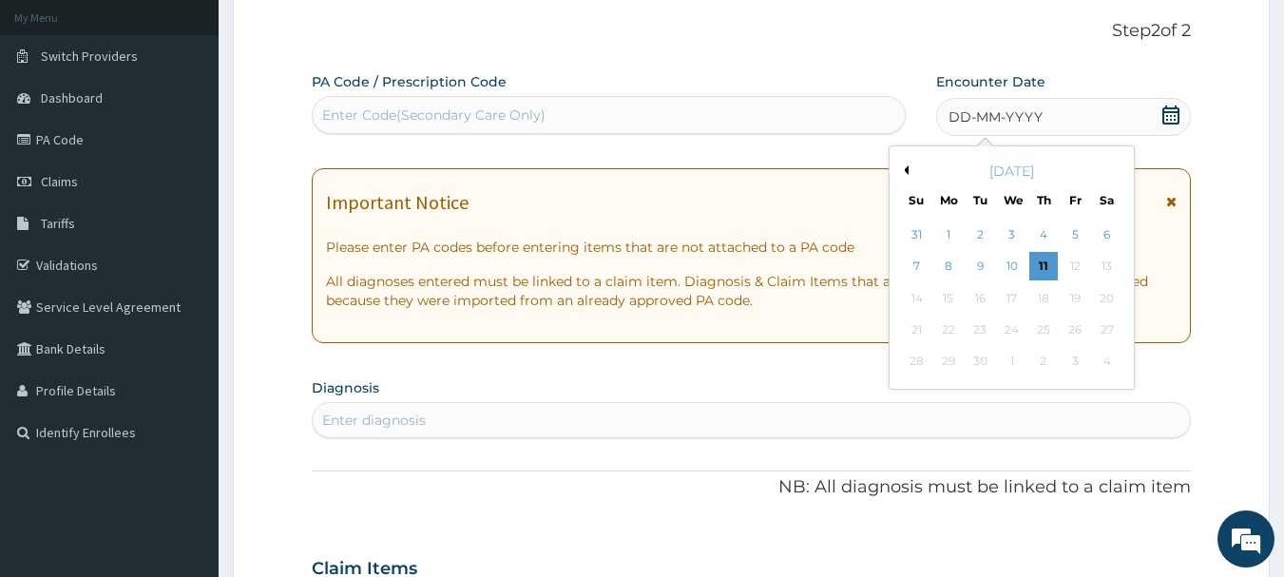
click at [907, 170] on button "Previous Month" at bounding box center [904, 170] width 10 height 10
click at [915, 296] on div "10" at bounding box center [917, 298] width 29 height 29
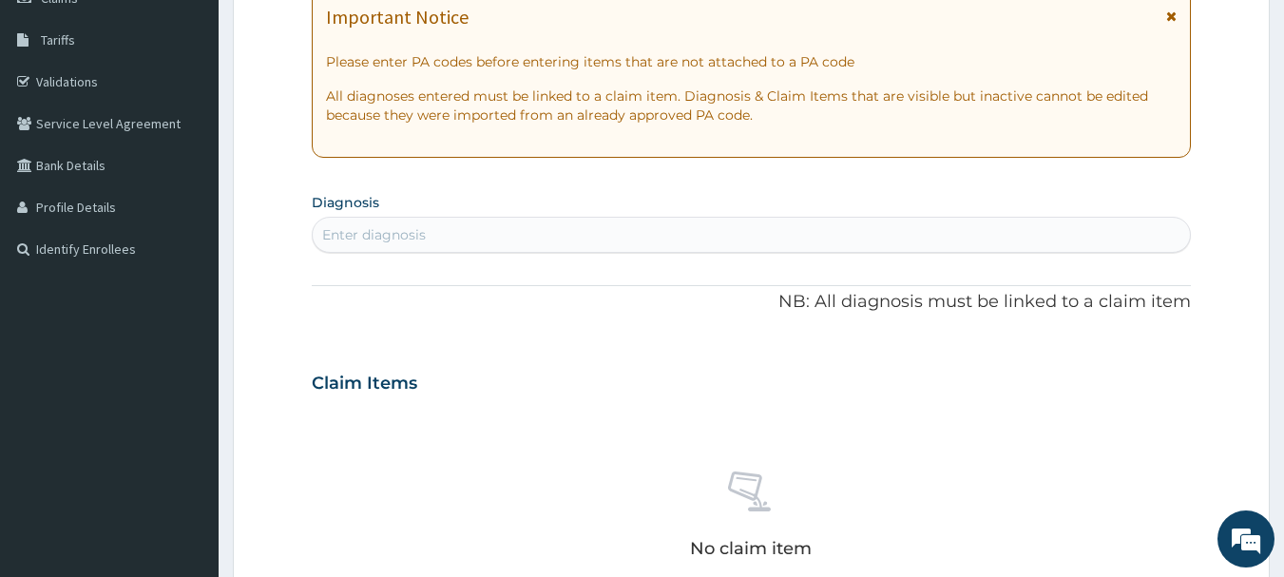
scroll to position [299, 0]
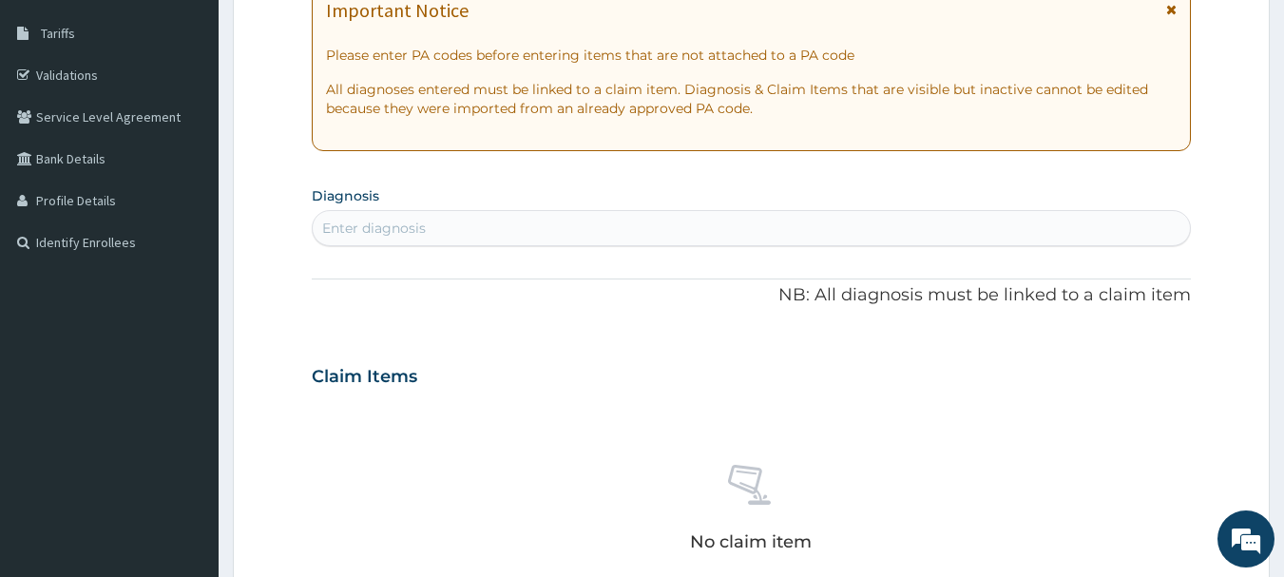
click at [426, 226] on div "Enter diagnosis" at bounding box center [752, 228] width 878 height 30
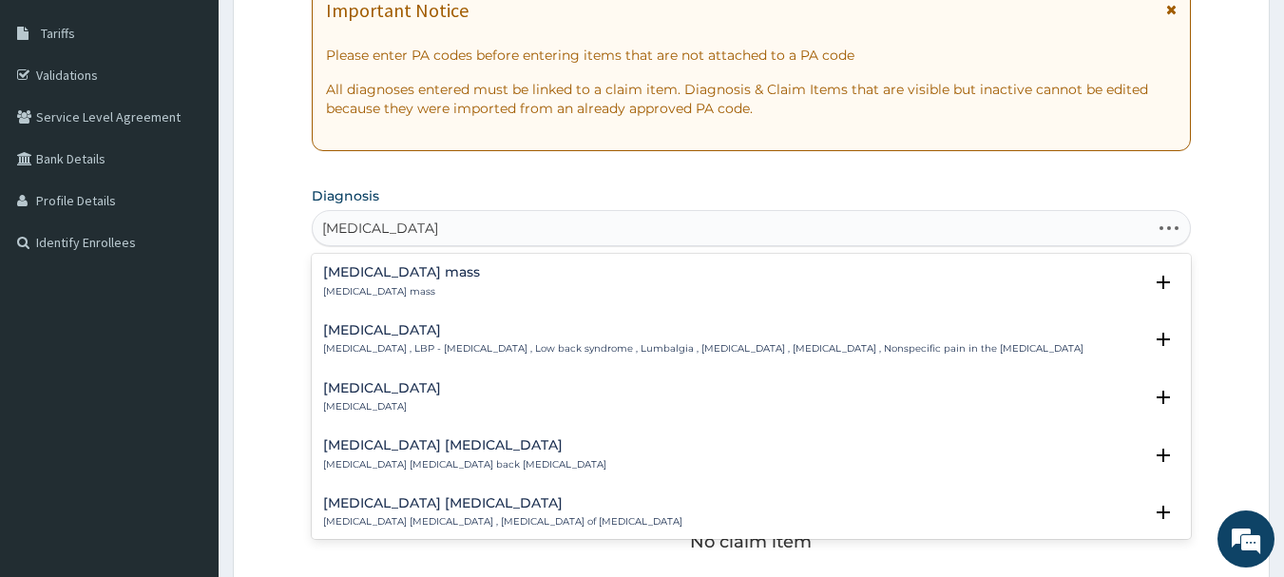
type input "[MEDICAL_DATA] SPONDY"
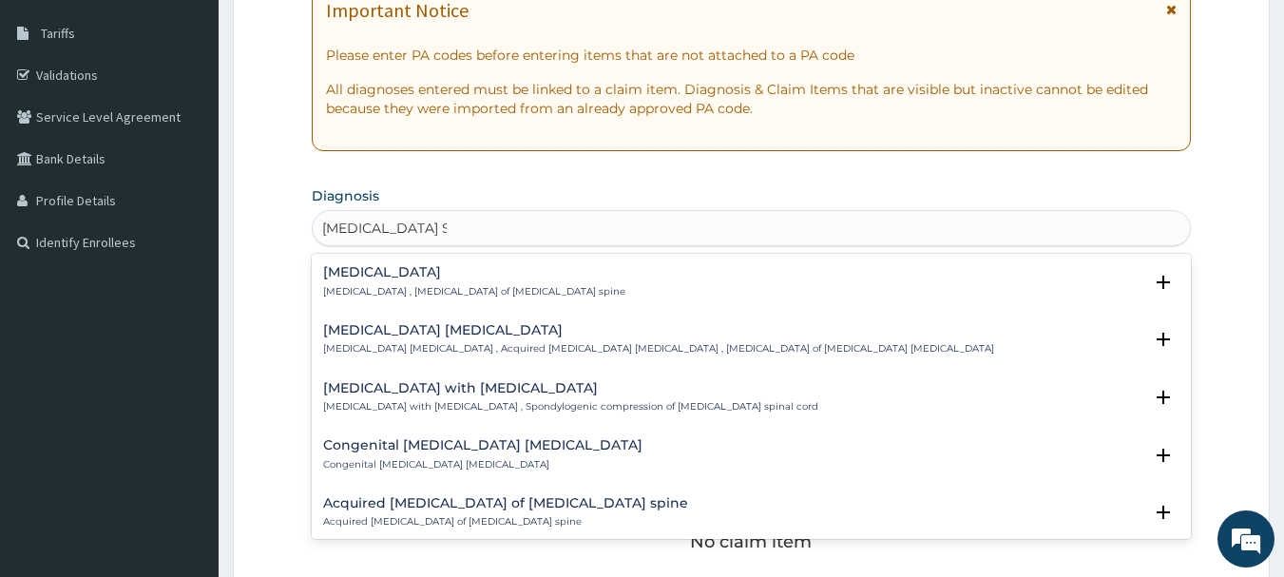
click at [428, 278] on h4 "[MEDICAL_DATA]" at bounding box center [474, 272] width 302 height 14
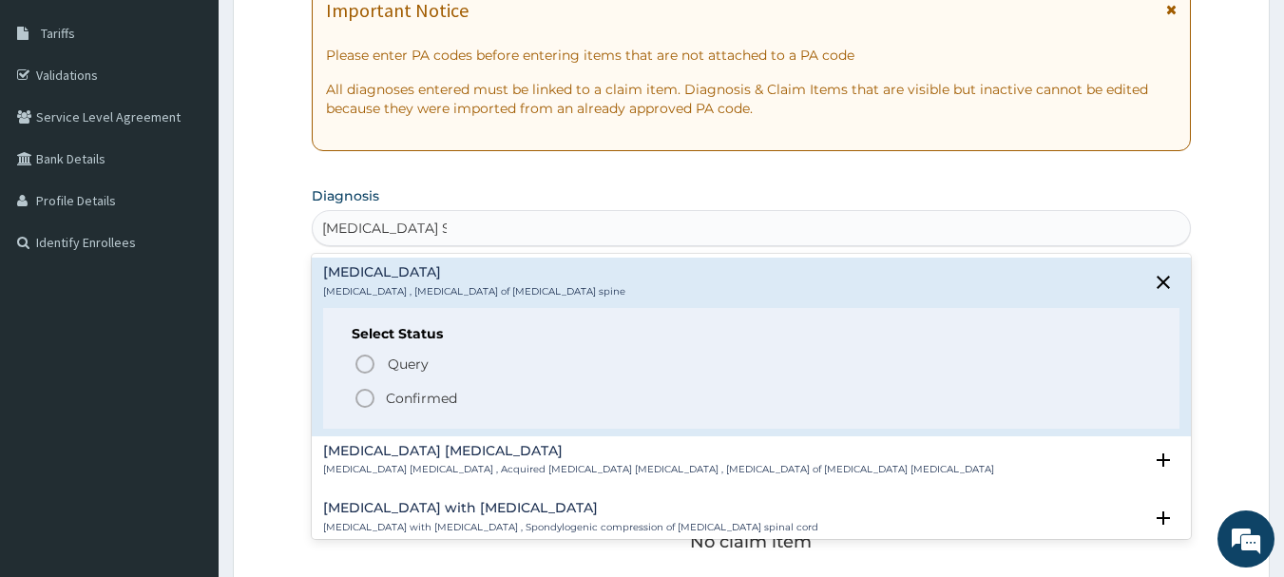
click at [365, 395] on icon "status option filled" at bounding box center [365, 398] width 23 height 23
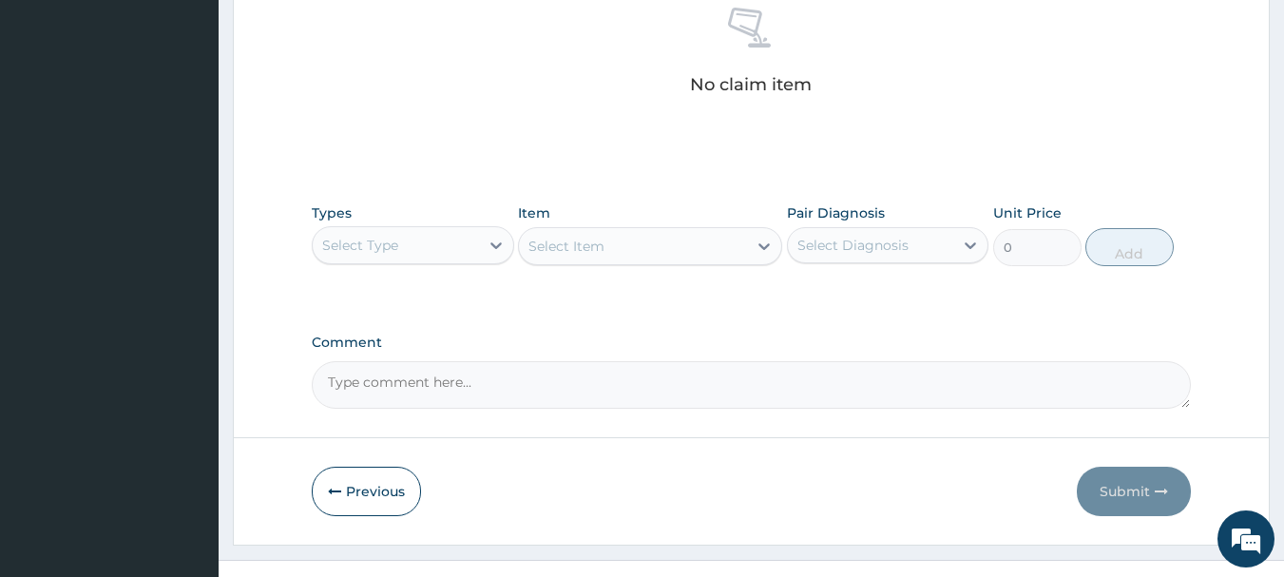
scroll to position [775, 0]
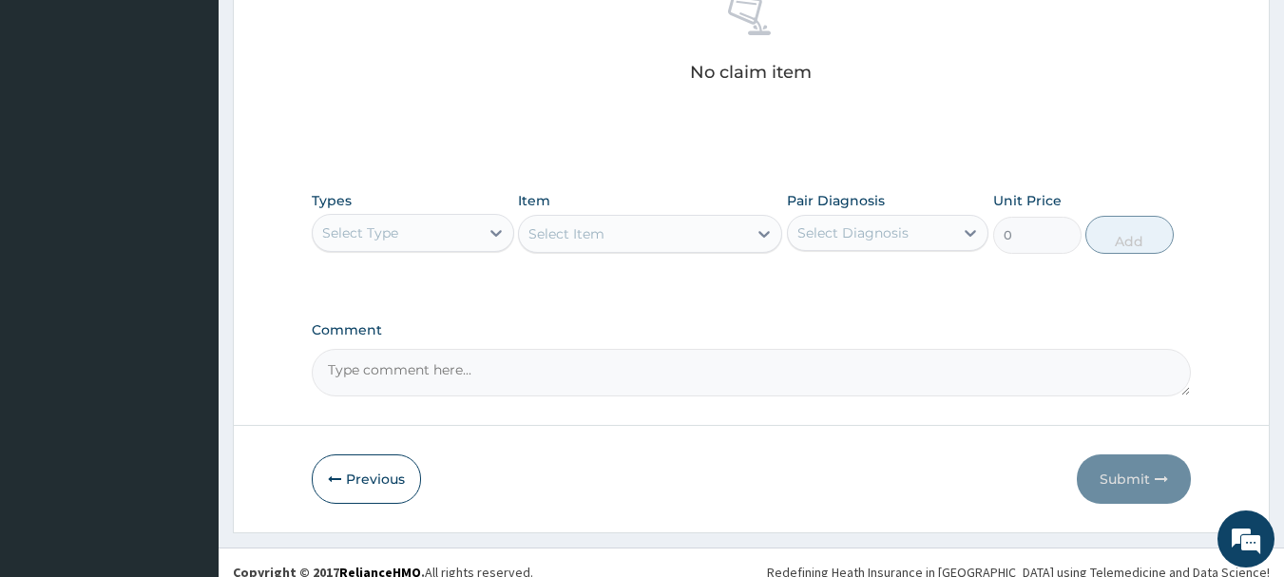
click at [443, 242] on div "Select Type" at bounding box center [396, 233] width 166 height 30
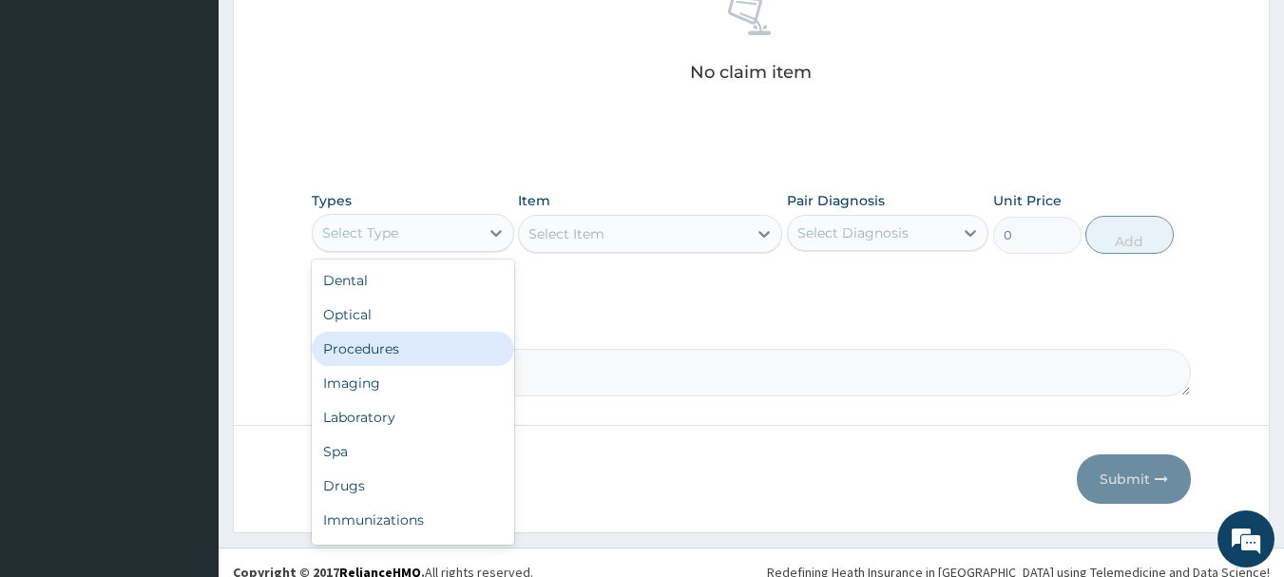
click at [403, 348] on div "Procedures" at bounding box center [413, 349] width 202 height 34
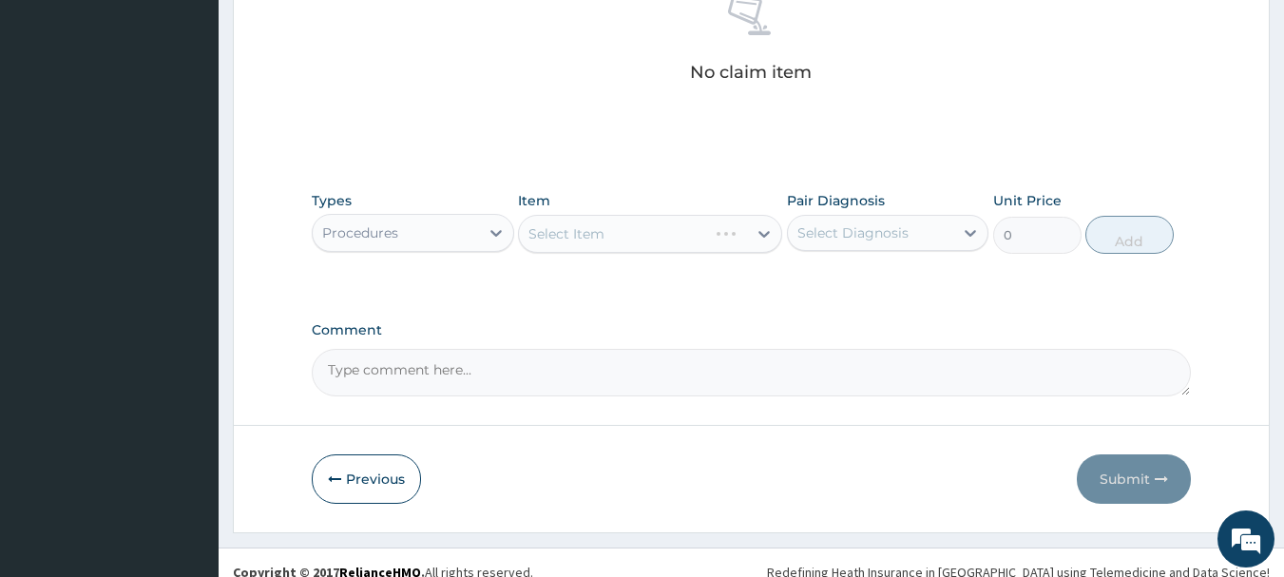
click at [652, 238] on div "Select Item" at bounding box center [650, 234] width 264 height 38
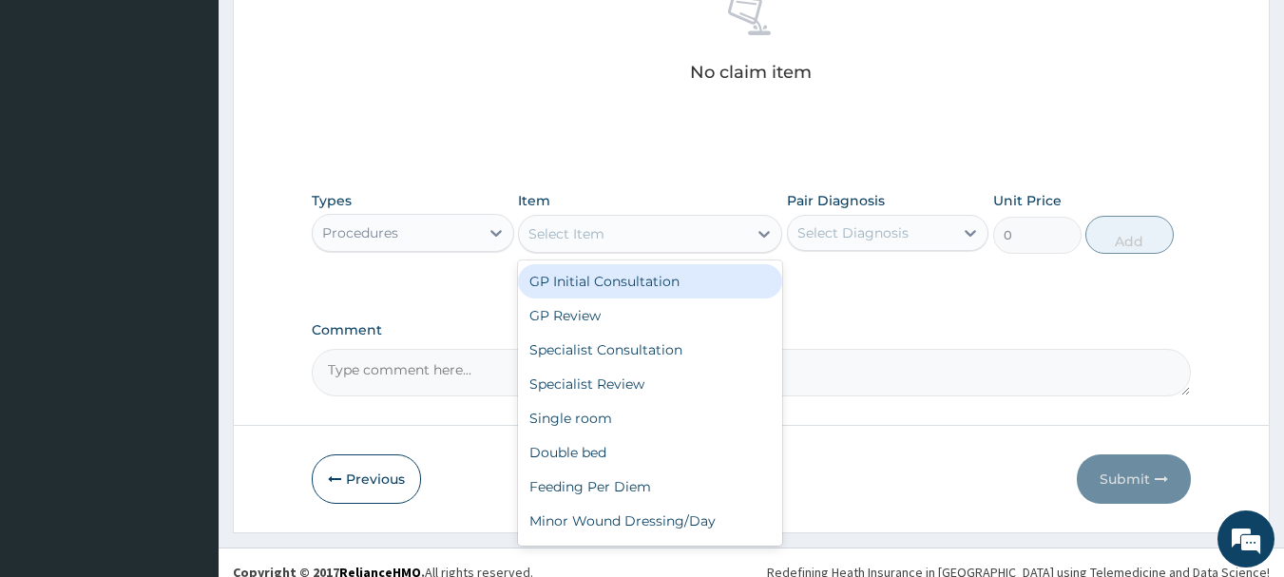
click at [658, 238] on div "Select Item" at bounding box center [633, 234] width 228 height 30
drag, startPoint x: 631, startPoint y: 283, endPoint x: 665, endPoint y: 284, distance: 34.2
click at [635, 284] on div "GP Initial Consultation" at bounding box center [650, 281] width 264 height 34
type input "3000"
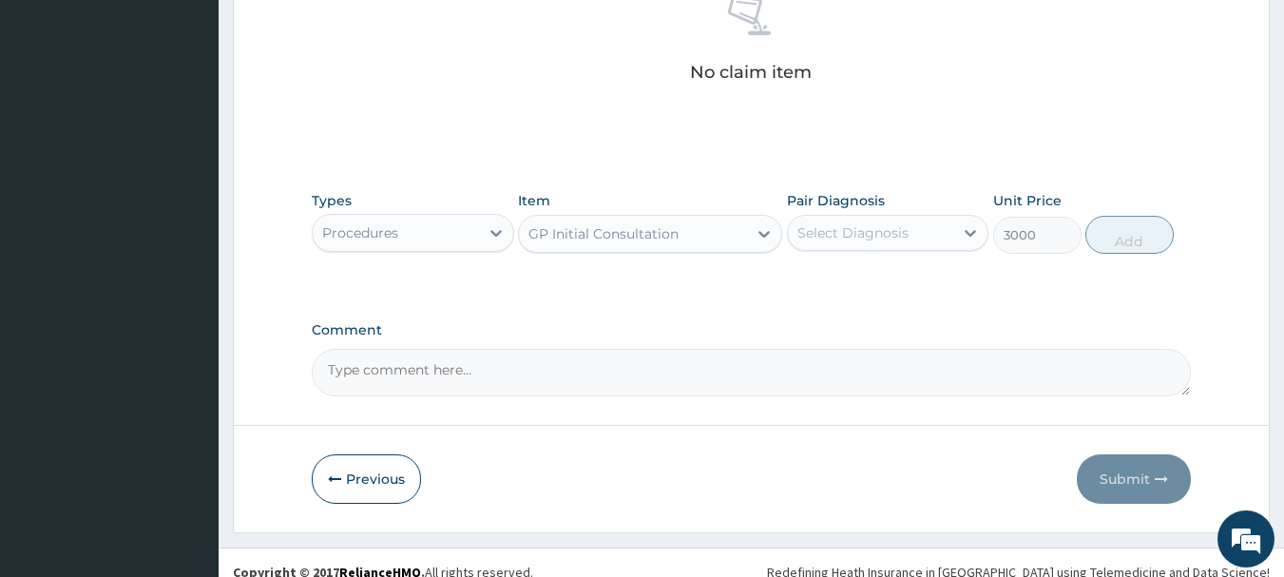
click at [881, 240] on div "Select Diagnosis" at bounding box center [852, 232] width 111 height 19
drag, startPoint x: 874, startPoint y: 278, endPoint x: 907, endPoint y: 278, distance: 32.3
click at [878, 278] on label "[MEDICAL_DATA]" at bounding box center [877, 279] width 118 height 19
checkbox input "true"
click at [1135, 241] on button "Add" at bounding box center [1129, 235] width 88 height 38
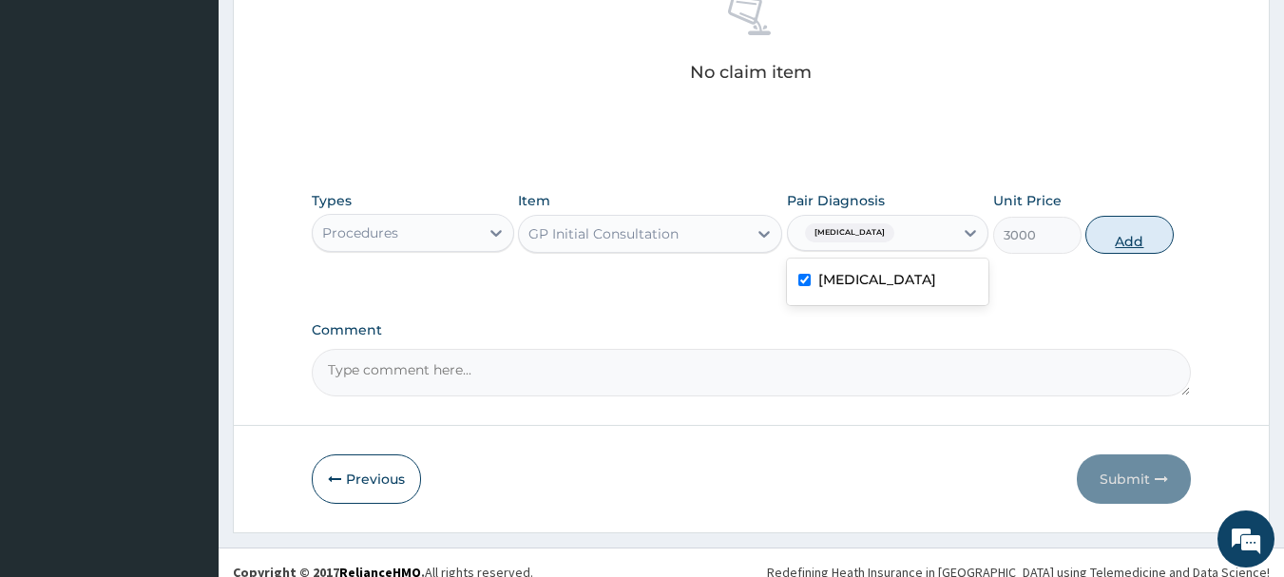
type input "0"
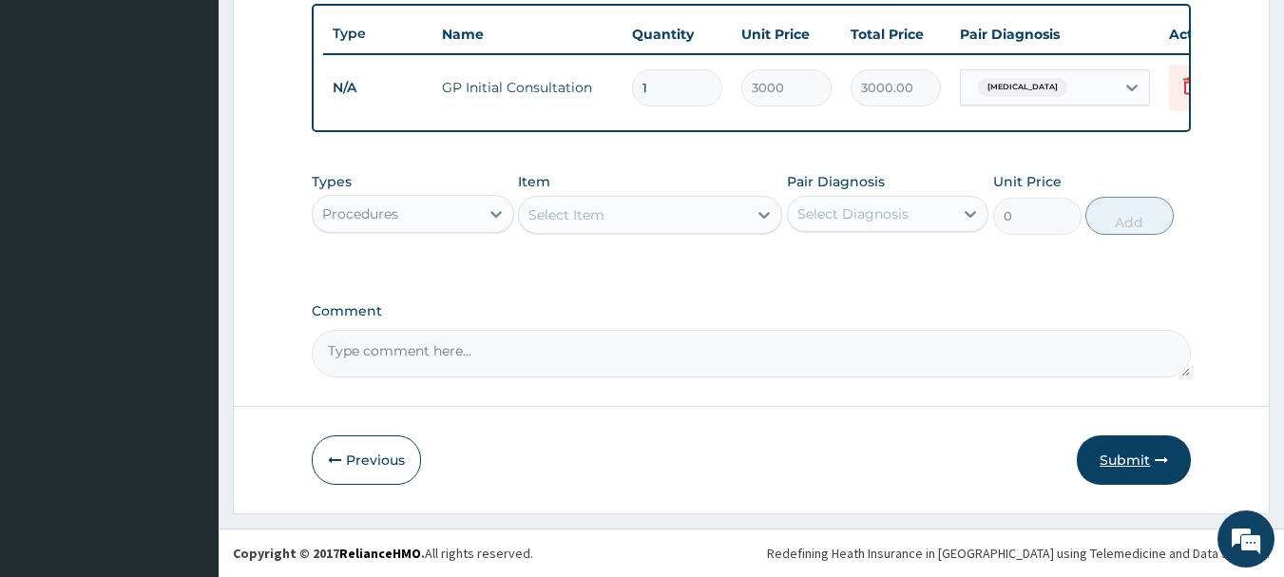
click at [1136, 459] on button "Submit" at bounding box center [1134, 459] width 114 height 49
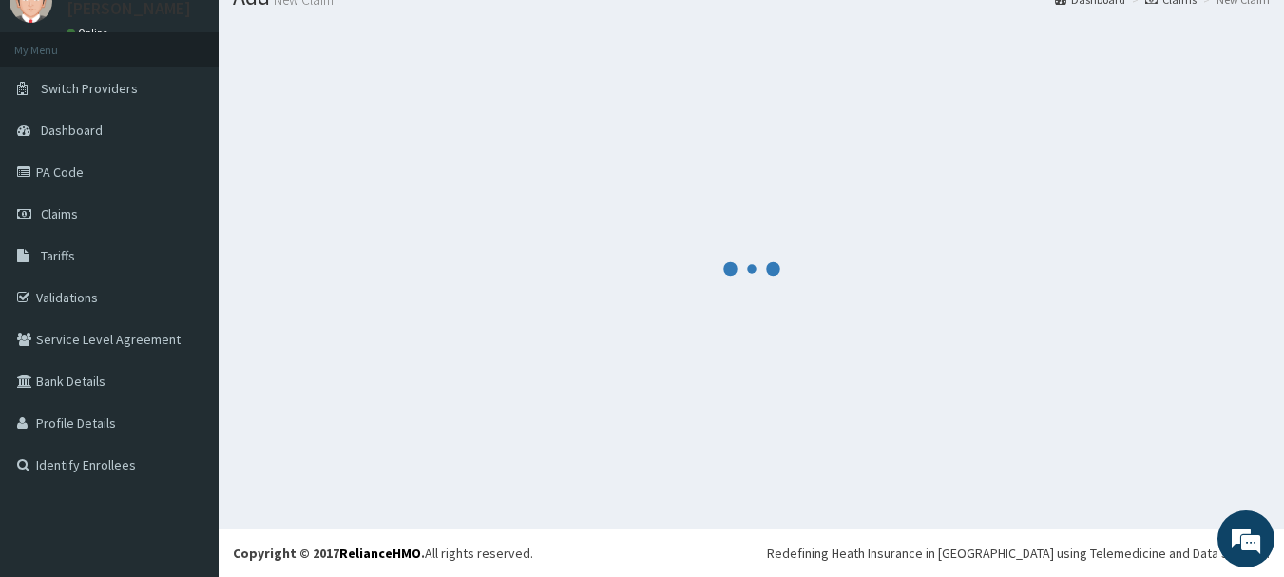
scroll to position [77, 0]
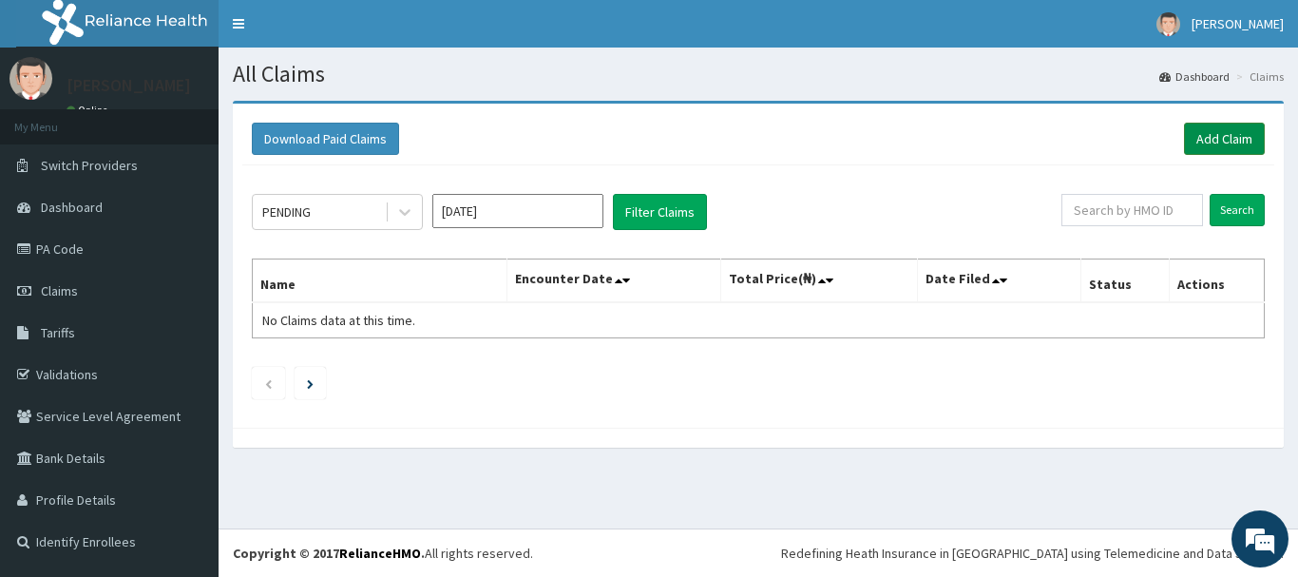
click at [1207, 135] on link "Add Claim" at bounding box center [1224, 139] width 81 height 32
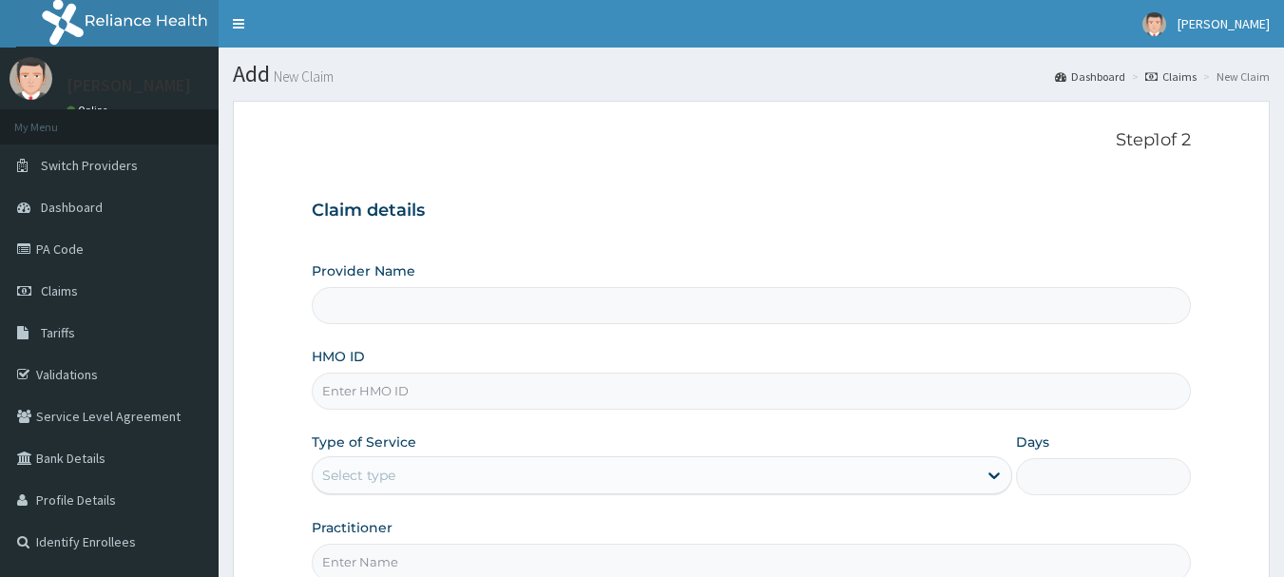
type input "INLAND SPECIALIST HOSPITAL- OGUDU"
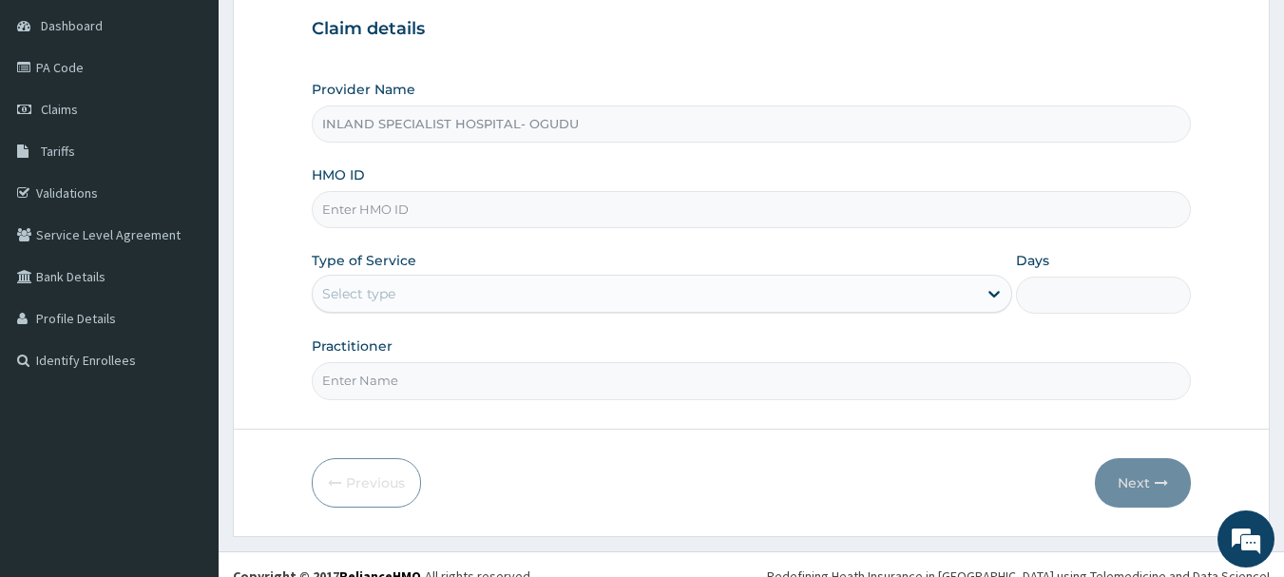
scroll to position [190, 0]
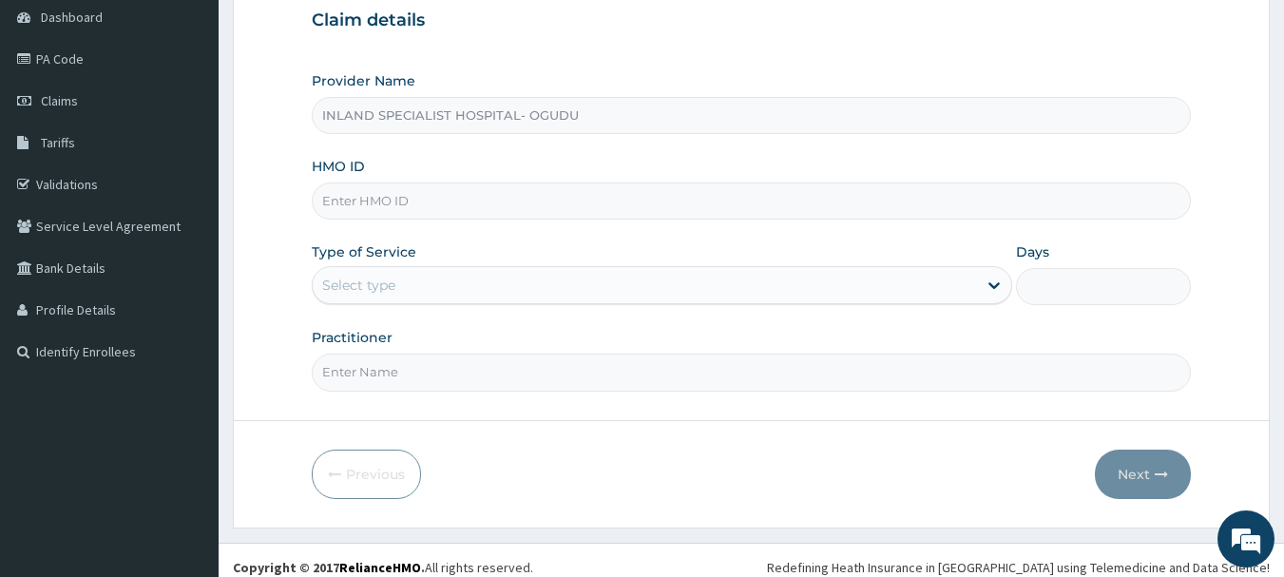
click at [381, 203] on input "HMO ID" at bounding box center [752, 200] width 880 height 37
paste input "QVM/10009/A"
type input "QVM/10009/A"
click at [389, 287] on div "Select type" at bounding box center [358, 285] width 73 height 19
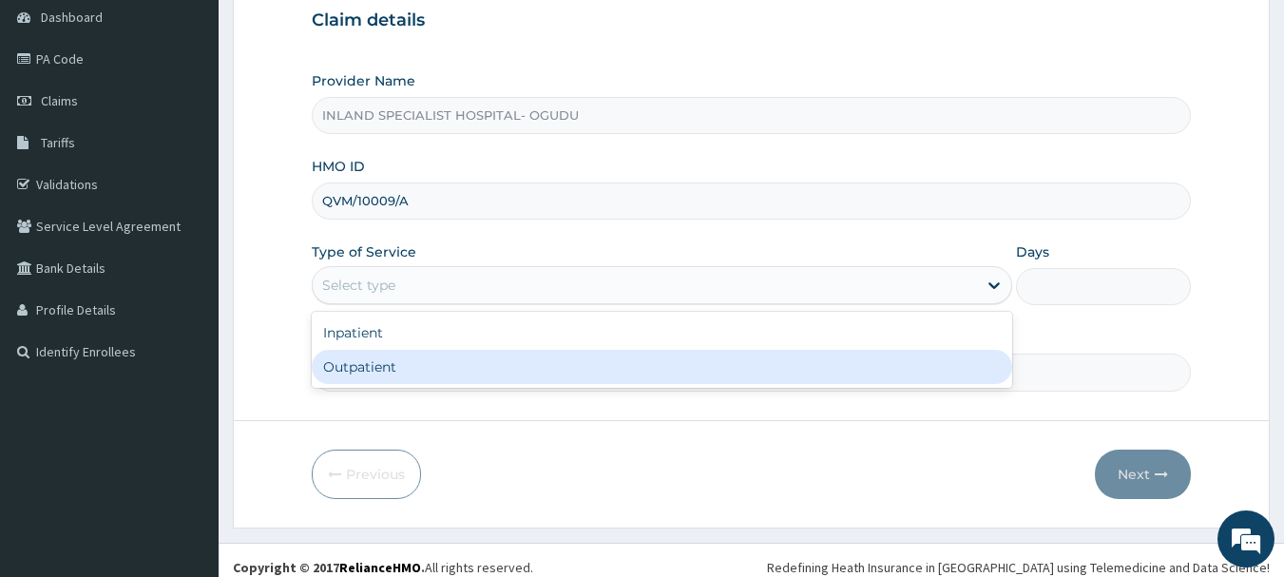
click at [374, 374] on div "Outpatient" at bounding box center [662, 367] width 701 height 34
type input "1"
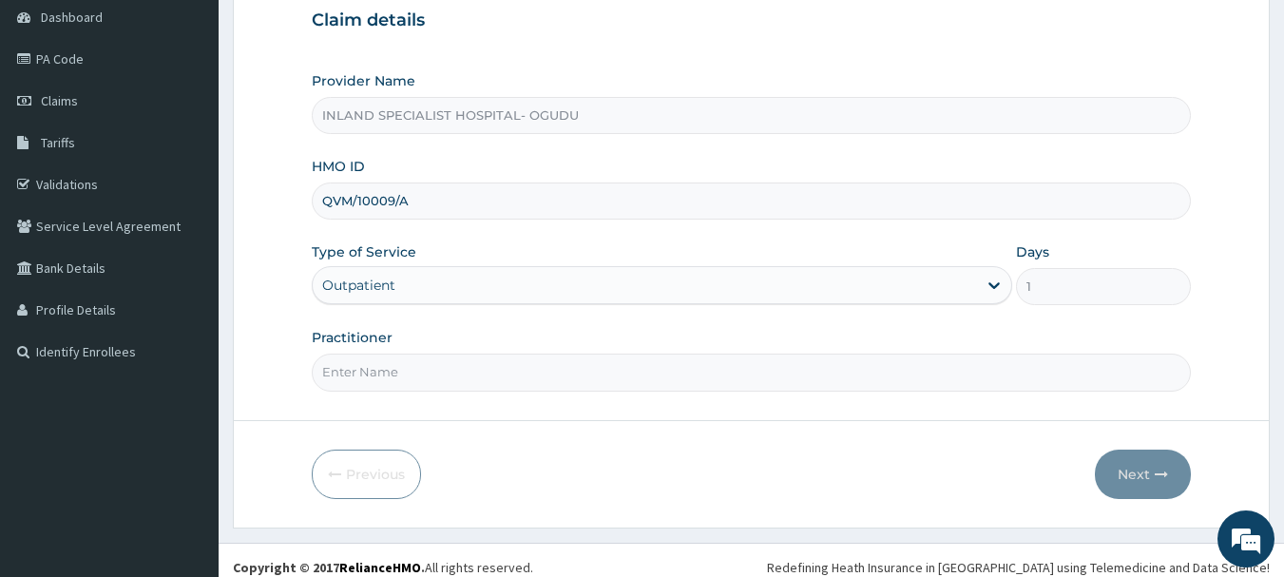
scroll to position [0, 0]
click at [415, 364] on input "Practitioner" at bounding box center [752, 372] width 880 height 37
drag, startPoint x: 433, startPoint y: 200, endPoint x: 304, endPoint y: 198, distance: 129.3
click at [304, 198] on form "Step 1 of 2 Claim details Provider Name INLAND SPECIALIST HOSPITAL- OGUDU HMO I…" at bounding box center [751, 219] width 1037 height 617
paste input "CRP/10006/B"
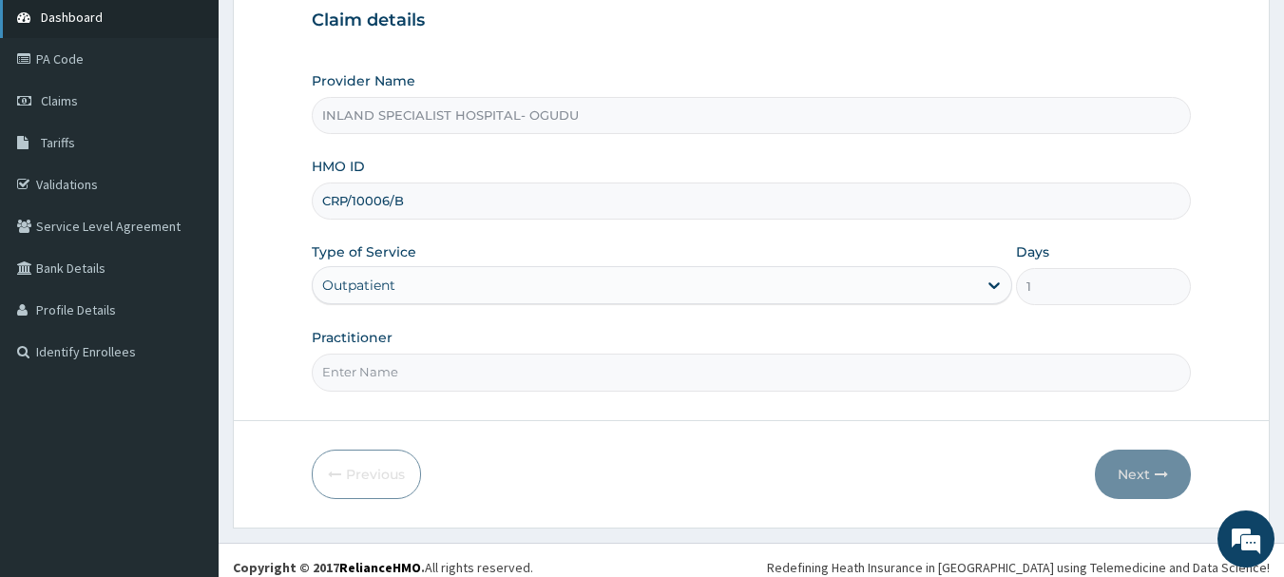
type input "CRP/10006/B"
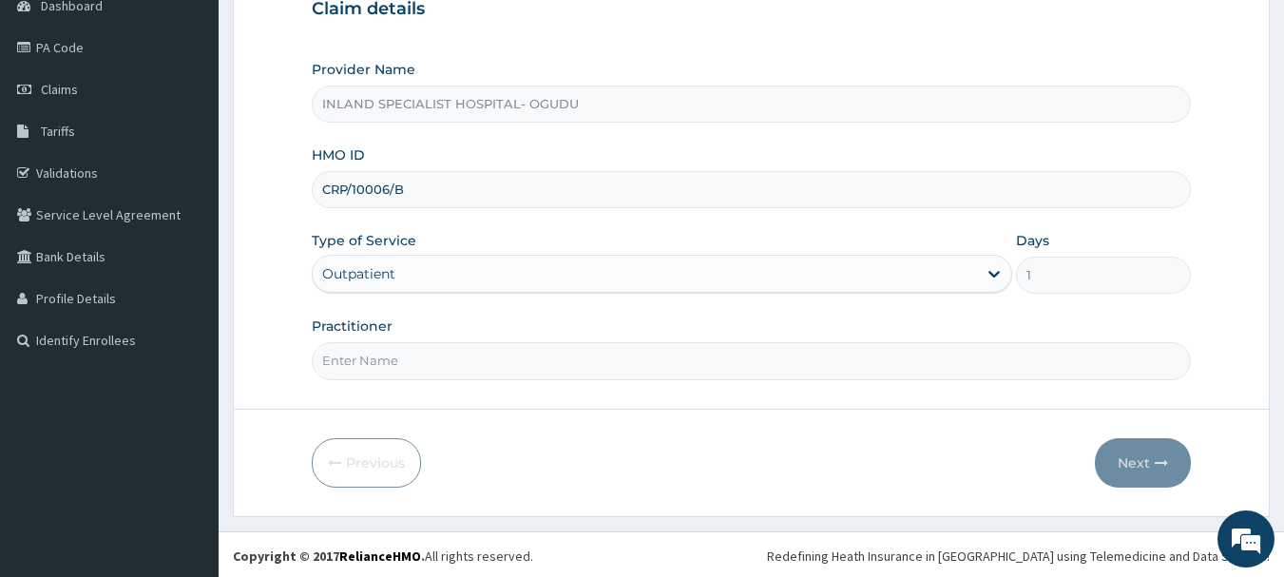
scroll to position [204, 0]
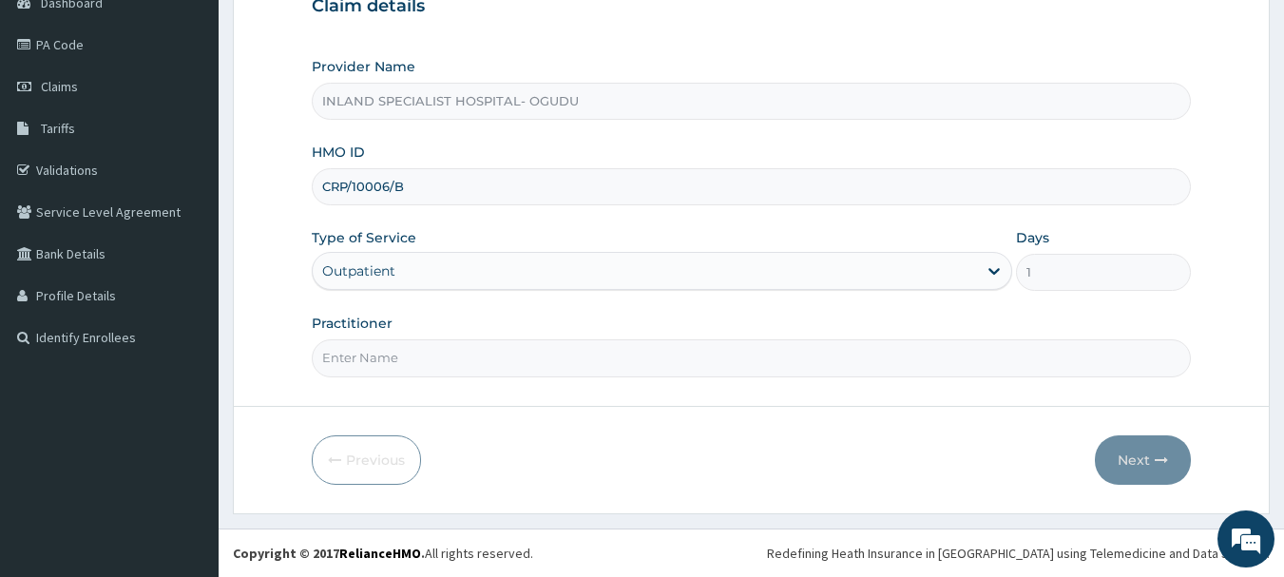
click at [373, 356] on input "Practitioner" at bounding box center [752, 357] width 880 height 37
paste input "[PERSON_NAME] MIRACLE OYETOLA"
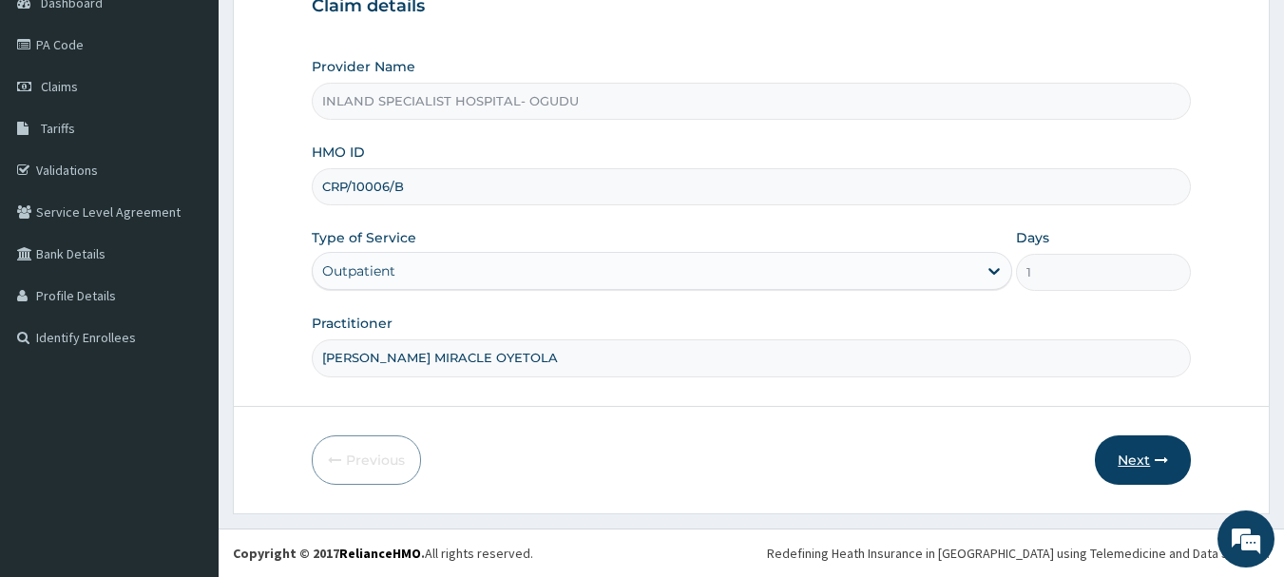
type input "[PERSON_NAME] MIRACLE OYETOLA"
click at [1135, 458] on button "Next" at bounding box center [1143, 459] width 96 height 49
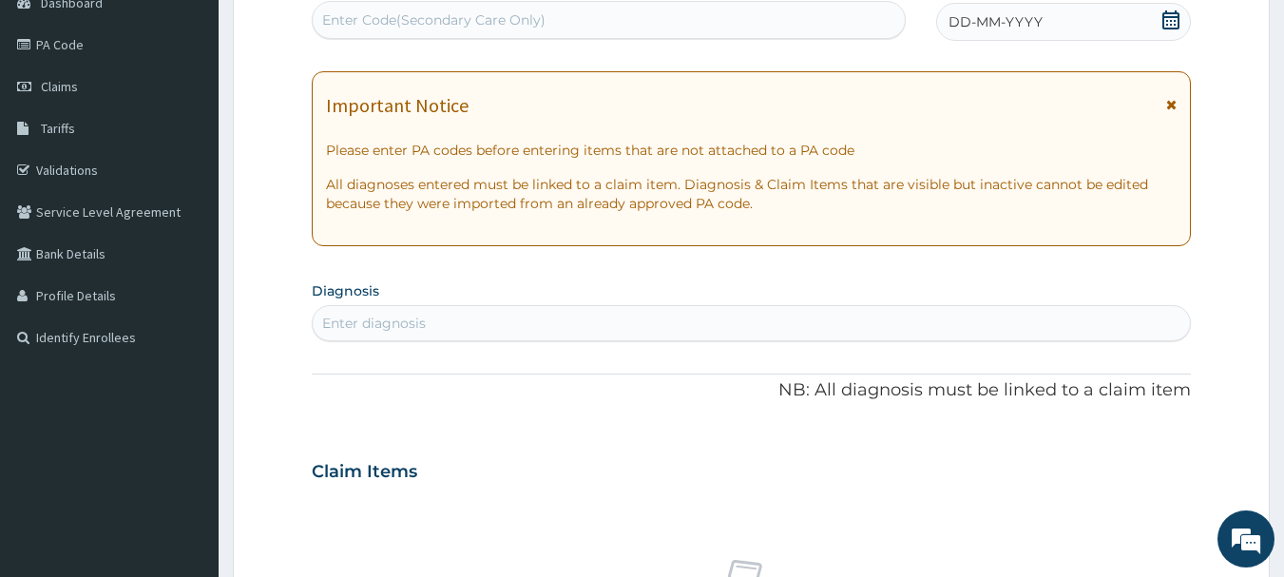
click at [1172, 13] on icon at bounding box center [1170, 19] width 17 height 19
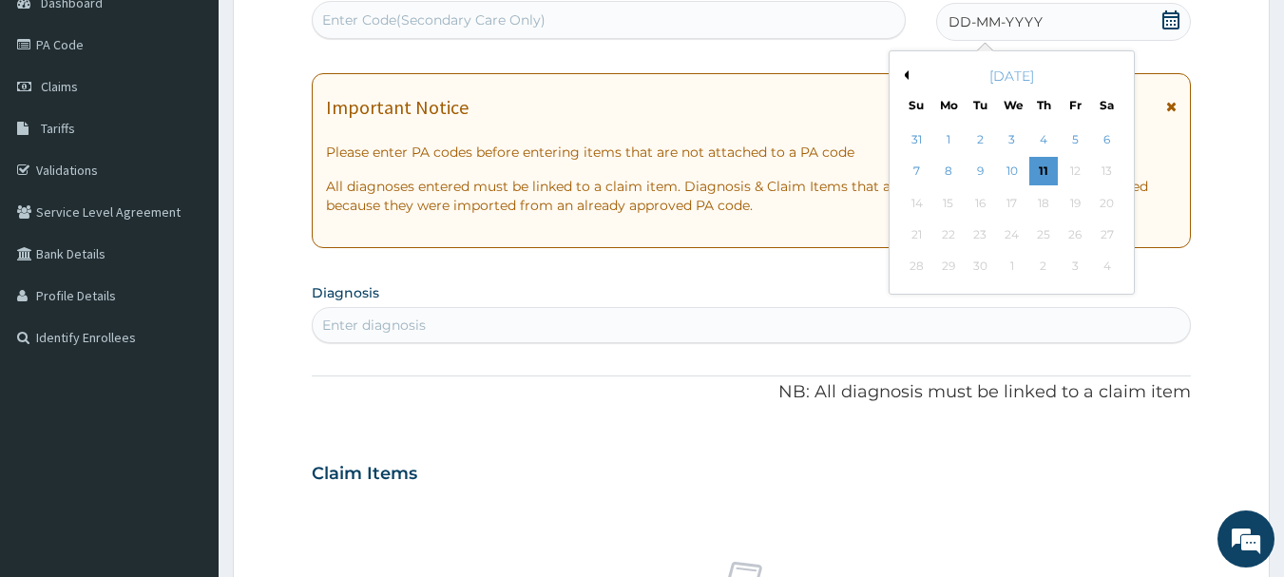
click at [904, 71] on button "Previous Month" at bounding box center [904, 75] width 10 height 10
click at [1010, 231] on div "20" at bounding box center [1012, 235] width 29 height 29
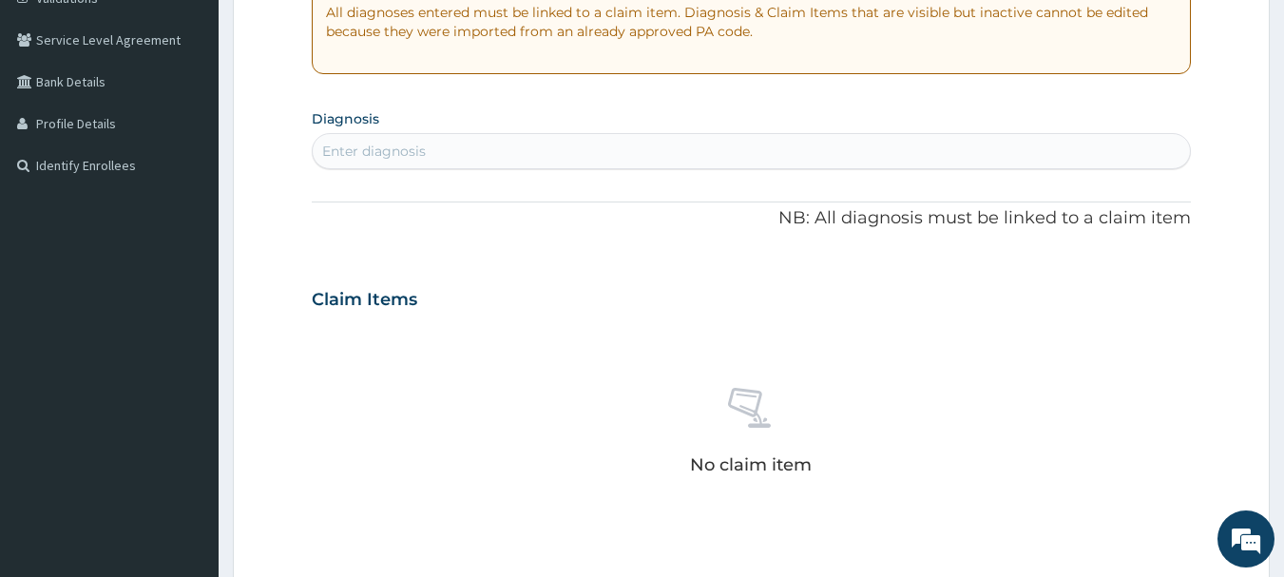
scroll to position [394, 0]
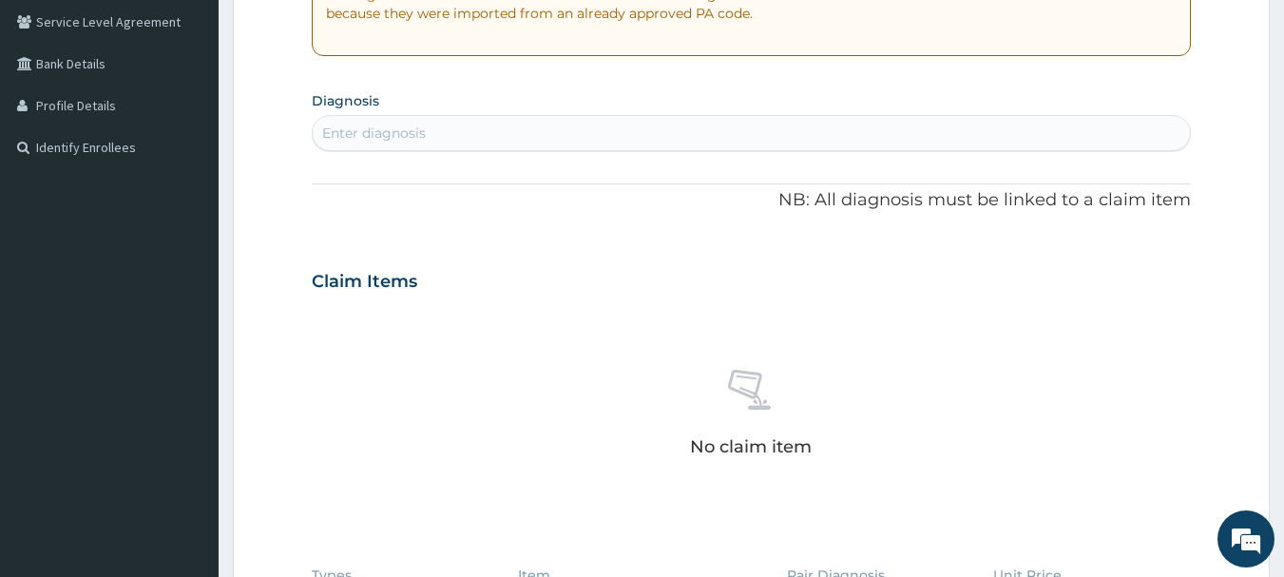
click at [384, 137] on div "Enter diagnosis" at bounding box center [374, 133] width 104 height 19
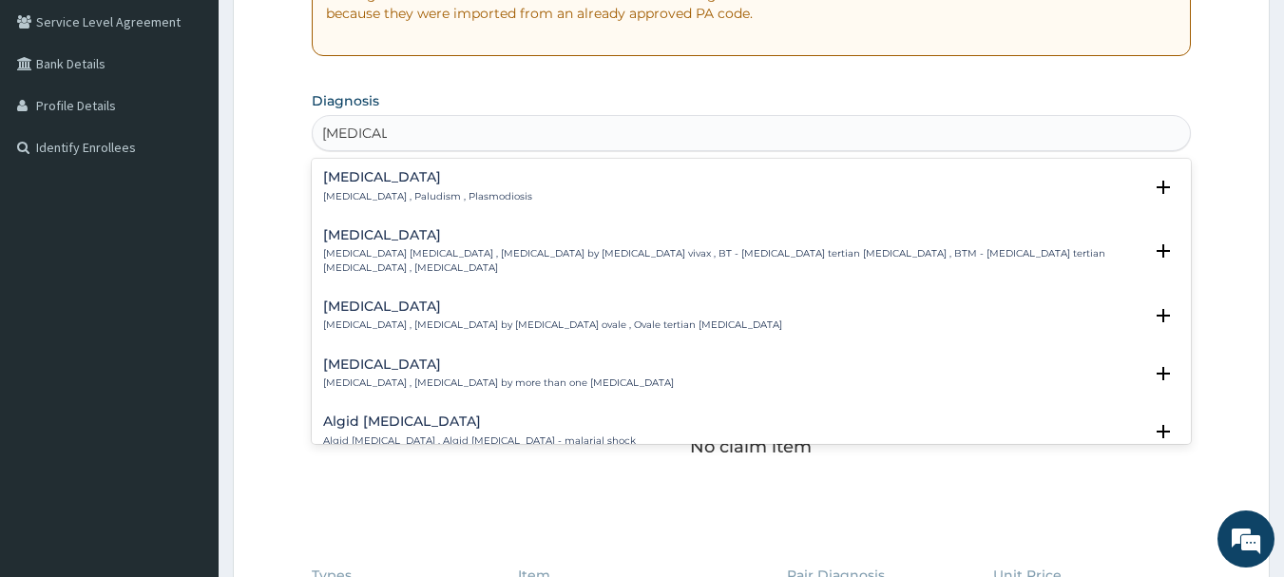
type input "[MEDICAL_DATA]"
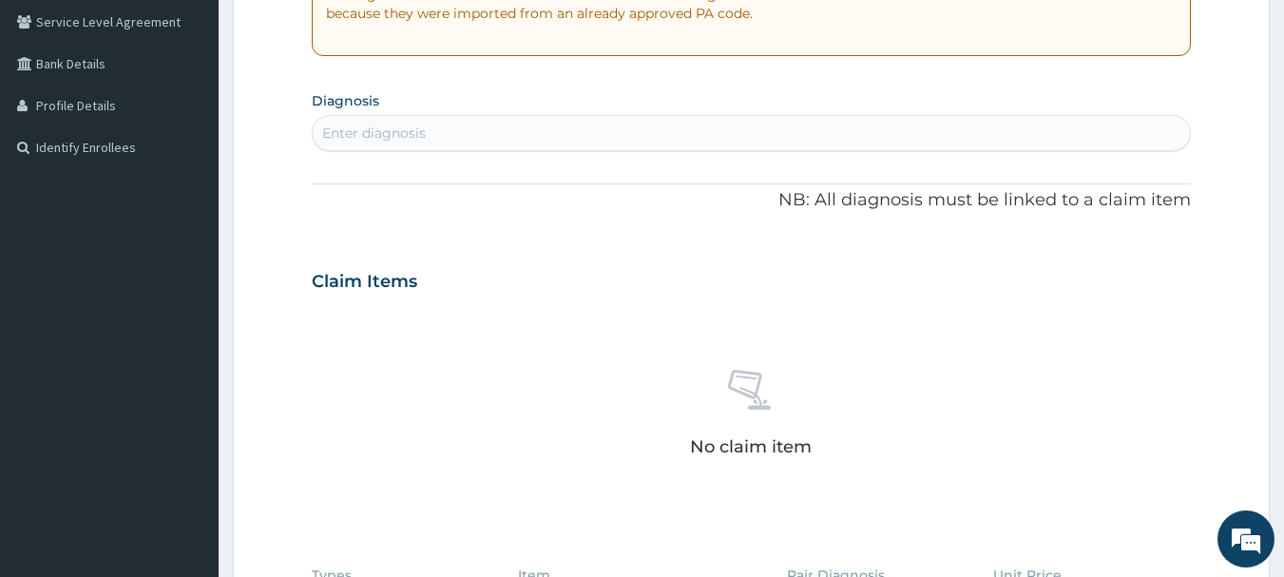
click at [458, 121] on div "Enter diagnosis" at bounding box center [752, 133] width 878 height 30
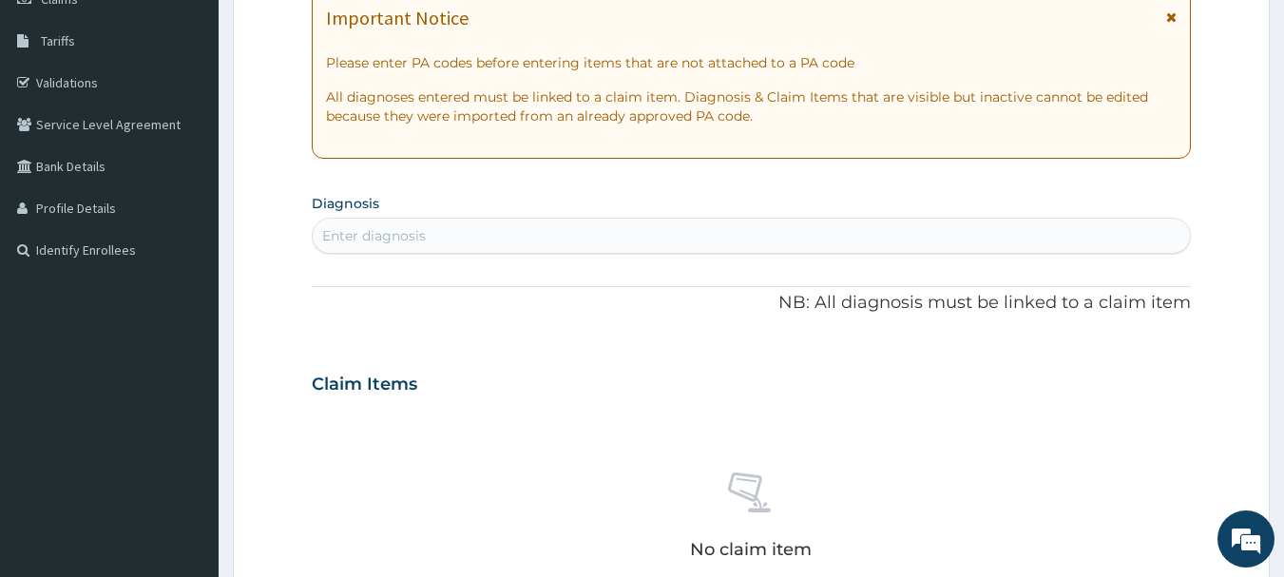
scroll to position [380, 0]
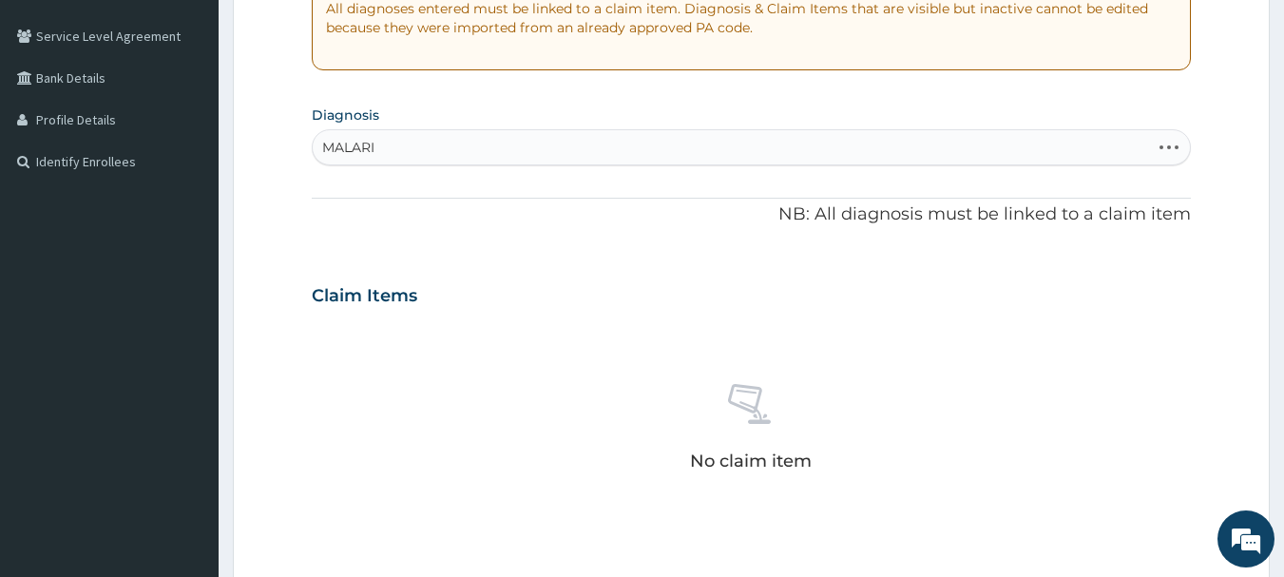
type input "[MEDICAL_DATA]"
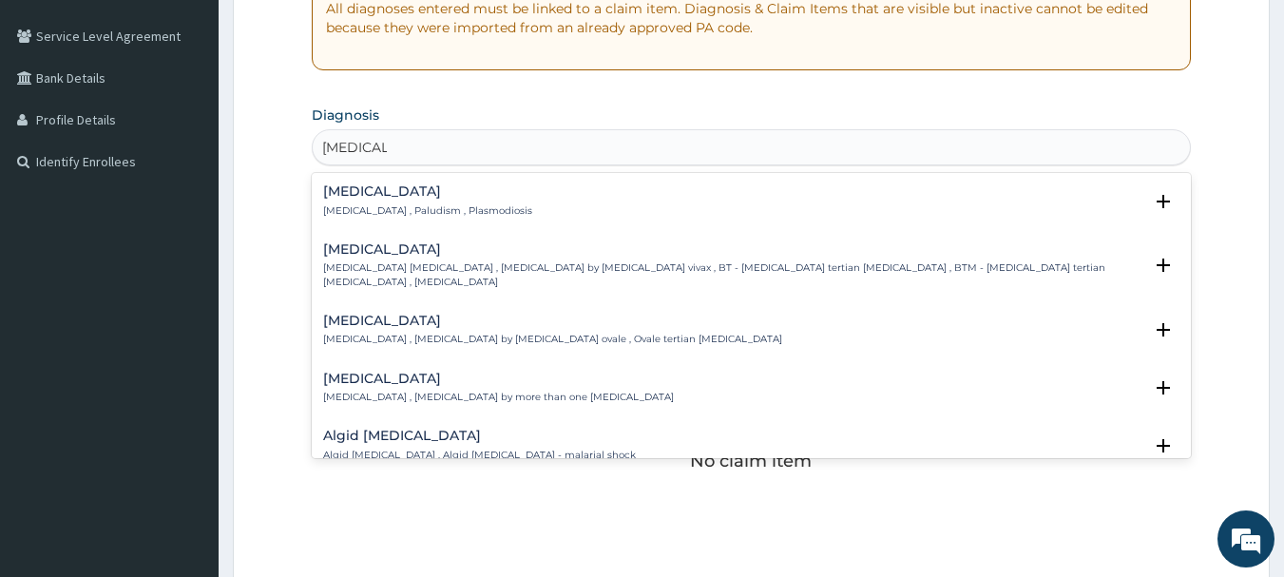
click at [352, 189] on h4 "[MEDICAL_DATA]" at bounding box center [427, 191] width 209 height 14
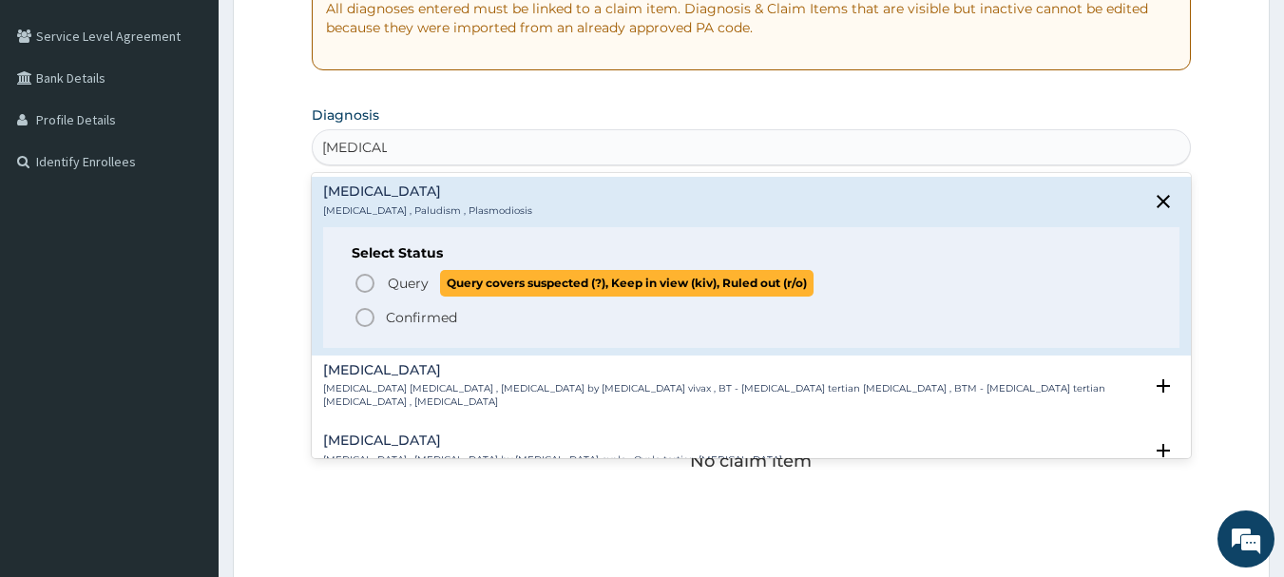
click at [364, 277] on icon "status option query" at bounding box center [365, 283] width 23 height 23
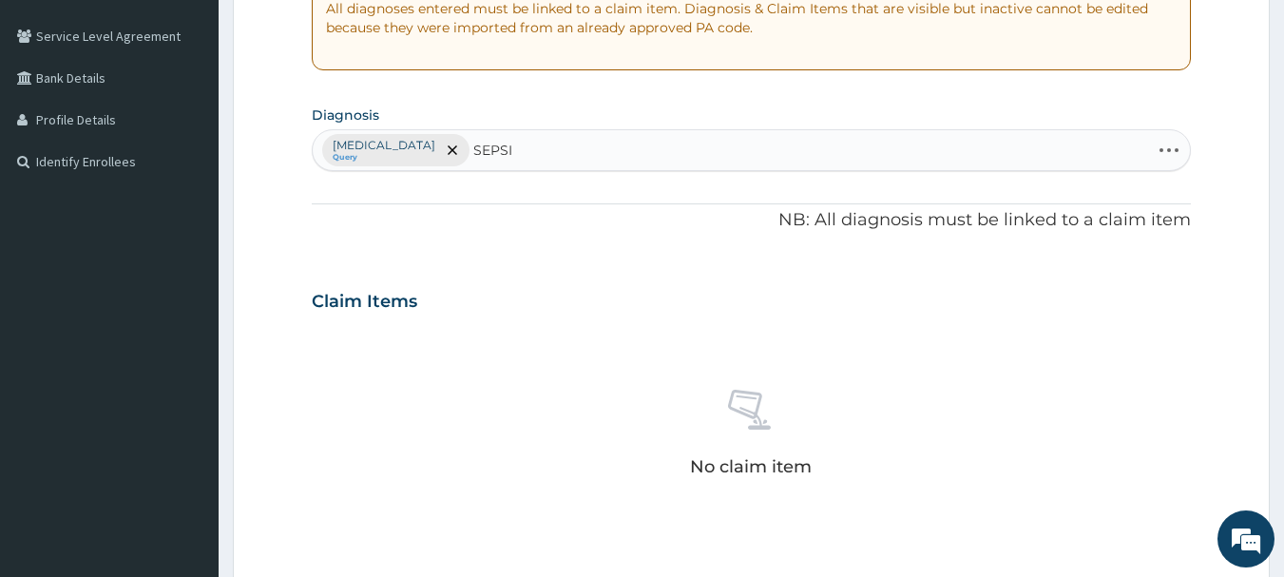
type input "[MEDICAL_DATA]"
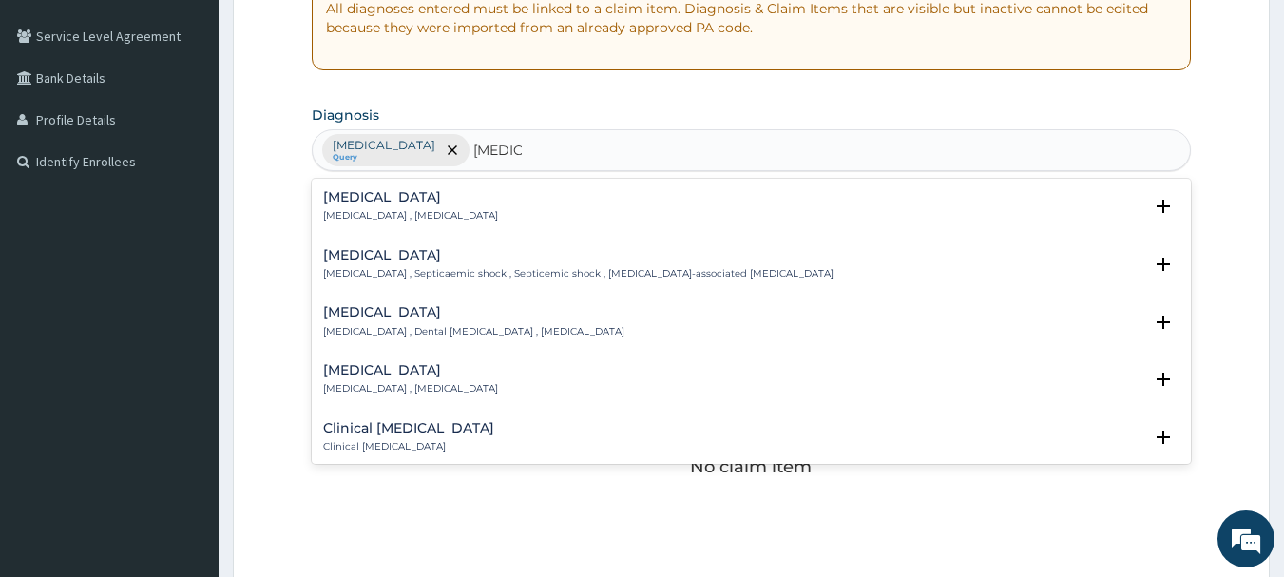
drag, startPoint x: 345, startPoint y: 195, endPoint x: 489, endPoint y: 180, distance: 144.3
click at [345, 194] on h4 "[MEDICAL_DATA]" at bounding box center [410, 197] width 175 height 14
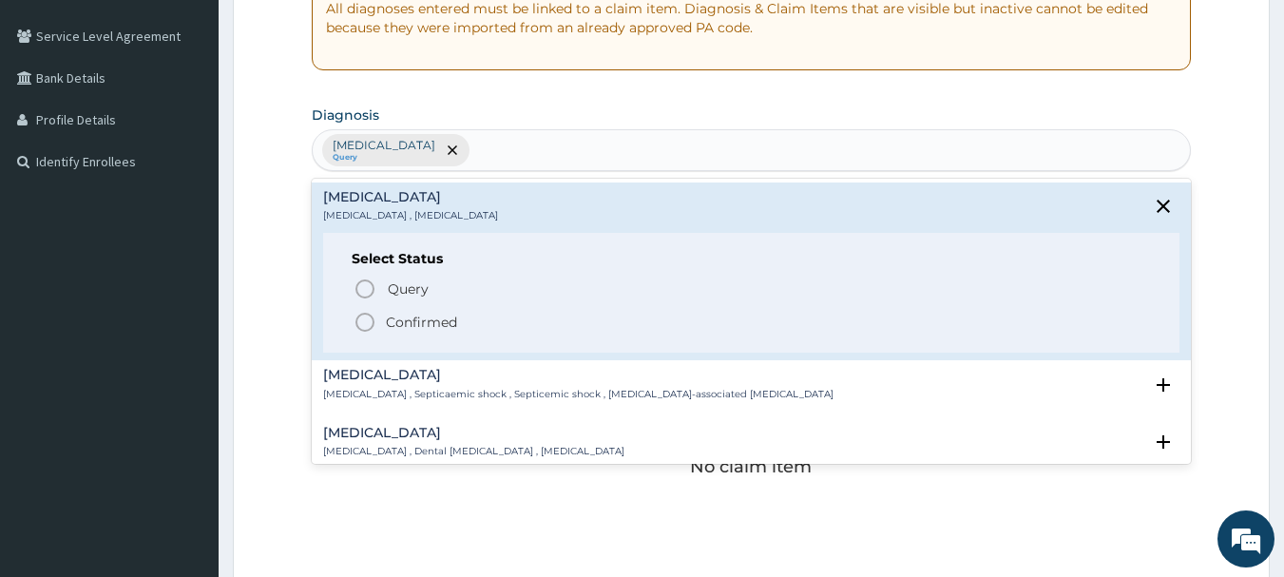
click at [578, 145] on div "[MEDICAL_DATA] Query [MEDICAL_DATA]" at bounding box center [752, 150] width 878 height 40
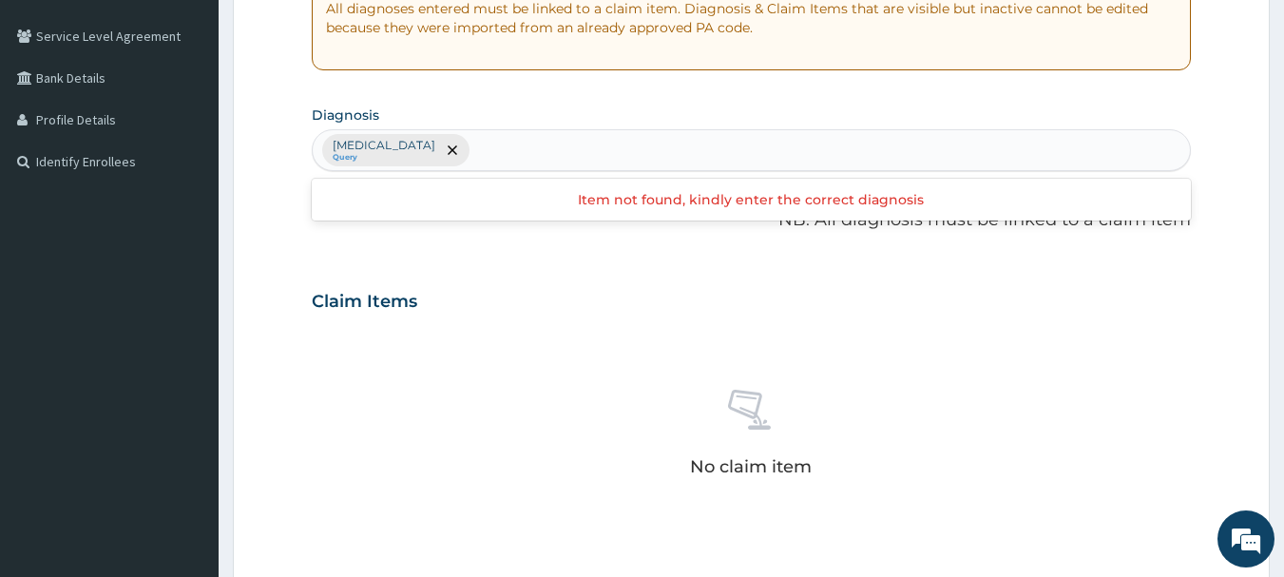
click at [447, 150] on div "[MEDICAL_DATA] Query" at bounding box center [752, 150] width 878 height 40
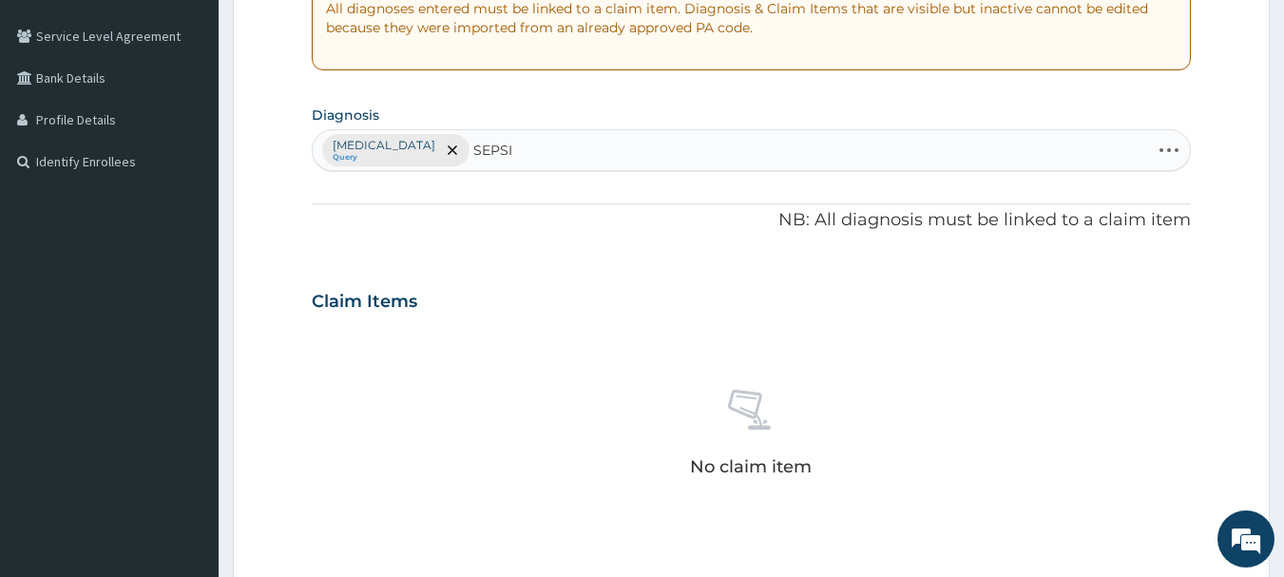
type input "[MEDICAL_DATA]"
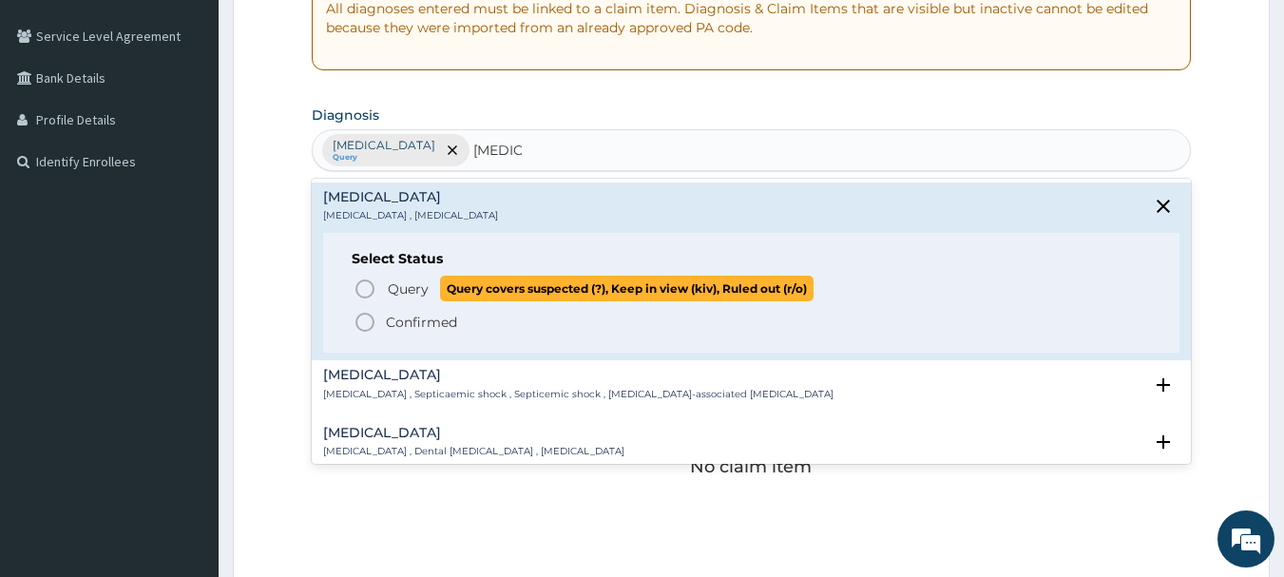
click at [364, 290] on icon "status option query" at bounding box center [365, 289] width 23 height 23
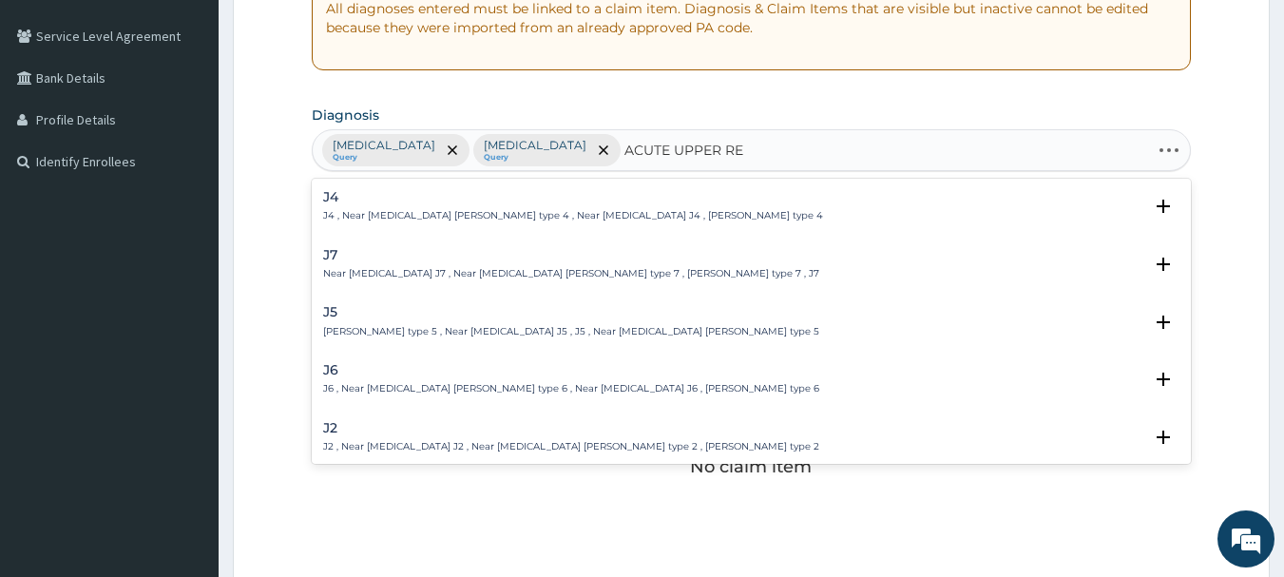
type input "ACUTE UPPER RES"
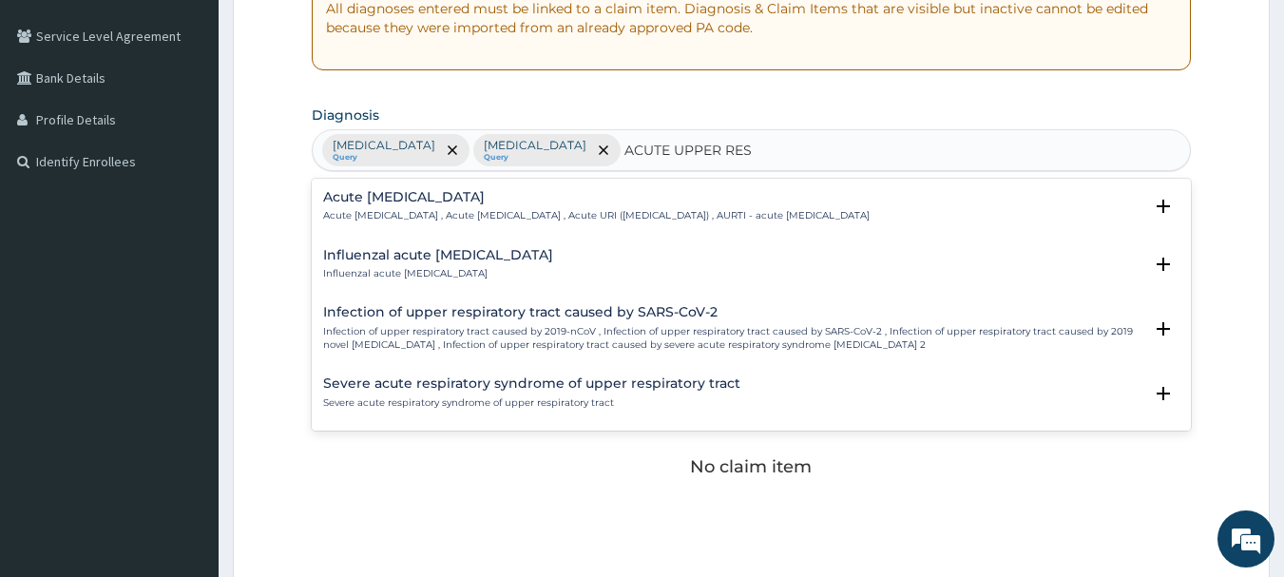
click at [438, 206] on div "Acute [MEDICAL_DATA] Acute [MEDICAL_DATA] , Acute [MEDICAL_DATA] , Acute URI ([…" at bounding box center [596, 206] width 547 height 33
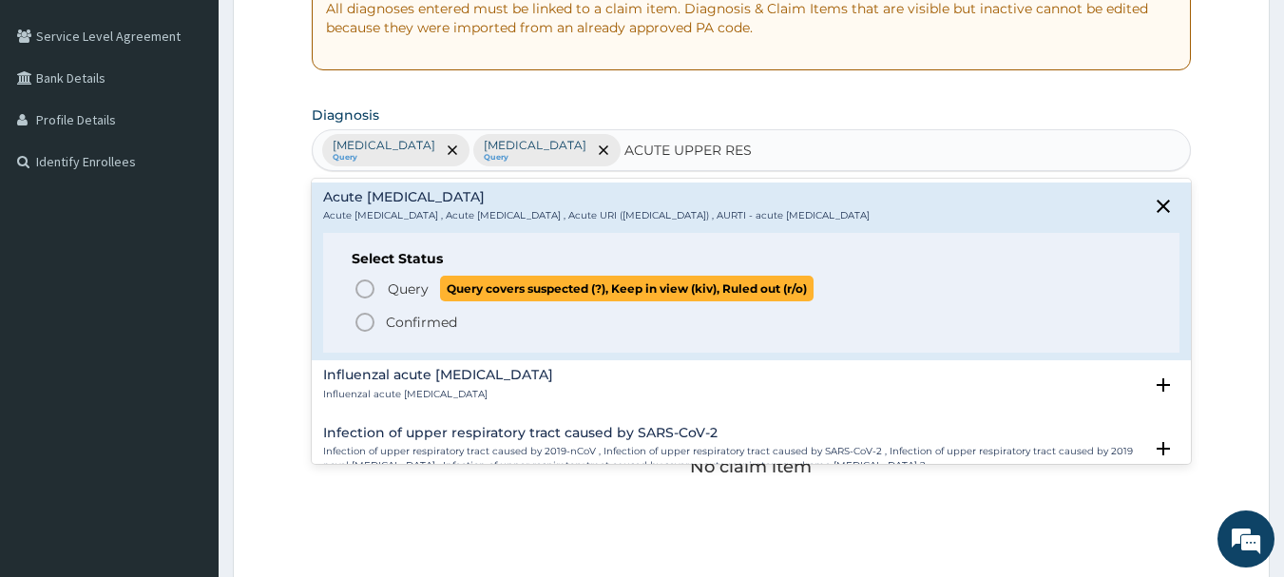
click at [362, 283] on icon "status option query" at bounding box center [365, 289] width 23 height 23
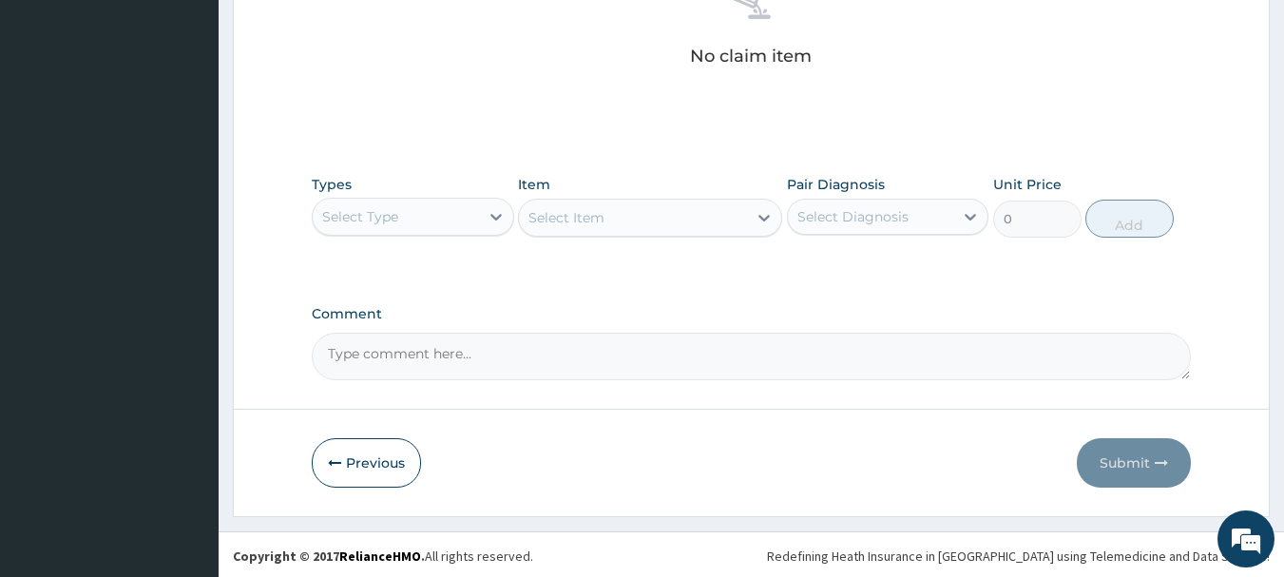
scroll to position [794, 0]
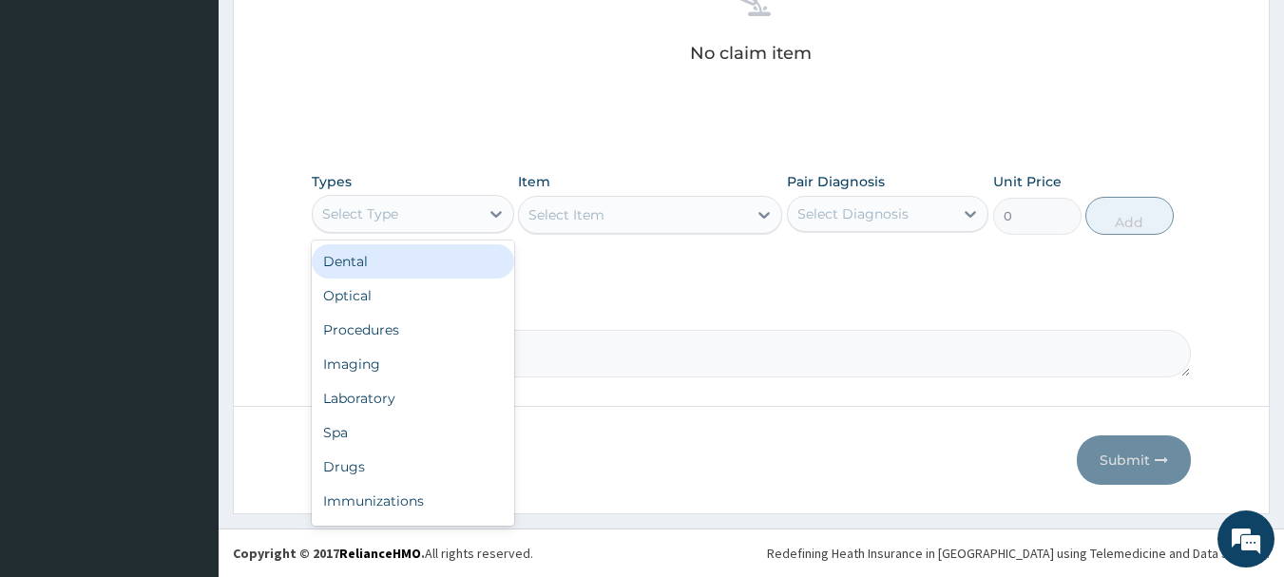
click at [362, 206] on div "Select Type" at bounding box center [360, 213] width 76 height 19
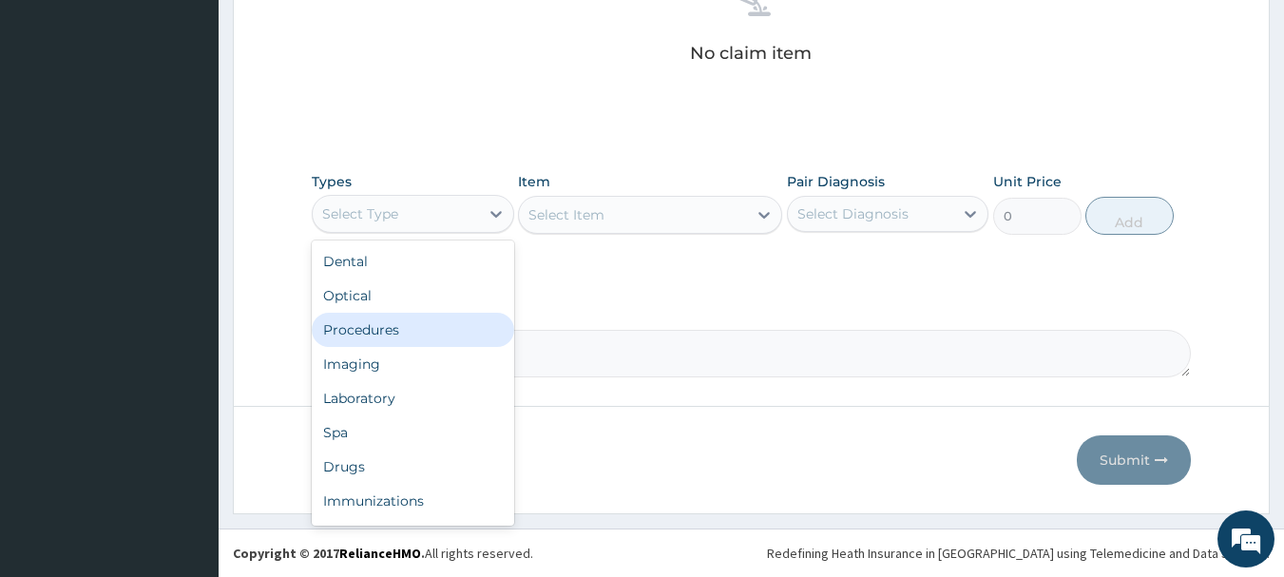
click at [374, 333] on div "Procedures" at bounding box center [413, 330] width 202 height 34
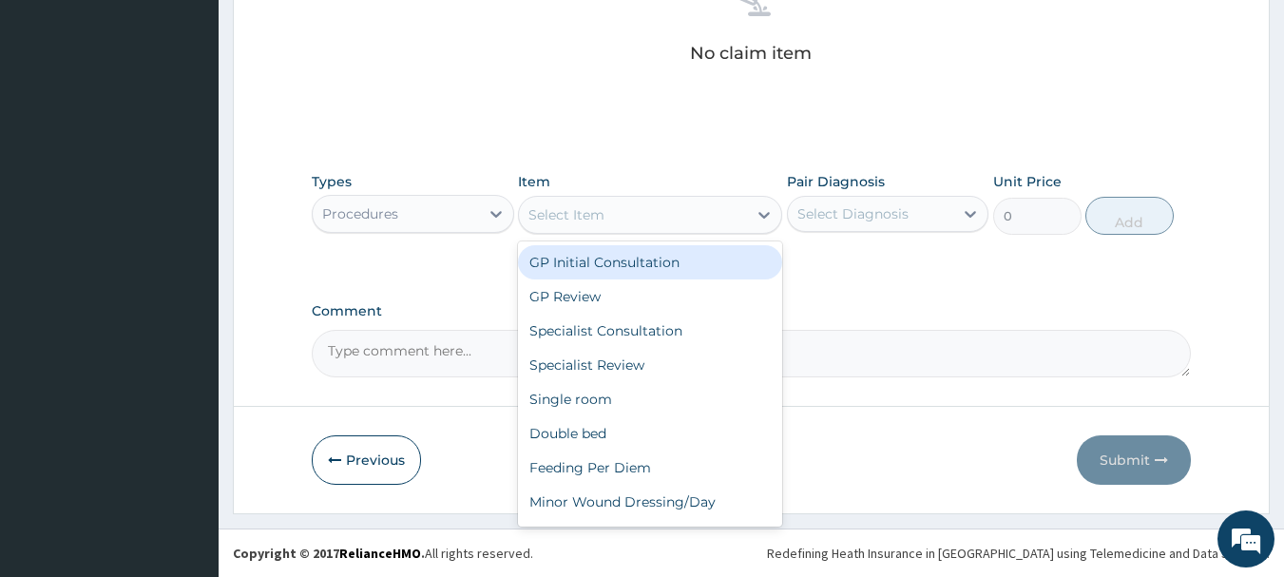
click at [736, 217] on div "Select Item" at bounding box center [633, 215] width 228 height 30
drag, startPoint x: 672, startPoint y: 263, endPoint x: 709, endPoint y: 262, distance: 37.1
click at [688, 262] on div "GP Initial Consultation" at bounding box center [650, 262] width 264 height 34
type input "3000"
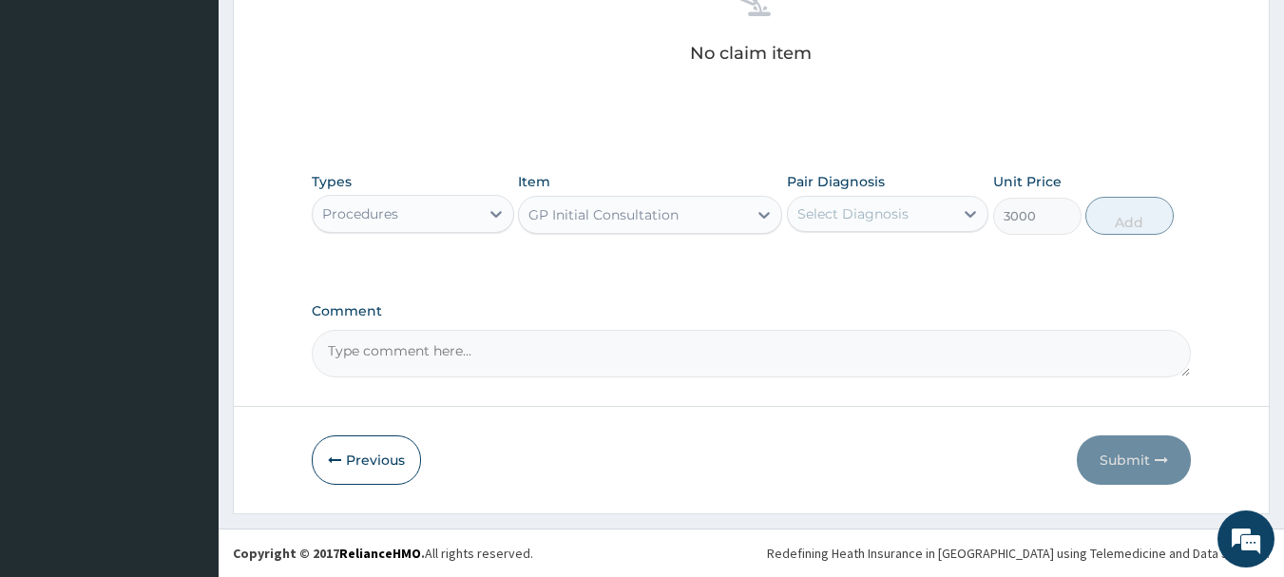
drag, startPoint x: 825, startPoint y: 205, endPoint x: 825, endPoint y: 216, distance: 10.5
click at [825, 204] on div "Select Diagnosis" at bounding box center [852, 213] width 111 height 19
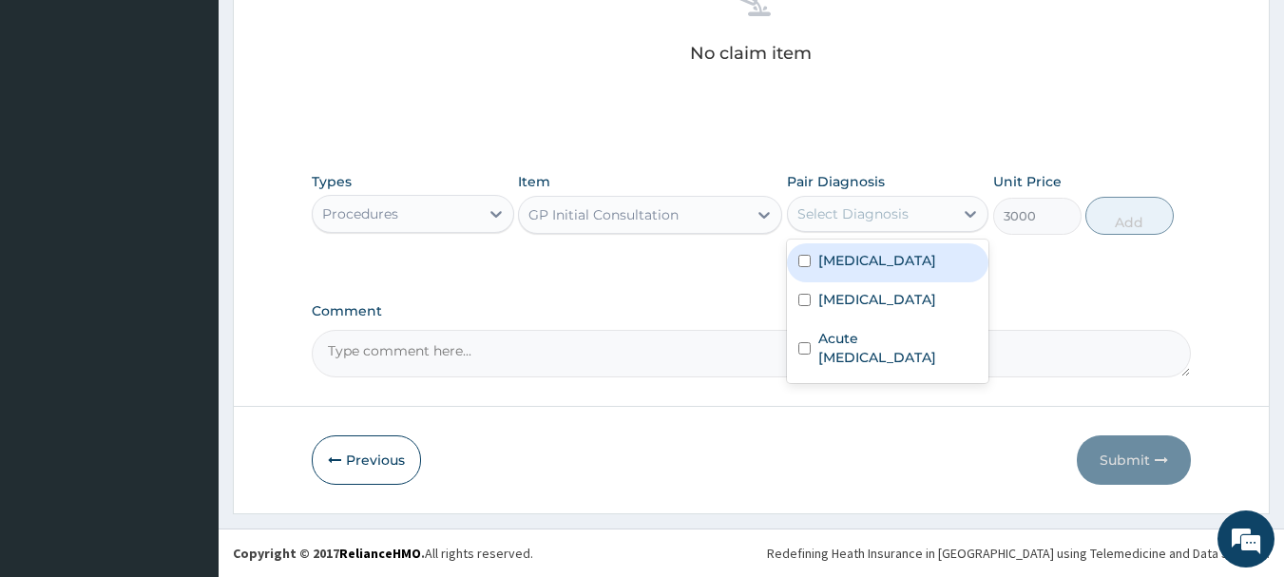
click at [829, 268] on label "[MEDICAL_DATA]" at bounding box center [877, 260] width 118 height 19
checkbox input "true"
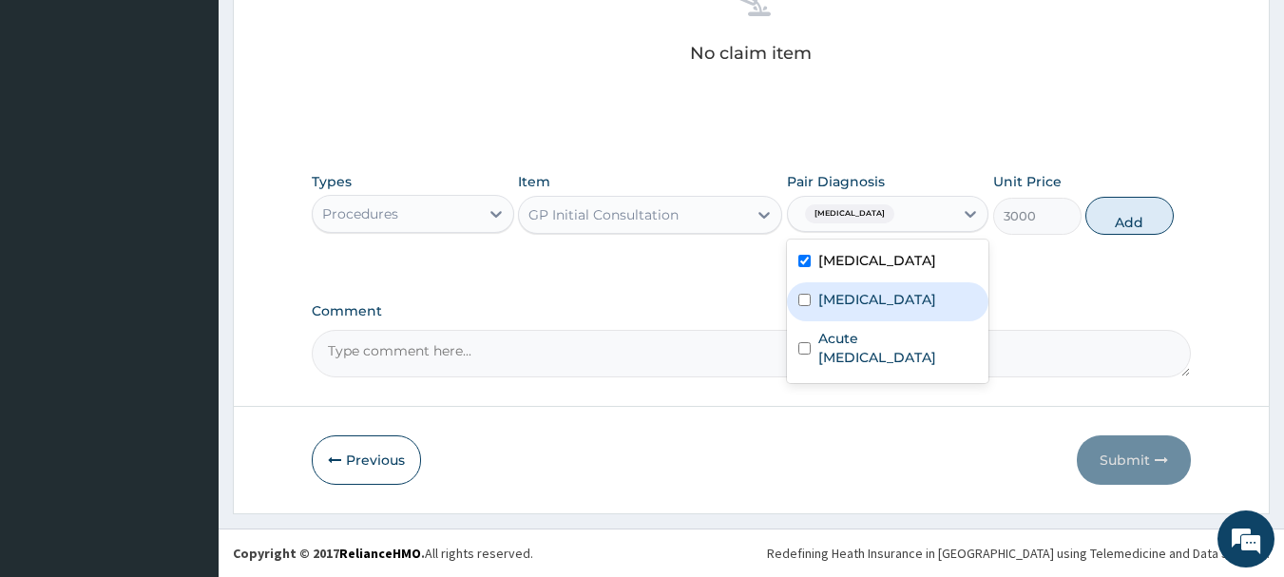
click at [834, 310] on div "[MEDICAL_DATA]" at bounding box center [888, 301] width 202 height 39
checkbox input "true"
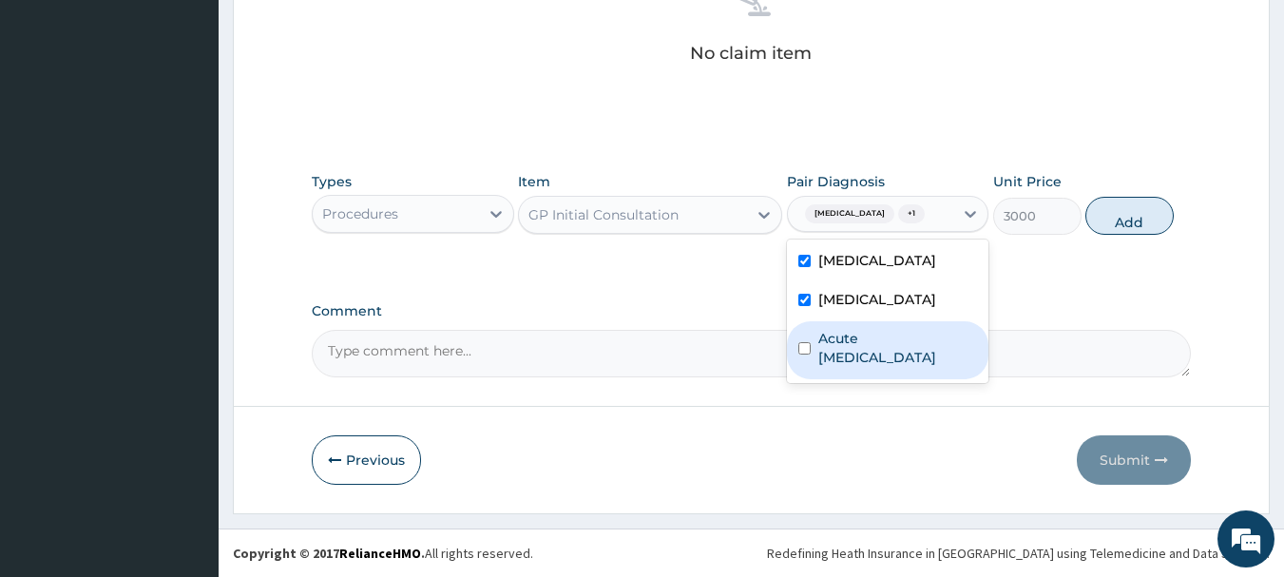
click at [833, 358] on label "Acute [MEDICAL_DATA]" at bounding box center [898, 348] width 160 height 38
checkbox input "true"
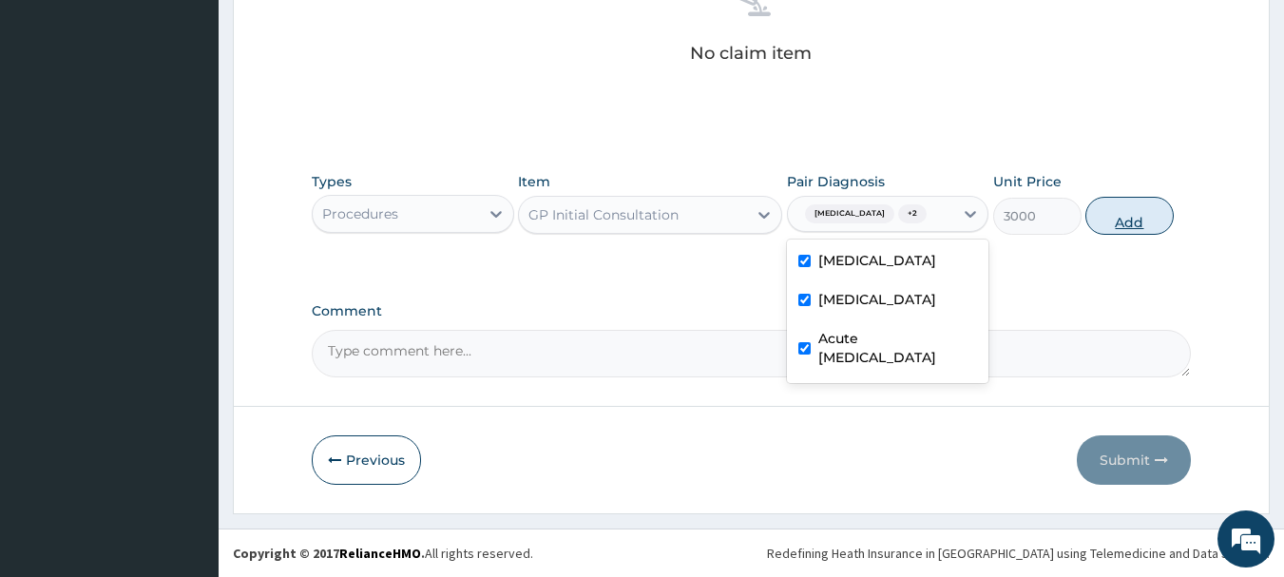
click at [1103, 220] on button "Add" at bounding box center [1129, 216] width 88 height 38
type input "0"
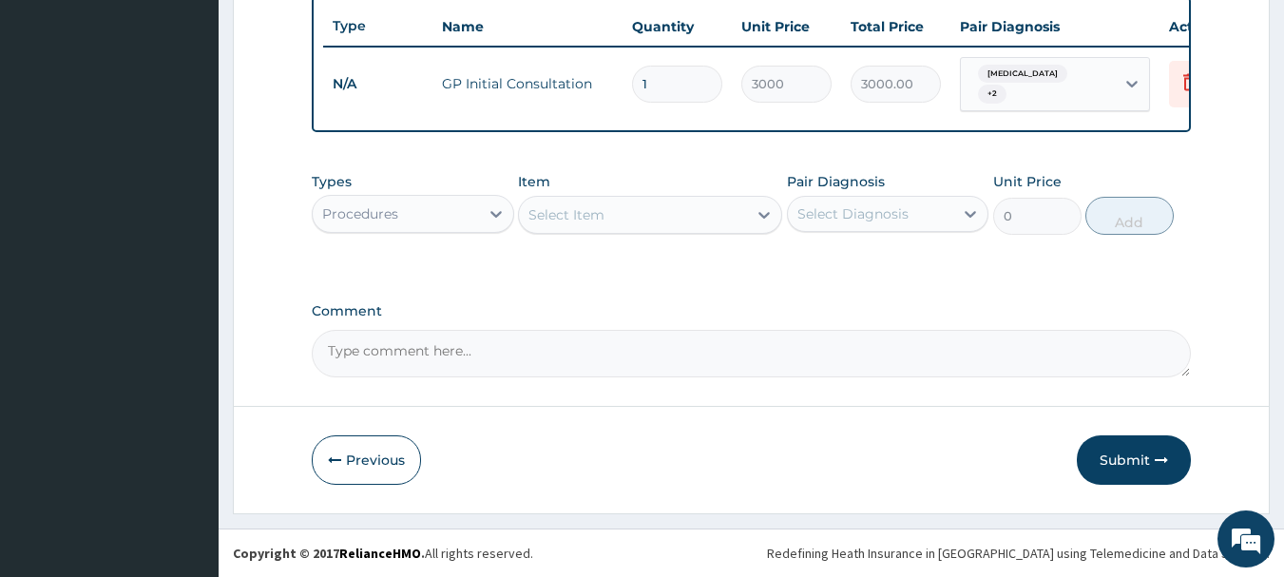
scroll to position [718, 0]
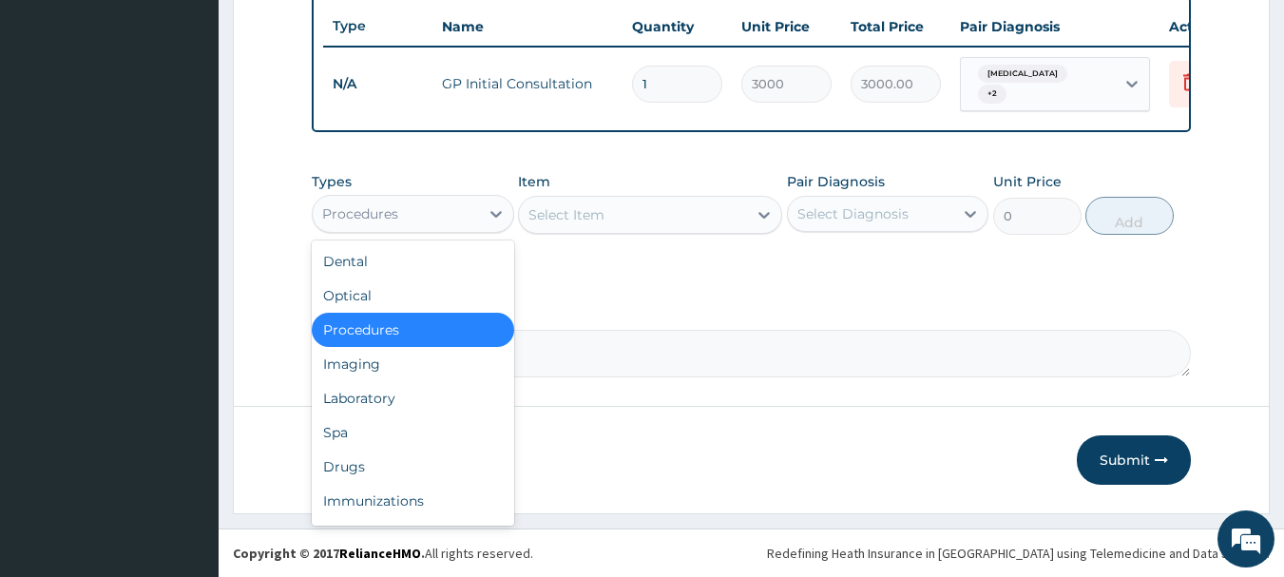
click at [410, 211] on div "Procedures" at bounding box center [396, 214] width 166 height 30
click at [374, 401] on div "Laboratory" at bounding box center [413, 398] width 202 height 34
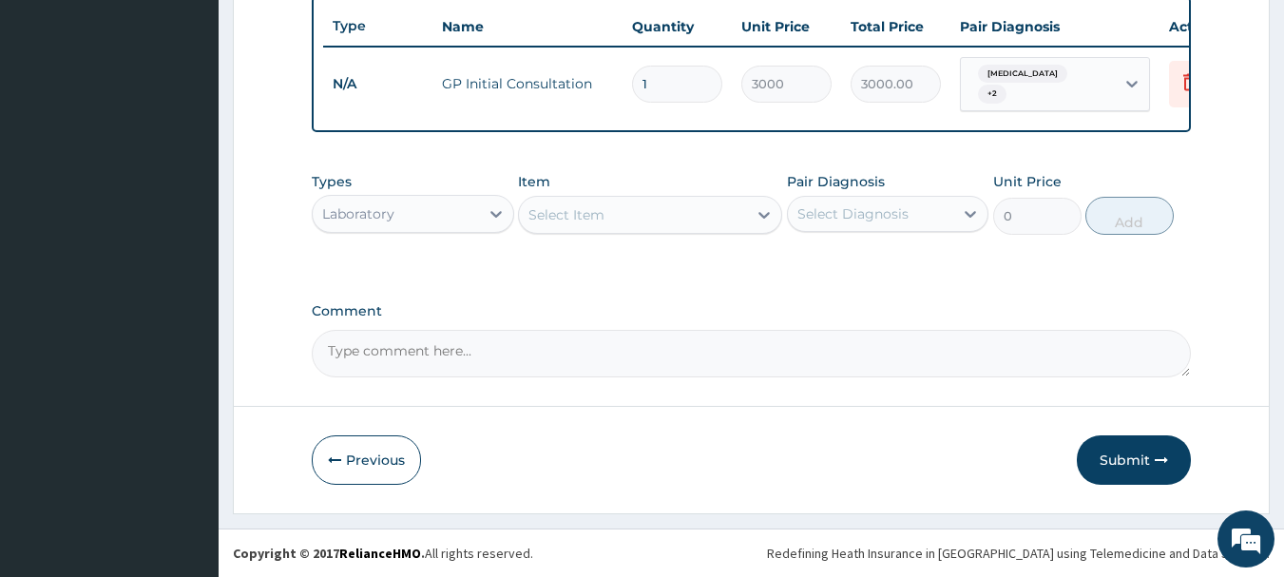
click at [624, 216] on div "Select Item" at bounding box center [633, 215] width 228 height 30
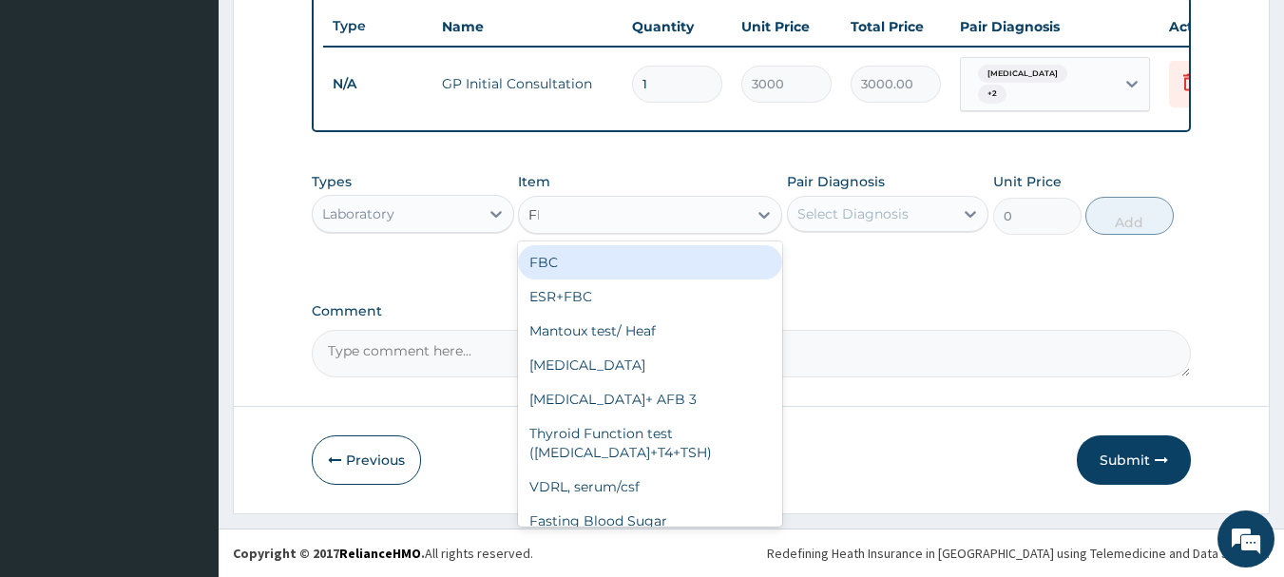
type input "FBC"
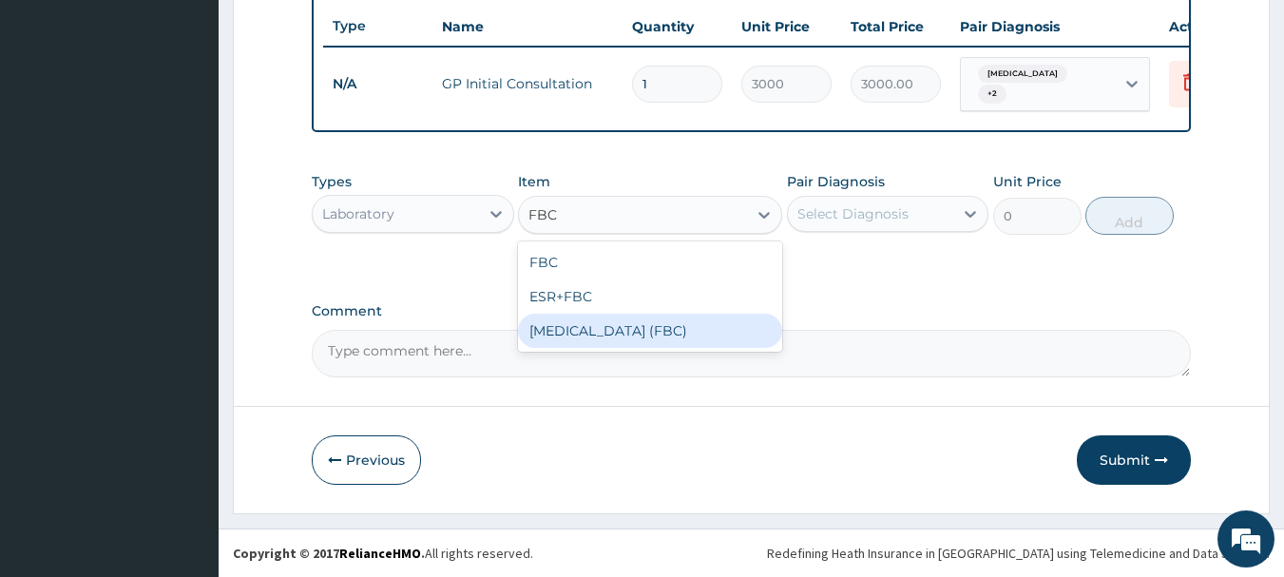
drag, startPoint x: 640, startPoint y: 335, endPoint x: 818, endPoint y: 258, distance: 194.6
click at [657, 327] on div "[MEDICAL_DATA] (FBC)" at bounding box center [650, 331] width 264 height 34
type input "5000"
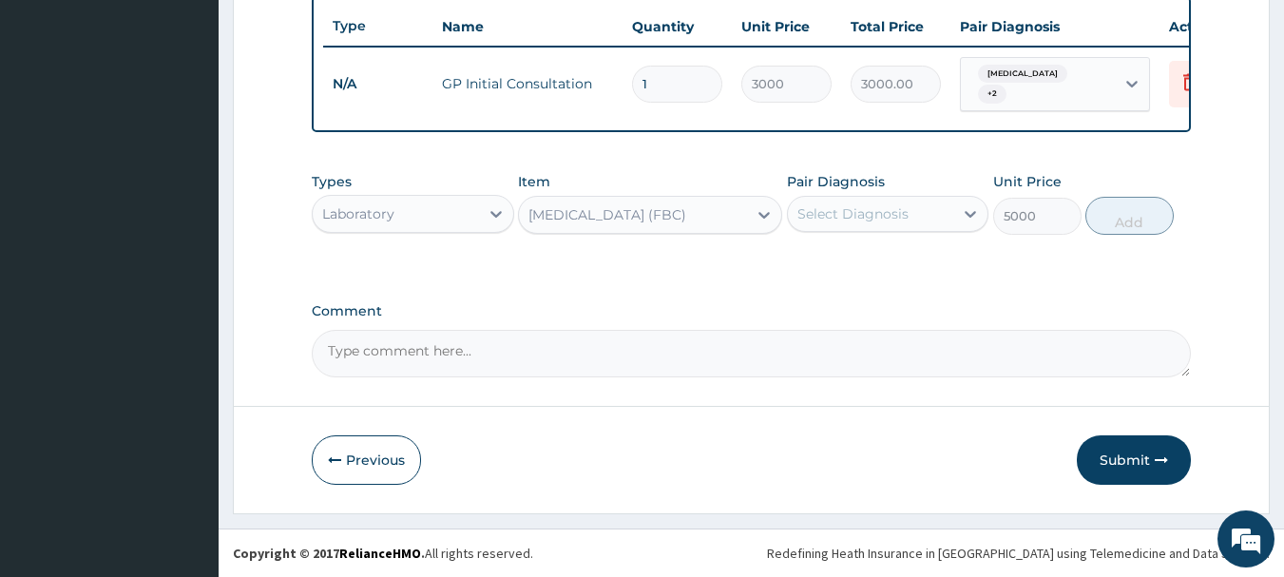
click at [860, 215] on div "Select Diagnosis" at bounding box center [852, 213] width 111 height 19
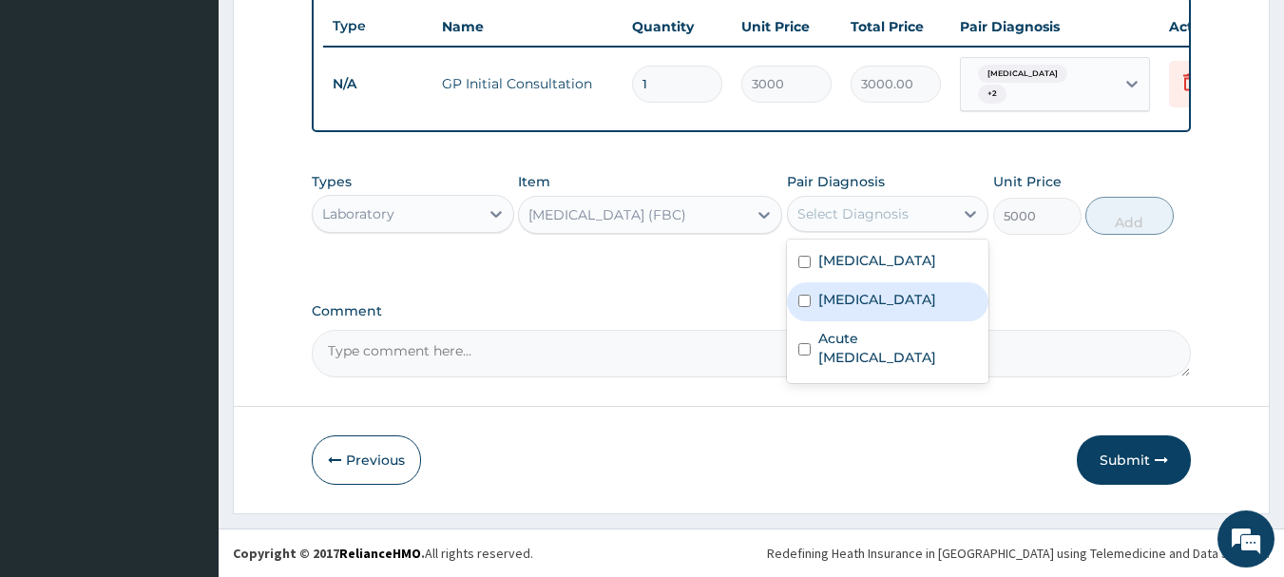
drag, startPoint x: 829, startPoint y: 298, endPoint x: 922, endPoint y: 298, distance: 93.1
click at [837, 298] on label "[MEDICAL_DATA]" at bounding box center [877, 299] width 118 height 19
checkbox input "true"
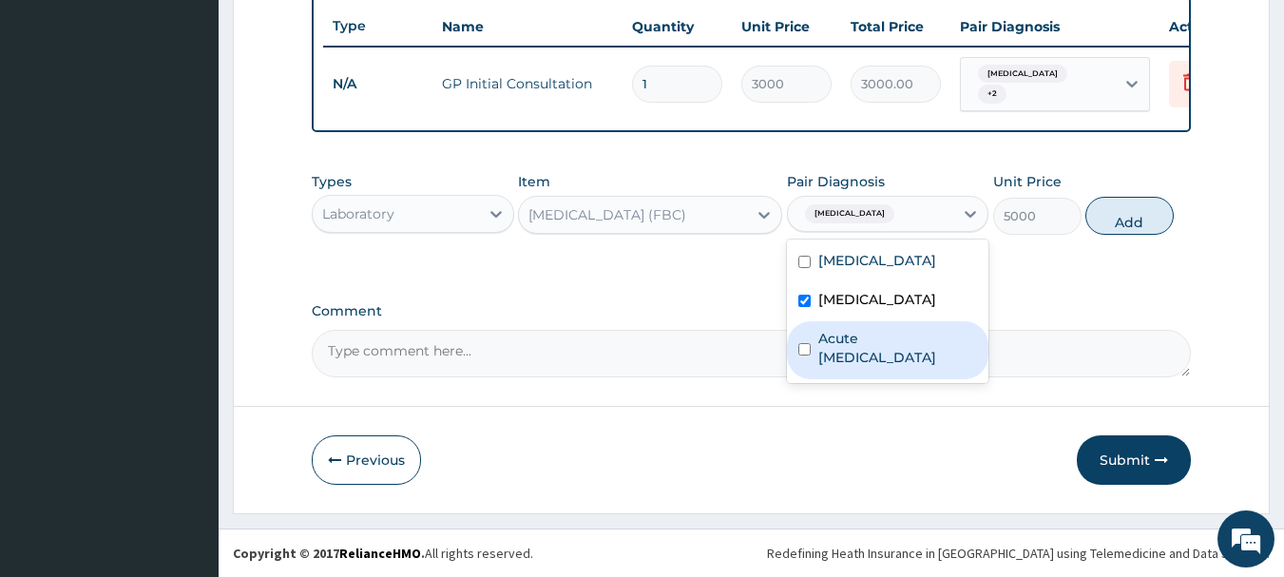
drag, startPoint x: 893, startPoint y: 341, endPoint x: 1058, endPoint y: 262, distance: 182.4
click at [902, 341] on label "Acute [MEDICAL_DATA]" at bounding box center [898, 348] width 160 height 38
checkbox input "true"
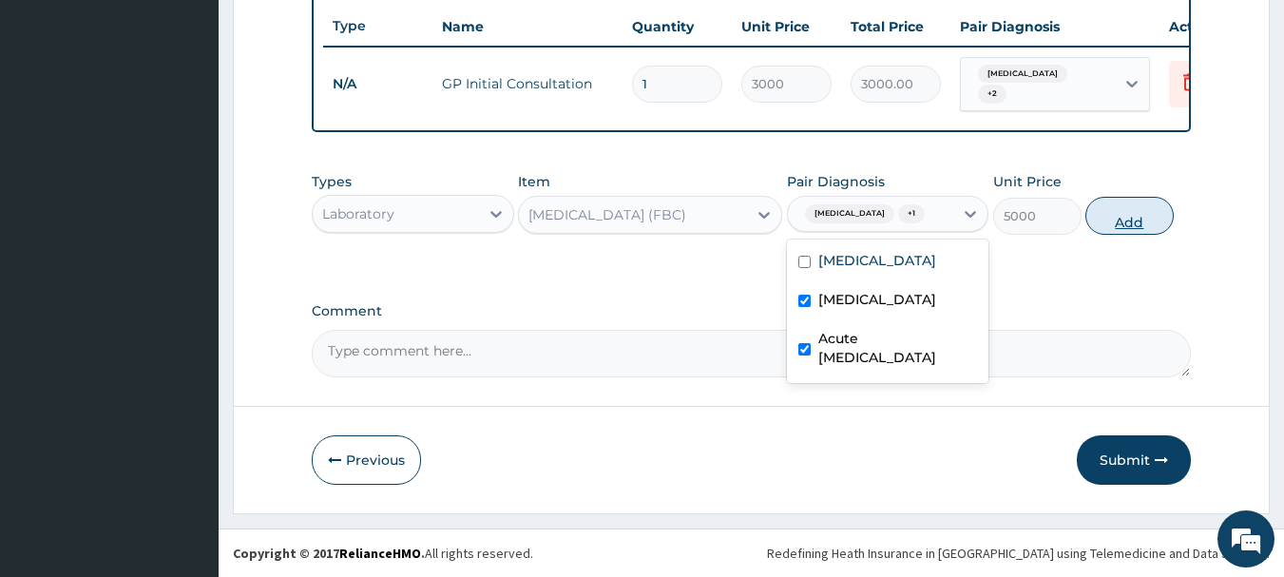
click at [1114, 224] on button "Add" at bounding box center [1129, 216] width 88 height 38
type input "0"
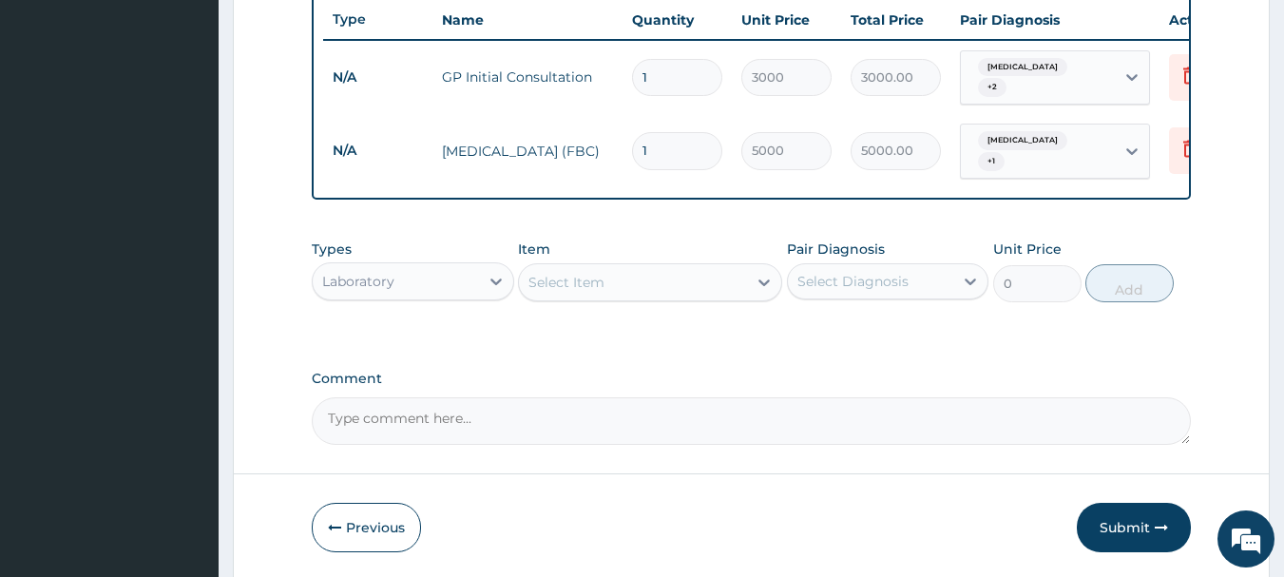
click at [667, 275] on div "Select Item" at bounding box center [633, 282] width 228 height 30
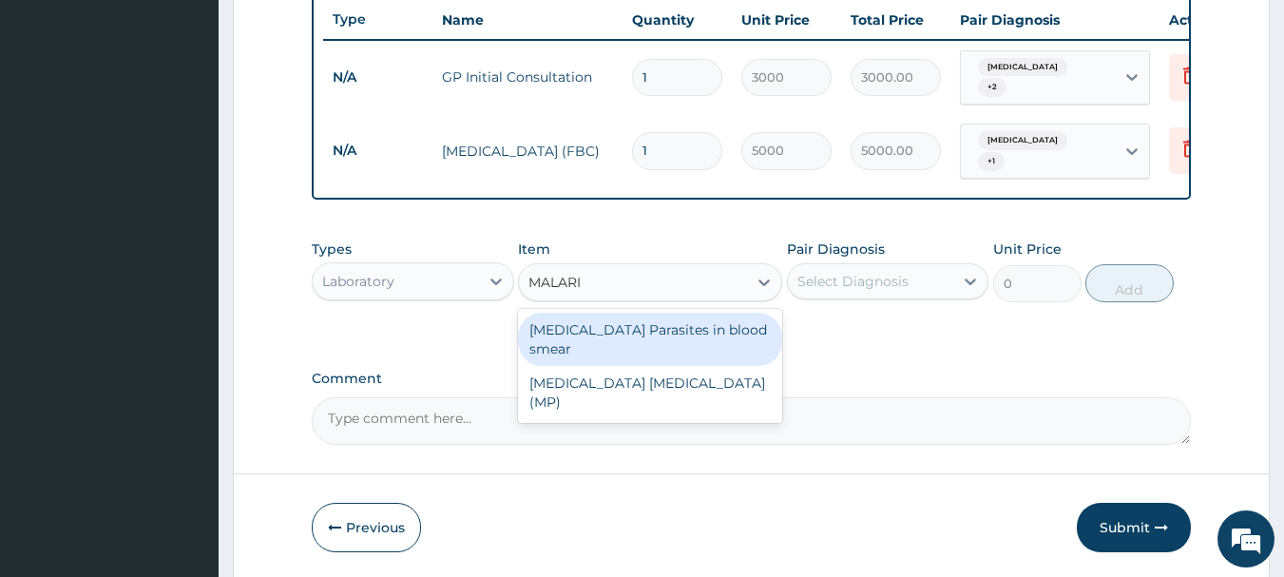
type input "[MEDICAL_DATA]"
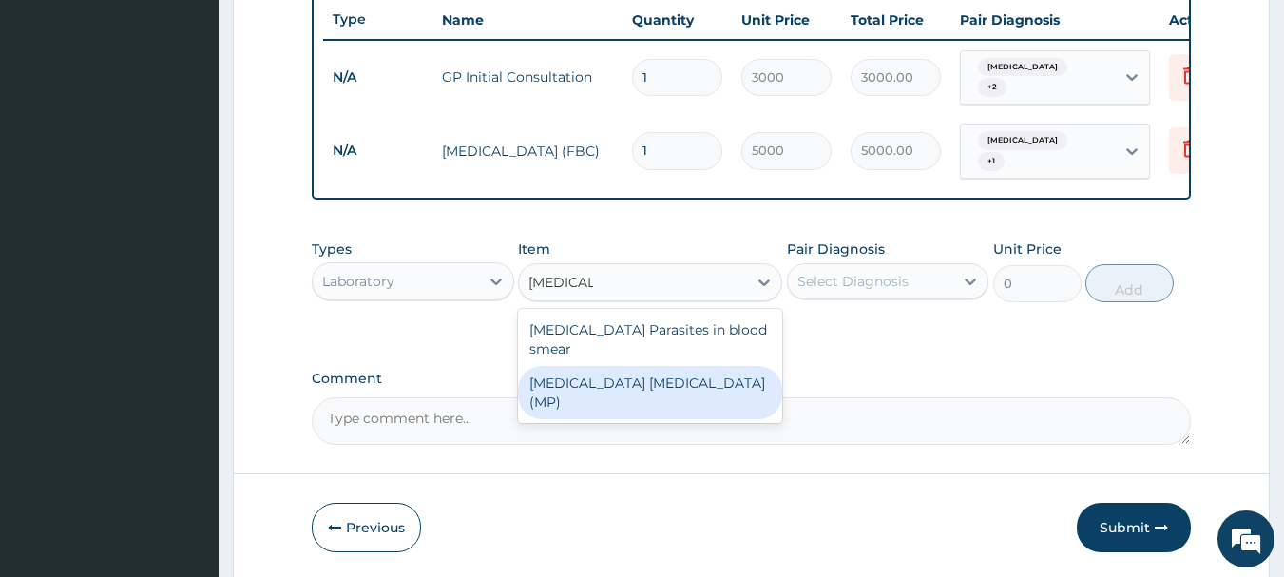
drag, startPoint x: 650, startPoint y: 357, endPoint x: 841, endPoint y: 285, distance: 204.2
click at [653, 366] on div "[MEDICAL_DATA] [MEDICAL_DATA] (MP)" at bounding box center [650, 392] width 264 height 53
type input "2000"
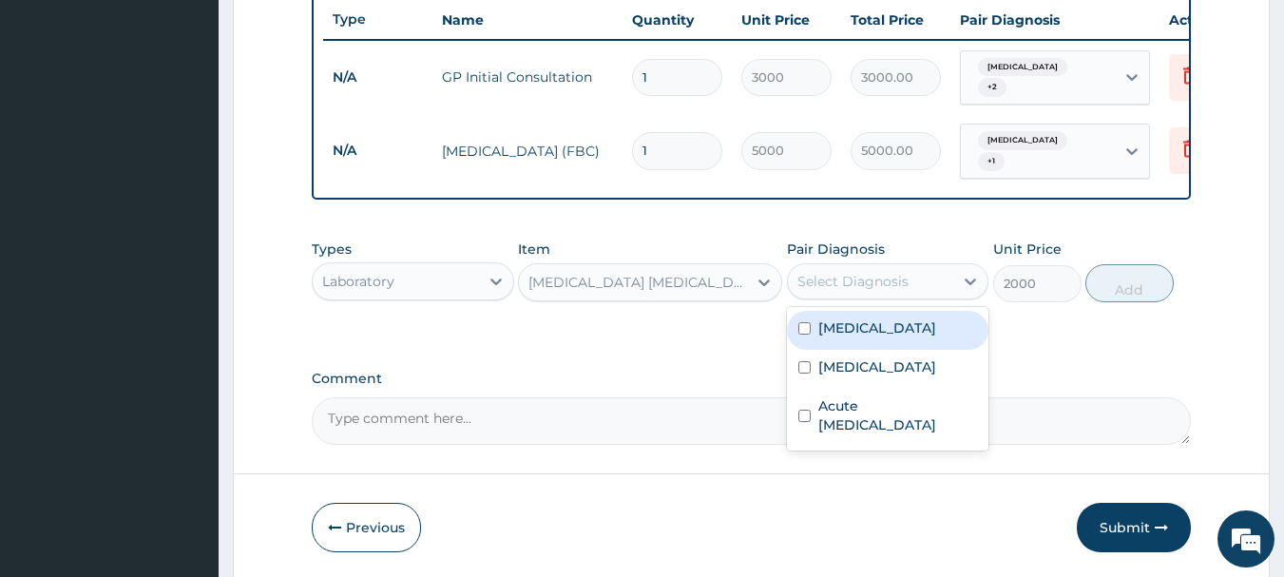
click at [853, 274] on div "Select Diagnosis" at bounding box center [852, 281] width 111 height 19
click at [840, 318] on label "[MEDICAL_DATA]" at bounding box center [877, 327] width 118 height 19
checkbox input "true"
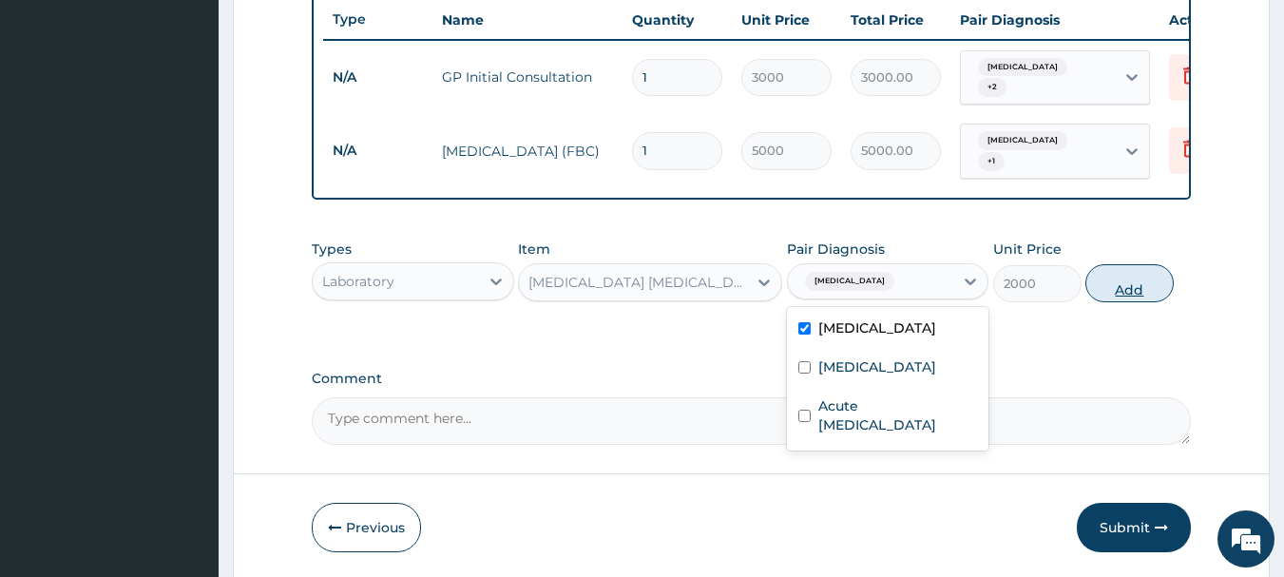
click at [1118, 279] on button "Add" at bounding box center [1129, 283] width 88 height 38
type input "0"
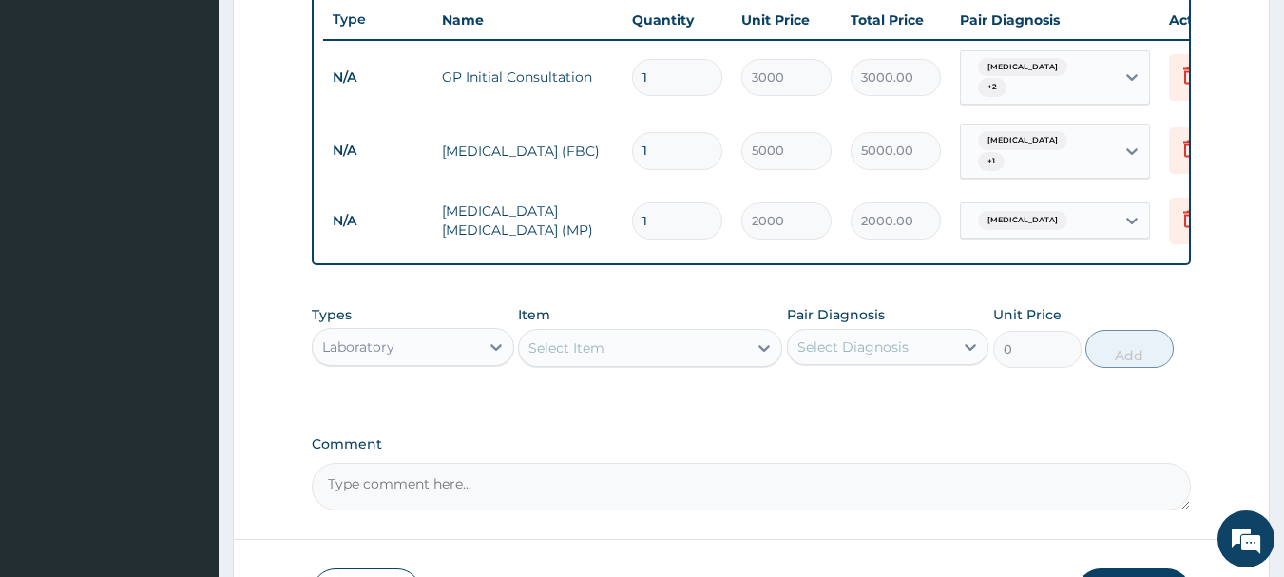
click at [444, 342] on div "Laboratory" at bounding box center [396, 347] width 166 height 30
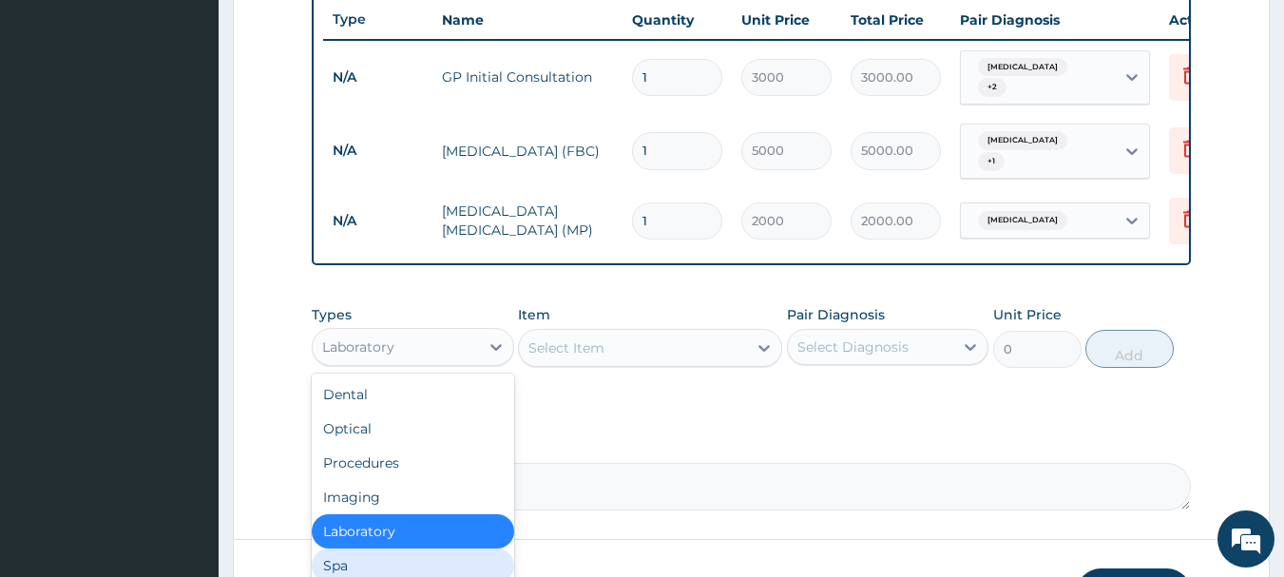
scroll to position [65, 0]
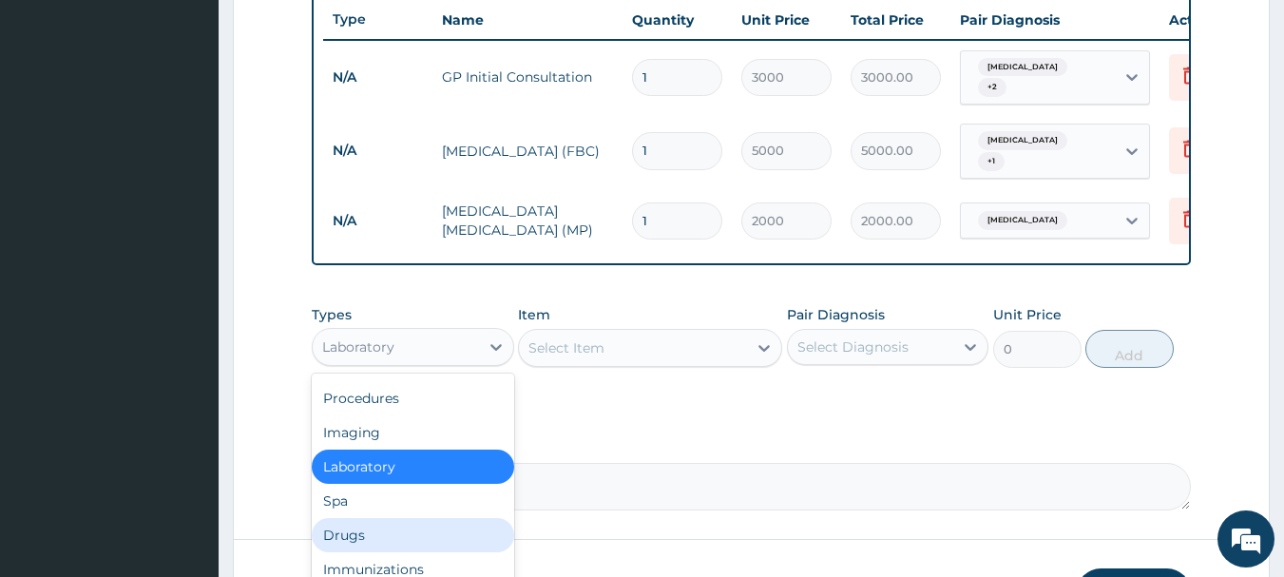
click at [358, 540] on div "Drugs" at bounding box center [413, 535] width 202 height 34
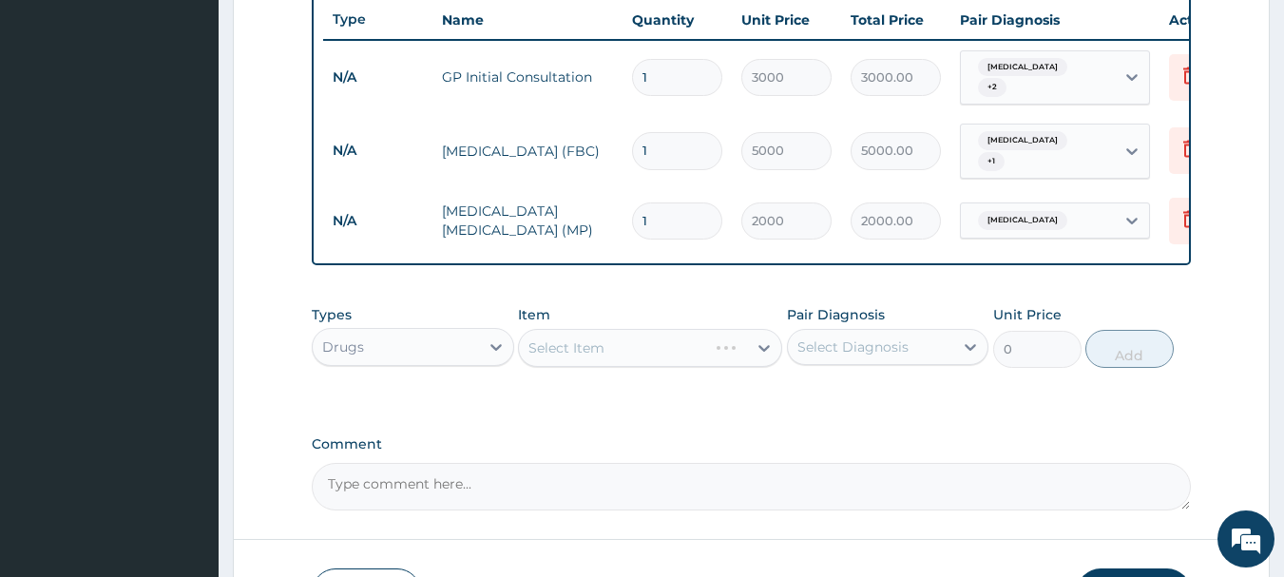
click at [571, 351] on div "Select Item" at bounding box center [650, 348] width 264 height 38
click at [587, 344] on div "Select Item" at bounding box center [566, 347] width 76 height 19
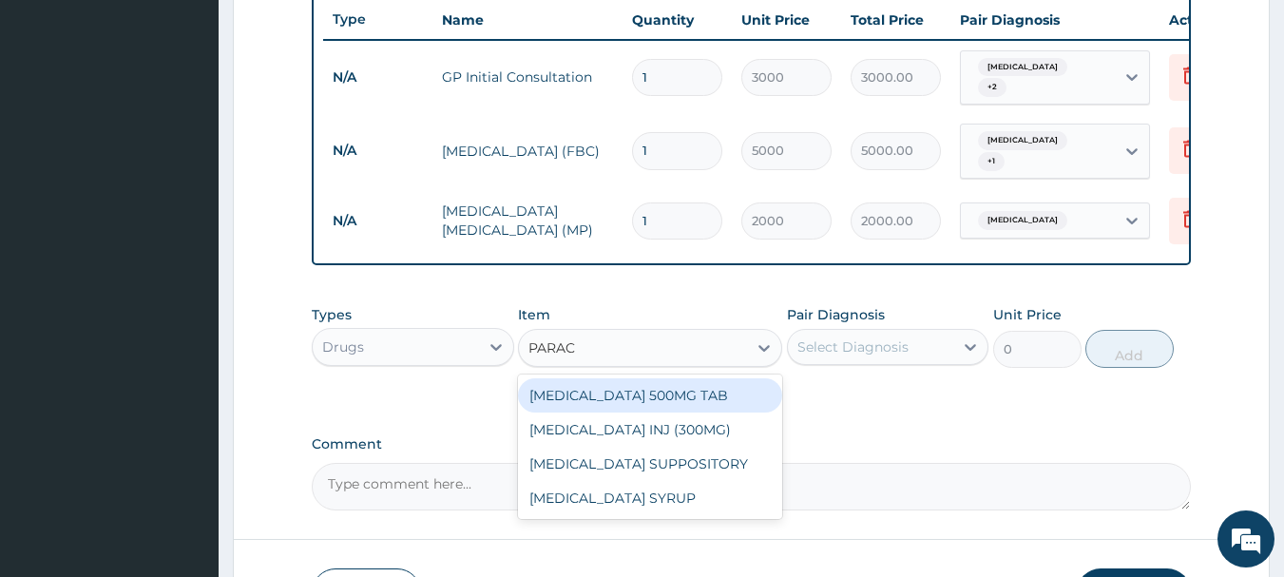
type input "PARACE"
drag, startPoint x: 626, startPoint y: 402, endPoint x: 802, endPoint y: 385, distance: 176.7
click at [638, 401] on div "[MEDICAL_DATA] 500MG TAB" at bounding box center [650, 395] width 264 height 34
type input "20"
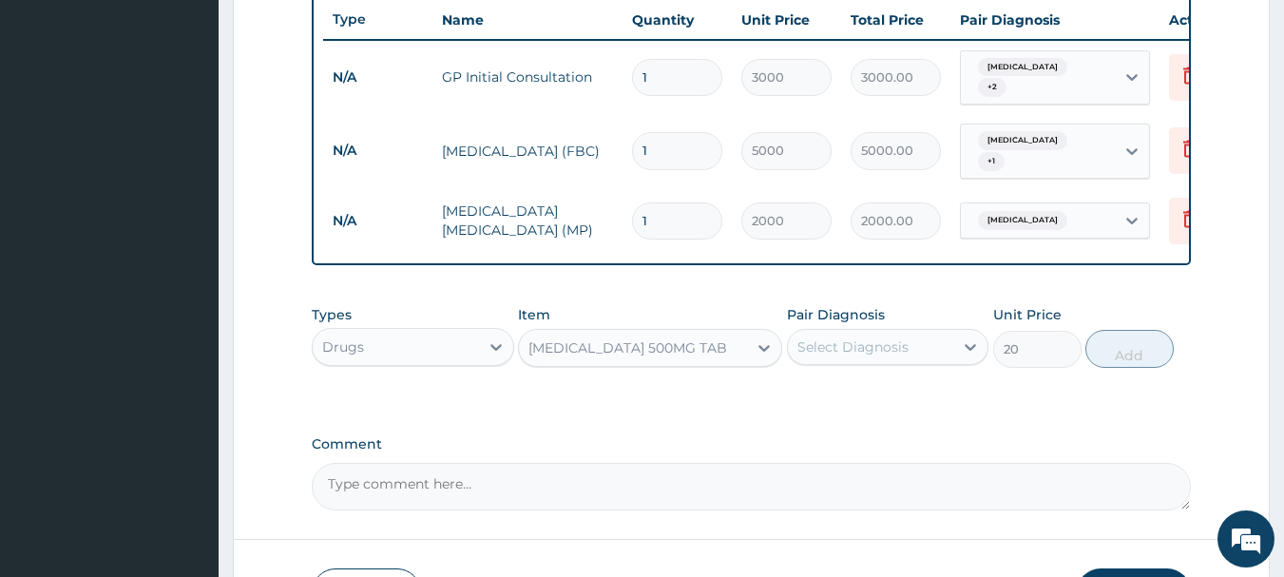
click at [854, 349] on div "Select Diagnosis" at bounding box center [852, 346] width 111 height 19
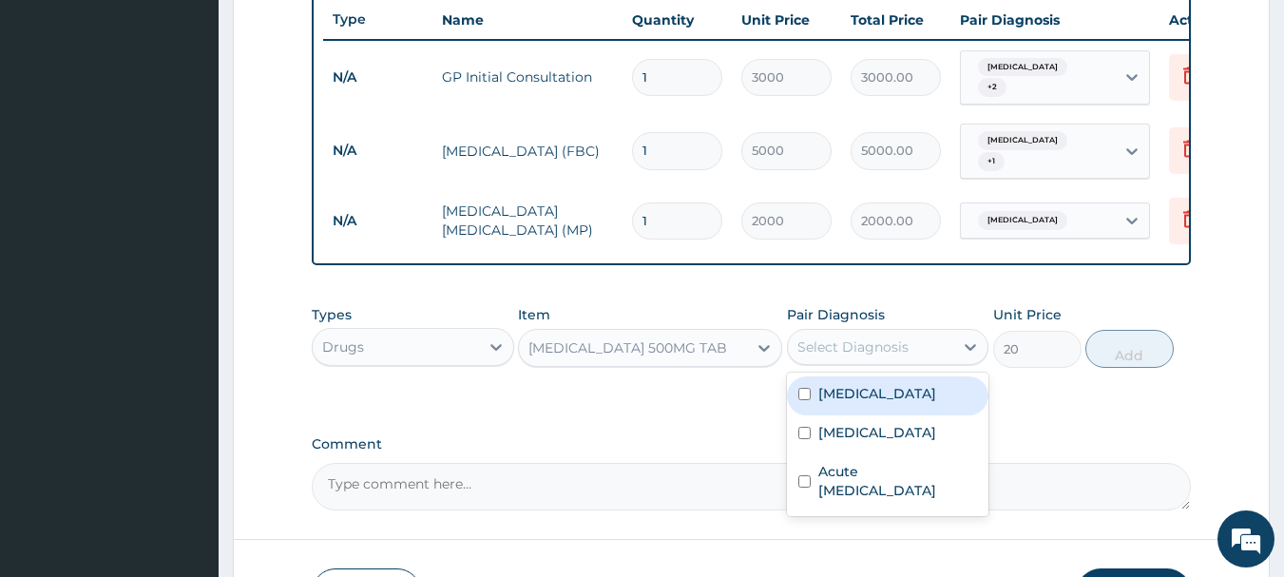
drag, startPoint x: 859, startPoint y: 395, endPoint x: 970, endPoint y: 388, distance: 111.5
click at [863, 394] on label "[MEDICAL_DATA]" at bounding box center [877, 393] width 118 height 19
checkbox input "true"
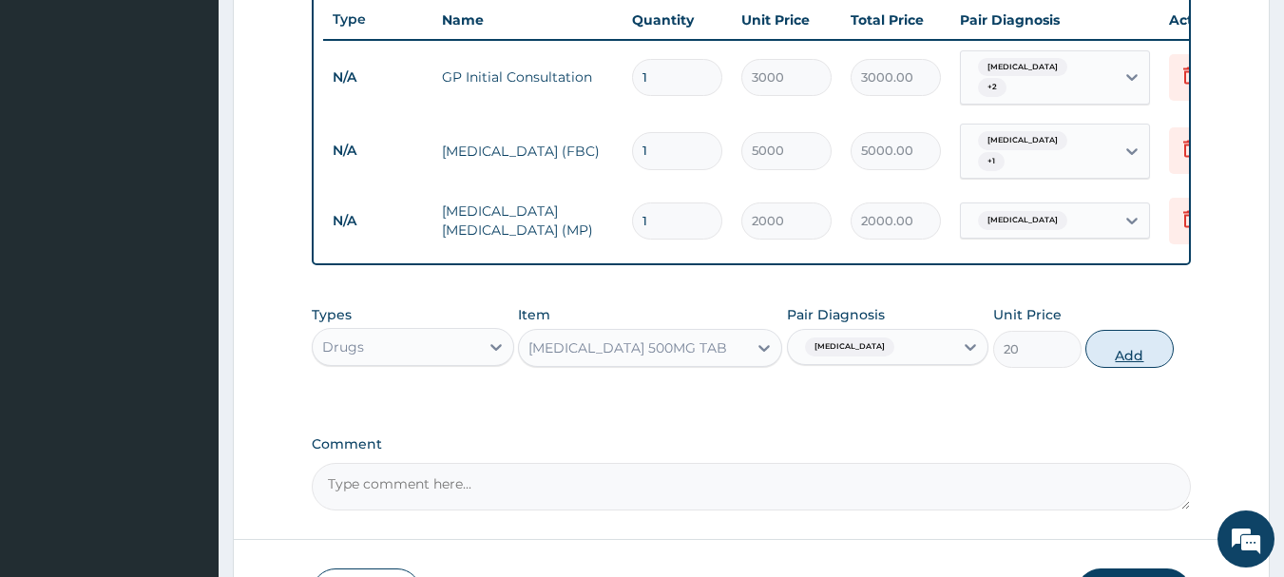
click at [1115, 342] on button "Add" at bounding box center [1129, 349] width 88 height 38
type input "0"
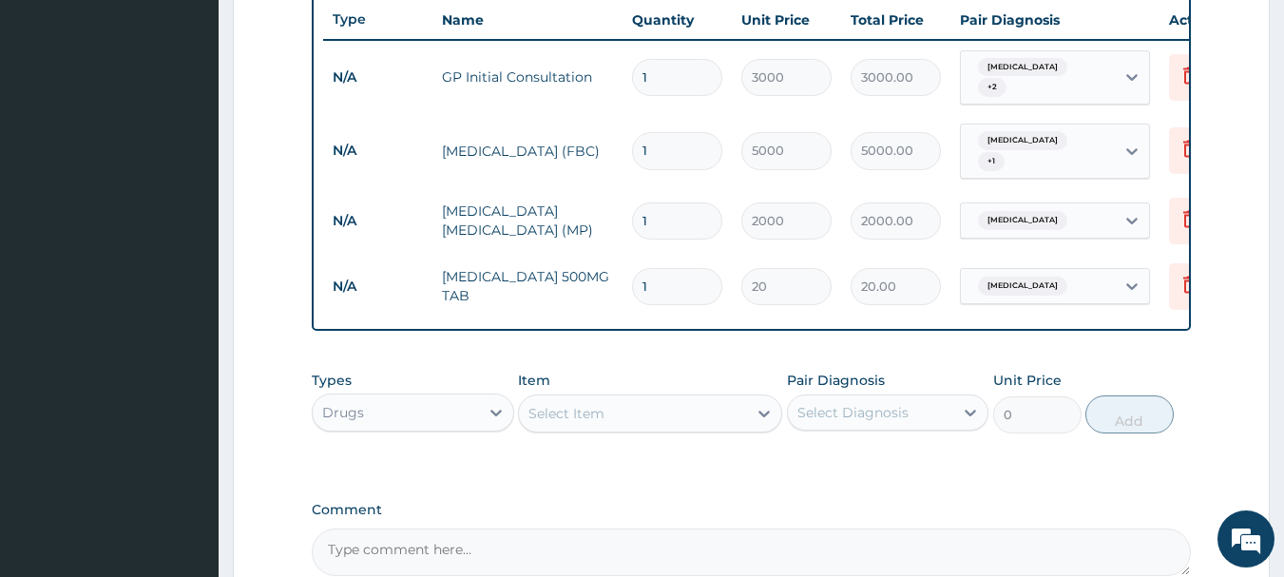
type input "18"
type input "360.00"
type input "1"
type input "20.00"
type input "0.00"
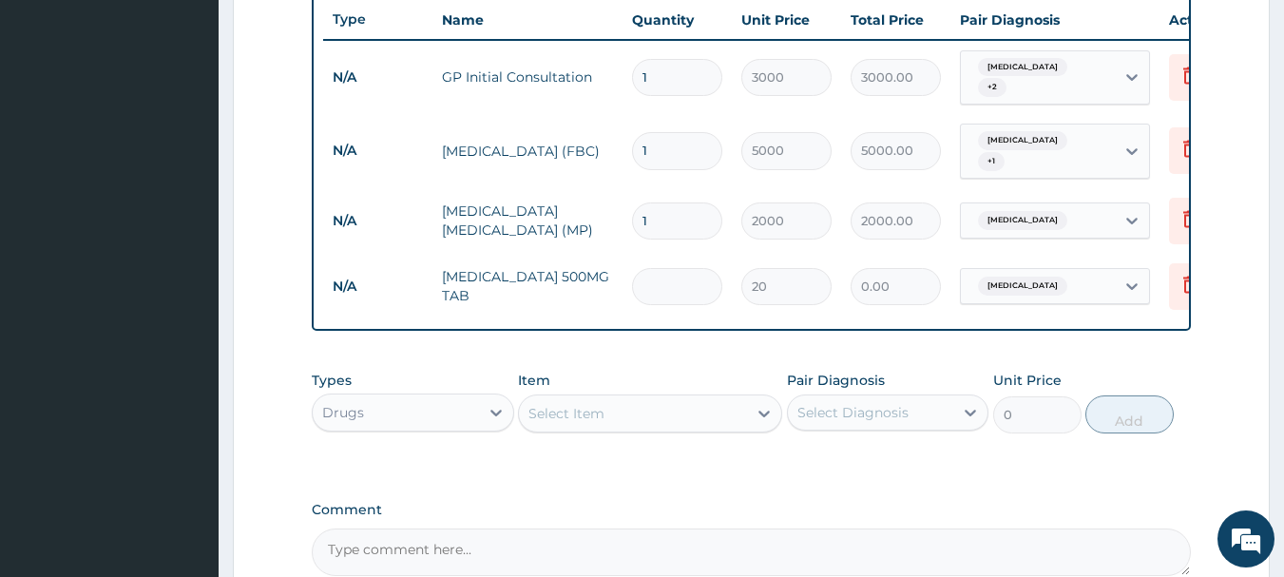
type input "3"
type input "60.00"
type input "30"
type input "600.00"
type input "30"
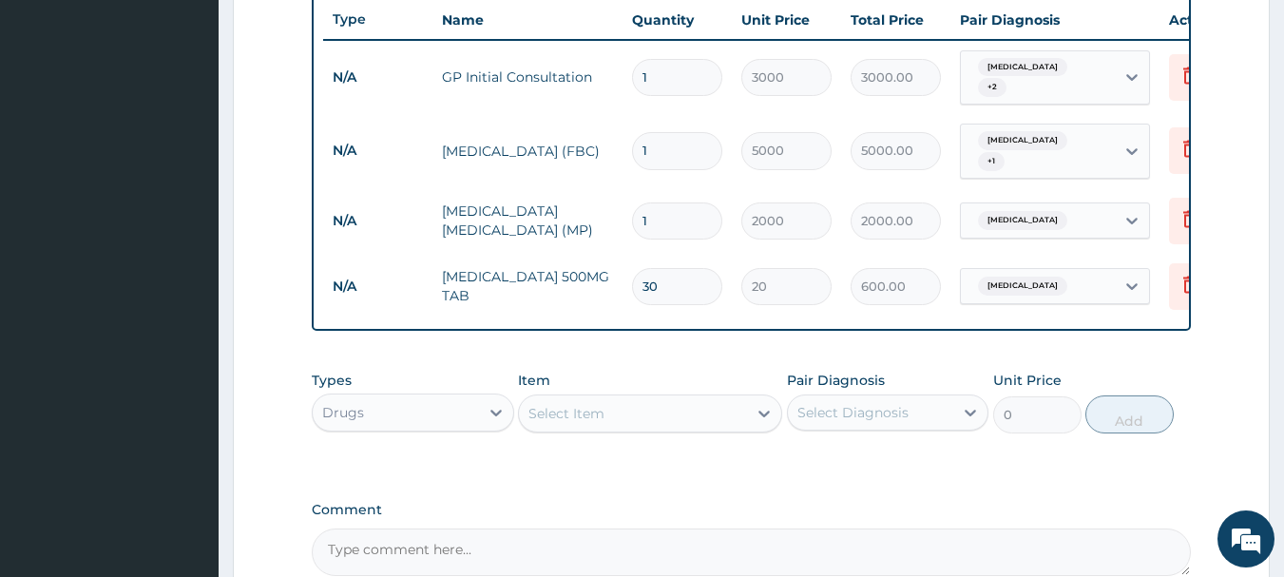
click at [572, 407] on div "Select Item" at bounding box center [566, 413] width 76 height 19
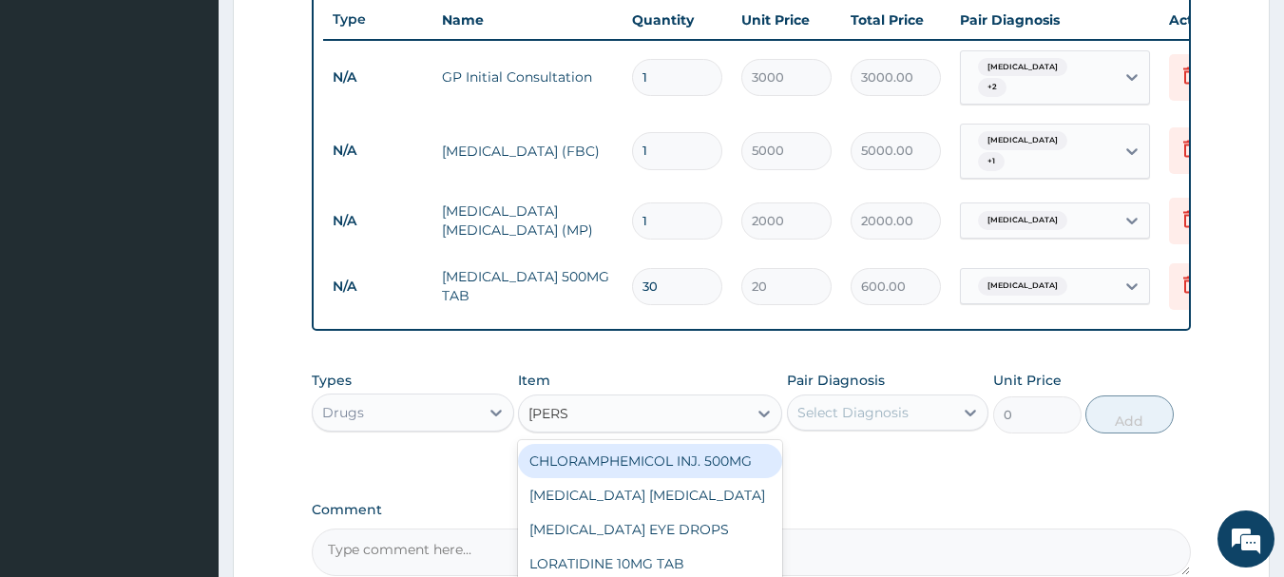
type input "LORAT"
click at [586, 461] on div "LORATIDINE 10MG TAB" at bounding box center [650, 461] width 264 height 34
type input "70"
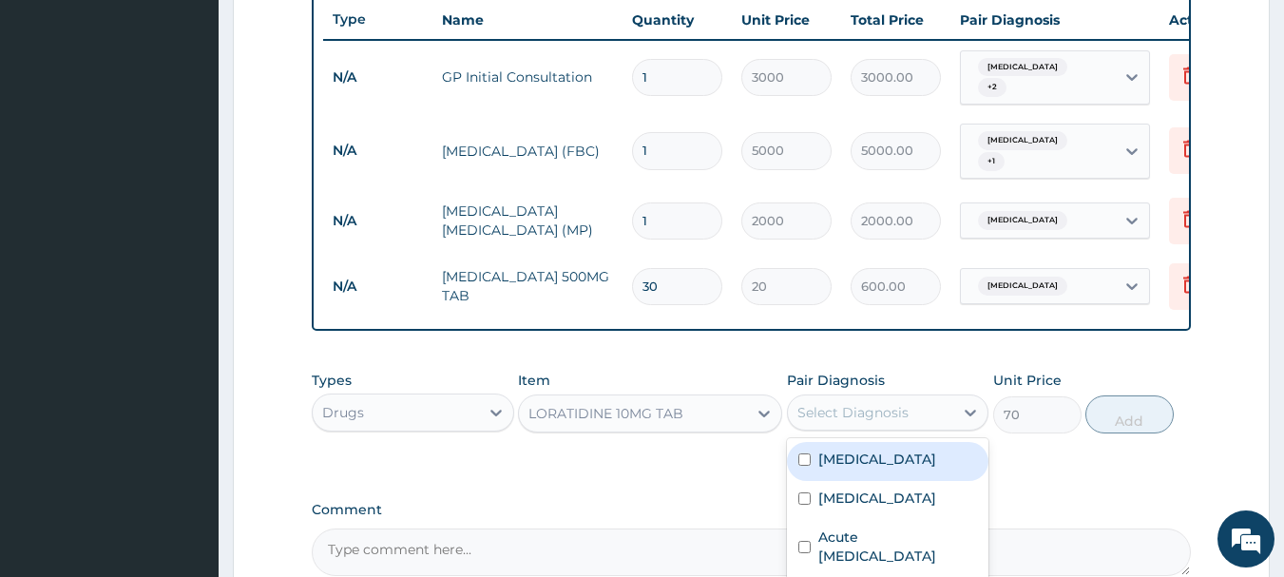
click at [868, 413] on div "Select Diagnosis" at bounding box center [852, 412] width 111 height 19
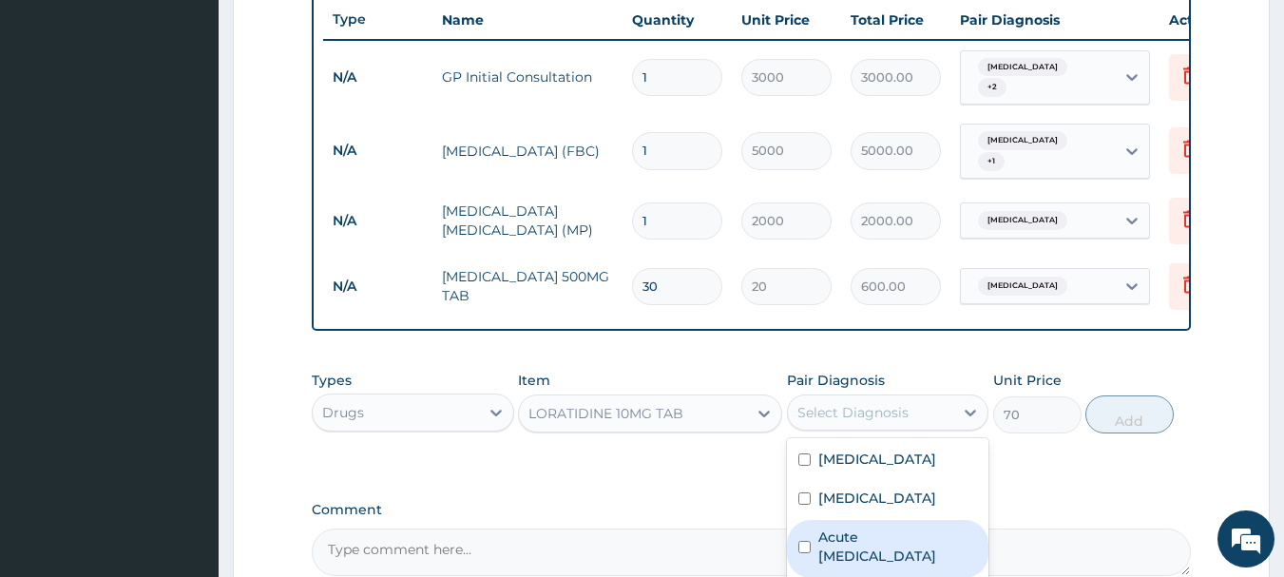
click at [854, 535] on label "Acute [MEDICAL_DATA]" at bounding box center [898, 547] width 160 height 38
checkbox input "true"
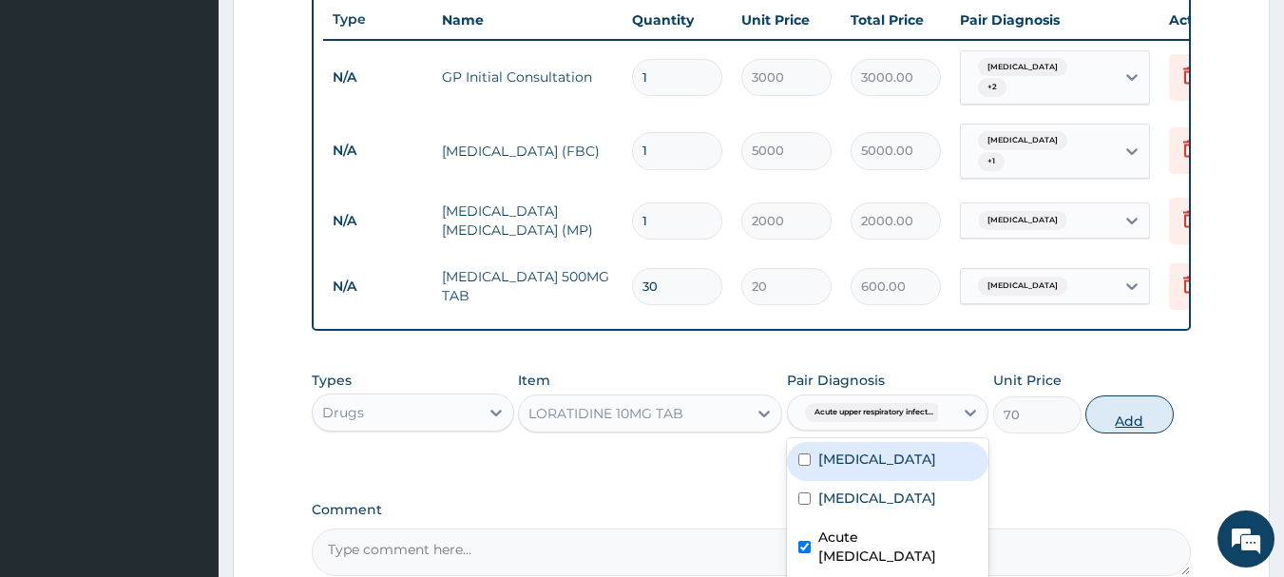
click at [1105, 402] on button "Add" at bounding box center [1129, 414] width 88 height 38
type input "0"
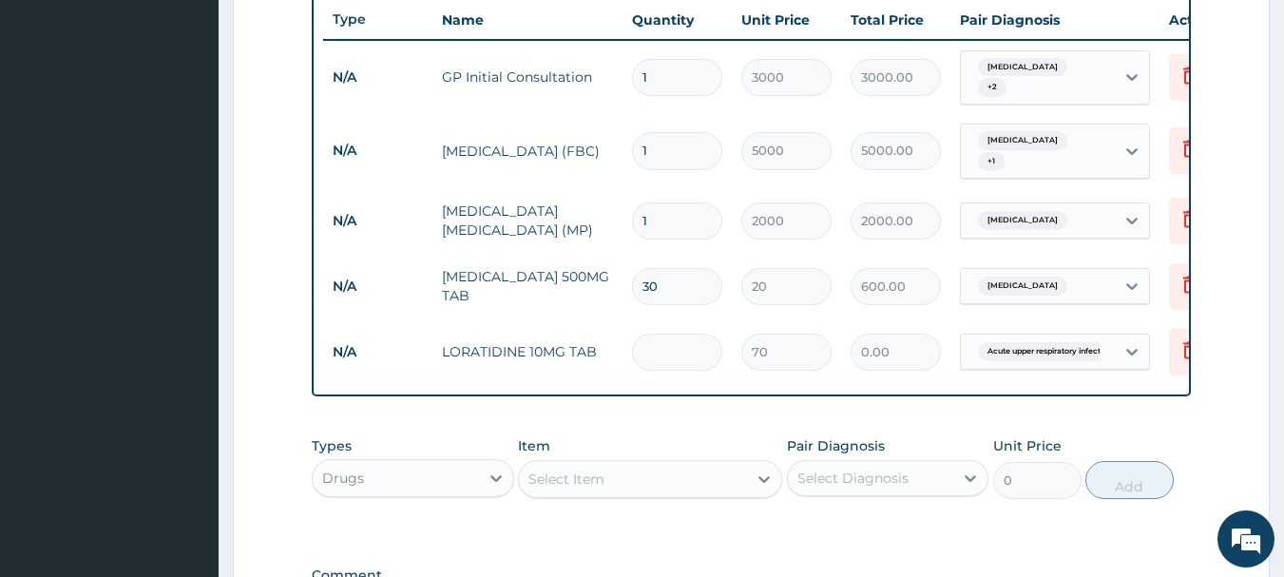
type input "0.00"
type input "5"
type input "350.00"
type input "5"
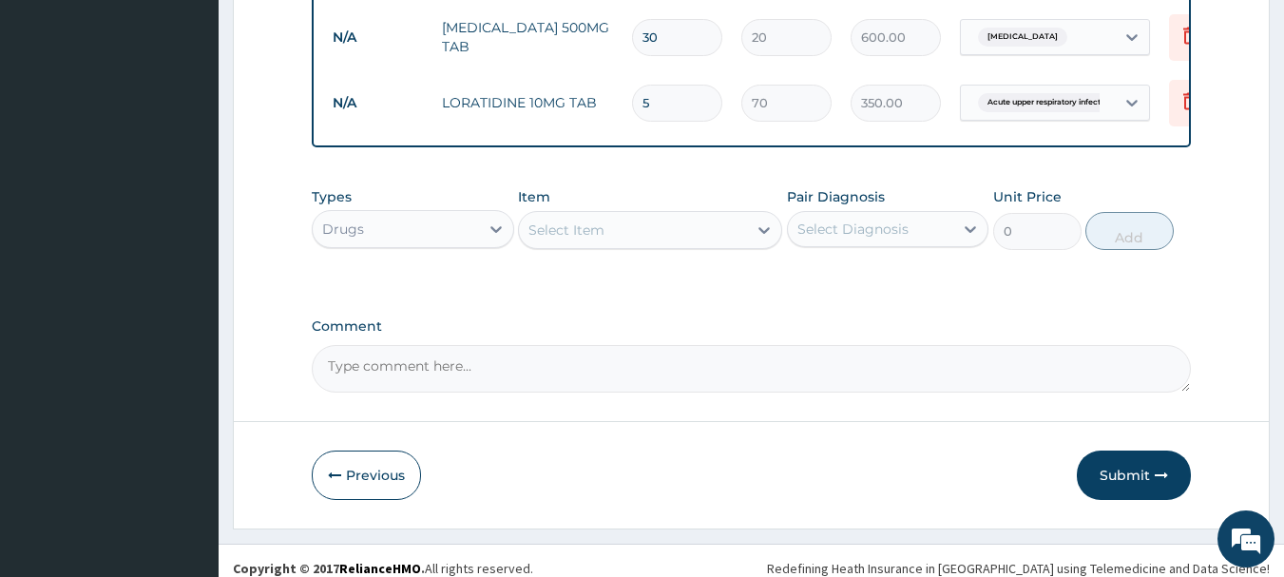
scroll to position [980, 0]
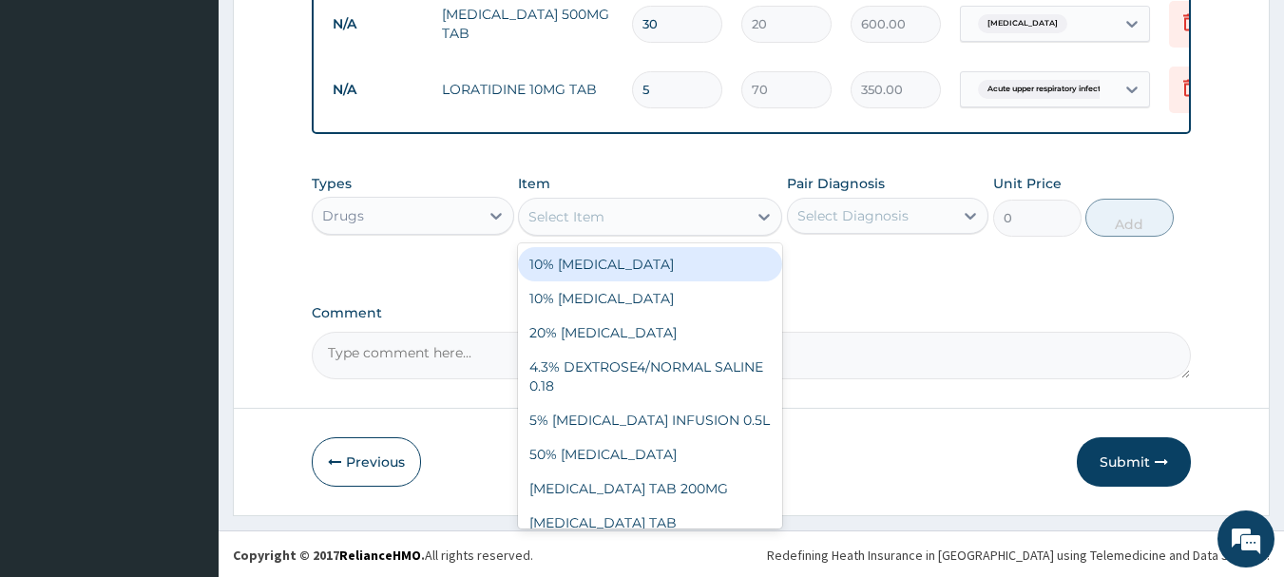
click at [565, 209] on div "Select Item" at bounding box center [566, 216] width 76 height 19
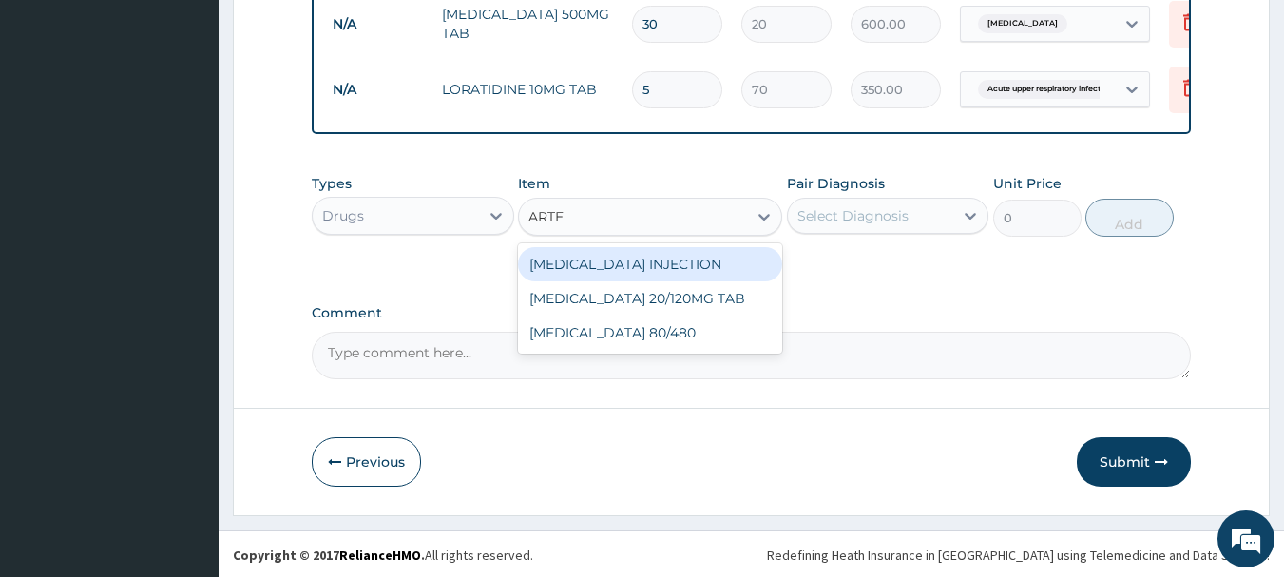
type input "ART"
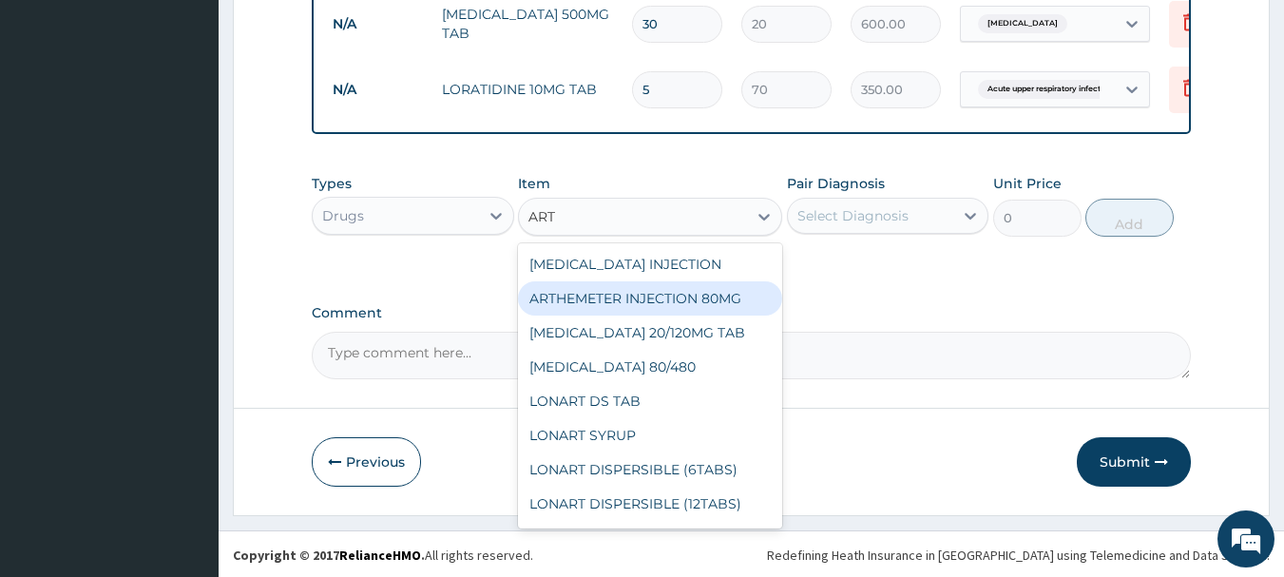
click at [613, 289] on div "ARTHEMETER INJECTION 80MG" at bounding box center [650, 298] width 264 height 34
type input "1200"
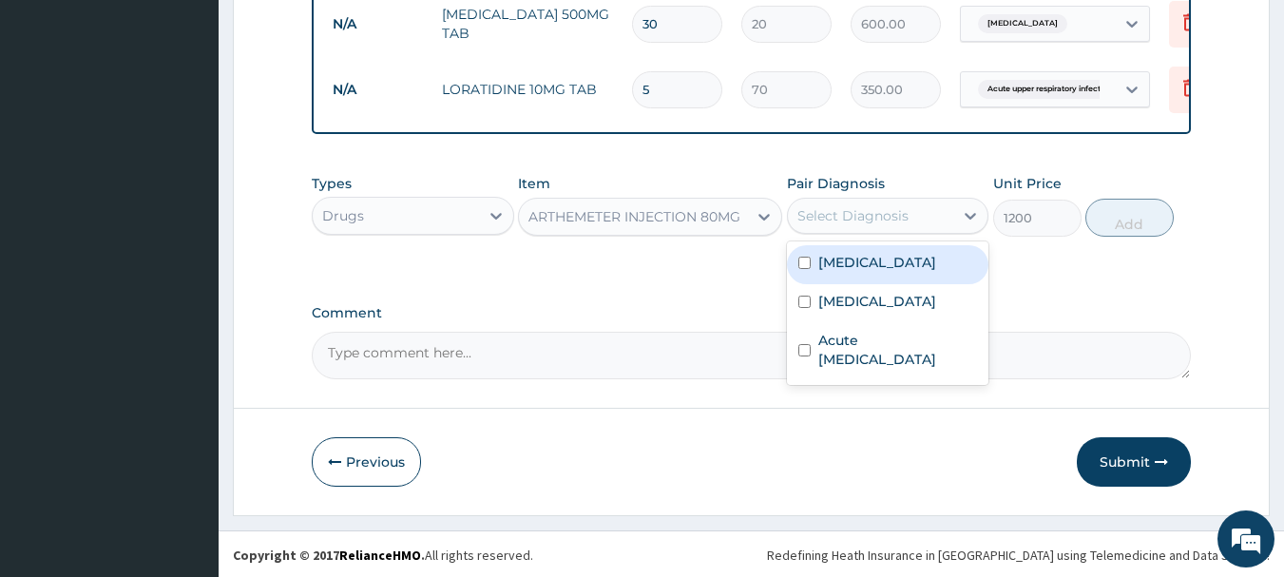
click at [841, 206] on div "Select Diagnosis" at bounding box center [852, 215] width 111 height 19
drag, startPoint x: 863, startPoint y: 262, endPoint x: 1108, endPoint y: 240, distance: 246.3
click at [877, 262] on div "[MEDICAL_DATA]" at bounding box center [888, 264] width 202 height 39
checkbox input "true"
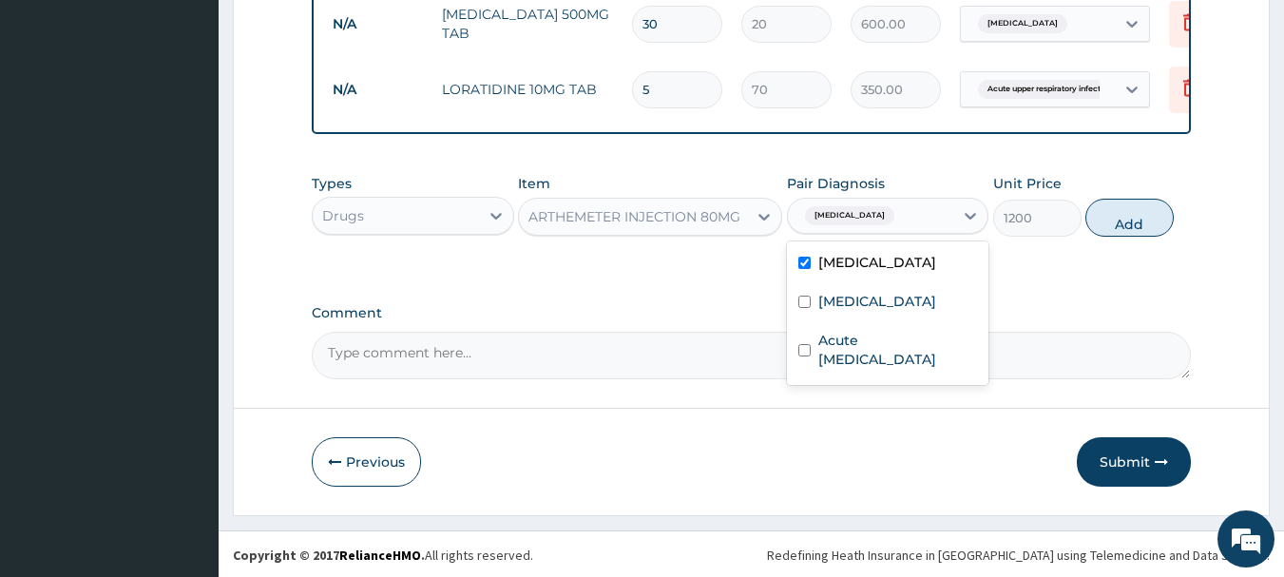
drag, startPoint x: 1115, startPoint y: 219, endPoint x: 859, endPoint y: 215, distance: 255.7
click at [1112, 220] on button "Add" at bounding box center [1129, 218] width 88 height 38
type input "0"
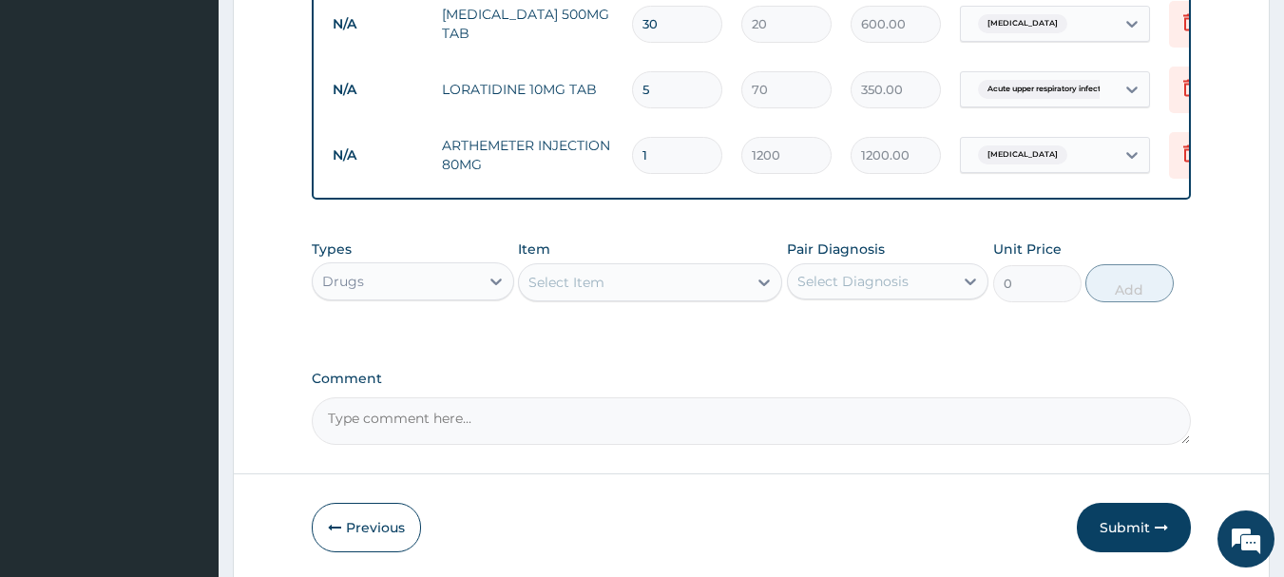
type input "0.00"
type input "3"
type input "3600.00"
type input "3"
click at [572, 252] on div "Item Select Item" at bounding box center [650, 271] width 264 height 63
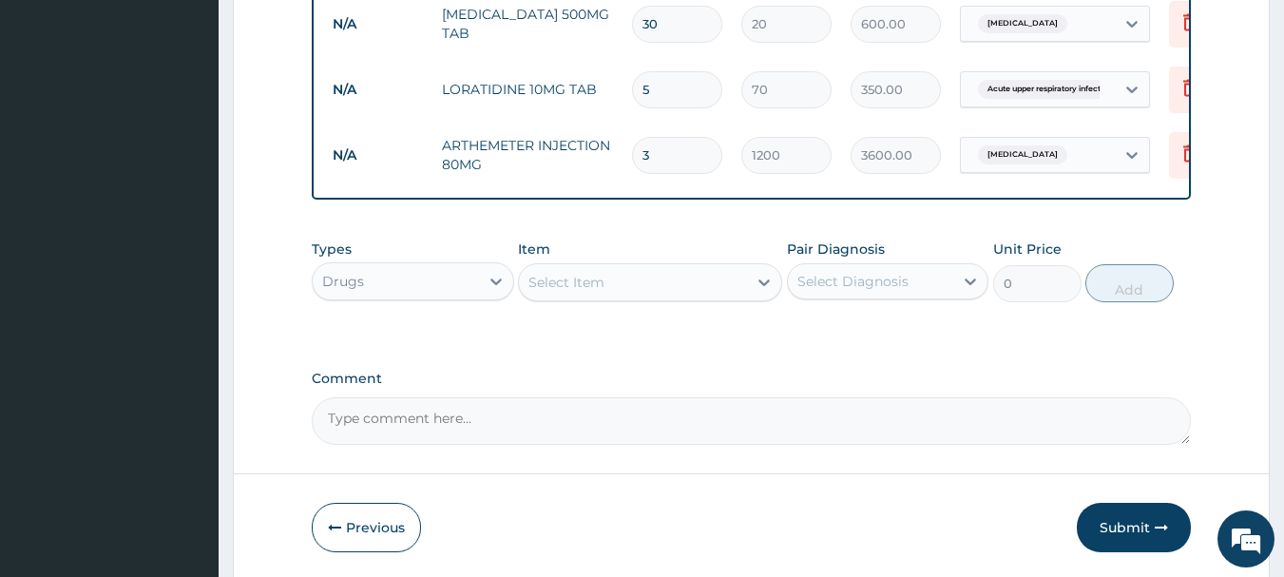
click at [580, 278] on div "Select Item" at bounding box center [566, 282] width 76 height 19
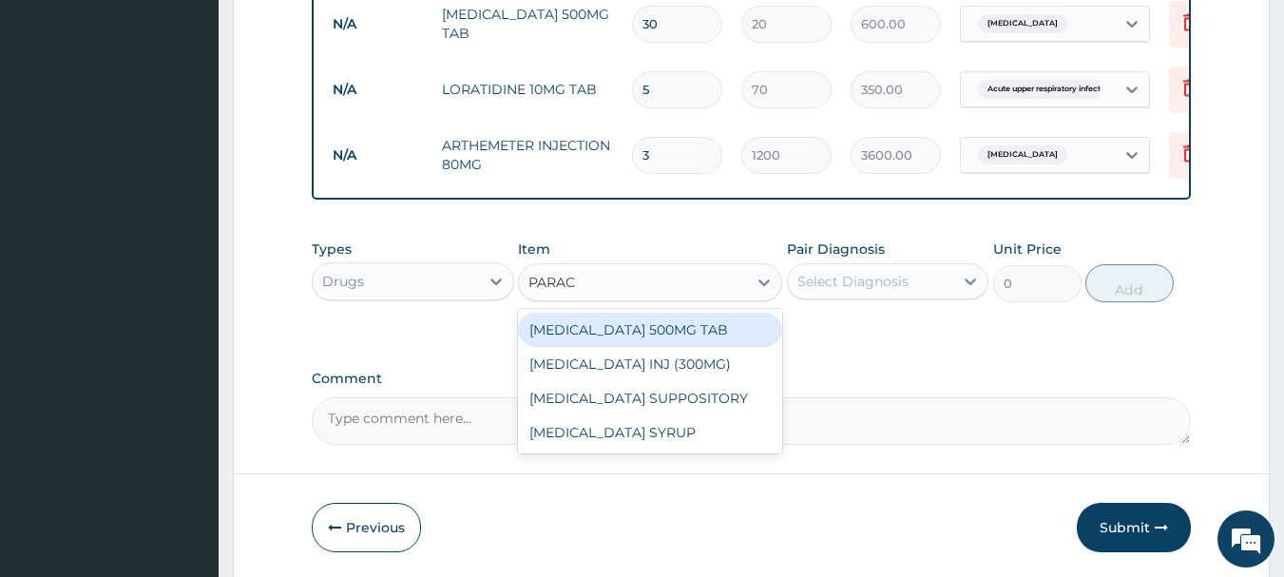
type input "PARACE"
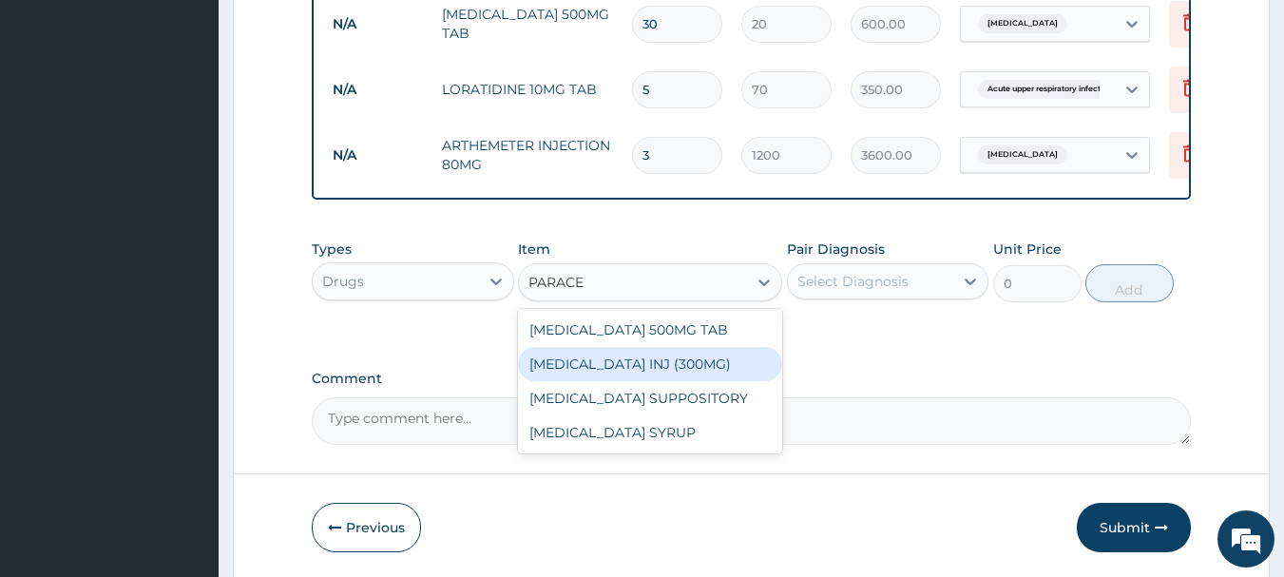
drag, startPoint x: 564, startPoint y: 362, endPoint x: 847, endPoint y: 311, distance: 287.9
click at [569, 362] on div "[MEDICAL_DATA] INJ (300MG)" at bounding box center [650, 364] width 264 height 34
type input "700"
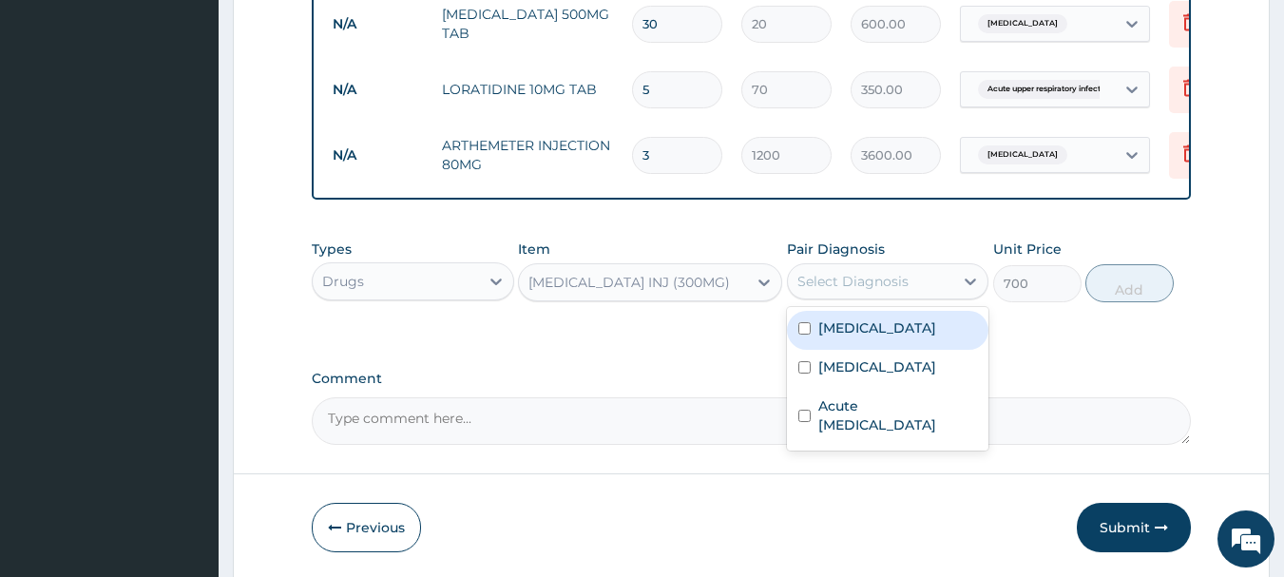
click at [885, 280] on div "Select Diagnosis" at bounding box center [852, 281] width 111 height 19
click at [871, 328] on div "[MEDICAL_DATA]" at bounding box center [888, 330] width 202 height 39
checkbox input "true"
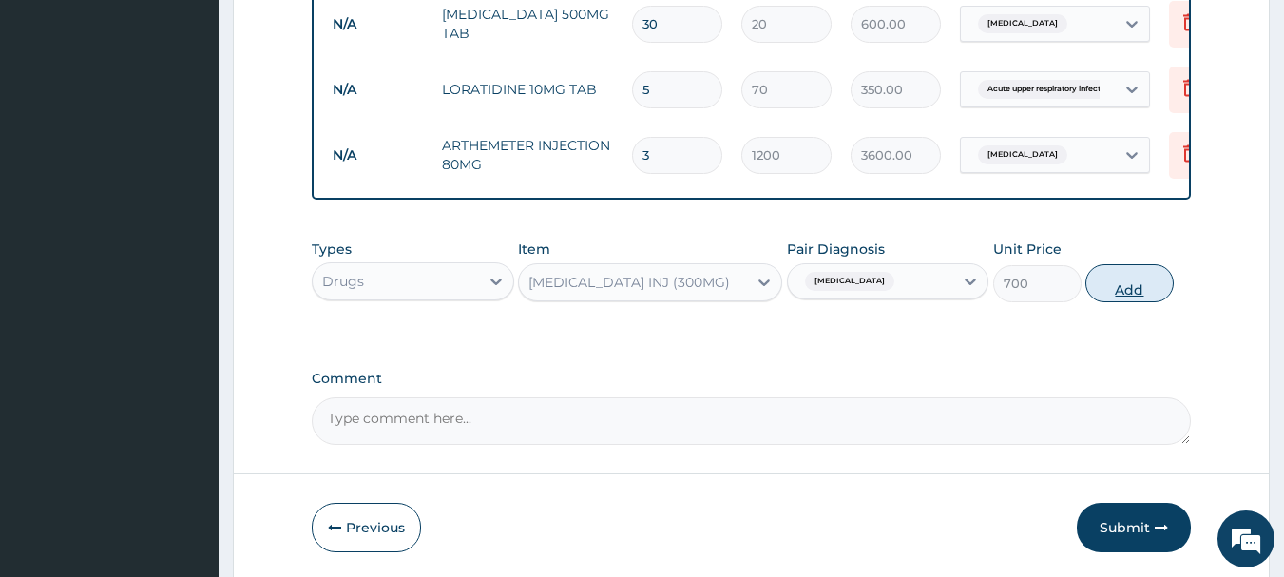
click at [1140, 284] on button "Add" at bounding box center [1129, 283] width 88 height 38
type input "0"
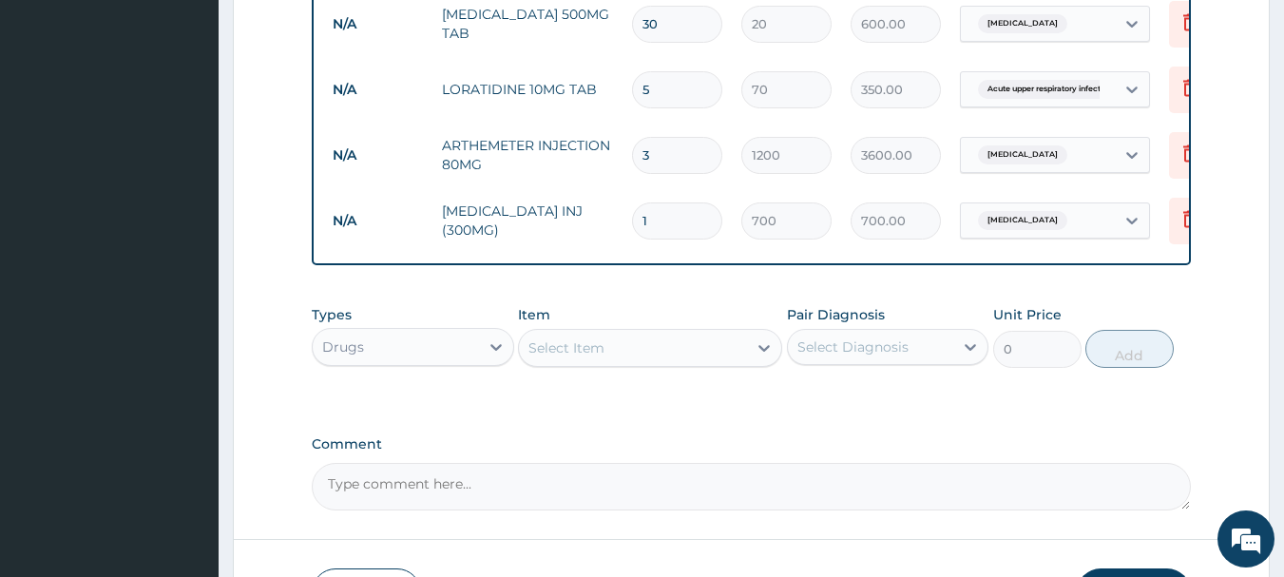
type input "0.00"
type input "2"
type input "1400.00"
type input "2"
click at [1035, 204] on div "[MEDICAL_DATA]" at bounding box center [1038, 220] width 154 height 32
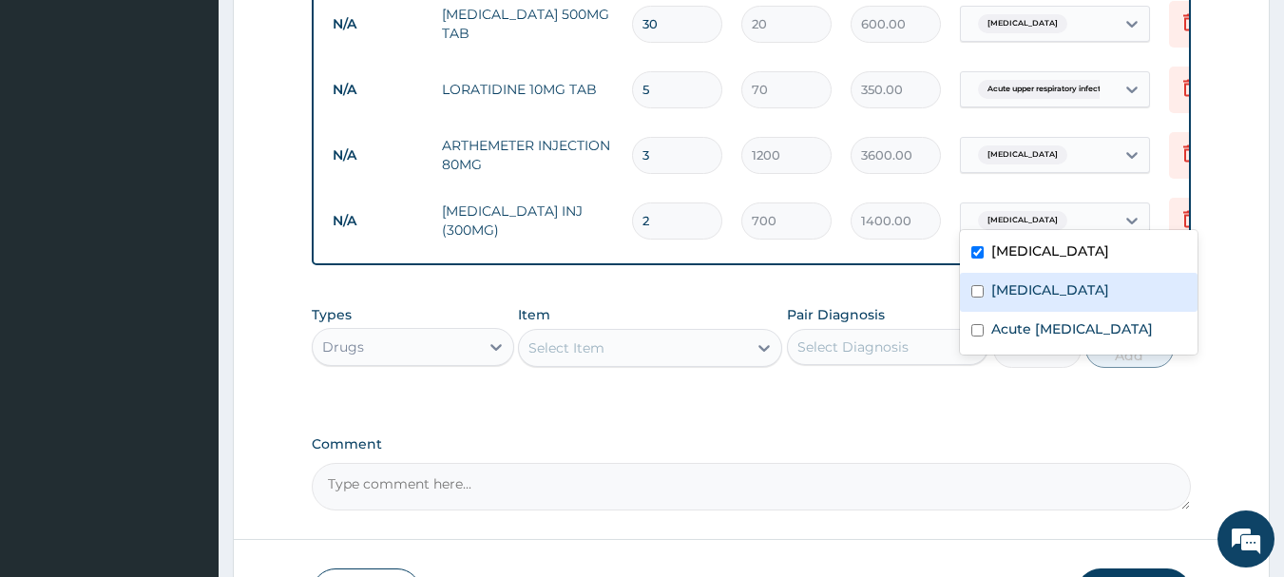
click at [1022, 285] on label "[MEDICAL_DATA]" at bounding box center [1050, 289] width 118 height 19
checkbox input "true"
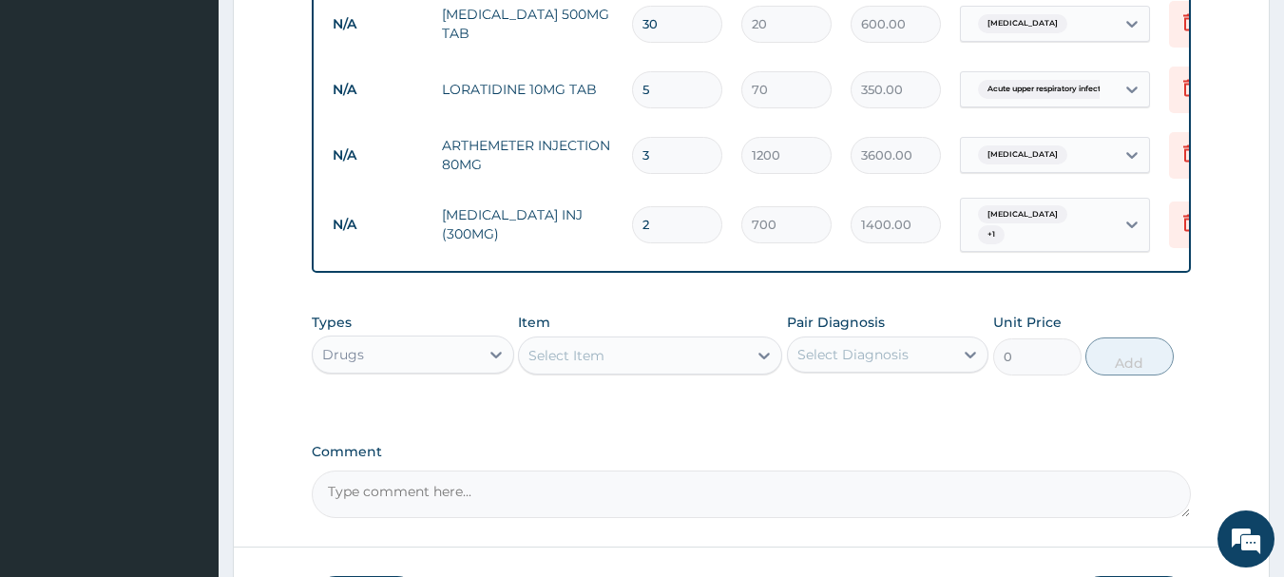
click at [812, 444] on label "Comment" at bounding box center [752, 452] width 880 height 16
click at [812, 470] on textarea "Comment" at bounding box center [752, 494] width 880 height 48
click at [581, 340] on div "Select Item" at bounding box center [633, 355] width 228 height 30
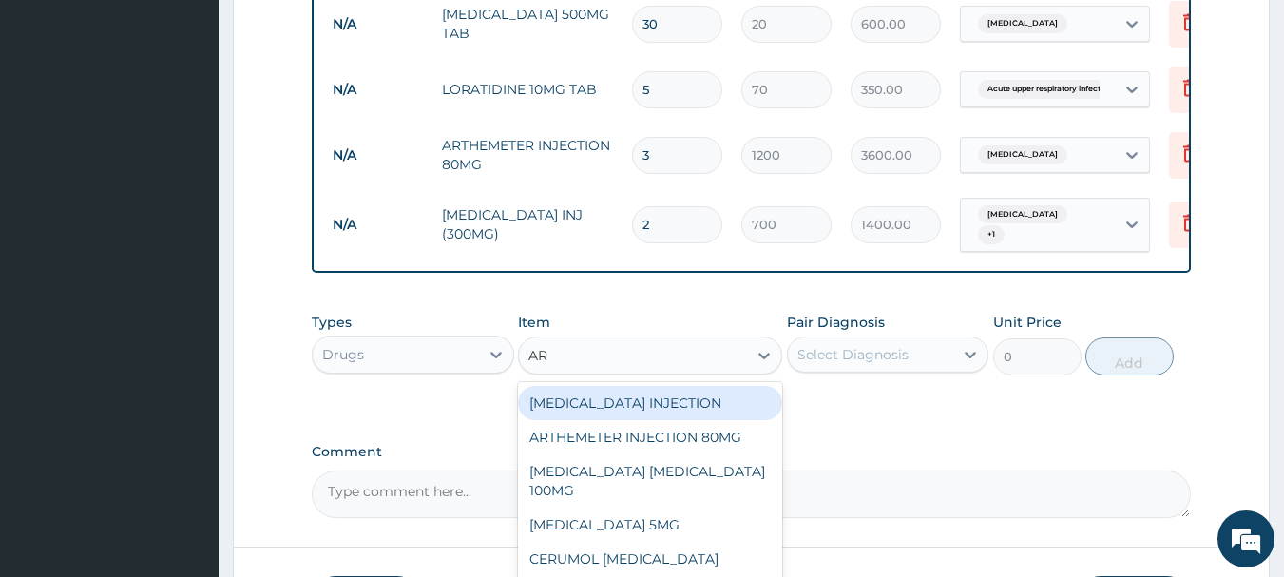
type input "ART"
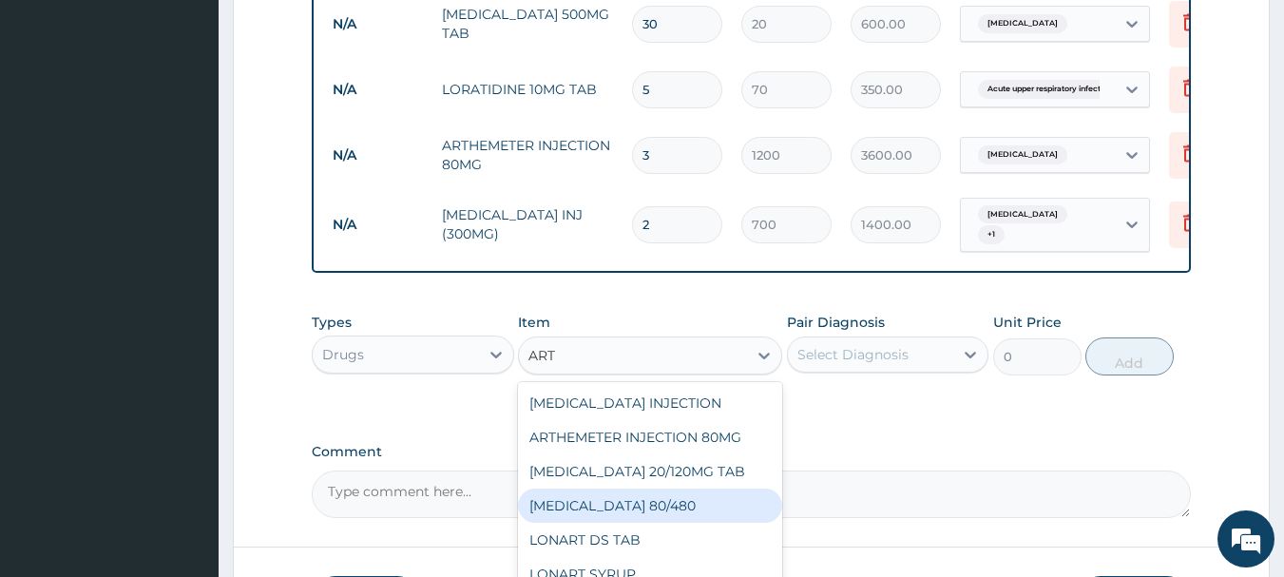
click at [610, 499] on div "[MEDICAL_DATA] 80/480" at bounding box center [650, 506] width 264 height 34
type input "320"
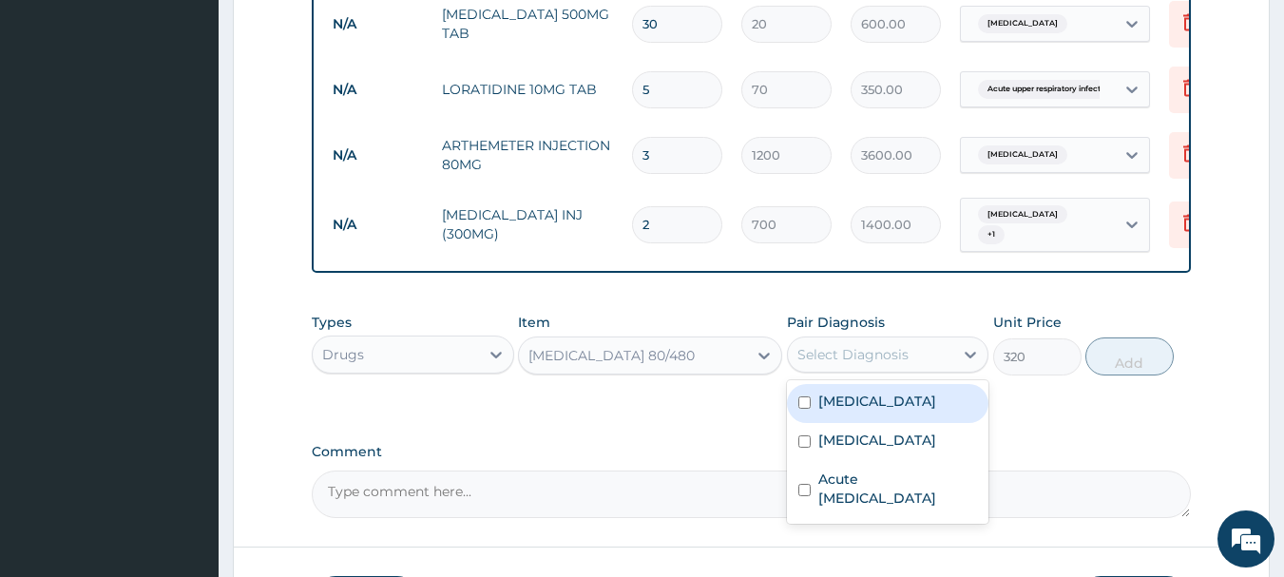
click at [872, 355] on div "Select Diagnosis" at bounding box center [871, 354] width 166 height 30
drag, startPoint x: 849, startPoint y: 399, endPoint x: 928, endPoint y: 381, distance: 80.9
click at [880, 393] on div "[MEDICAL_DATA]" at bounding box center [888, 403] width 202 height 39
checkbox input "true"
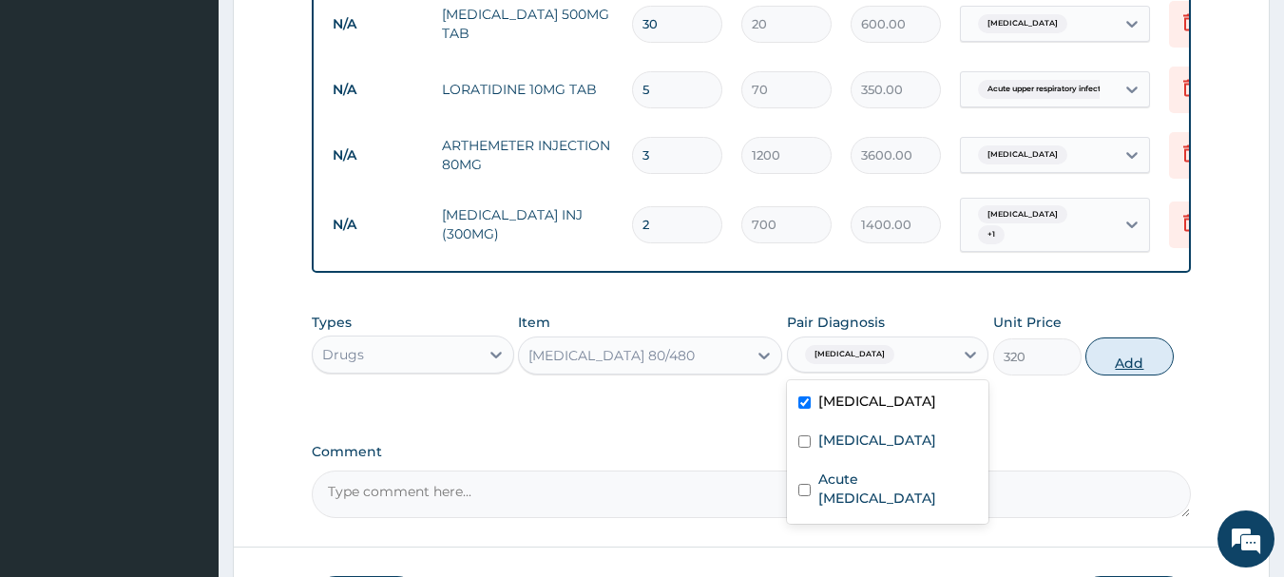
click at [1102, 339] on button "Add" at bounding box center [1129, 356] width 88 height 38
type input "0"
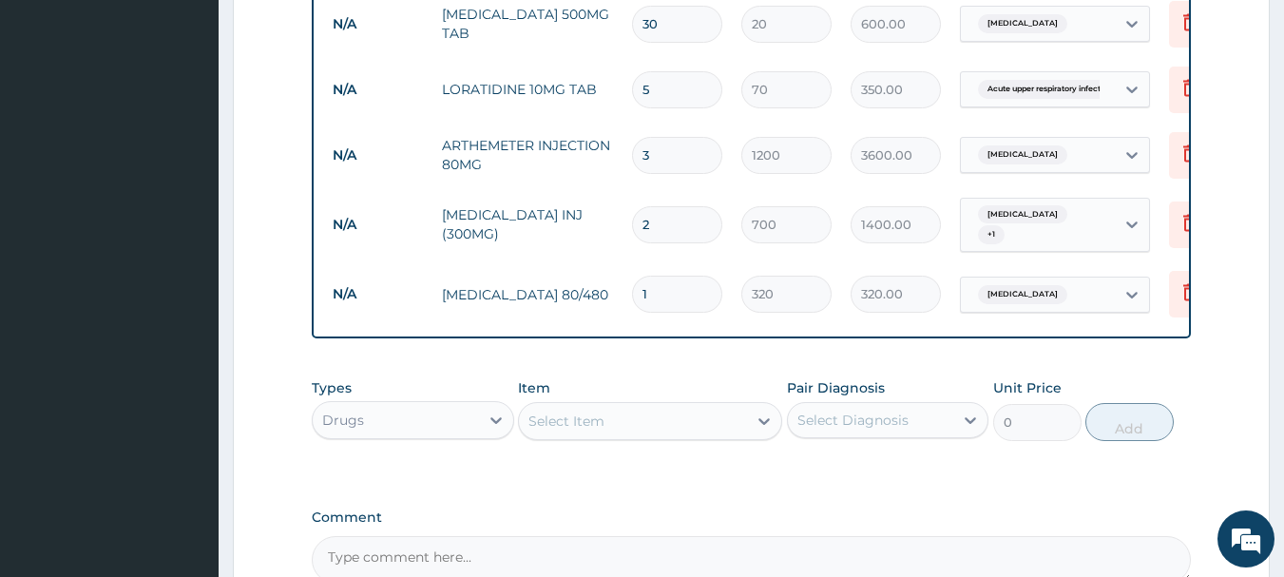
type input "0.00"
type input "6"
type input "1920.00"
click at [656, 276] on input "6" at bounding box center [677, 294] width 90 height 37
type input "6"
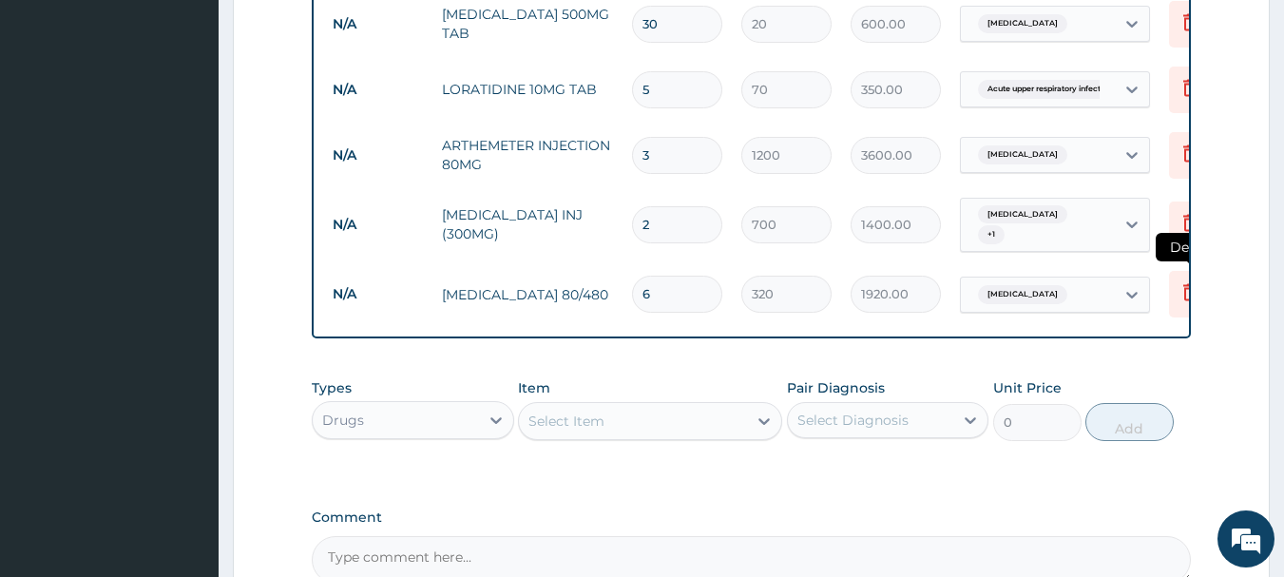
click at [1185, 284] on icon at bounding box center [1189, 292] width 13 height 17
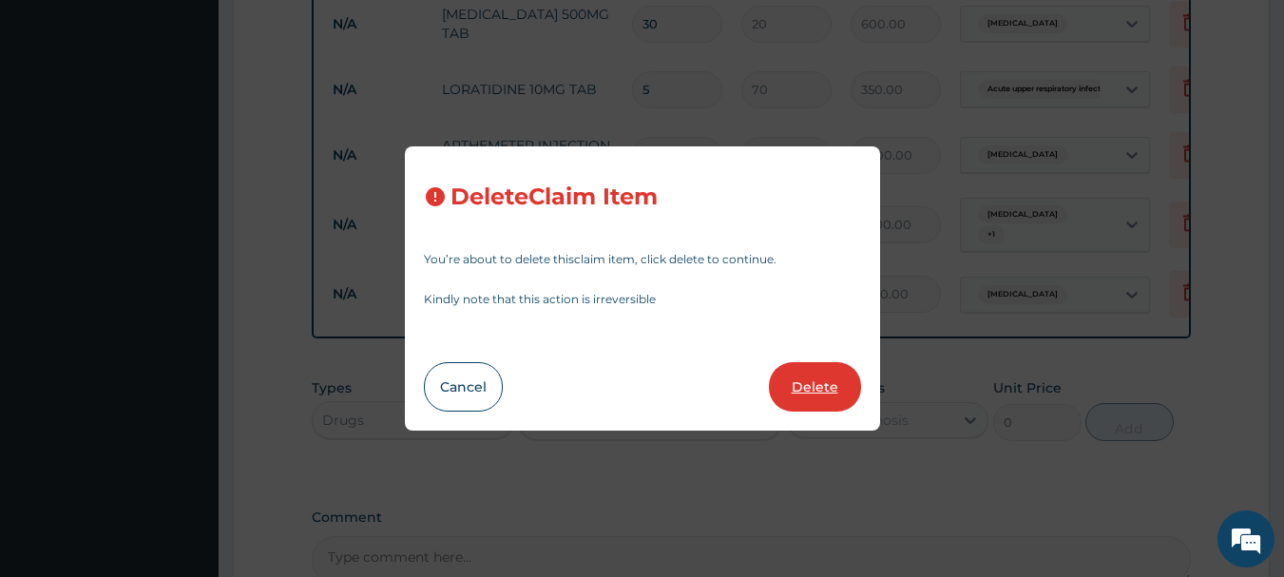
click at [810, 385] on button "Delete" at bounding box center [815, 386] width 92 height 49
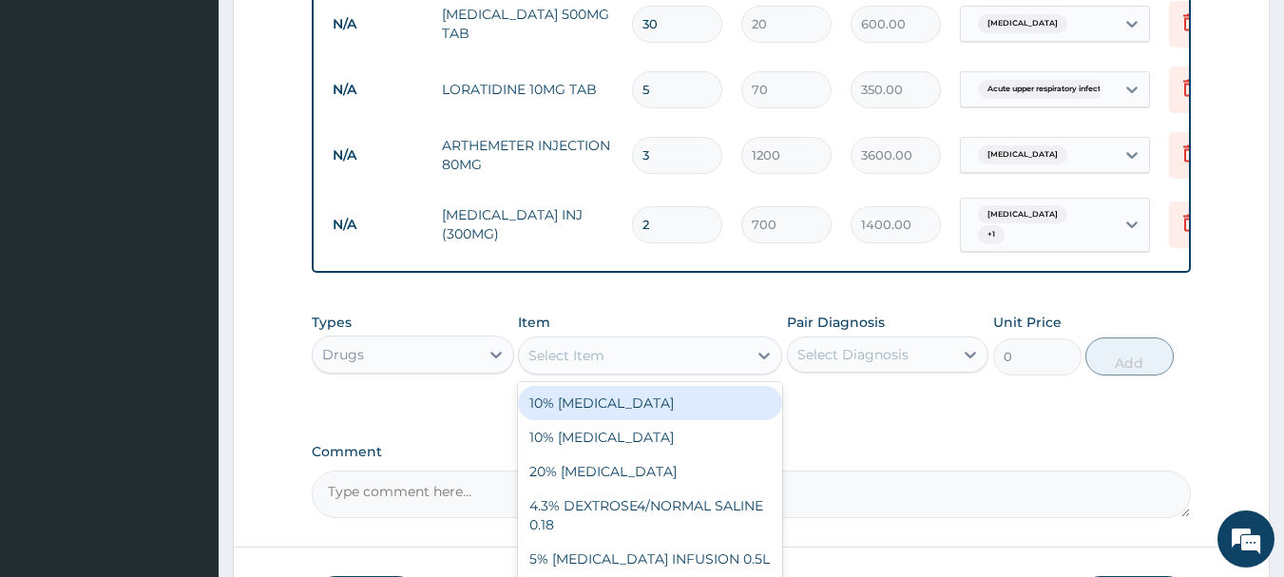
click at [558, 346] on div "Select Item" at bounding box center [566, 355] width 76 height 19
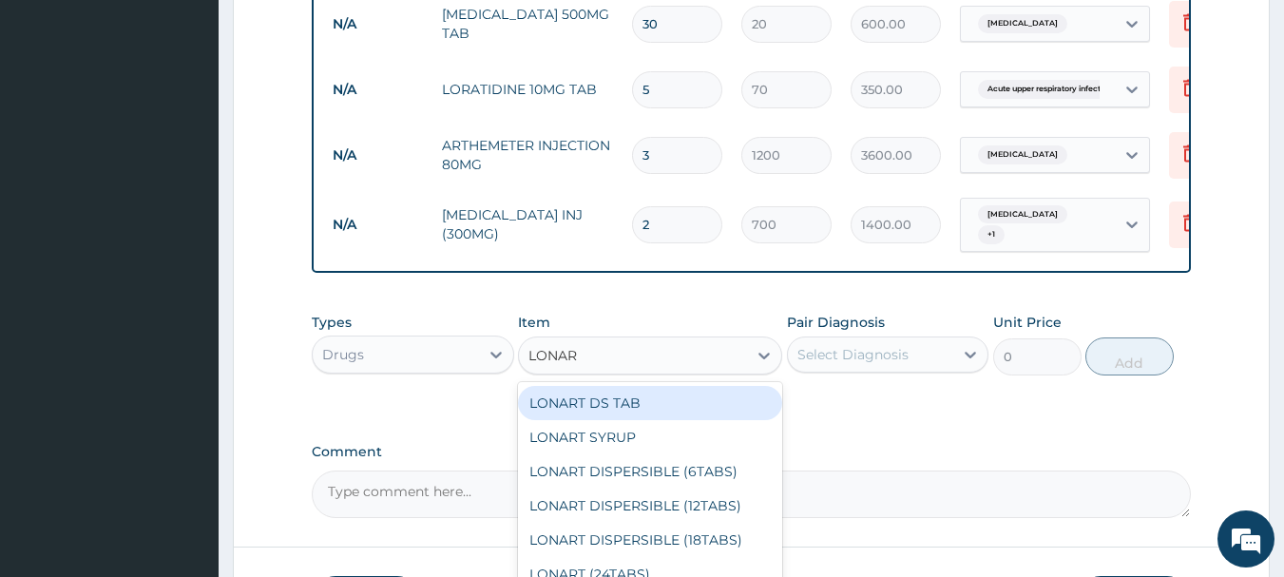
type input "LONART"
click at [600, 386] on div "LONART DS TAB" at bounding box center [650, 403] width 264 height 34
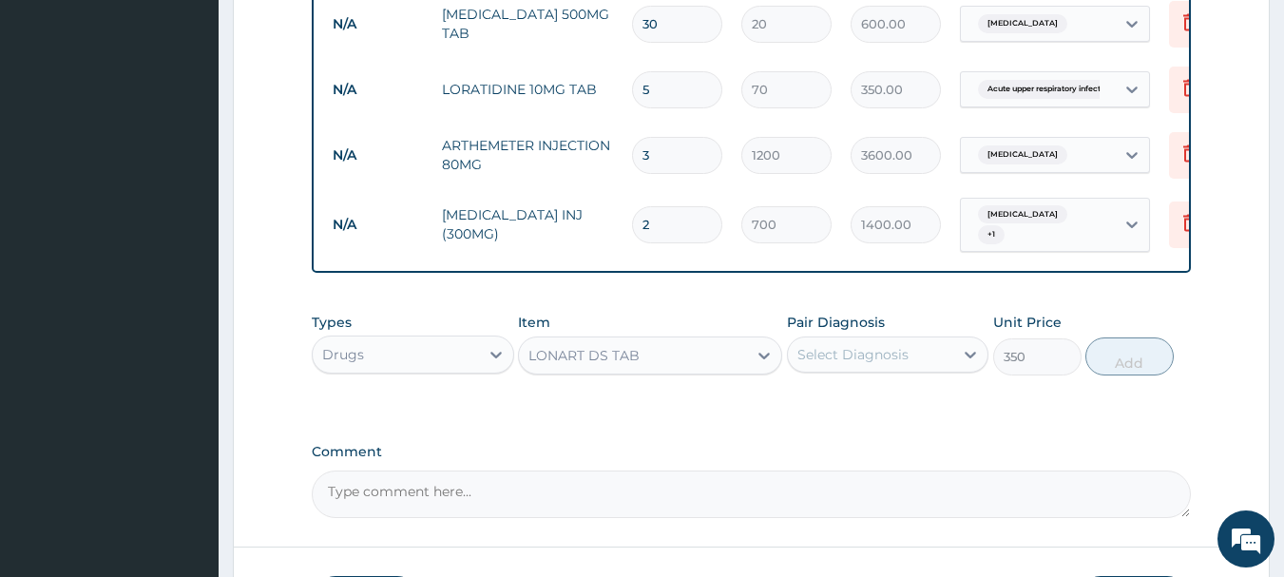
click at [837, 347] on div "Select Diagnosis" at bounding box center [852, 354] width 111 height 19
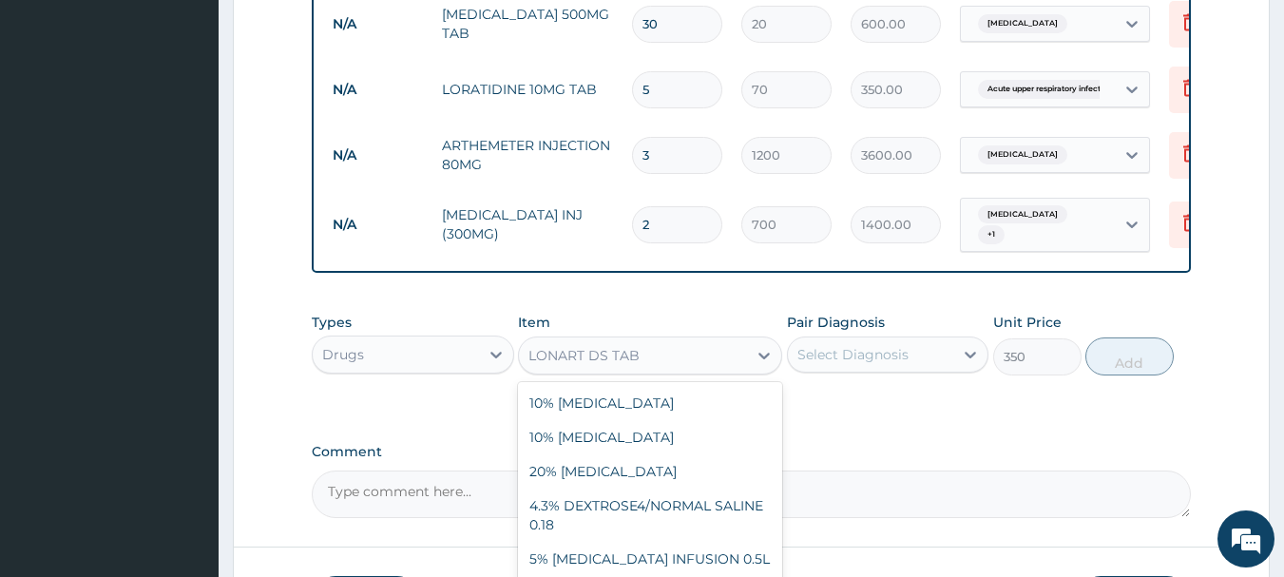
click at [650, 343] on div "LONART DS TAB" at bounding box center [633, 355] width 228 height 30
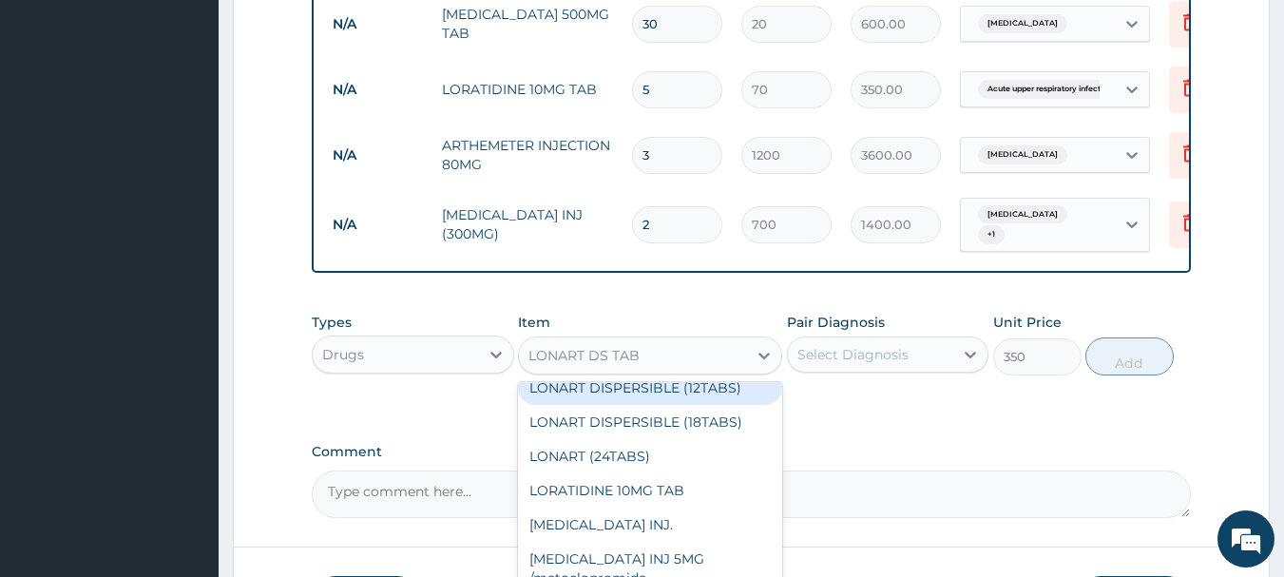
scroll to position [5745, 0]
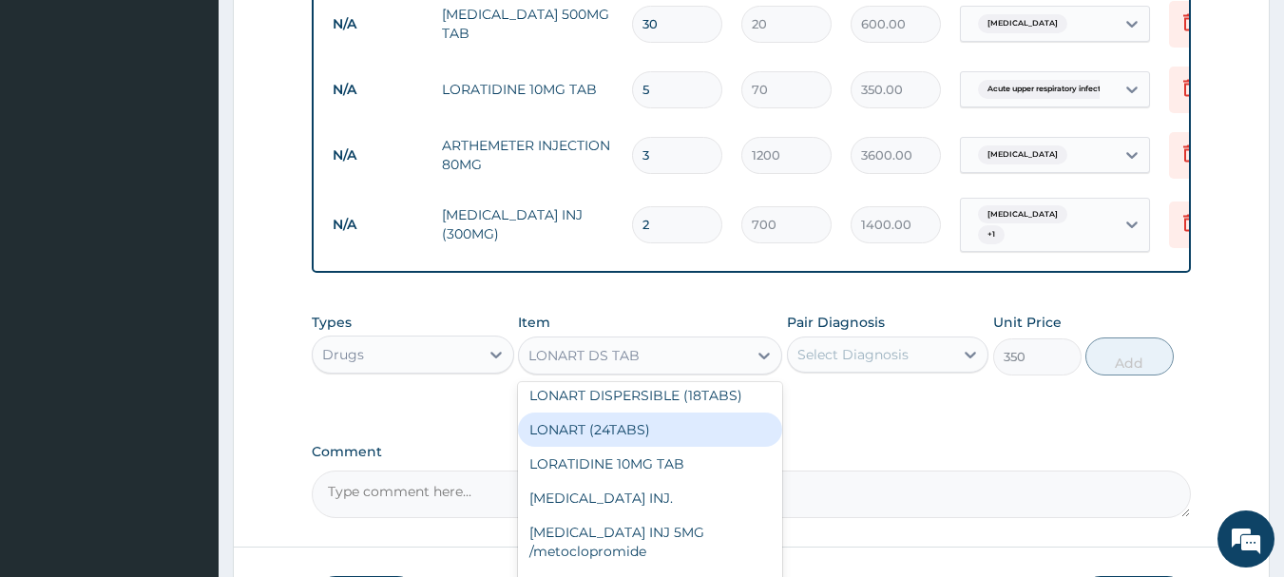
drag, startPoint x: 625, startPoint y: 416, endPoint x: 756, endPoint y: 369, distance: 138.6
click at [631, 416] on div "LONART (24TABS)" at bounding box center [650, 430] width 264 height 34
type input "2000"
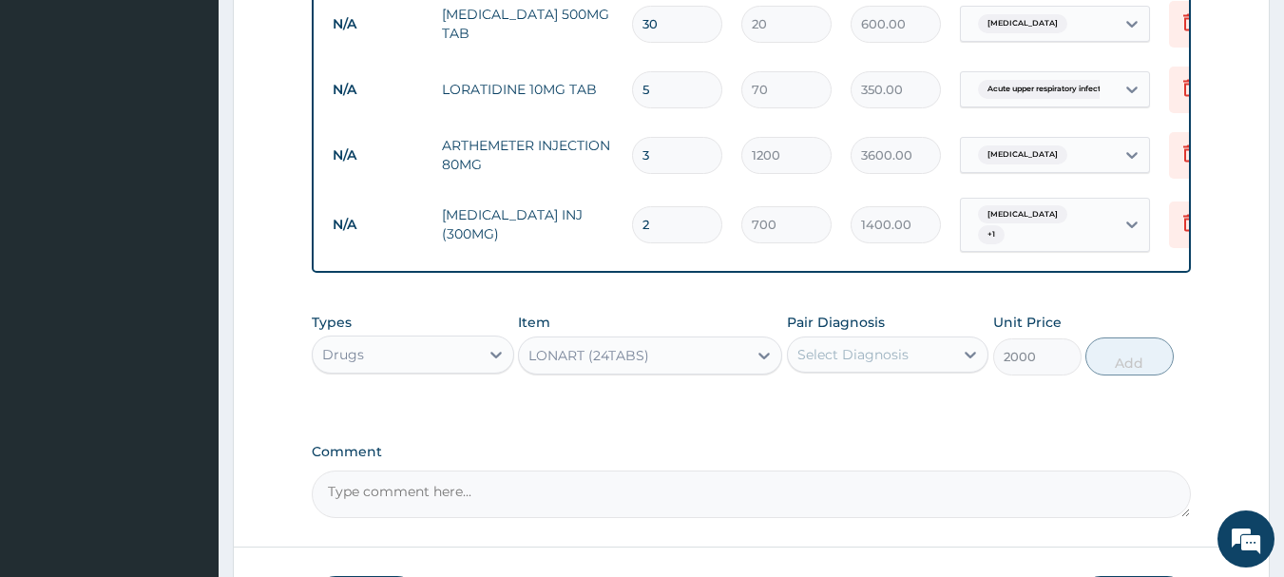
click at [824, 339] on div "Select Diagnosis" at bounding box center [871, 354] width 166 height 30
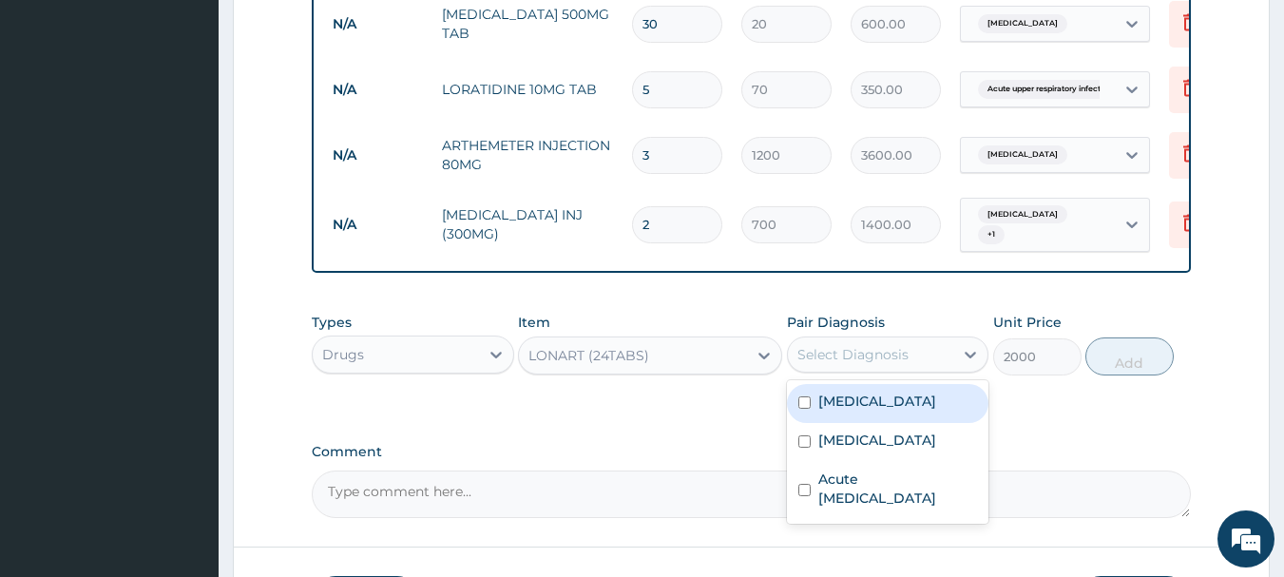
drag, startPoint x: 829, startPoint y: 394, endPoint x: 936, endPoint y: 352, distance: 115.6
click at [863, 392] on label "[MEDICAL_DATA]" at bounding box center [877, 401] width 118 height 19
checkbox input "true"
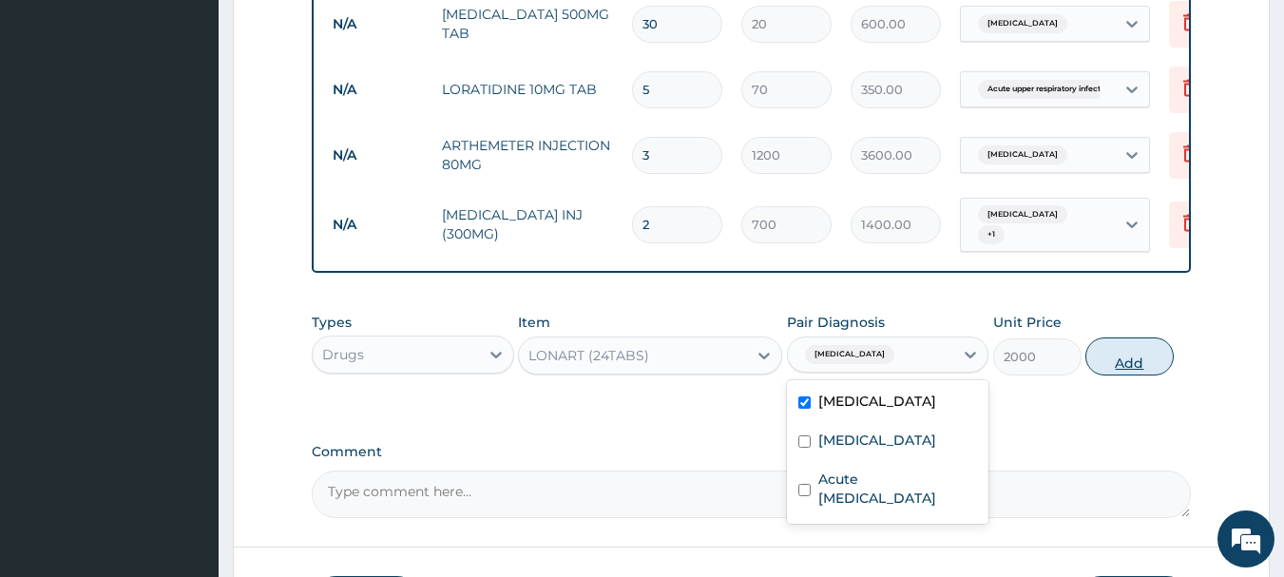
drag, startPoint x: 1143, startPoint y: 356, endPoint x: 1116, endPoint y: 365, distance: 28.9
click at [1142, 357] on button "Add" at bounding box center [1129, 356] width 88 height 38
type input "0"
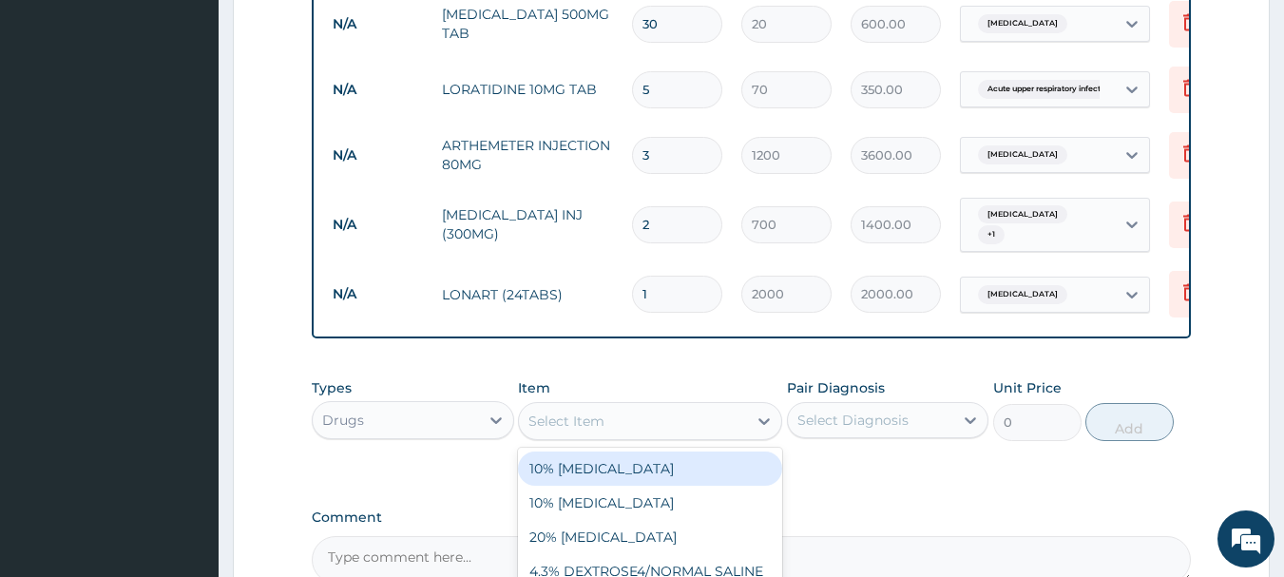
click at [591, 412] on div "Select Item" at bounding box center [566, 421] width 76 height 19
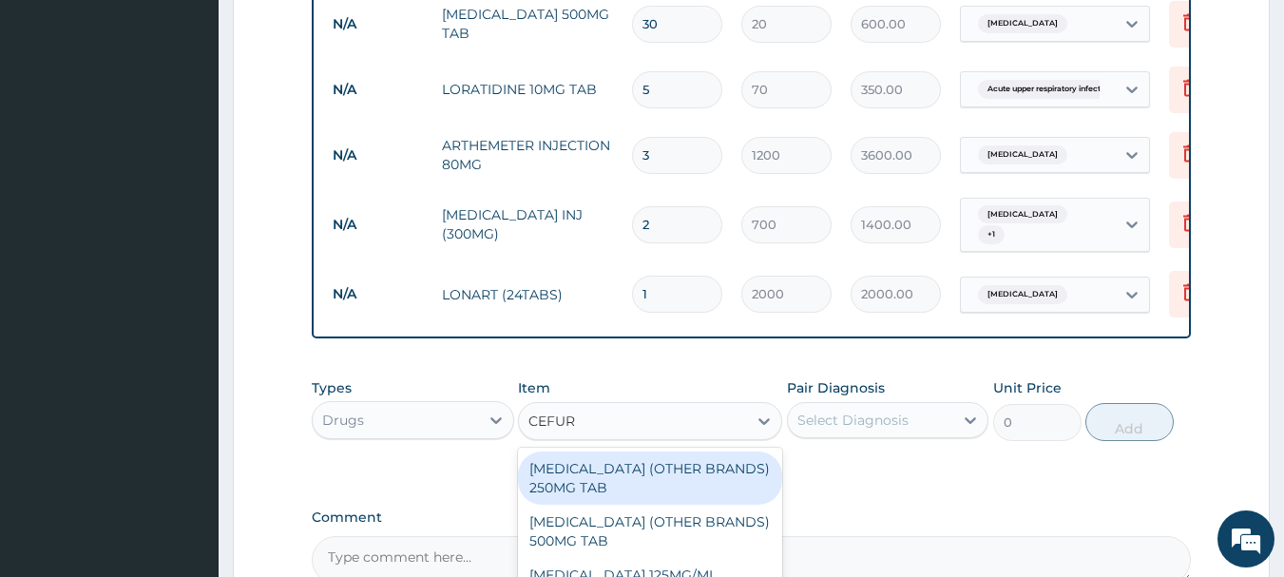
type input "CEFURO"
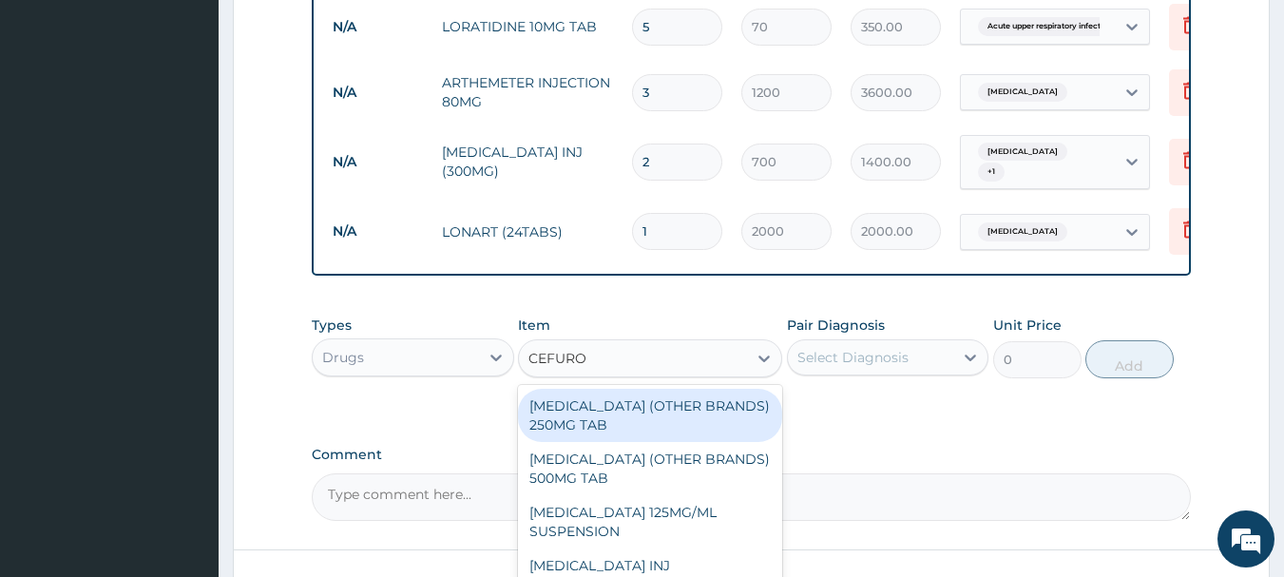
scroll to position [1075, 0]
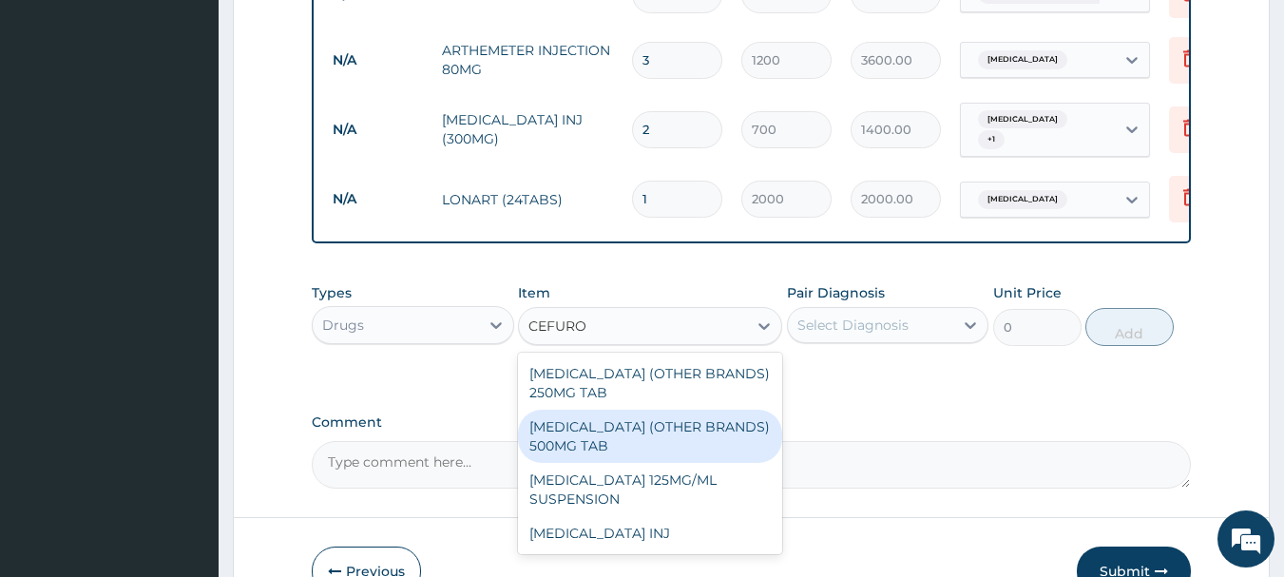
click at [608, 414] on div "[MEDICAL_DATA] (OTHER BRANDS) 500MG TAB" at bounding box center [650, 436] width 264 height 53
type input "350"
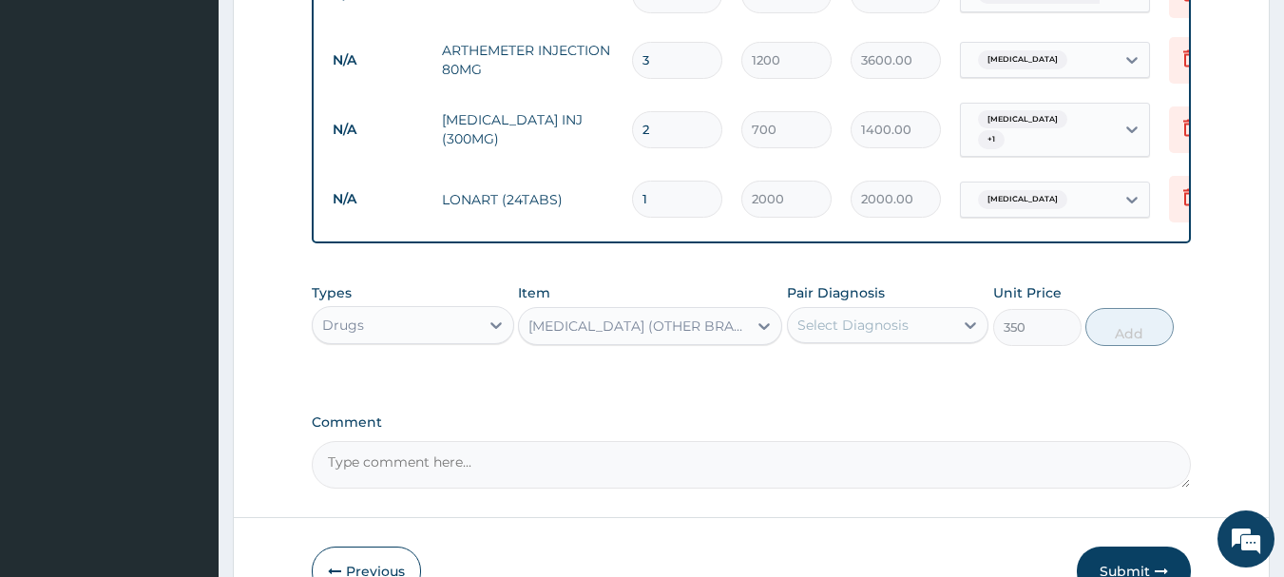
click at [830, 325] on div "Select Diagnosis" at bounding box center [871, 325] width 166 height 30
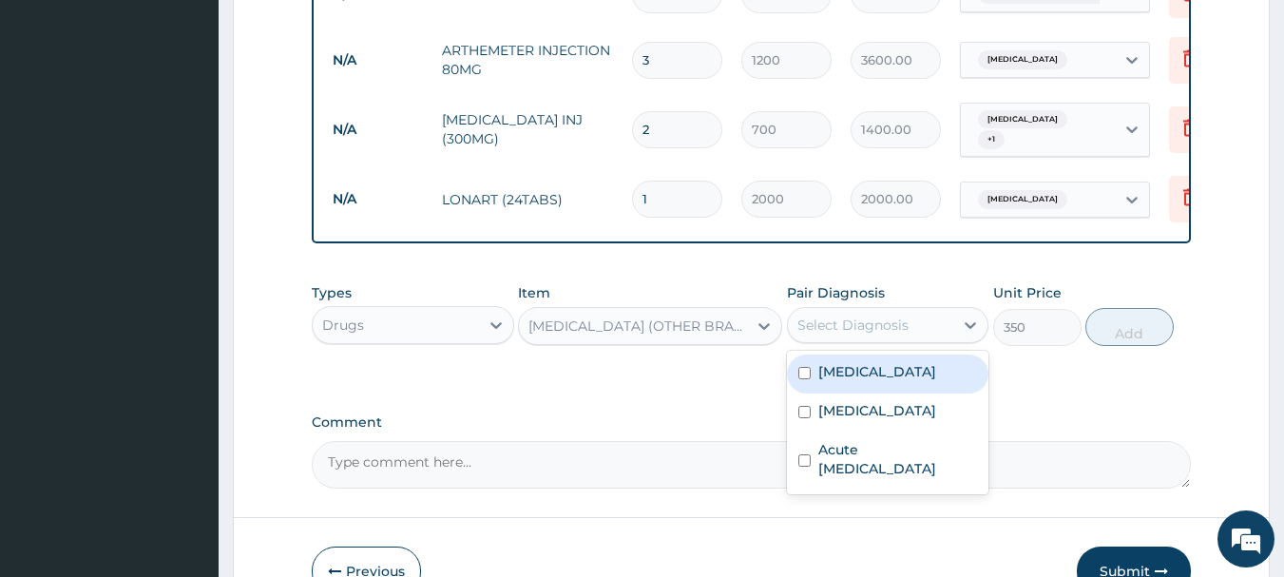
click at [846, 367] on label "[MEDICAL_DATA]" at bounding box center [877, 371] width 118 height 19
checkbox input "true"
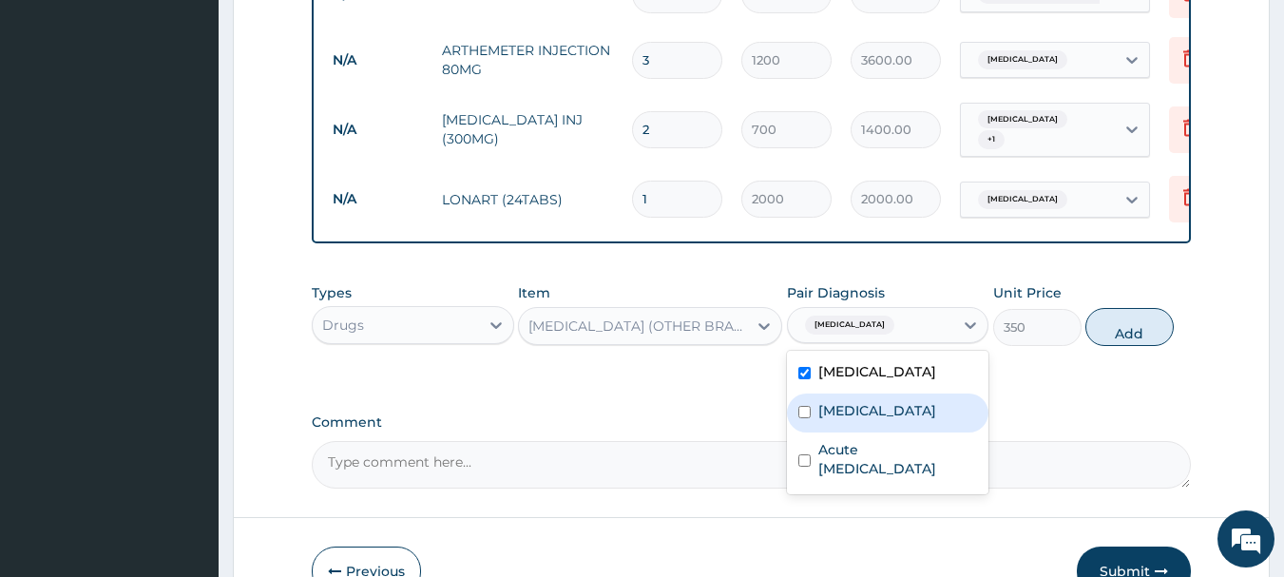
drag, startPoint x: 845, startPoint y: 392, endPoint x: 865, endPoint y: 444, distance: 56.0
click at [845, 401] on label "[MEDICAL_DATA]" at bounding box center [877, 410] width 118 height 19
checkbox input "true"
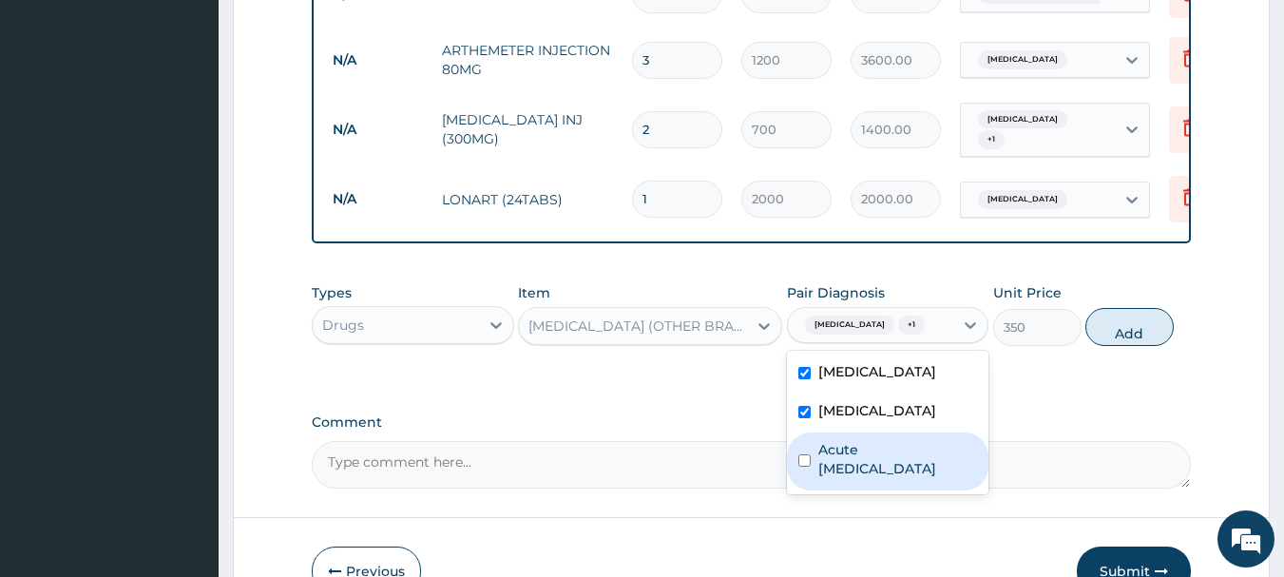
drag, startPoint x: 870, startPoint y: 454, endPoint x: 1065, endPoint y: 371, distance: 212.0
click at [877, 451] on label "Acute [MEDICAL_DATA]" at bounding box center [898, 459] width 160 height 38
checkbox input "true"
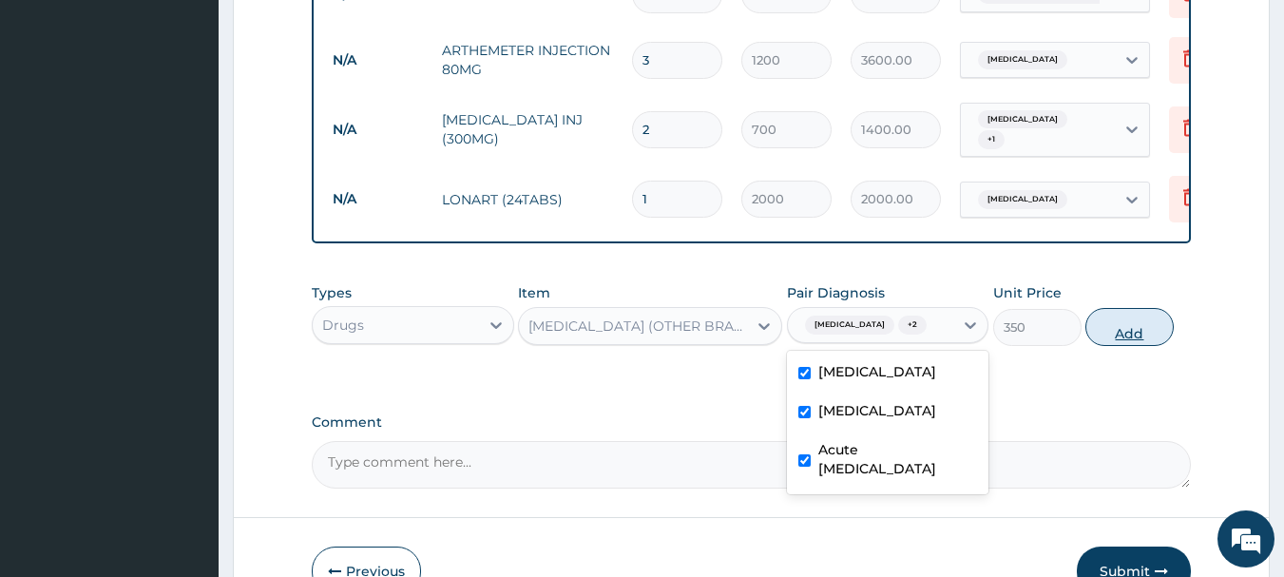
click at [1110, 319] on button "Add" at bounding box center [1129, 327] width 88 height 38
type input "0"
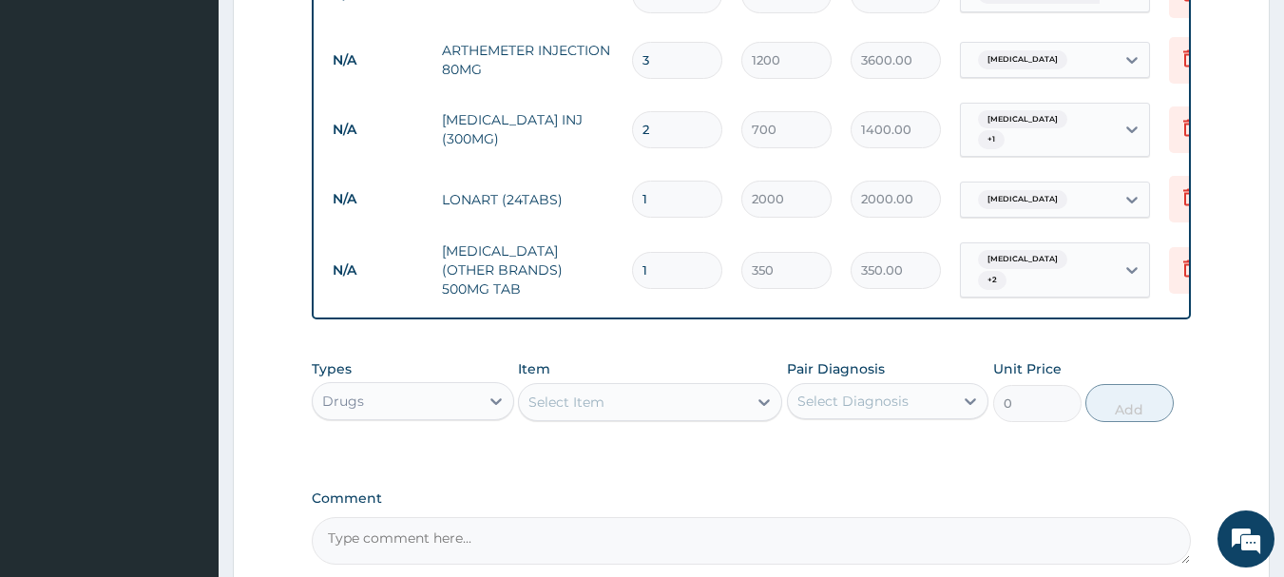
type input "10"
type input "3500.00"
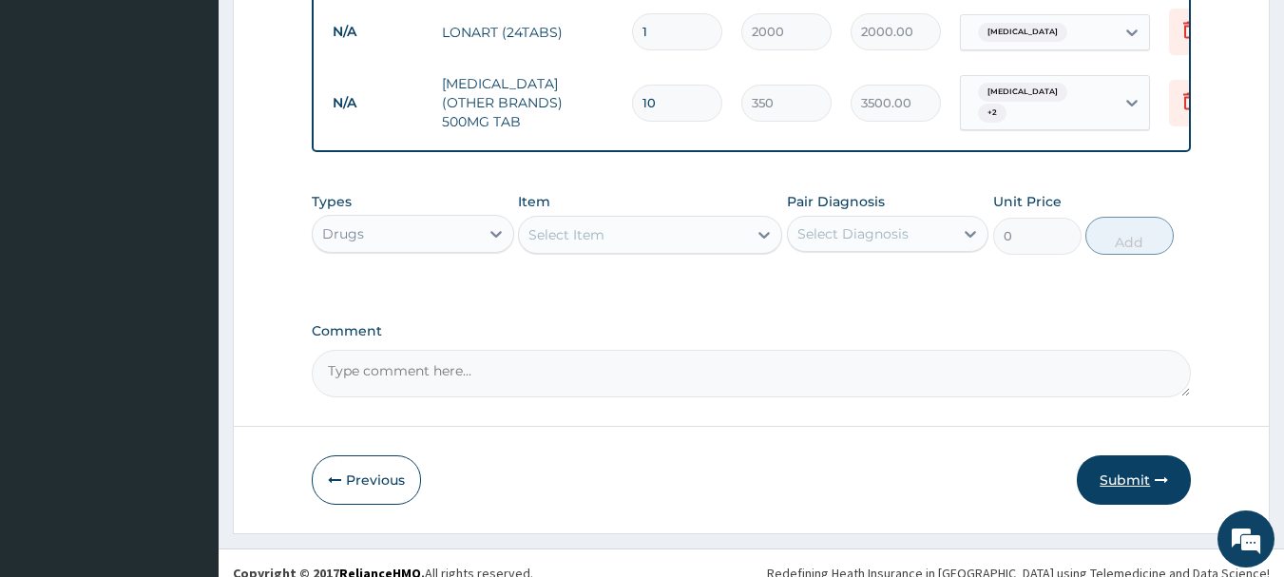
type input "10"
click at [1115, 465] on button "Submit" at bounding box center [1134, 479] width 114 height 49
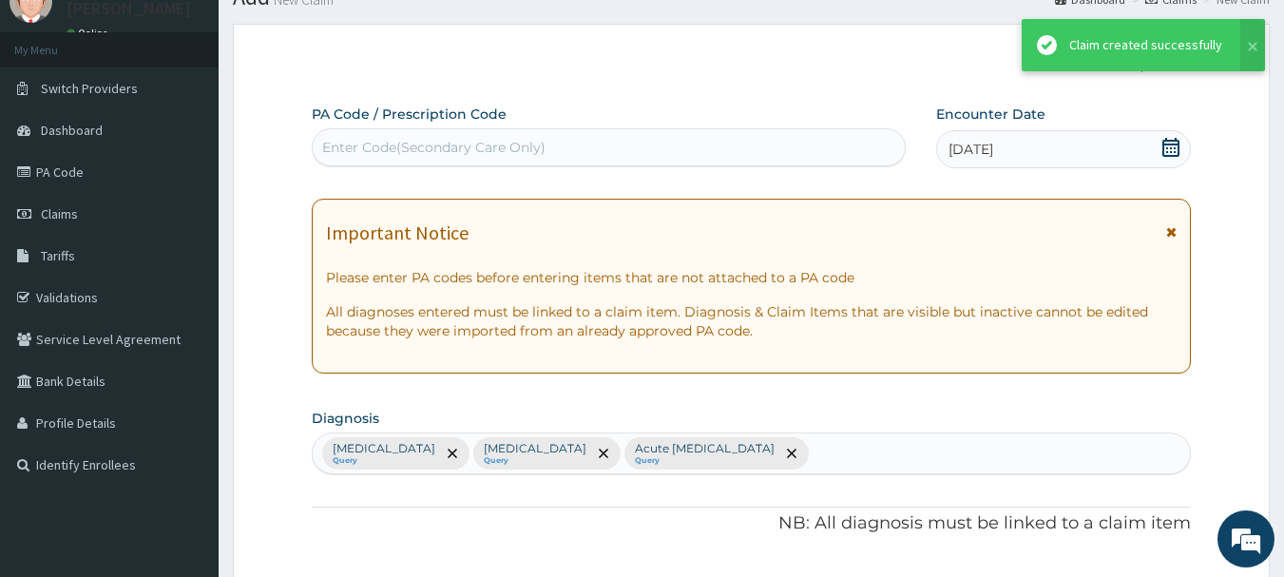
scroll to position [1242, 0]
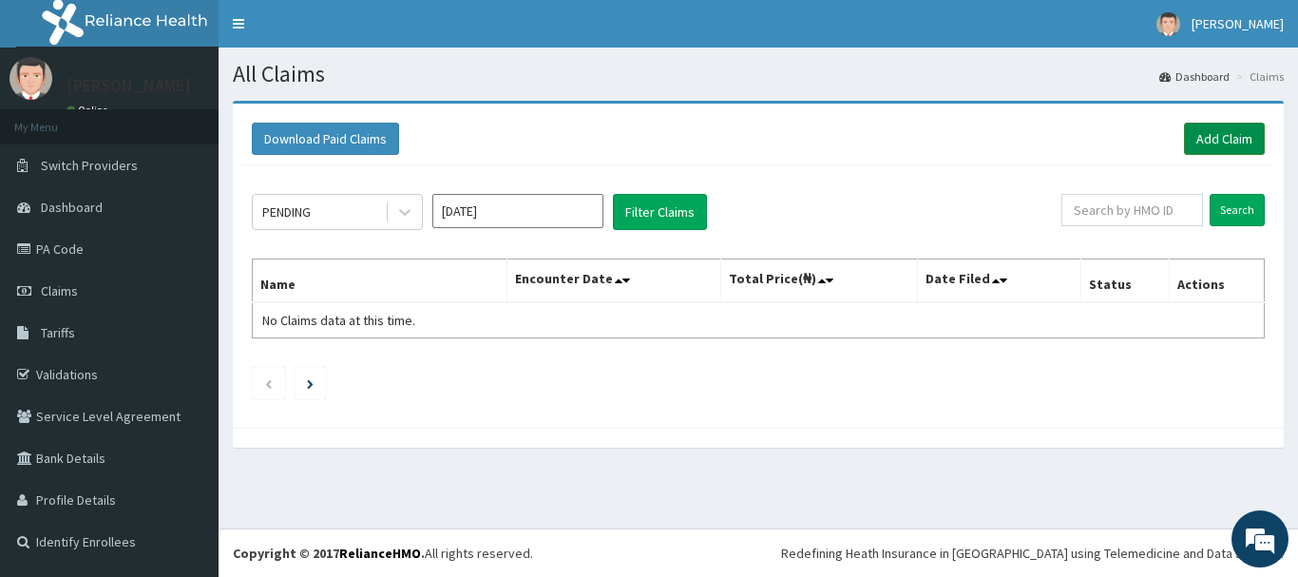
click at [1204, 135] on link "Add Claim" at bounding box center [1224, 139] width 81 height 32
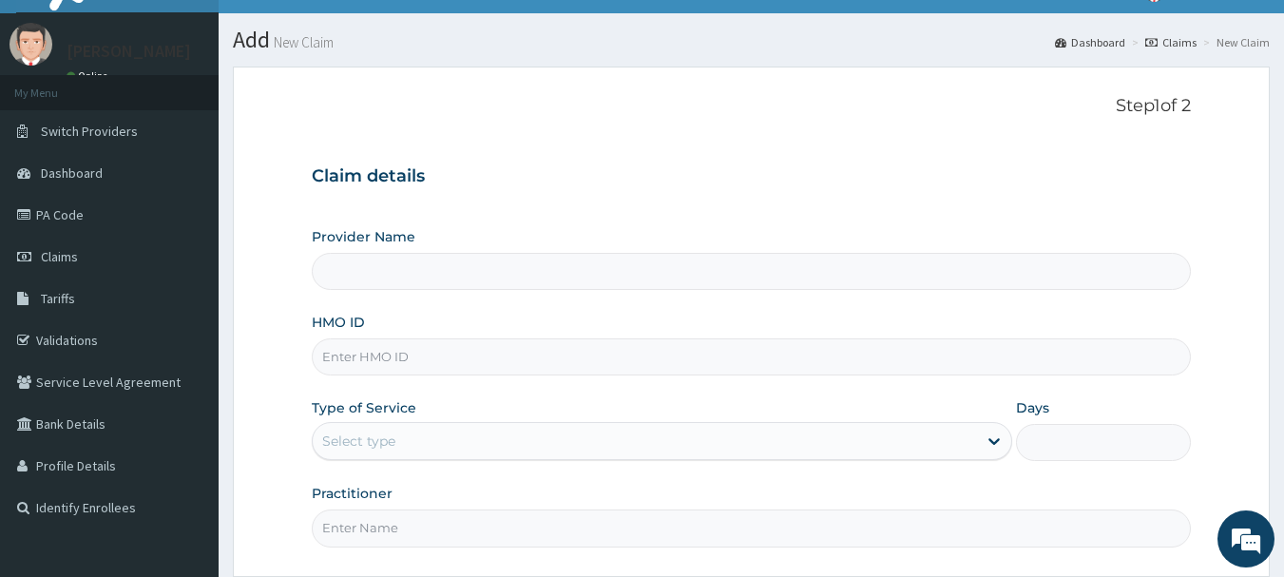
scroll to position [95, 0]
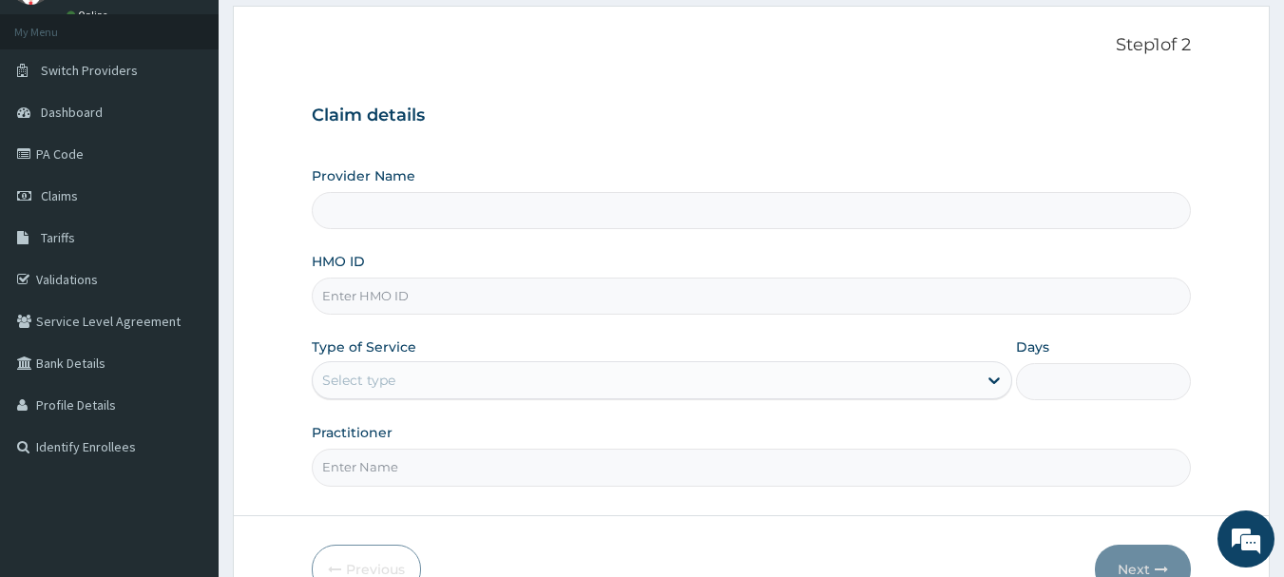
type input "INLAND SPECIALIST HOSPITAL- OGUDU"
click at [625, 203] on input "INLAND SPECIALIST HOSPITAL- OGUDU" at bounding box center [752, 210] width 880 height 37
click at [528, 301] on input "HMO ID" at bounding box center [752, 296] width 880 height 37
paste input "CRP/10006/B"
type input "CRP/10006/B"
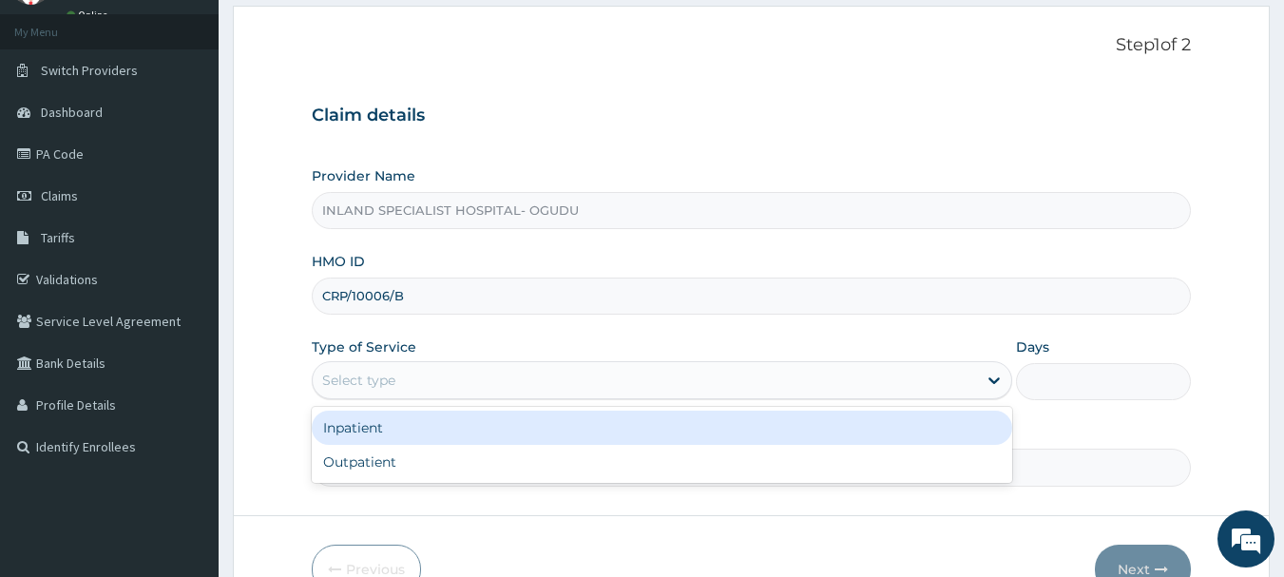
click at [477, 368] on div "Select type" at bounding box center [645, 380] width 664 height 30
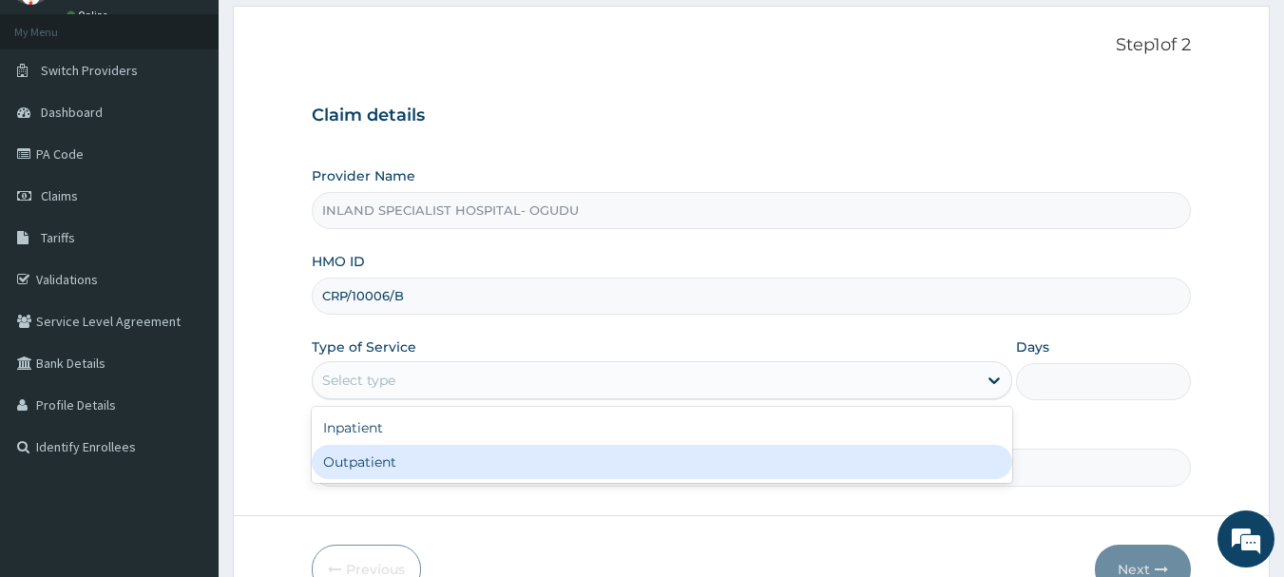
click at [462, 457] on div "Outpatient" at bounding box center [662, 462] width 701 height 34
type input "1"
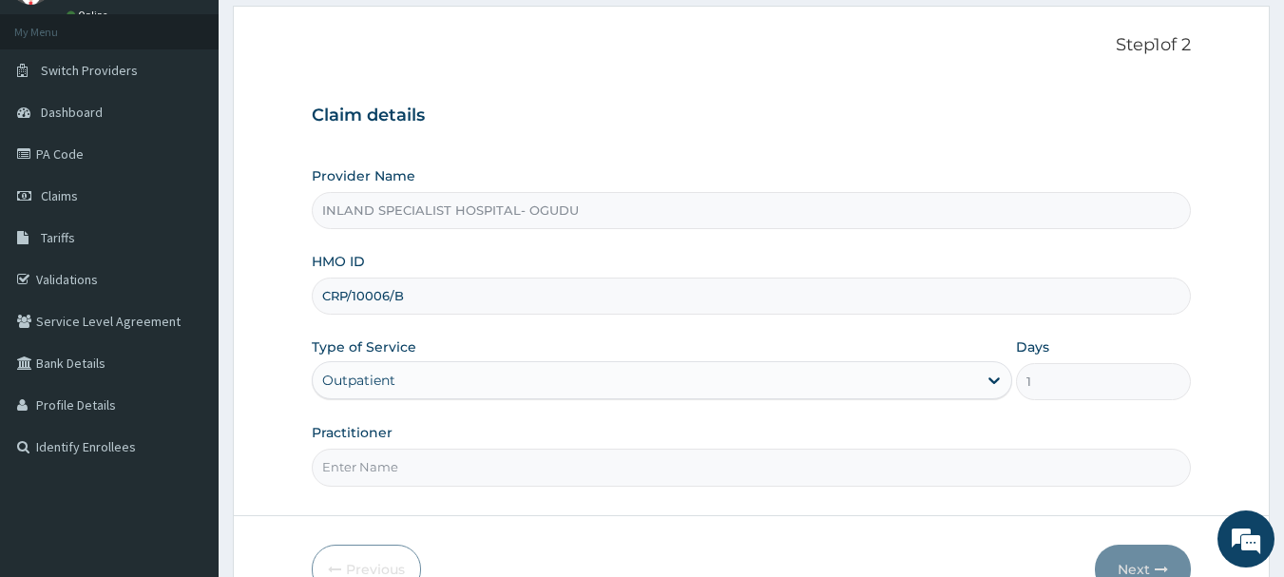
scroll to position [0, 0]
click at [411, 461] on input "Practitioner" at bounding box center [752, 467] width 880 height 37
paste input "DR. OYELAMI MIRACLE OYETOLA"
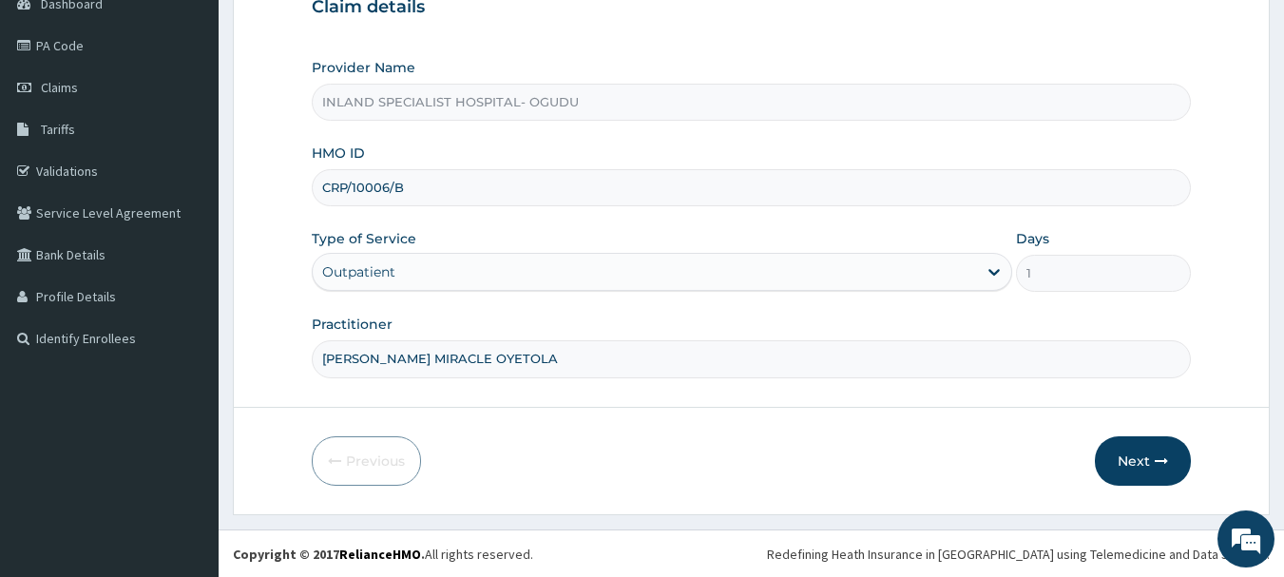
scroll to position [204, 0]
type input "DR. OYELAMI MIRACLE OYETOLA"
click at [1138, 464] on button "Next" at bounding box center [1143, 459] width 96 height 49
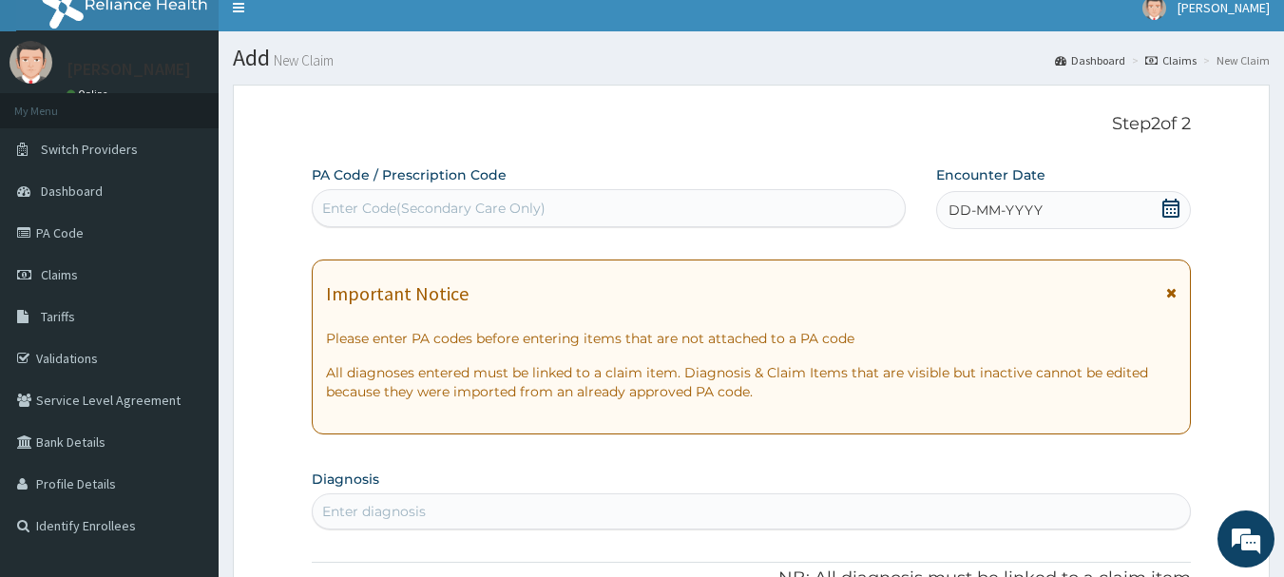
scroll to position [14, 0]
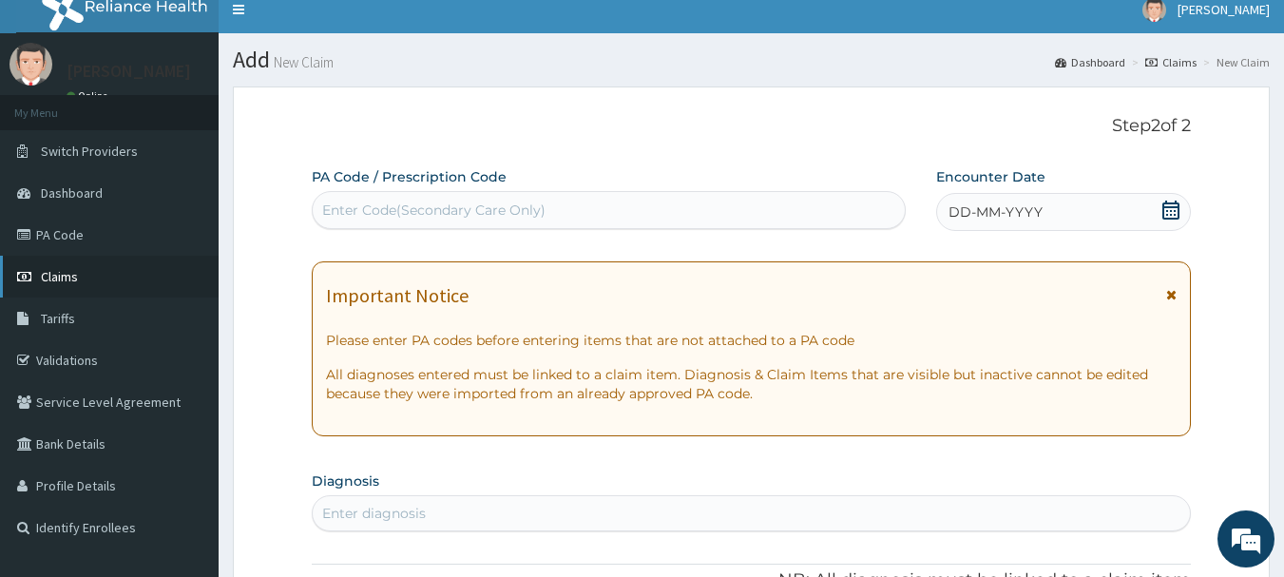
click at [54, 273] on span "Claims" at bounding box center [59, 276] width 37 height 17
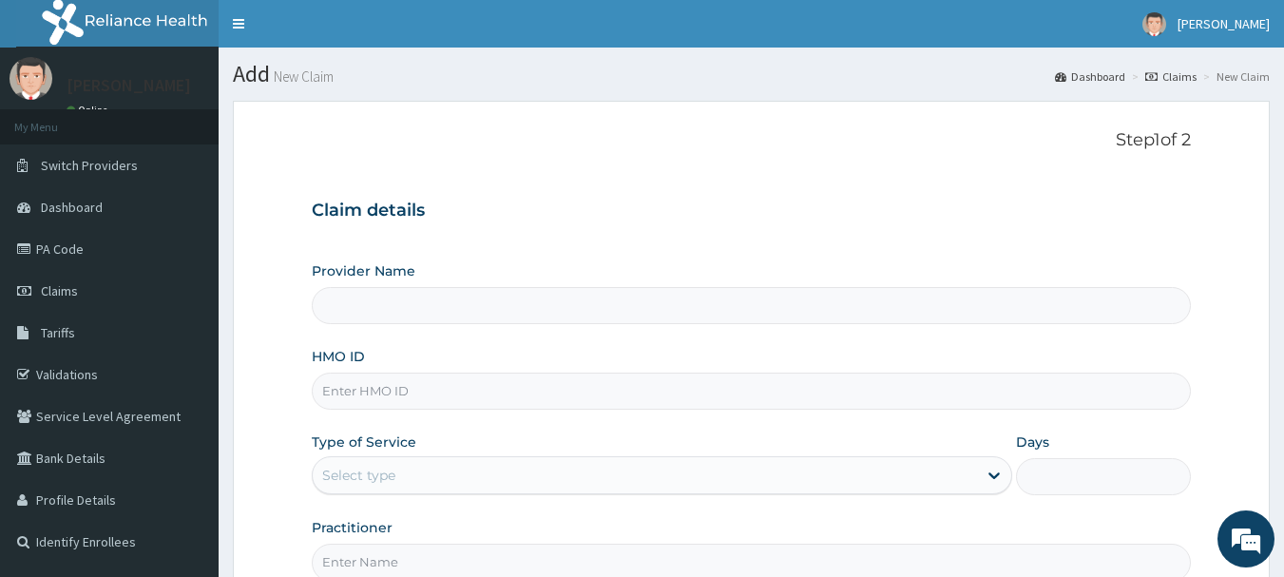
type input "INLAND SPECIALIST HOSPITAL- OGUDU"
click at [60, 287] on span "Claims" at bounding box center [59, 290] width 37 height 17
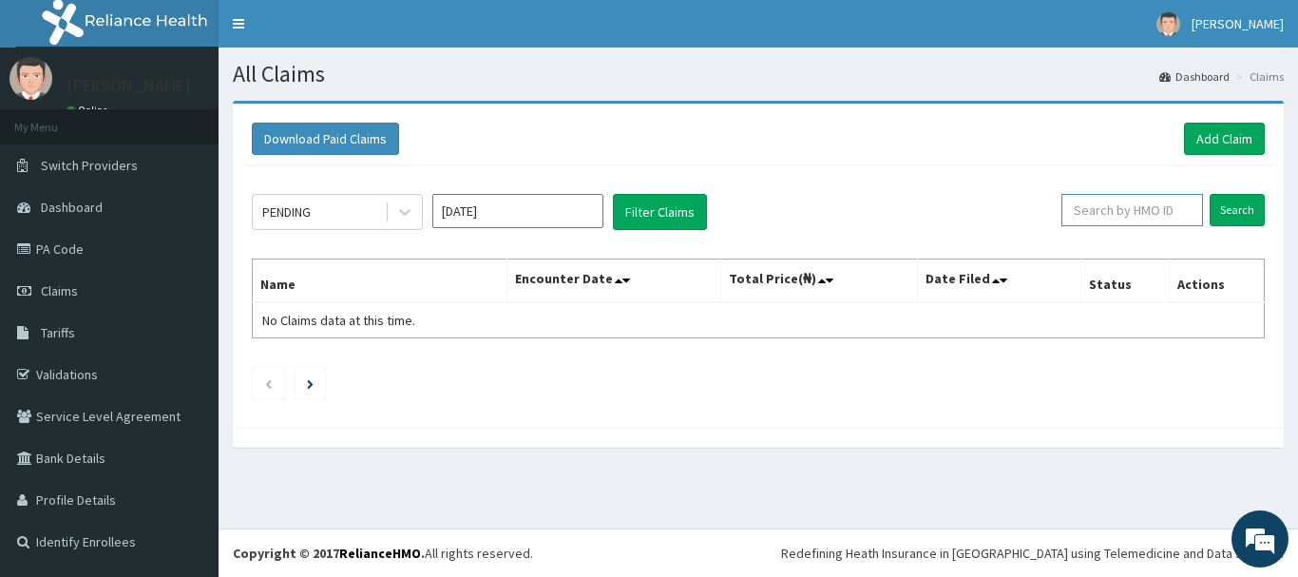
click at [1133, 207] on input "text" at bounding box center [1133, 210] width 142 height 32
paste input "CRP/10006/B"
type input "CRP/10006/B"
click at [1242, 214] on input "Search" at bounding box center [1237, 210] width 55 height 32
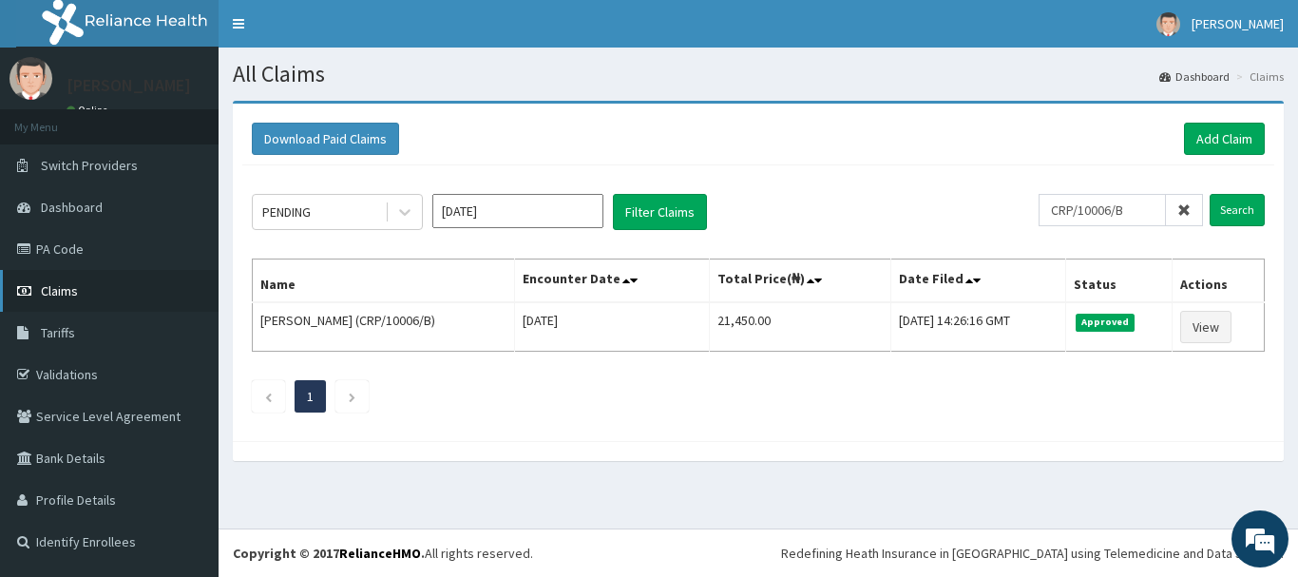
click at [62, 284] on span "Claims" at bounding box center [59, 290] width 37 height 17
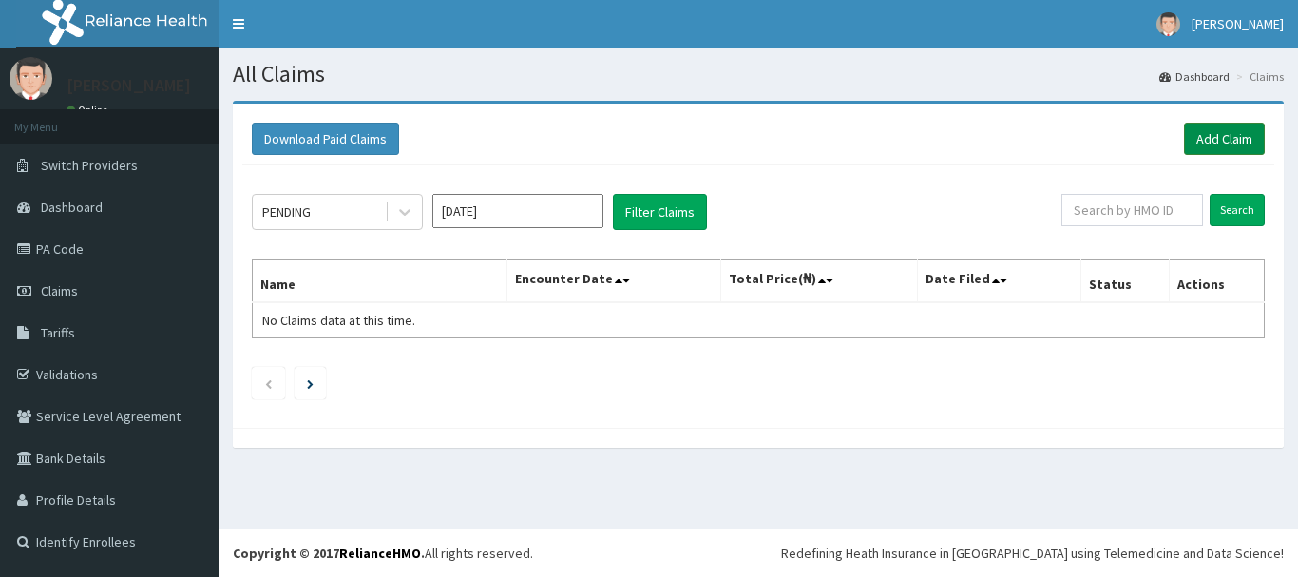
click at [1230, 137] on link "Add Claim" at bounding box center [1224, 139] width 81 height 32
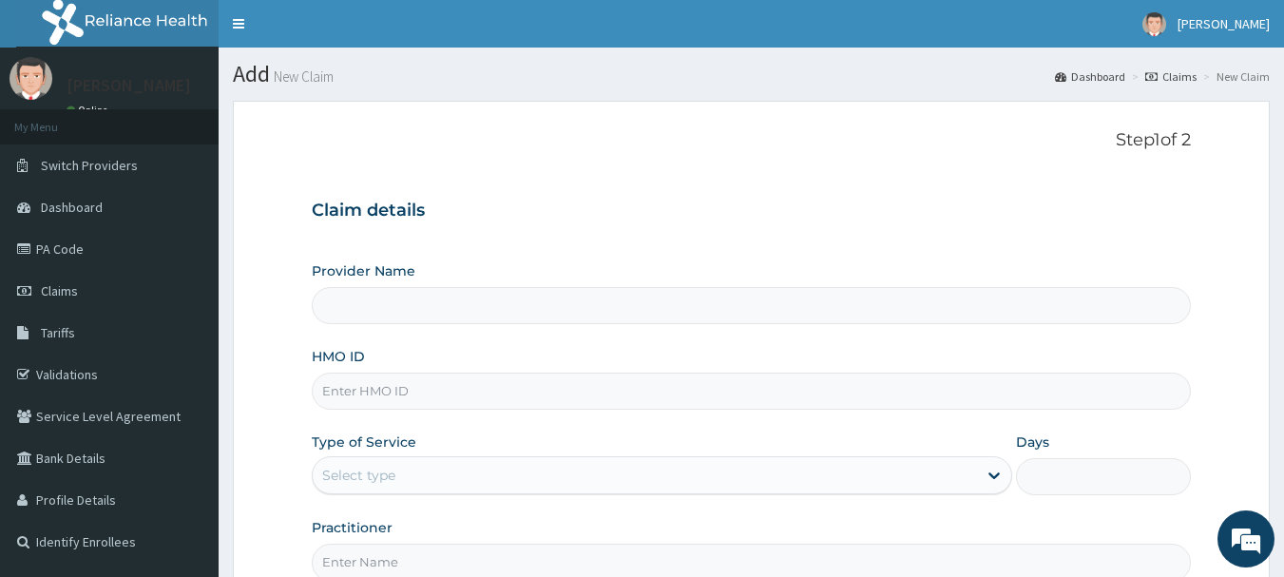
click at [480, 304] on input "Provider Name" at bounding box center [752, 305] width 880 height 37
click at [63, 290] on span "Claims" at bounding box center [59, 290] width 37 height 17
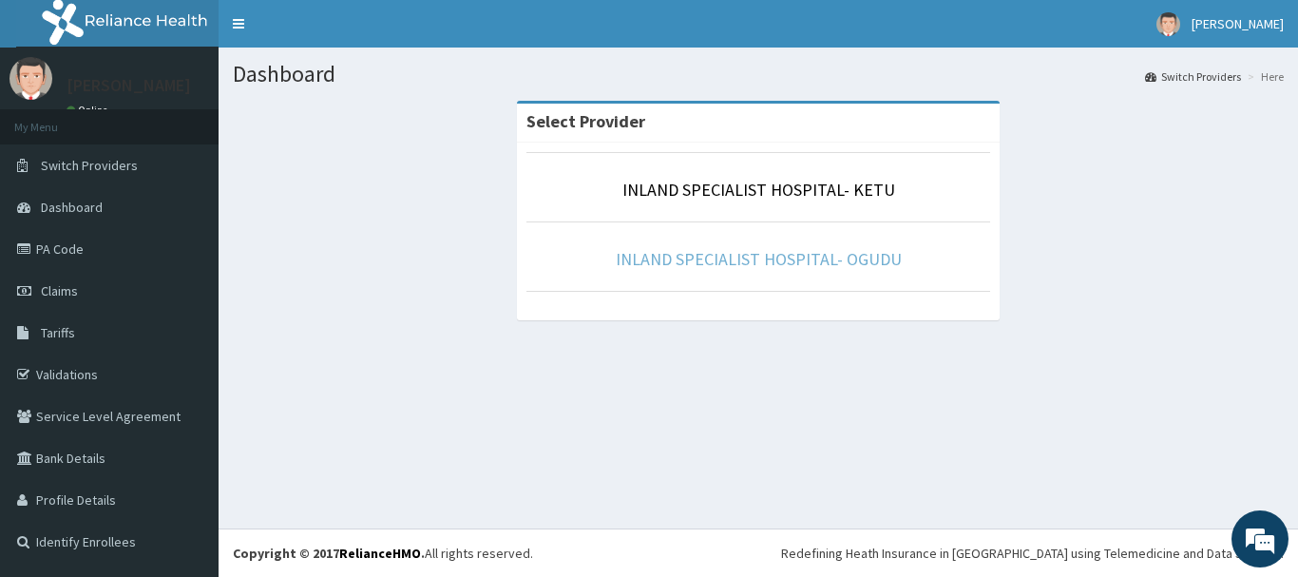
click at [739, 265] on link "INLAND SPECIALIST HOSPITAL- OGUDU" at bounding box center [759, 259] width 286 height 22
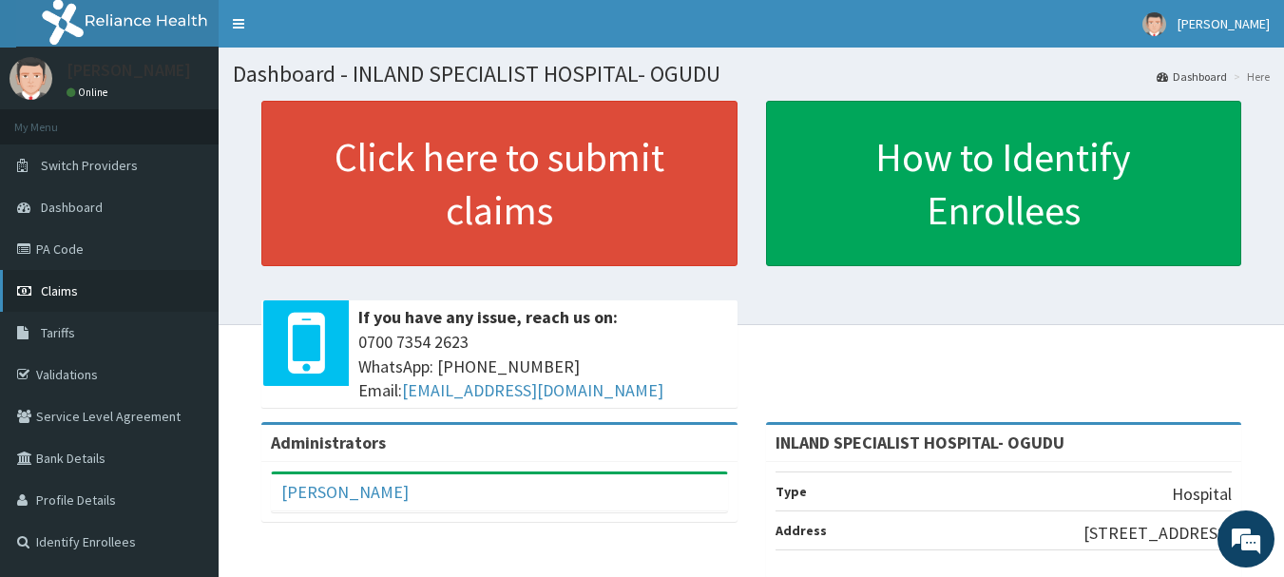
click at [59, 285] on span "Claims" at bounding box center [59, 290] width 37 height 17
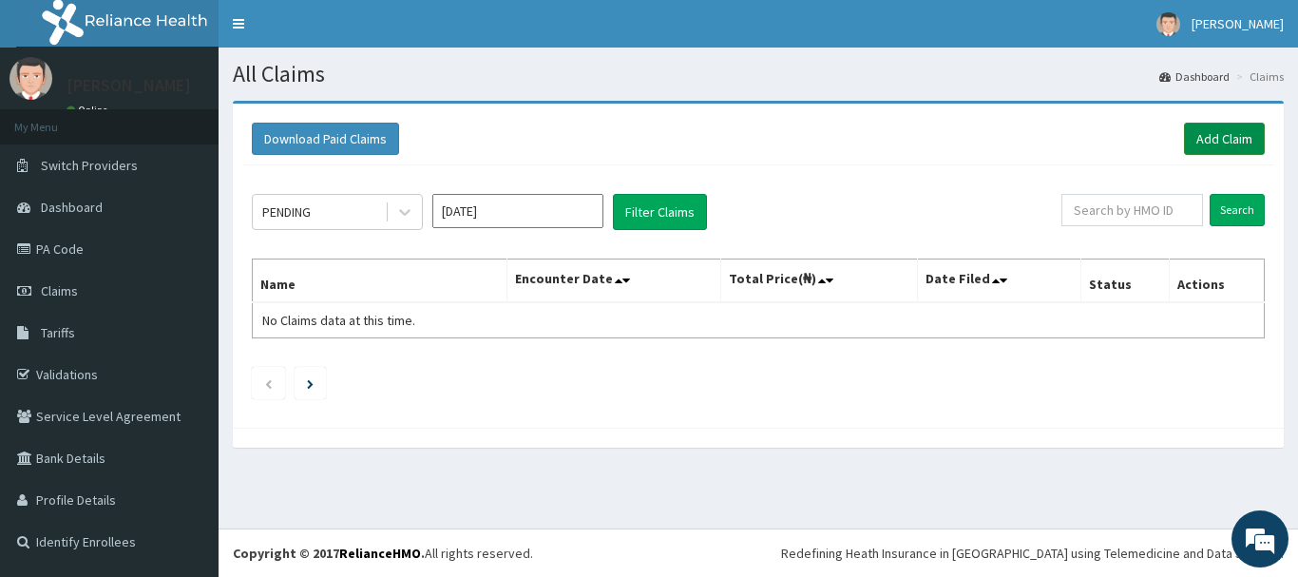
click at [1213, 137] on link "Add Claim" at bounding box center [1224, 139] width 81 height 32
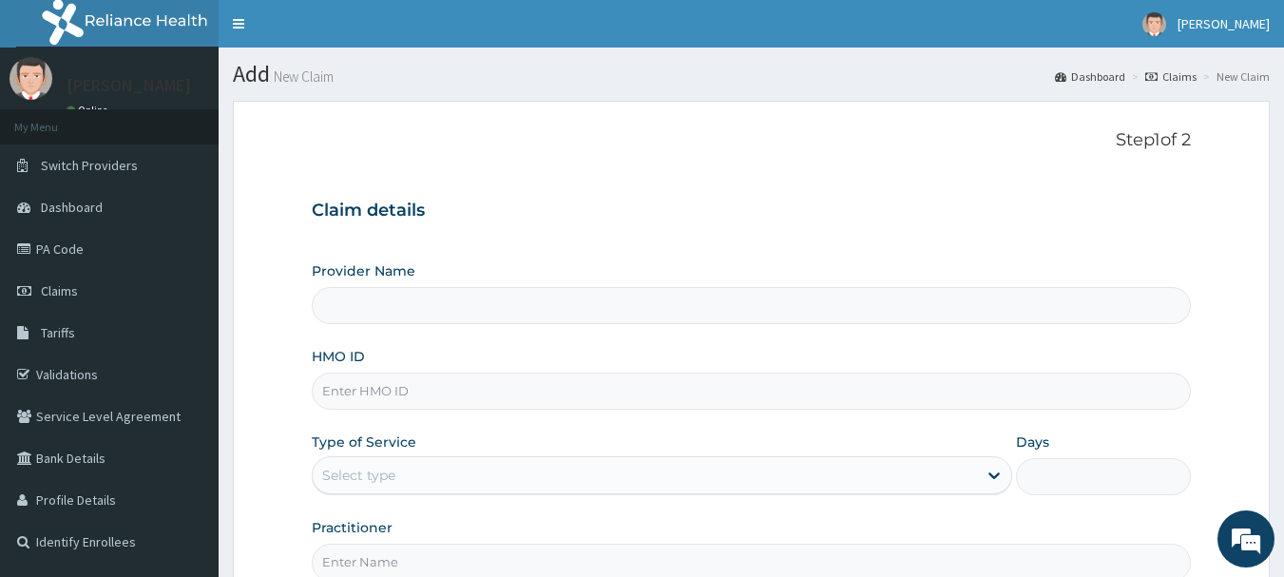
type input "INLAND SPECIALIST HOSPITAL- OGUDU"
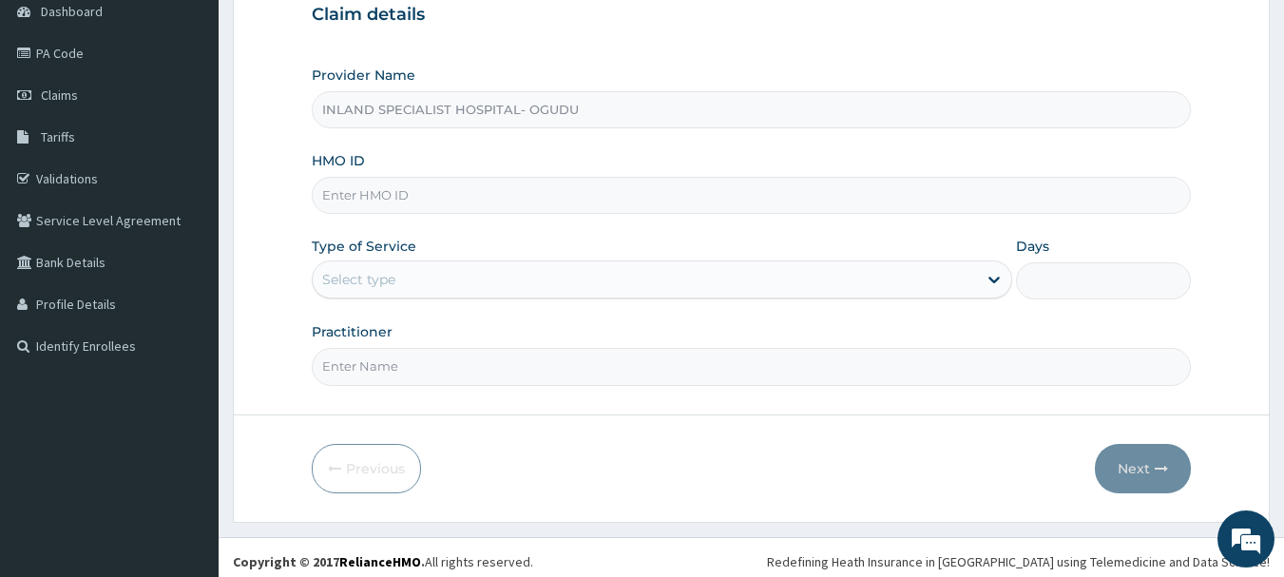
scroll to position [204, 0]
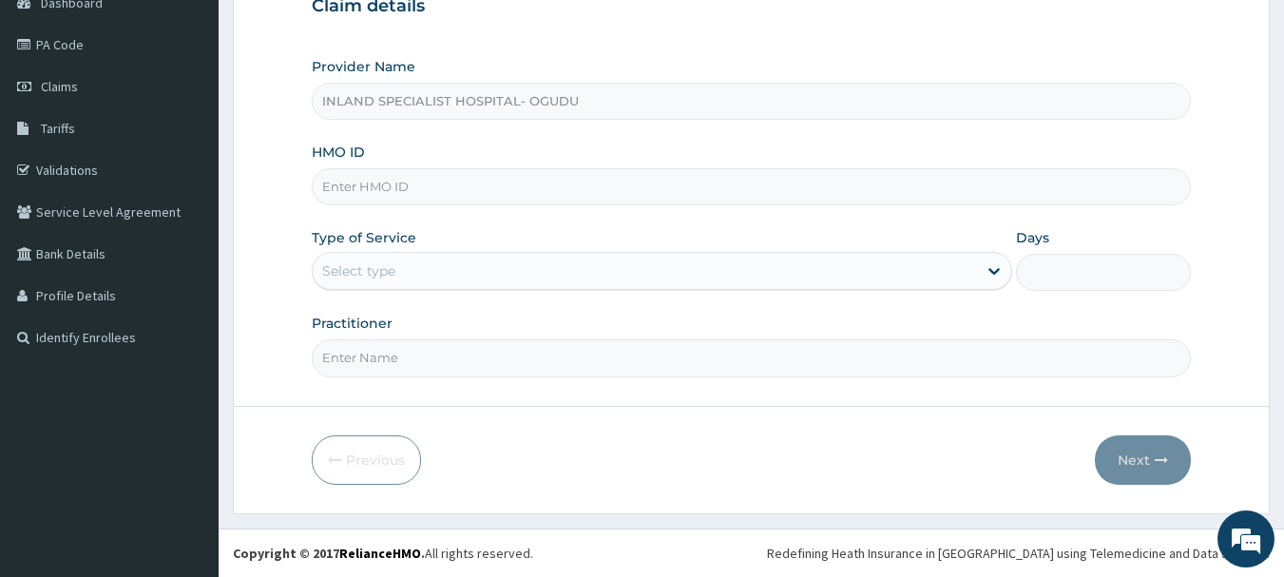
click at [346, 187] on input "HMO ID" at bounding box center [752, 186] width 880 height 37
paste input "TRE/10047/A"
type input "TRE/10047/A"
click at [383, 270] on div "Select type" at bounding box center [358, 270] width 73 height 19
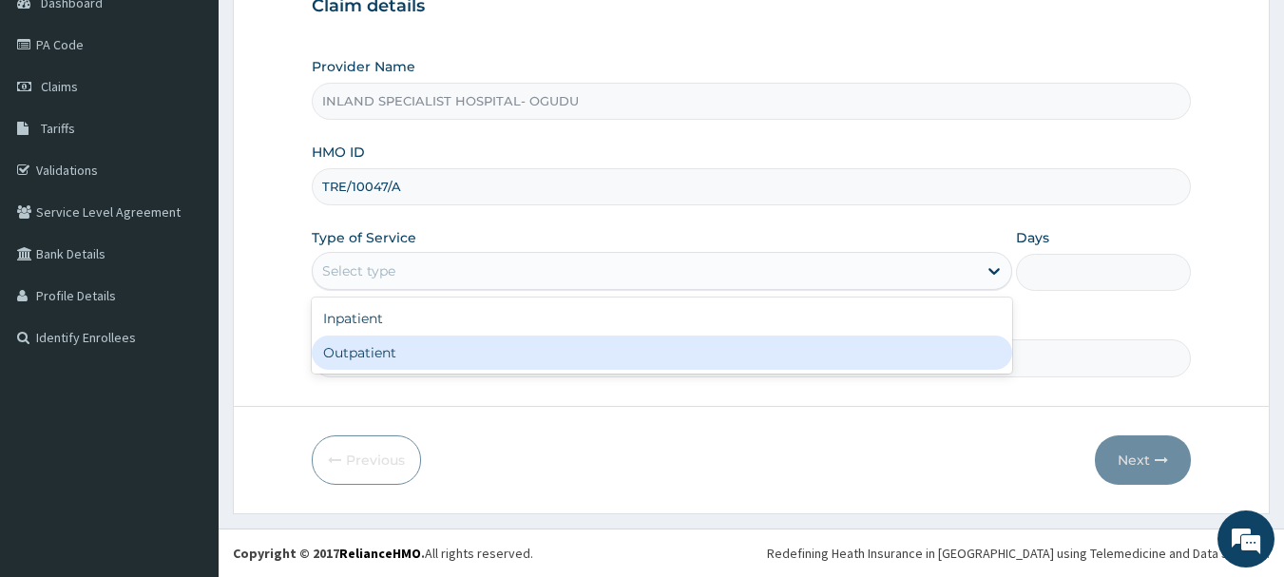
click at [373, 354] on div "Outpatient" at bounding box center [662, 353] width 701 height 34
type input "1"
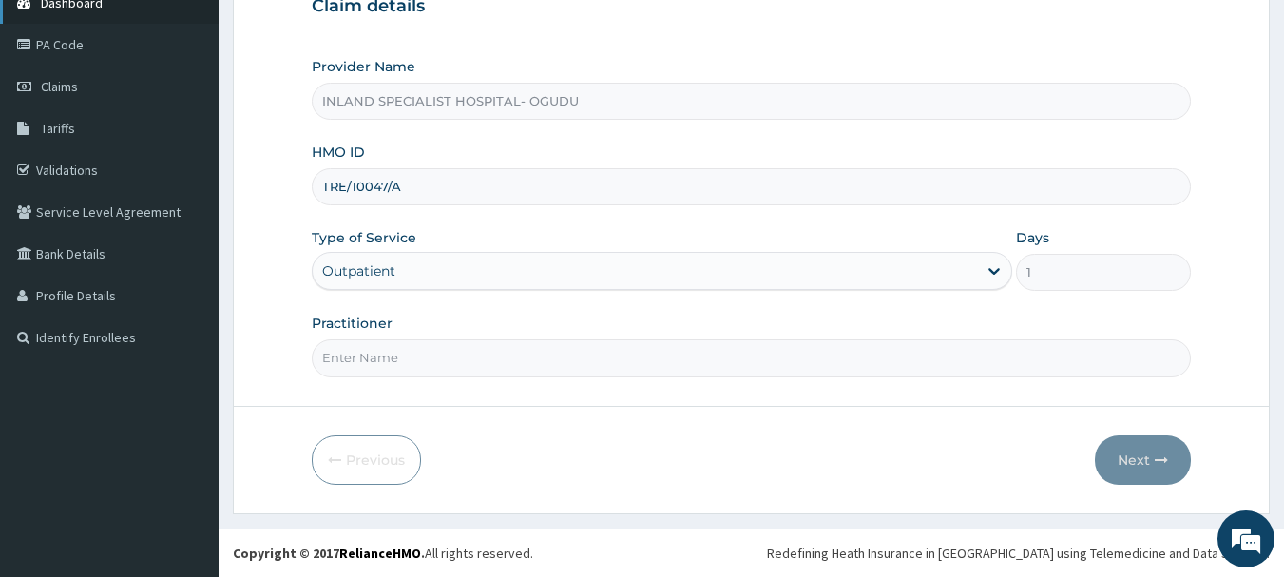
scroll to position [0, 0]
click at [444, 354] on input "Practitioner" at bounding box center [752, 357] width 880 height 37
paste input "Dr. Omogbemi"
type input "Dr. Omogbemi"
click at [1128, 453] on button "Next" at bounding box center [1143, 459] width 96 height 49
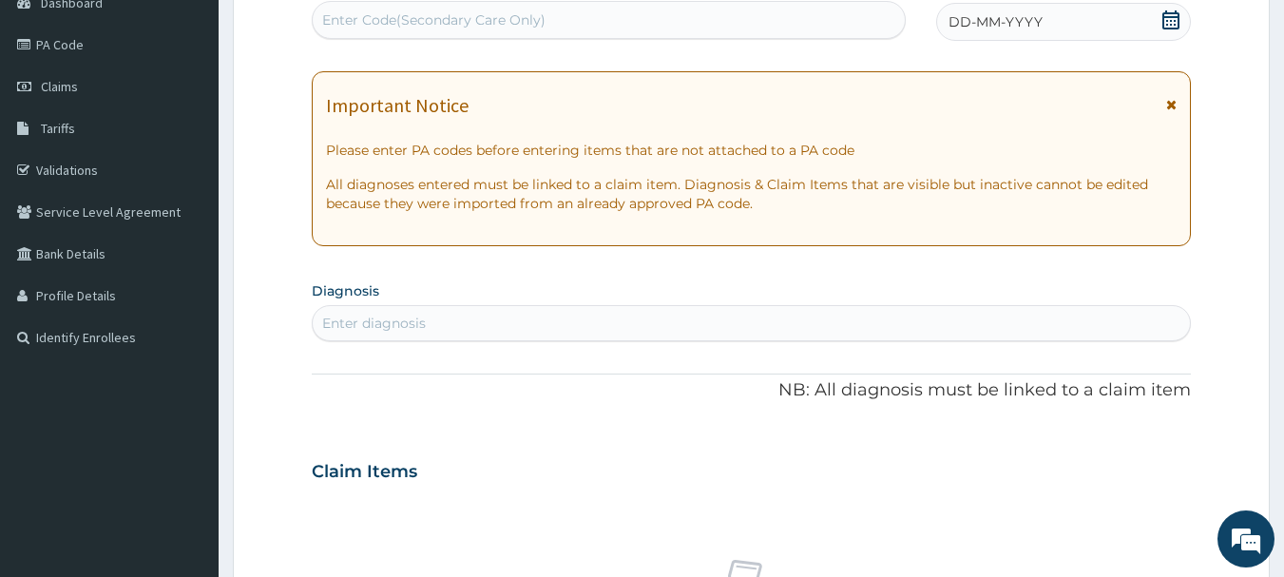
click at [1173, 21] on icon at bounding box center [1170, 19] width 19 height 19
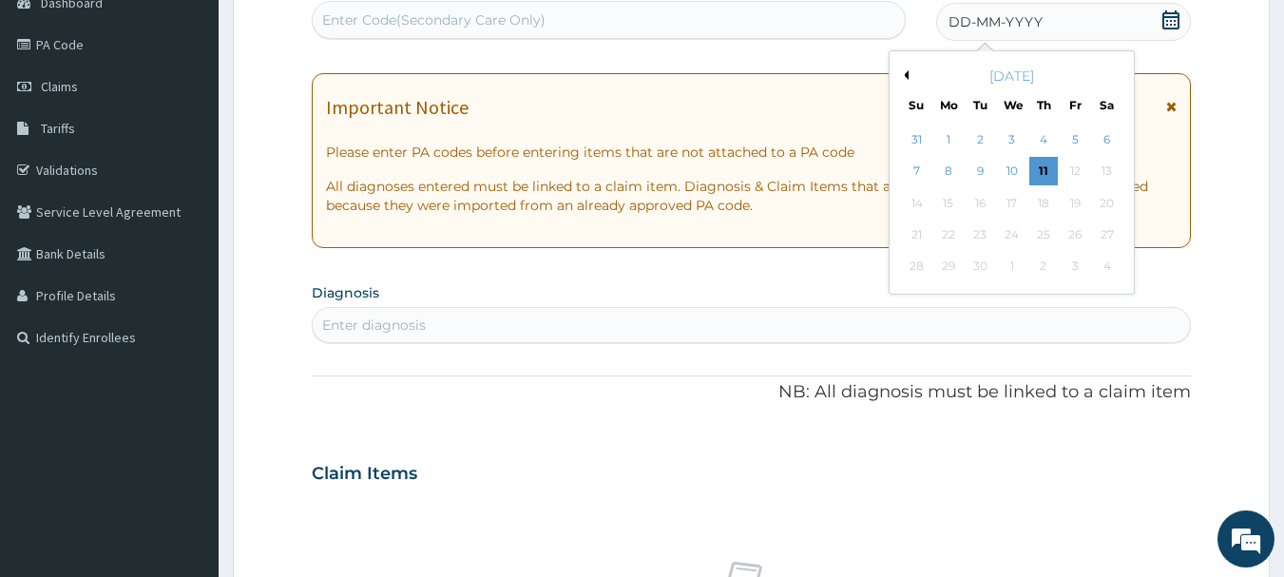
click at [904, 75] on button "Previous Month" at bounding box center [904, 75] width 10 height 10
click at [910, 267] on div "24" at bounding box center [917, 267] width 29 height 29
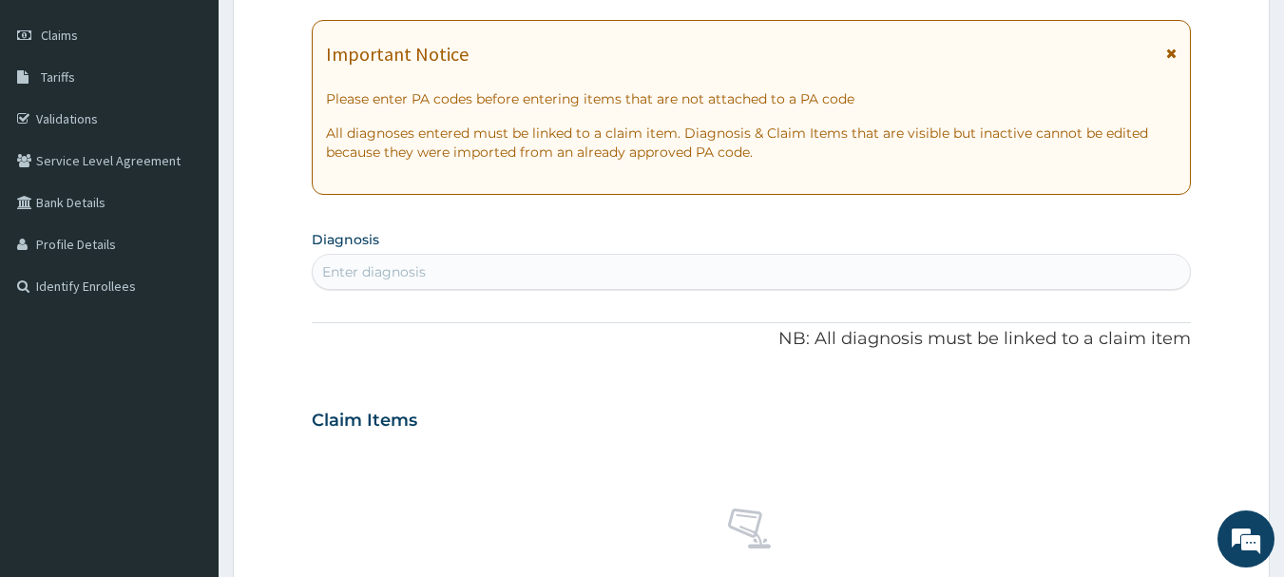
scroll to position [299, 0]
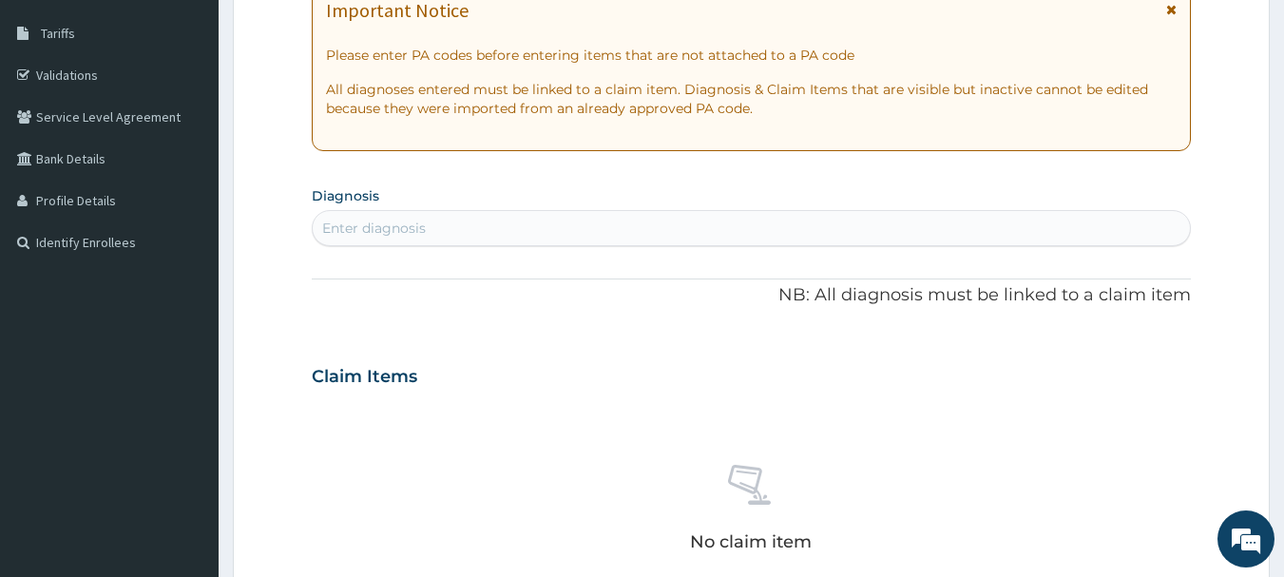
click at [448, 221] on div "Enter diagnosis" at bounding box center [752, 228] width 878 height 30
type input "MALARIA"
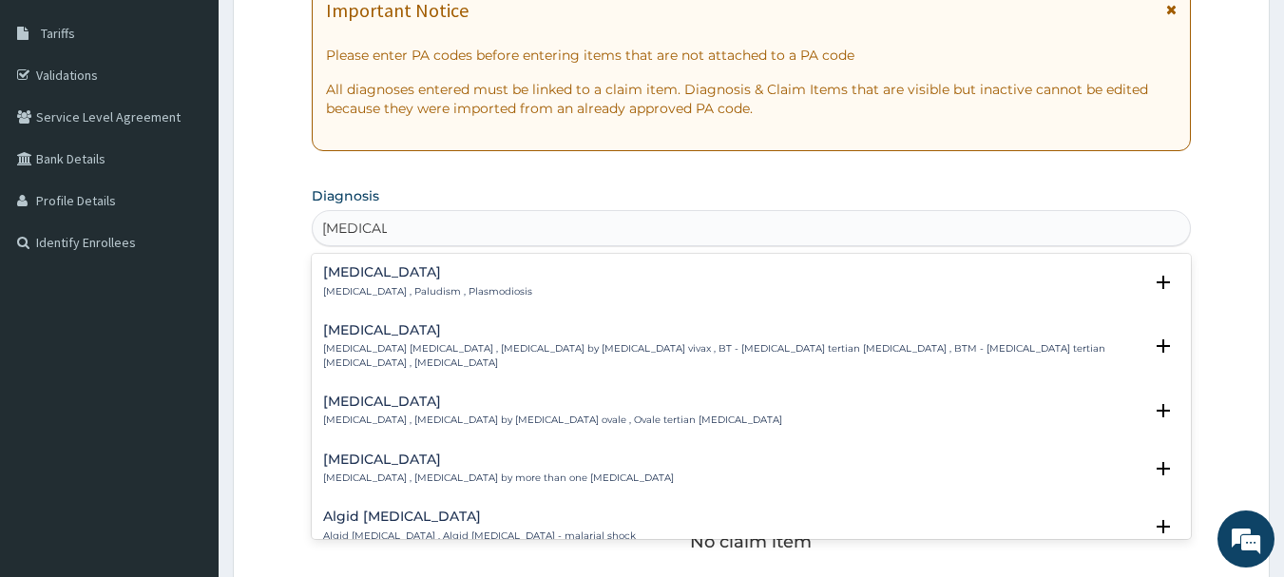
click at [355, 283] on div "Malaria Malaria , Paludism , Plasmodiosis" at bounding box center [427, 281] width 209 height 33
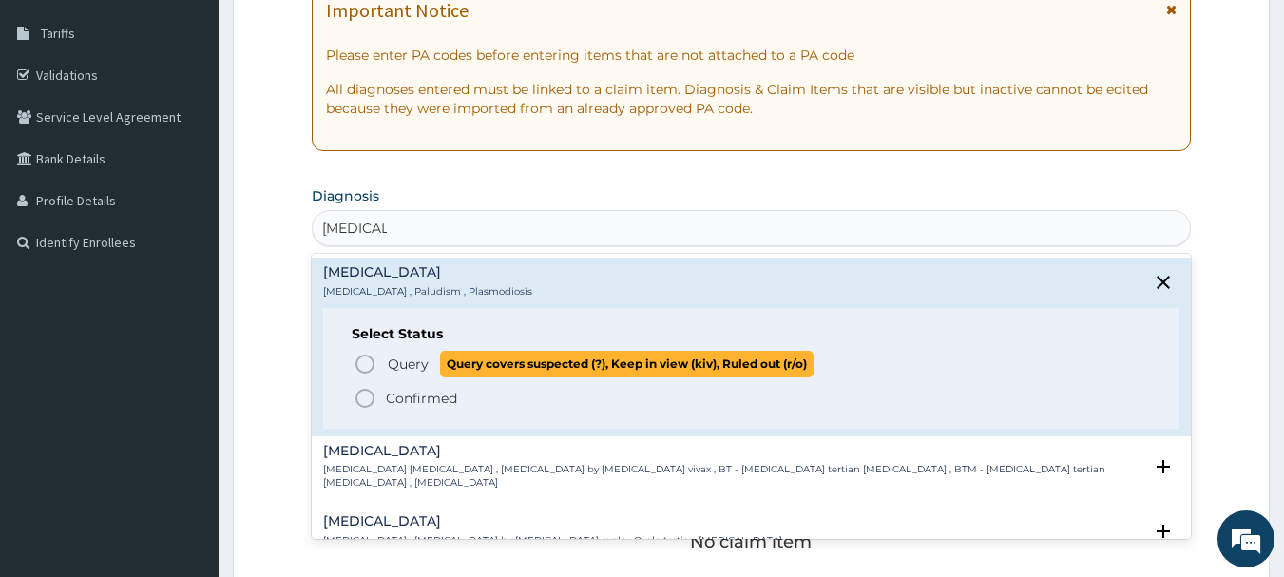
drag, startPoint x: 358, startPoint y: 362, endPoint x: 408, endPoint y: 285, distance: 91.5
click at [359, 362] on icon "status option query" at bounding box center [365, 364] width 23 height 23
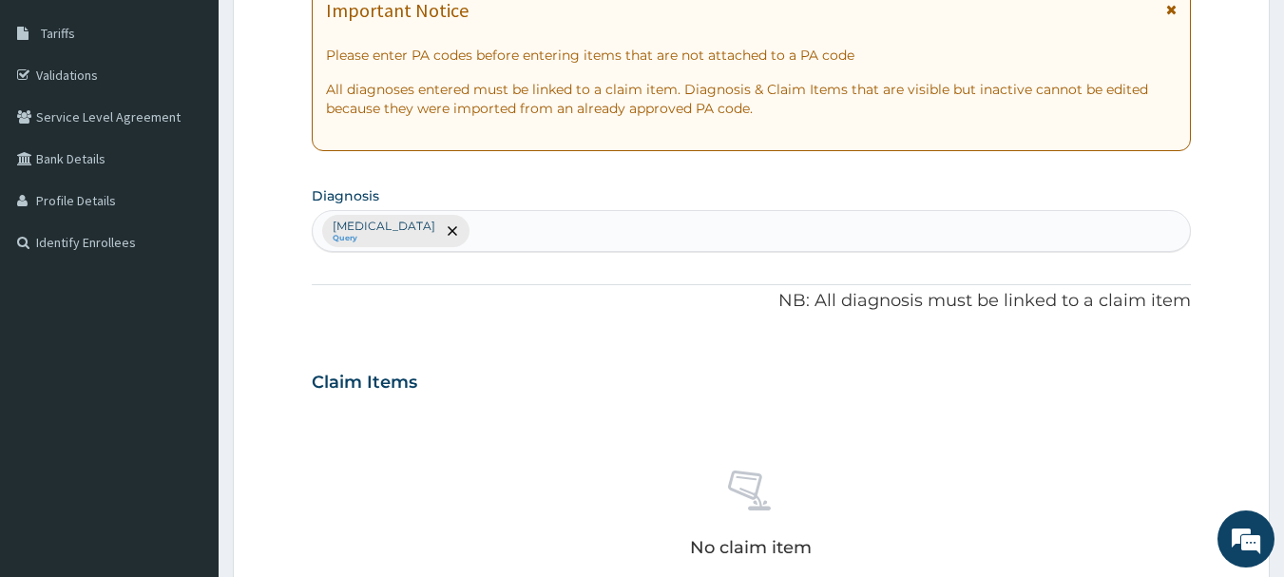
click at [467, 234] on div "Malaria Query" at bounding box center [752, 231] width 878 height 40
type input "TYPHOID"
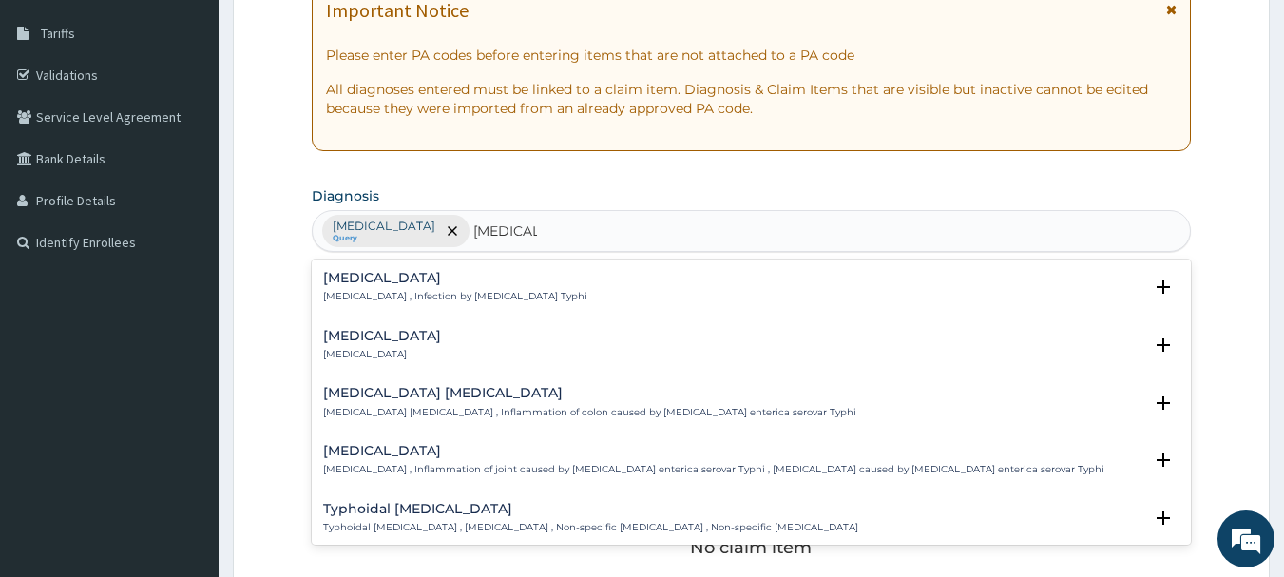
click at [407, 285] on h4 "Typhoid fever" at bounding box center [455, 278] width 264 height 14
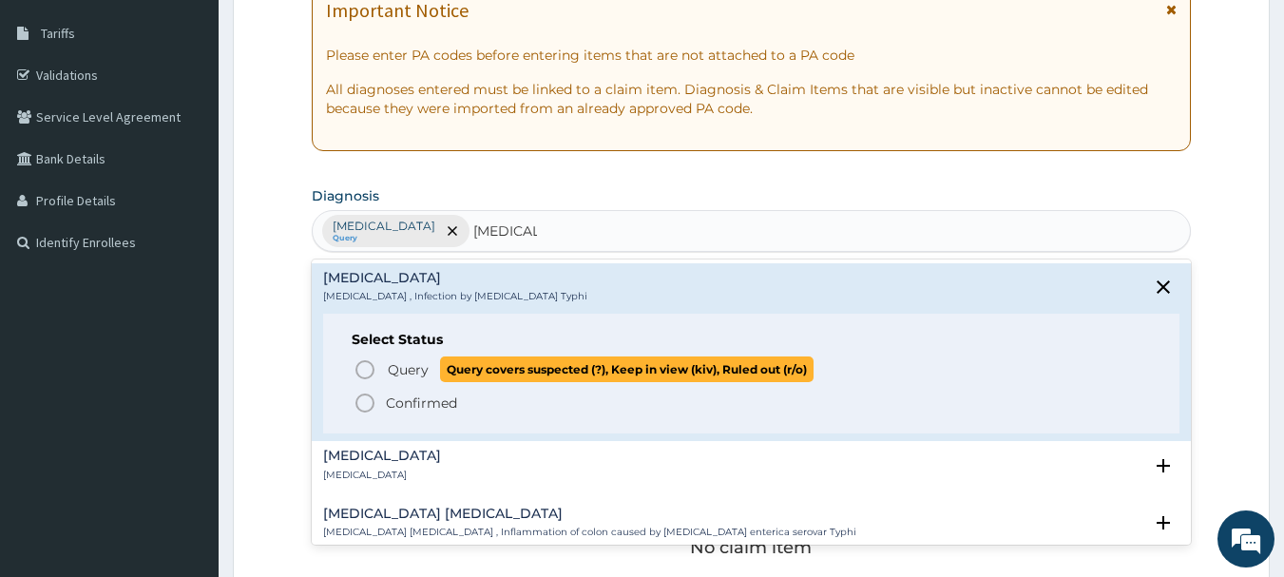
click at [359, 364] on circle "status option query" at bounding box center [364, 369] width 17 height 17
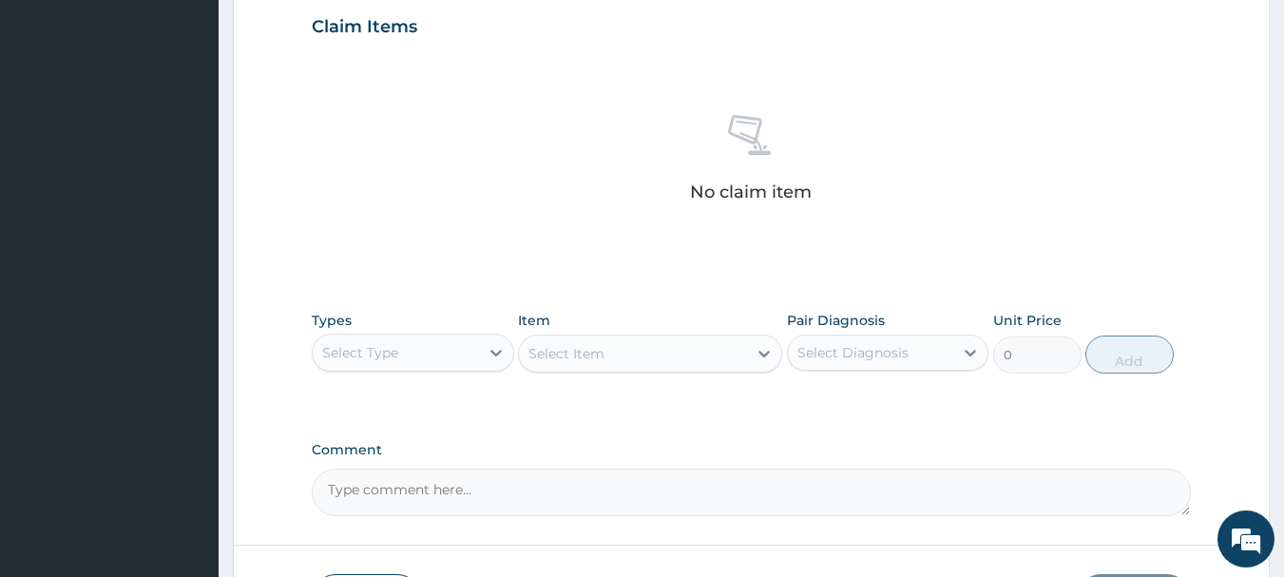
scroll to position [775, 0]
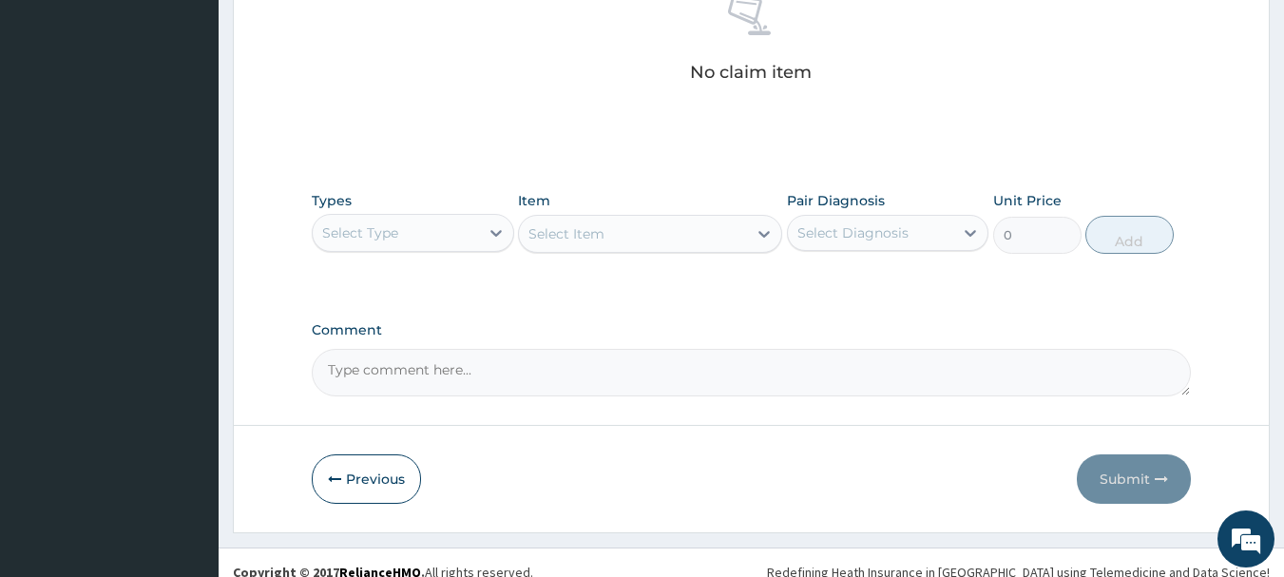
click at [424, 234] on div "Select Type" at bounding box center [396, 233] width 166 height 30
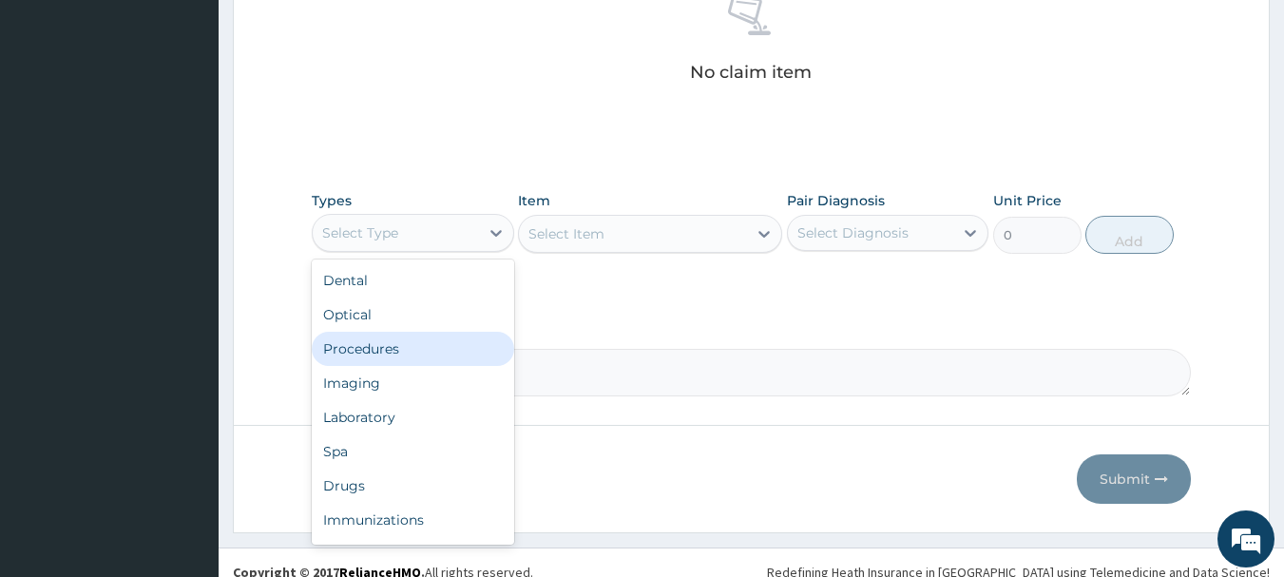
click at [397, 359] on div "Procedures" at bounding box center [413, 349] width 202 height 34
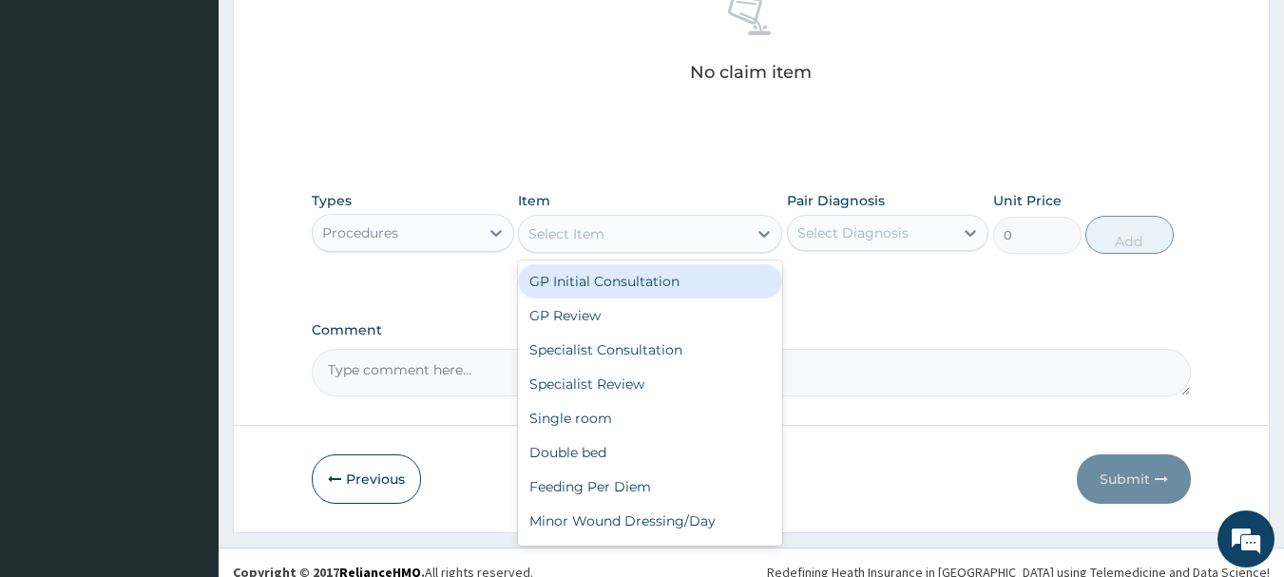
click at [617, 228] on div "Select Item" at bounding box center [633, 234] width 228 height 30
drag, startPoint x: 616, startPoint y: 278, endPoint x: 831, endPoint y: 255, distance: 216.0
click at [633, 278] on div "GP Initial Consultation" at bounding box center [650, 281] width 264 height 34
type input "3000"
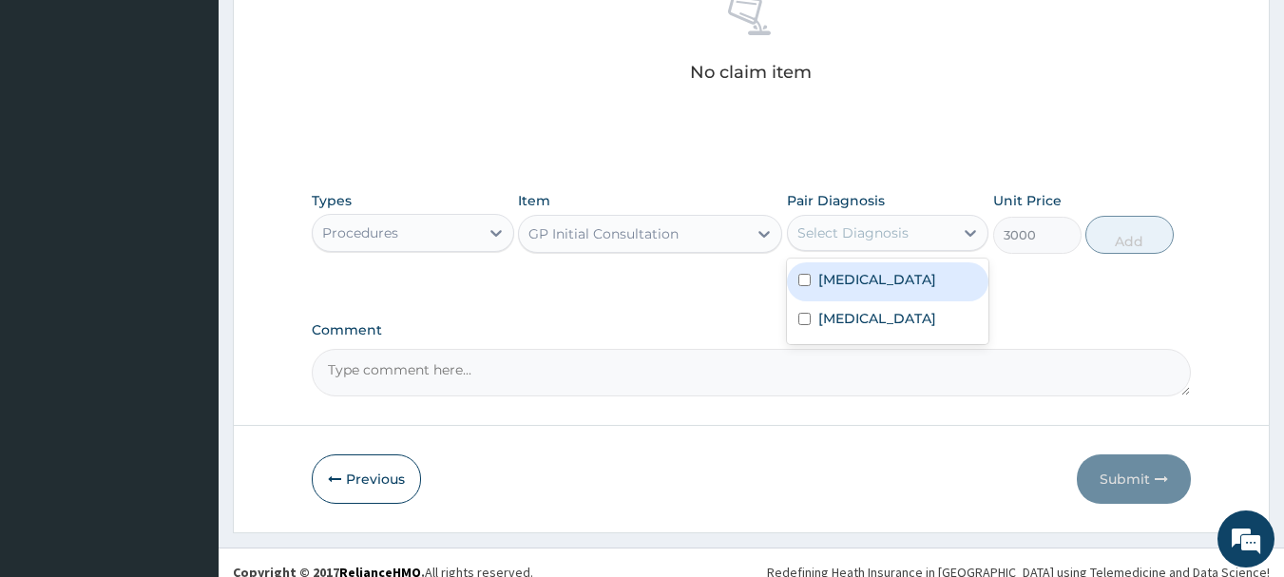
click at [844, 229] on div "Select Diagnosis" at bounding box center [852, 232] width 111 height 19
click at [838, 288] on label "Malaria" at bounding box center [877, 279] width 118 height 19
checkbox input "true"
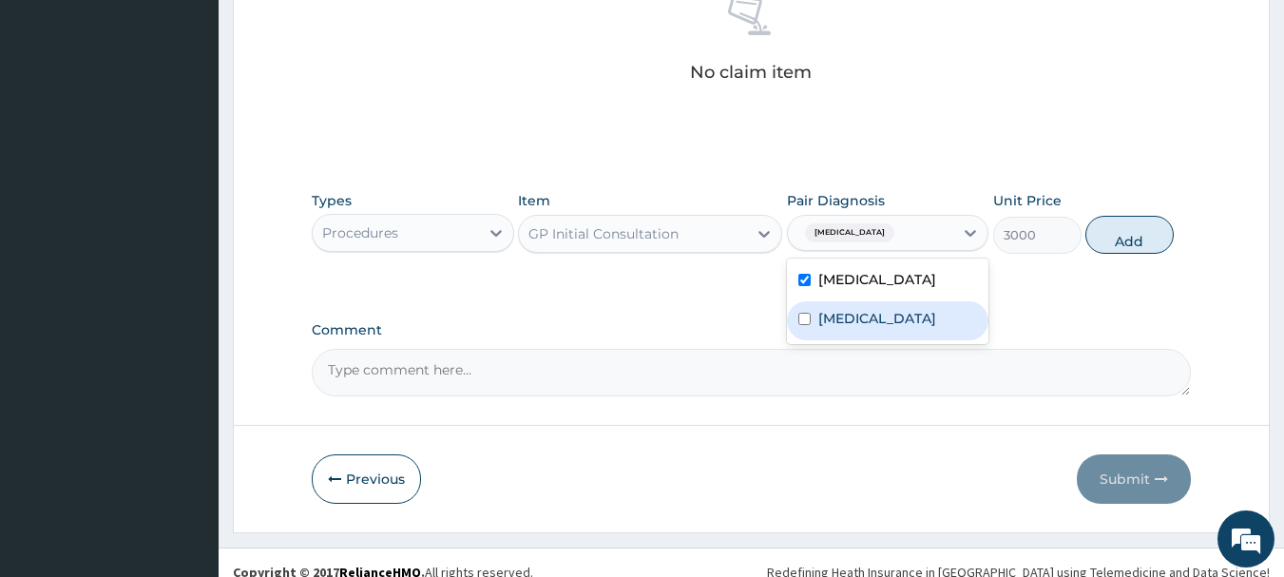
drag, startPoint x: 839, startPoint y: 316, endPoint x: 884, endPoint y: 314, distance: 44.7
click at [840, 317] on label "Typhoid fever" at bounding box center [877, 318] width 118 height 19
checkbox input "true"
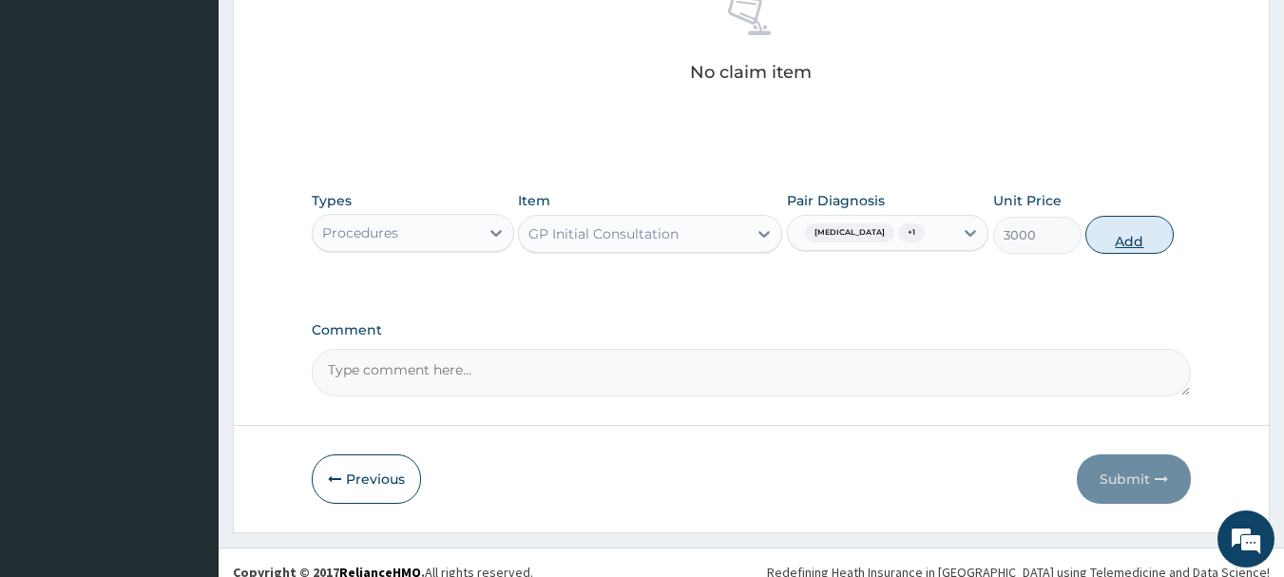
click at [1132, 223] on button "Add" at bounding box center [1129, 235] width 88 height 38
type input "0"
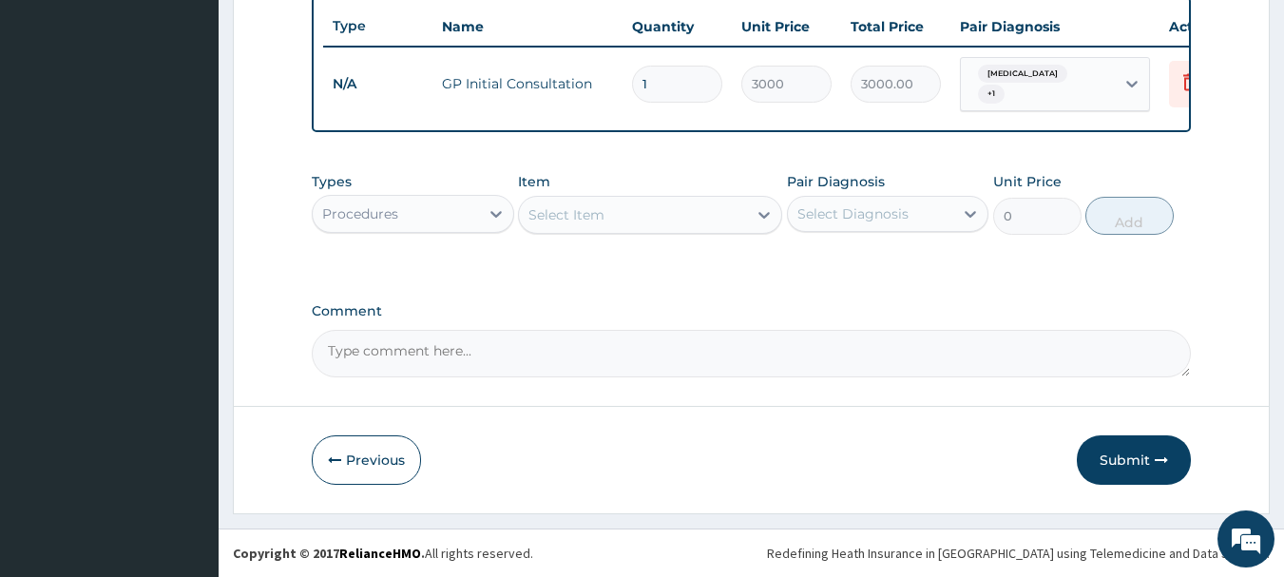
click at [395, 197] on div "Procedures" at bounding box center [413, 214] width 202 height 38
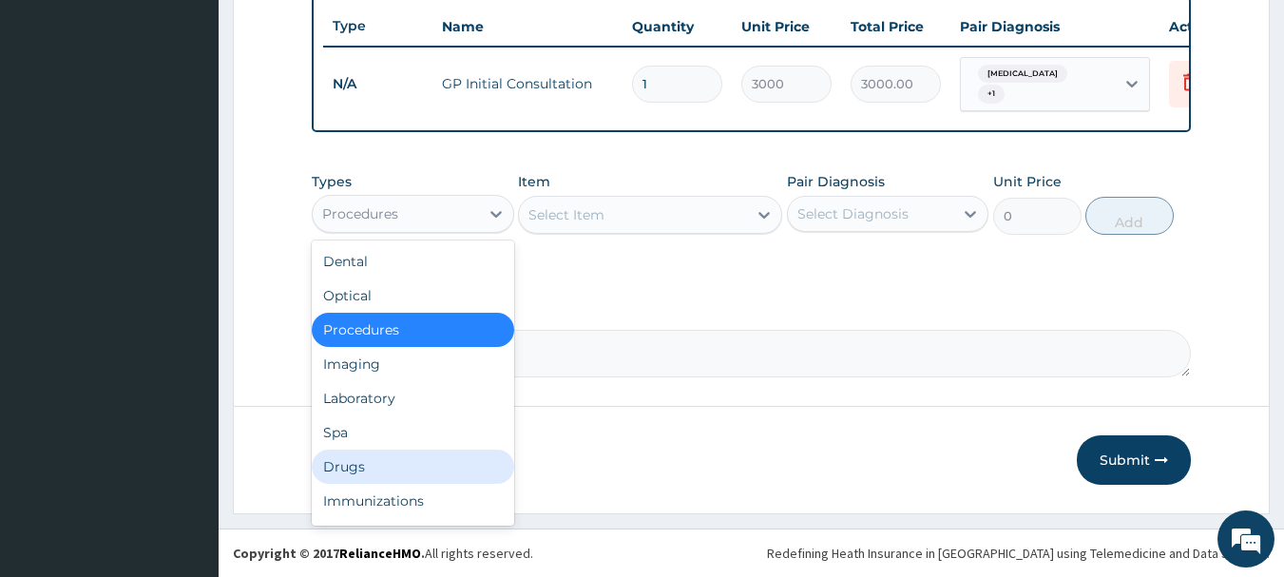
click at [363, 460] on div "Drugs" at bounding box center [413, 467] width 202 height 34
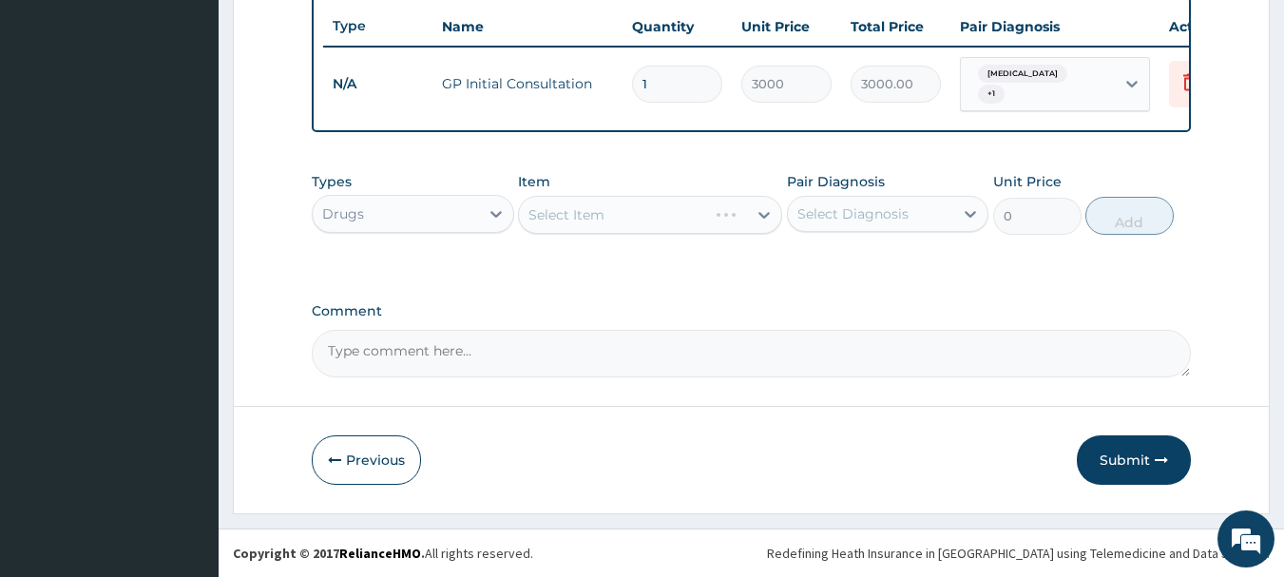
click at [630, 219] on div "Select Item" at bounding box center [650, 215] width 264 height 38
click at [646, 217] on div "Select Item" at bounding box center [650, 215] width 264 height 38
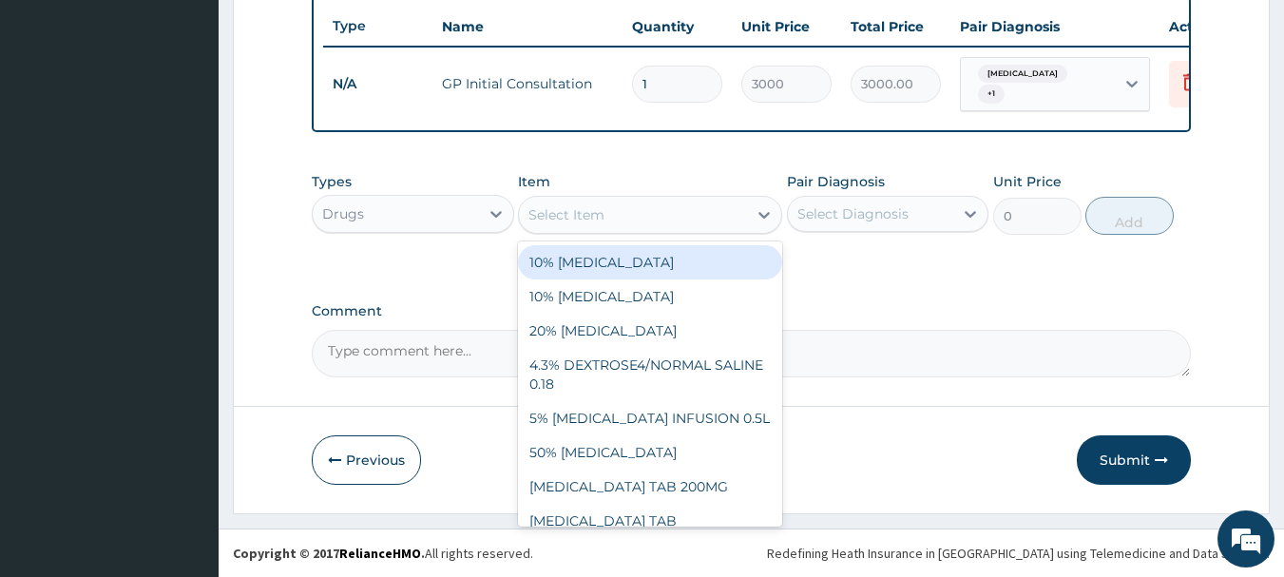
click at [654, 214] on div "Select Item" at bounding box center [633, 215] width 228 height 30
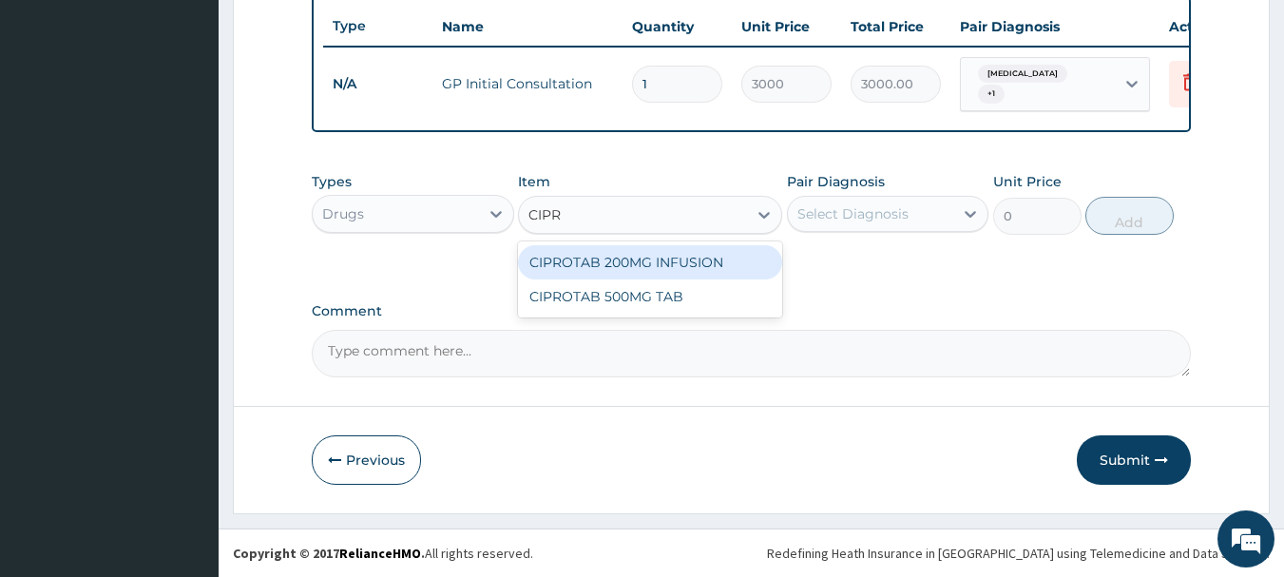
type input "CIPRO"
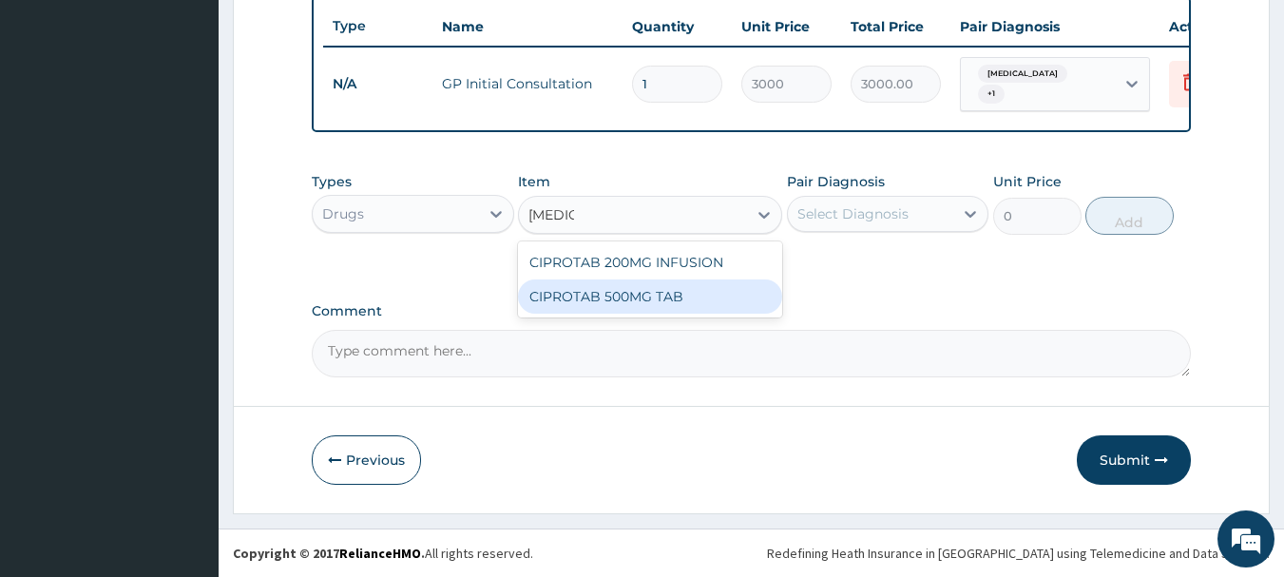
click at [559, 304] on div "CIPROTAB 500MG TAB" at bounding box center [650, 296] width 264 height 34
type input "200"
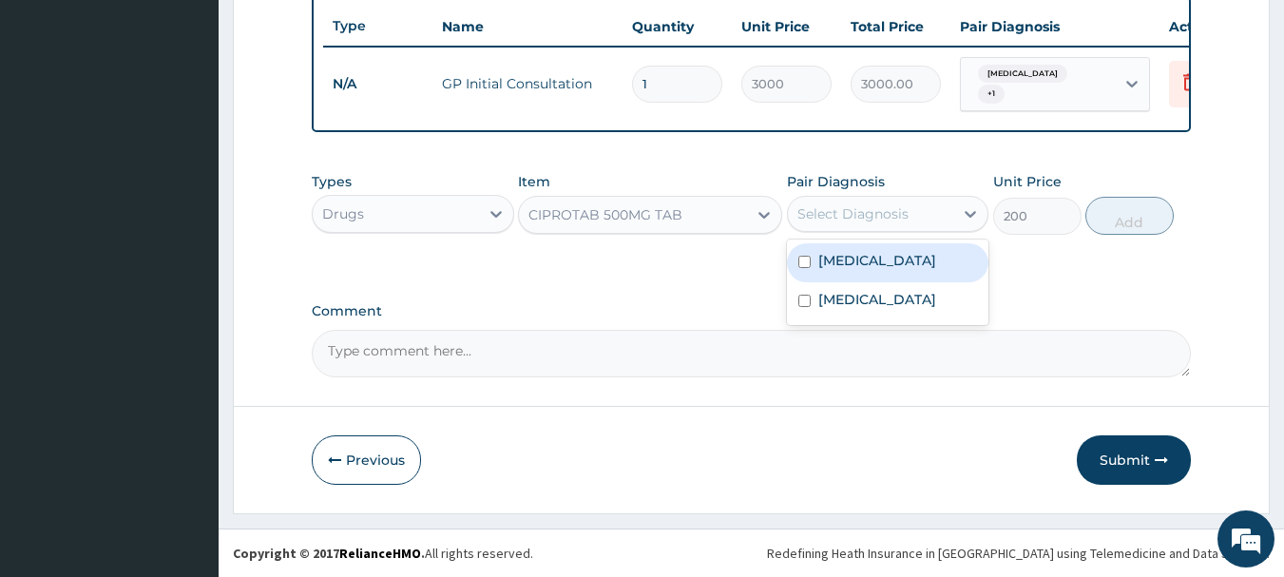
click at [850, 216] on div "Select Diagnosis" at bounding box center [852, 213] width 111 height 19
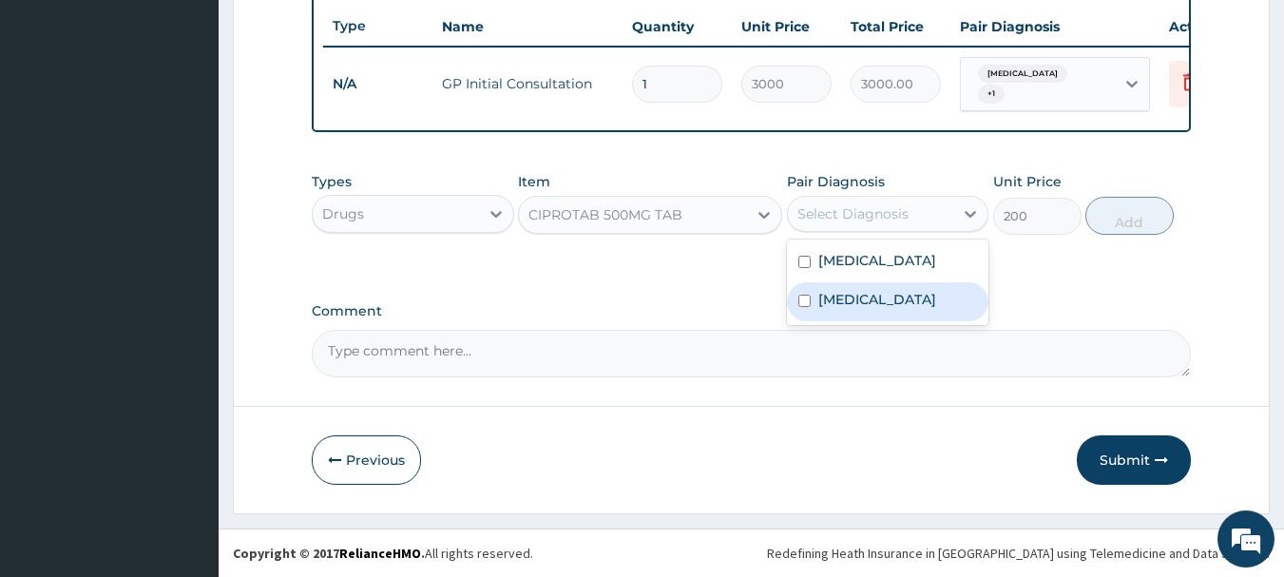
drag, startPoint x: 847, startPoint y: 292, endPoint x: 859, endPoint y: 287, distance: 13.2
click at [847, 293] on label "Typhoid fever" at bounding box center [877, 299] width 118 height 19
checkbox input "true"
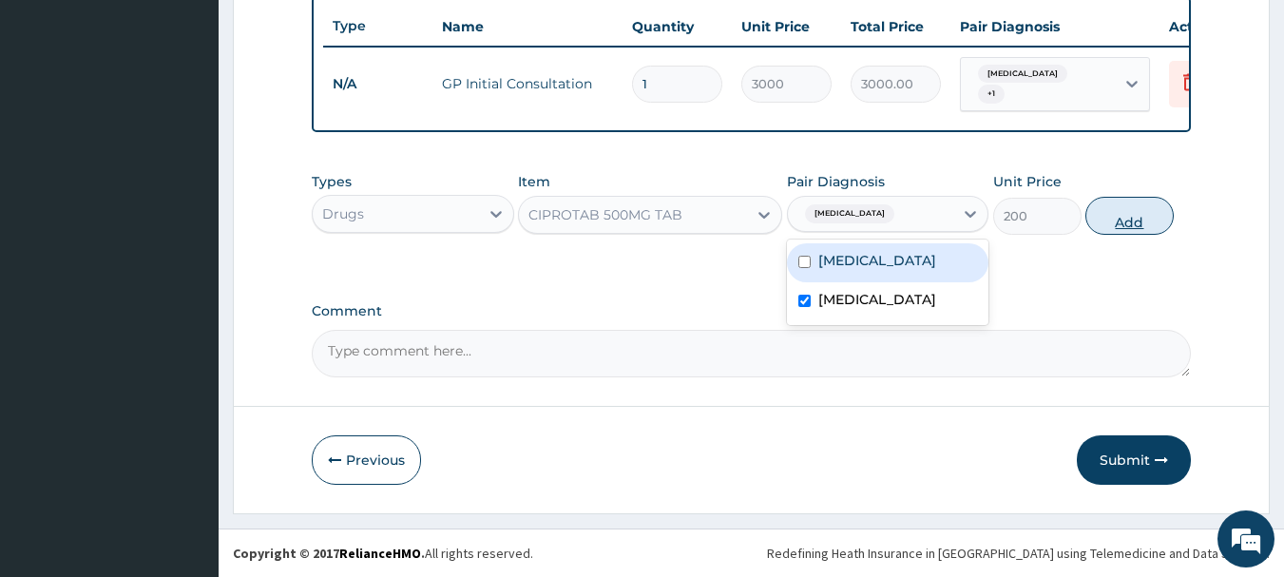
click at [1104, 207] on button "Add" at bounding box center [1129, 216] width 88 height 38
type input "0"
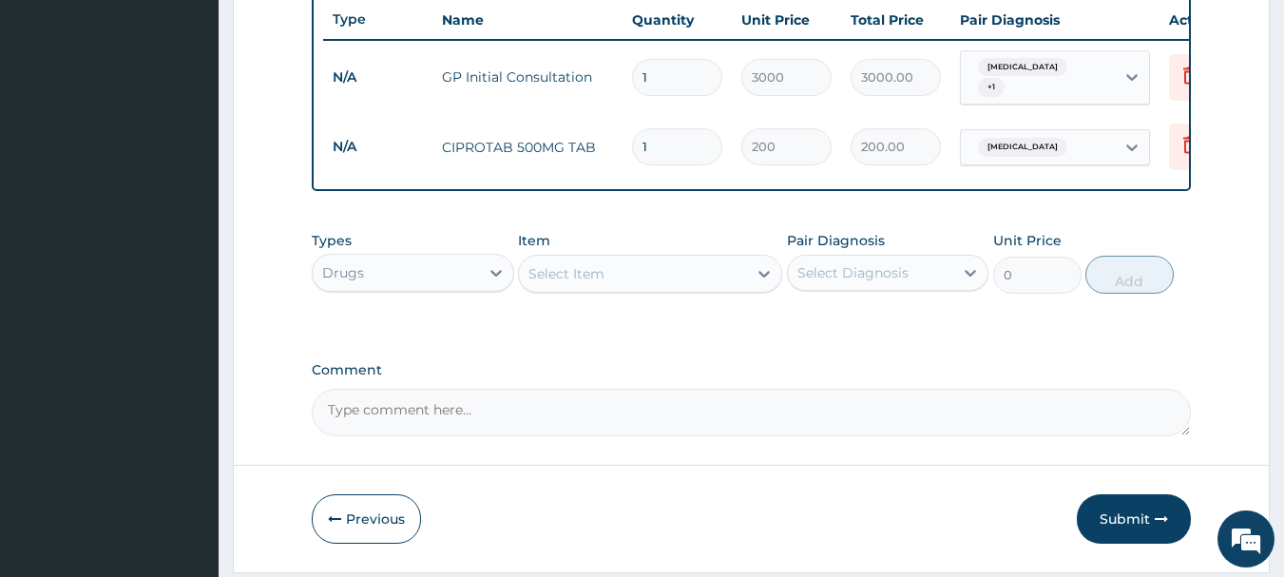
type input "10"
type input "2000.00"
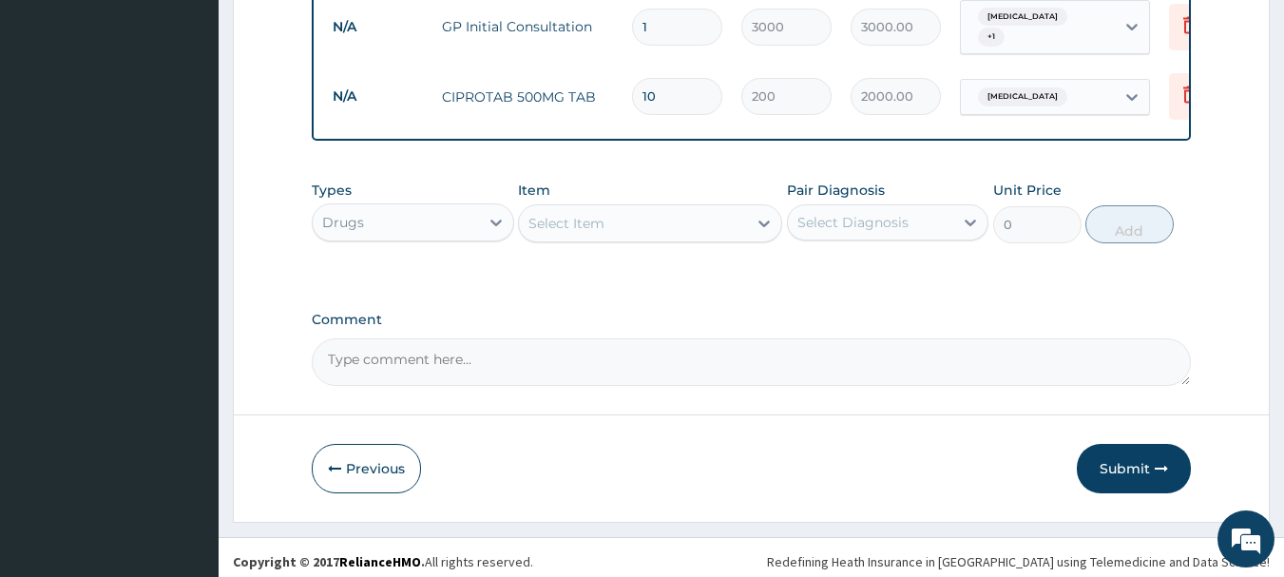
scroll to position [783, 0]
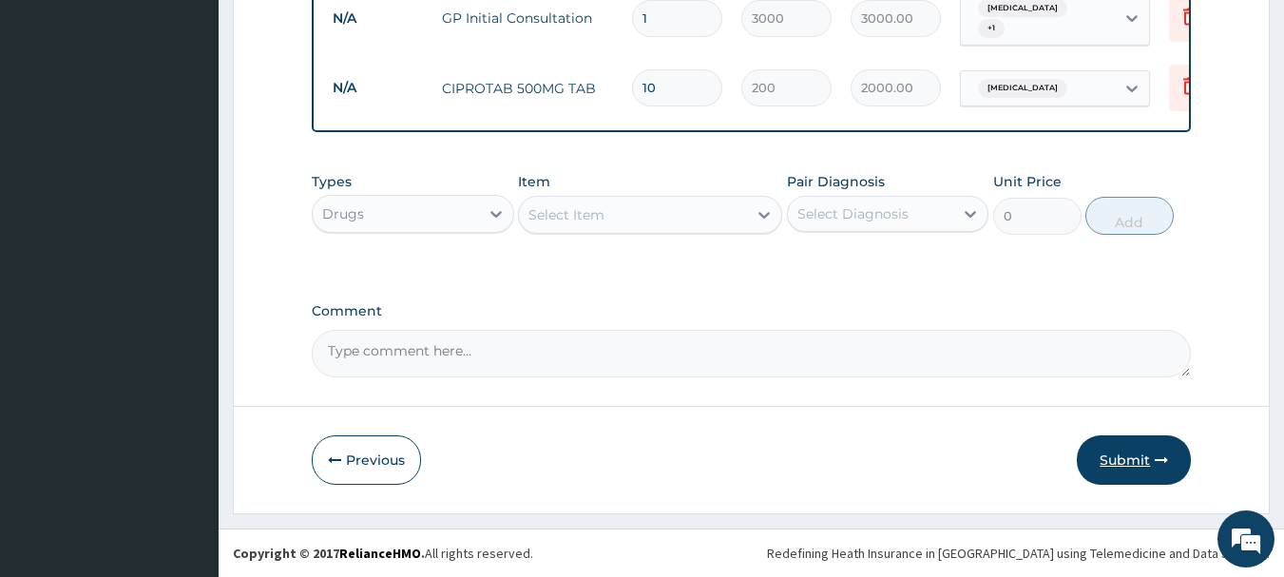
type input "10"
click at [1123, 461] on button "Submit" at bounding box center [1134, 459] width 114 height 49
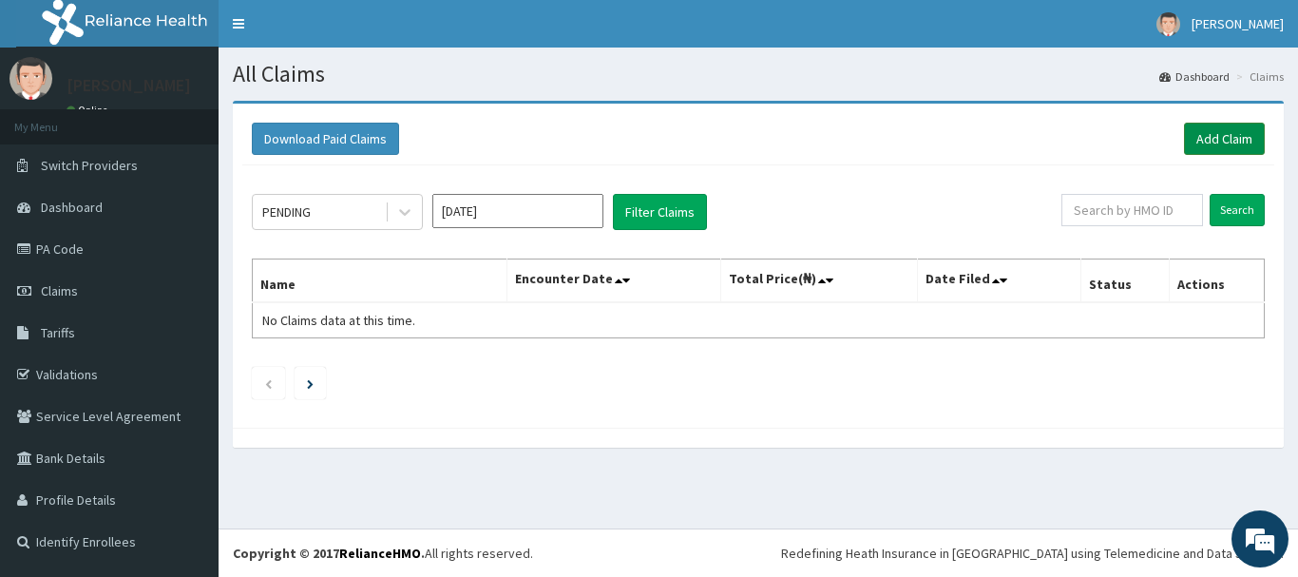
click at [1219, 139] on link "Add Claim" at bounding box center [1224, 139] width 81 height 32
click at [1113, 202] on input "text" at bounding box center [1133, 210] width 142 height 32
paste input "RFL/10190/B"
click at [1247, 206] on input "Search" at bounding box center [1237, 210] width 55 height 32
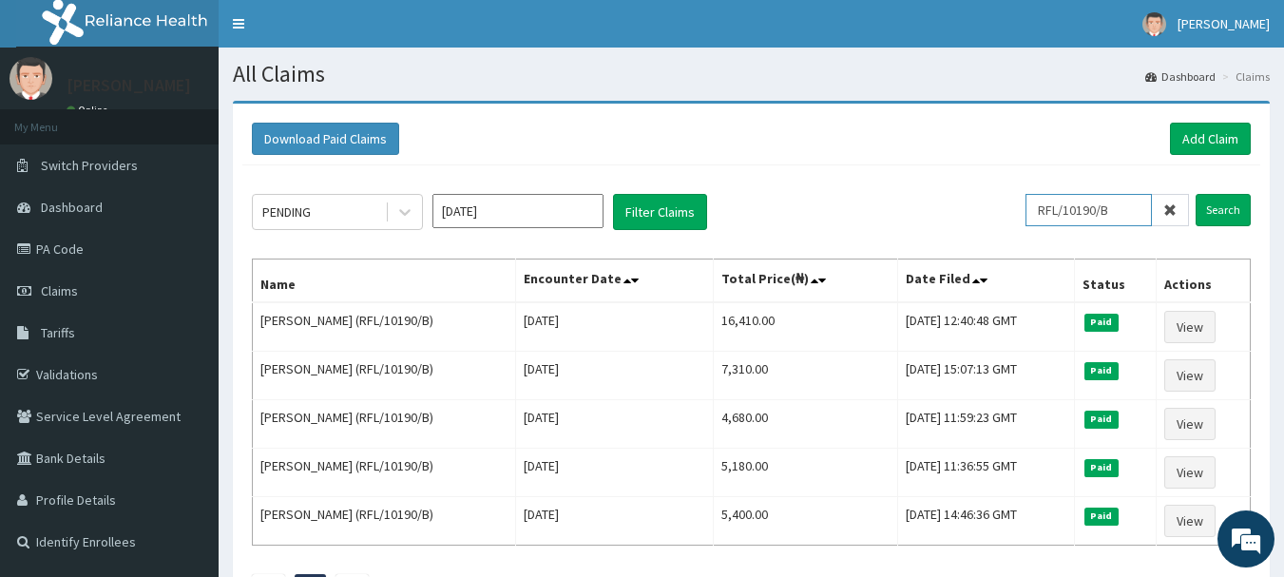
click at [1139, 208] on input "RFL/10190/B" at bounding box center [1089, 210] width 126 height 32
click at [1222, 205] on input "Search" at bounding box center [1223, 210] width 55 height 32
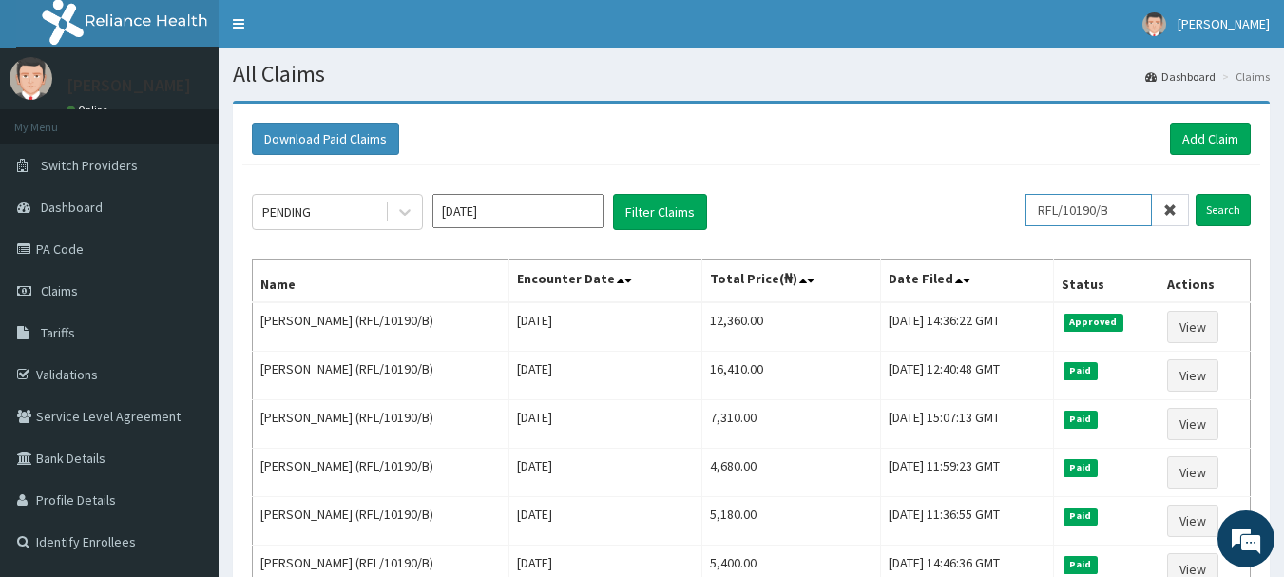
drag, startPoint x: 1129, startPoint y: 204, endPoint x: 968, endPoint y: 206, distance: 161.6
click at [968, 206] on div "PENDING [DATE] Filter Claims RFL/10190/B Search" at bounding box center [751, 212] width 999 height 36
paste input "PPY/10526/A"
type input "PPY/10526/A"
click at [1219, 207] on input "Search" at bounding box center [1223, 210] width 55 height 32
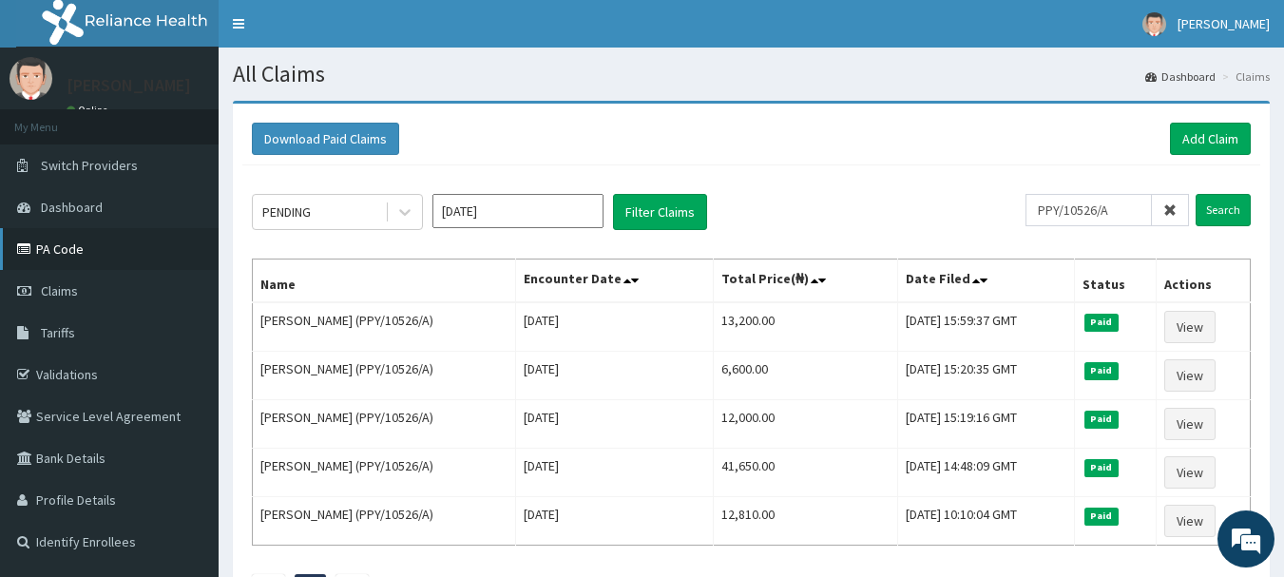
click at [74, 249] on link "PA Code" at bounding box center [109, 249] width 219 height 42
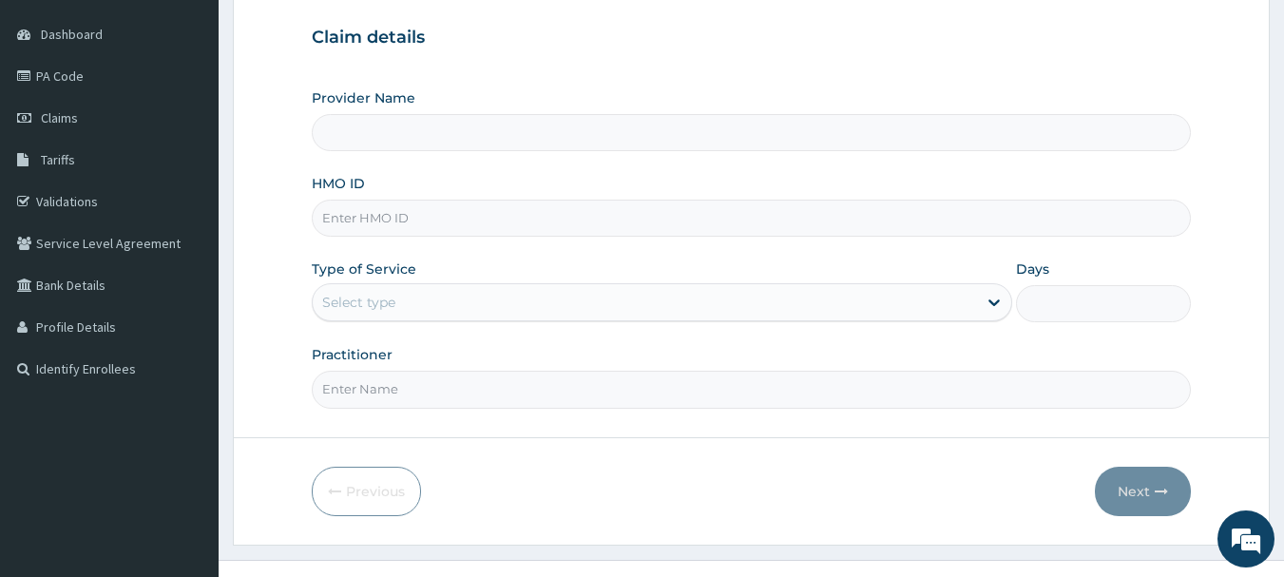
type input "INLAND SPECIALIST HOSPITAL- OGUDU"
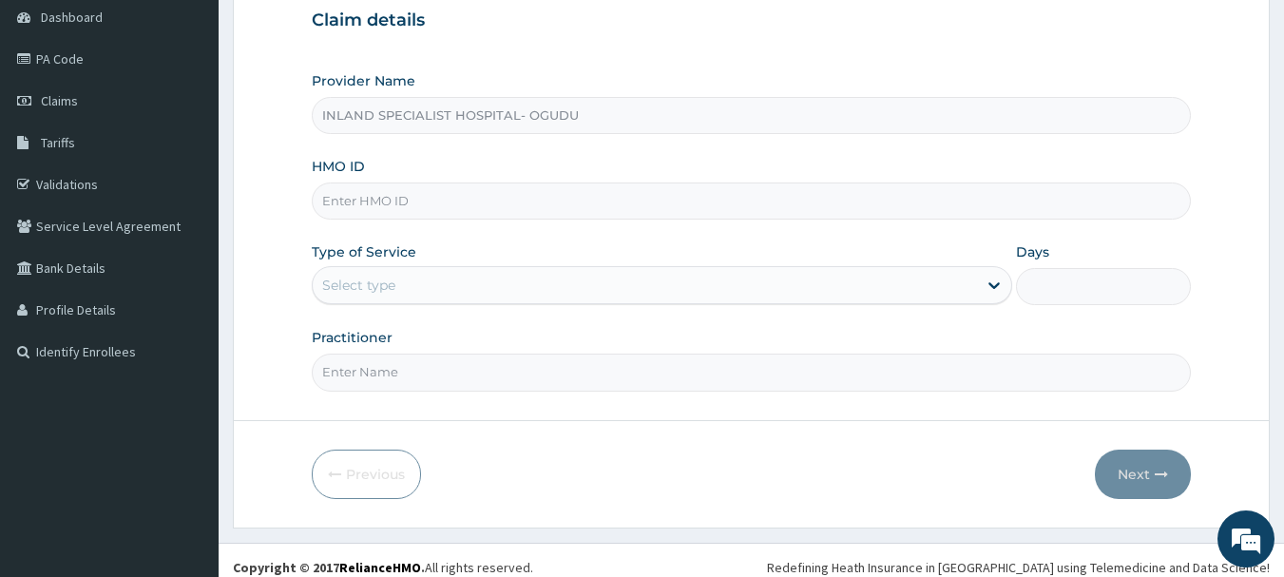
click at [451, 207] on input "HMO ID" at bounding box center [752, 200] width 880 height 37
paste input "RFL/10190/B"
type input "RFL/10190/B"
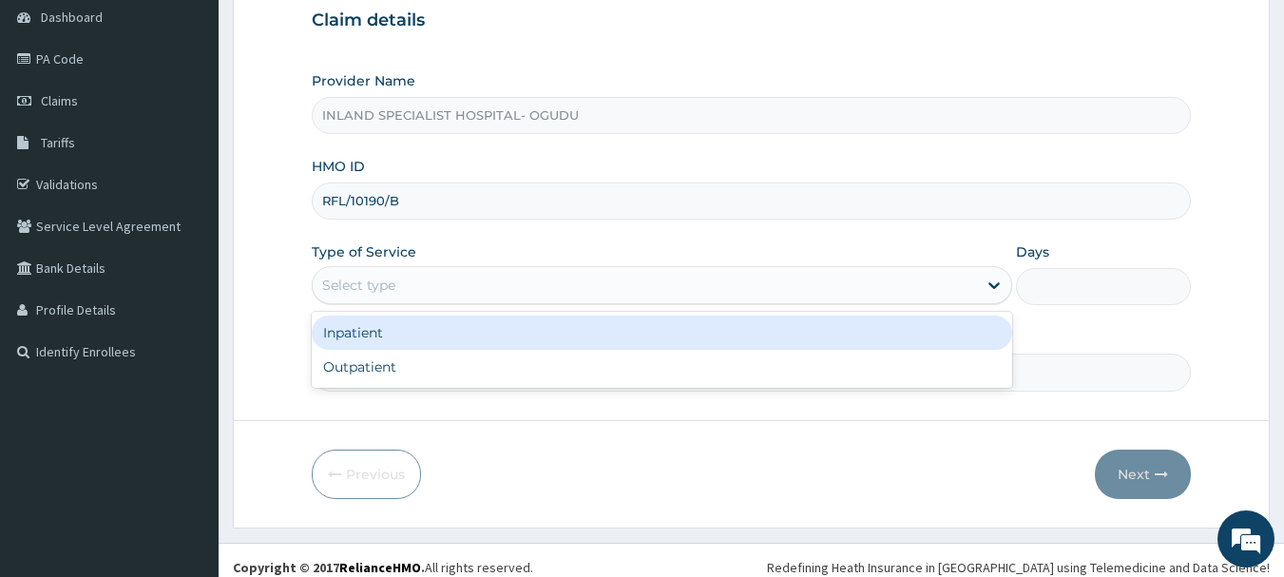
click at [388, 285] on div "Select type" at bounding box center [358, 285] width 73 height 19
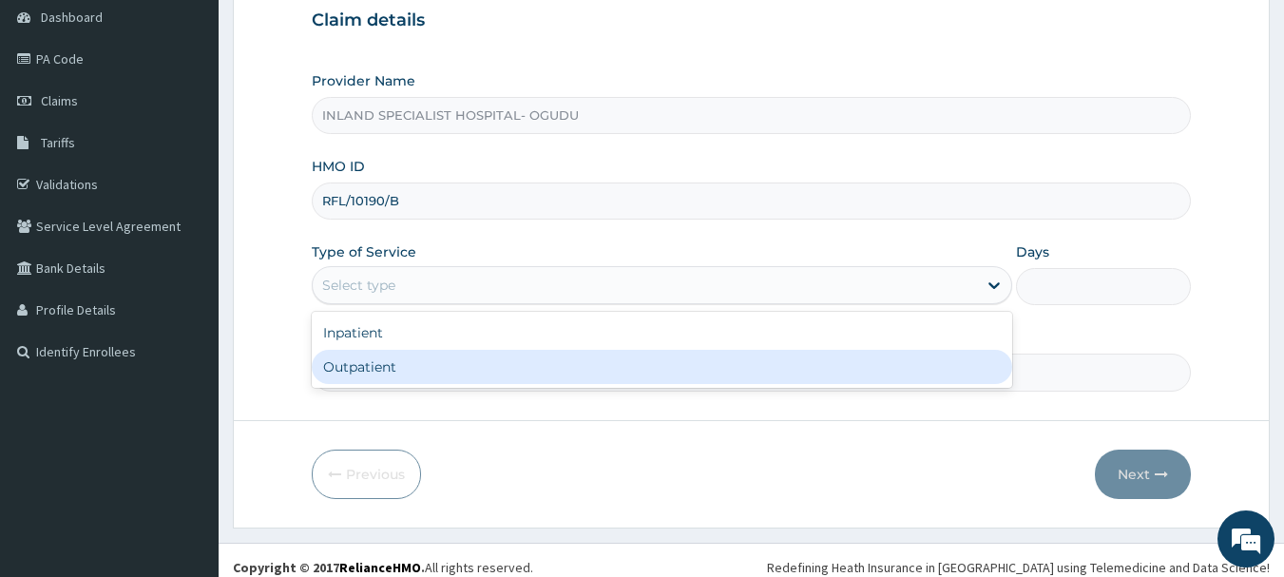
click at [365, 379] on div "Outpatient" at bounding box center [662, 367] width 701 height 34
type input "1"
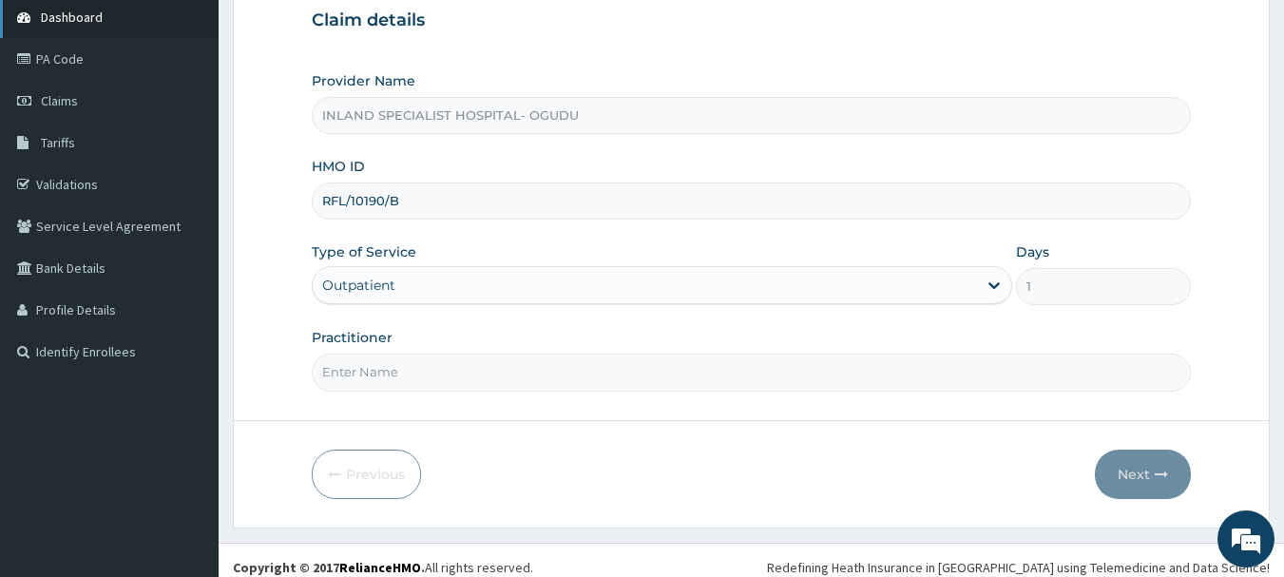
scroll to position [0, 0]
click at [395, 367] on input "Practitioner" at bounding box center [752, 372] width 880 height 37
paste input "Dr. Omogbemi"
type input "Dr. Omogbemi"
click at [1129, 467] on button "Next" at bounding box center [1143, 474] width 96 height 49
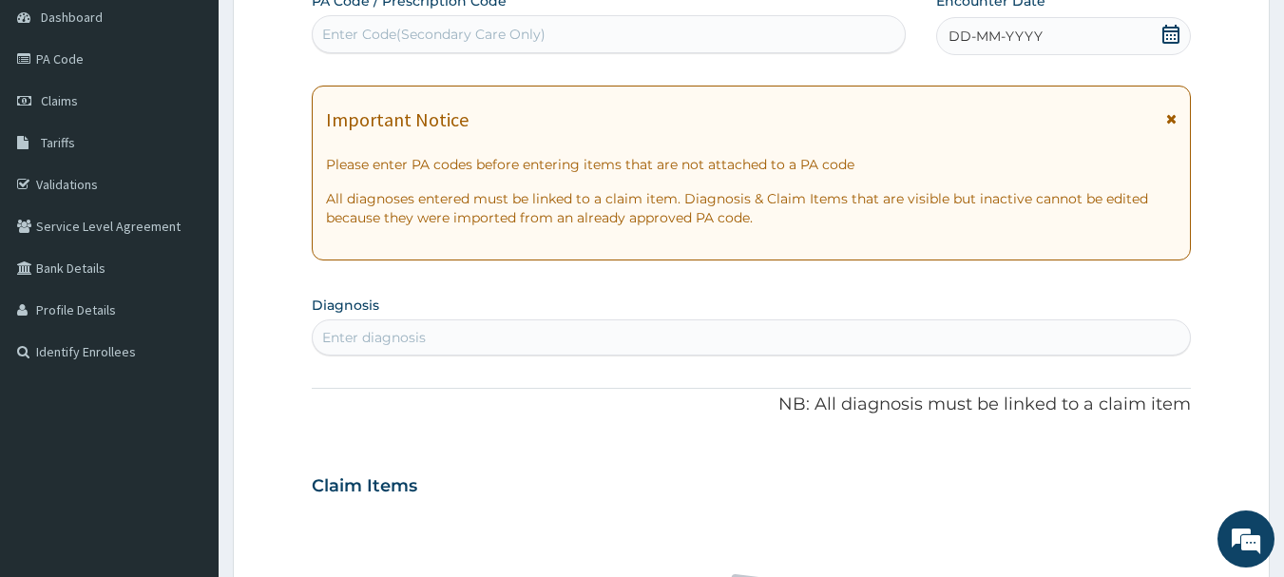
click at [1165, 32] on icon at bounding box center [1170, 34] width 19 height 19
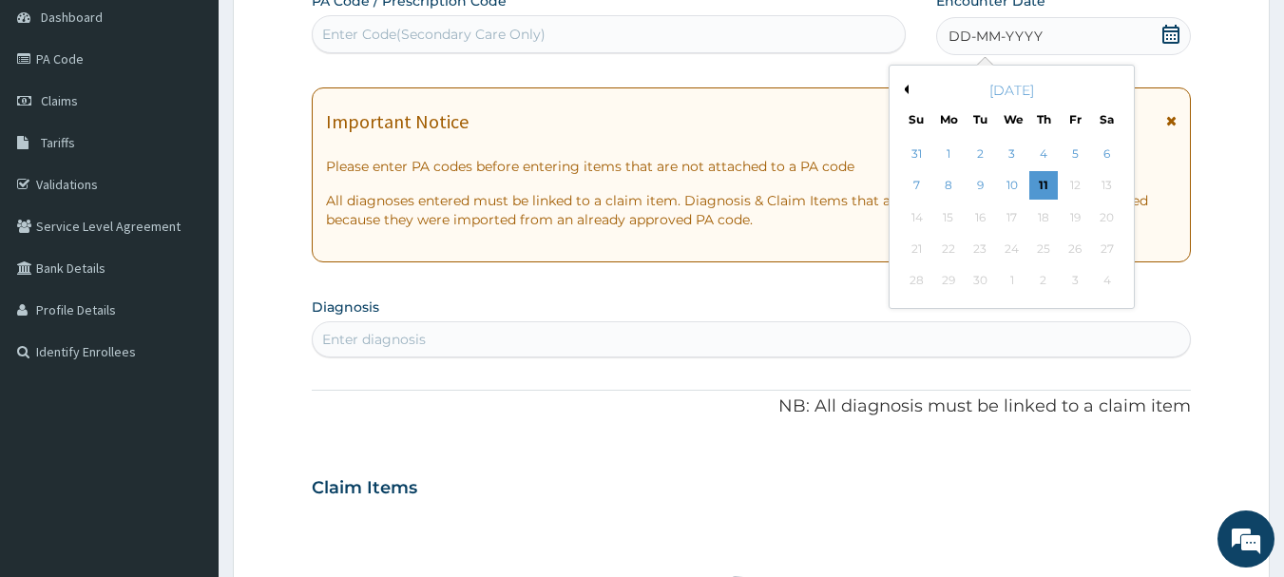
click at [905, 90] on button "Previous Month" at bounding box center [904, 90] width 10 height 10
click at [922, 280] on div "24" at bounding box center [917, 281] width 29 height 29
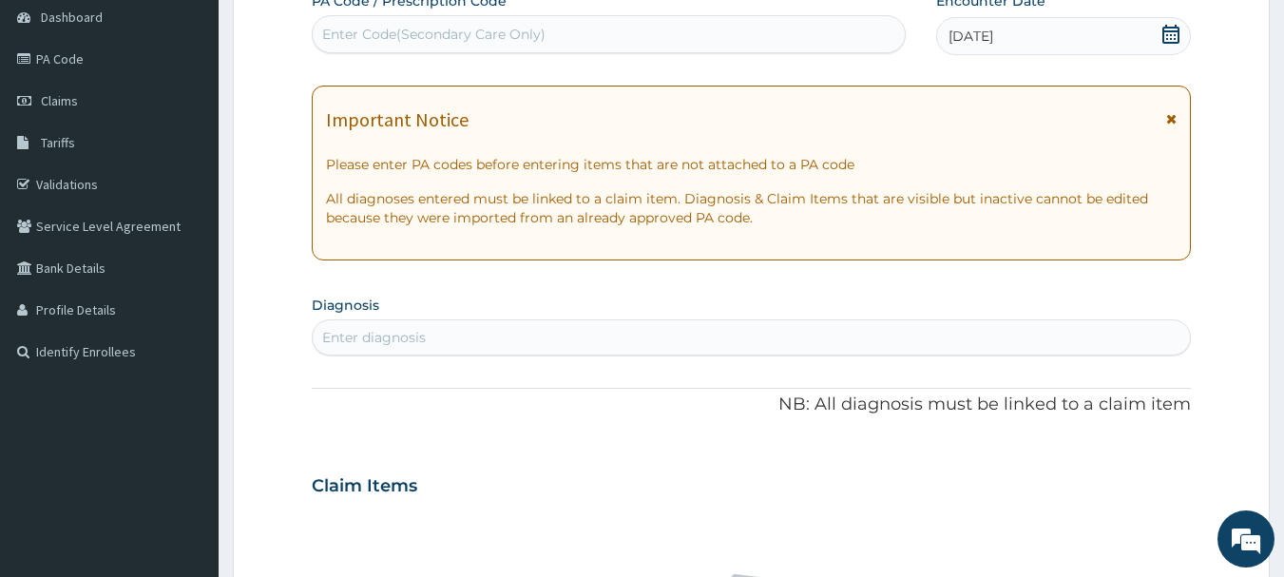
click at [396, 330] on div "Enter diagnosis" at bounding box center [374, 337] width 104 height 19
type input "MALARIA"
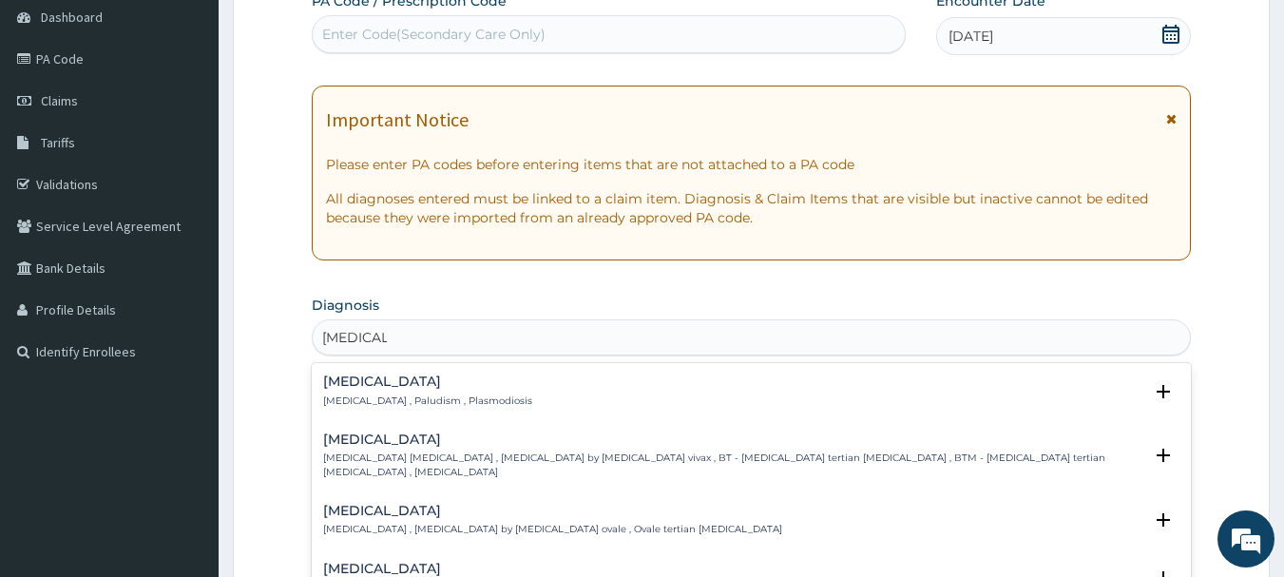
click at [344, 392] on div "Malaria Malaria , Paludism , Plasmodiosis" at bounding box center [427, 390] width 209 height 33
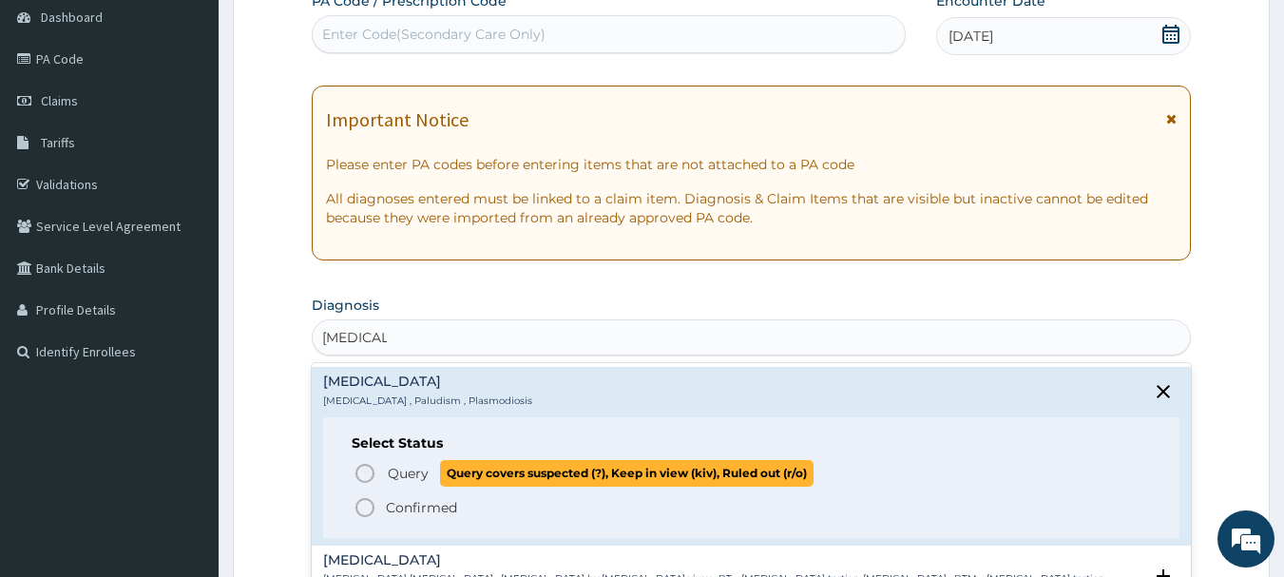
drag, startPoint x: 363, startPoint y: 470, endPoint x: 432, endPoint y: 384, distance: 110.3
click at [364, 470] on icon "status option query" at bounding box center [365, 473] width 23 height 23
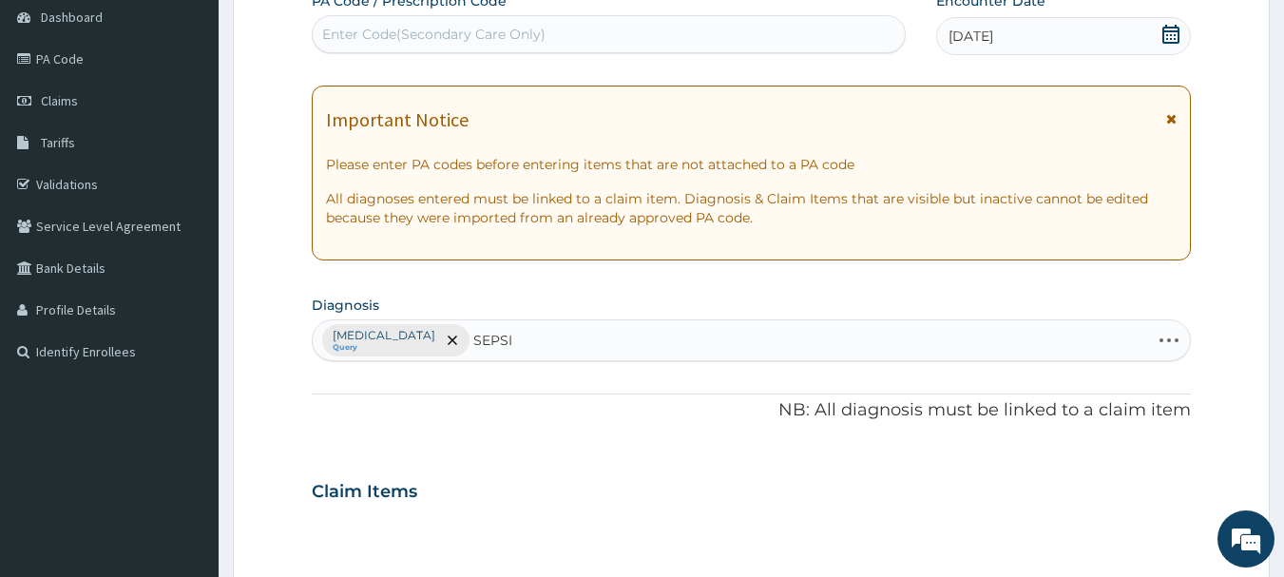
type input "SEPSIS"
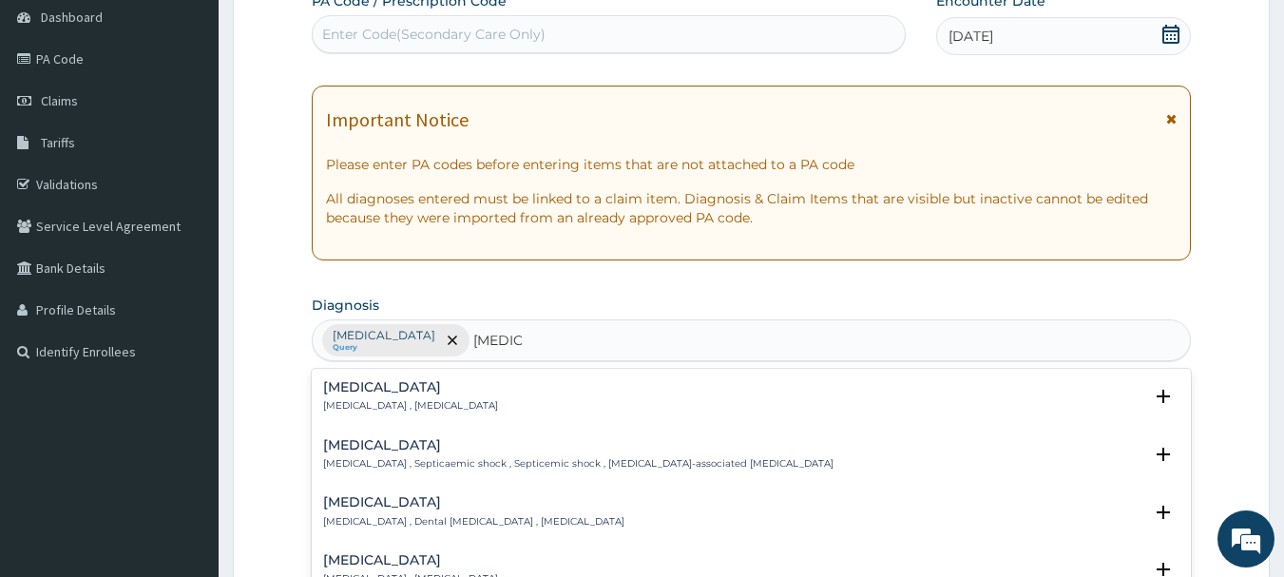
click at [339, 381] on h4 "Sepsis" at bounding box center [410, 387] width 175 height 14
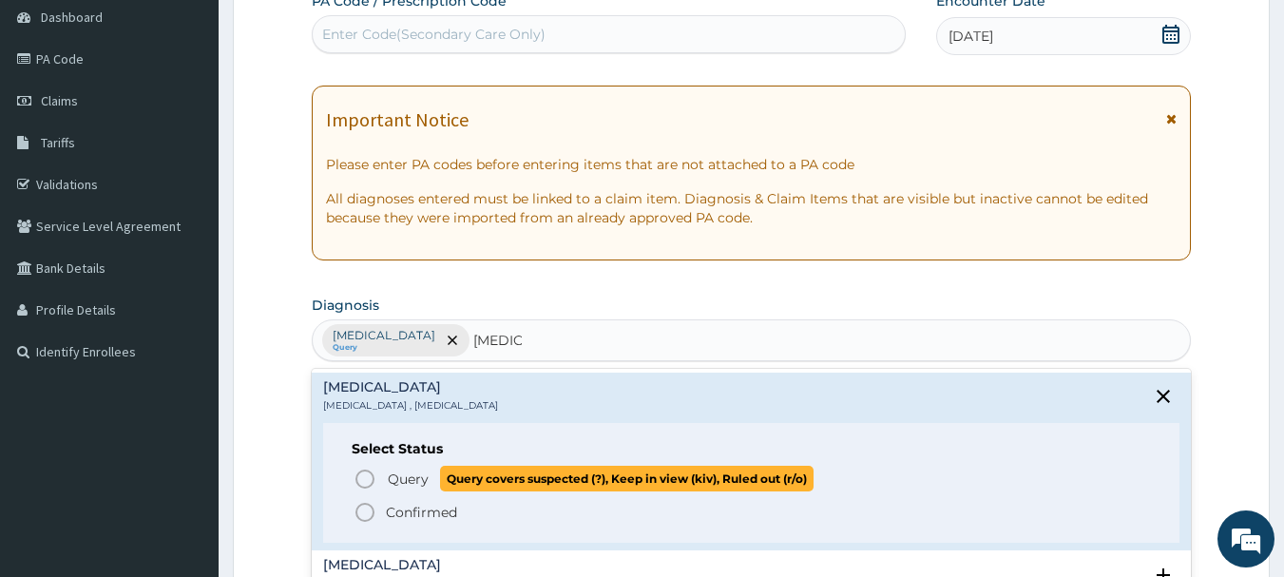
click at [357, 475] on circle "status option query" at bounding box center [364, 478] width 17 height 17
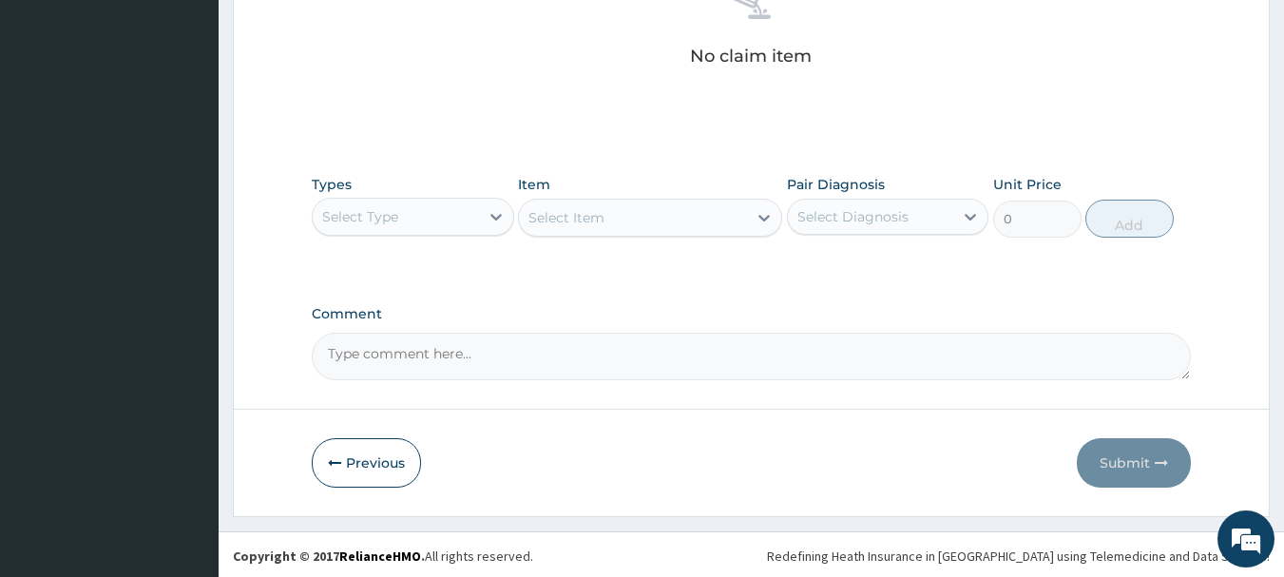
scroll to position [794, 0]
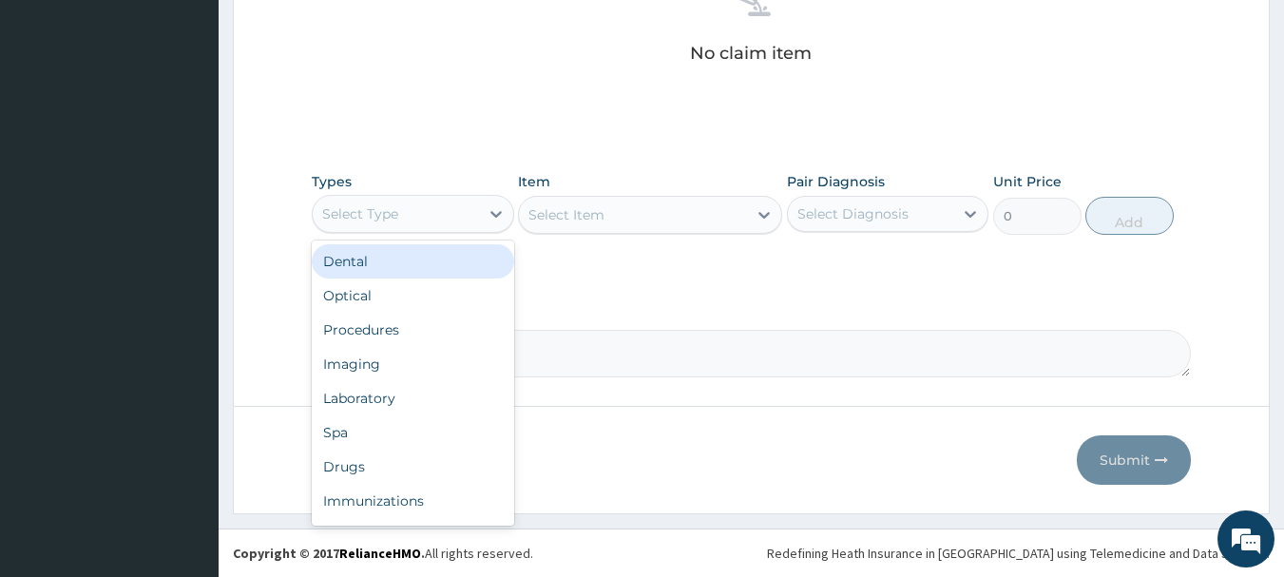
click at [407, 202] on div "Select Type" at bounding box center [396, 214] width 166 height 30
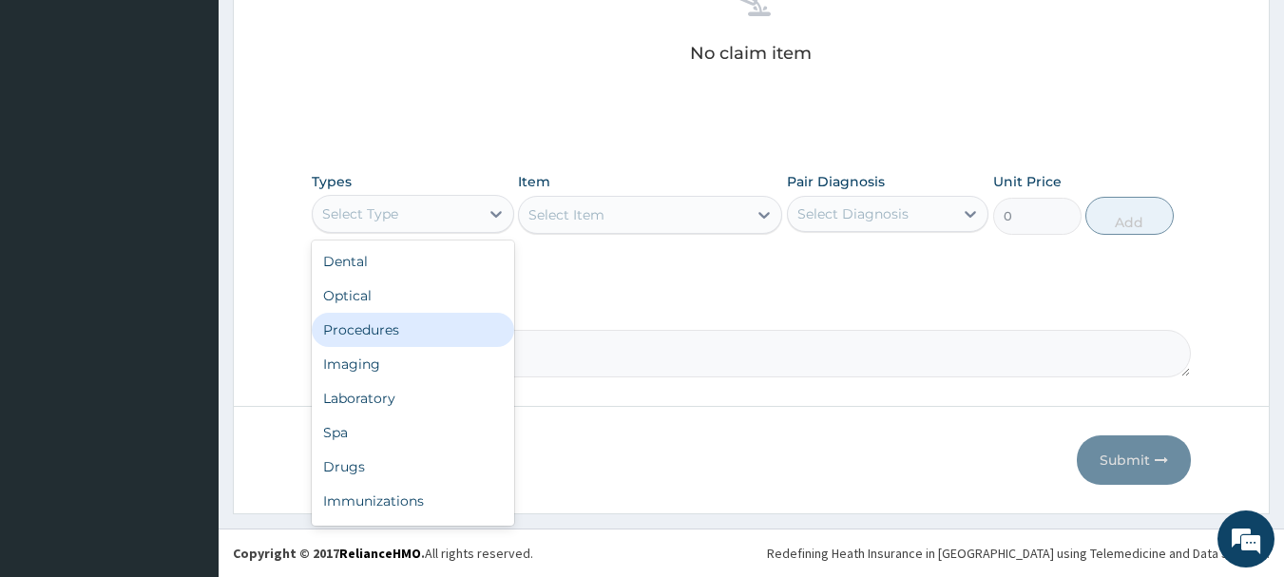
click at [378, 321] on div "Procedures" at bounding box center [413, 330] width 202 height 34
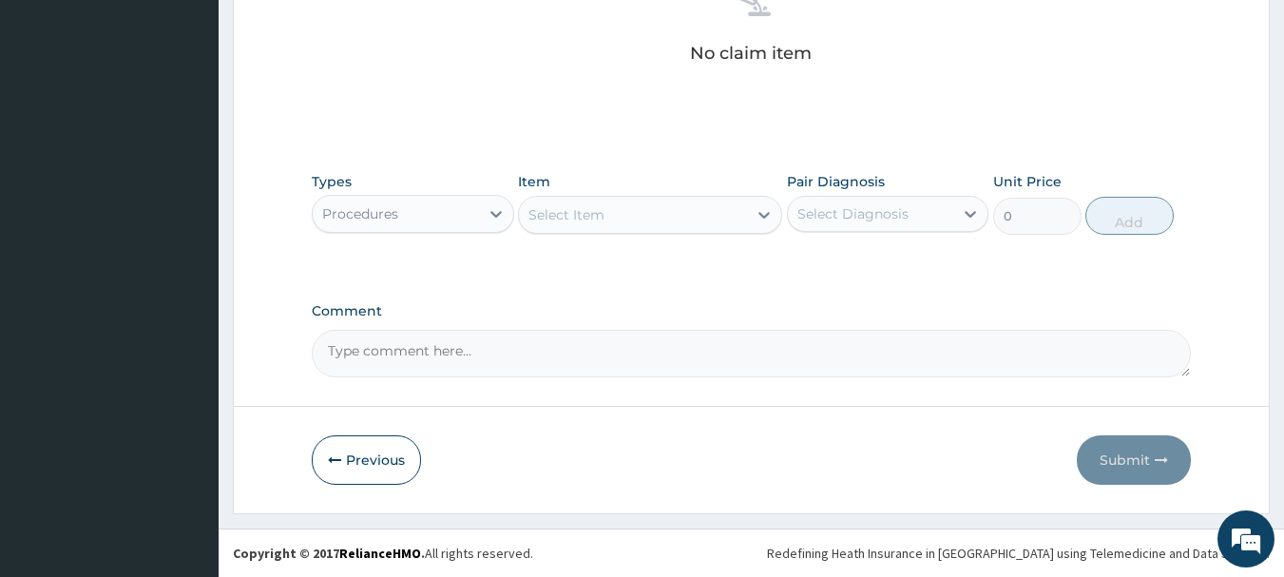
click at [670, 218] on div "Select Item" at bounding box center [633, 215] width 228 height 30
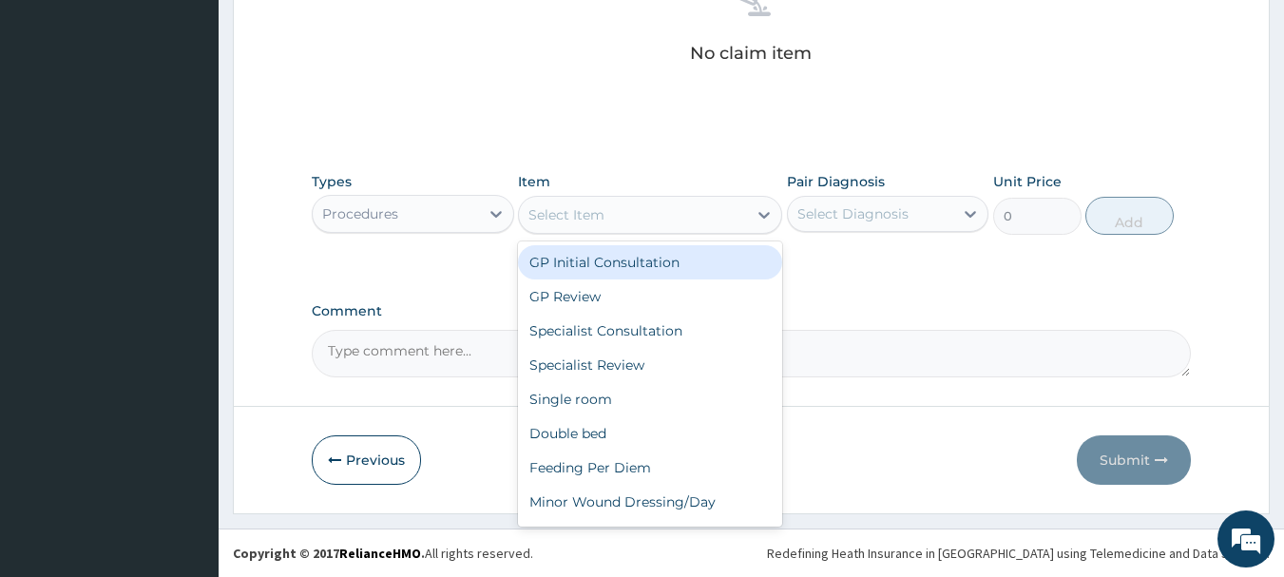
drag, startPoint x: 653, startPoint y: 259, endPoint x: 839, endPoint y: 220, distance: 190.5
click at [655, 259] on div "GP Initial Consultation" at bounding box center [650, 262] width 264 height 34
type input "3000"
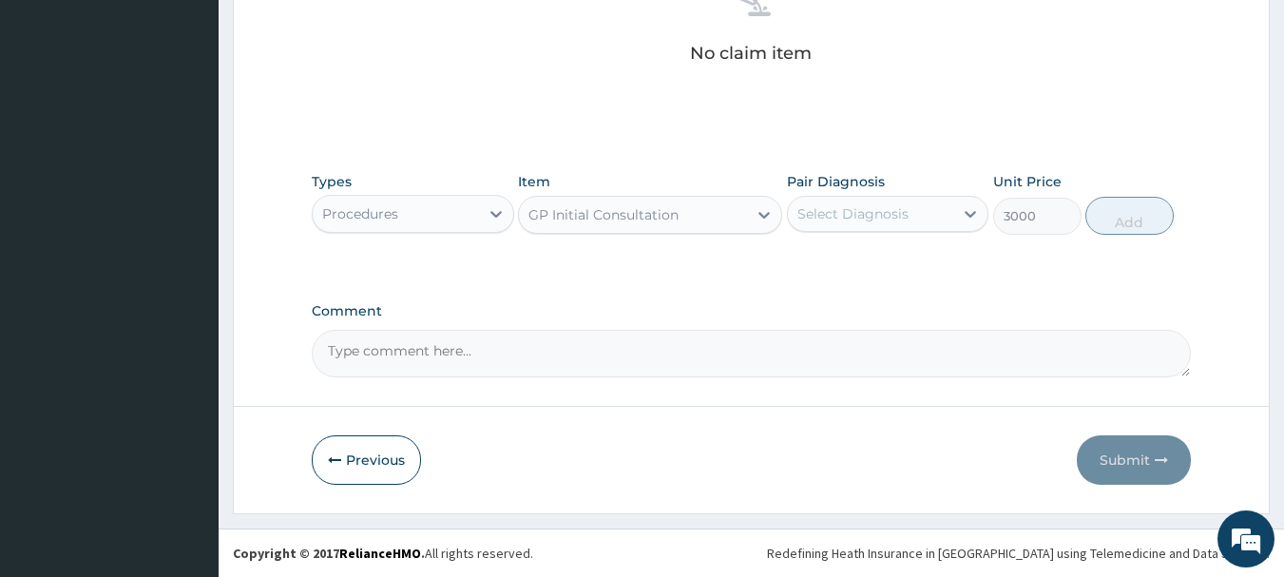
click at [864, 208] on div "Select Diagnosis" at bounding box center [852, 213] width 111 height 19
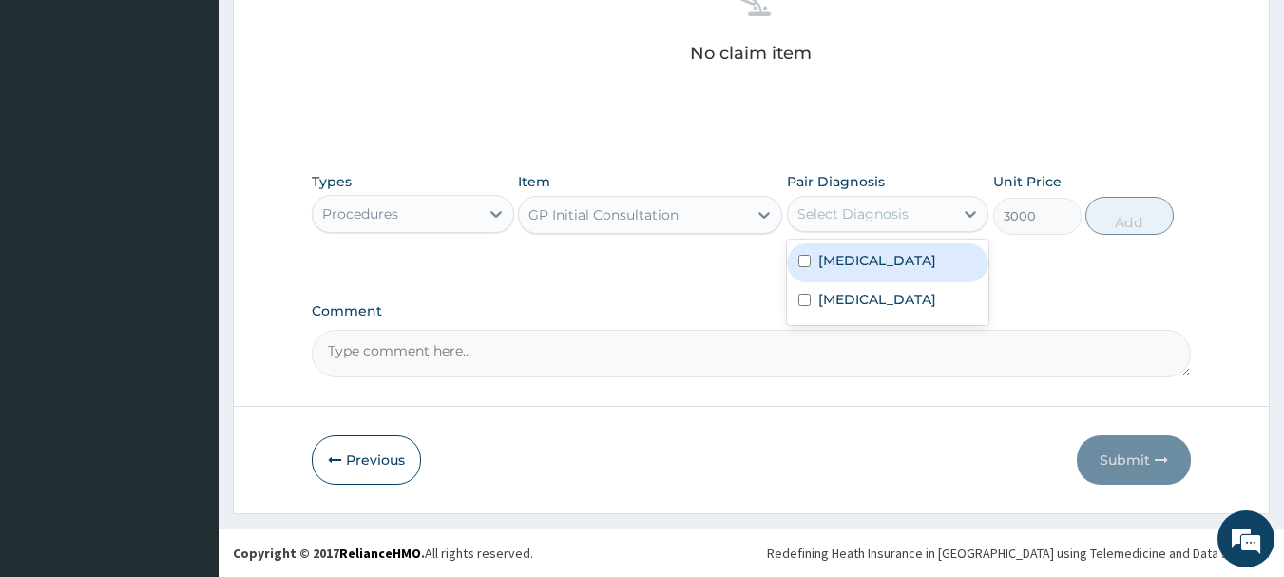
click at [849, 266] on label "Malaria" at bounding box center [877, 260] width 118 height 19
checkbox input "true"
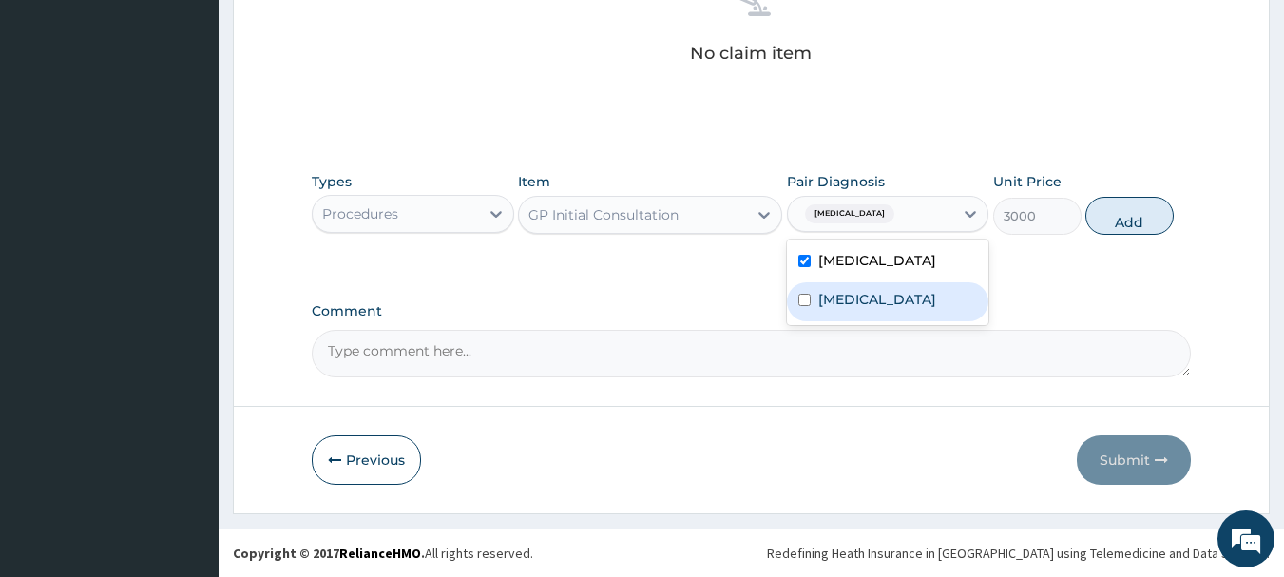
click at [839, 296] on label "Sepsis" at bounding box center [877, 299] width 118 height 19
checkbox input "true"
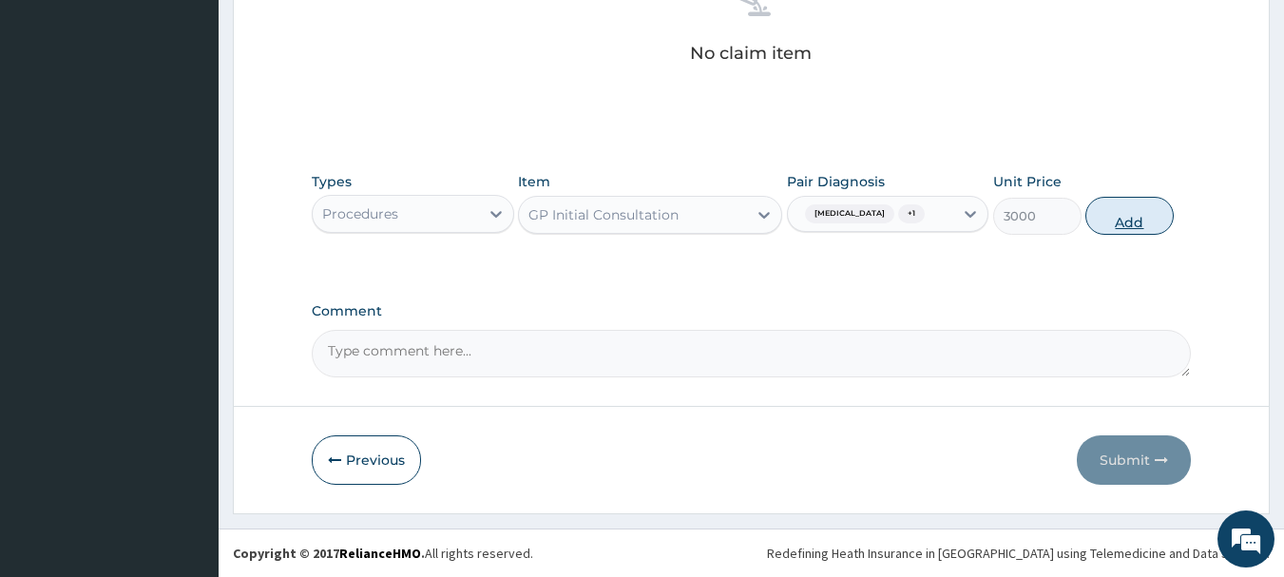
click at [1120, 214] on button "Add" at bounding box center [1129, 216] width 88 height 38
type input "0"
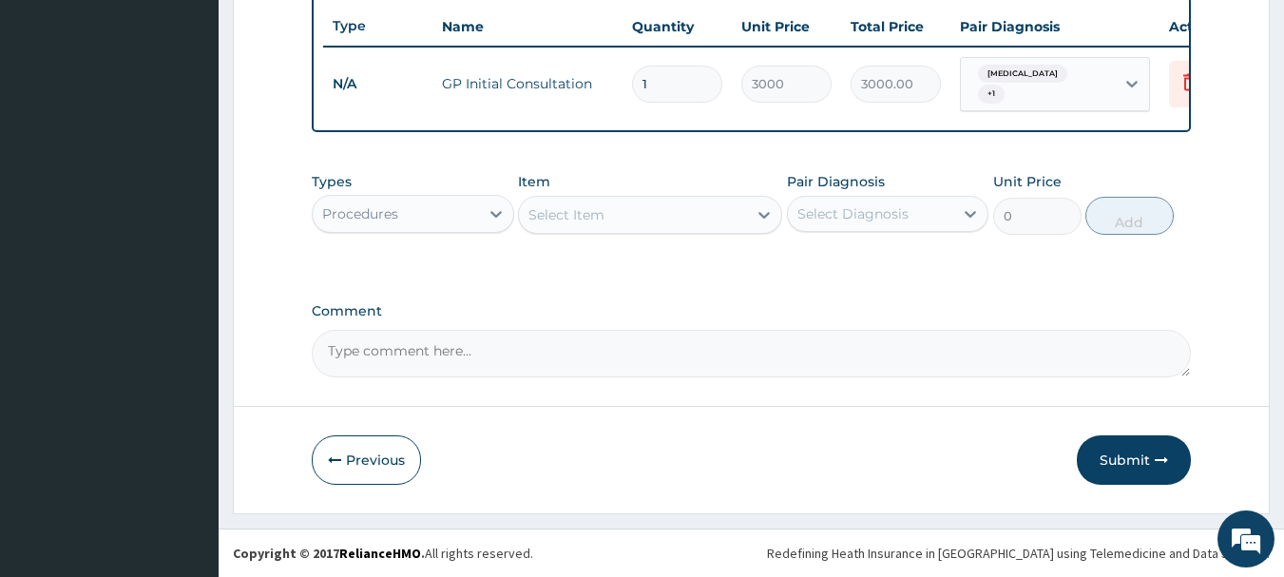
click at [469, 211] on div "Procedures" at bounding box center [396, 214] width 166 height 30
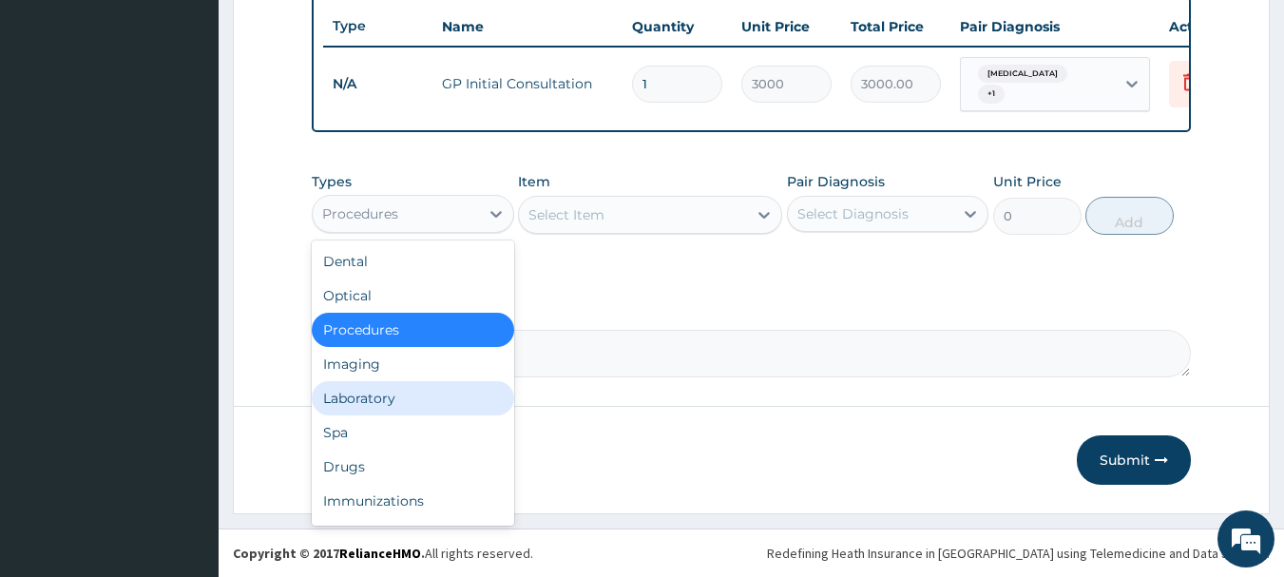
click at [414, 396] on div "Laboratory" at bounding box center [413, 398] width 202 height 34
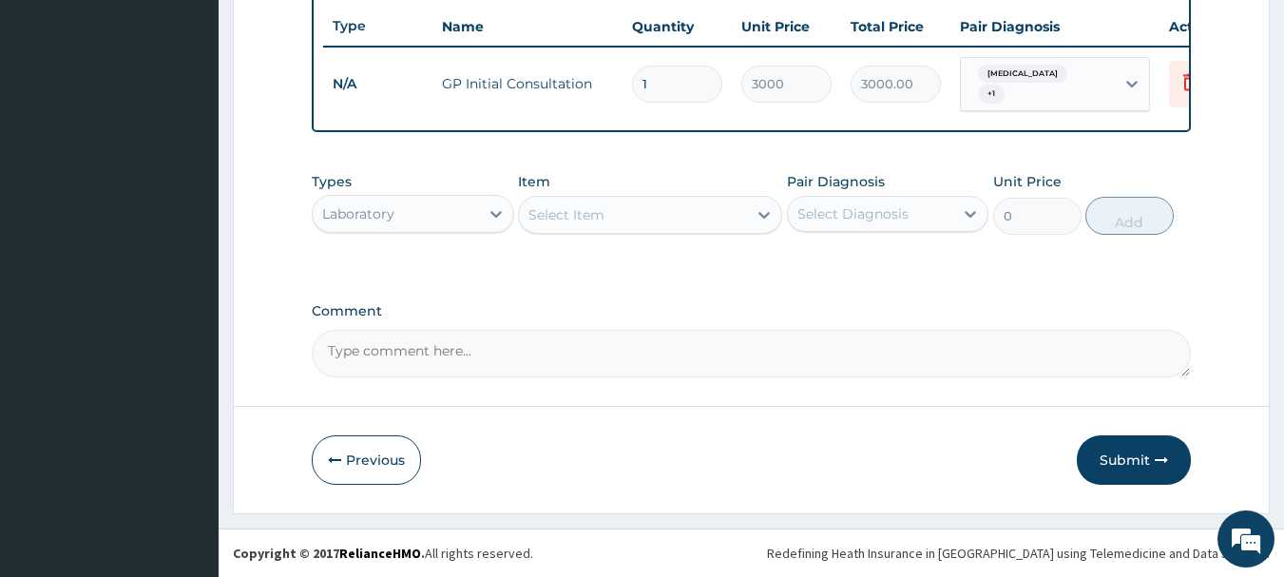
click at [665, 222] on div "Select Item" at bounding box center [633, 215] width 228 height 30
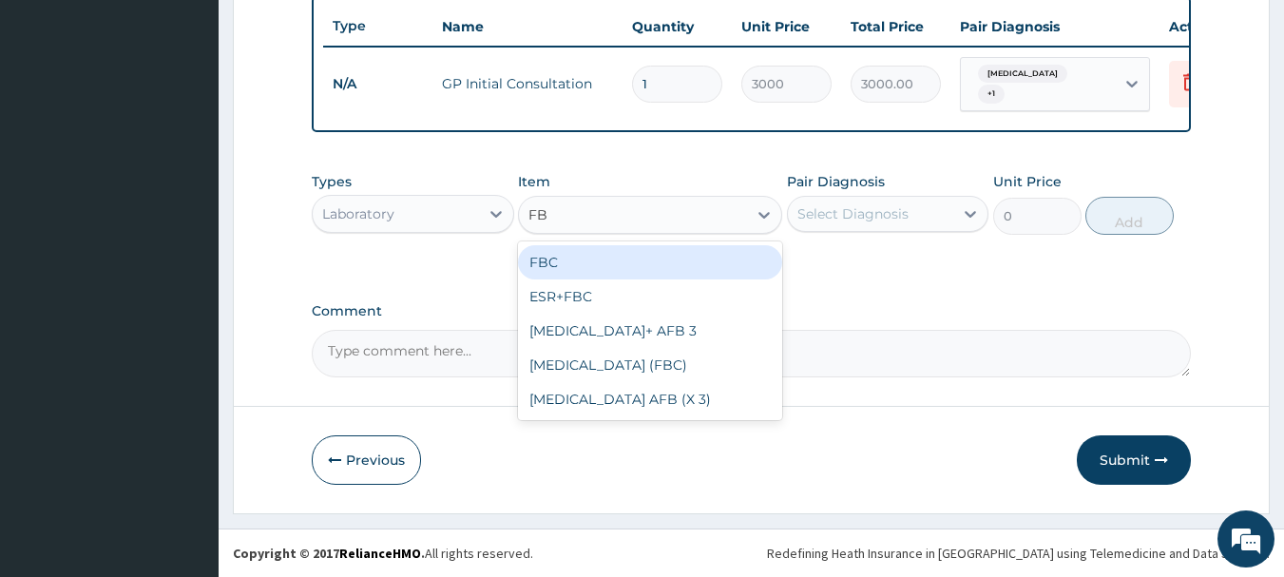
type input "FBC"
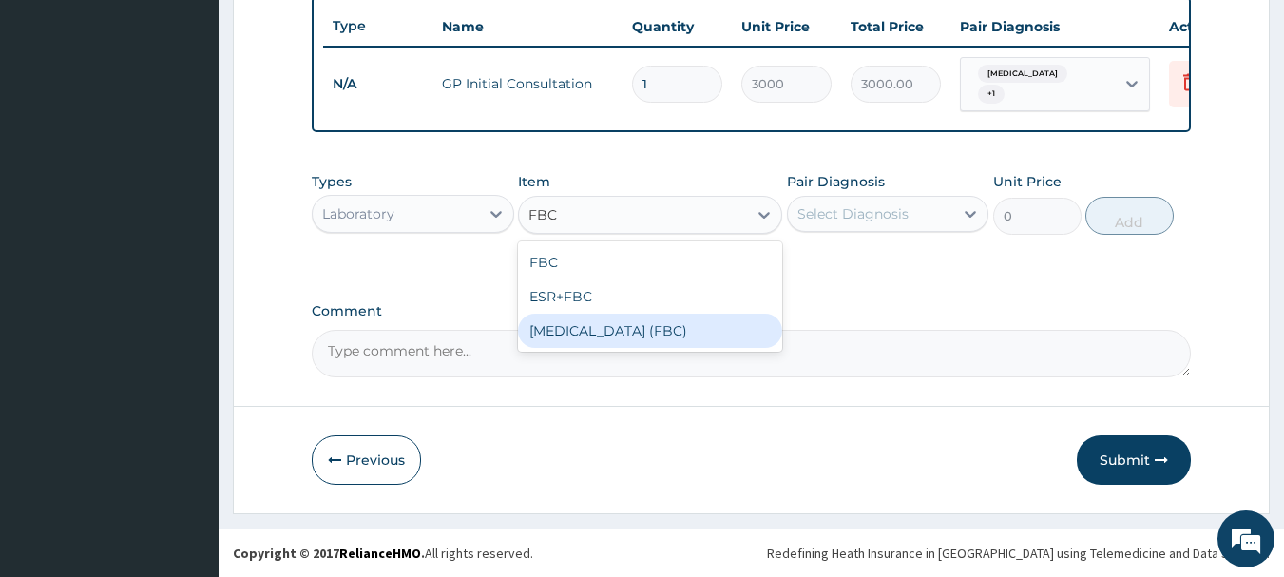
click at [639, 327] on div "FULL BLOOD COUNT (FBC)" at bounding box center [650, 331] width 264 height 34
type input "5000"
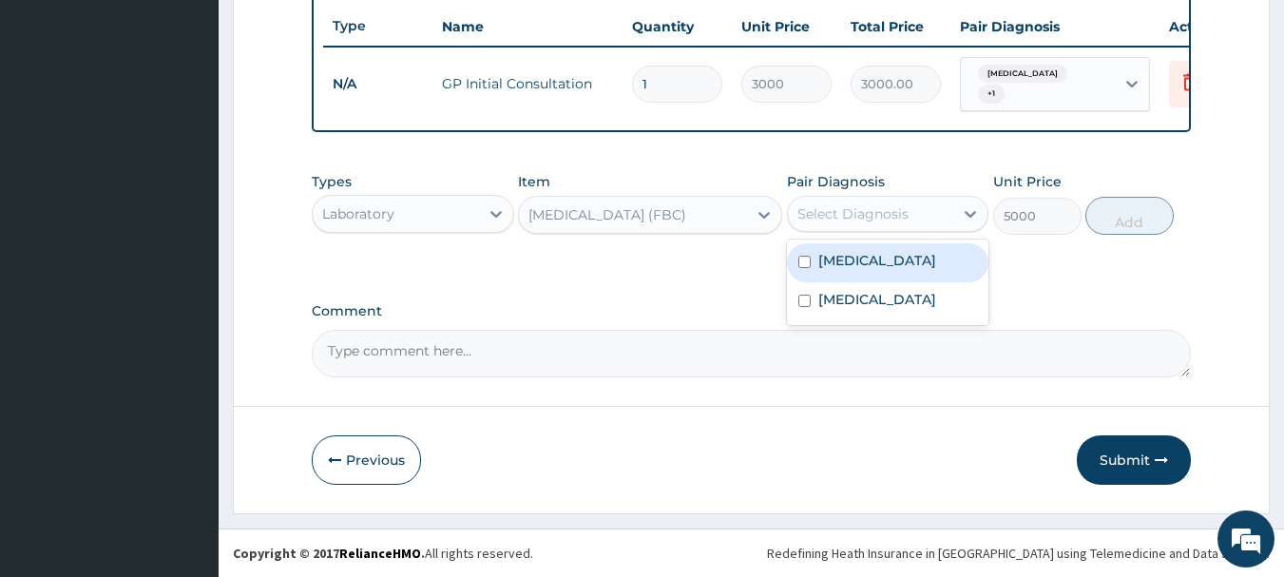
click at [888, 206] on div "Select Diagnosis" at bounding box center [852, 213] width 111 height 19
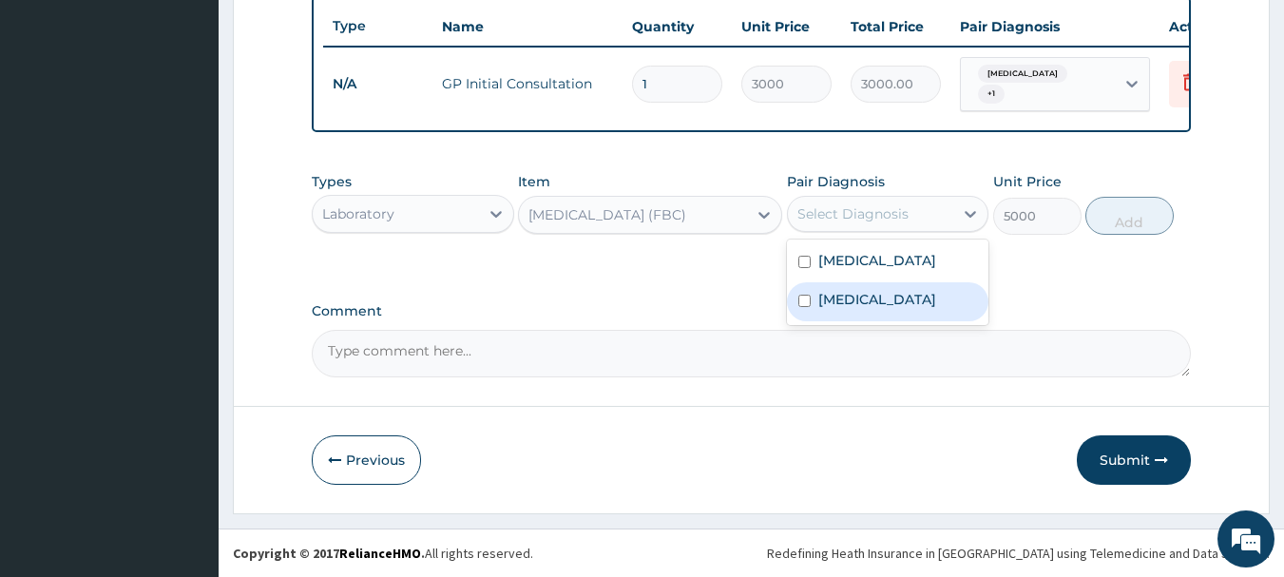
click at [854, 310] on div "Sepsis" at bounding box center [888, 301] width 202 height 39
checkbox input "true"
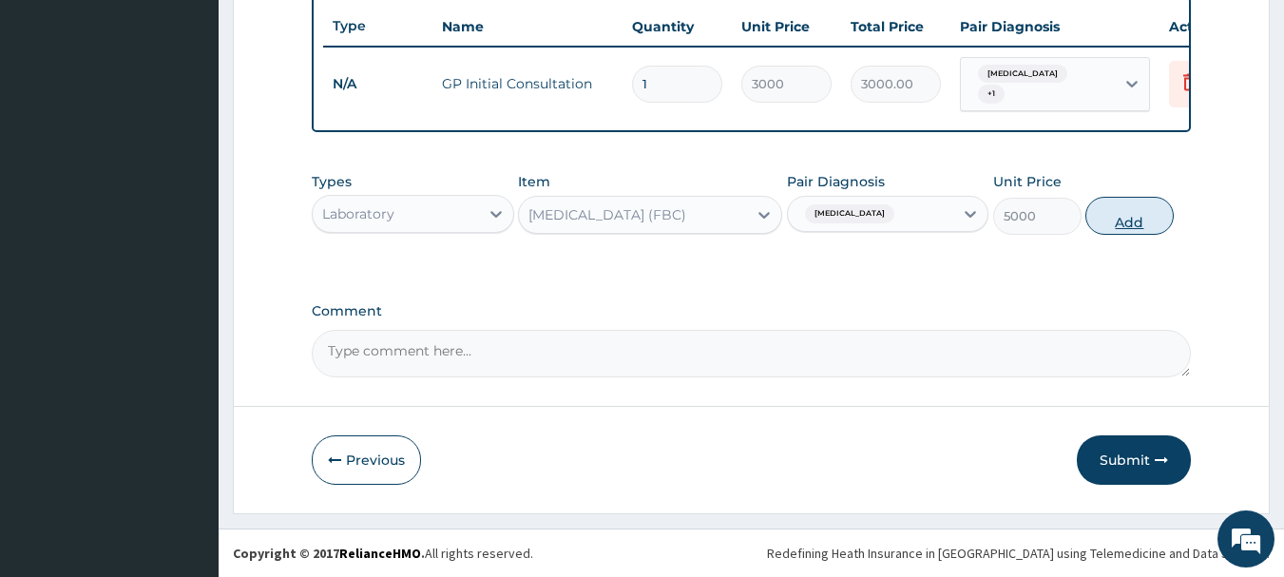
click at [1114, 209] on button "Add" at bounding box center [1129, 216] width 88 height 38
type input "0"
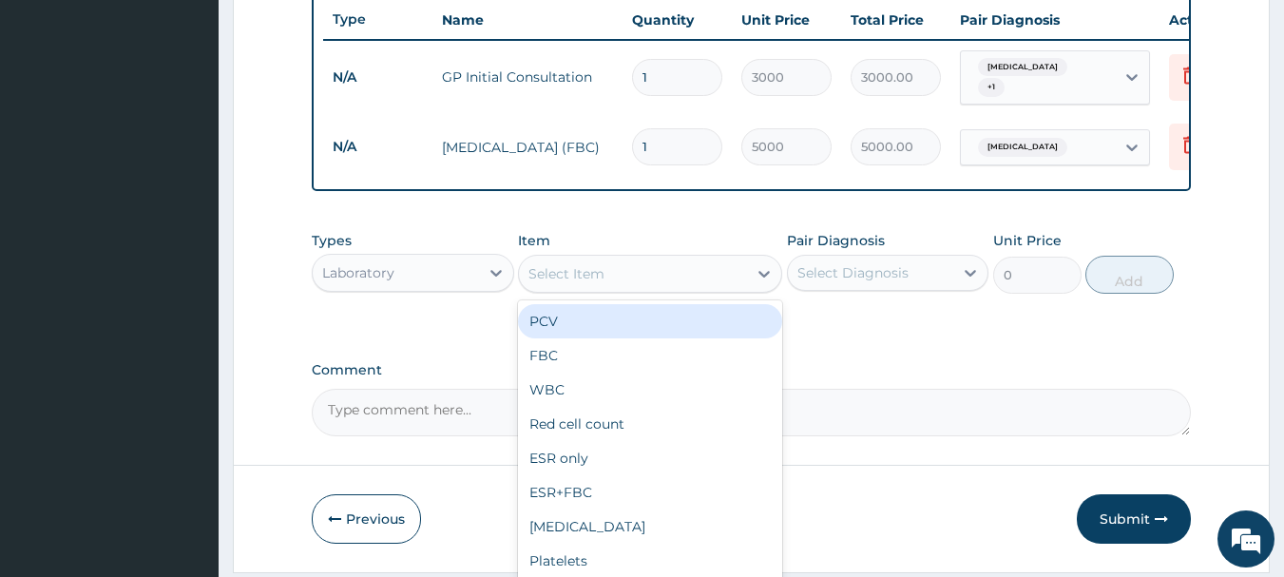
click at [700, 279] on div "Select Item" at bounding box center [633, 274] width 228 height 30
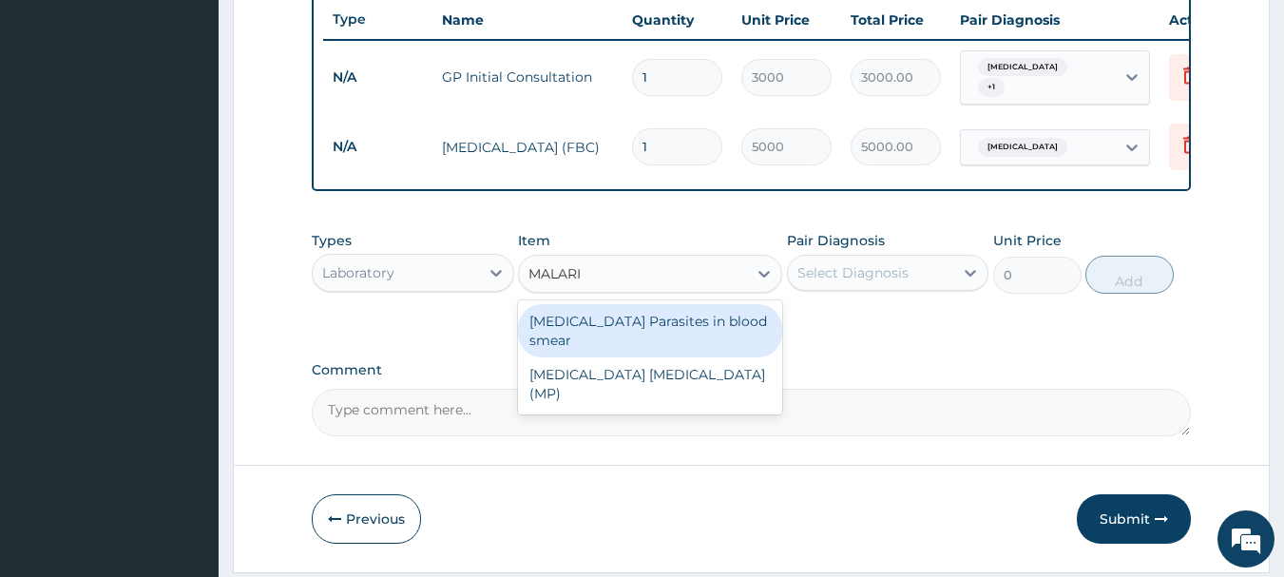
type input "MALARIA"
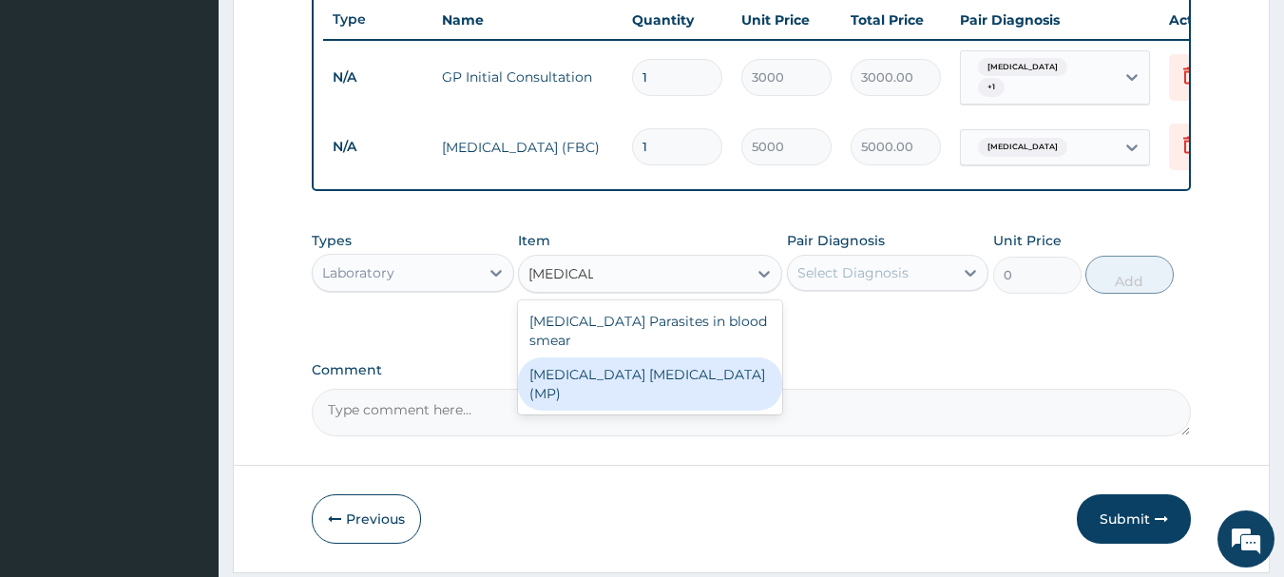
drag, startPoint x: 670, startPoint y: 361, endPoint x: 911, endPoint y: 289, distance: 251.1
click at [677, 361] on div "MALARIA PARASITE (MP)" at bounding box center [650, 383] width 264 height 53
type input "2000"
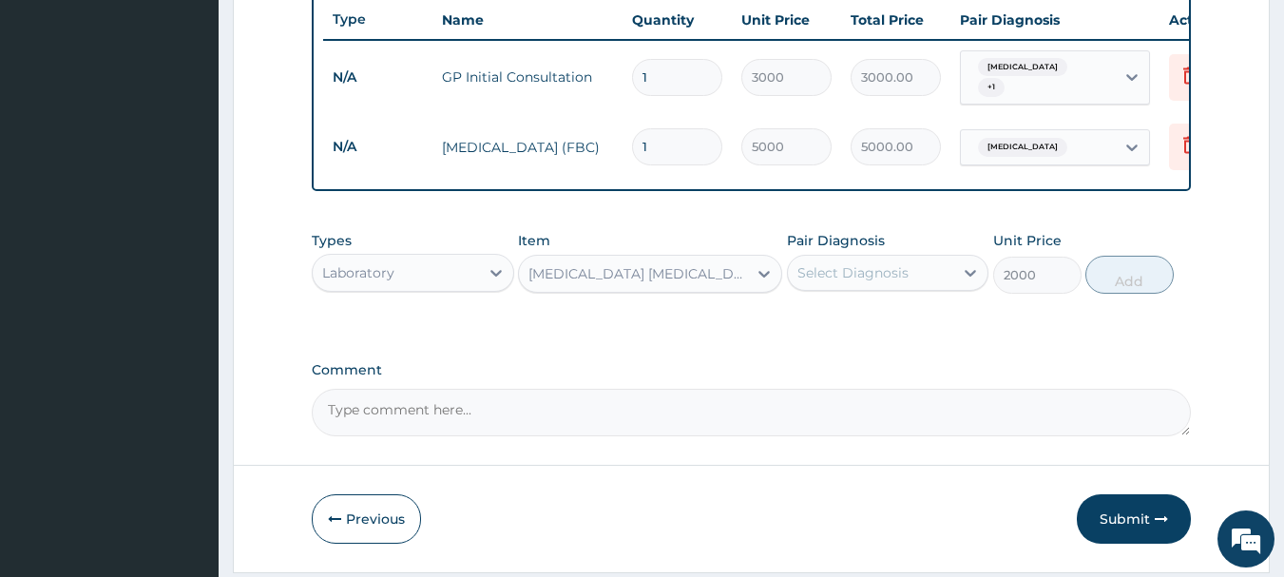
drag, startPoint x: 945, startPoint y: 250, endPoint x: 919, endPoint y: 281, distance: 40.5
click at [946, 255] on div "Pair Diagnosis Select Diagnosis" at bounding box center [888, 262] width 202 height 63
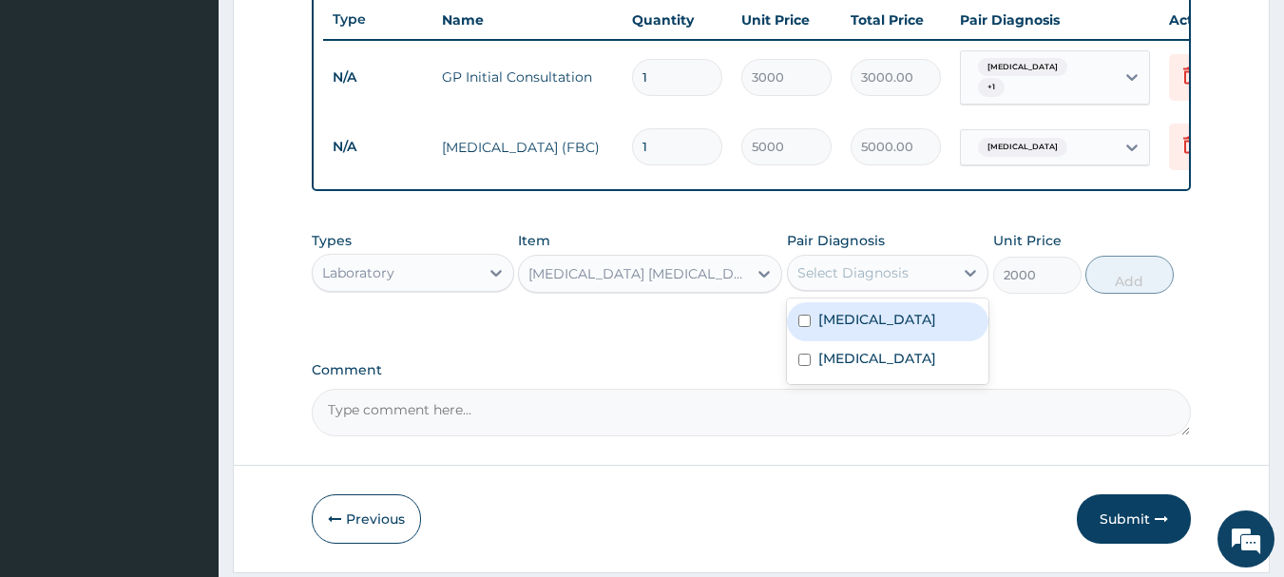
click at [919, 281] on div "Select Diagnosis" at bounding box center [871, 273] width 166 height 30
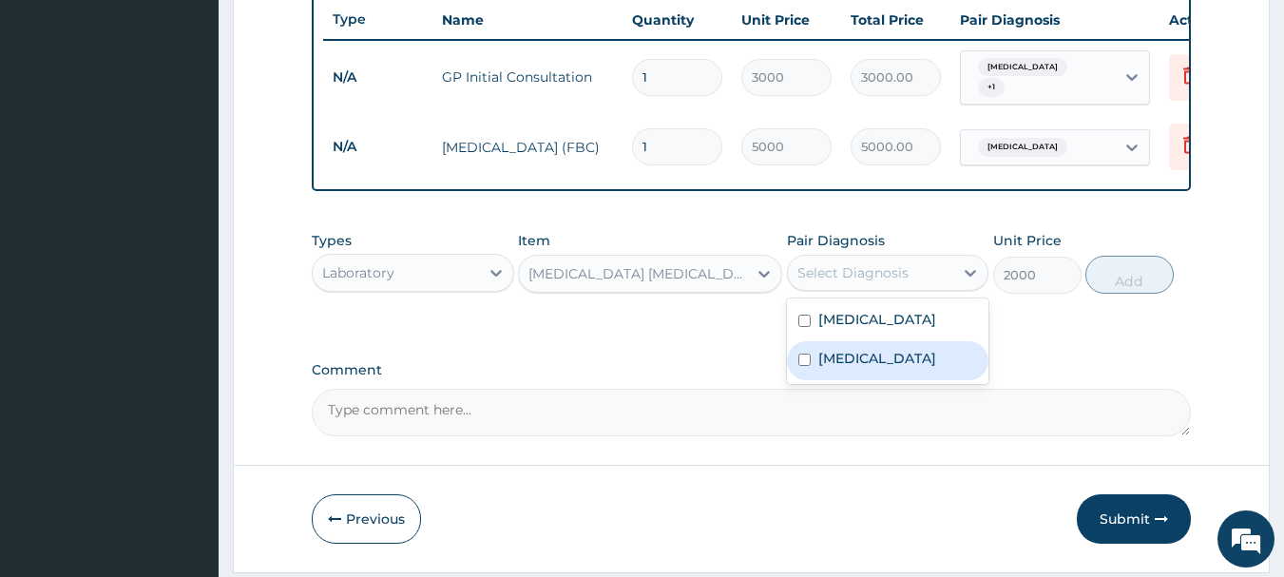
click at [884, 364] on div "Sepsis" at bounding box center [888, 360] width 202 height 39
checkbox input "true"
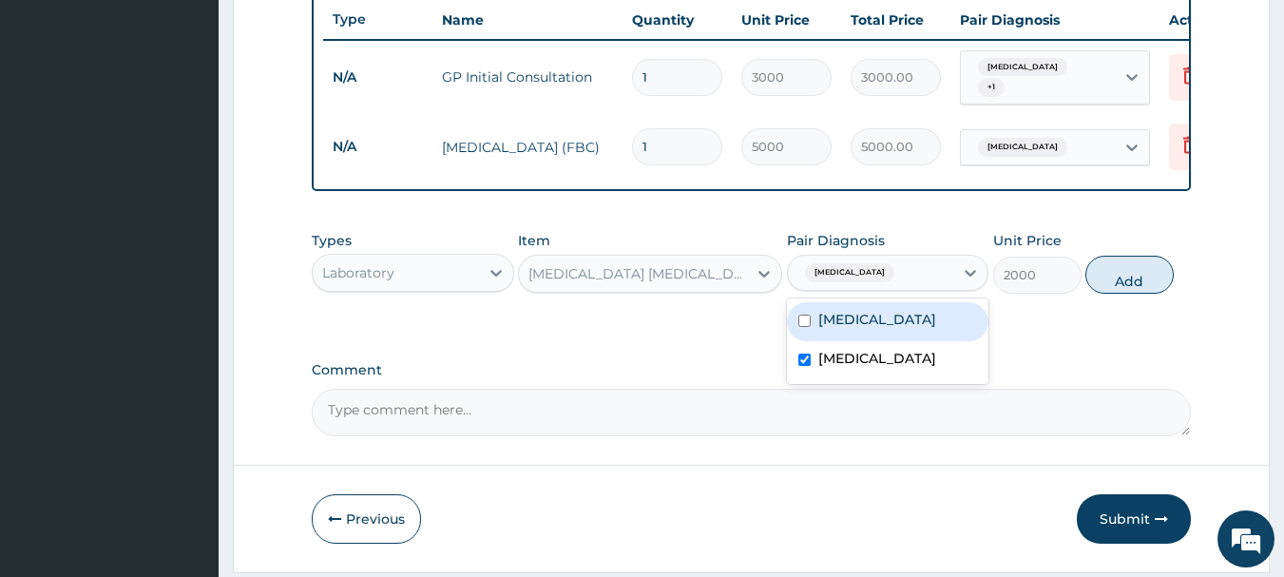
click at [886, 334] on div "Malaria" at bounding box center [888, 321] width 202 height 39
checkbox input "true"
click at [858, 368] on label "Sepsis" at bounding box center [877, 358] width 118 height 19
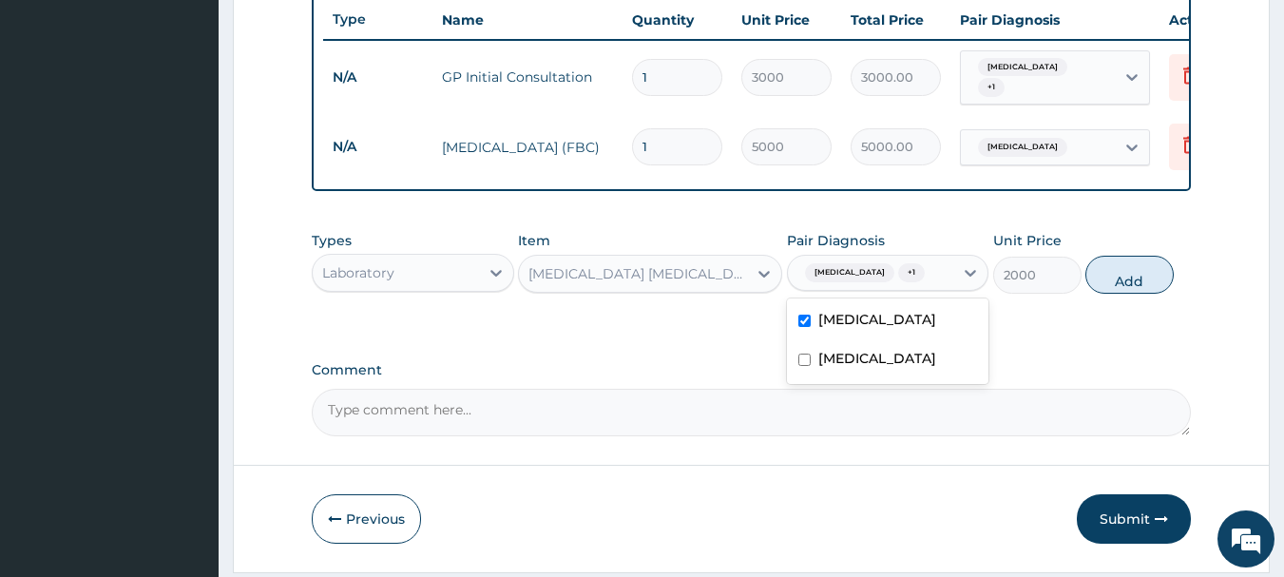
checkbox input "false"
click at [1133, 282] on button "Add" at bounding box center [1129, 275] width 88 height 38
type input "0"
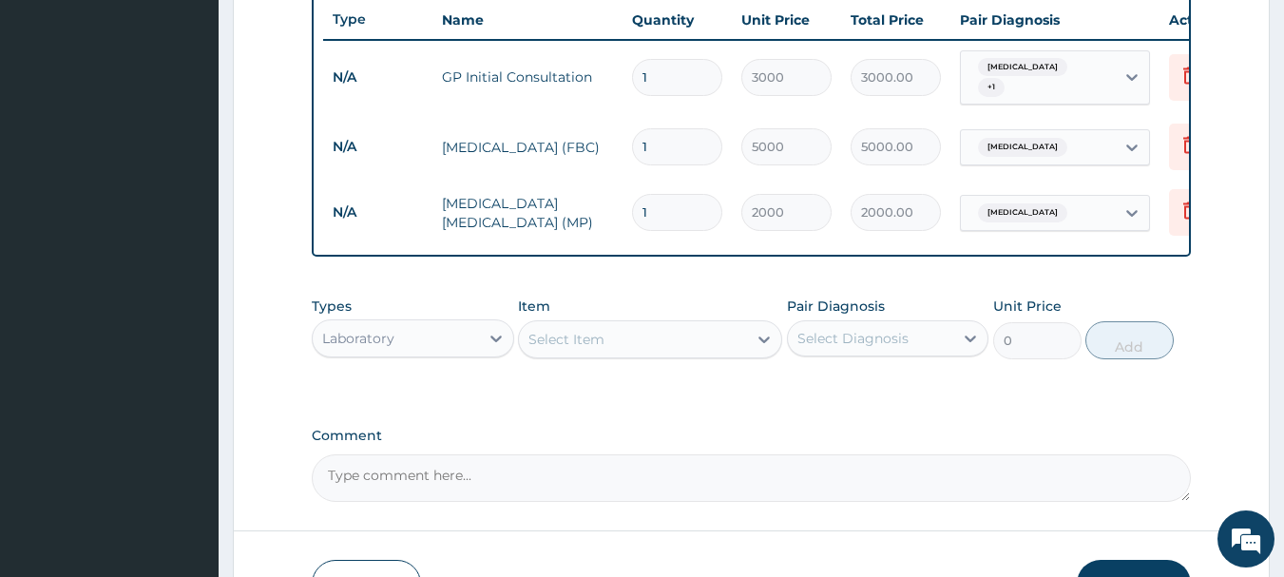
click at [408, 335] on div "Laboratory" at bounding box center [396, 338] width 166 height 30
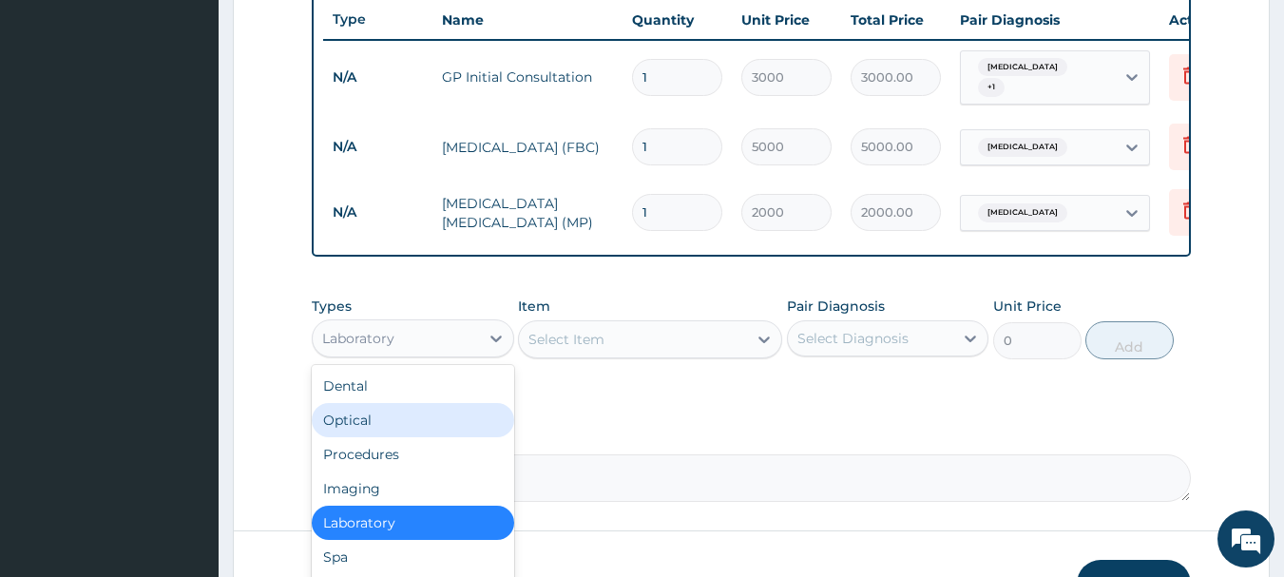
scroll to position [65, 0]
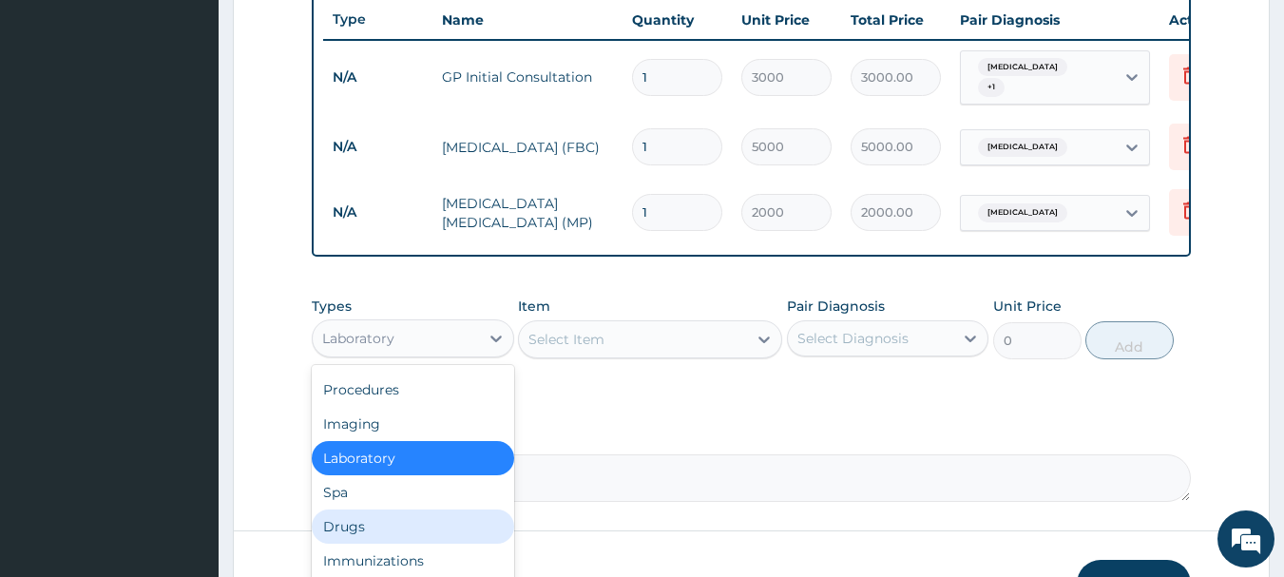
click at [349, 534] on div "Drugs" at bounding box center [413, 526] width 202 height 34
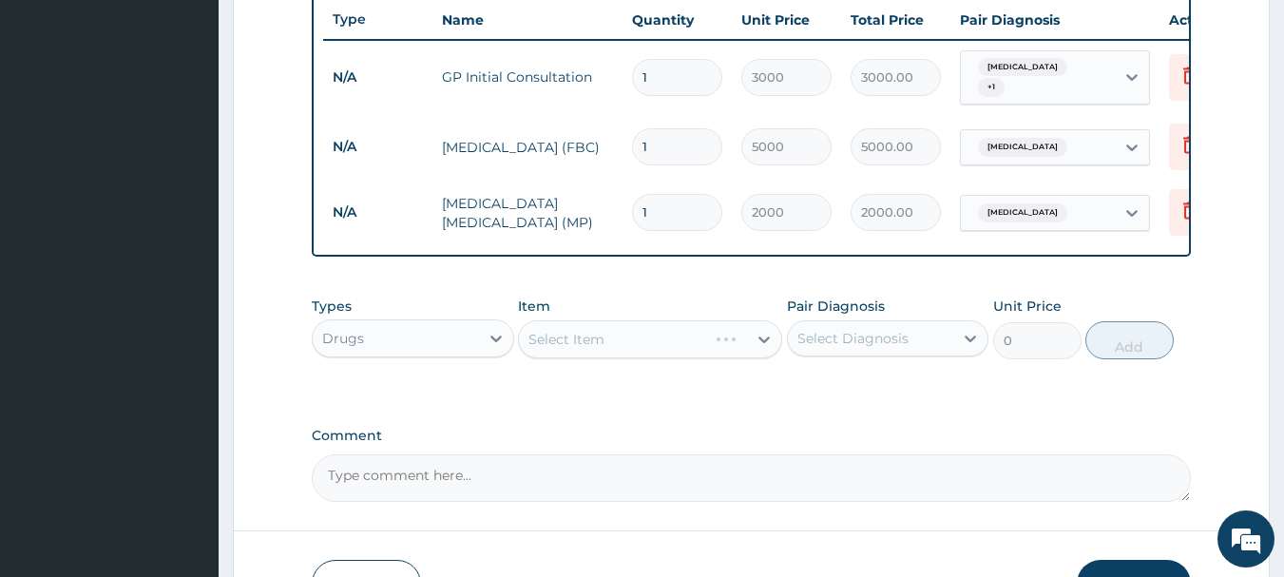
click at [732, 340] on div "Select Item" at bounding box center [650, 339] width 264 height 38
click at [732, 344] on div "Select Item" at bounding box center [650, 339] width 264 height 38
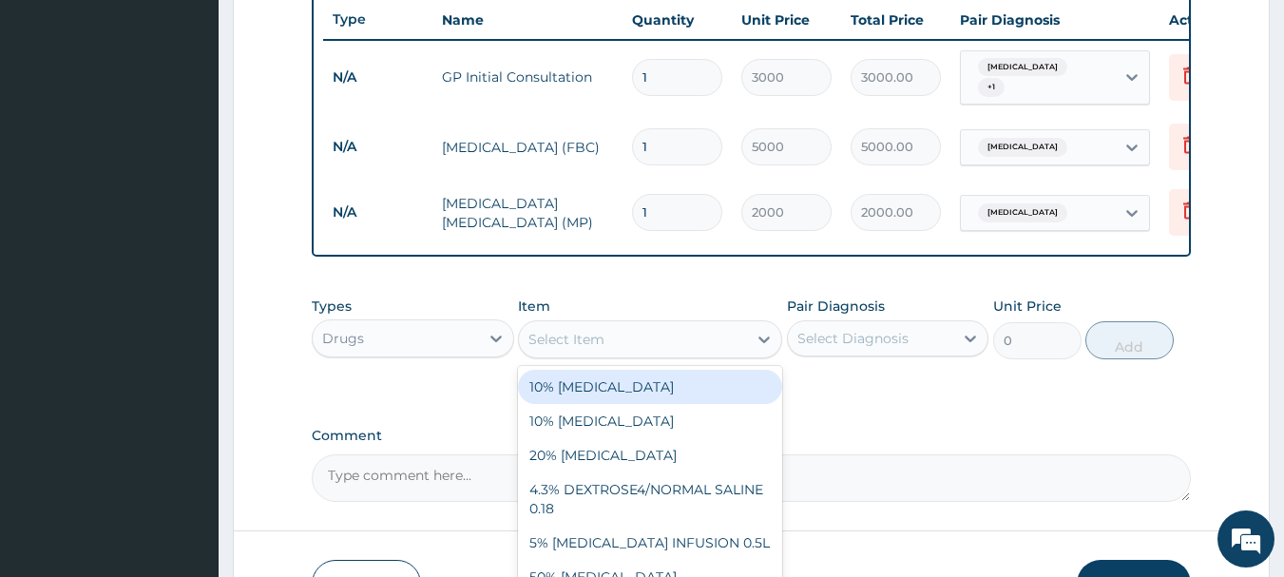
click at [684, 342] on div "Select Item" at bounding box center [633, 339] width 228 height 30
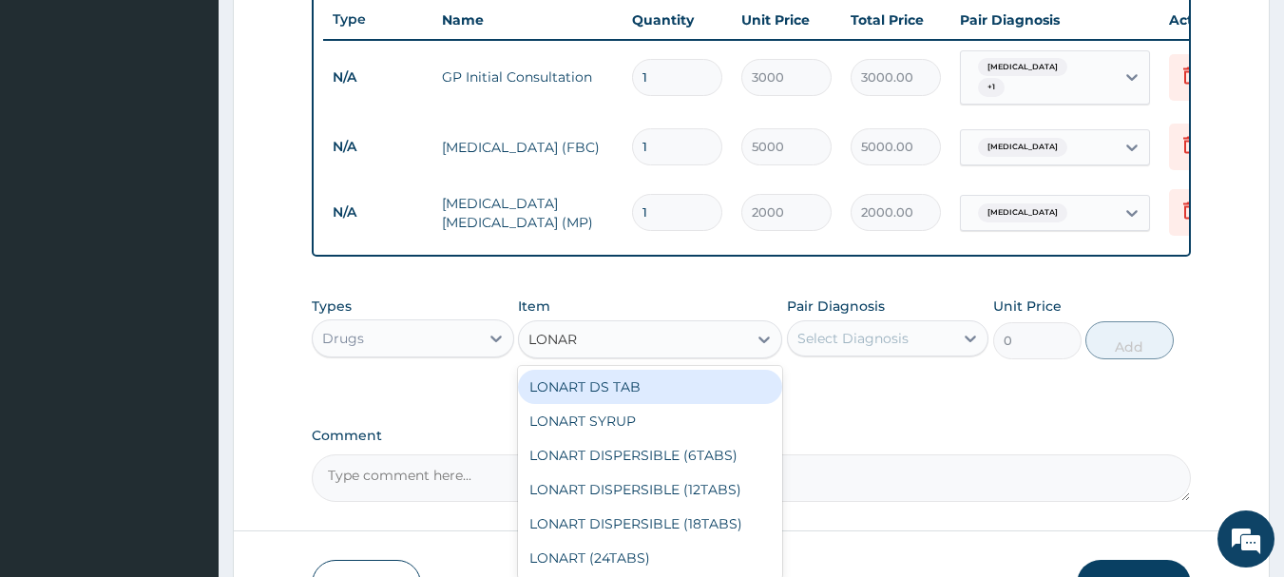
type input "LONART"
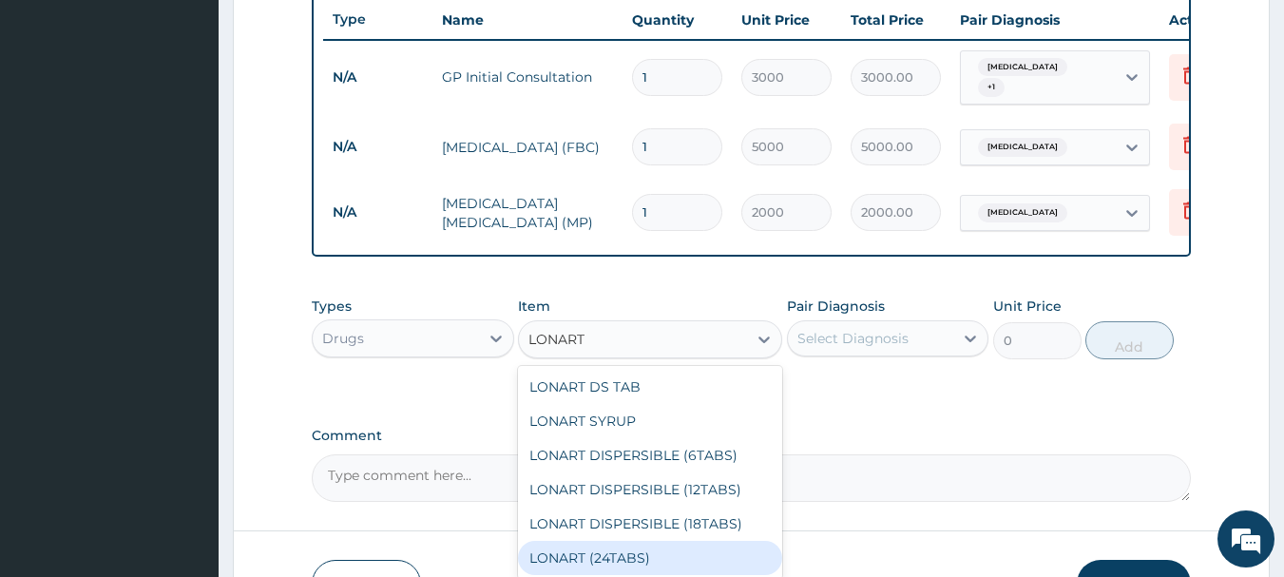
drag, startPoint x: 638, startPoint y: 562, endPoint x: 830, endPoint y: 392, distance: 256.5
click at [649, 551] on div "LONART (24TABS)" at bounding box center [650, 558] width 264 height 34
type input "2000"
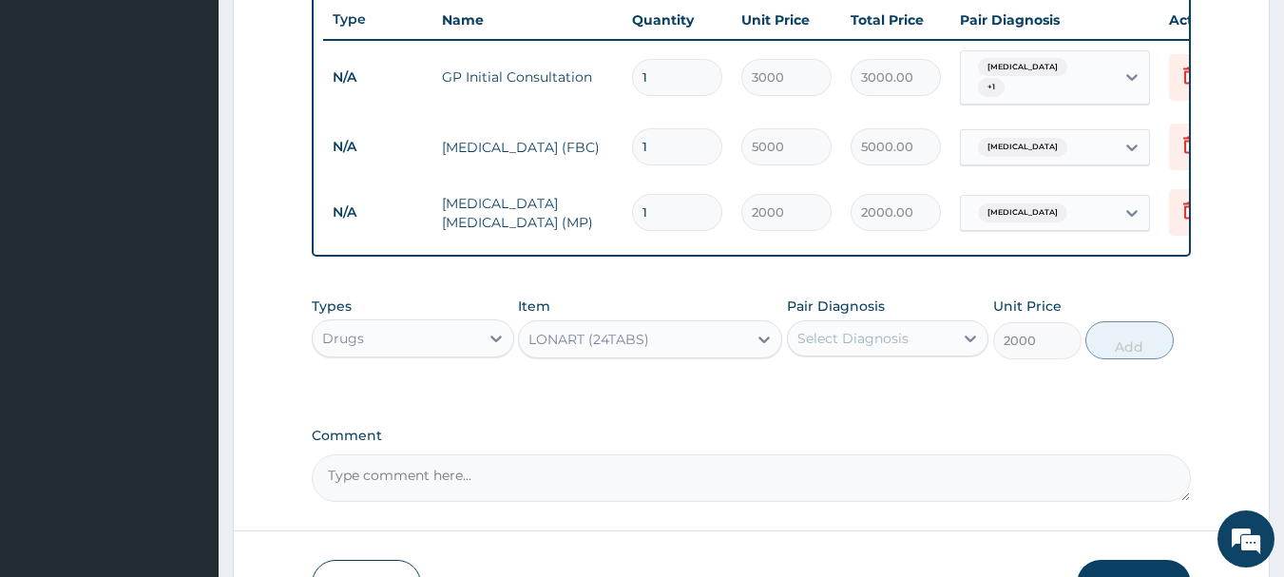
click at [847, 348] on div "Select Diagnosis" at bounding box center [852, 338] width 111 height 19
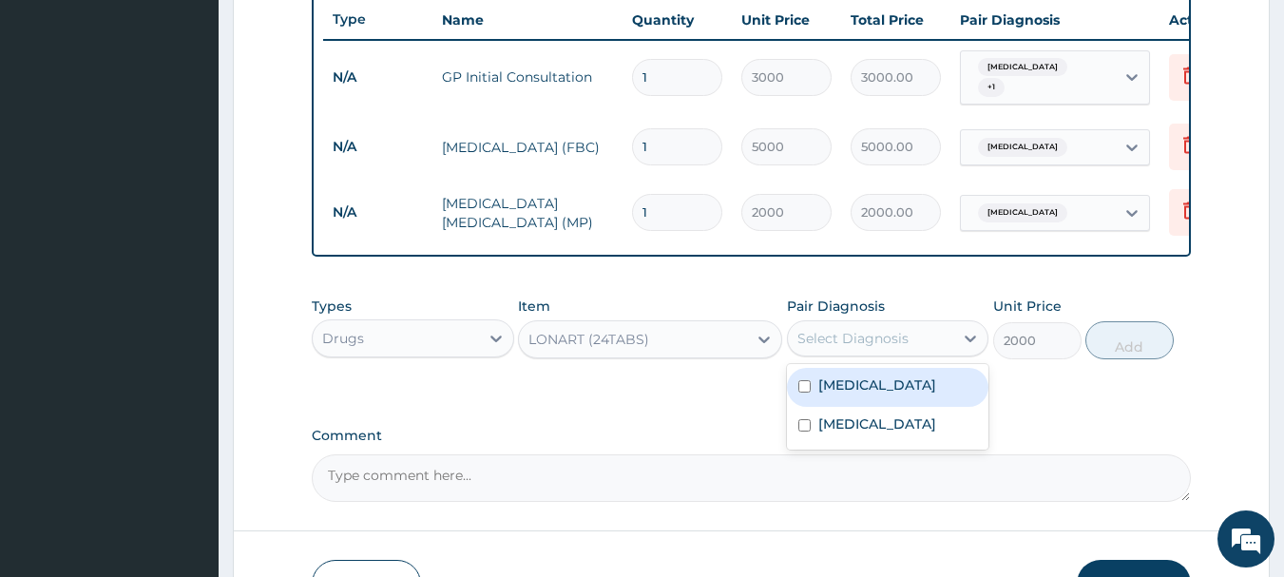
drag, startPoint x: 840, startPoint y: 389, endPoint x: 1076, endPoint y: 366, distance: 236.8
click at [871, 389] on div "Malaria" at bounding box center [888, 387] width 202 height 39
checkbox input "true"
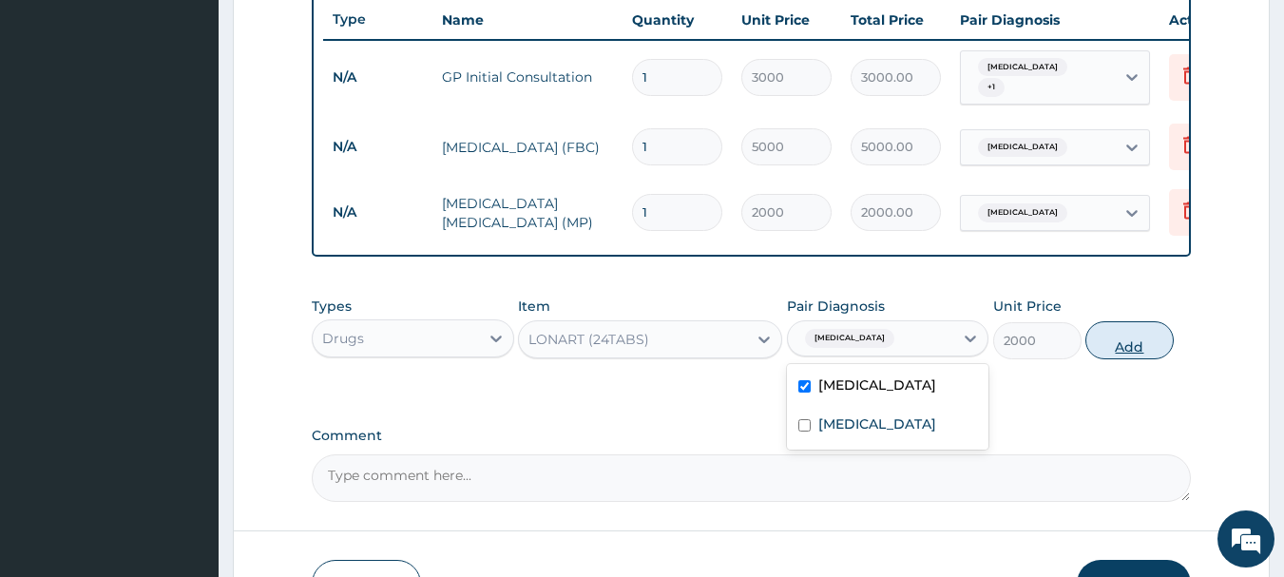
click at [1129, 353] on button "Add" at bounding box center [1129, 340] width 88 height 38
type input "0"
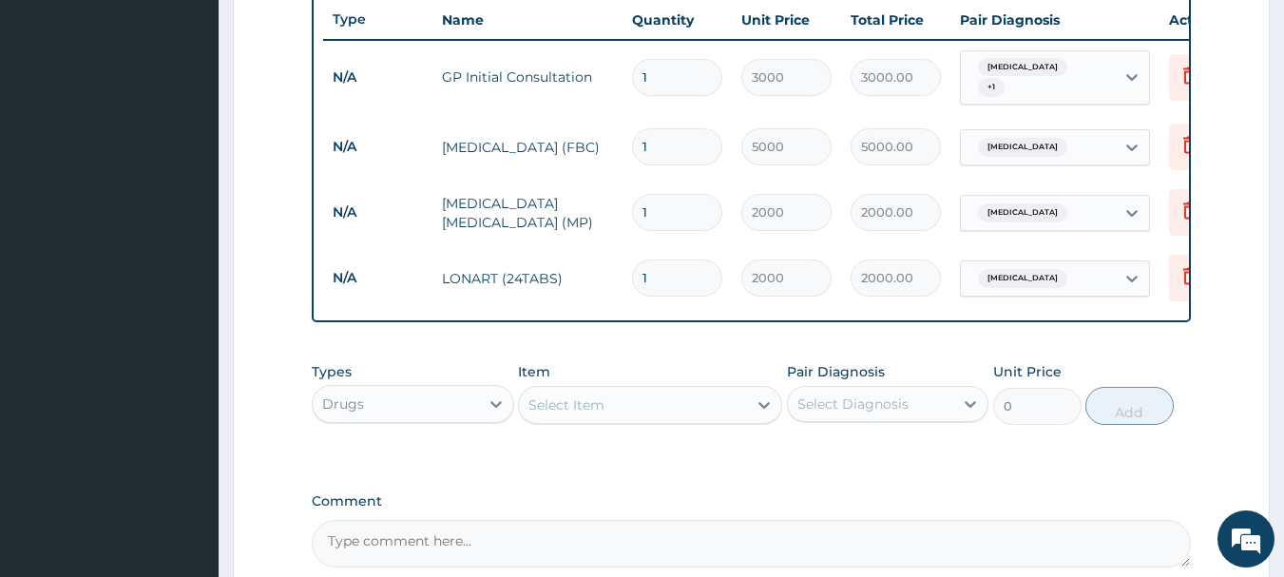
click at [417, 405] on div "Drugs" at bounding box center [396, 404] width 166 height 30
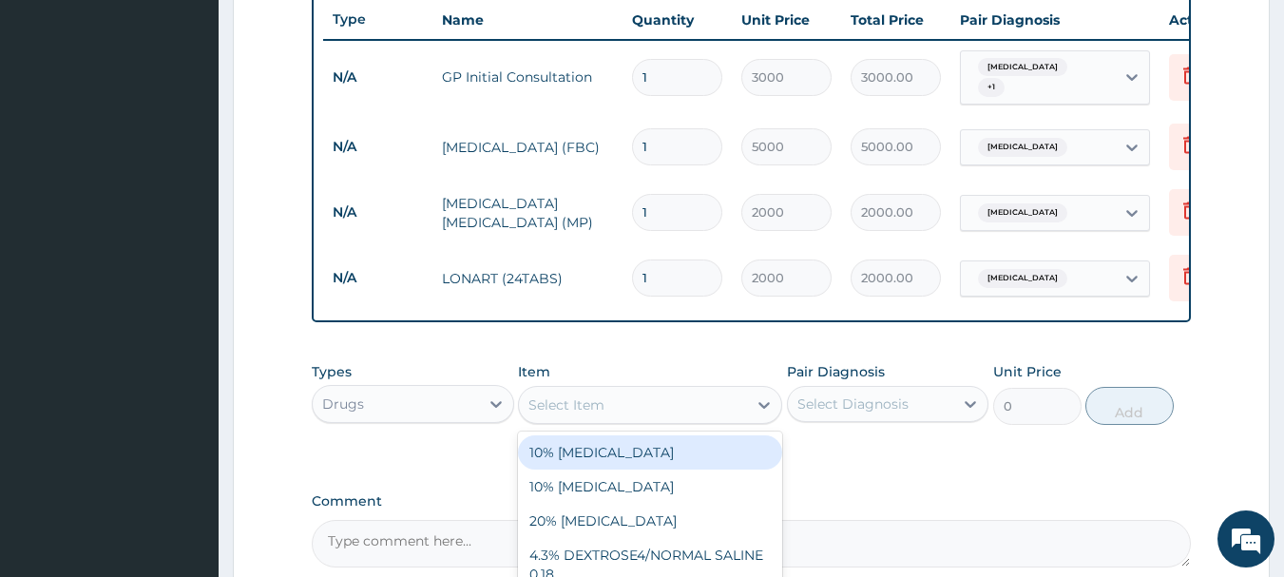
click at [590, 405] on div "Select Item" at bounding box center [566, 404] width 76 height 19
type input "PARACE"
drag, startPoint x: 550, startPoint y: 453, endPoint x: 687, endPoint y: 436, distance: 137.9
click at [572, 451] on div "PARACETAMOL 500MG TAB" at bounding box center [650, 452] width 264 height 34
type input "20"
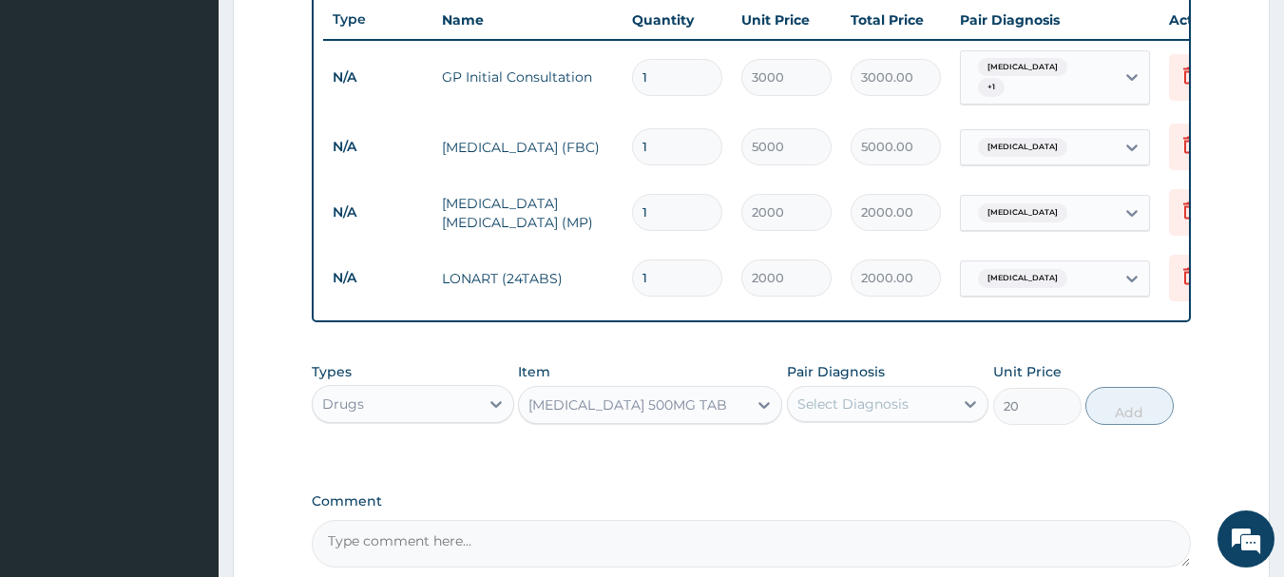
click at [823, 413] on div "Select Diagnosis" at bounding box center [852, 403] width 111 height 19
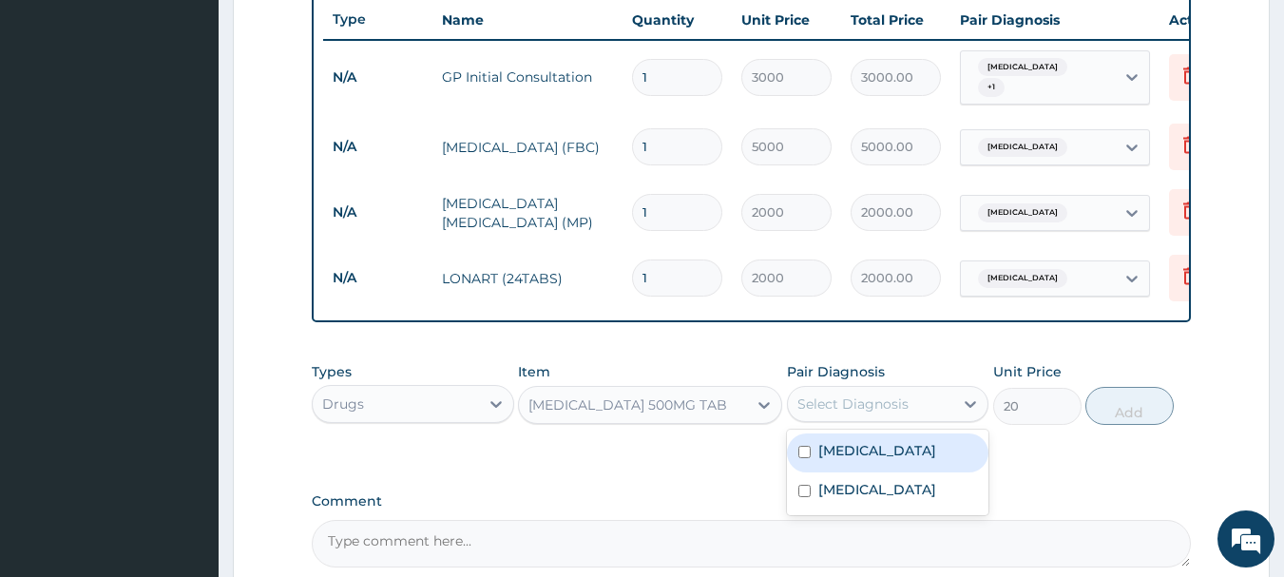
click at [832, 458] on label "Malaria" at bounding box center [877, 450] width 118 height 19
checkbox input "true"
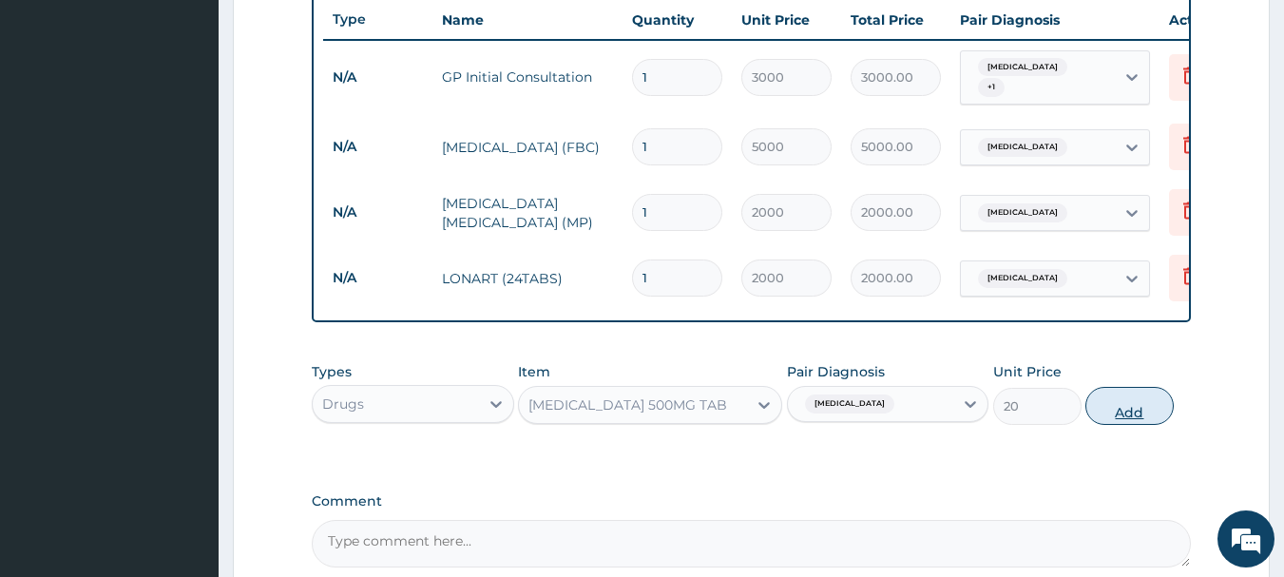
click at [1133, 419] on button "Add" at bounding box center [1129, 406] width 88 height 38
type input "0"
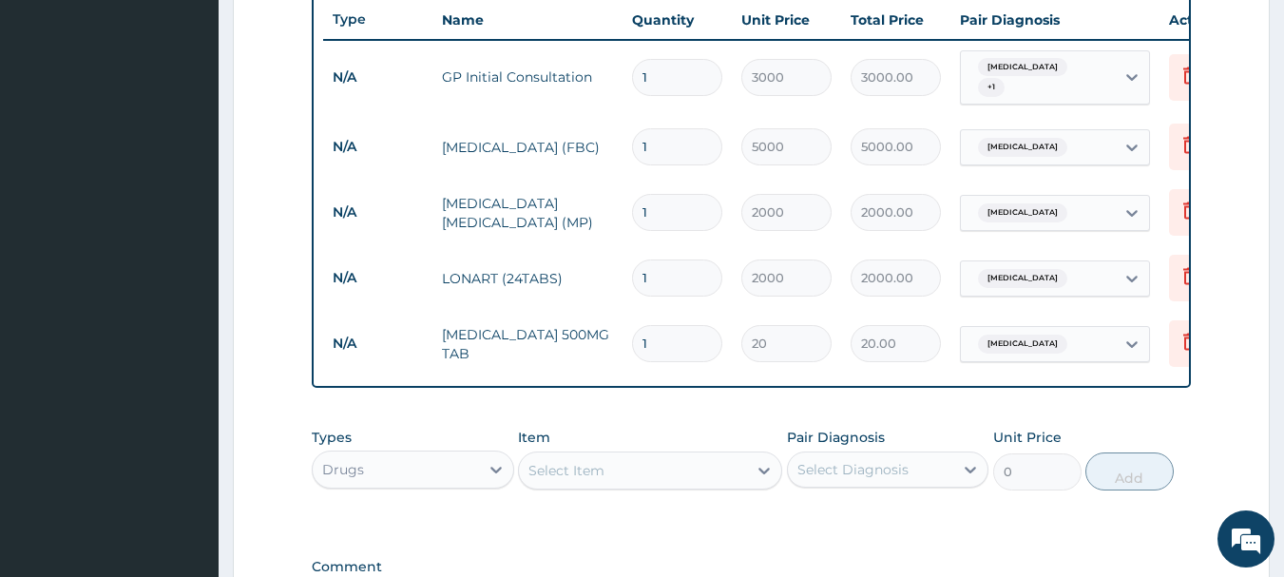
type input "18"
type input "360.00"
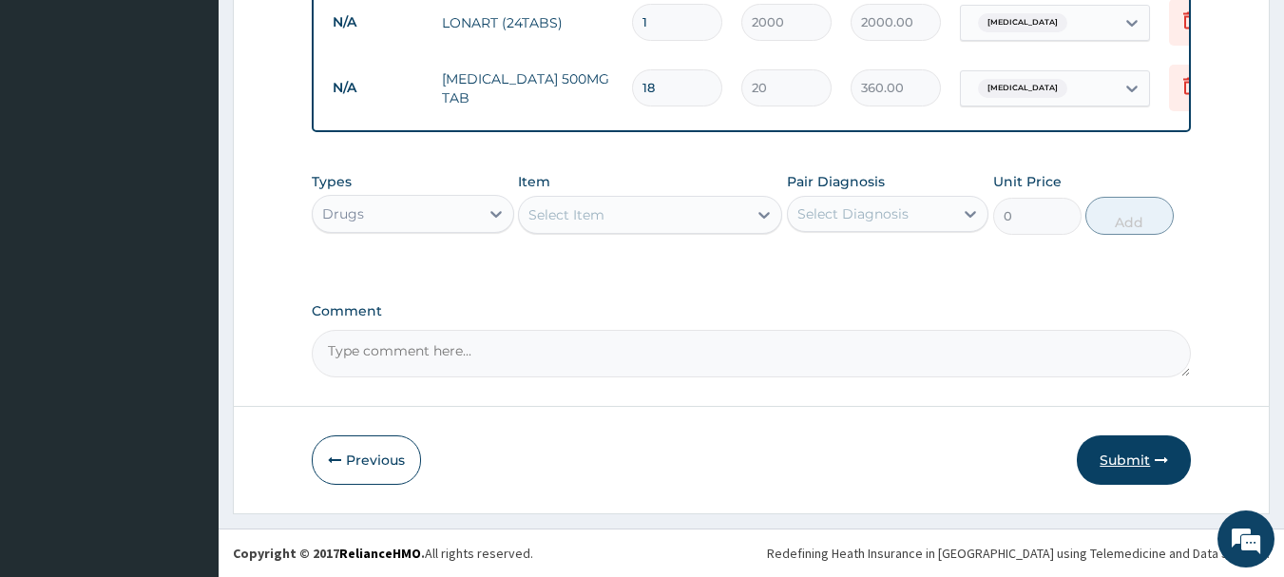
type input "18"
click at [1112, 461] on button "Submit" at bounding box center [1134, 459] width 114 height 49
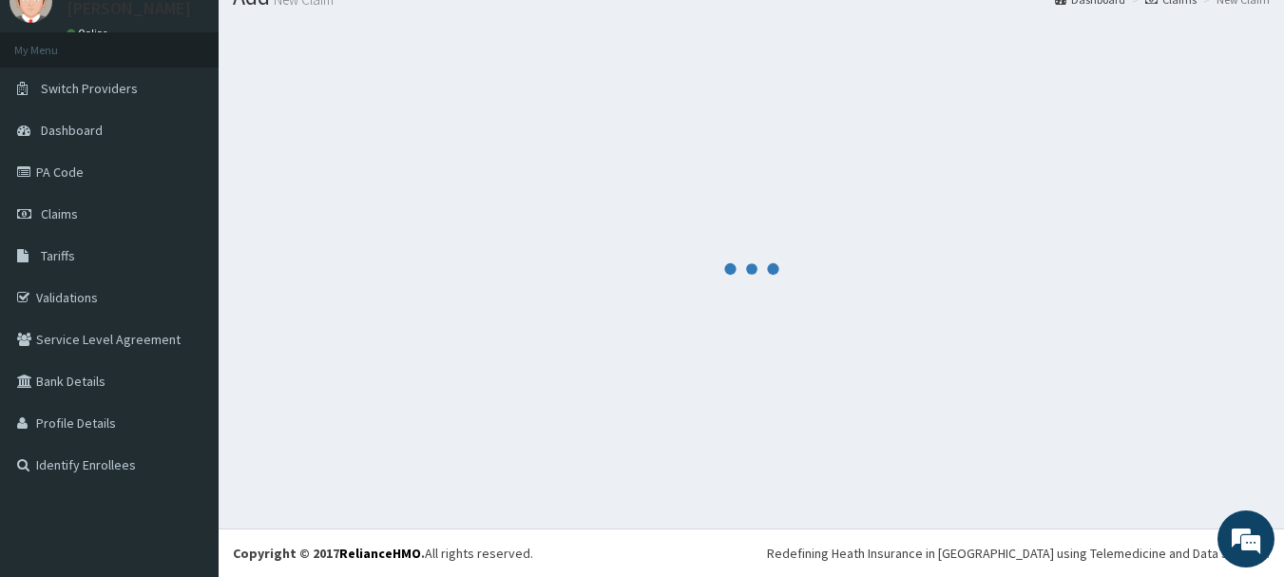
scroll to position [980, 0]
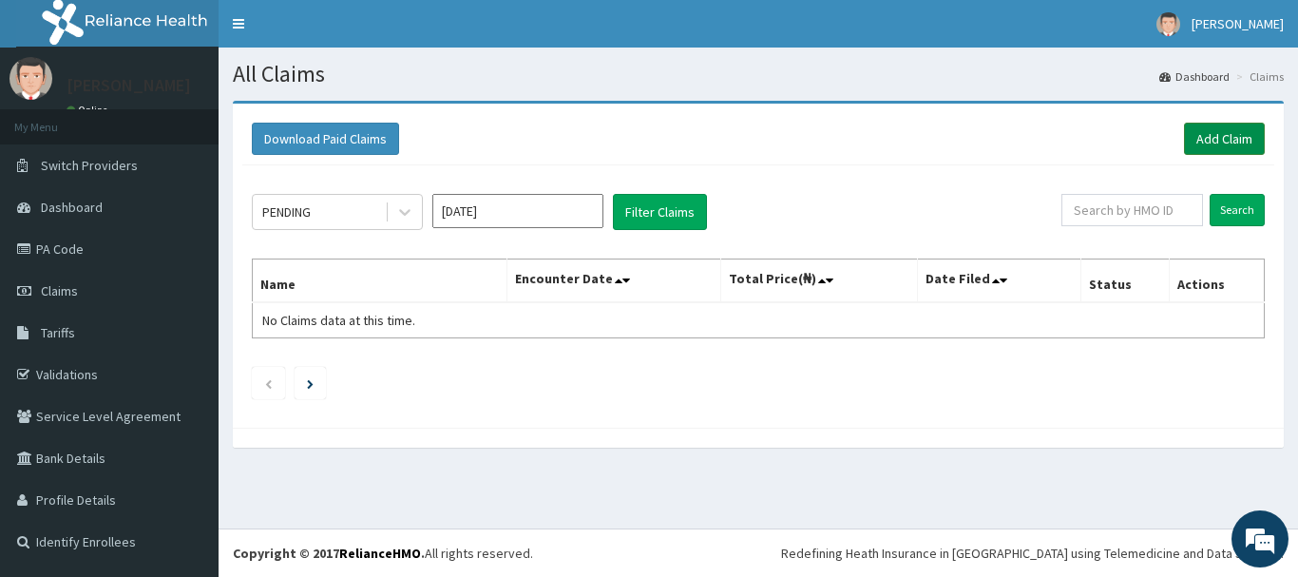
click at [1209, 126] on link "Add Claim" at bounding box center [1224, 139] width 81 height 32
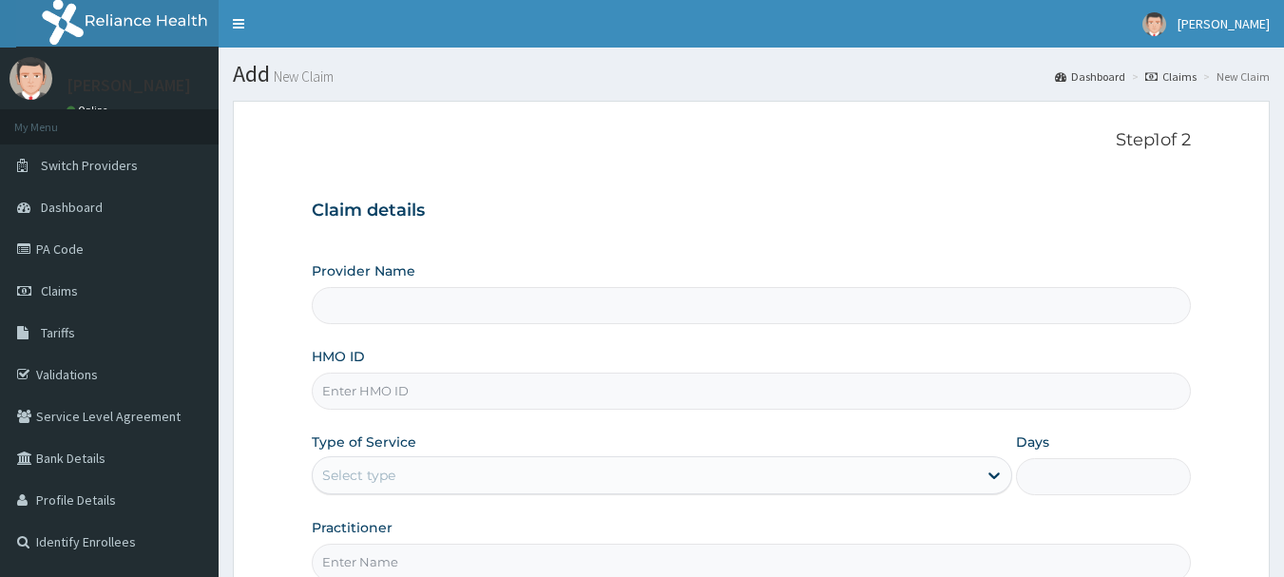
scroll to position [95, 0]
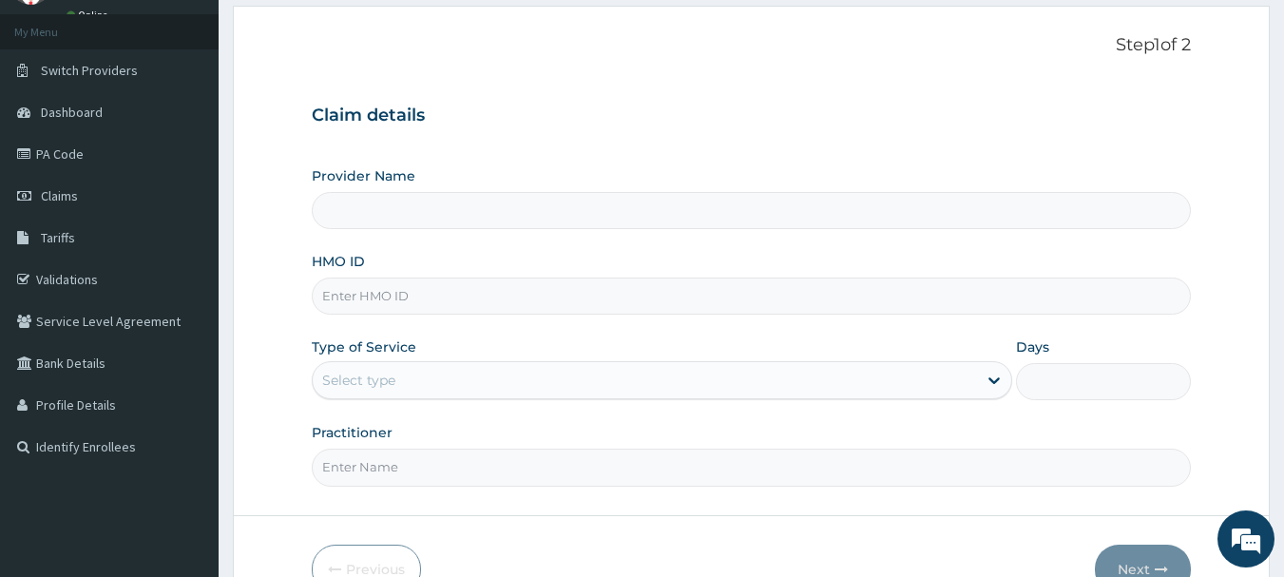
type input "INLAND SPECIALIST HOSPITAL- OGUDU"
click at [470, 298] on input "HMO ID" at bounding box center [752, 296] width 880 height 37
paste input "PPY/10526/A"
type input "PPY/10526/A"
click at [354, 375] on div "Select type" at bounding box center [358, 380] width 73 height 19
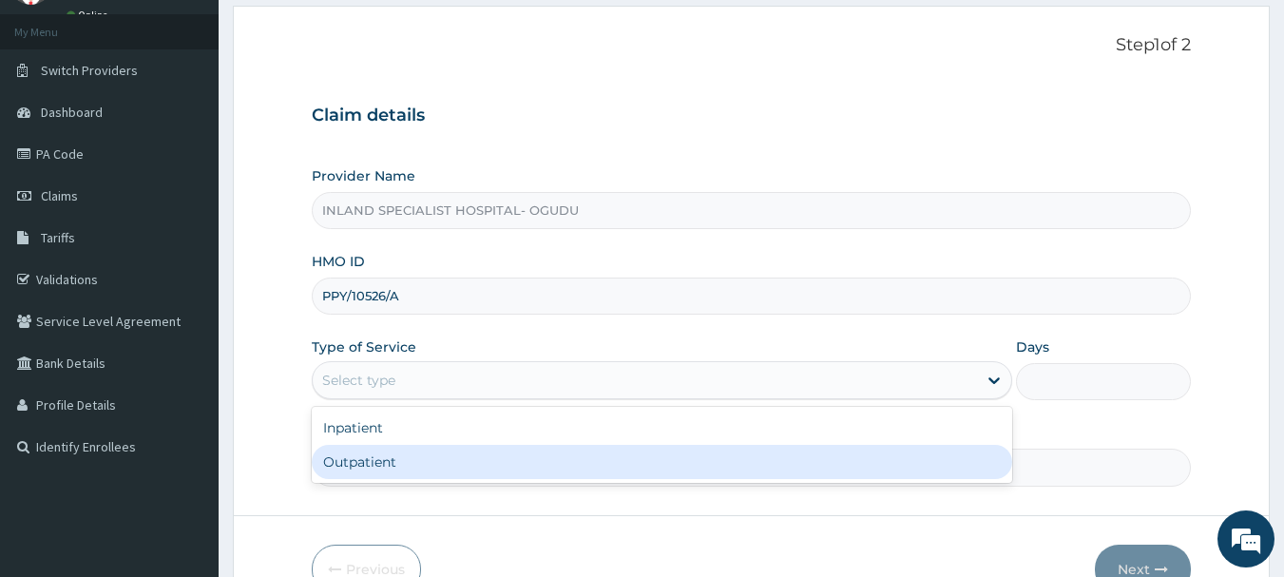
click at [358, 470] on div "Outpatient" at bounding box center [662, 462] width 701 height 34
type input "1"
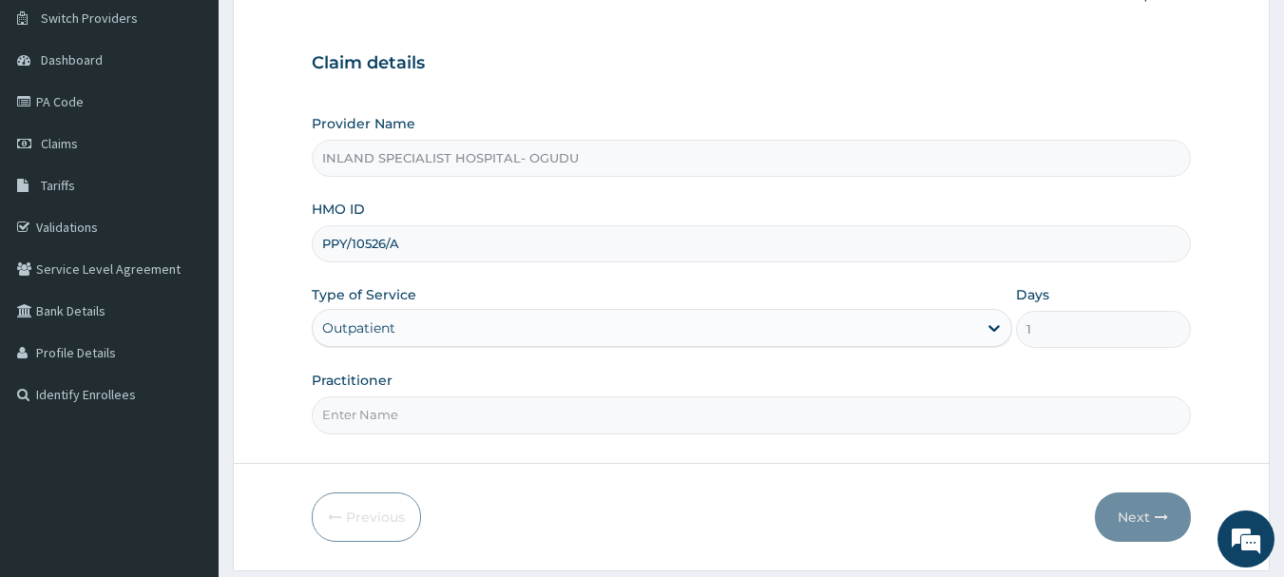
scroll to position [204, 0]
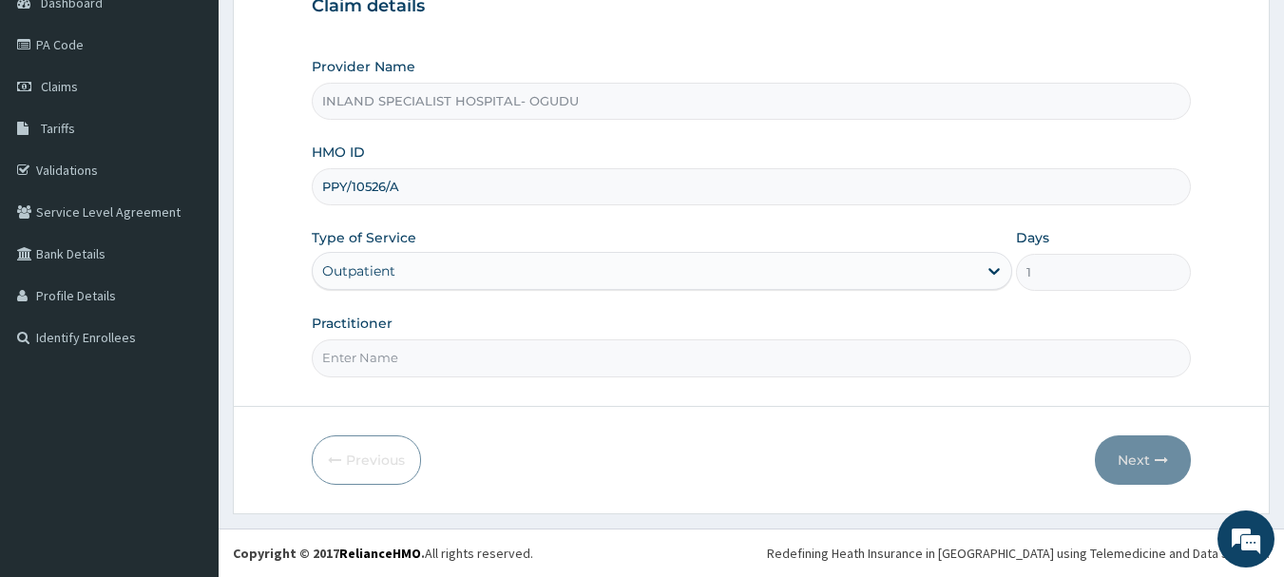
click at [443, 362] on input "Practitioner" at bounding box center [752, 357] width 880 height 37
click at [384, 357] on input "Practitioner" at bounding box center [752, 357] width 880 height 37
paste input "[PERSON_NAME] [PERSON_NAME]"
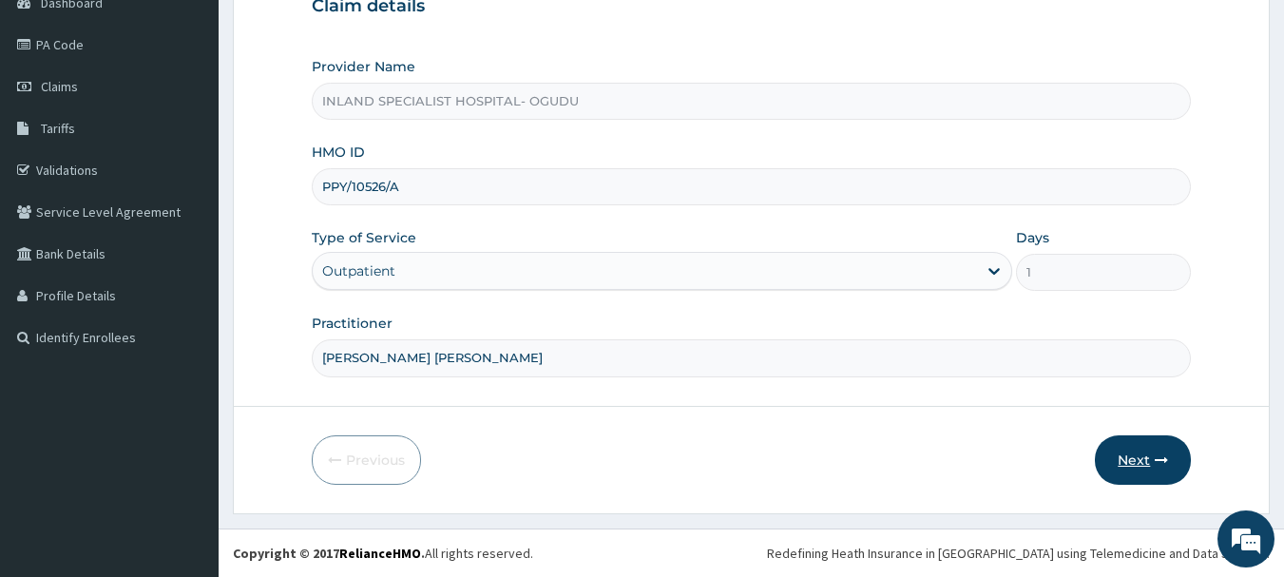
type input "[PERSON_NAME] [PERSON_NAME]"
click at [1123, 451] on button "Next" at bounding box center [1143, 459] width 96 height 49
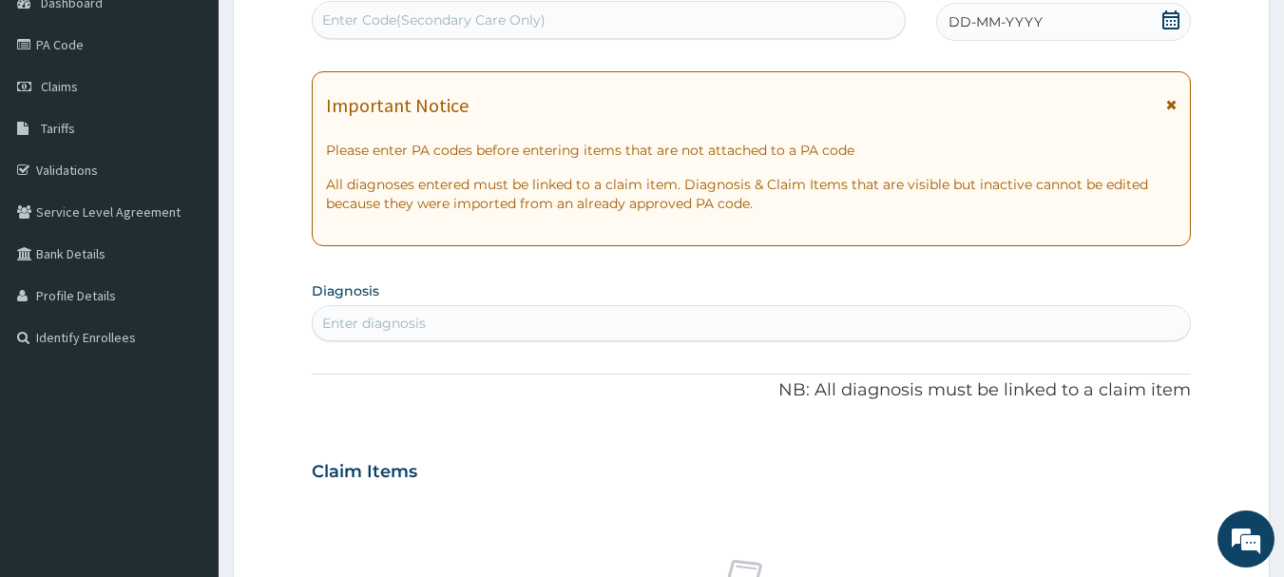
click at [1165, 13] on icon at bounding box center [1170, 19] width 17 height 19
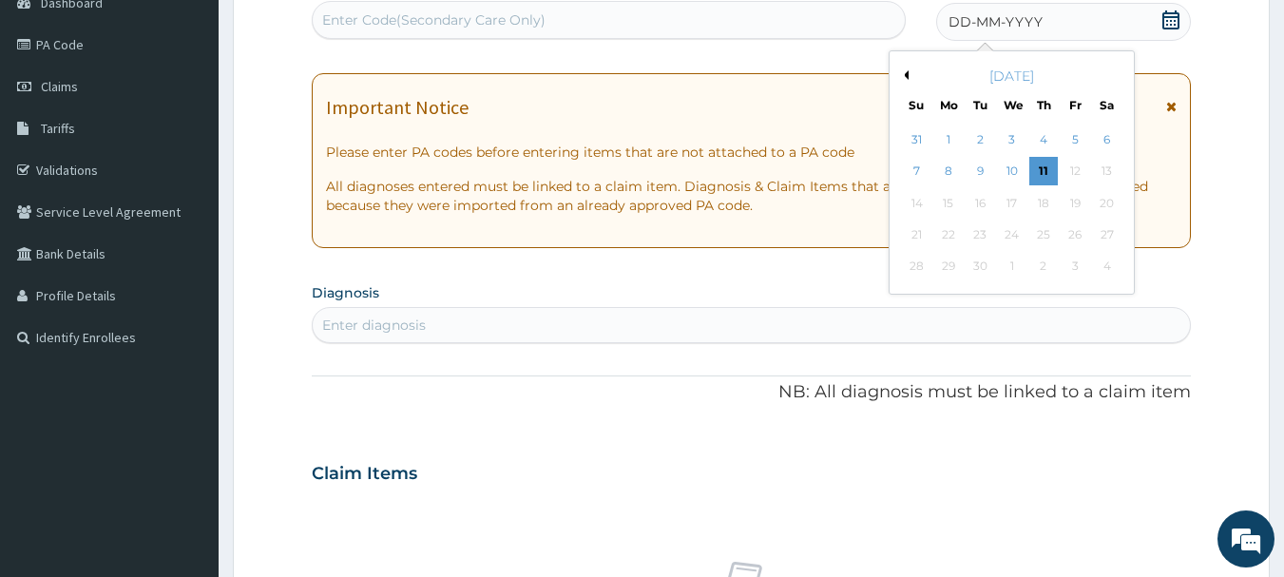
click at [905, 75] on button "Previous Month" at bounding box center [904, 75] width 10 height 10
click at [1070, 269] on div "29" at bounding box center [1075, 267] width 29 height 29
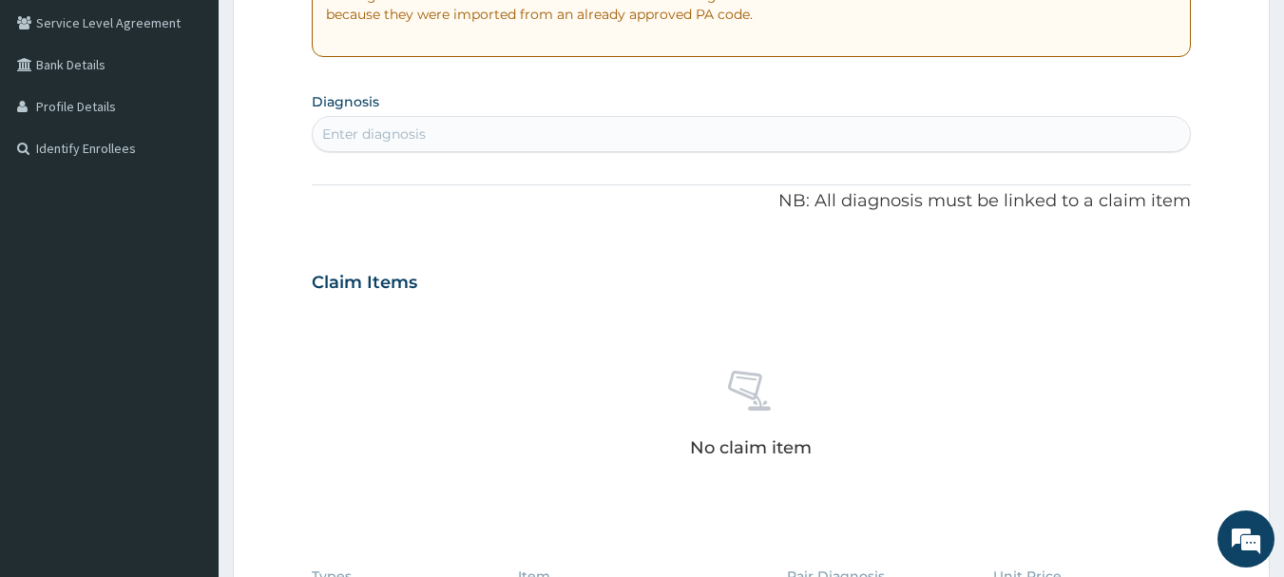
scroll to position [394, 0]
click at [392, 132] on div "Enter diagnosis" at bounding box center [374, 133] width 104 height 19
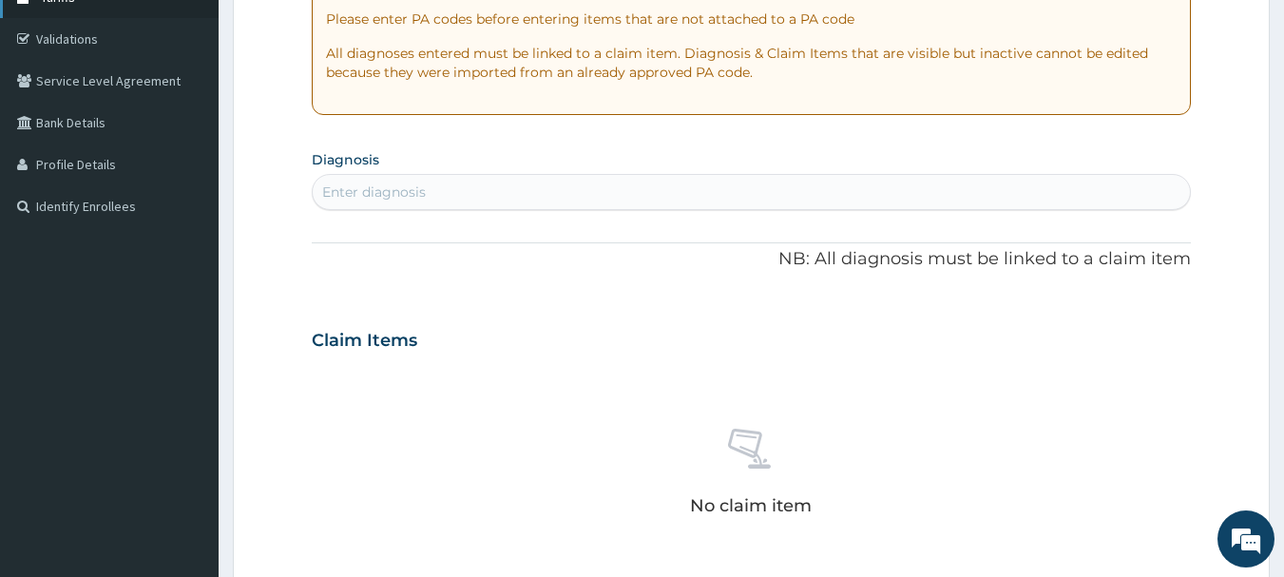
scroll to position [109, 0]
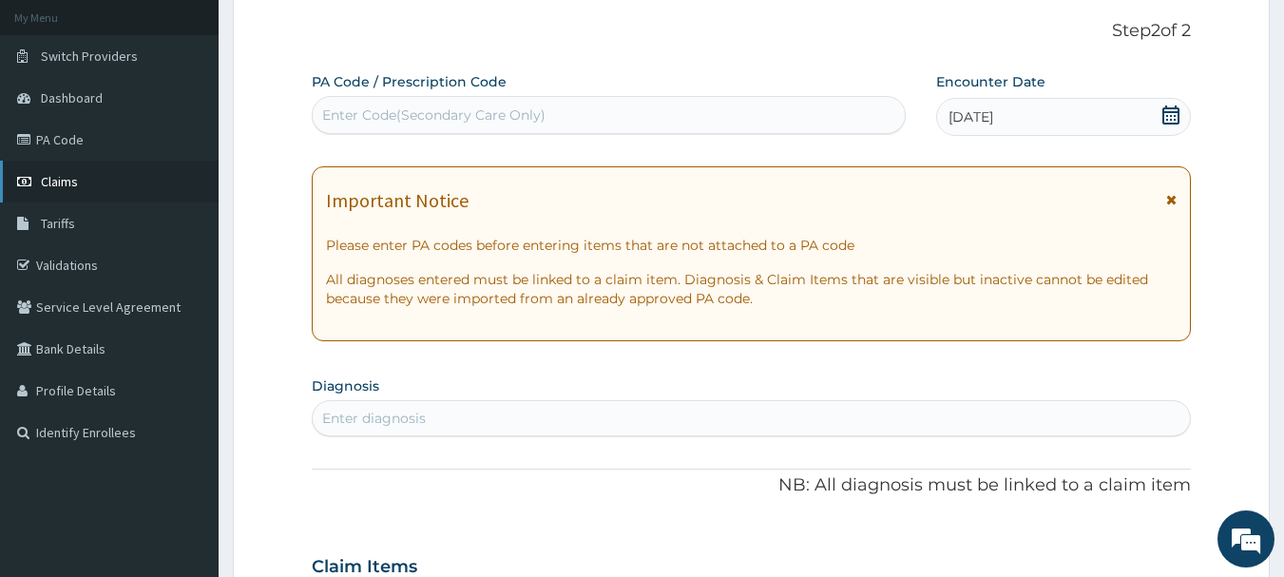
click at [67, 182] on span "Claims" at bounding box center [59, 181] width 37 height 17
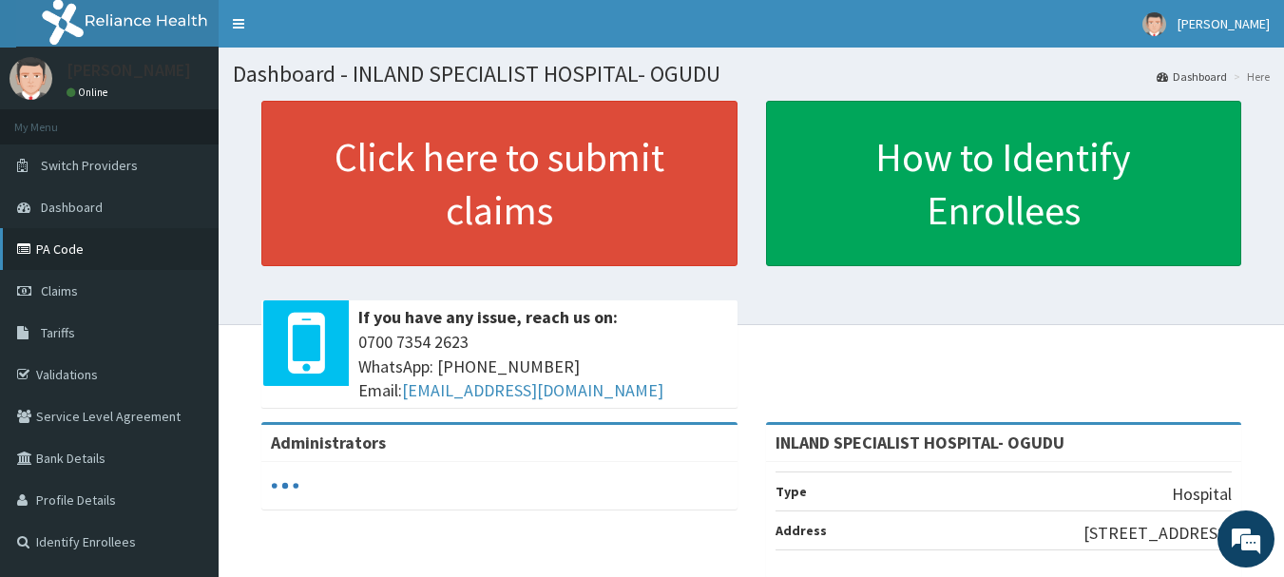
click at [50, 245] on link "PA Code" at bounding box center [109, 249] width 219 height 42
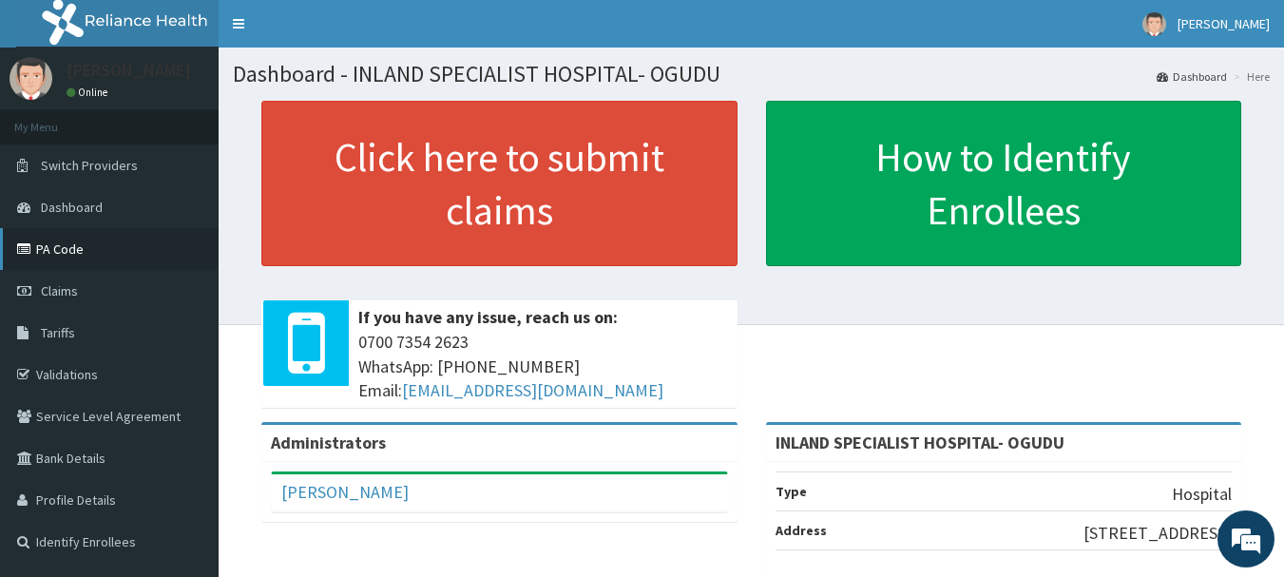
click at [61, 251] on link "PA Code" at bounding box center [109, 249] width 219 height 42
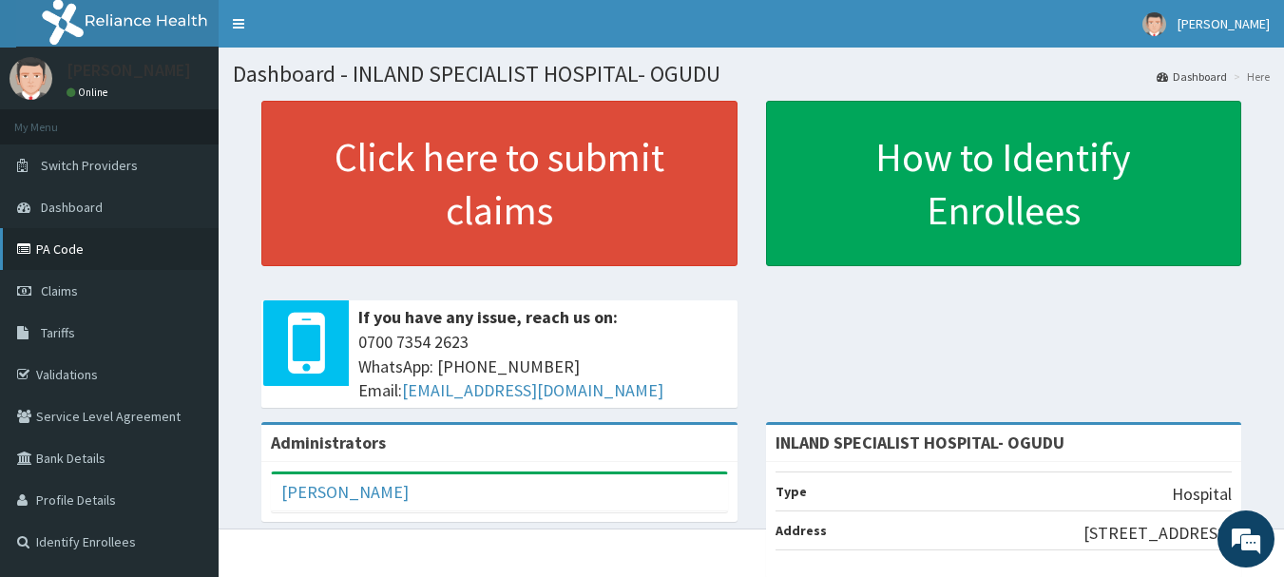
click at [54, 245] on link "PA Code" at bounding box center [109, 249] width 219 height 42
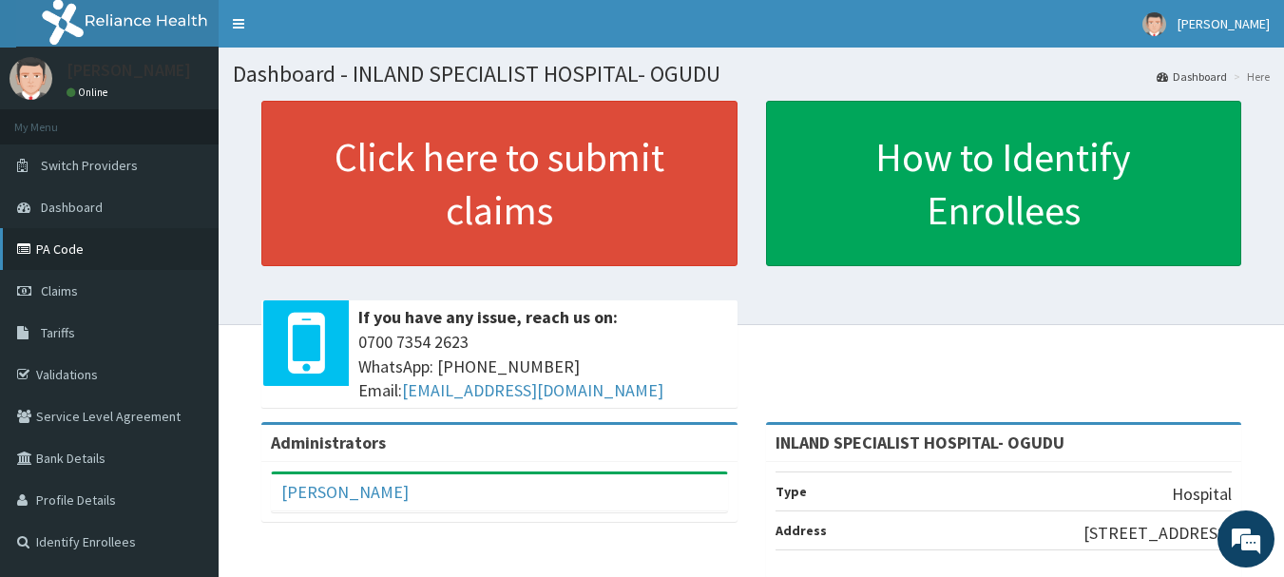
click at [65, 248] on link "PA Code" at bounding box center [109, 249] width 219 height 42
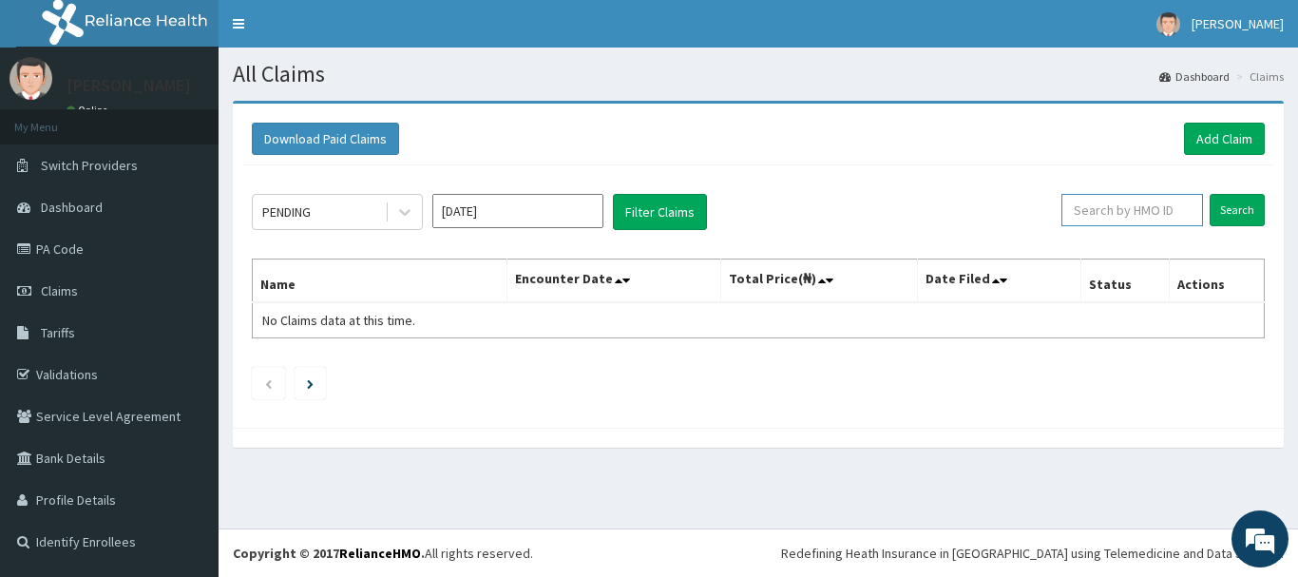
click at [1125, 205] on input "text" at bounding box center [1133, 210] width 142 height 32
paste input "PPY/10526/A"
type input "PPY/10526/A"
click at [1249, 214] on input "Search" at bounding box center [1237, 210] width 55 height 32
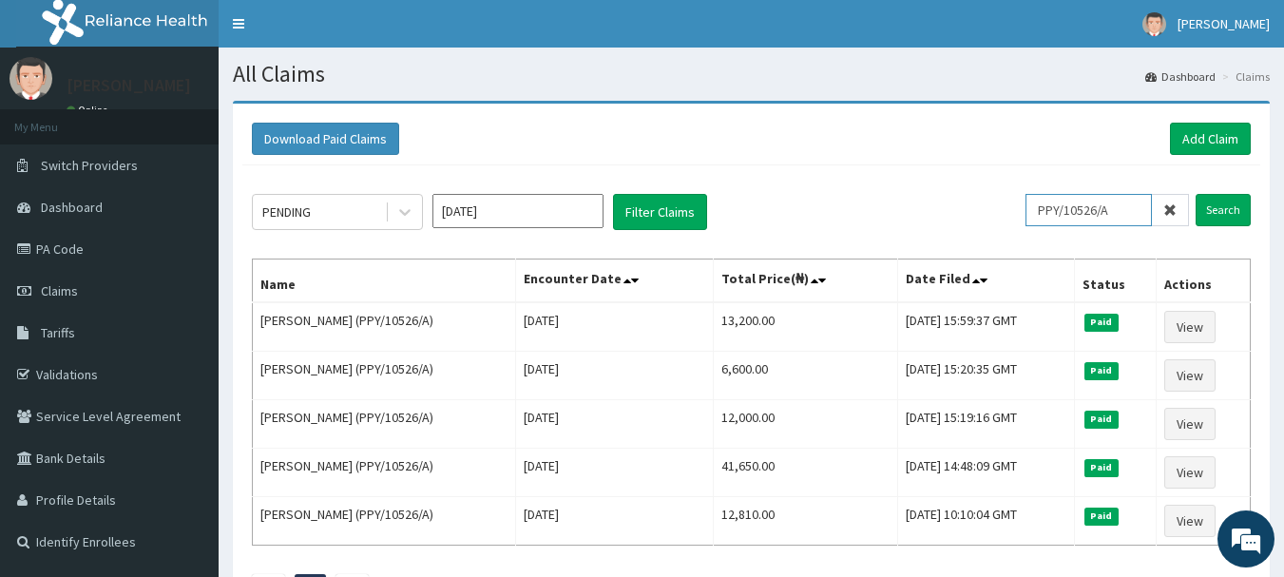
click at [1123, 209] on input "PPY/10526/A" at bounding box center [1089, 210] width 126 height 32
click at [1235, 209] on input "Search" at bounding box center [1223, 210] width 55 height 32
click at [1213, 129] on link "Add Claim" at bounding box center [1210, 139] width 81 height 32
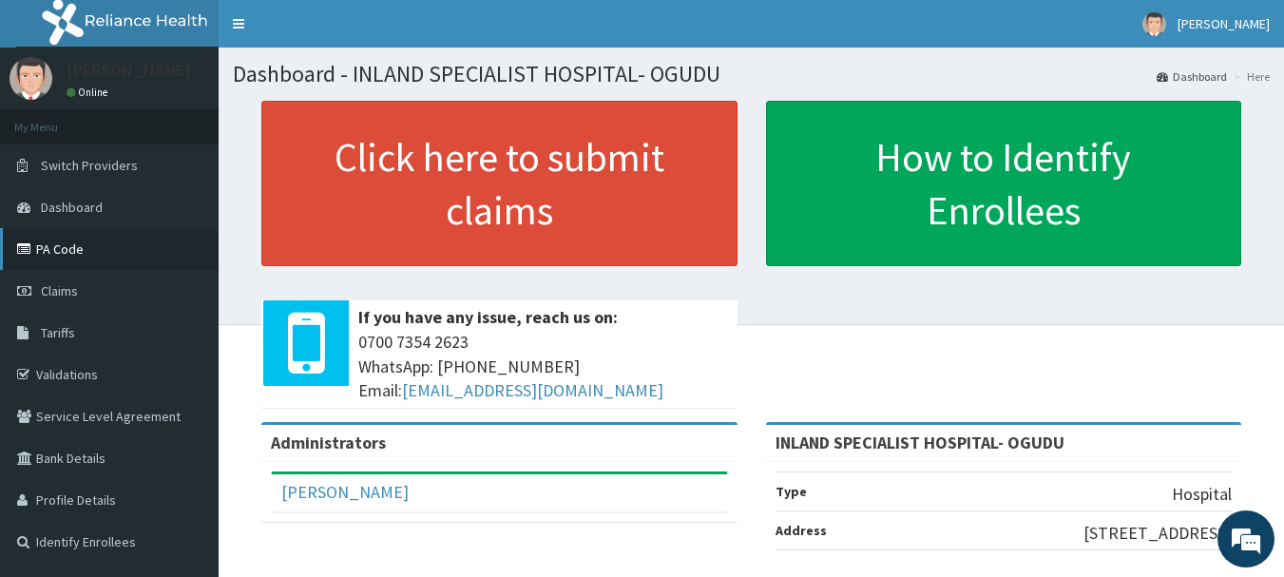
click at [57, 248] on link "PA Code" at bounding box center [109, 249] width 219 height 42
click at [66, 244] on link "PA Code" at bounding box center [109, 249] width 219 height 42
click at [66, 254] on link "PA Code" at bounding box center [109, 249] width 219 height 42
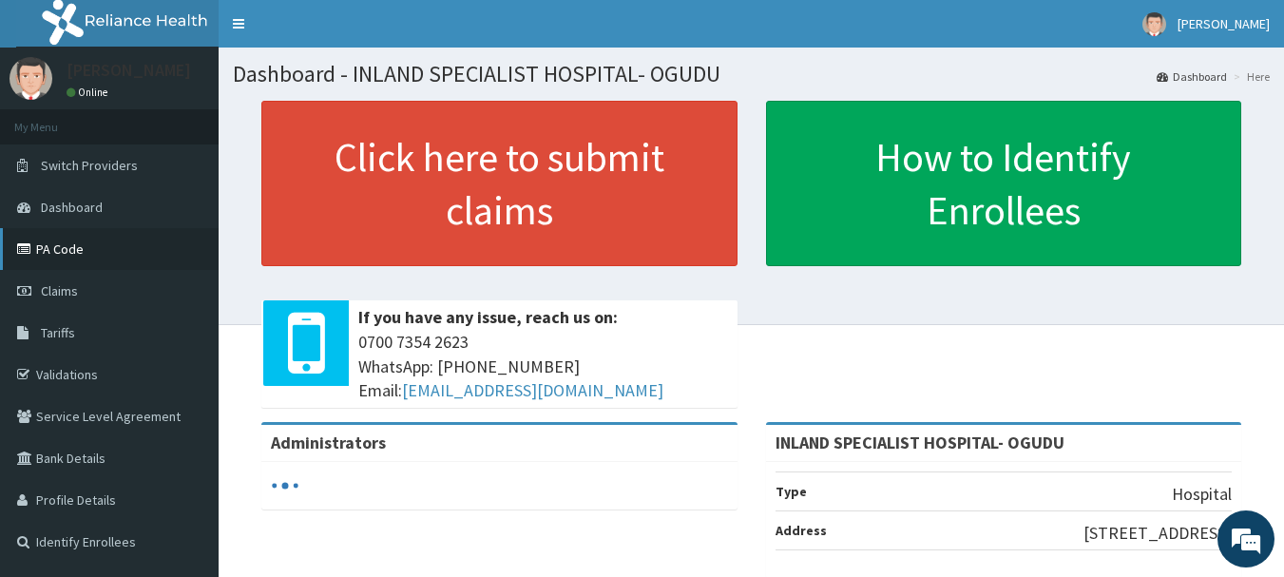
click at [70, 249] on link "PA Code" at bounding box center [109, 249] width 219 height 42
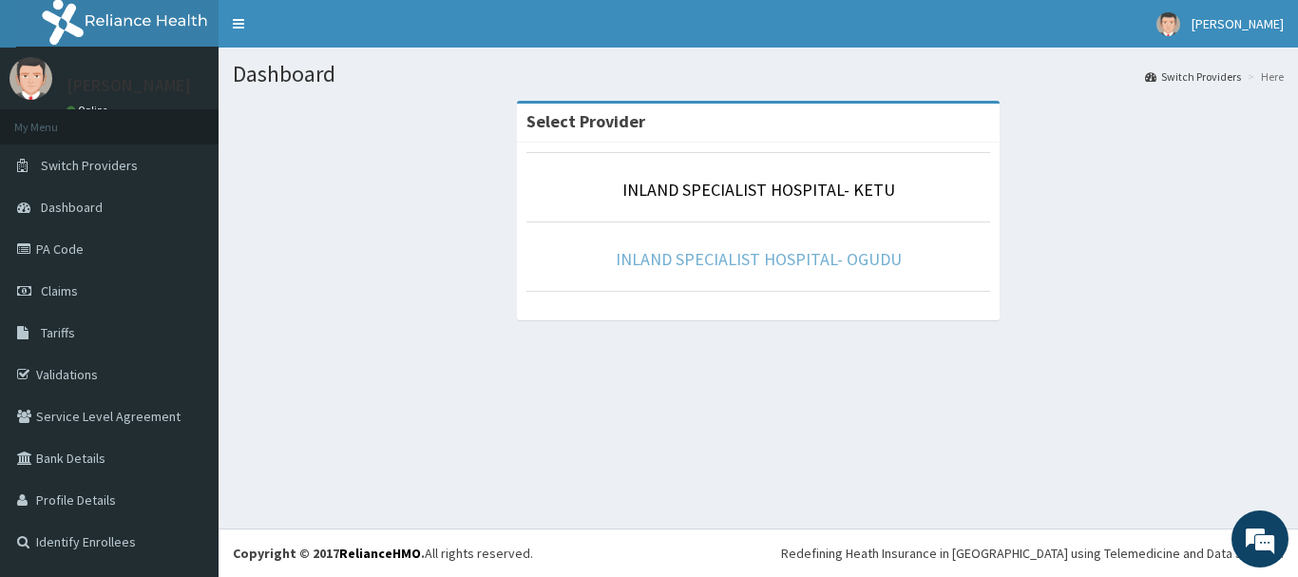
click at [811, 260] on link "INLAND SPECIALIST HOSPITAL- OGUDU" at bounding box center [759, 259] width 286 height 22
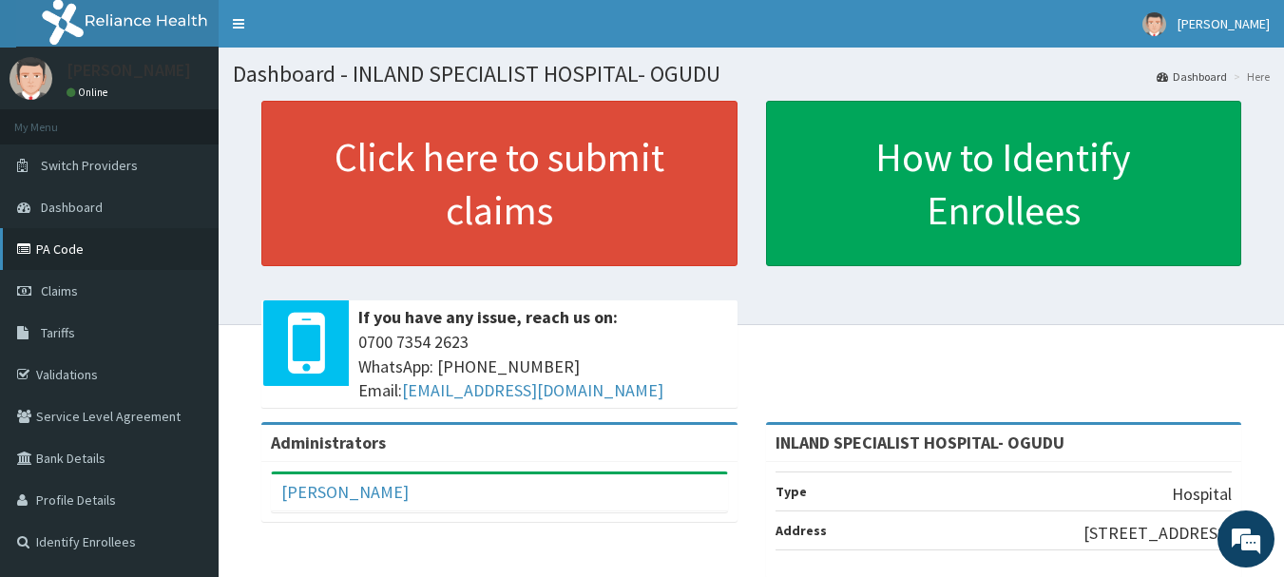
click at [63, 247] on link "PA Code" at bounding box center [109, 249] width 219 height 42
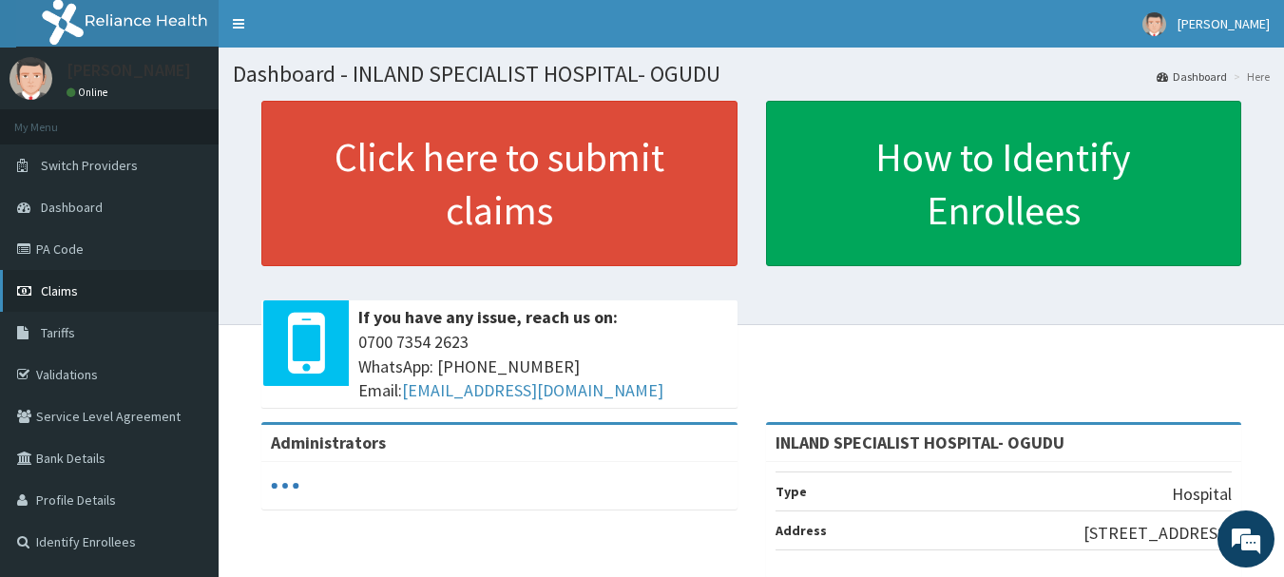
click at [46, 280] on link "Claims" at bounding box center [109, 291] width 219 height 42
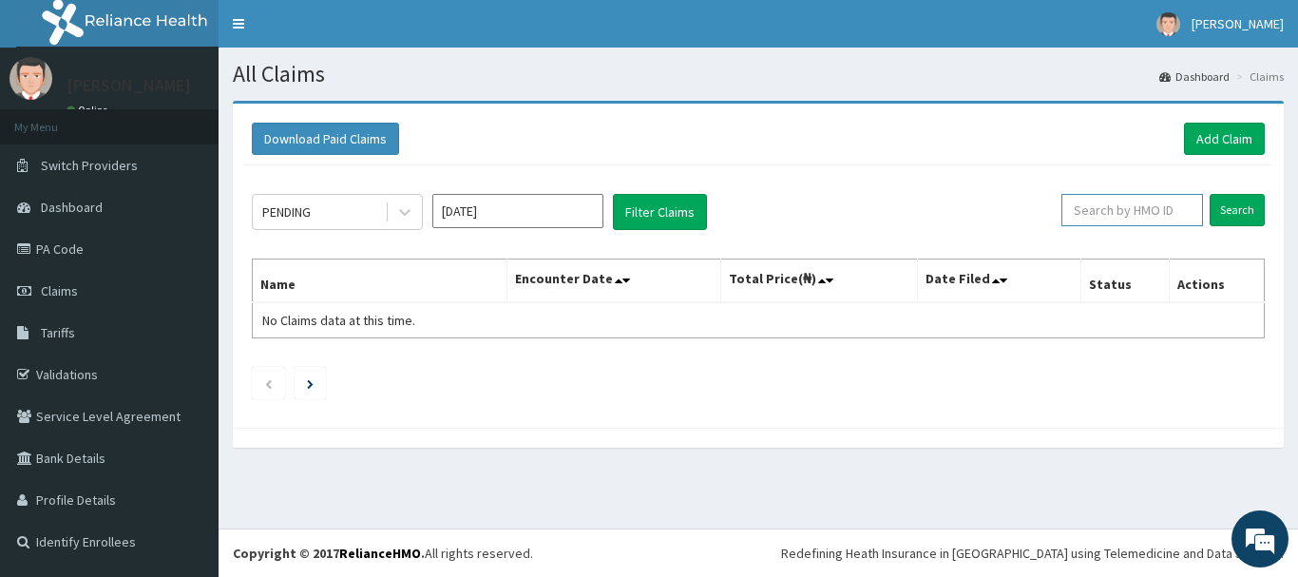
click at [1107, 203] on input "text" at bounding box center [1133, 210] width 142 height 32
paste input "PPY/10526/A"
type input "PPY/10526/A"
click at [1235, 211] on input "Search" at bounding box center [1237, 210] width 55 height 32
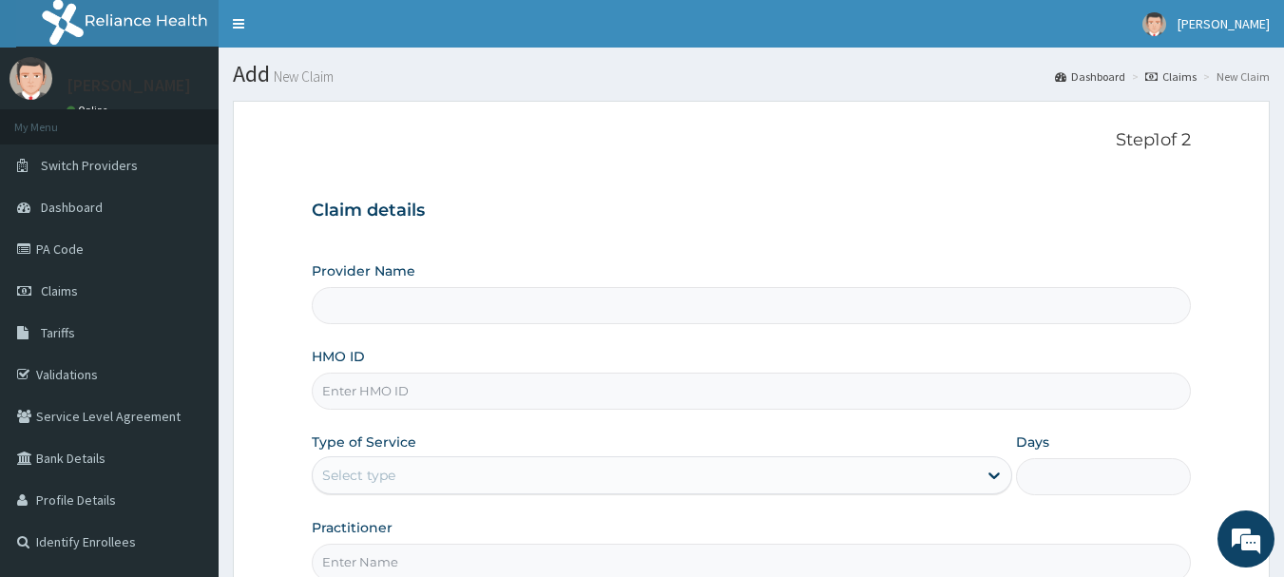
type input "INLAND SPECIALIST HOSPITAL- OGUDU"
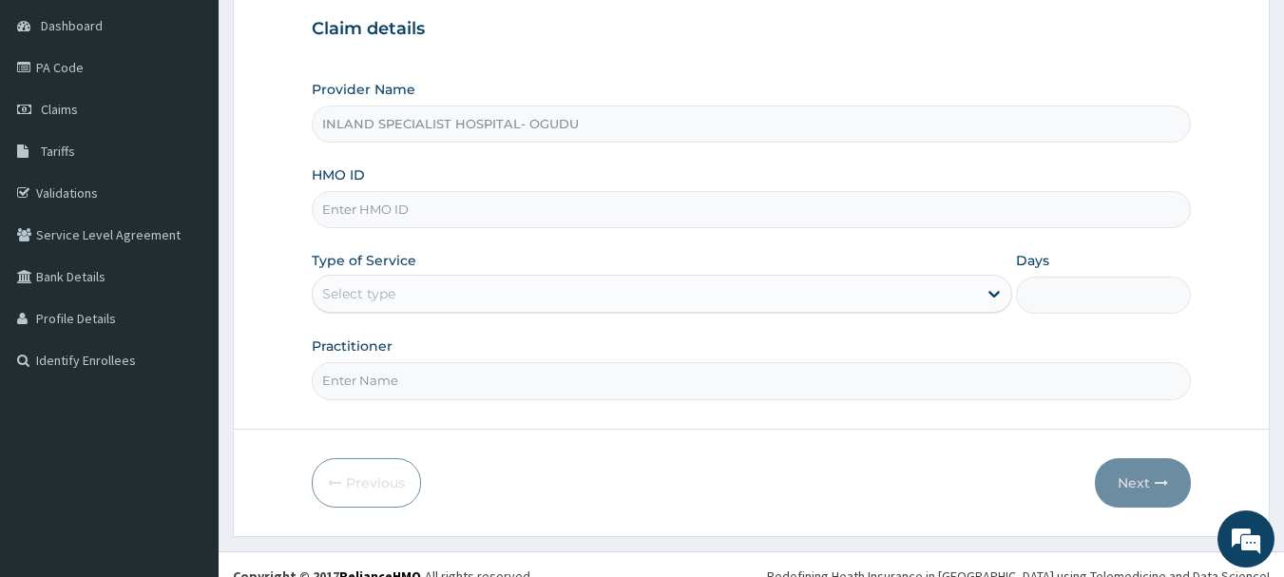
scroll to position [190, 0]
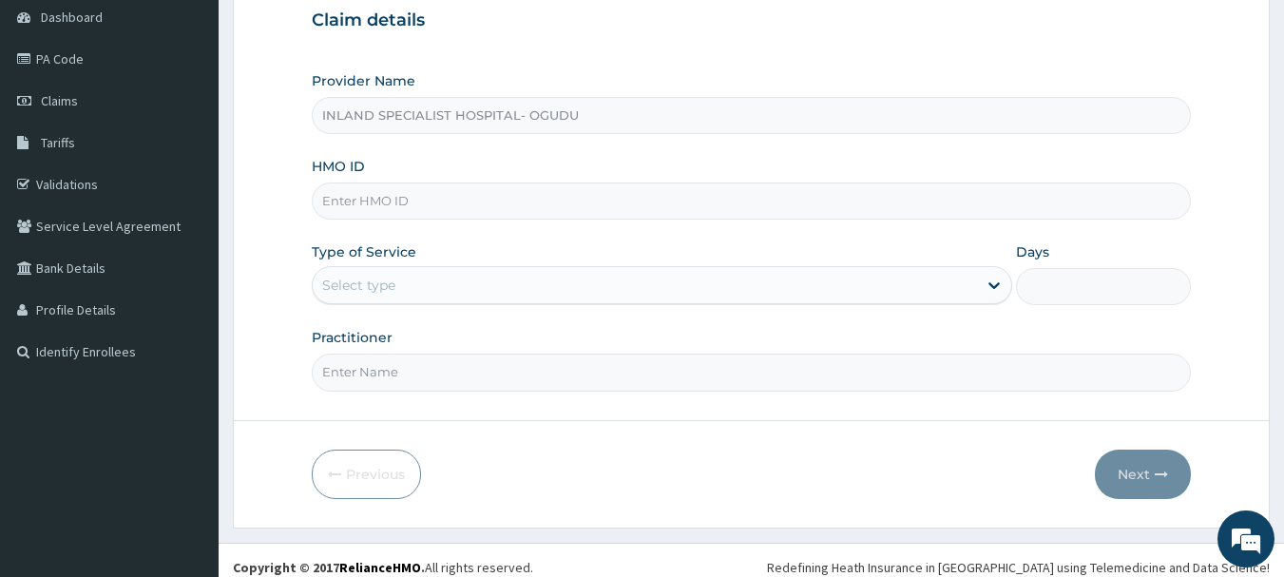
click at [407, 204] on input "HMO ID" at bounding box center [752, 200] width 880 height 37
paste input "PPY/10526/A"
type input "PPY/10526/A"
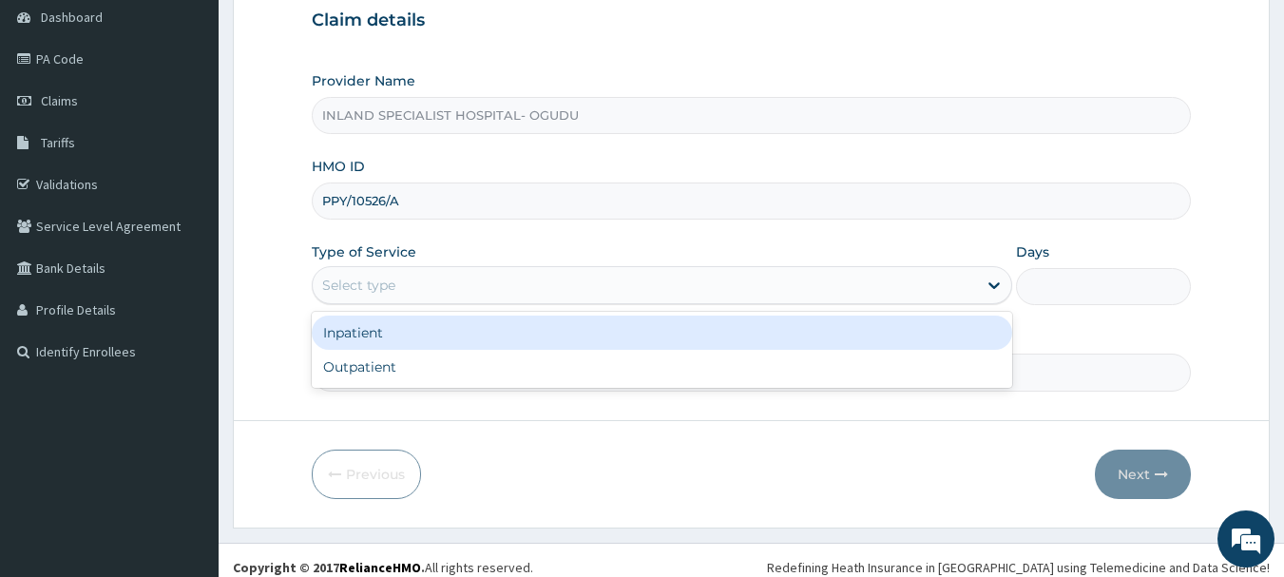
scroll to position [0, 0]
click at [378, 282] on div "Select type" at bounding box center [358, 285] width 73 height 19
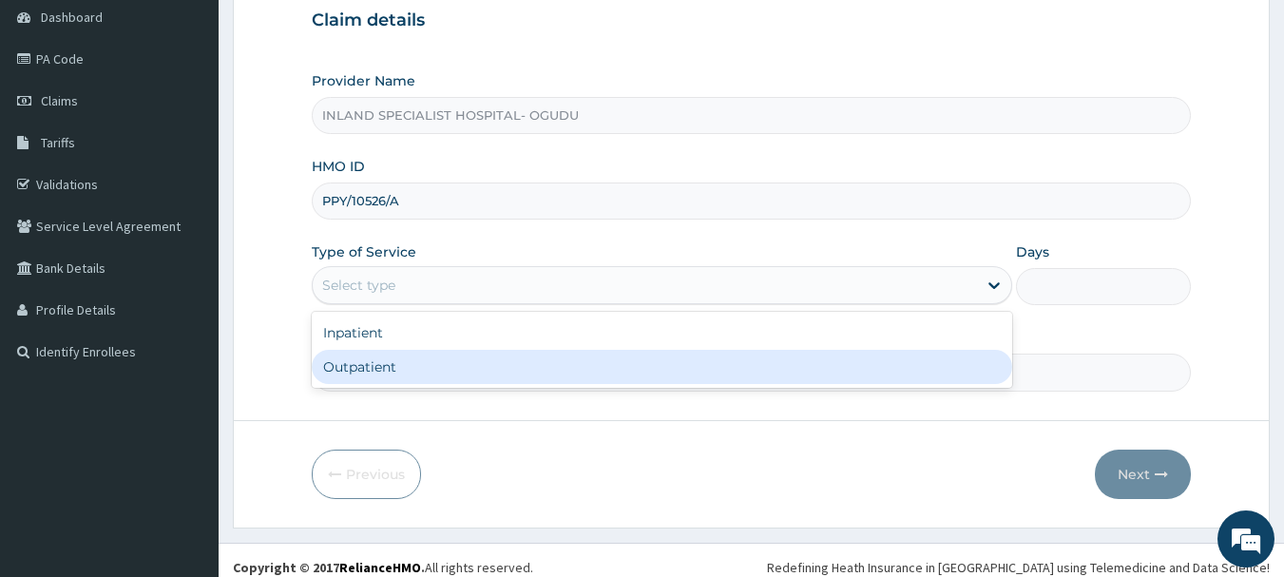
click at [374, 366] on div "Outpatient" at bounding box center [662, 367] width 701 height 34
type input "1"
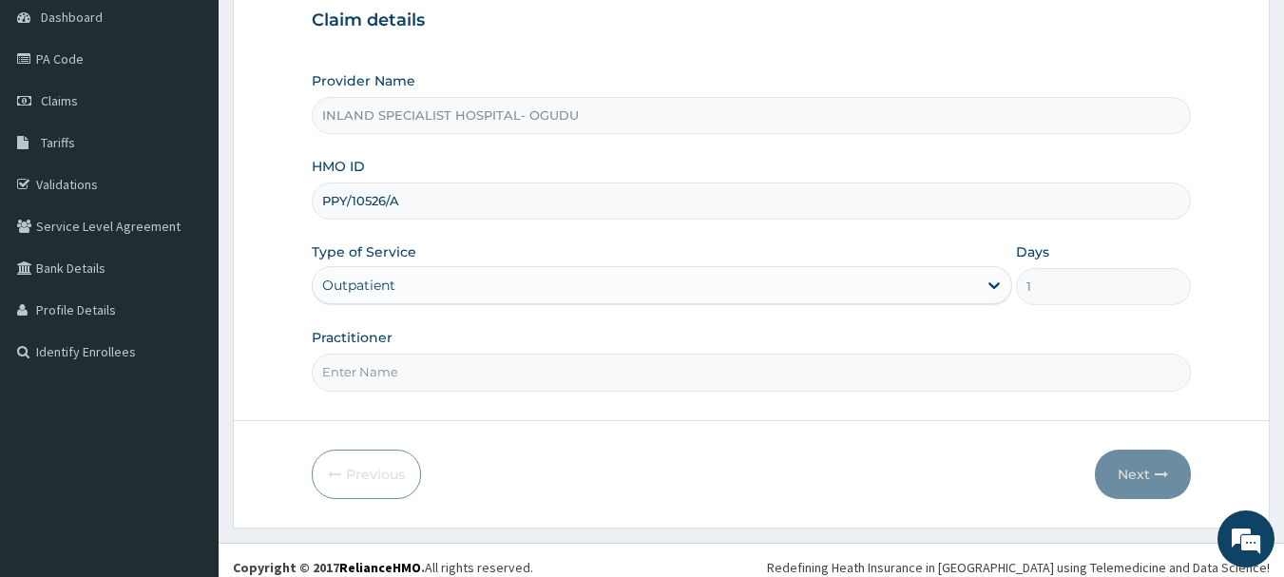
click at [379, 373] on input "Practitioner" at bounding box center [752, 372] width 880 height 37
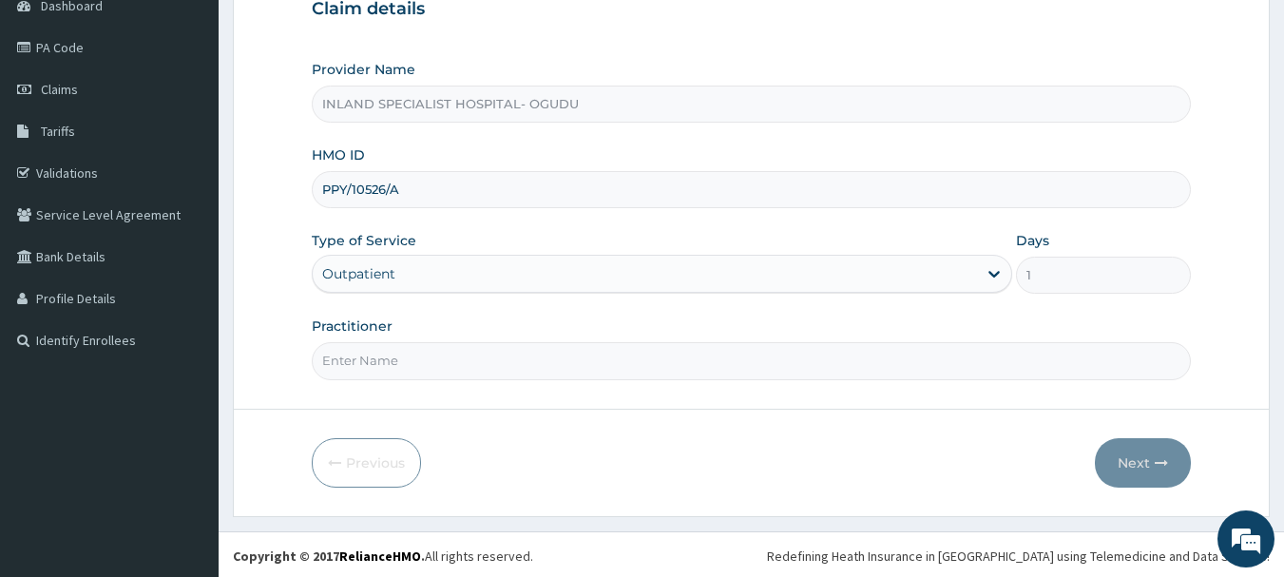
scroll to position [204, 0]
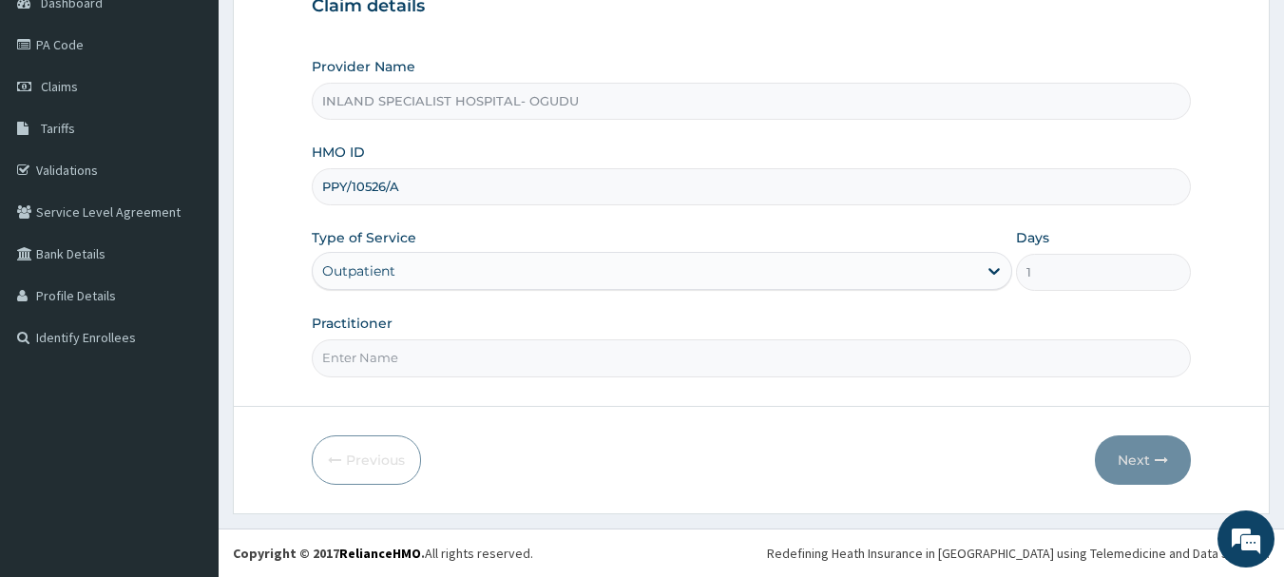
click at [418, 358] on input "Practitioner" at bounding box center [752, 357] width 880 height 37
paste input "DR ASHAOLU TIMOTHY"
type input "DR ASHAOLU TIMOTHY"
click at [1207, 487] on form "Step 1 of 2 Claim details Provider Name INLAND SPECIALIST HOSPITAL- OGUDU HMO I…" at bounding box center [751, 204] width 1037 height 617
click at [1142, 463] on button "Next" at bounding box center [1143, 459] width 96 height 49
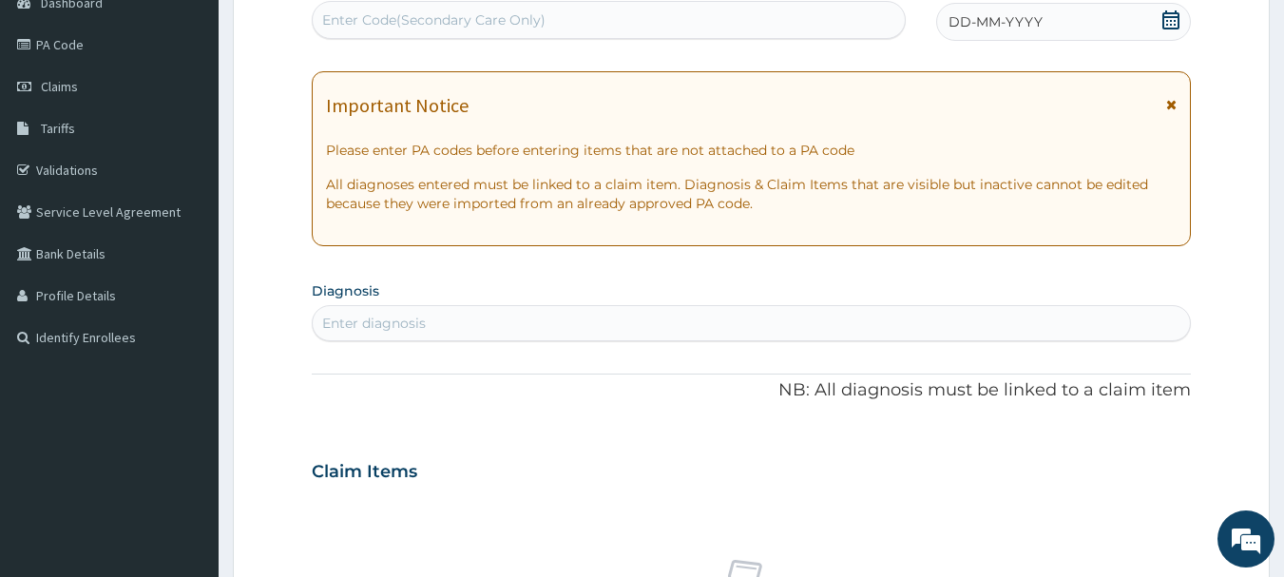
click at [1175, 20] on icon at bounding box center [1170, 19] width 17 height 19
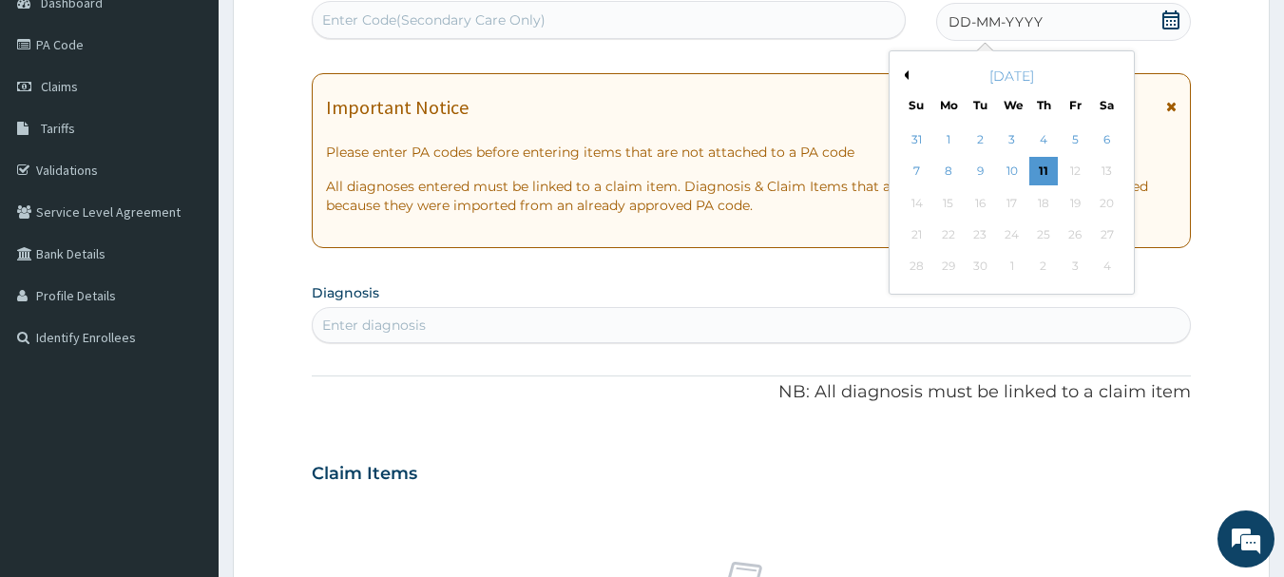
click at [906, 73] on button "Previous Month" at bounding box center [904, 75] width 10 height 10
click at [1011, 172] on div "6" at bounding box center [1012, 172] width 29 height 29
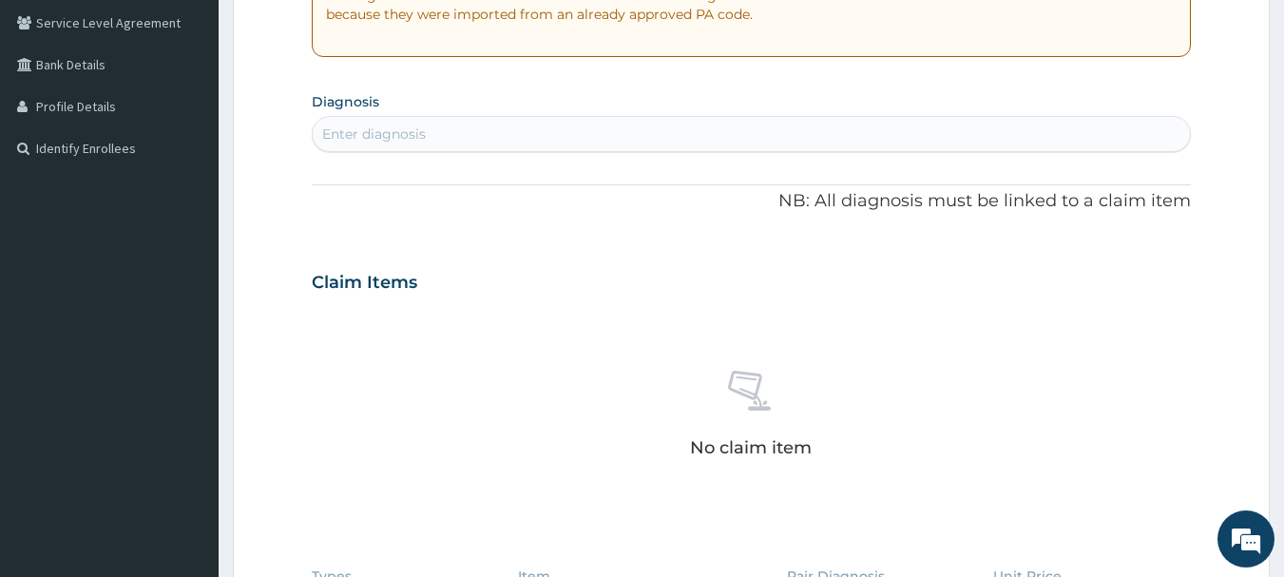
scroll to position [394, 0]
click at [441, 125] on div "Enter diagnosis" at bounding box center [752, 133] width 878 height 30
click at [441, 134] on div "Enter diagnosis" at bounding box center [752, 133] width 878 height 30
type input "HYPERTHY"
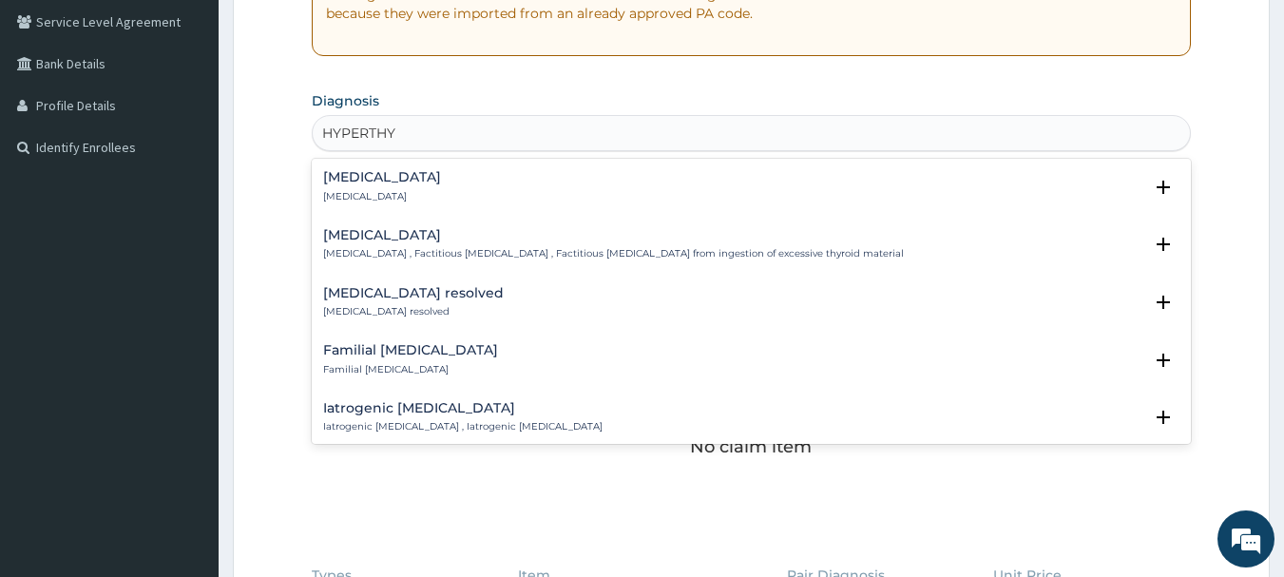
click at [430, 174] on h4 "[MEDICAL_DATA]" at bounding box center [382, 177] width 118 height 14
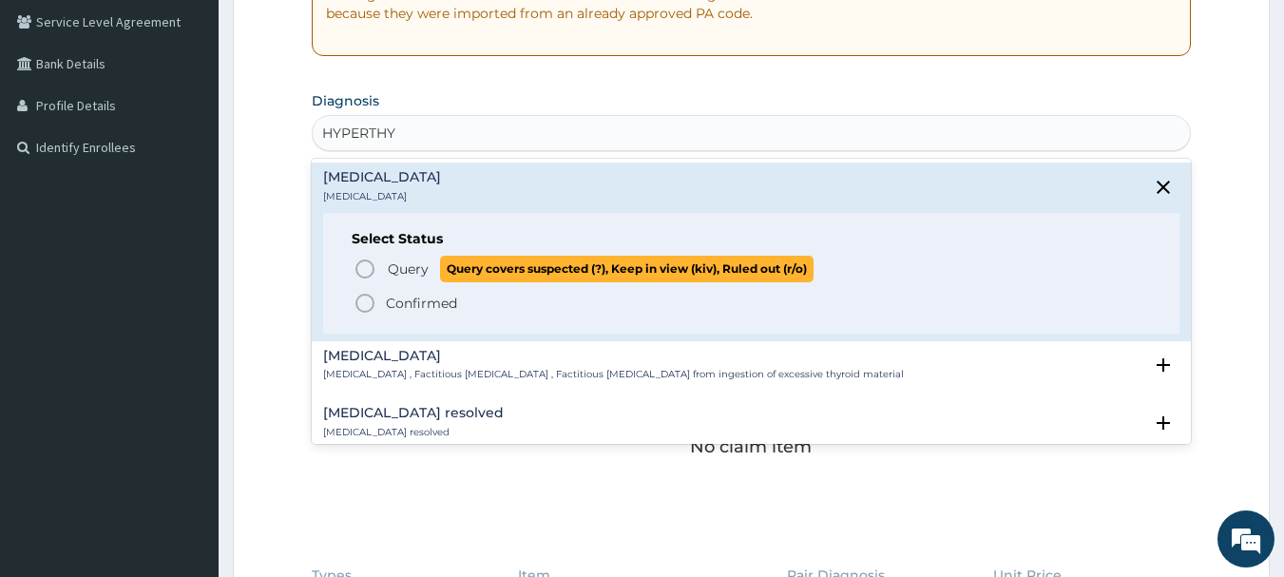
click at [364, 269] on icon "status option query" at bounding box center [365, 269] width 23 height 23
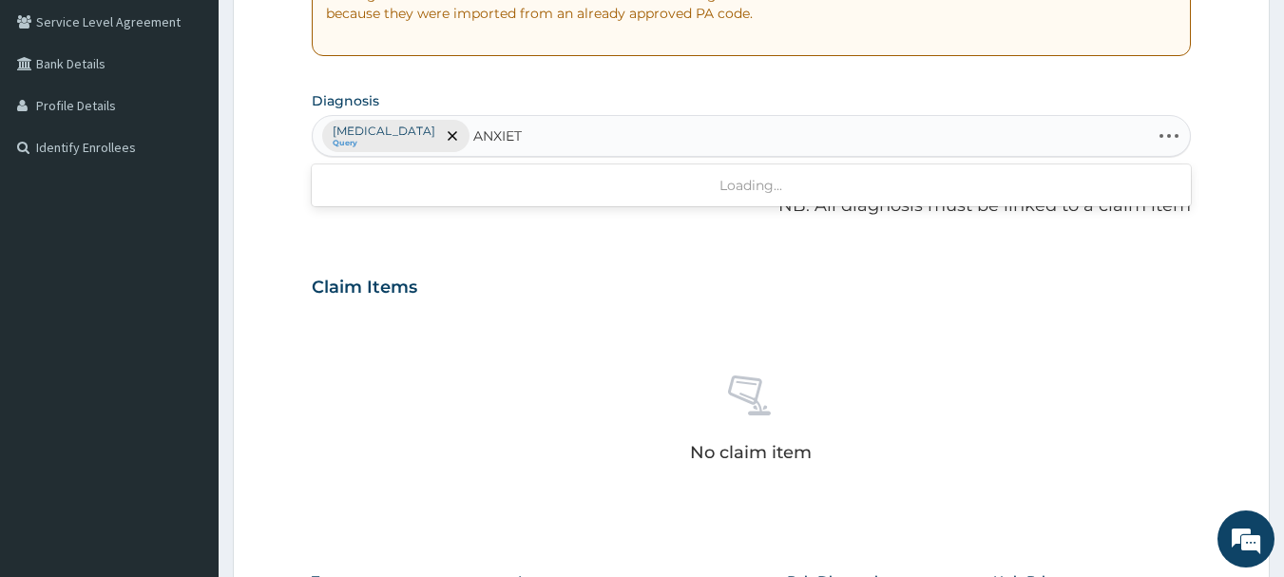
type input "ANXIETY"
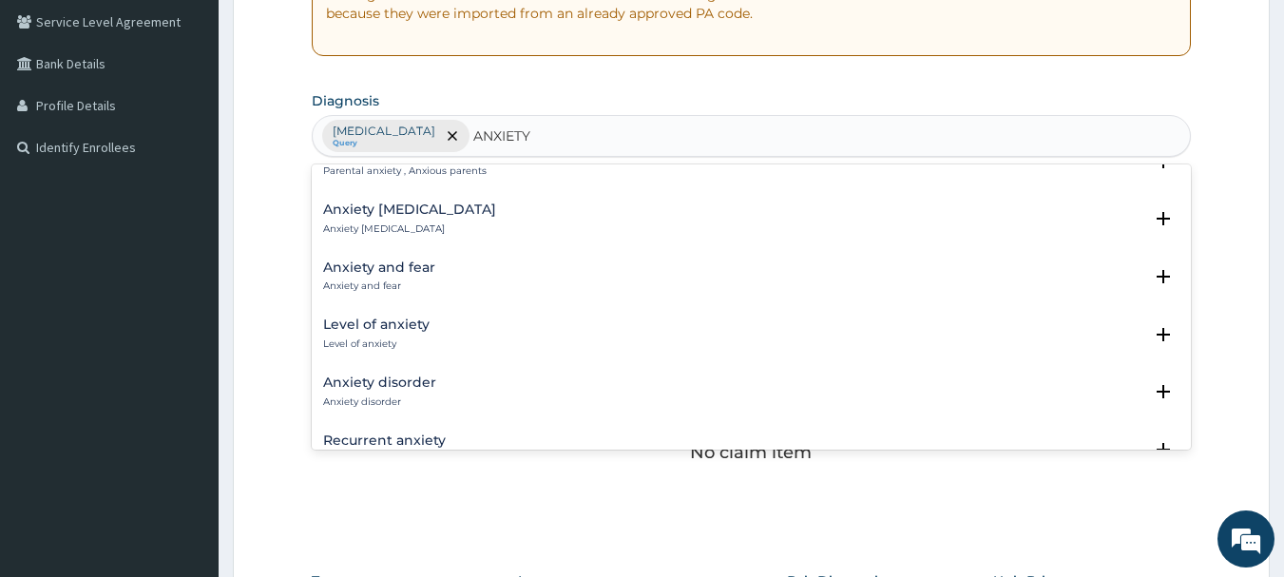
scroll to position [760, 0]
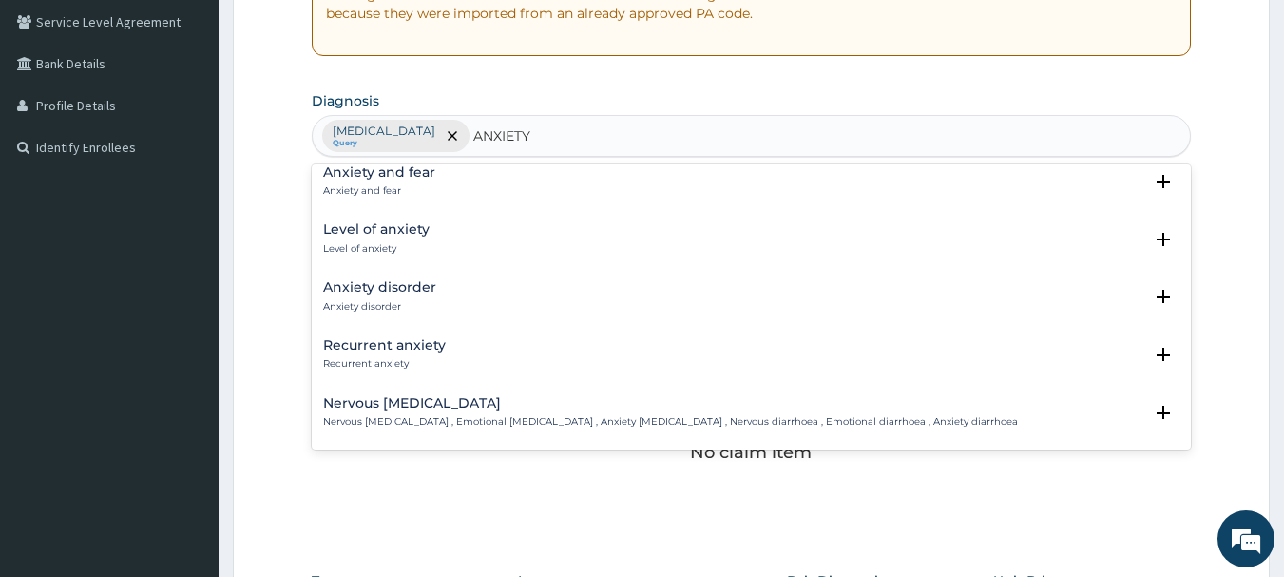
click at [403, 288] on h4 "Anxiety disorder" at bounding box center [379, 287] width 113 height 14
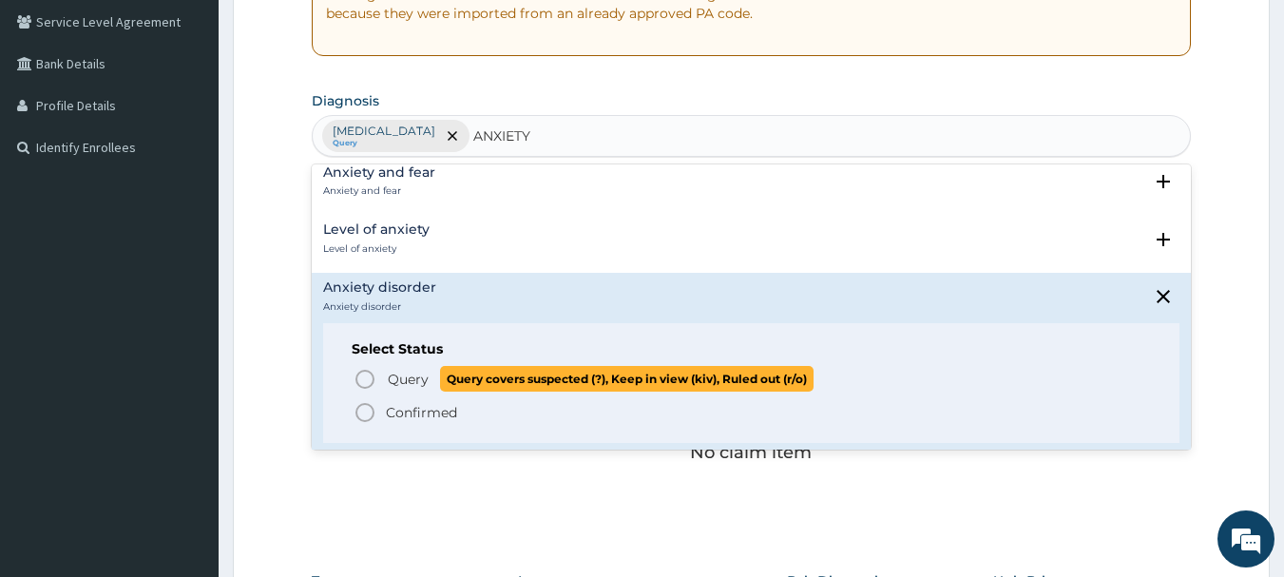
click at [364, 379] on icon "status option query" at bounding box center [365, 379] width 23 height 23
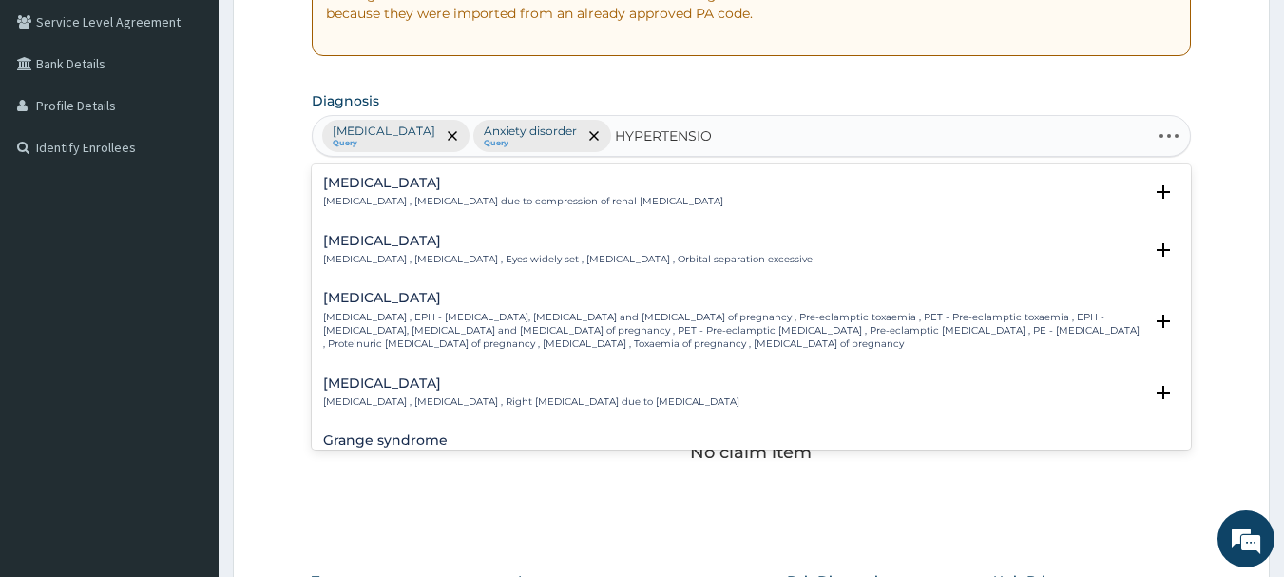
type input "HYPERTENSION"
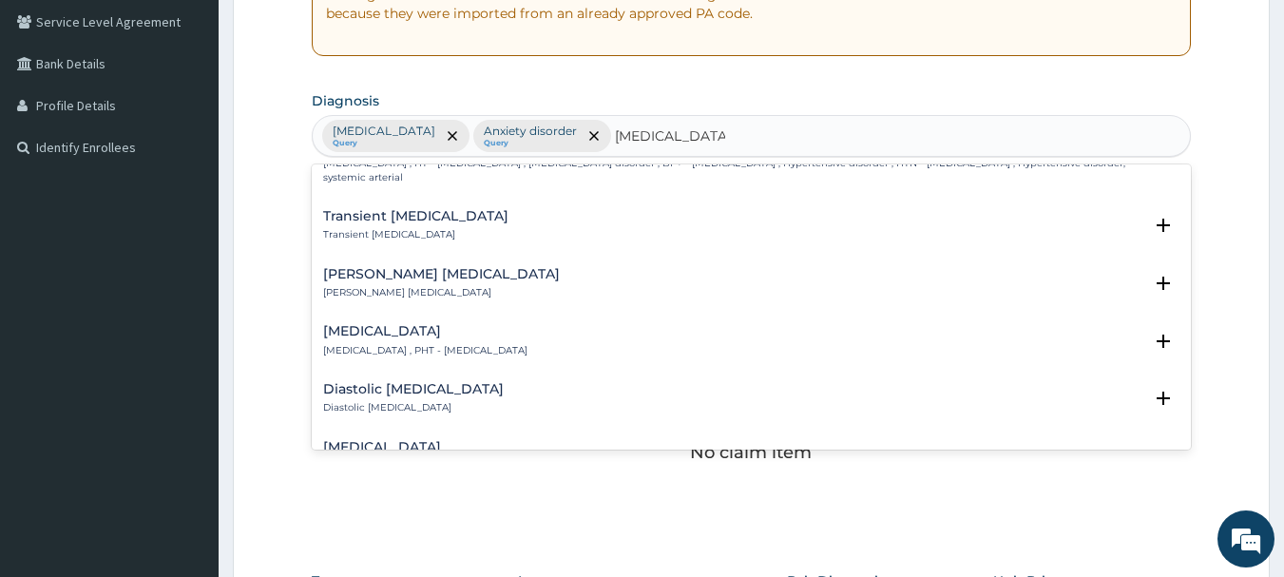
scroll to position [1426, 0]
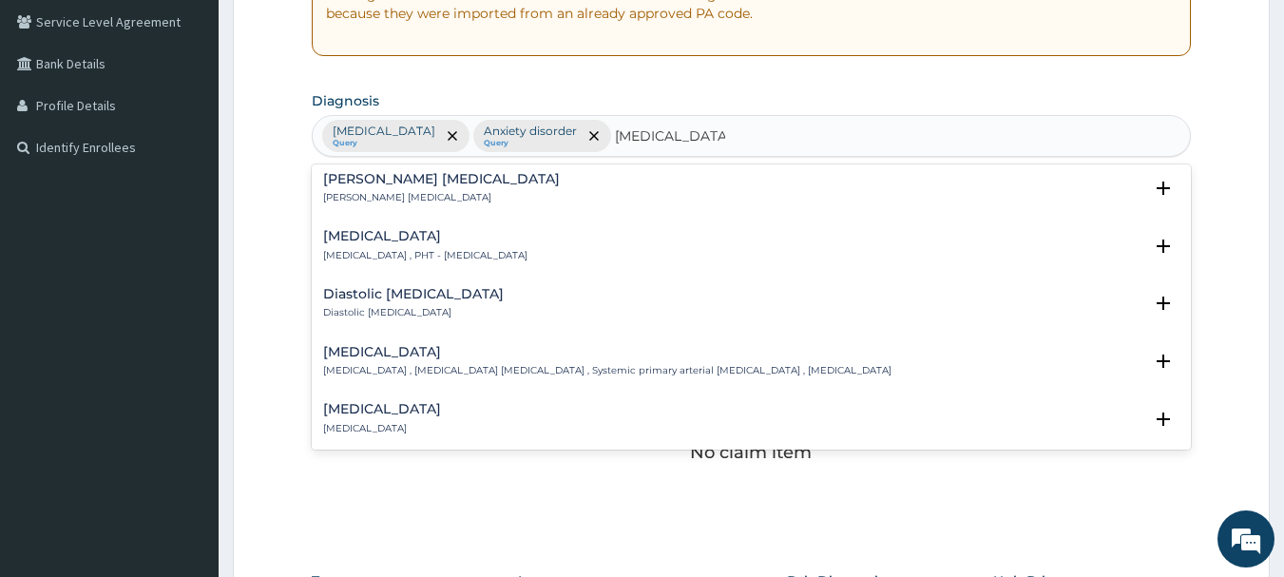
click at [445, 347] on div "Essential hypertension Essential hypertension , Idiopathic hypertension , Syste…" at bounding box center [607, 361] width 568 height 33
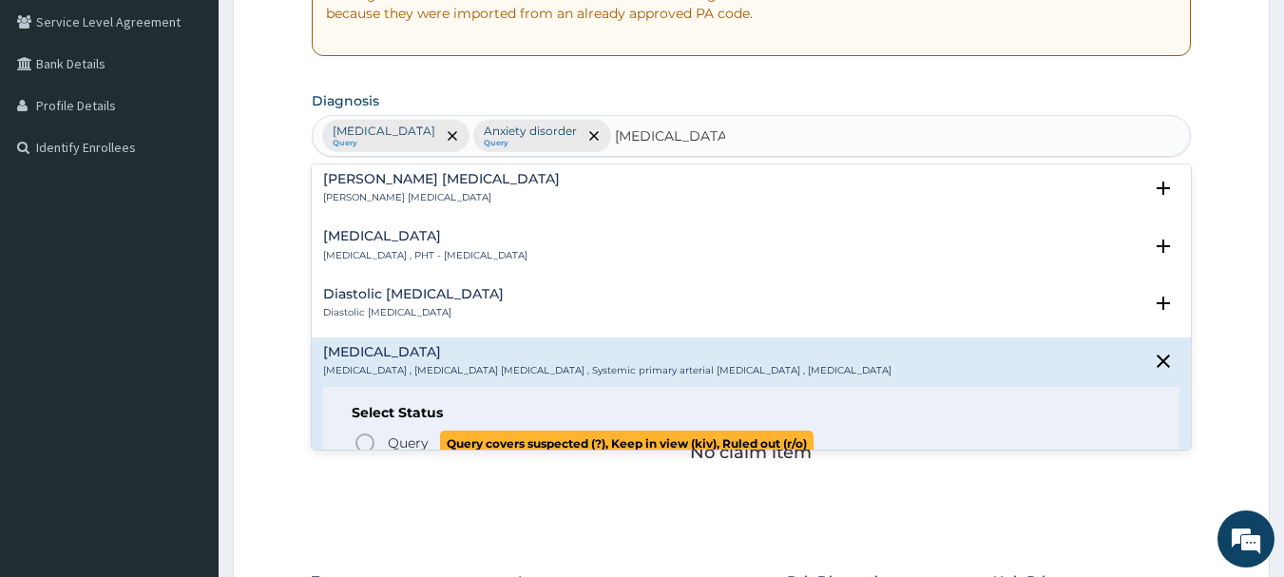
click at [365, 432] on icon "status option query" at bounding box center [365, 443] width 23 height 23
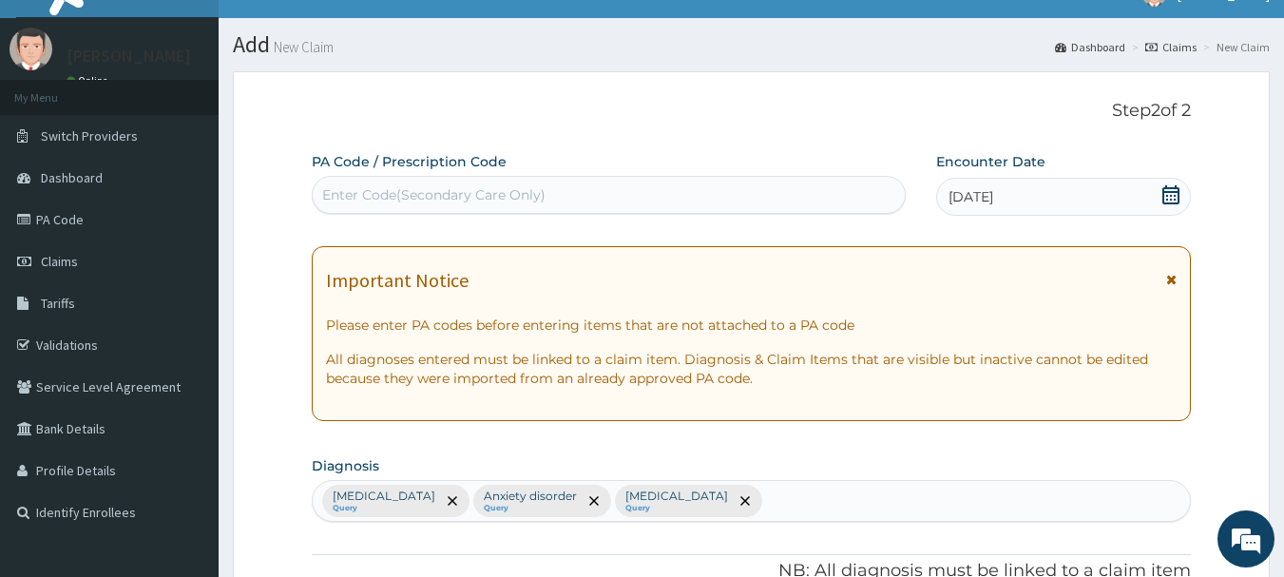
scroll to position [14, 0]
